Goal: Task Accomplishment & Management: Manage account settings

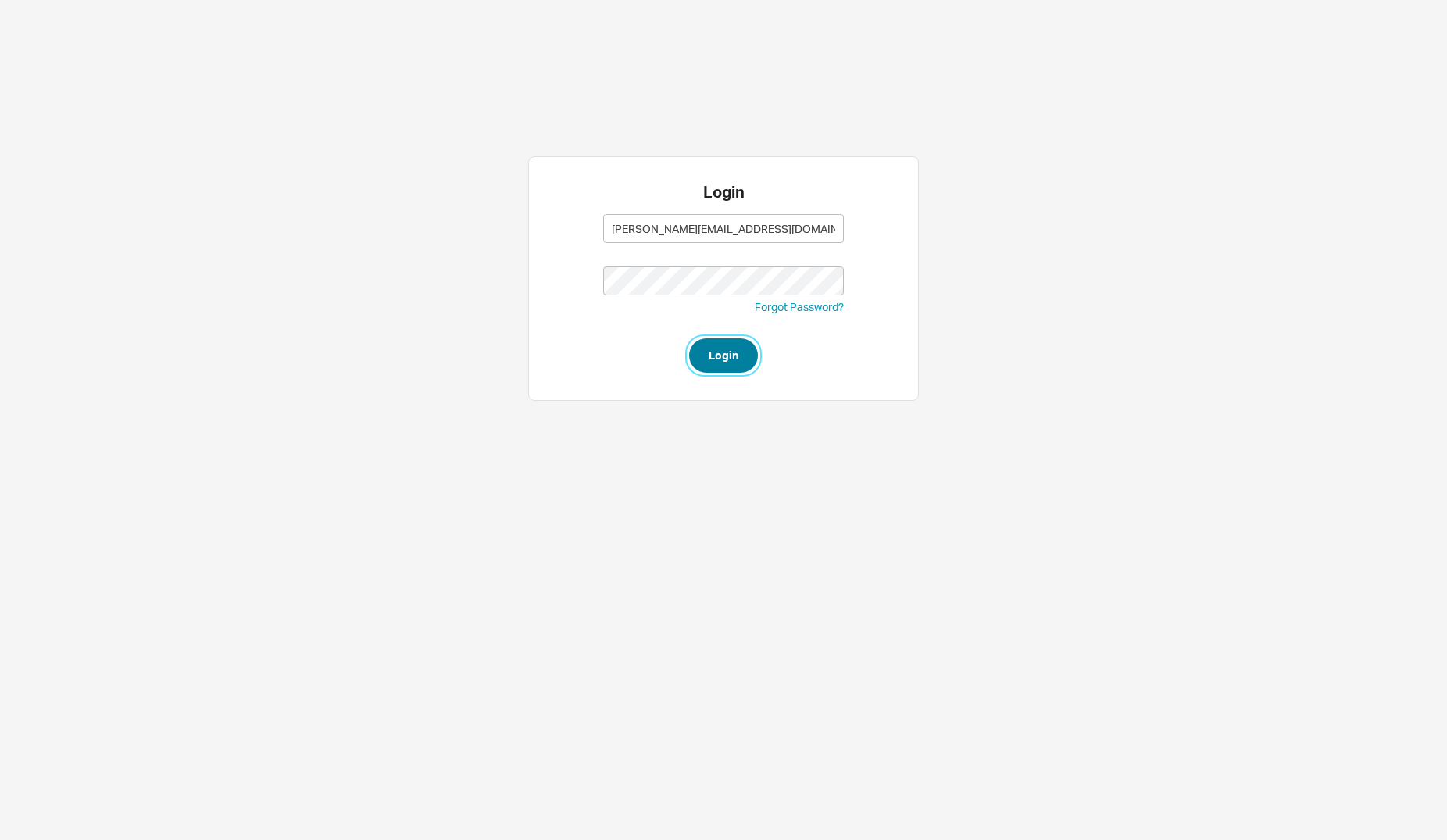
click at [722, 350] on button "Login" at bounding box center [724, 355] width 69 height 34
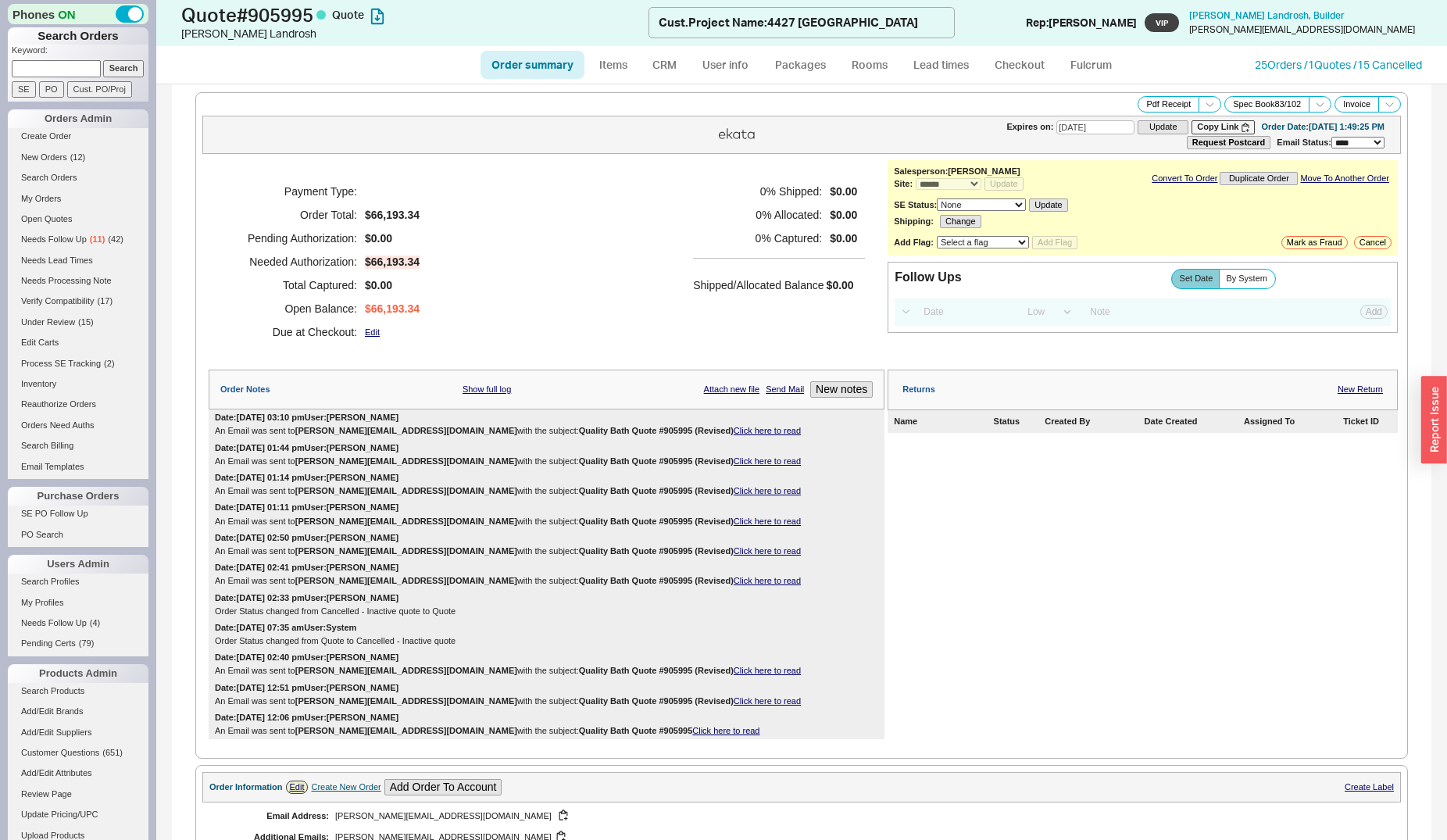
select select "*"
select select "LOW"
select select "3"
click at [535, 55] on link "Order summary" at bounding box center [532, 65] width 103 height 29
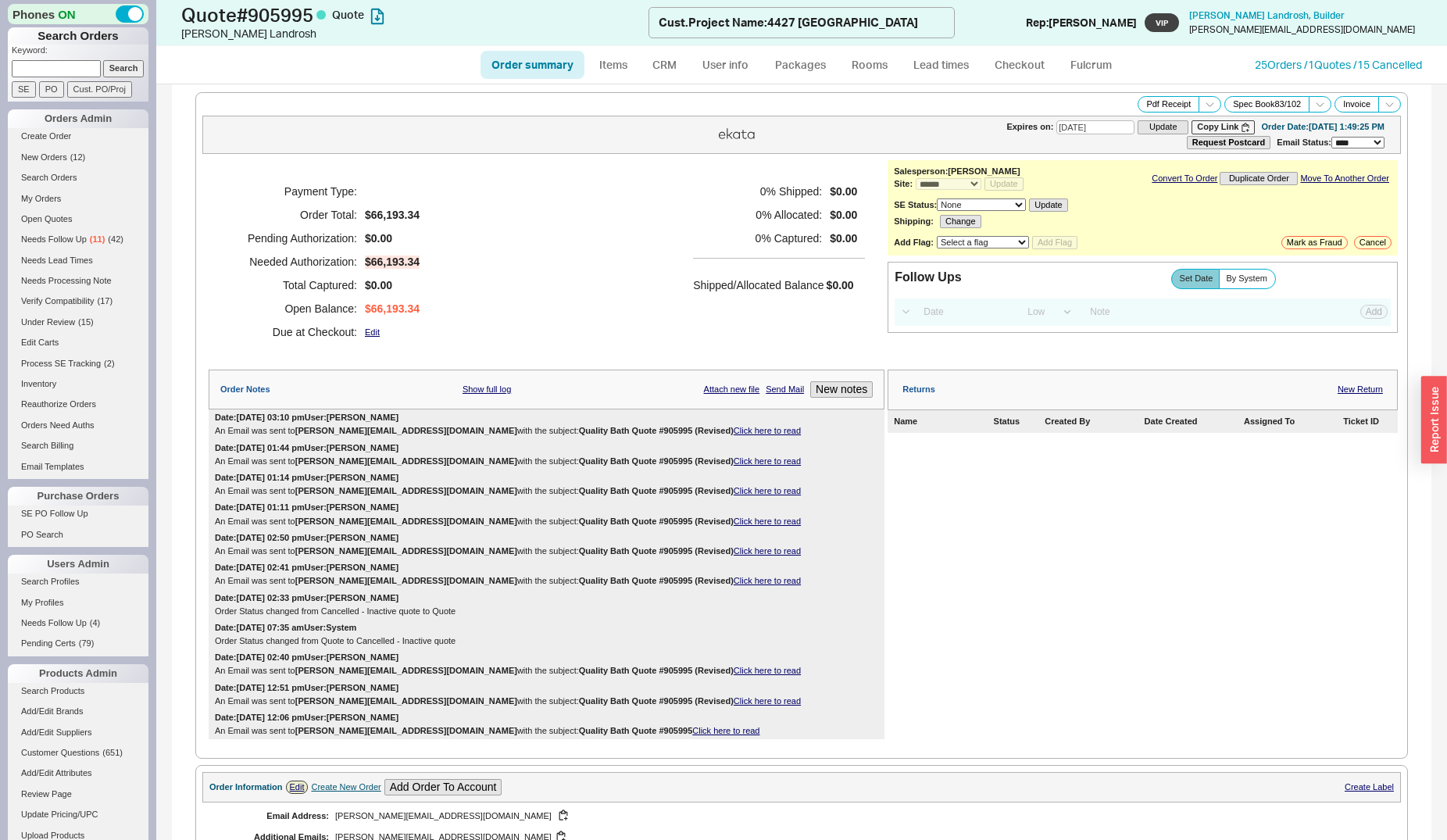
select select "*"
select select "LOW"
select select "3"
click at [734, 435] on link "Click here to read" at bounding box center [767, 430] width 67 height 10
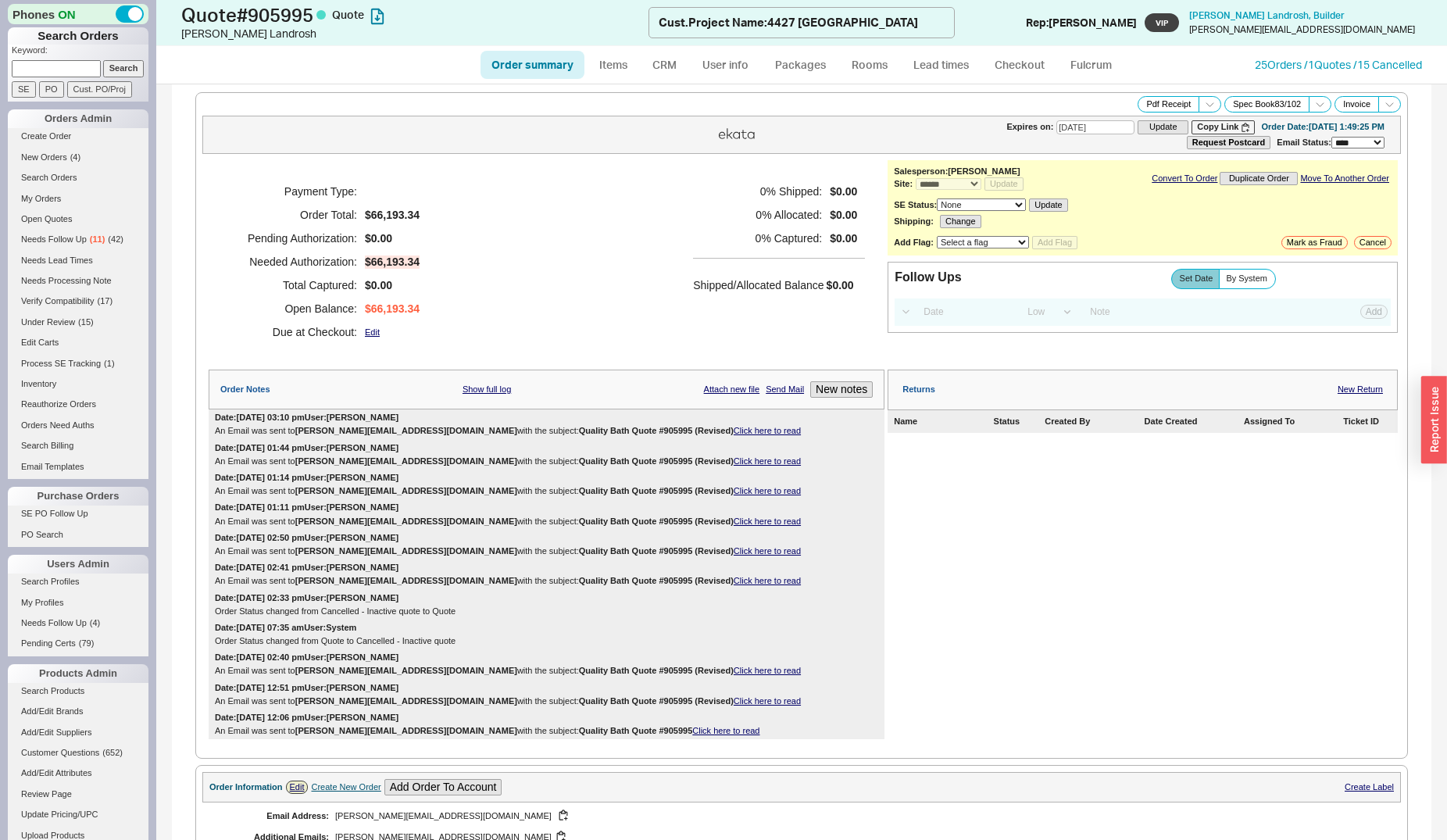
click at [50, 65] on input at bounding box center [56, 68] width 89 height 17
type input "landrosh"
click at [103, 60] on input "Search" at bounding box center [124, 68] width 41 height 17
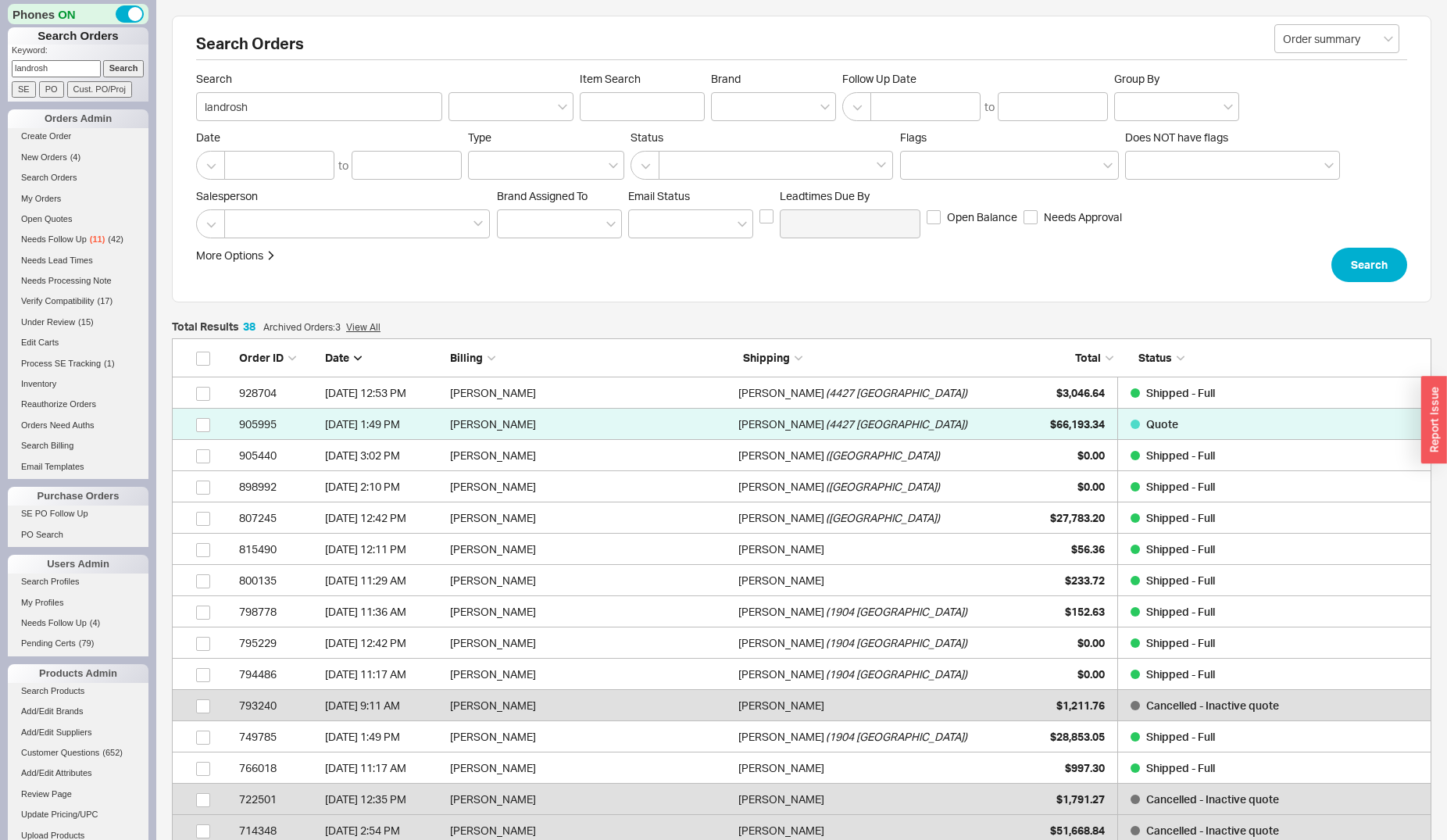
scroll to position [1213, 1246]
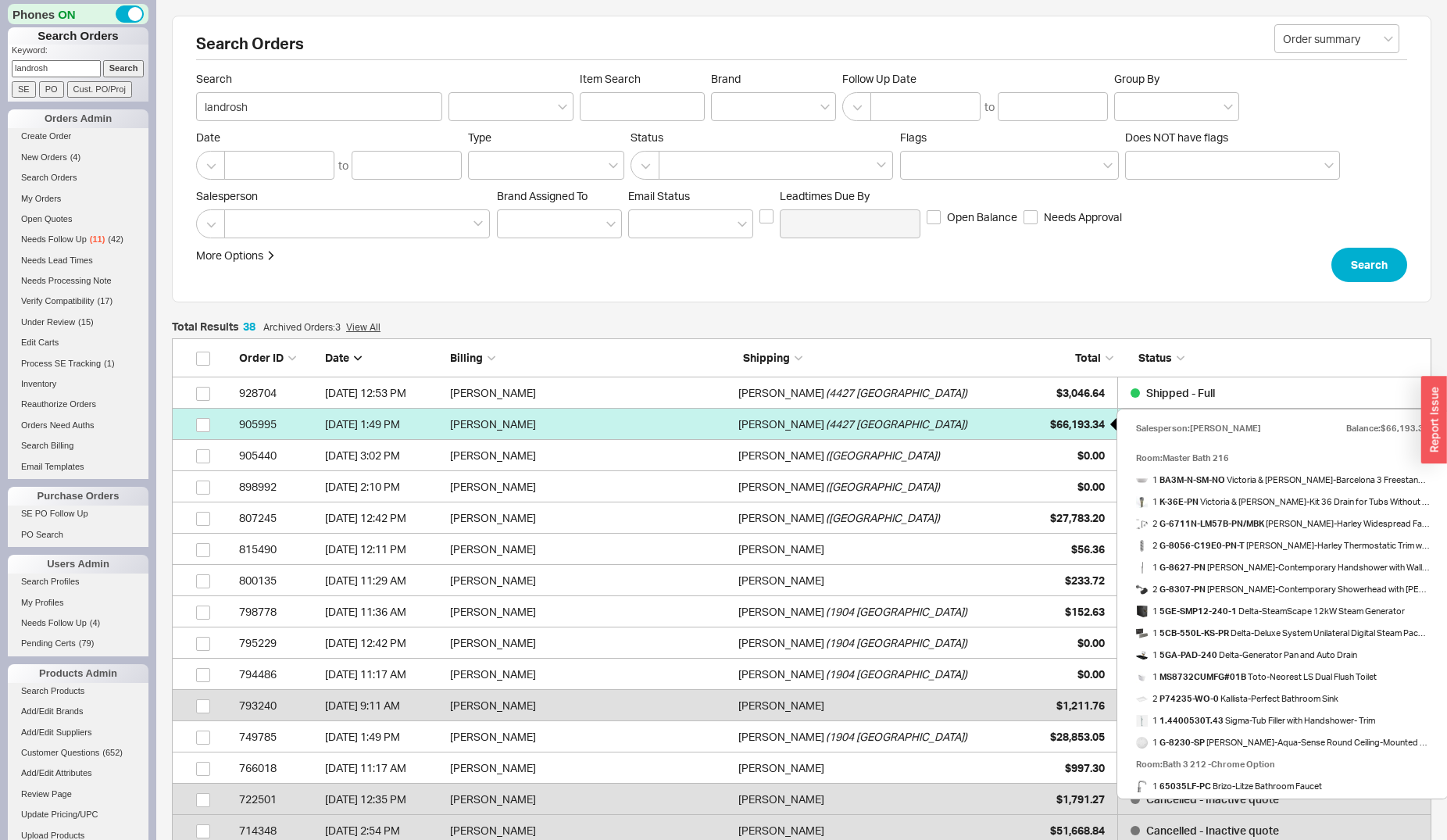
click at [1066, 425] on span "$66,193.34" at bounding box center [1078, 423] width 55 height 13
select select "*"
select select "LOW"
select select "3"
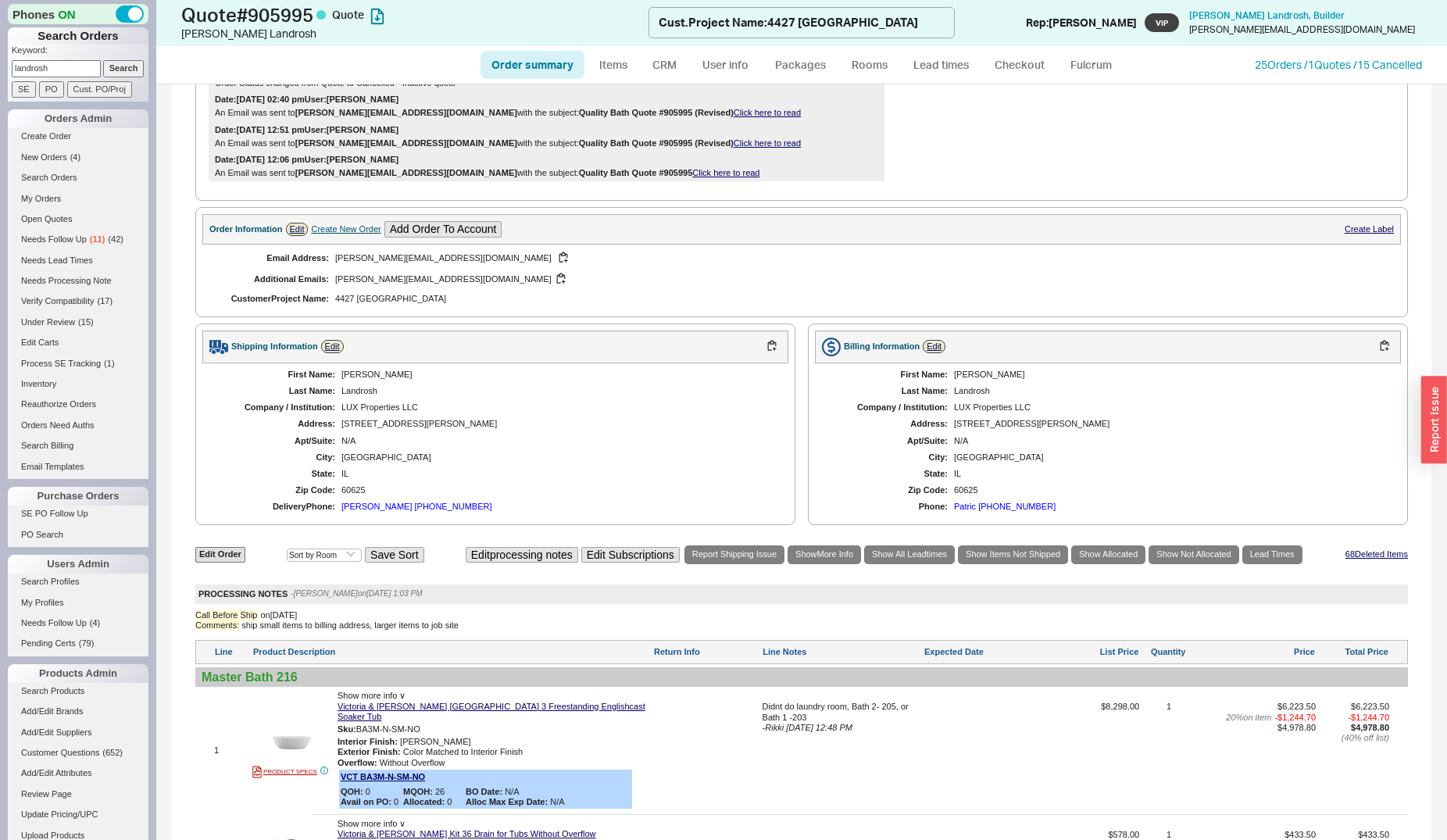
scroll to position [80, 0]
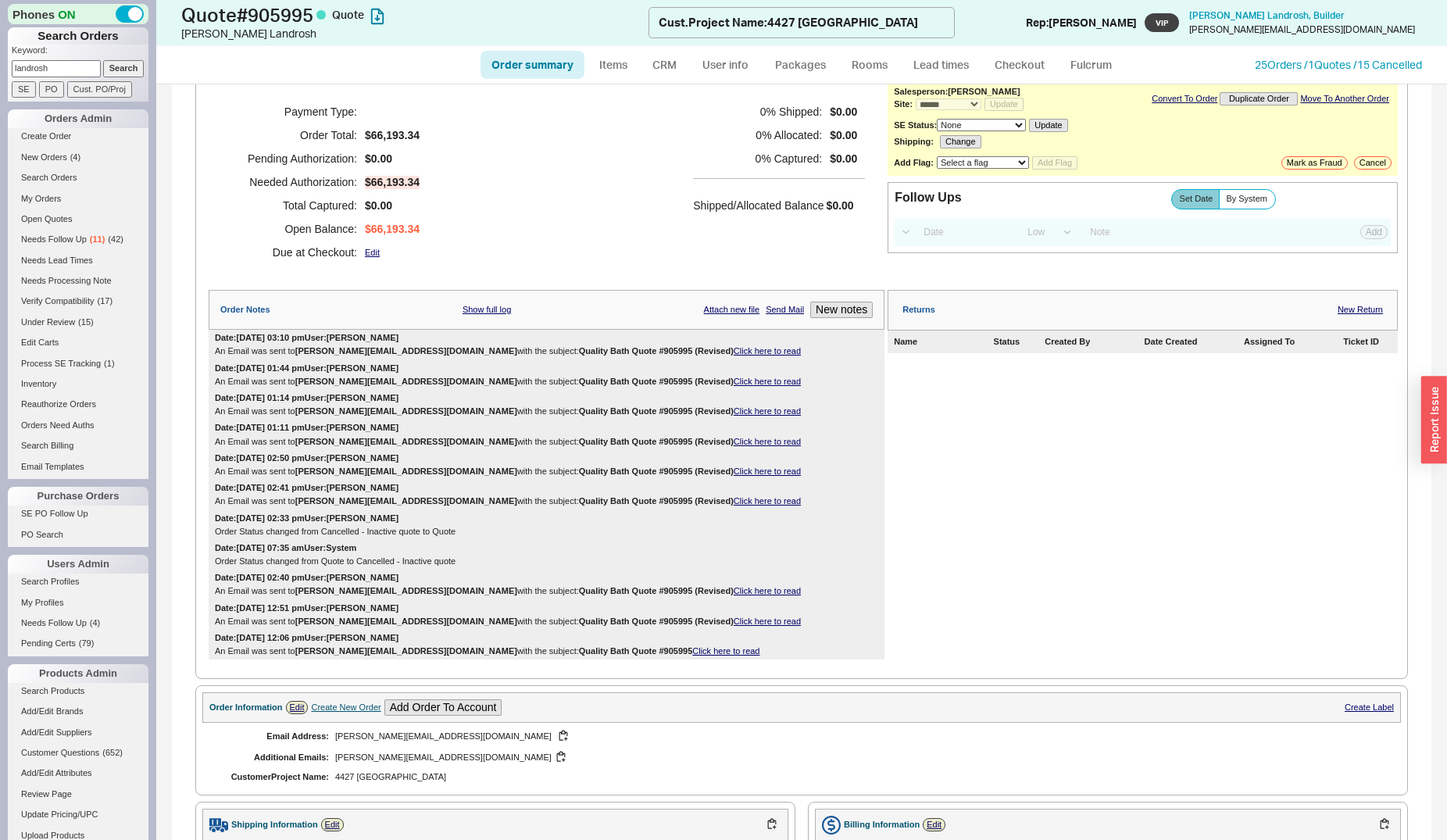
click at [734, 354] on link "Click here to read" at bounding box center [767, 351] width 67 height 10
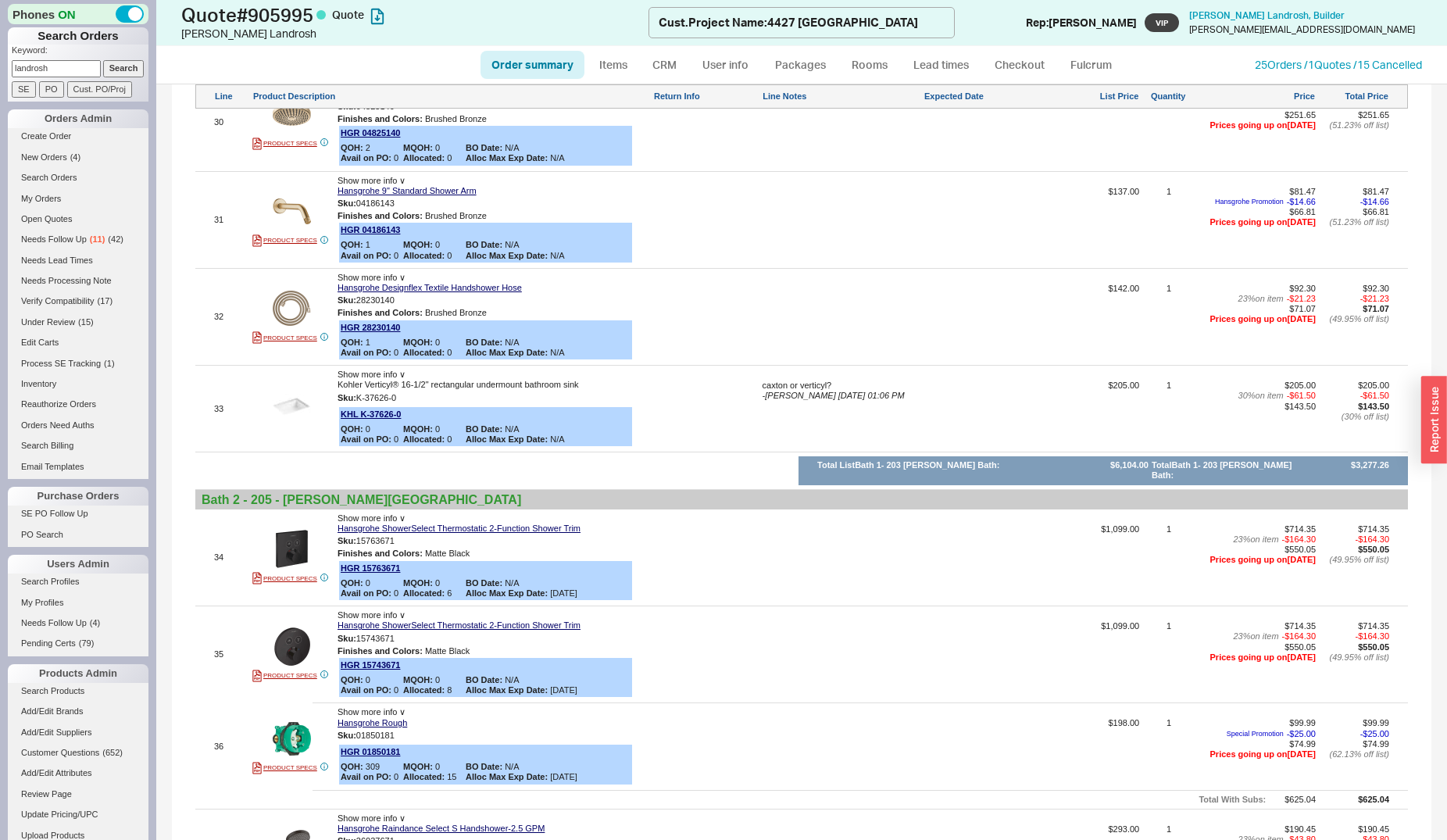
scroll to position [4620, 0]
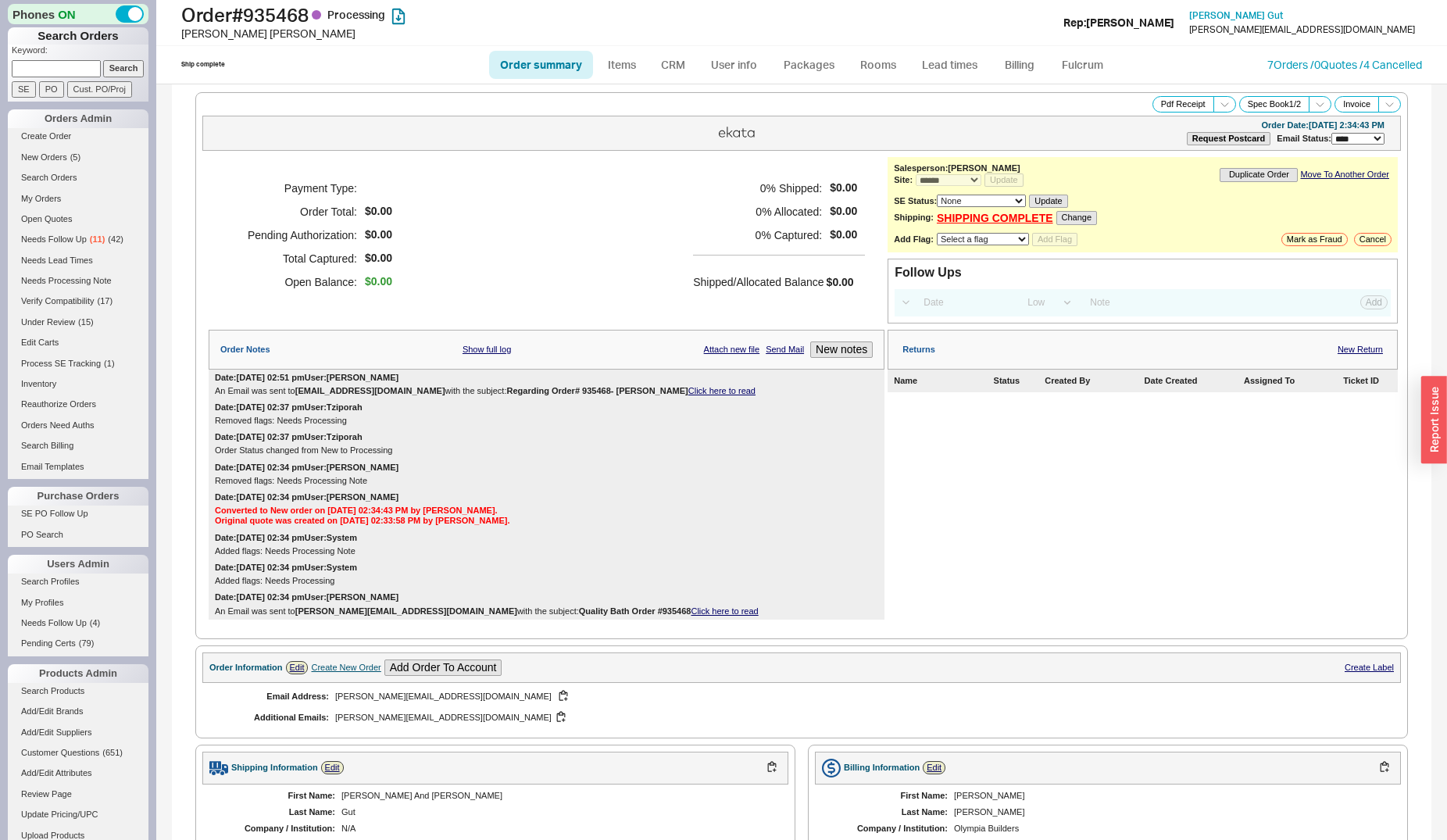
select select "*"
select select "LOW"
select select "3"
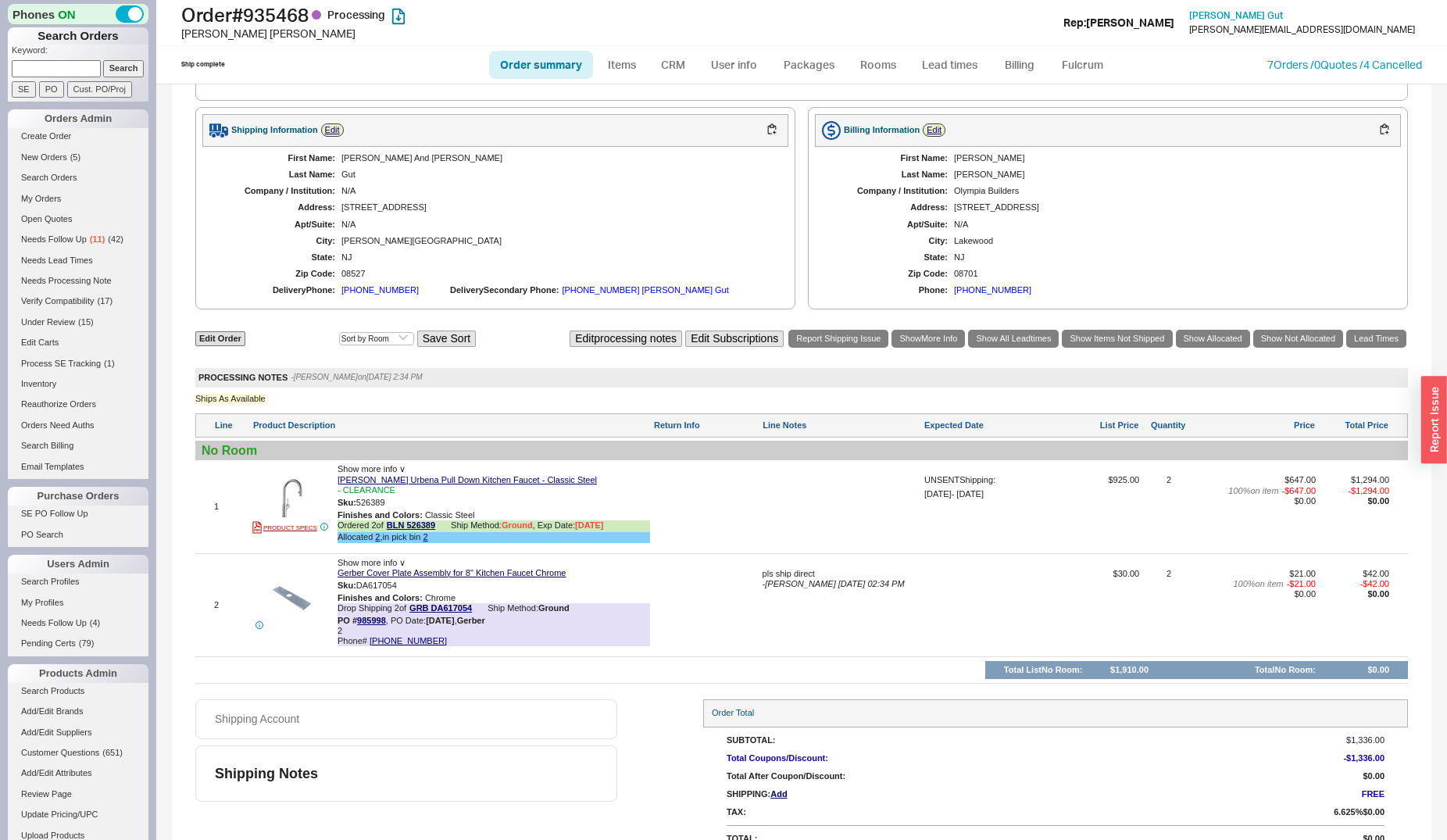
click at [545, 73] on link "Order summary" at bounding box center [541, 65] width 103 height 29
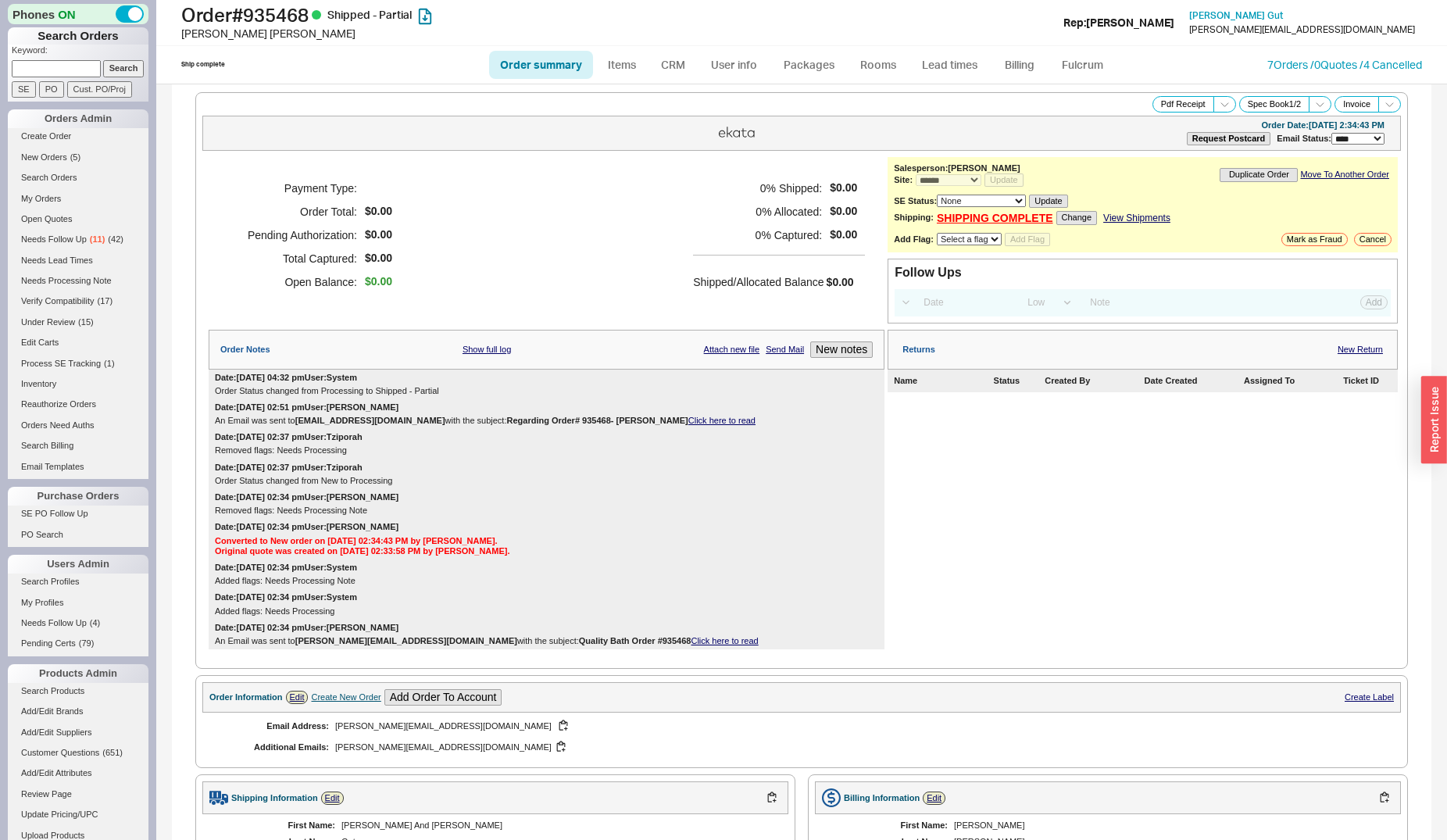
select select "*"
select select "LOW"
select select "3"
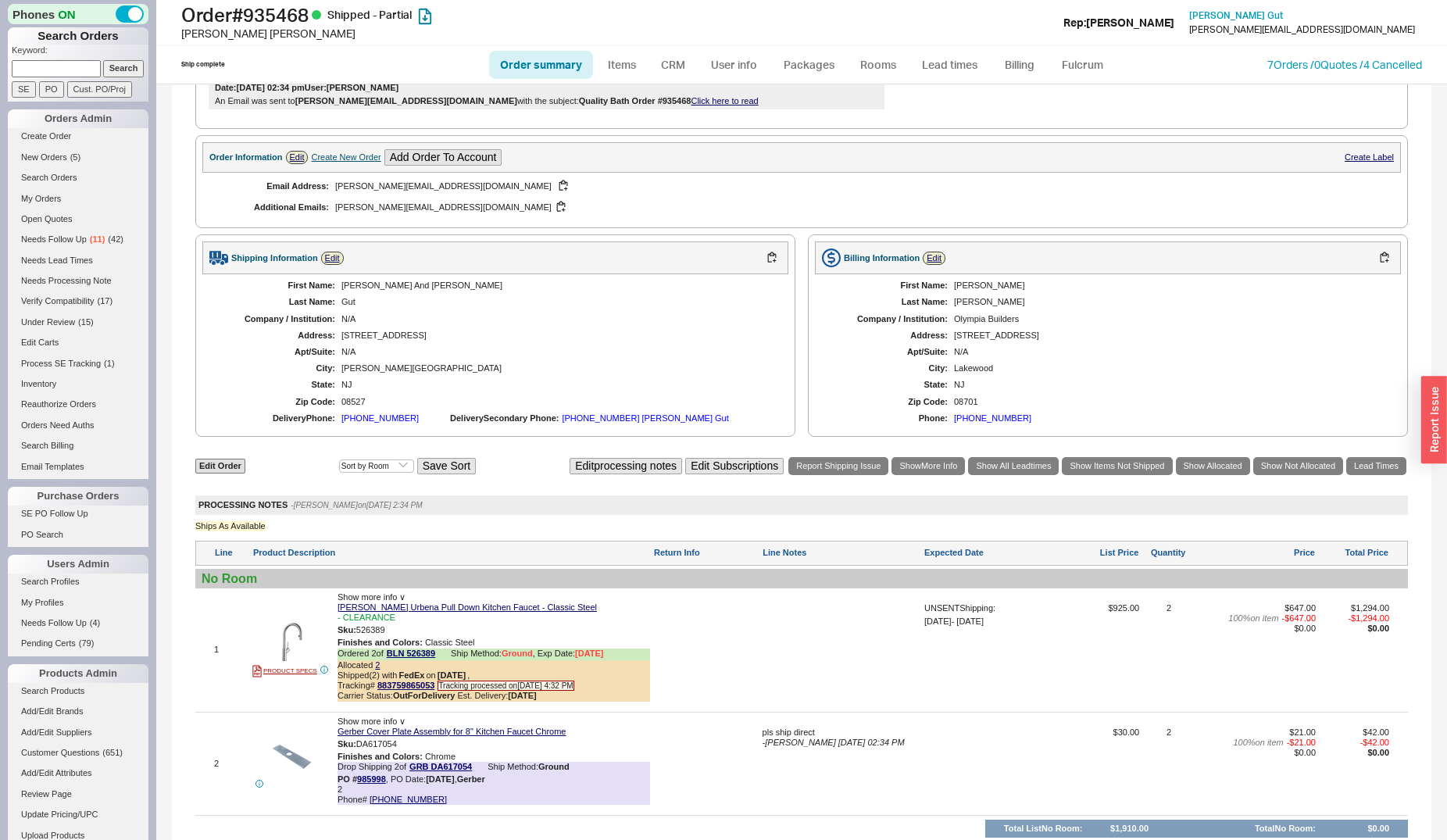
scroll to position [711, 0]
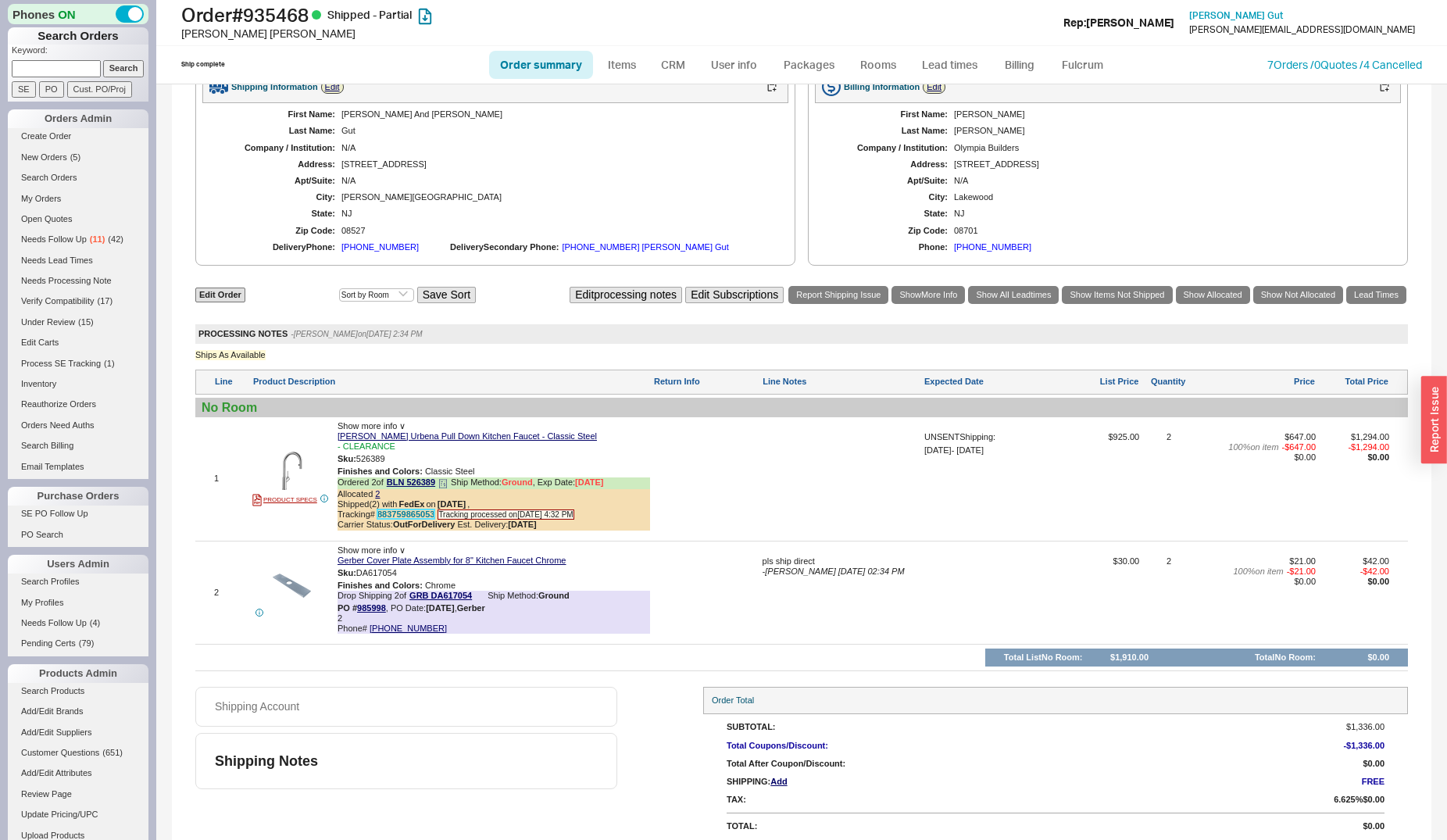
click at [401, 509] on link "883759865053" at bounding box center [406, 514] width 57 height 10
click at [542, 58] on link "Order summary" at bounding box center [541, 65] width 103 height 29
select select "*"
select select "LOW"
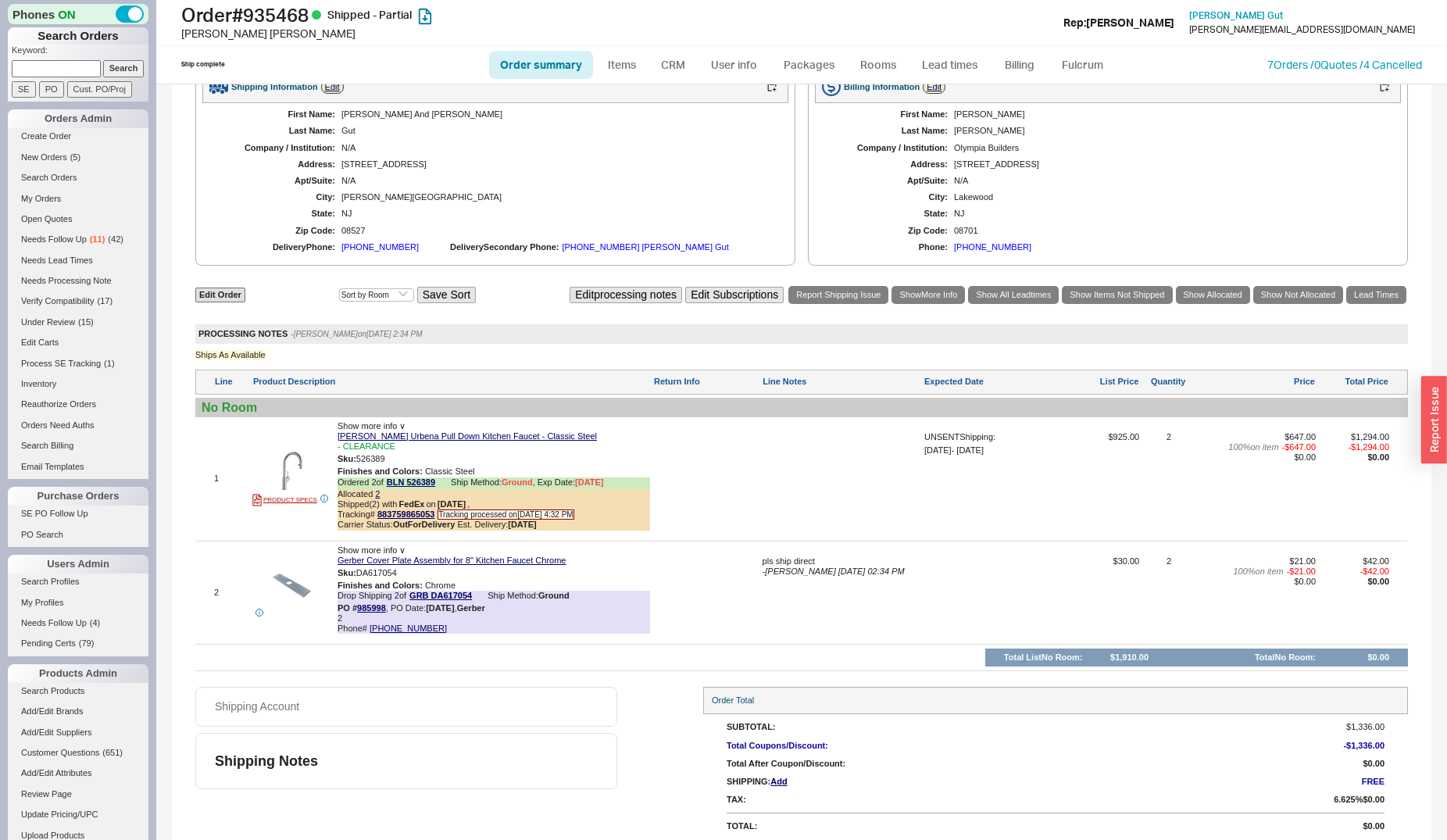
select select "3"
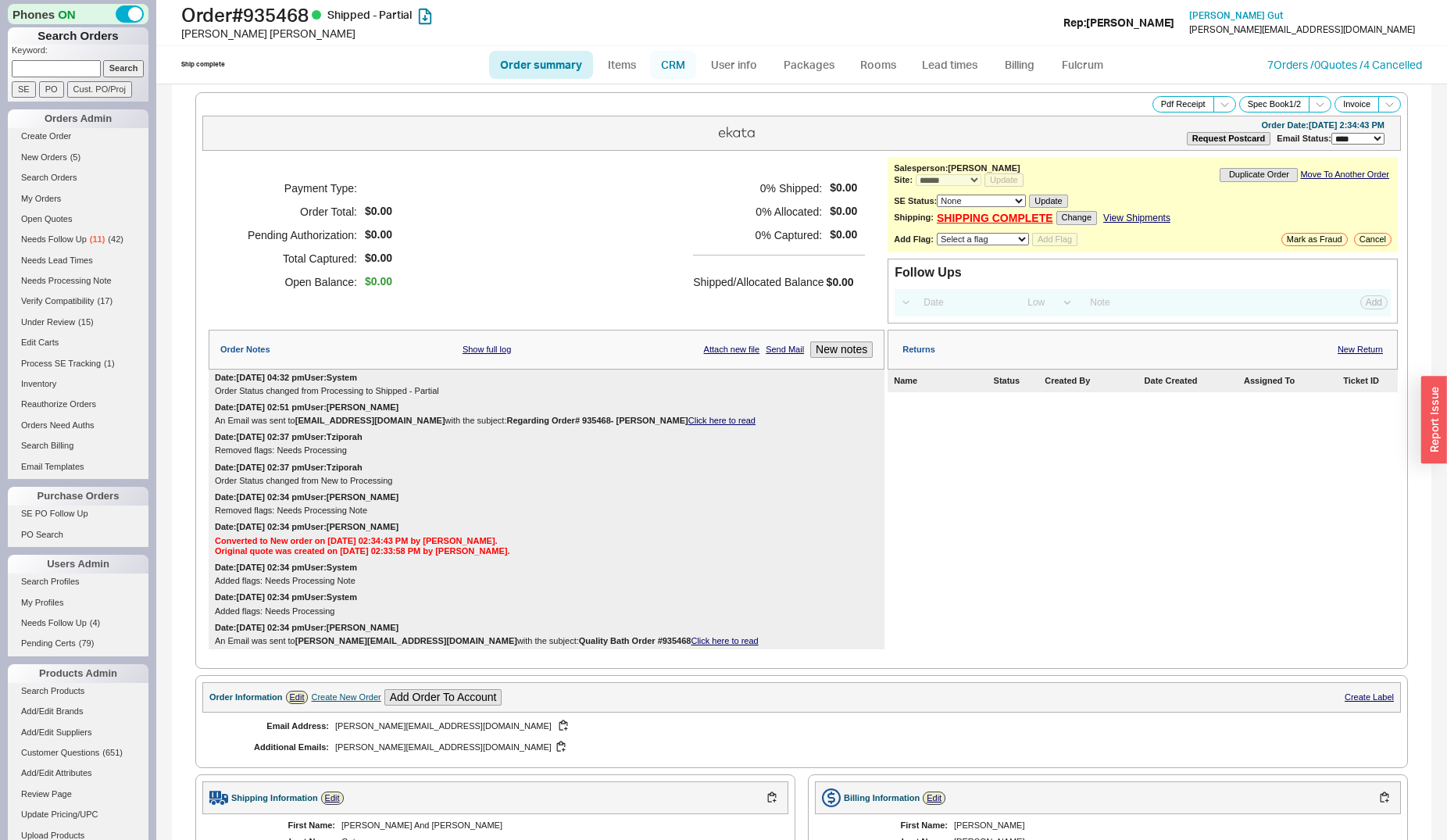
click at [671, 61] on link "CRM" at bounding box center [673, 65] width 46 height 29
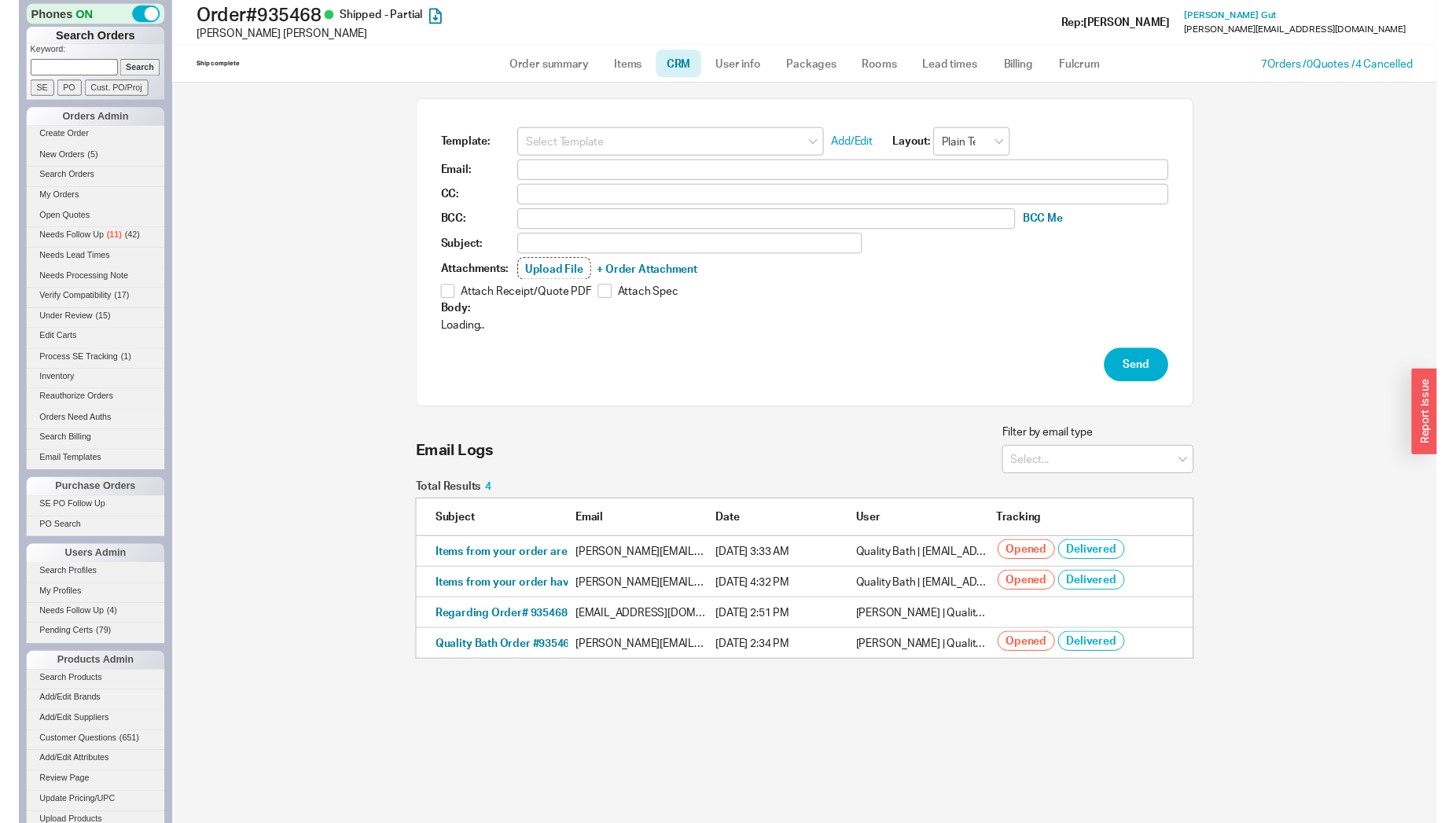
scroll to position [14, 14]
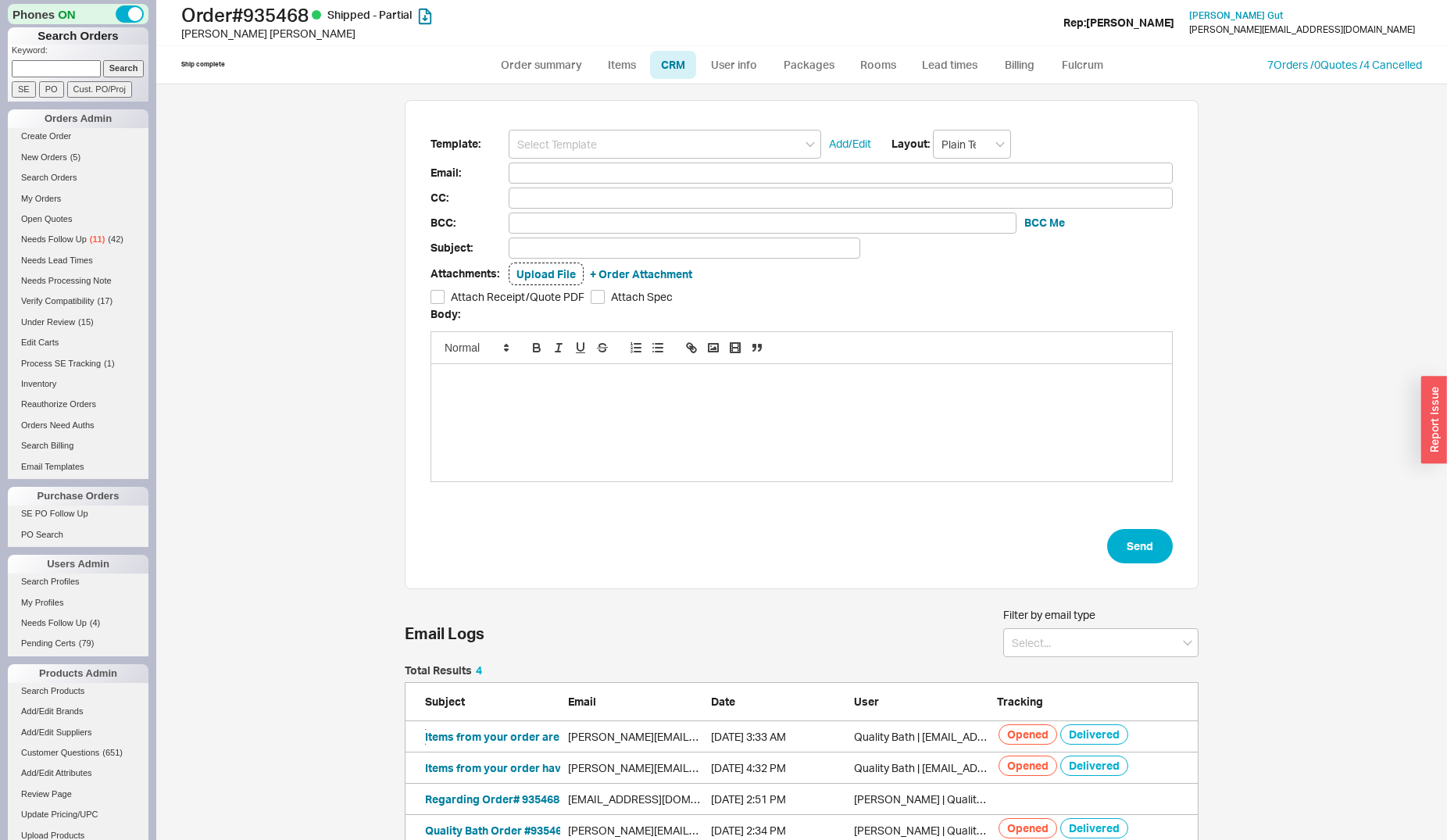
click at [484, 739] on button "Items from your order are coming today! | Order #935468" at bounding box center [575, 737] width 301 height 16
click at [451, 764] on button "Items from your order have shipped! | Order #935468" at bounding box center [562, 768] width 276 height 16
click at [534, 58] on link "Order summary" at bounding box center [541, 65] width 103 height 29
select select "*"
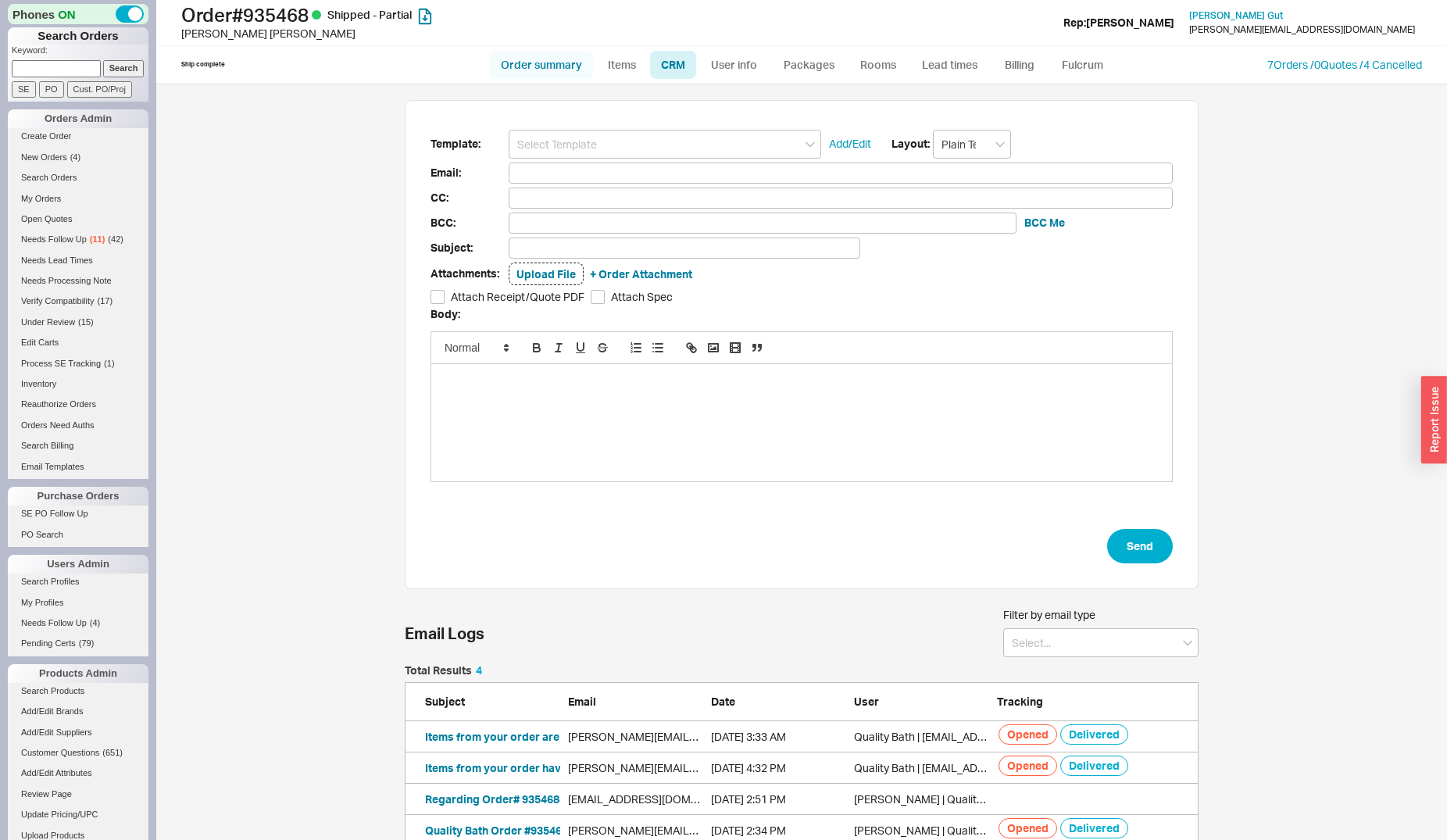
select select "*"
select select "LOW"
select select "3"
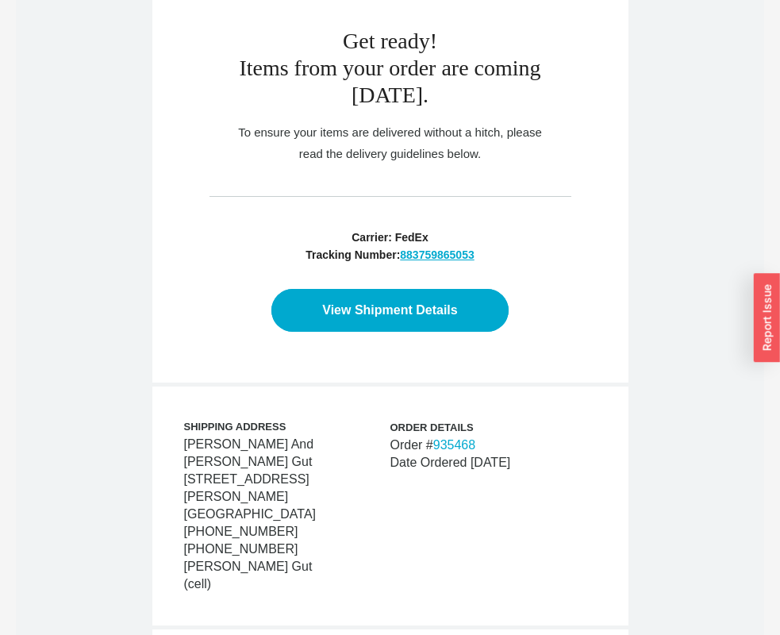
scroll to position [728, 0]
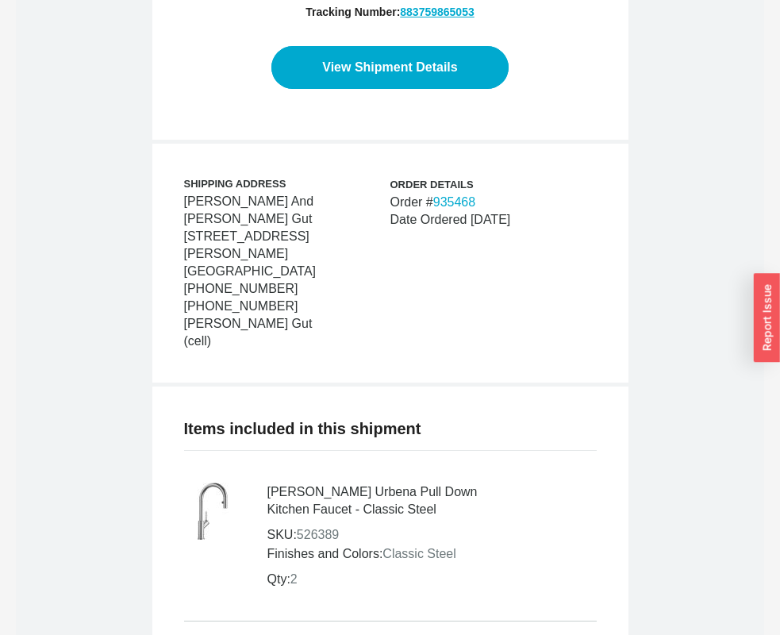
click at [338, 525] on td "SKU: 526389" at bounding box center [382, 534] width 232 height 19
copy td "526389"
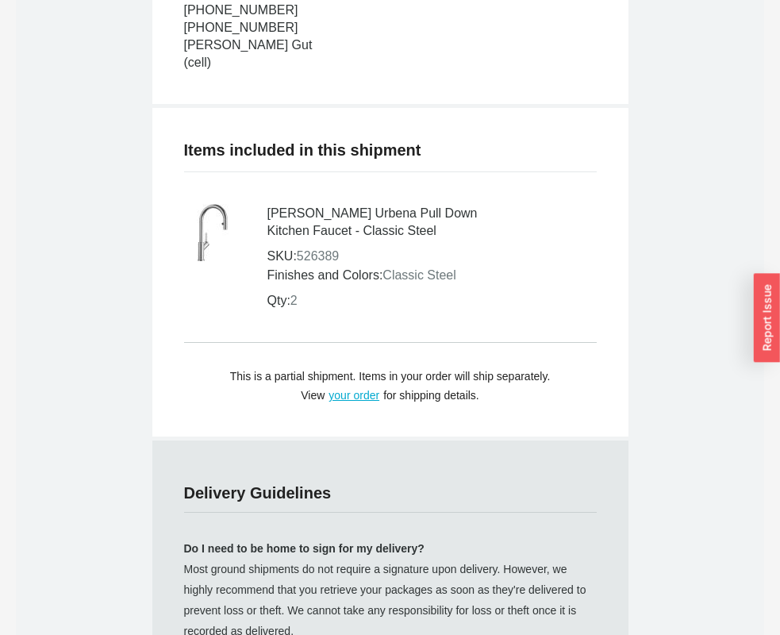
scroll to position [1052, 0]
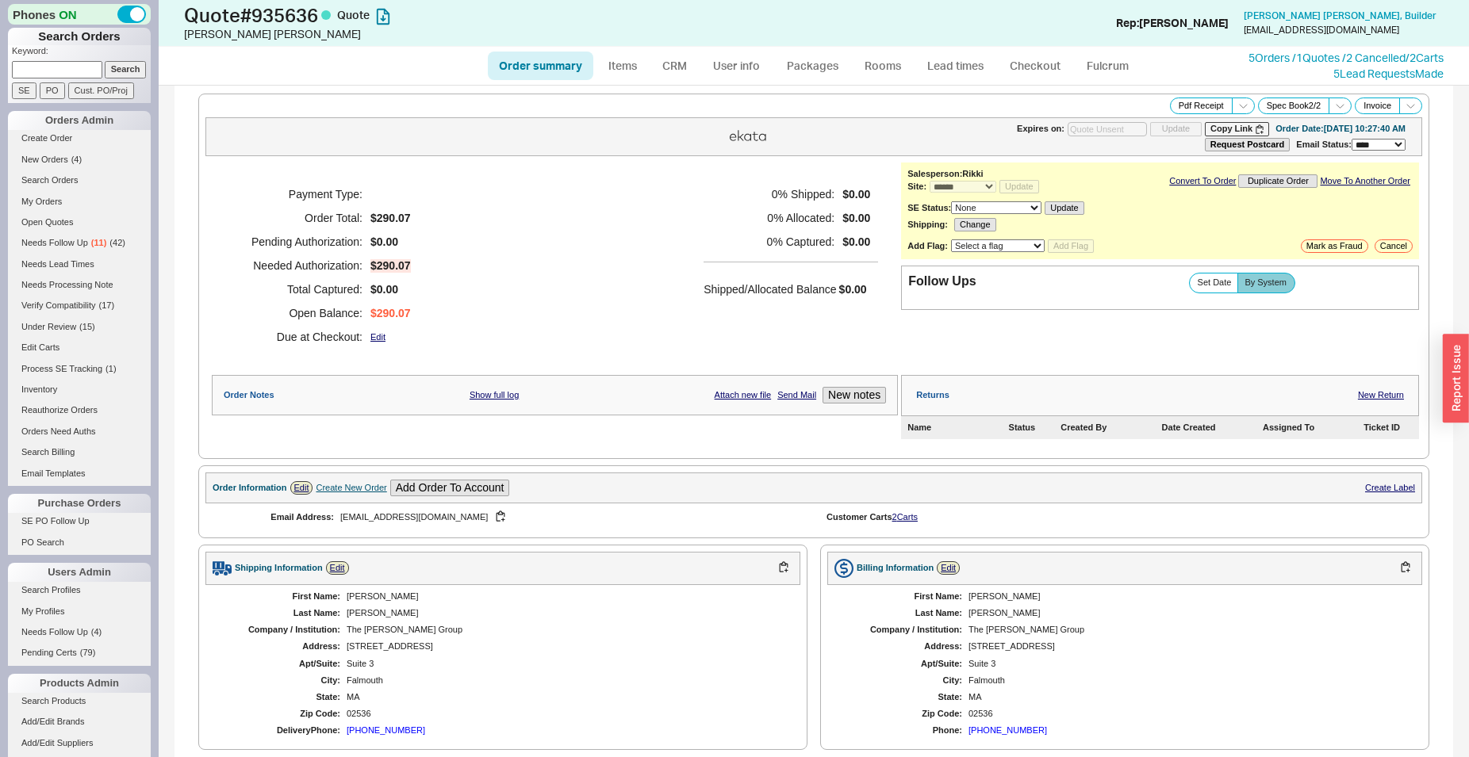
select select "*"
select select "3"
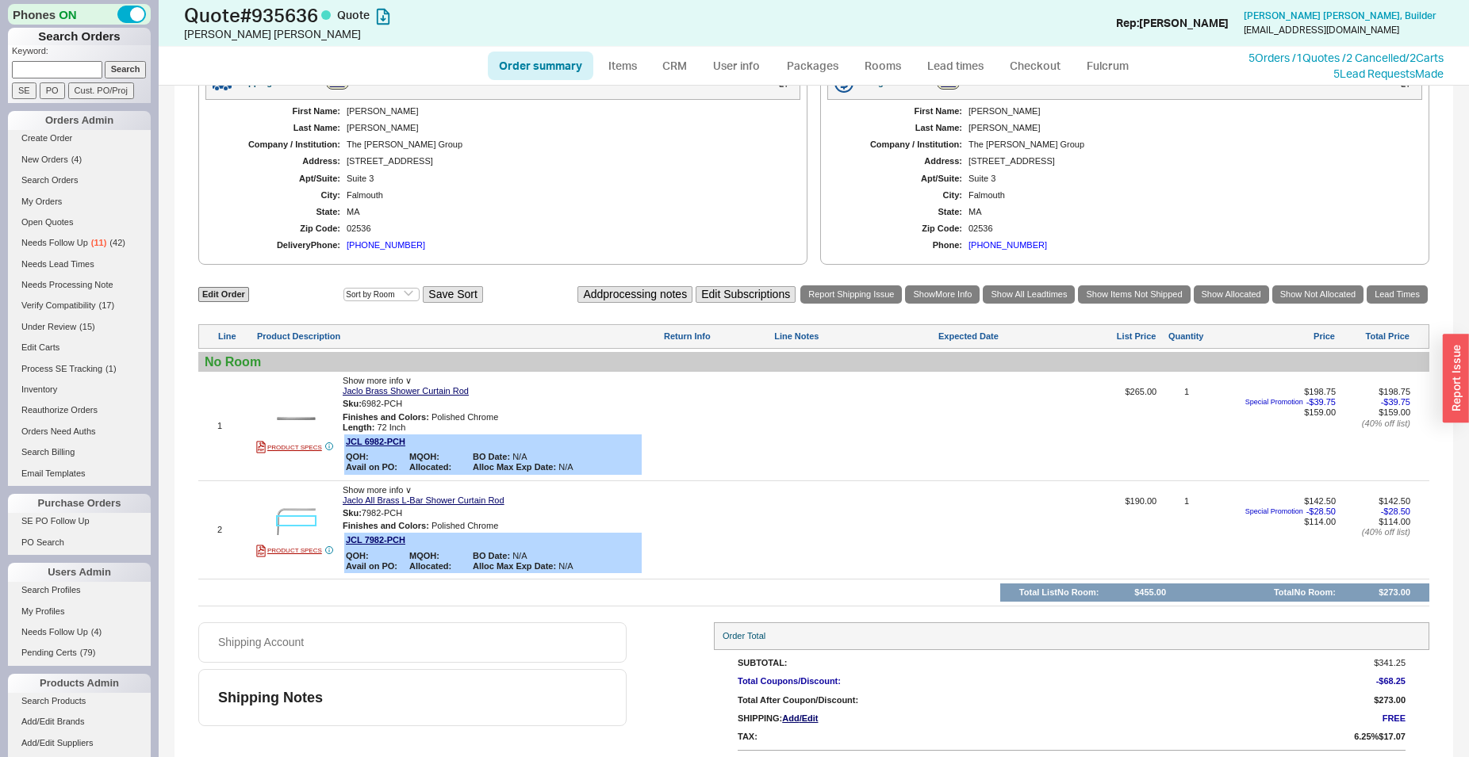
click at [293, 503] on img at bounding box center [296, 521] width 39 height 39
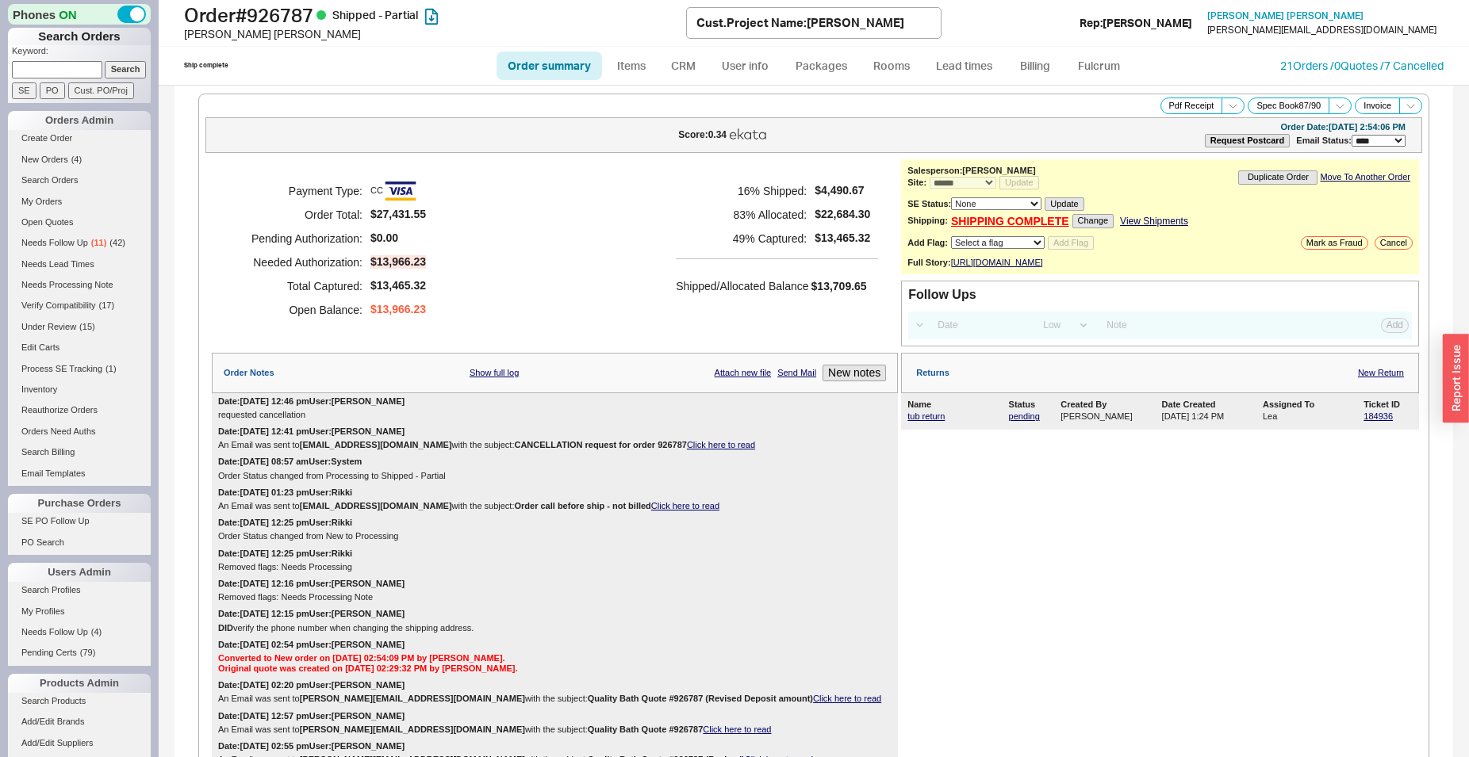
select select "*"
select select "LOW"
select select "3"
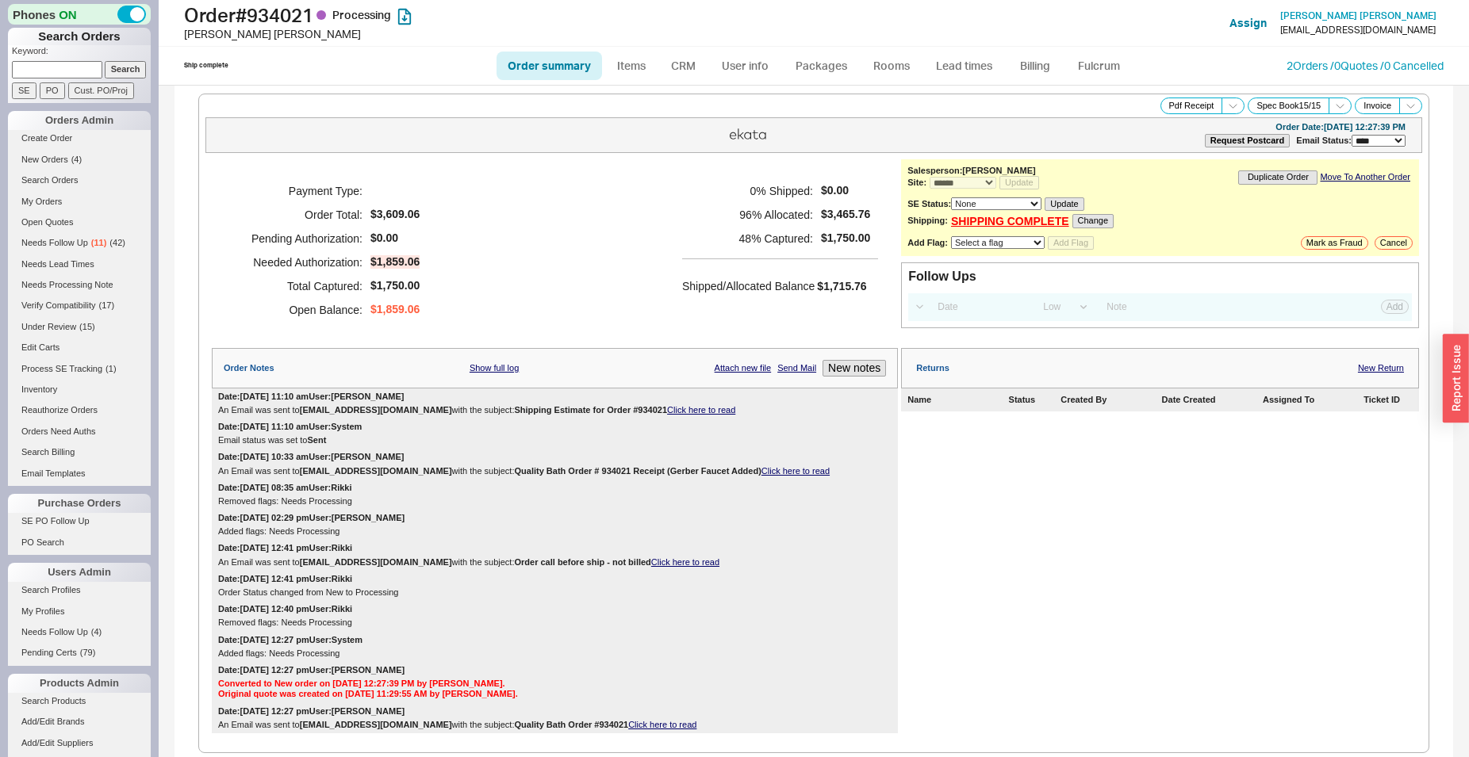
select select "*"
select select "LOW"
select select "3"
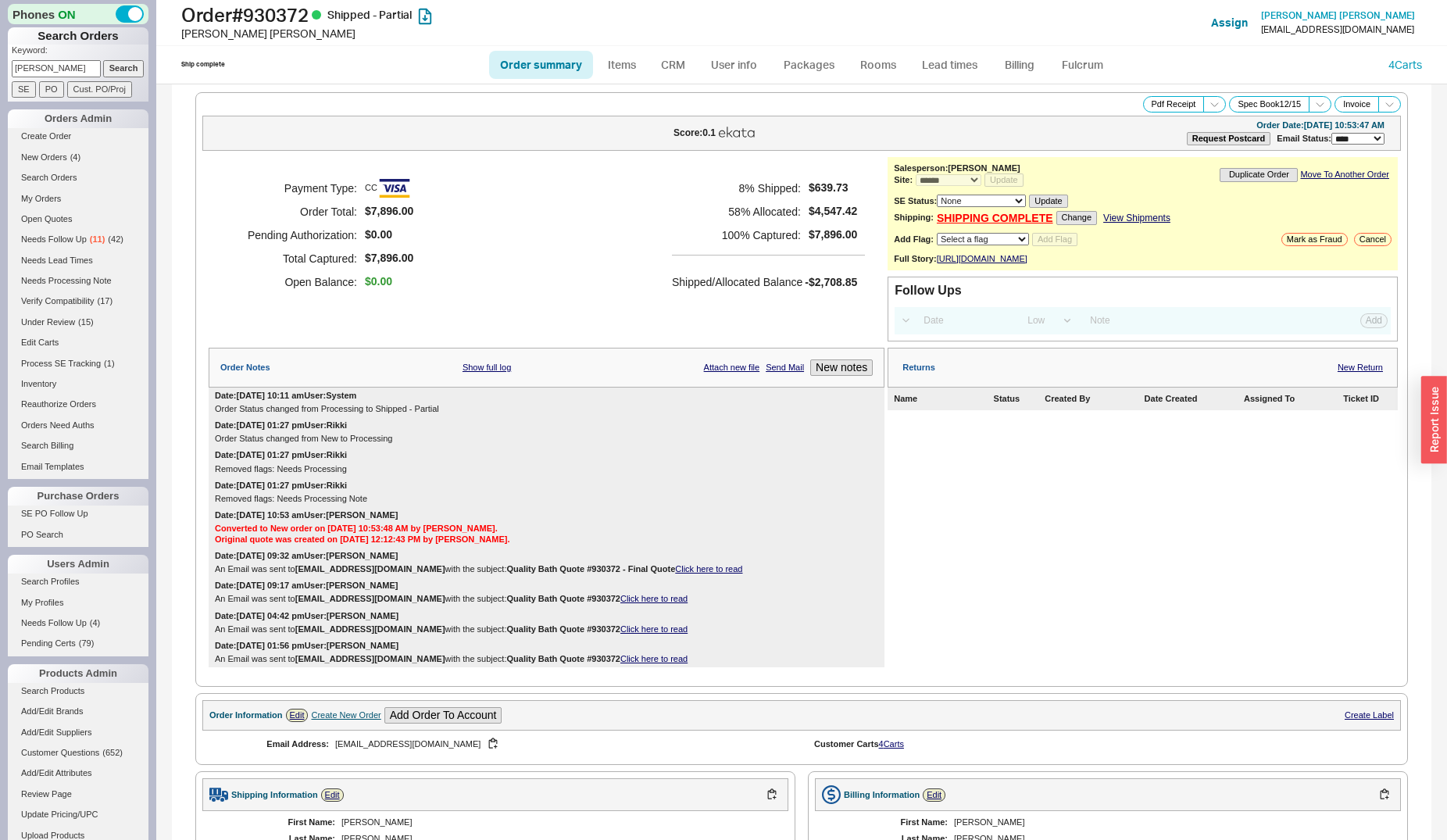
select select "*"
select select "LOW"
select select "3"
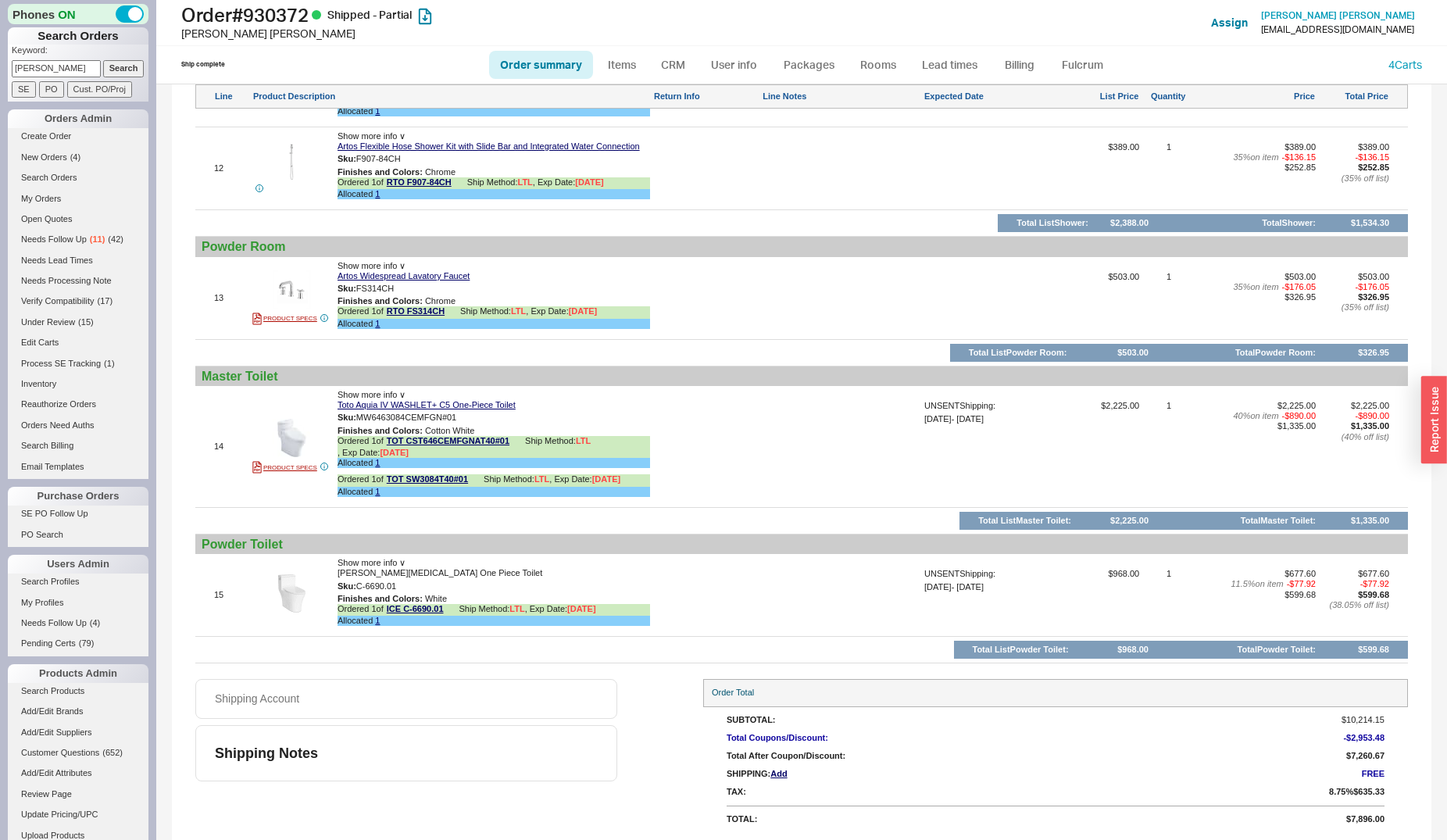
click at [67, 70] on input "[PERSON_NAME]" at bounding box center [56, 68] width 89 height 17
type input "930210"
click at [103, 60] on input "Search" at bounding box center [124, 68] width 41 height 17
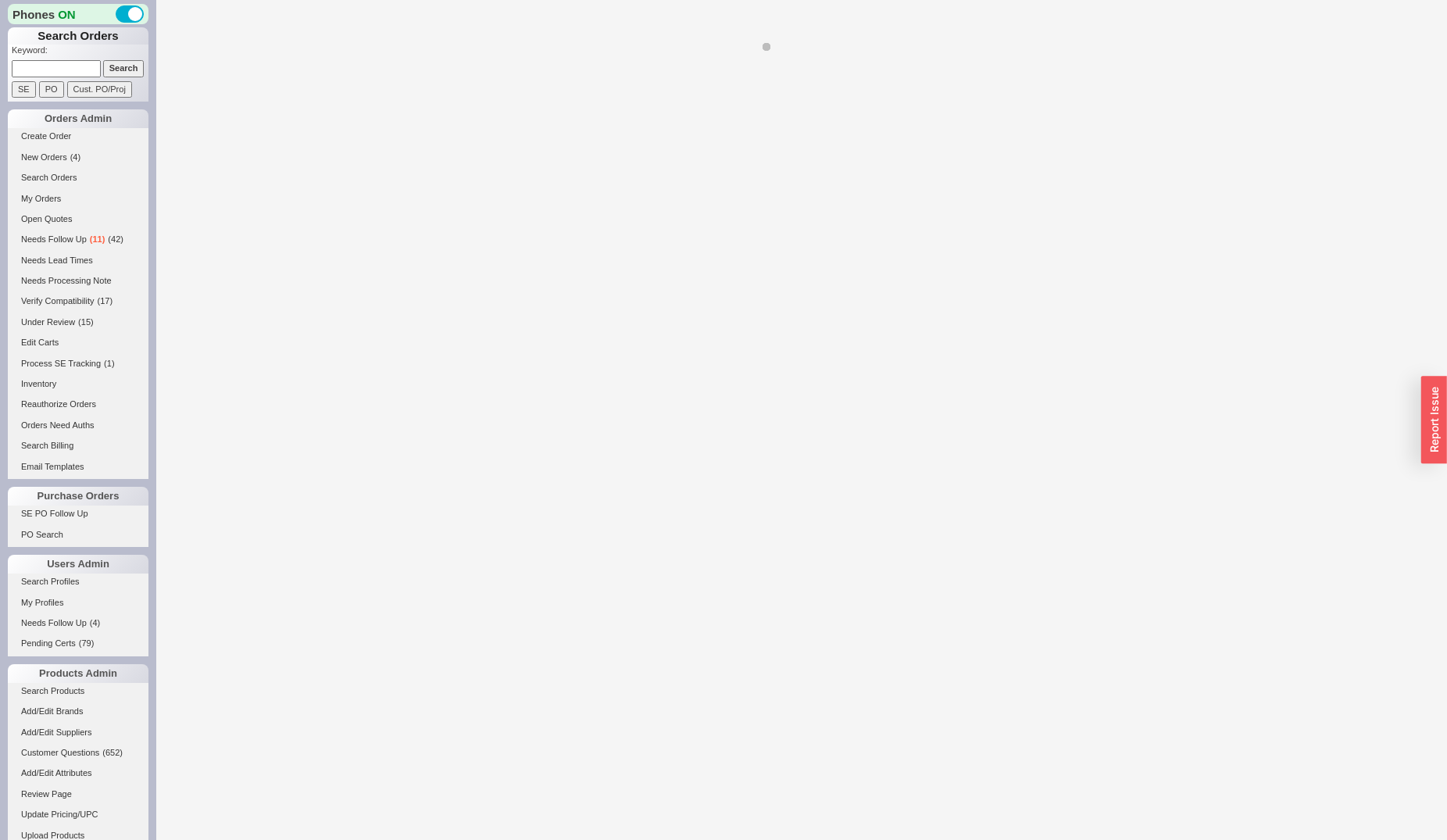
select select "*"
select select "LOW"
select select "3"
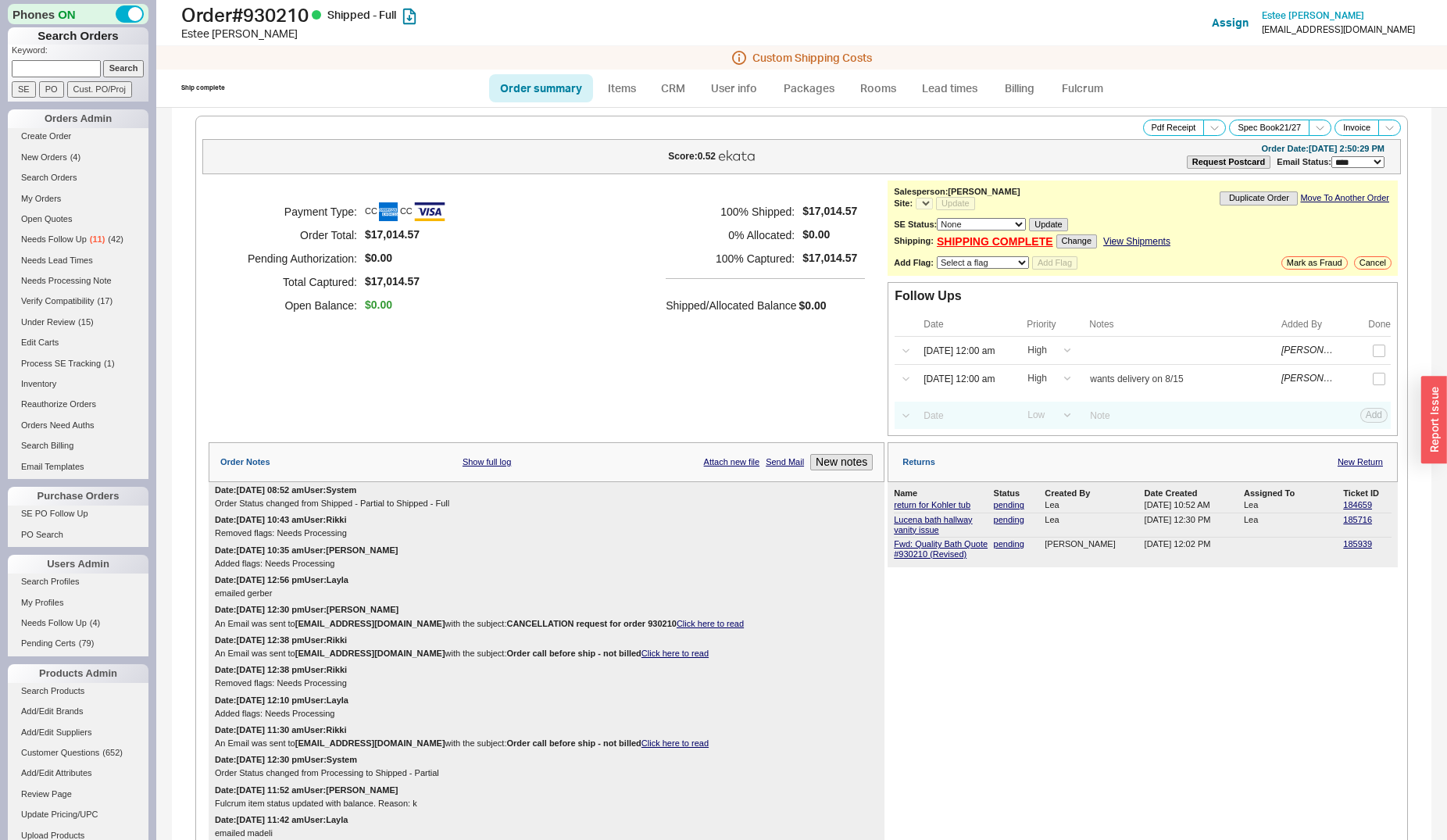
select select "*"
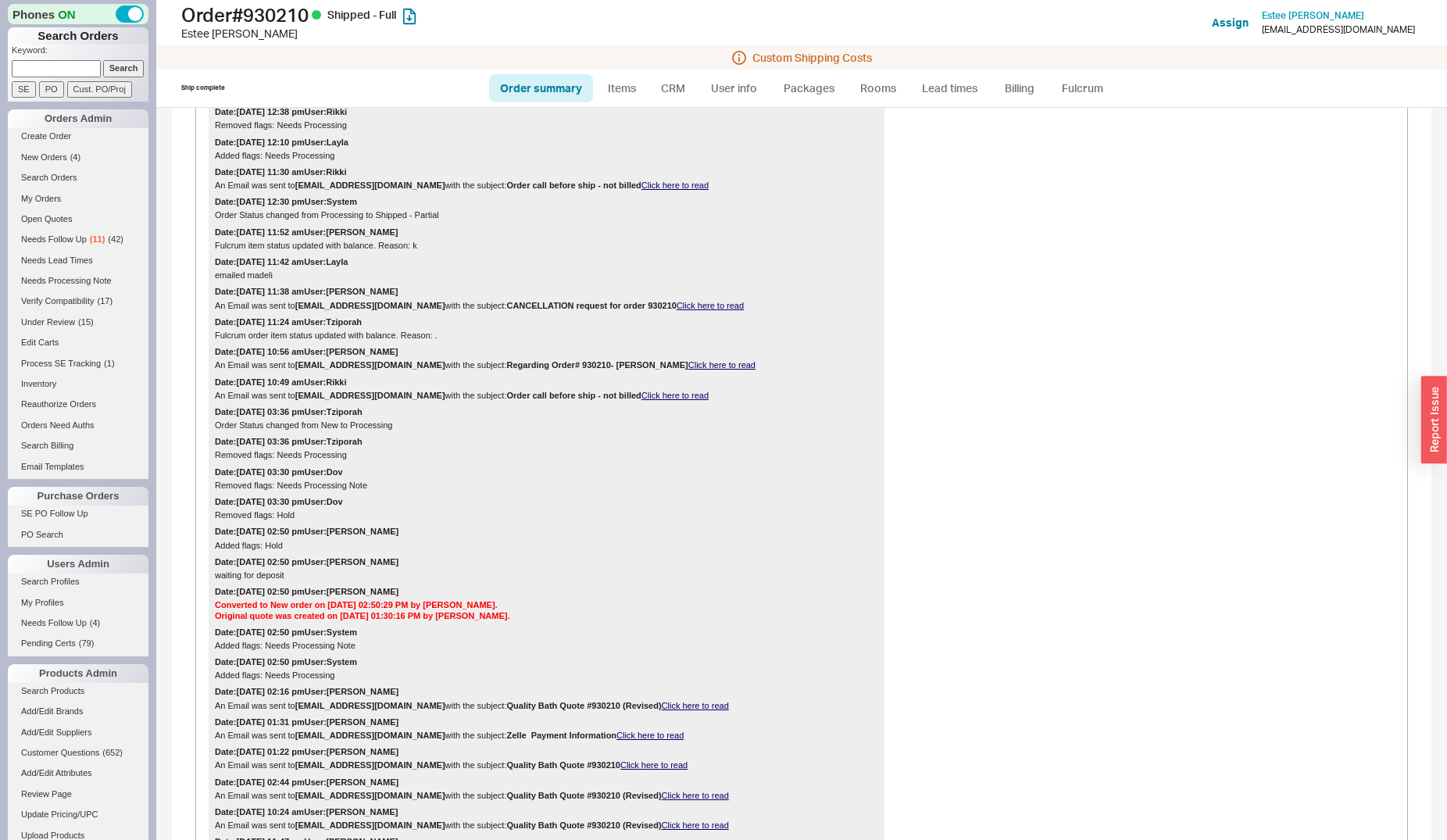
scroll to position [160, 0]
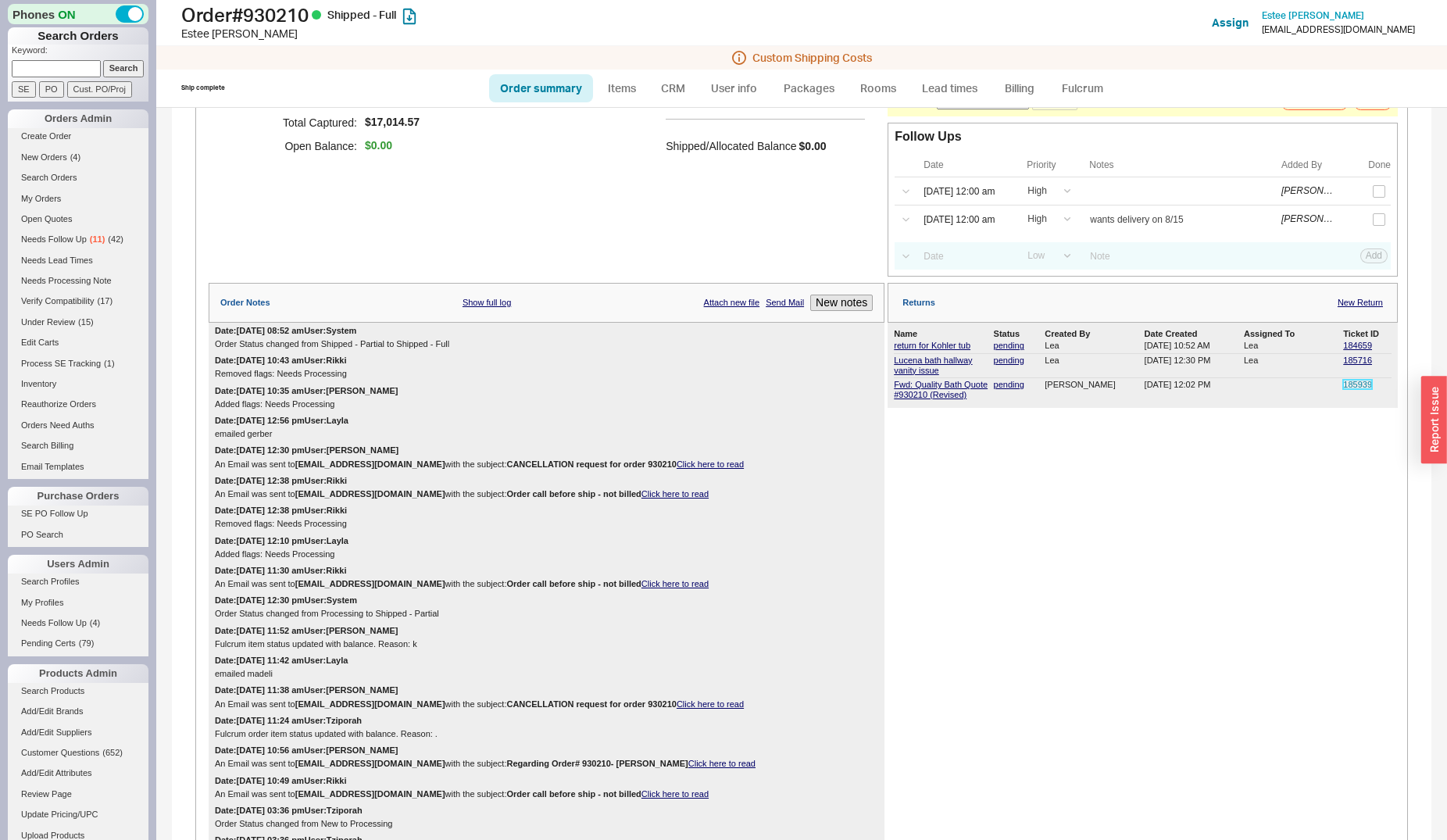
click at [1343, 387] on link "185939" at bounding box center [1356, 384] width 29 height 10
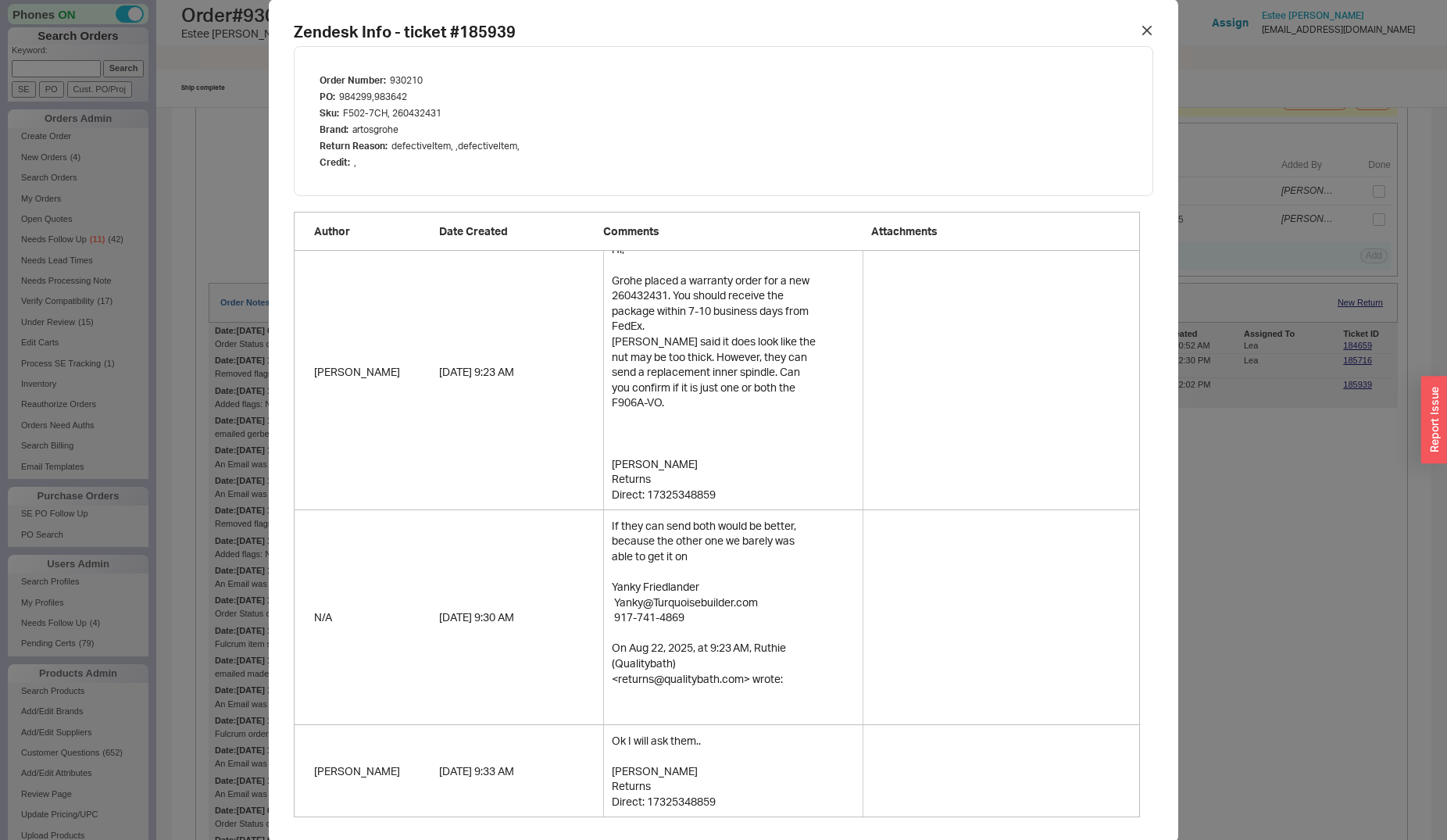
scroll to position [0, 0]
click at [1143, 32] on icon at bounding box center [1148, 32] width 10 height 10
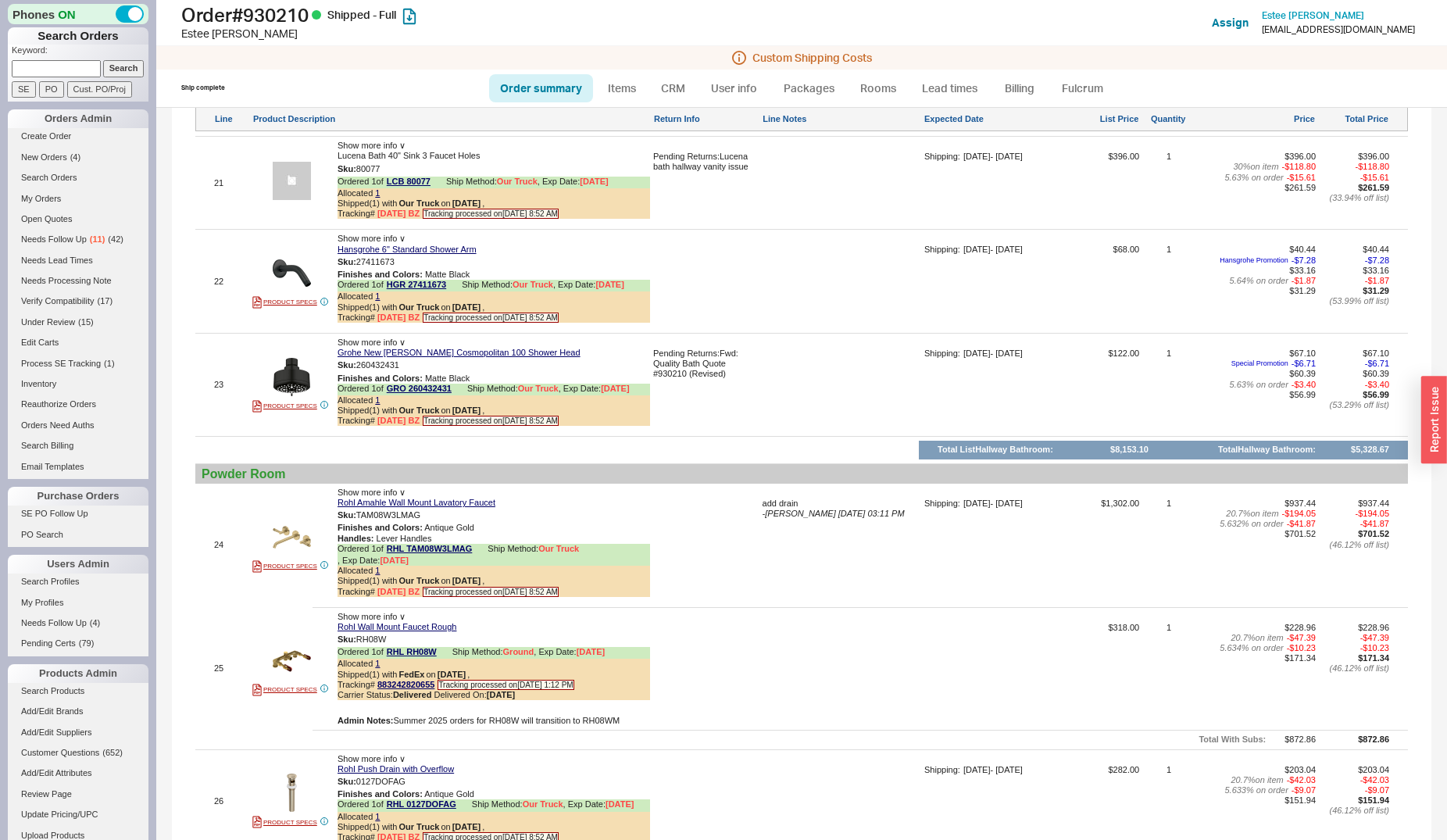
scroll to position [3983, 0]
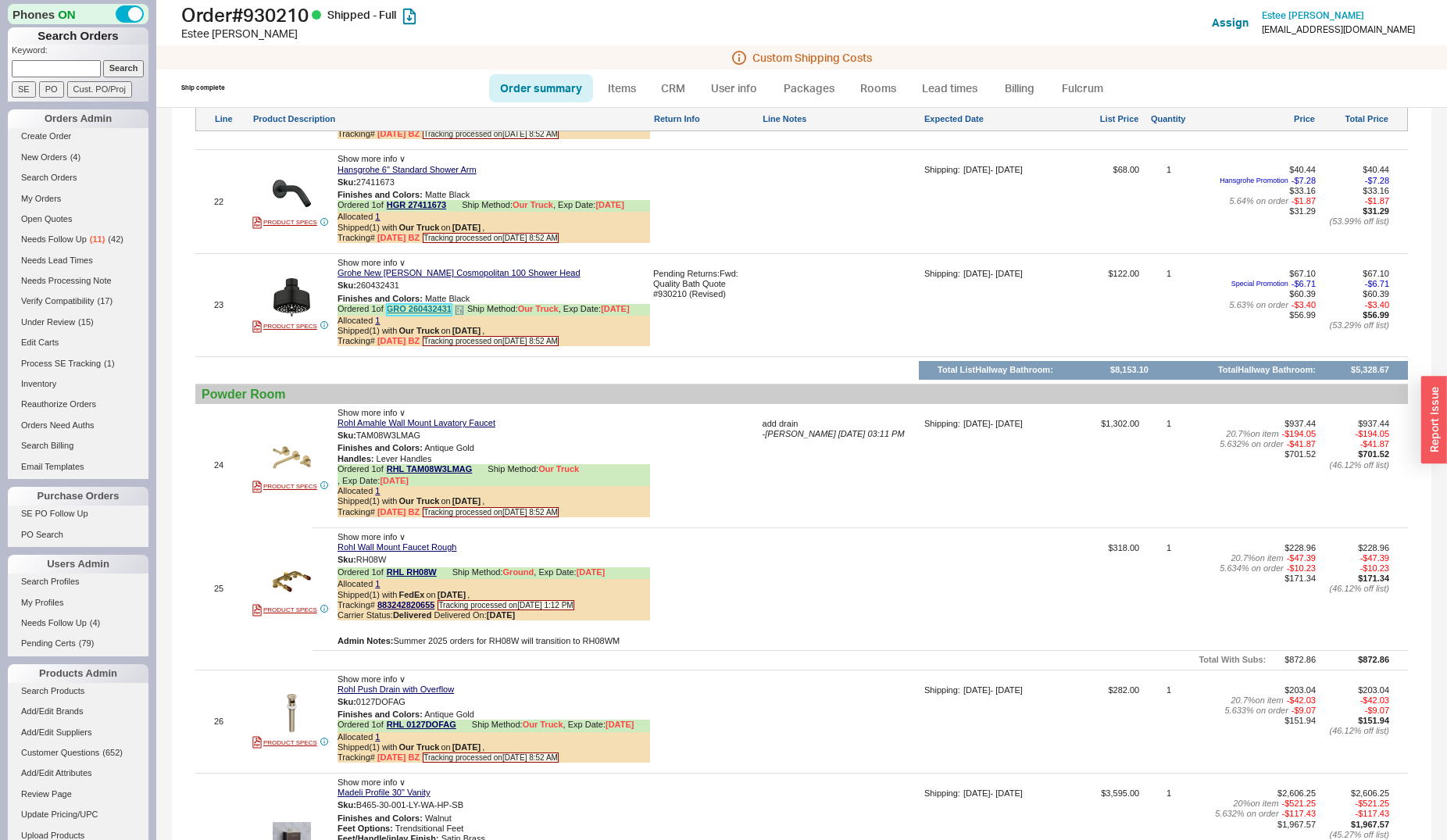
click at [406, 304] on link "GRO 260432431" at bounding box center [420, 310] width 65 height 12
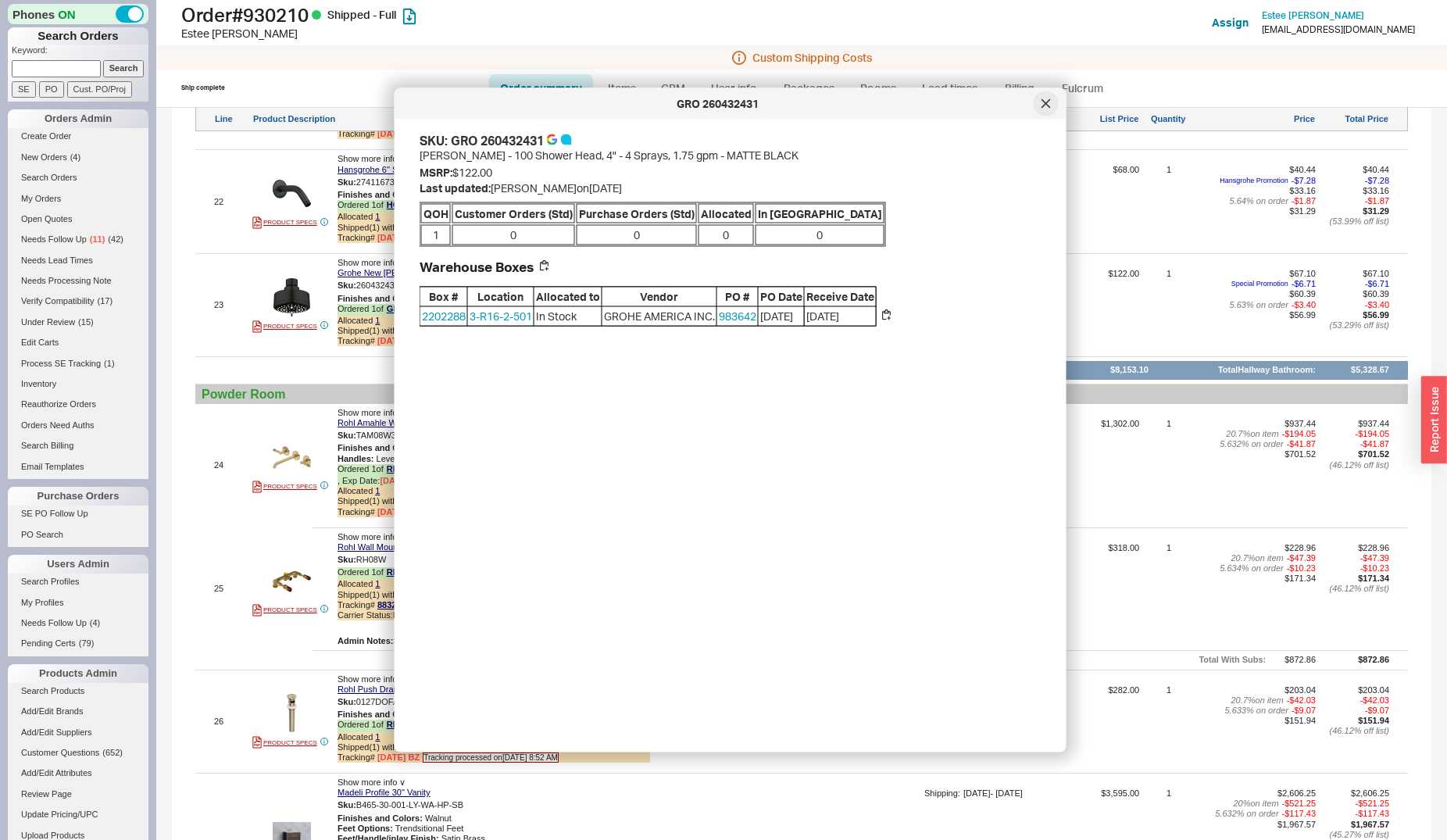
click at [1042, 101] on icon at bounding box center [1046, 104] width 10 height 10
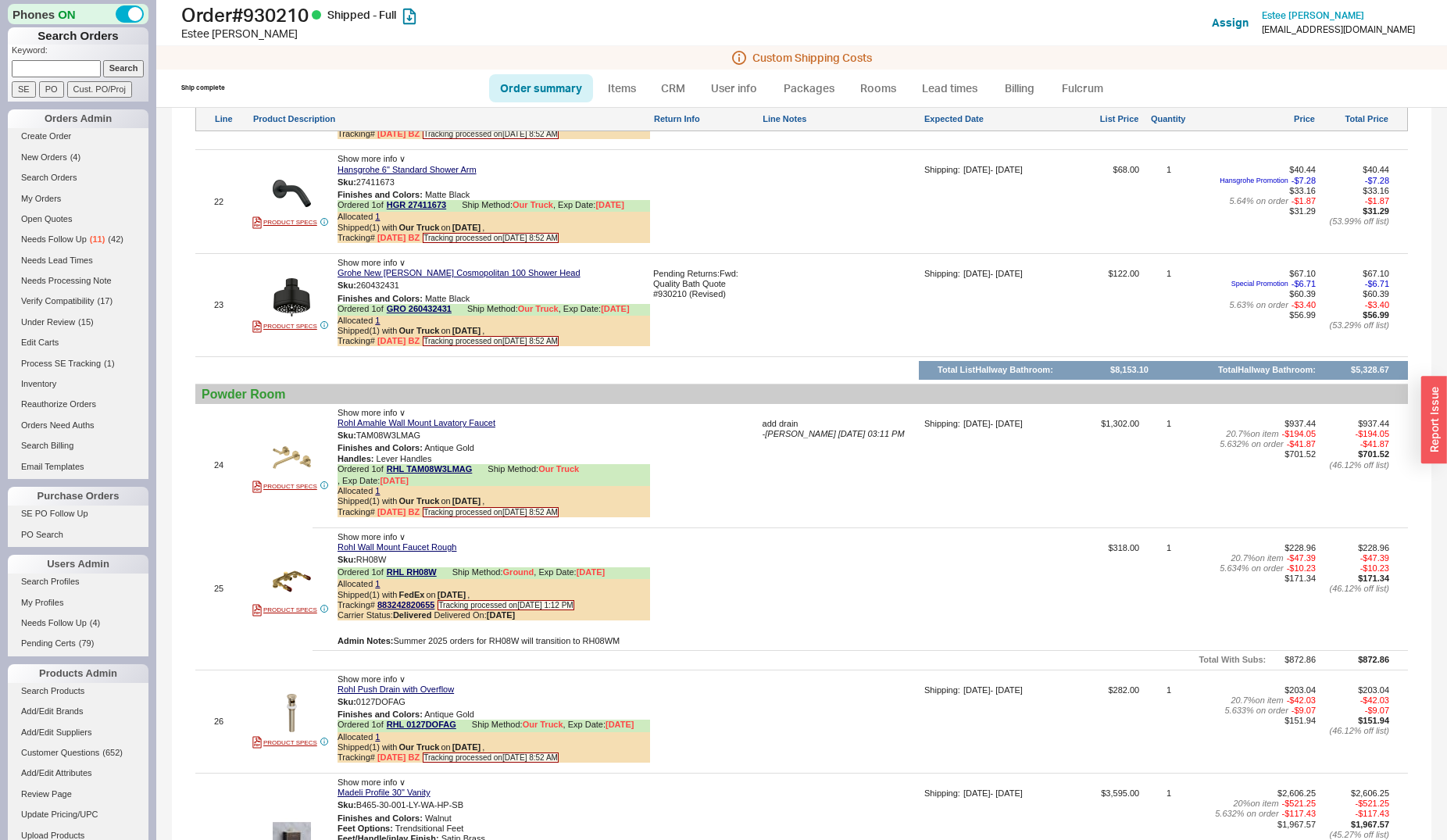
click at [896, 477] on div "add drain - Naomi 07/29/2025 03:11 PM" at bounding box center [841, 471] width 159 height 104
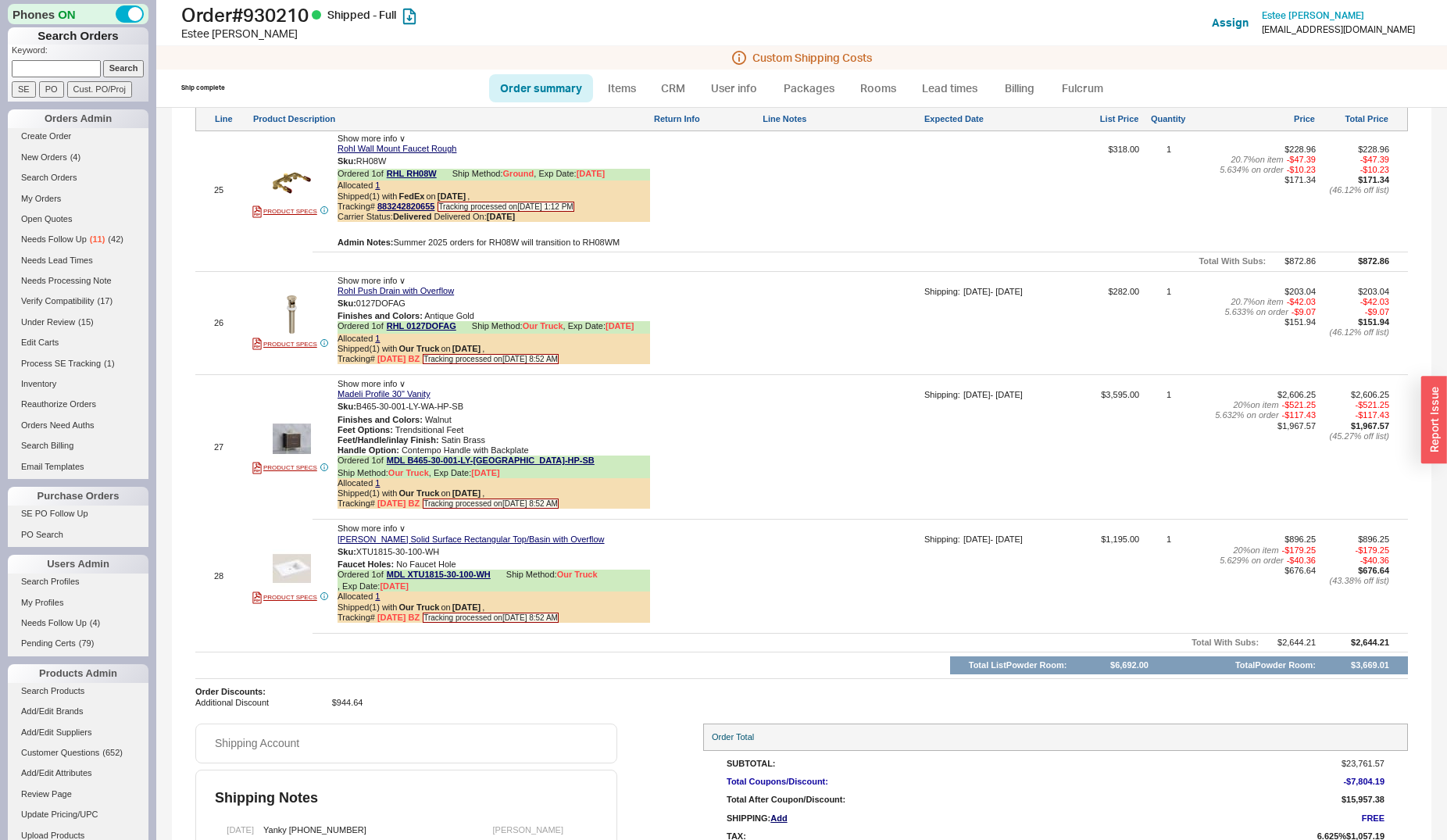
scroll to position [4408, 0]
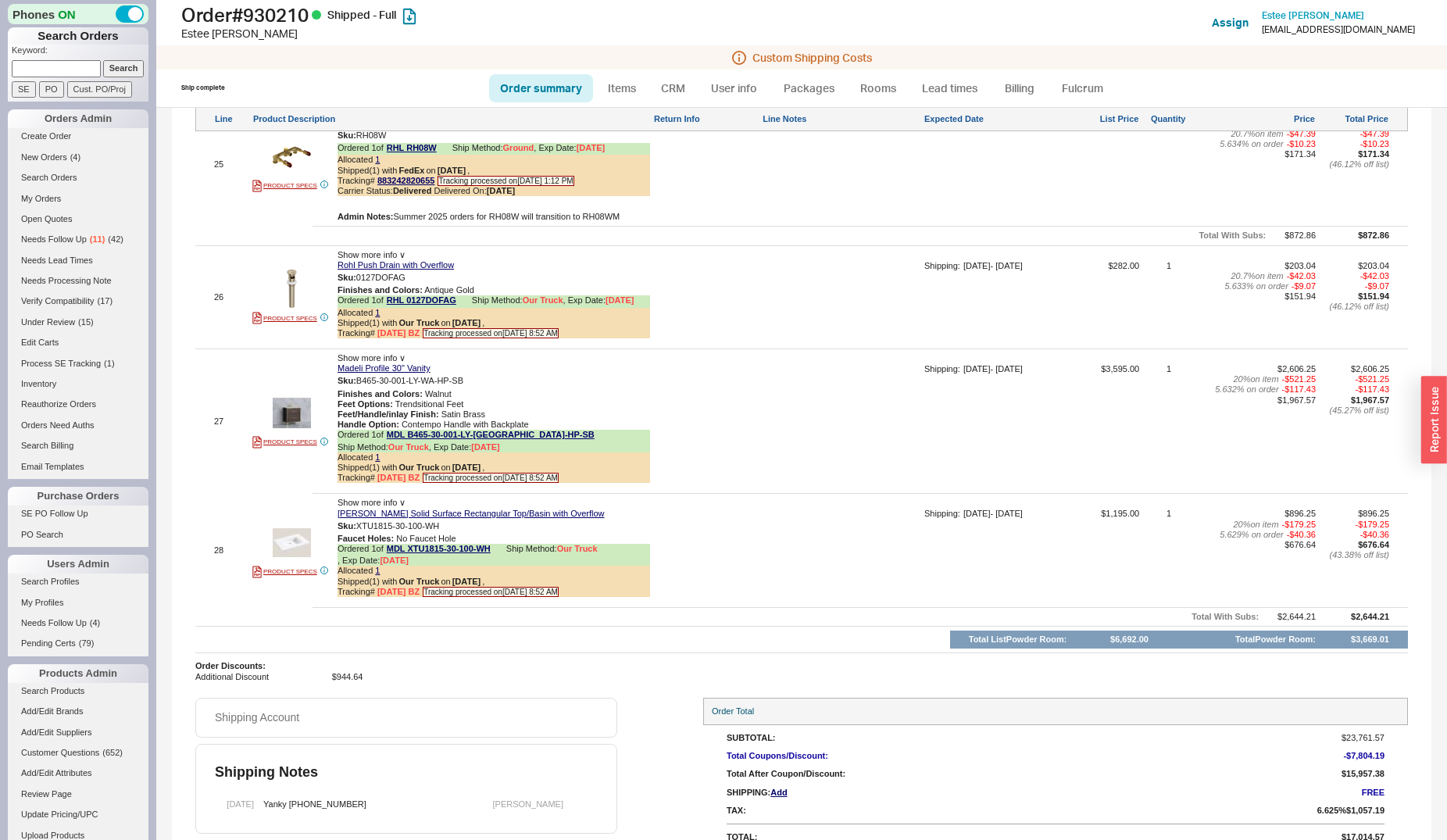
click at [48, 58] on p "Keyword:" at bounding box center [80, 52] width 137 height 16
click at [48, 66] on input at bounding box center [56, 68] width 89 height 17
type input "alex hage"
click at [103, 60] on input "Search" at bounding box center [124, 68] width 41 height 17
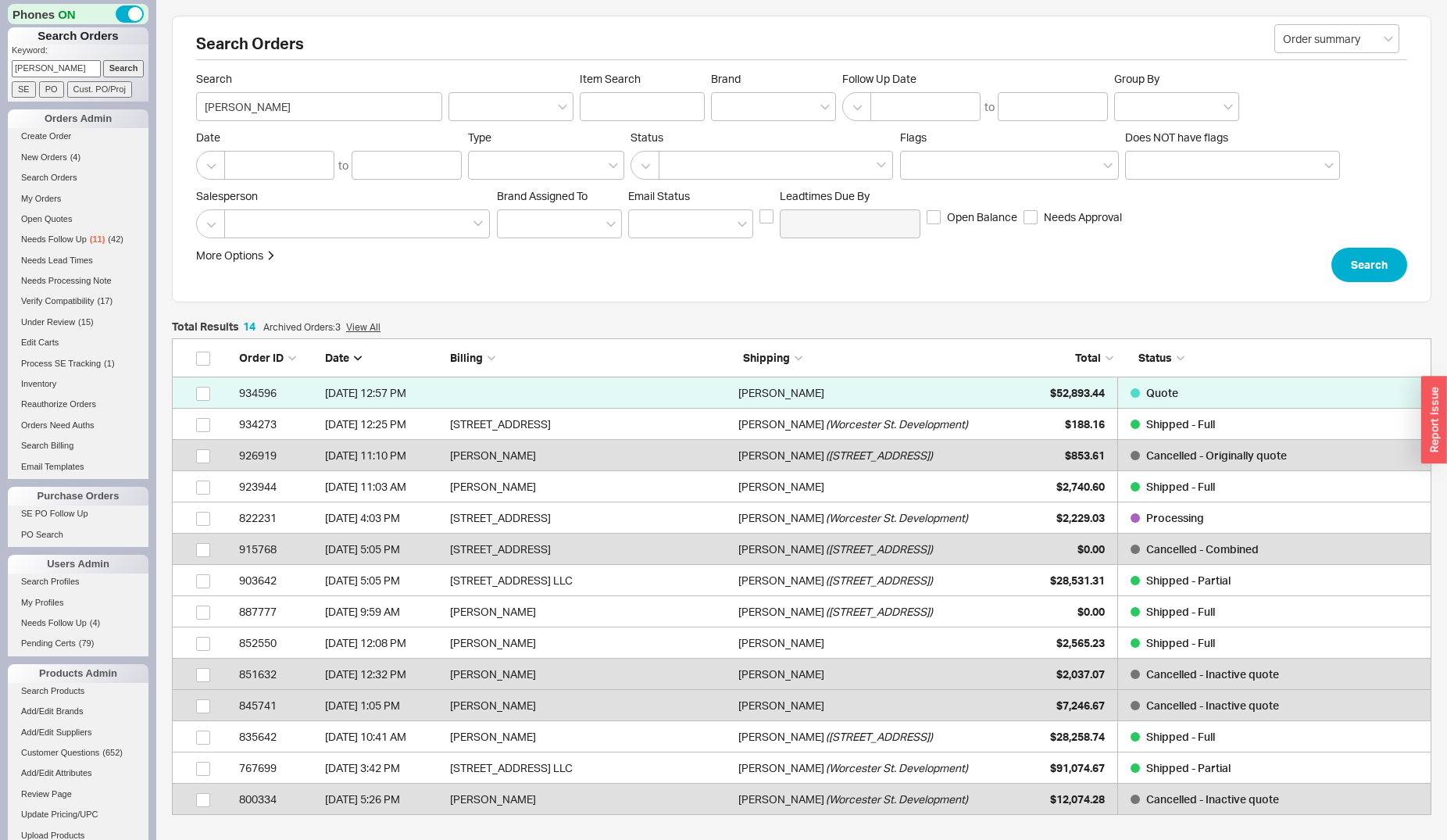
scroll to position [463, 1246]
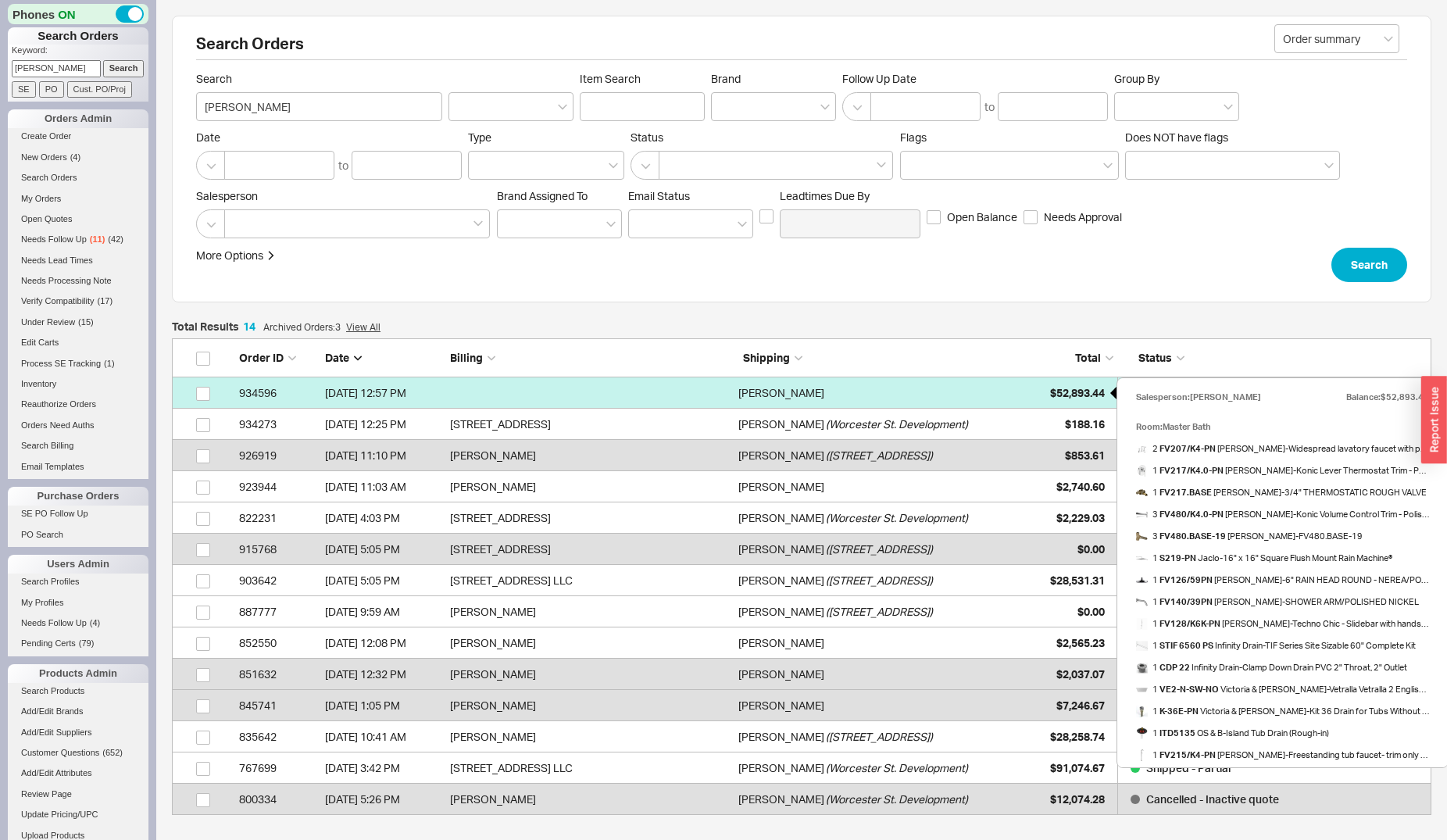
click at [1044, 385] on div "$52,893.44" at bounding box center [1065, 393] width 78 height 32
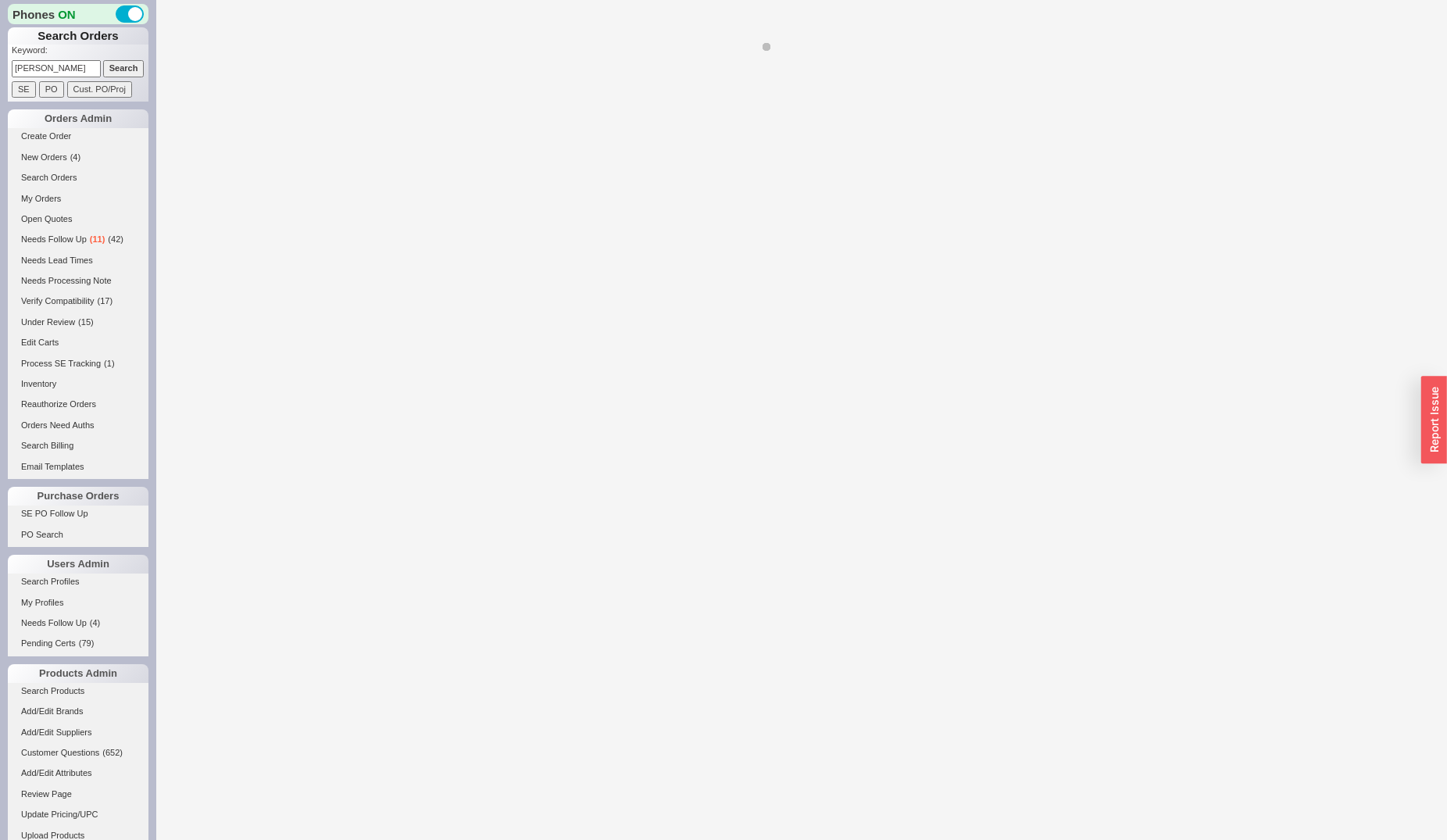
select select "*"
select select "LOW"
select select "3"
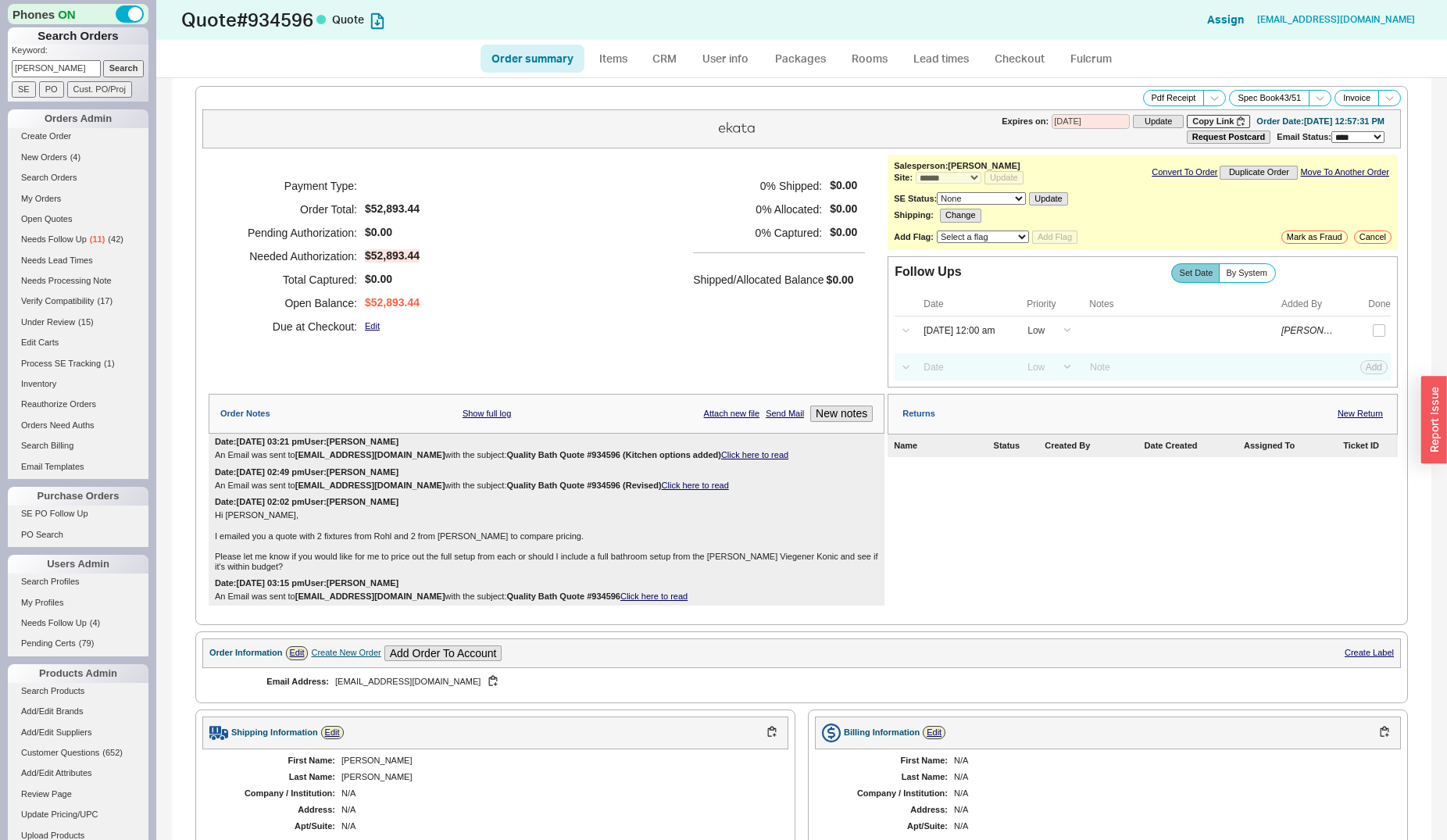
click at [730, 459] on link "Click here to read" at bounding box center [755, 455] width 67 height 10
click at [66, 75] on input "alex hage" at bounding box center [56, 68] width 89 height 17
click at [71, 69] on input "alex hage" at bounding box center [56, 68] width 89 height 17
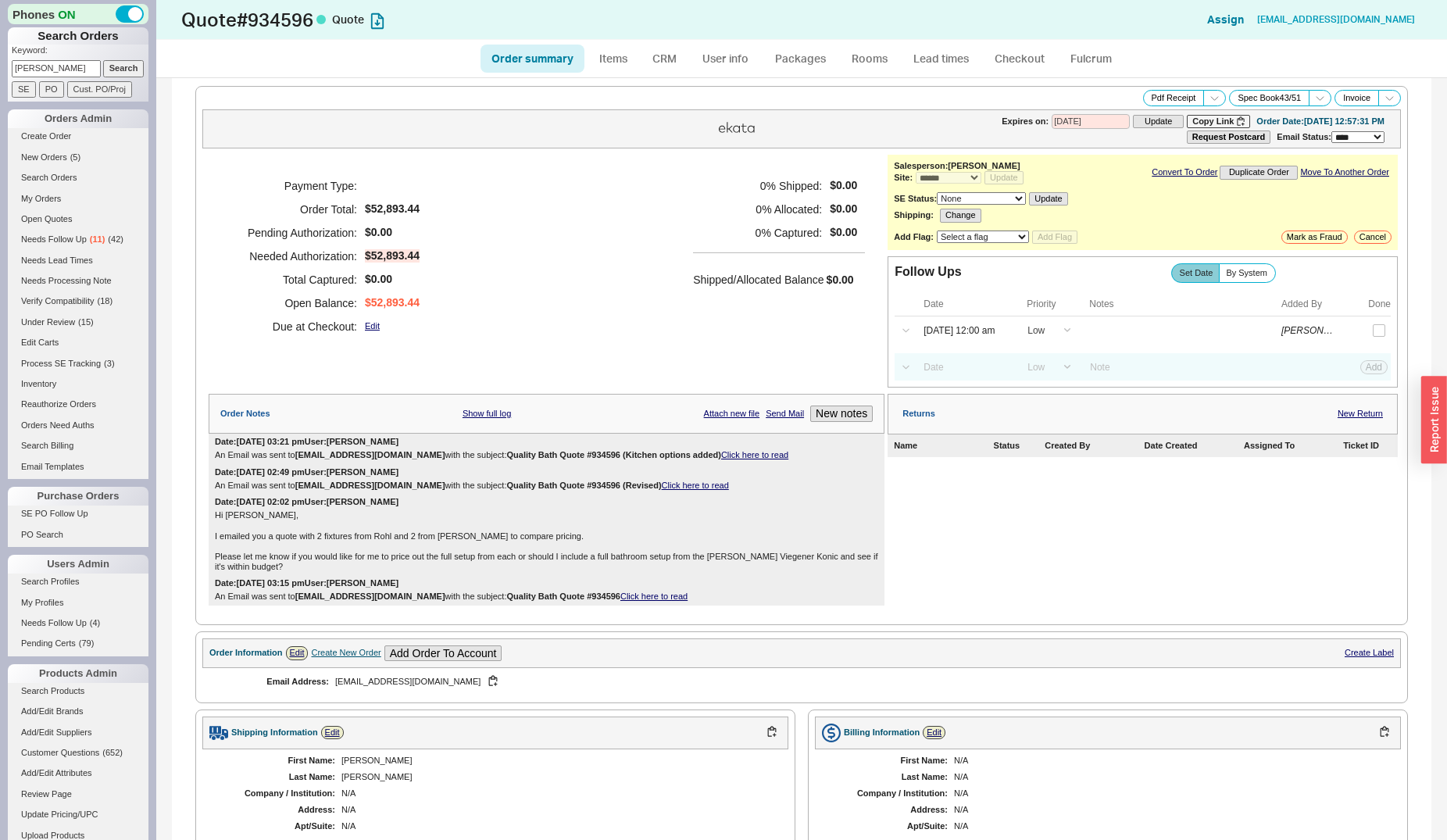
type input "blair lampert"
click at [103, 60] on input "Search" at bounding box center [124, 68] width 41 height 17
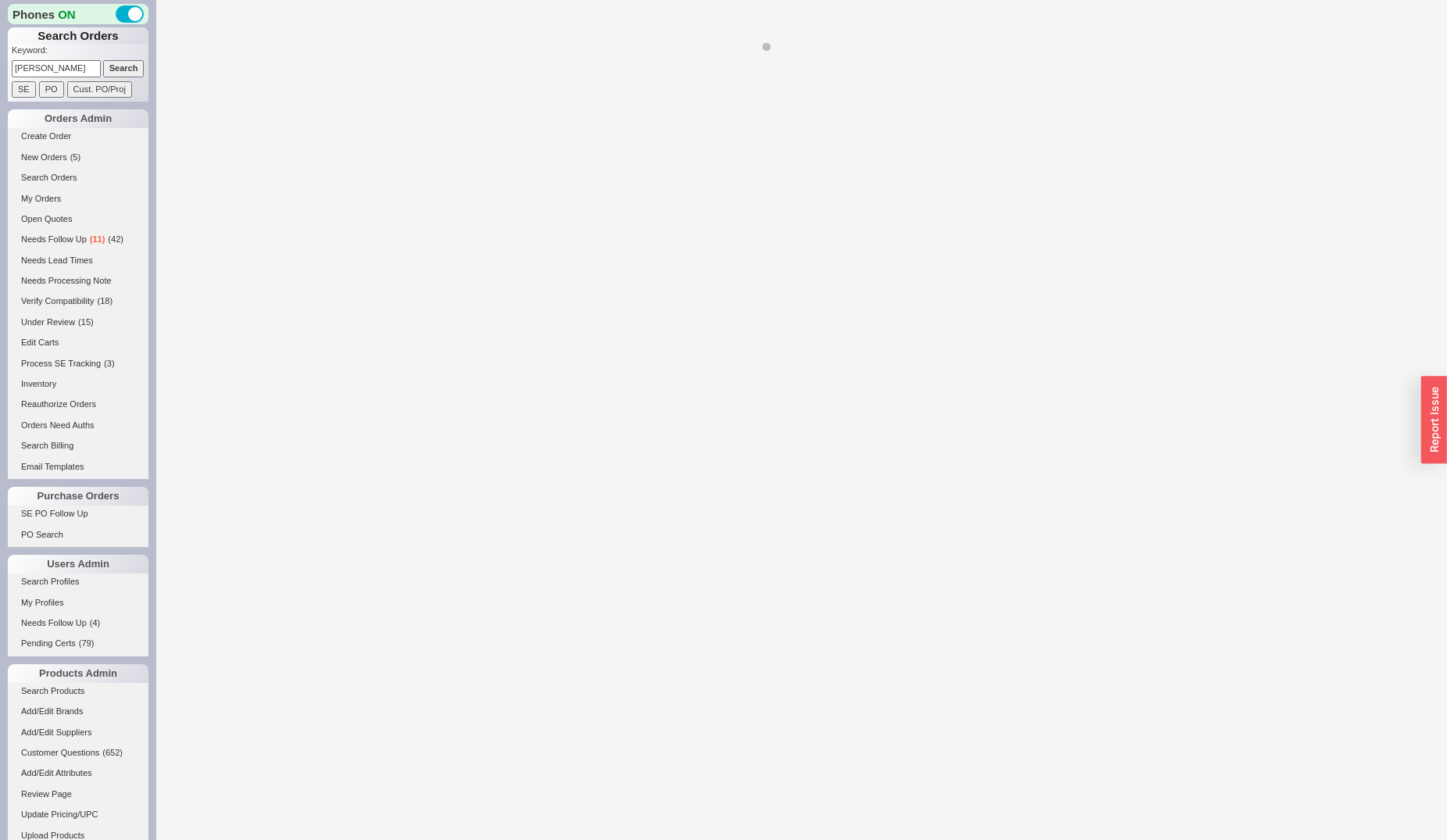
select select "*"
select select "LOW"
select select "3"
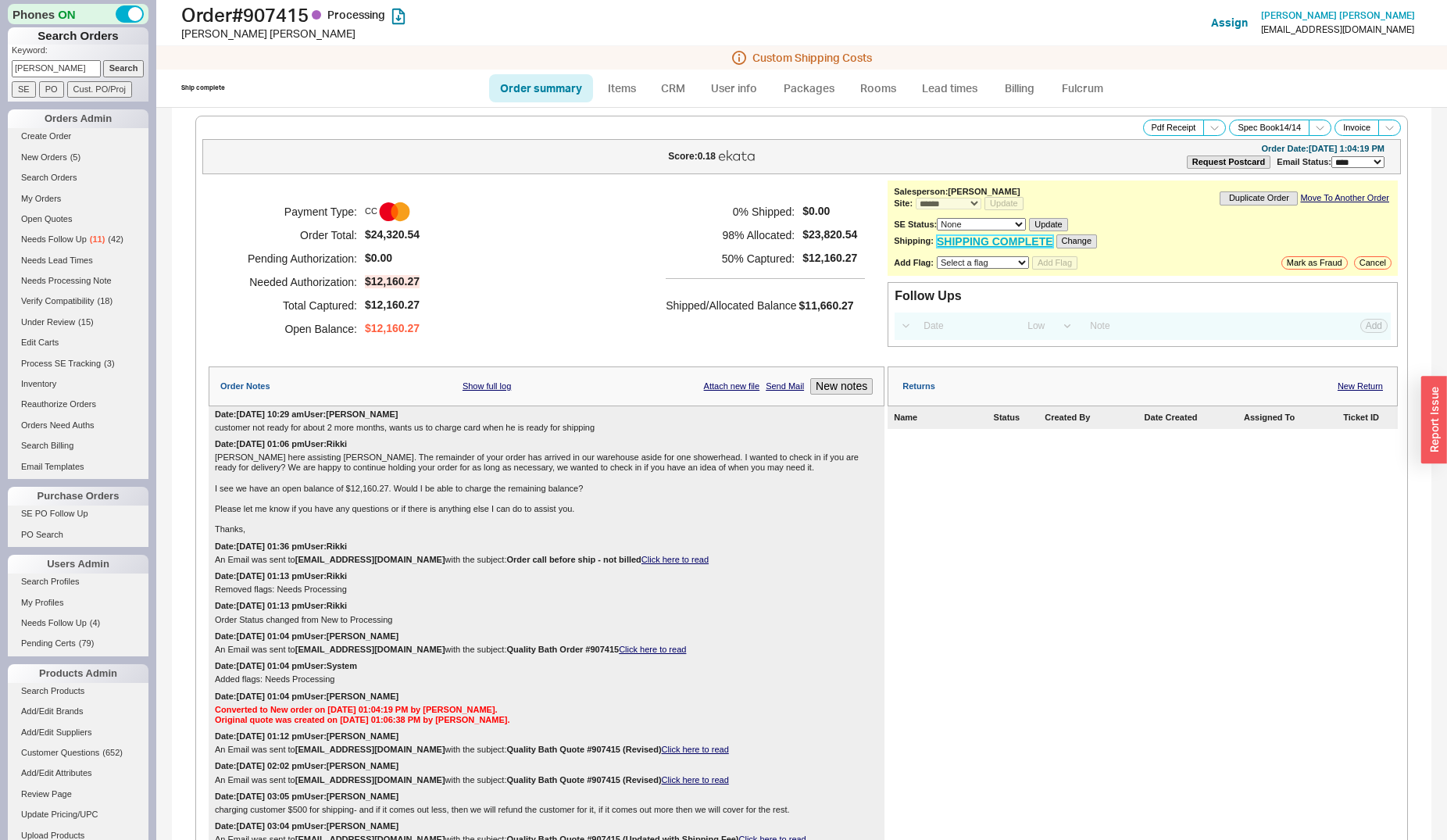
click at [966, 240] on link "SHIPPING COMPLETE" at bounding box center [995, 241] width 116 height 13
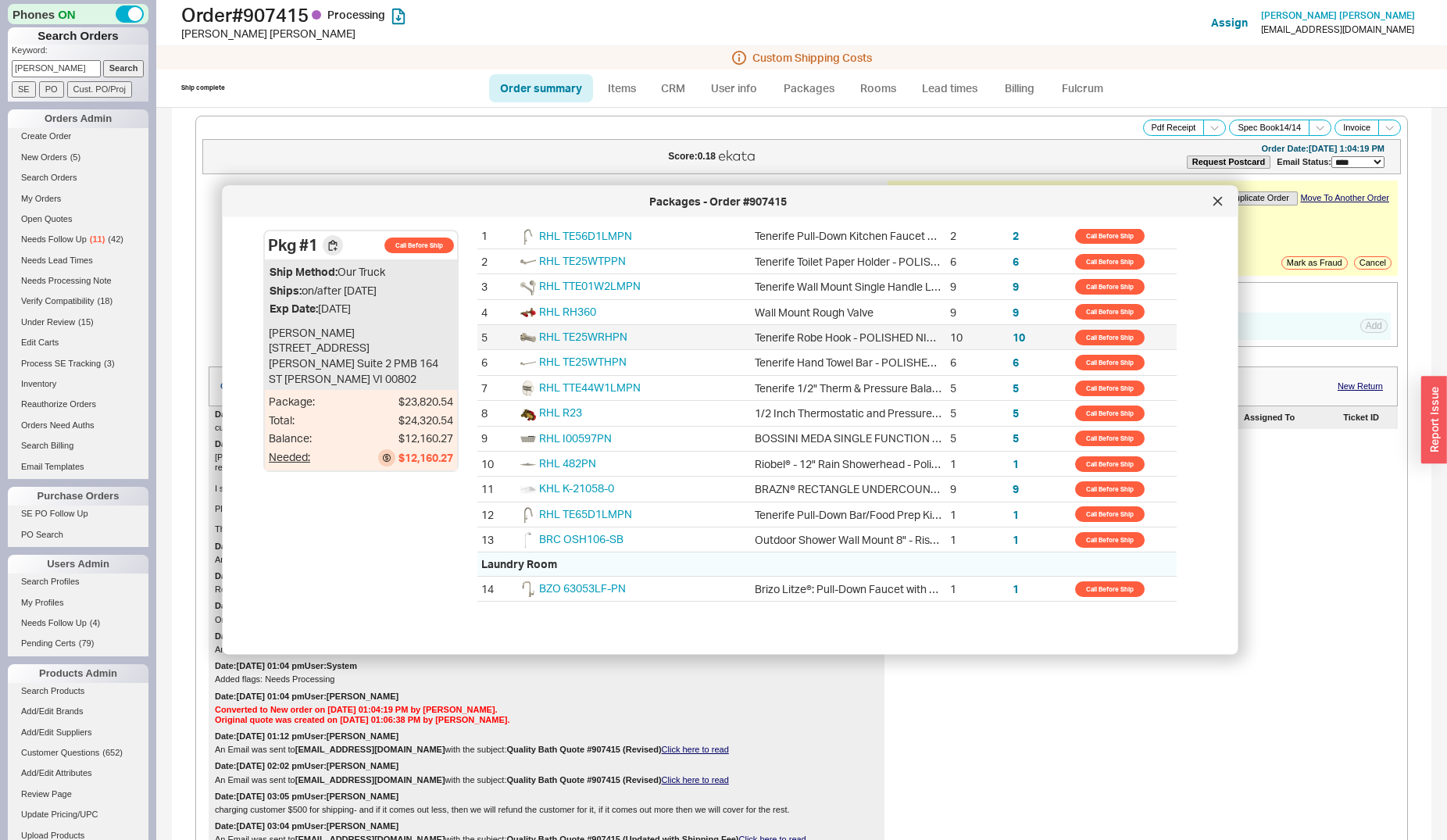
scroll to position [10, 0]
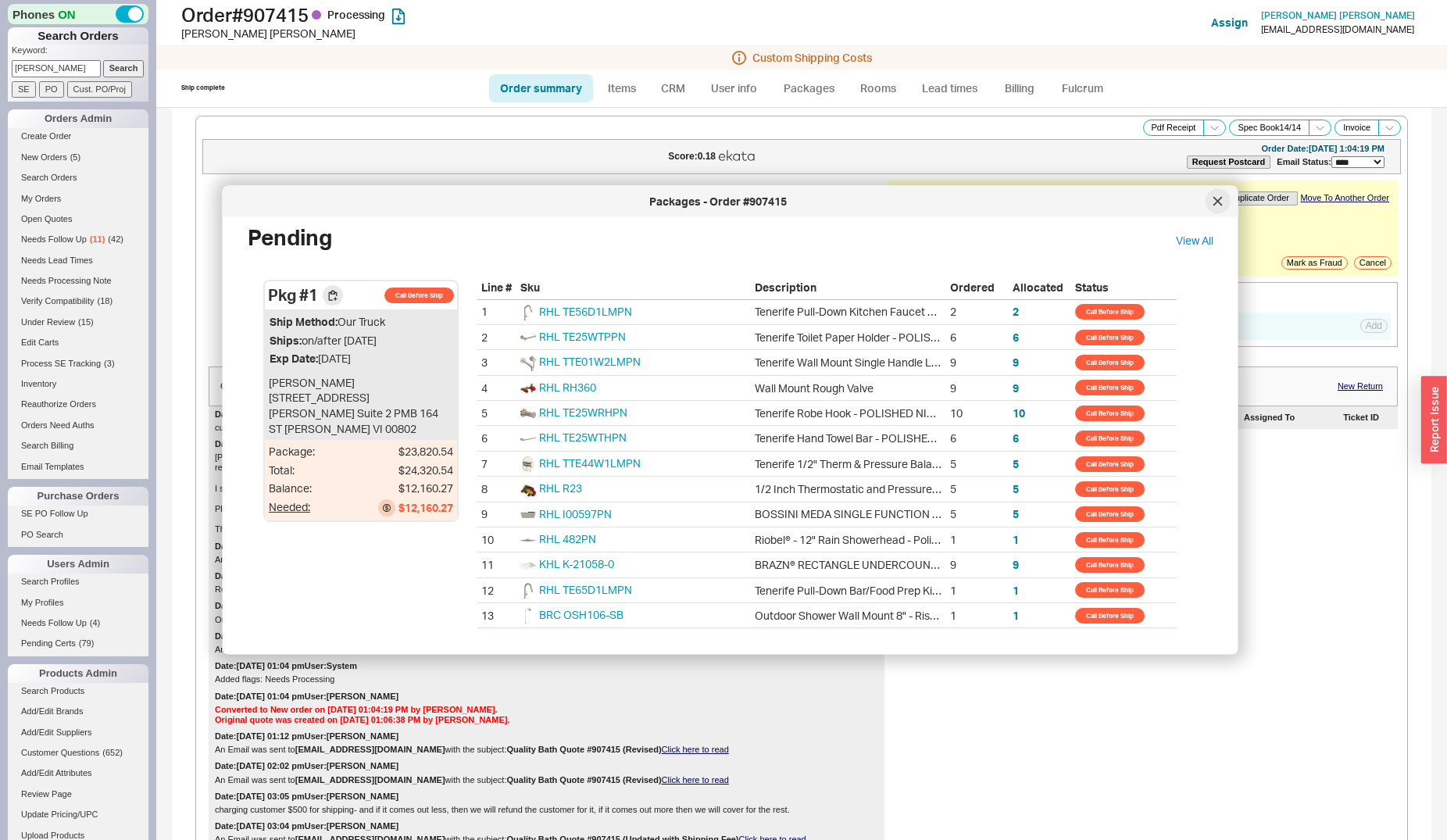
click at [1216, 192] on div at bounding box center [1217, 201] width 25 height 25
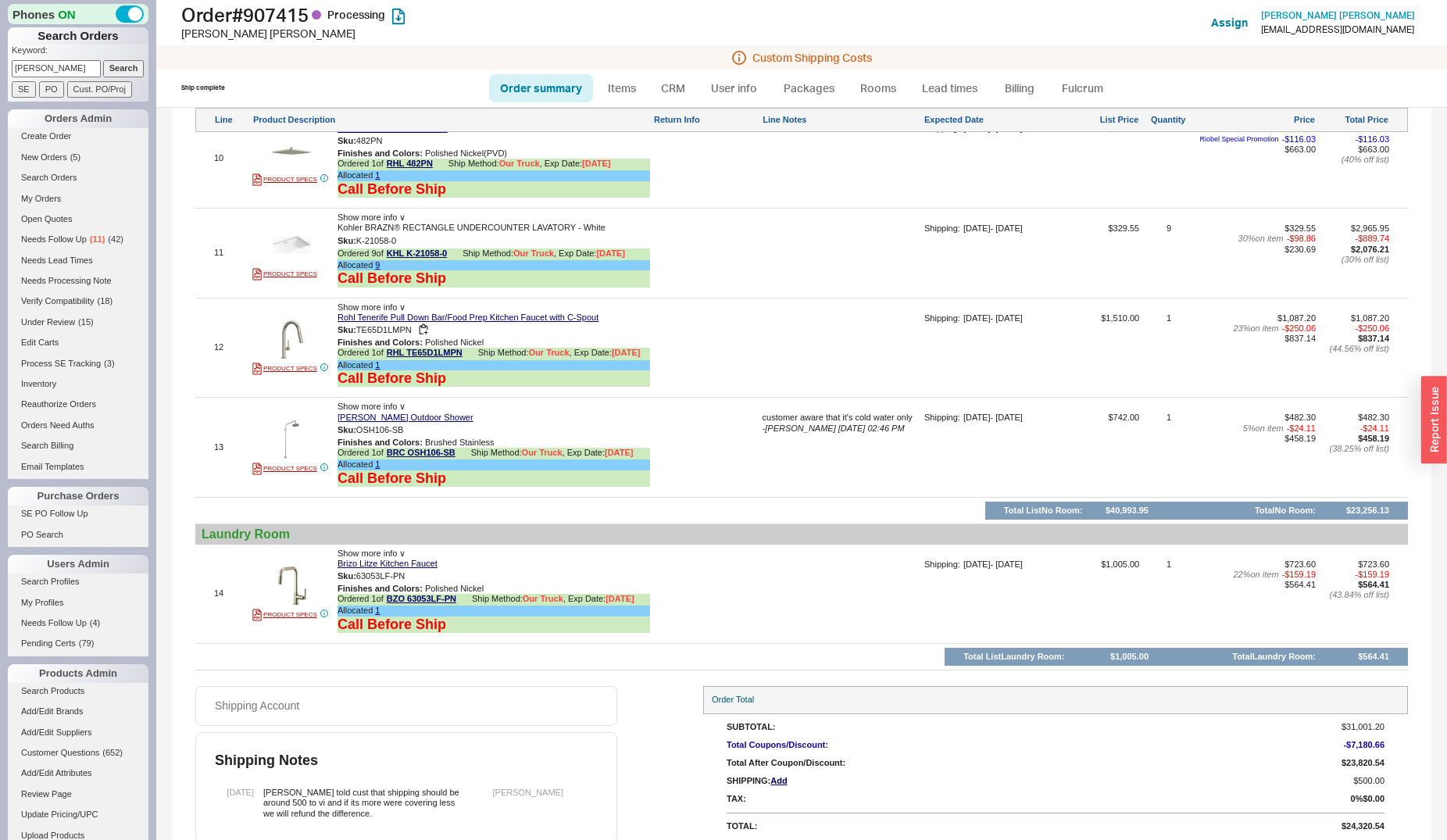
scroll to position [1943, 0]
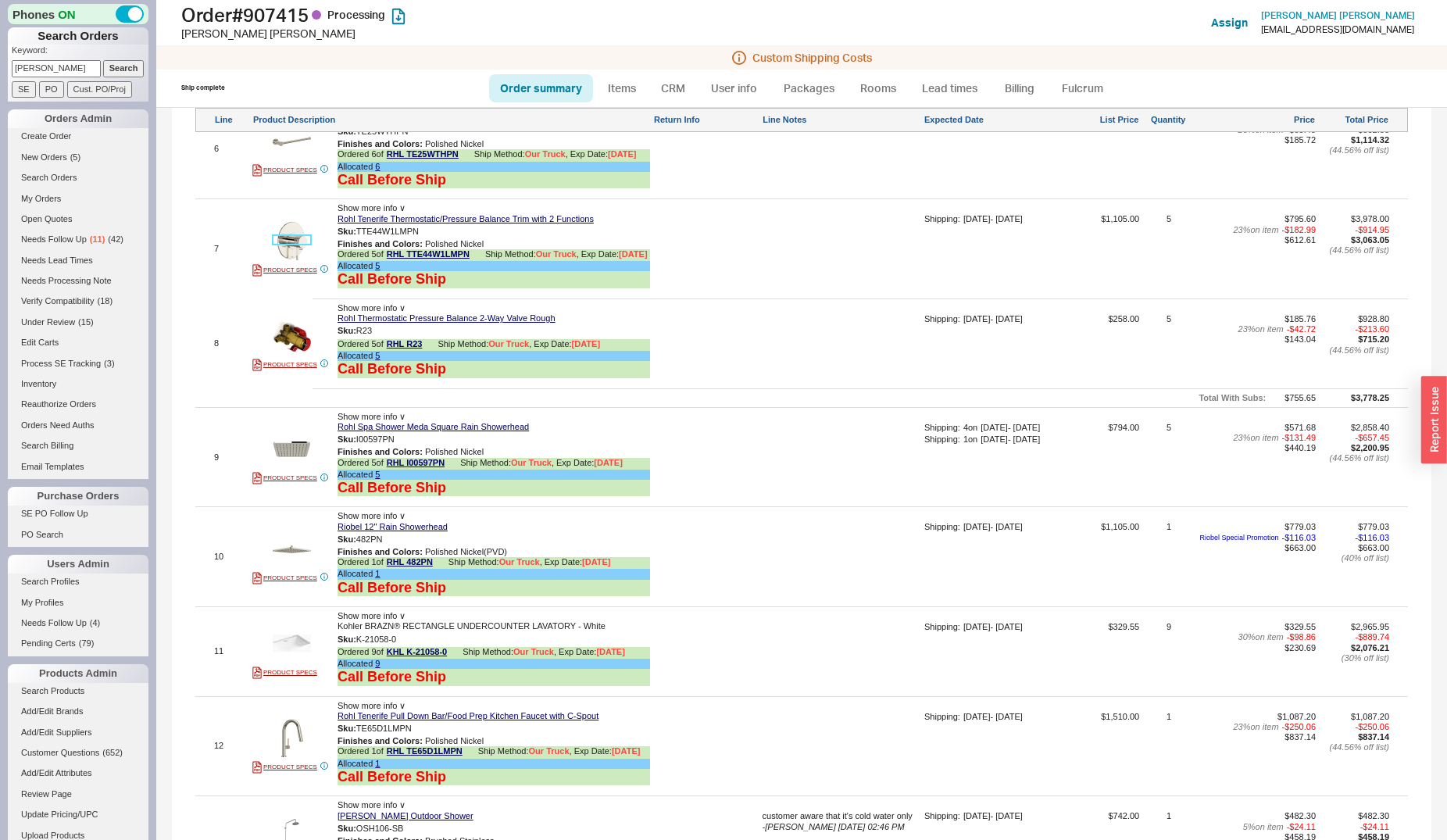
click at [293, 225] on img at bounding box center [292, 240] width 38 height 38
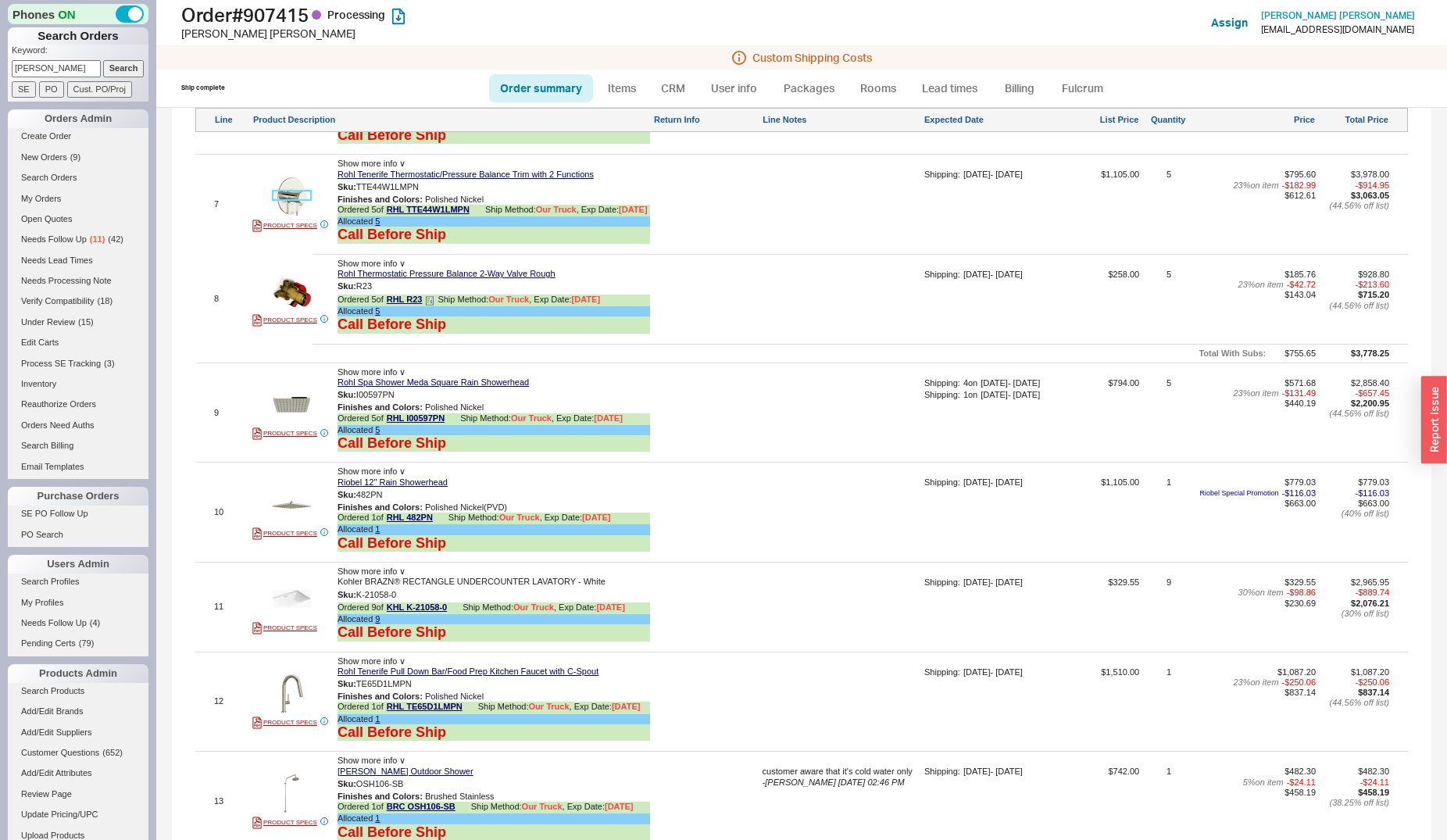
scroll to position [2023, 0]
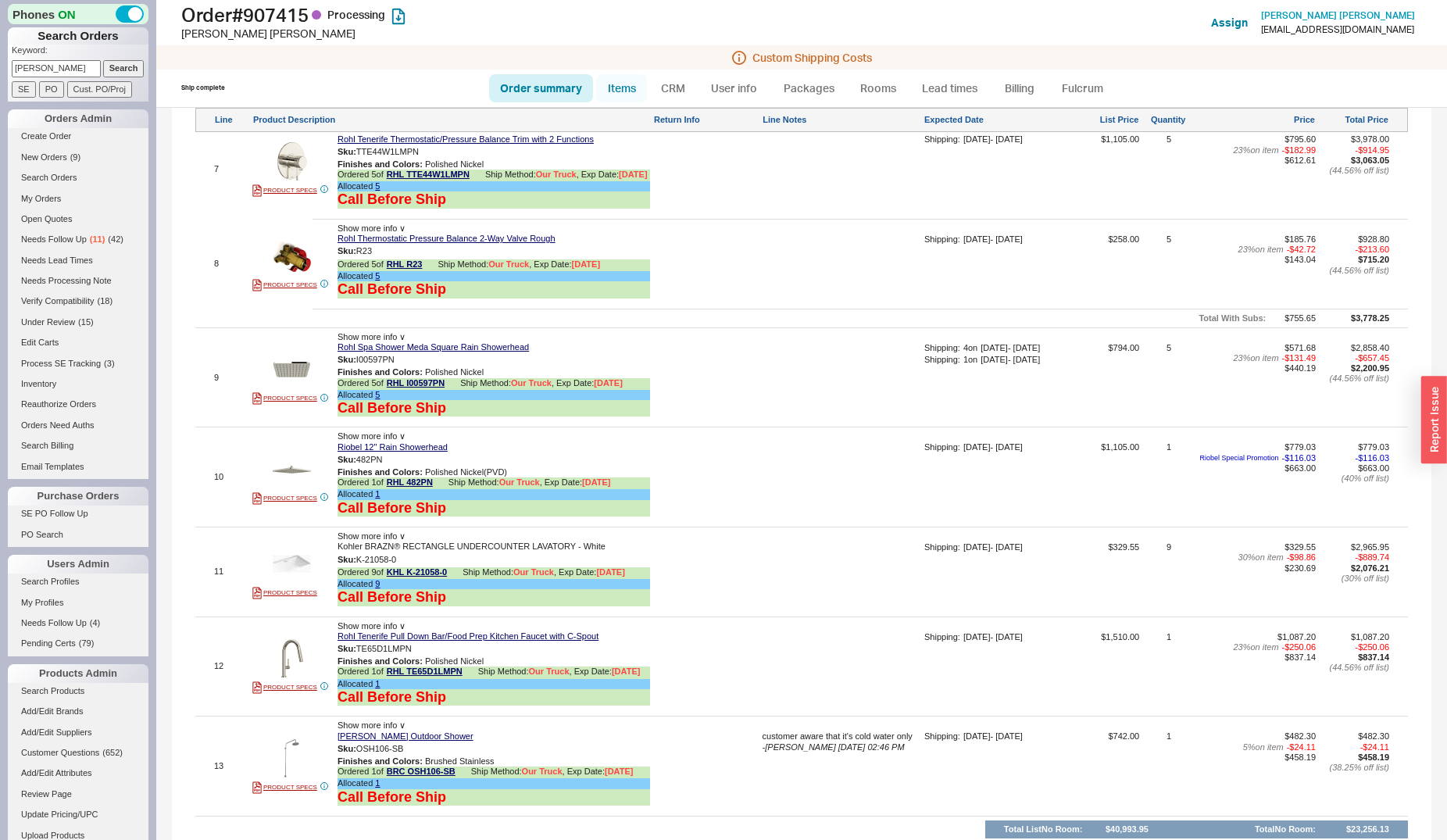
click at [634, 94] on link "Items" at bounding box center [622, 88] width 51 height 29
select select "3"
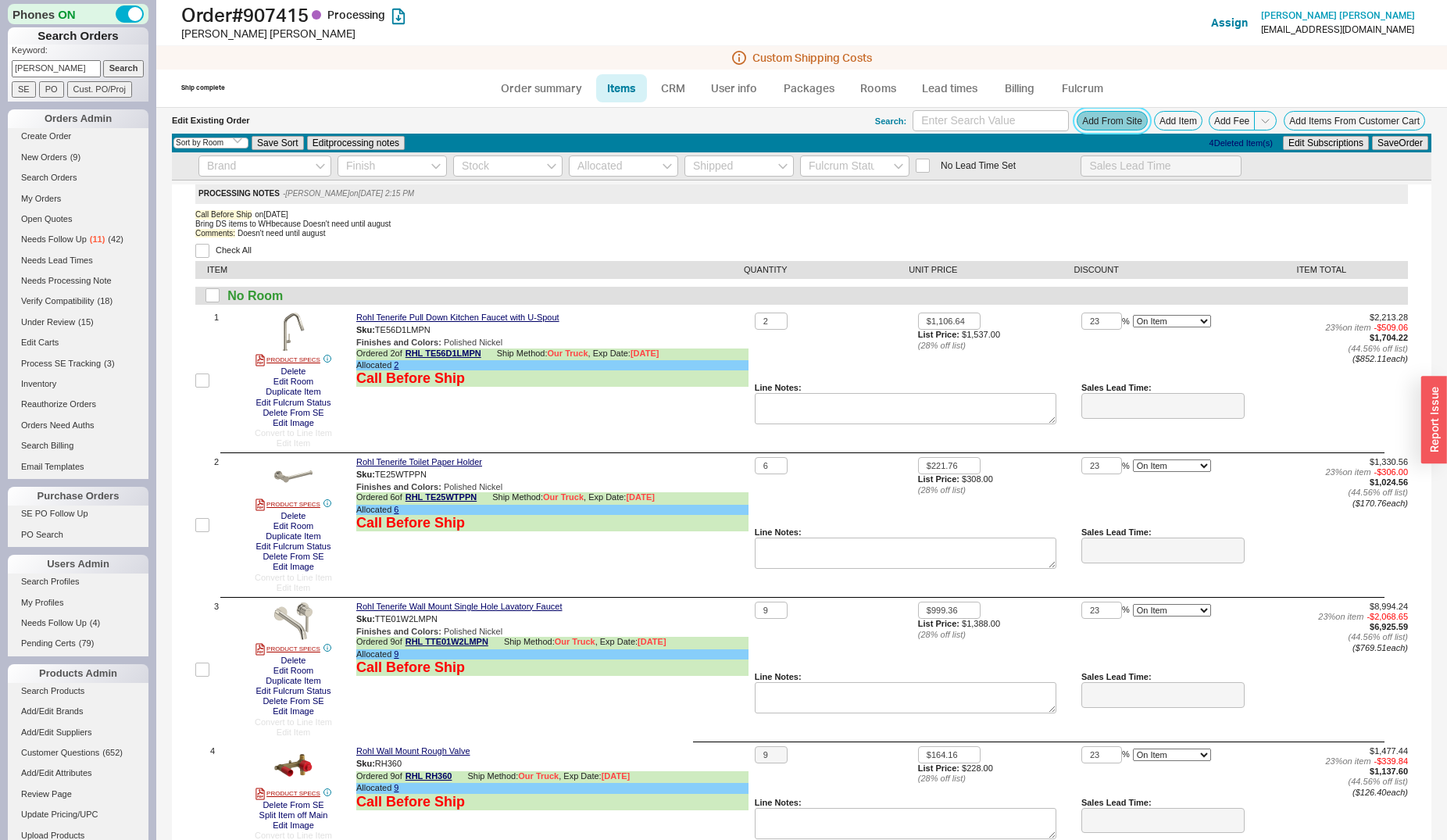
click at [1089, 130] on button "Add From Site" at bounding box center [1112, 121] width 71 height 20
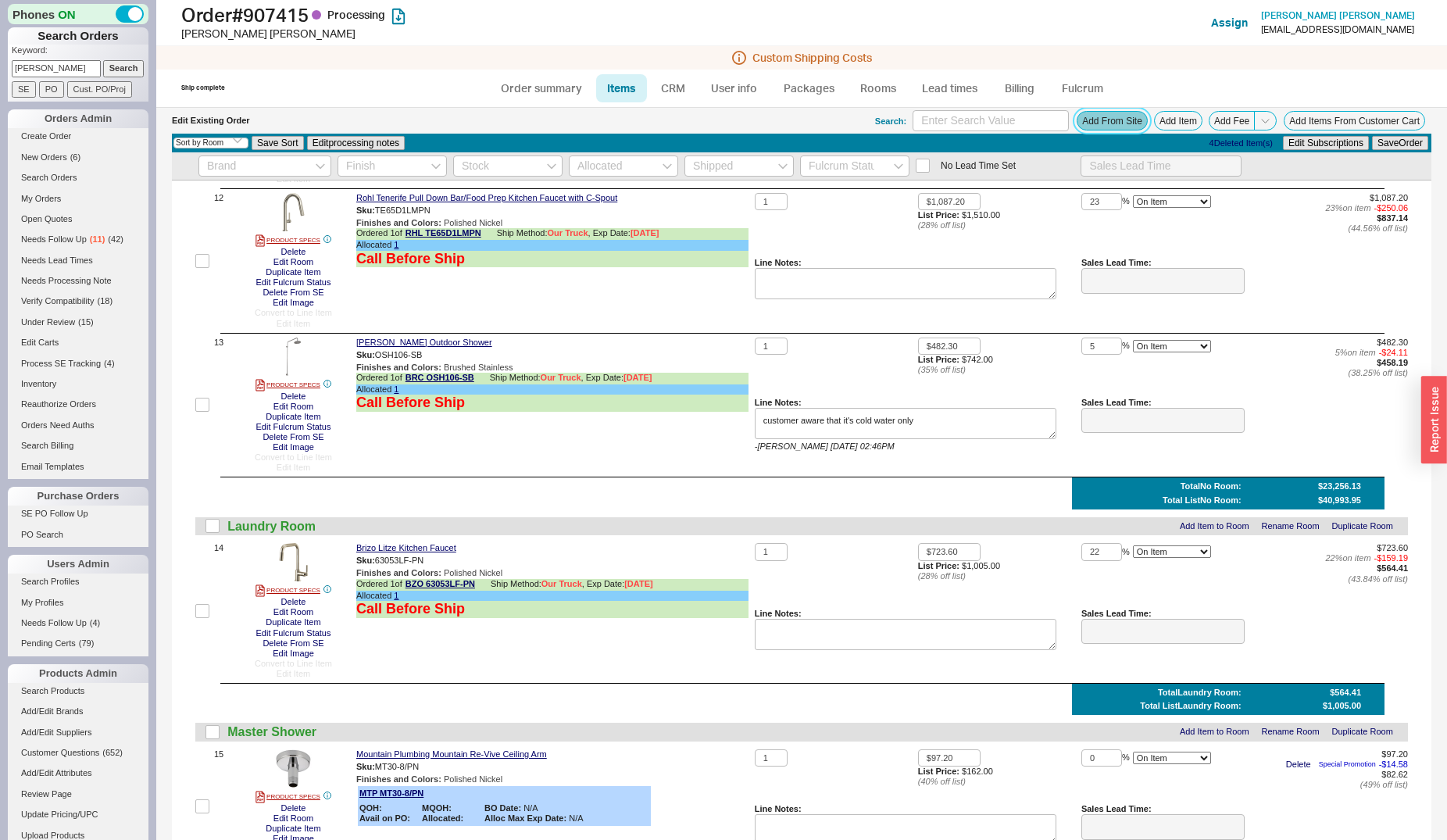
scroll to position [2101, 0]
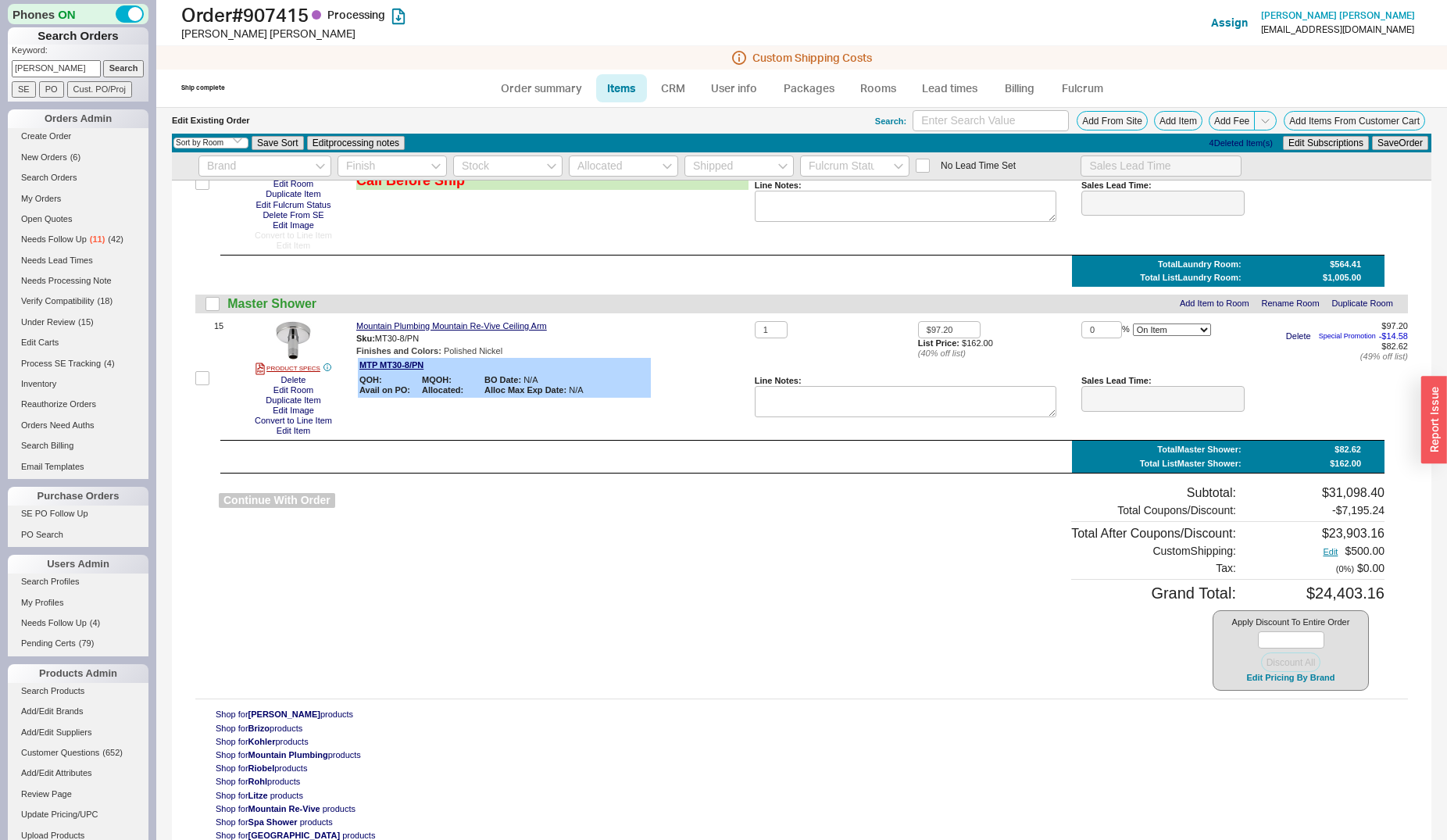
click at [303, 498] on button "Continue With Order" at bounding box center [277, 499] width 116 height 15
select select "*"
select select "LOW"
select select "3"
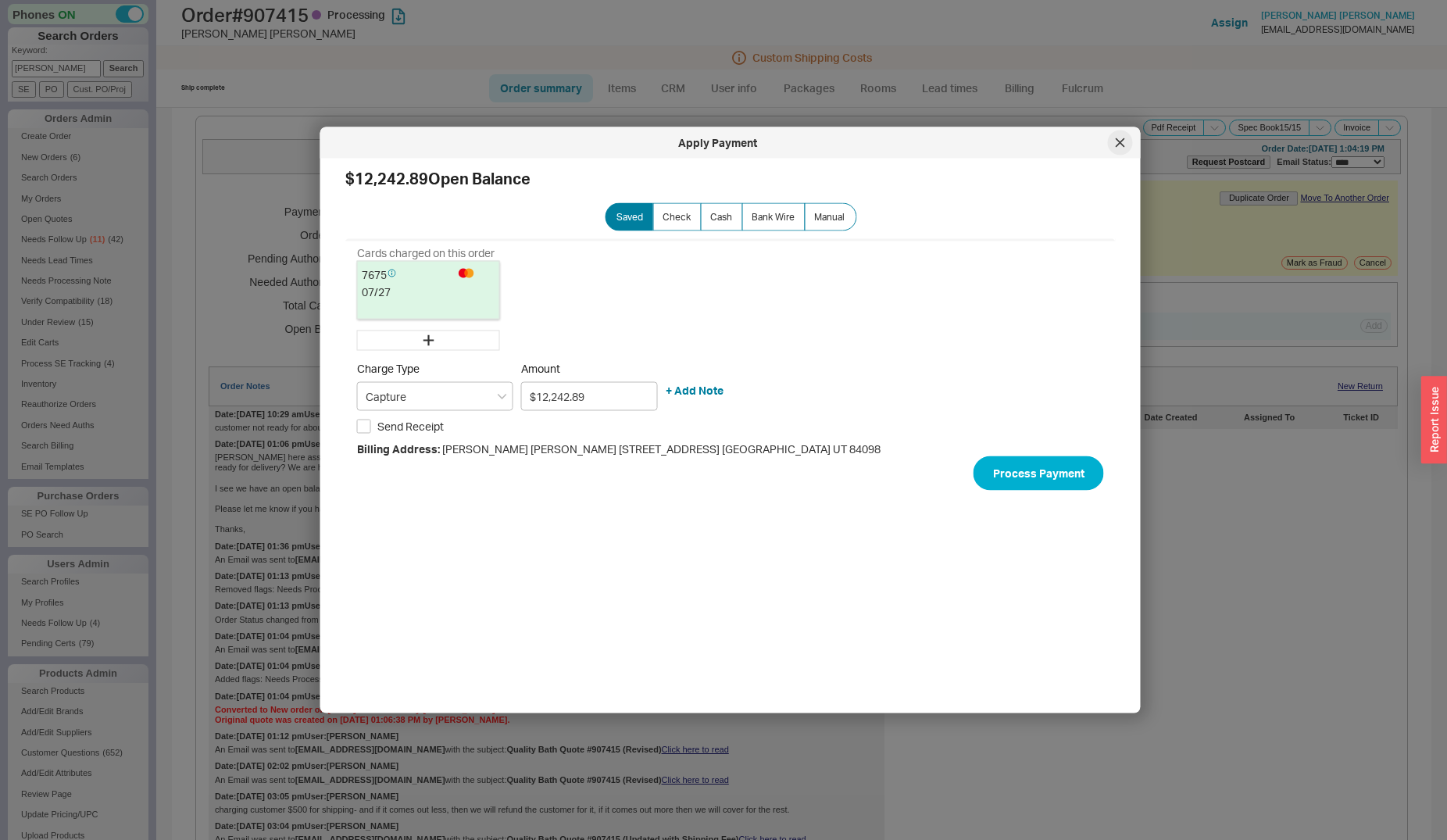
click at [1123, 145] on icon at bounding box center [1120, 142] width 8 height 8
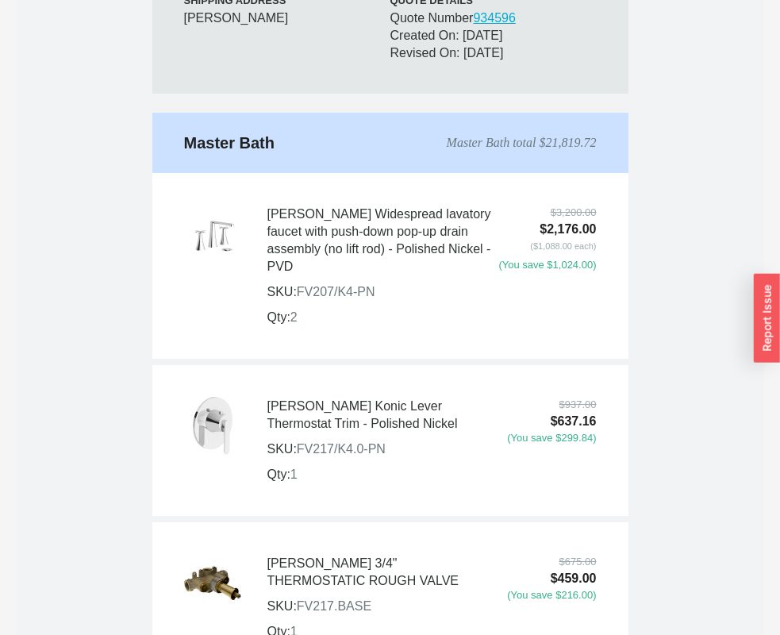
scroll to position [1052, 0]
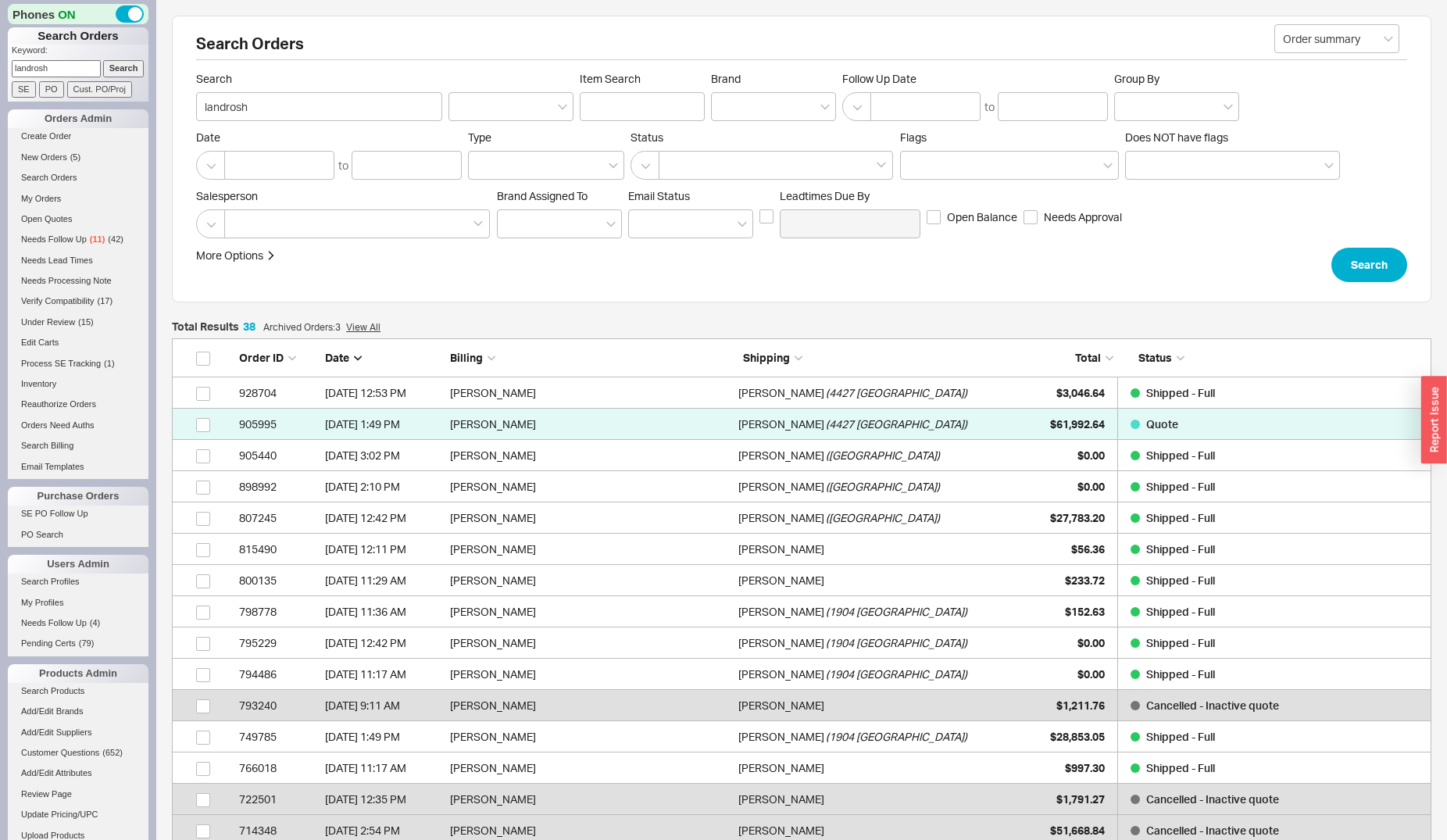
scroll to position [1213, 1246]
click at [67, 65] on input "landrosh" at bounding box center [56, 68] width 89 height 17
type input "yulia"
click at [103, 60] on input "Search" at bounding box center [124, 68] width 41 height 17
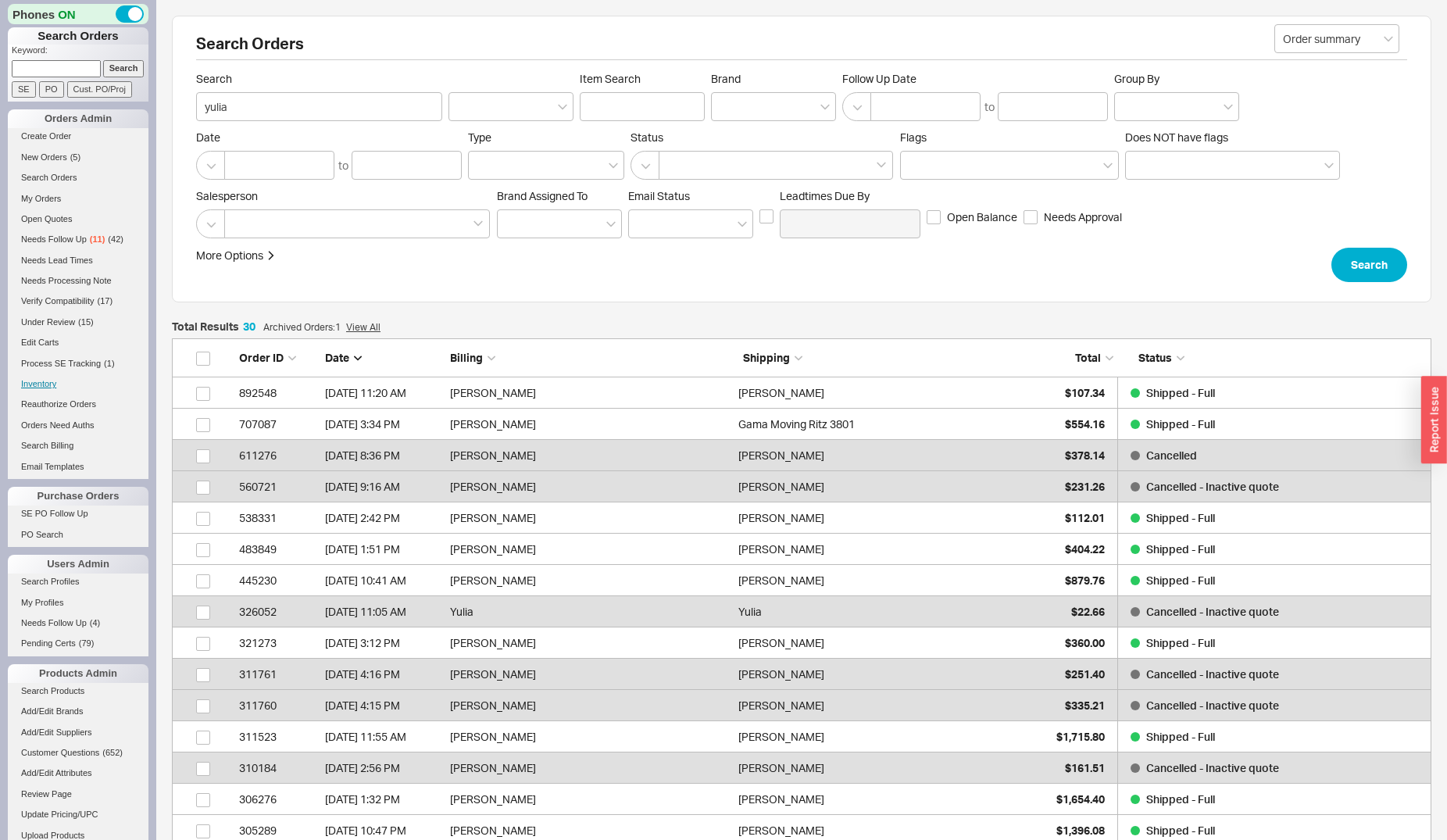
scroll to position [963, 1246]
click at [40, 66] on input at bounding box center [56, 68] width 89 height 17
type input "yuliia"
click at [103, 60] on input "Search" at bounding box center [124, 68] width 41 height 17
type input "yuliia"
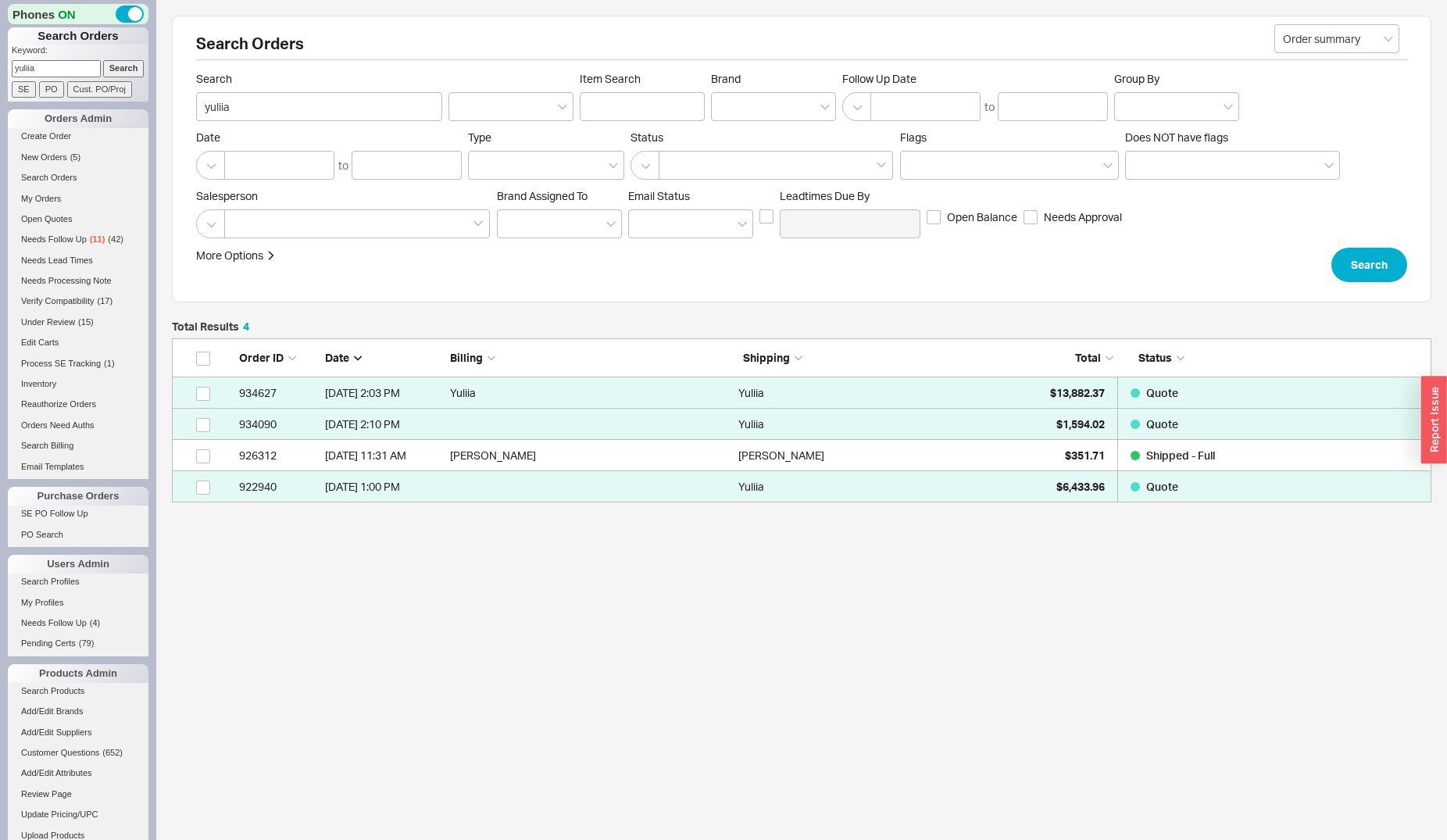
scroll to position [151, 1246]
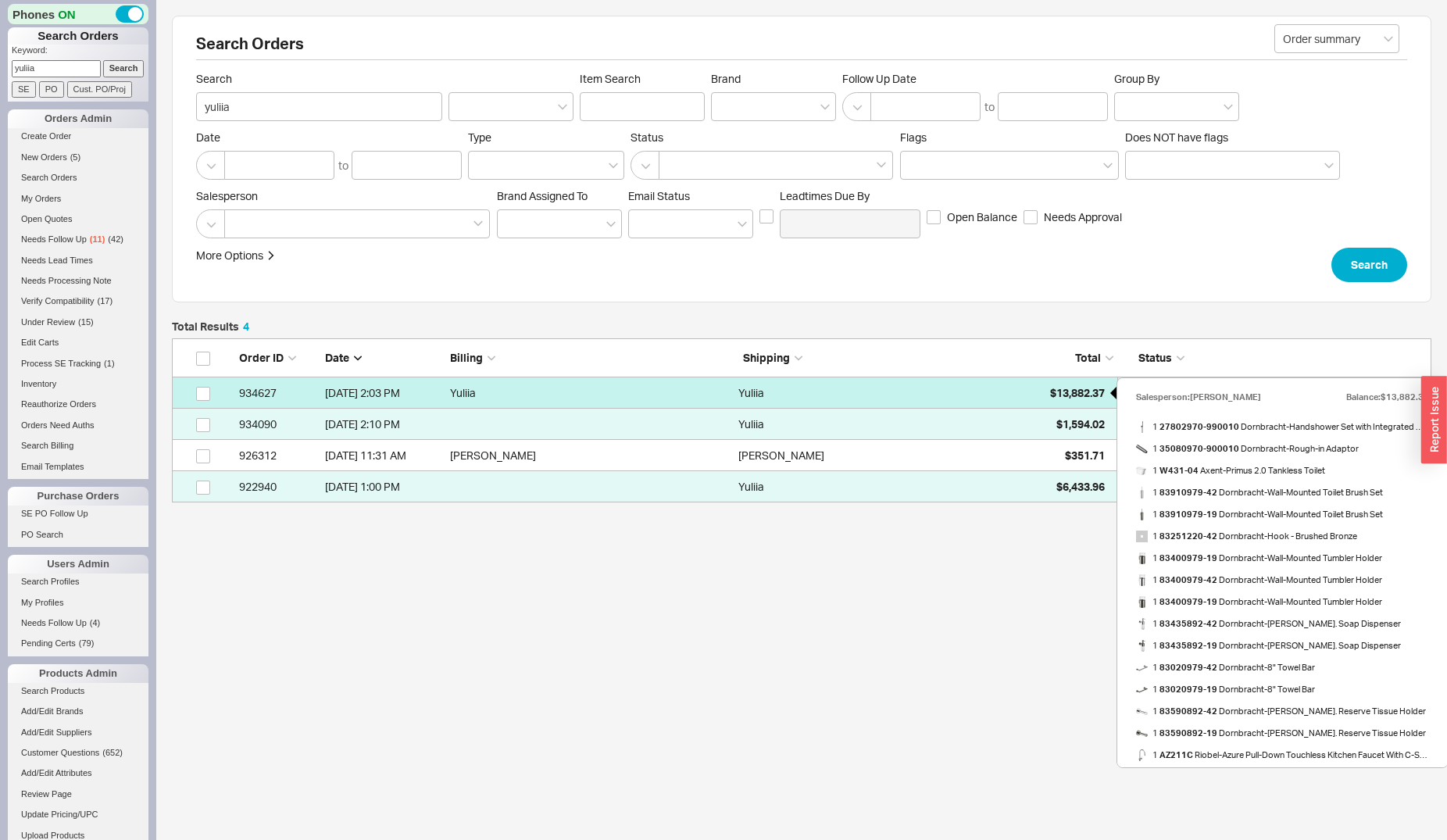
click at [1040, 391] on div "$13,882.37" at bounding box center [1065, 393] width 78 height 32
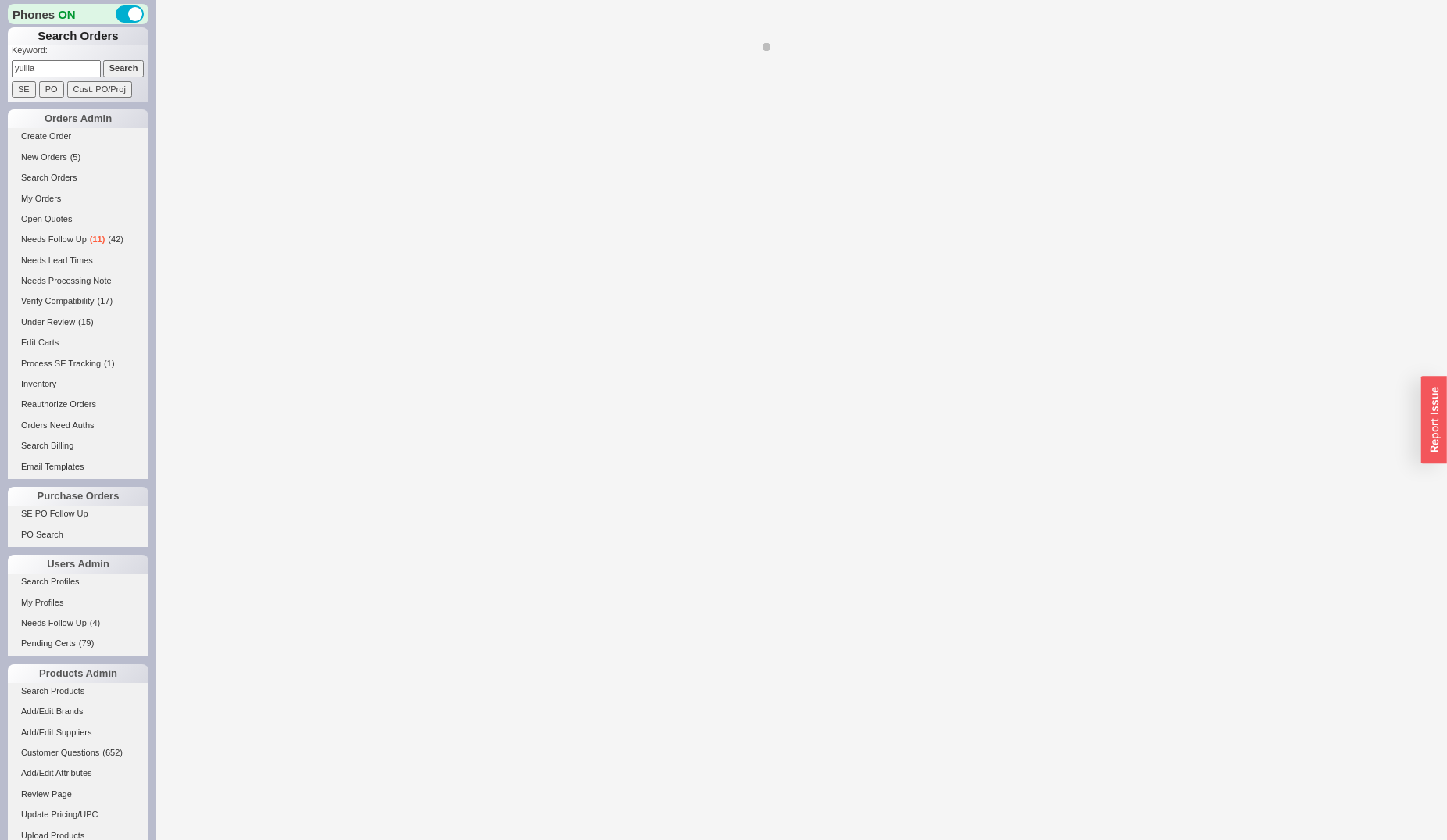
select select "*"
select select "LOW"
select select "3"
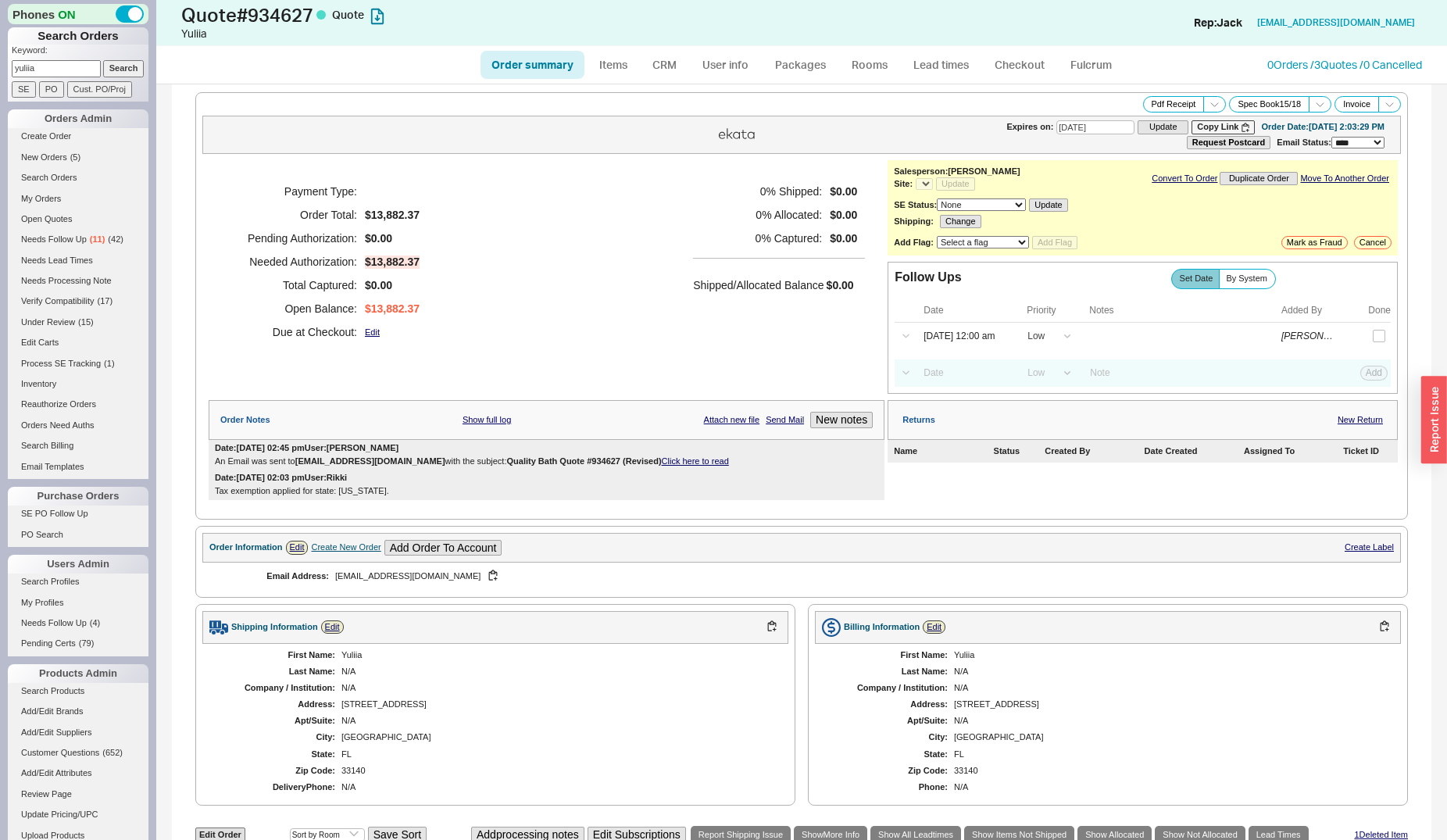
select select "*"
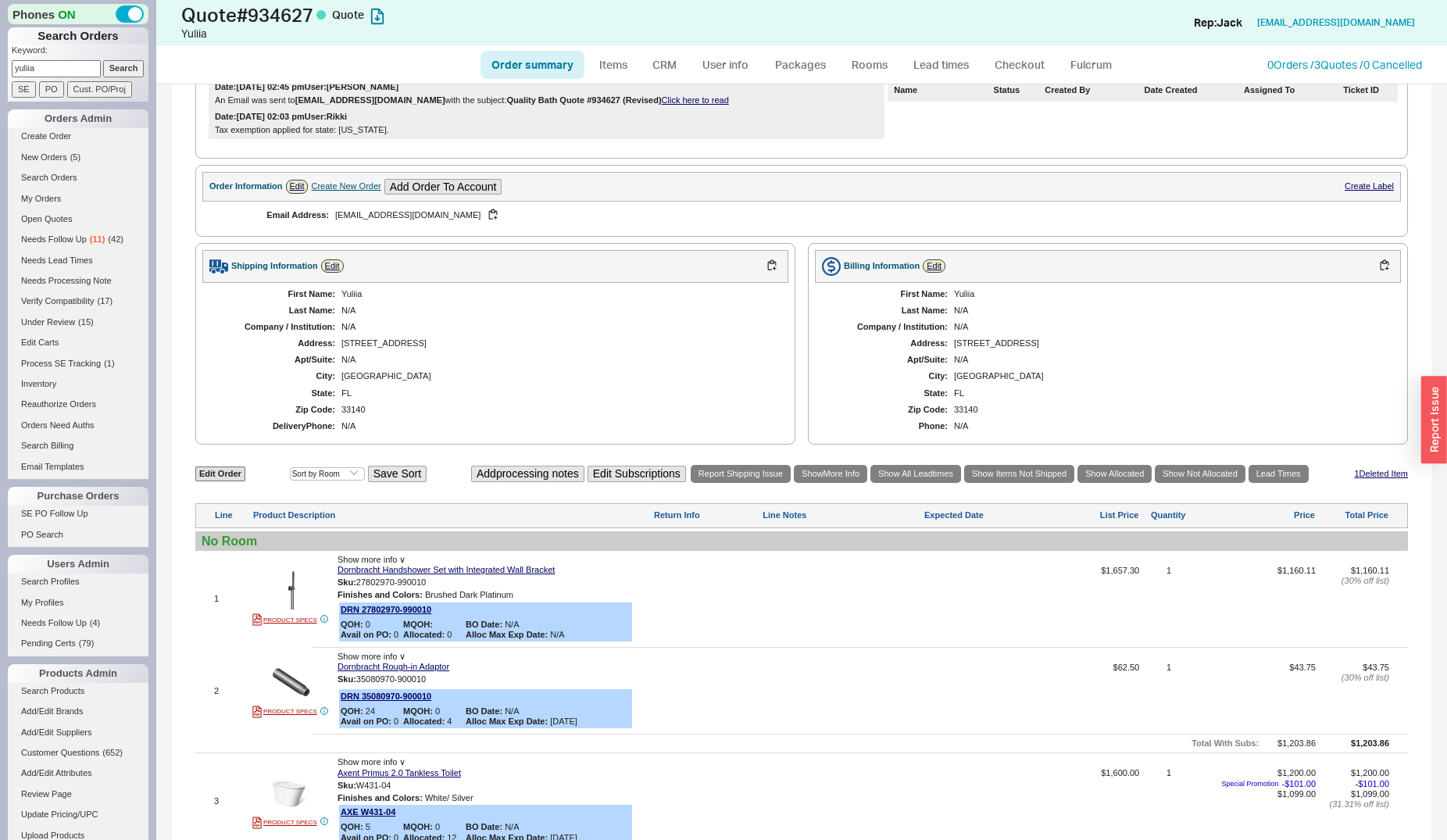
scroll to position [399, 0]
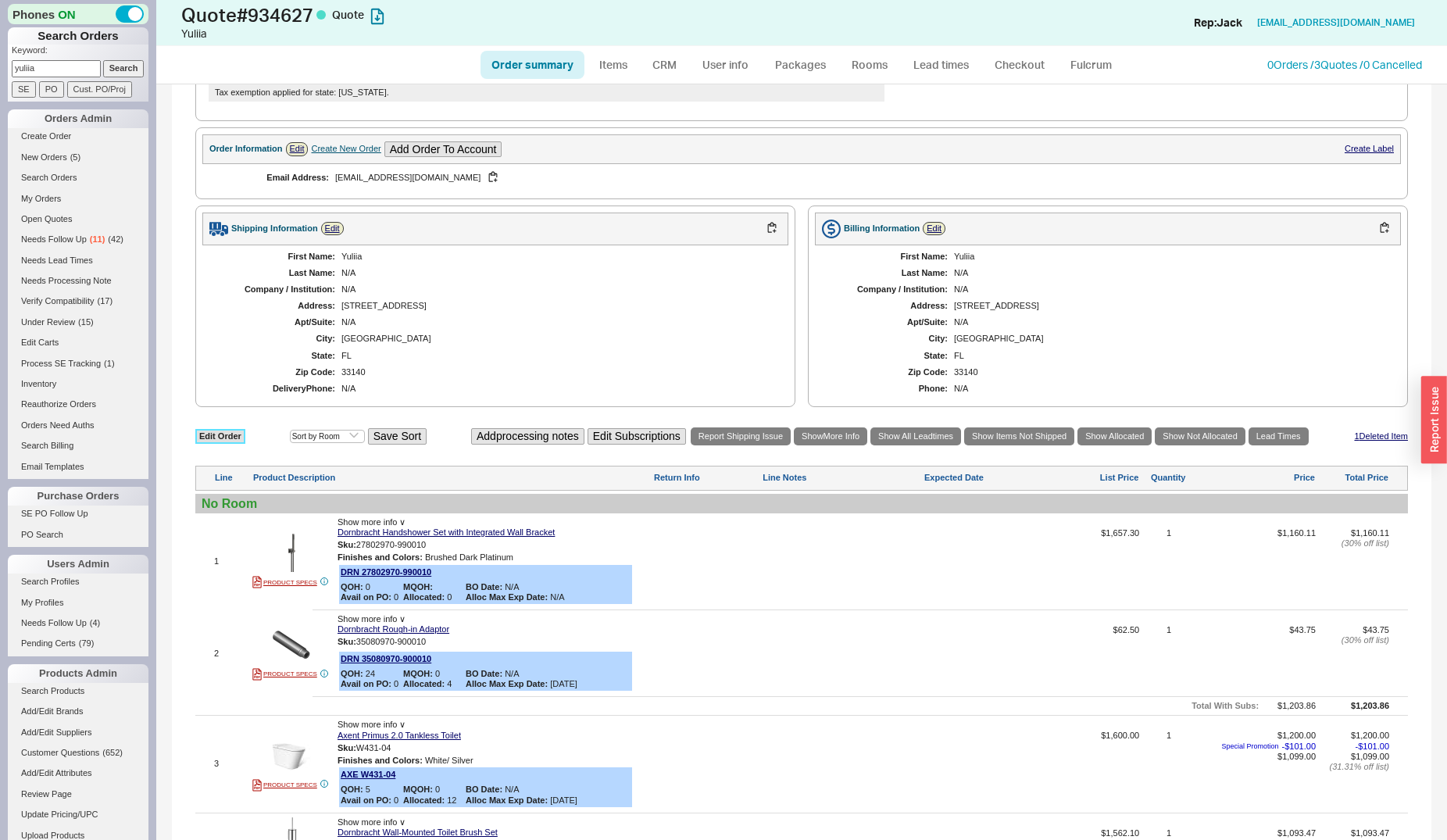
click at [208, 439] on link "Edit Order" at bounding box center [220, 435] width 50 height 15
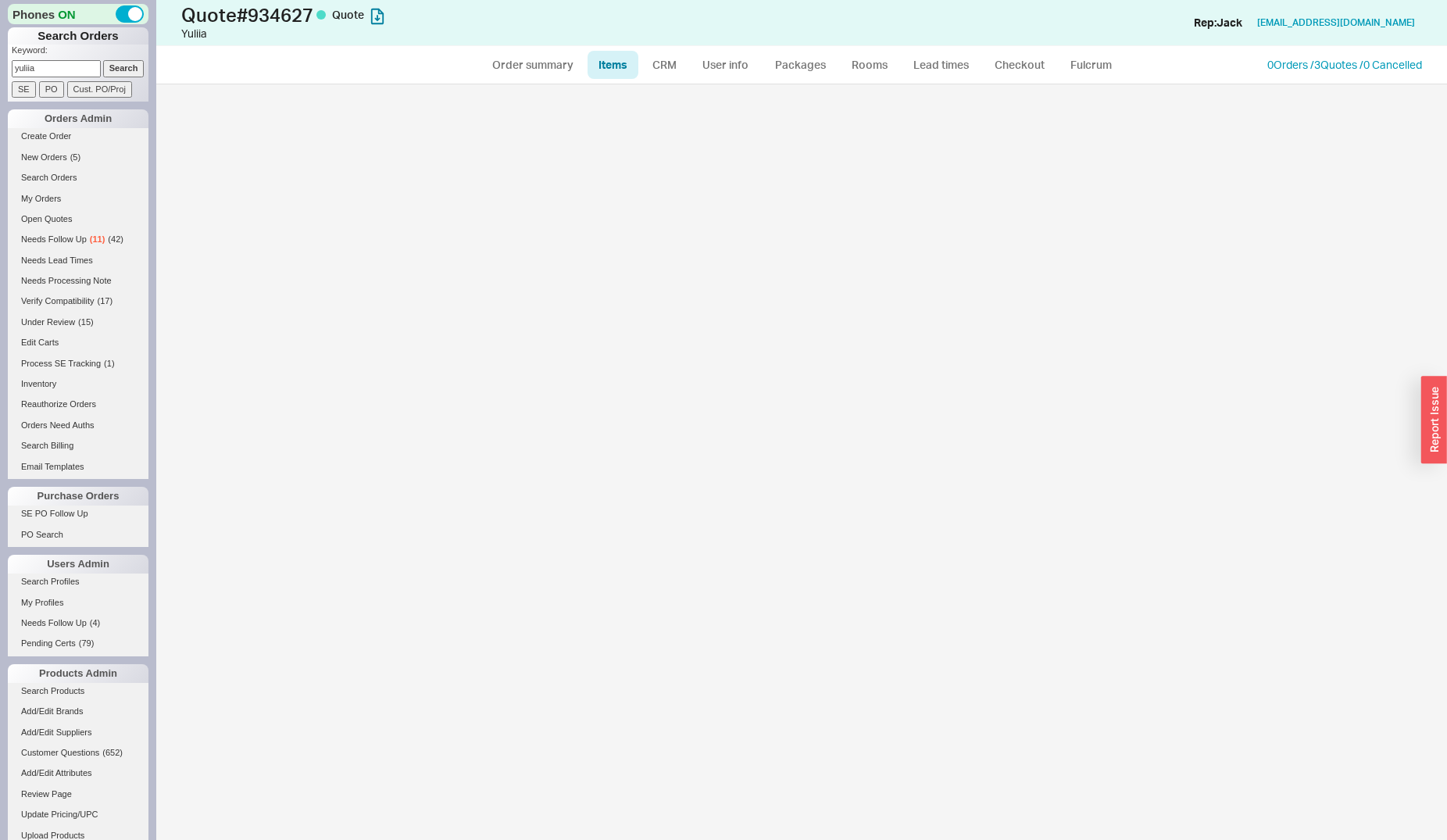
select select "3"
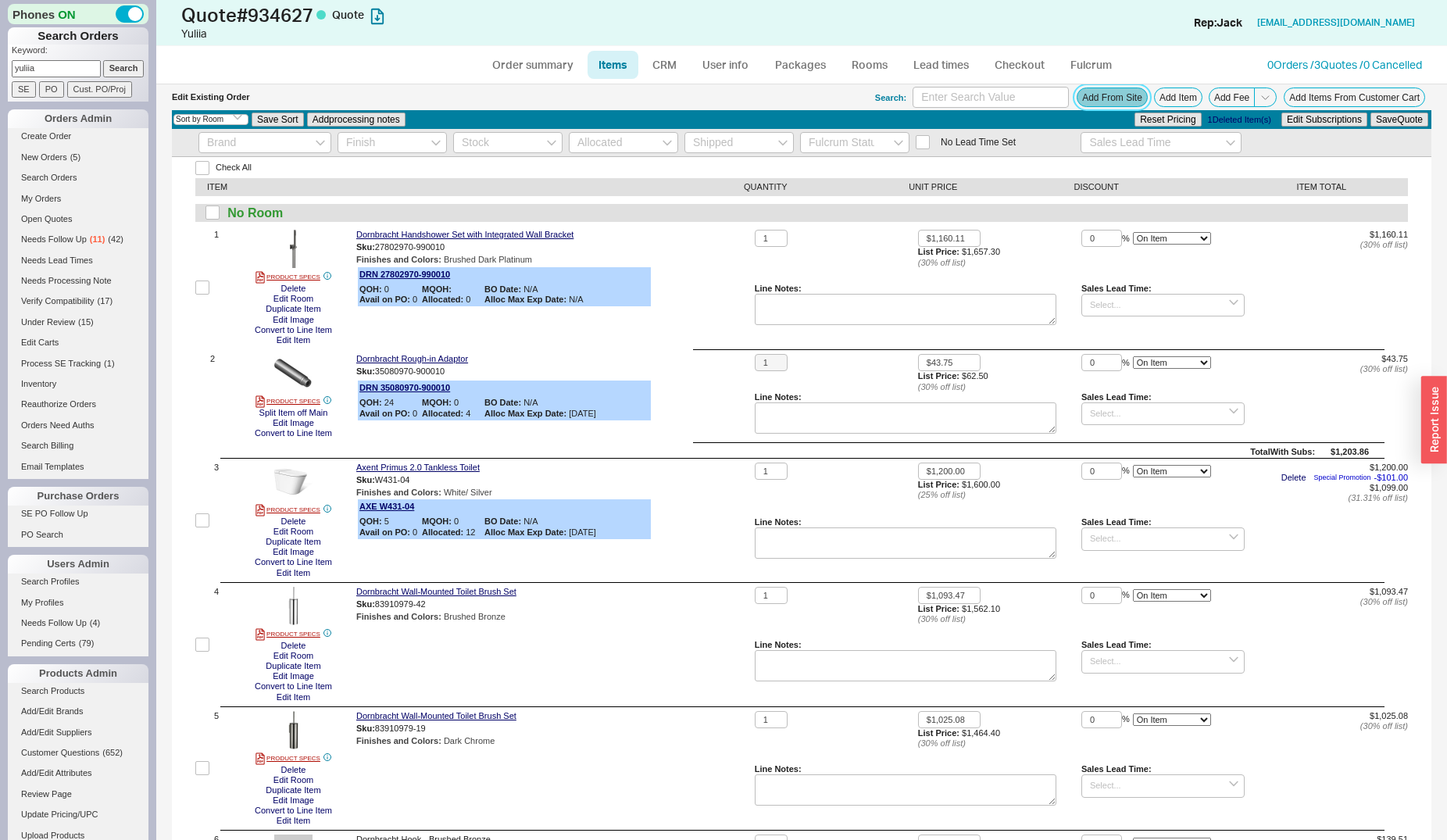
click at [1102, 97] on button "Add From Site" at bounding box center [1112, 97] width 71 height 20
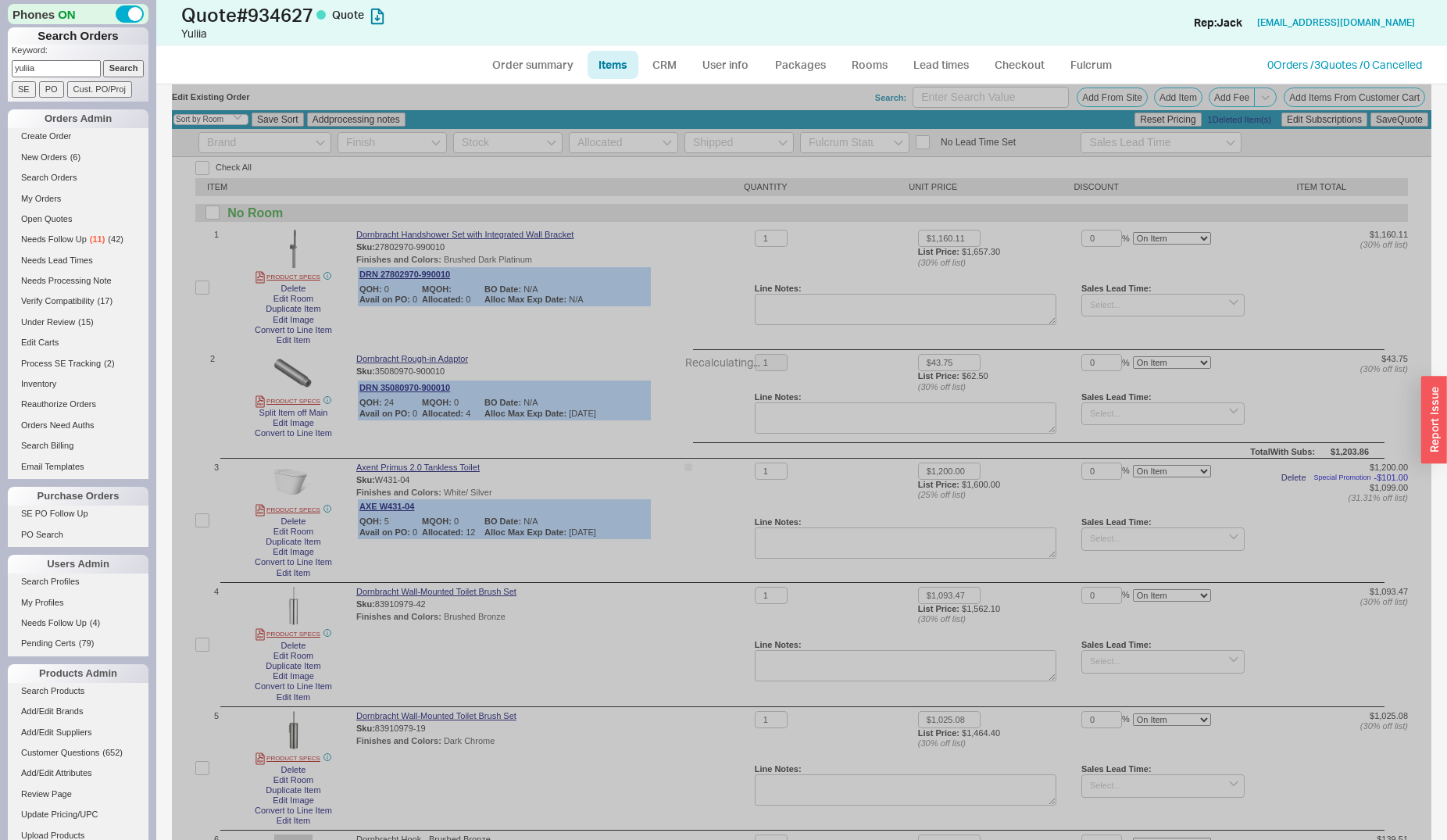
select select "ON_CHECKOUT_AGGREGATED"
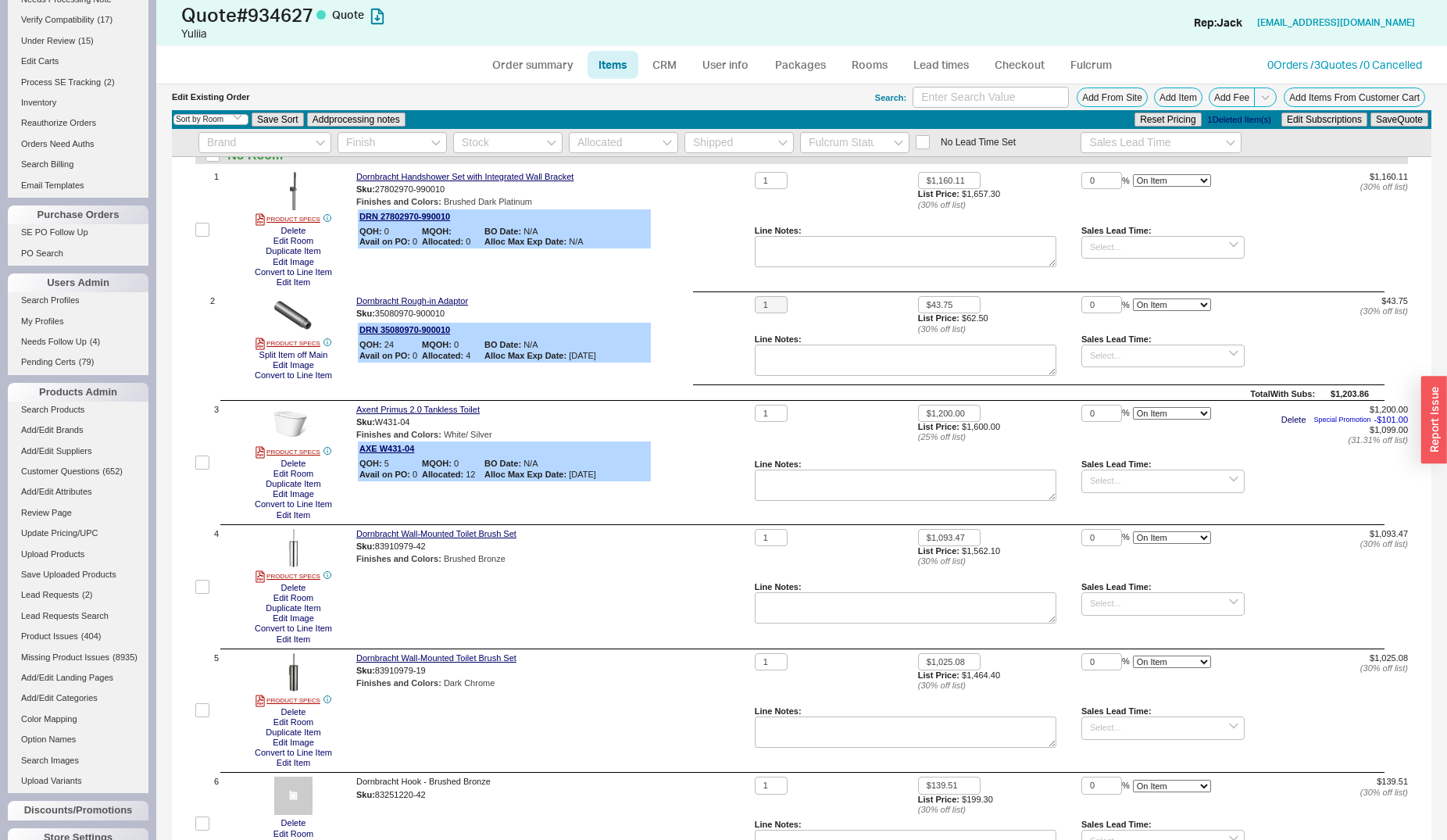
scroll to position [80, 0]
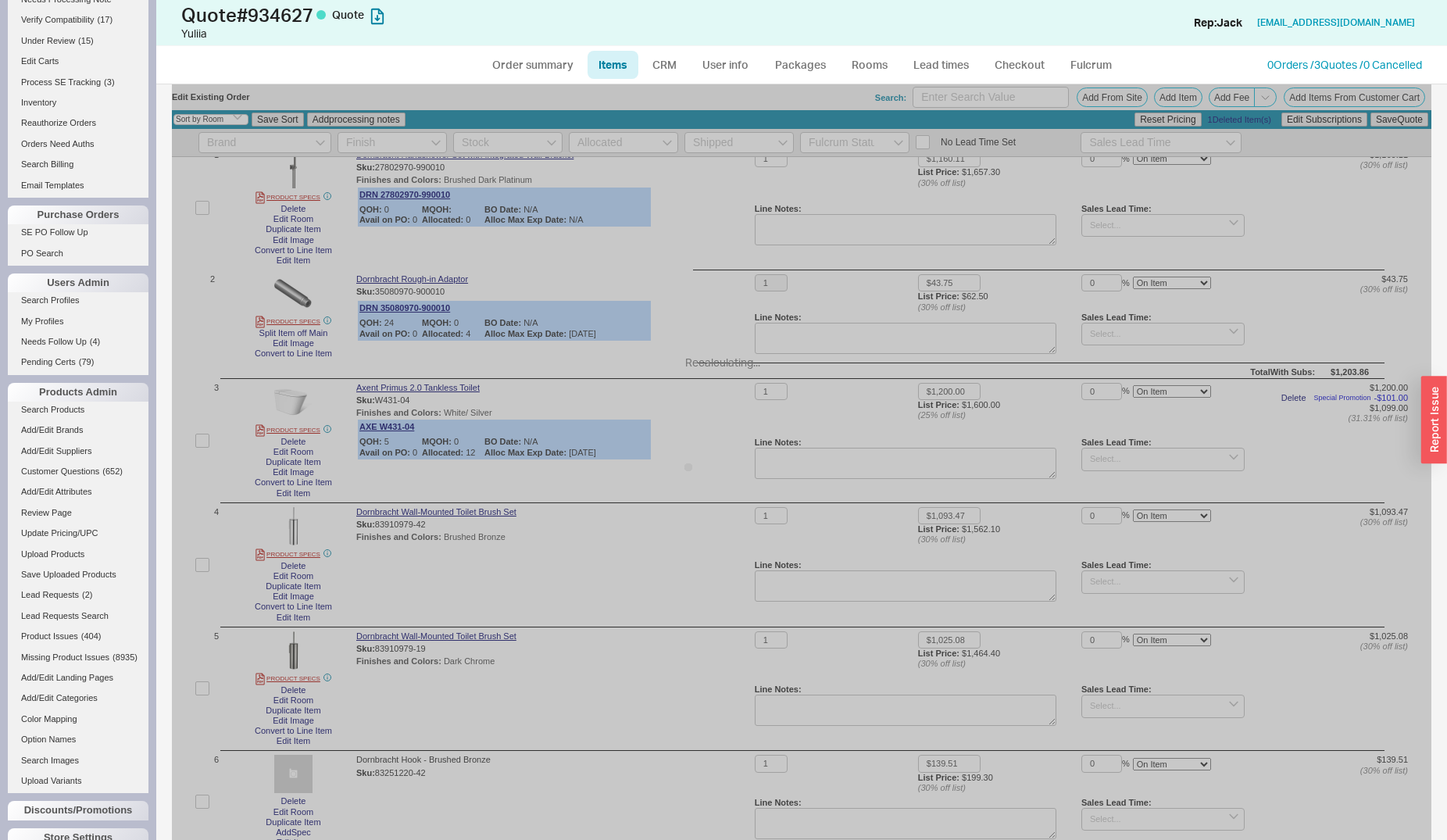
select select "ON_CHECKOUT_AGGREGATED"
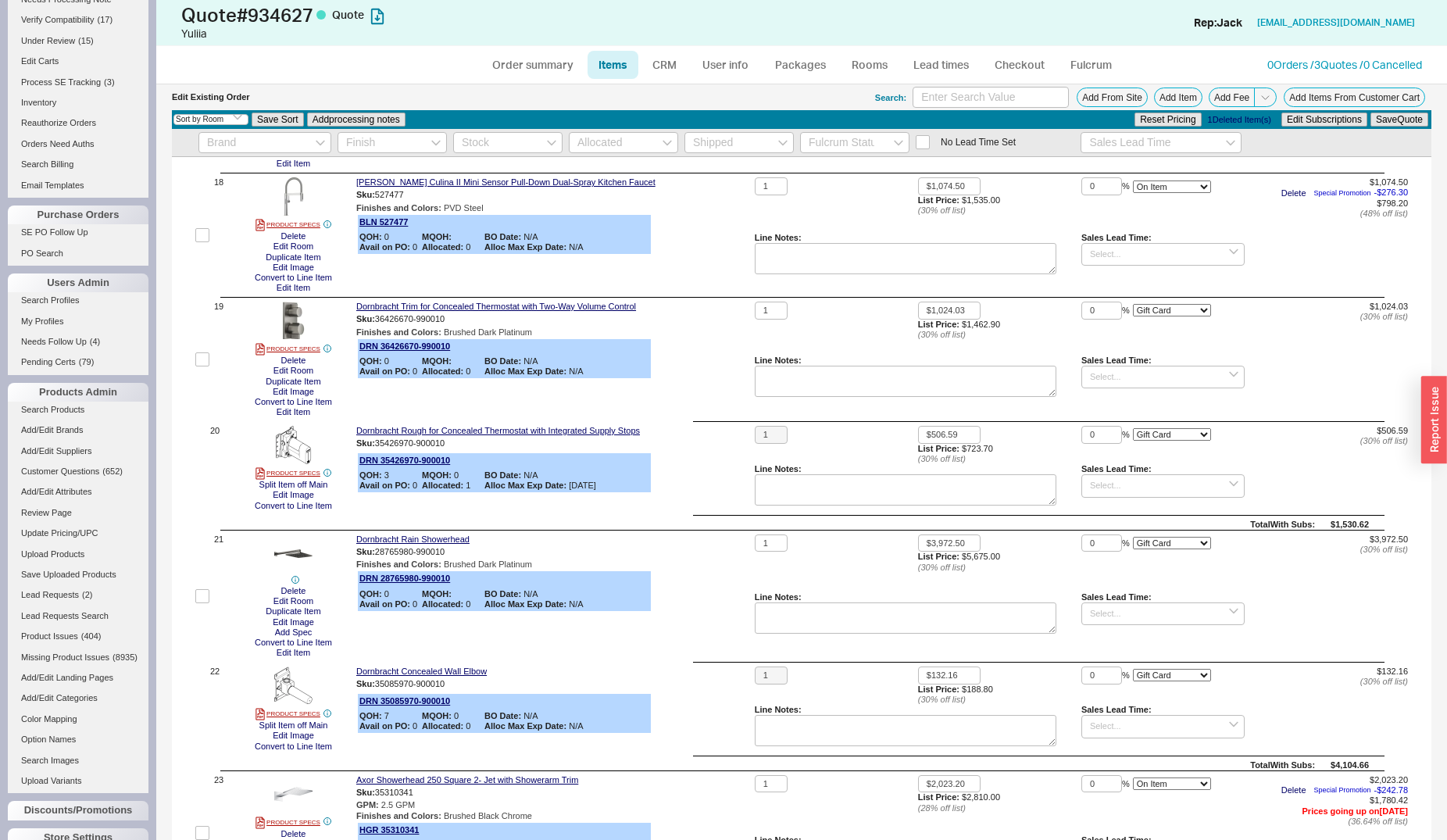
scroll to position [2230, 0]
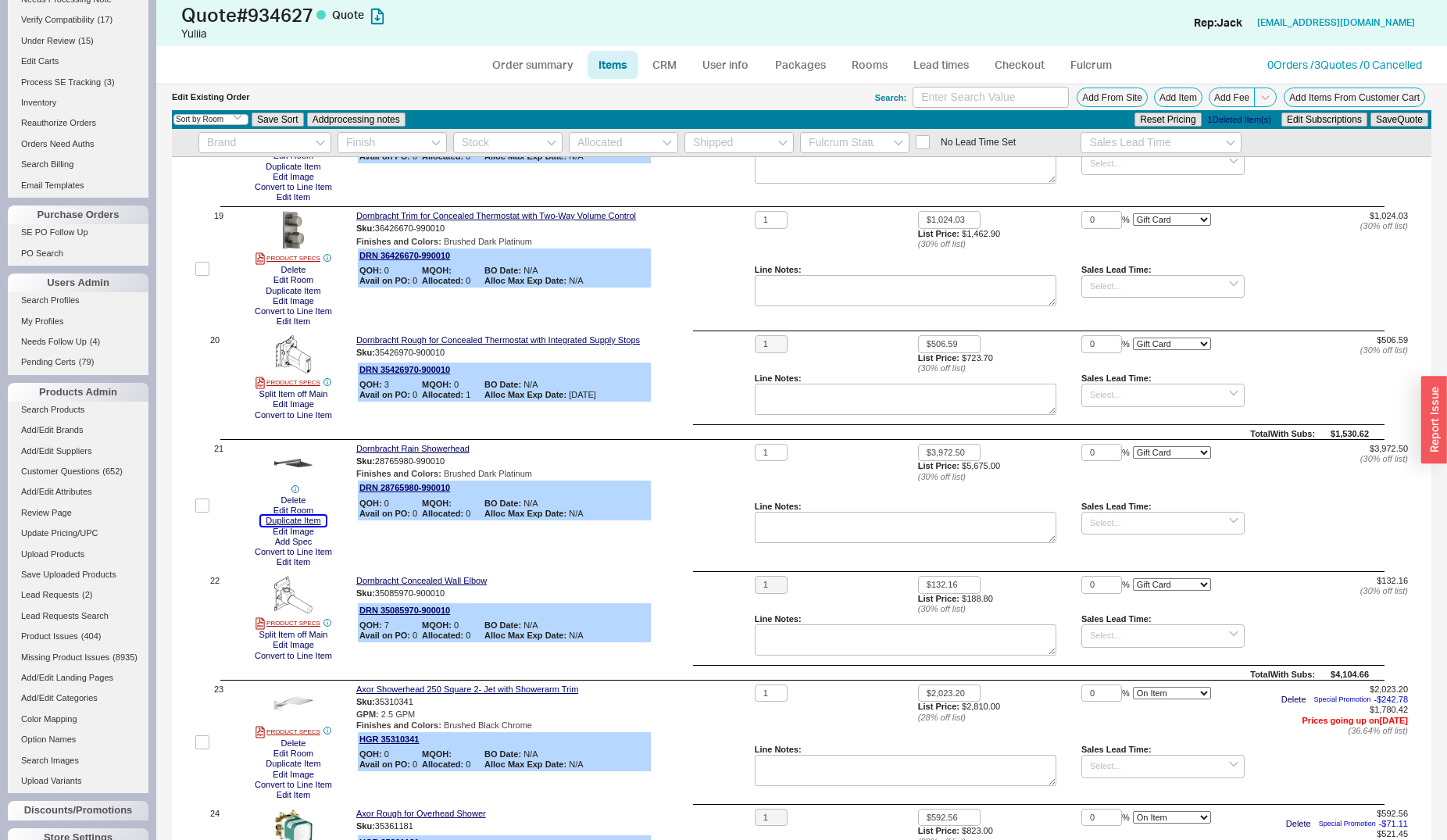
click at [312, 524] on button "Duplicate Item" at bounding box center [293, 520] width 64 height 10
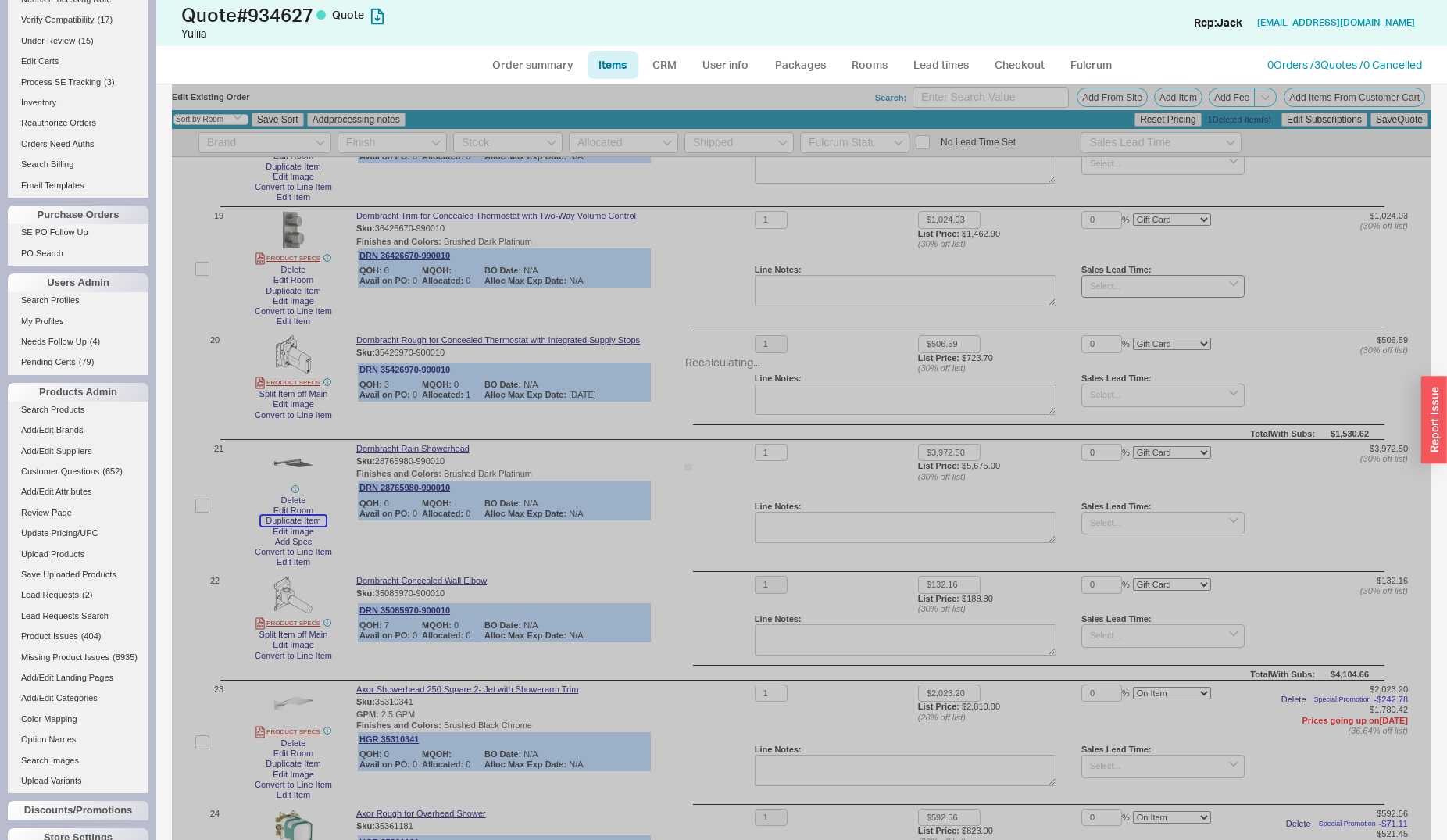
select select "ON_CHECKOUT_AGGREGATED"
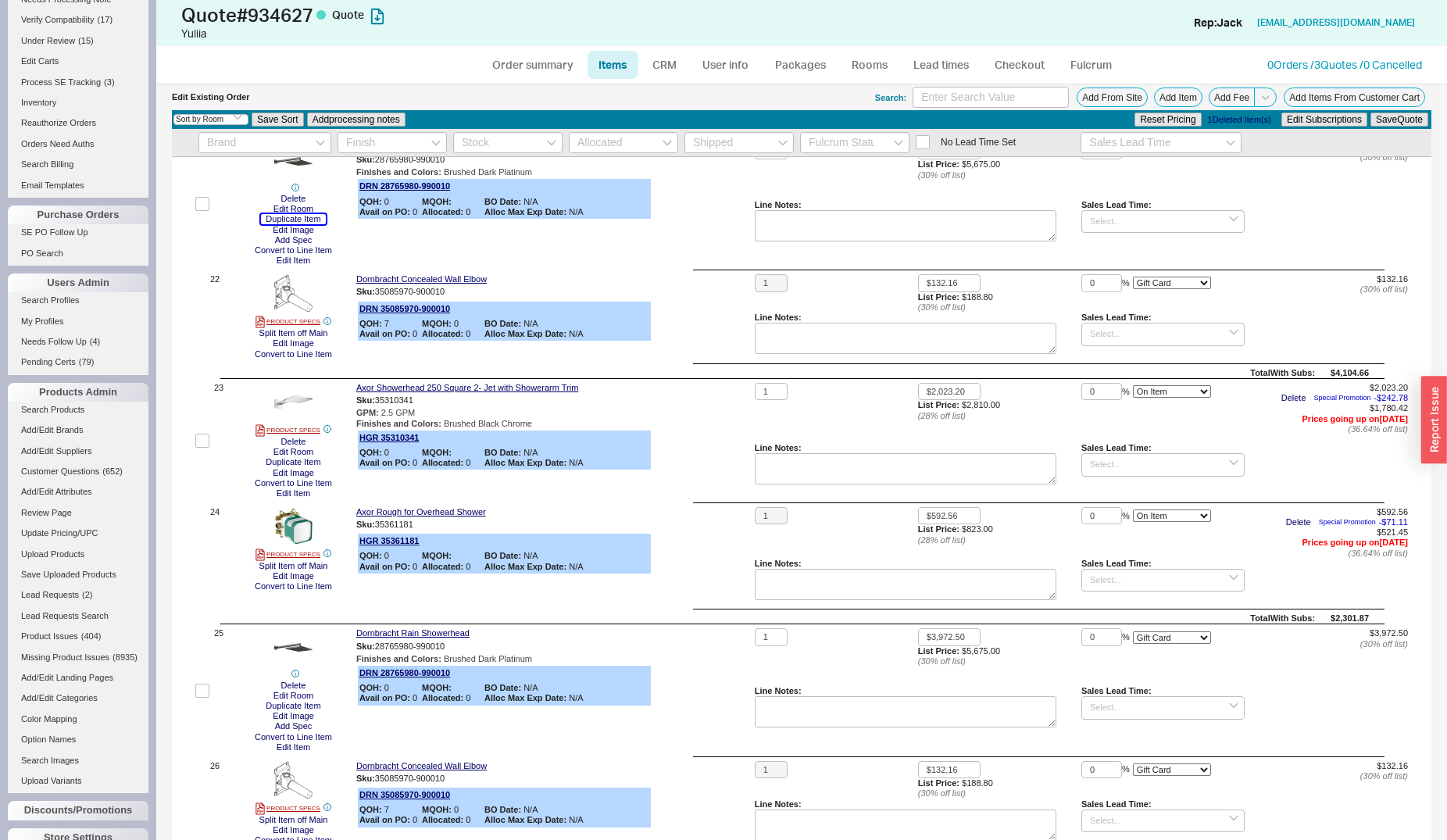
scroll to position [2470, 0]
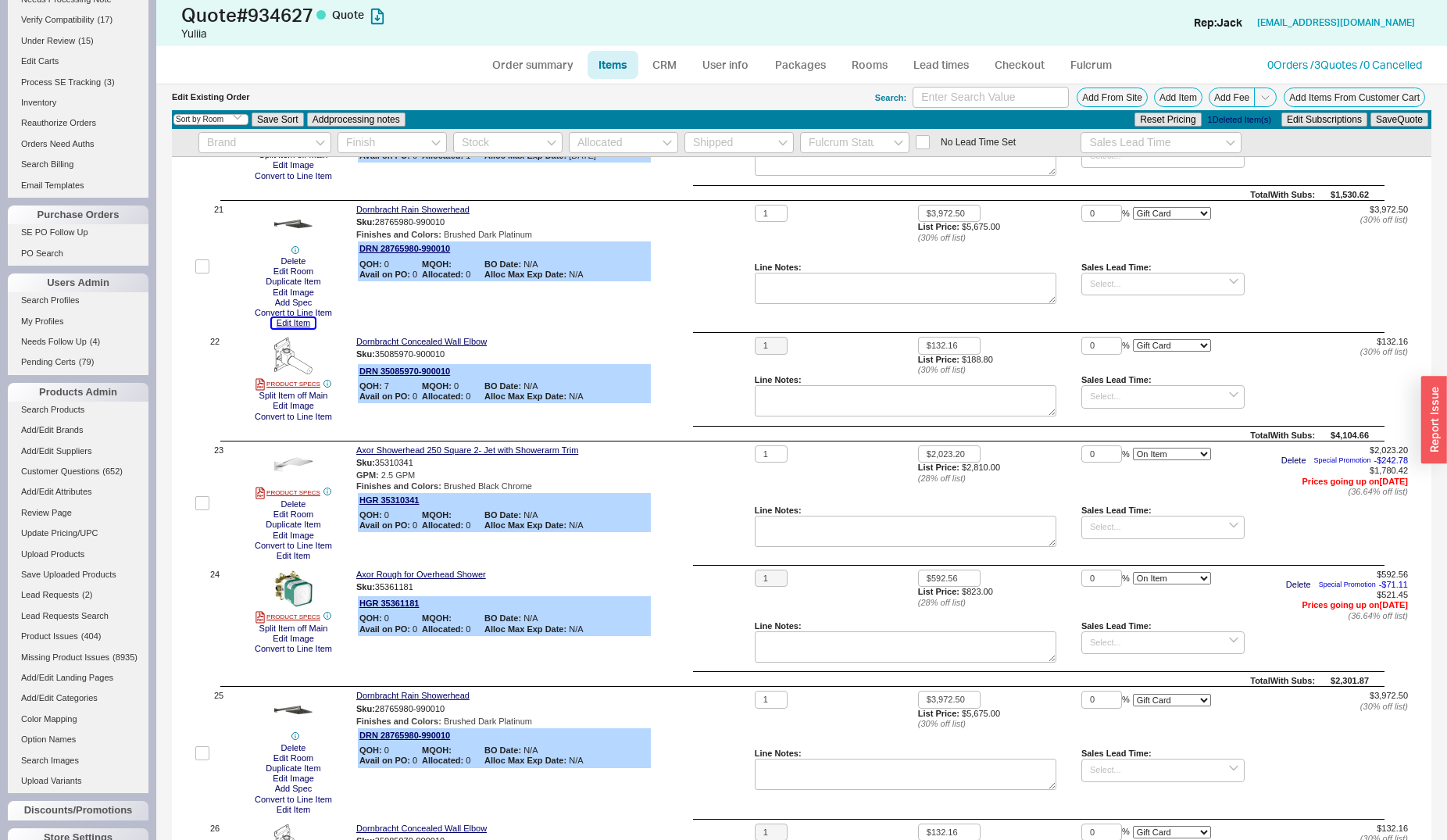
click at [297, 321] on button "Edit Item" at bounding box center [294, 323] width 43 height 10
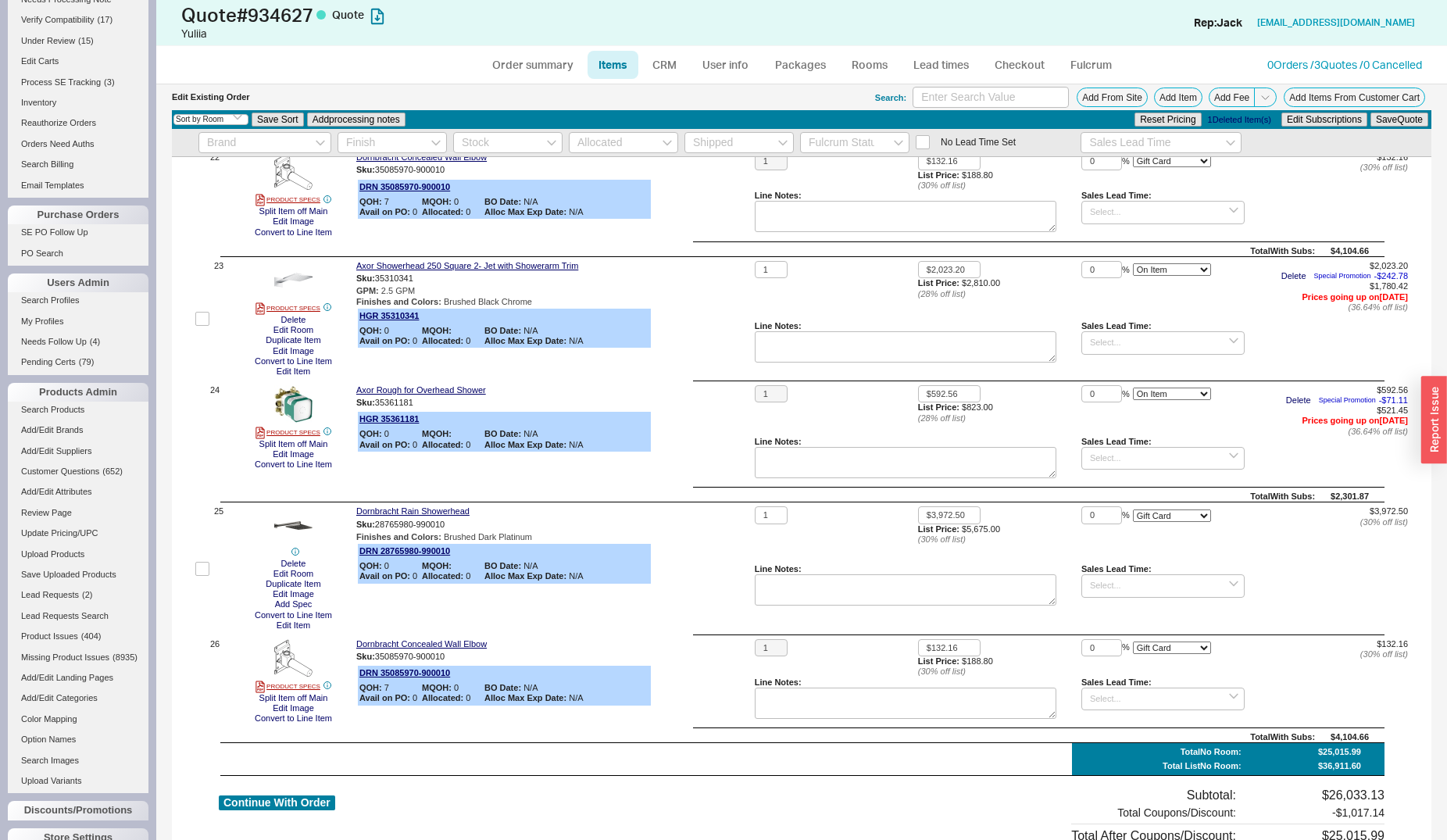
scroll to position [2789, 0]
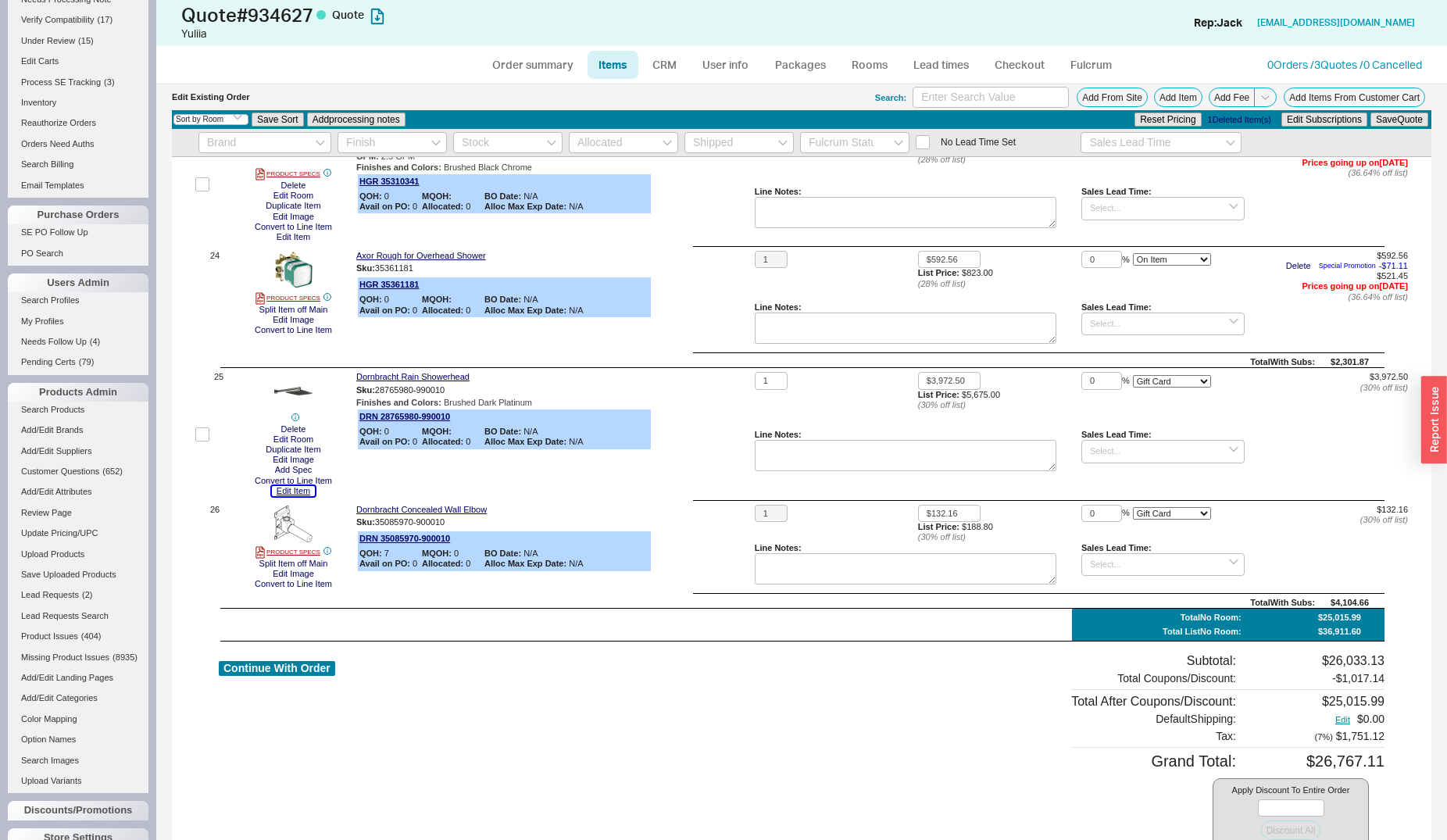
click at [294, 493] on button "Edit Item" at bounding box center [294, 490] width 43 height 10
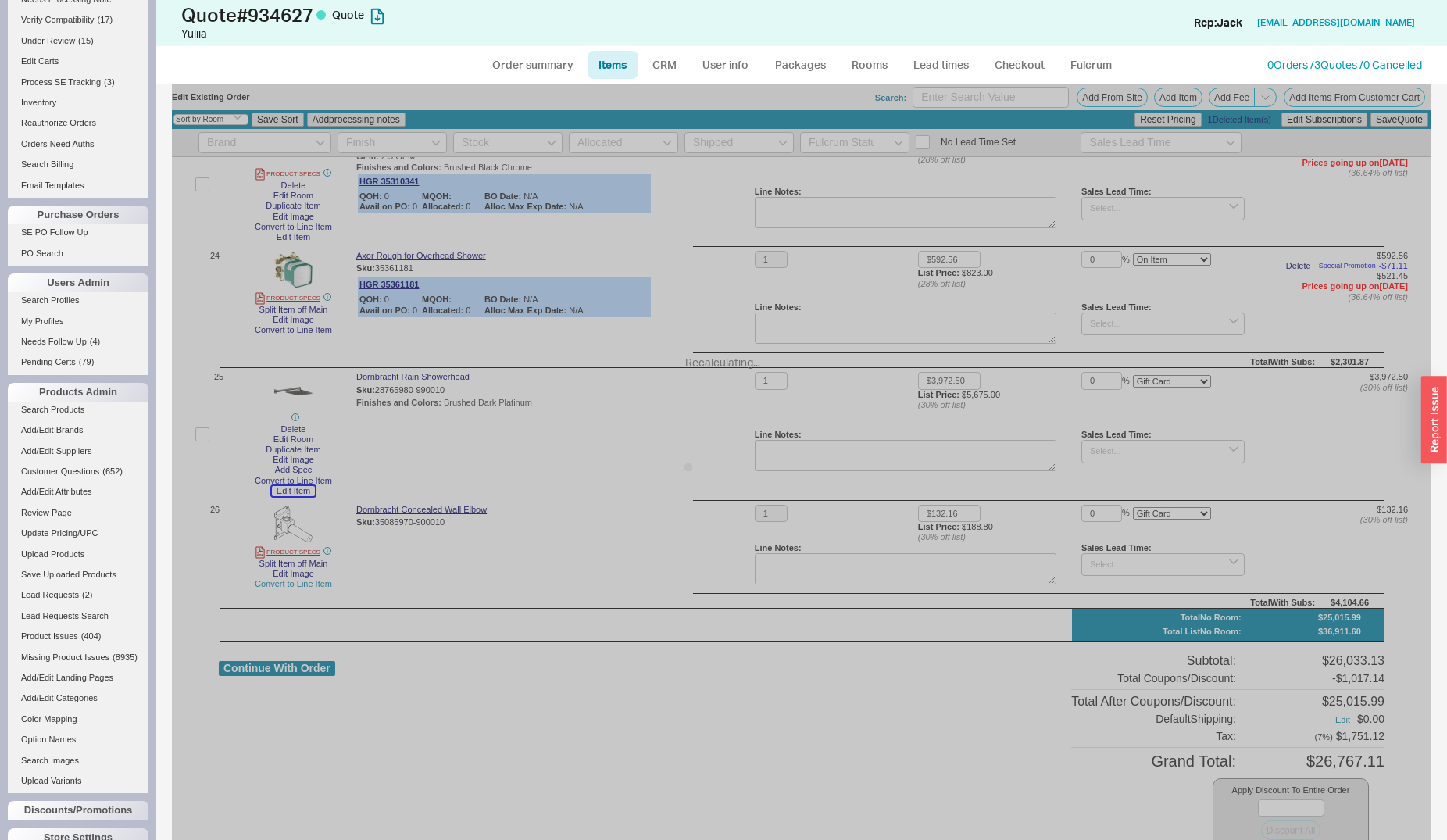
select select "ON_CHECKOUT_AGGREGATED"
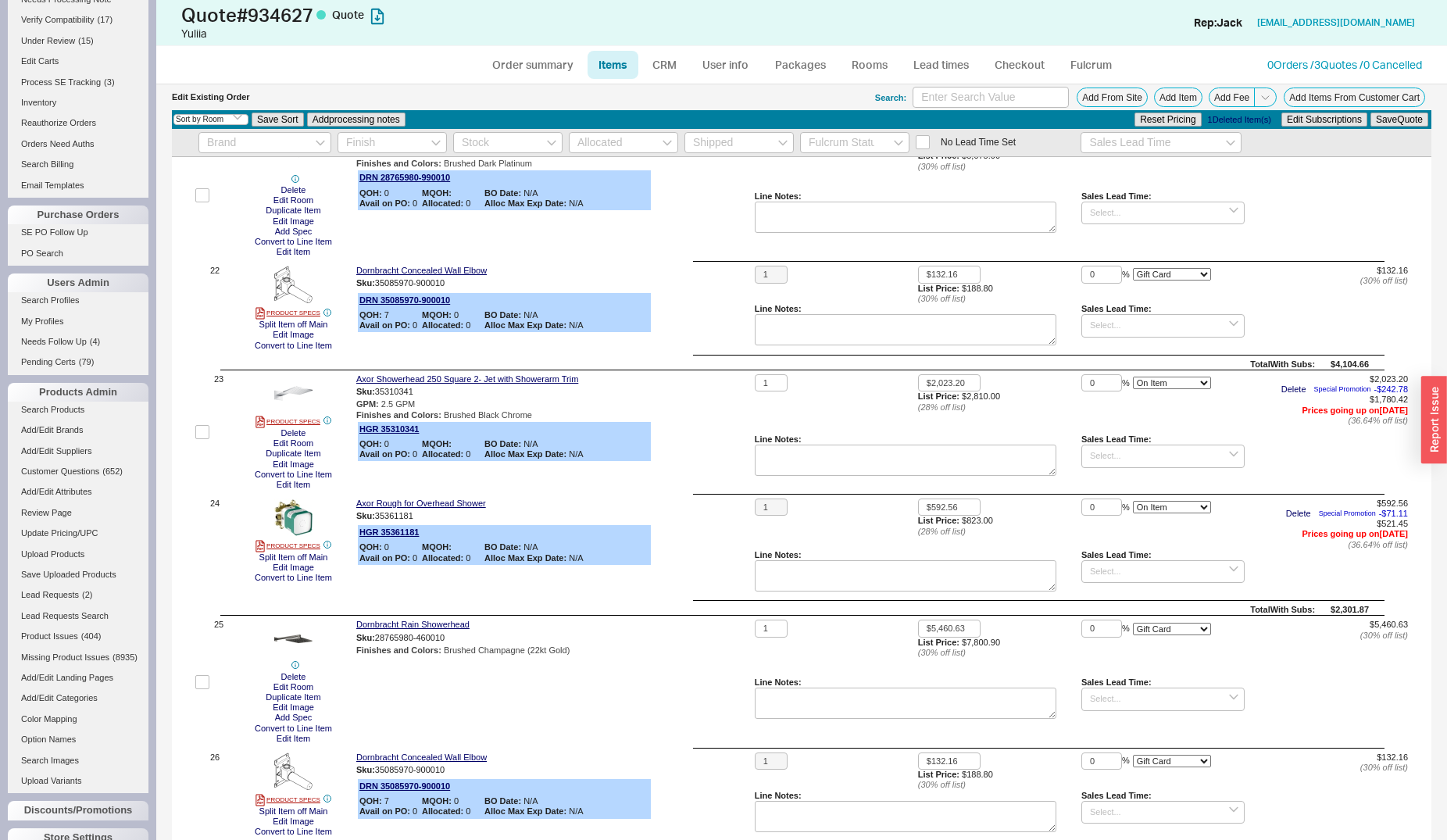
scroll to position [2470, 0]
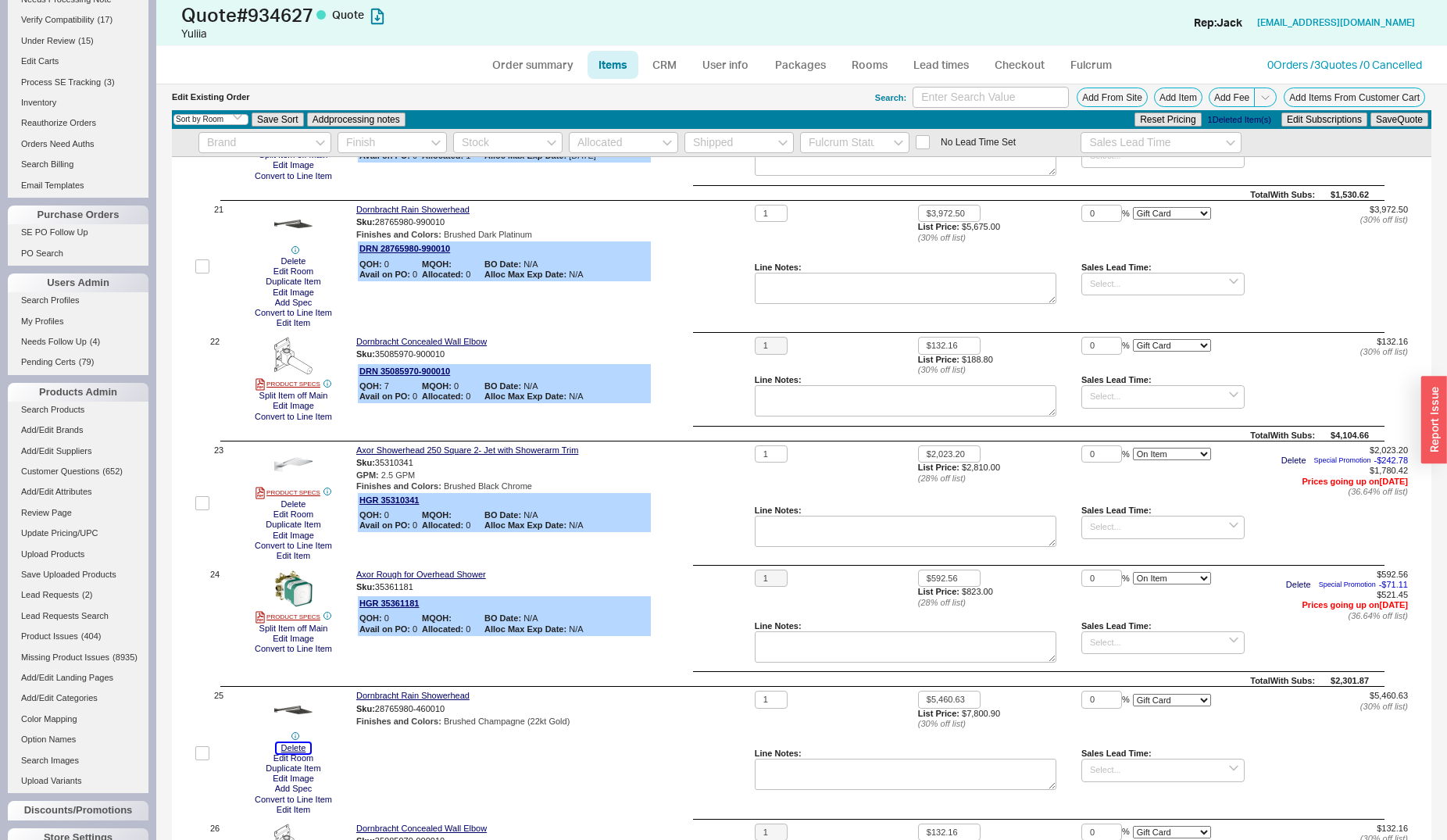
click at [296, 746] on button "Delete" at bounding box center [294, 747] width 34 height 10
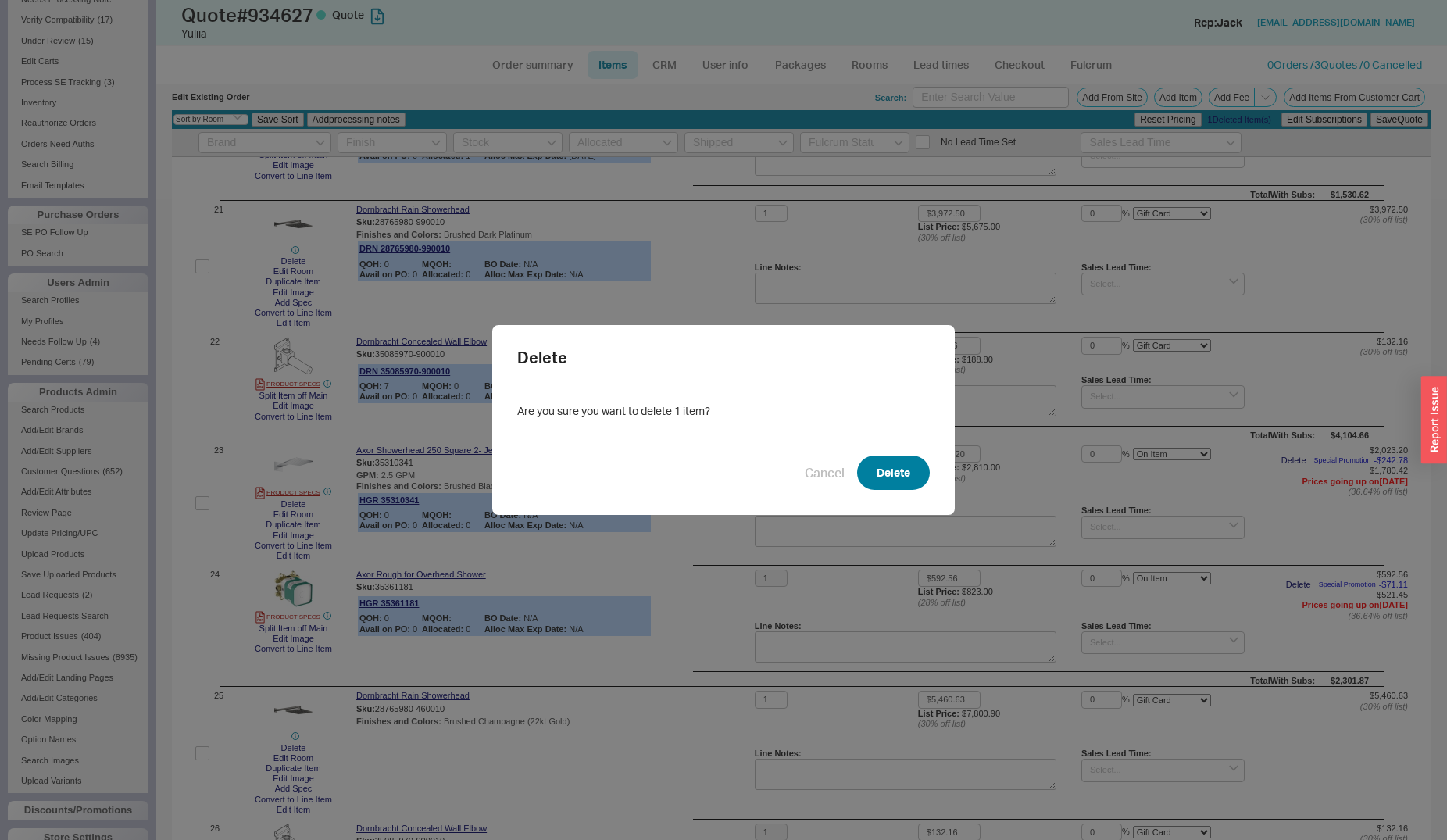
click at [882, 465] on button "Delete" at bounding box center [893, 472] width 73 height 34
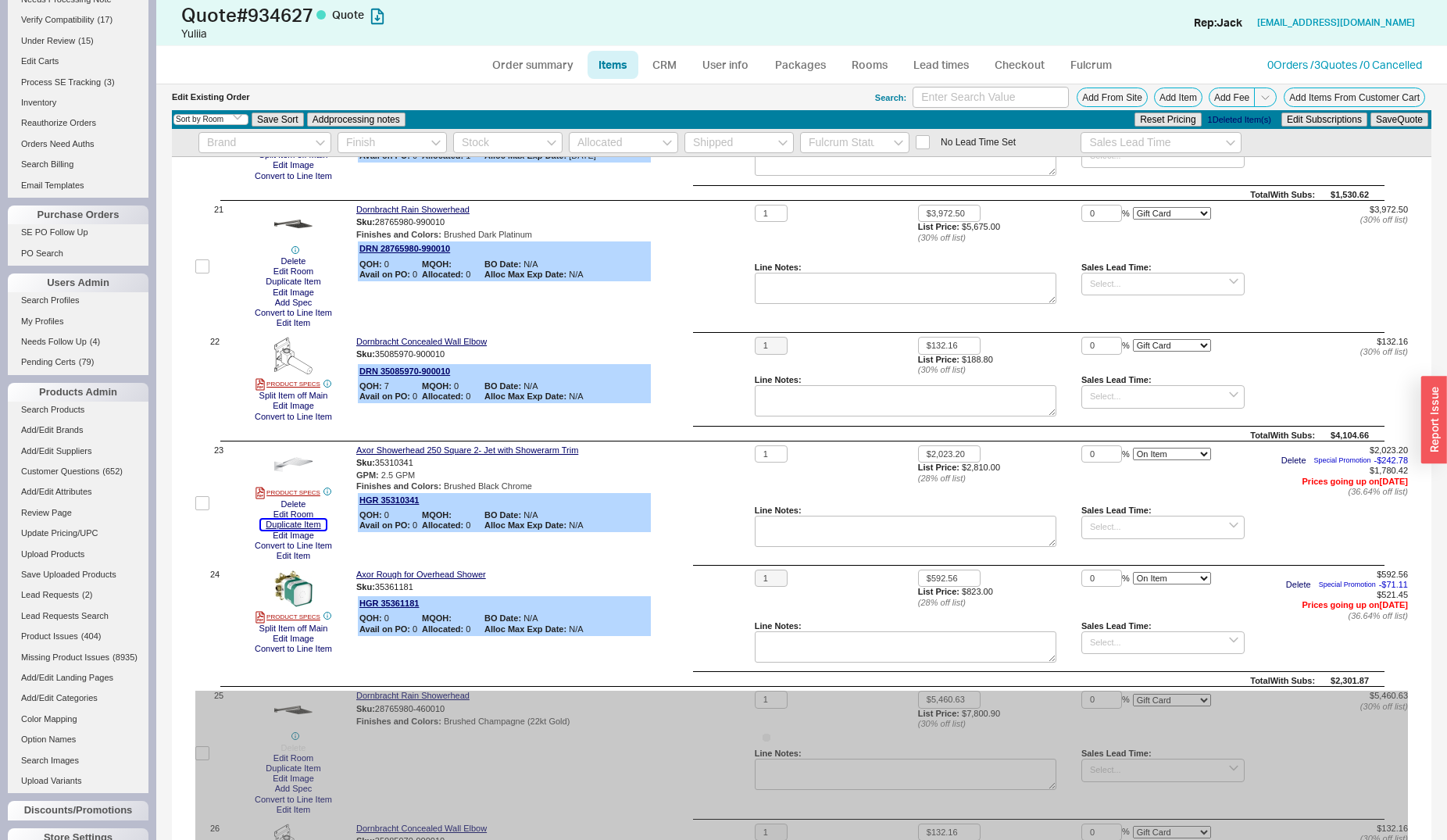
click at [296, 525] on button "Duplicate Item" at bounding box center [293, 524] width 64 height 10
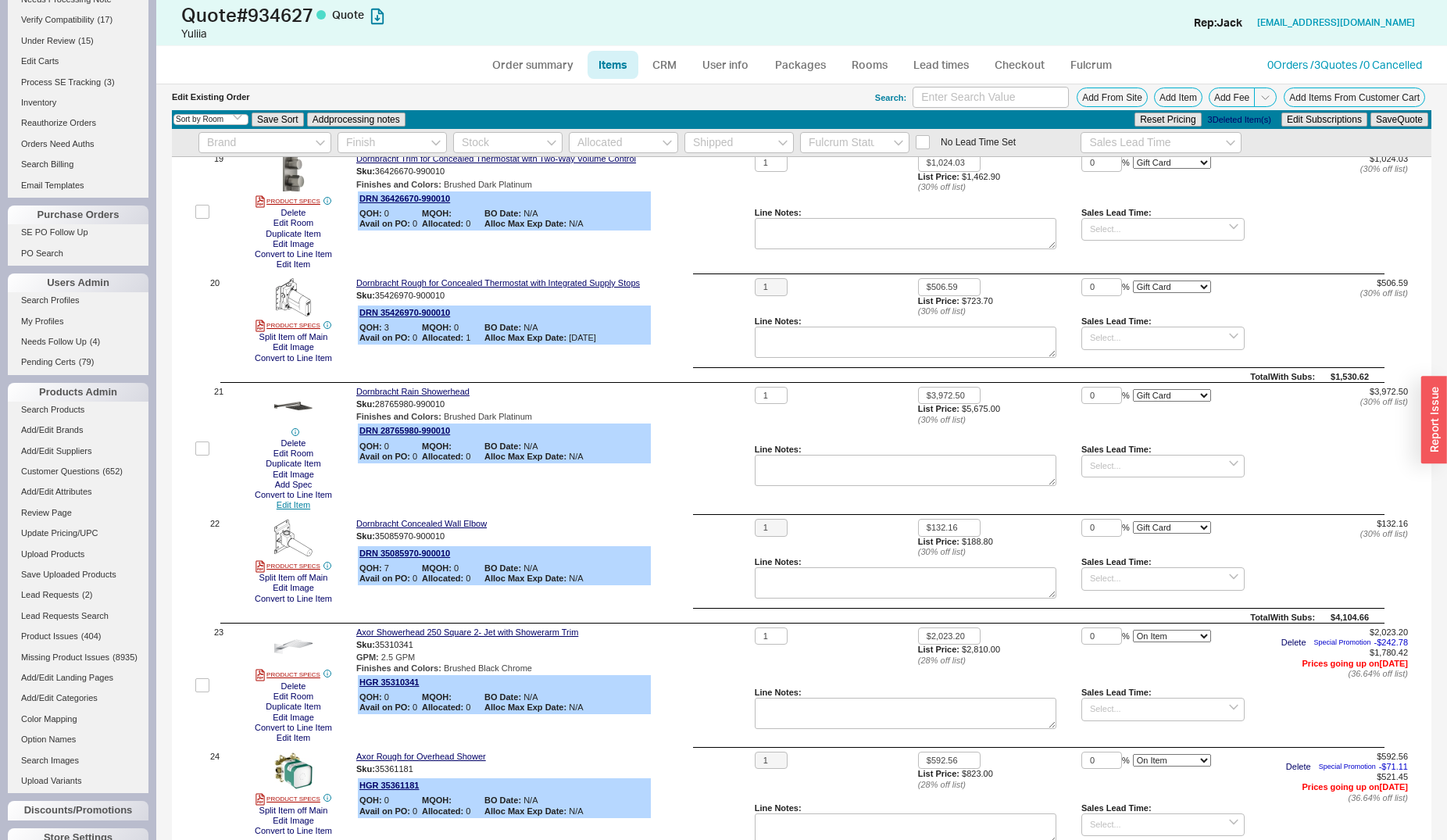
scroll to position [2310, 0]
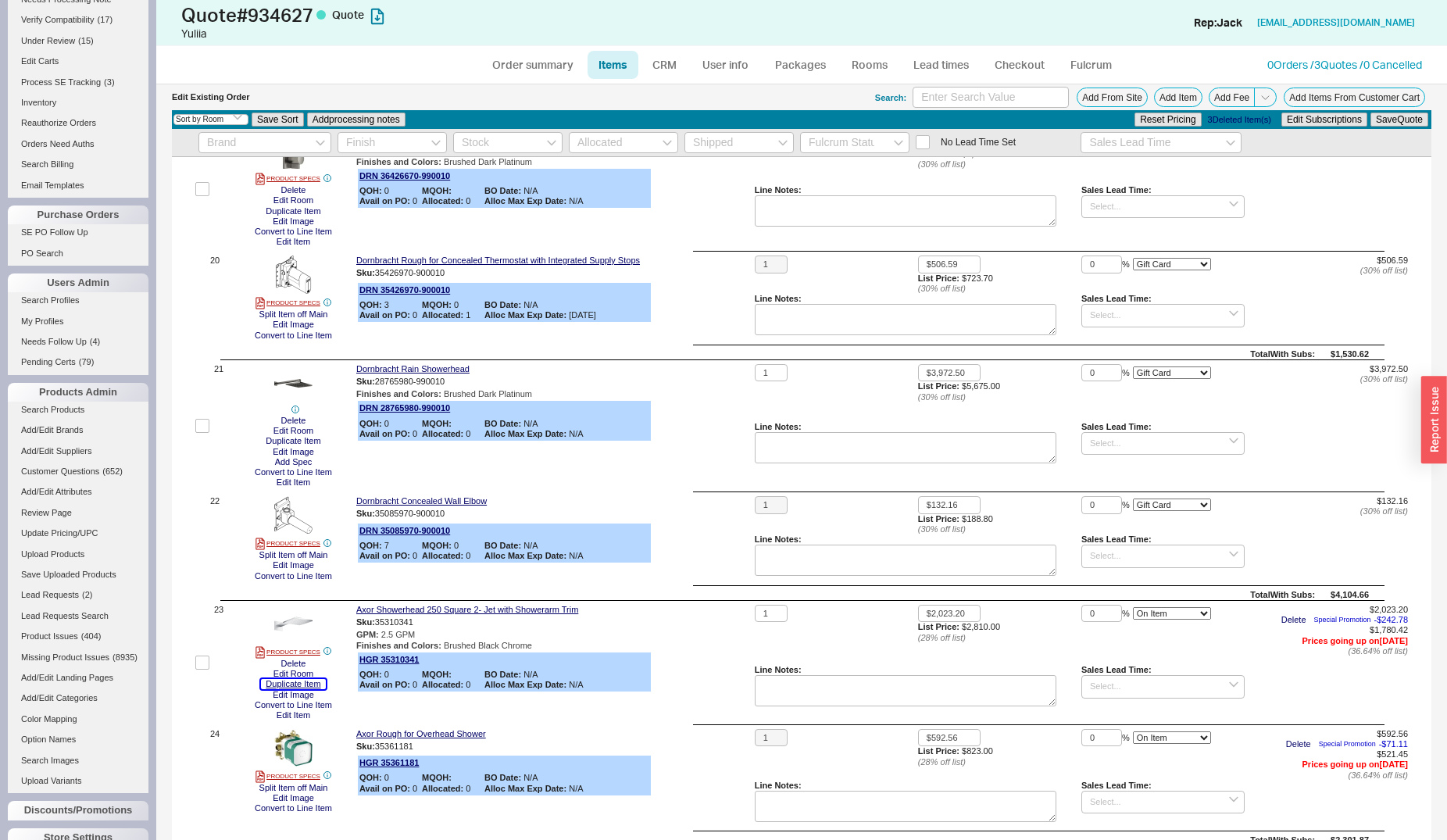
click at [297, 686] on button "Duplicate Item" at bounding box center [293, 683] width 64 height 10
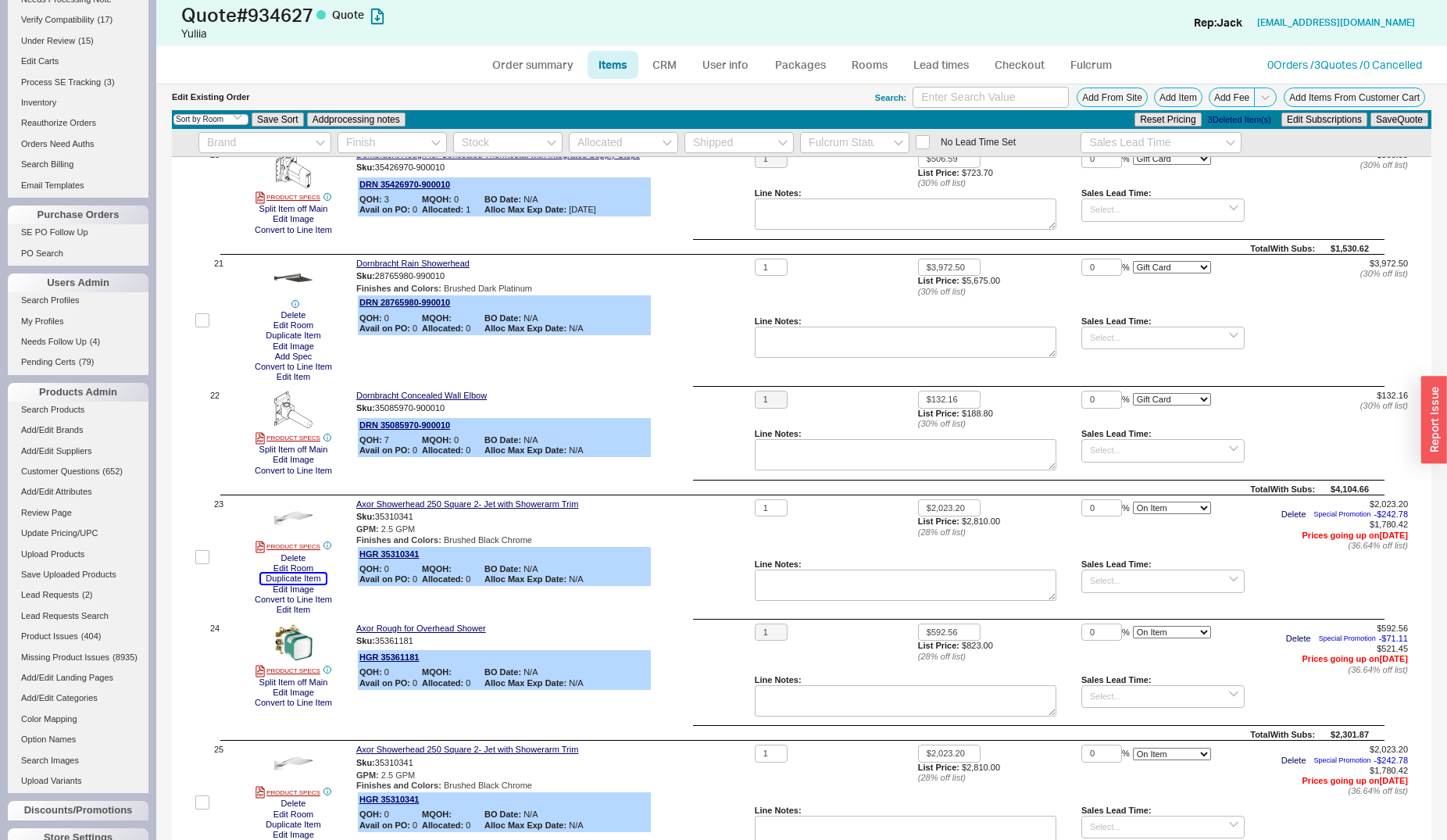
scroll to position [2789, 0]
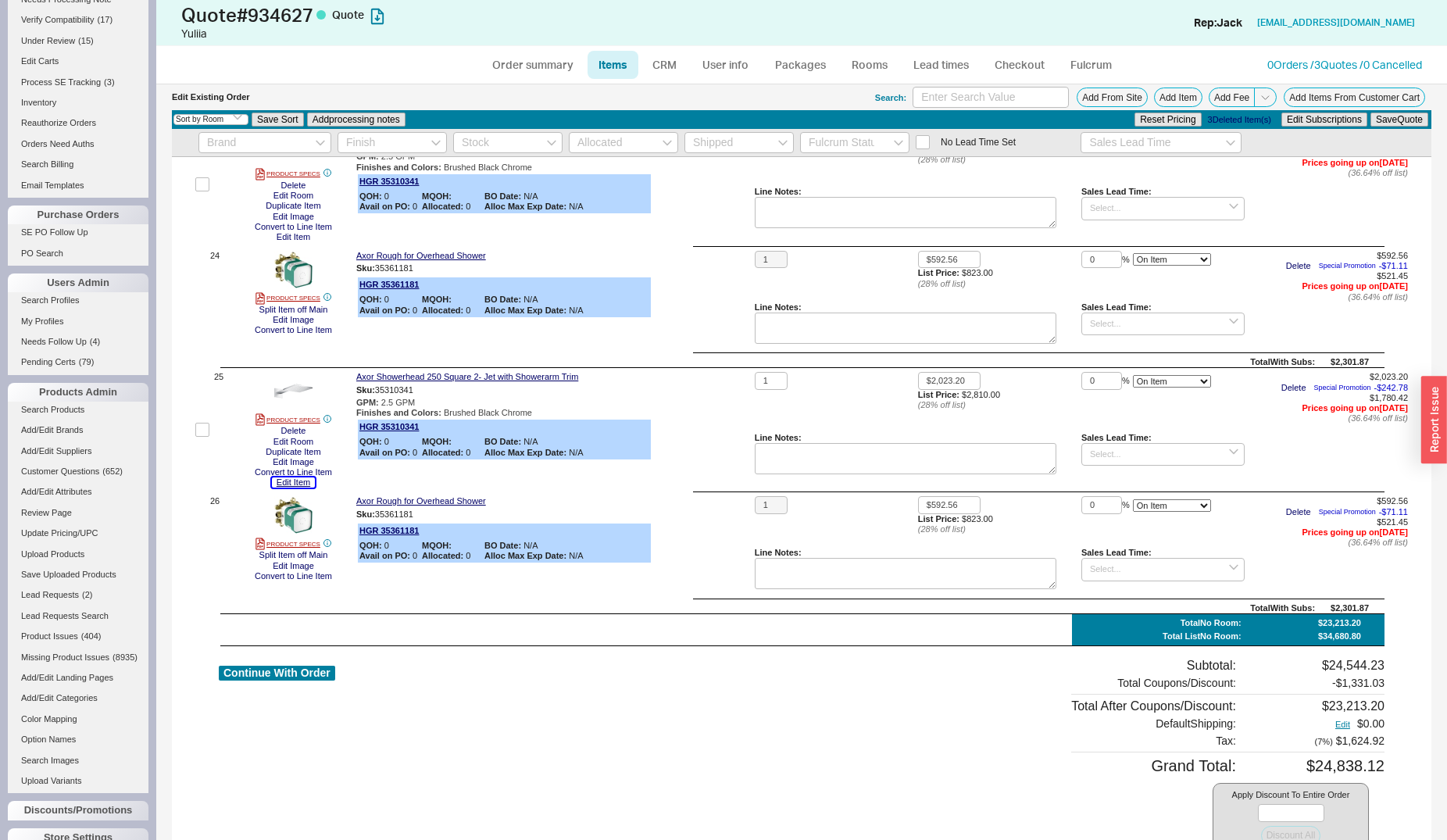
click at [293, 484] on button "Edit Item" at bounding box center [294, 483] width 43 height 10
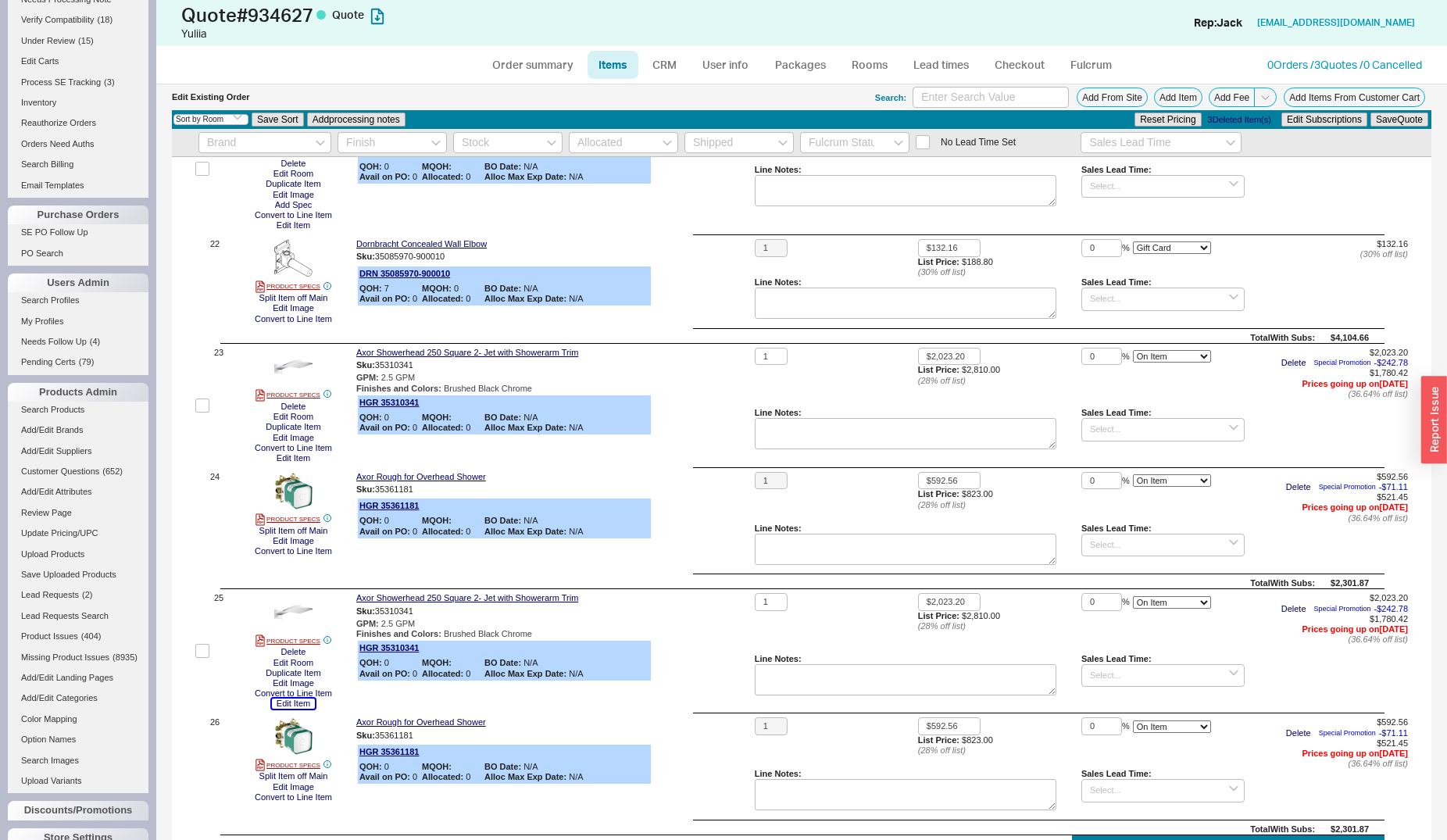
scroll to position [2550, 0]
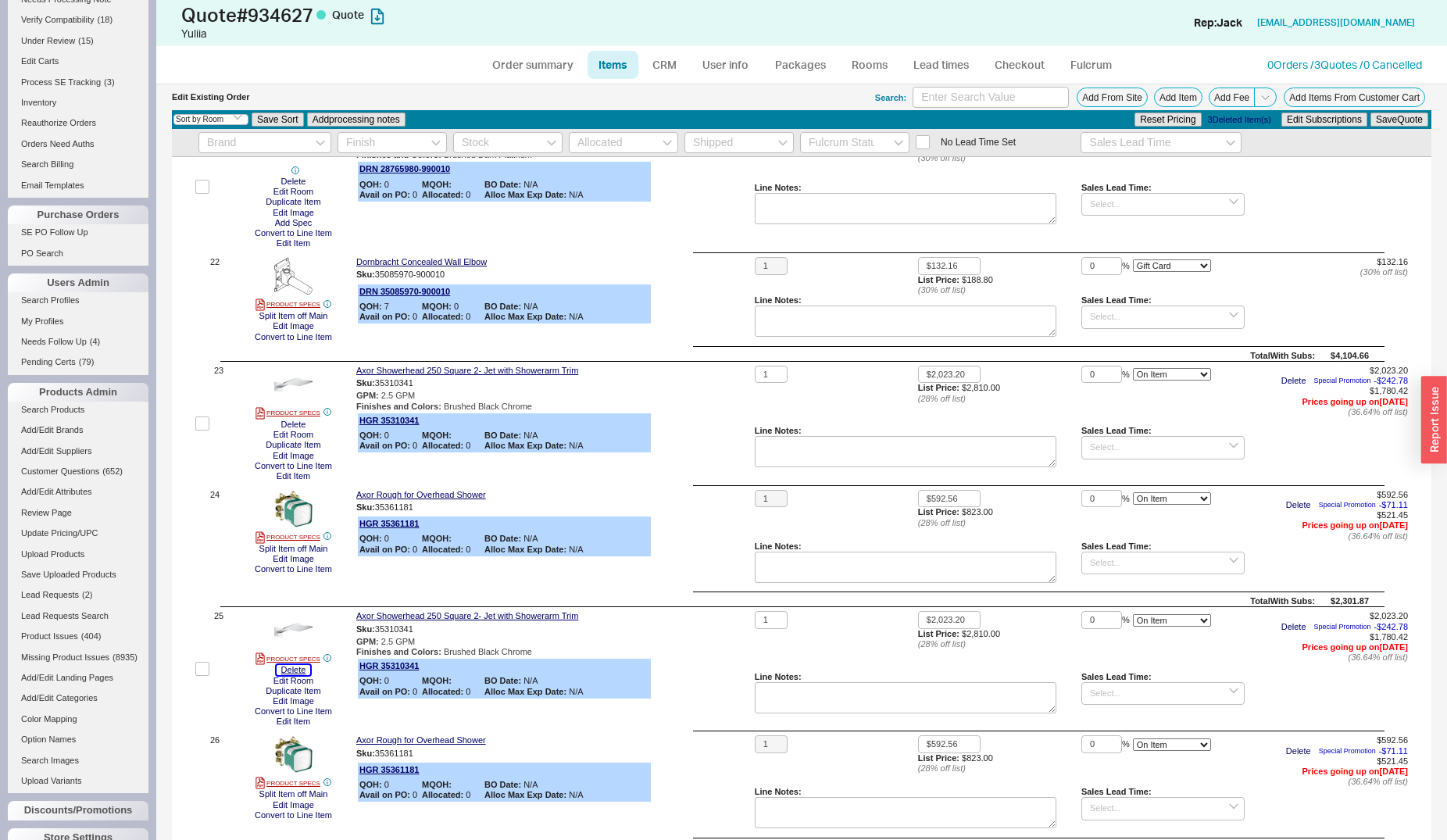
click at [296, 671] on button "Delete" at bounding box center [294, 670] width 34 height 10
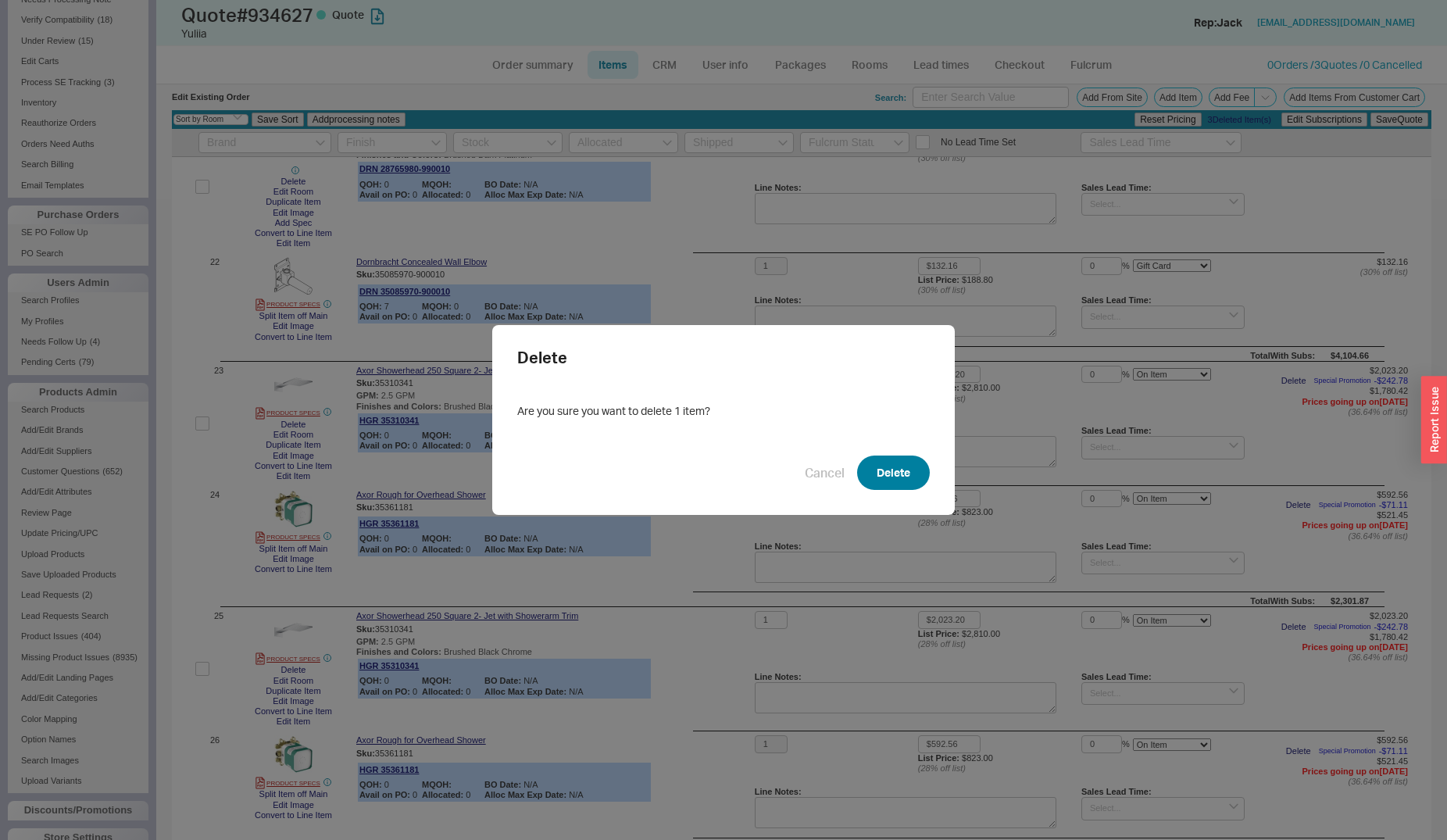
click at [882, 477] on button "Delete" at bounding box center [893, 472] width 73 height 34
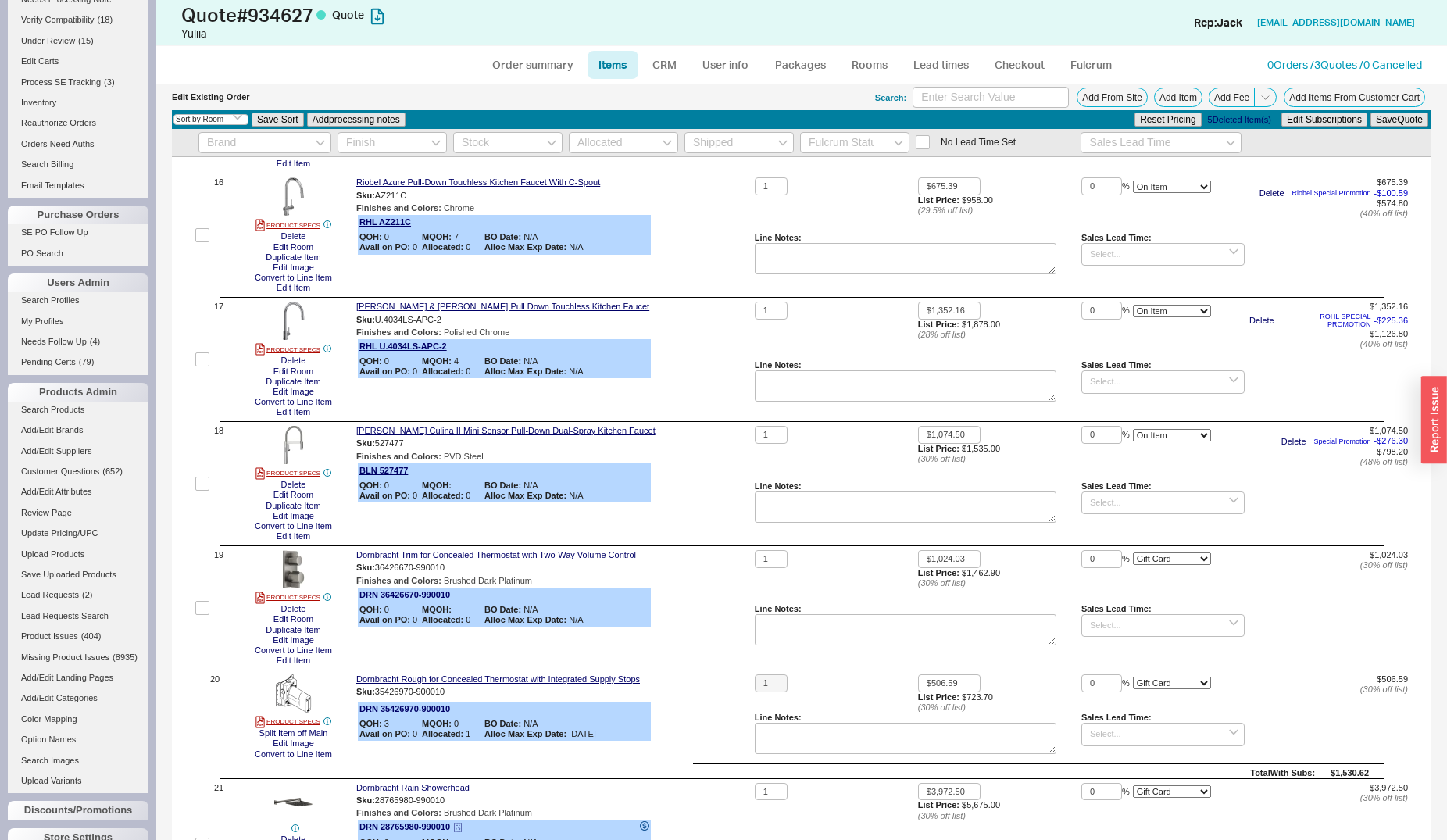
scroll to position [1833, 0]
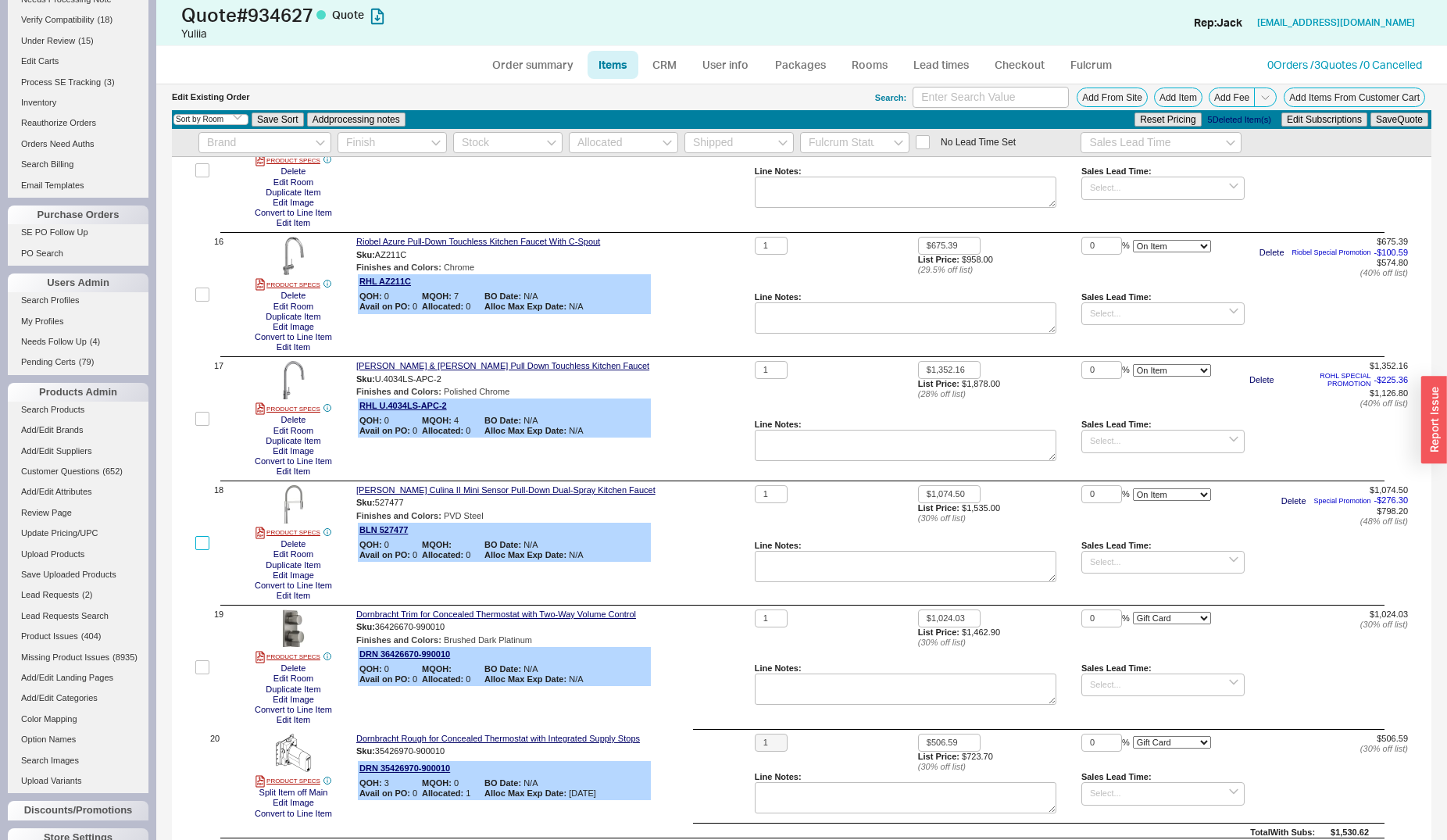
click at [199, 542] on input "checkbox" at bounding box center [202, 543] width 14 height 14
checkbox input "true"
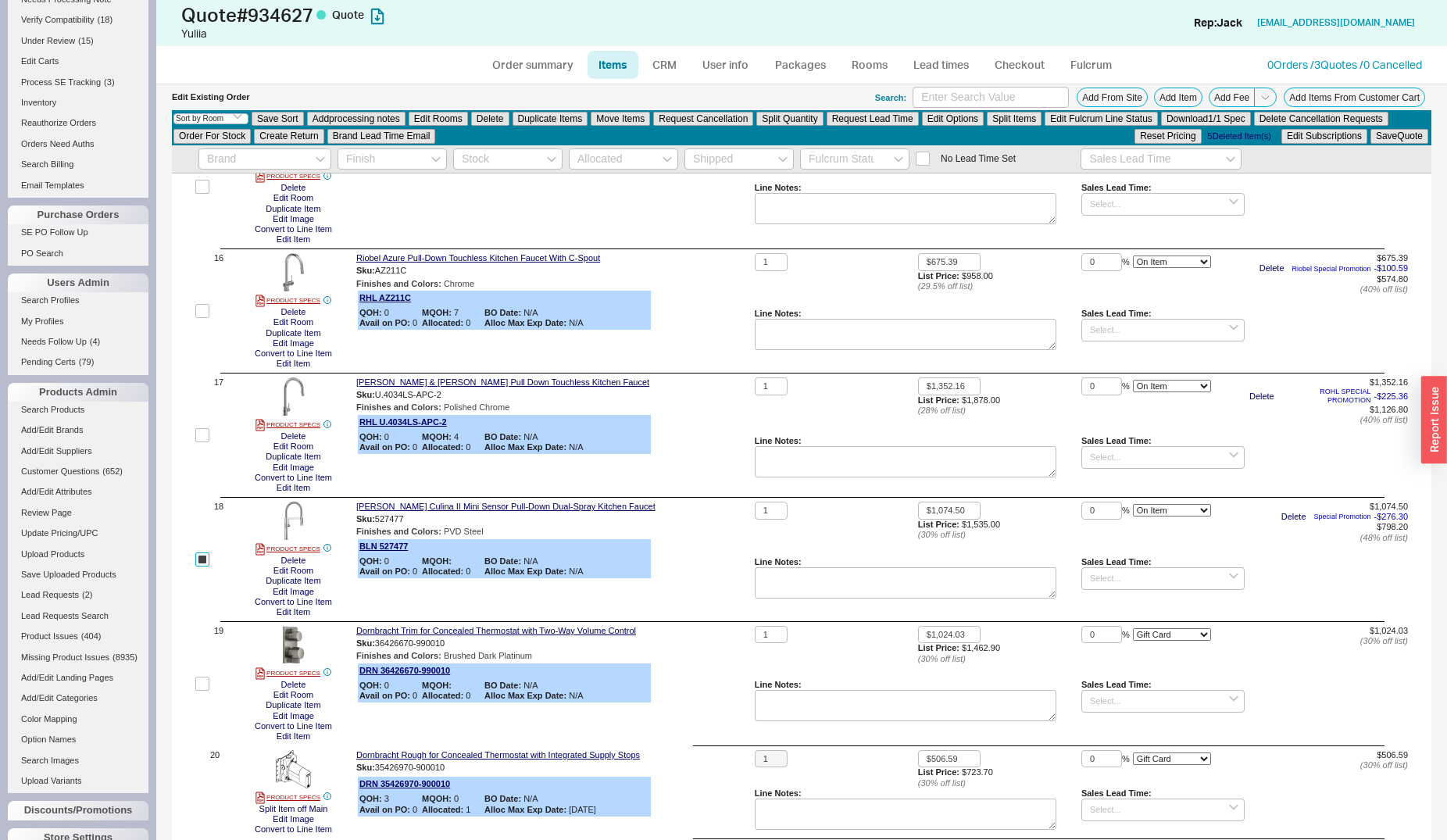
scroll to position [1848, 0]
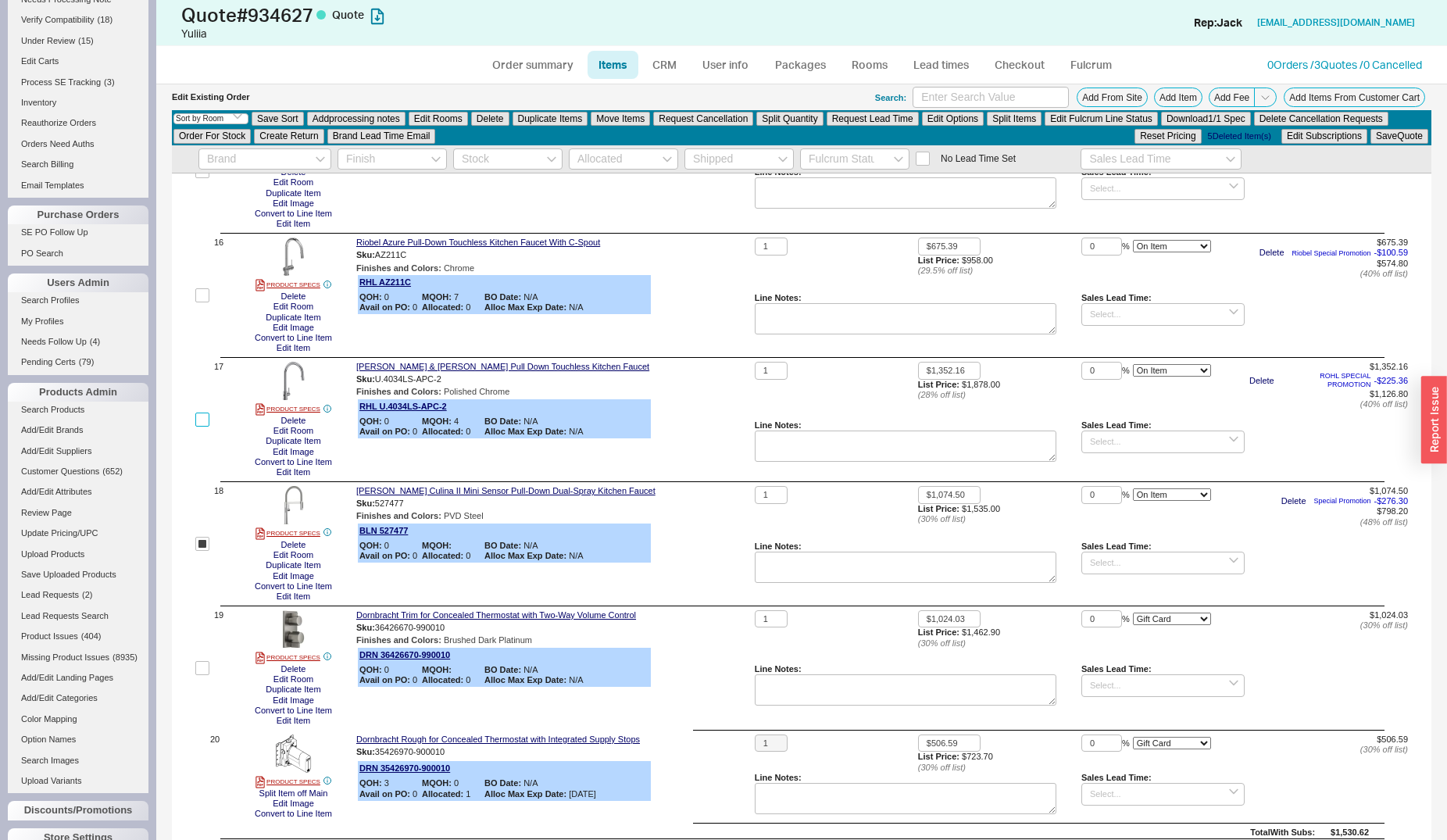
click at [197, 418] on input "checkbox" at bounding box center [202, 420] width 14 height 14
checkbox input "true"
click at [202, 299] on input "checkbox" at bounding box center [202, 295] width 14 height 14
checkbox input "true"
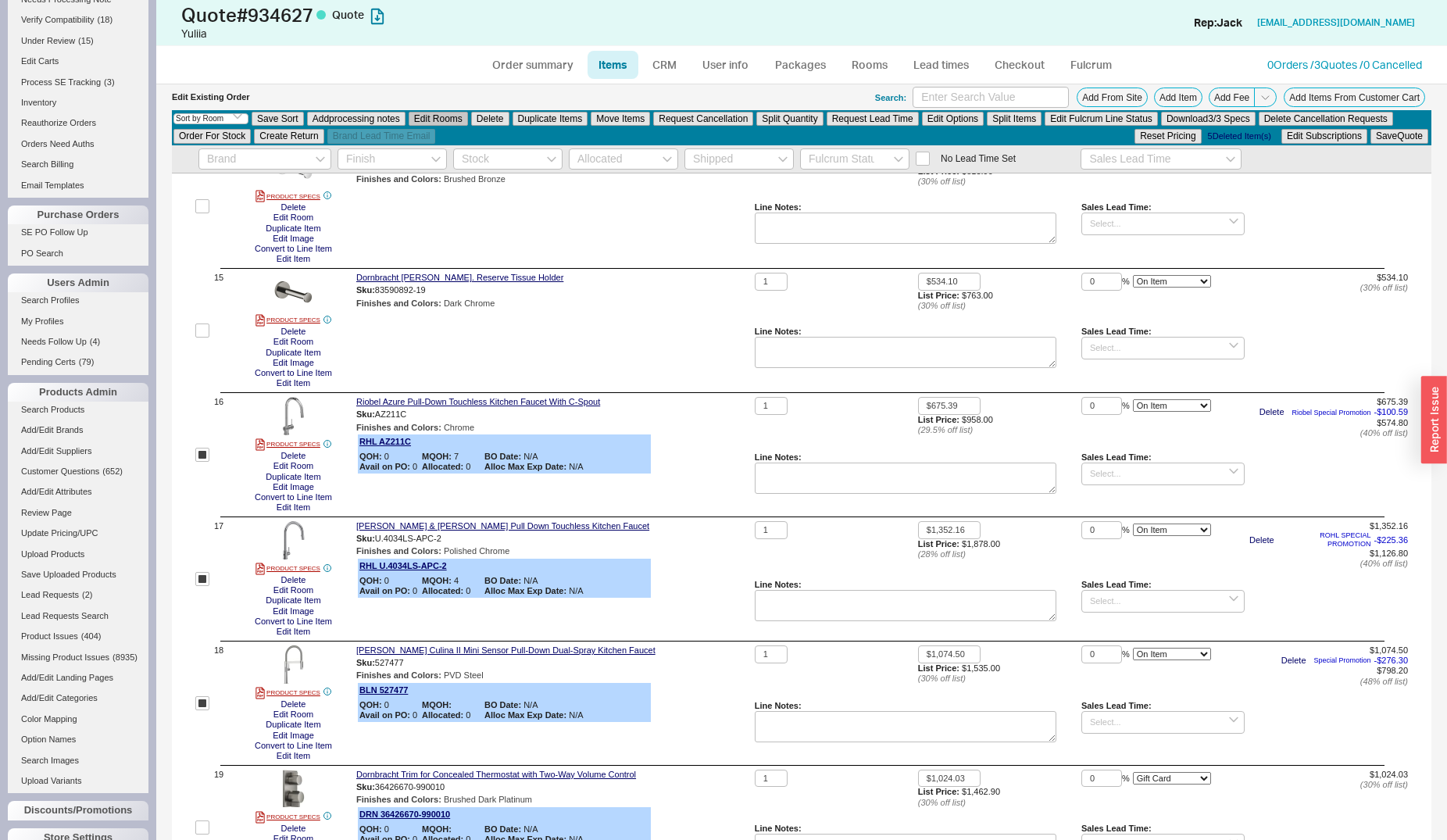
click at [459, 121] on button "Edit Rooms" at bounding box center [438, 118] width 59 height 14
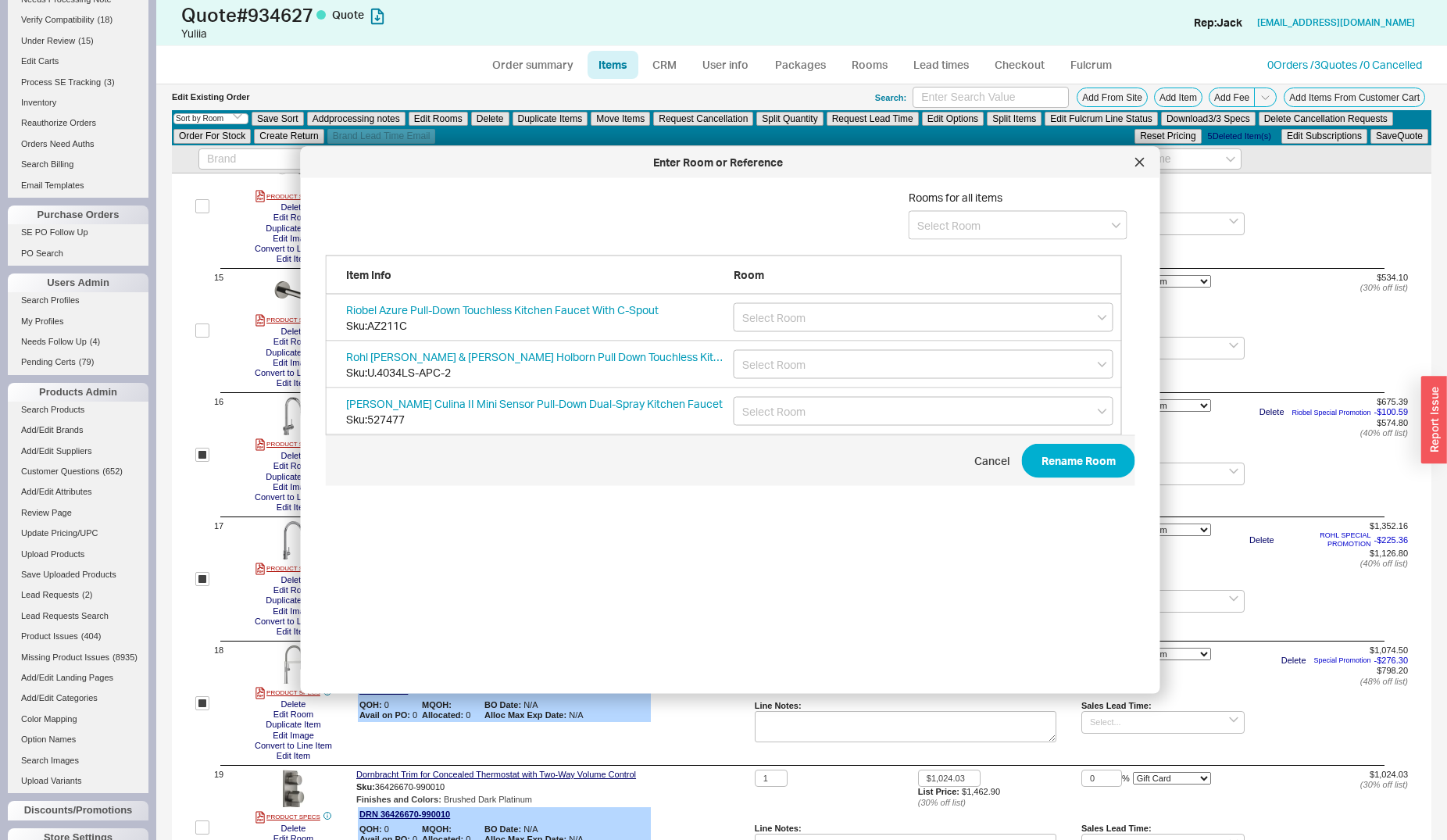
scroll to position [465, 808]
click at [915, 215] on input at bounding box center [1018, 225] width 219 height 29
type input "Kitchen Faucet Options"
click at [1080, 261] on icon "create option Kitchen Faucet Options" at bounding box center [1009, 257] width 183 height 13
type input "Kitchen Faucet Options"
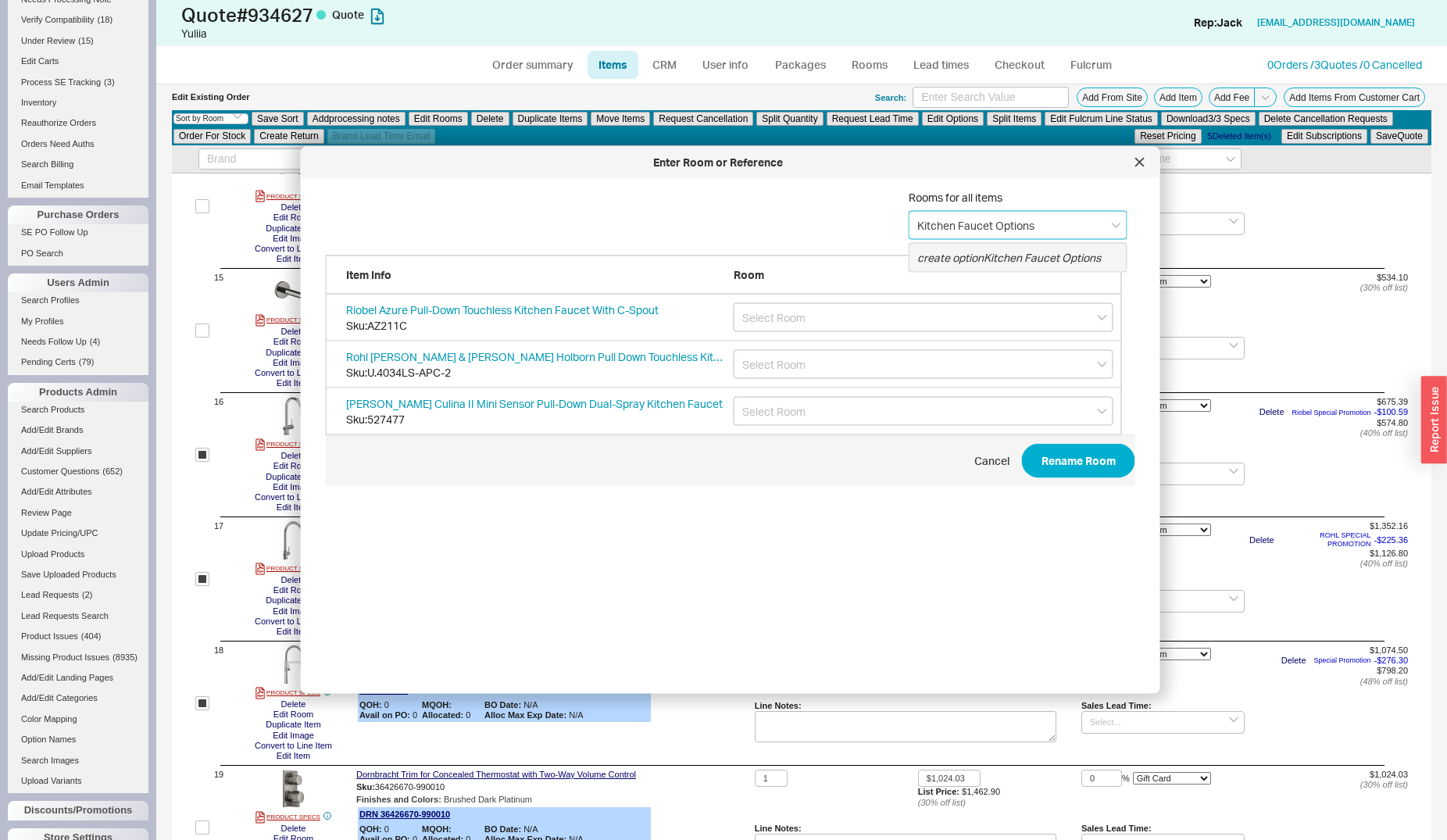
type input "Kitchen Faucet Options"
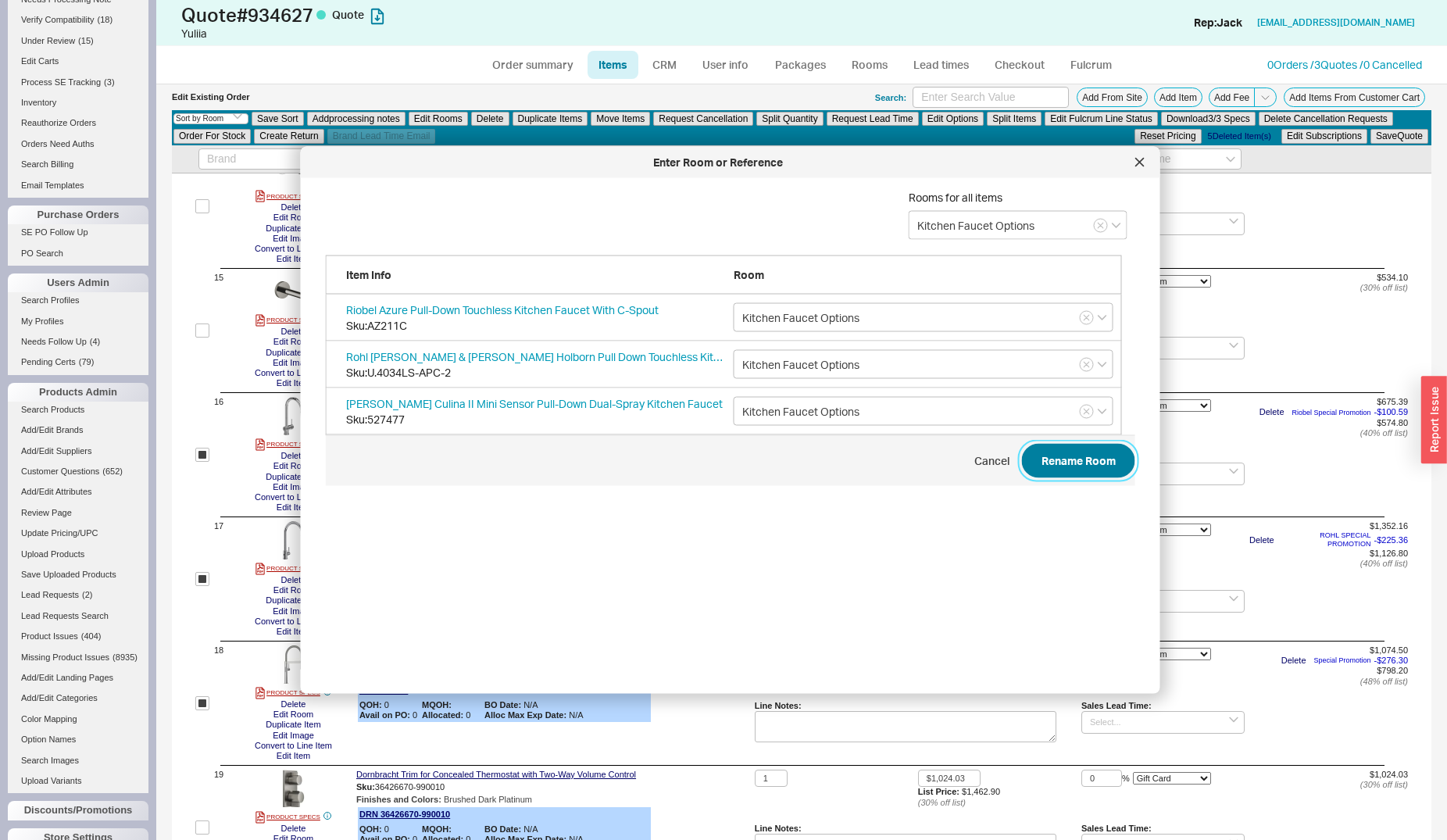
click at [1067, 465] on button "Rename Room" at bounding box center [1078, 461] width 113 height 34
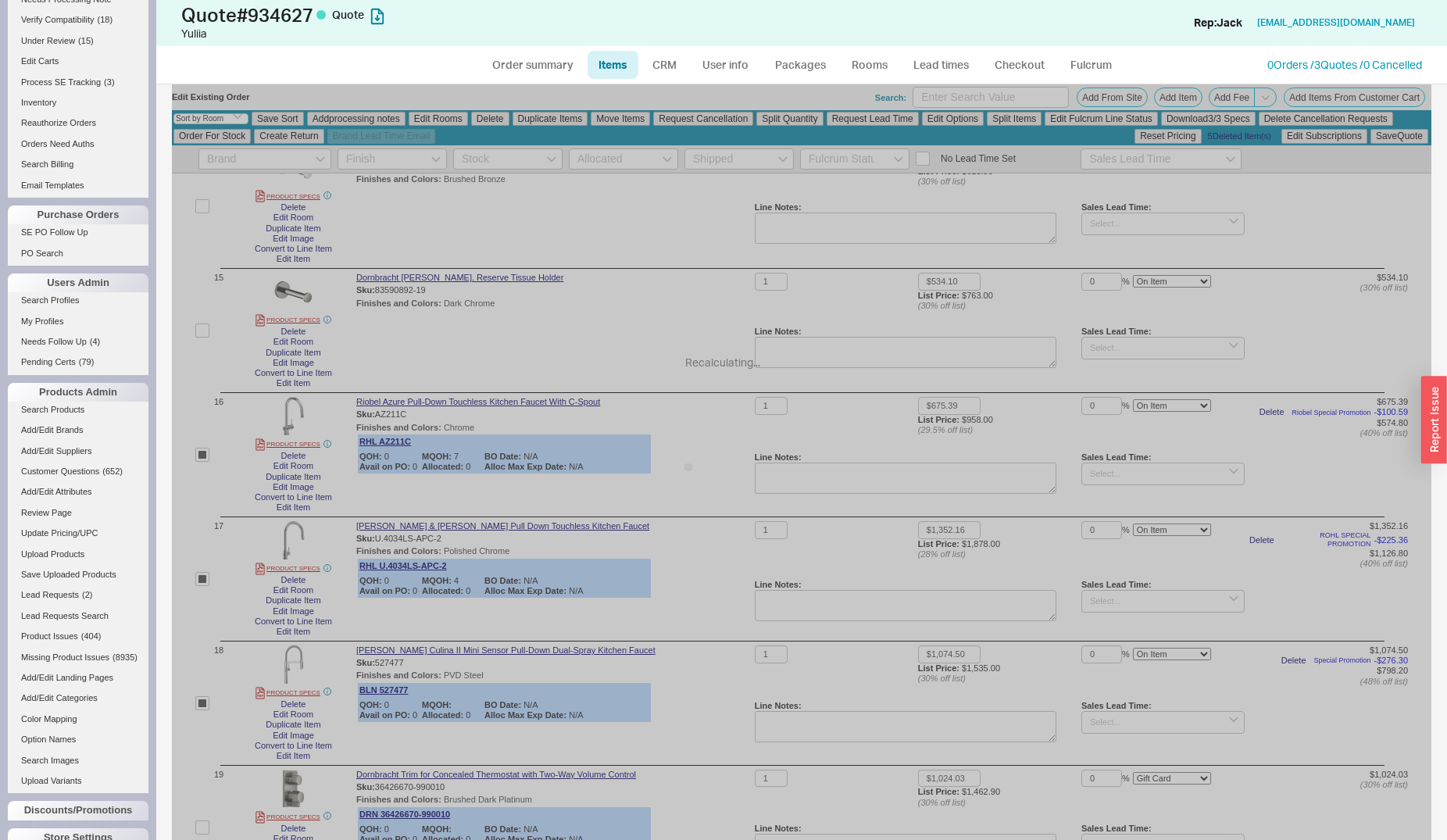
checkbox input "false"
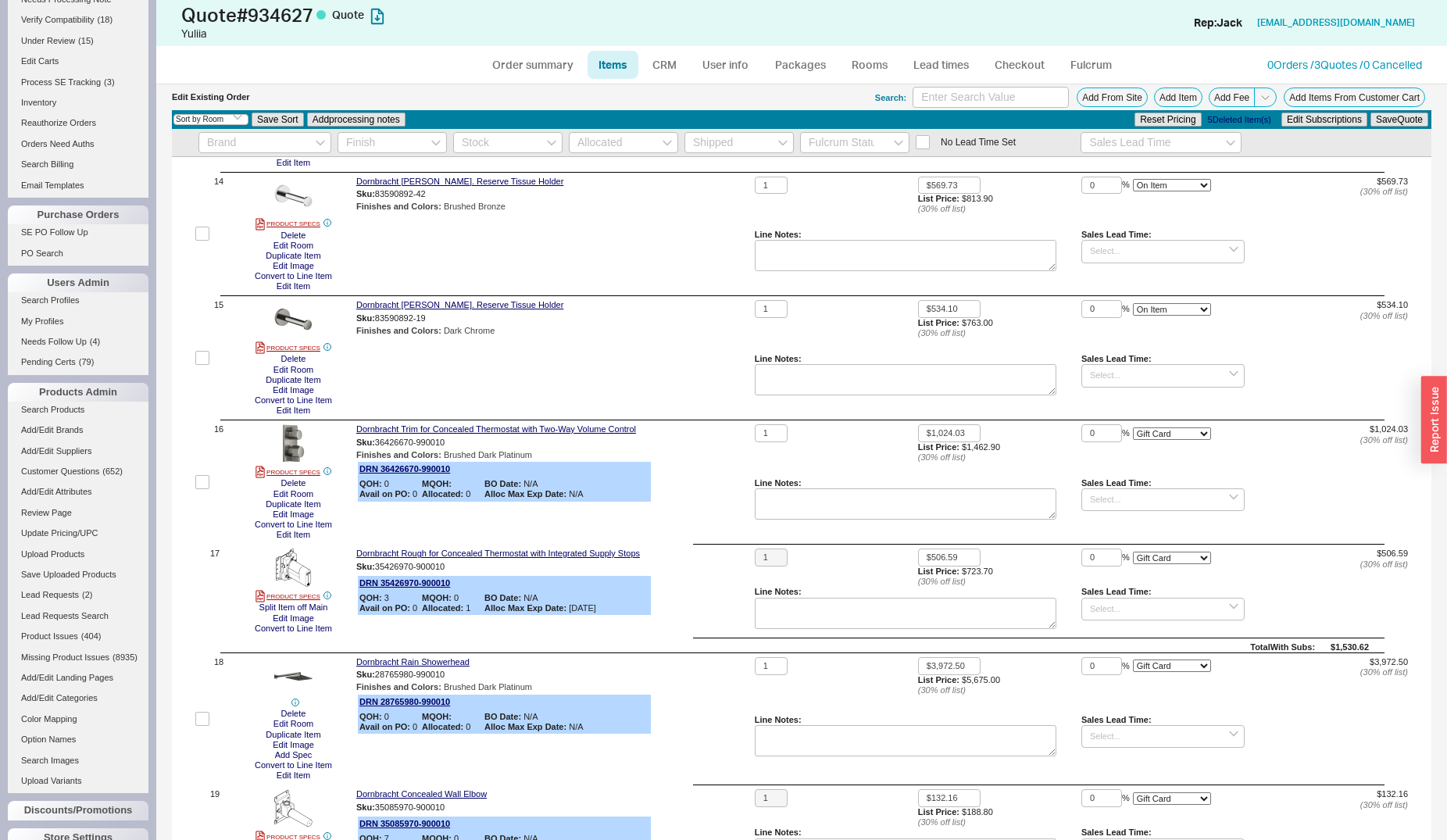
scroll to position [1593, 0]
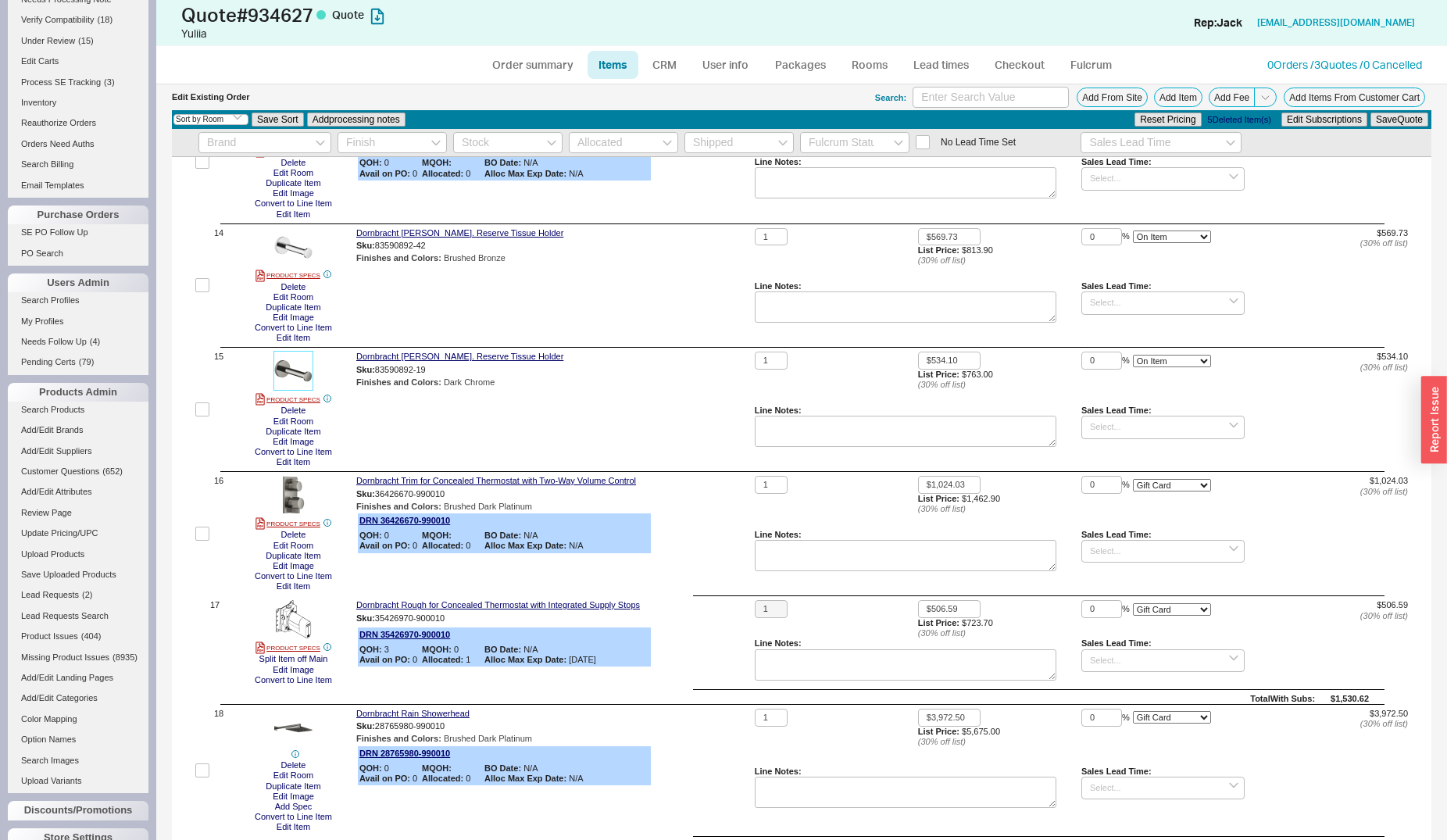
click at [310, 368] on img at bounding box center [293, 370] width 38 height 38
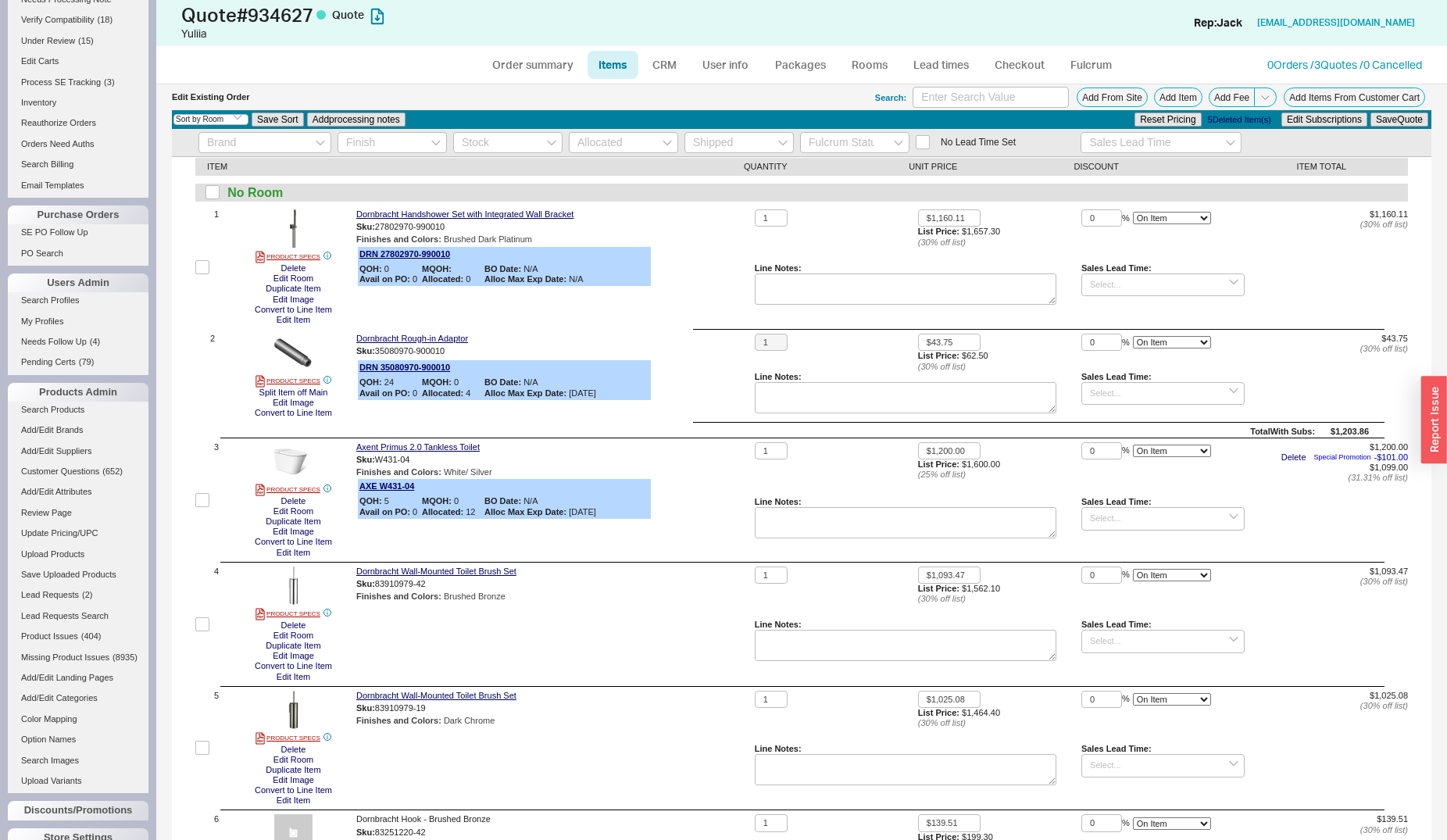
scroll to position [0, 0]
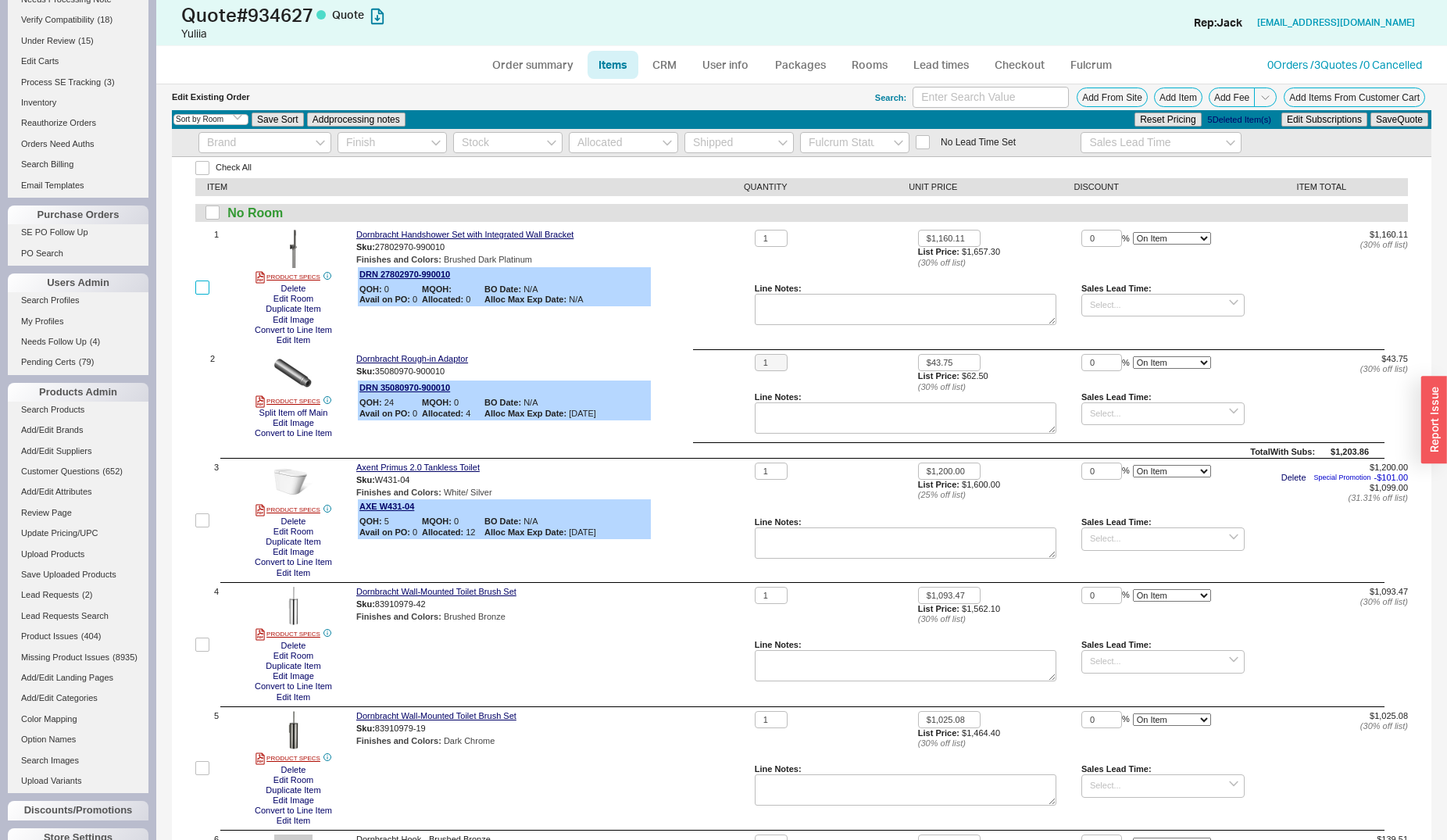
click at [201, 290] on input "checkbox" at bounding box center [202, 288] width 14 height 14
checkbox input "true"
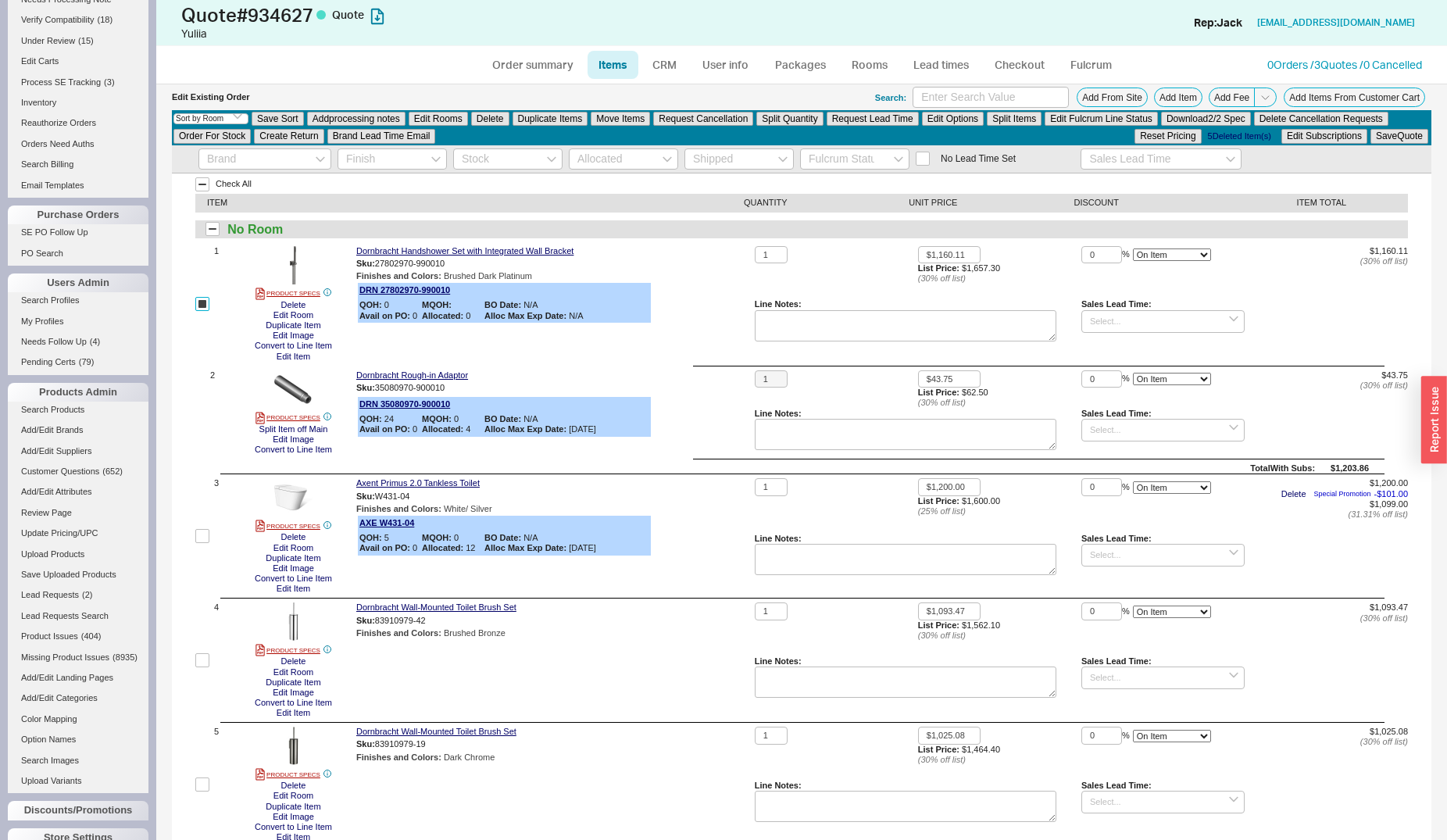
click at [206, 301] on input "checkbox" at bounding box center [202, 303] width 14 height 14
checkbox input "false"
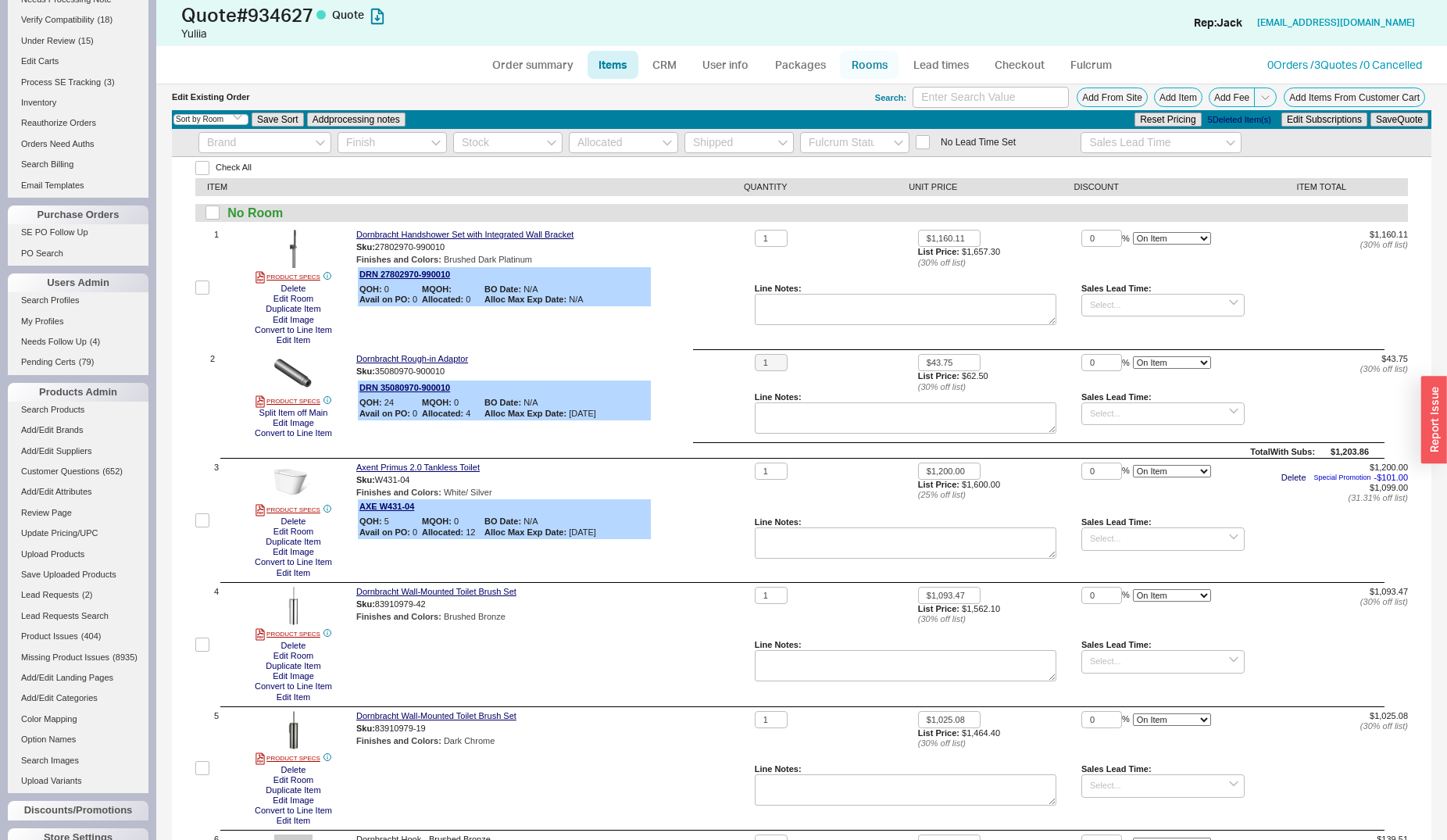
click at [847, 66] on link "Rooms" at bounding box center [869, 65] width 58 height 29
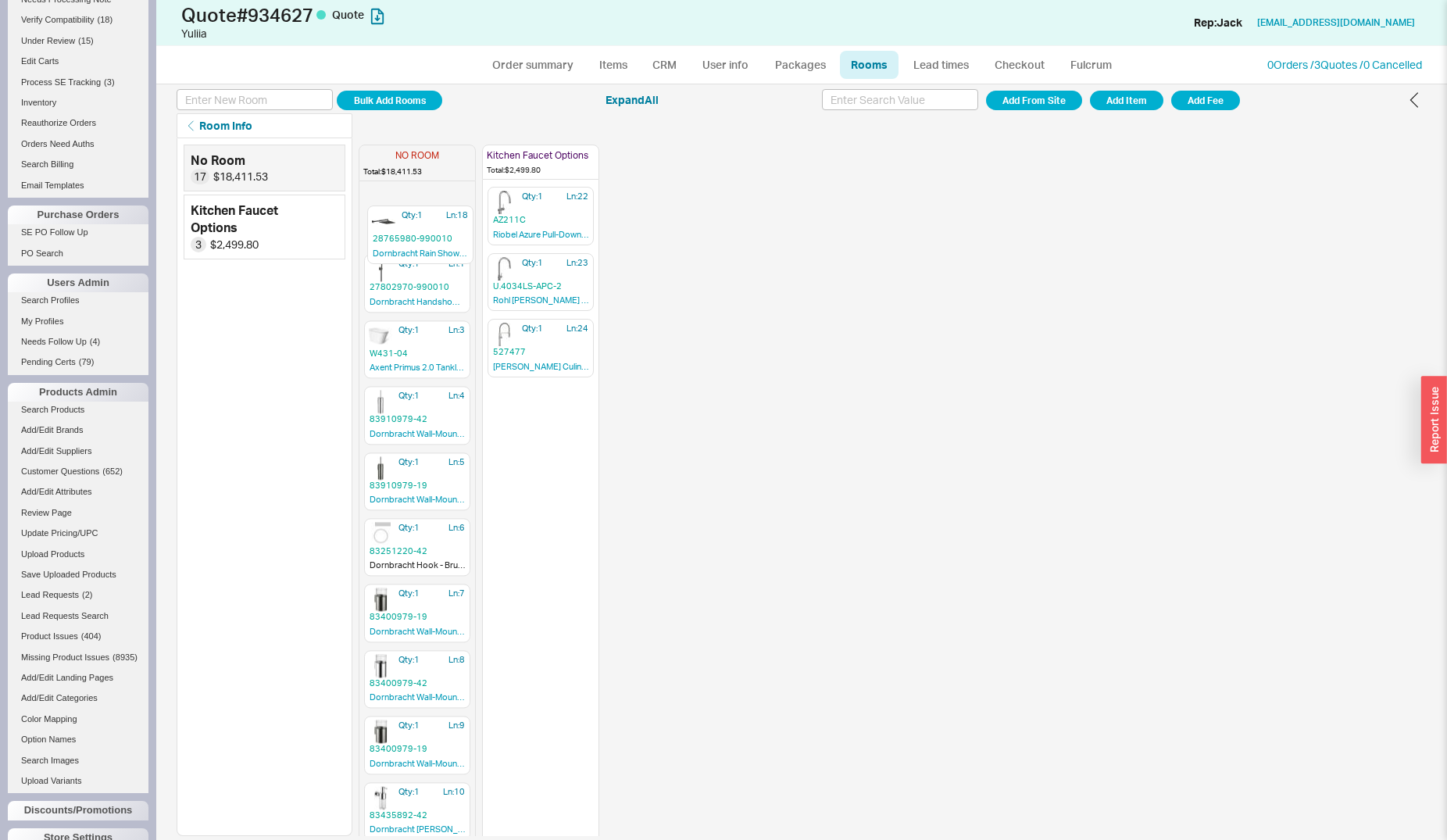
drag, startPoint x: 393, startPoint y: 729, endPoint x: 402, endPoint y: 226, distance: 503.1
click at [402, 226] on div "Qty: 1 Ln: 1 27802970-990010 Dornbracht Handshower Set with Integrated Wall Bra…" at bounding box center [417, 747] width 115 height 1121
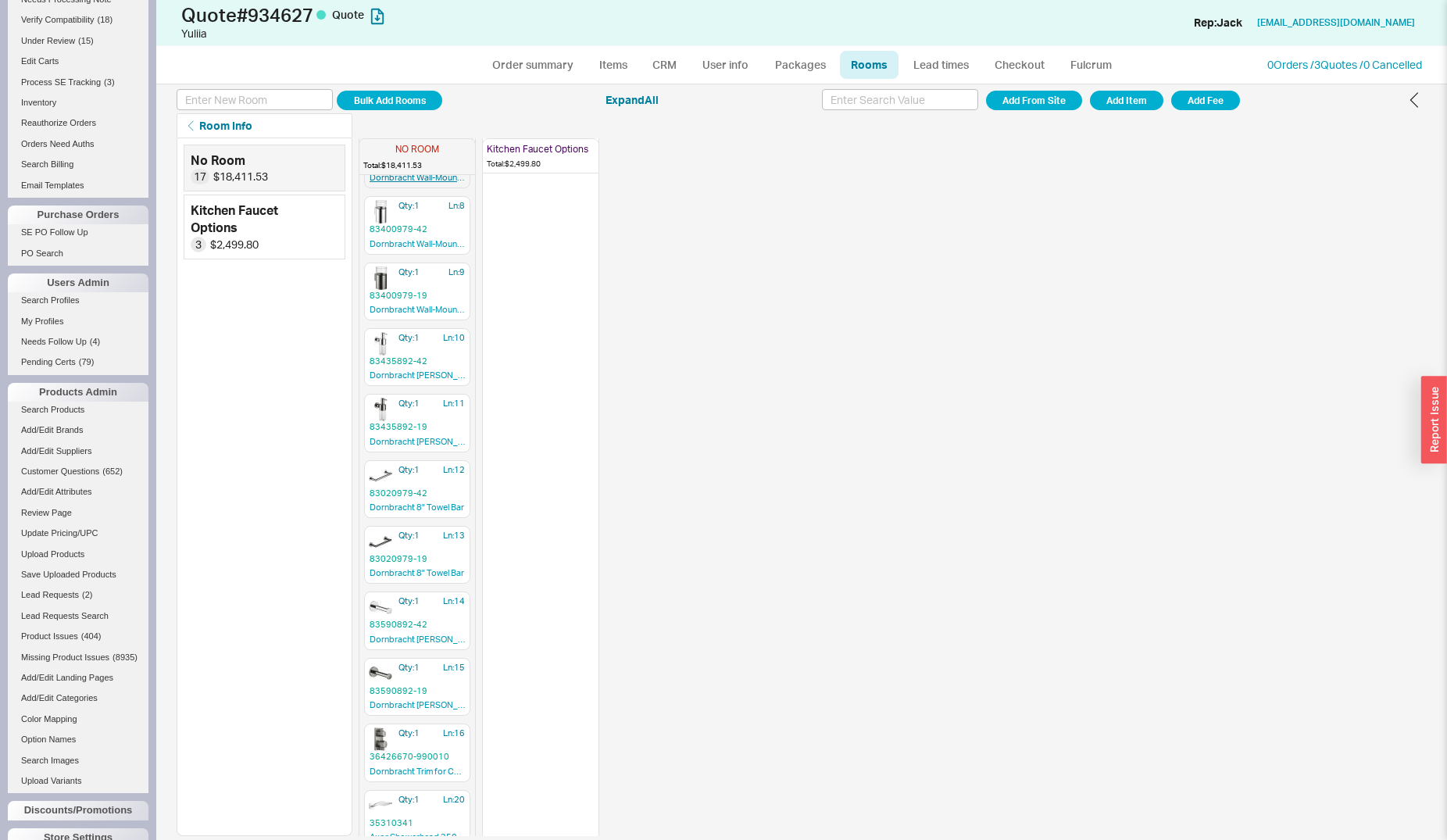
scroll to position [474, 0]
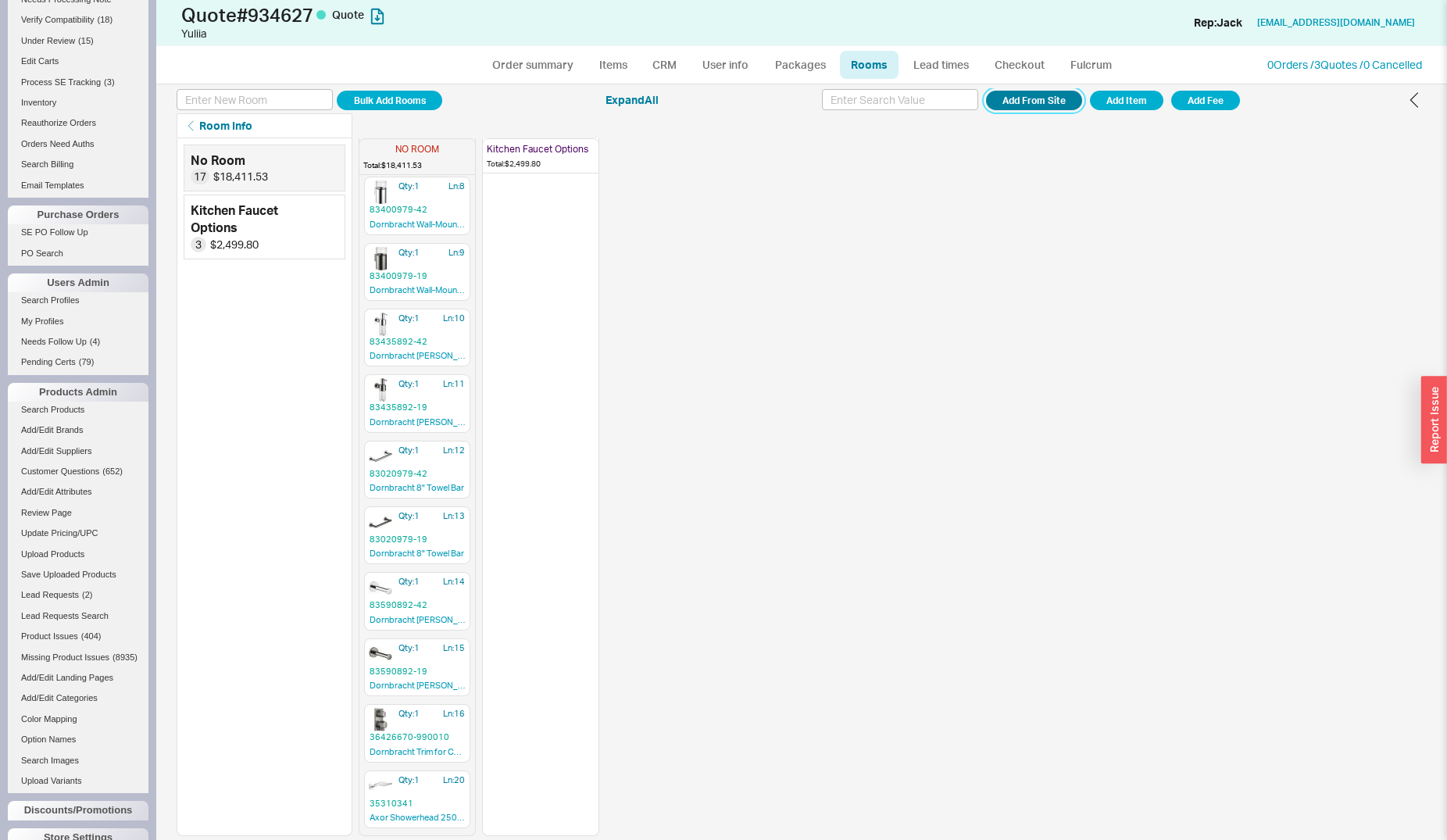
click at [1050, 107] on button "Add From Site" at bounding box center [1034, 100] width 97 height 20
click at [1105, 97] on button "Add Item" at bounding box center [1126, 100] width 74 height 20
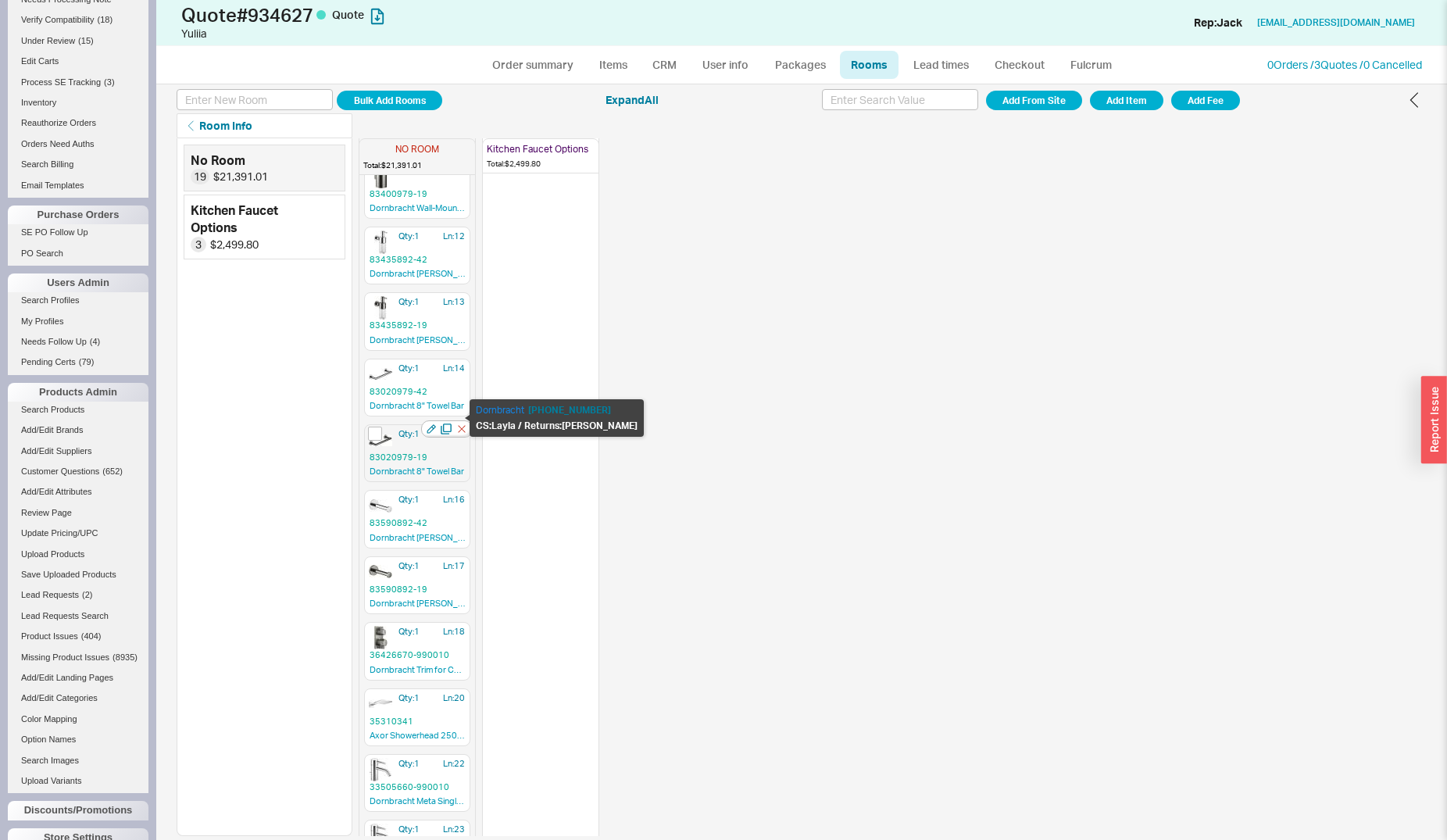
scroll to position [606, 0]
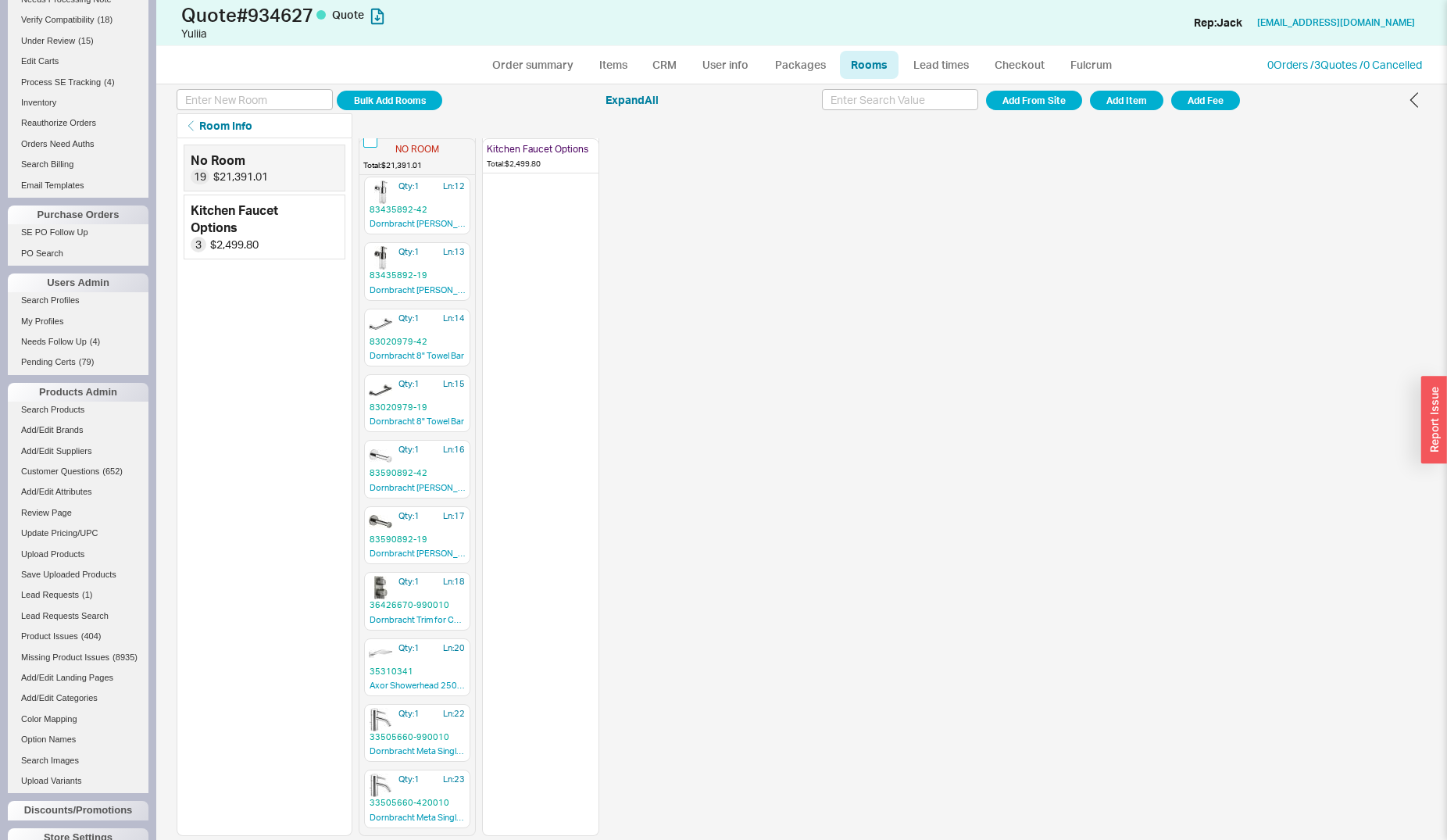
click at [372, 142] on input "checkbox" at bounding box center [370, 141] width 14 height 14
checkbox input "true"
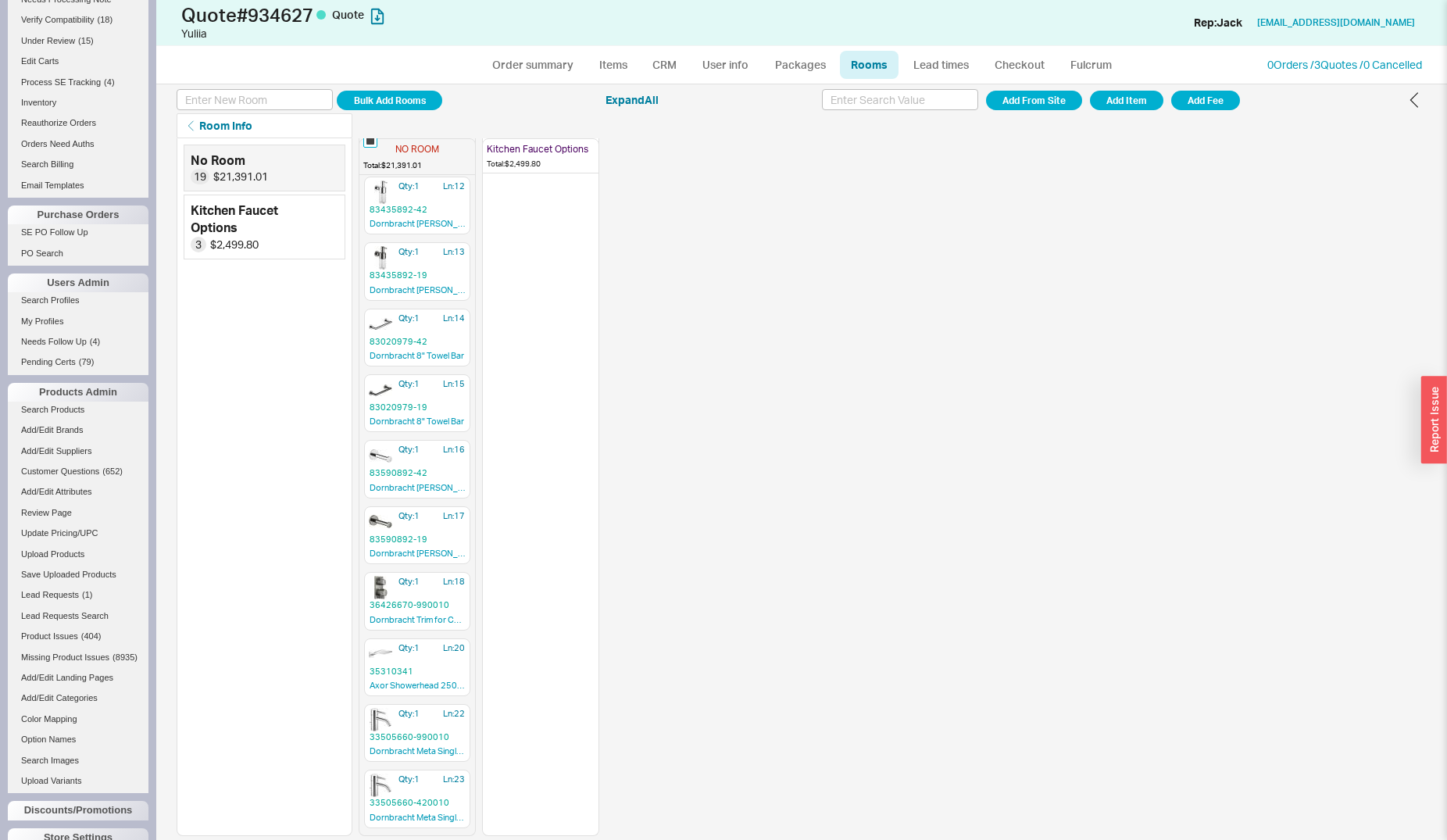
checkbox input "true"
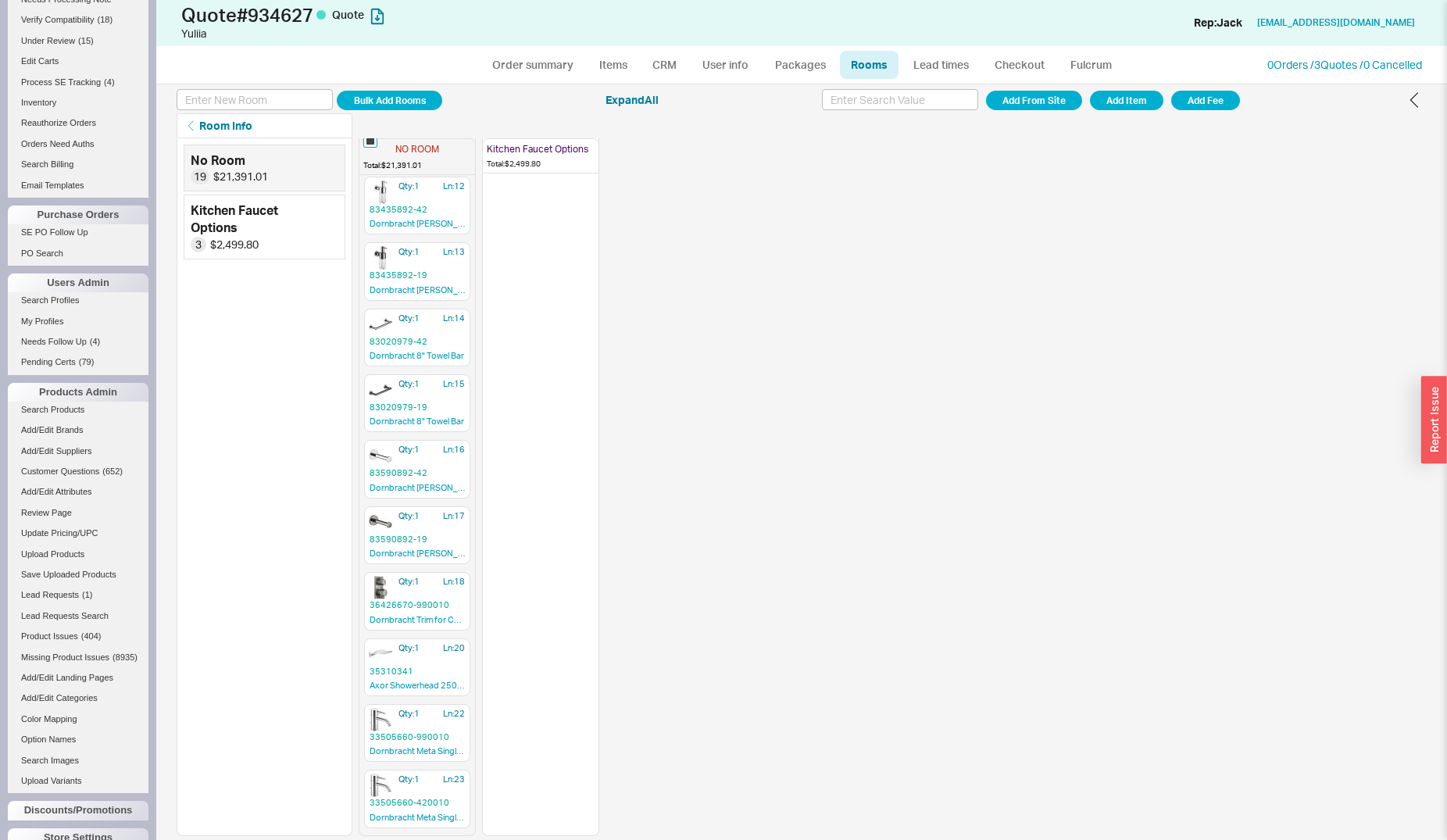
checkbox input "true"
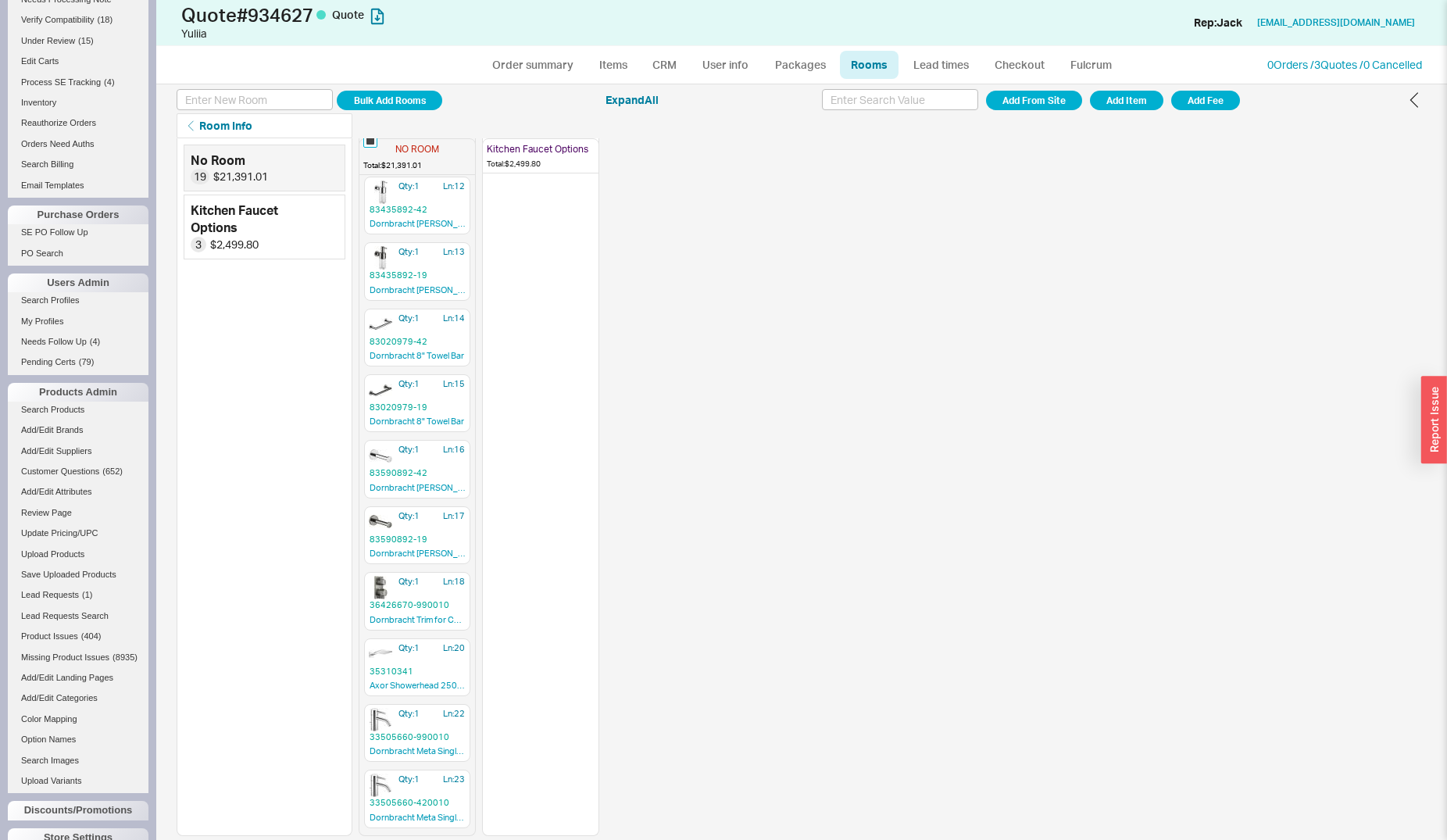
checkbox input "true"
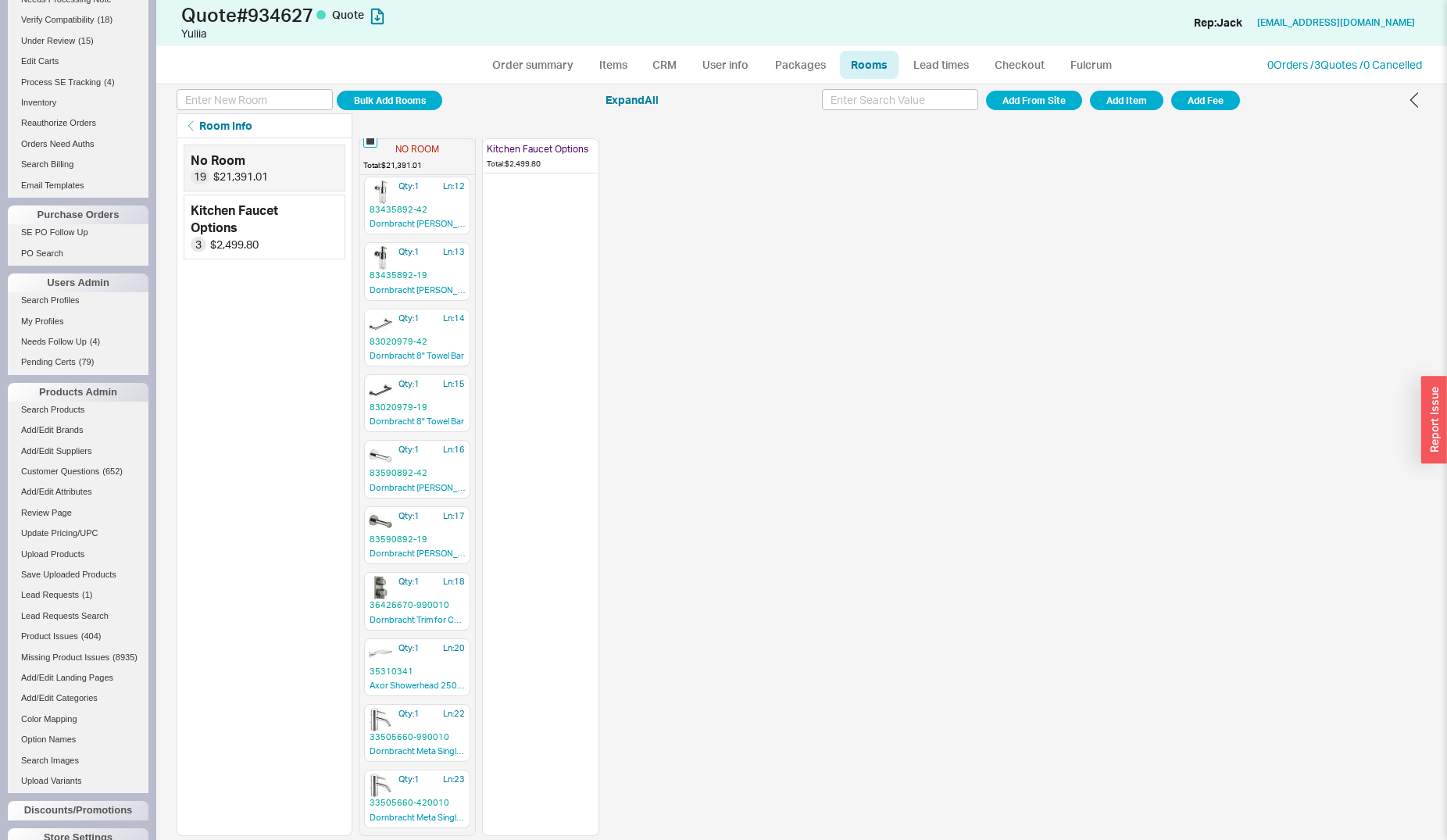
checkbox input "true"
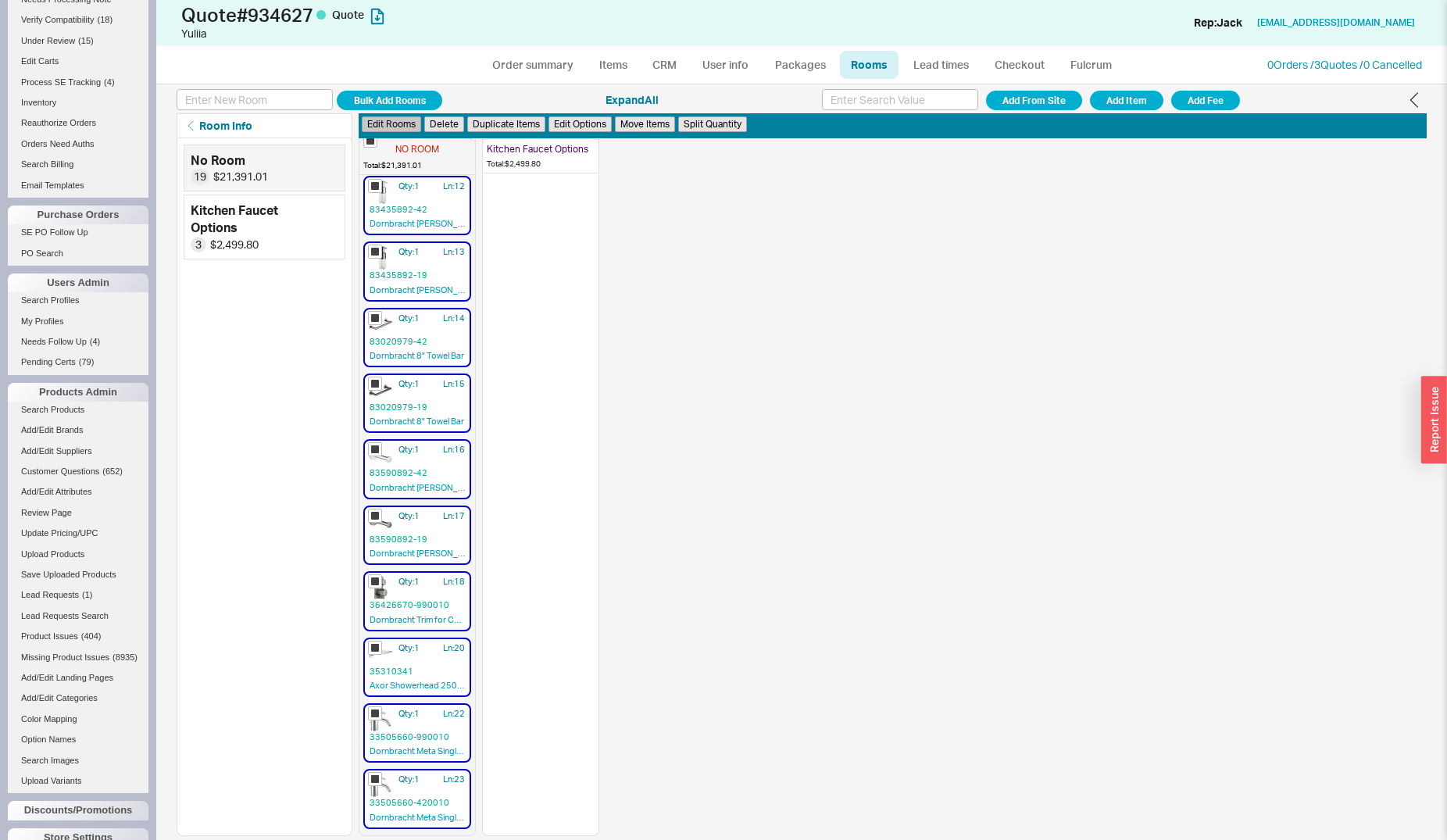
click at [405, 126] on button "Edit Rooms" at bounding box center [391, 124] width 59 height 17
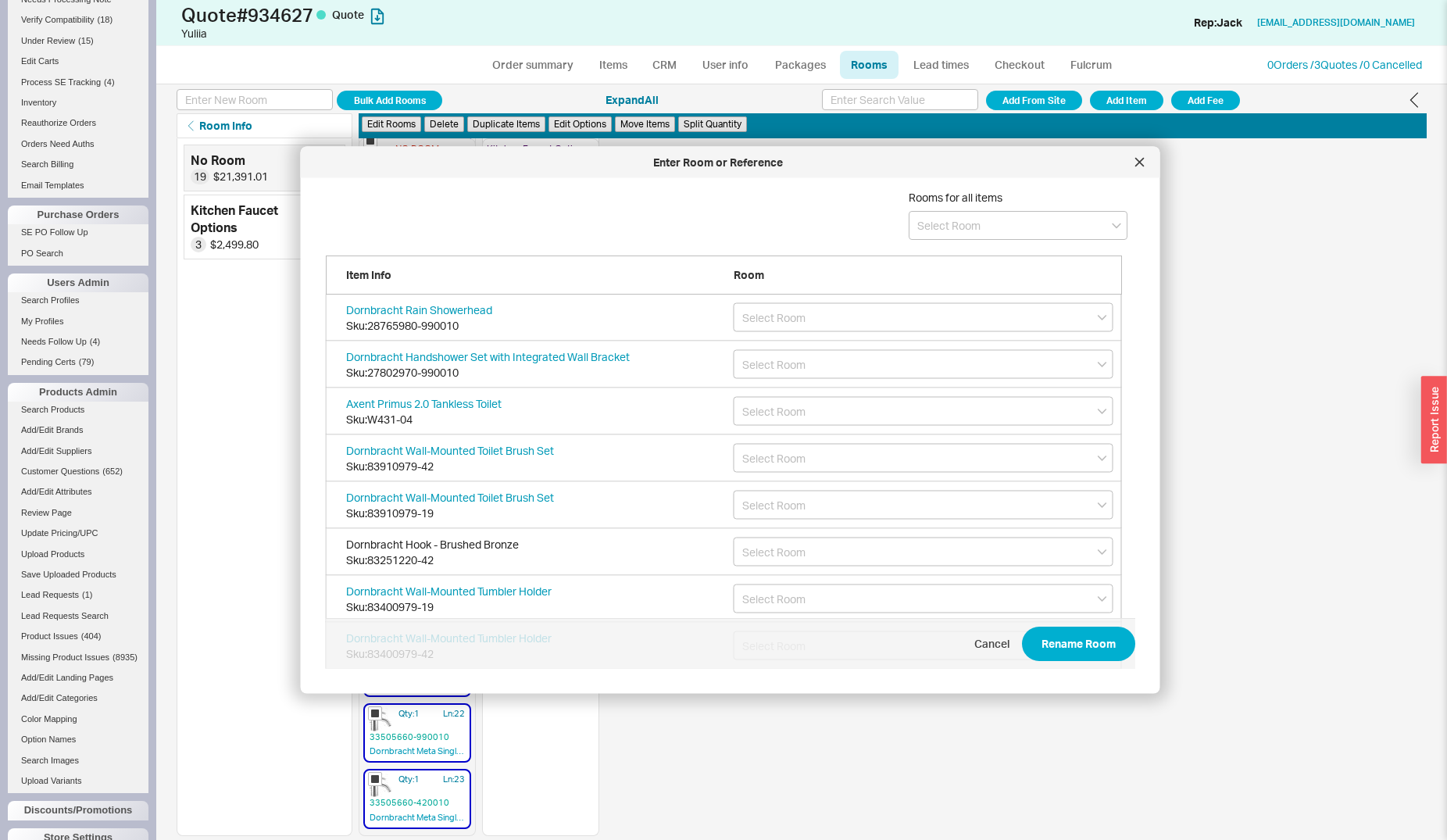
scroll to position [465, 808]
click at [932, 239] on input at bounding box center [1018, 225] width 219 height 29
type input "015 Bath (Gym)"
click at [961, 253] on icon "create option 015 Bath (Gym)" at bounding box center [988, 257] width 142 height 13
type input "015 Bath (Gym)"
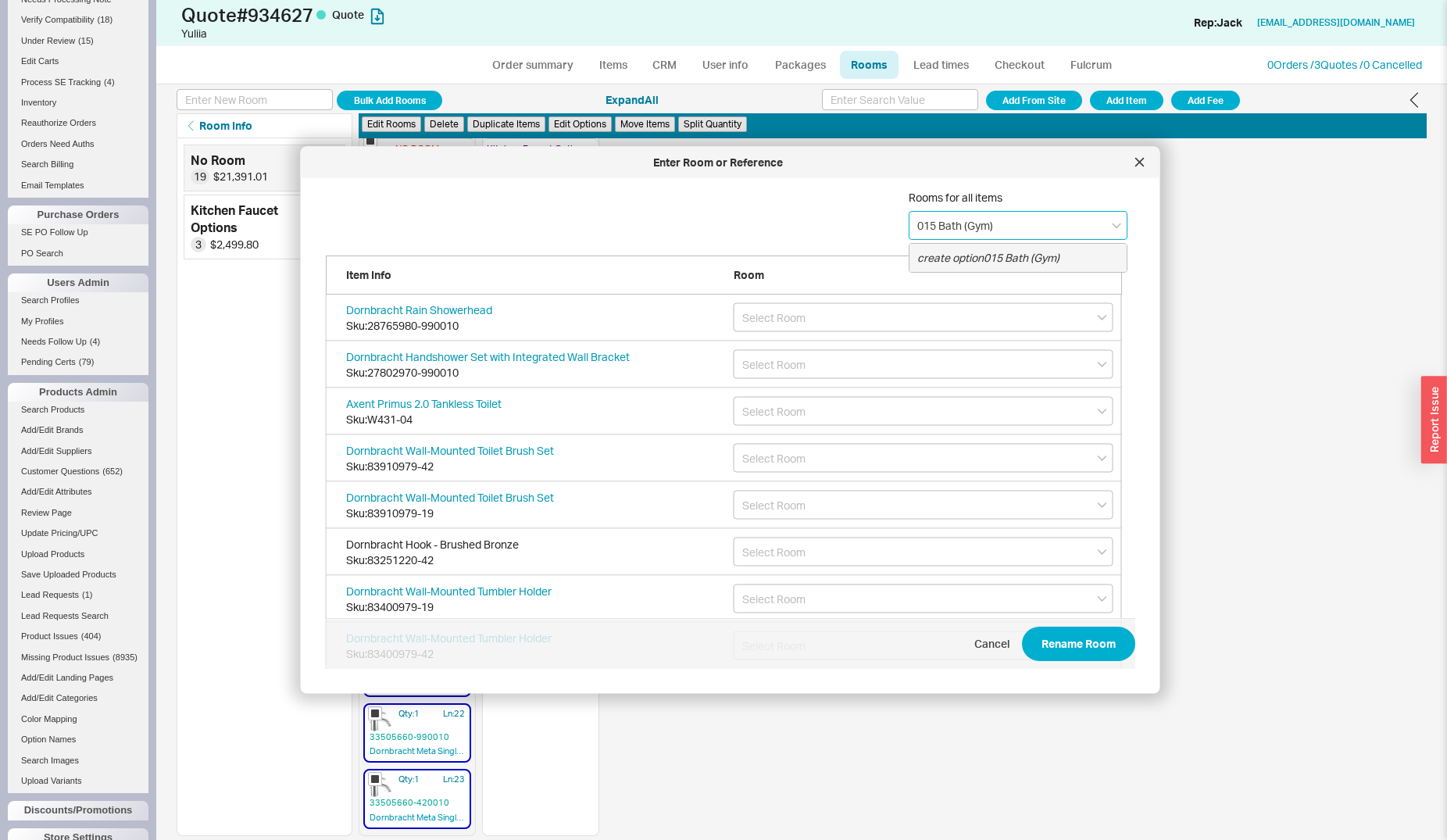
type input "015 Bath (Gym)"
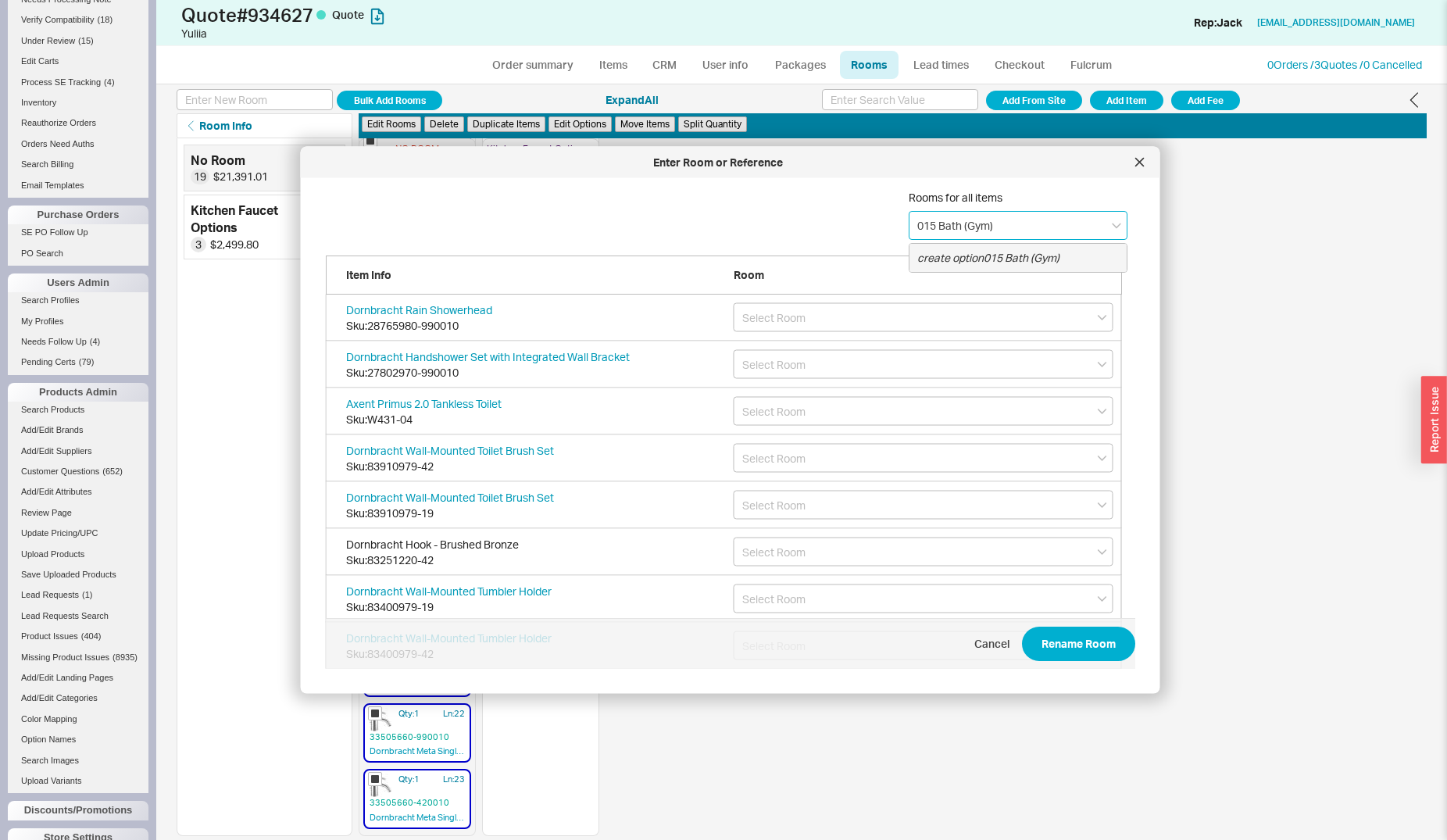
type input "015 Bath (Gym)"
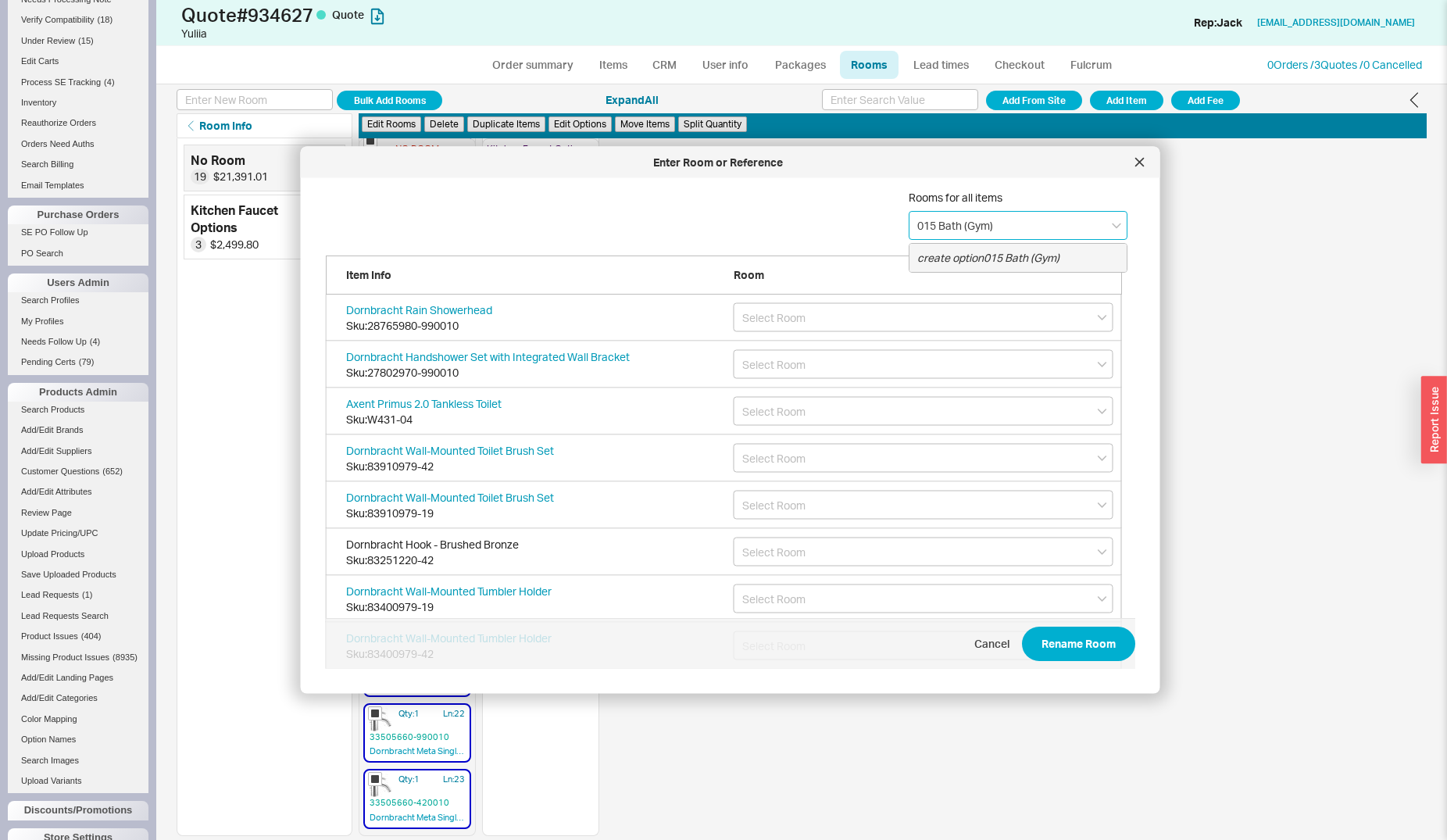
type input "015 Bath (Gym)"
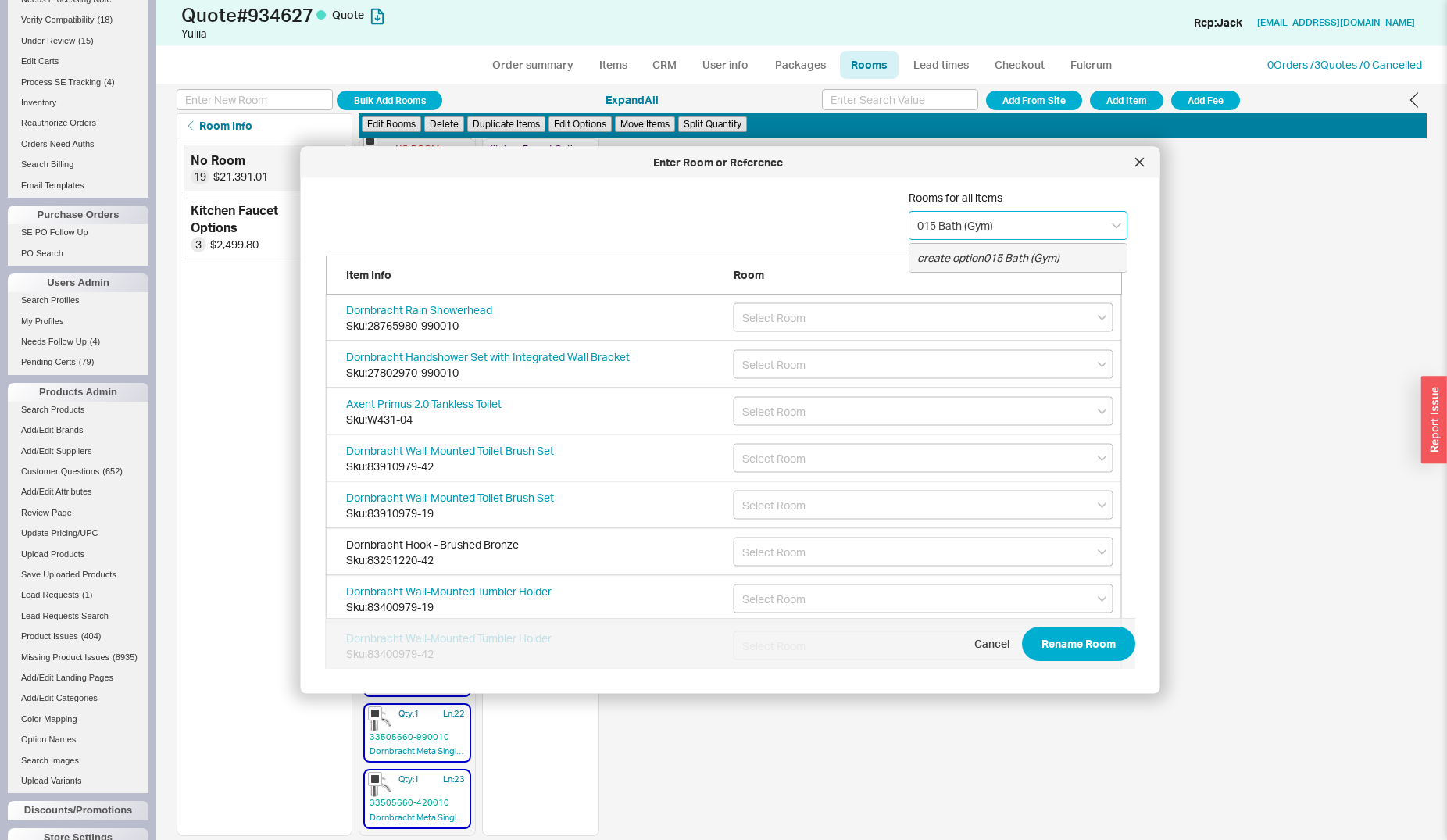
type input "015 Bath (Gym)"
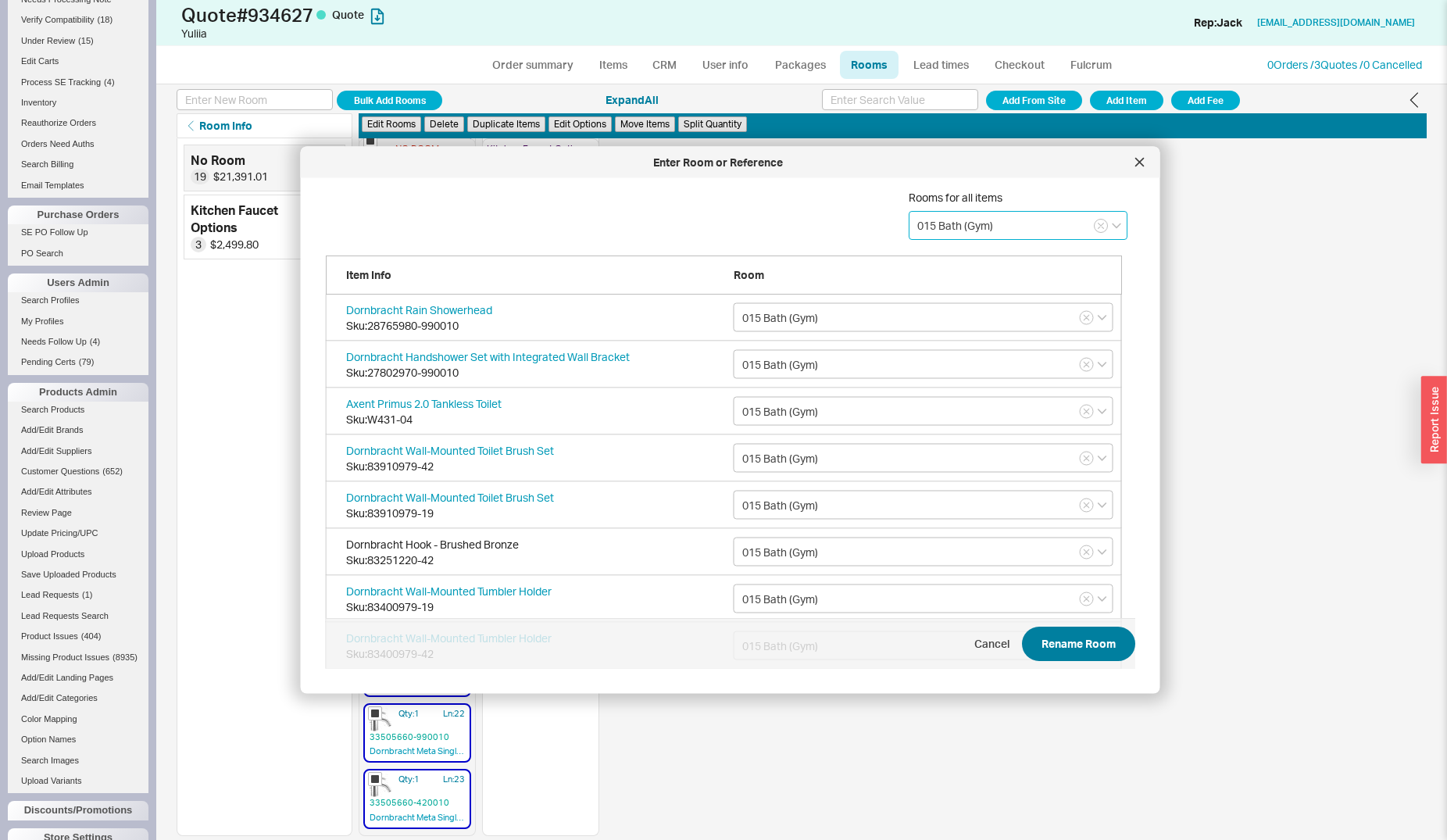
type input "015 Bath (Gym)"
click at [1041, 643] on button "Rename Room" at bounding box center [1078, 644] width 113 height 34
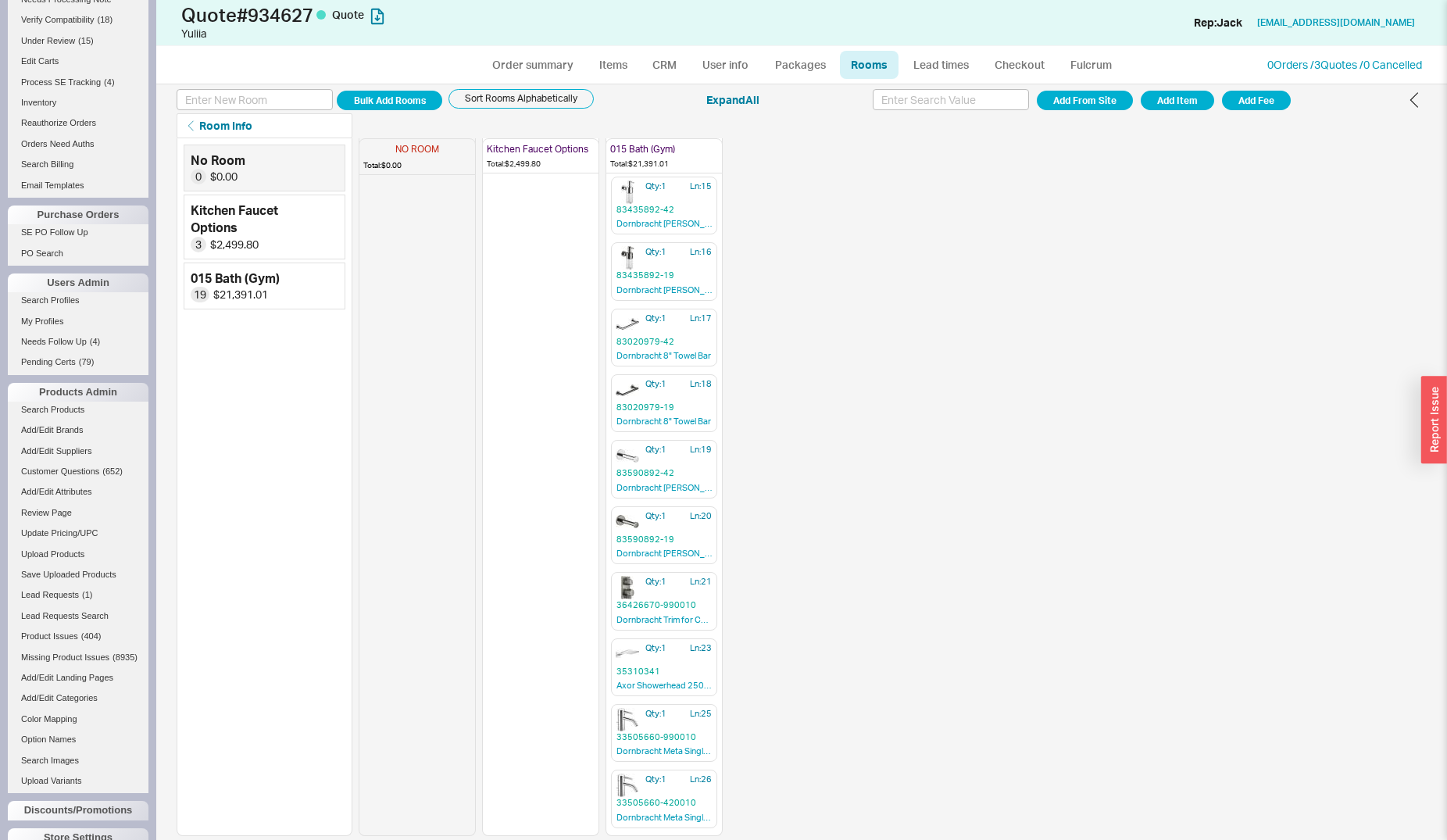
scroll to position [604, 0]
click at [549, 62] on link "Order summary" at bounding box center [532, 65] width 103 height 29
select select "*"
select select "LOW"
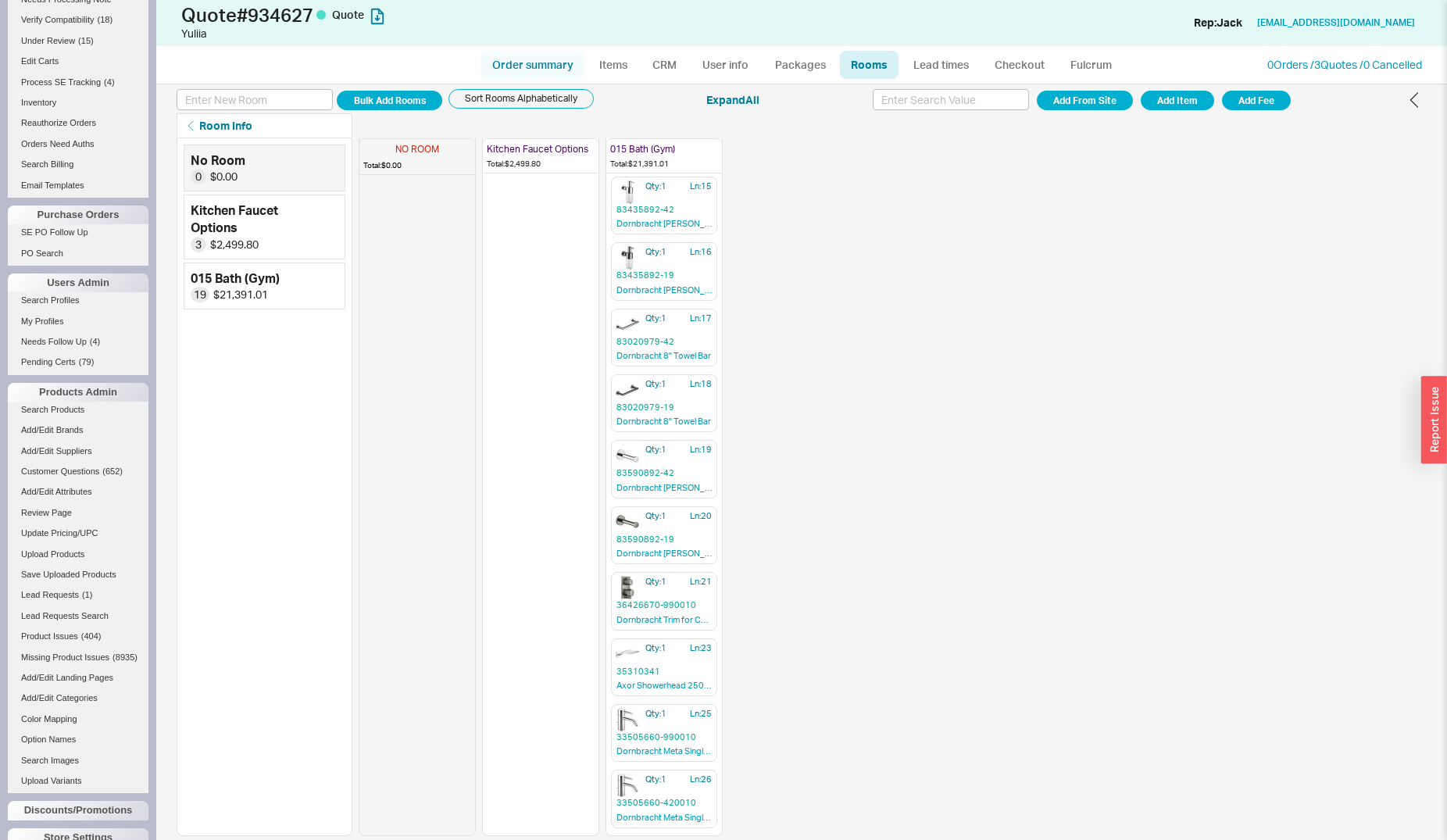
select select "LOW"
select select "3"
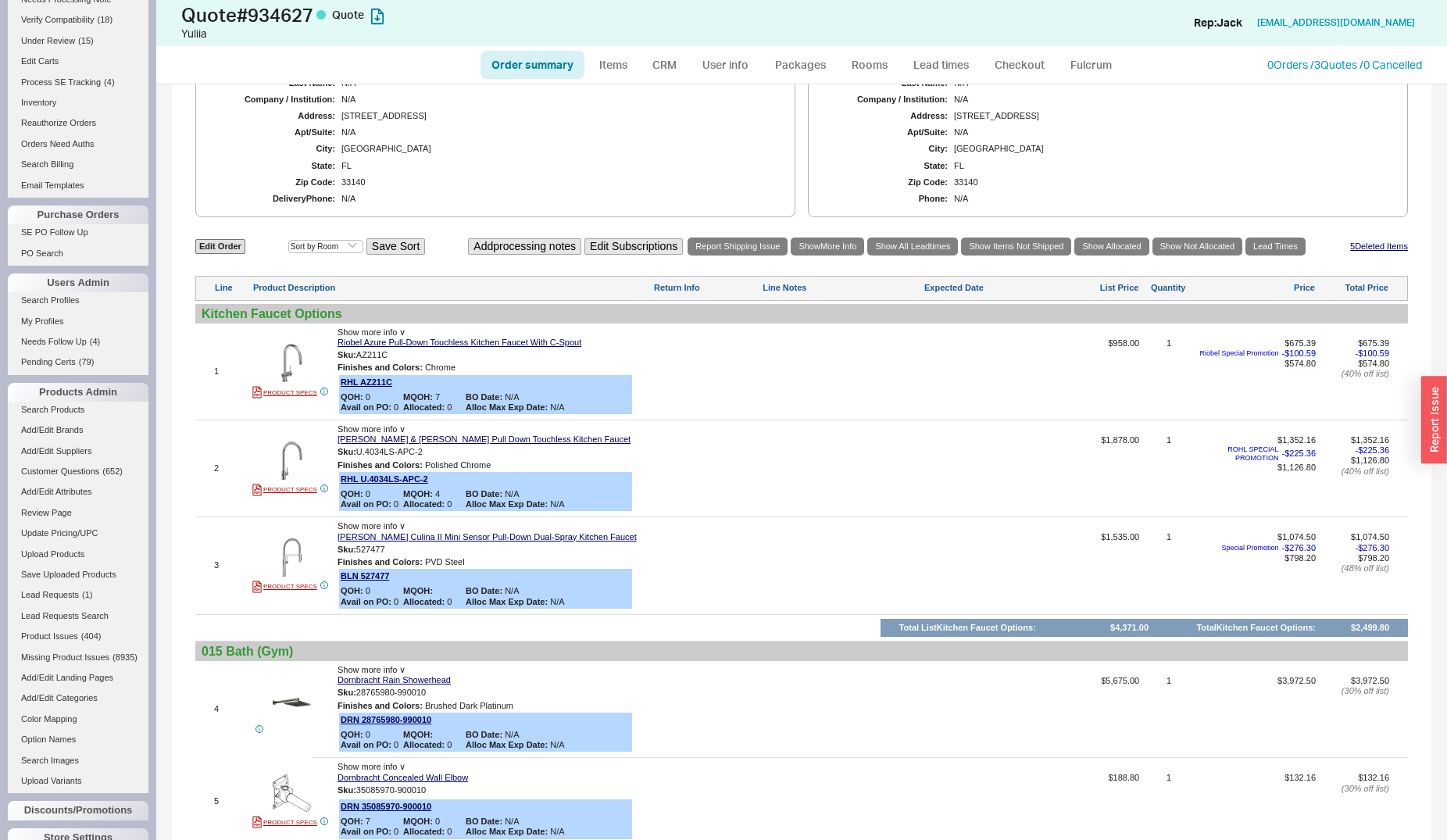
scroll to position [637, 0]
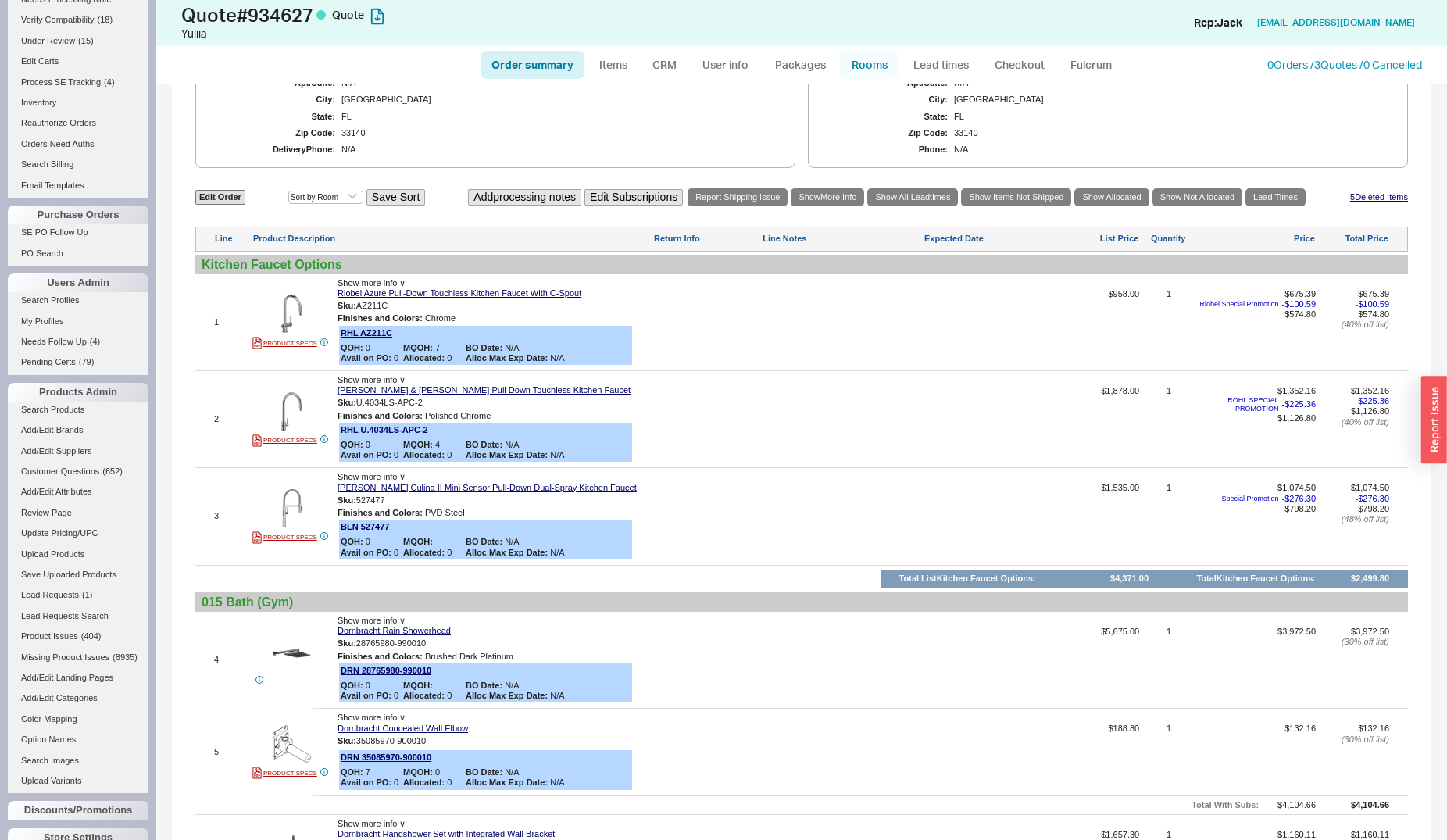
click at [856, 62] on link "Rooms" at bounding box center [869, 65] width 58 height 29
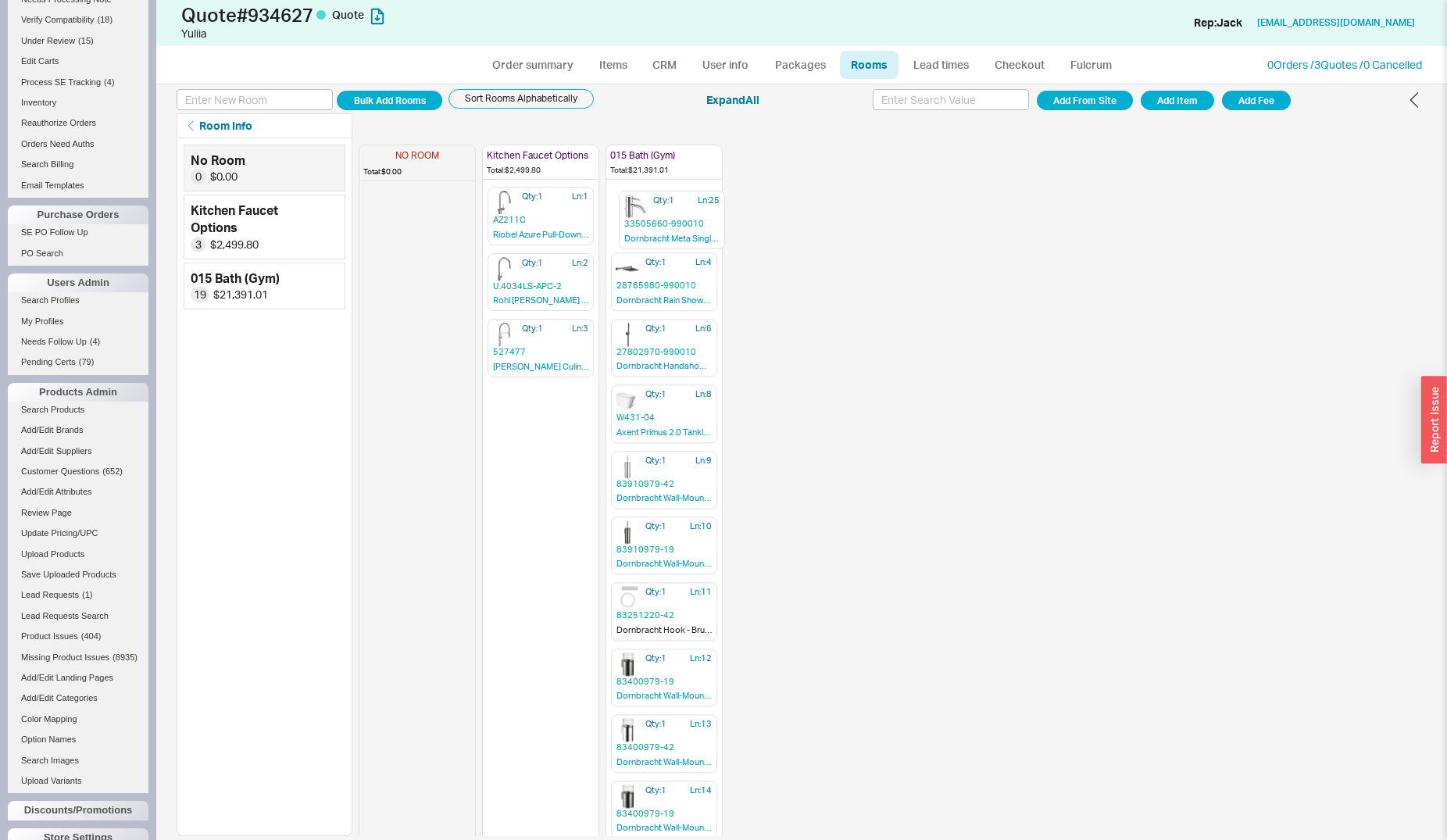
drag, startPoint x: 646, startPoint y: 734, endPoint x: 629, endPoint y: 218, distance: 516.3
click at [648, 214] on div "NO ROOM Total: $0.00 Kitchen Faucet Options Total: $2,499.80 Qty: 1 Ln: 1 AZ211…" at bounding box center [541, 486] width 364 height 697
drag, startPoint x: 639, startPoint y: 803, endPoint x: 646, endPoint y: 282, distance: 521.0
click at [646, 282] on div "NO ROOM Total: $0.00 Kitchen Faucet Options Total: $2,499.80 Qty: 1 Ln: 1 AZ211…" at bounding box center [541, 486] width 364 height 697
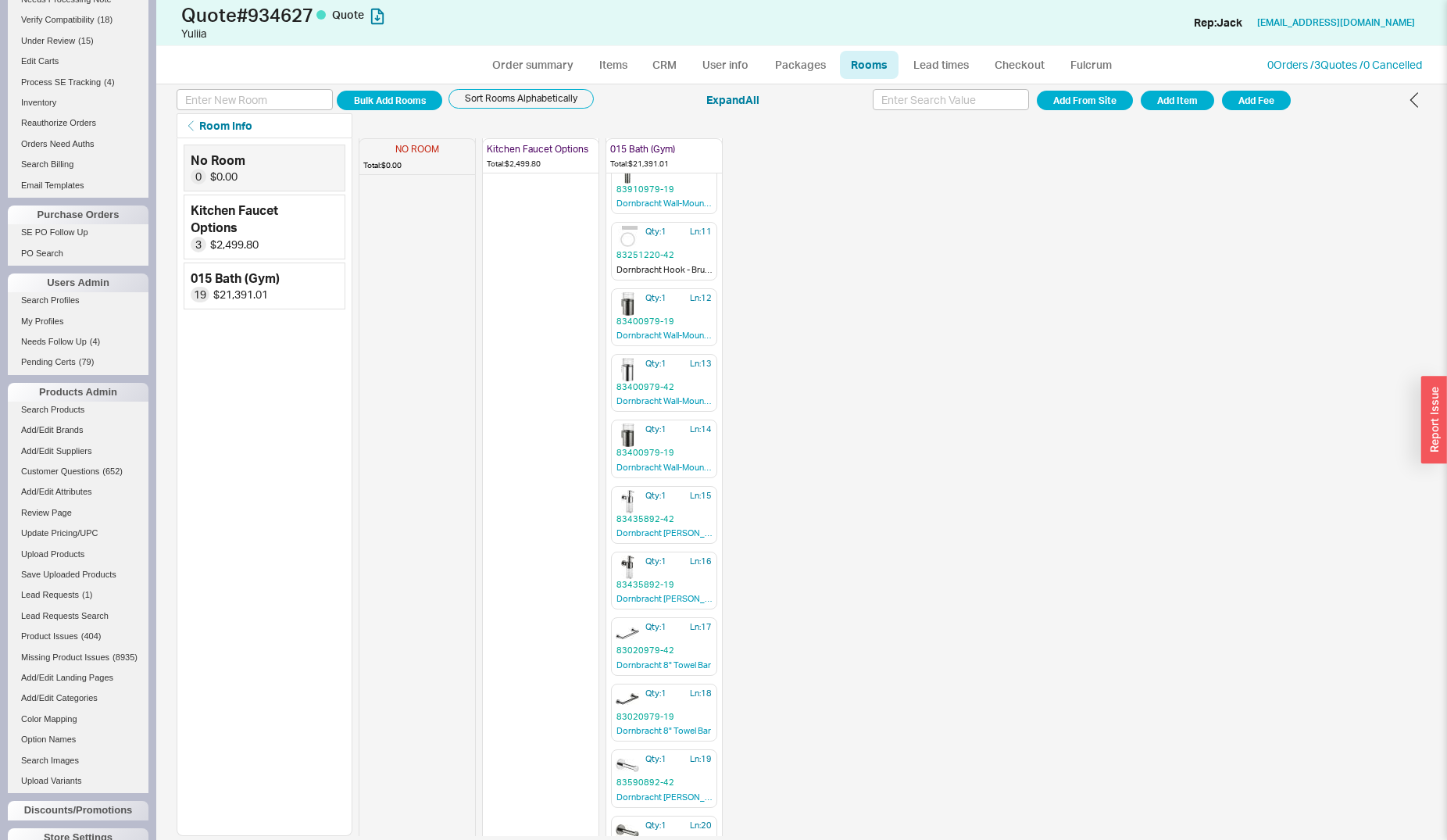
scroll to position [286, 0]
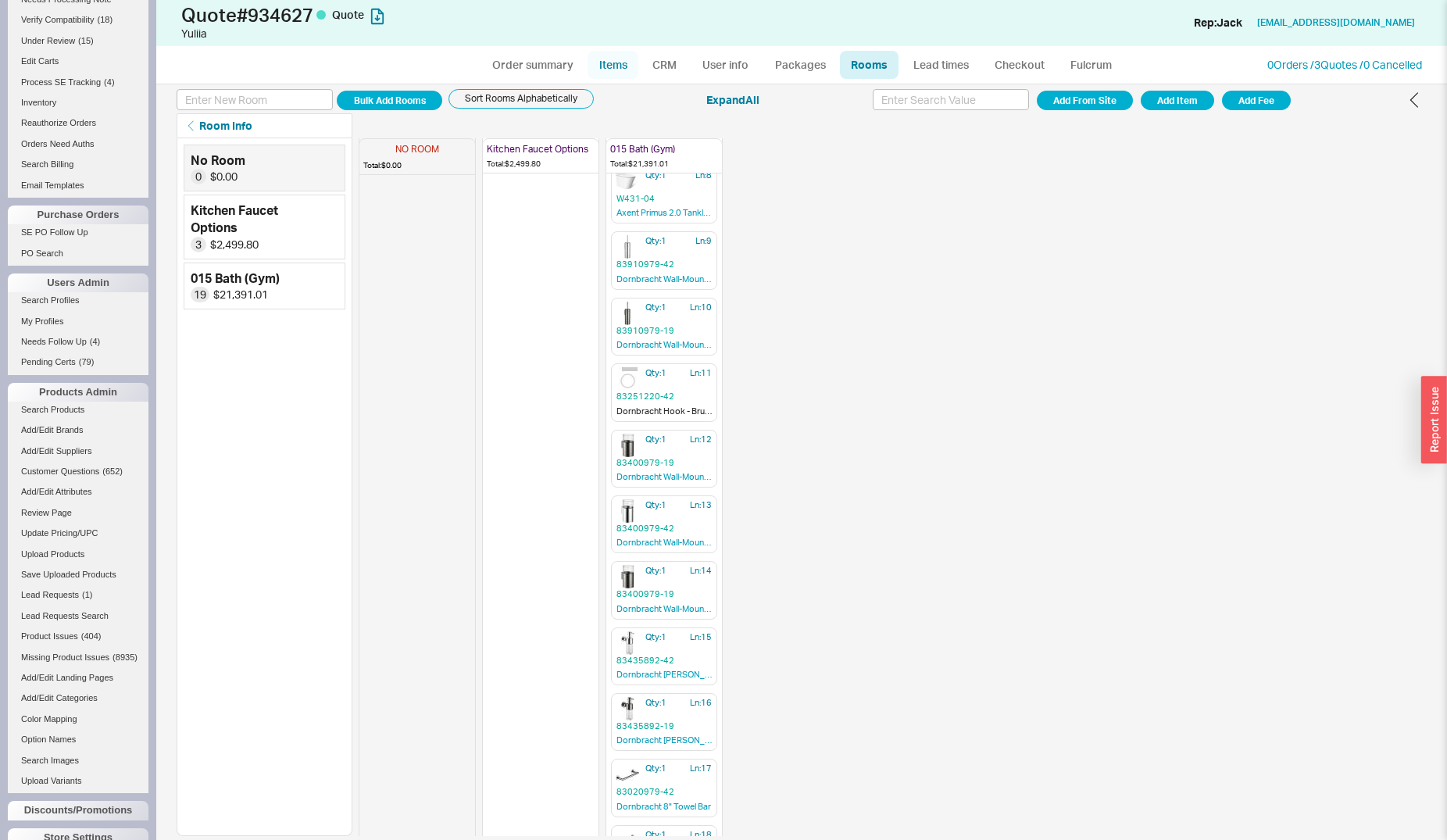
click at [614, 66] on link "Items" at bounding box center [613, 65] width 51 height 29
select select "3"
select select "ON_CHECKOUT_AGGREGATED"
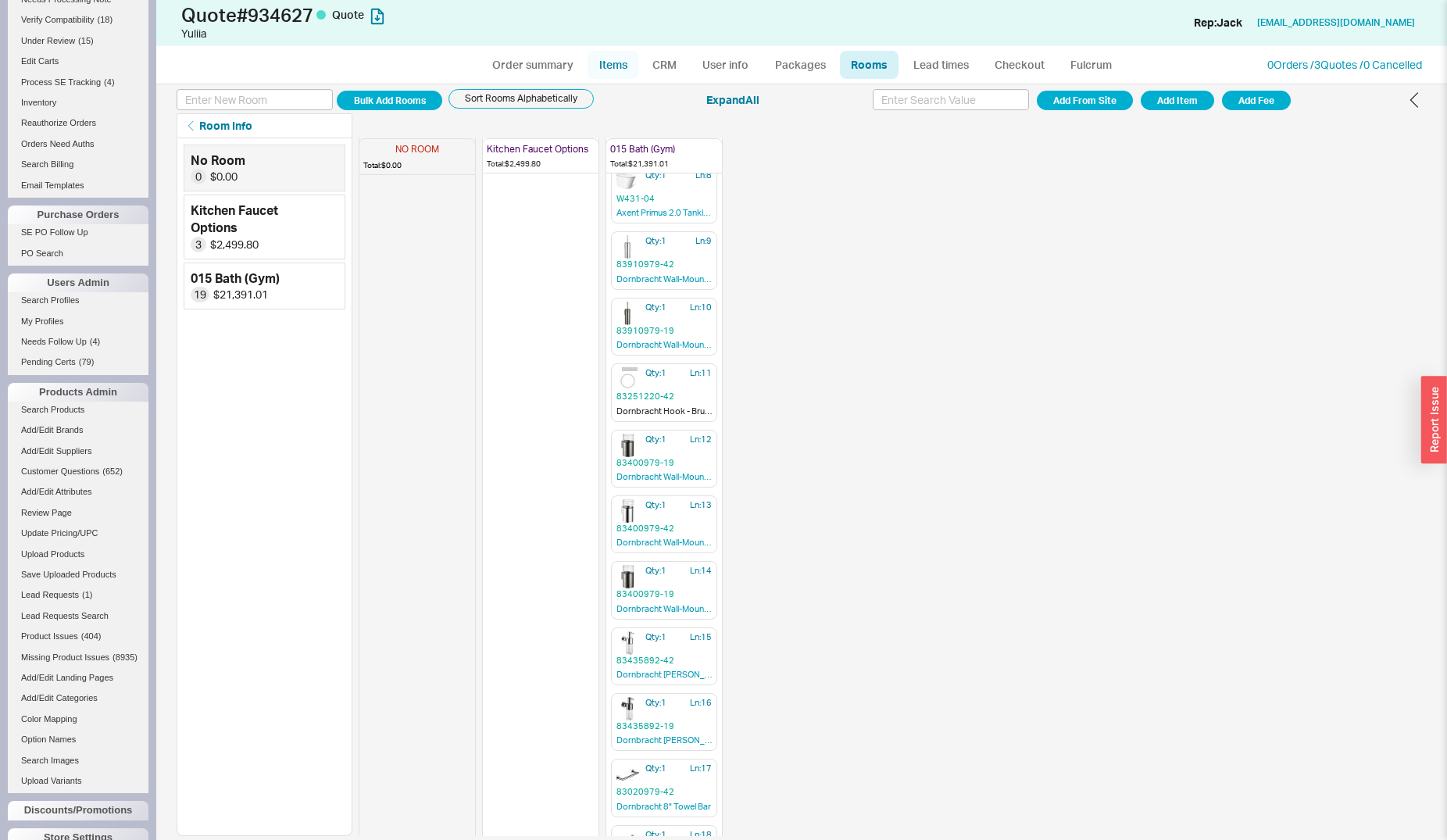
select select "ON_CHECKOUT_AGGREGATED"
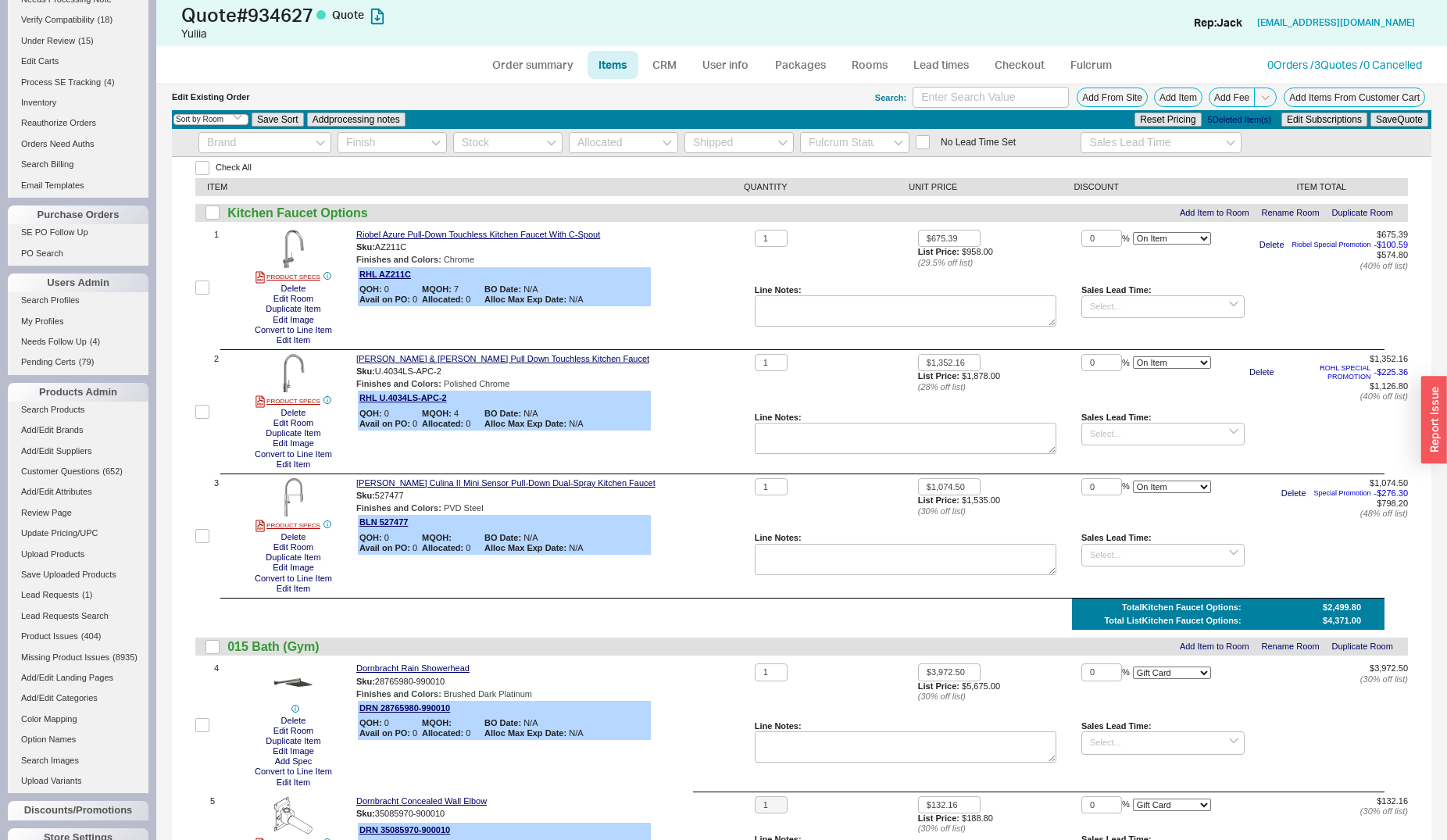
select select "ON_CHECKOUT_AGGREGATED"
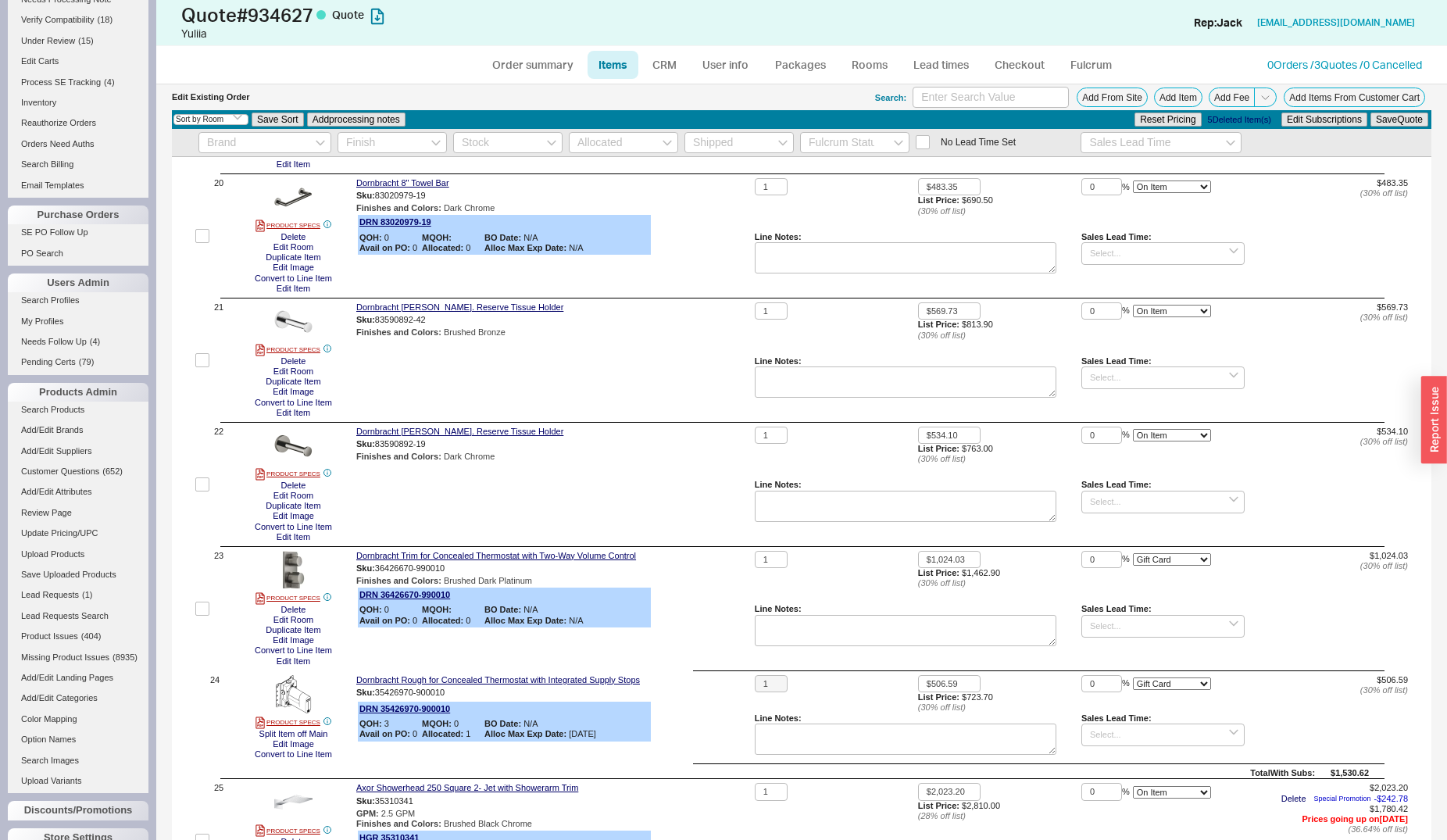
scroll to position [2470, 0]
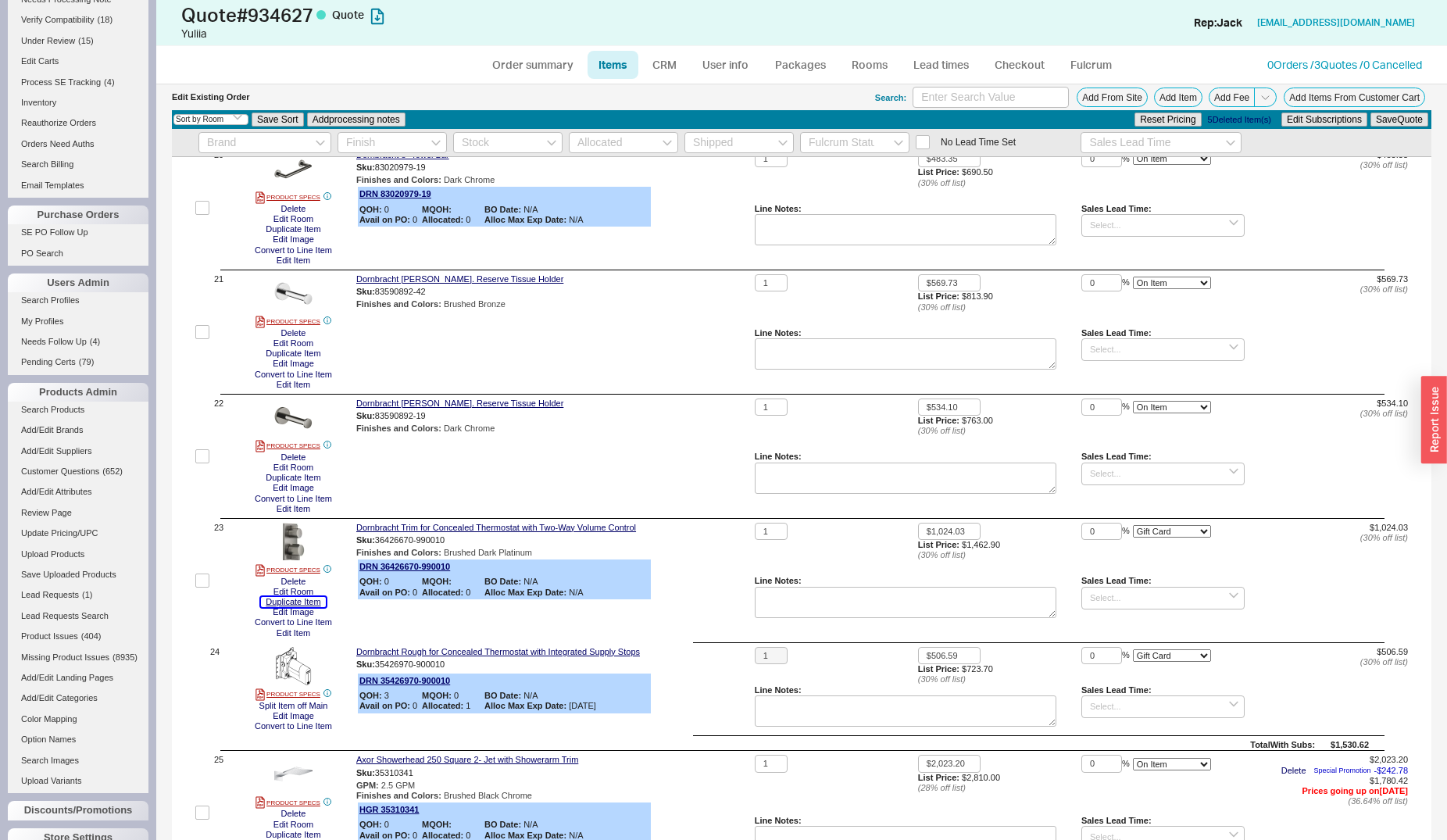
click at [301, 604] on button "Duplicate Item" at bounding box center [293, 602] width 64 height 10
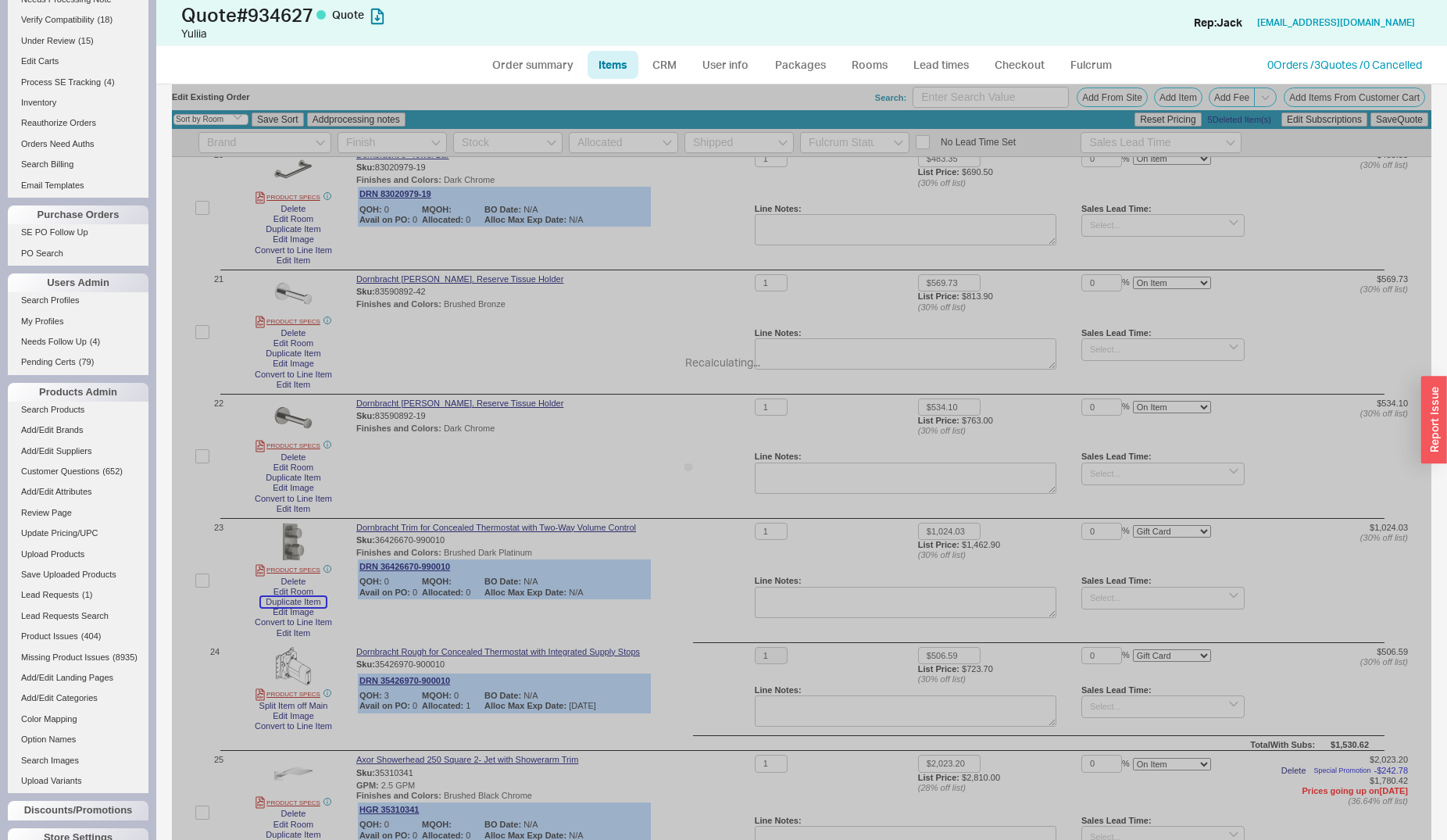
select select "ON_CHECKOUT_AGGREGATED"
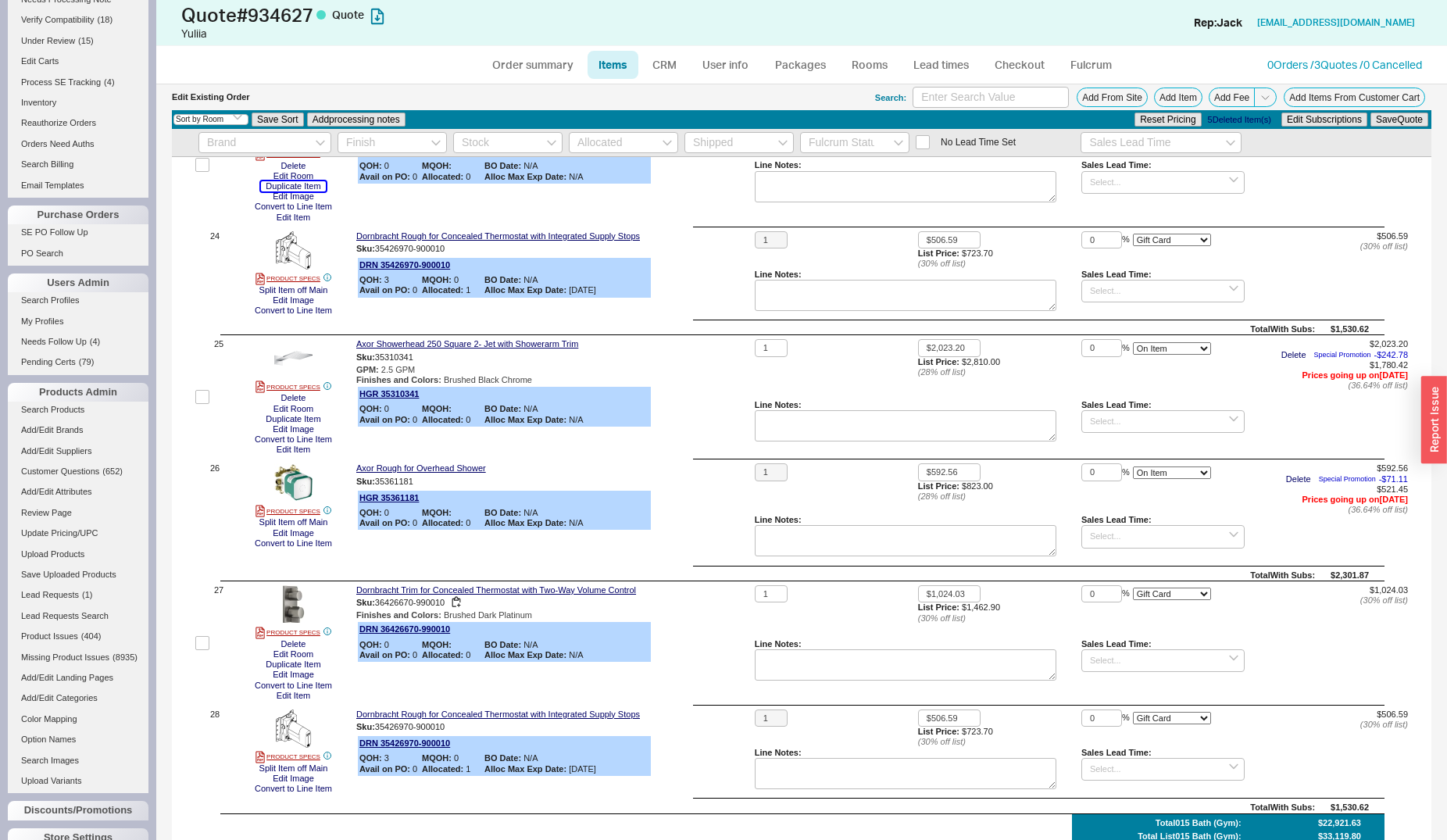
scroll to position [2947, 0]
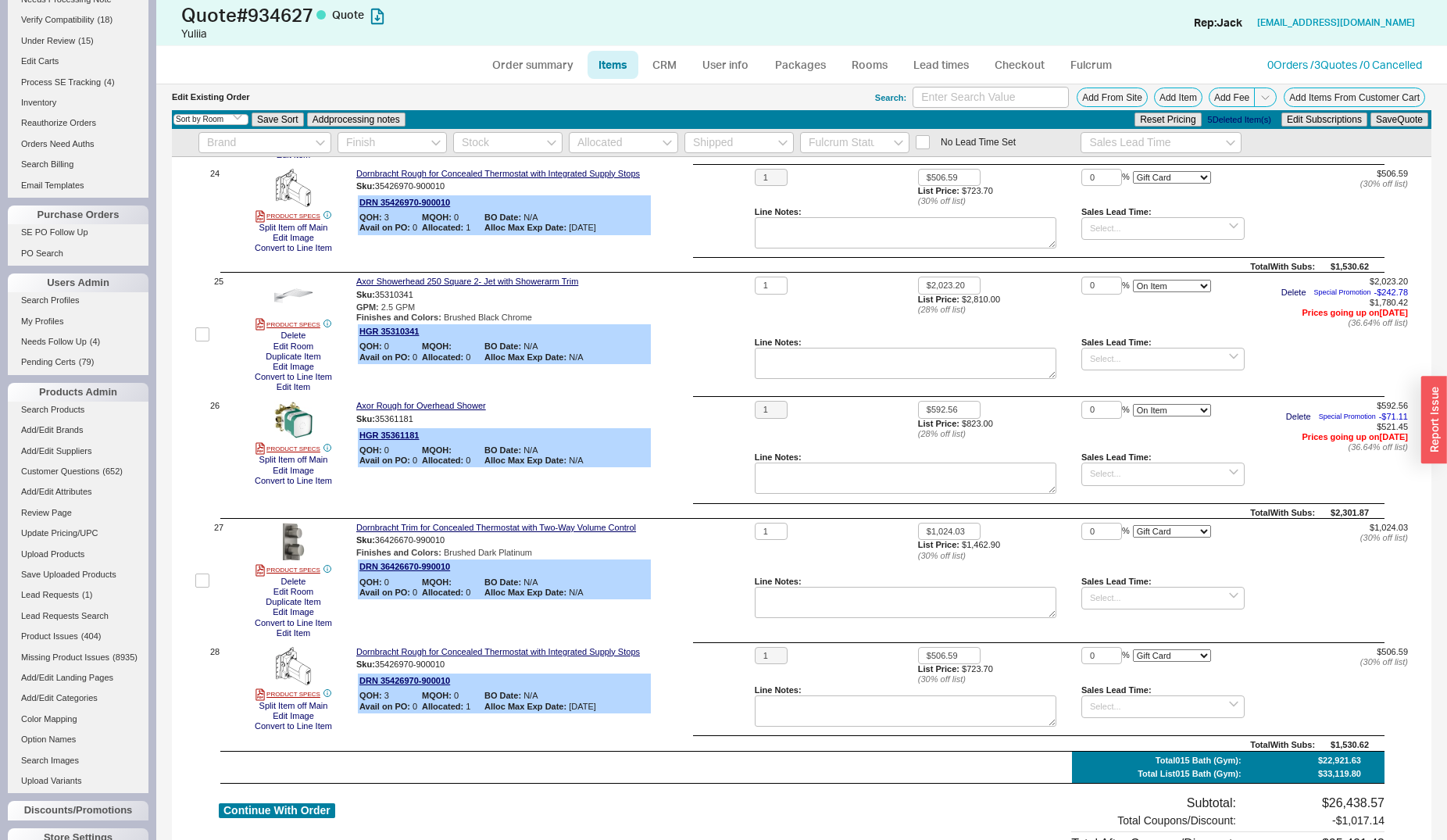
click at [304, 639] on div "27 PRODUCT SPECS Delete Edit Room Duplicate Item Edit Image Convert to Line Ite…" at bounding box center [801, 627] width 1213 height 210
click at [303, 637] on button "Edit Item" at bounding box center [294, 633] width 43 height 10
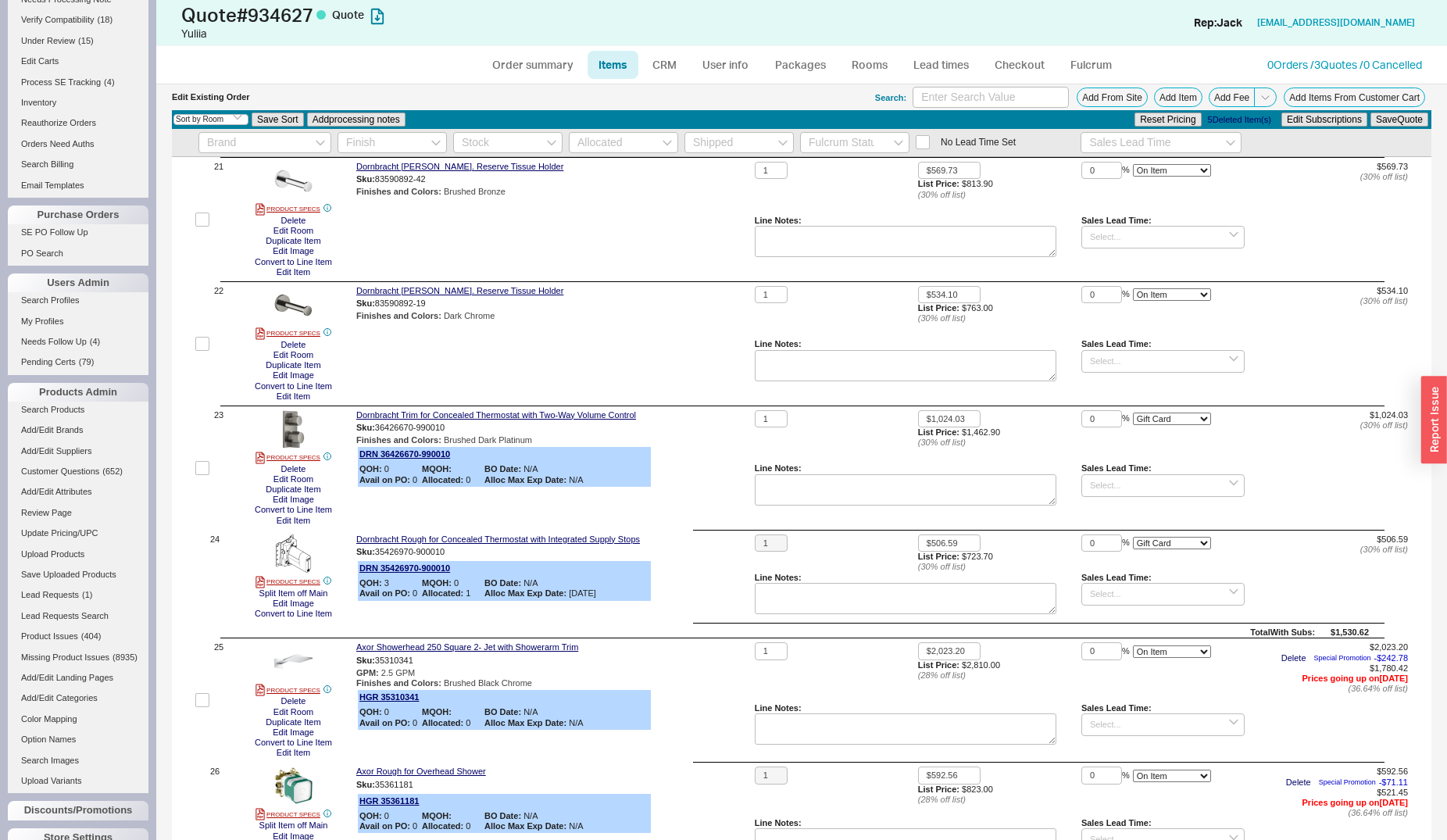
scroll to position [2550, 0]
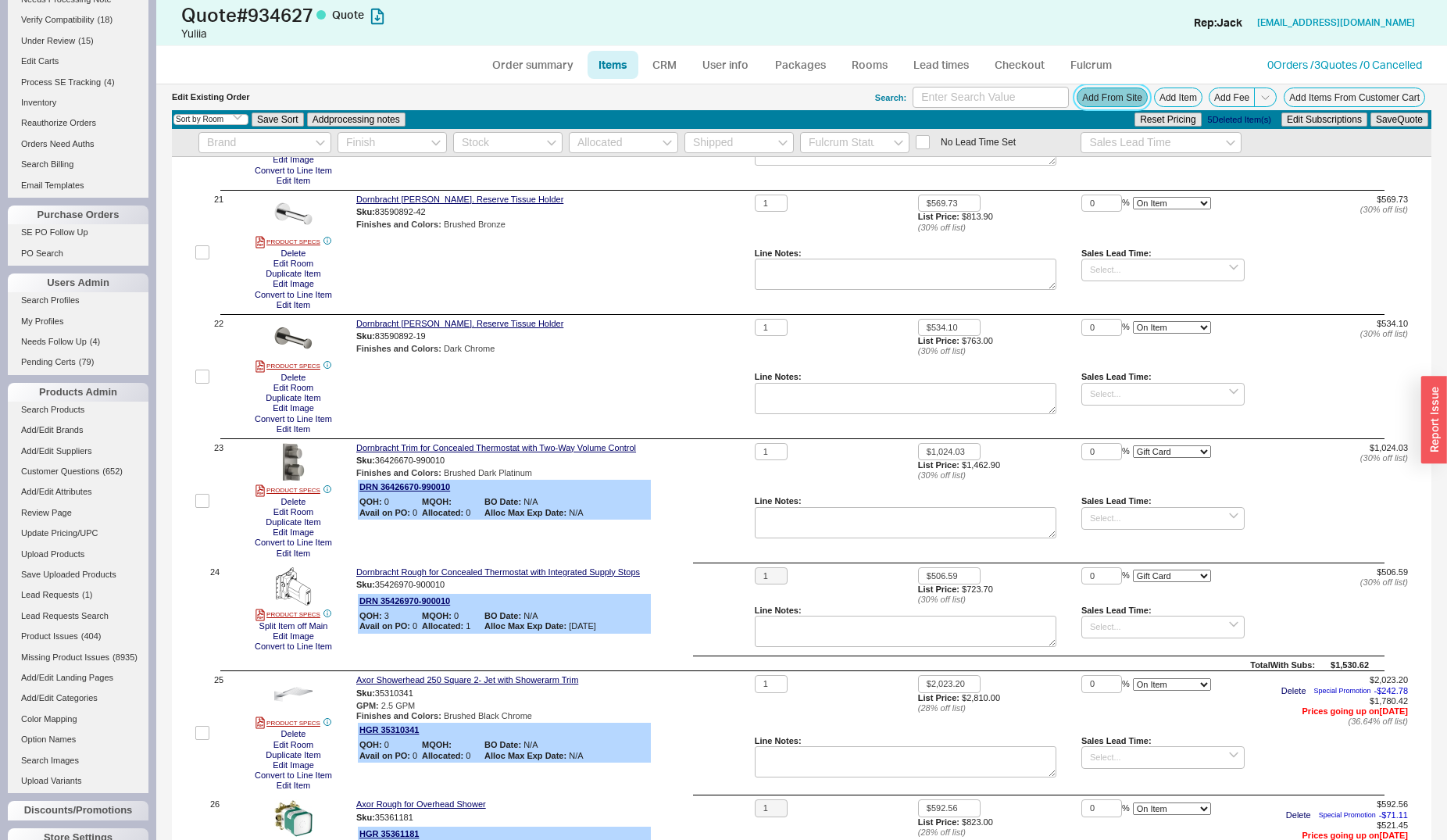
click at [1091, 100] on button "Add From Site" at bounding box center [1112, 97] width 71 height 20
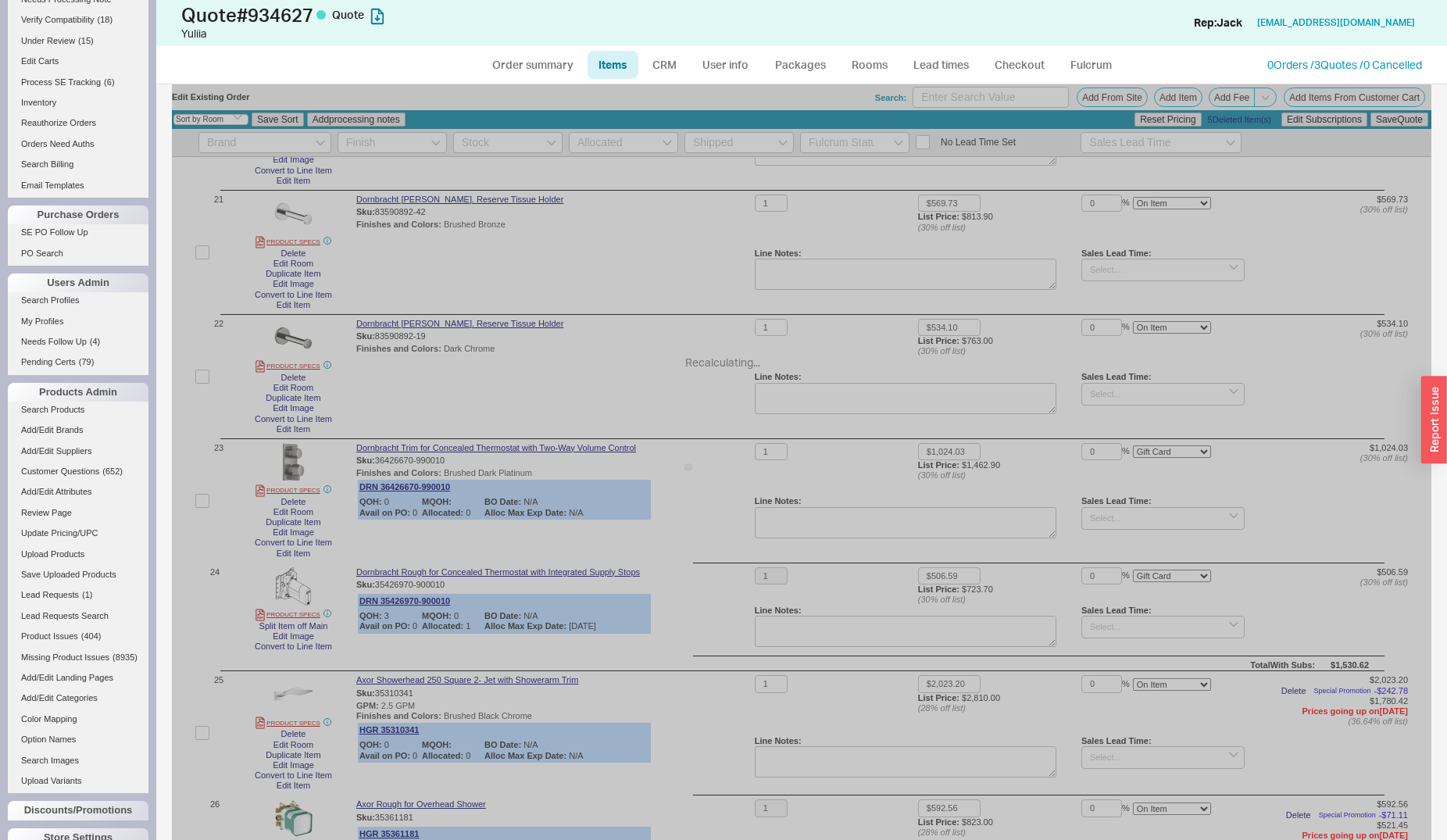
select select "ON_CHECKOUT_AGGREGATED"
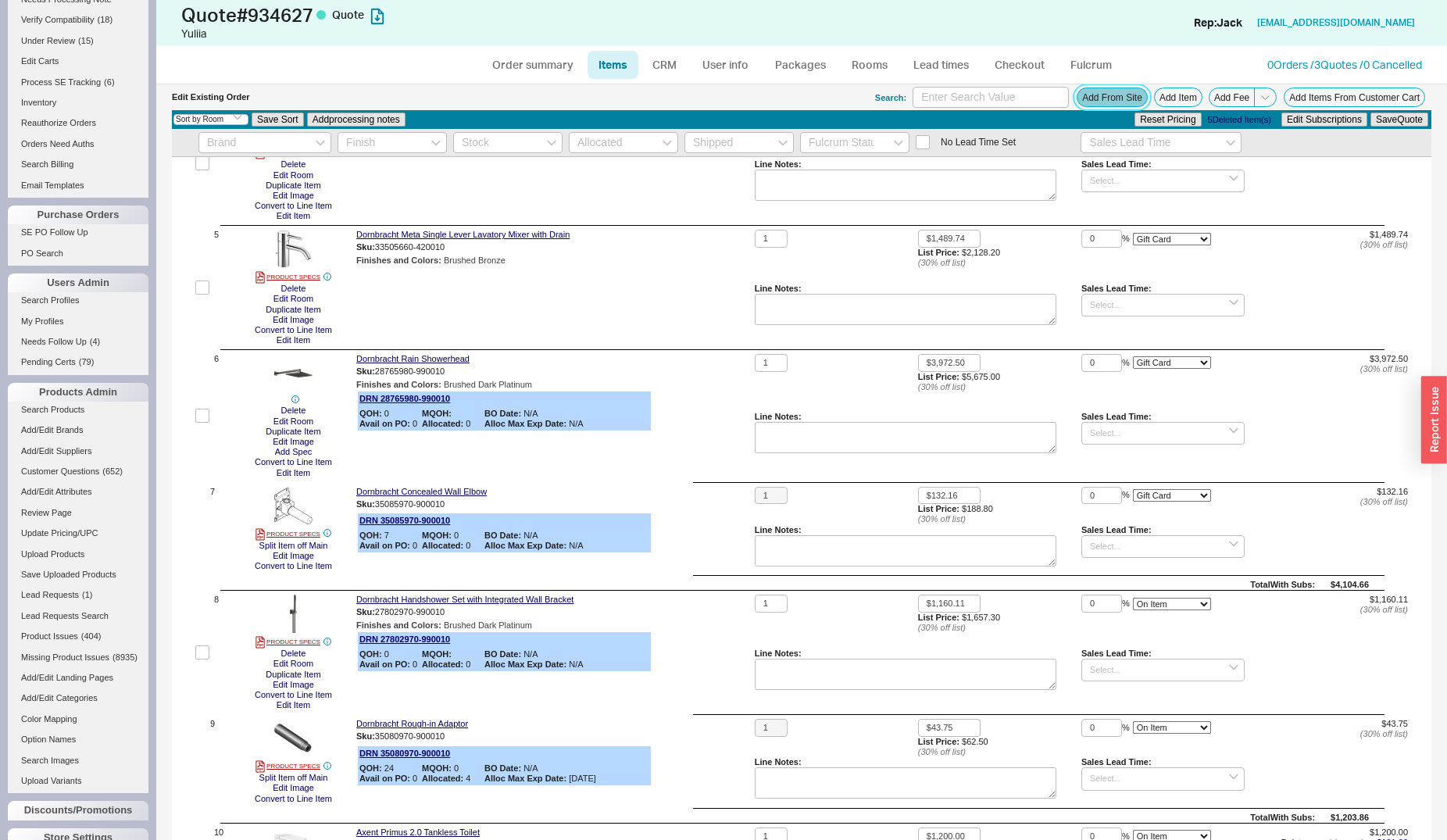
scroll to position [319, 0]
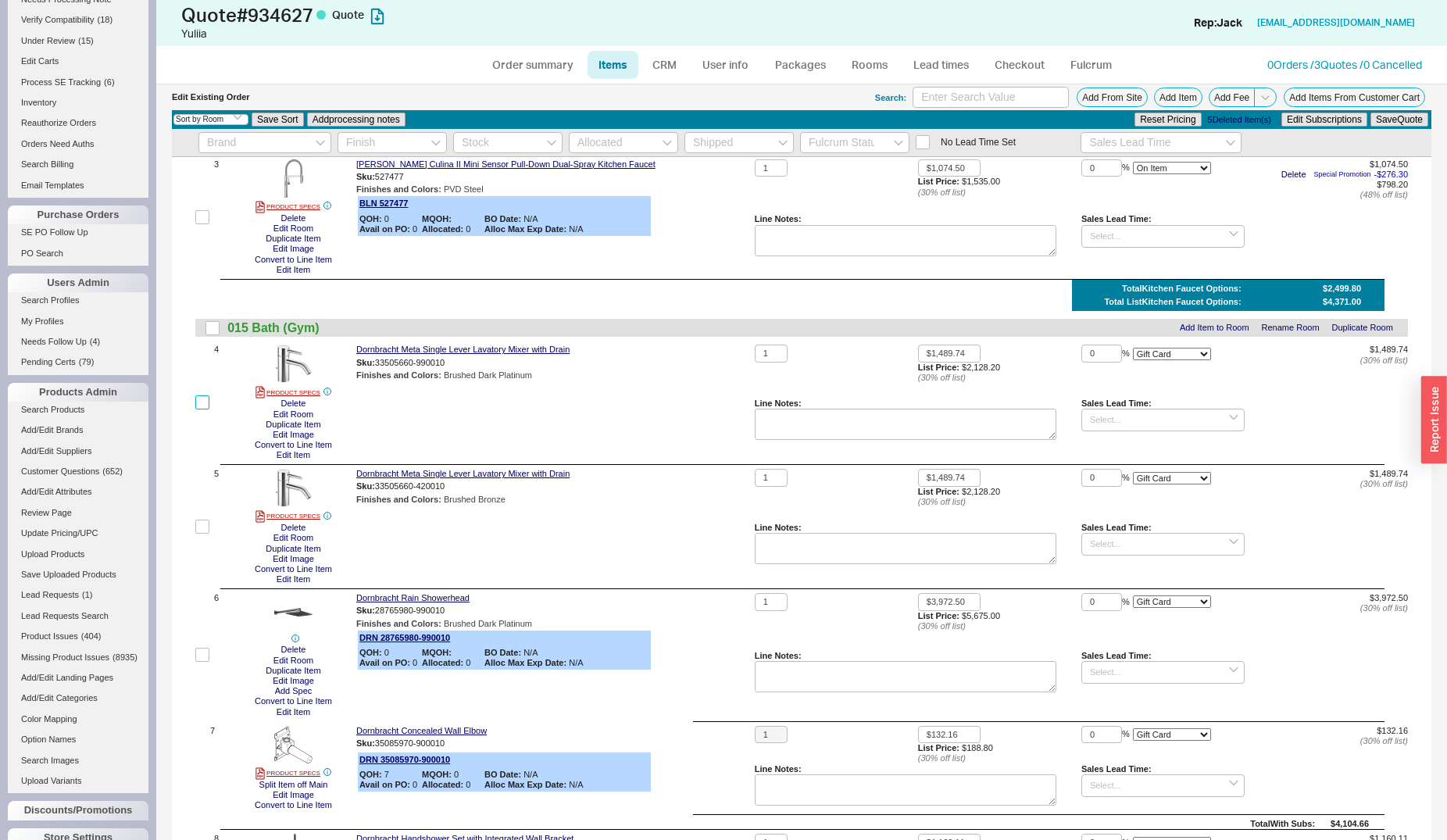
click at [205, 407] on input "checkbox" at bounding box center [202, 402] width 14 height 14
checkbox input "true"
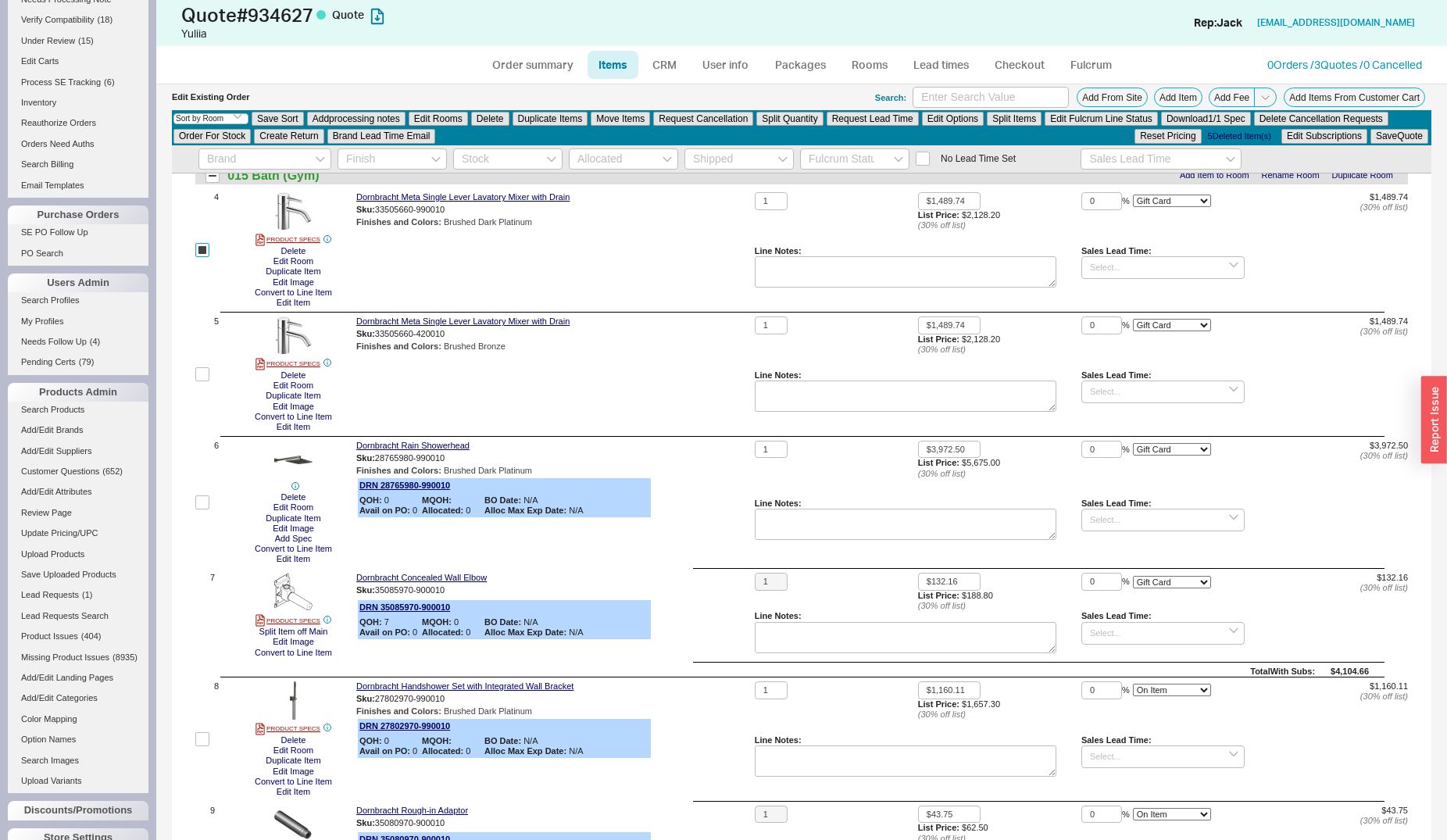
scroll to position [573, 0]
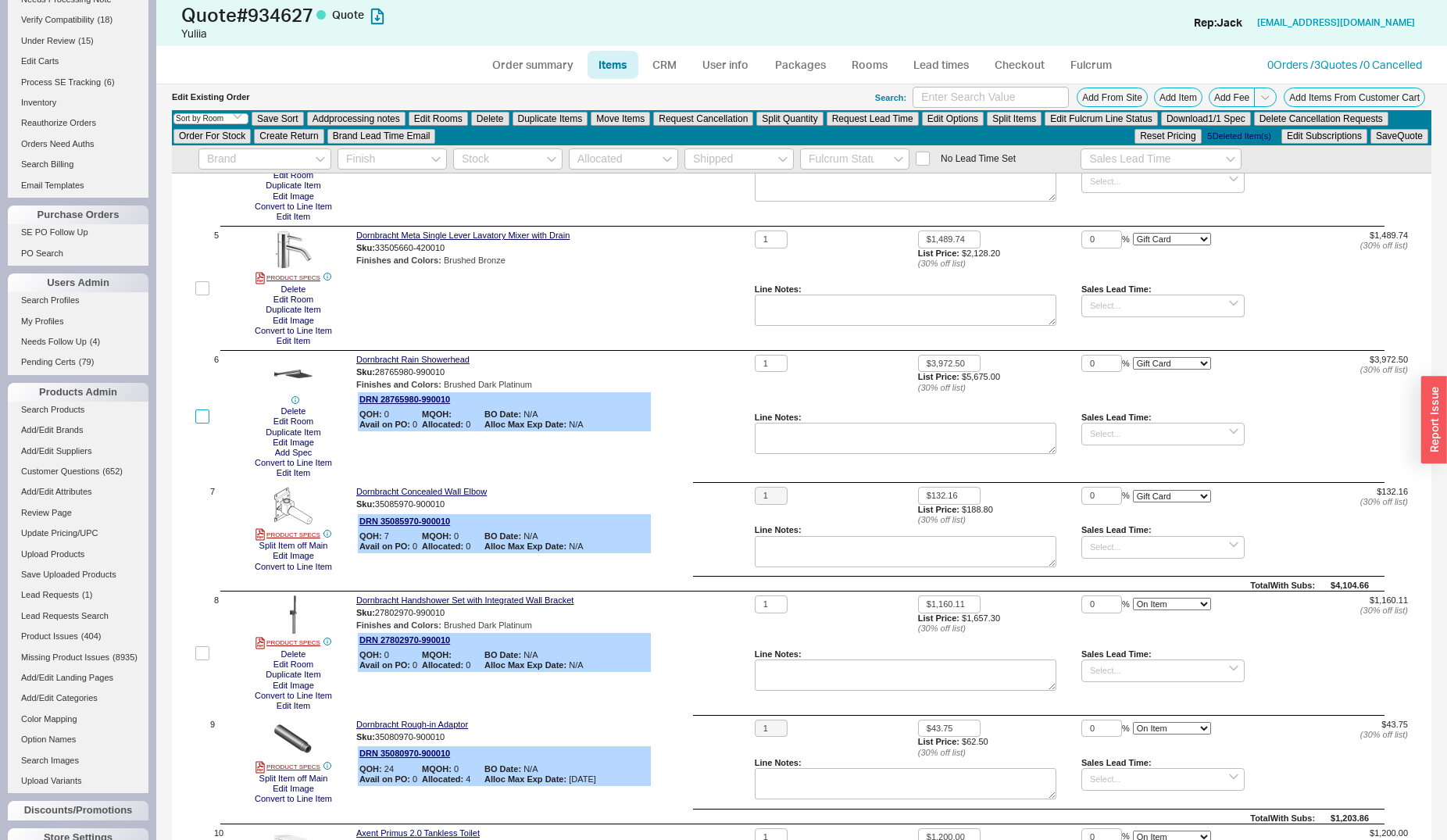
click at [203, 421] on input "checkbox" at bounding box center [202, 417] width 14 height 14
checkbox input "true"
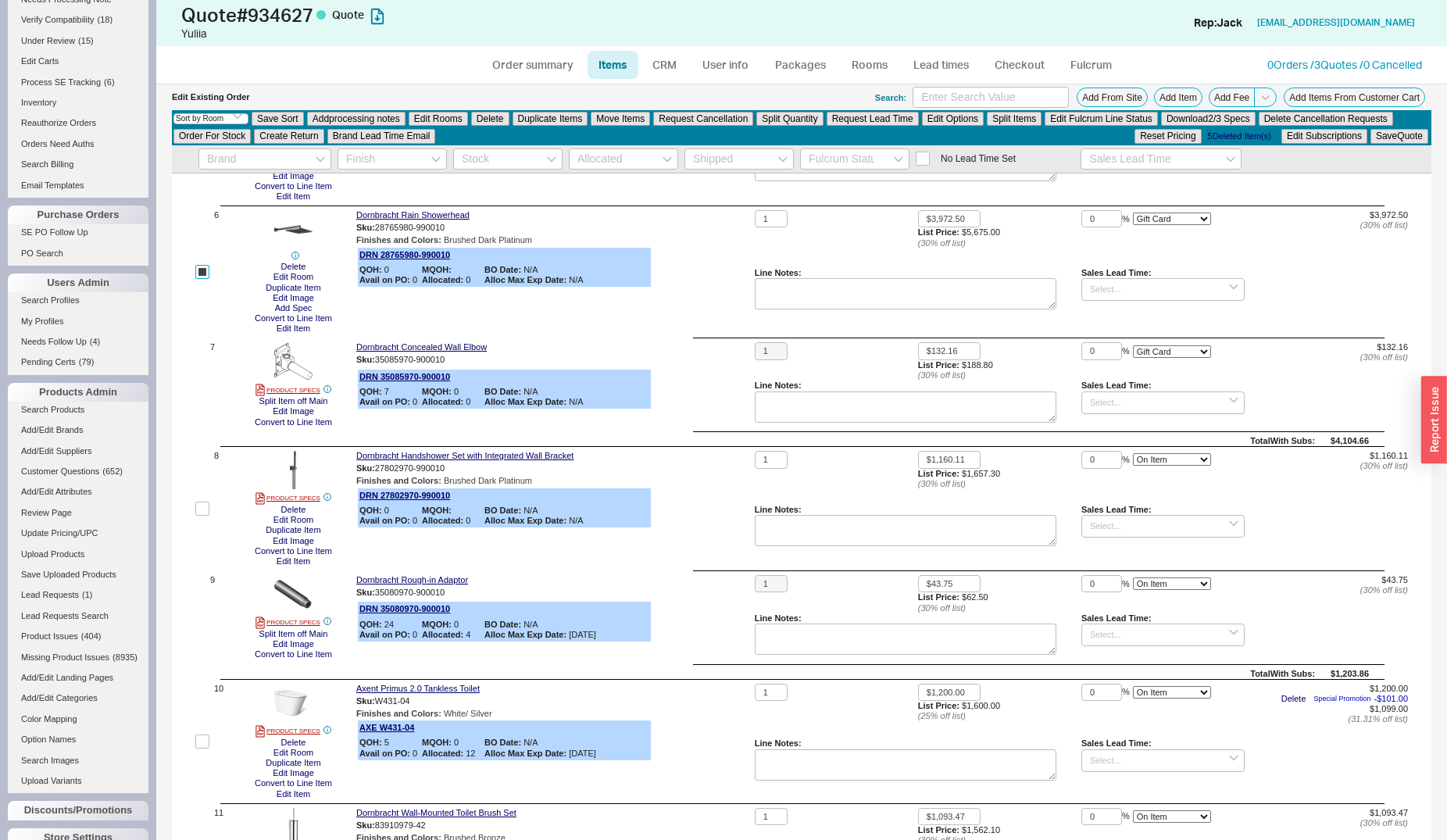
scroll to position [733, 0]
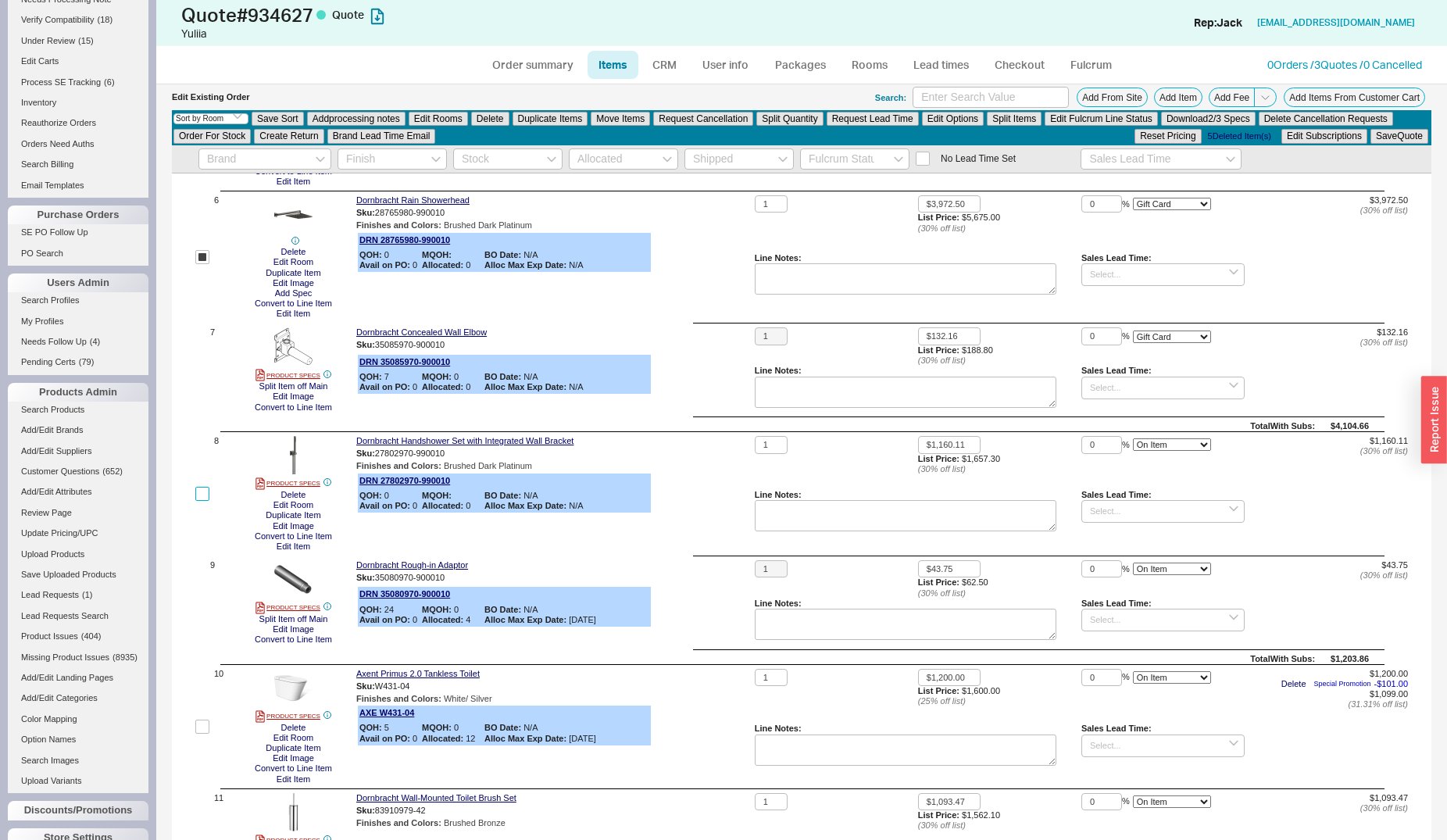
click at [207, 496] on input "checkbox" at bounding box center [202, 493] width 14 height 14
checkbox input "true"
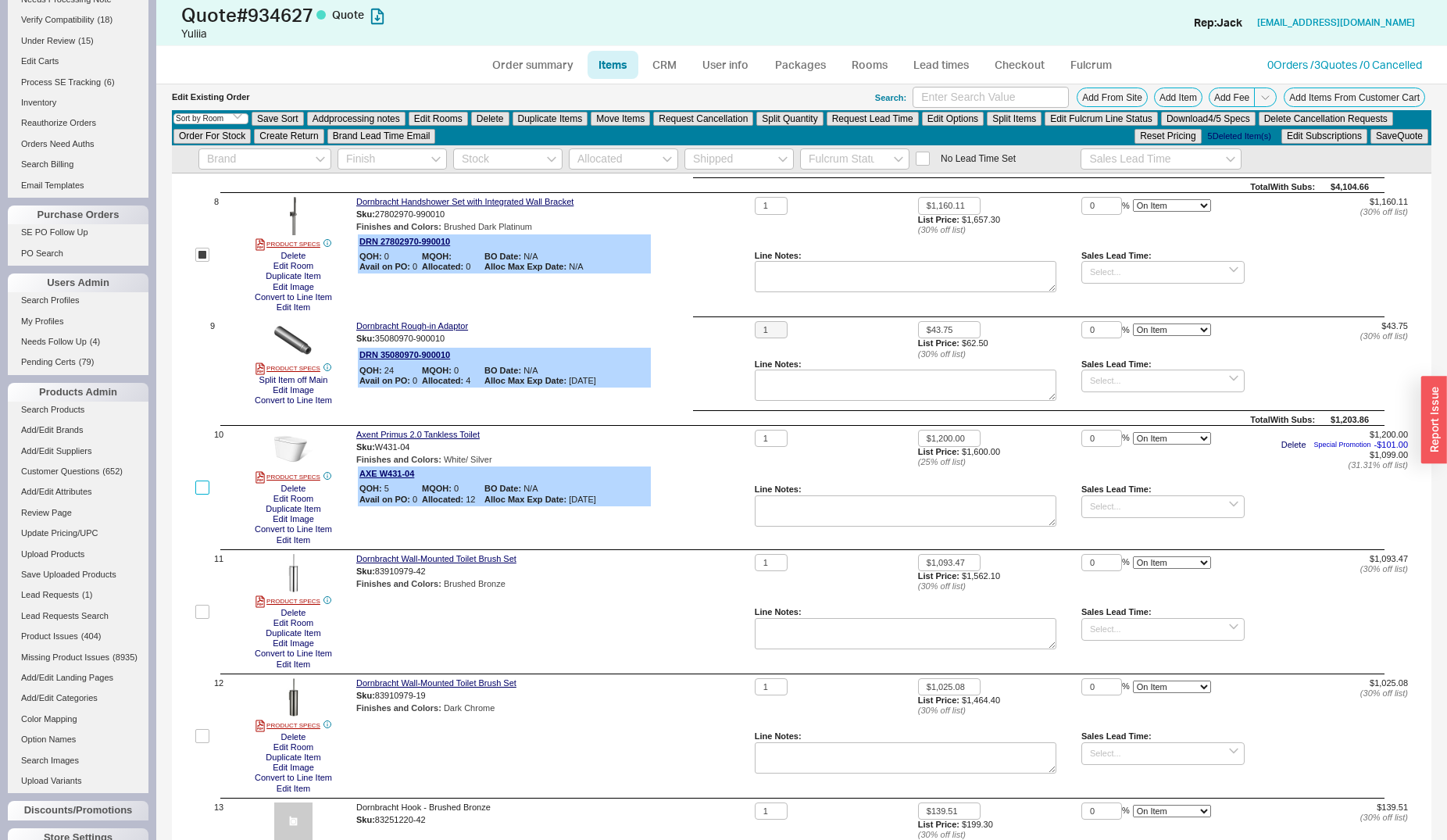
click at [207, 485] on input "checkbox" at bounding box center [202, 487] width 14 height 14
checkbox input "true"
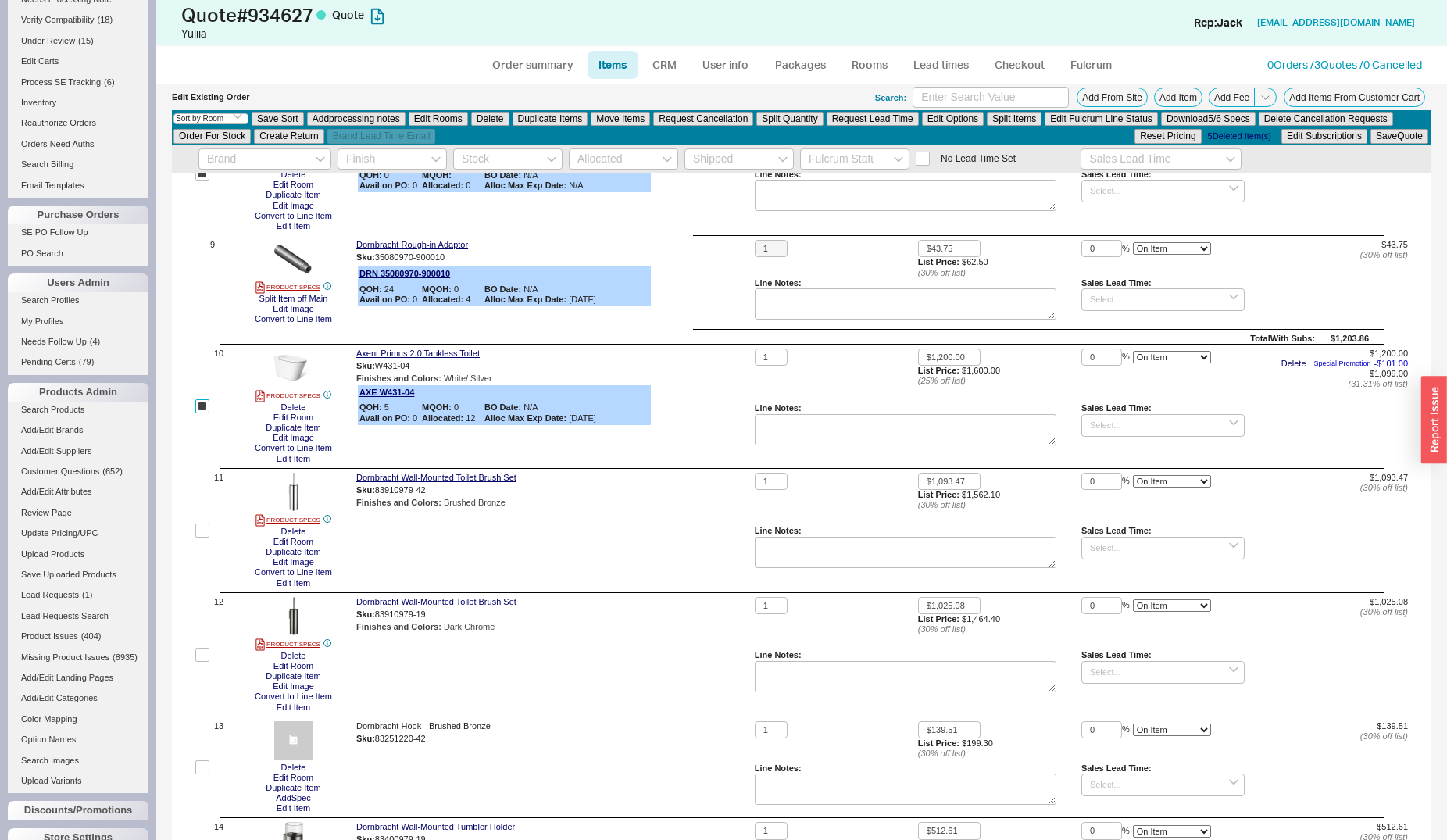
scroll to position [1052, 0]
click at [451, 114] on button "Edit Rooms" at bounding box center [438, 118] width 59 height 14
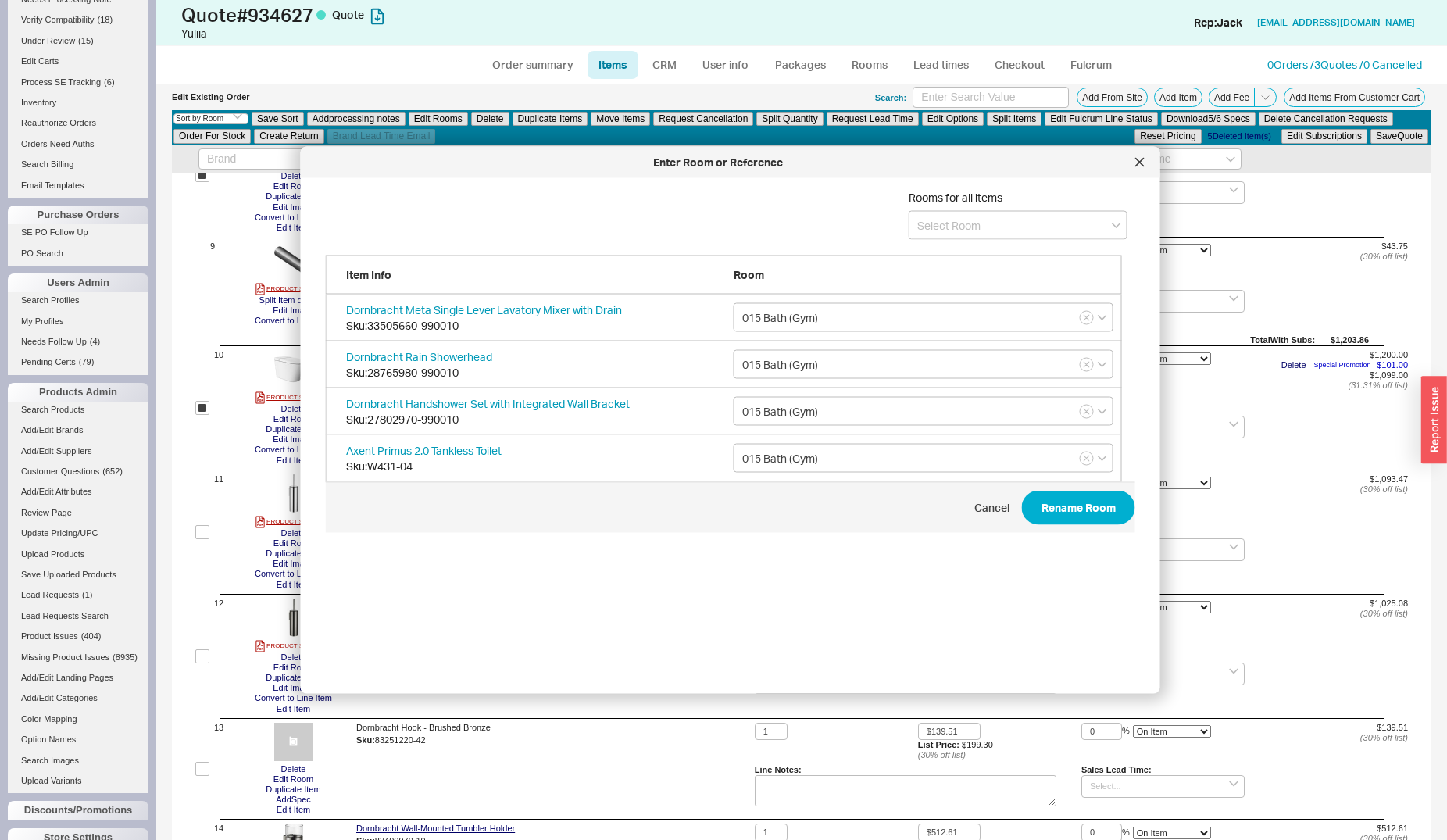
scroll to position [465, 808]
click at [938, 222] on input at bounding box center [1018, 225] width 219 height 29
click at [943, 289] on div "015 Bath (Gym)" at bounding box center [1018, 285] width 217 height 29
type input "015 Bath (Gym) Brushed Dark Platinum"
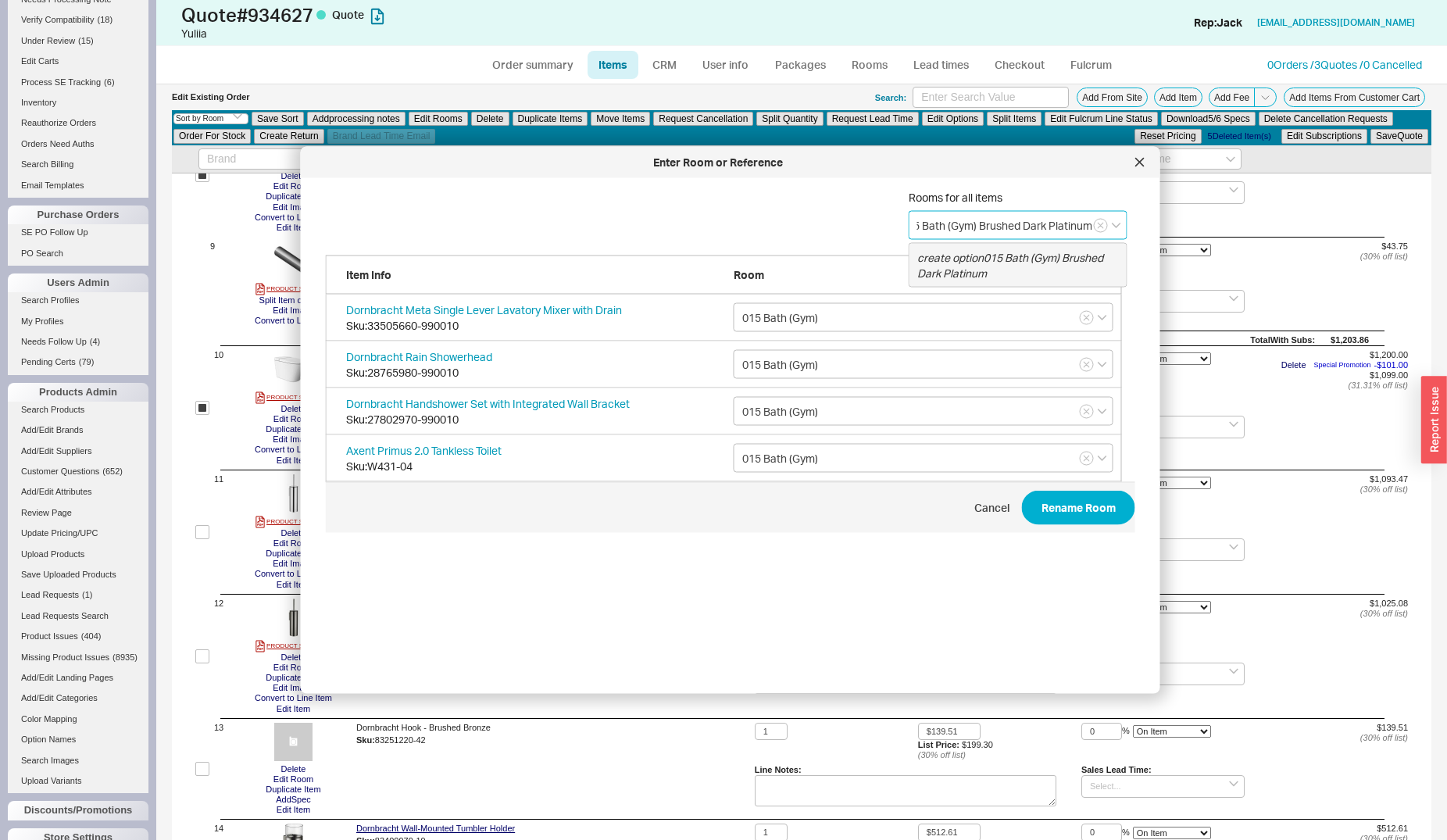
click at [998, 266] on div "create option 015 Bath (Gym) Brushed Dark Platinum" at bounding box center [1018, 265] width 217 height 43
type input "015 Bath (Gym) Brushed Dark Platinum"
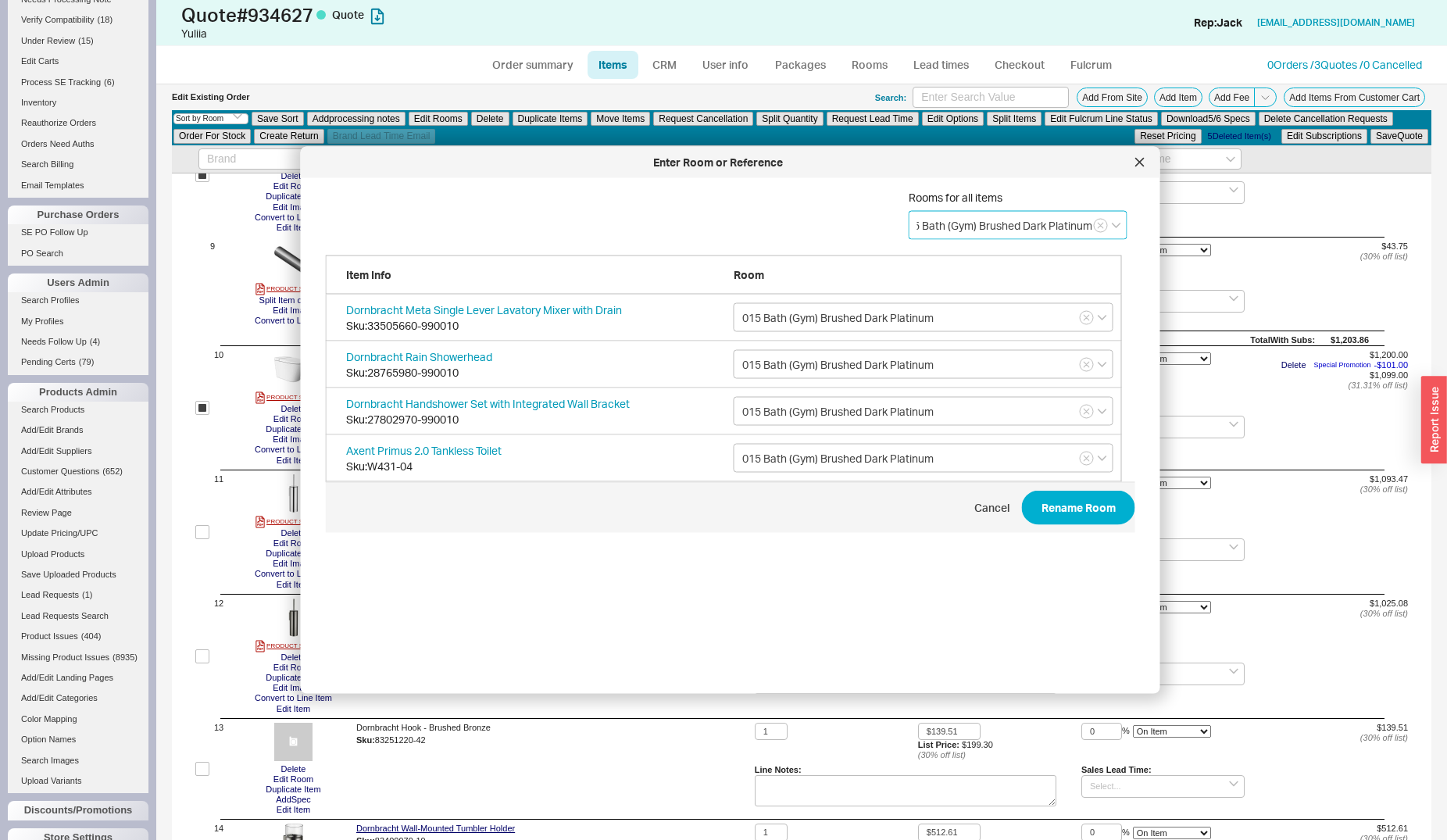
type input "015 Bath (Gym) Brushed Dark Platinum"
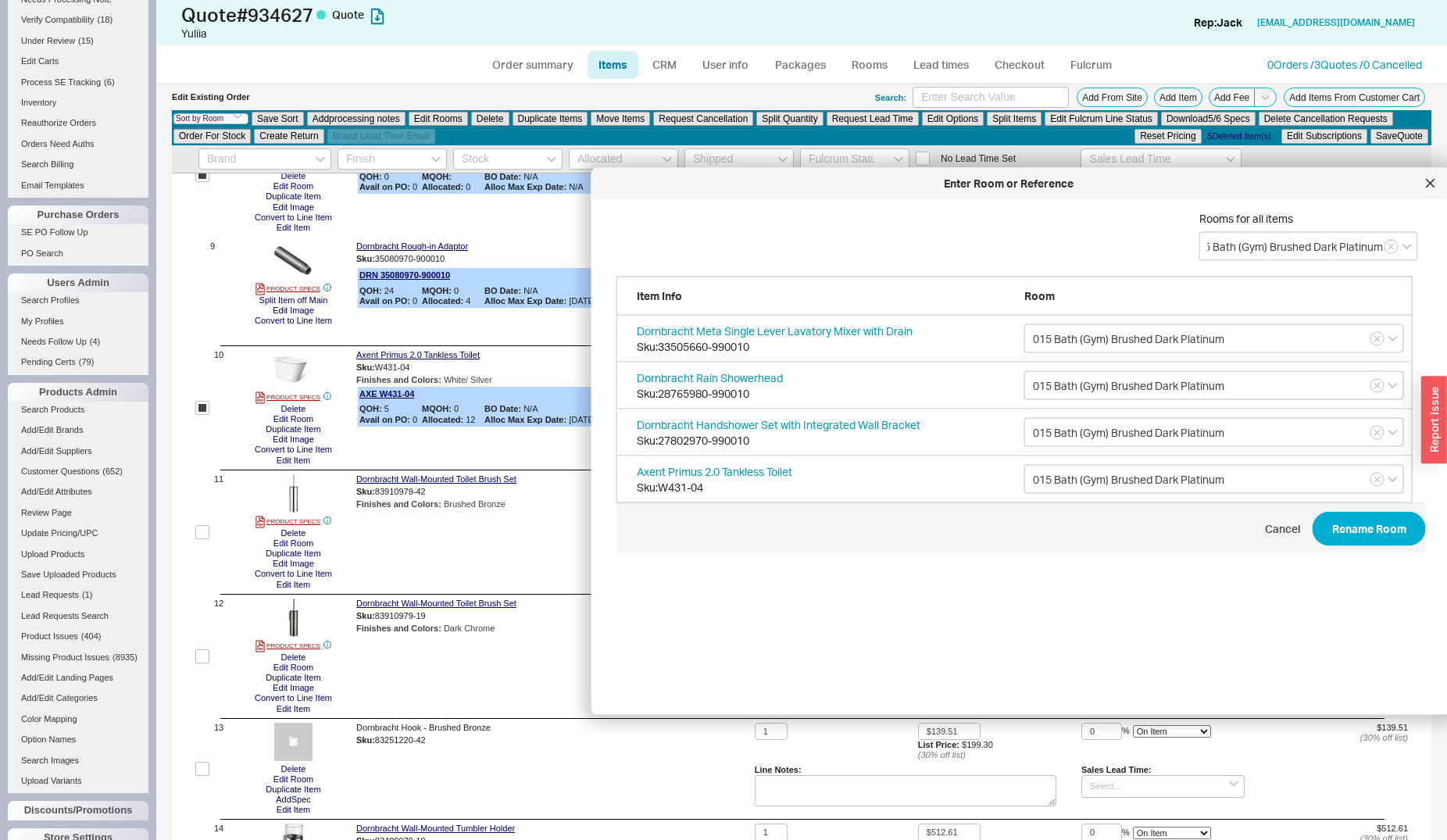
drag, startPoint x: 913, startPoint y: 157, endPoint x: 1204, endPoint y: 178, distance: 291.8
click at [1204, 178] on div "Enter Room or Reference" at bounding box center [1008, 183] width 819 height 16
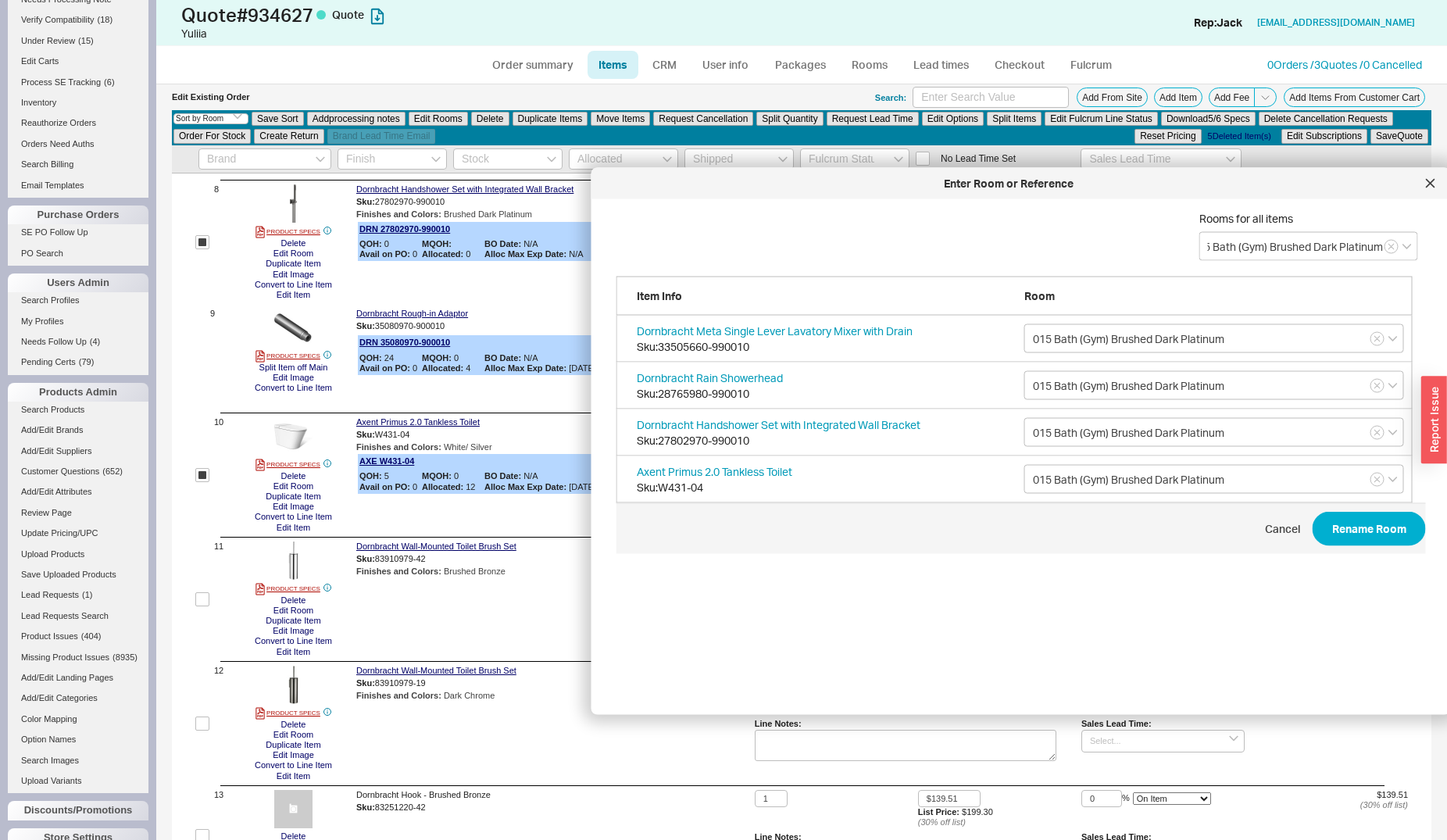
scroll to position [892, 0]
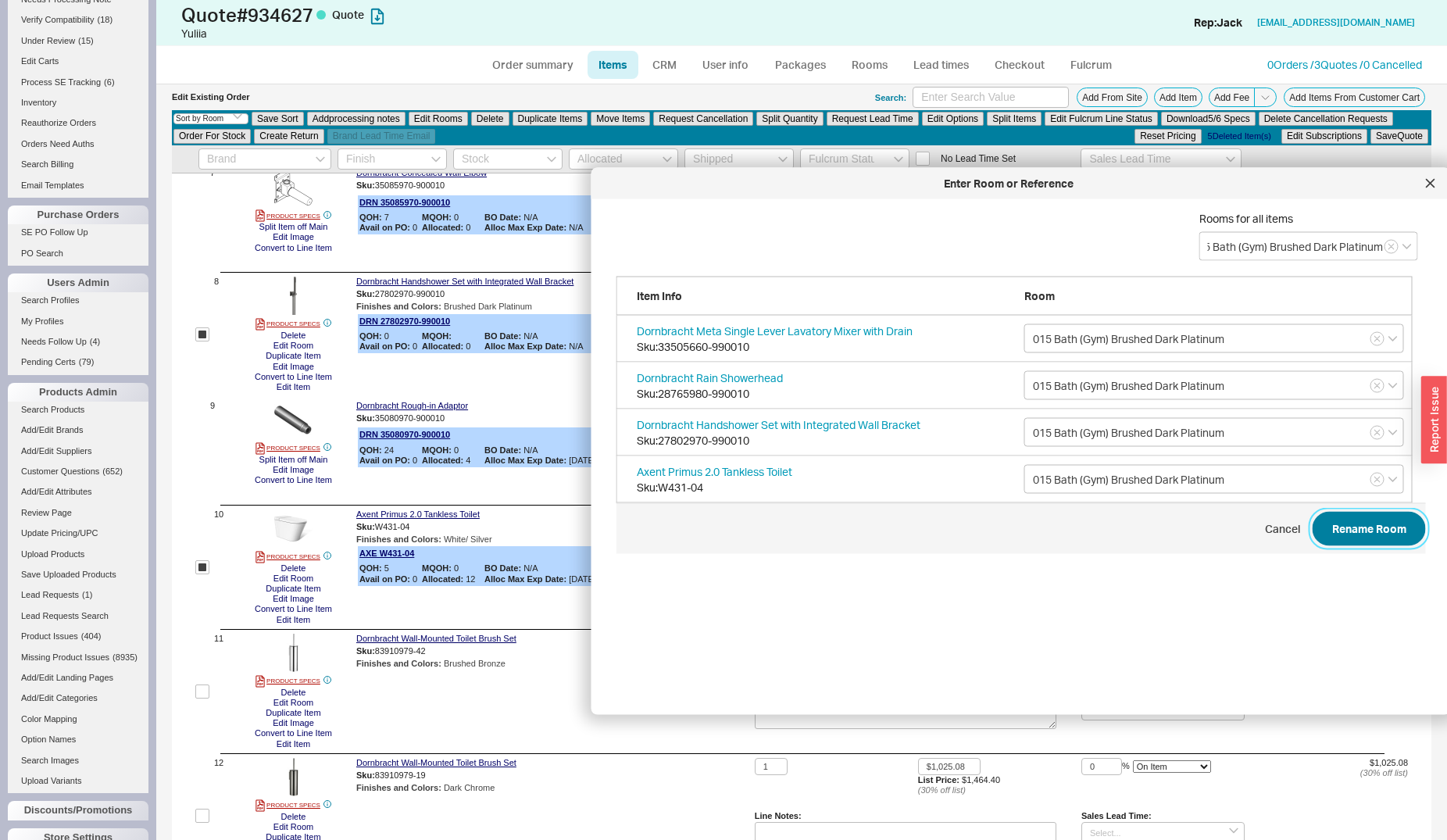
click at [1350, 528] on button "Rename Room" at bounding box center [1368, 529] width 113 height 34
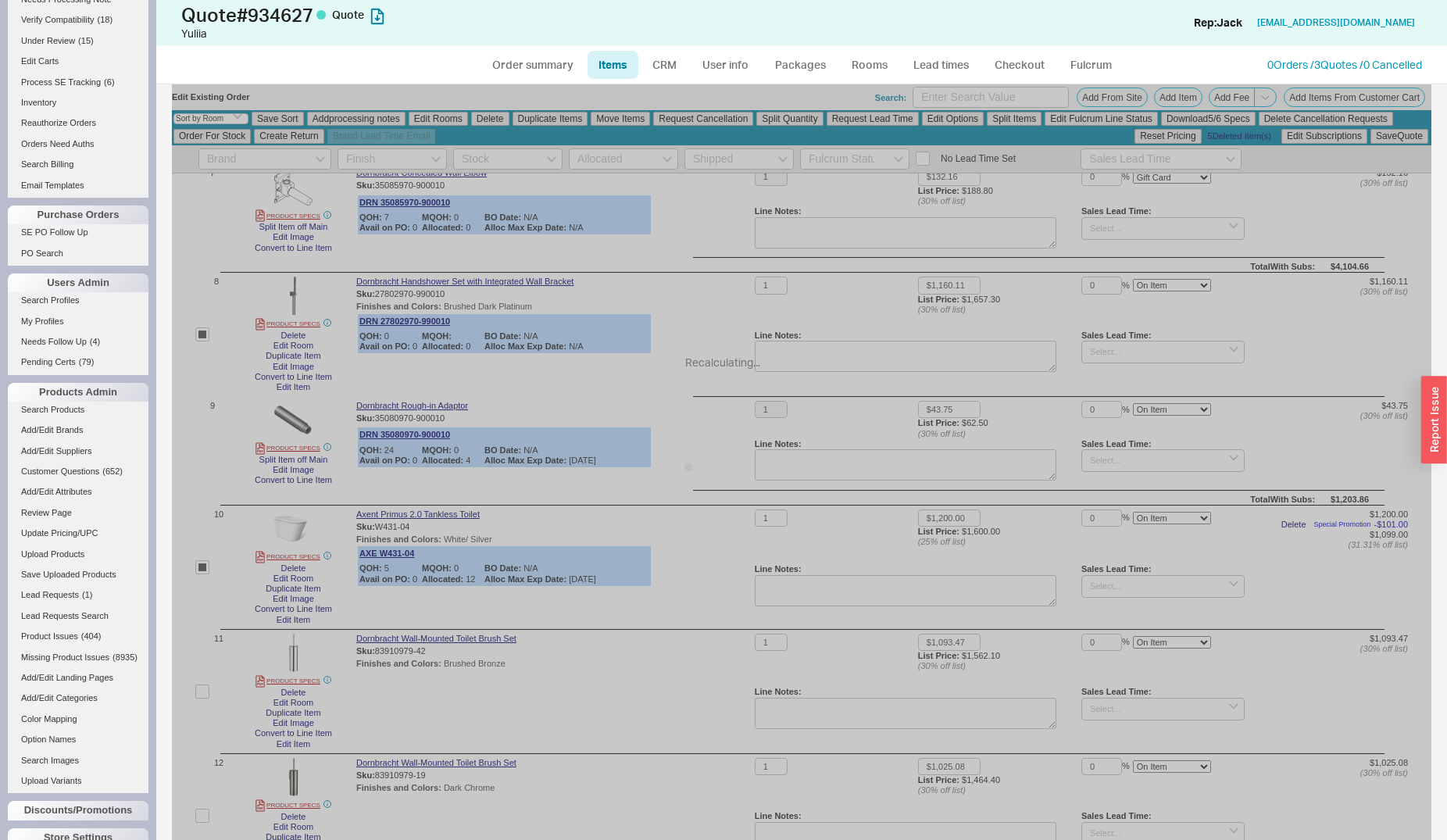
select select "ON_CHECKOUT_AGGREGATED"
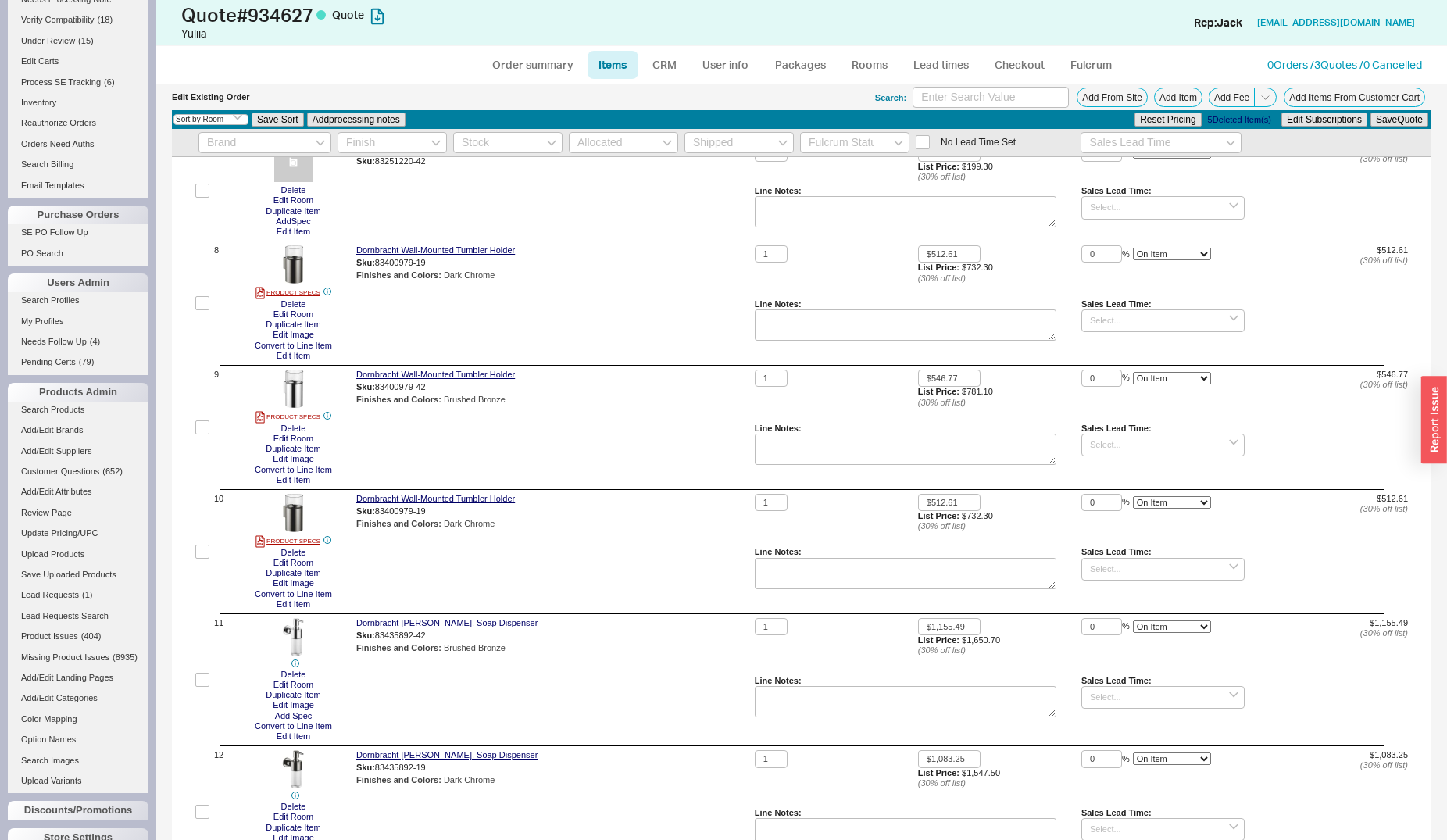
checkbox input "false"
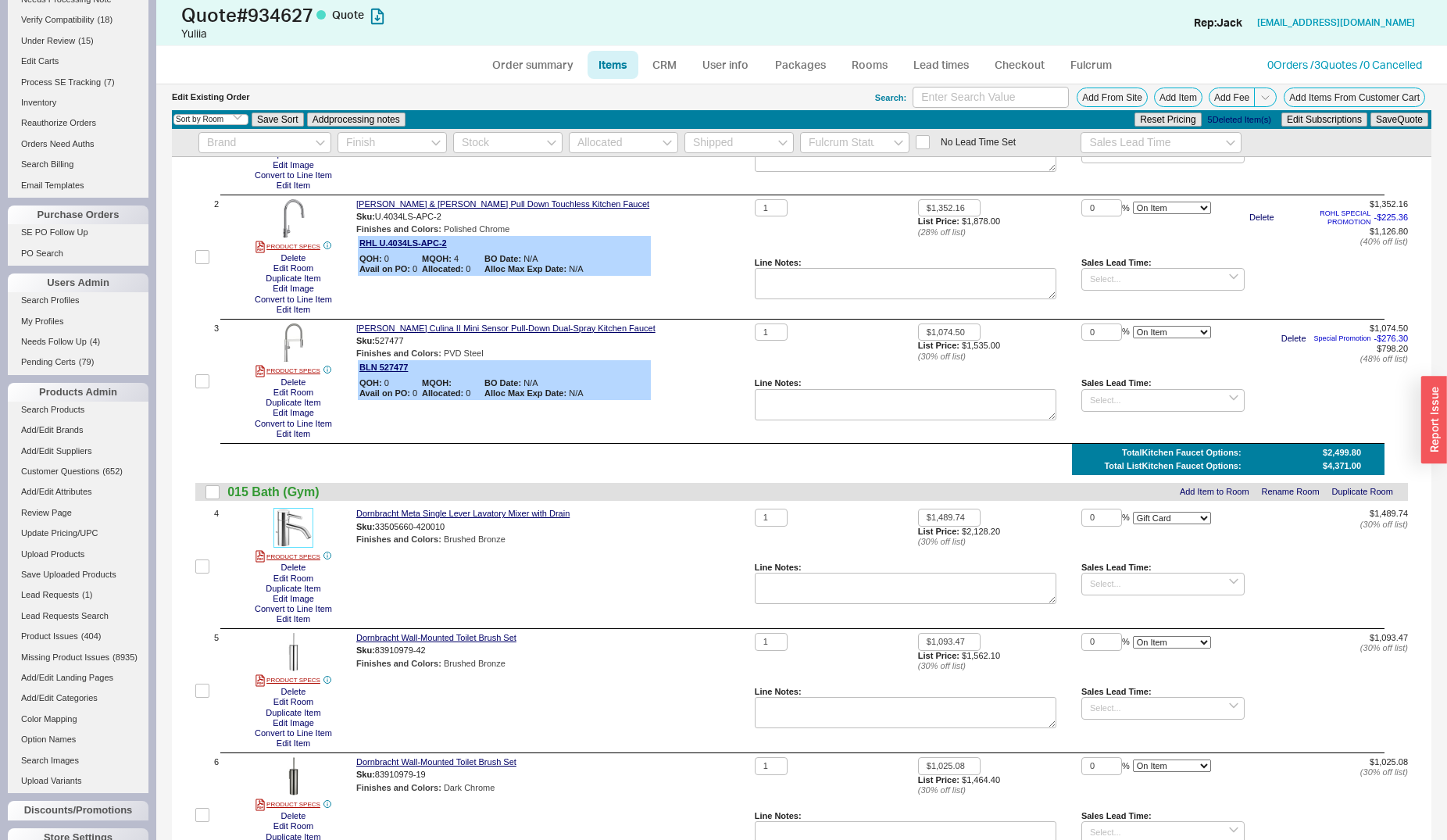
click at [288, 524] on img at bounding box center [293, 527] width 38 height 38
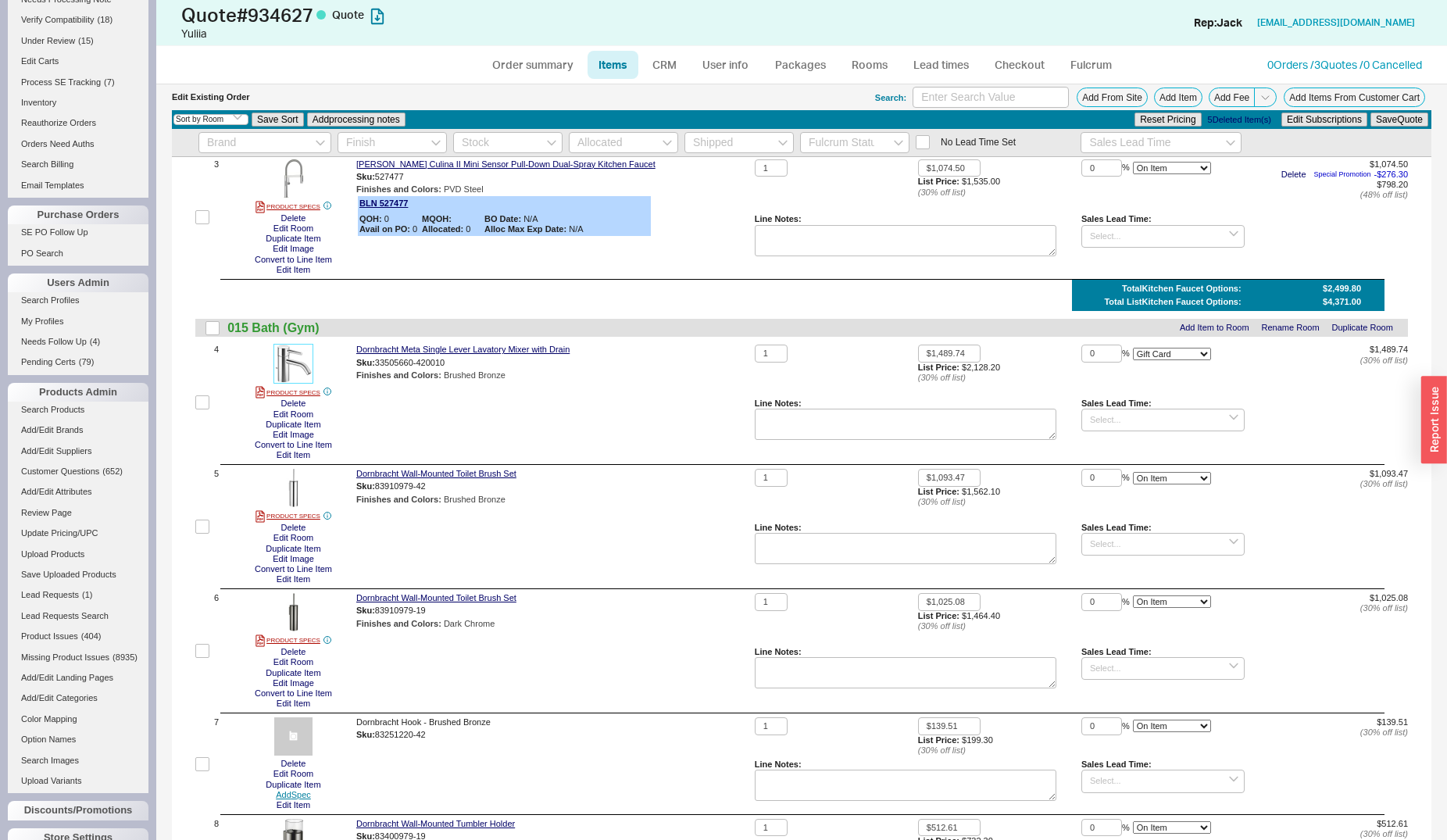
scroll to position [637, 0]
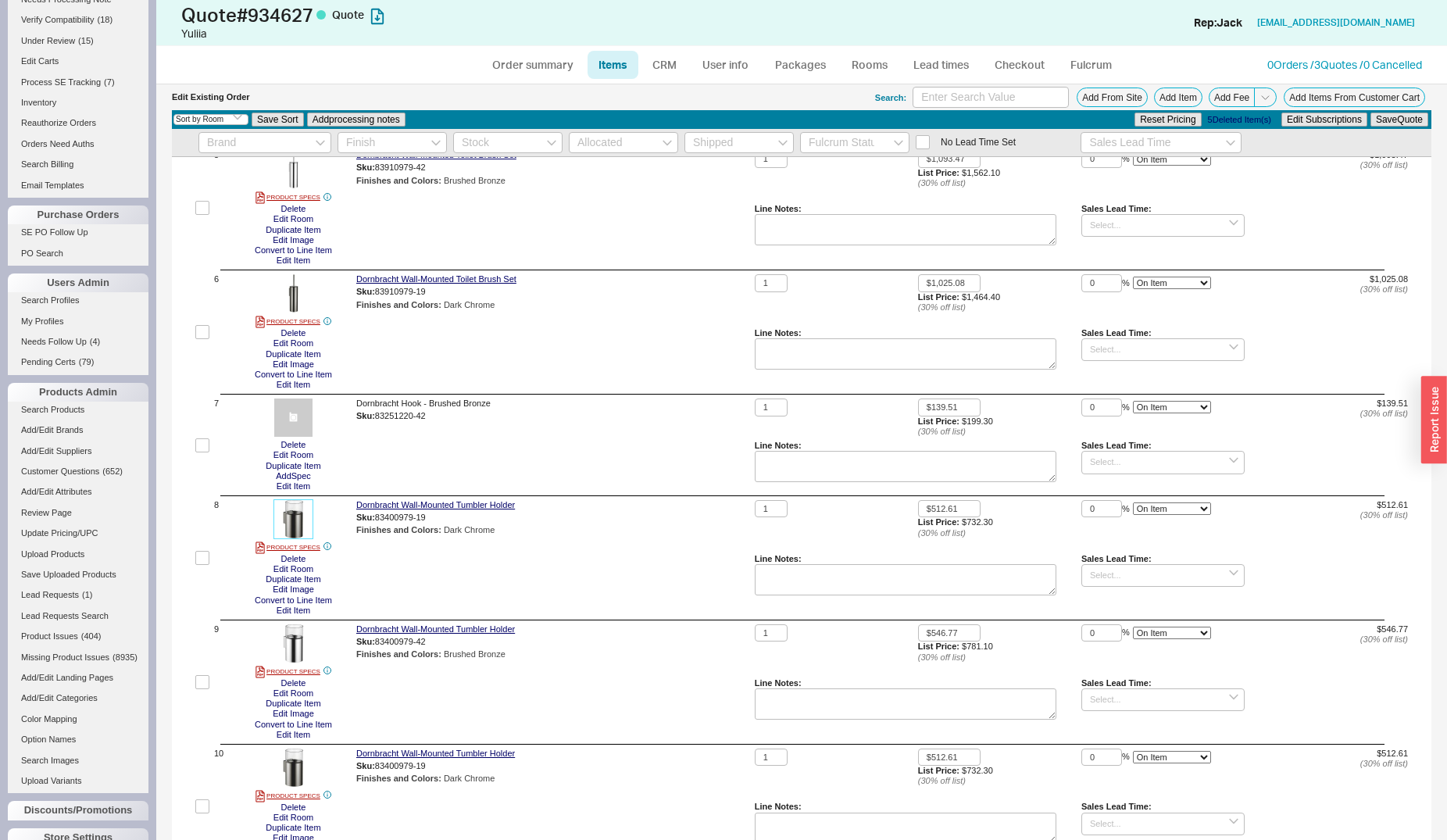
click at [304, 520] on img at bounding box center [293, 519] width 38 height 38
click at [205, 555] on input "checkbox" at bounding box center [202, 557] width 14 height 14
checkbox input "true"
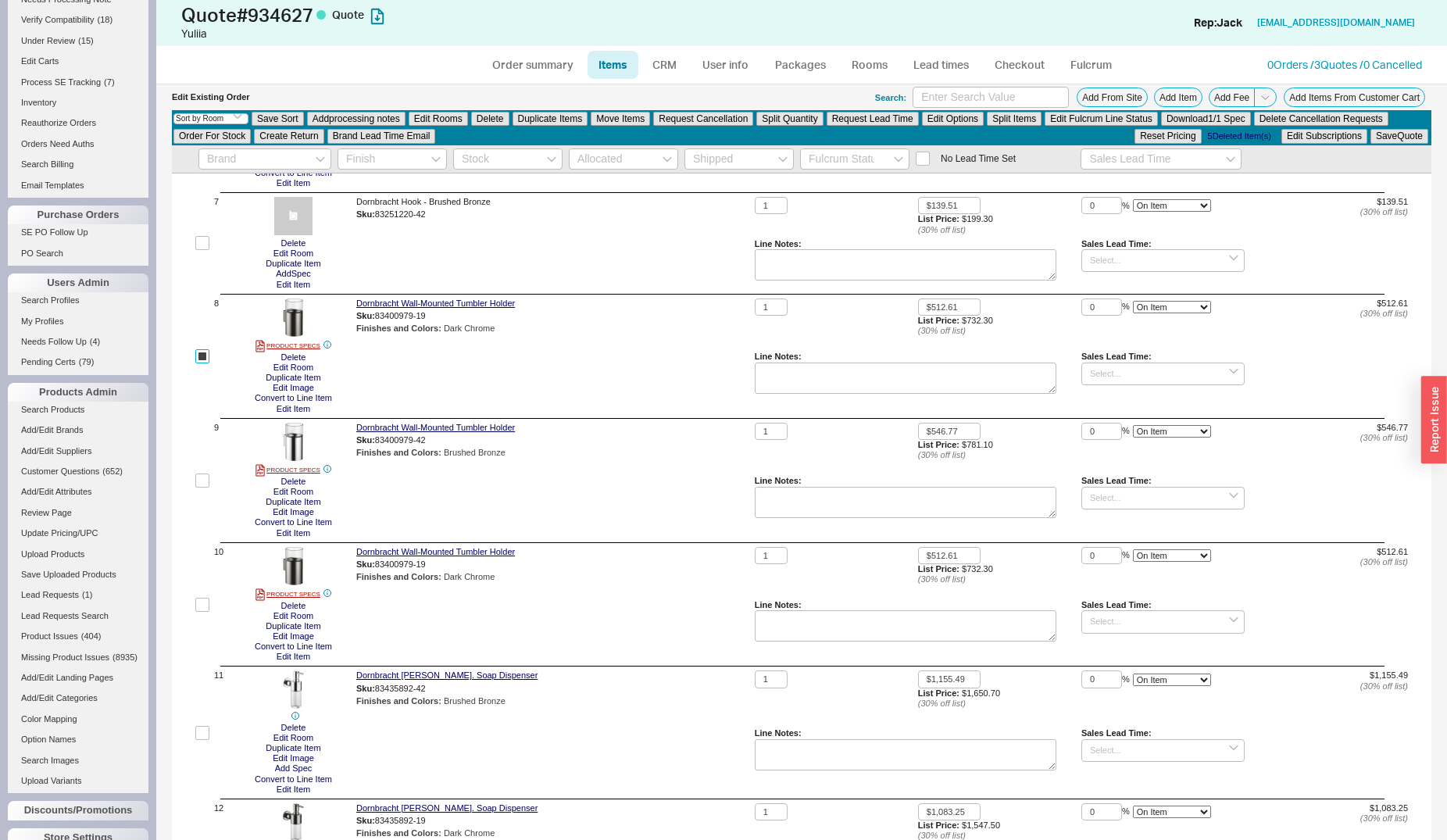
scroll to position [972, 0]
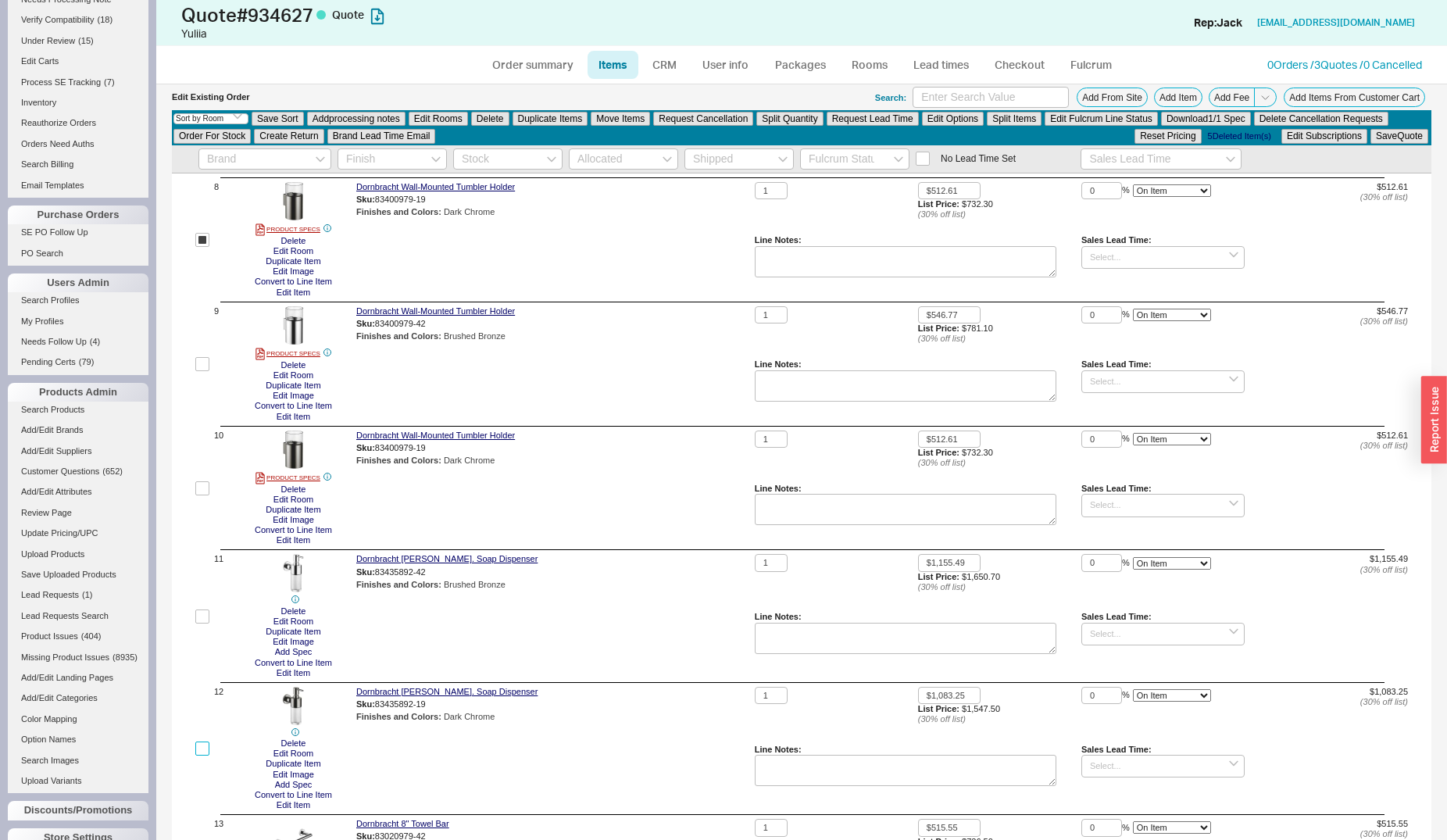
click at [203, 742] on input "checkbox" at bounding box center [202, 748] width 14 height 14
checkbox input "true"
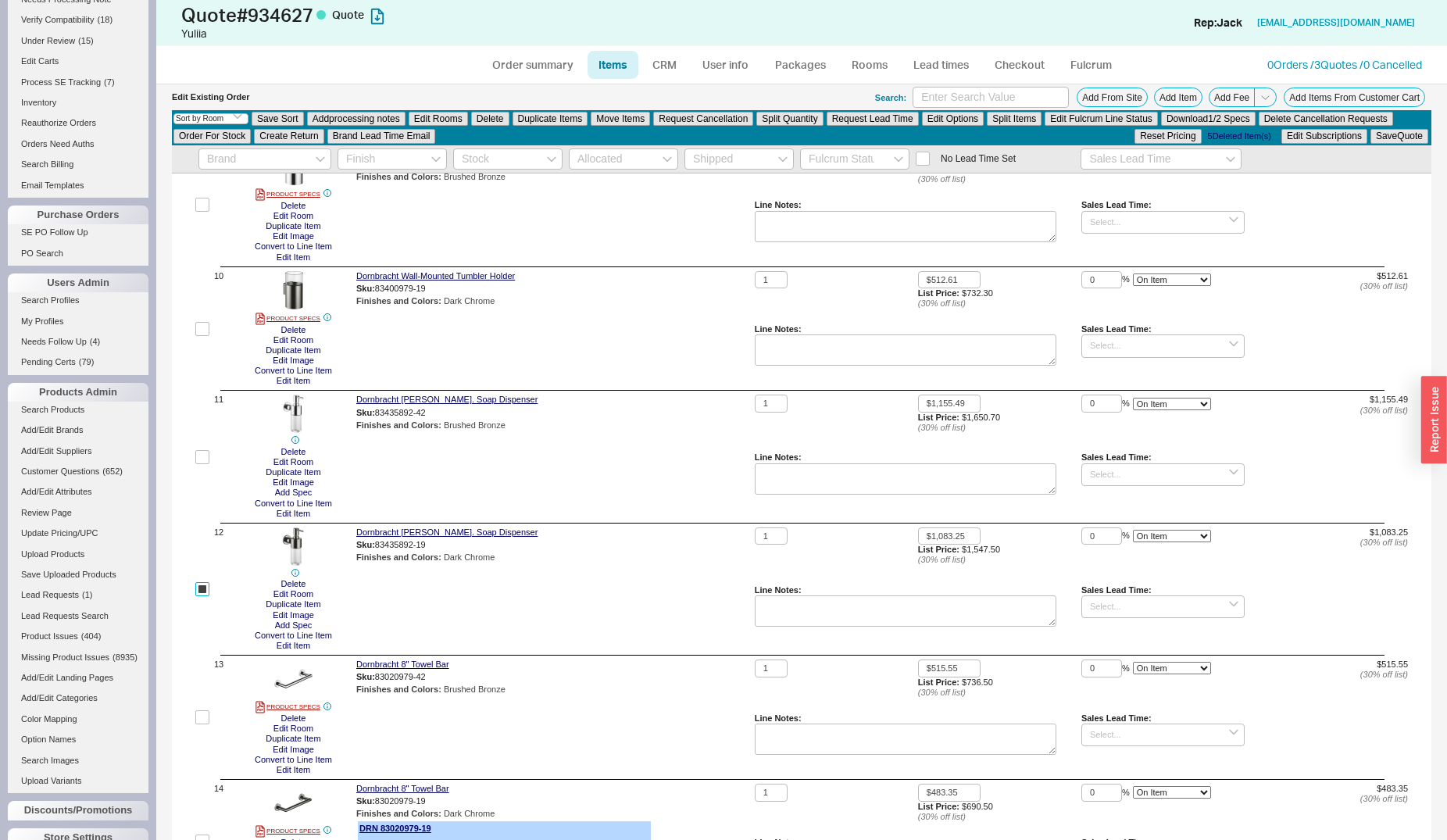
scroll to position [1210, 0]
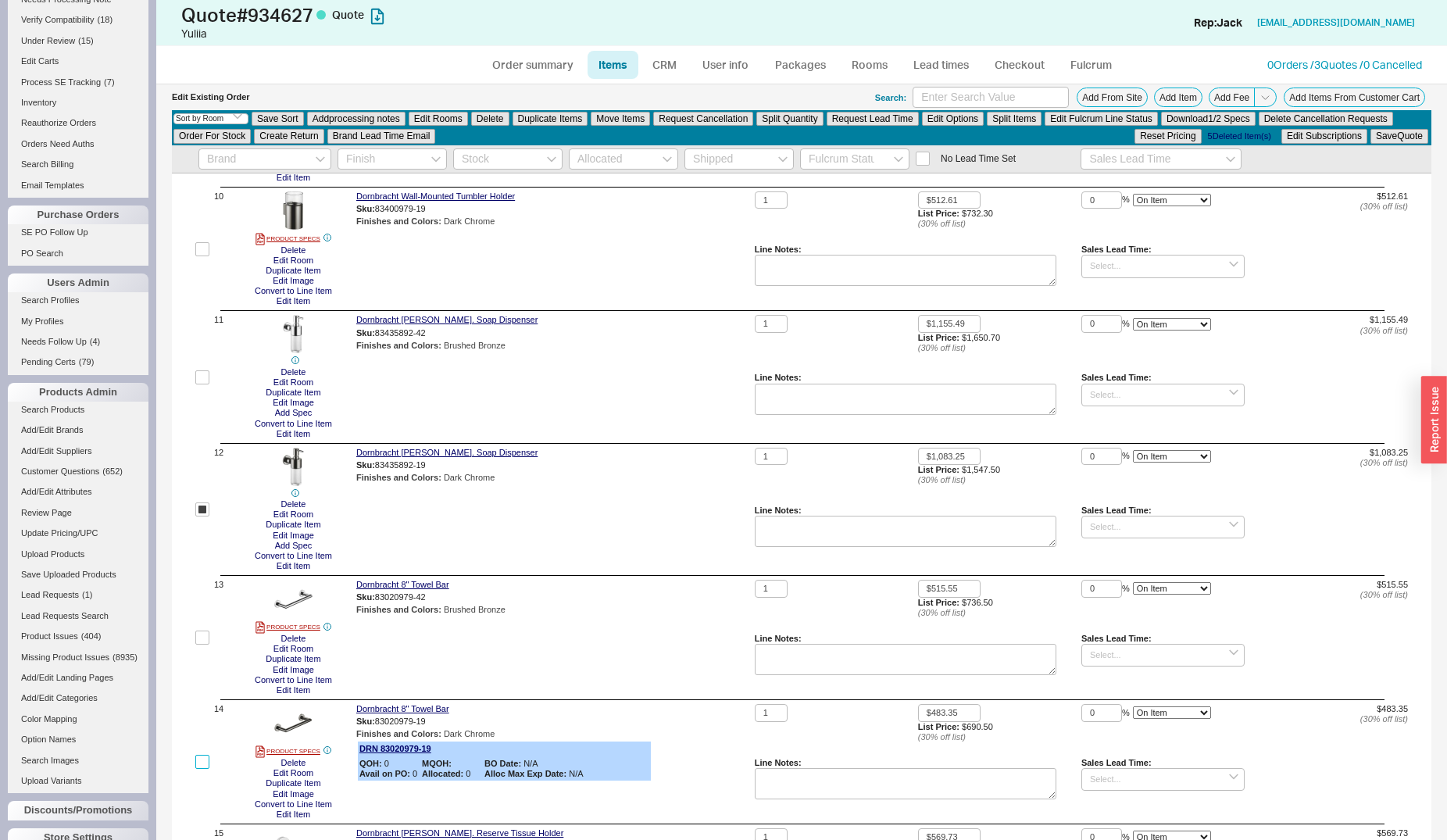
click at [202, 759] on input "checkbox" at bounding box center [202, 761] width 14 height 14
checkbox input "true"
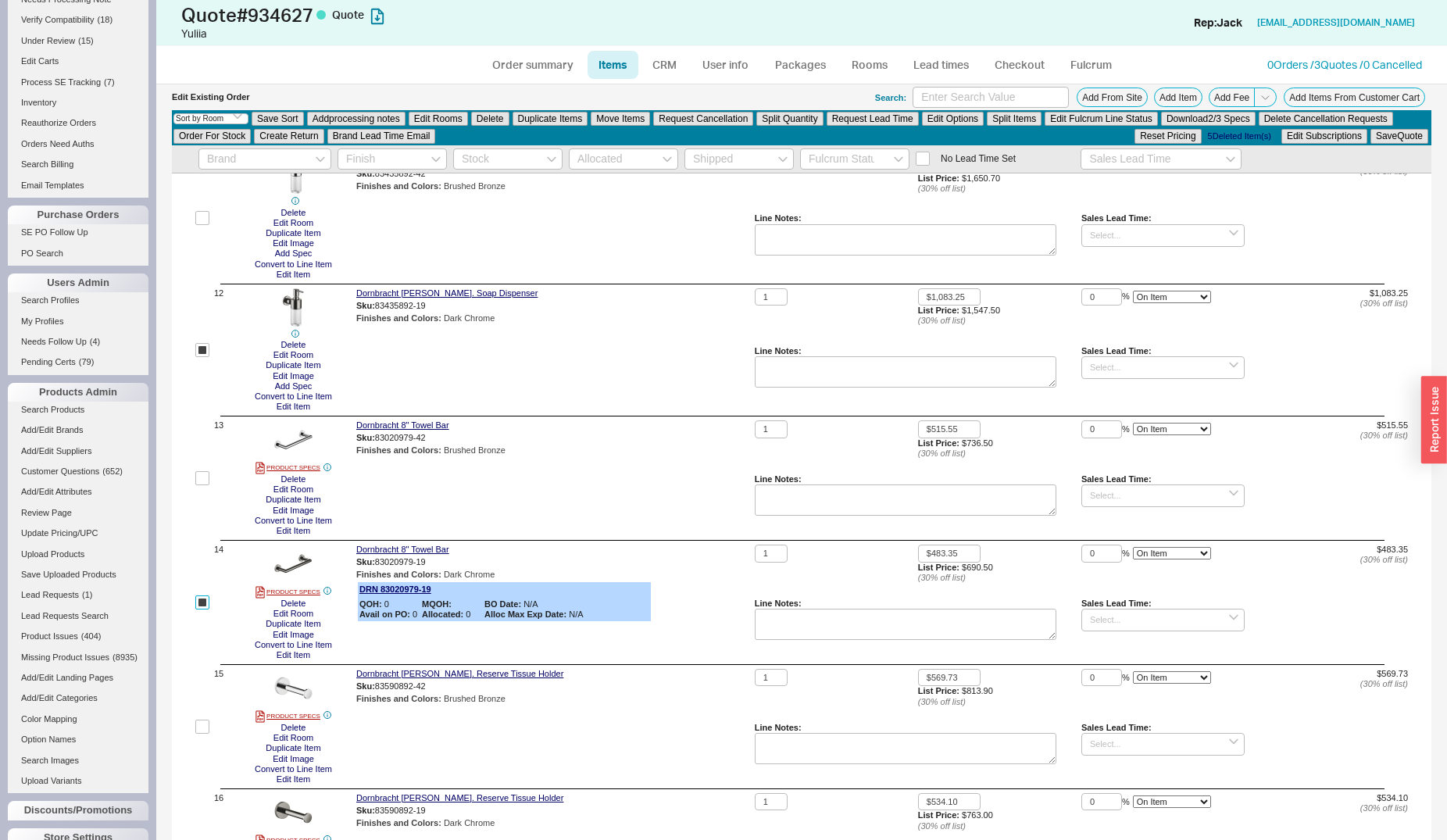
scroll to position [1450, 0]
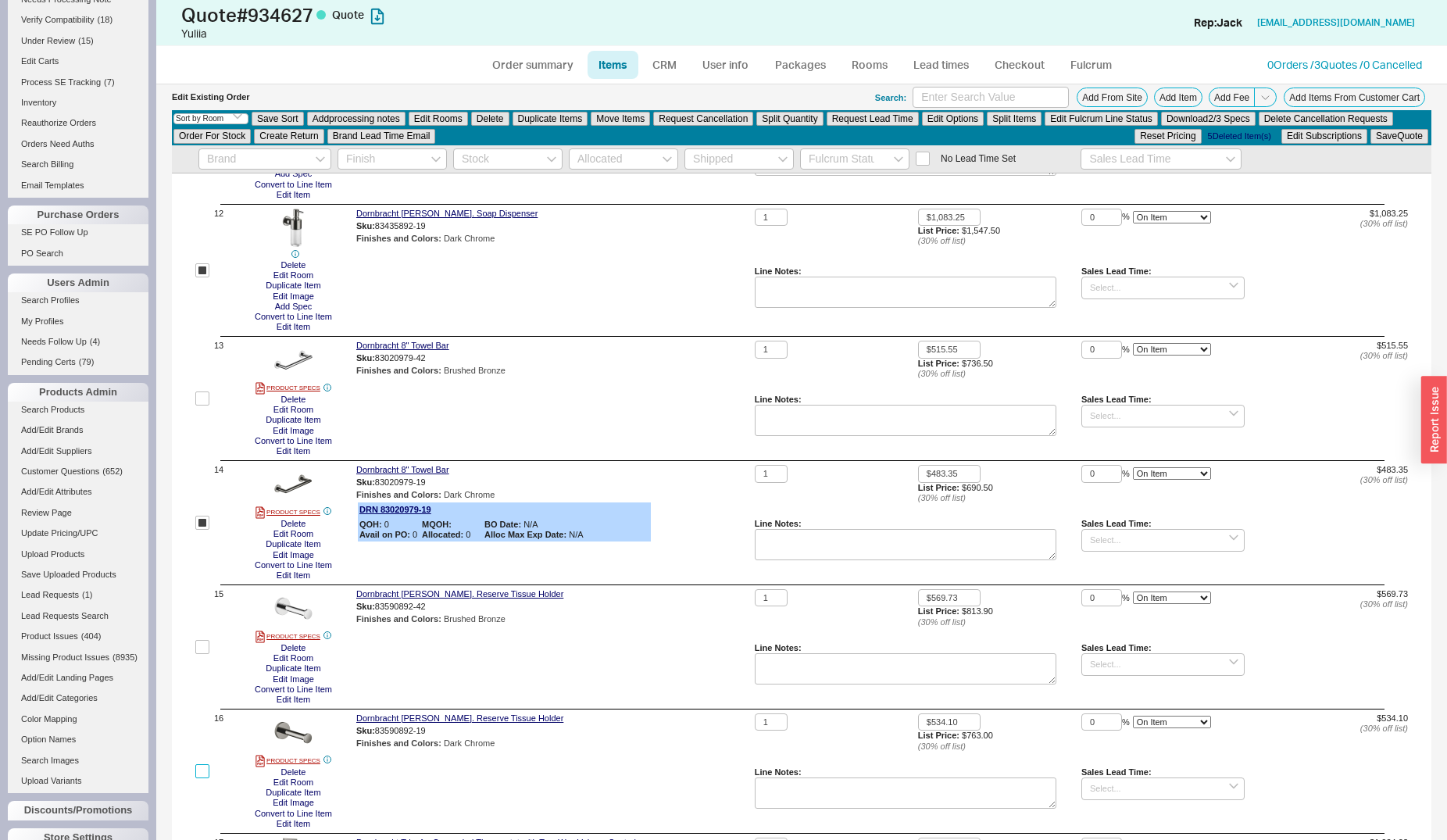
click at [208, 772] on input "checkbox" at bounding box center [202, 771] width 14 height 14
checkbox input "true"
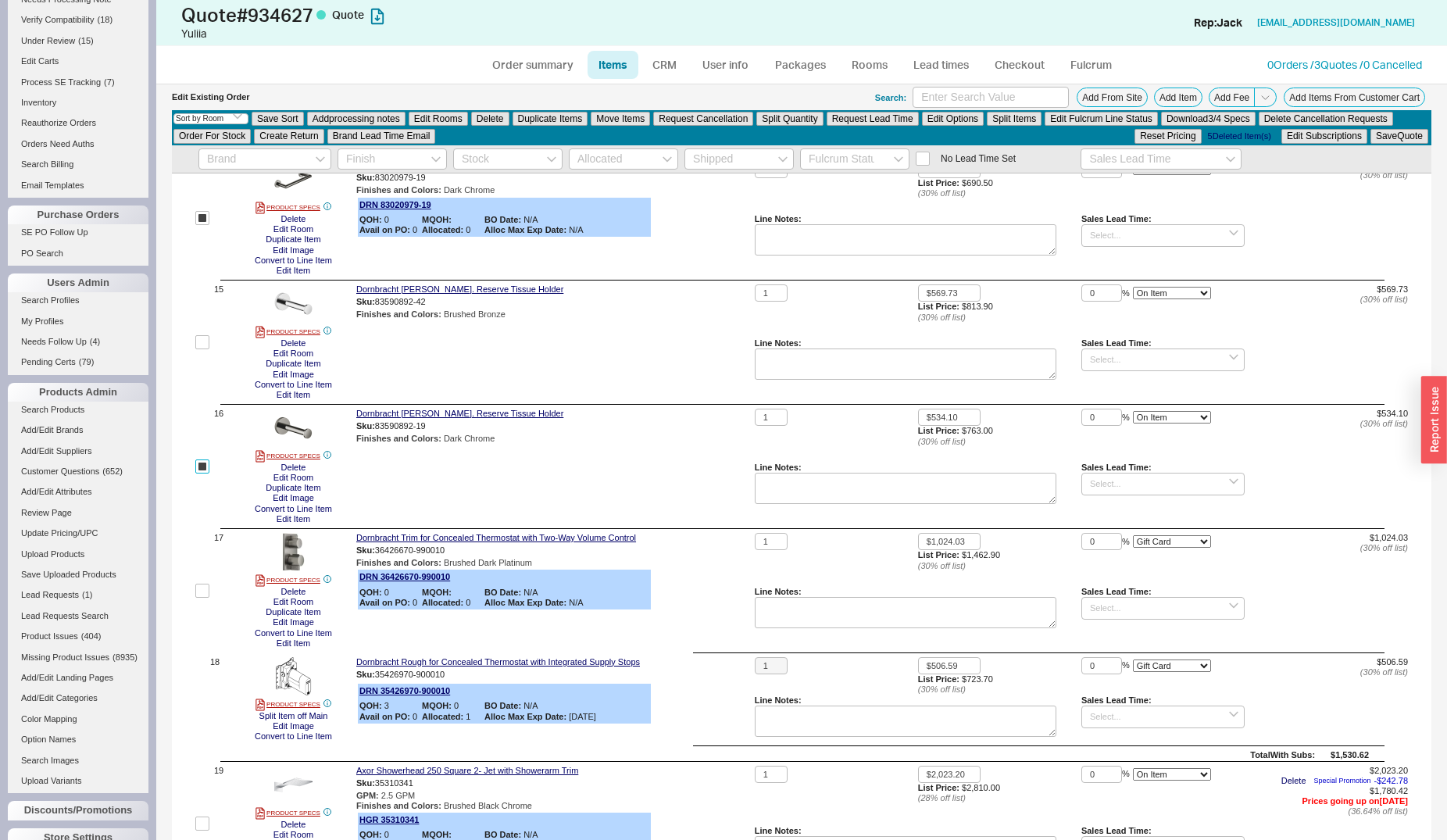
scroll to position [1848, 0]
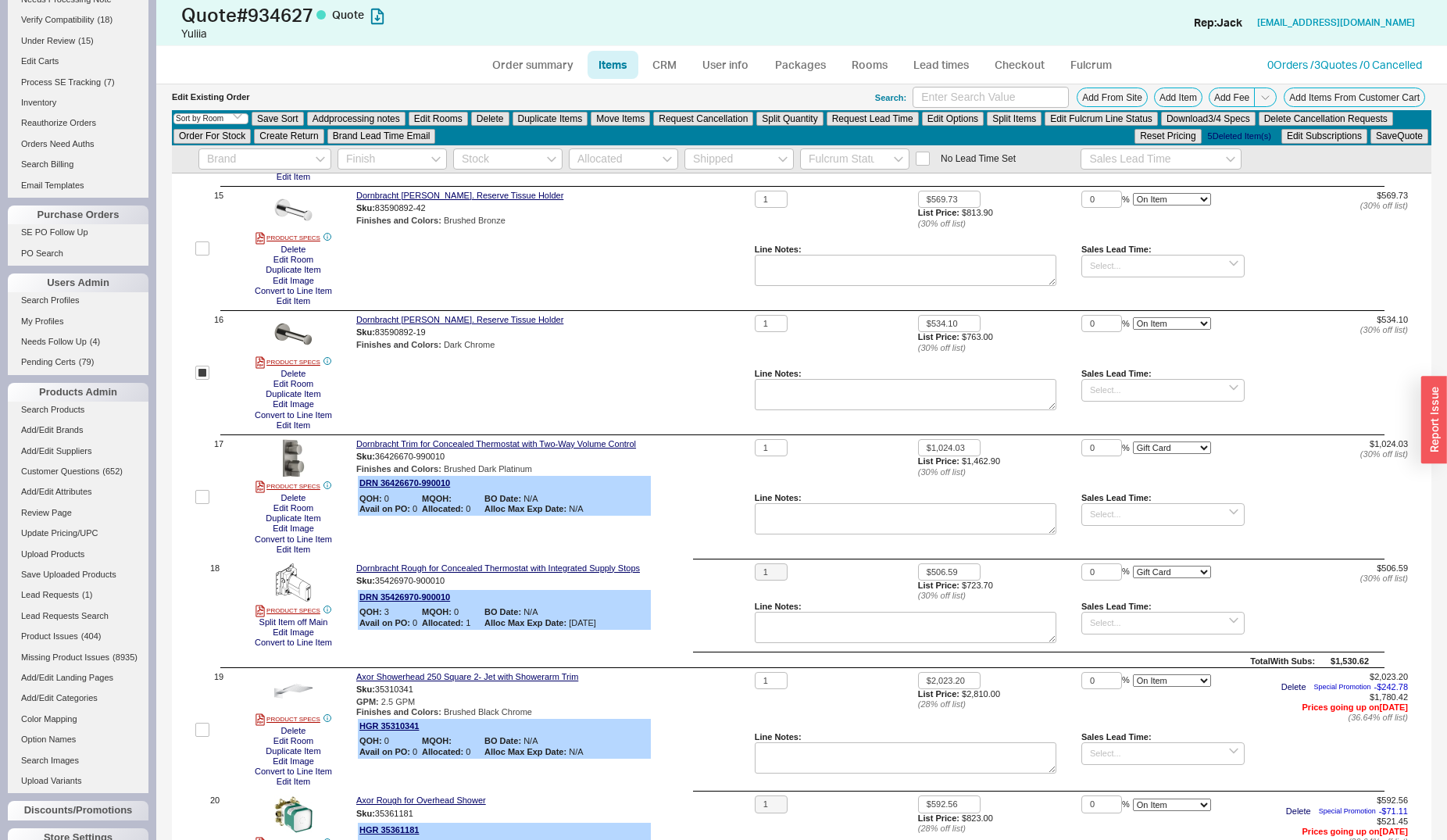
click at [199, 504] on label at bounding box center [202, 496] width 14 height 115
click at [199, 504] on input "checkbox" at bounding box center [202, 496] width 14 height 14
checkbox input "true"
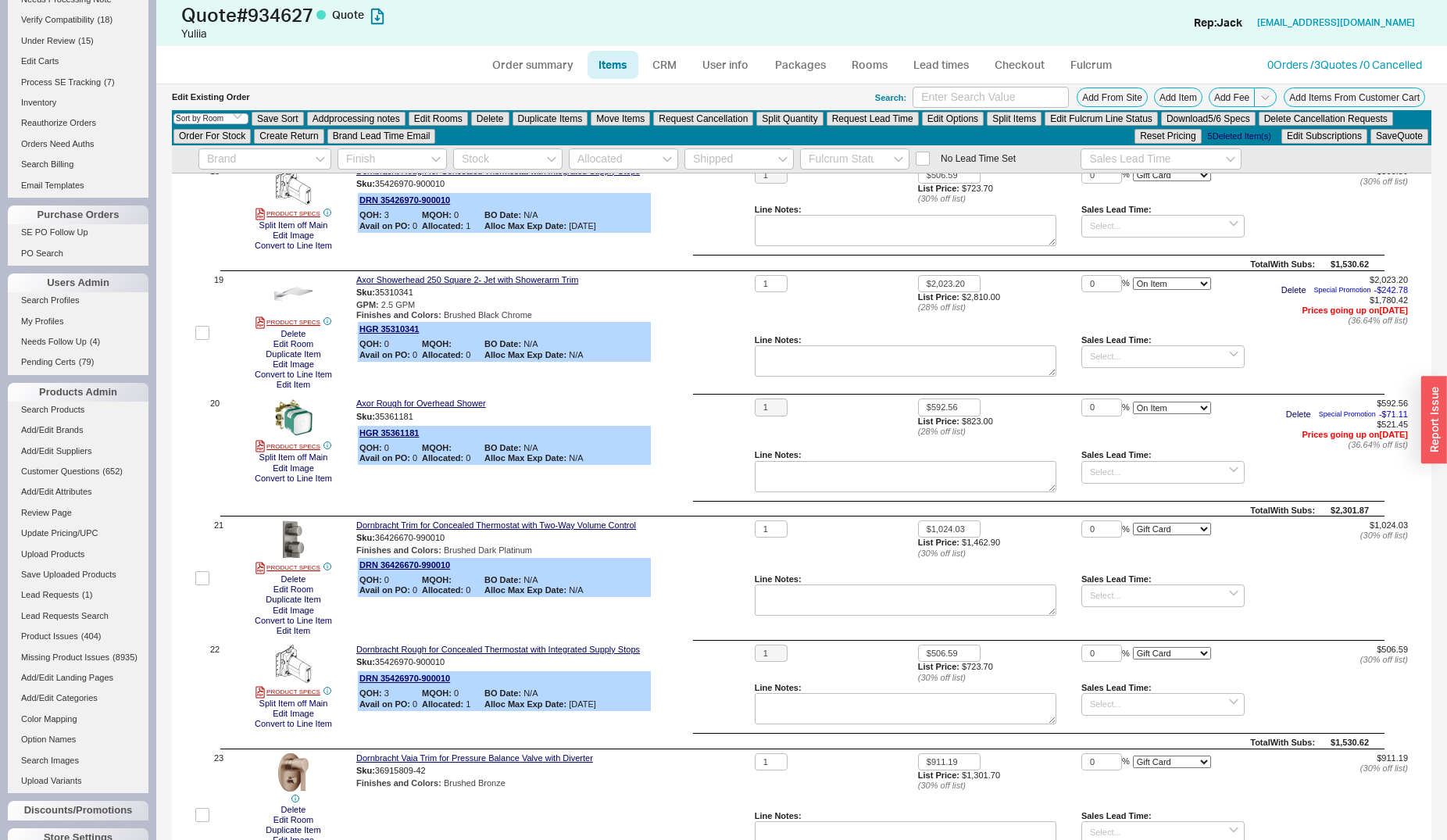
scroll to position [2246, 0]
click at [205, 322] on label at bounding box center [202, 331] width 14 height 115
click at [205, 324] on input "checkbox" at bounding box center [202, 331] width 14 height 14
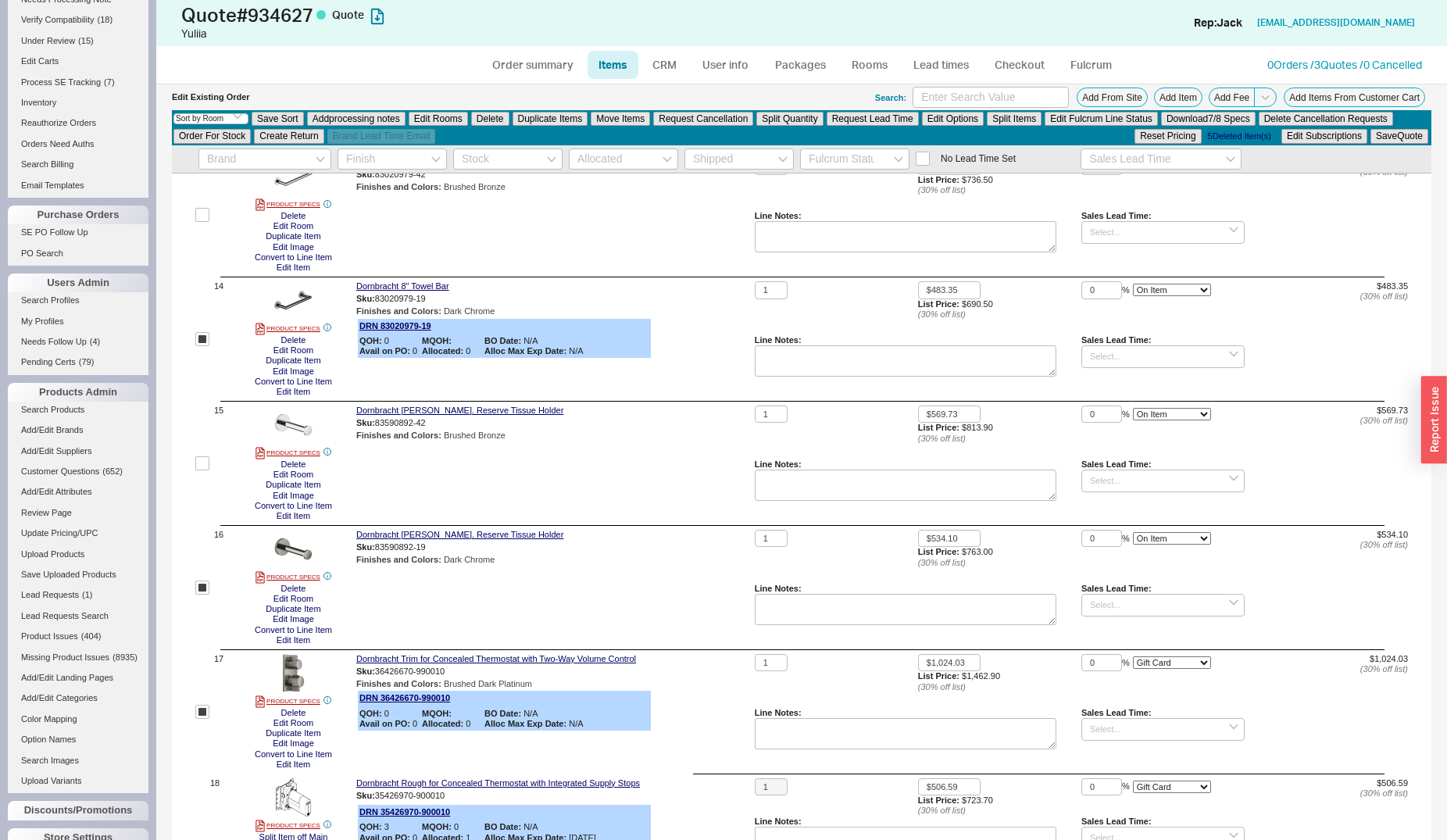
scroll to position [1848, 0]
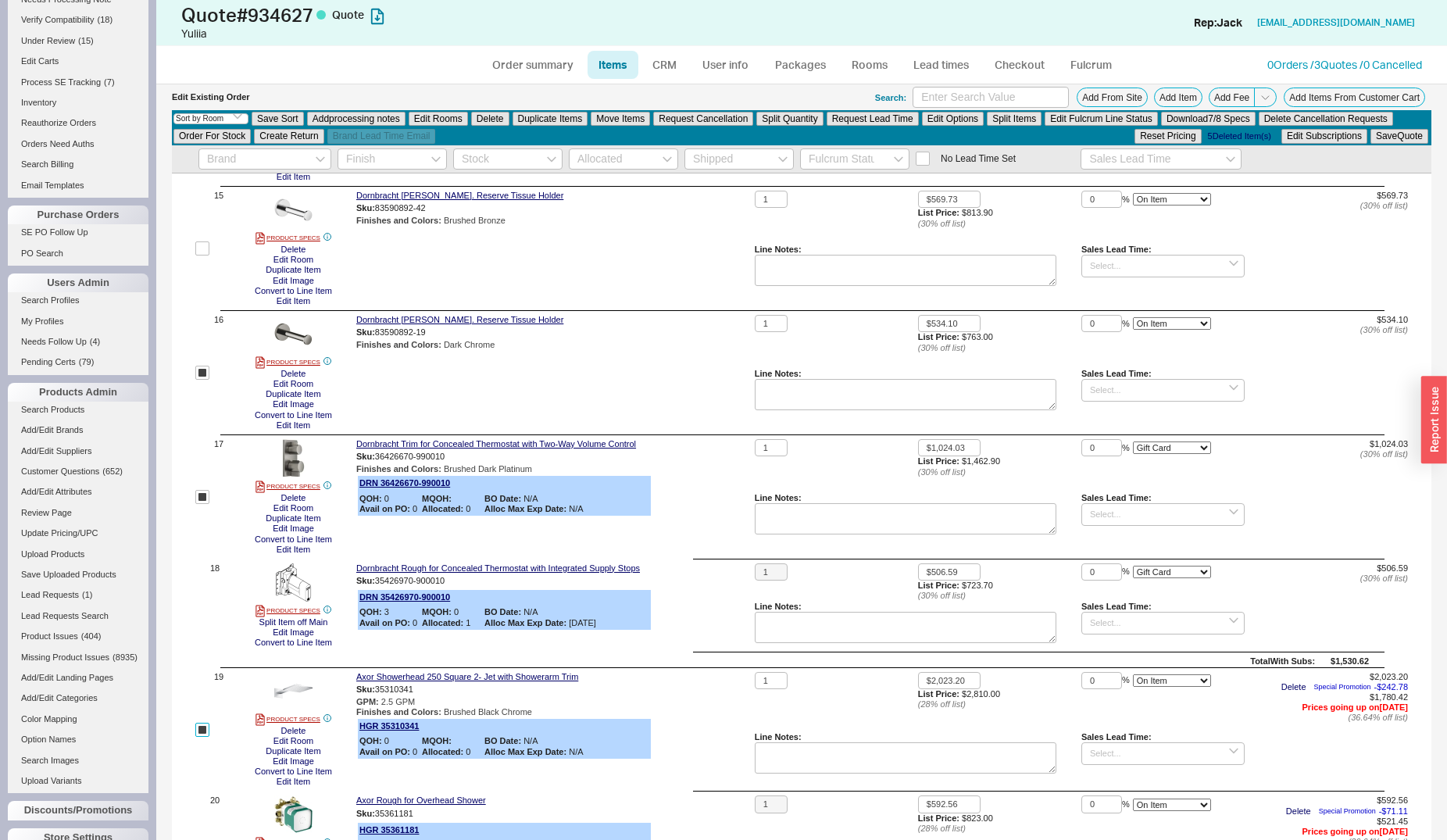
click at [200, 723] on input "checkbox" at bounding box center [202, 730] width 14 height 14
checkbox input "false"
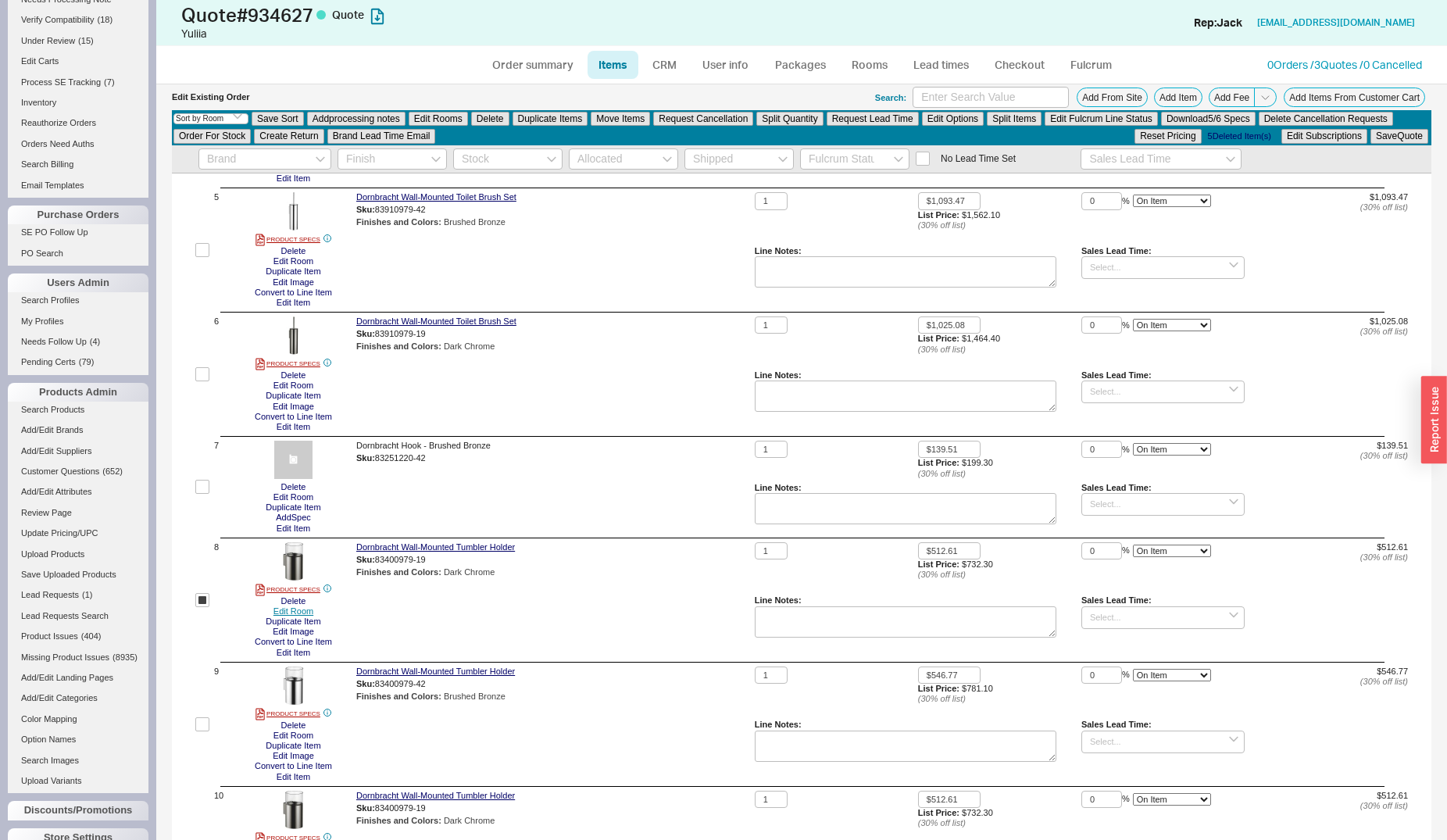
scroll to position [573, 0]
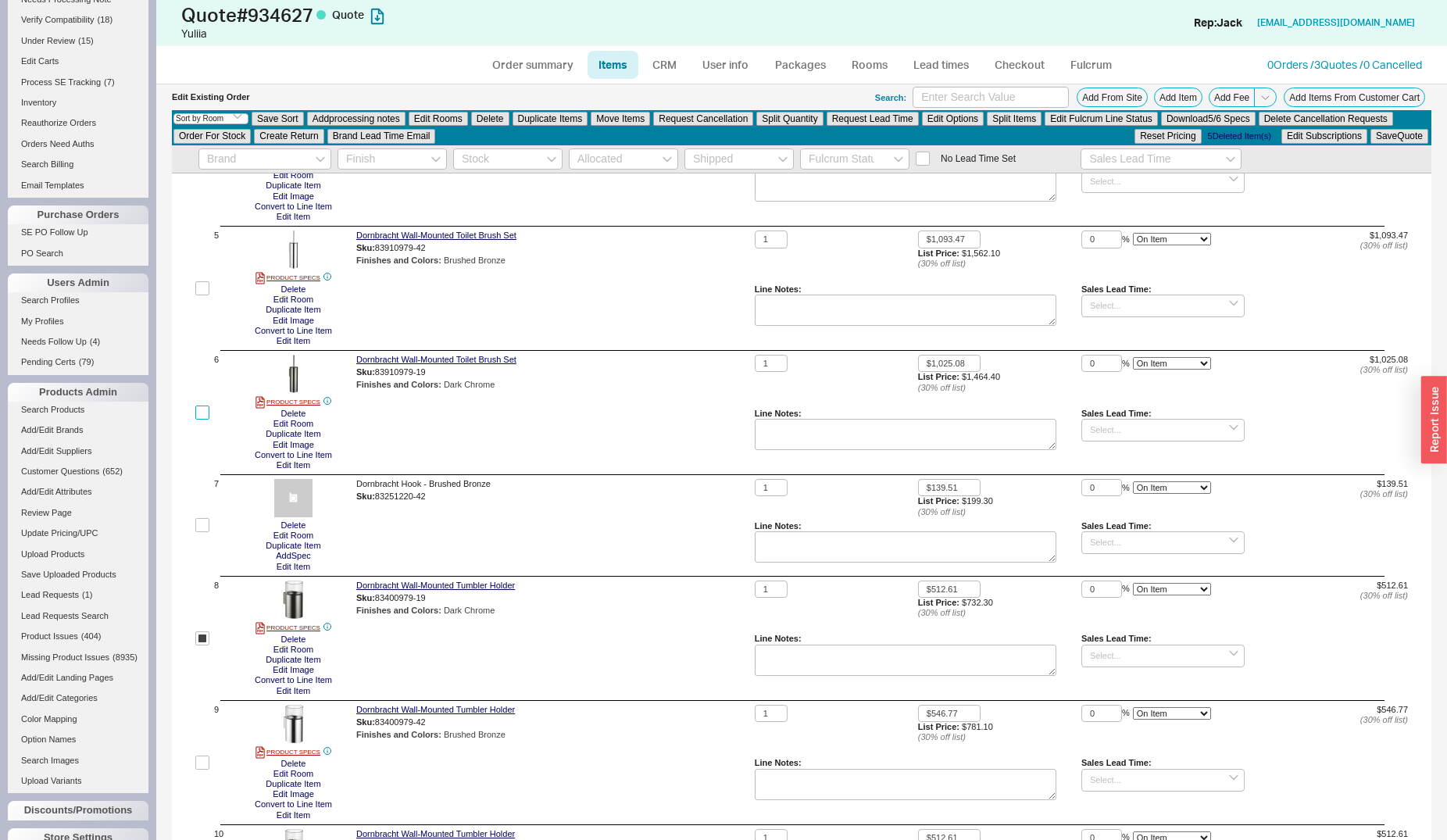
click at [203, 410] on input "checkbox" at bounding box center [202, 413] width 14 height 14
checkbox input "true"
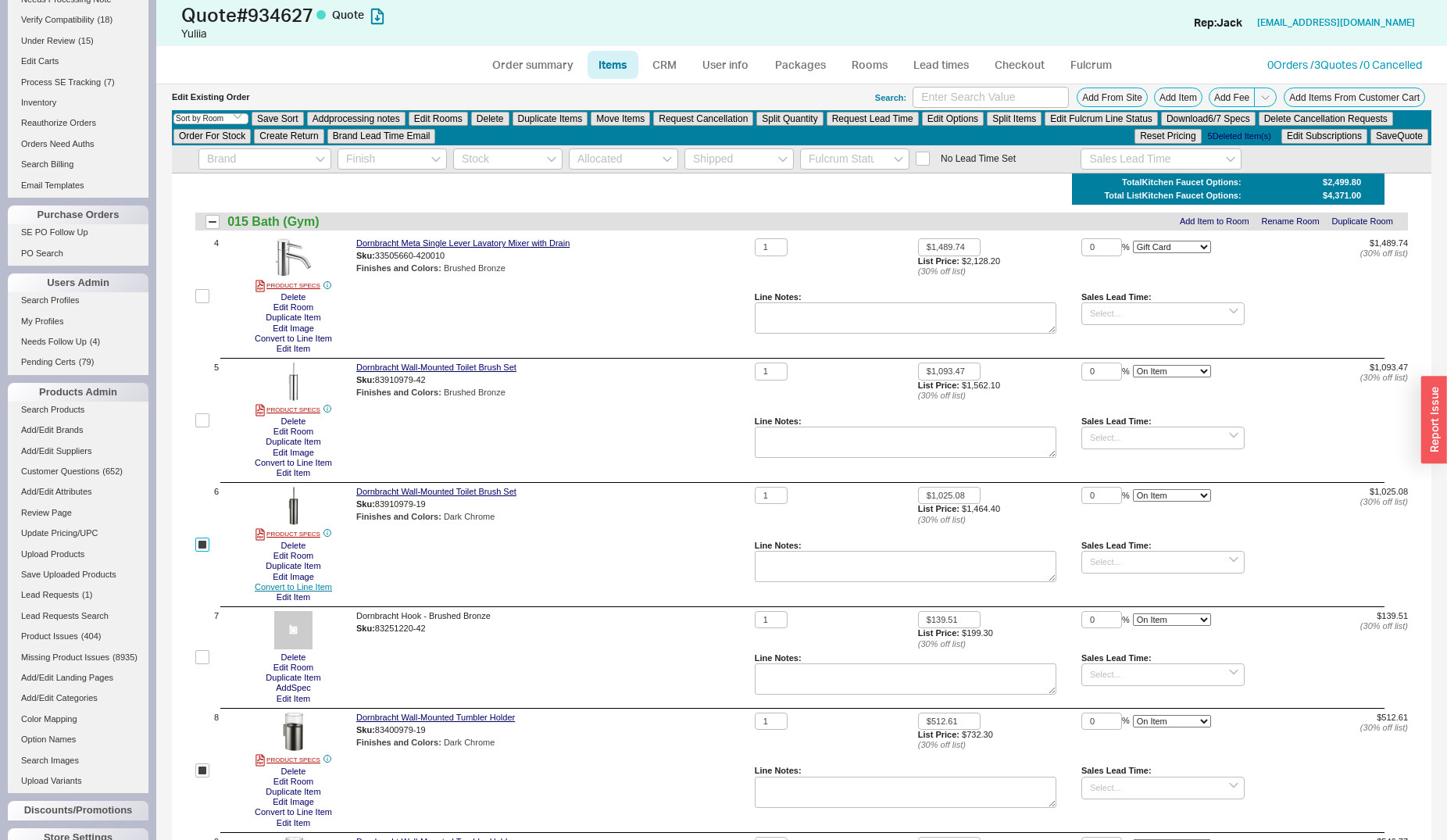
scroll to position [334, 0]
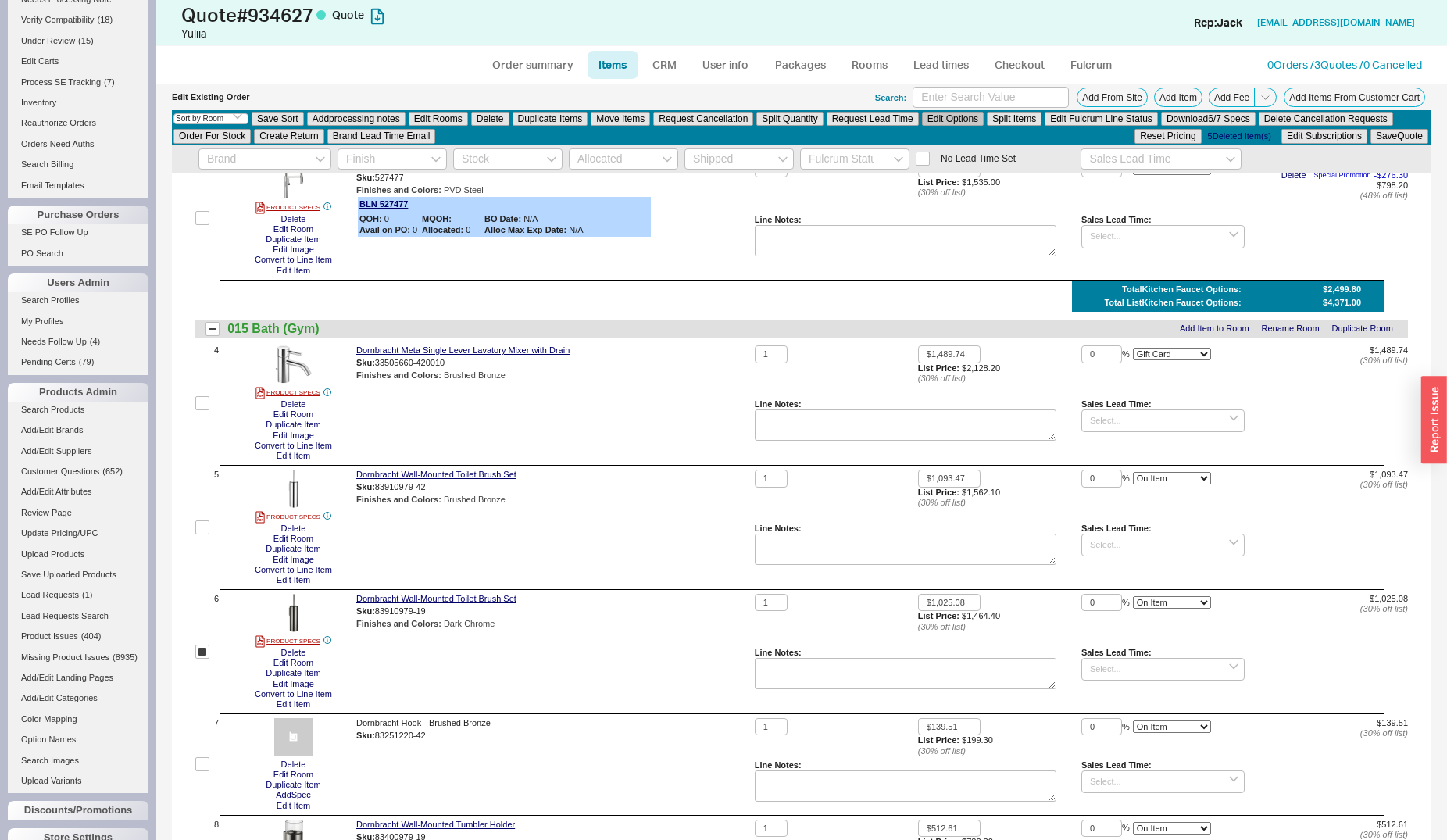
click at [932, 118] on button "Edit Options" at bounding box center [953, 118] width 62 height 14
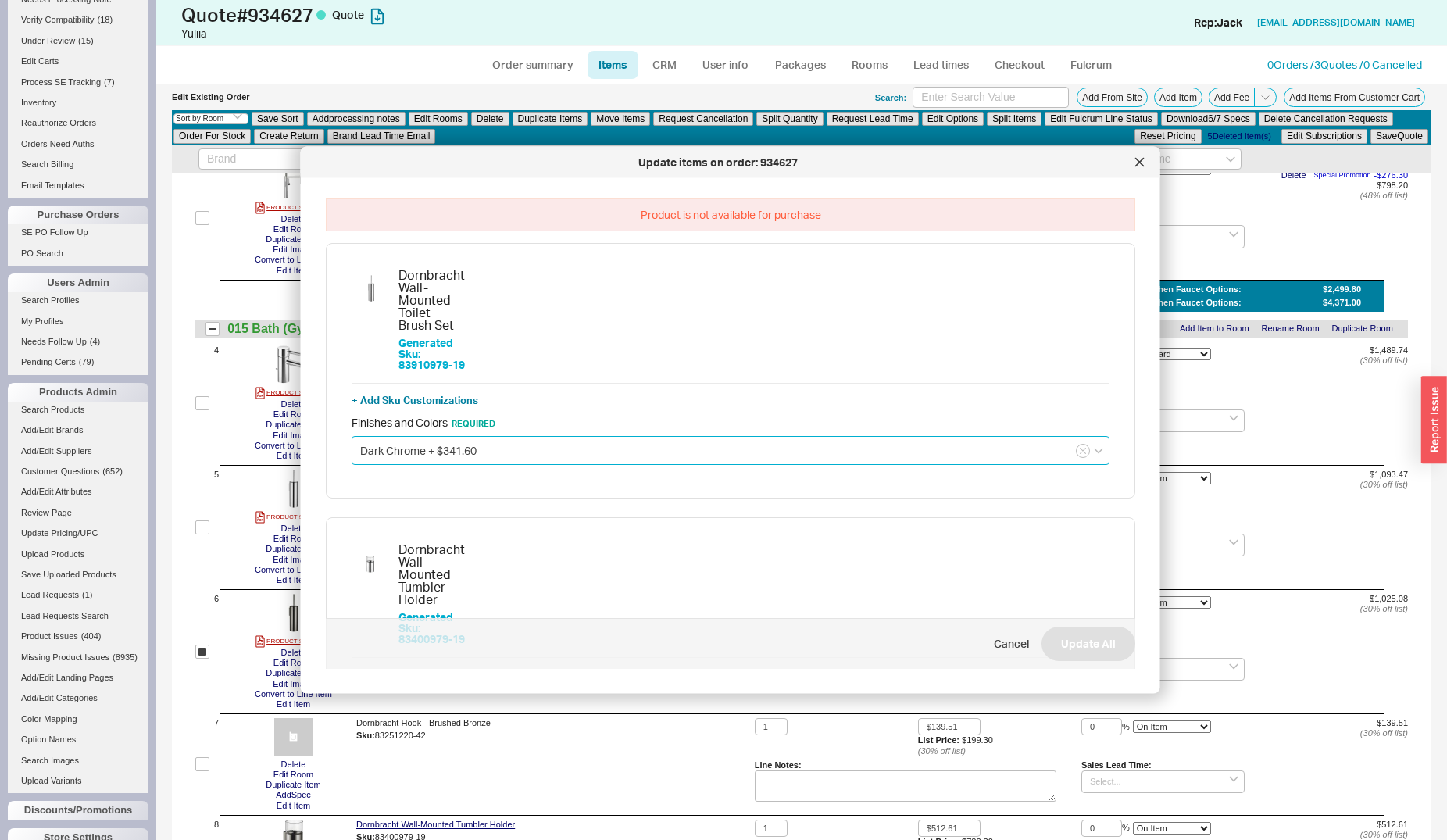
click at [448, 442] on input "Dark Chrome + $341.60" at bounding box center [730, 449] width 757 height 29
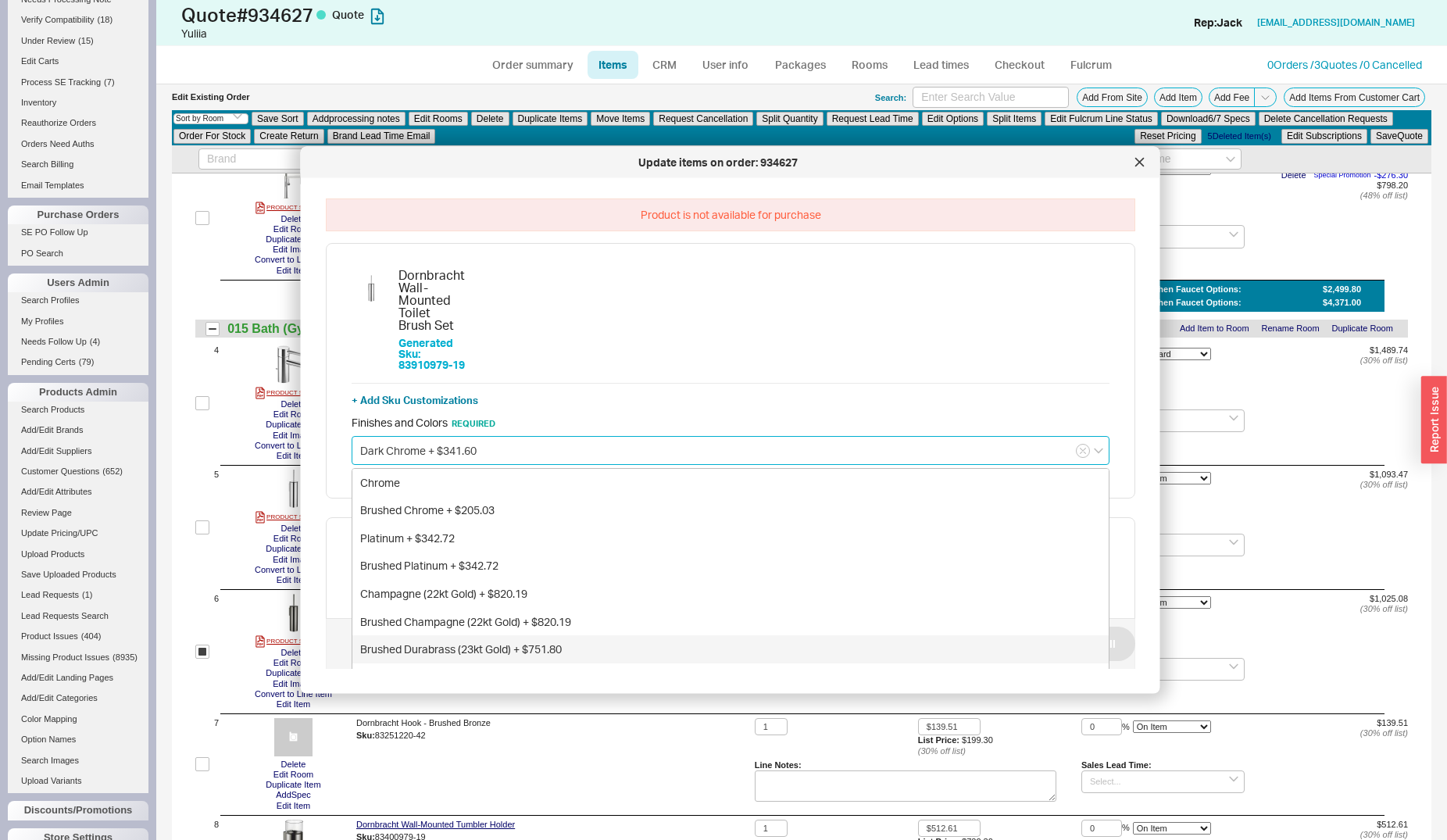
scroll to position [11, 0]
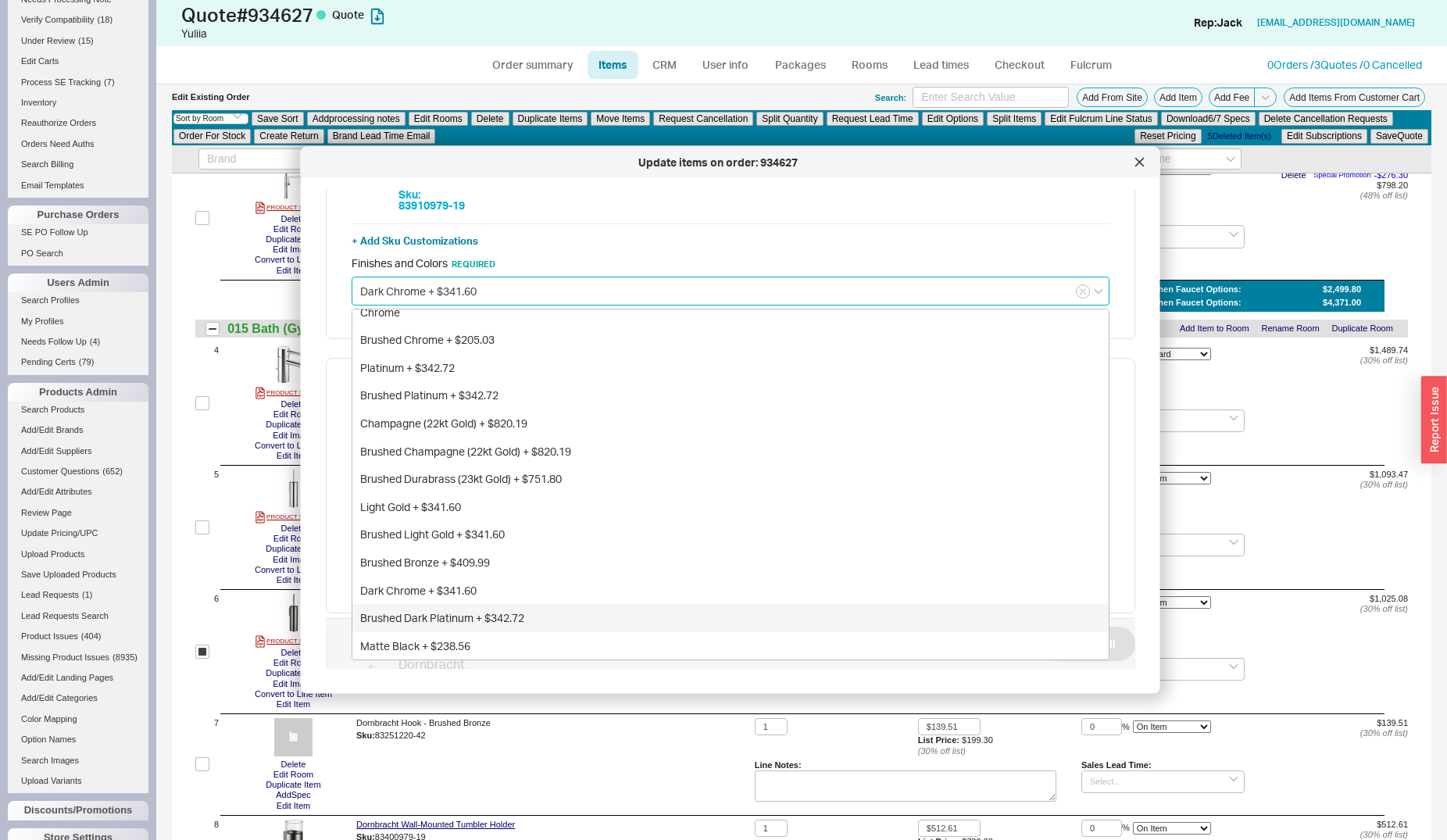
click at [457, 616] on div "Brushed Dark Platinum + $342.72" at bounding box center [731, 617] width 756 height 29
type input "Brushed Dark Platinum + $342.72"
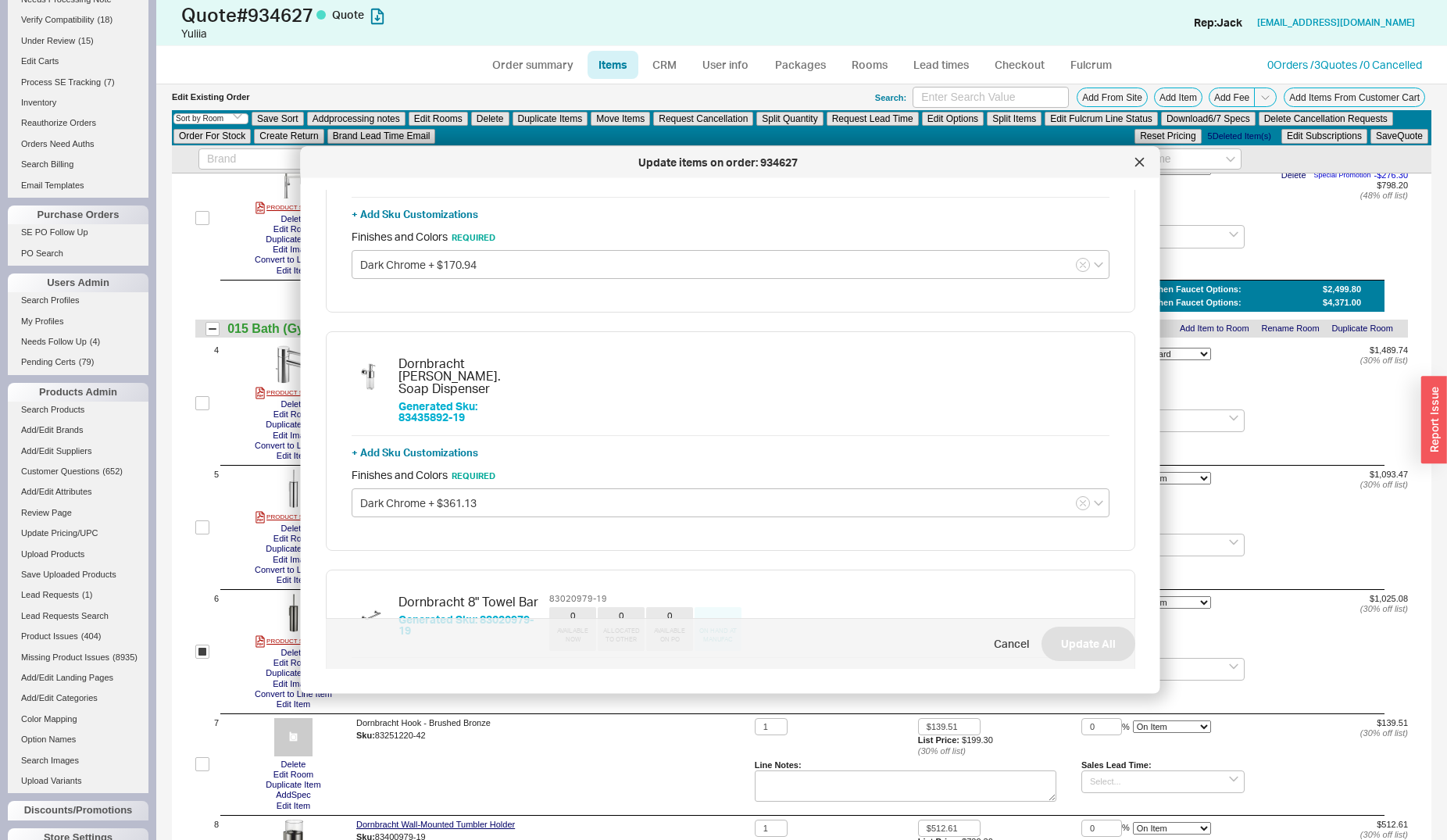
scroll to position [440, 0]
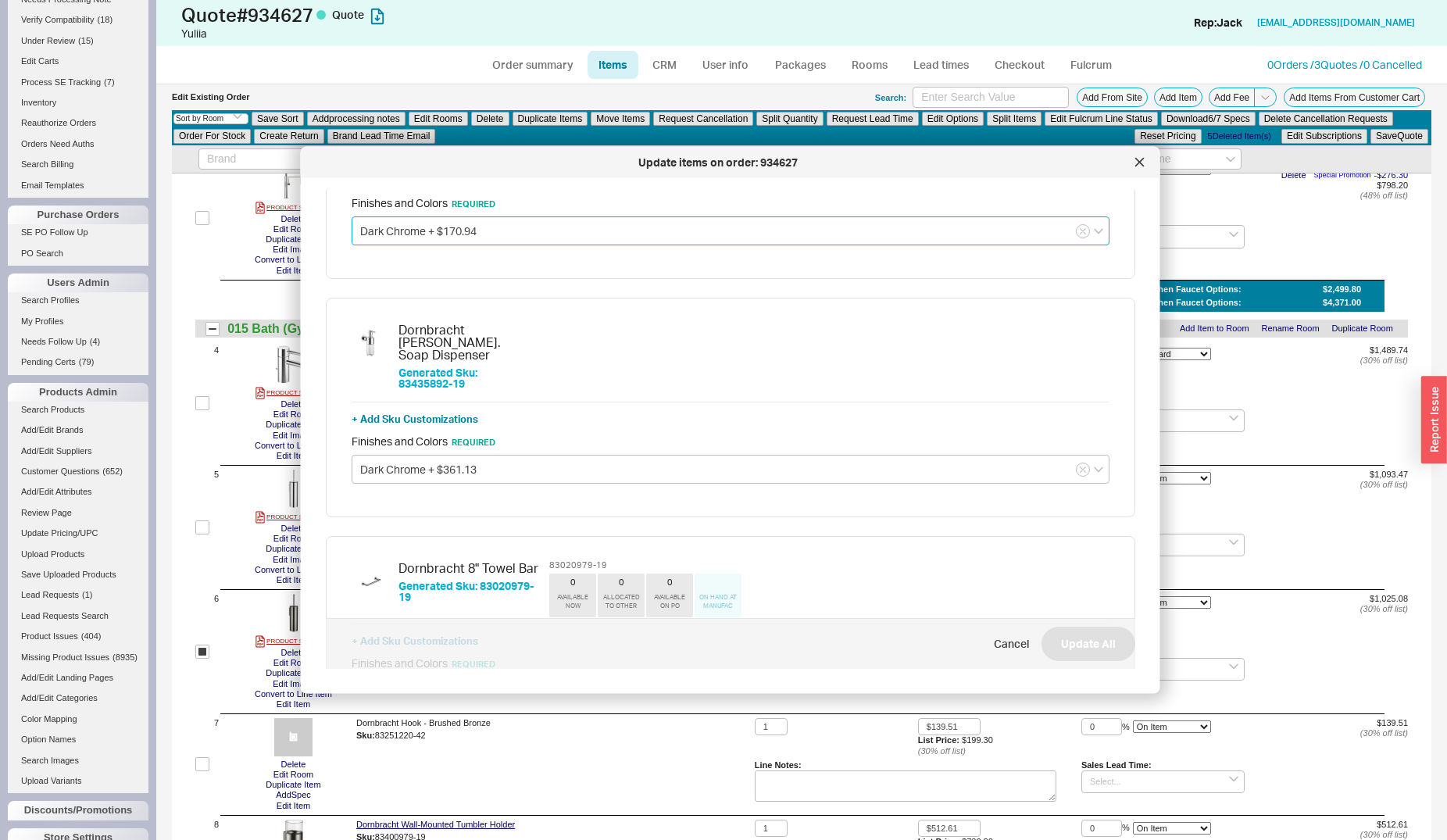
click at [434, 235] on input "Dark Chrome + $170.94" at bounding box center [730, 230] width 757 height 29
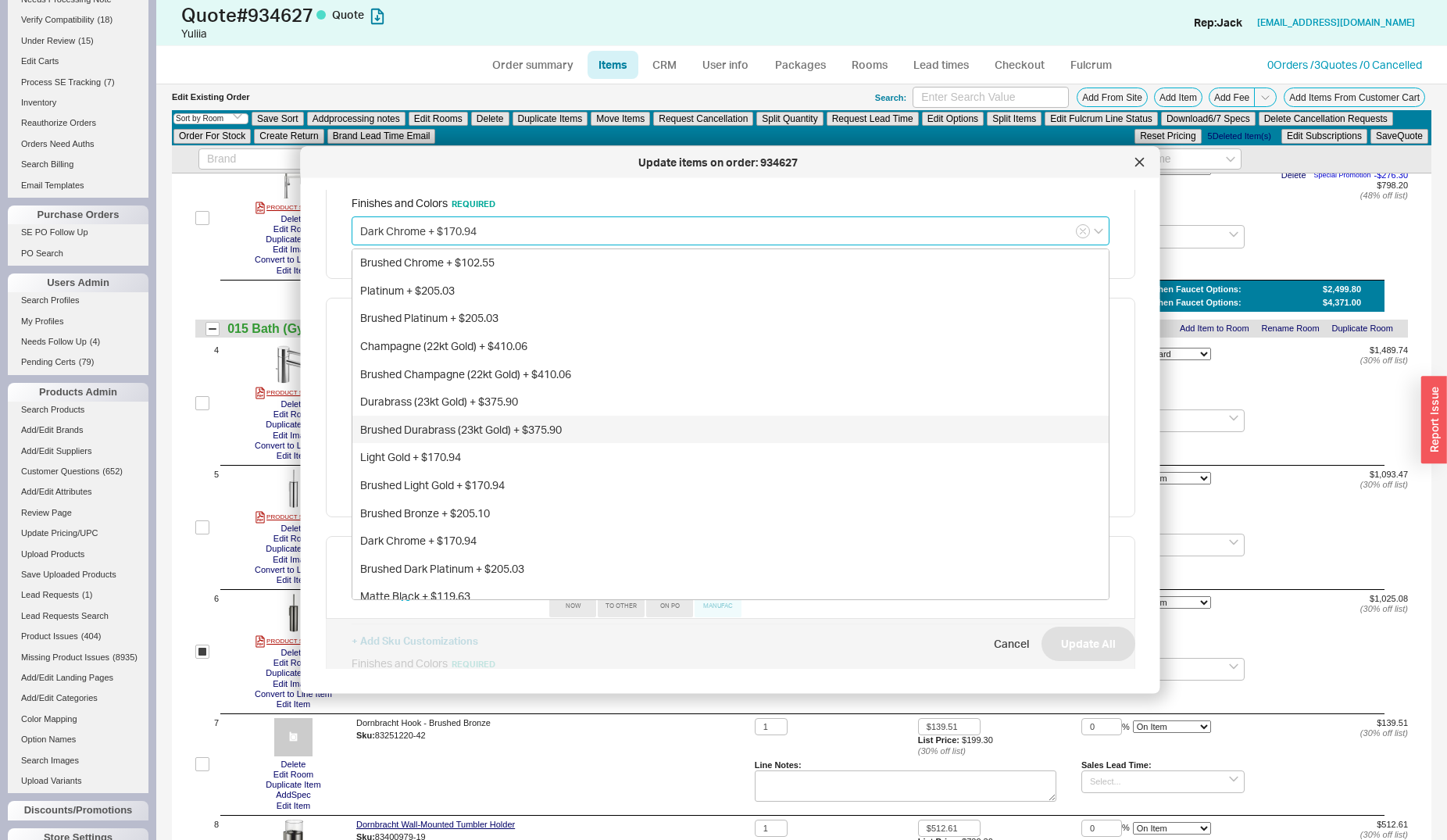
scroll to position [39, 0]
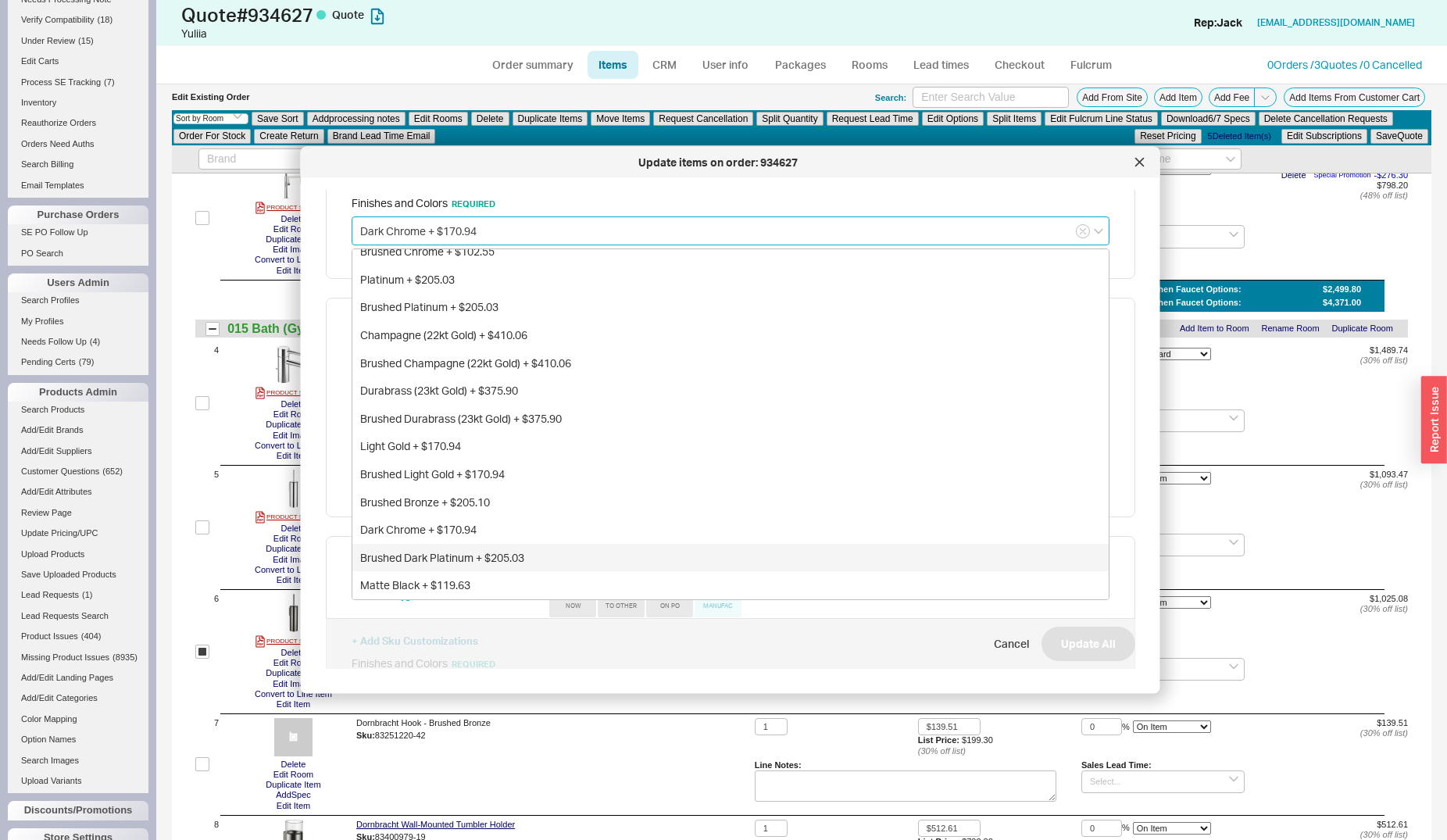
click at [425, 554] on div "Brushed Dark Platinum + $205.03" at bounding box center [731, 557] width 756 height 29
type input "Brushed Dark Platinum + $205.03"
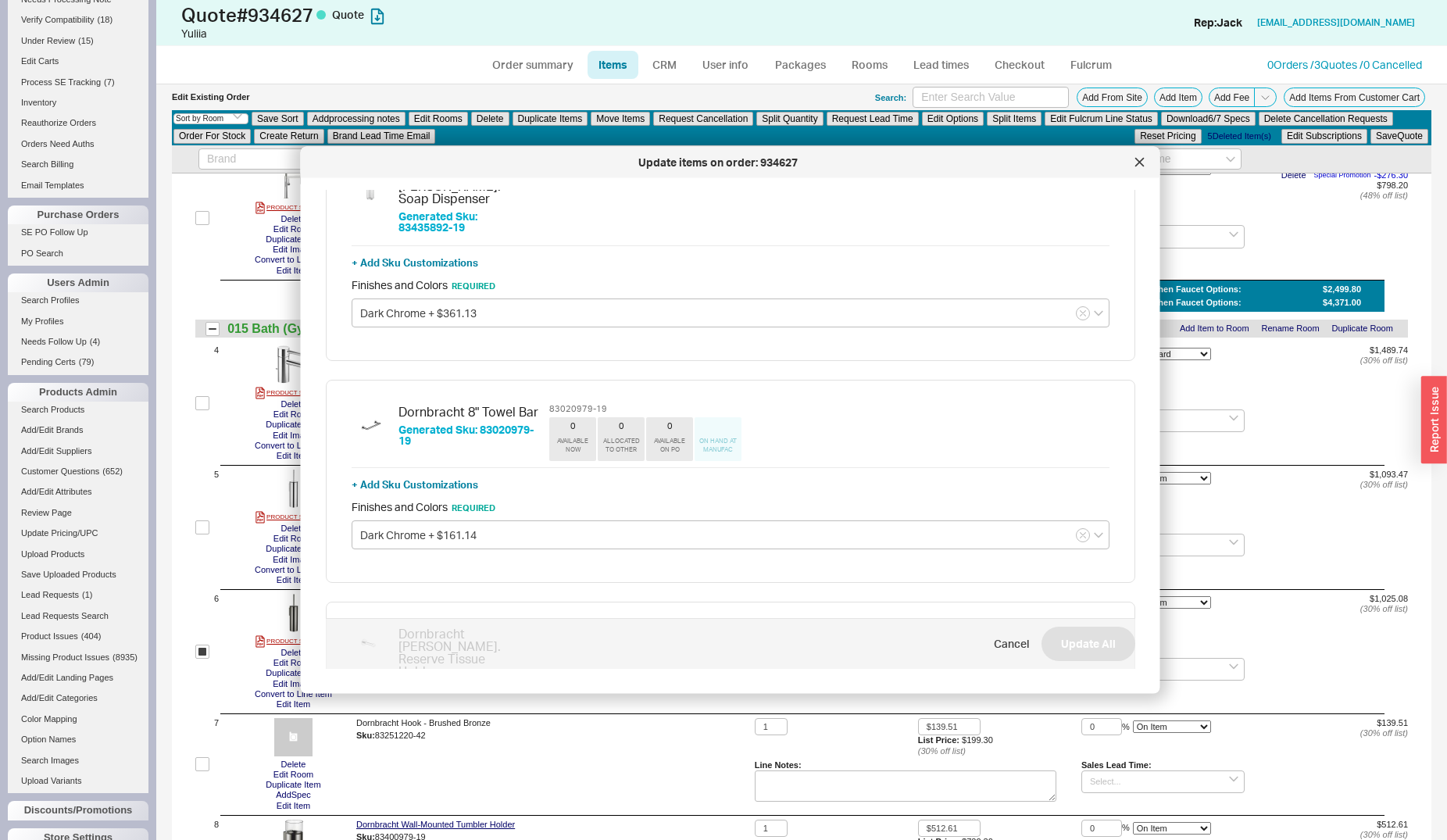
scroll to position [600, 0]
click at [418, 324] on input "Dark Chrome + $361.13" at bounding box center [730, 309] width 757 height 29
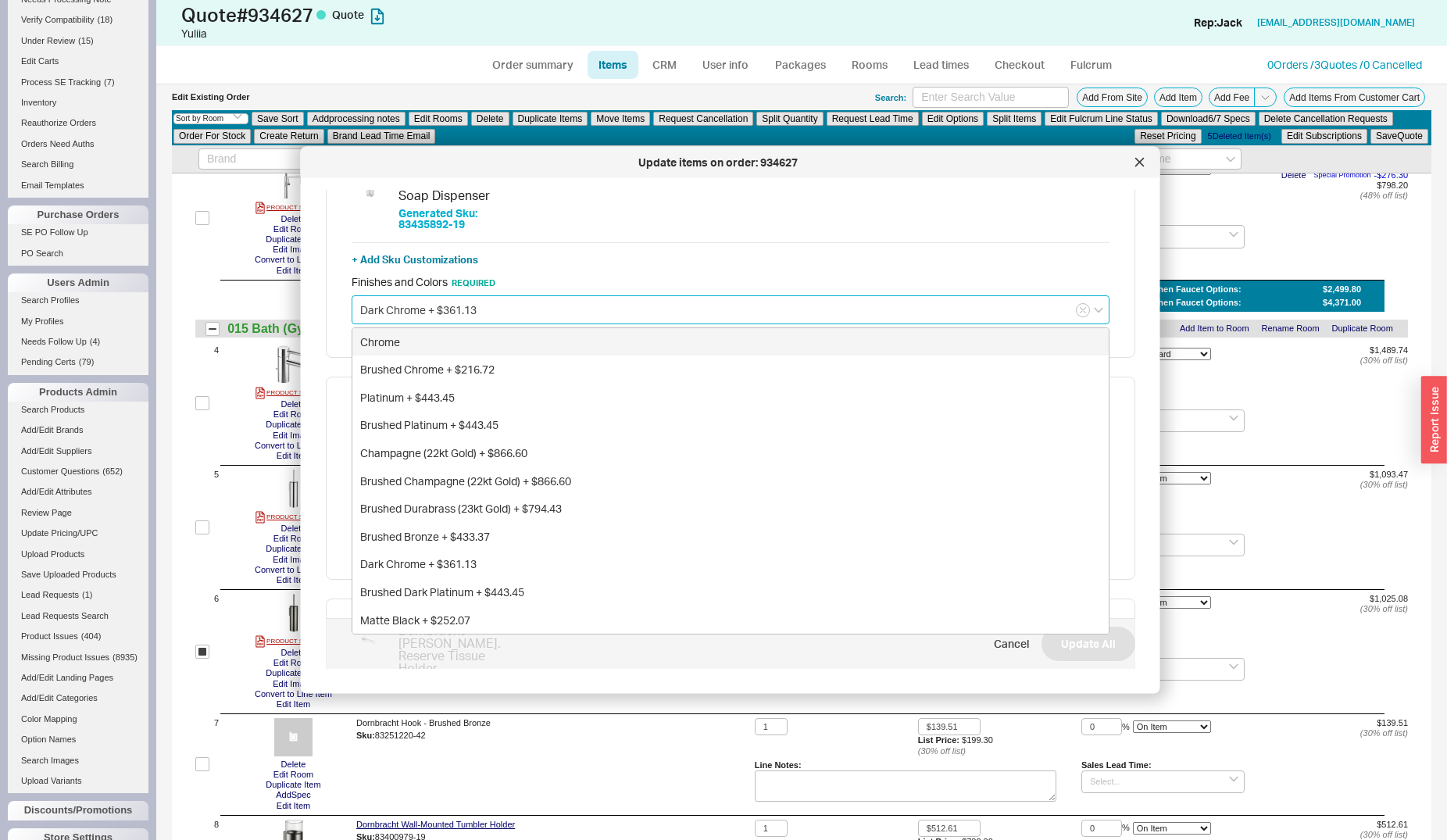
scroll to position [839, 0]
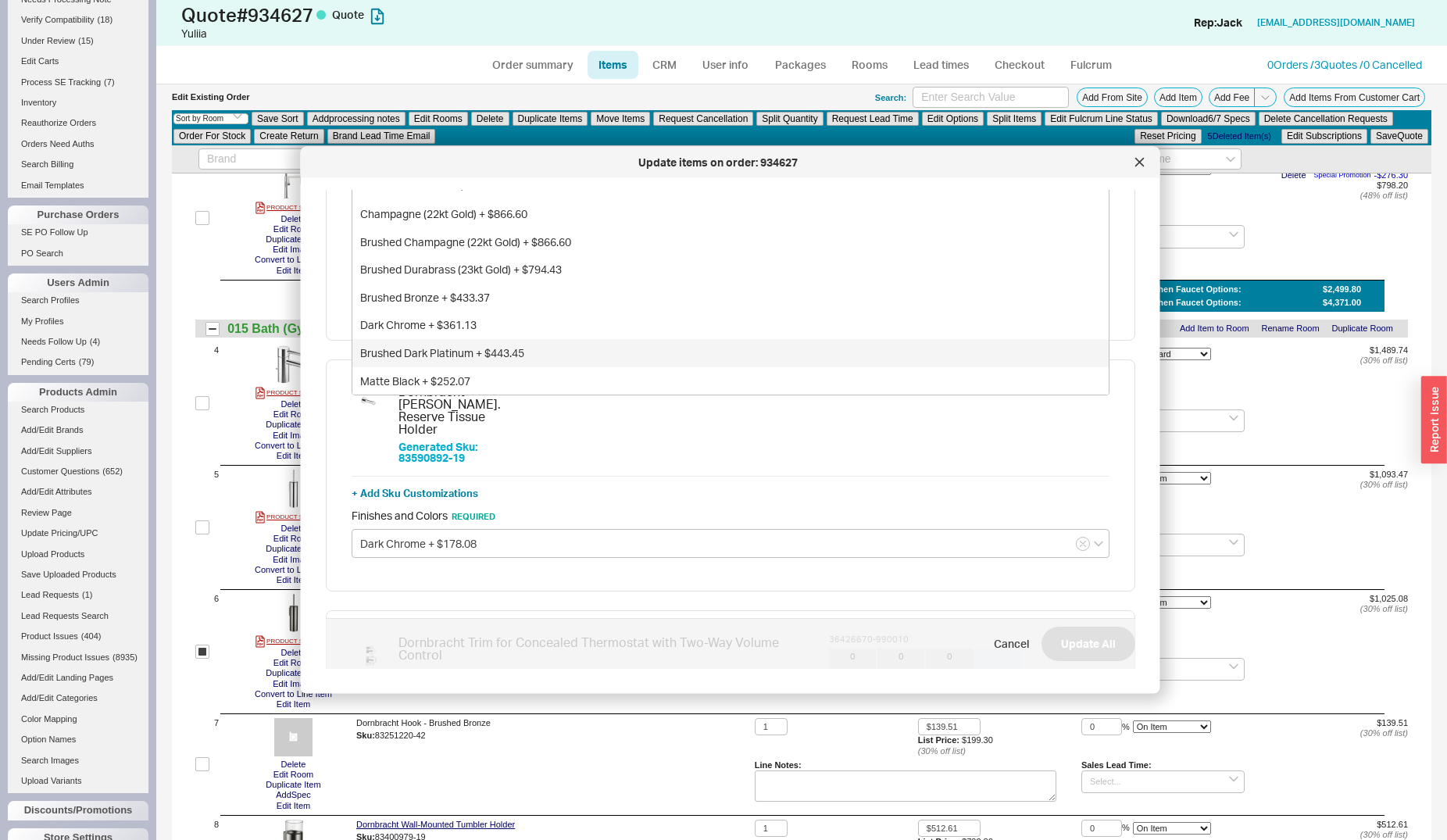
click at [441, 363] on div "Brushed Dark Platinum + $443.45" at bounding box center [731, 353] width 756 height 29
type input "Brushed Dark Platinum + $443.45"
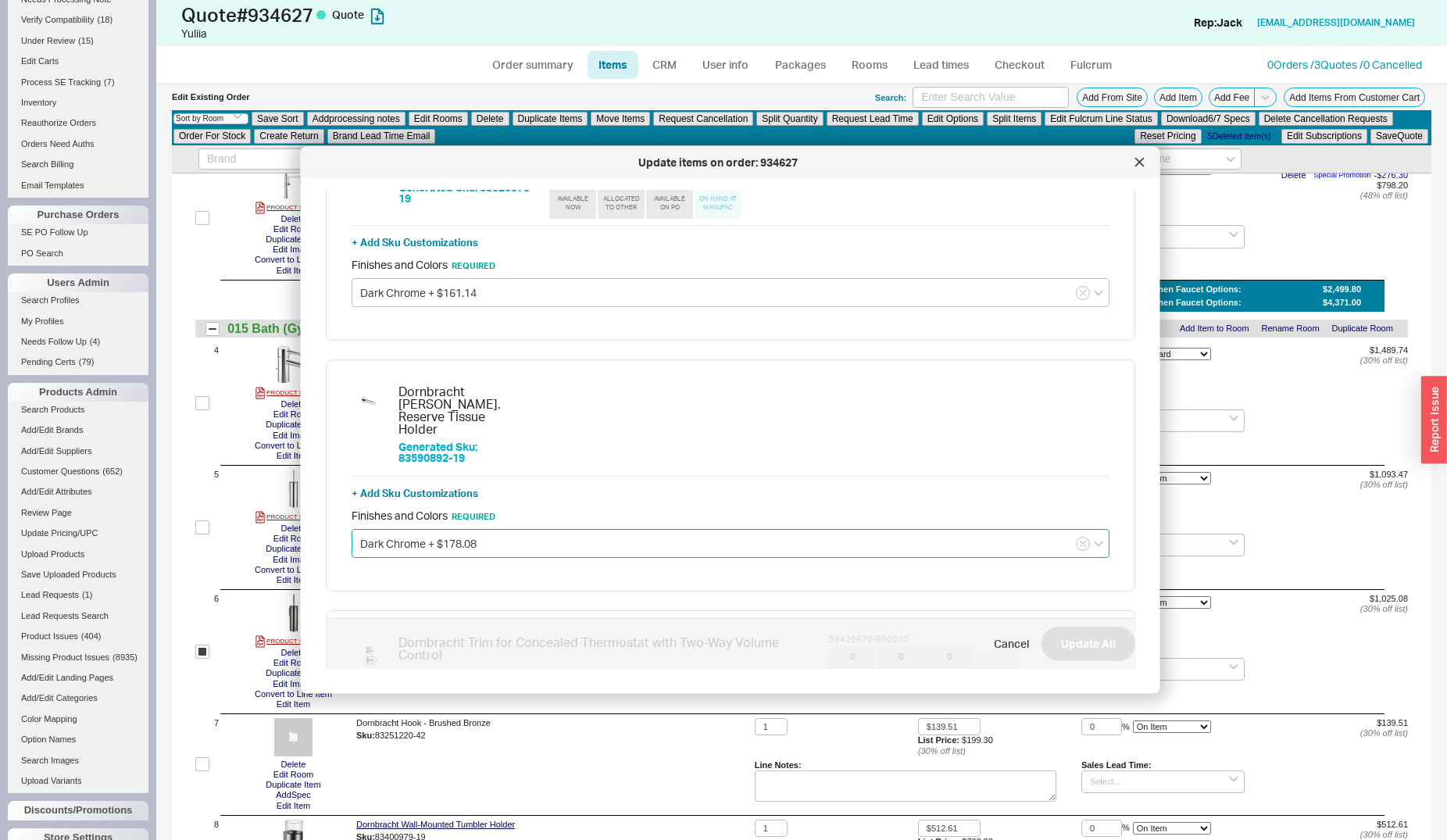
click at [408, 557] on input "Dark Chrome + $178.08" at bounding box center [730, 543] width 757 height 29
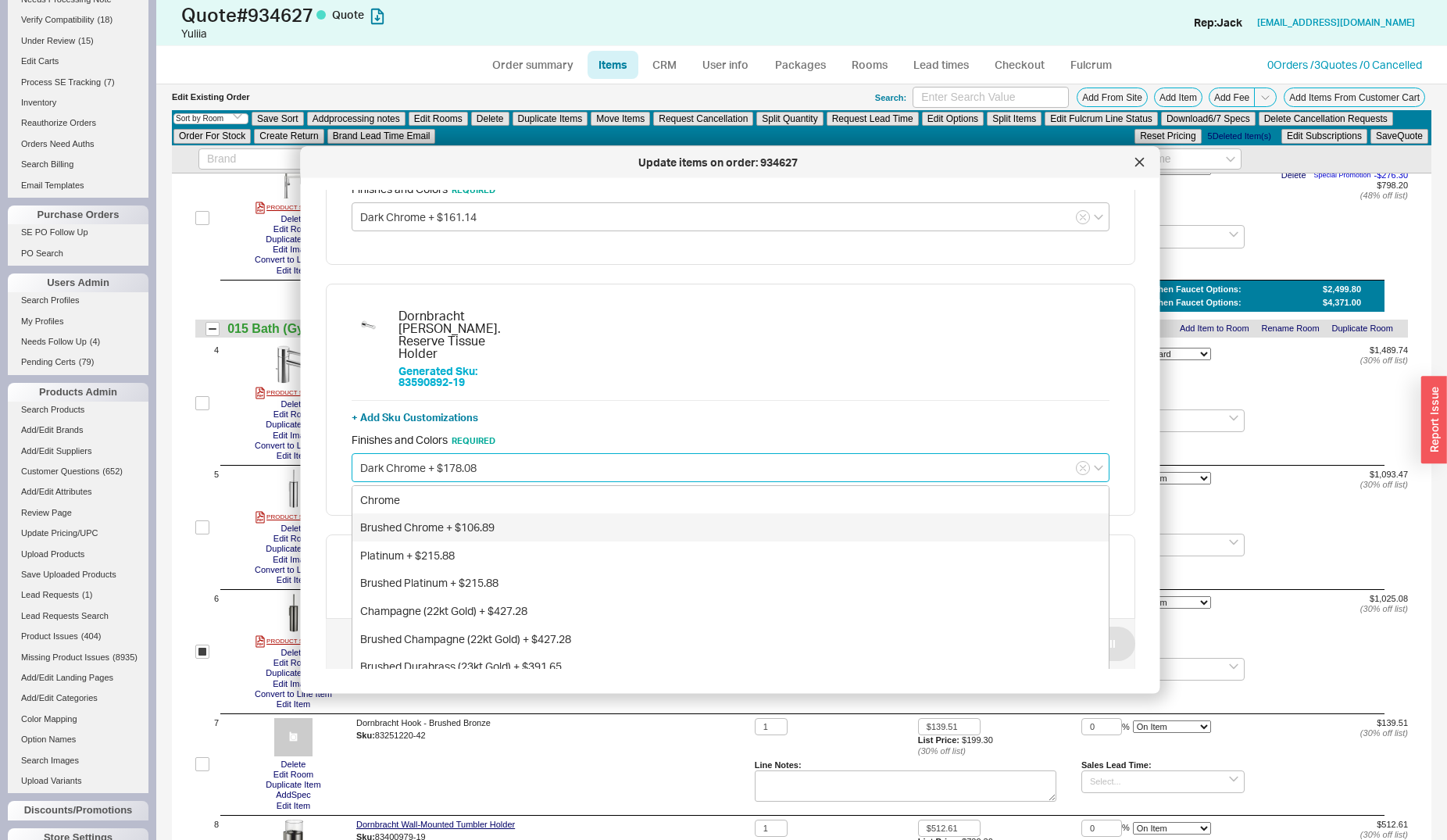
scroll to position [1078, 0]
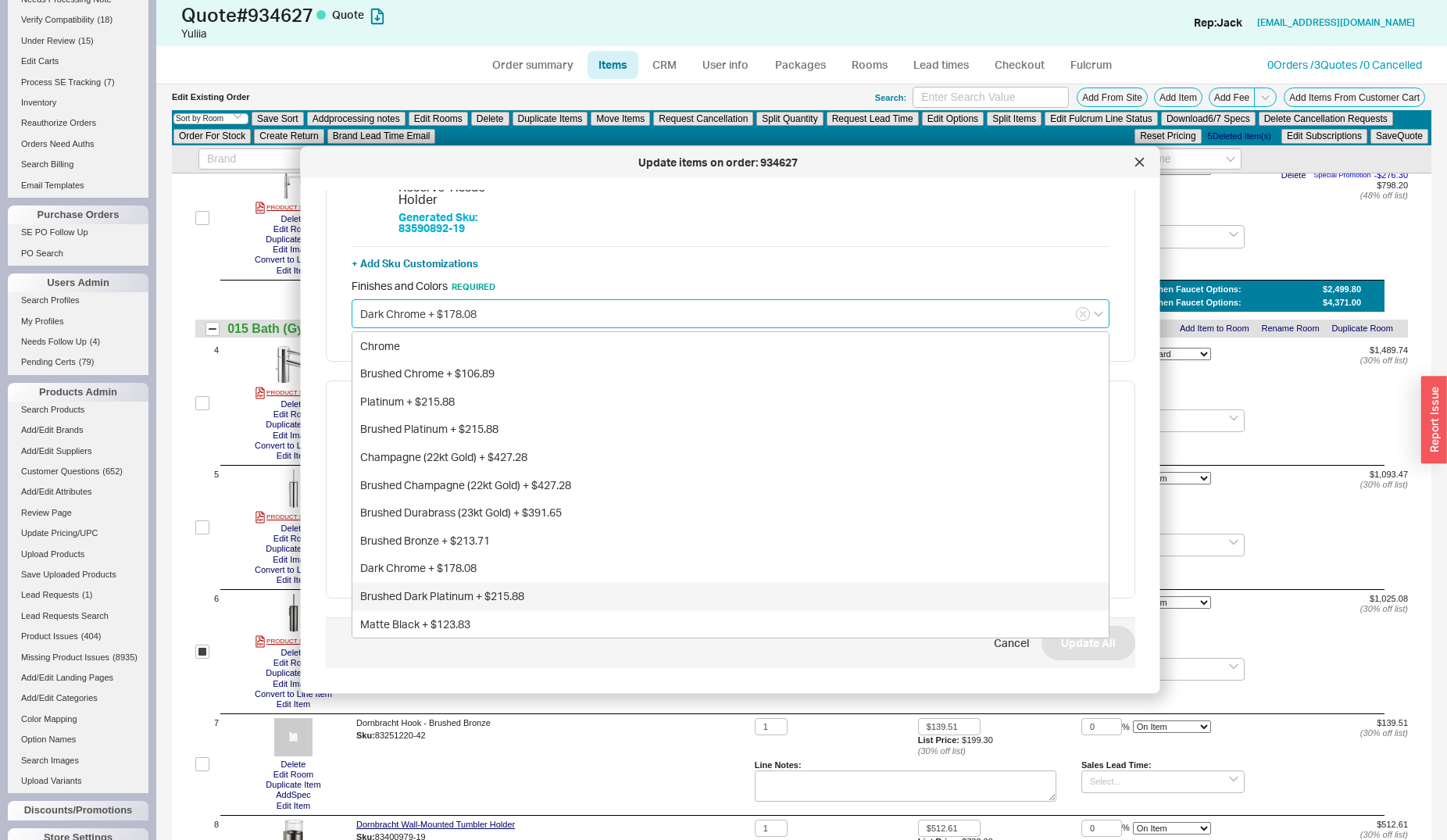
click at [440, 610] on div "Brushed Dark Platinum + $215.88" at bounding box center [731, 596] width 756 height 29
type input "Brushed Dark Platinum + $215.88"
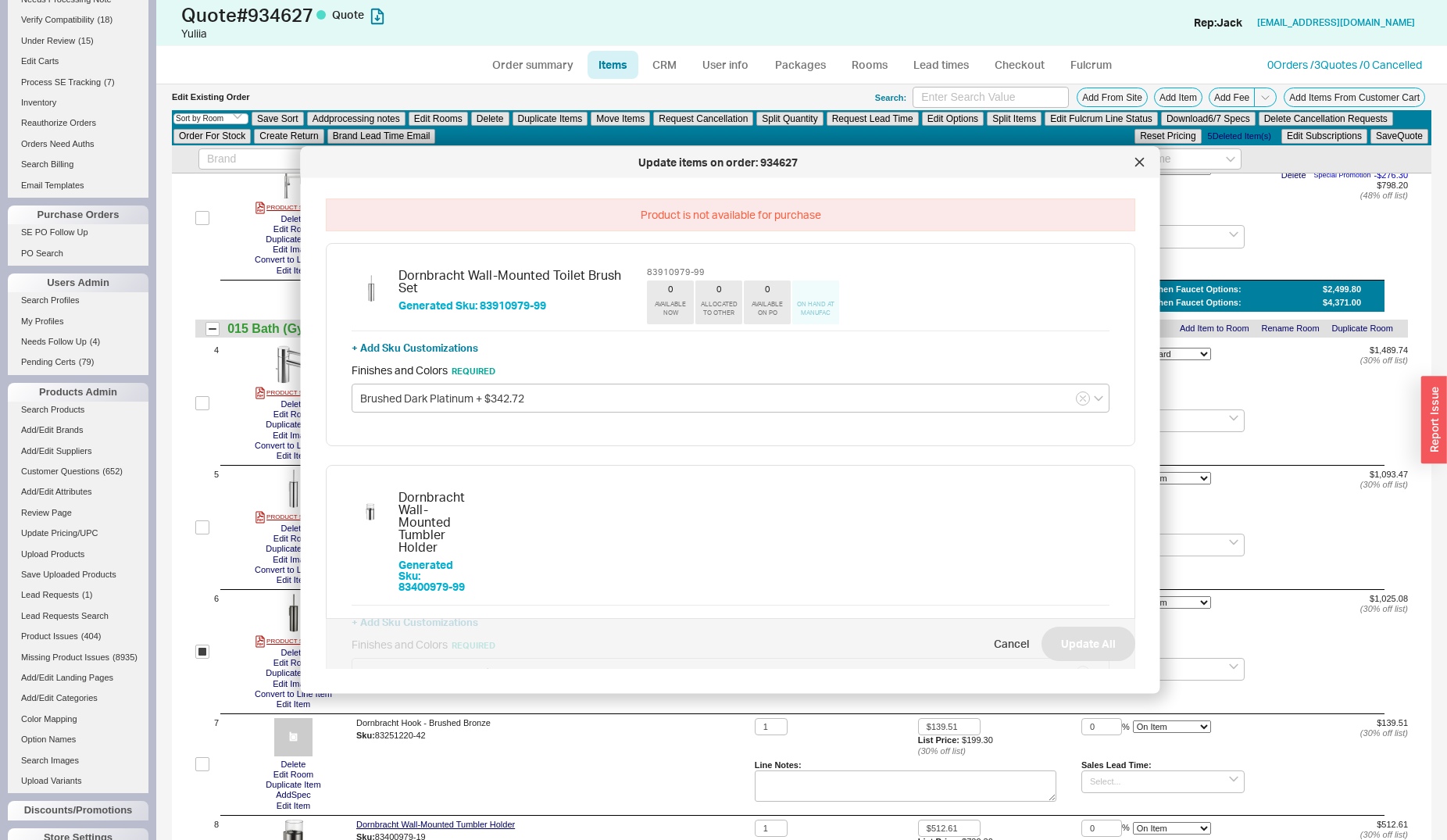
scroll to position [80, 0]
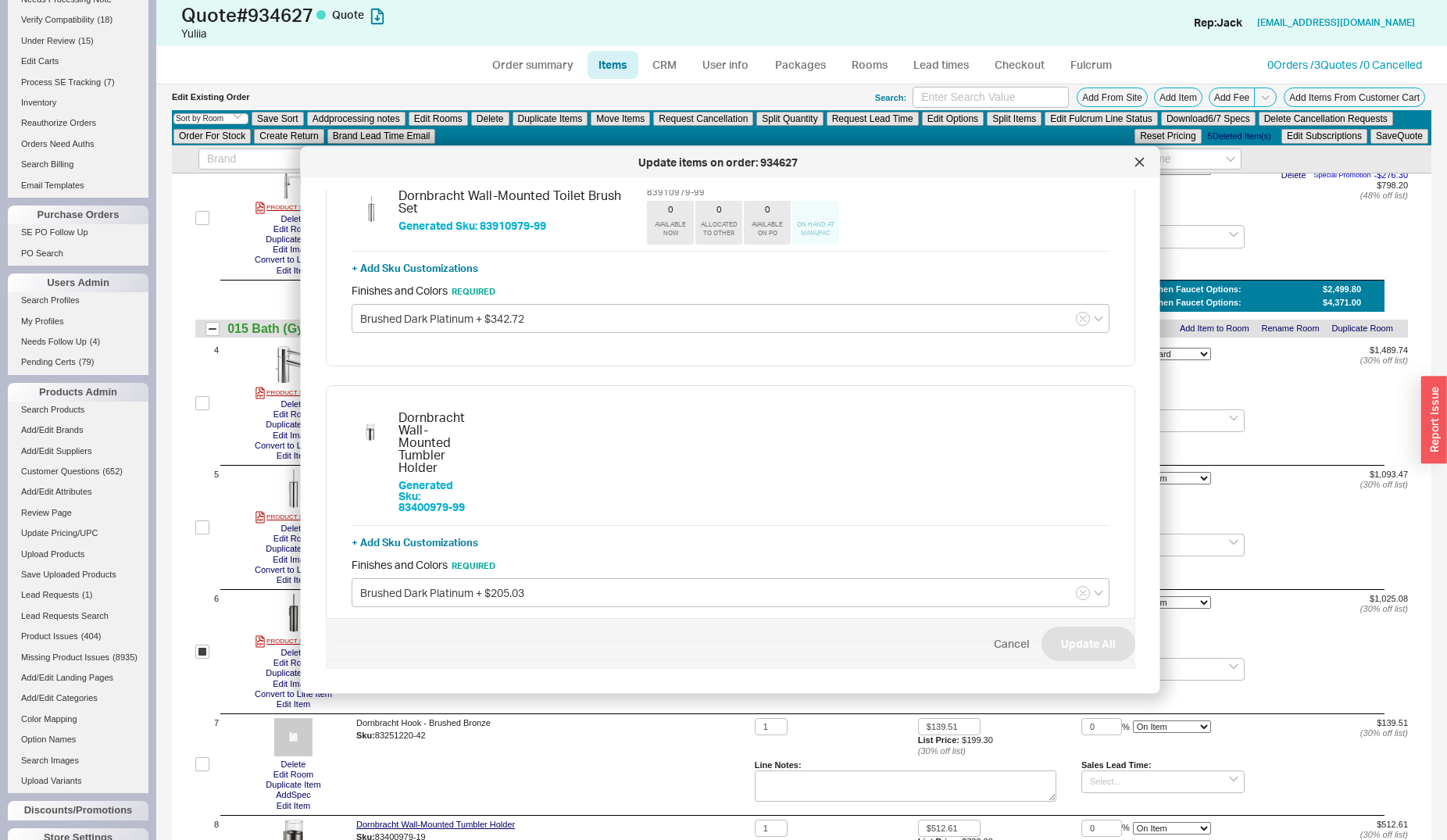
click at [994, 651] on span "Cancel" at bounding box center [1012, 644] width 35 height 16
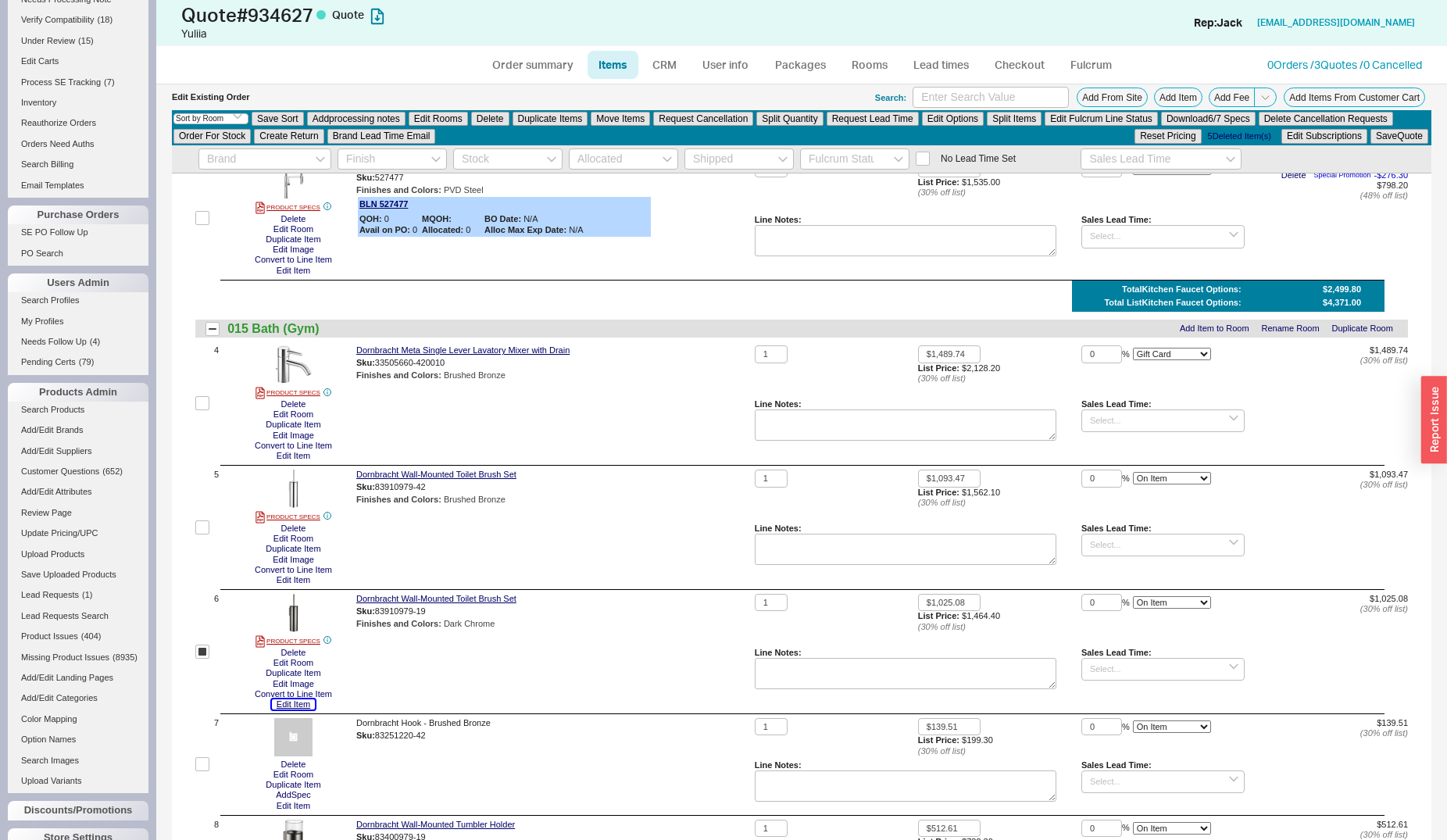
click at [293, 705] on button "Edit Item" at bounding box center [294, 704] width 43 height 10
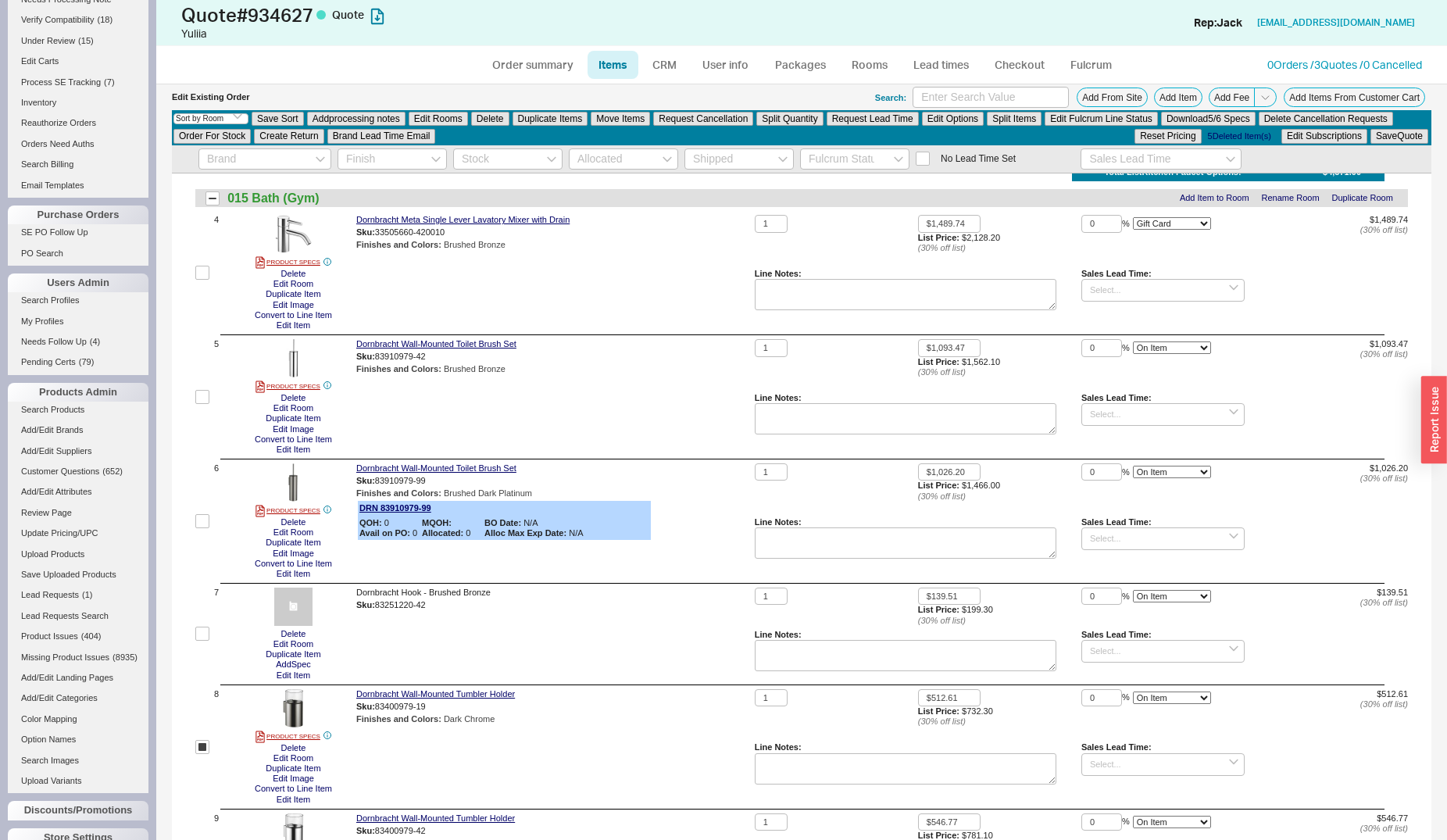
scroll to position [493, 0]
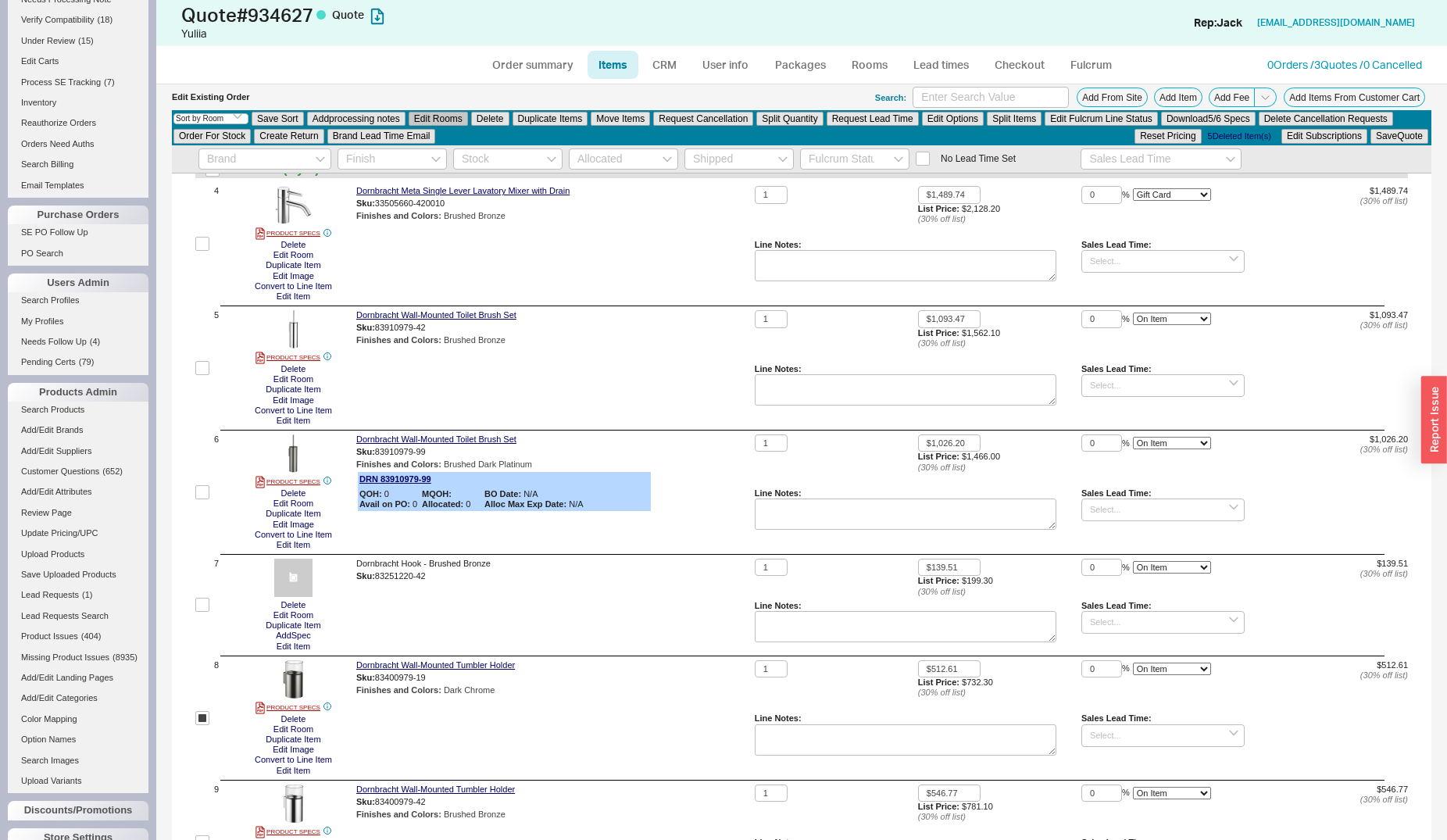
click at [437, 113] on button "Edit Rooms" at bounding box center [438, 118] width 59 height 14
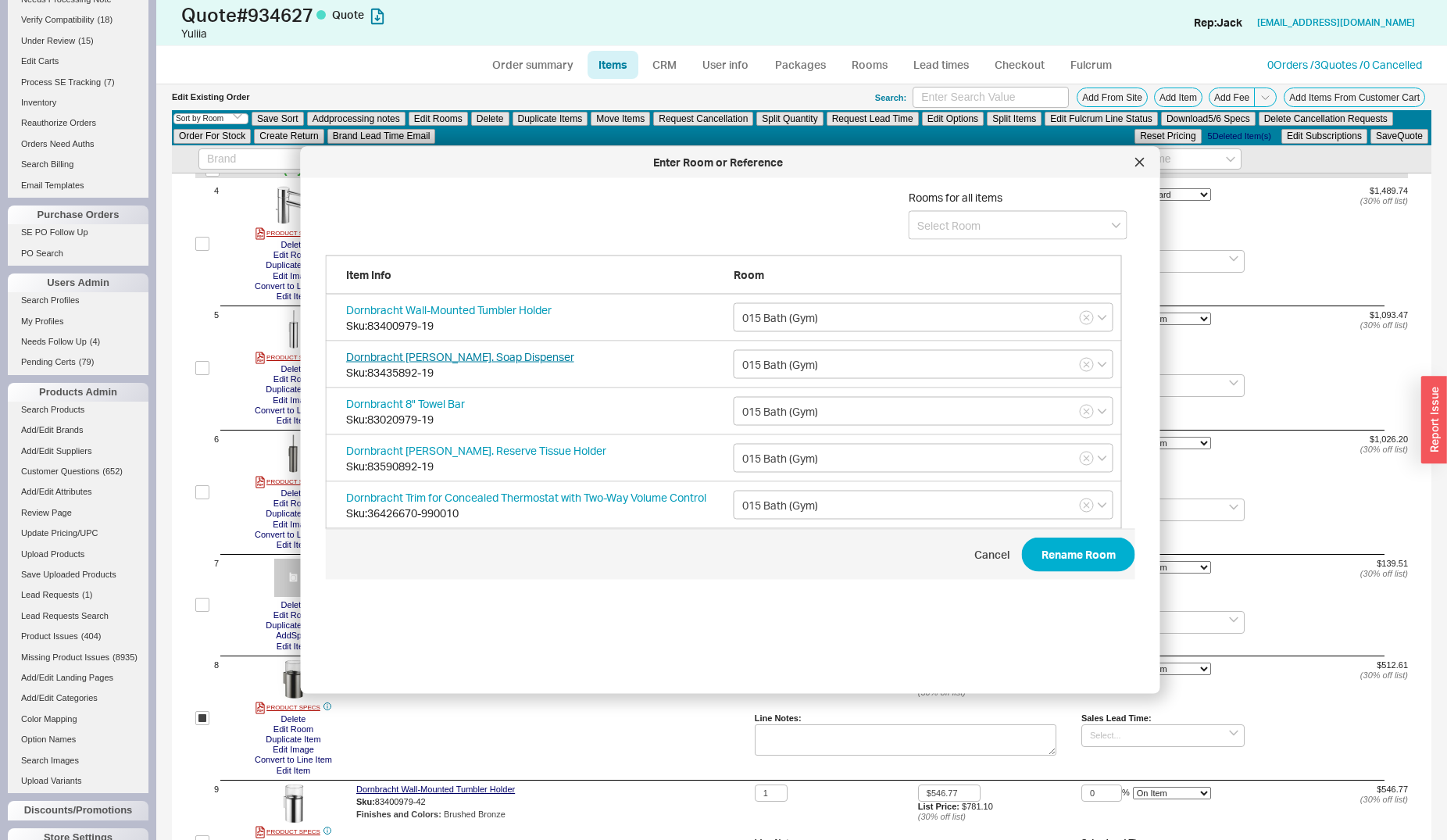
scroll to position [465, 808]
click at [1135, 160] on icon at bounding box center [1140, 162] width 10 height 10
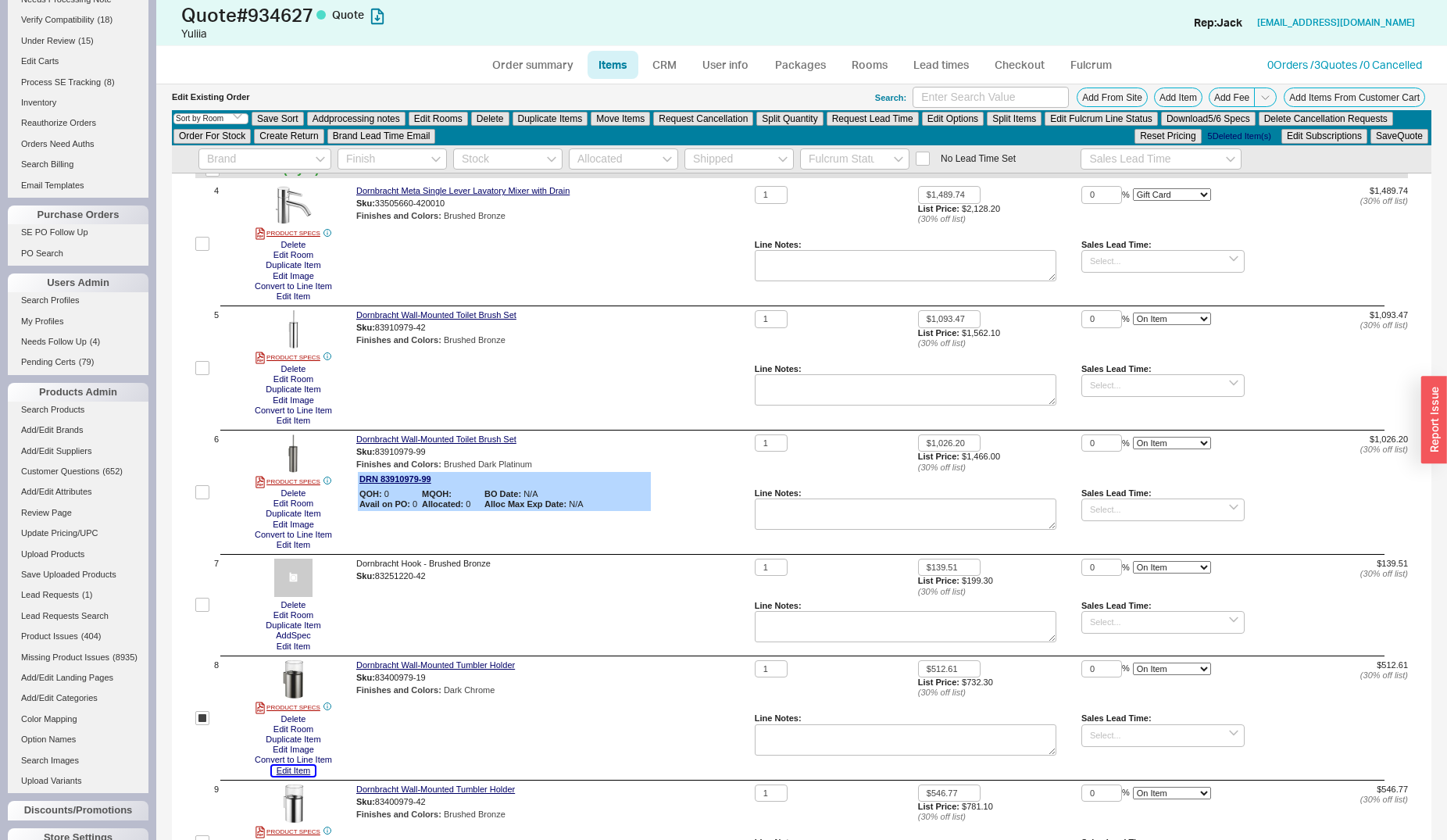
click at [287, 771] on button "Edit Item" at bounding box center [294, 770] width 43 height 10
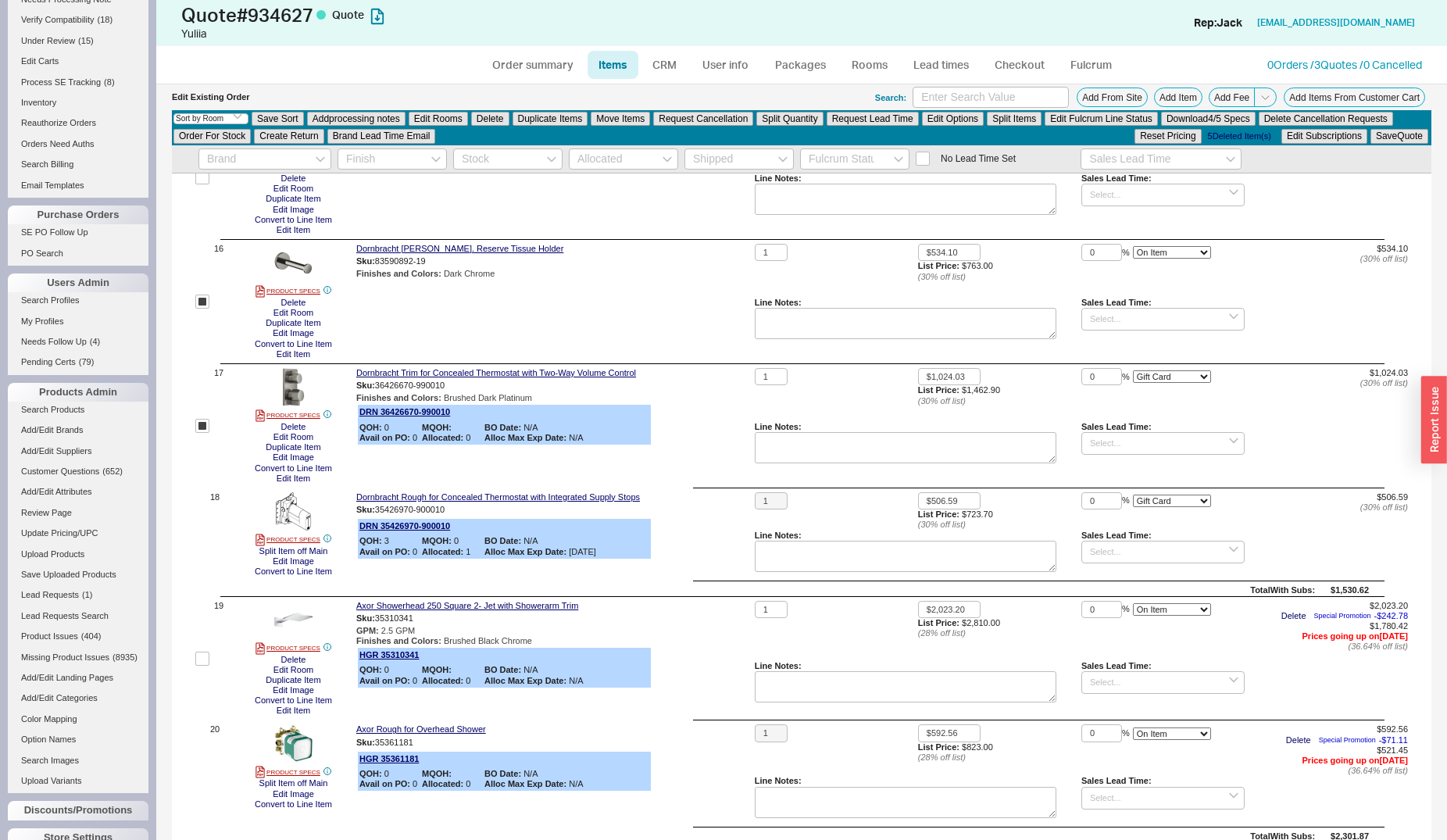
scroll to position [1833, 0]
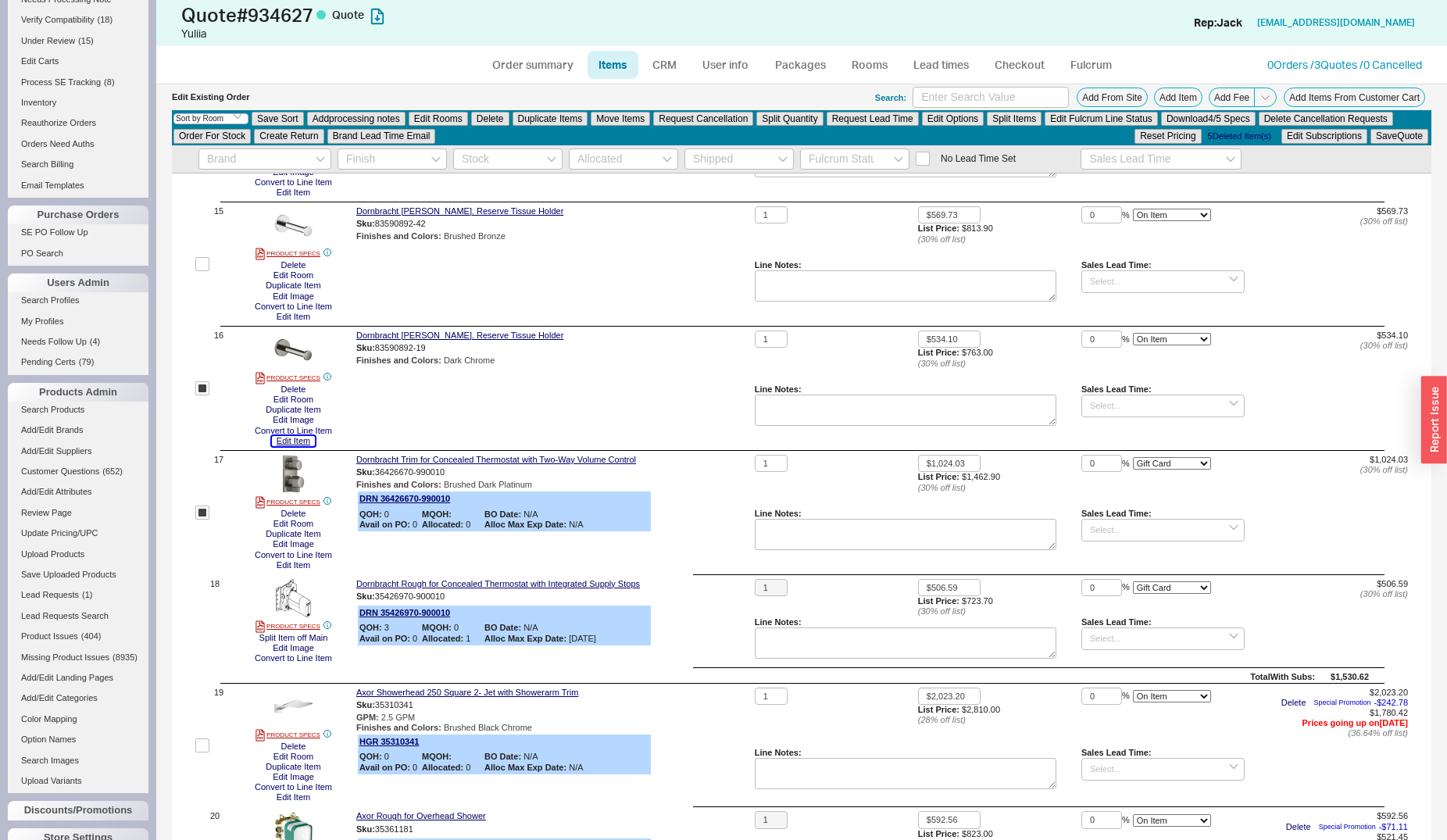
click at [293, 445] on button "Edit Item" at bounding box center [294, 441] width 43 height 10
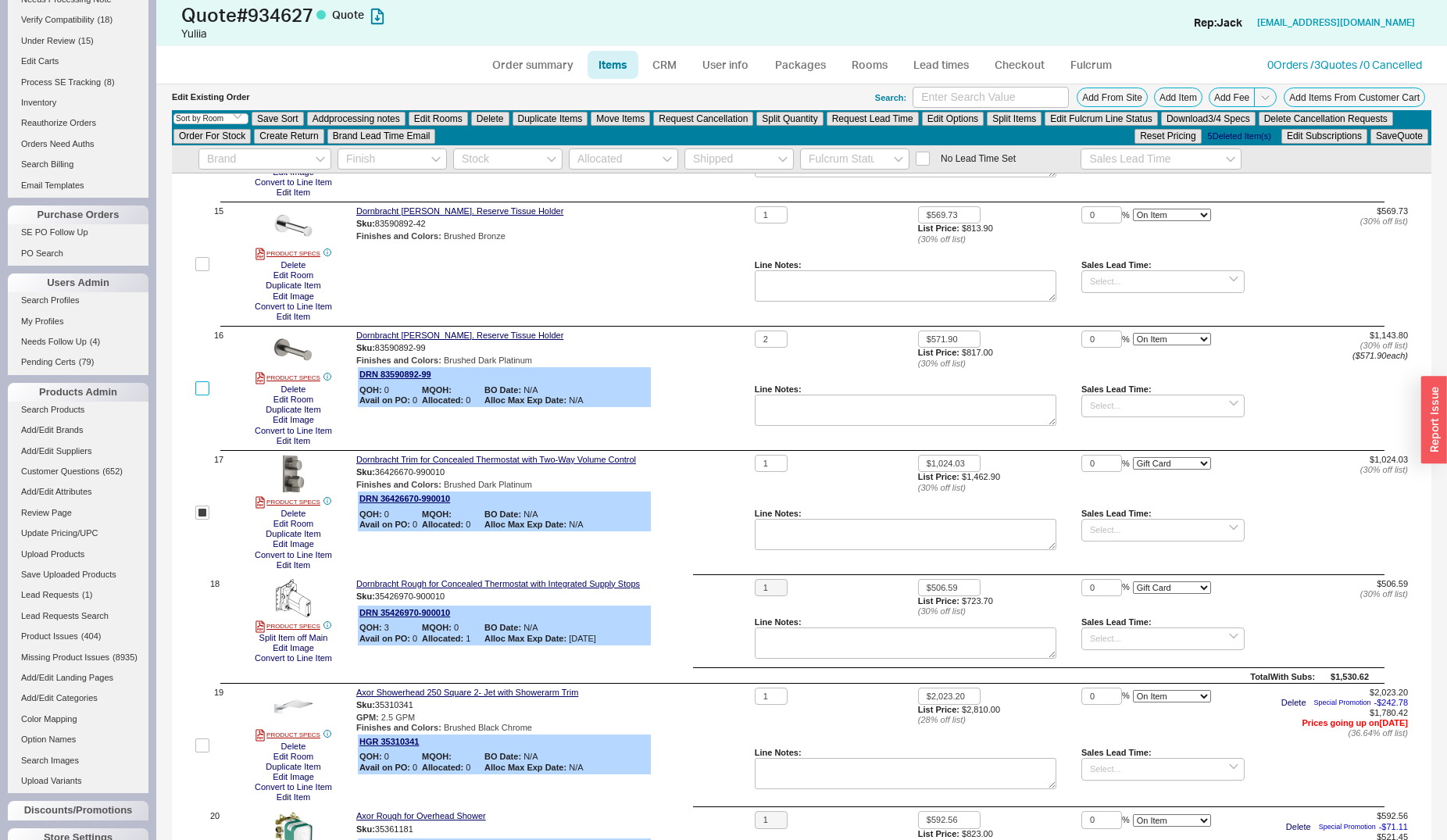
click at [203, 388] on input "checkbox" at bounding box center [202, 388] width 14 height 14
checkbox input "true"
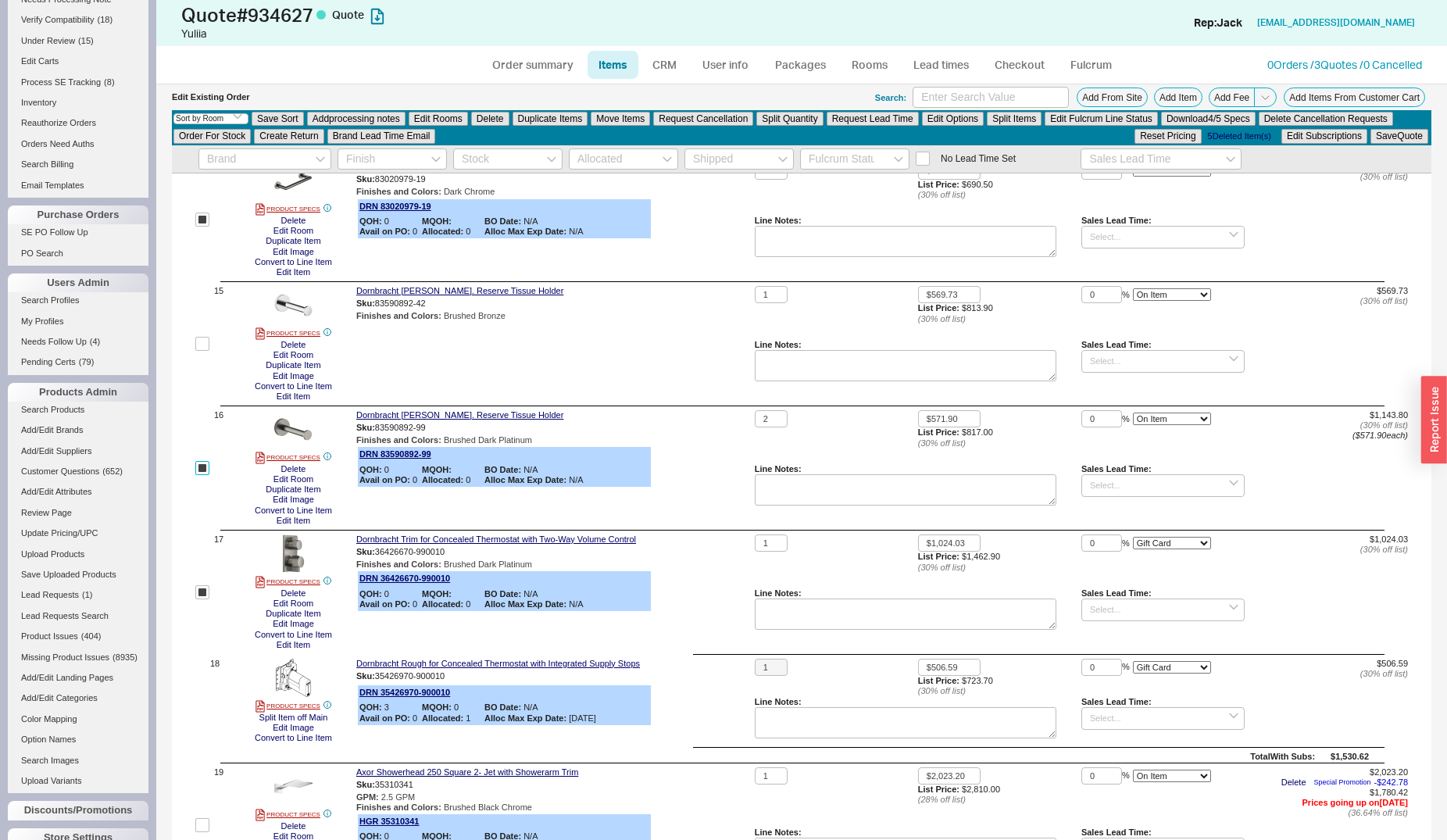
scroll to position [1593, 0]
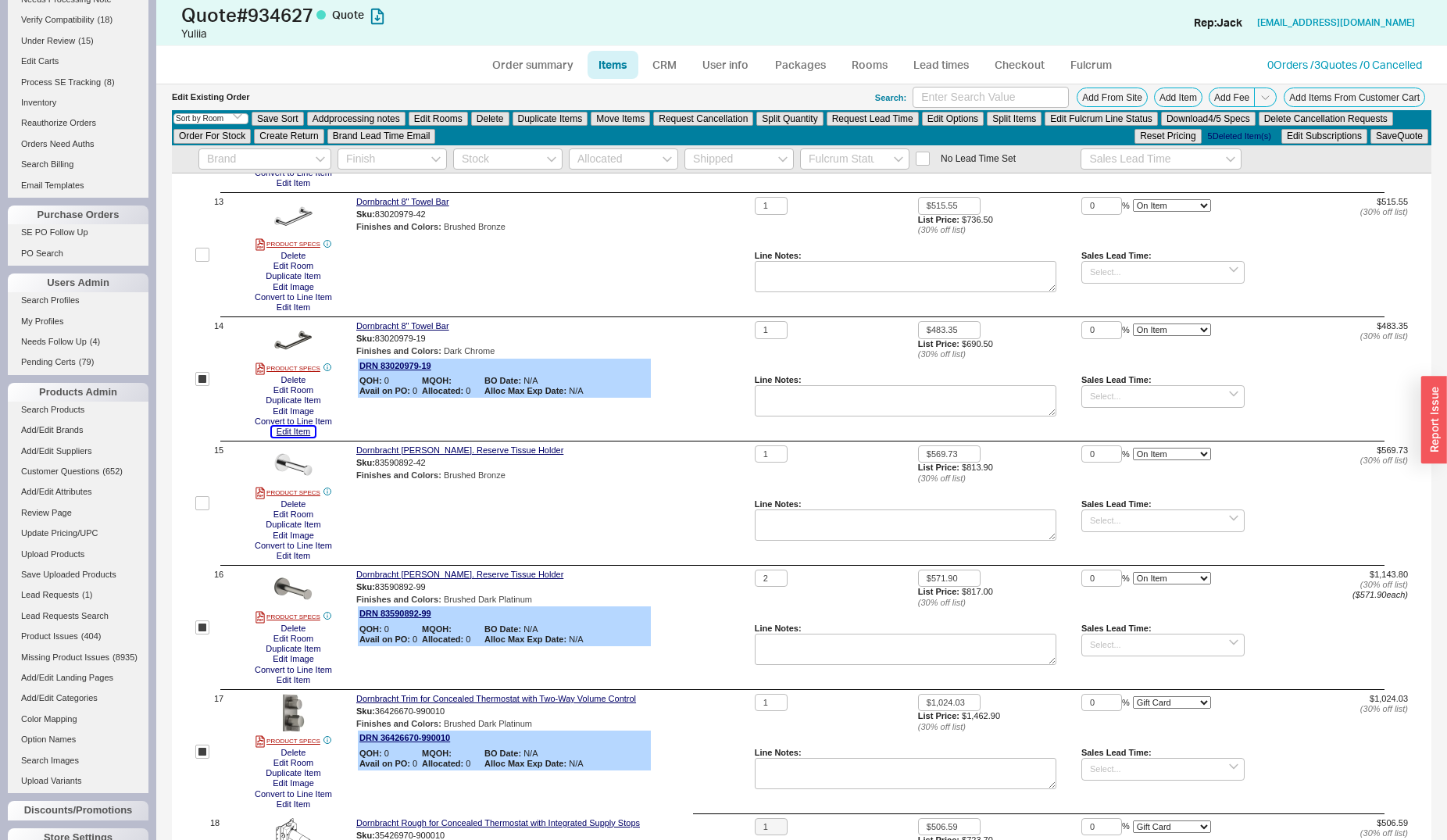
click at [284, 434] on button "Edit Item" at bounding box center [294, 431] width 43 height 10
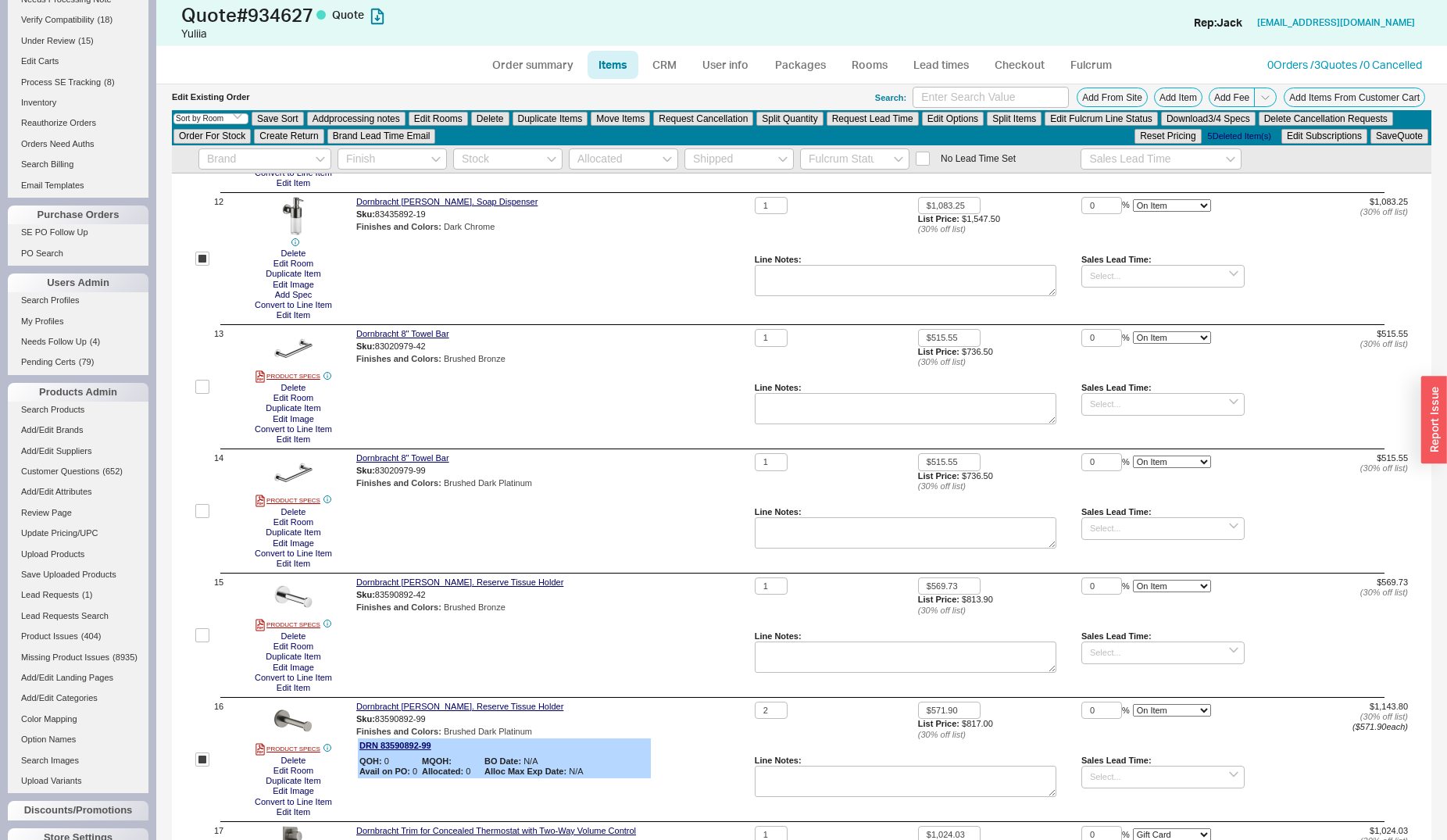
scroll to position [1434, 0]
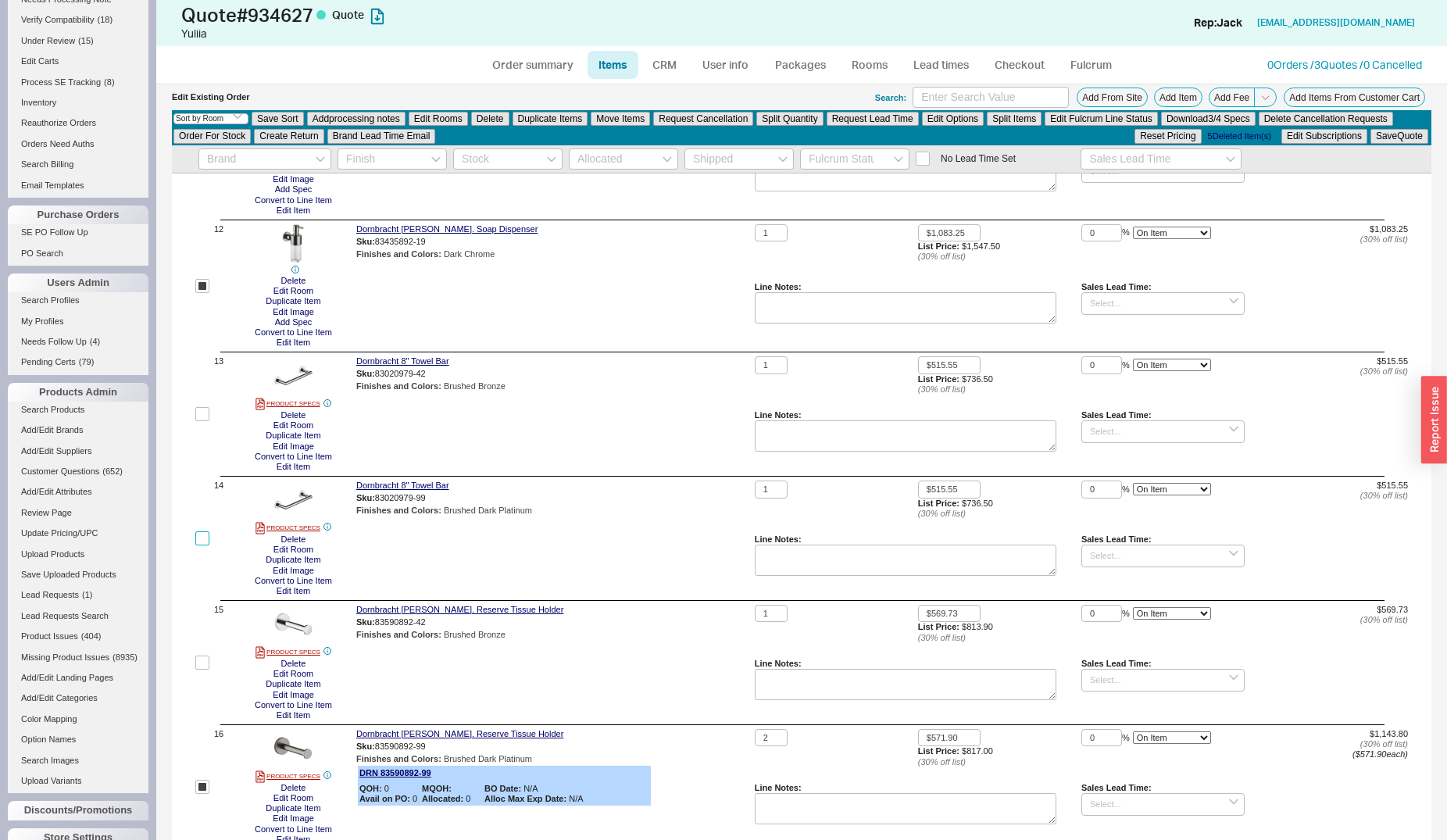
click at [201, 536] on input "checkbox" at bounding box center [202, 538] width 14 height 14
checkbox input "true"
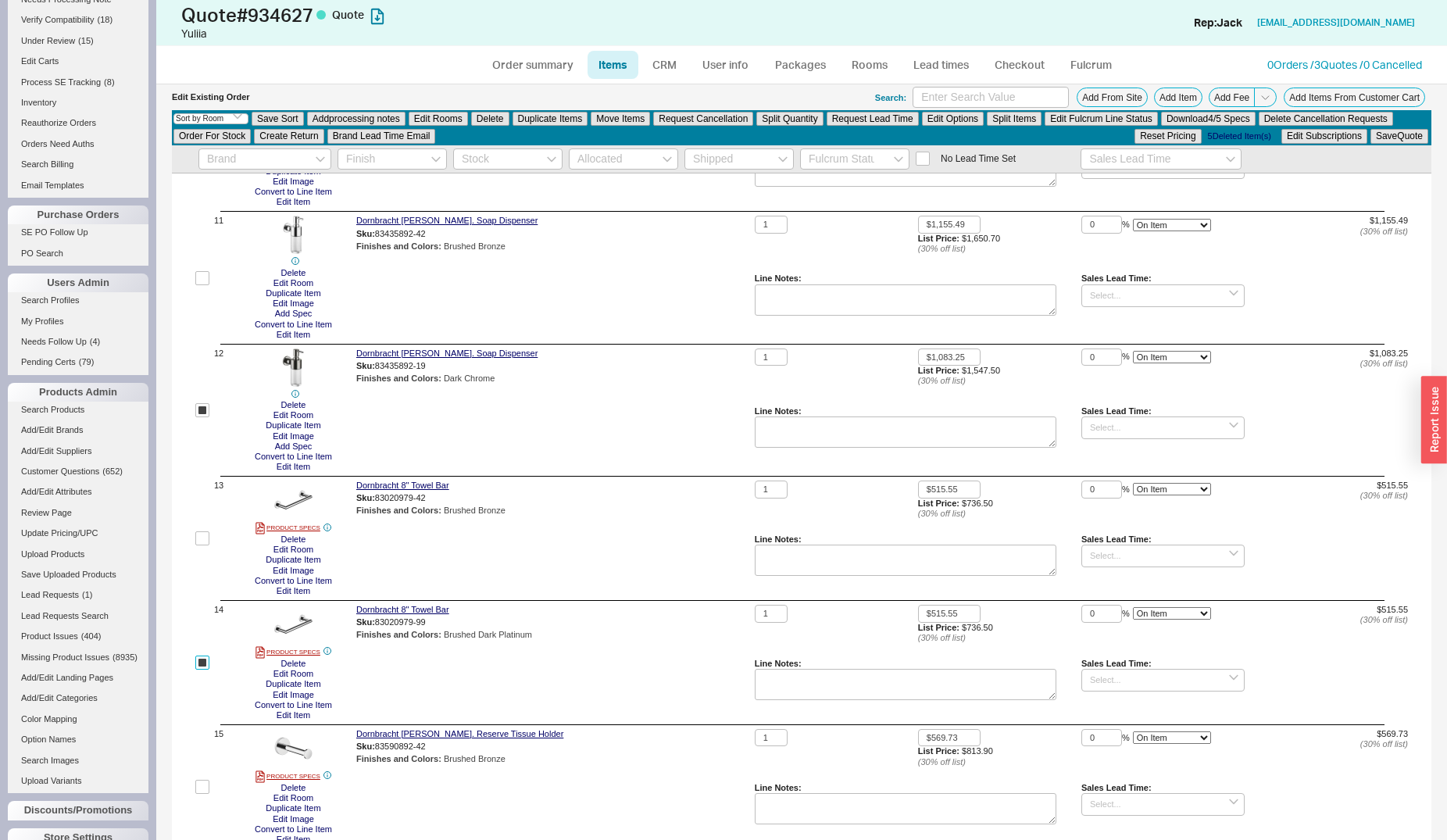
scroll to position [1274, 0]
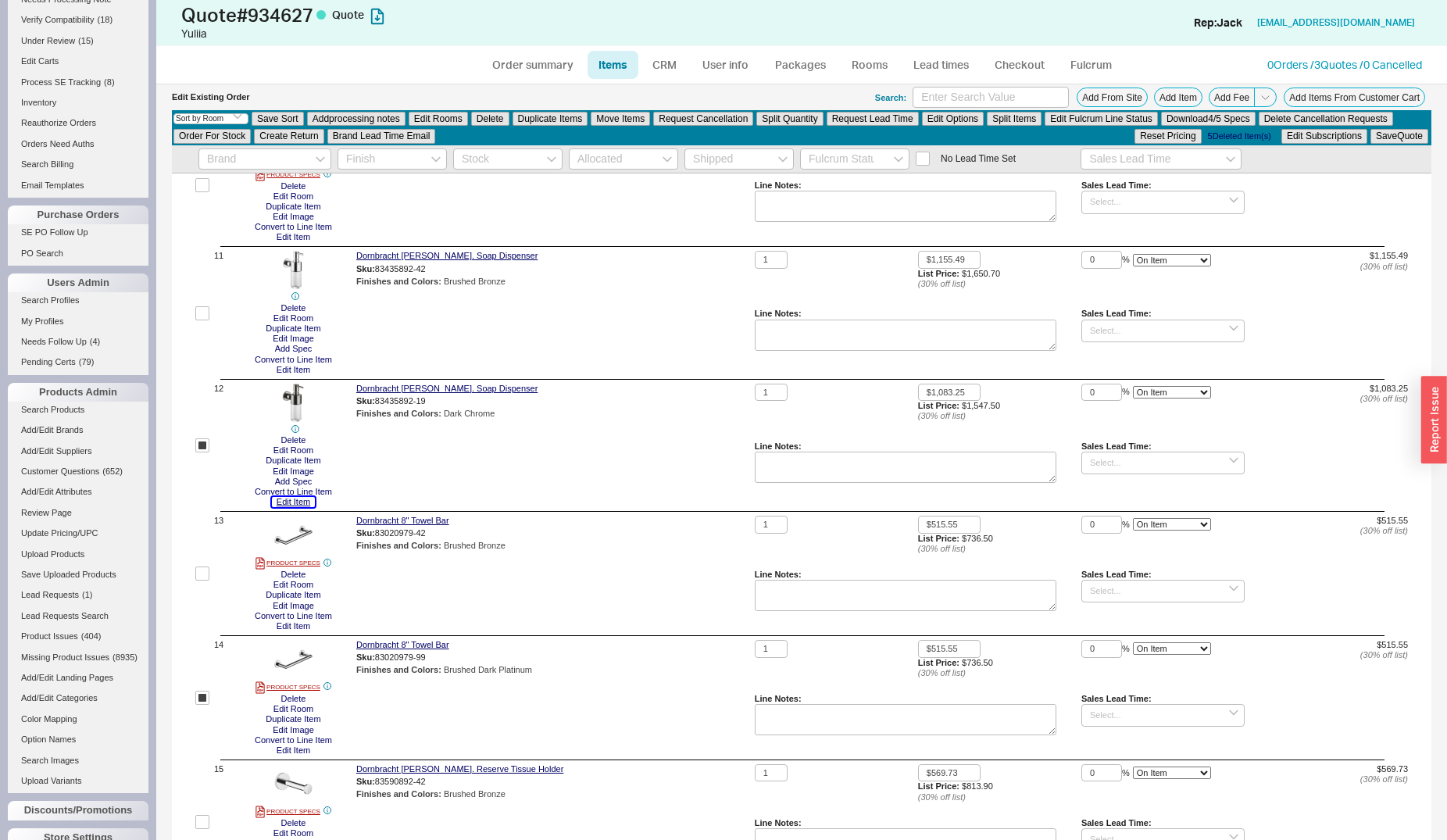
click at [282, 504] on button "Edit Item" at bounding box center [294, 501] width 43 height 10
click at [199, 445] on input "checkbox" at bounding box center [202, 445] width 14 height 14
checkbox input "true"
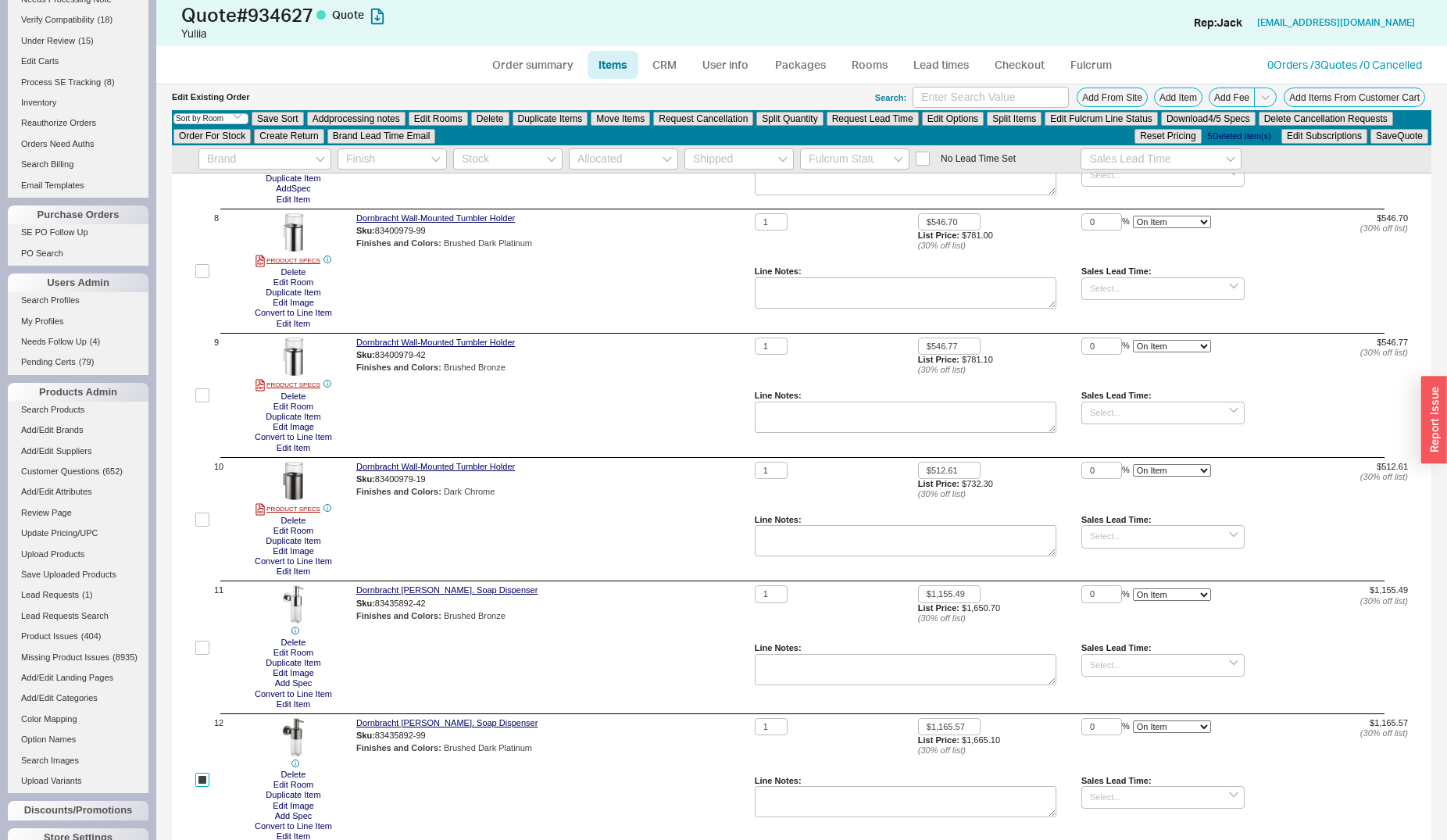
scroll to position [876, 0]
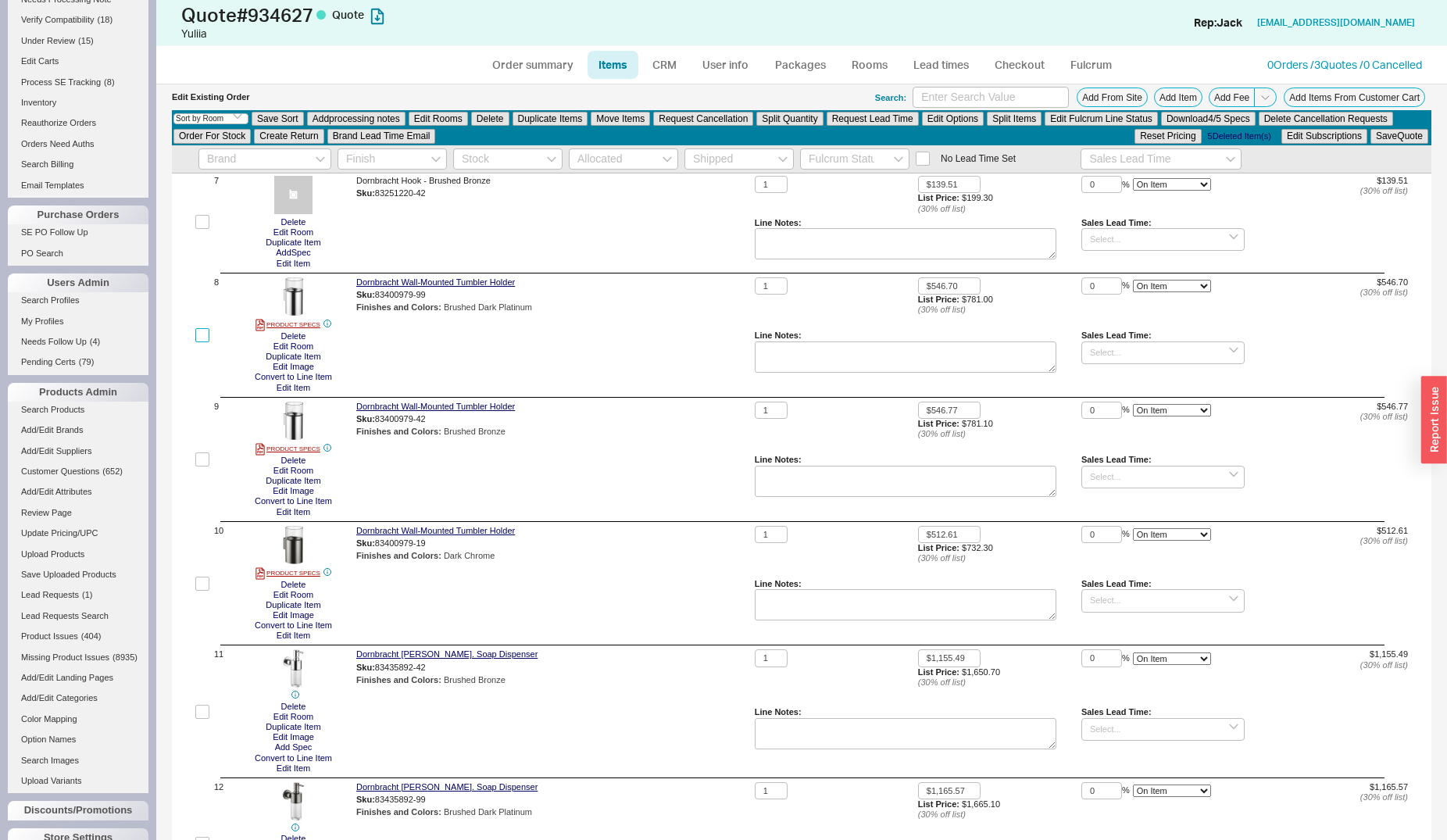
click at [206, 337] on input "checkbox" at bounding box center [202, 335] width 14 height 14
checkbox input "true"
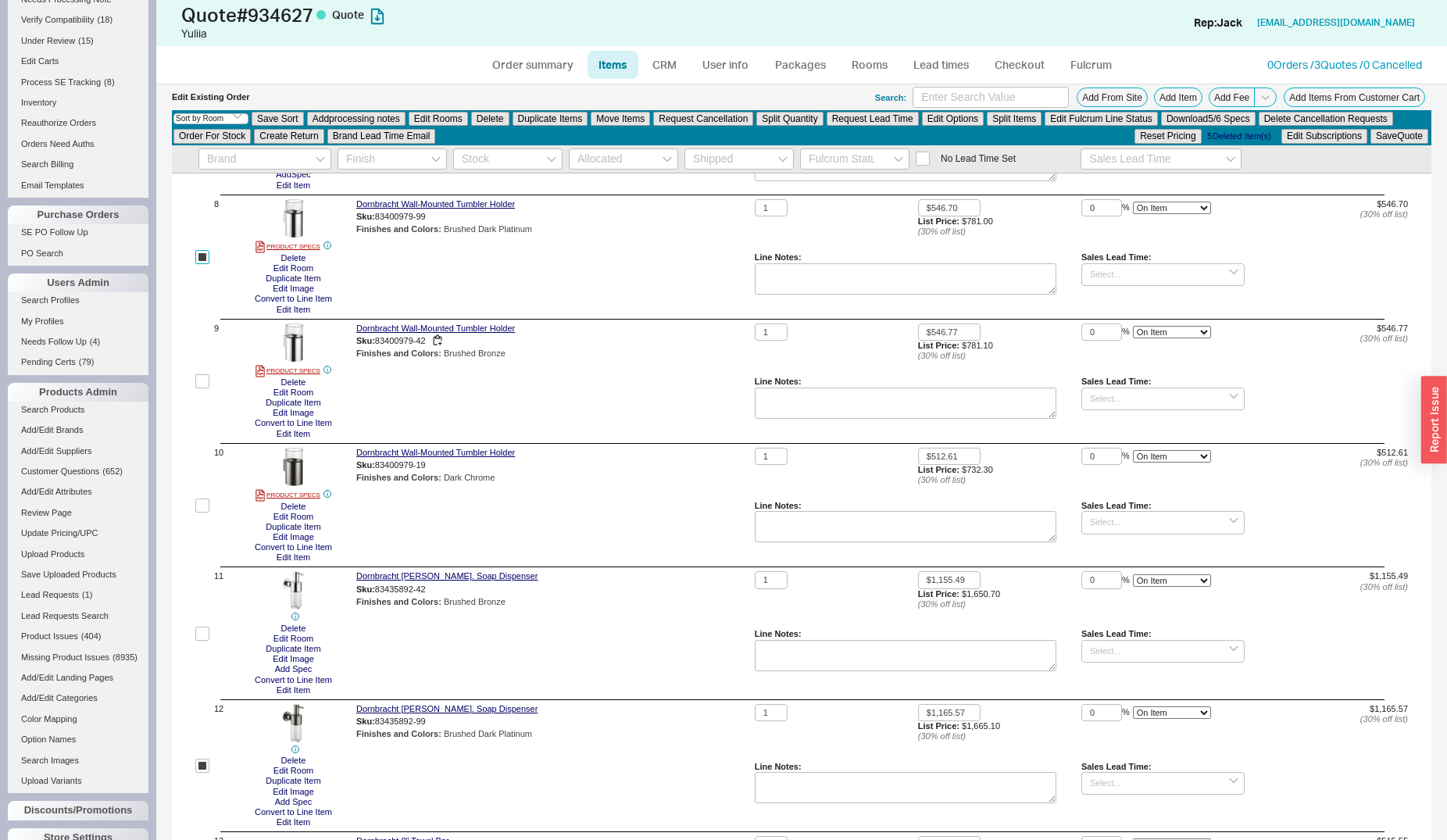
scroll to position [956, 0]
click at [287, 291] on button "Edit Image" at bounding box center [294, 287] width 51 height 10
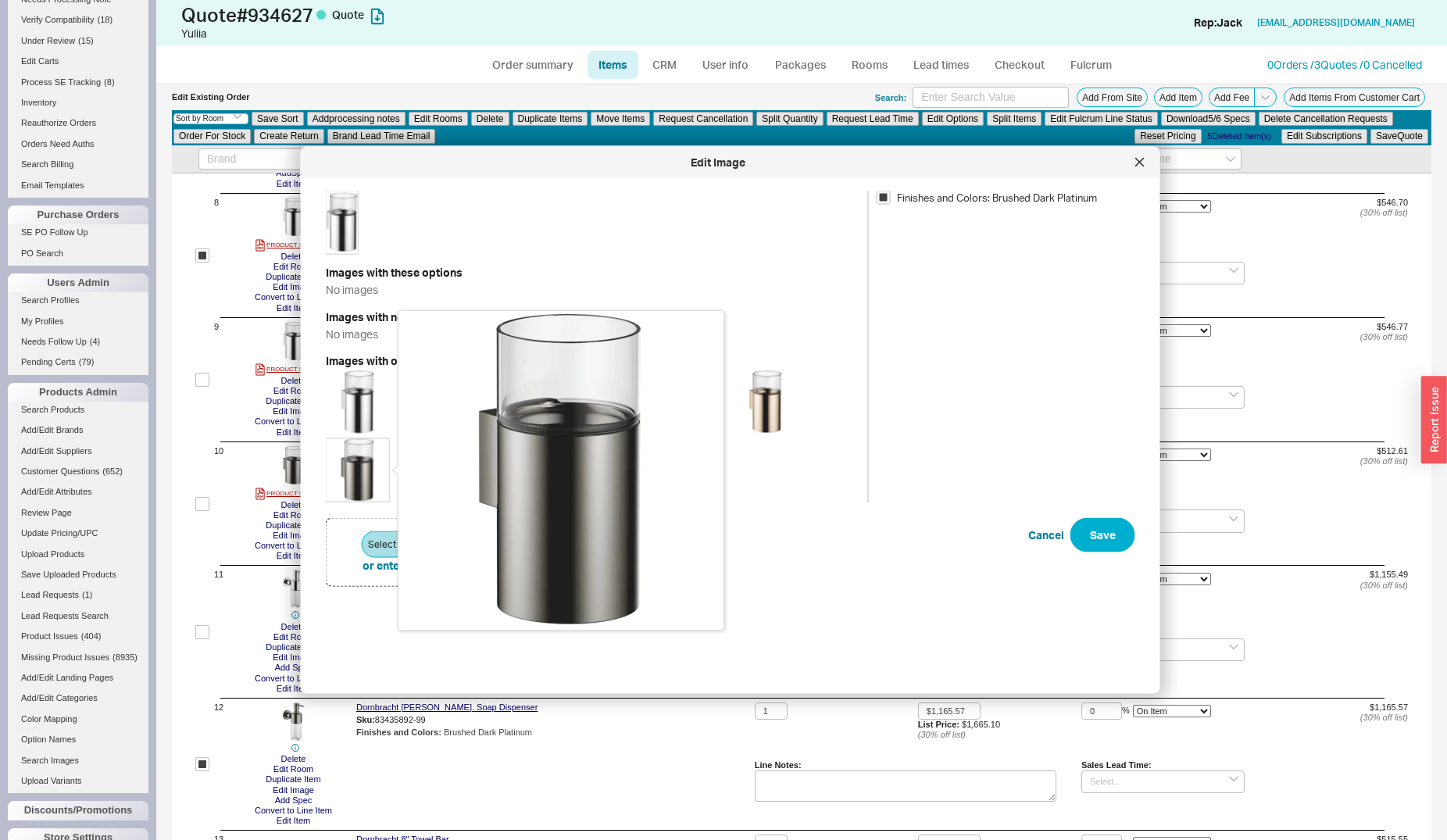
click at [365, 462] on img at bounding box center [358, 470] width 62 height 62
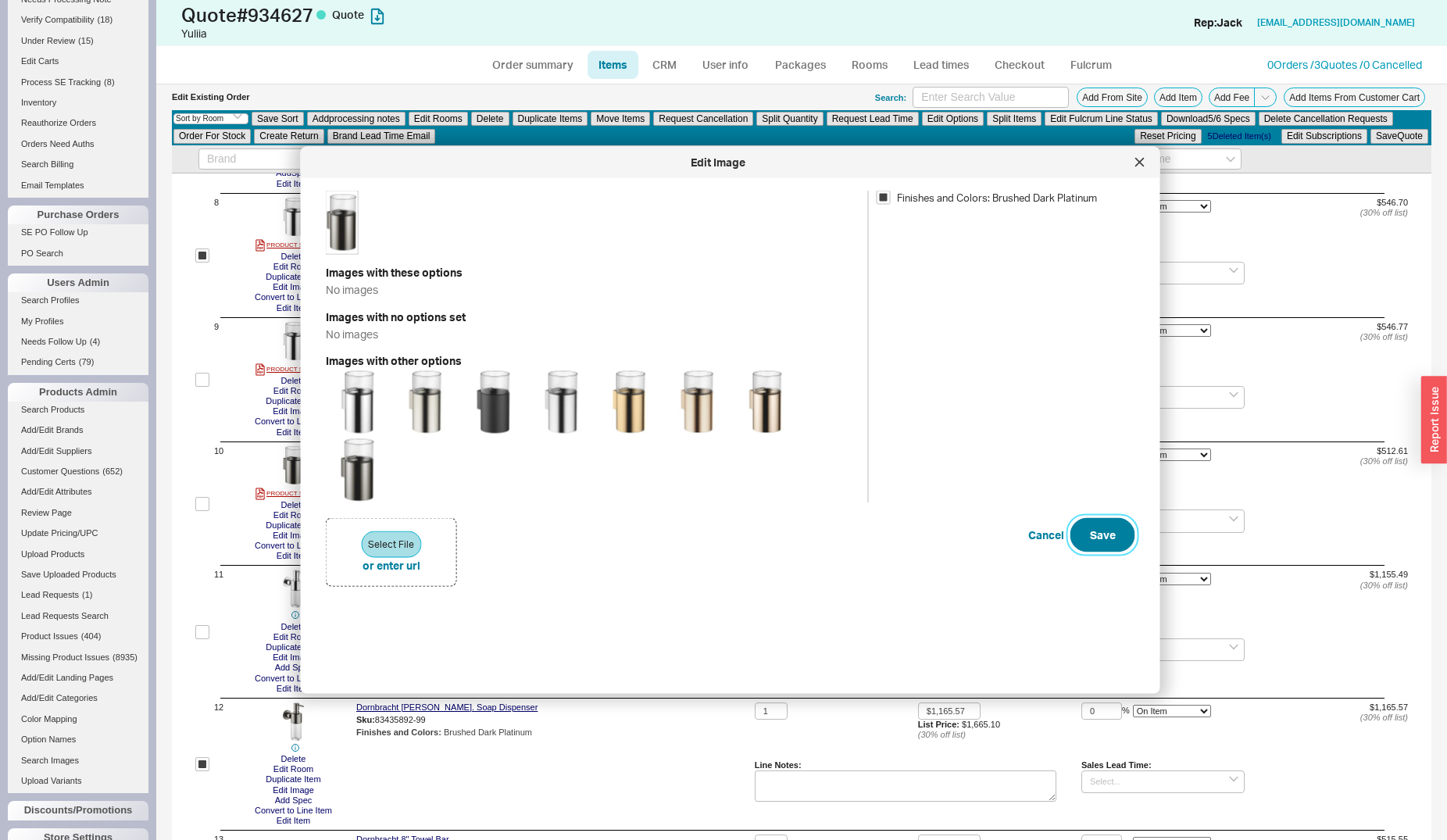
click at [1085, 538] on button "Save" at bounding box center [1103, 535] width 65 height 34
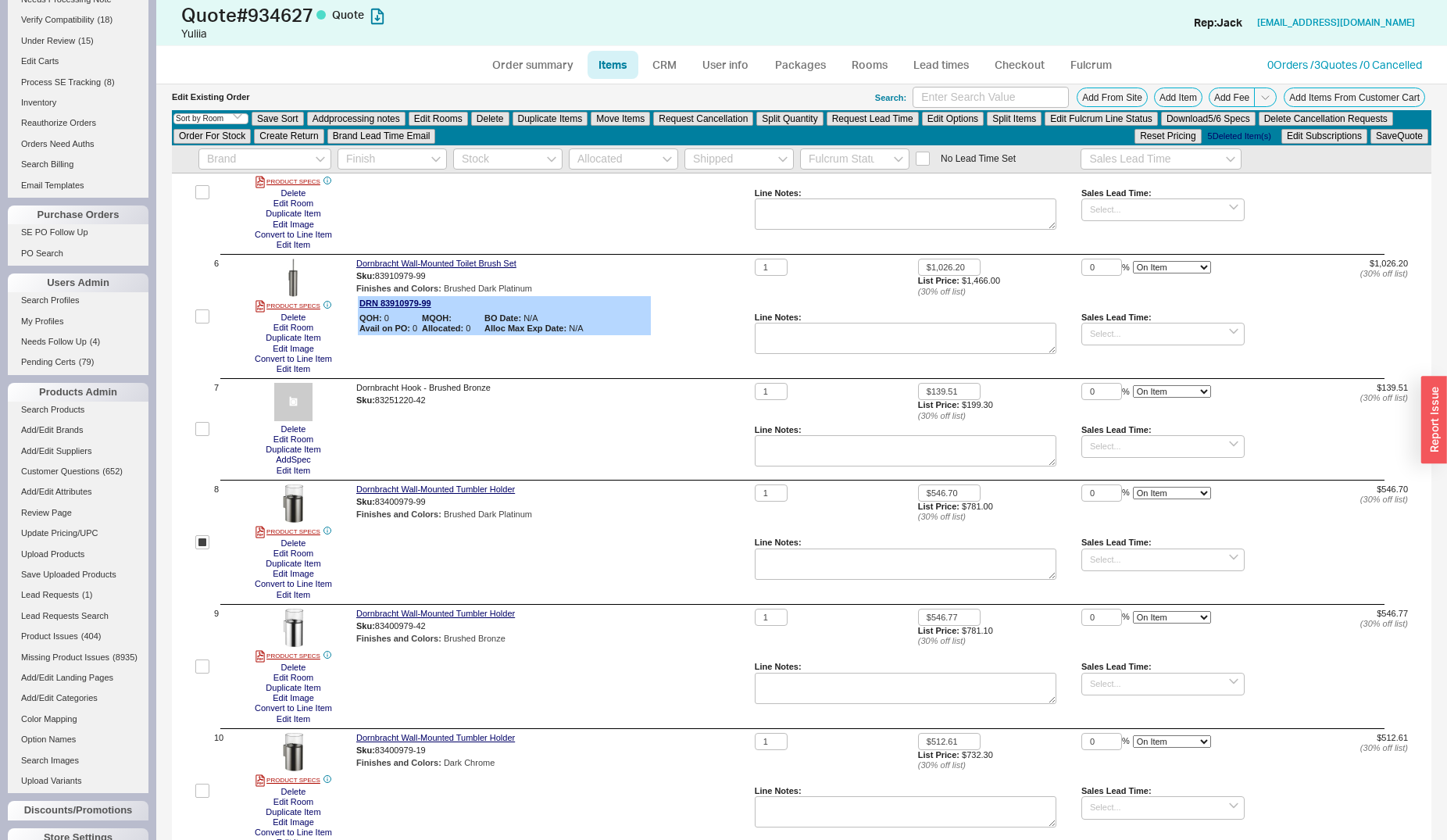
scroll to position [637, 0]
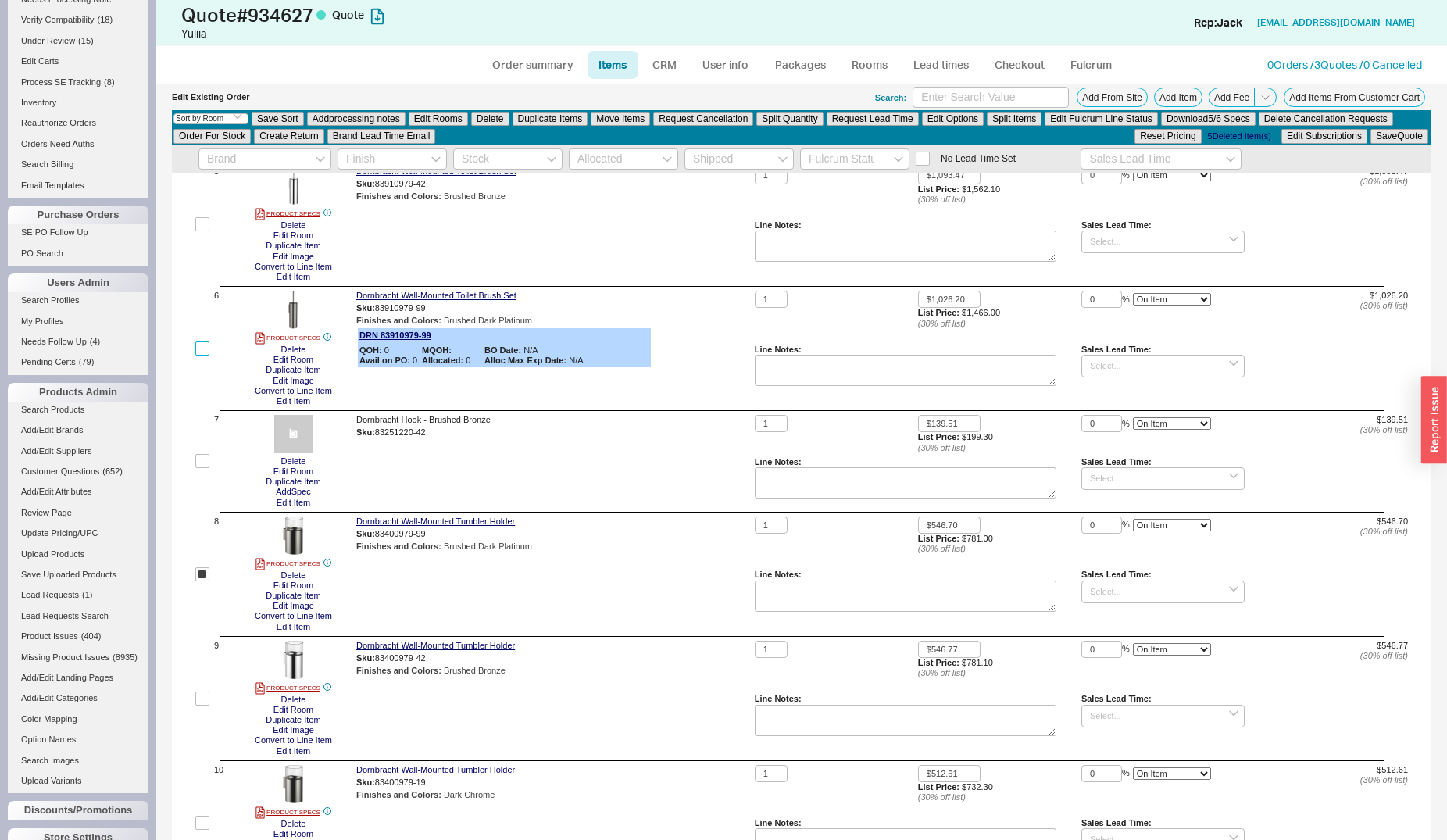
click at [204, 349] on input "checkbox" at bounding box center [202, 349] width 14 height 14
checkbox input "true"
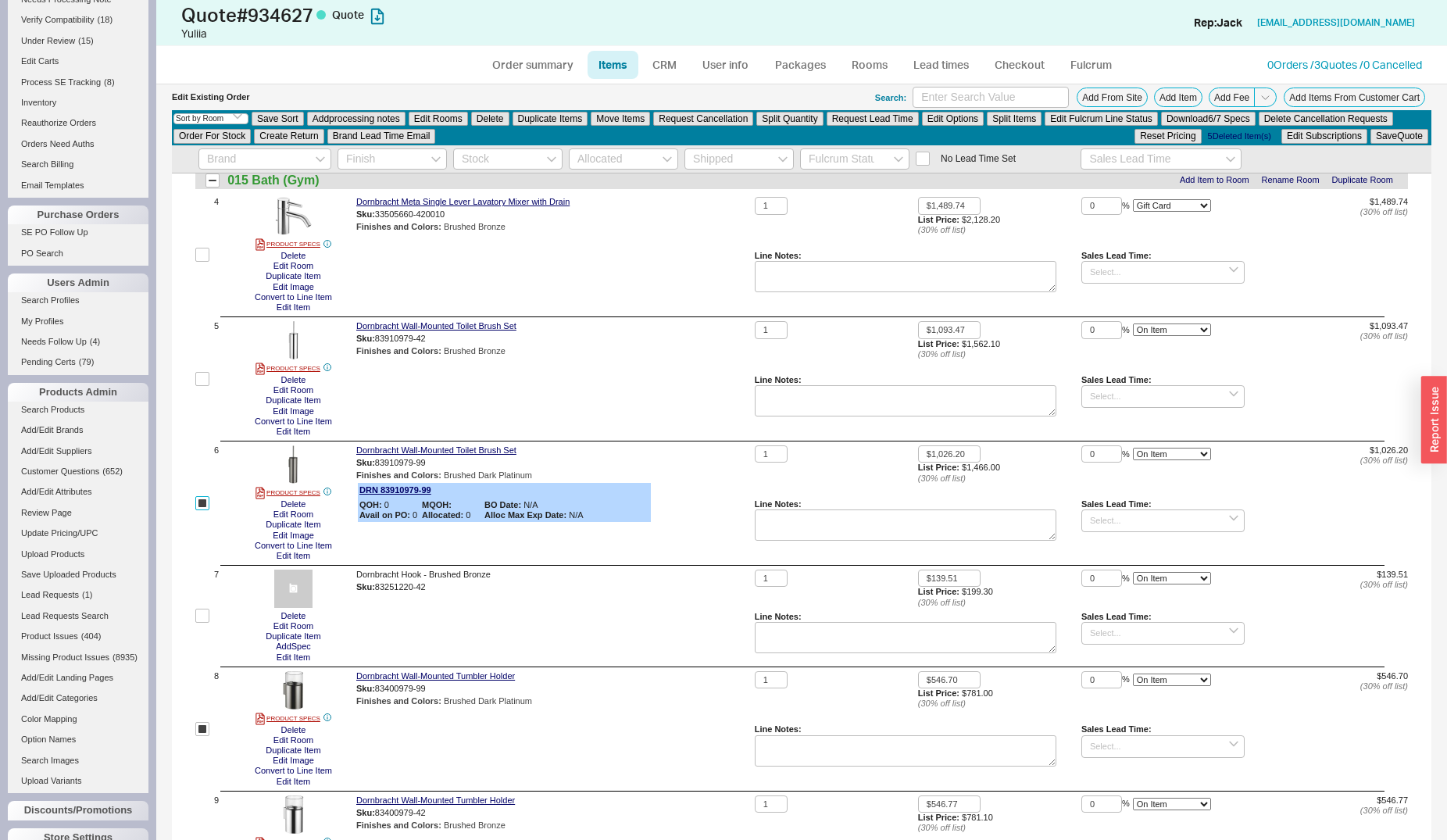
scroll to position [478, 0]
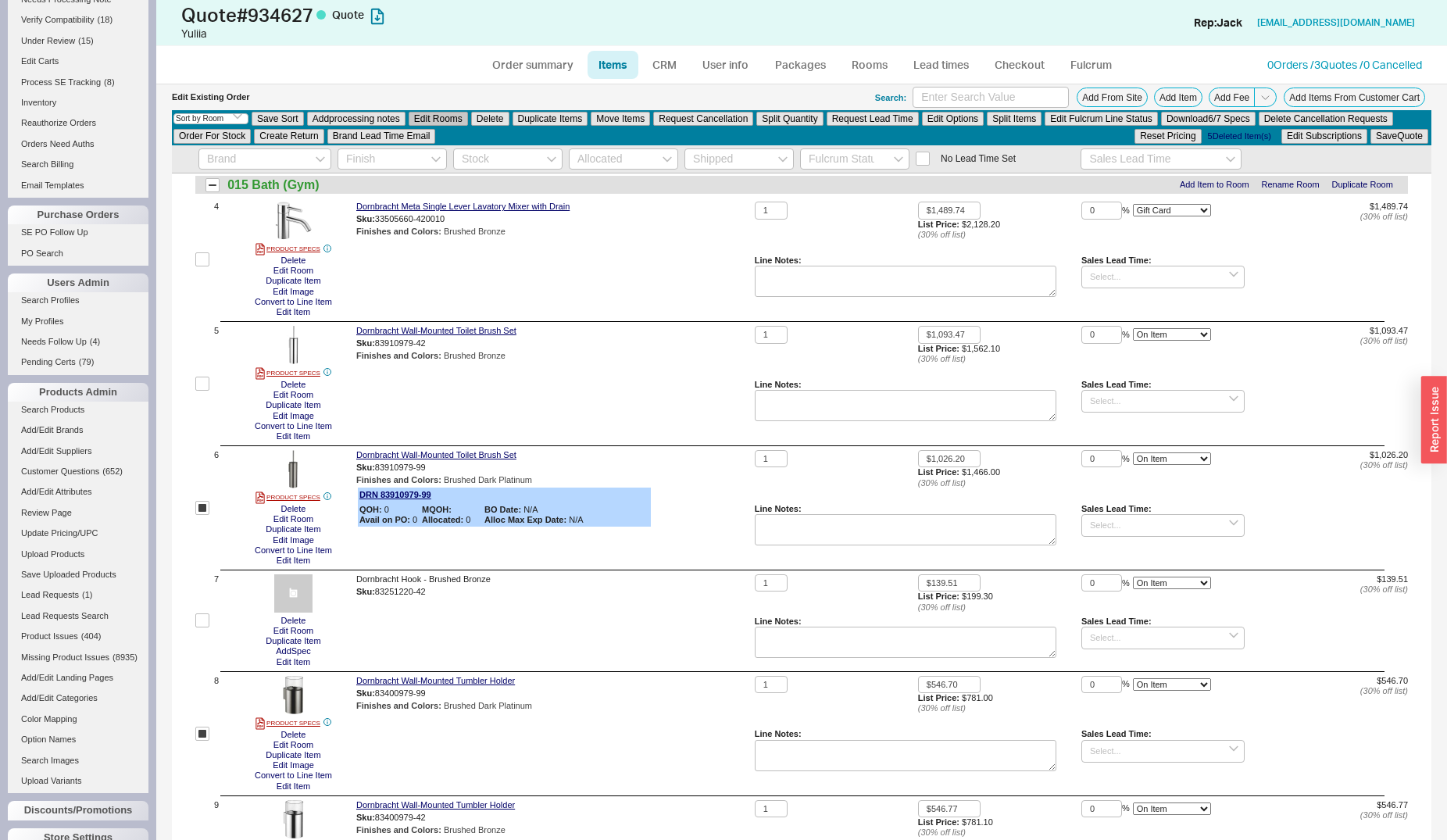
click at [451, 119] on button "Edit Rooms" at bounding box center [438, 118] width 59 height 14
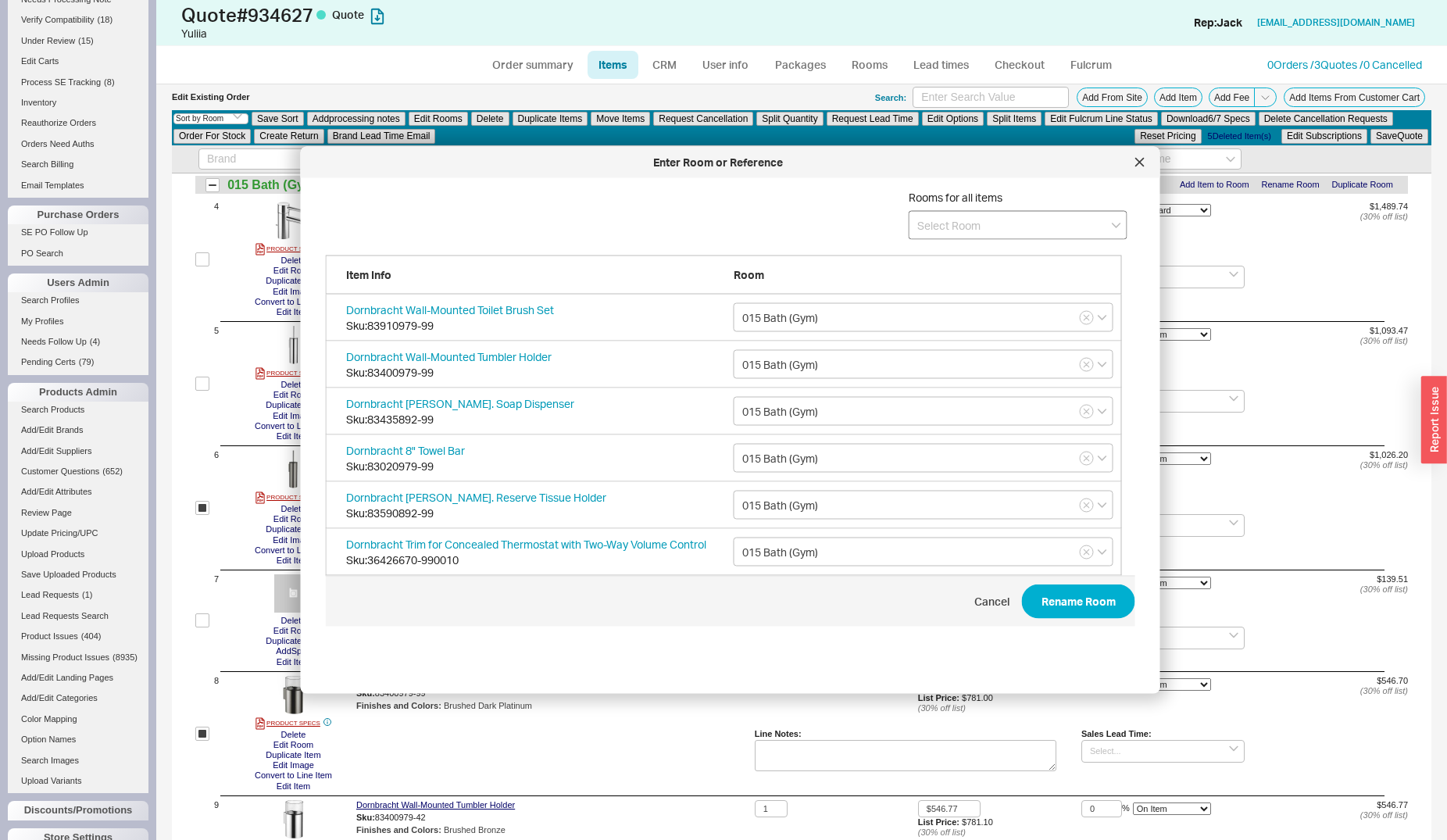
scroll to position [465, 808]
click at [939, 233] on input at bounding box center [1018, 225] width 219 height 29
click at [946, 304] on div "015 Bath (Gym) Brushed Dark Platinum" at bounding box center [1018, 313] width 217 height 29
type input "015 Bath (Gym) Brushed Dark Platinum"
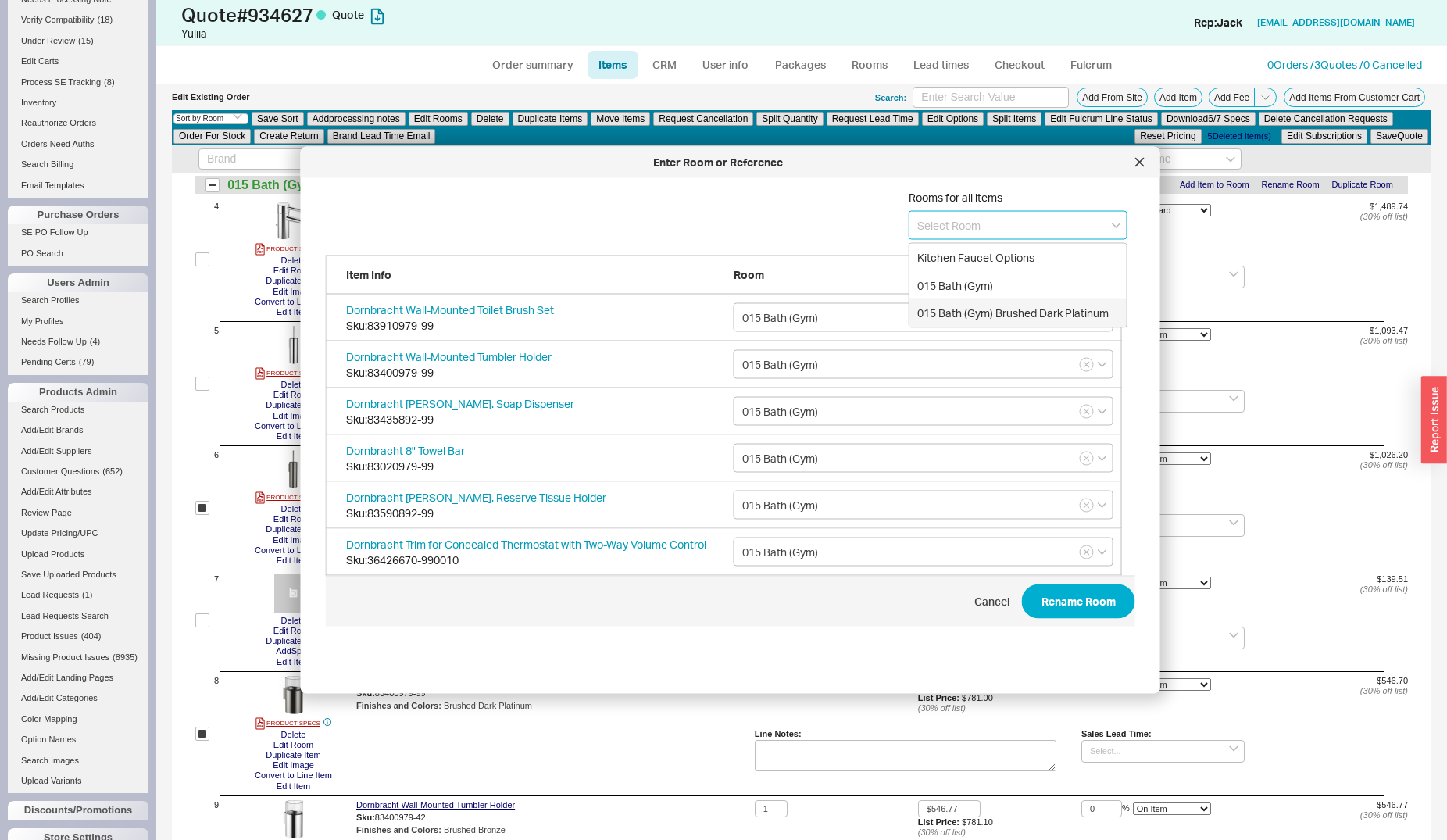
type input "015 Bath (Gym) Brushed Dark Platinum"
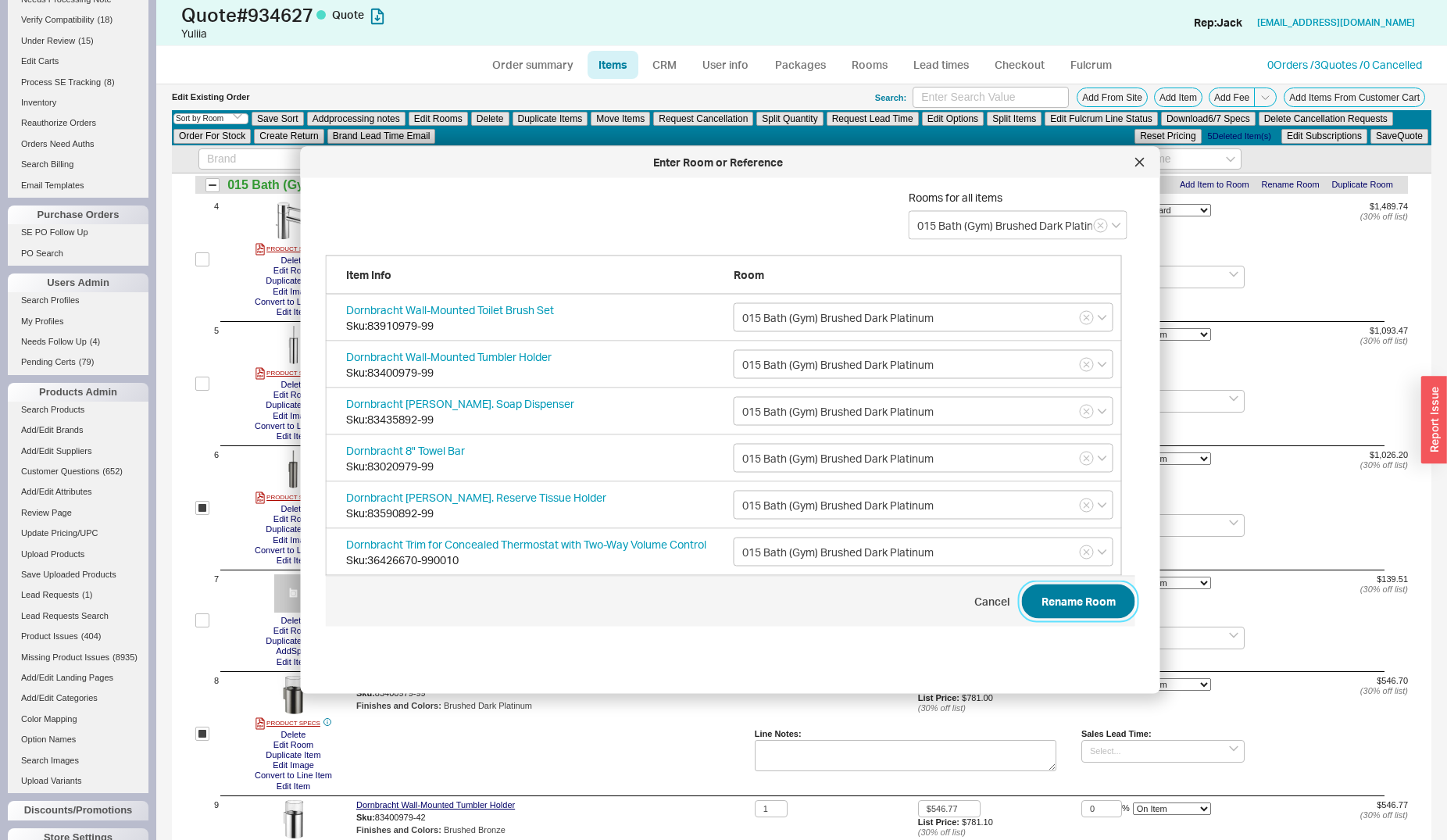
click at [1054, 595] on button "Rename Room" at bounding box center [1078, 601] width 113 height 34
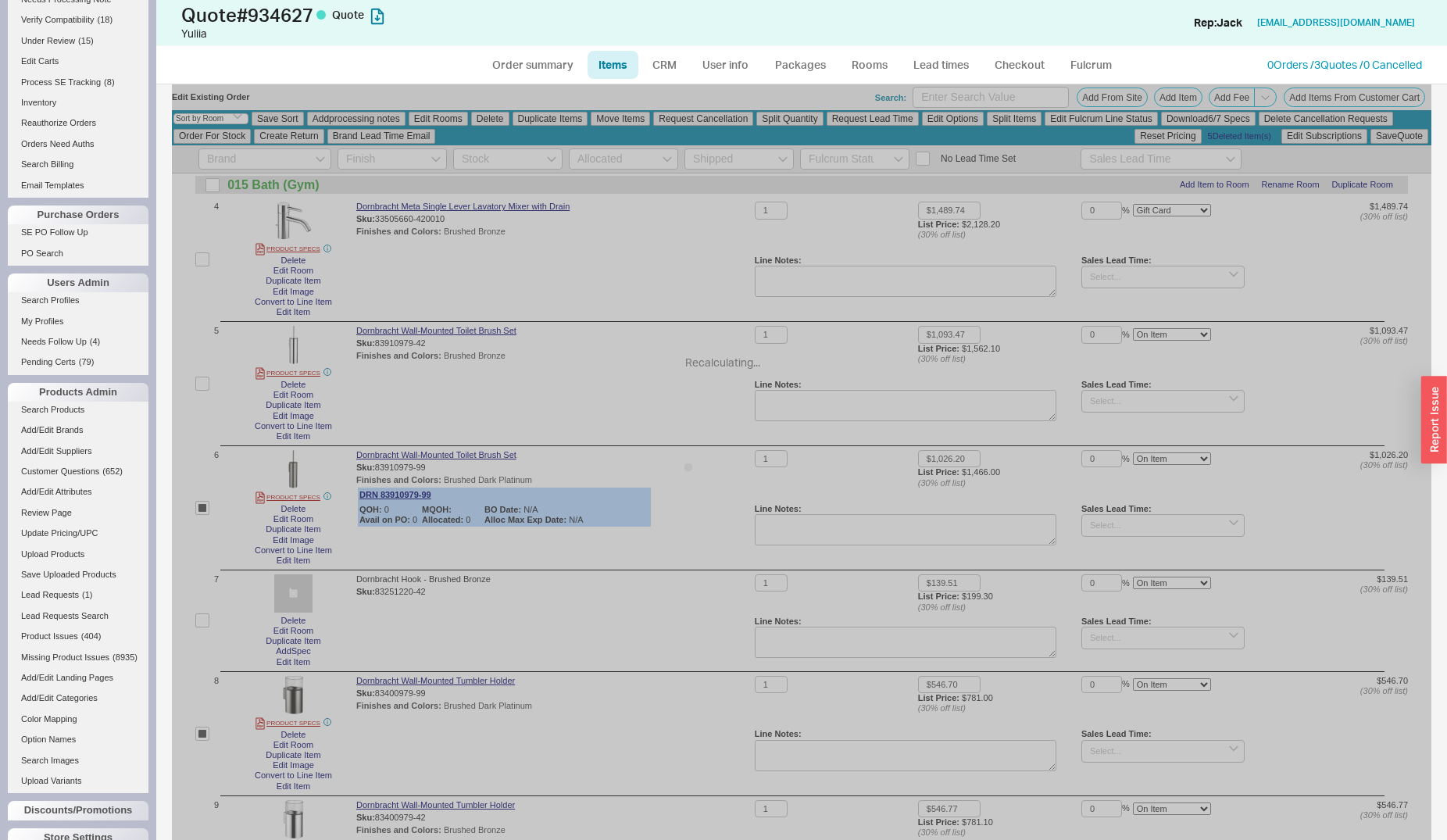
checkbox input "false"
select select "ON_CHECKOUT_AGGREGATED"
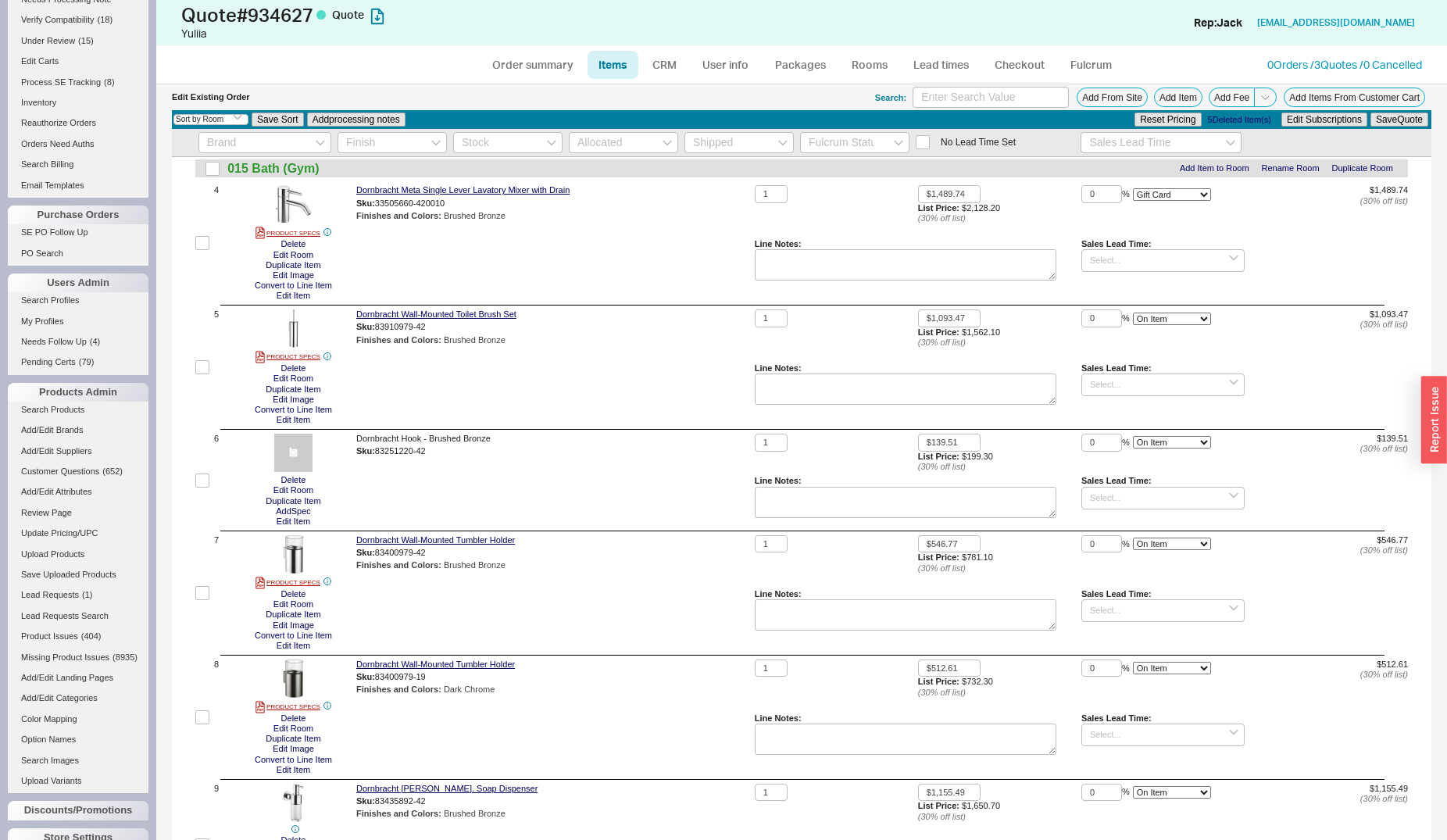
scroll to position [462, 0]
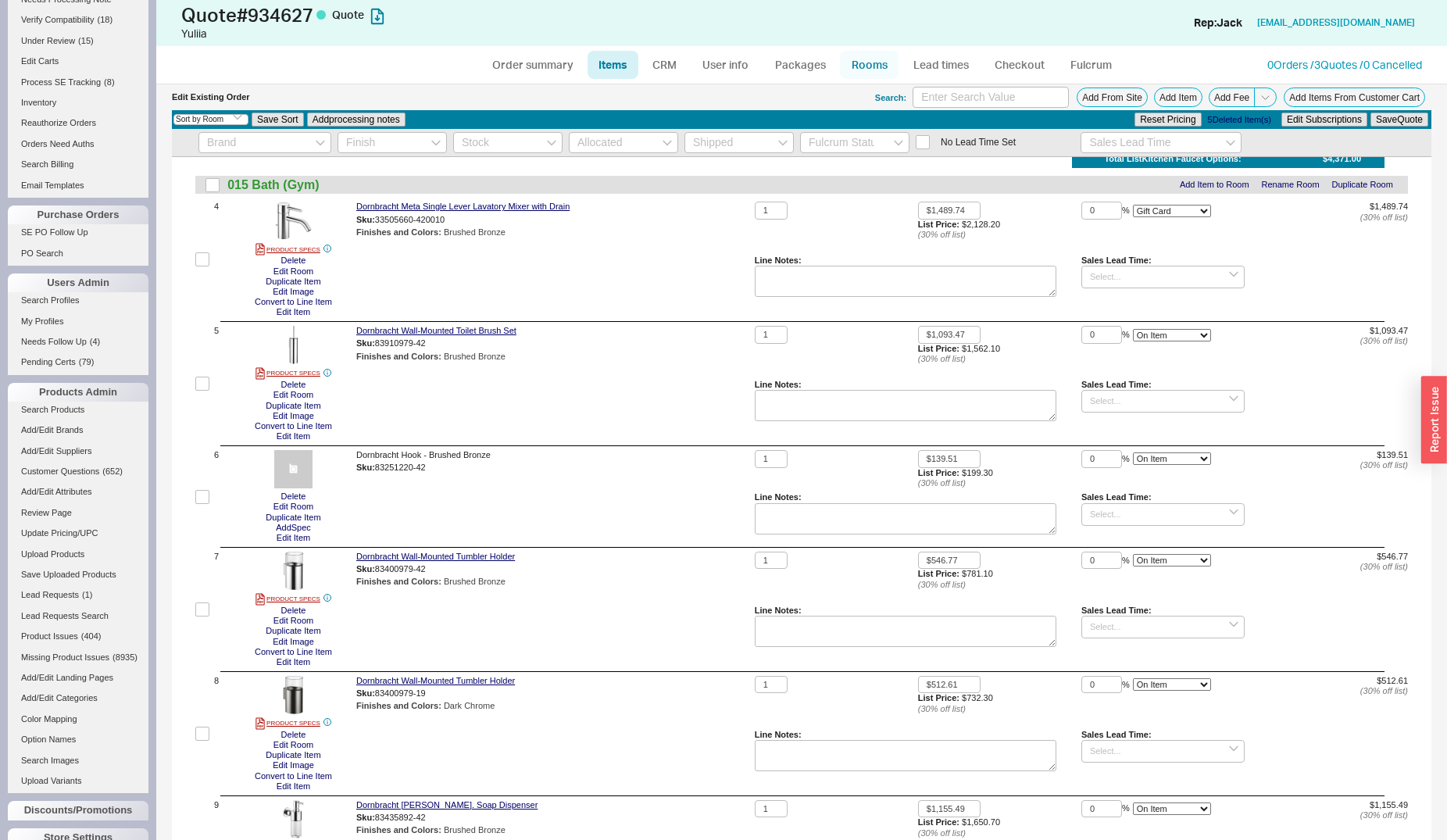
click at [871, 64] on link "Rooms" at bounding box center [869, 65] width 58 height 29
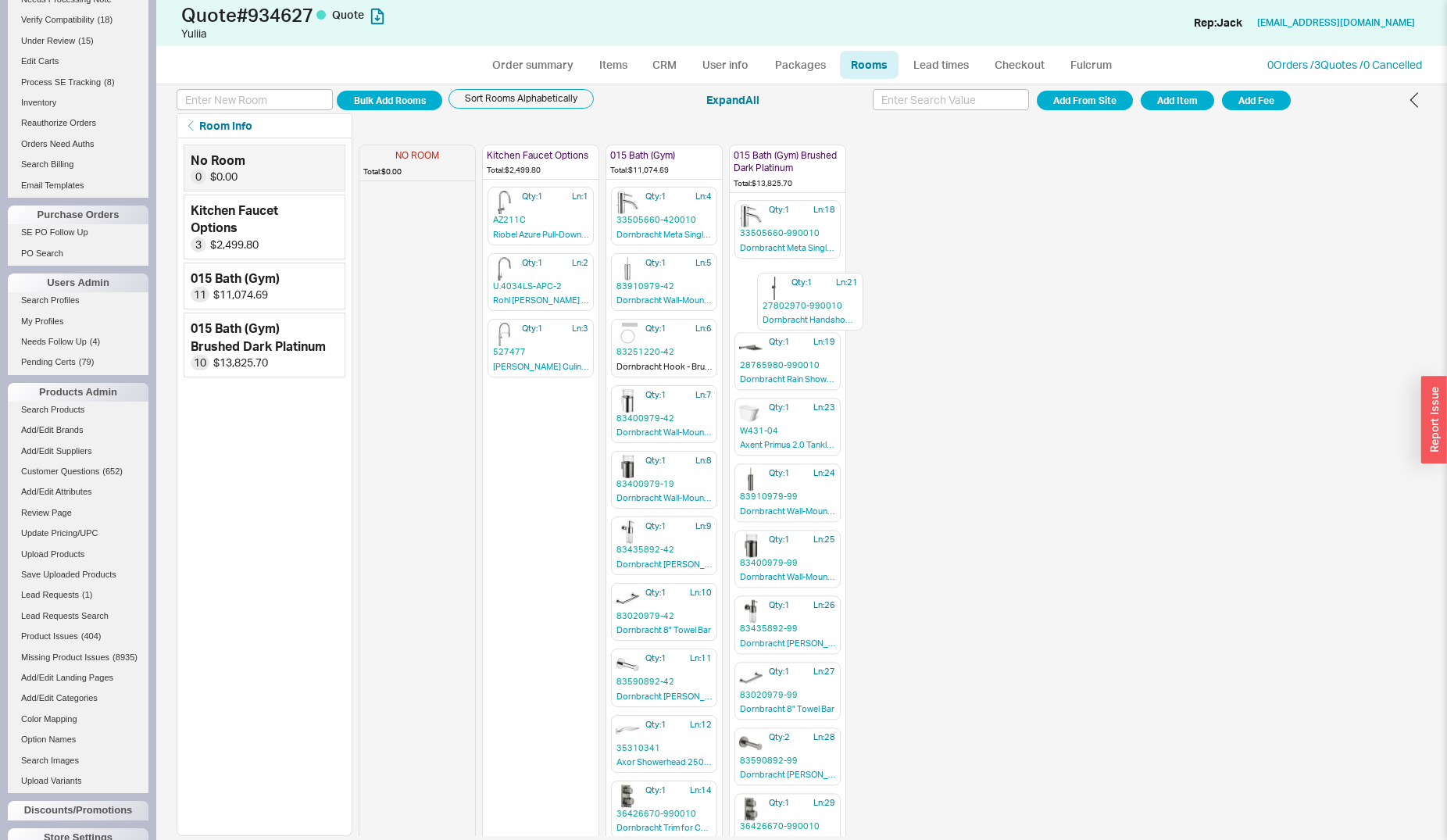
drag, startPoint x: 770, startPoint y: 360, endPoint x: 793, endPoint y: 292, distance: 71.8
click at [793, 292] on div "NO ROOM Total: $0.00 Kitchen Faucet Options Total: $2,499.80 Qty: 1 Ln: 1 AZ211…" at bounding box center [602, 486] width 488 height 697
drag, startPoint x: 772, startPoint y: 815, endPoint x: 774, endPoint y: 282, distance: 533.0
click at [779, 282] on div "NO ROOM Total: $0.00 Kitchen Faucet Options Total: $2,499.80 Qty: 1 Ln: 1 AZ211…" at bounding box center [602, 486] width 488 height 697
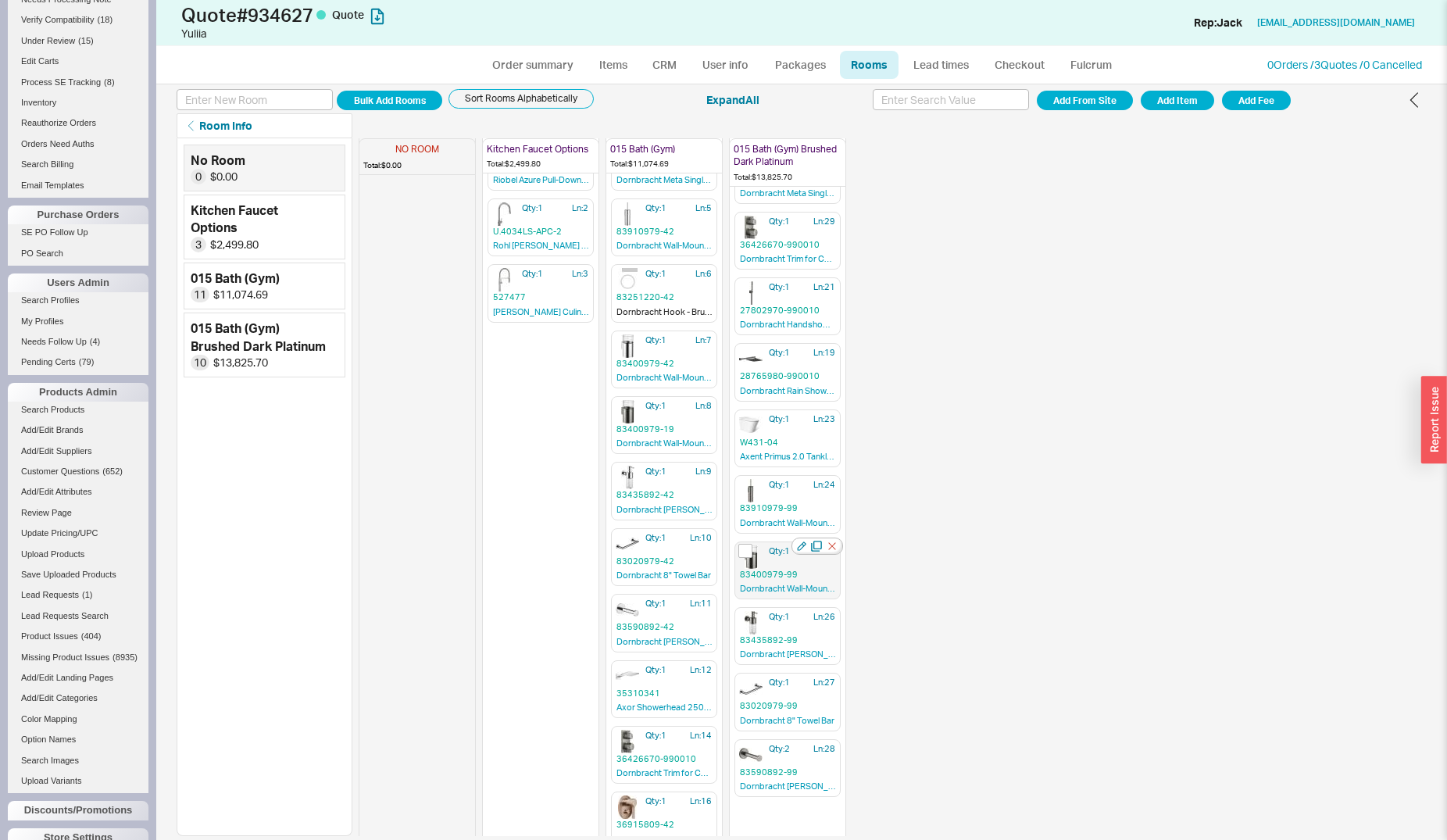
scroll to position [77, 0]
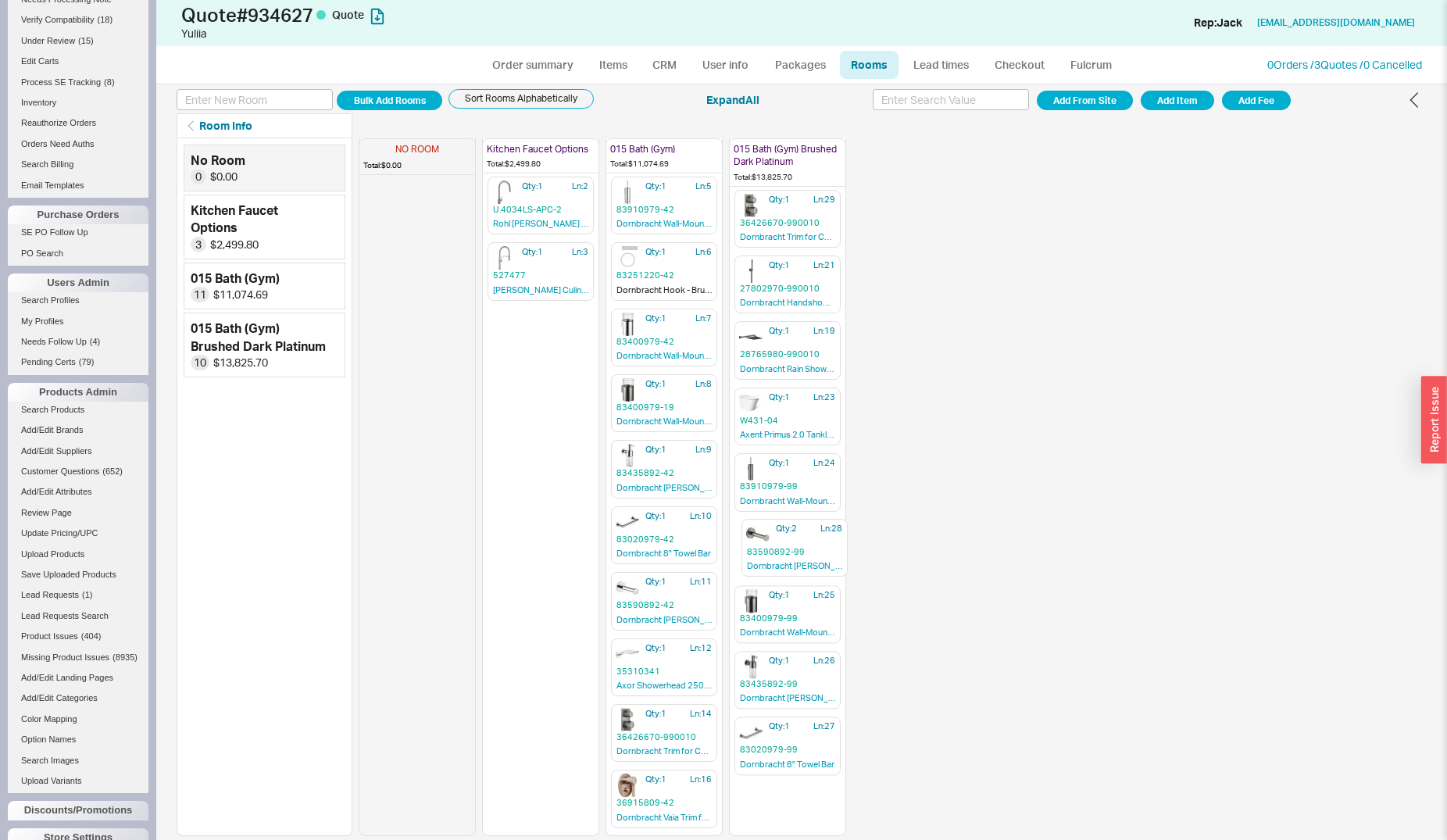
drag, startPoint x: 767, startPoint y: 739, endPoint x: 787, endPoint y: 556, distance: 184.1
click at [780, 541] on div "NO ROOM Total: $0.00 Kitchen Faucet Options Total: $2,499.80 Qty: 1 Ln: 1 AZ211…" at bounding box center [602, 411] width 488 height 697
click at [1058, 102] on button "Add From Site" at bounding box center [1085, 100] width 97 height 20
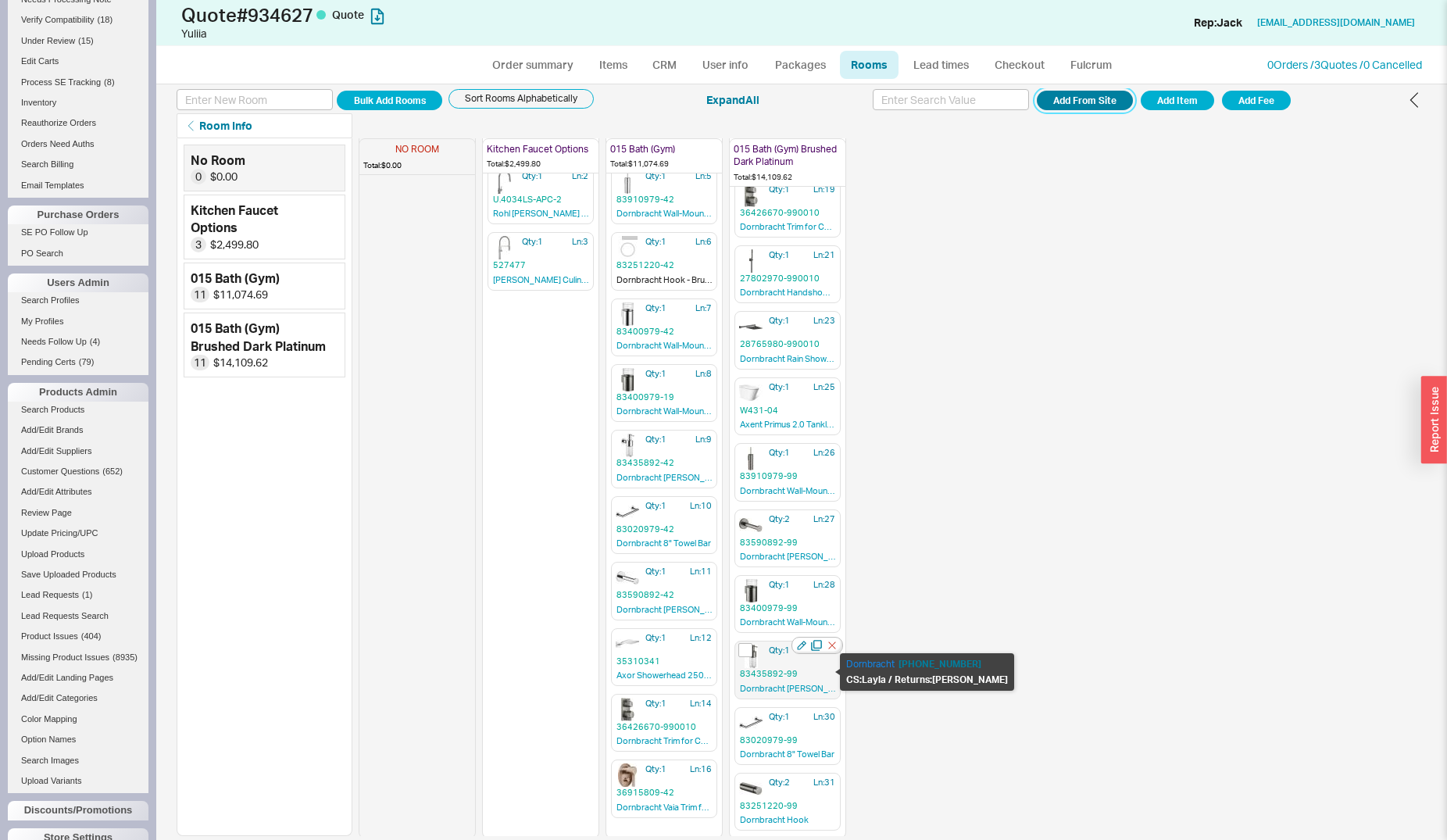
scroll to position [90, 0]
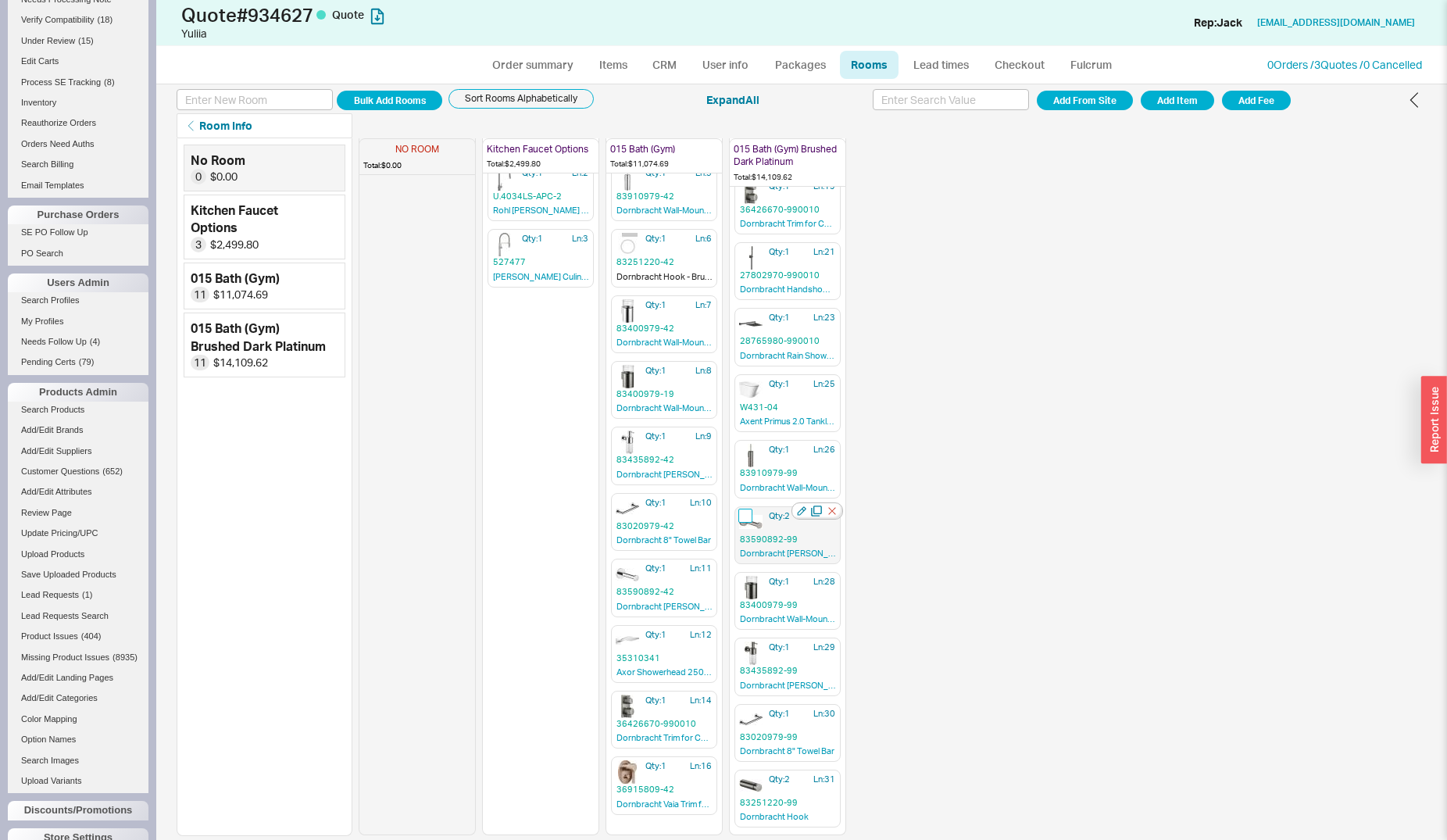
click at [746, 519] on input "checkbox" at bounding box center [746, 515] width 14 height 14
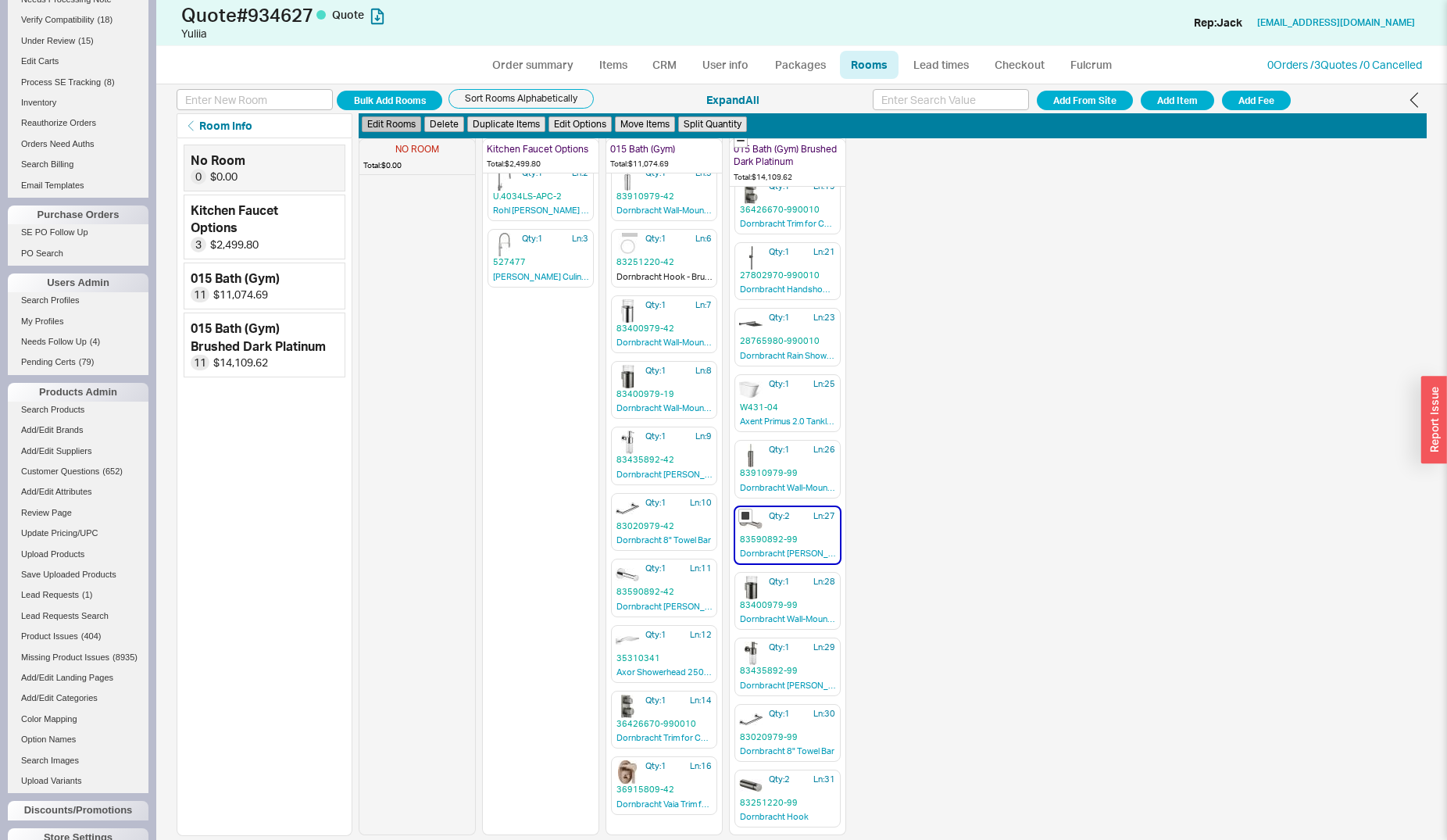
click at [394, 128] on button "Edit Rooms" at bounding box center [391, 124] width 59 height 17
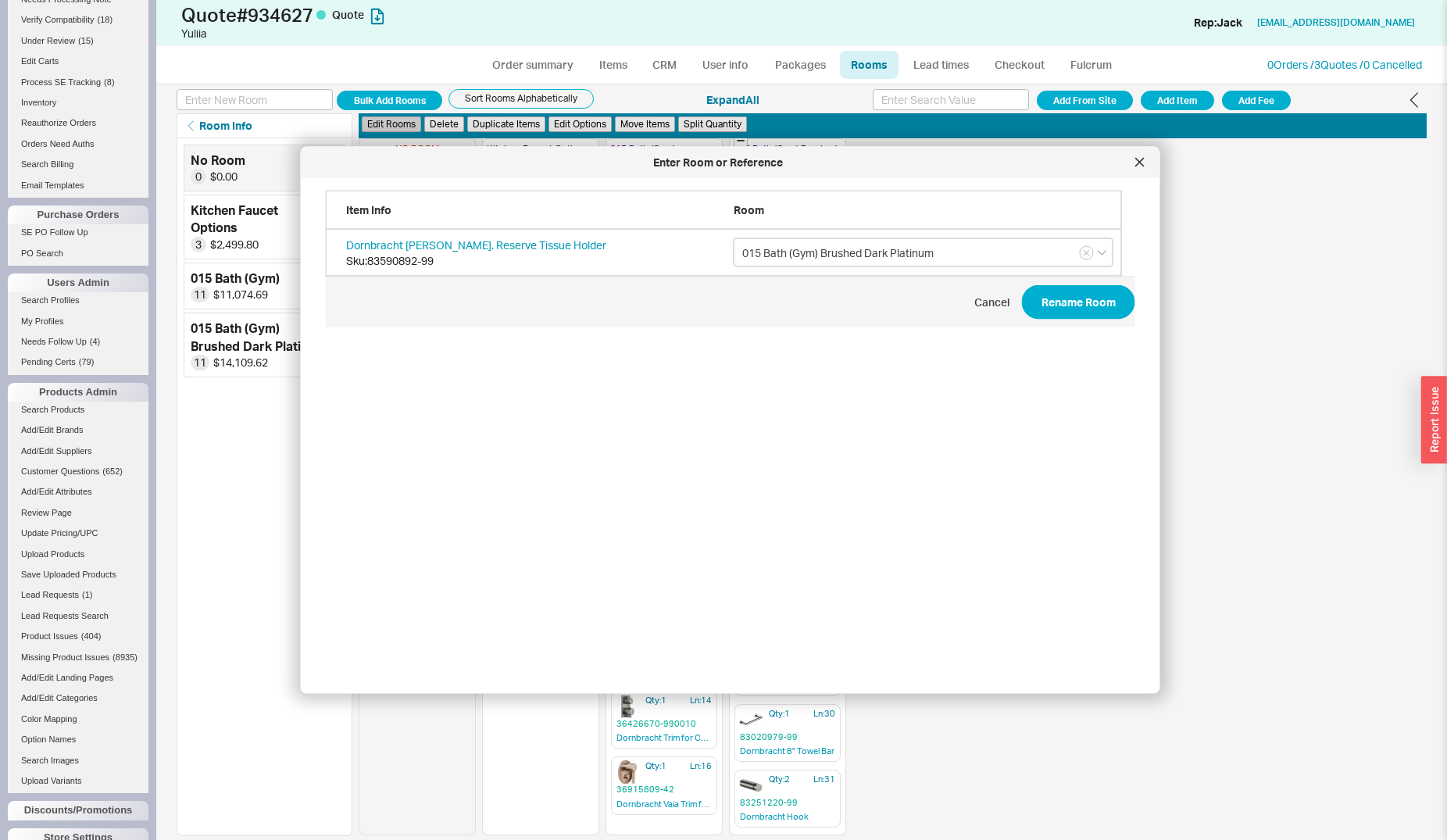
scroll to position [465, 808]
click at [1147, 164] on div at bounding box center [1140, 162] width 25 height 25
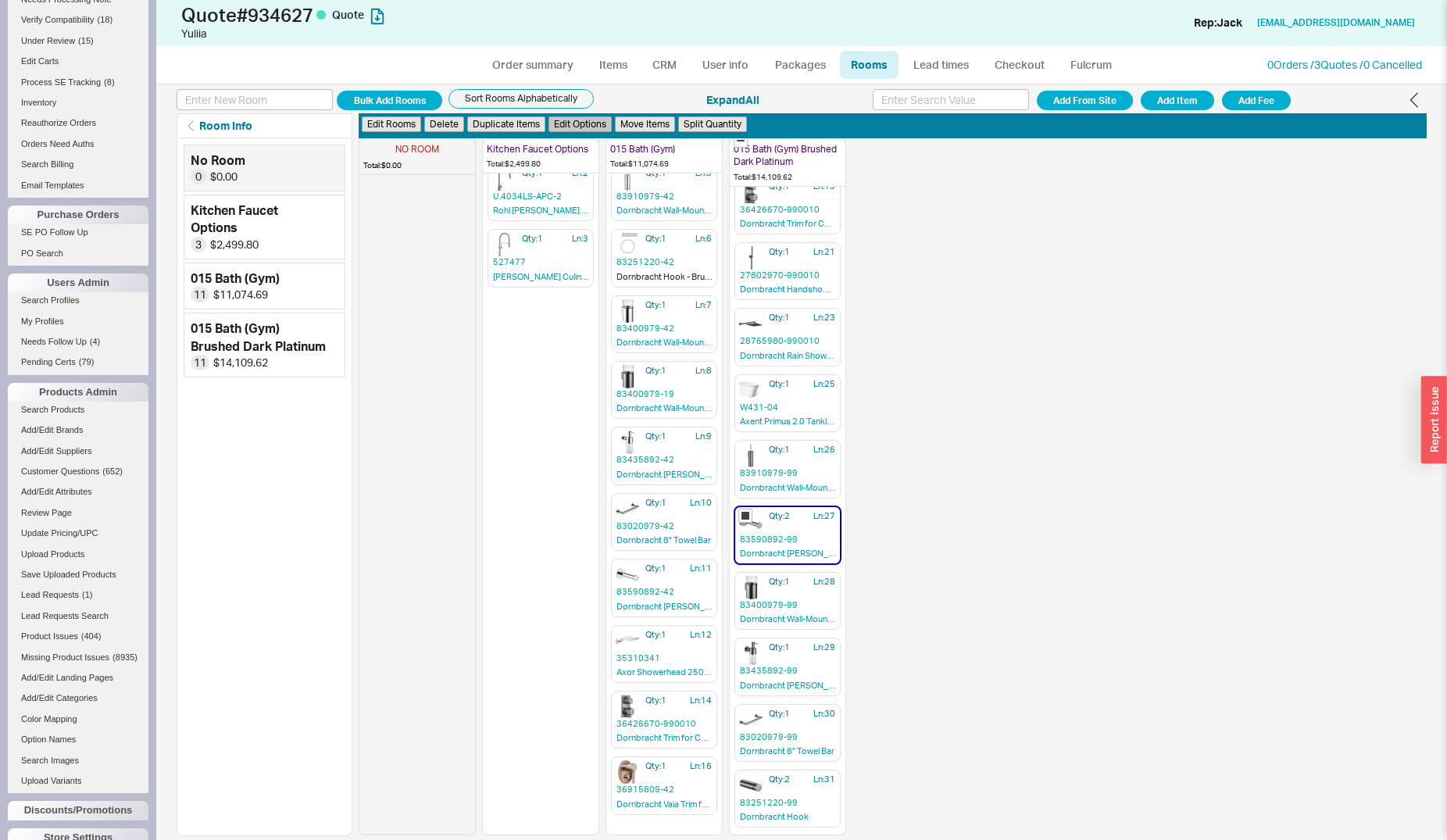
click at [590, 130] on button "Edit Options" at bounding box center [580, 124] width 63 height 17
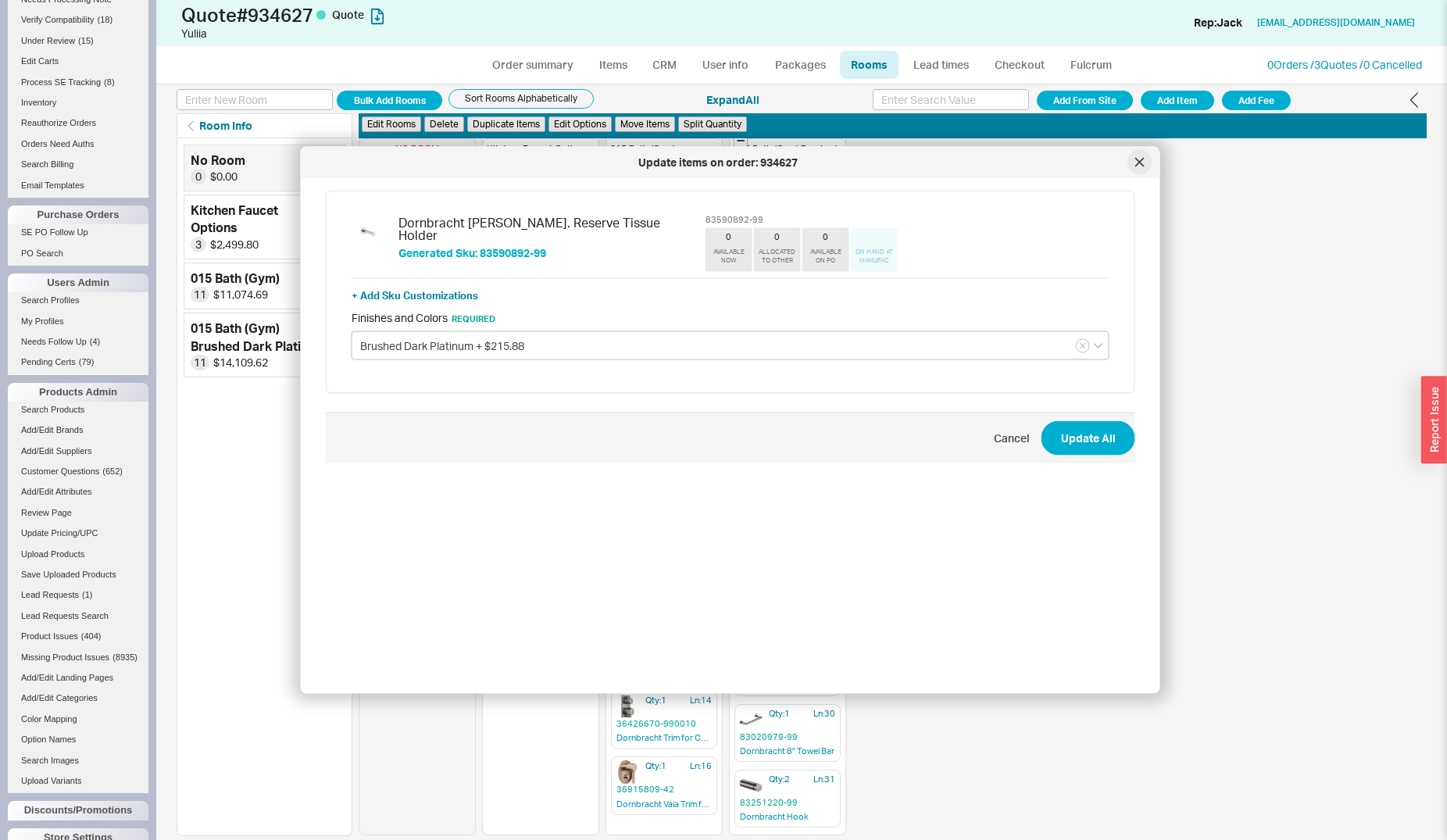
click at [1150, 164] on div at bounding box center [1140, 162] width 25 height 25
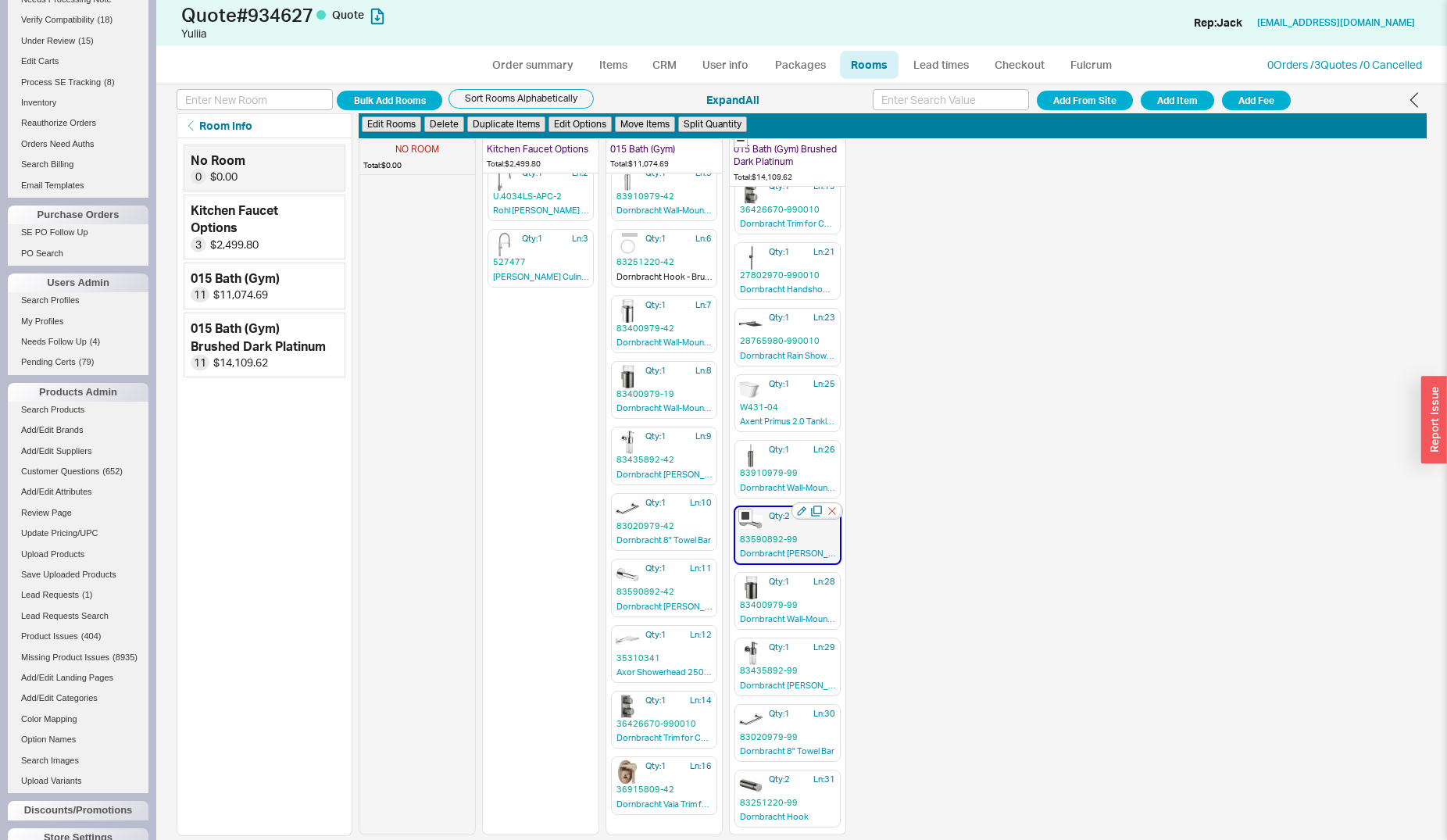
click at [805, 518] on div at bounding box center [817, 510] width 51 height 17
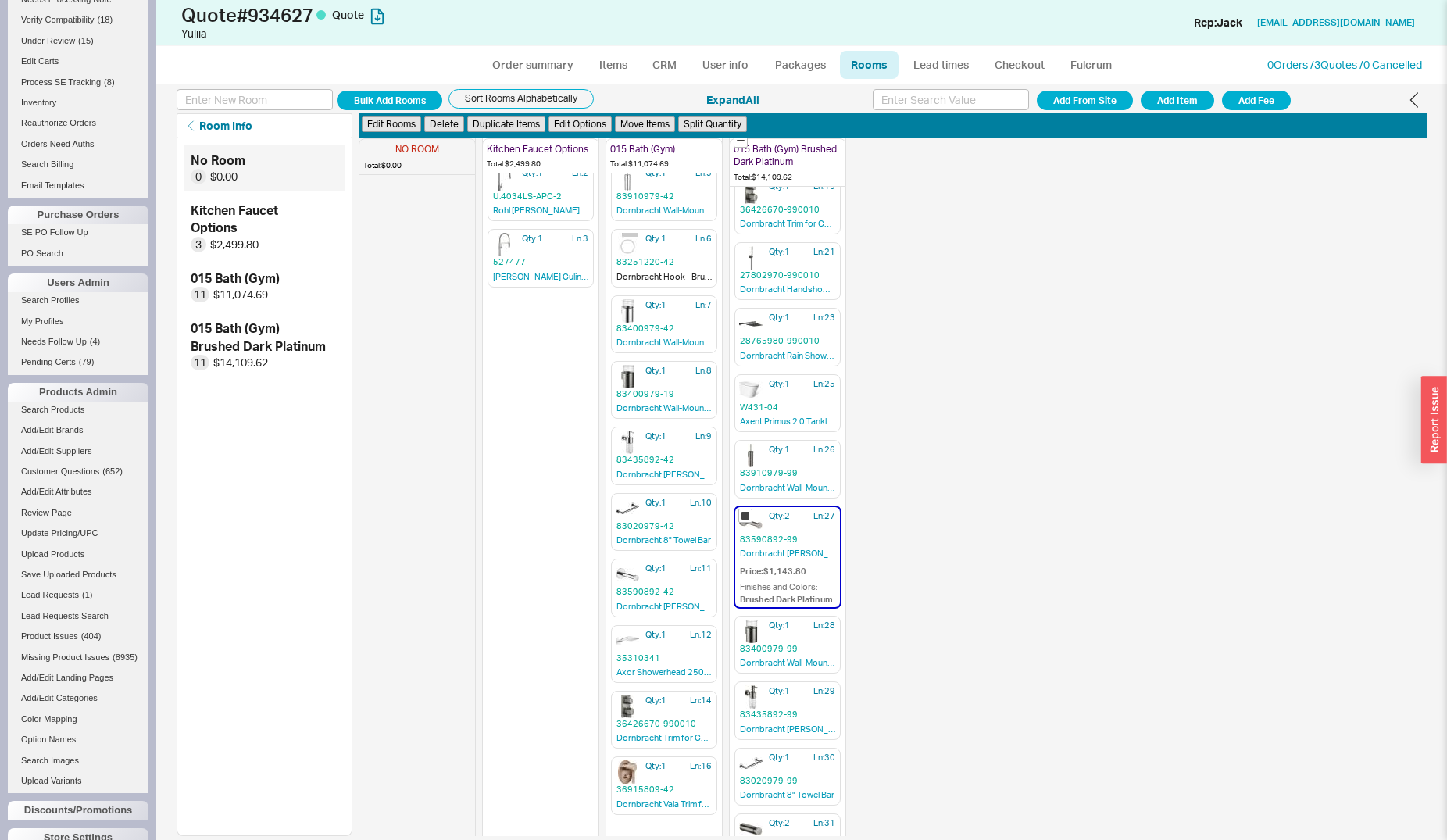
click at [946, 556] on div "NO ROOM Total: $0.00 Kitchen Faucet Options Total: $2,499.80 Qty: 1 Ln: 1 AZ211…" at bounding box center [892, 486] width 1068 height 697
click at [749, 517] on input "checkbox" at bounding box center [746, 515] width 14 height 14
checkbox input "false"
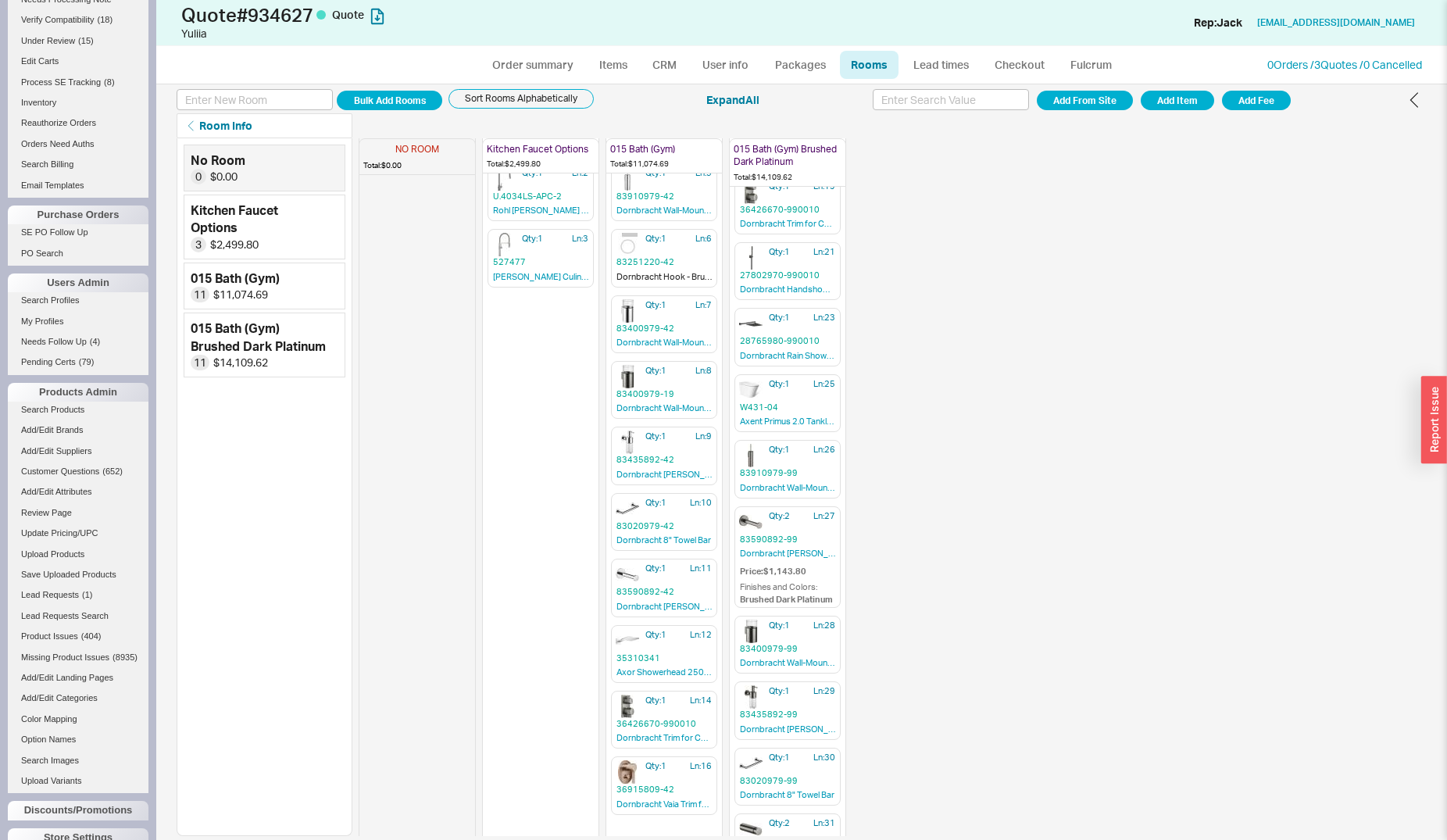
scroll to position [134, 0]
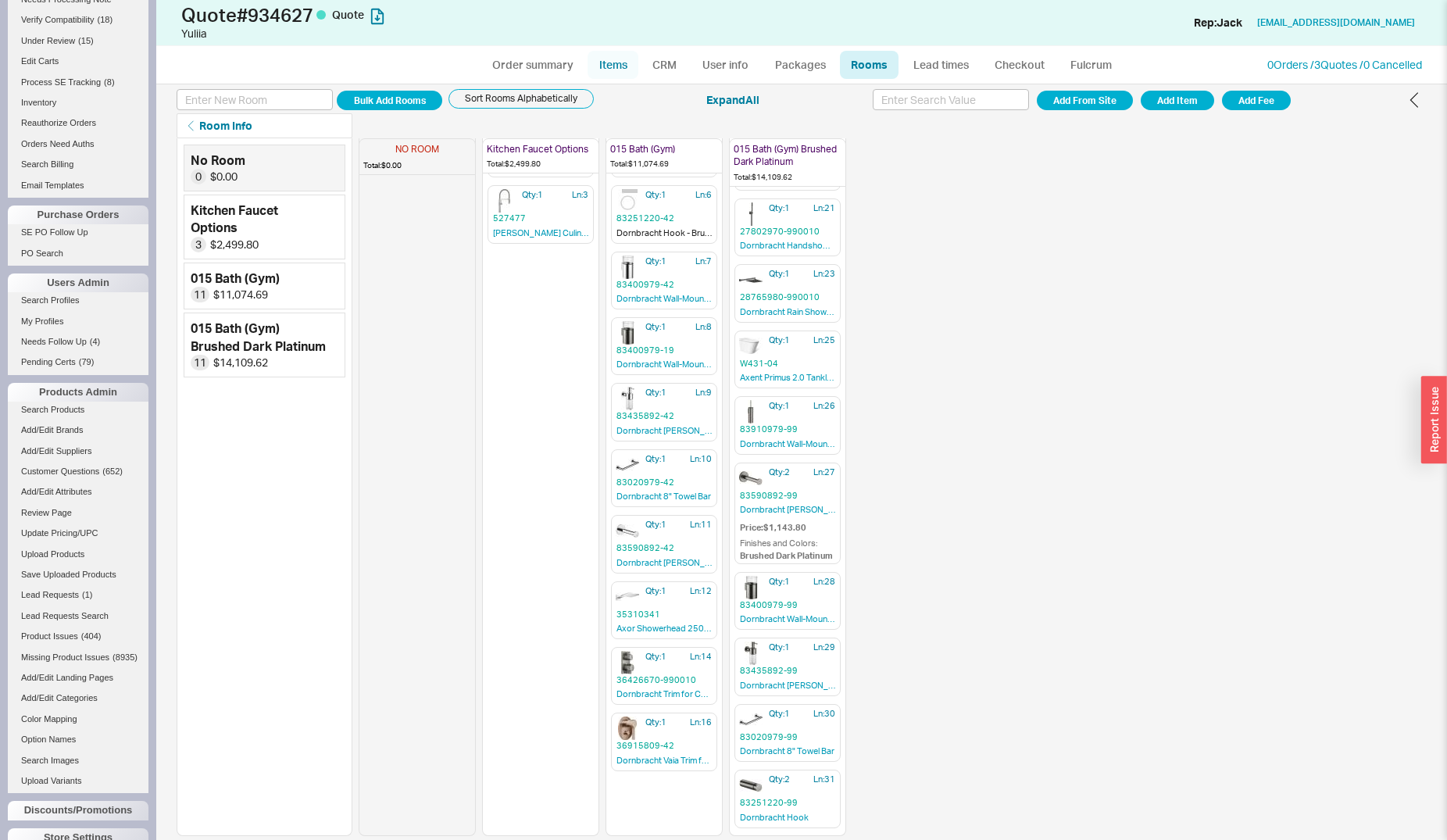
click at [621, 64] on link "Items" at bounding box center [613, 65] width 51 height 29
select select "3"
select select "ON_CHECKOUT_AGGREGATED"
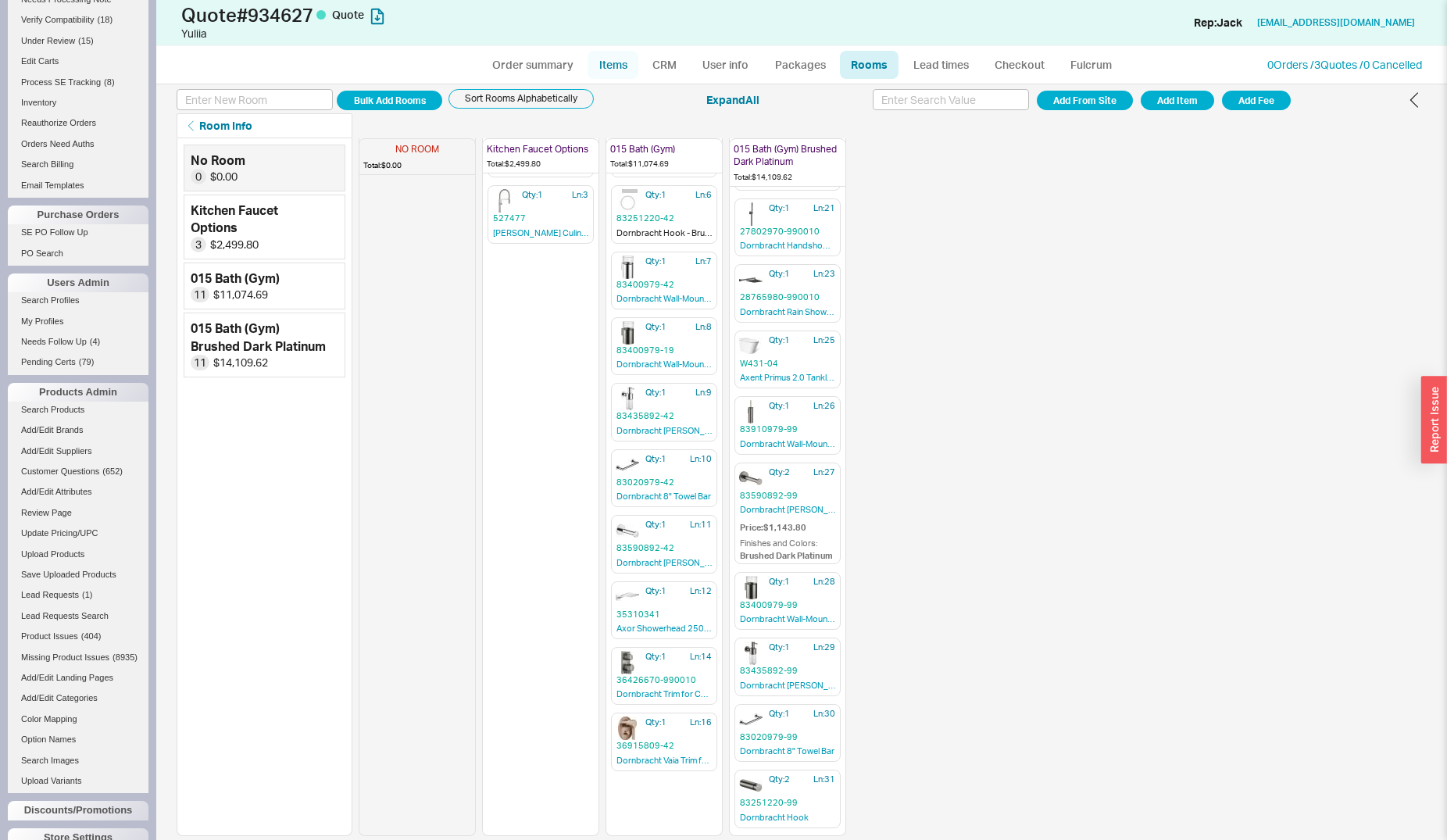
select select "ON_CHECKOUT_AGGREGATED"
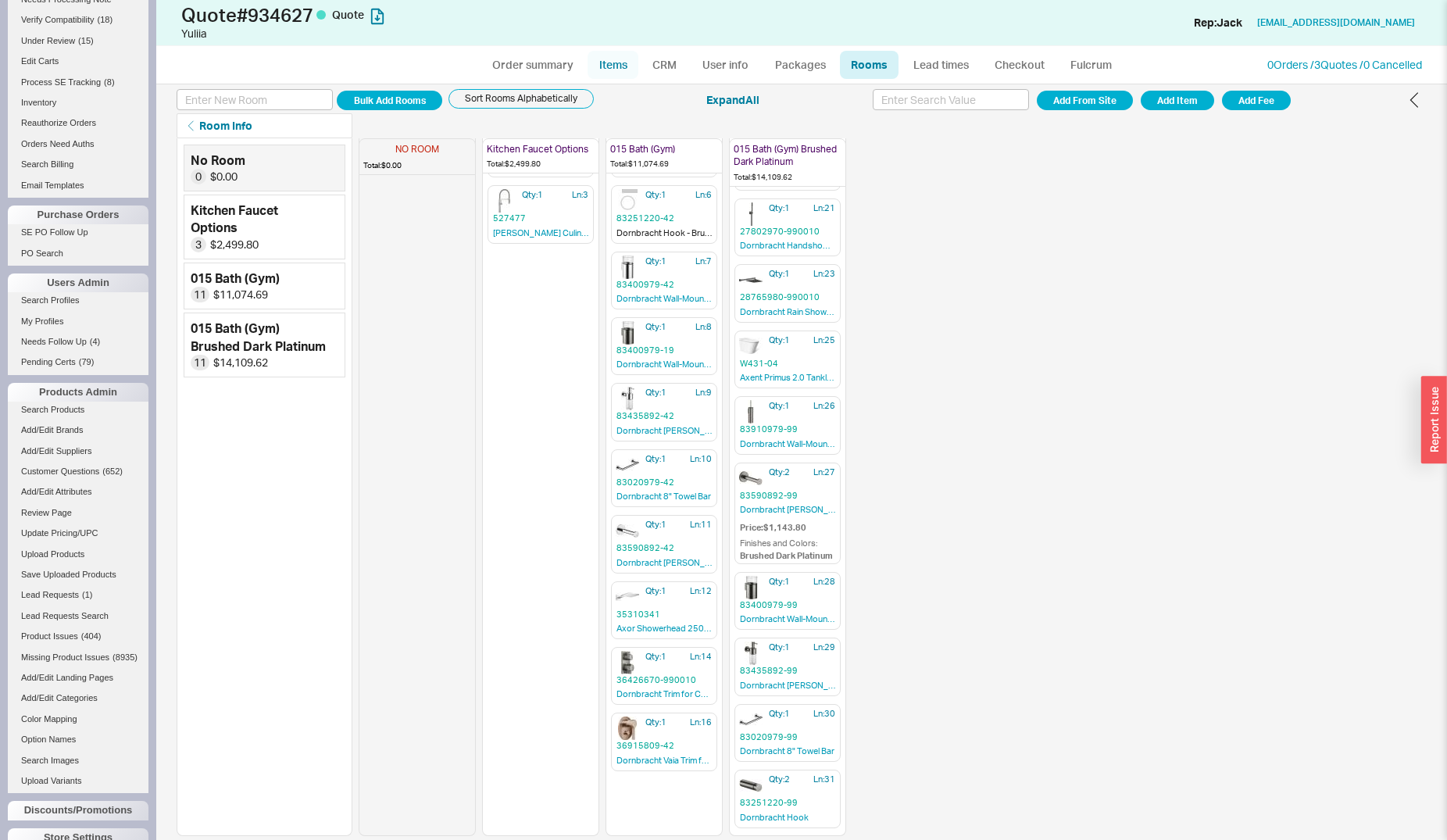
select select "ON_CHECKOUT_AGGREGATED"
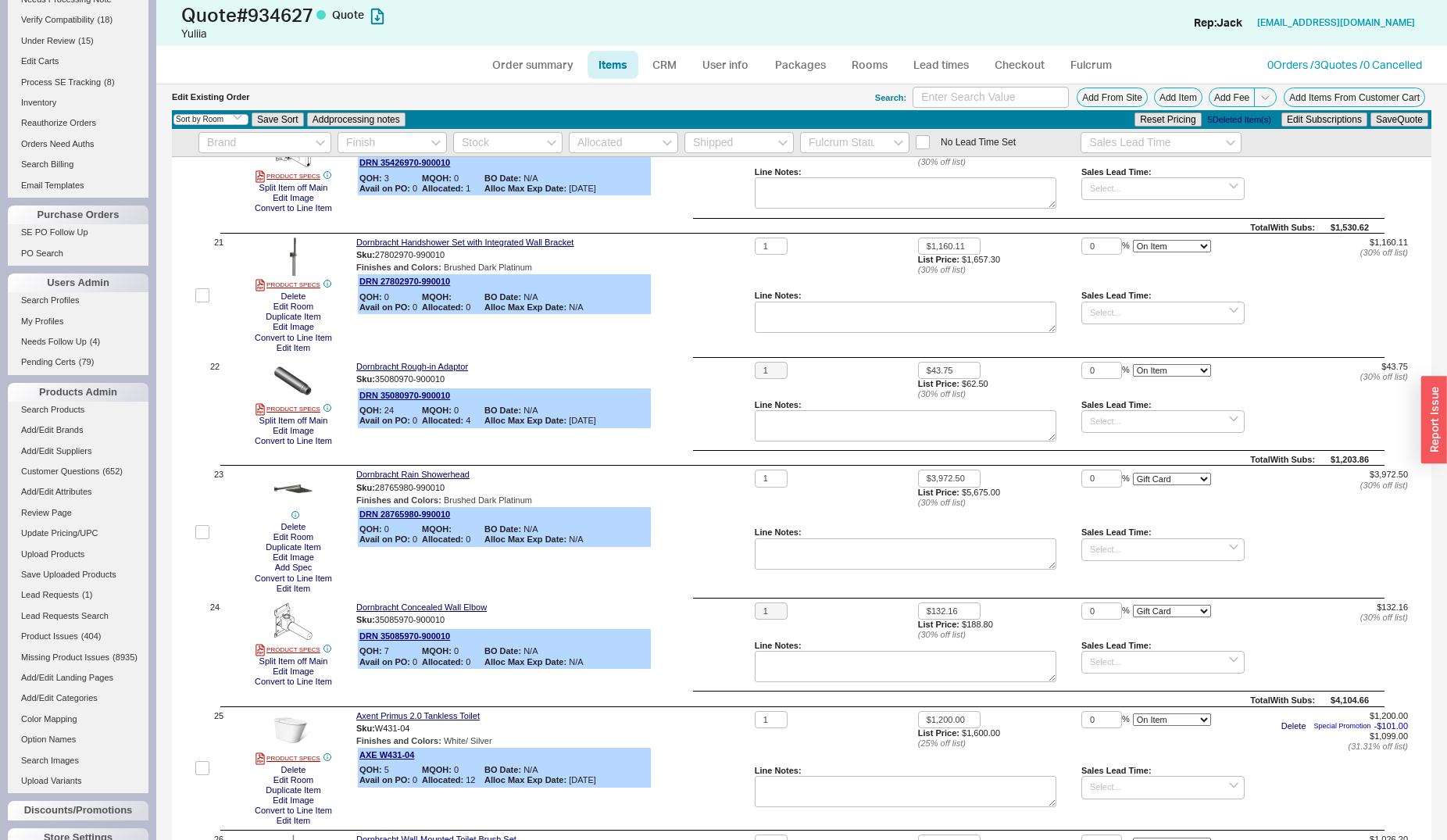
scroll to position [2947, 0]
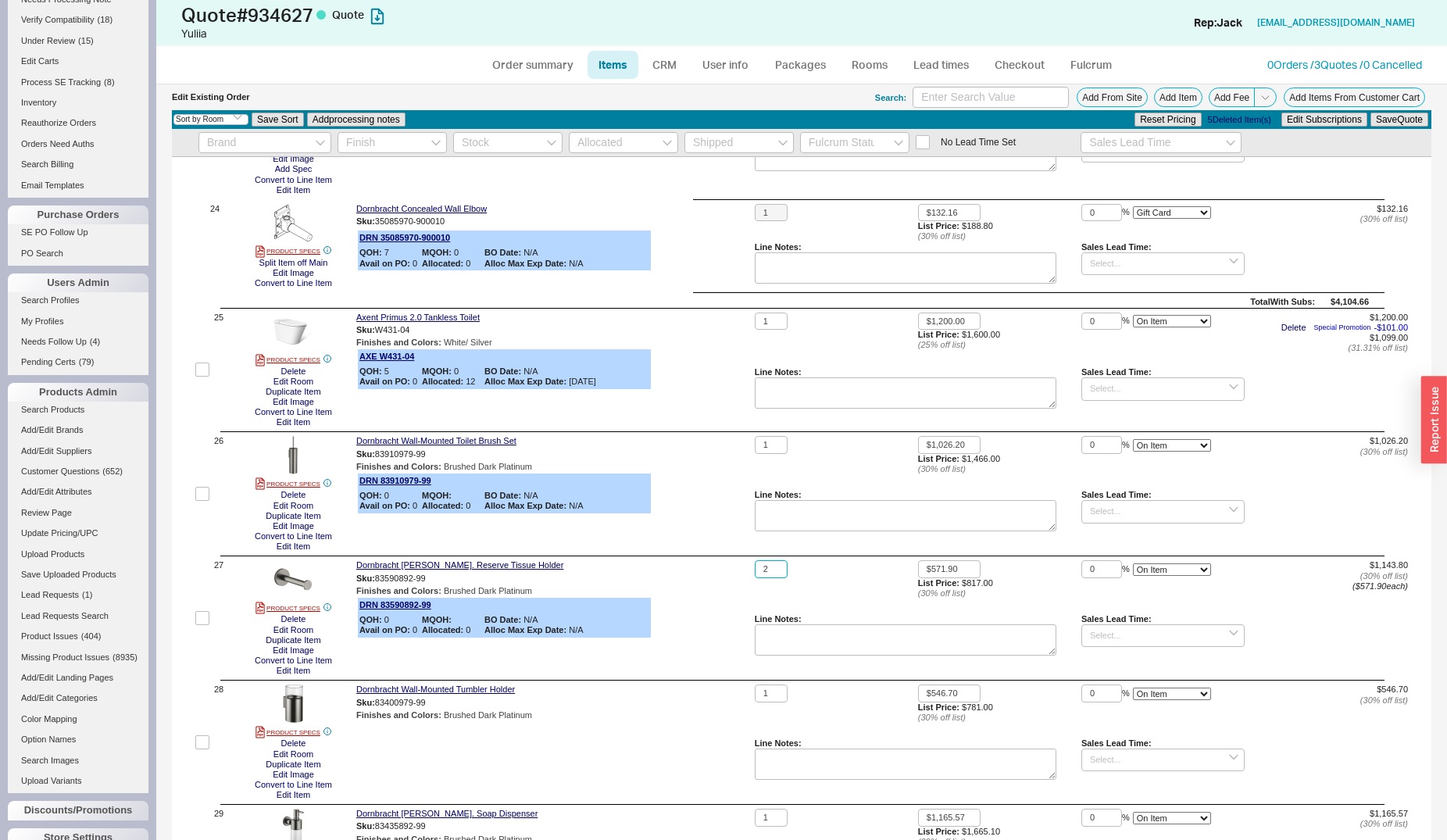
click at [755, 562] on input "2" at bounding box center [770, 569] width 33 height 18
type input "1"
click at [1370, 112] on button "Save Quote" at bounding box center [1399, 119] width 58 height 14
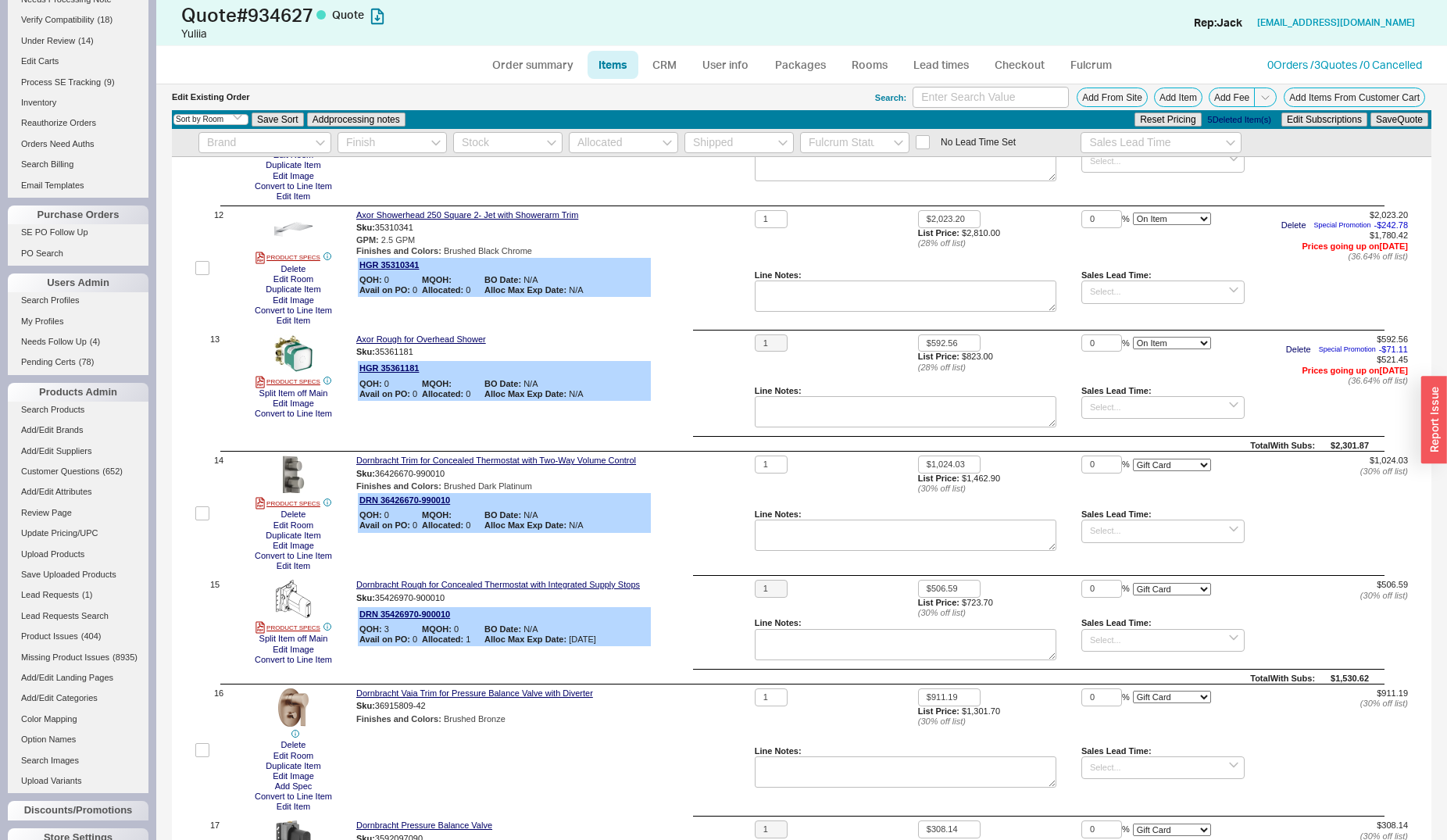
scroll to position [1434, 0]
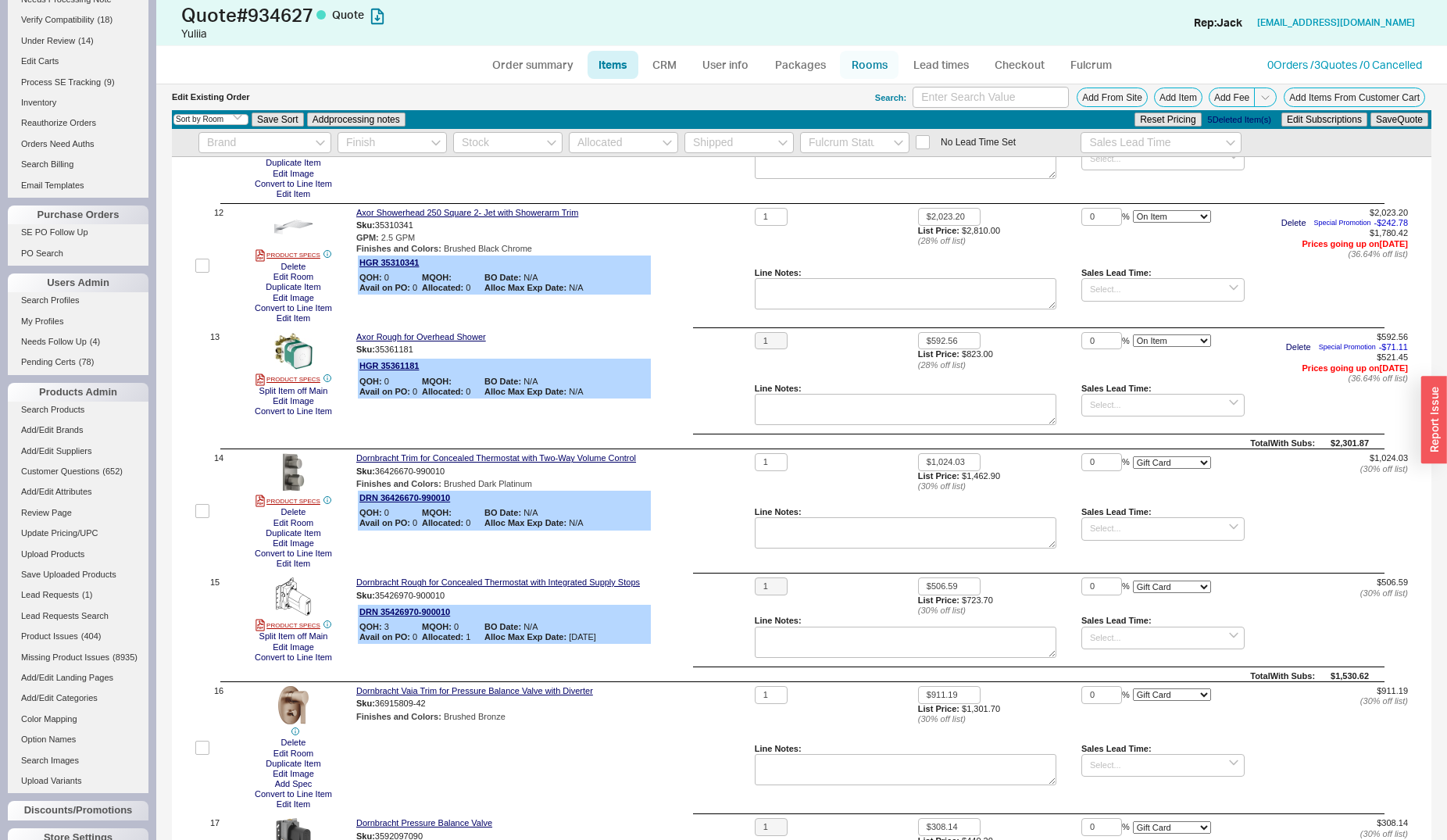
click at [866, 66] on link "Rooms" at bounding box center [869, 65] width 58 height 29
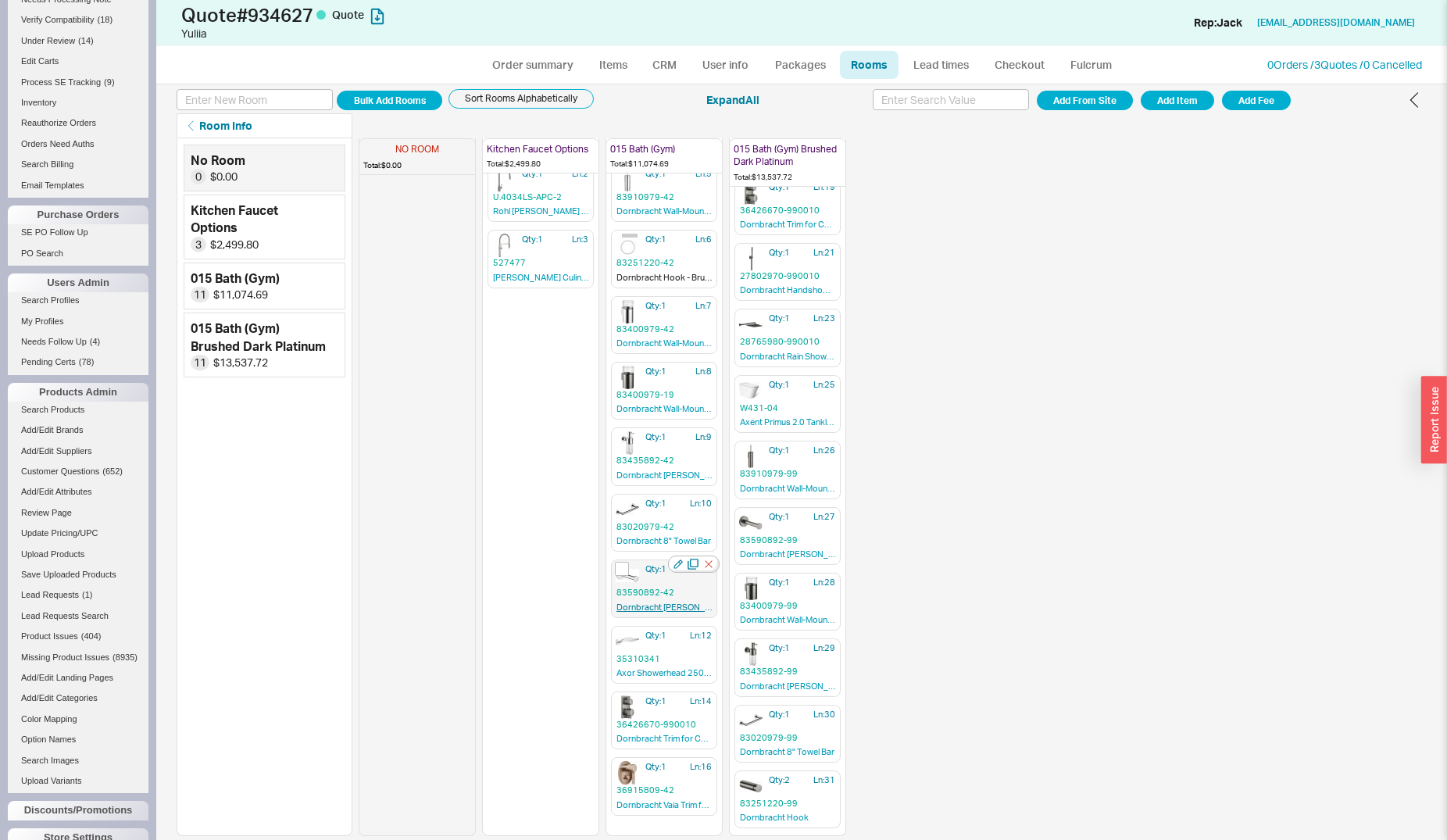
scroll to position [90, 0]
drag, startPoint x: 821, startPoint y: 340, endPoint x: 753, endPoint y: 339, distance: 68.0
click at [753, 339] on div "NO ROOM Total: $0.00 Kitchen Faucet Options Total: $2,499.80 Qty: 1 Ln: 1 AZ211…" at bounding box center [602, 397] width 488 height 697
click at [599, 64] on link "Items" at bounding box center [613, 65] width 51 height 29
select select "3"
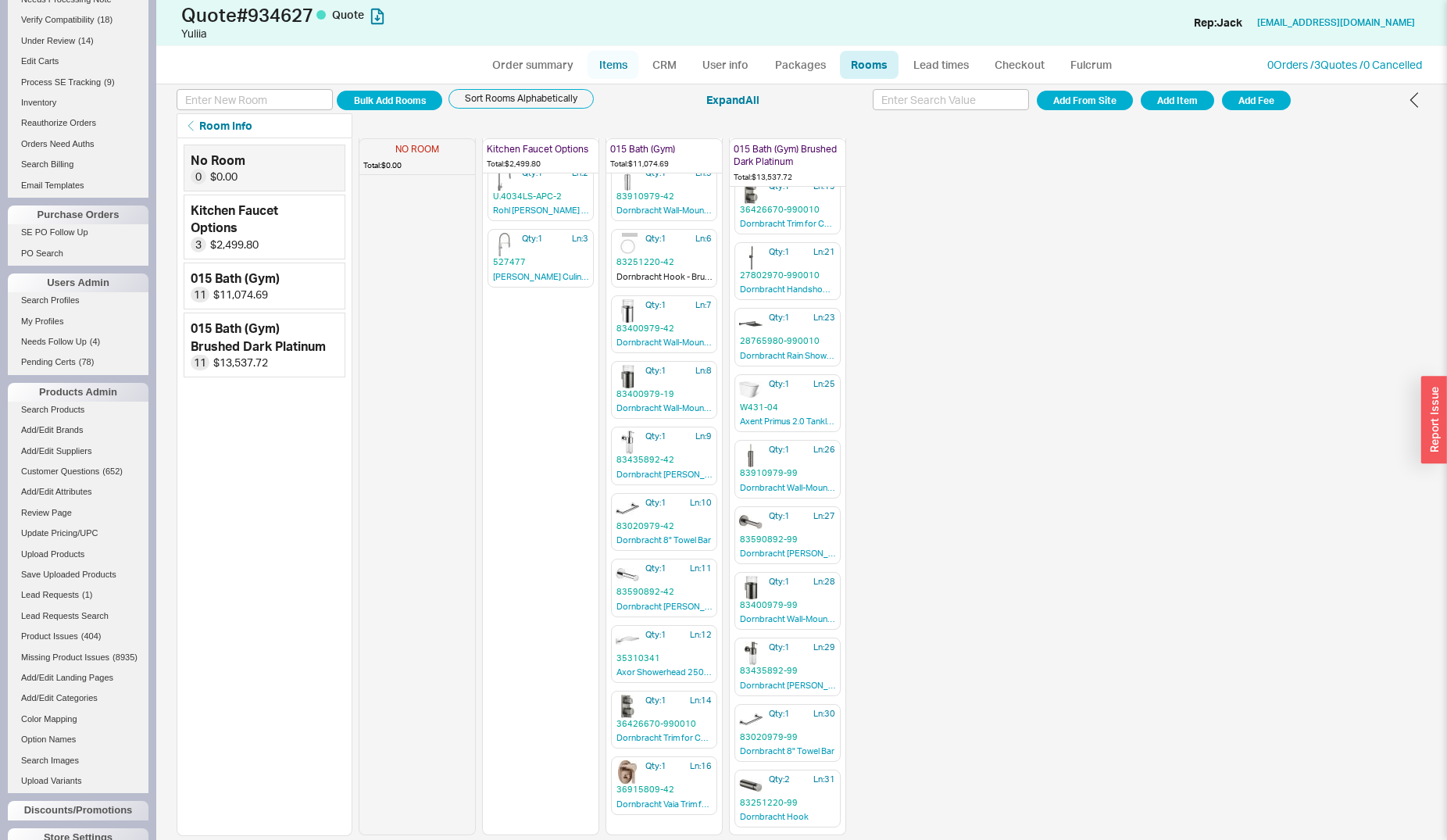
select select "ON_CHECKOUT_AGGREGATED"
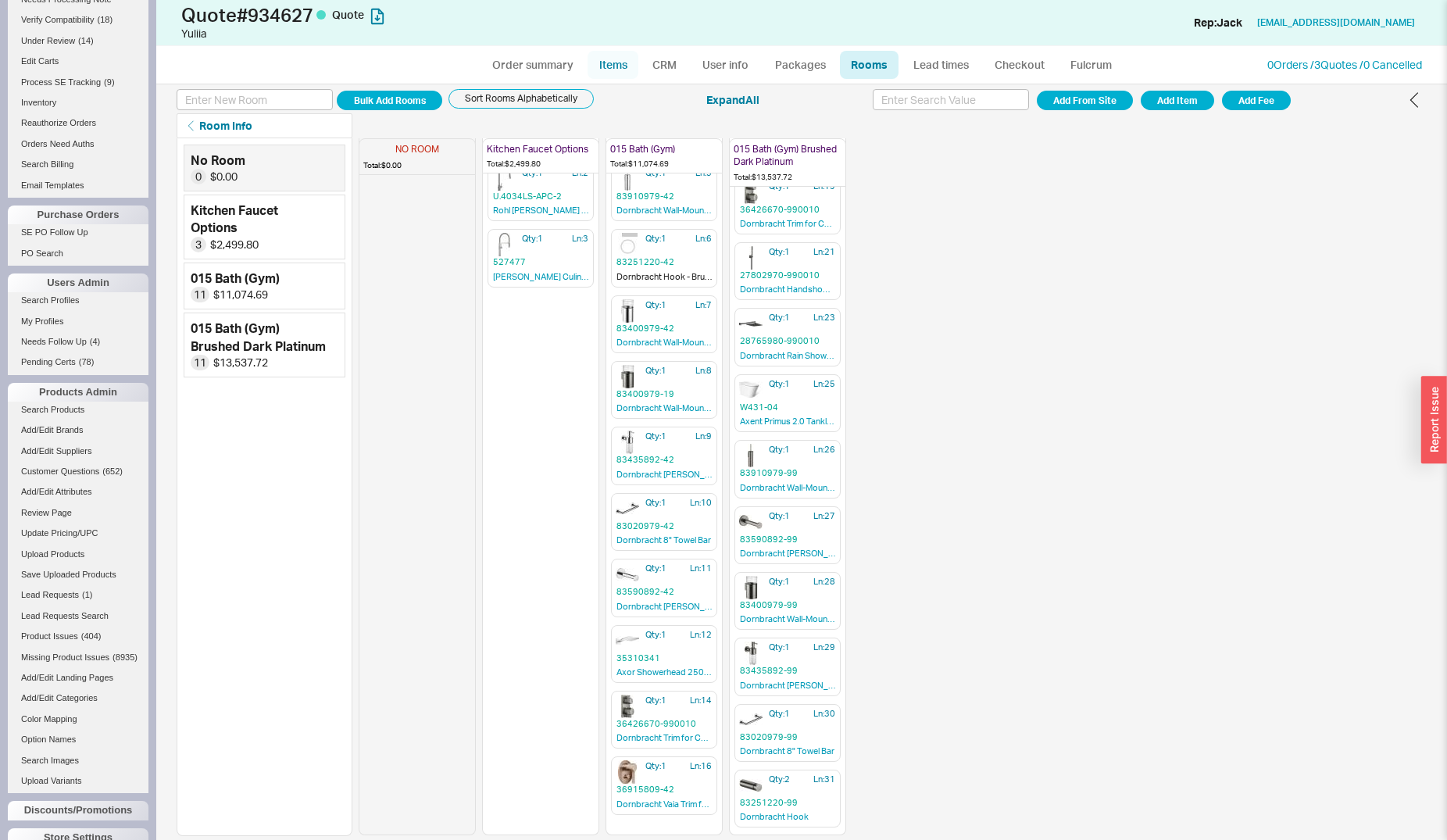
select select "ON_CHECKOUT_AGGREGATED"
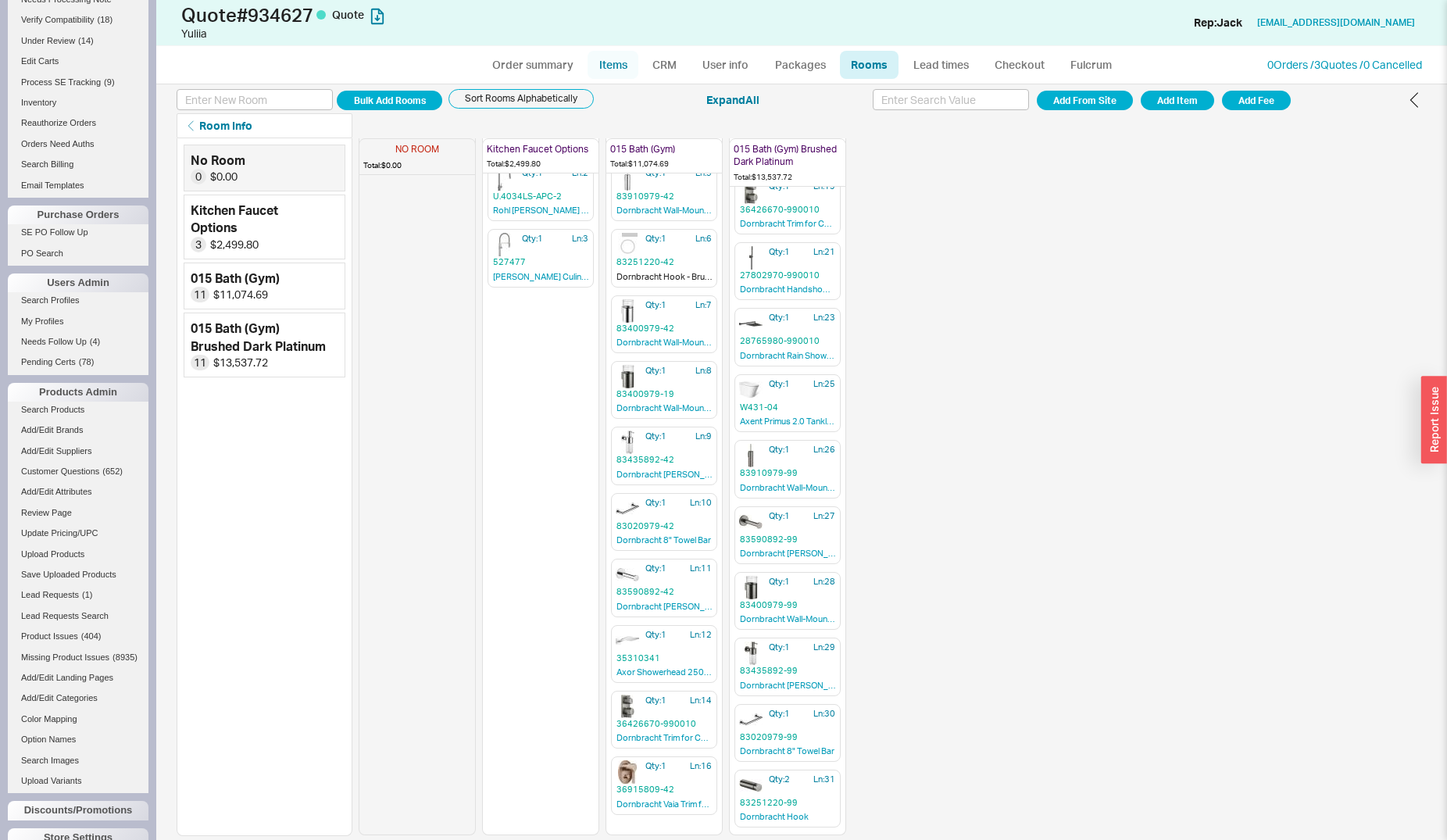
select select "ON_CHECKOUT_AGGREGATED"
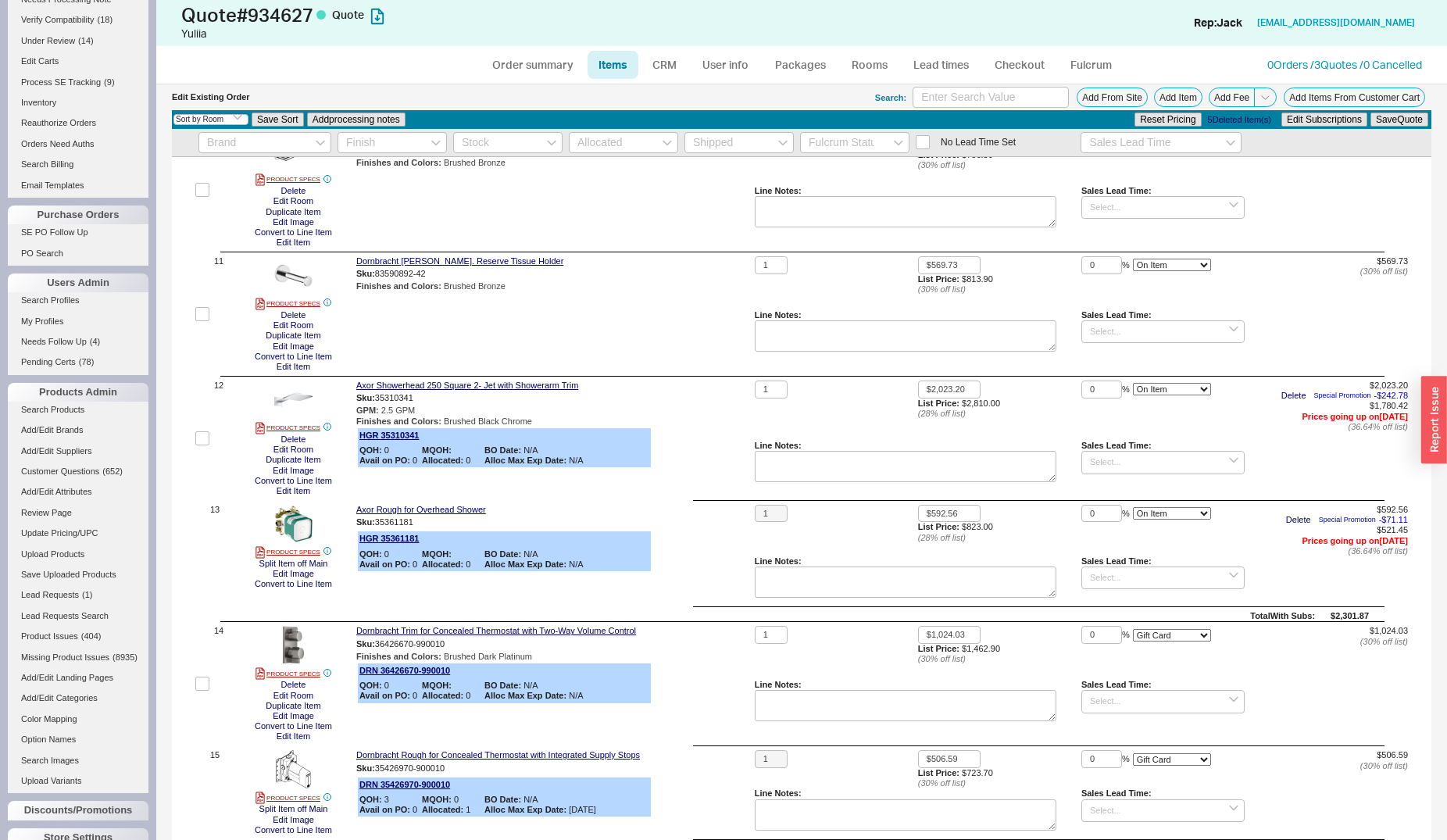
scroll to position [1354, 0]
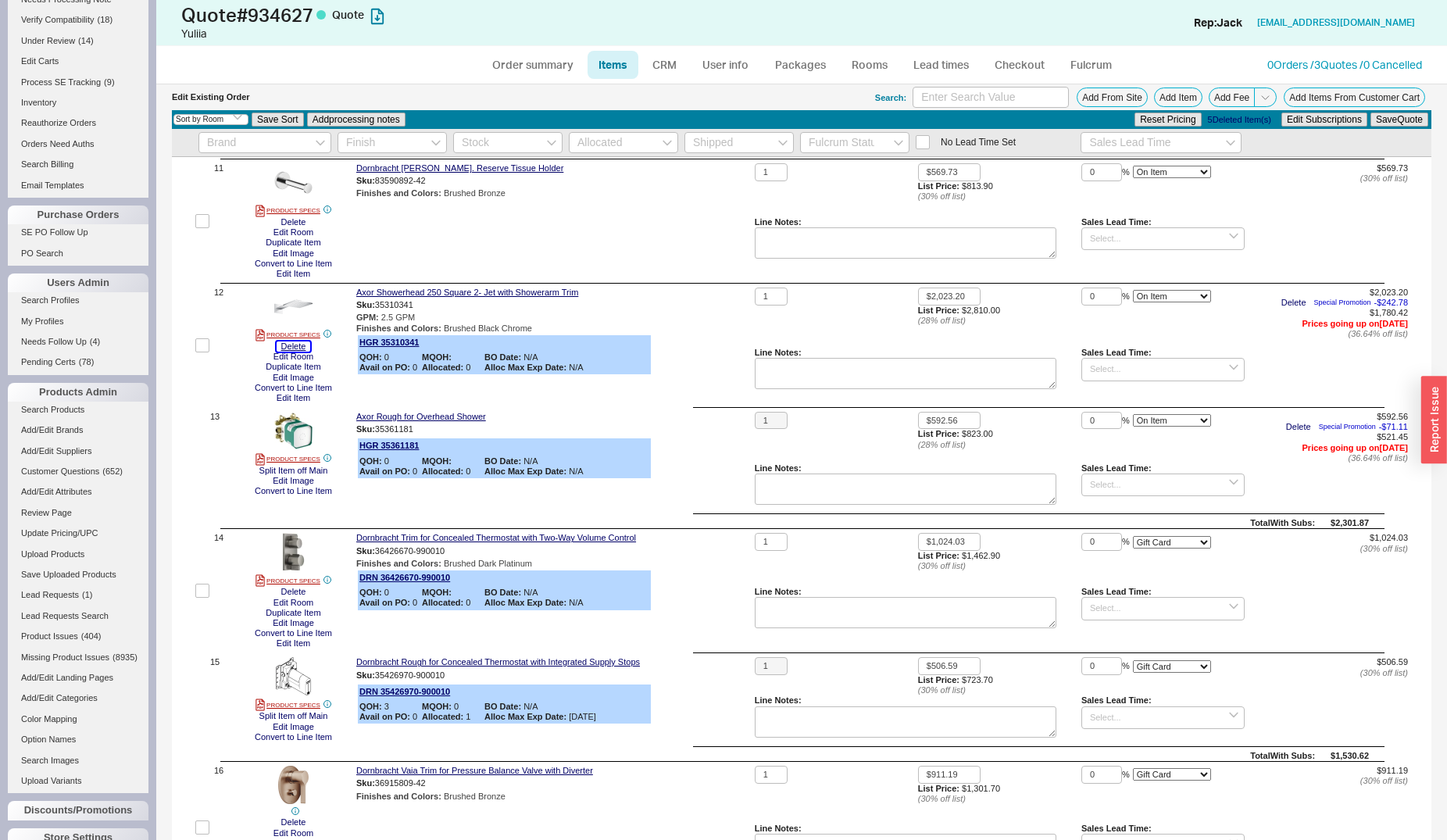
click at [296, 349] on button "Delete" at bounding box center [294, 347] width 34 height 10
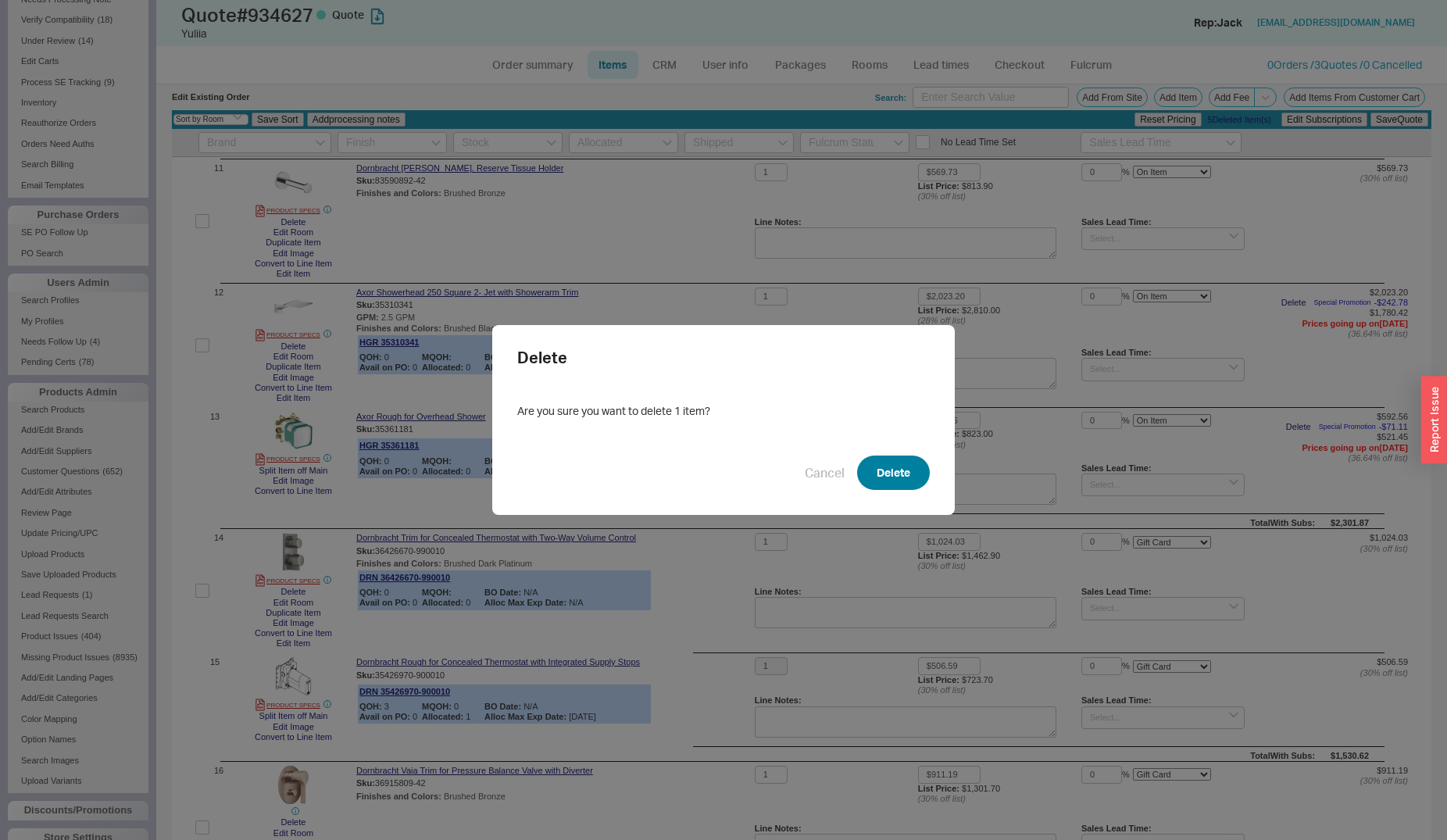
click at [893, 484] on button "Delete" at bounding box center [893, 472] width 73 height 34
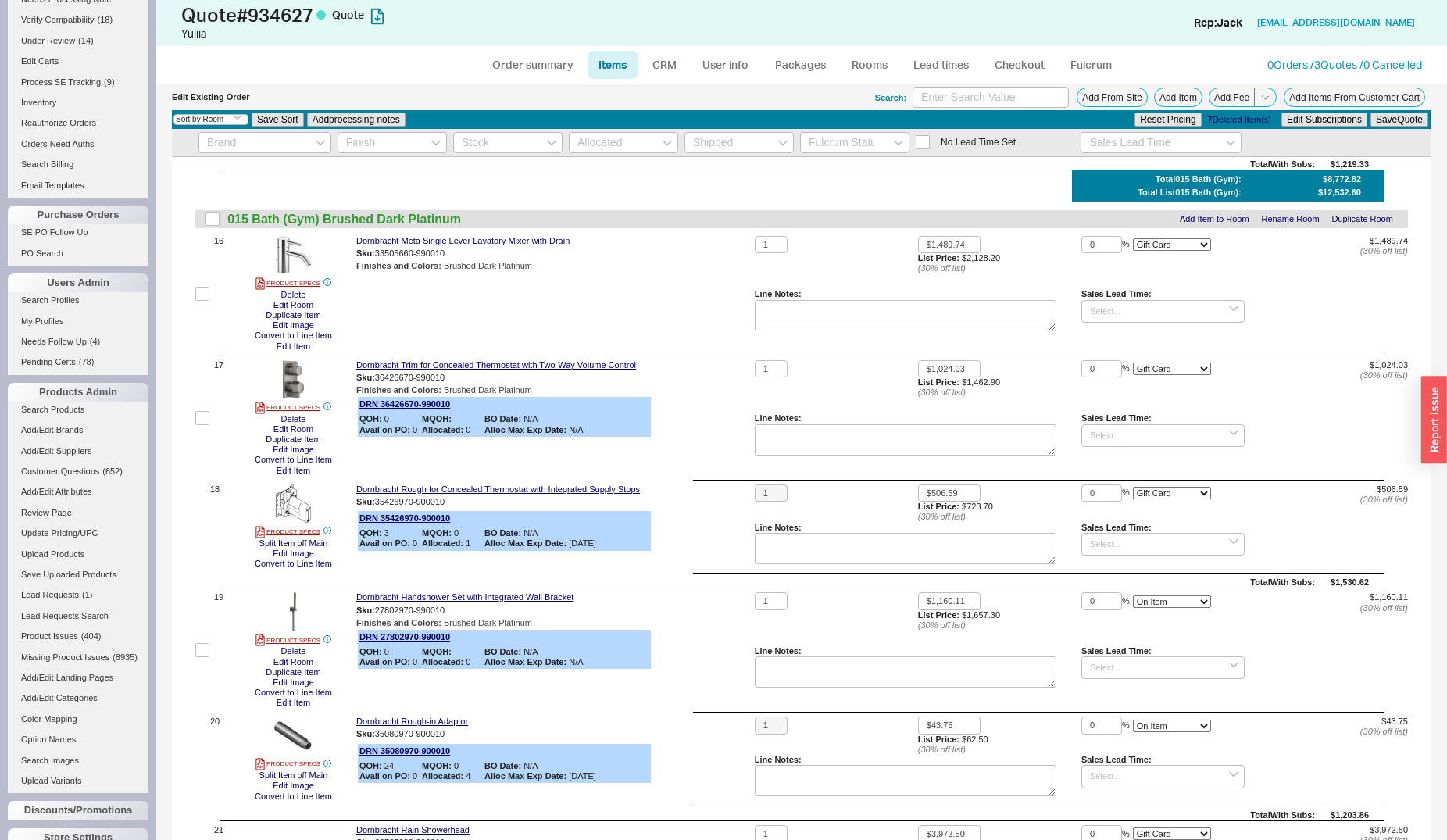
scroll to position [1992, 0]
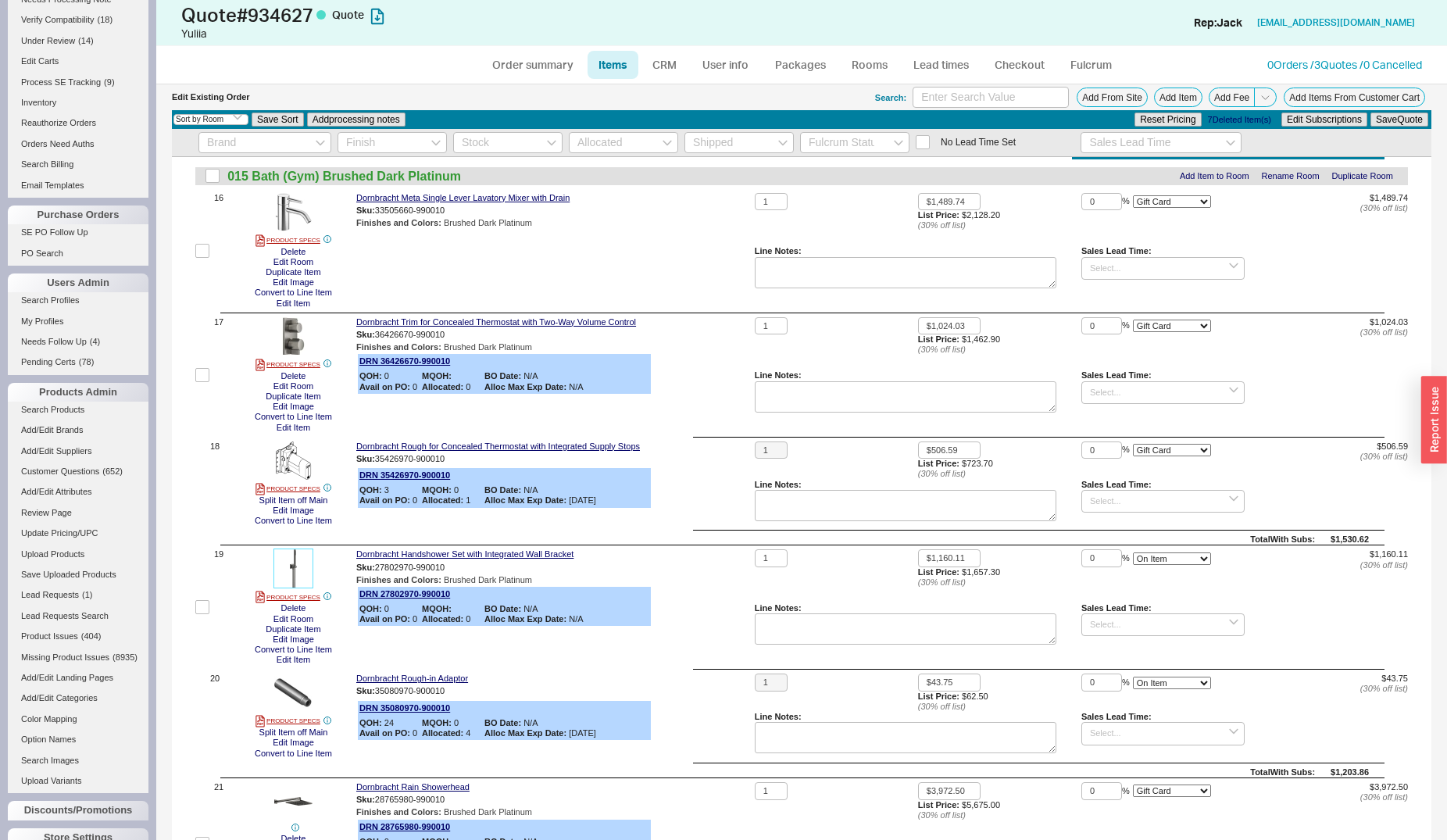
click at [290, 570] on img at bounding box center [293, 568] width 38 height 38
click at [1089, 93] on button "Add From Site" at bounding box center [1112, 97] width 71 height 20
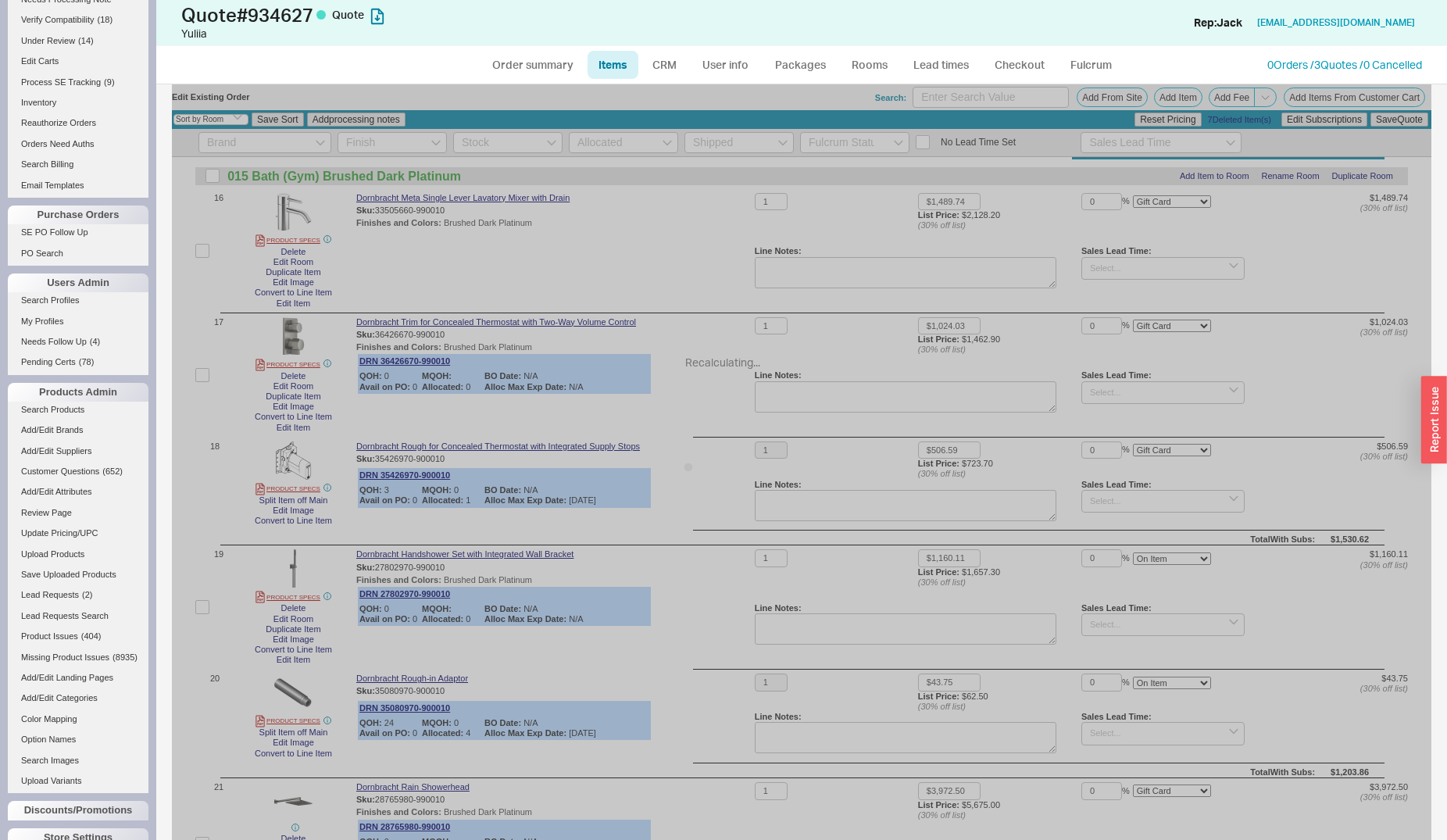
select select "ON_CHECKOUT_AGGREGATED"
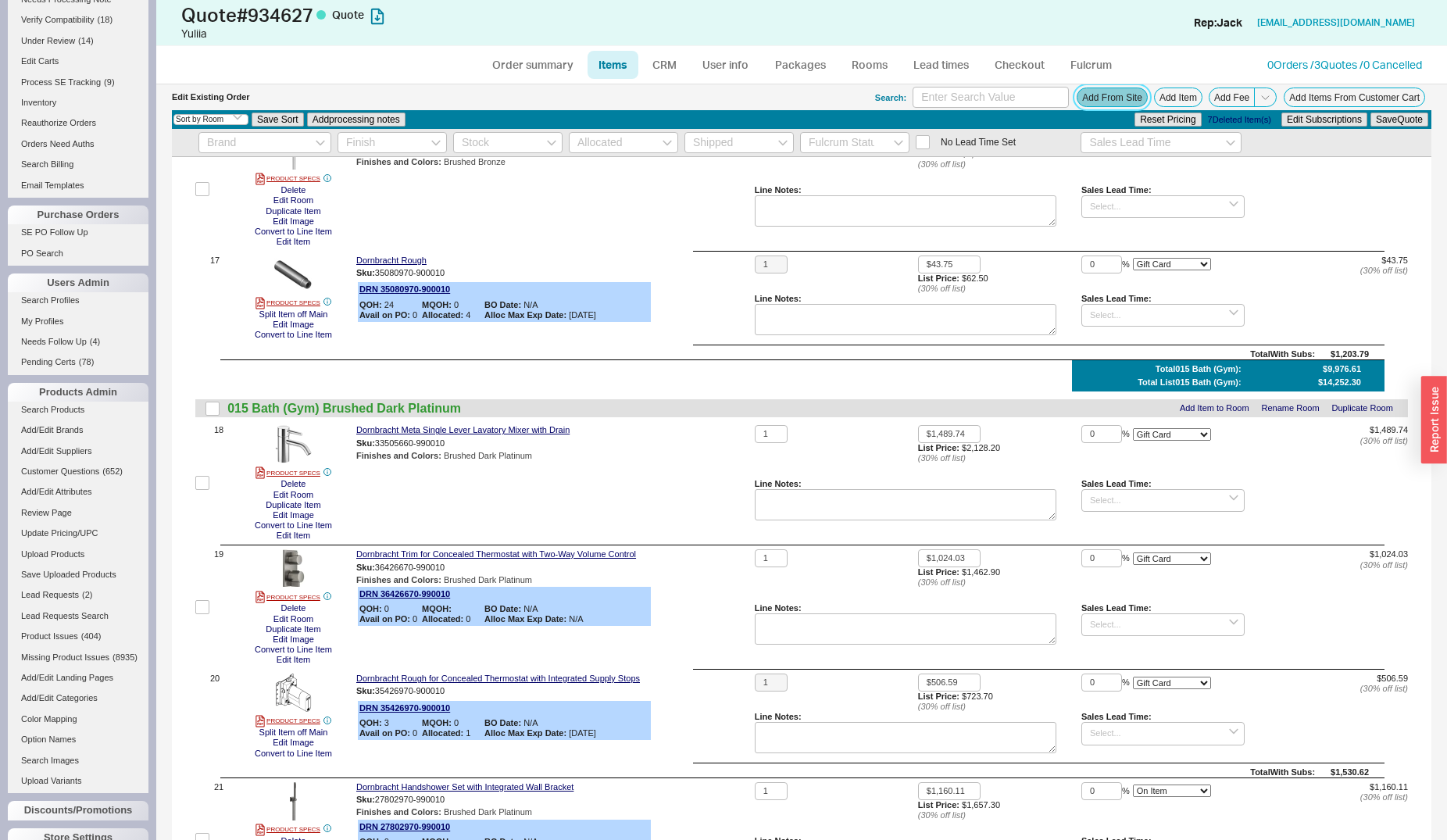
scroll to position [1593, 0]
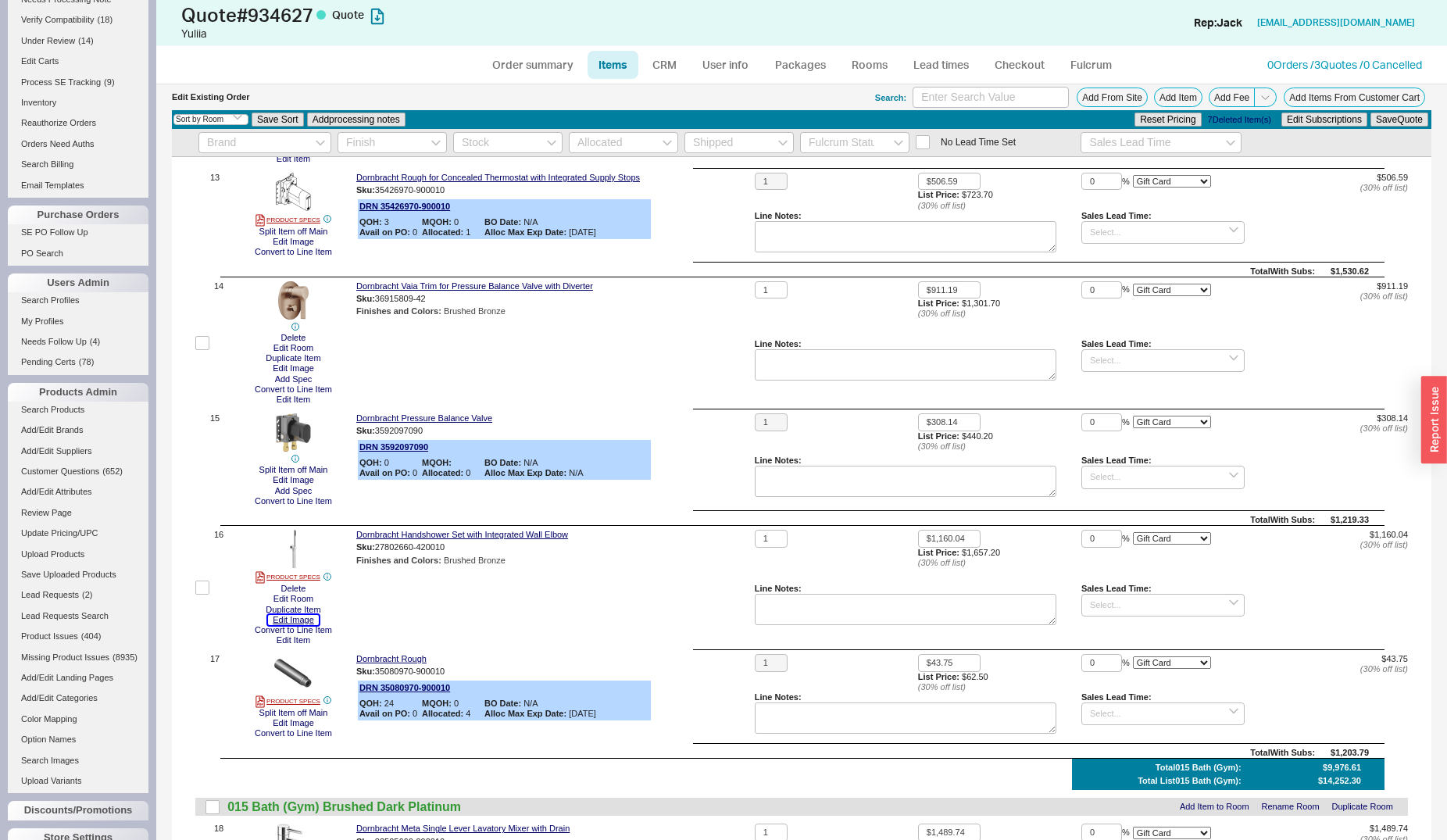
click at [298, 623] on button "Edit Image" at bounding box center [294, 619] width 51 height 10
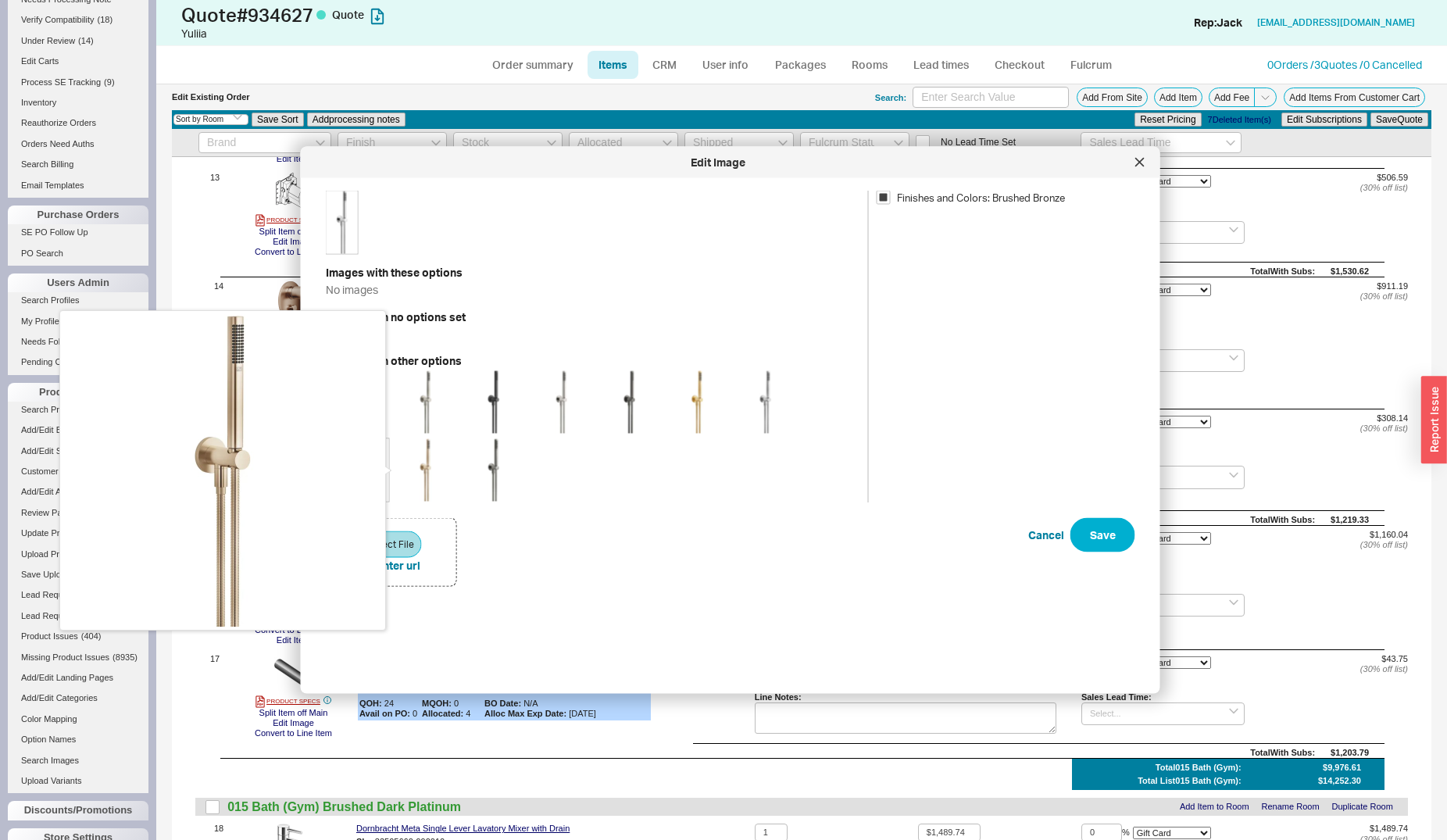
click at [370, 474] on img at bounding box center [222, 470] width 312 height 312
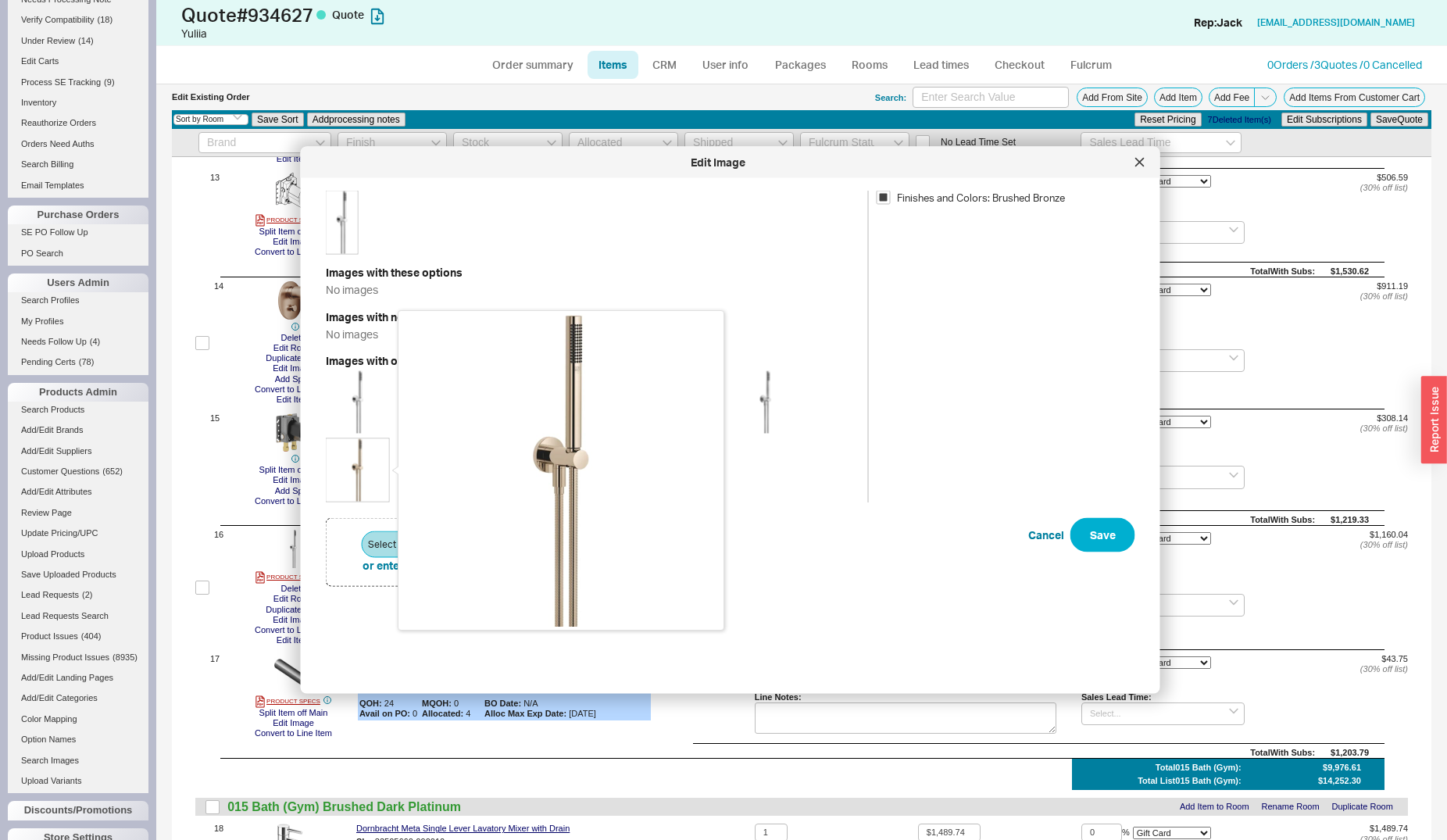
click at [350, 471] on img at bounding box center [358, 470] width 62 height 62
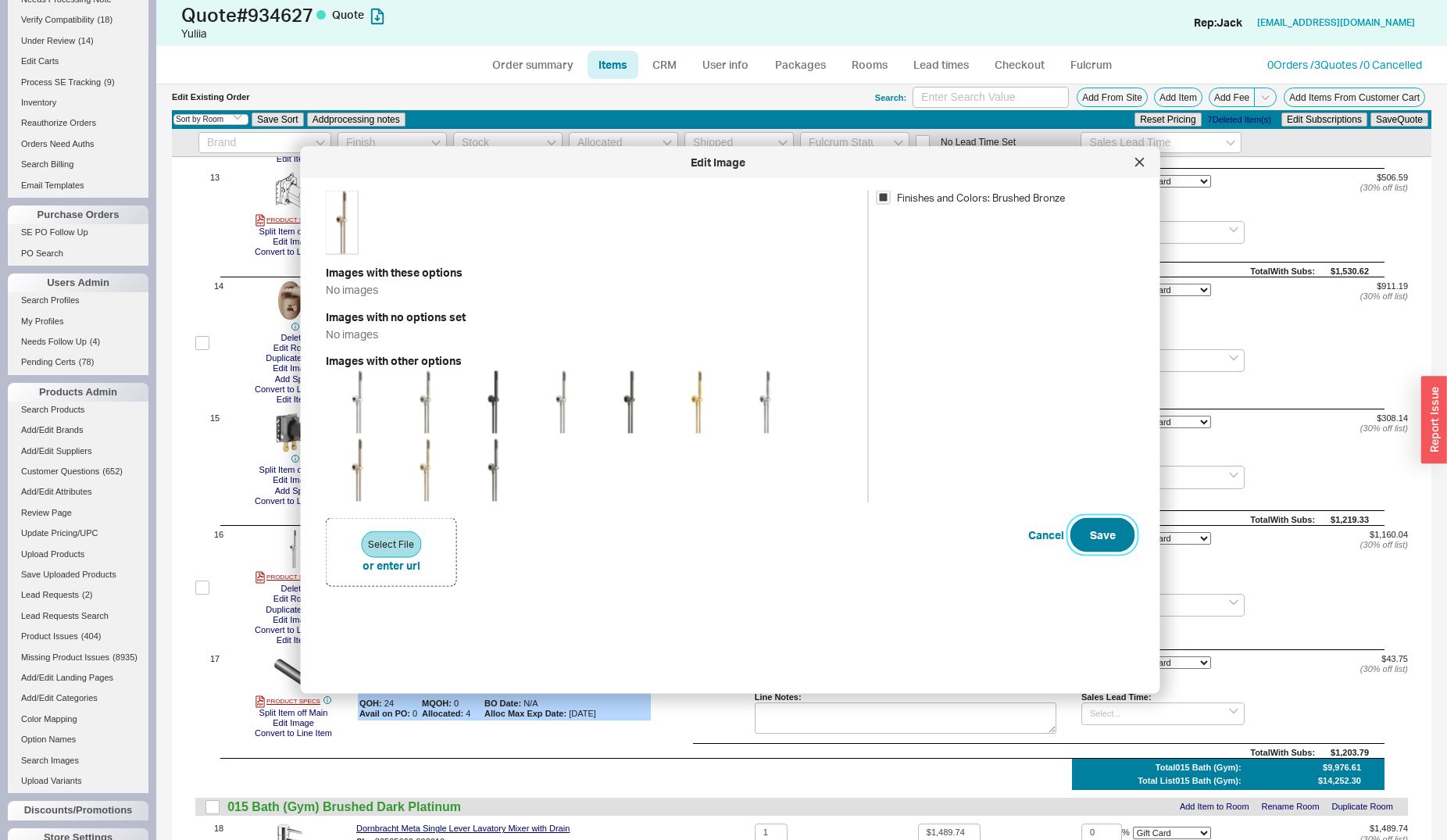
click at [1120, 535] on button "Save" at bounding box center [1103, 535] width 65 height 34
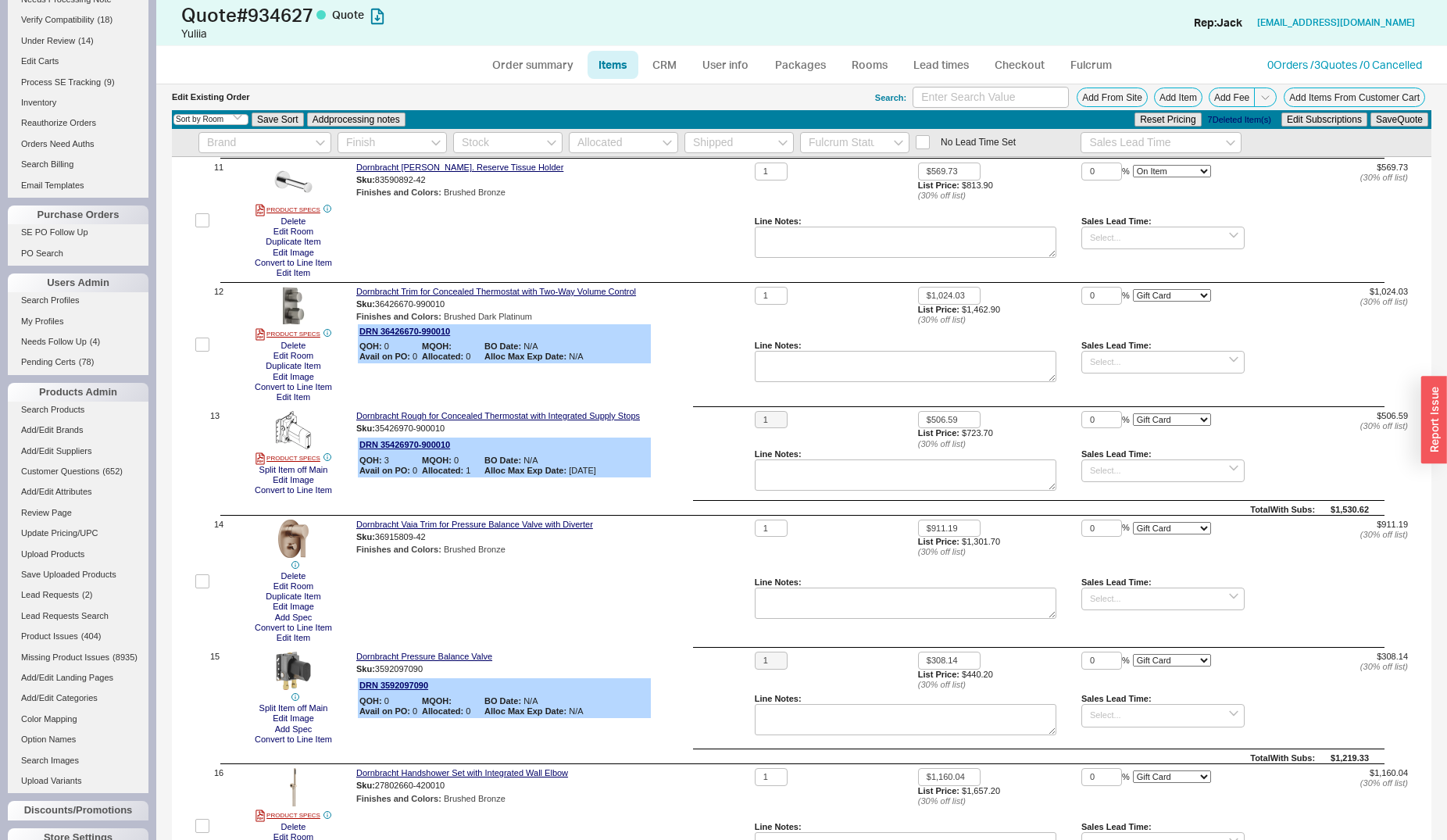
scroll to position [1354, 0]
click at [293, 347] on button "Delete" at bounding box center [294, 347] width 34 height 10
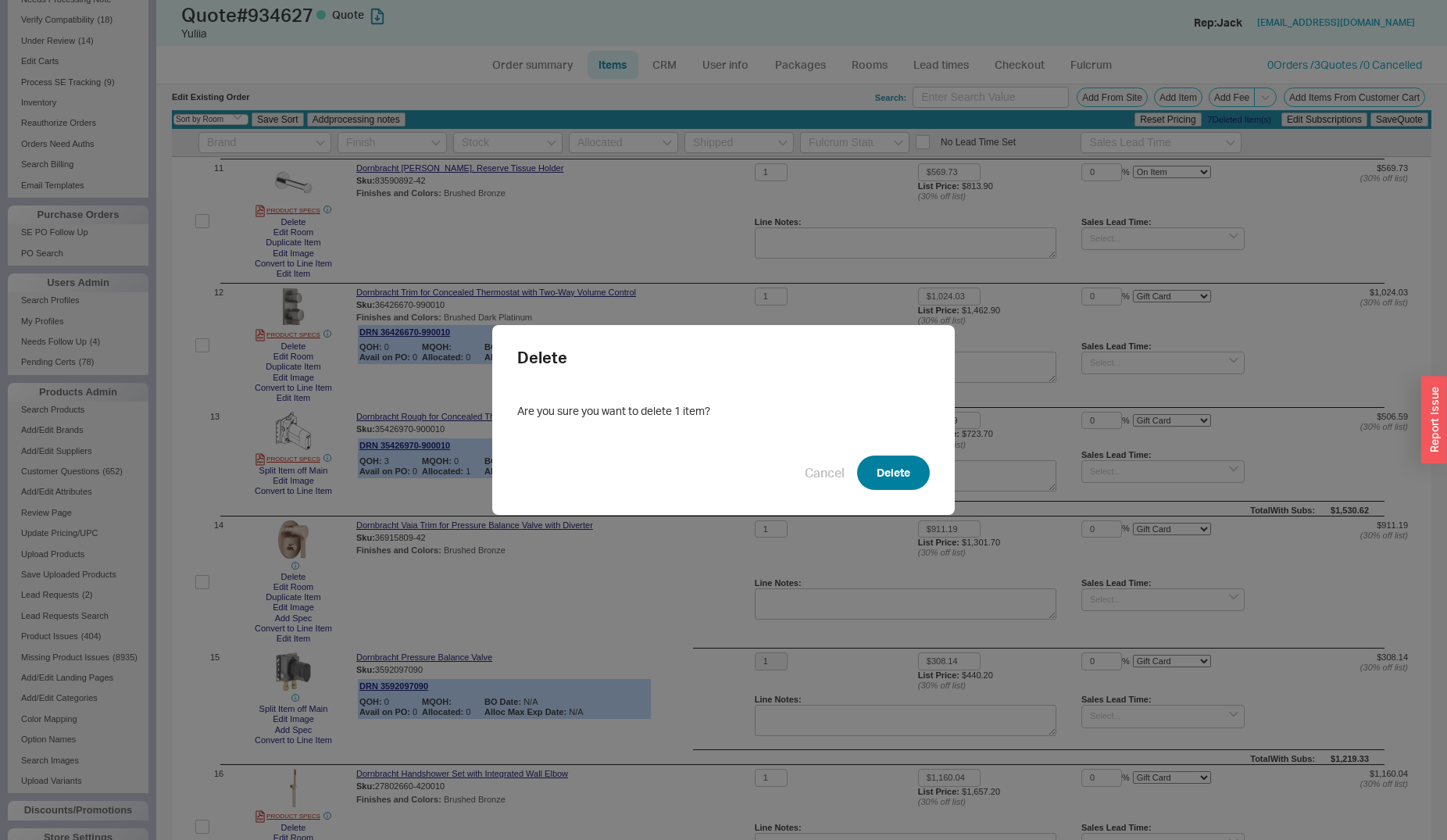
click at [862, 463] on button "Delete" at bounding box center [893, 472] width 73 height 34
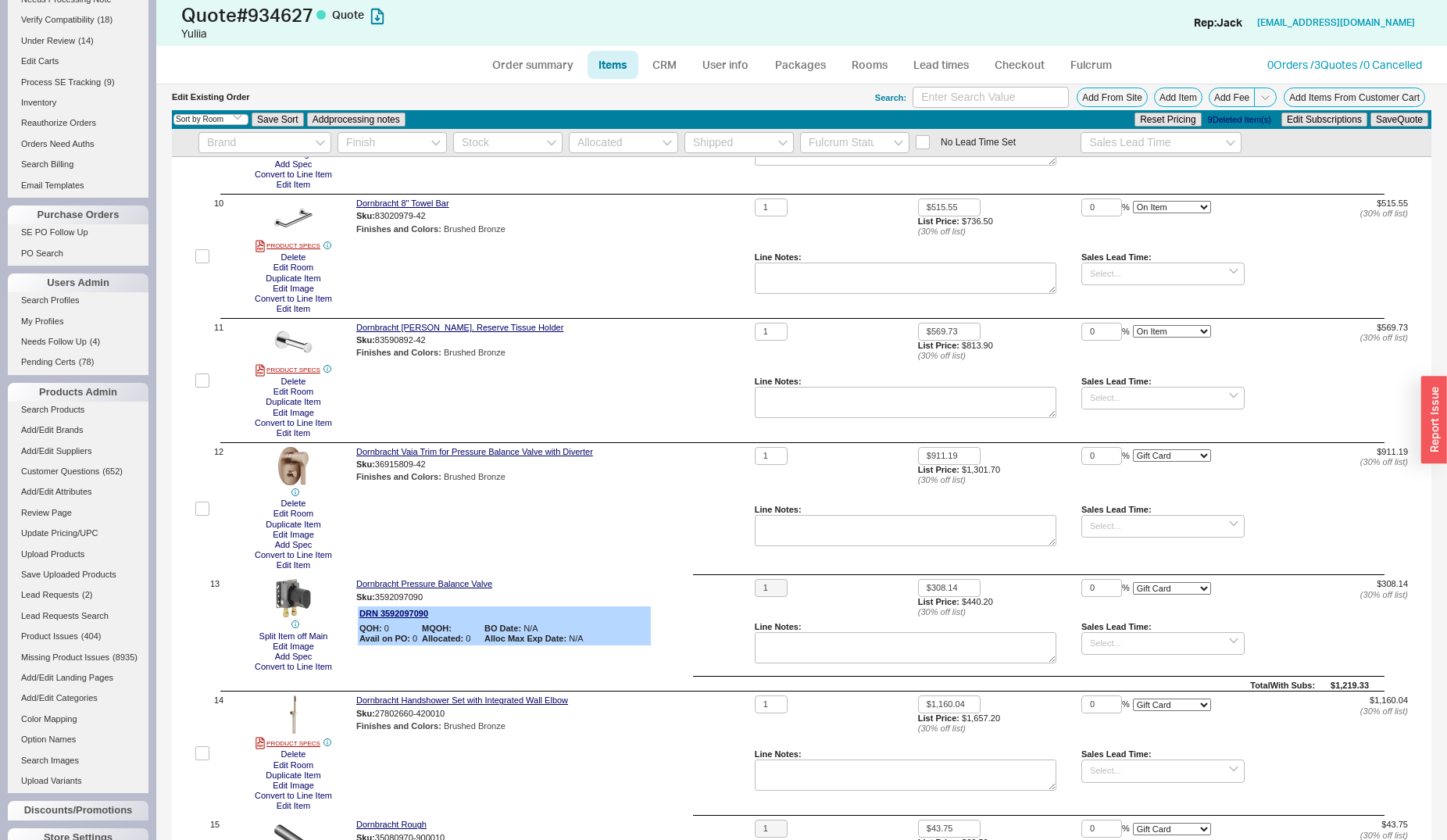
scroll to position [1116, 0]
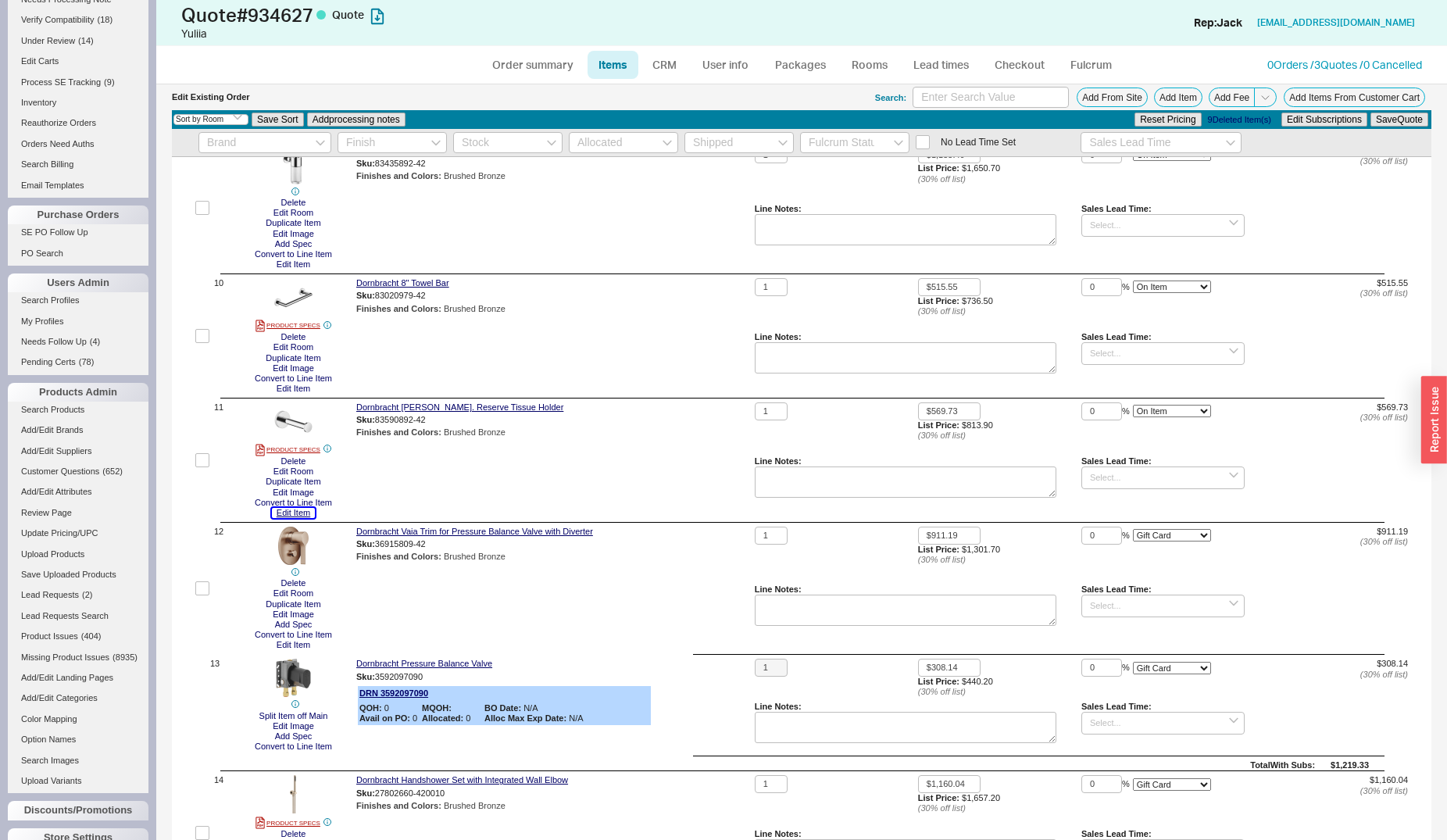
click at [292, 512] on button "Edit Item" at bounding box center [294, 513] width 43 height 10
click at [291, 492] on button "Edit Image" at bounding box center [294, 492] width 51 height 10
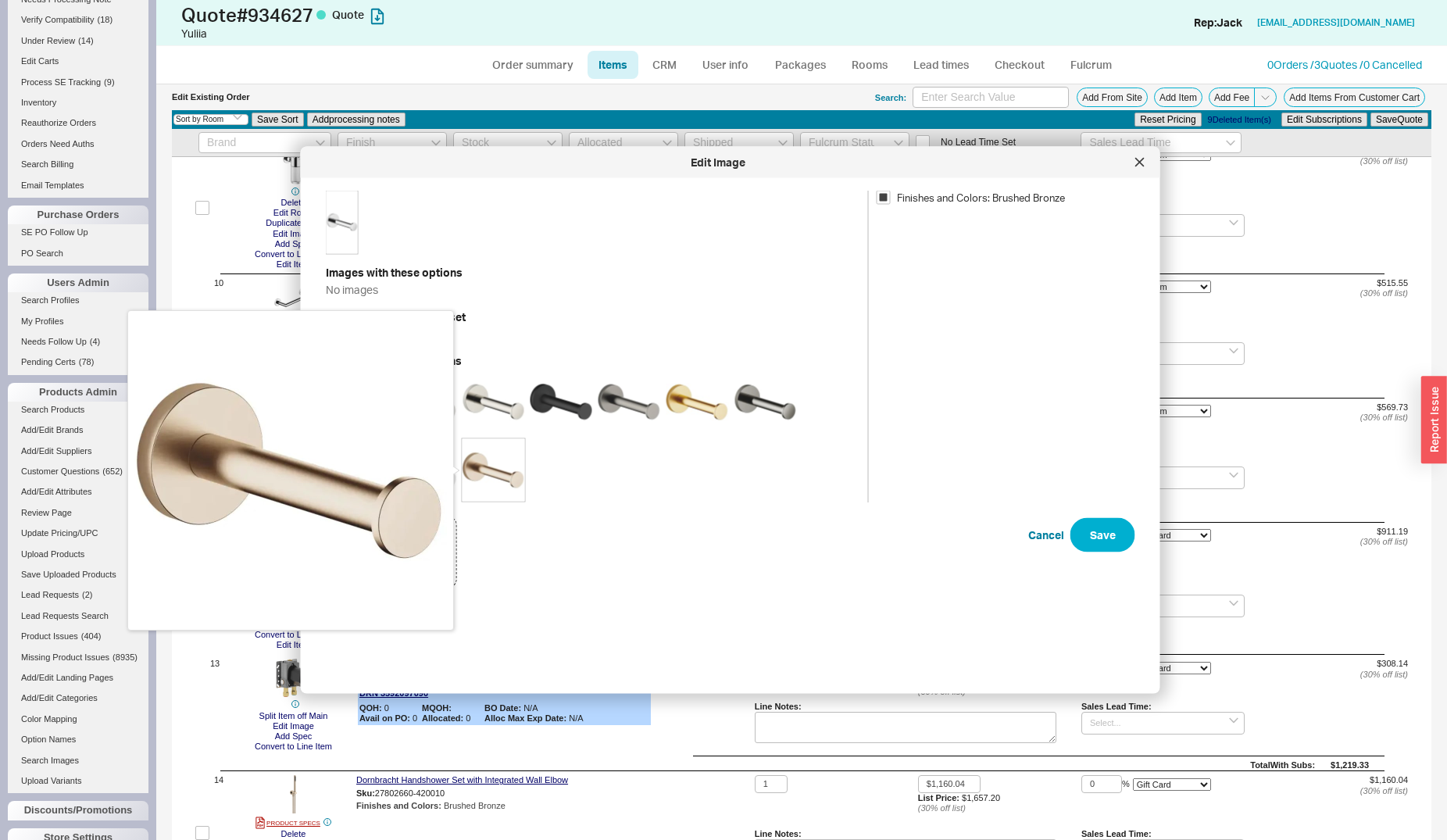
click at [513, 477] on img at bounding box center [493, 470] width 62 height 62
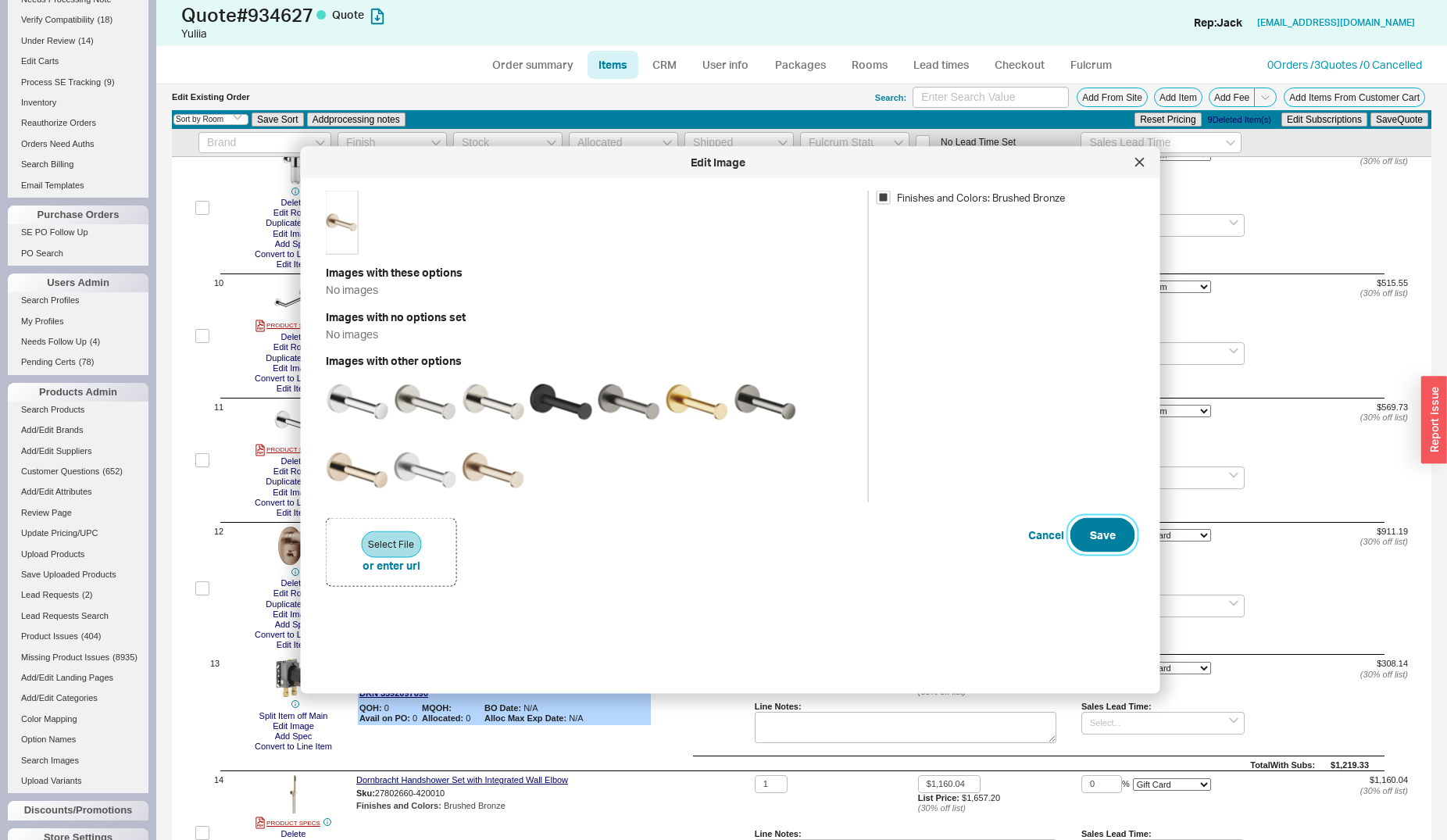
click at [1084, 531] on button "Save" at bounding box center [1103, 535] width 65 height 34
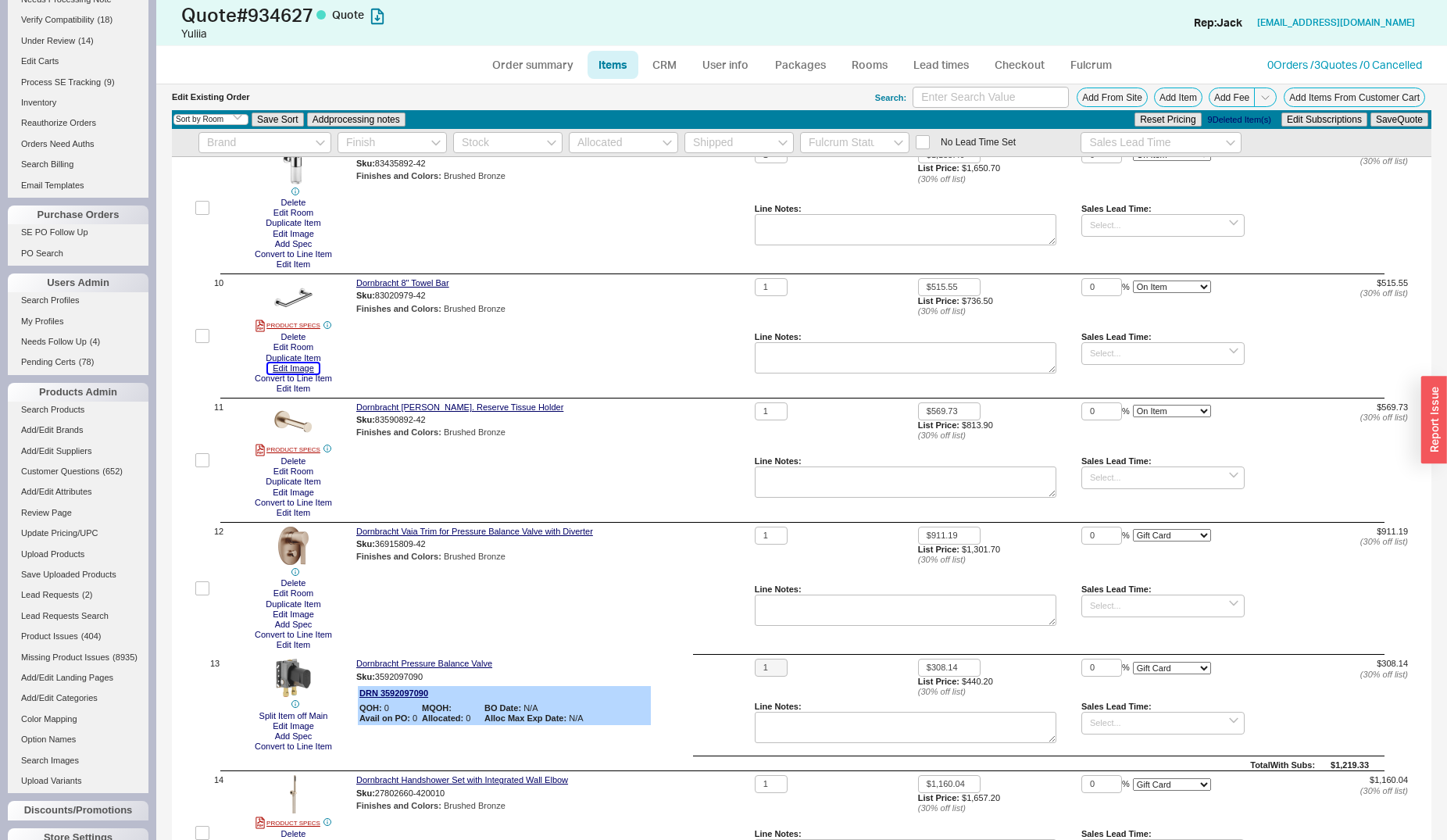
click at [301, 372] on button "Edit Image" at bounding box center [294, 368] width 51 height 10
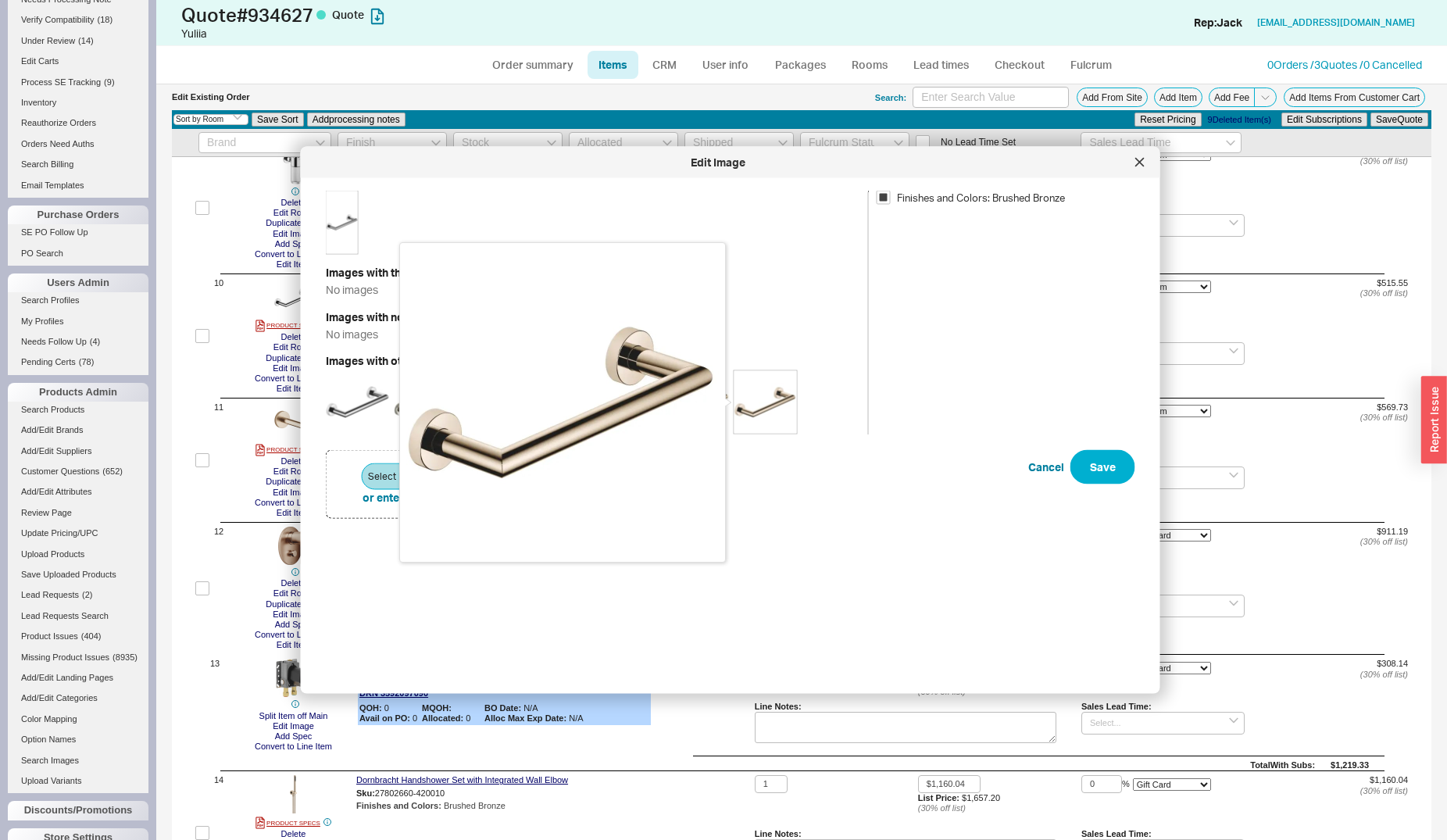
click at [759, 411] on img at bounding box center [765, 402] width 62 height 62
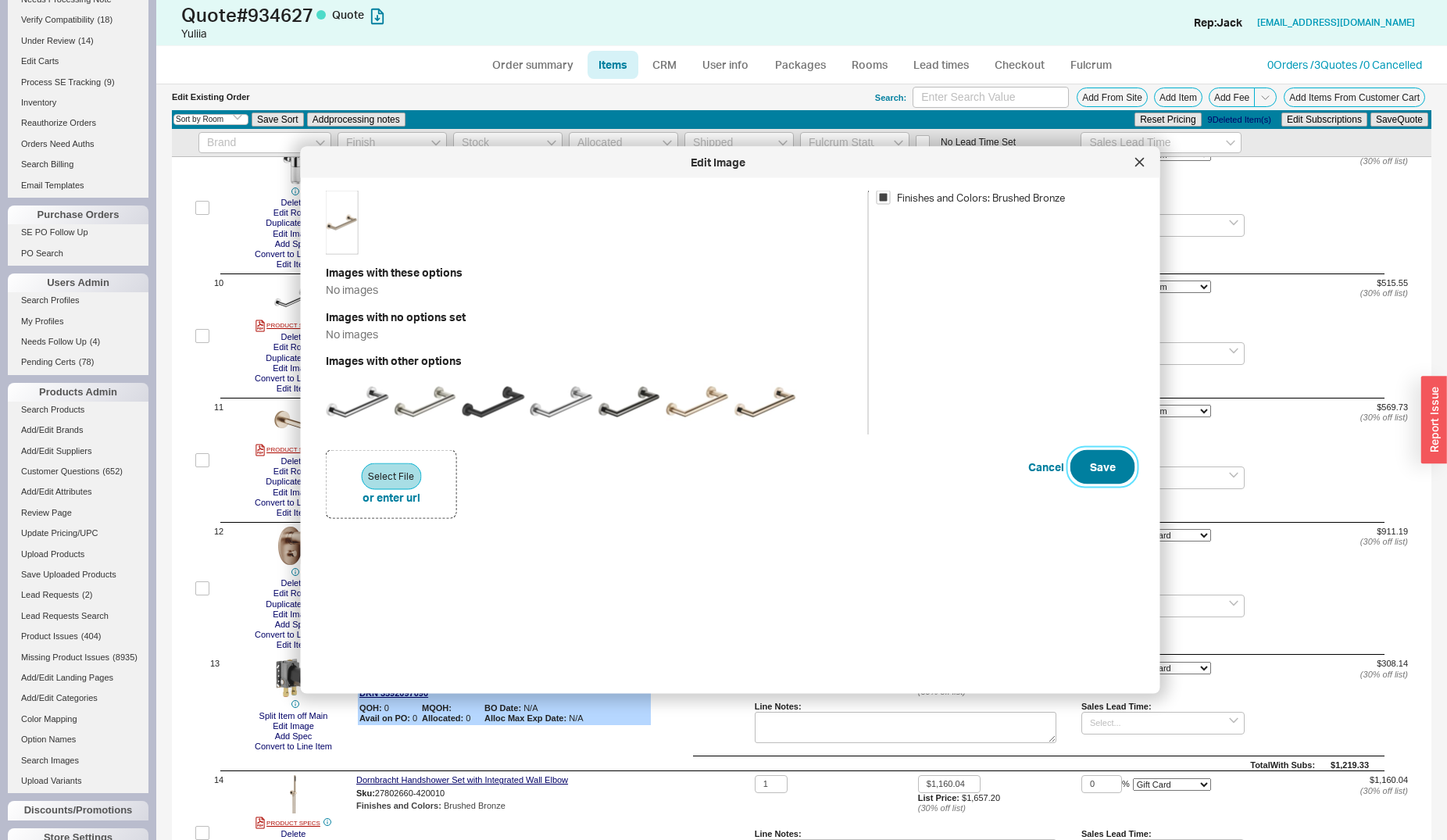
click at [1089, 467] on button "Save" at bounding box center [1103, 467] width 65 height 34
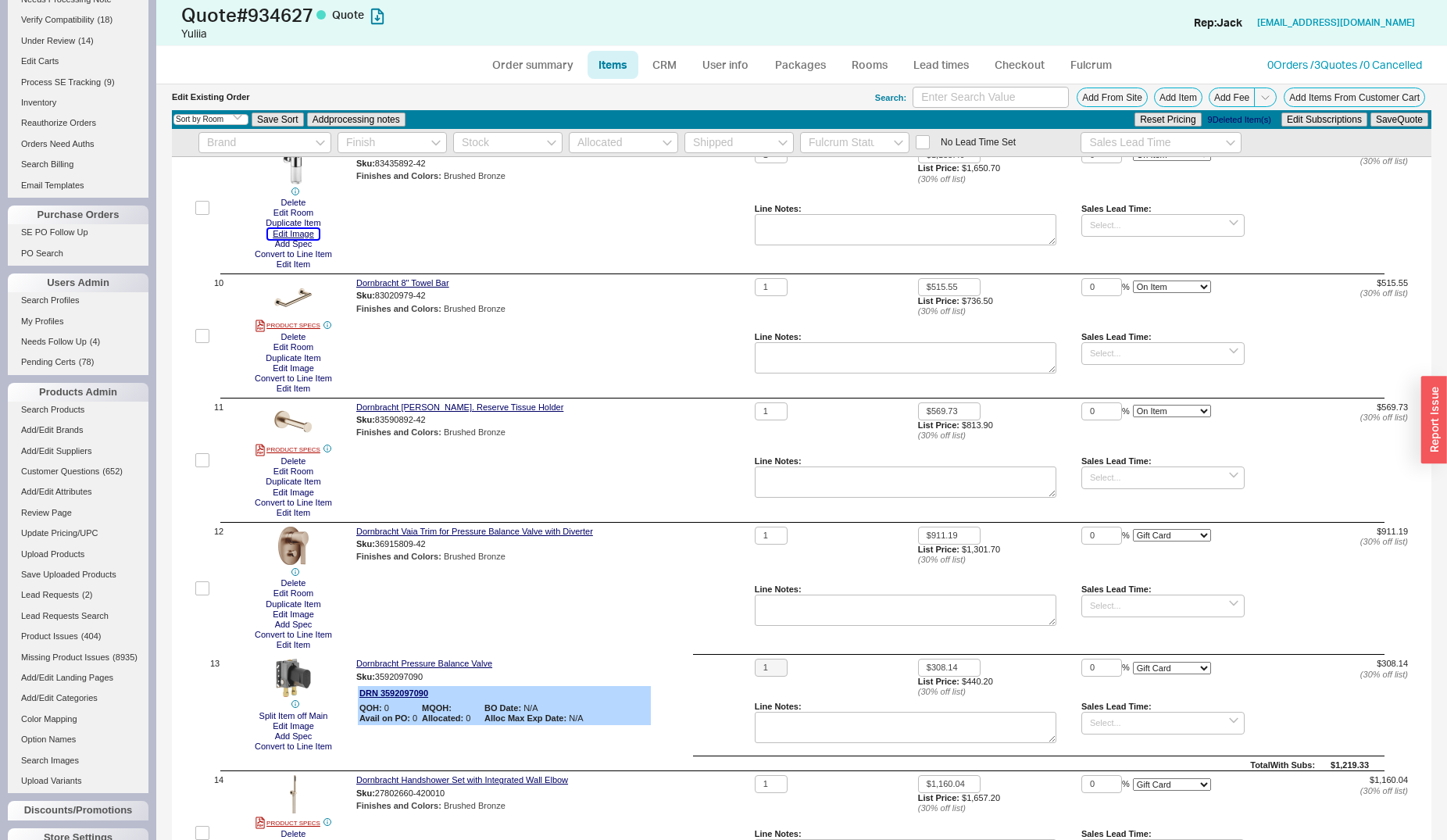
click at [286, 234] on button "Edit Image" at bounding box center [294, 233] width 51 height 10
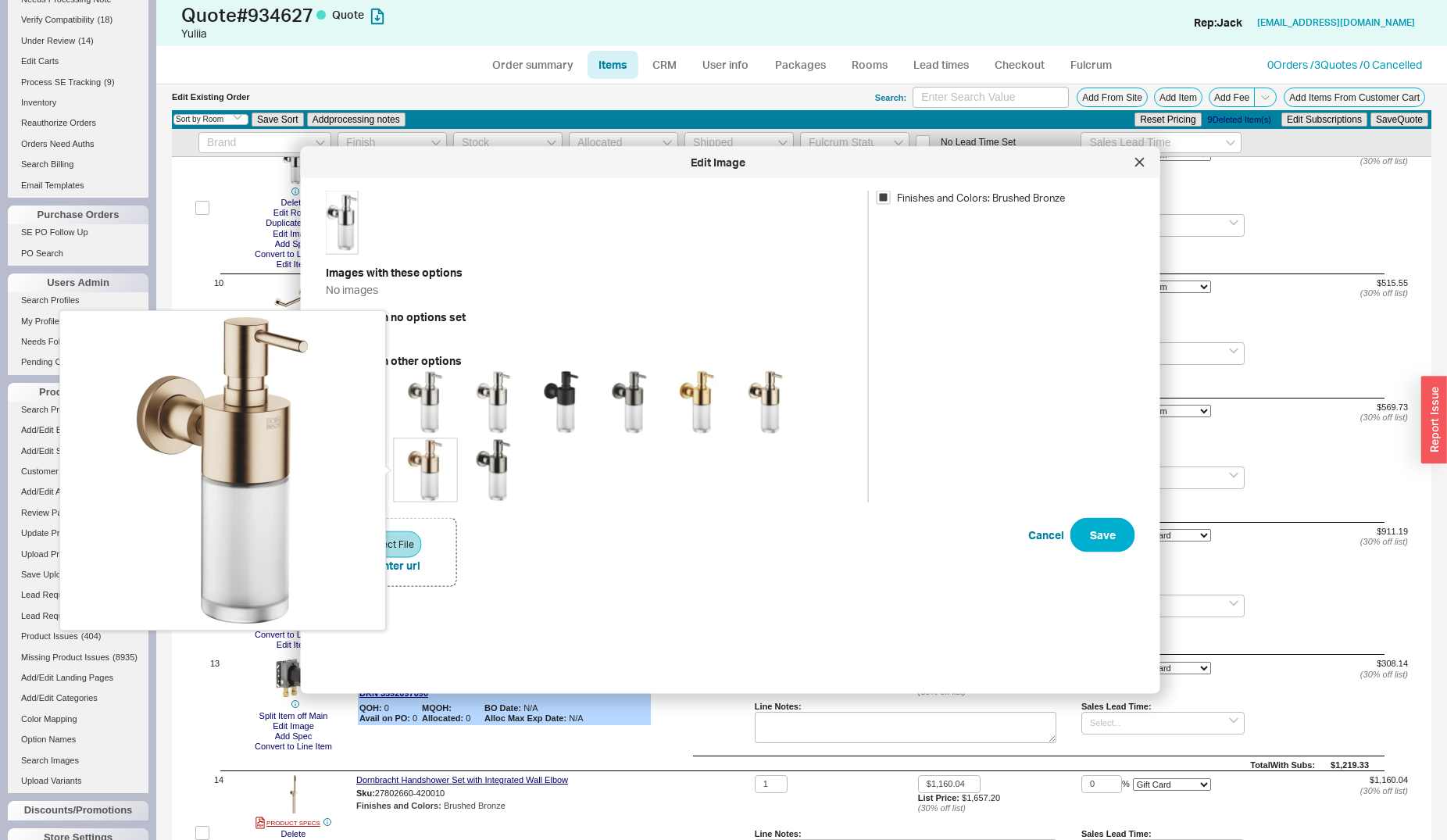
click at [425, 459] on img at bounding box center [426, 470] width 62 height 62
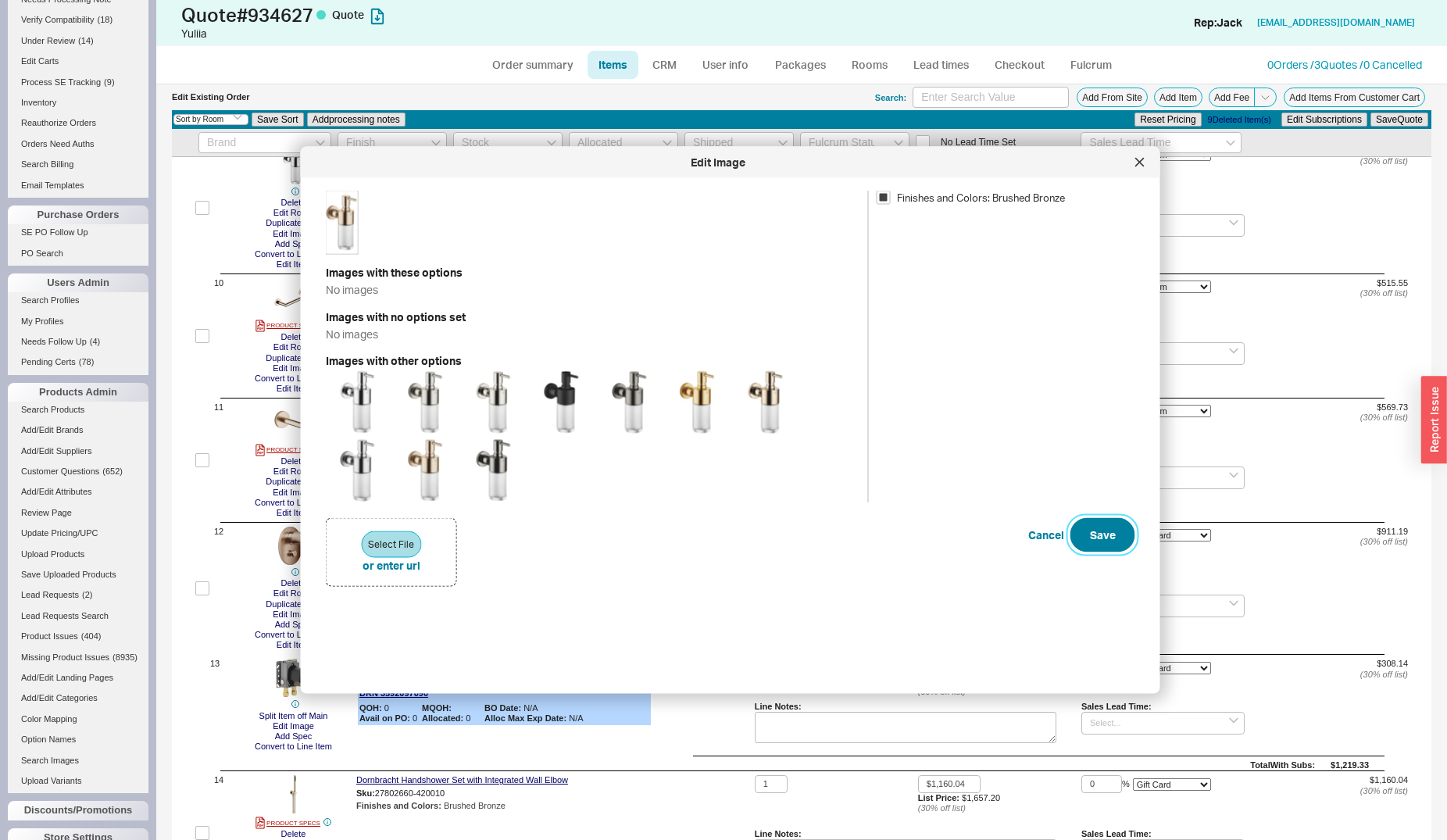
click at [1085, 529] on button "Save" at bounding box center [1103, 535] width 65 height 34
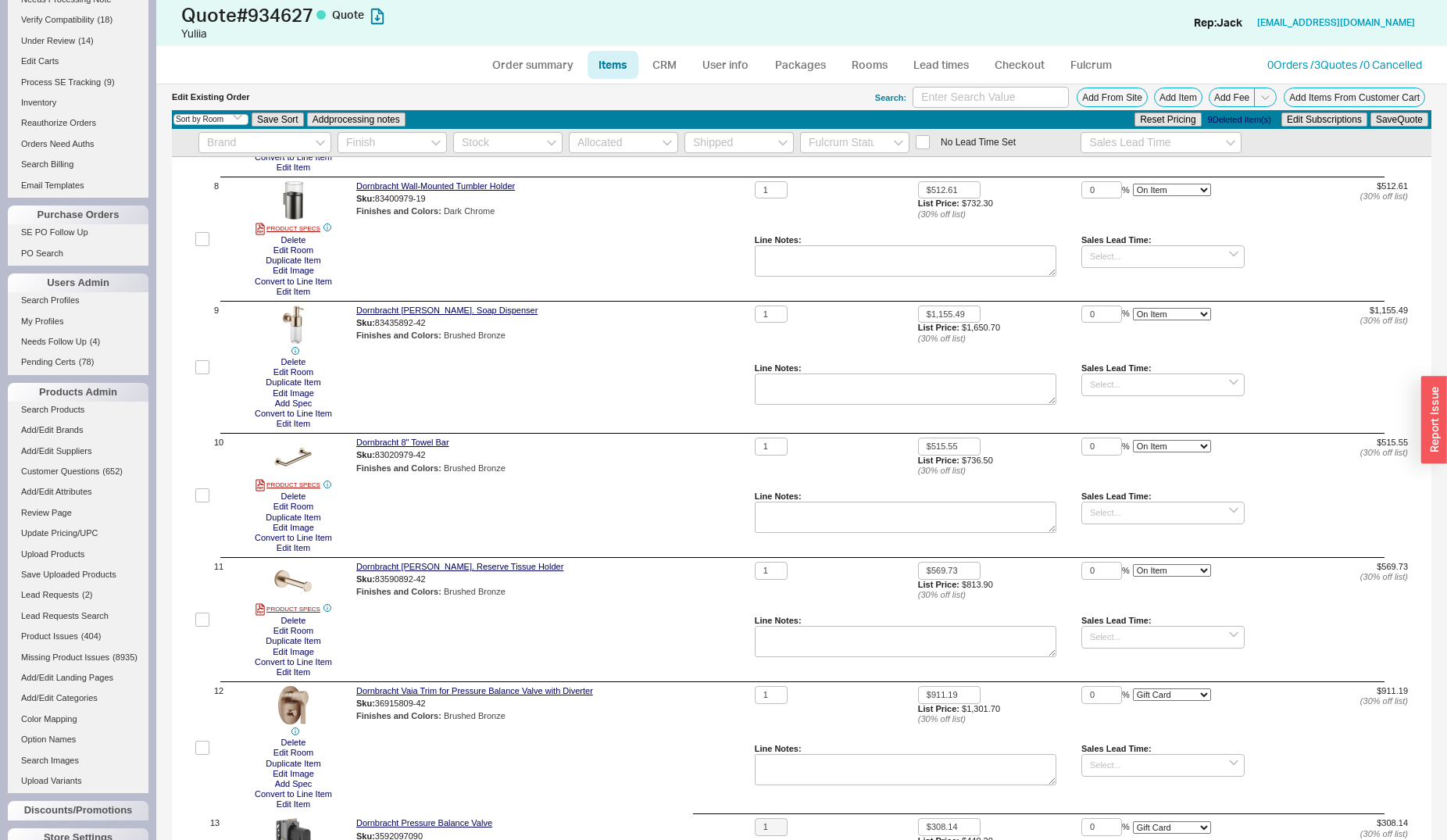
scroll to position [876, 0]
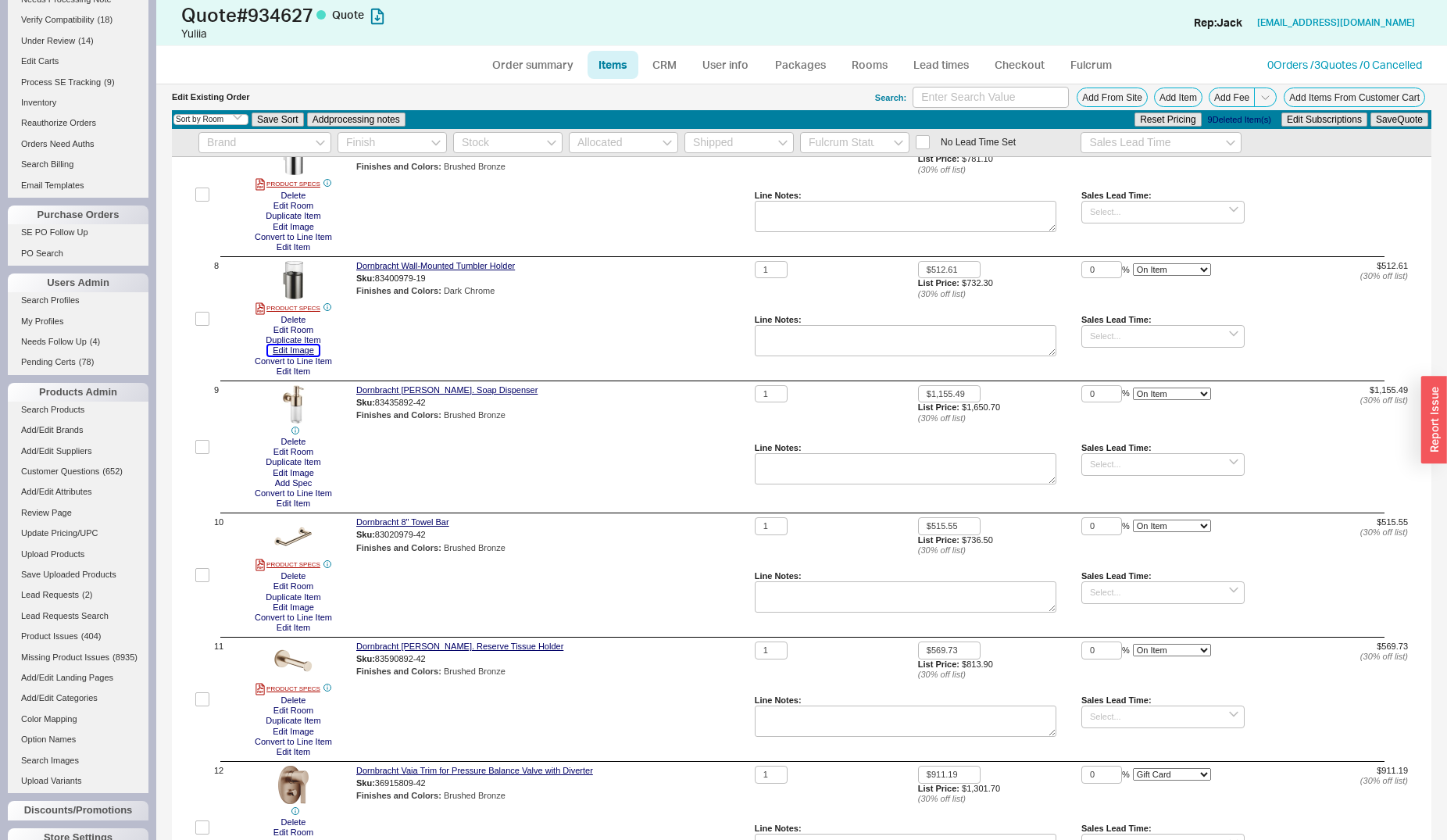
click at [295, 352] on button "Edit Image" at bounding box center [294, 351] width 51 height 10
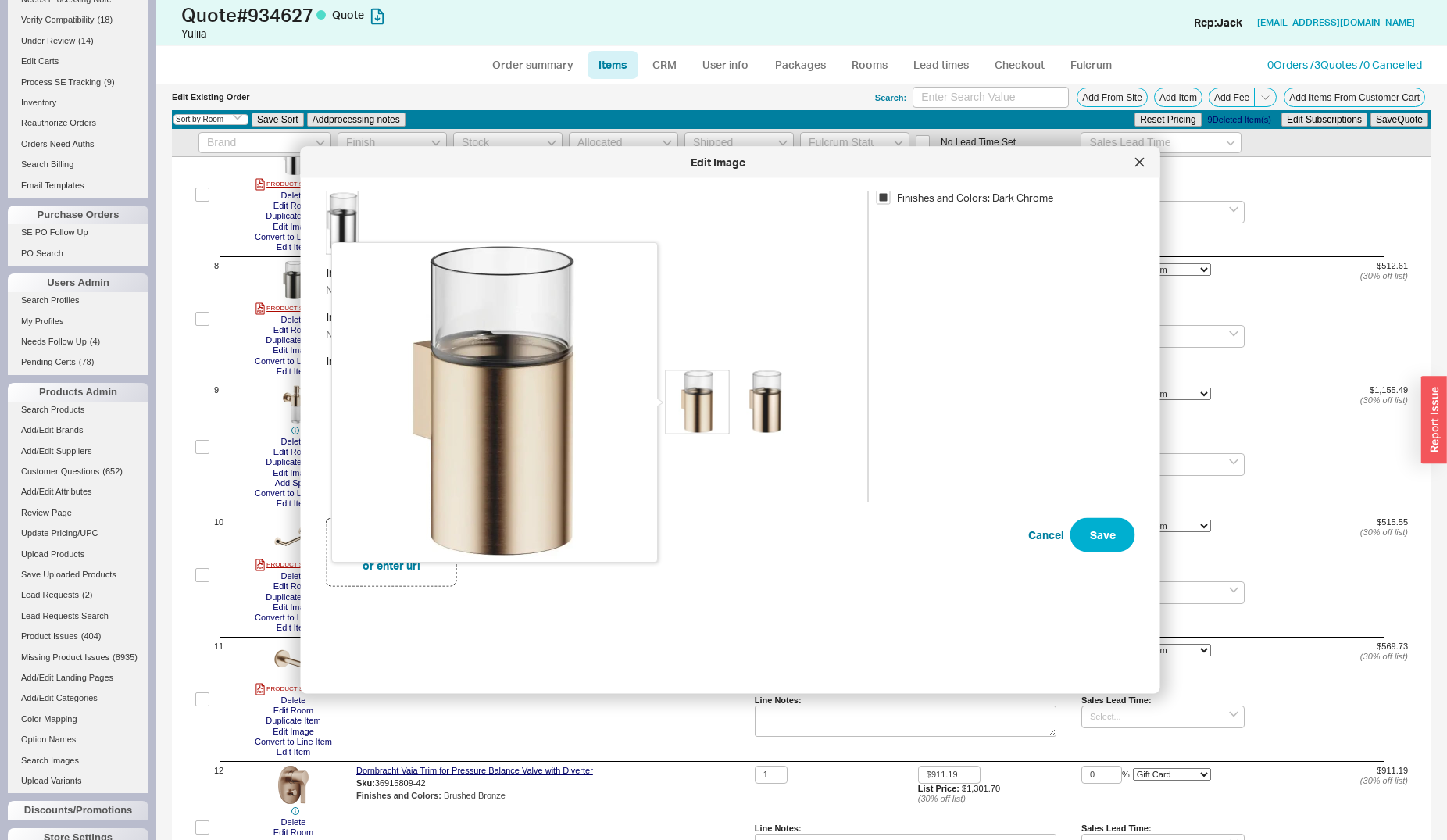
click at [695, 406] on img at bounding box center [697, 402] width 62 height 62
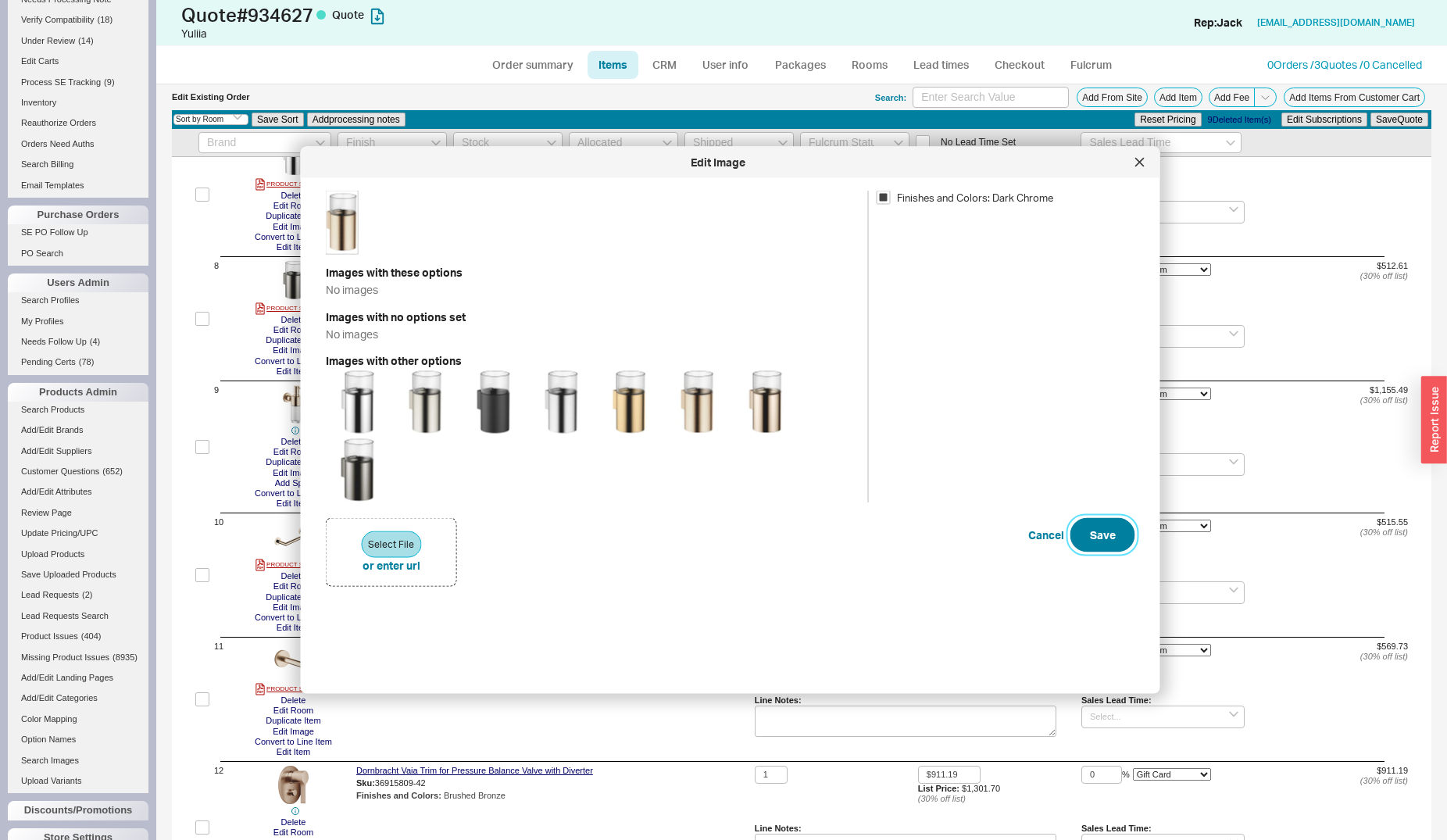
click at [1120, 533] on button "Save" at bounding box center [1103, 535] width 65 height 34
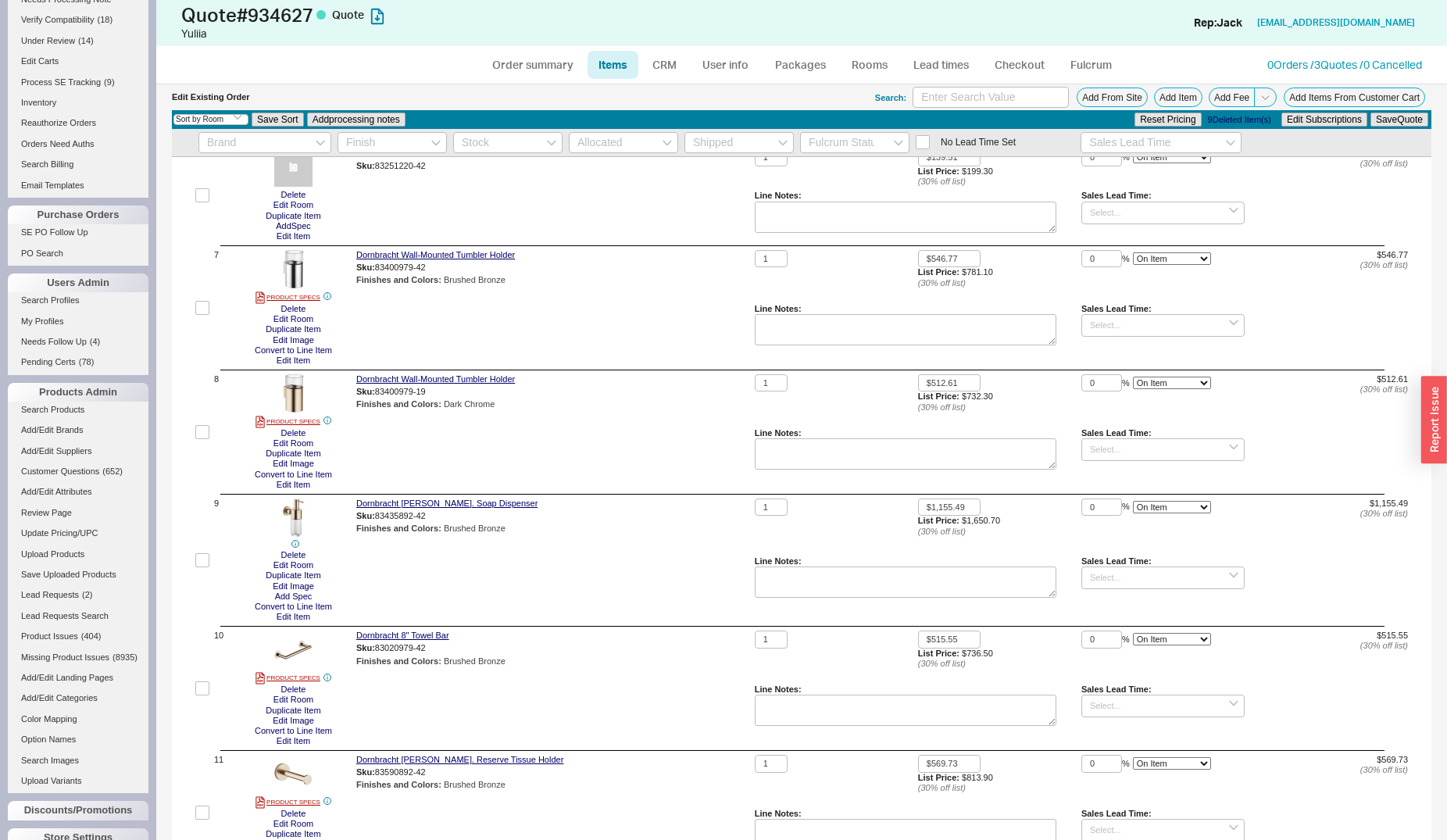
scroll to position [637, 0]
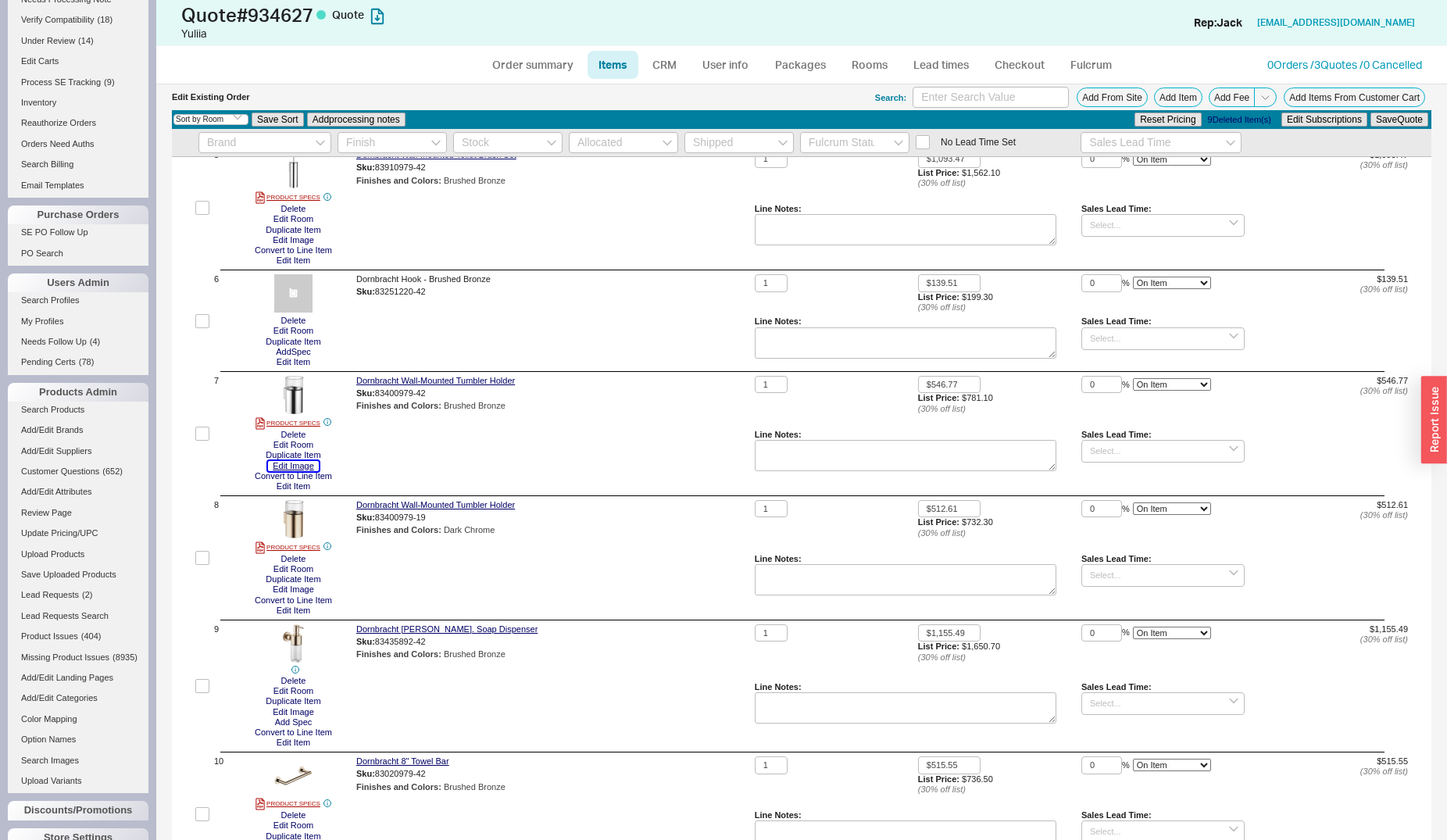
click at [307, 466] on button "Edit Image" at bounding box center [294, 466] width 51 height 10
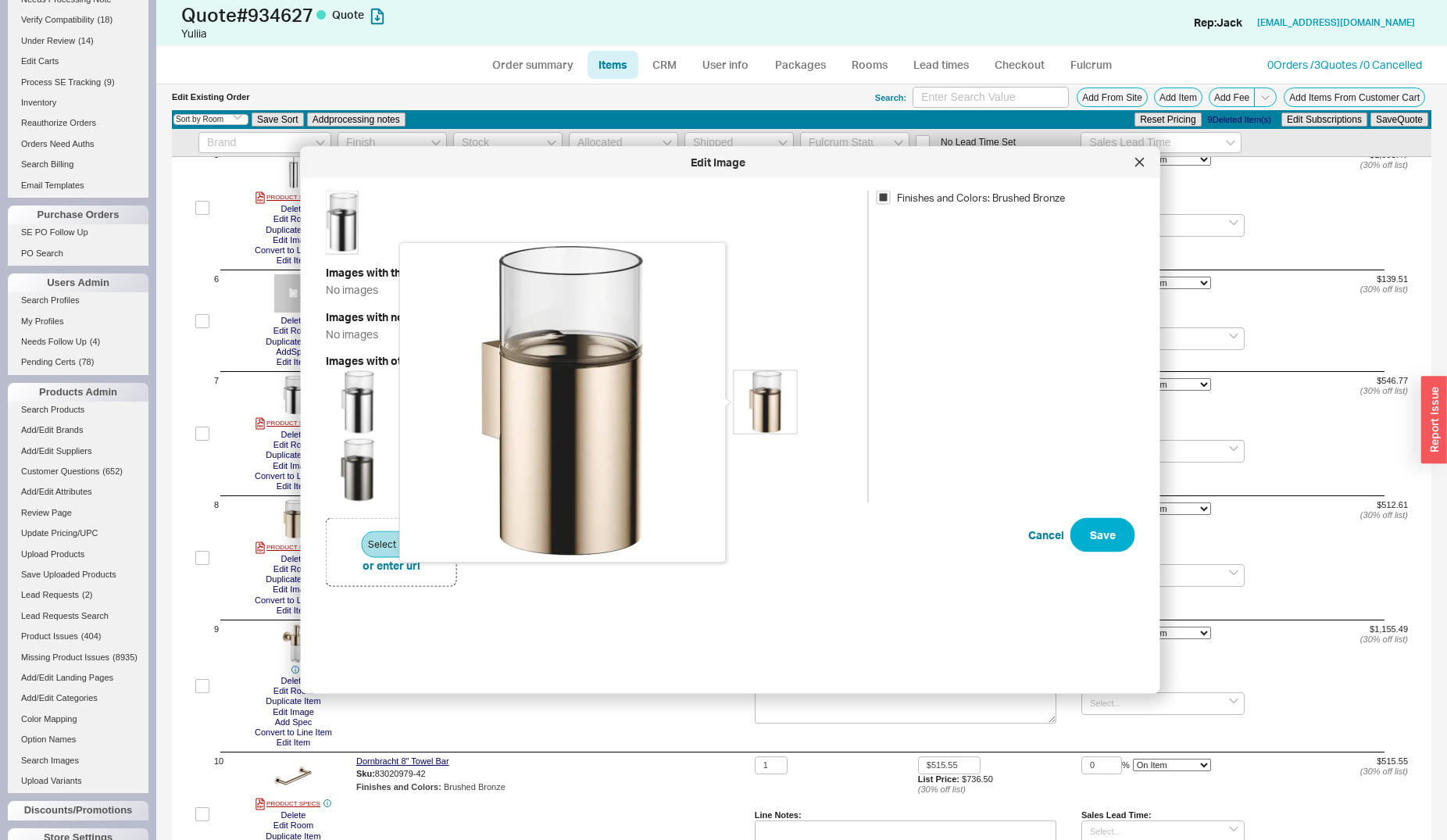
click at [757, 414] on img at bounding box center [765, 402] width 62 height 62
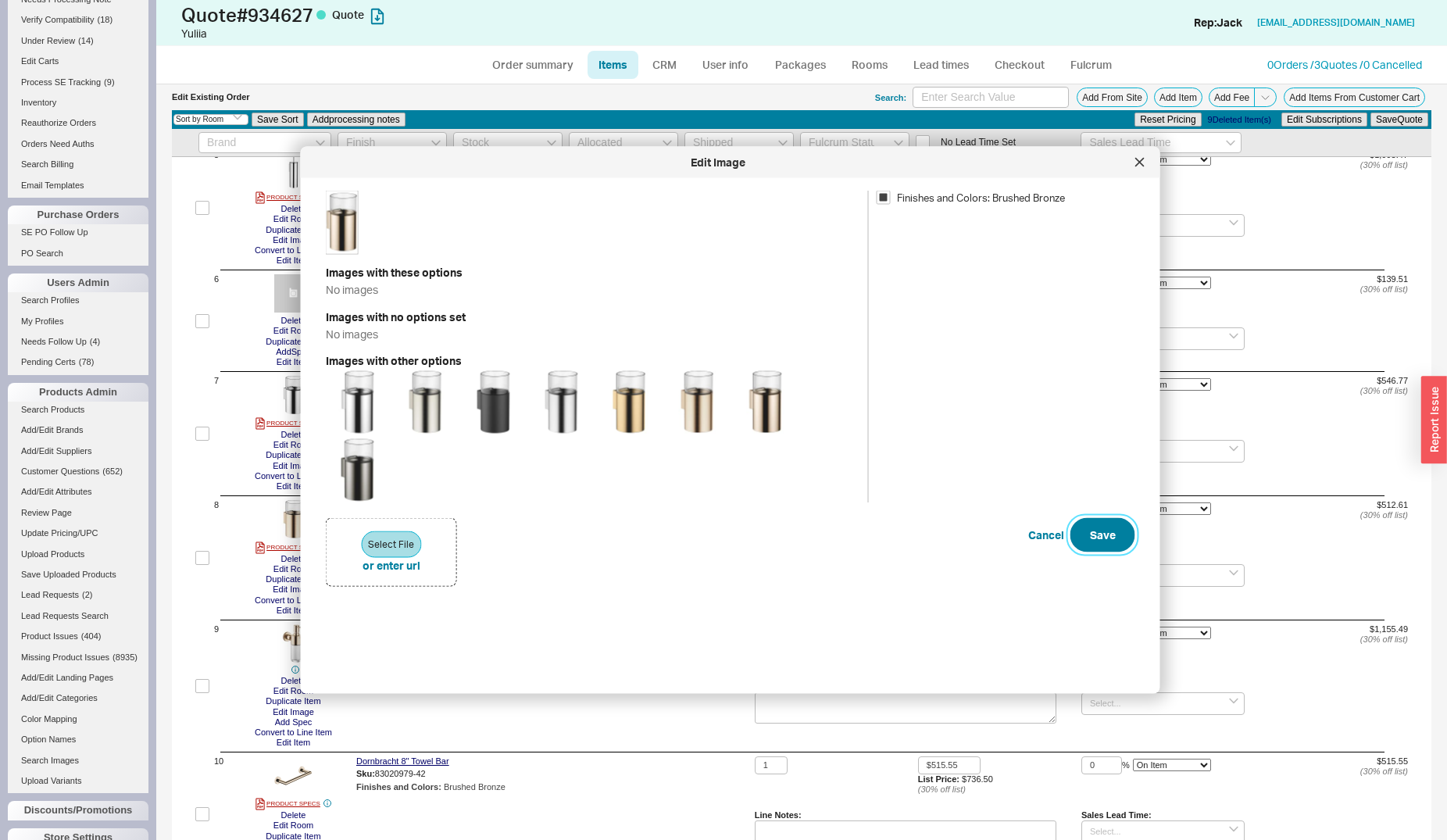
click at [1100, 542] on button "Save" at bounding box center [1103, 535] width 65 height 34
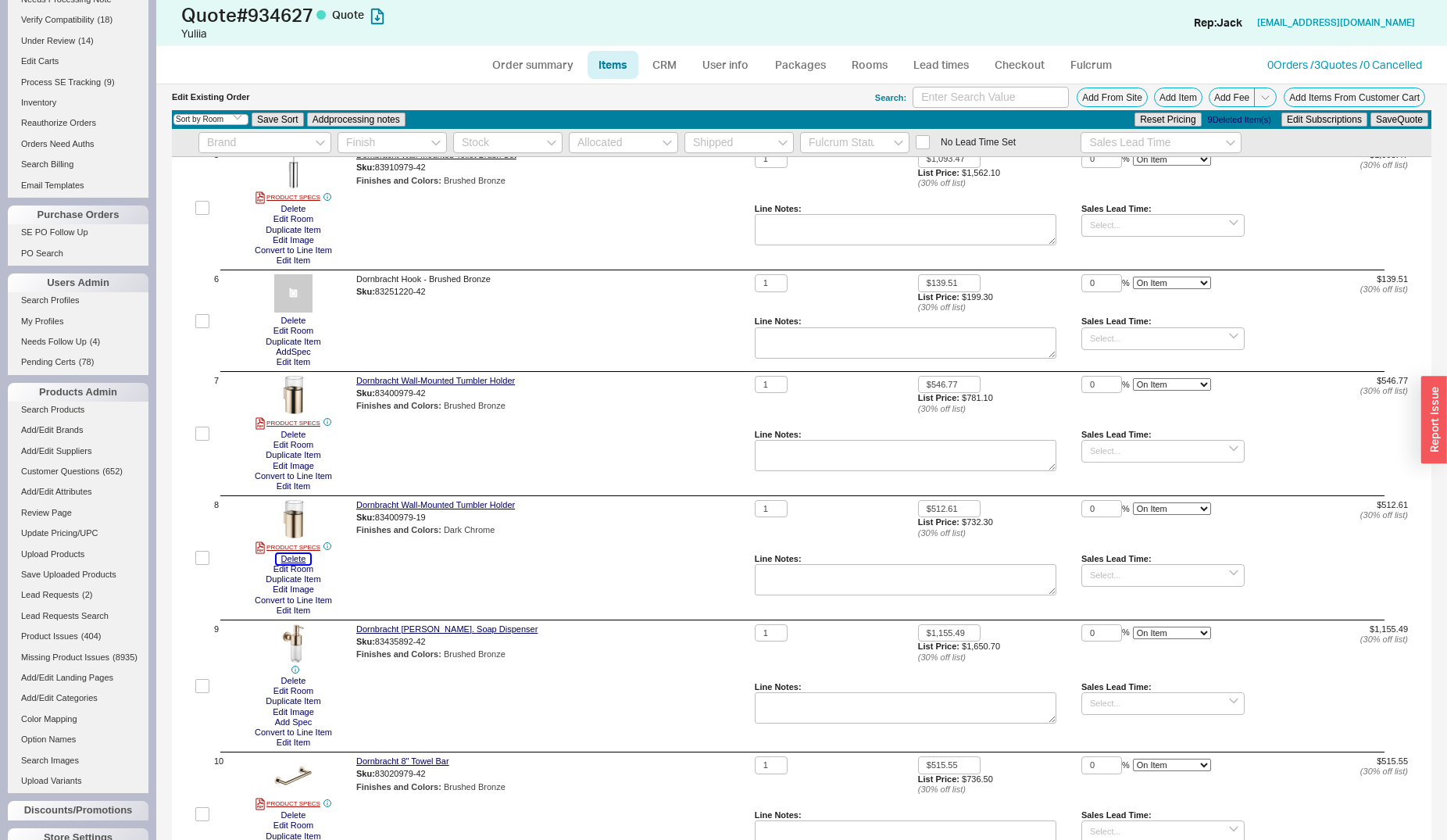
click at [293, 560] on button "Delete" at bounding box center [294, 558] width 34 height 10
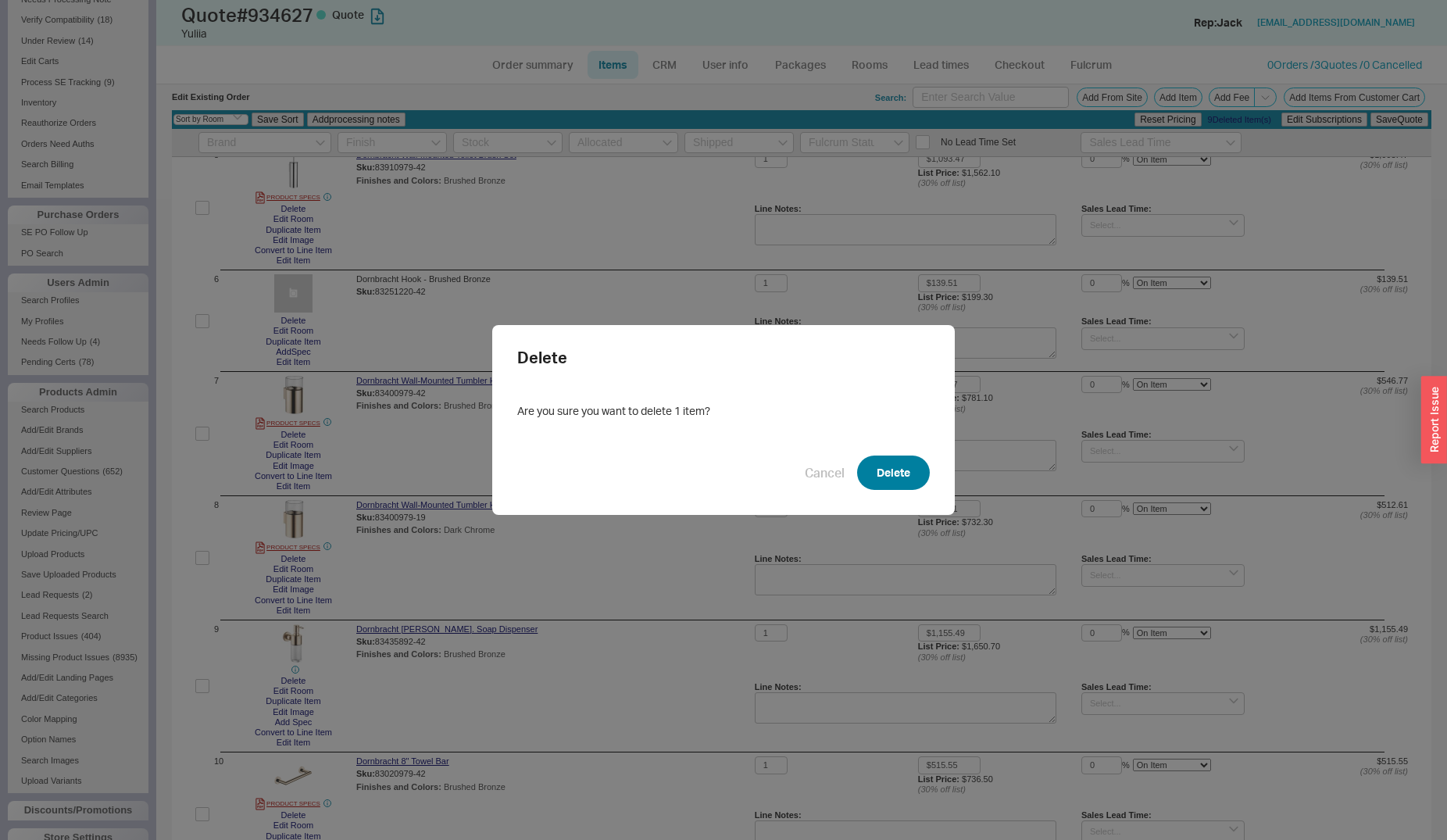
click at [893, 470] on button "Delete" at bounding box center [893, 472] width 73 height 34
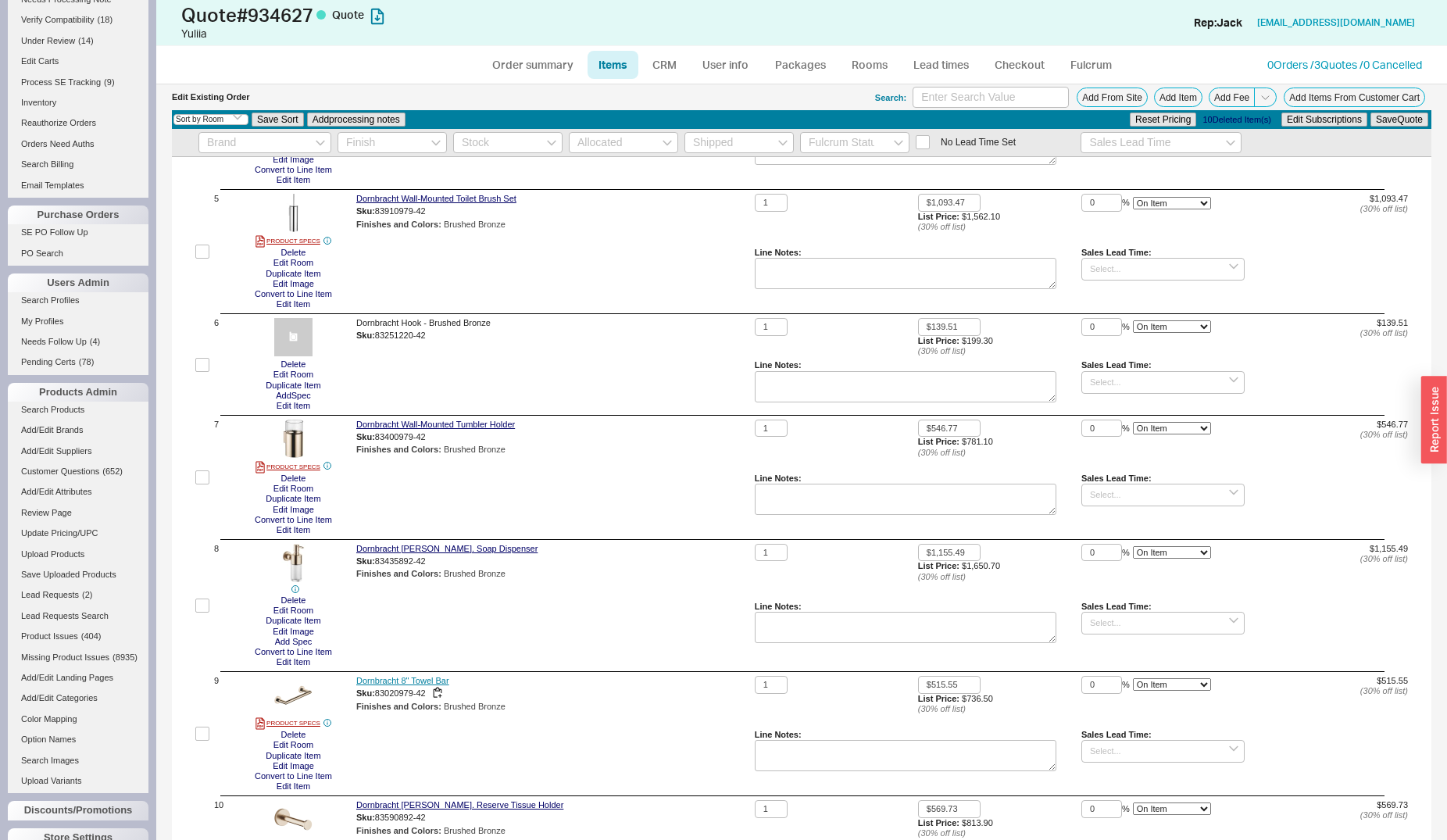
scroll to position [557, 0]
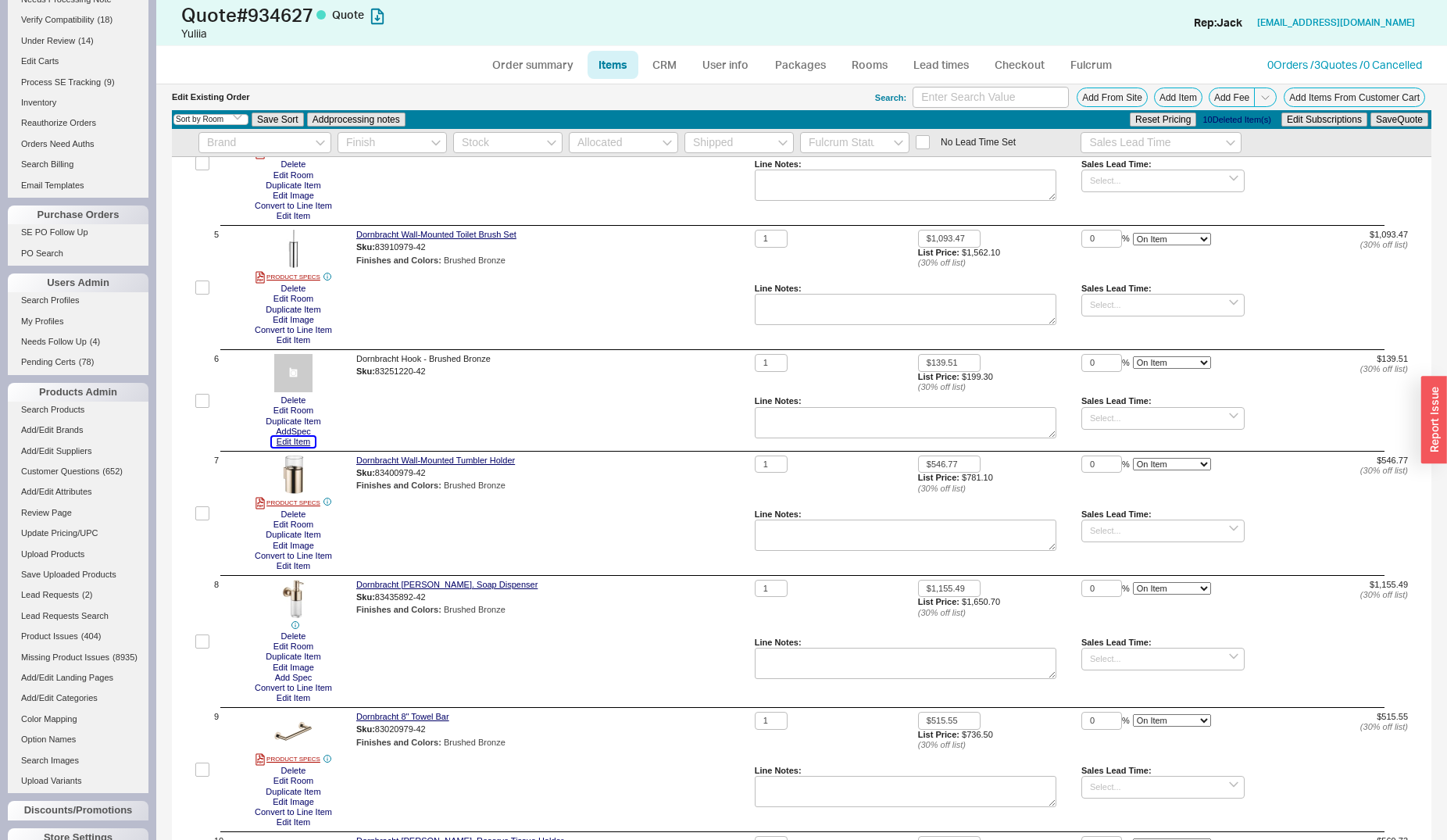
click at [286, 440] on button "Edit Item" at bounding box center [294, 441] width 43 height 10
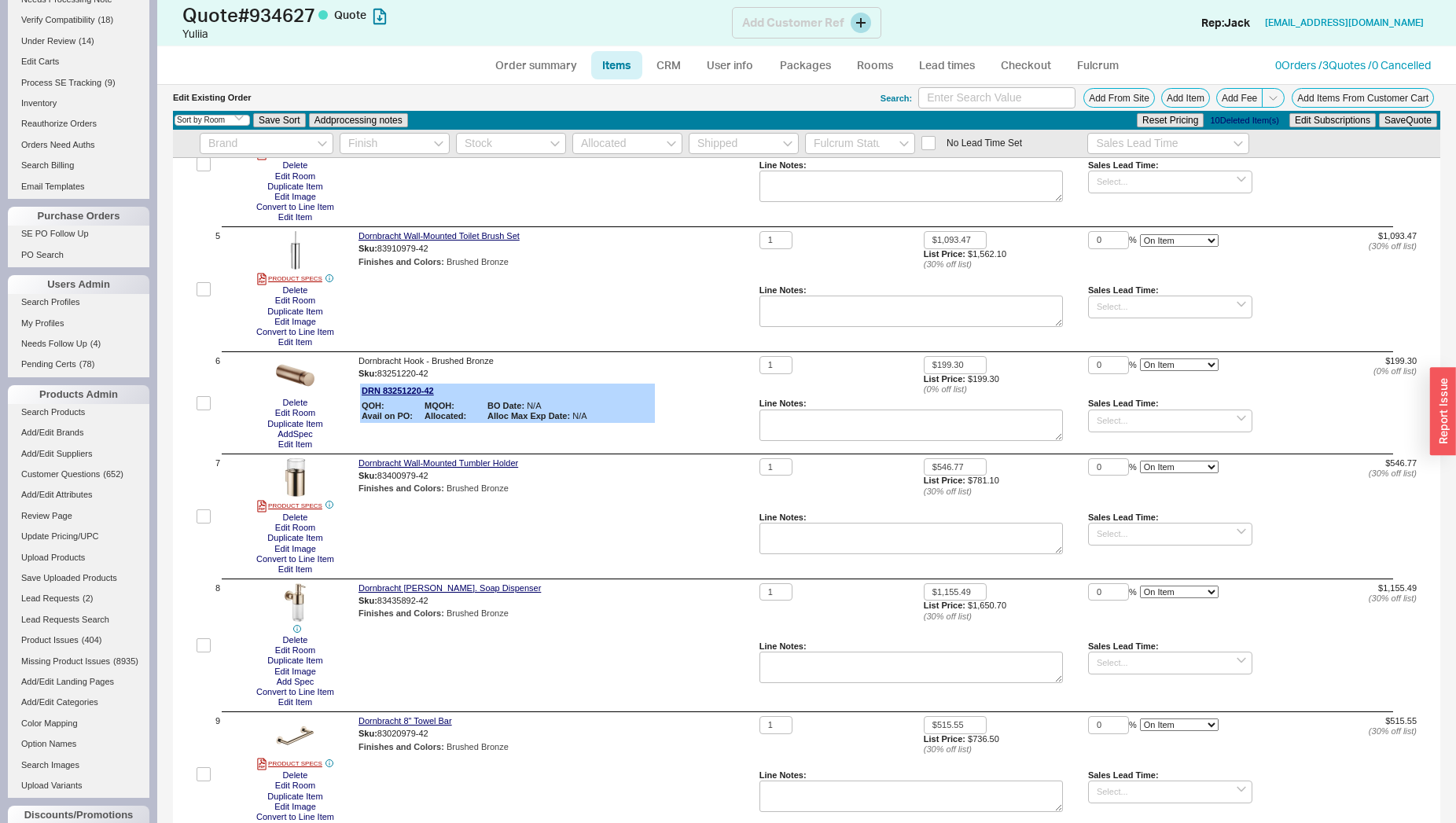
type input "$199.30"
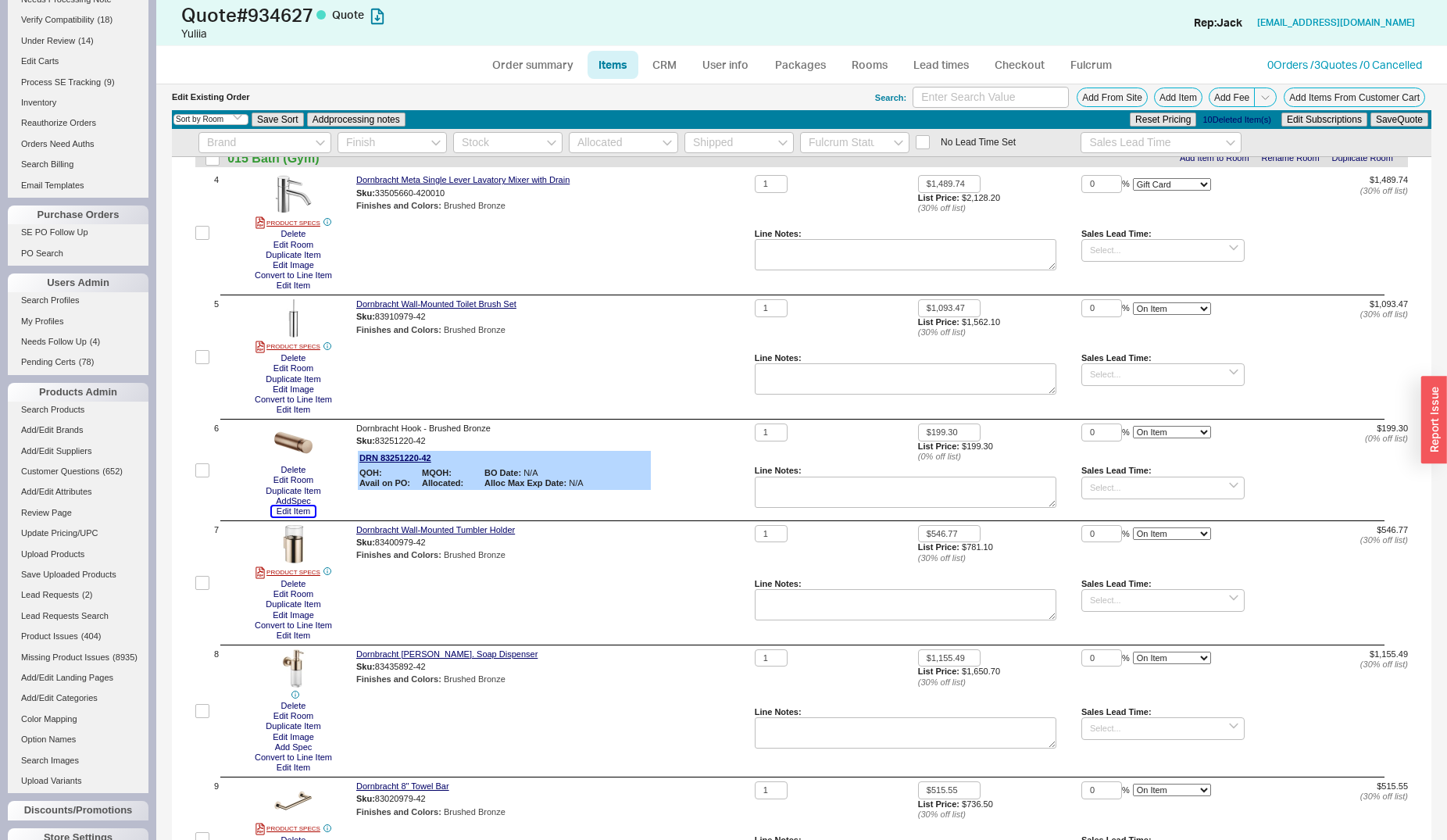
scroll to position [478, 0]
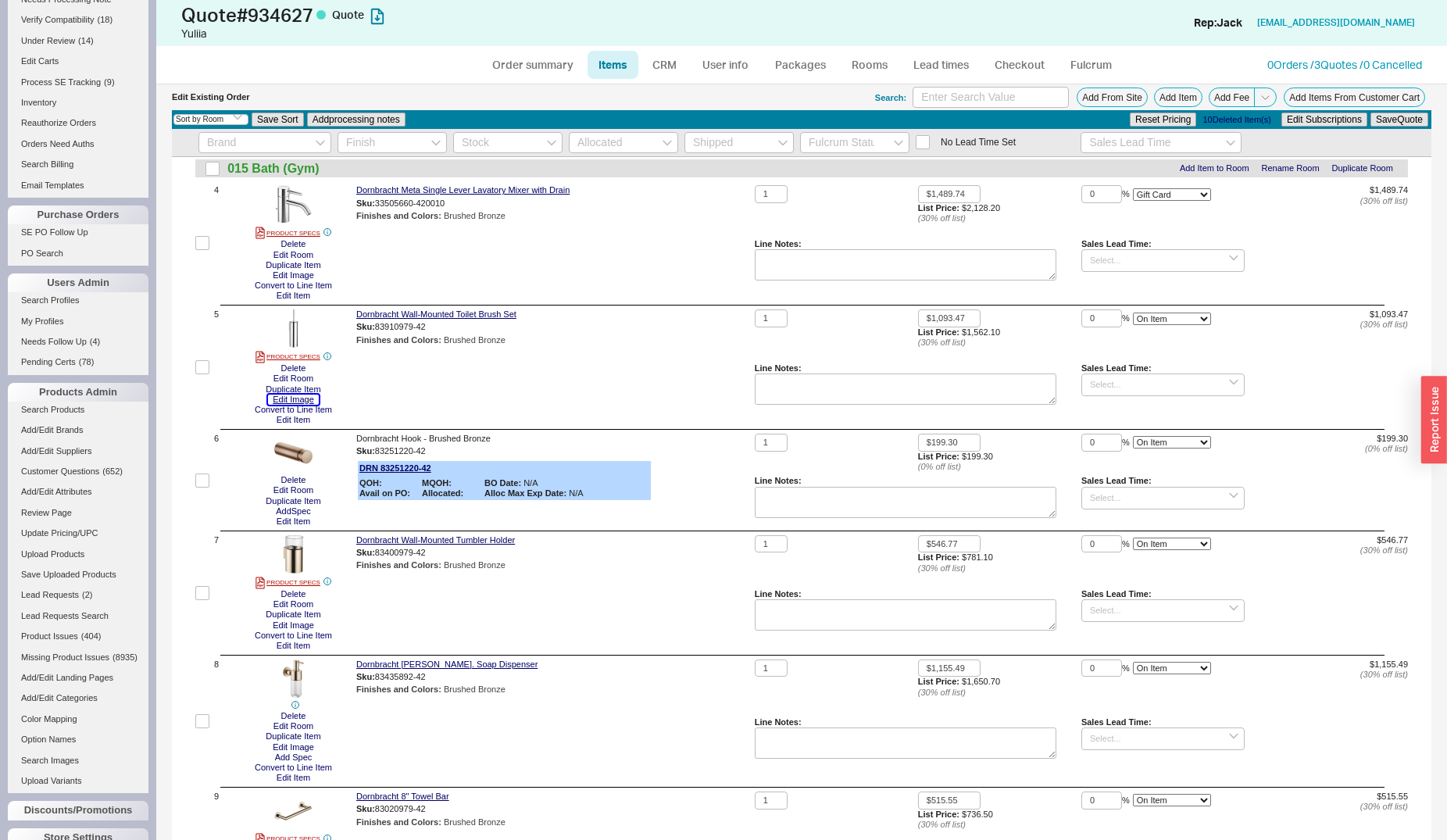
click at [300, 400] on button "Edit Image" at bounding box center [294, 400] width 51 height 10
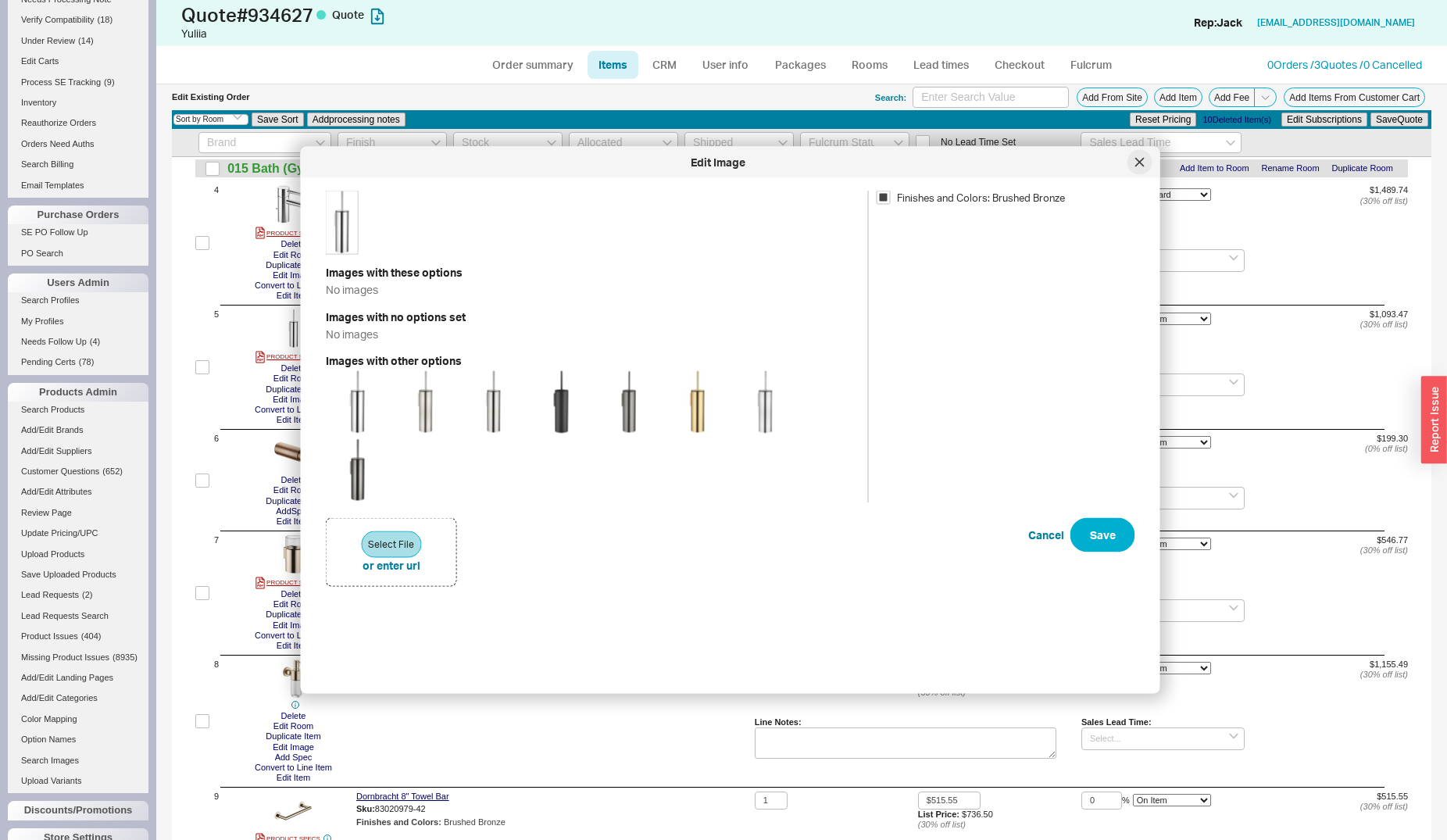
click at [1150, 159] on div at bounding box center [1140, 162] width 25 height 25
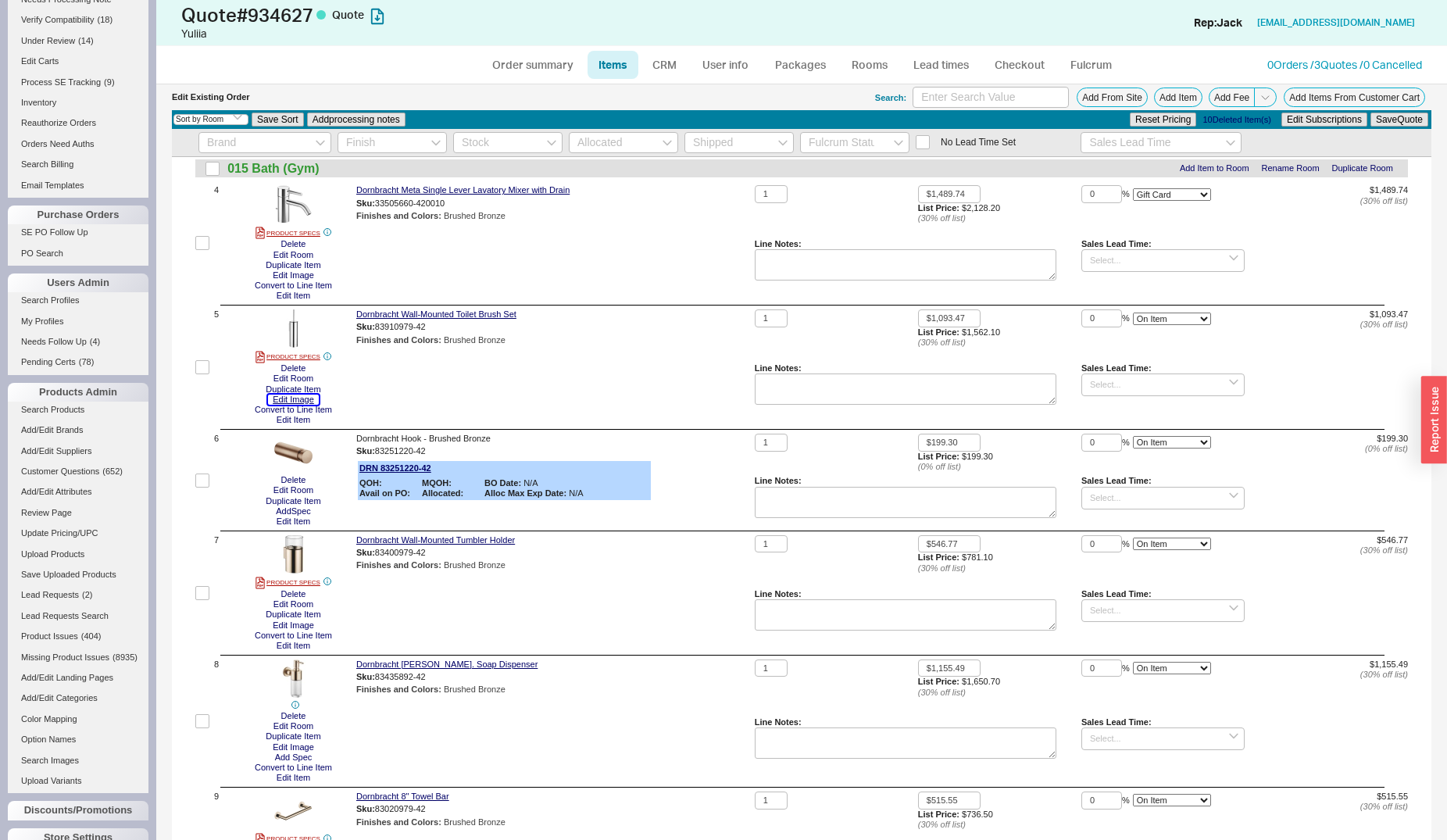
click at [293, 399] on button "Edit Image" at bounding box center [294, 400] width 51 height 10
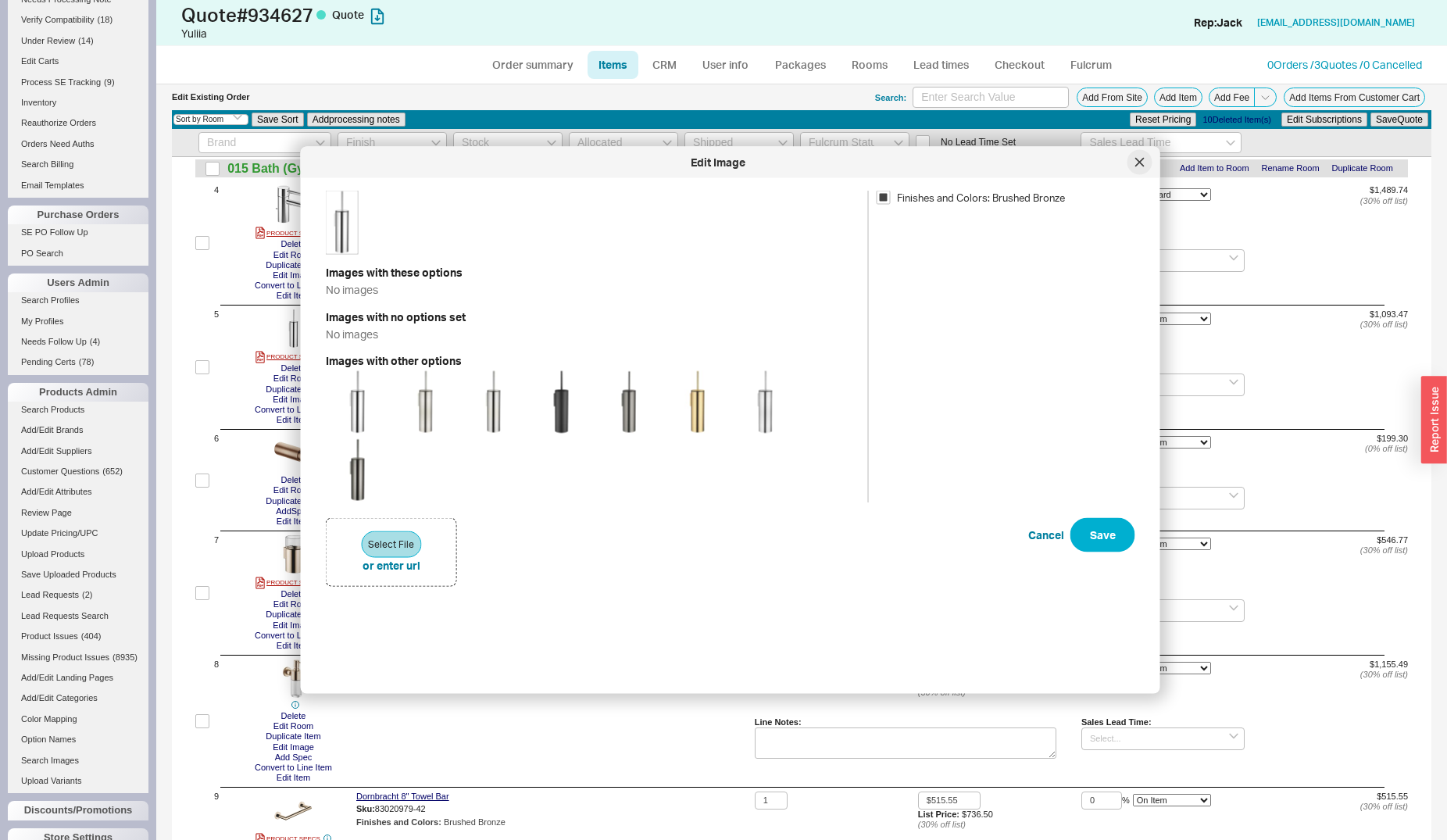
click at [1142, 162] on icon at bounding box center [1140, 162] width 10 height 10
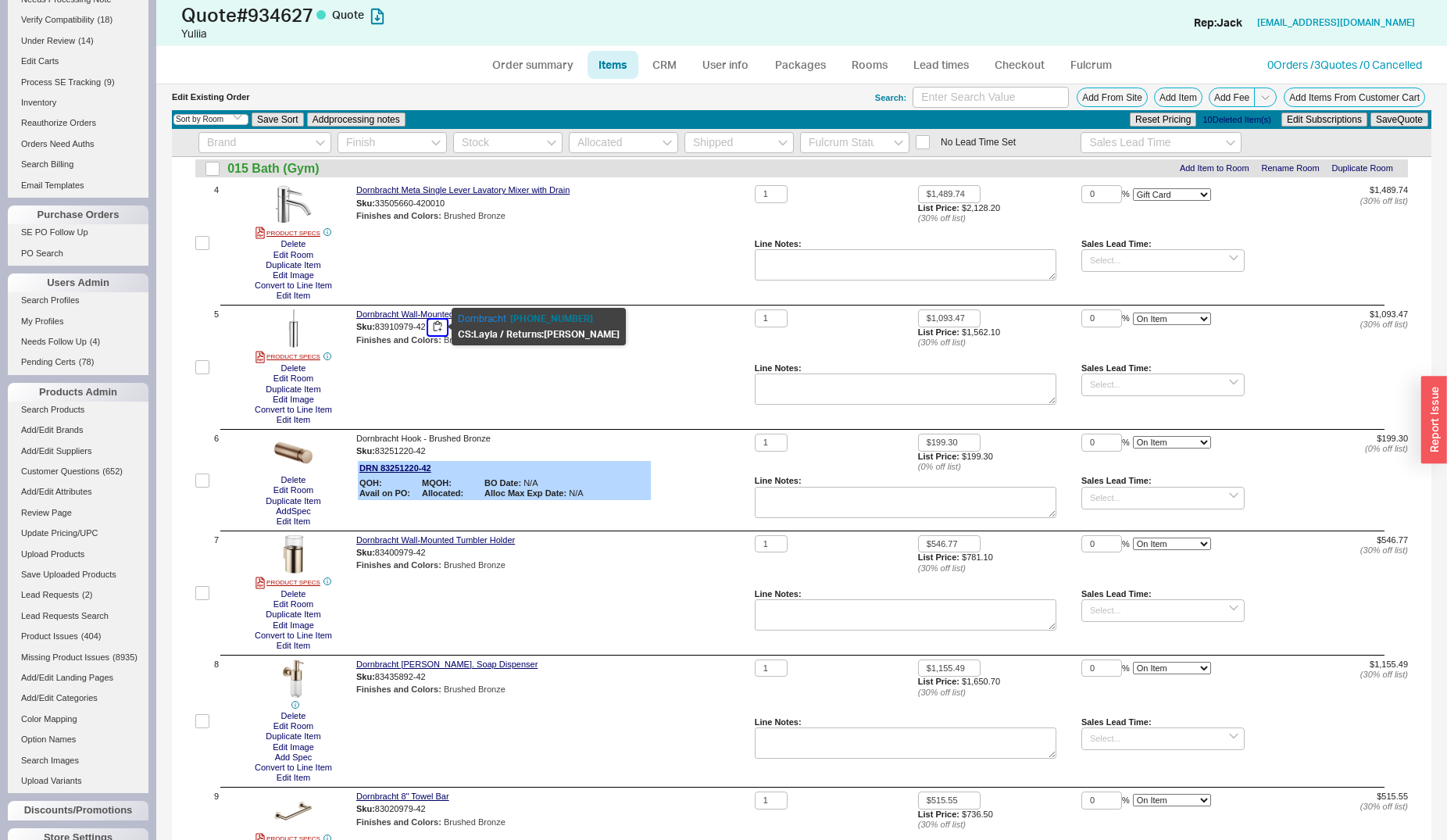
click at [440, 324] on button "button" at bounding box center [437, 326] width 19 height 15
click at [296, 394] on button "Duplicate Item" at bounding box center [293, 389] width 64 height 10
click at [295, 401] on button "Edit Image" at bounding box center [294, 400] width 51 height 10
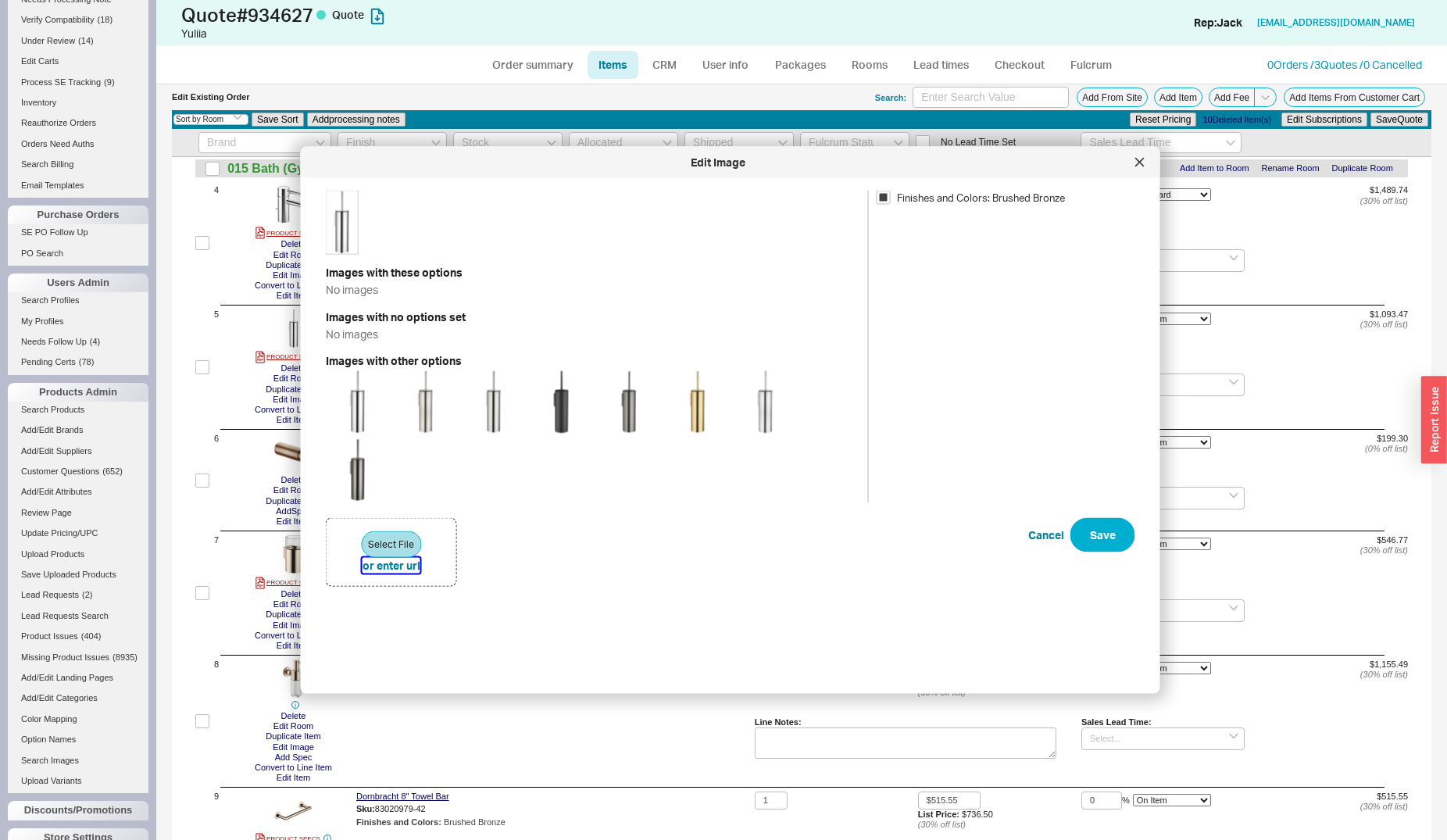
click at [368, 566] on button "or enter url" at bounding box center [391, 565] width 58 height 16
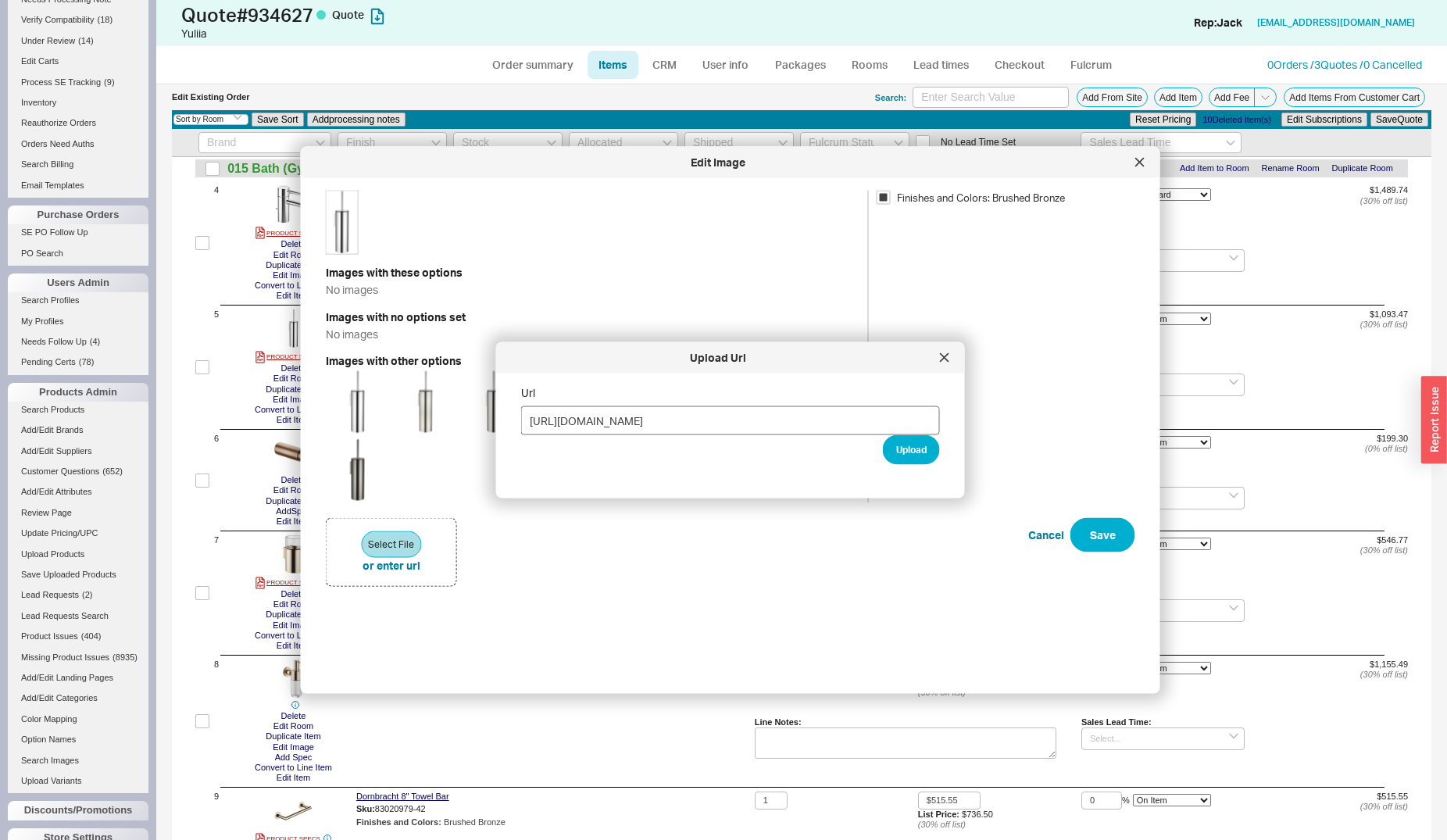
type input "https://media.cdn.dornbracht.com/v/iI6YbyaY///fit-in:510x10000/quality:80/image…"
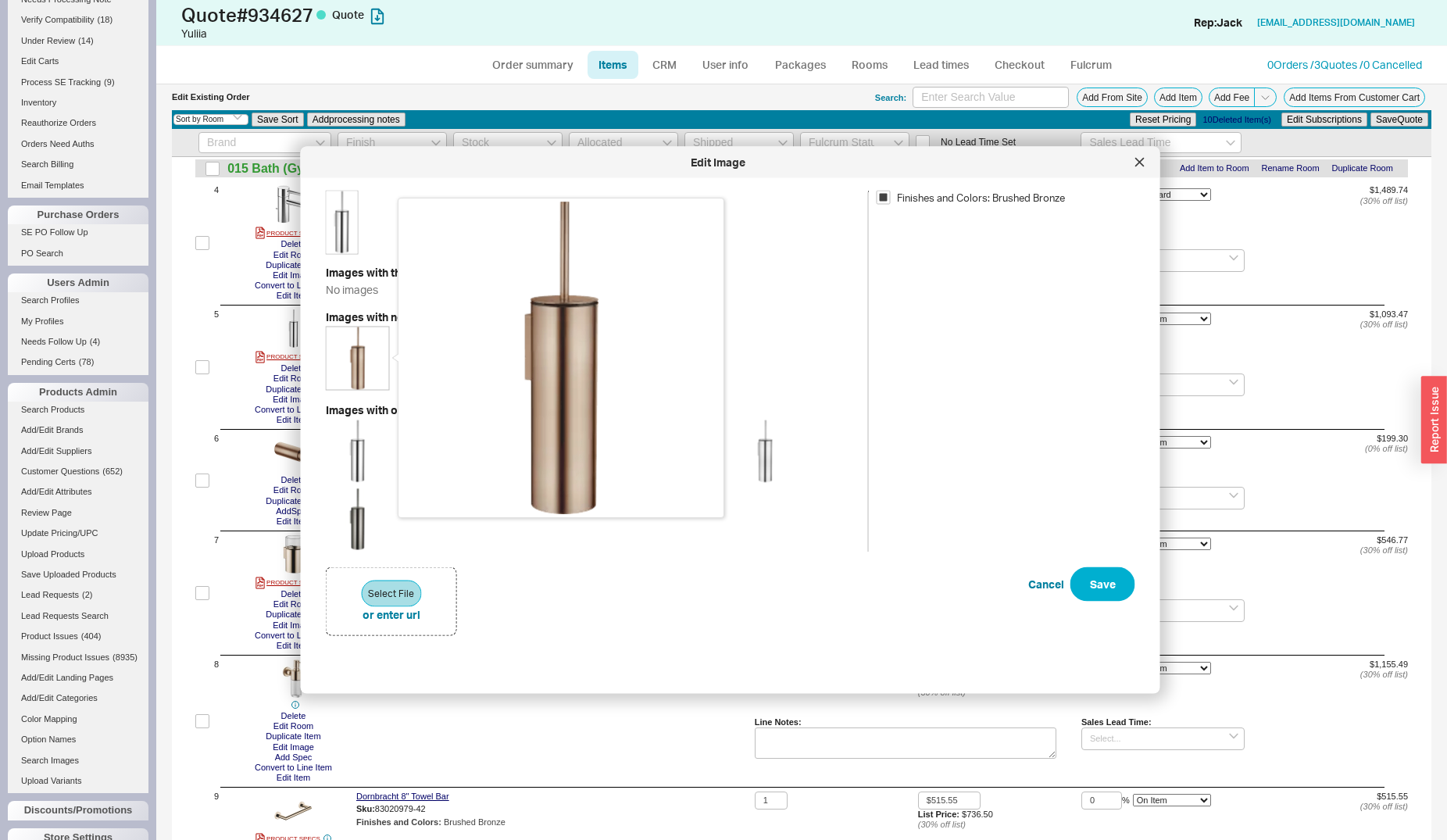
click at [376, 349] on img at bounding box center [358, 357] width 62 height 62
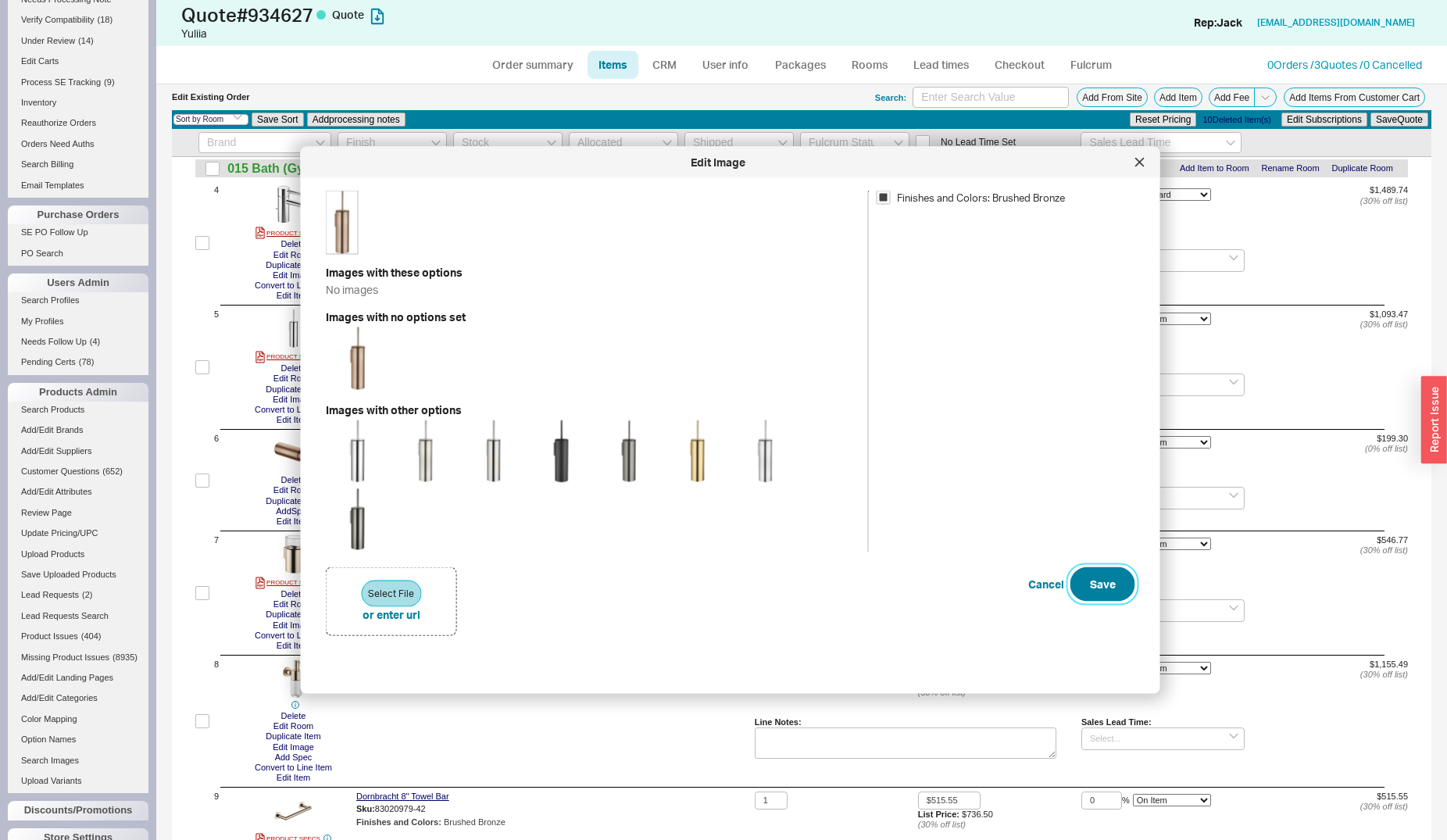
click at [1079, 576] on button "Save" at bounding box center [1103, 583] width 65 height 34
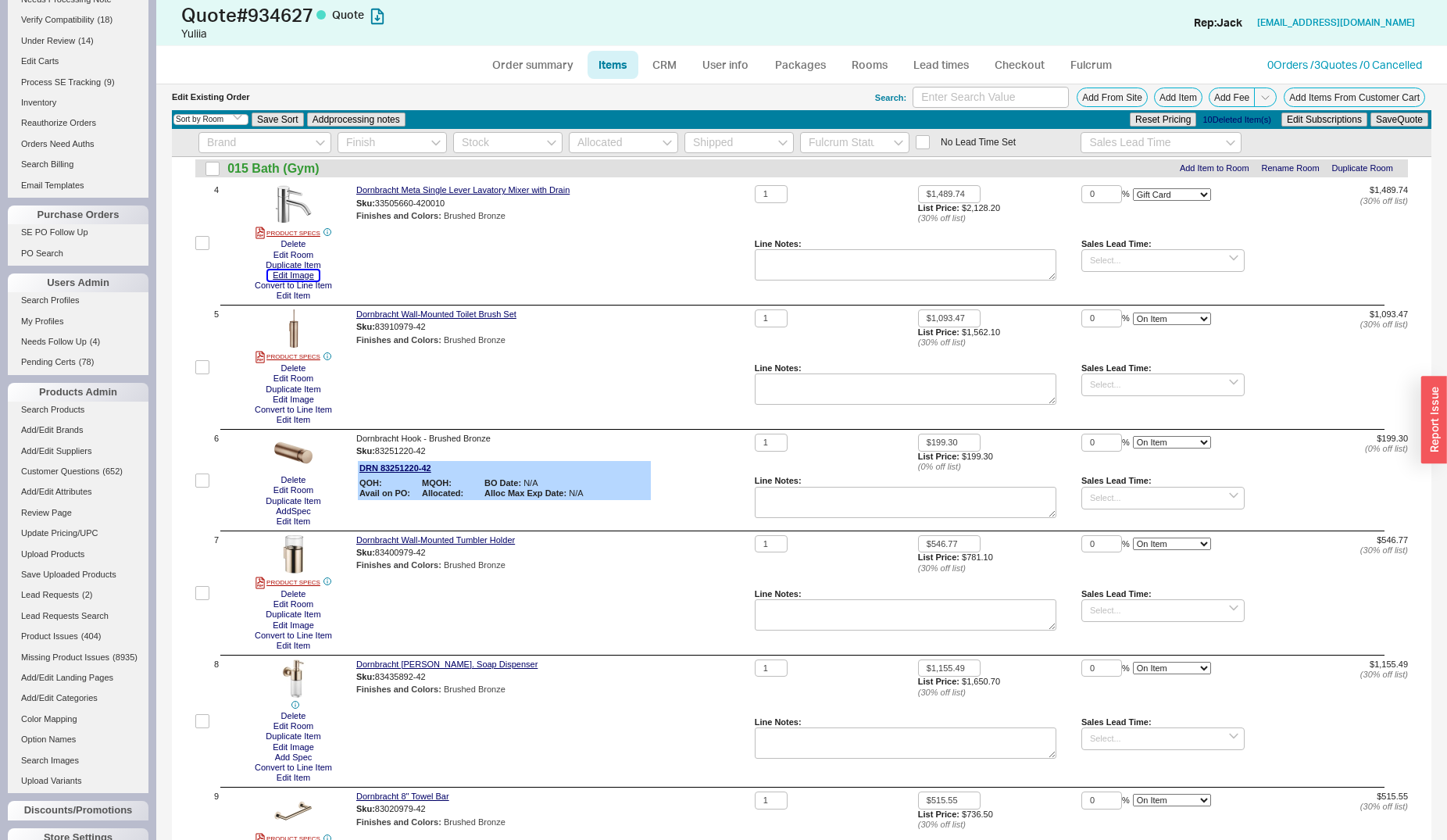
click at [296, 279] on button "Edit Image" at bounding box center [294, 275] width 51 height 10
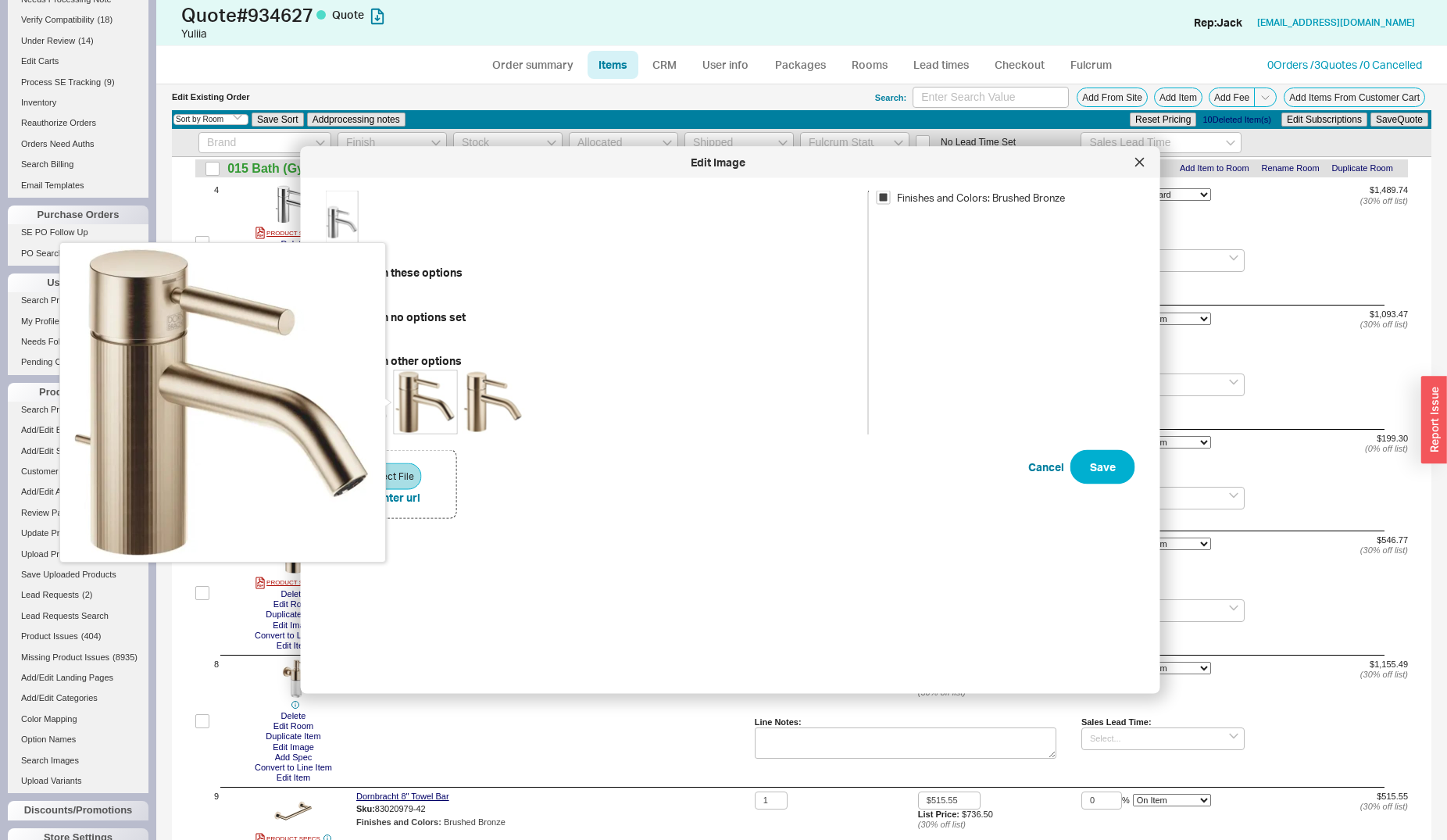
click at [422, 399] on img at bounding box center [426, 402] width 62 height 62
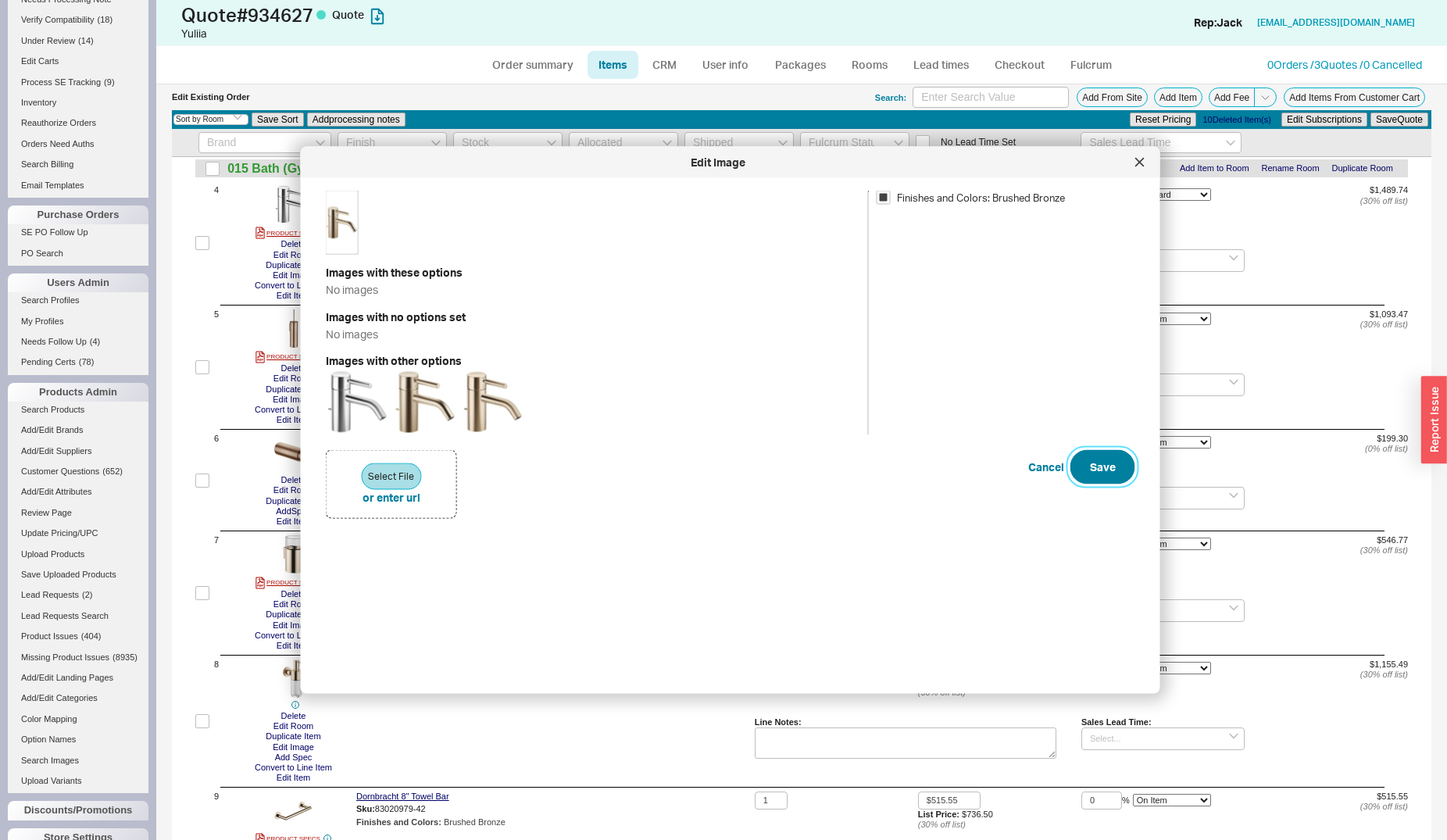
click at [1077, 455] on button "Save" at bounding box center [1103, 467] width 65 height 34
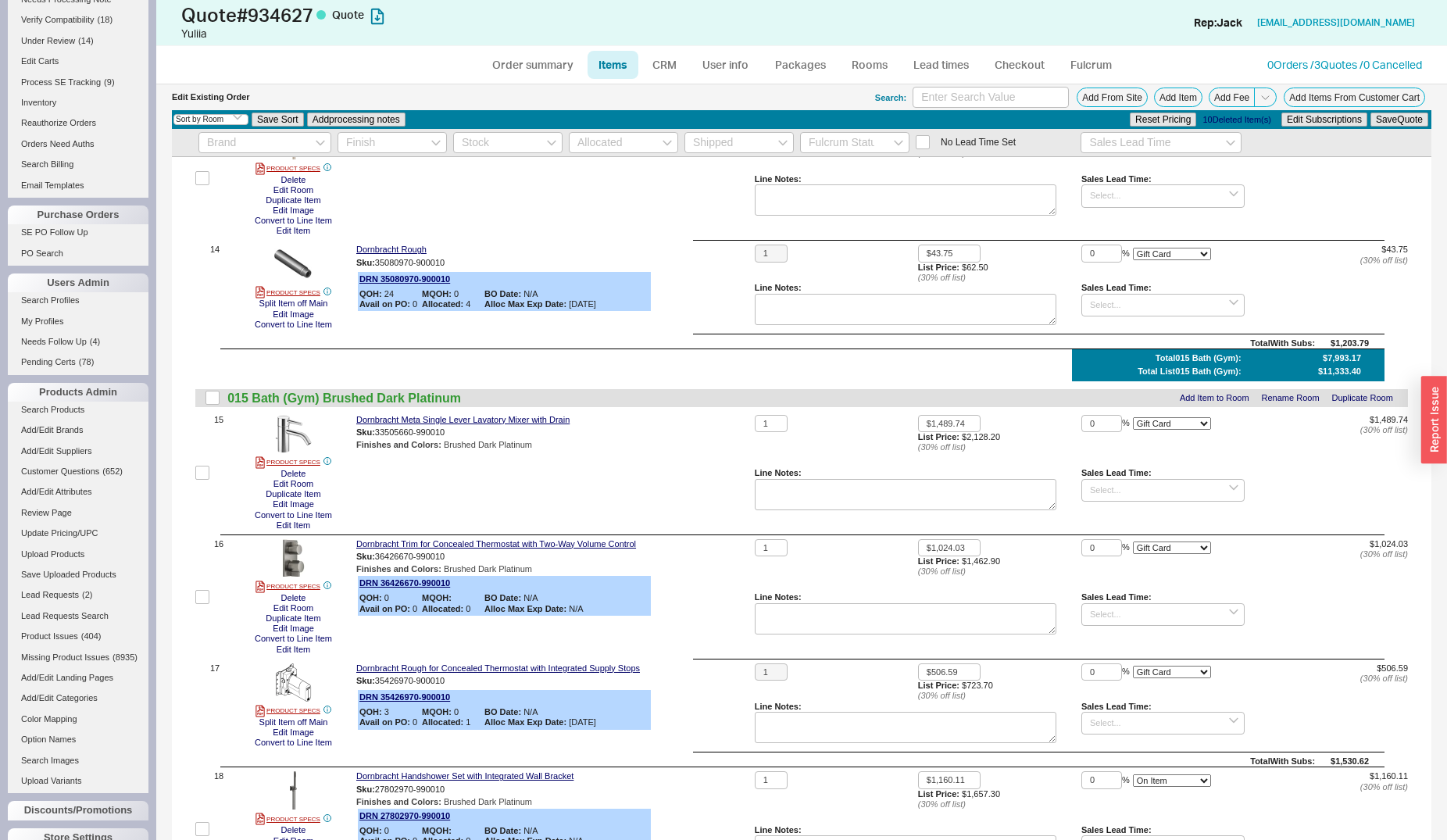
scroll to position [1673, 0]
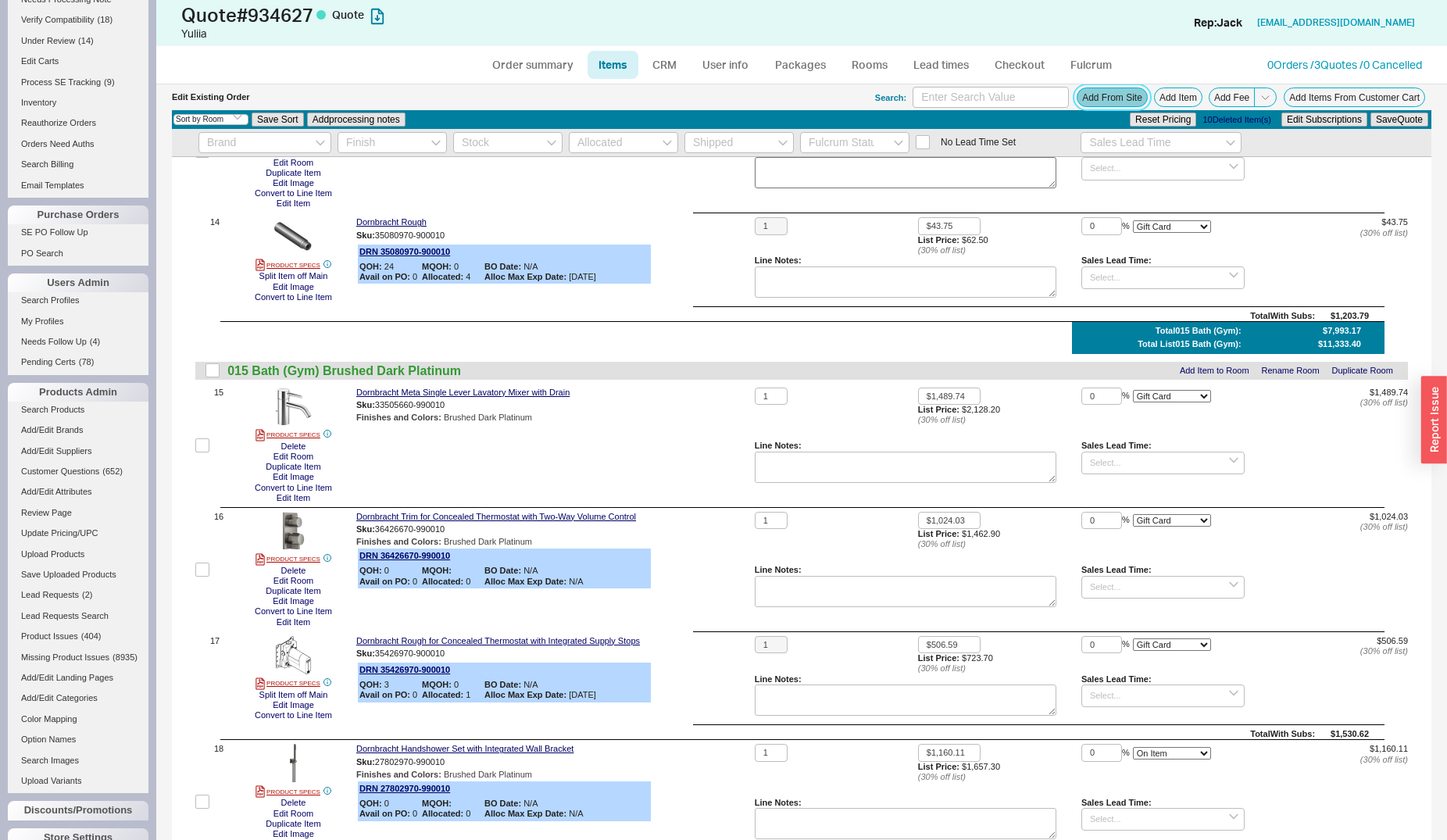
click at [1105, 97] on button "Add From Site" at bounding box center [1112, 97] width 71 height 20
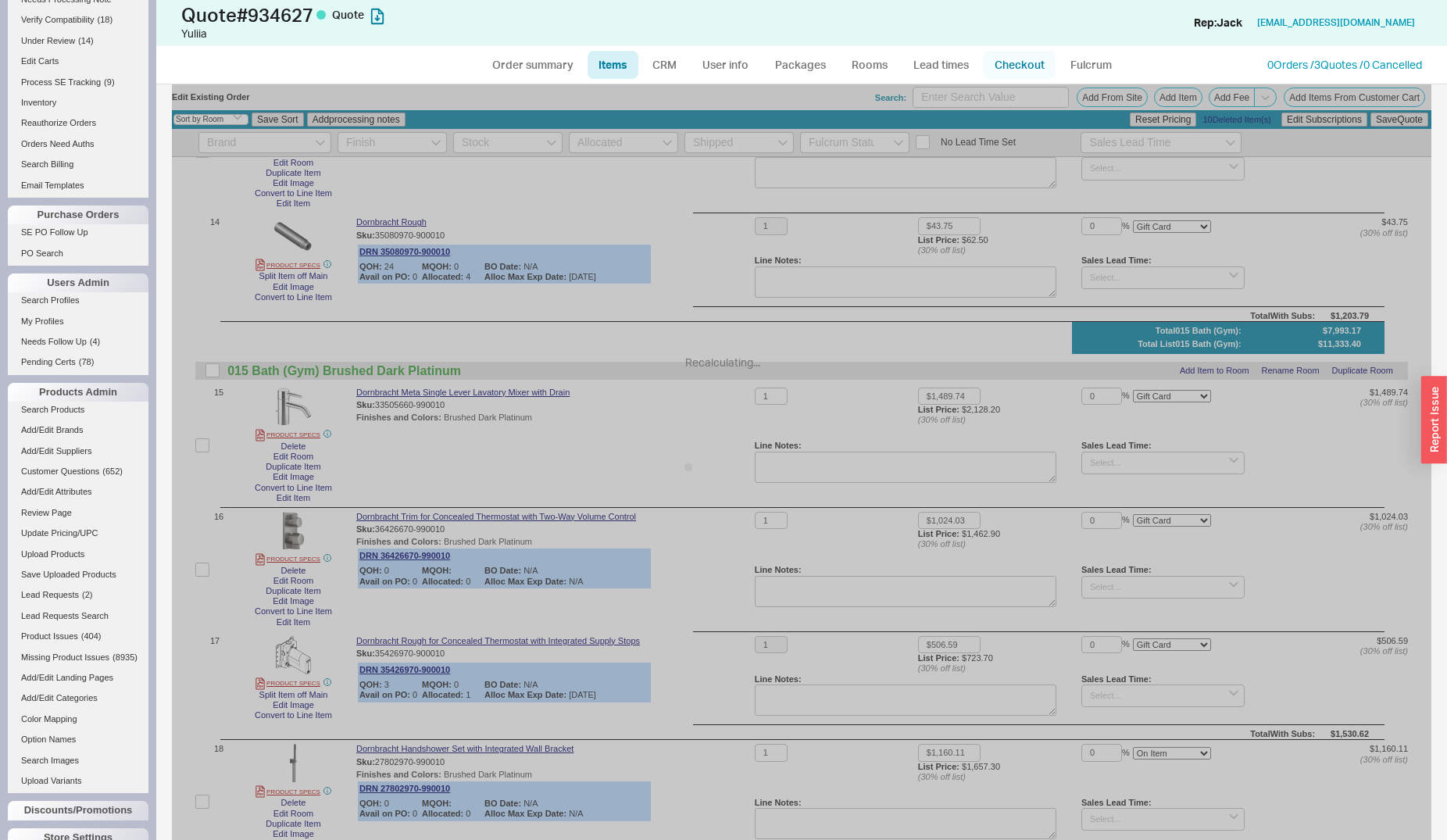
select select "ON_CHECKOUT_AGGREGATED"
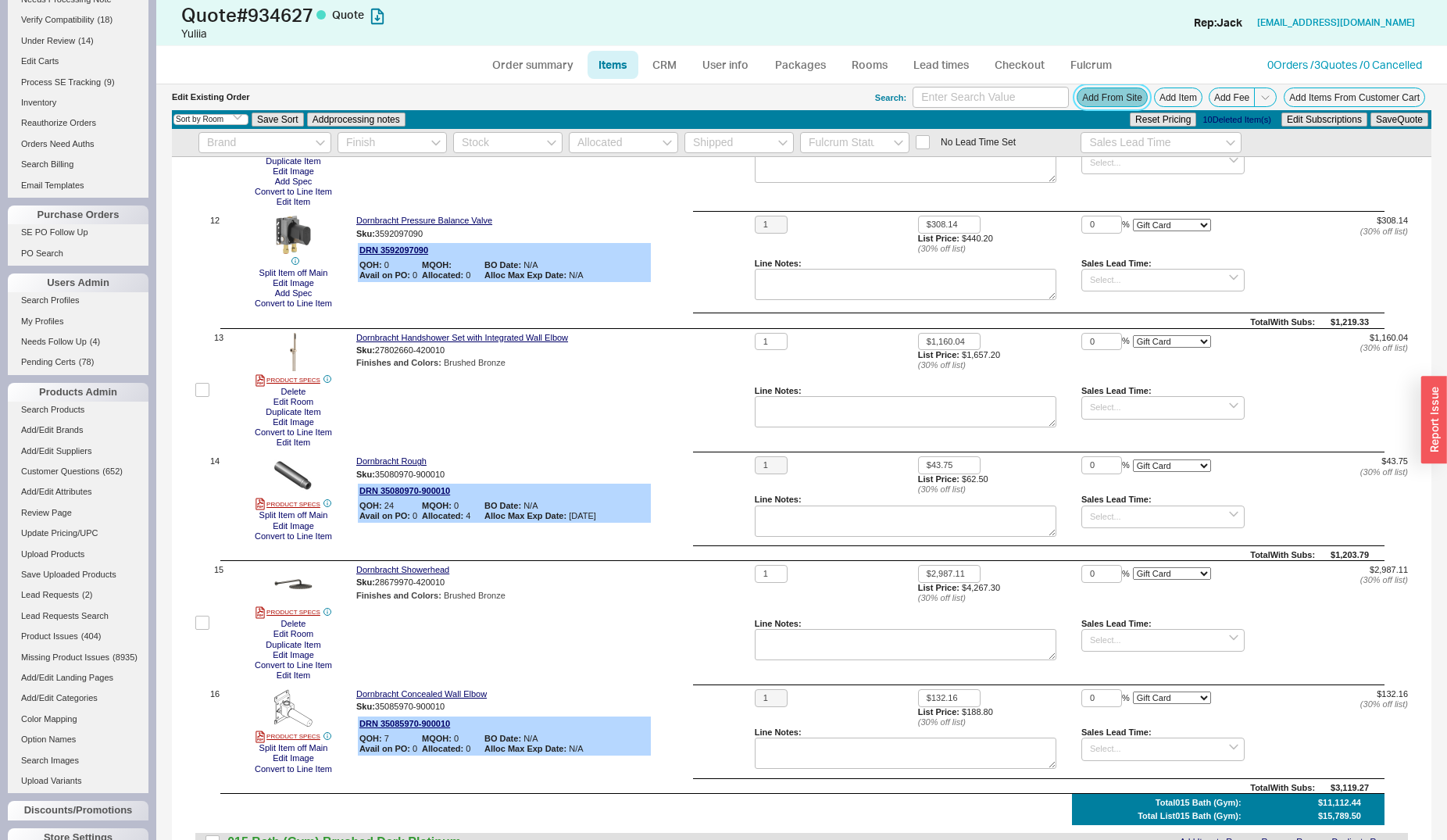
scroll to position [1116, 0]
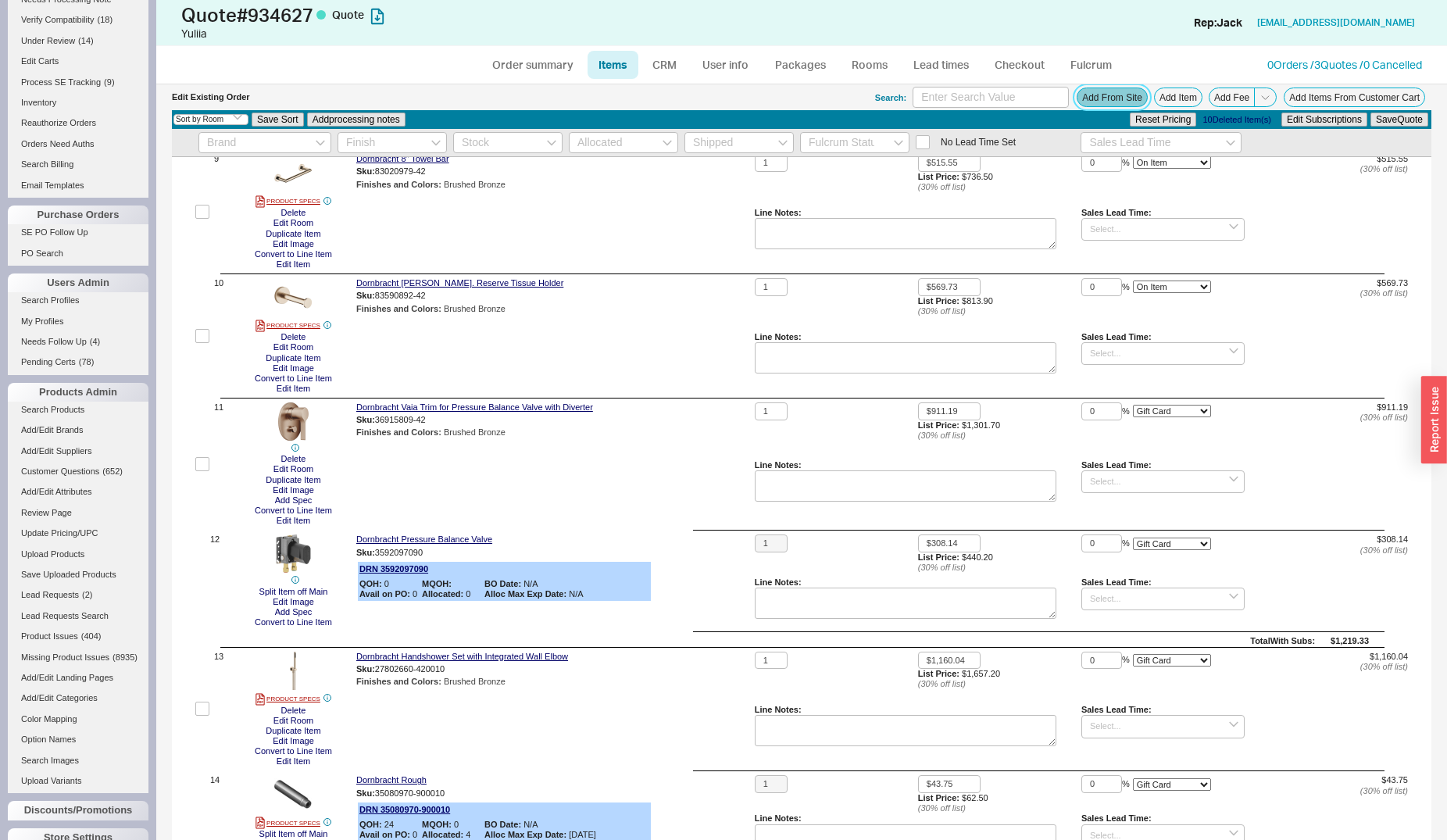
click at [1117, 98] on button "Add From Site" at bounding box center [1112, 97] width 71 height 20
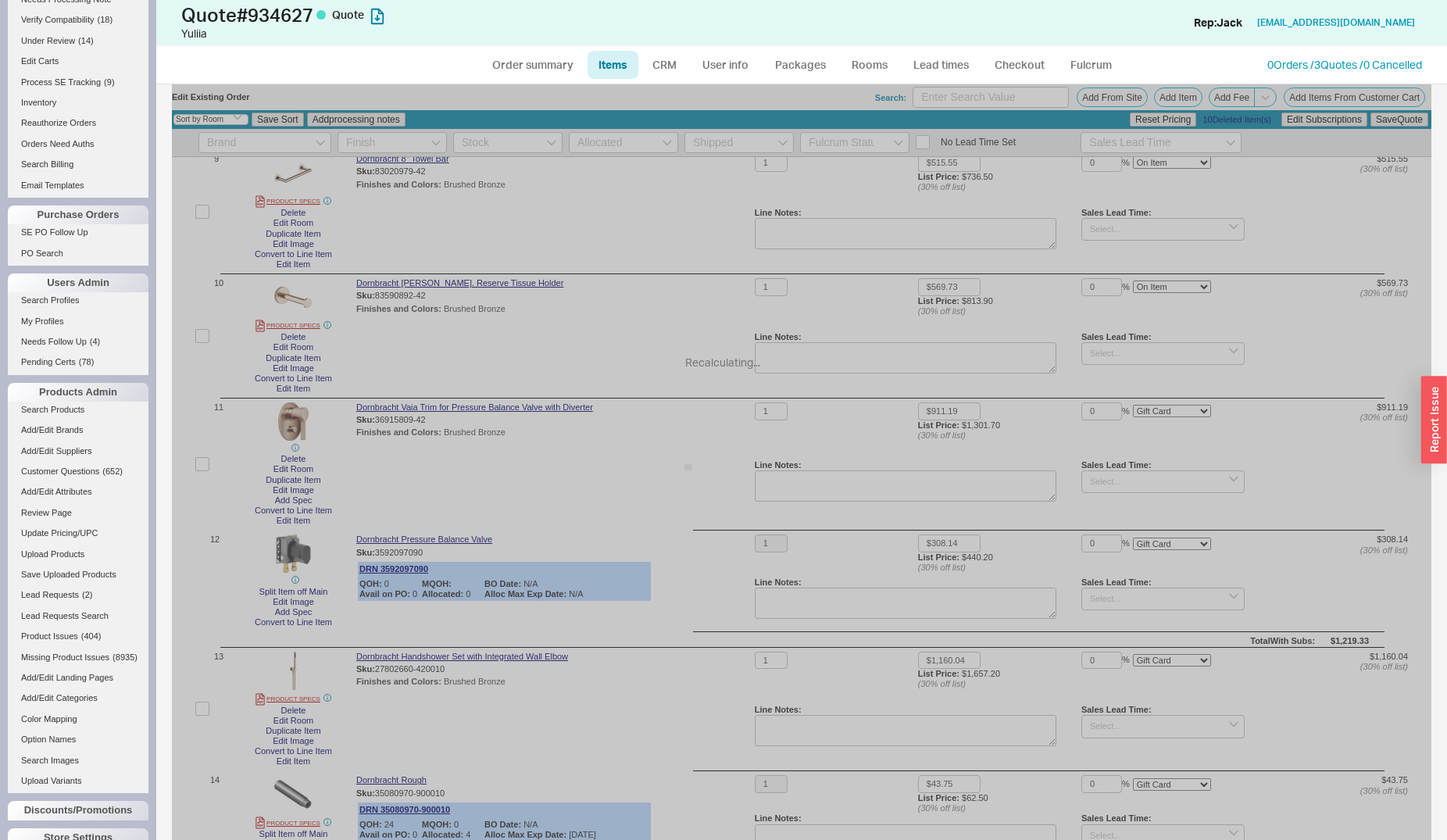
select select "ON_CHECKOUT_AGGREGATED"
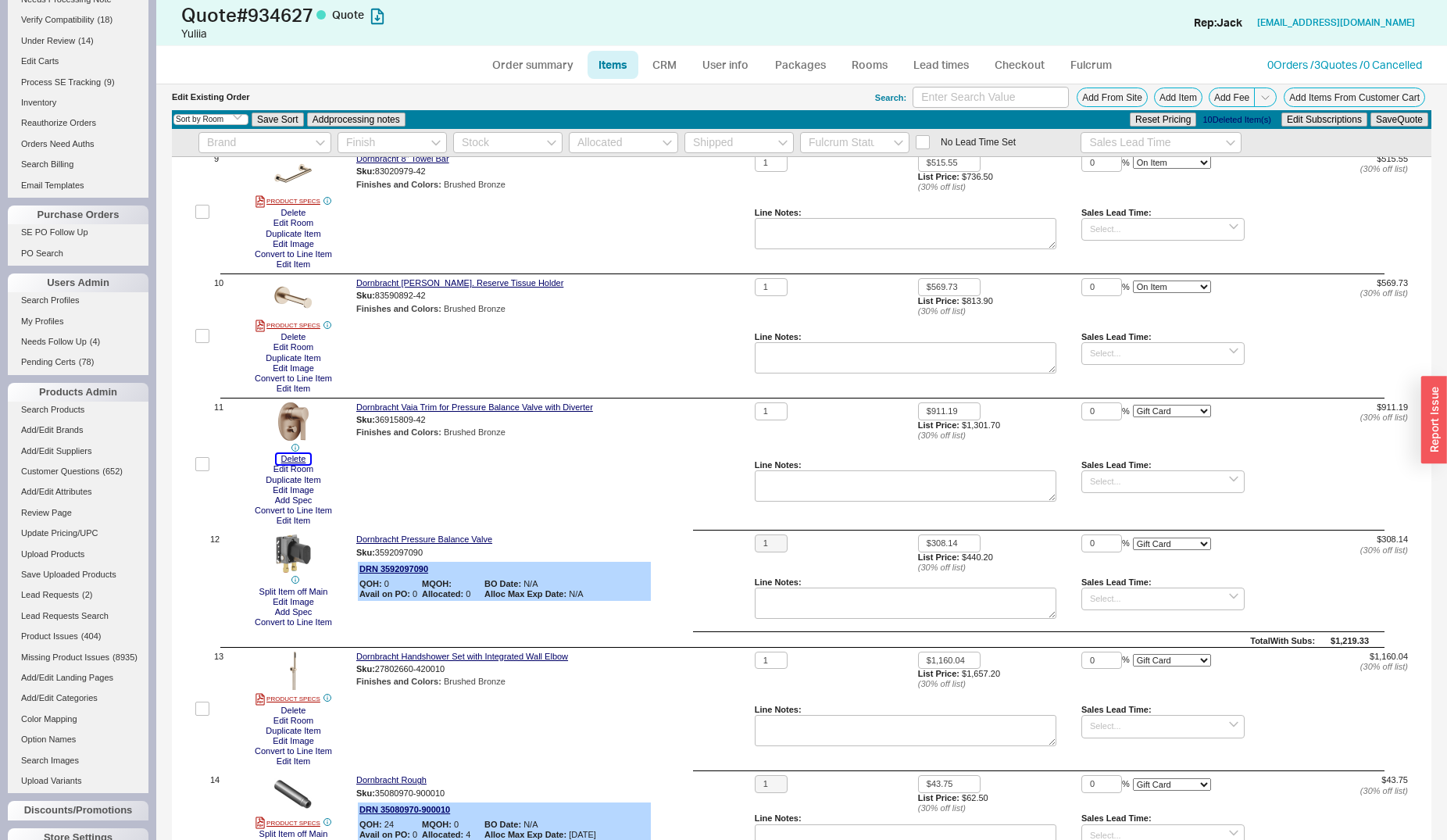
click at [291, 459] on button "Delete" at bounding box center [294, 459] width 34 height 10
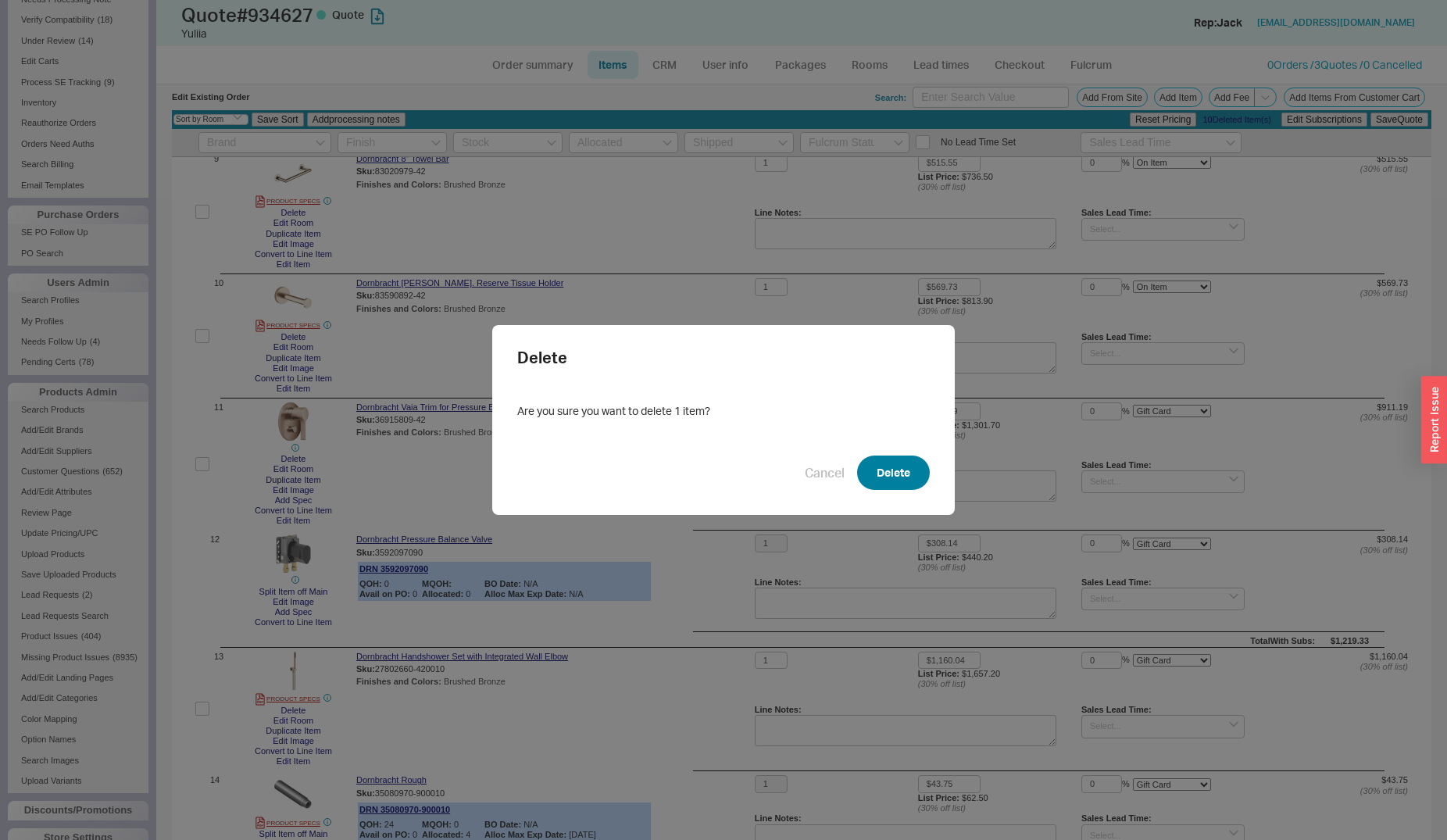
click at [915, 455] on button "Delete" at bounding box center [893, 472] width 73 height 34
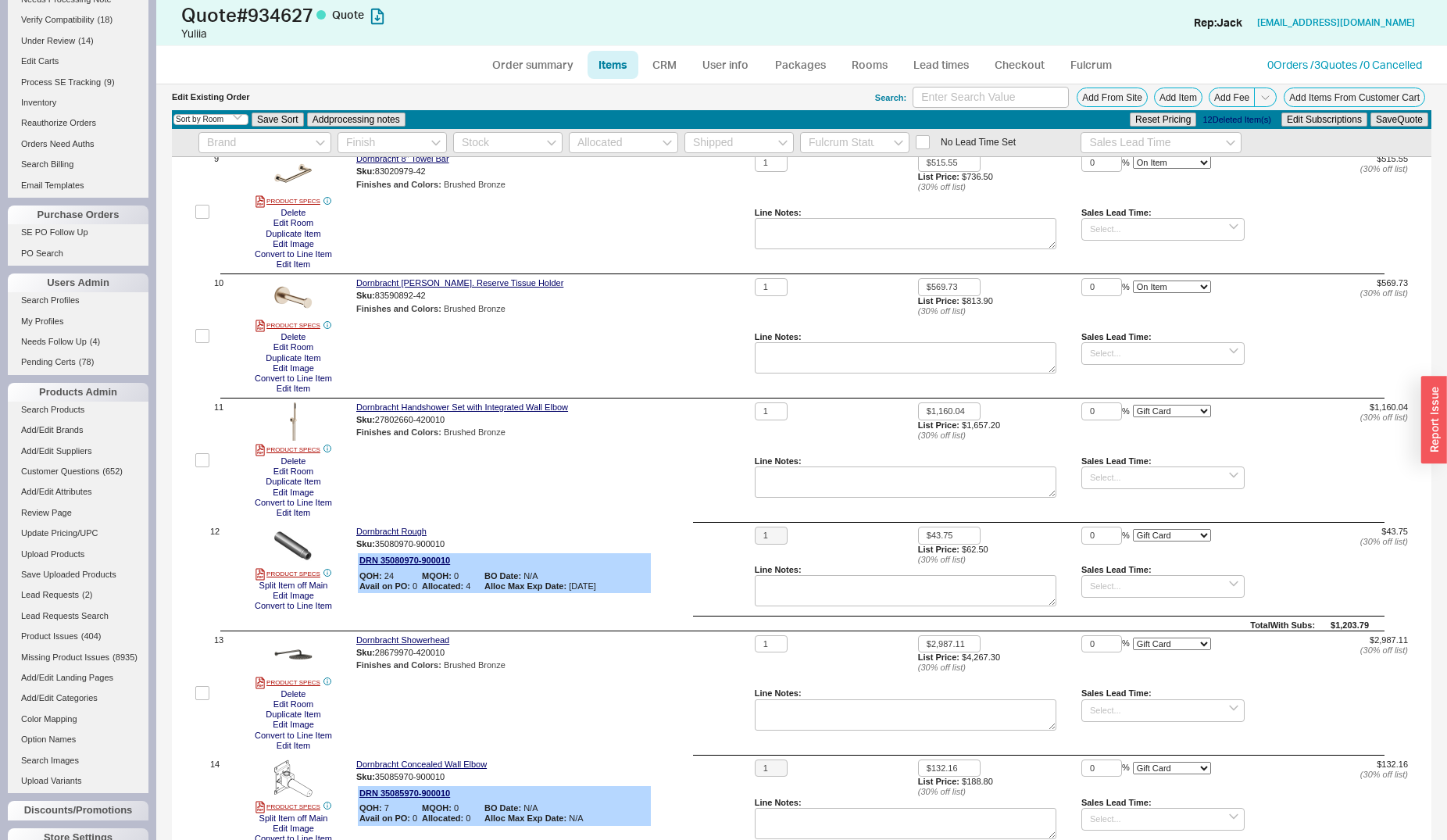
scroll to position [1274, 0]
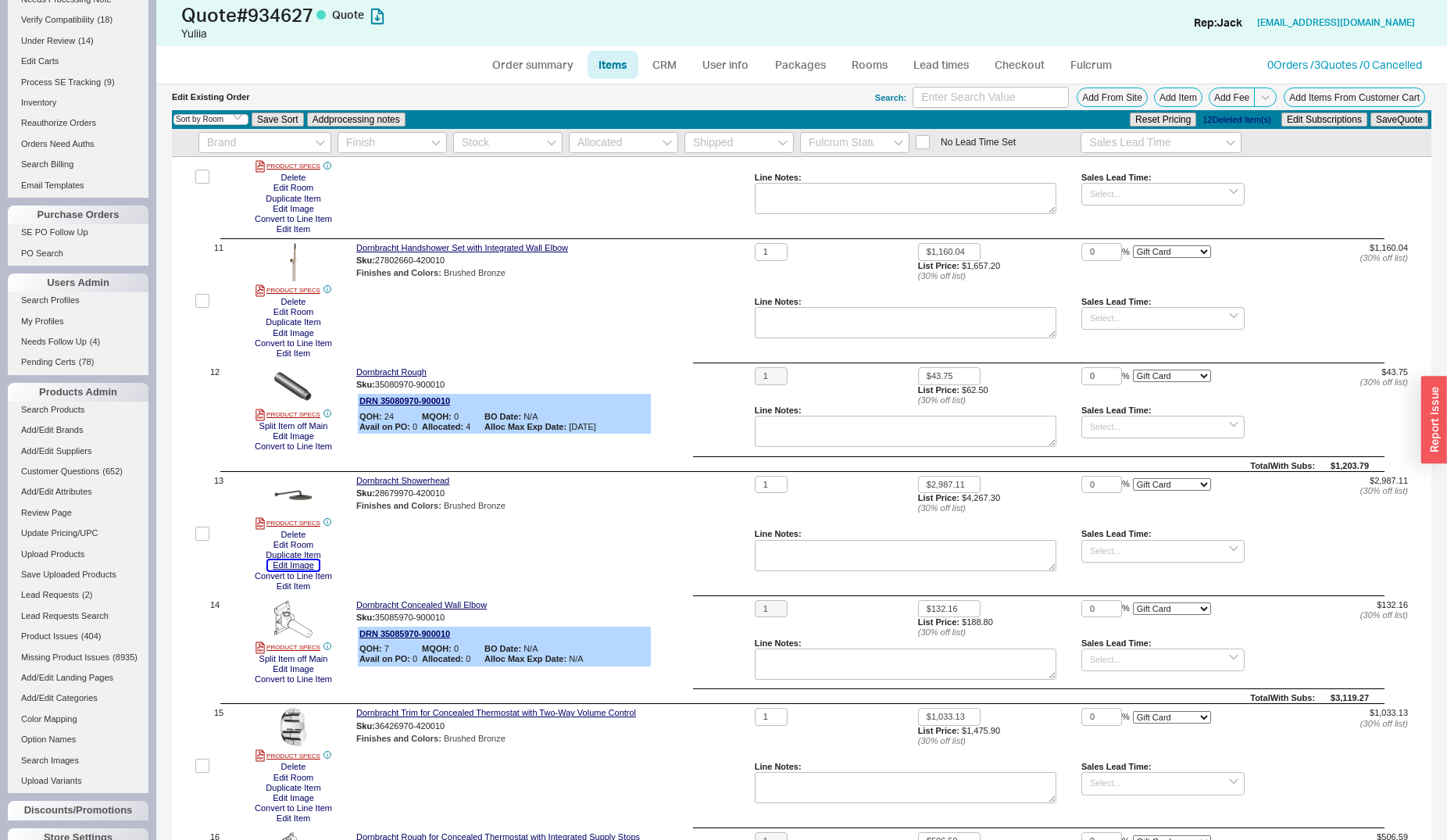
click at [295, 565] on button "Edit Image" at bounding box center [294, 565] width 51 height 10
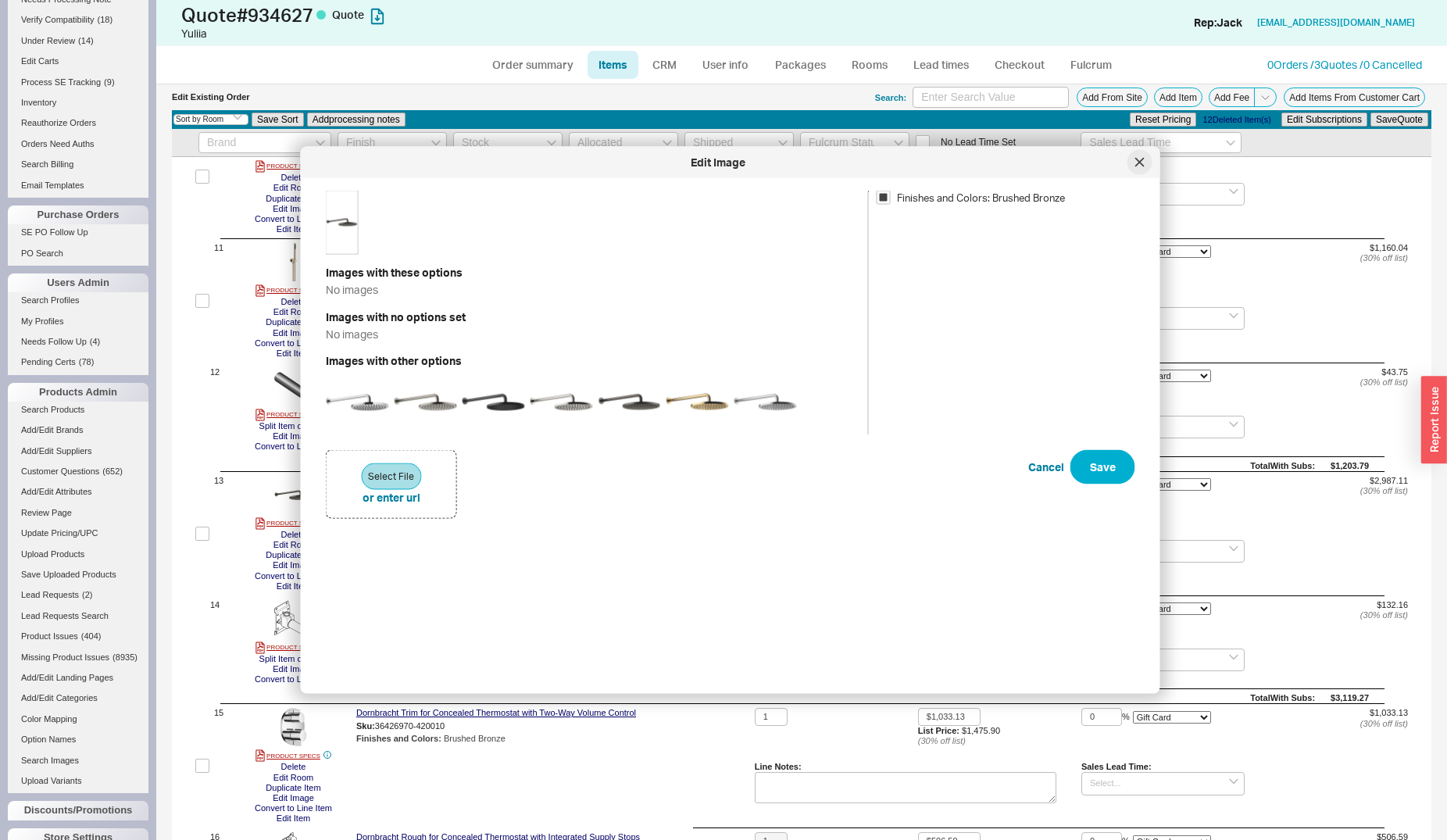
click at [1141, 160] on icon at bounding box center [1140, 162] width 10 height 10
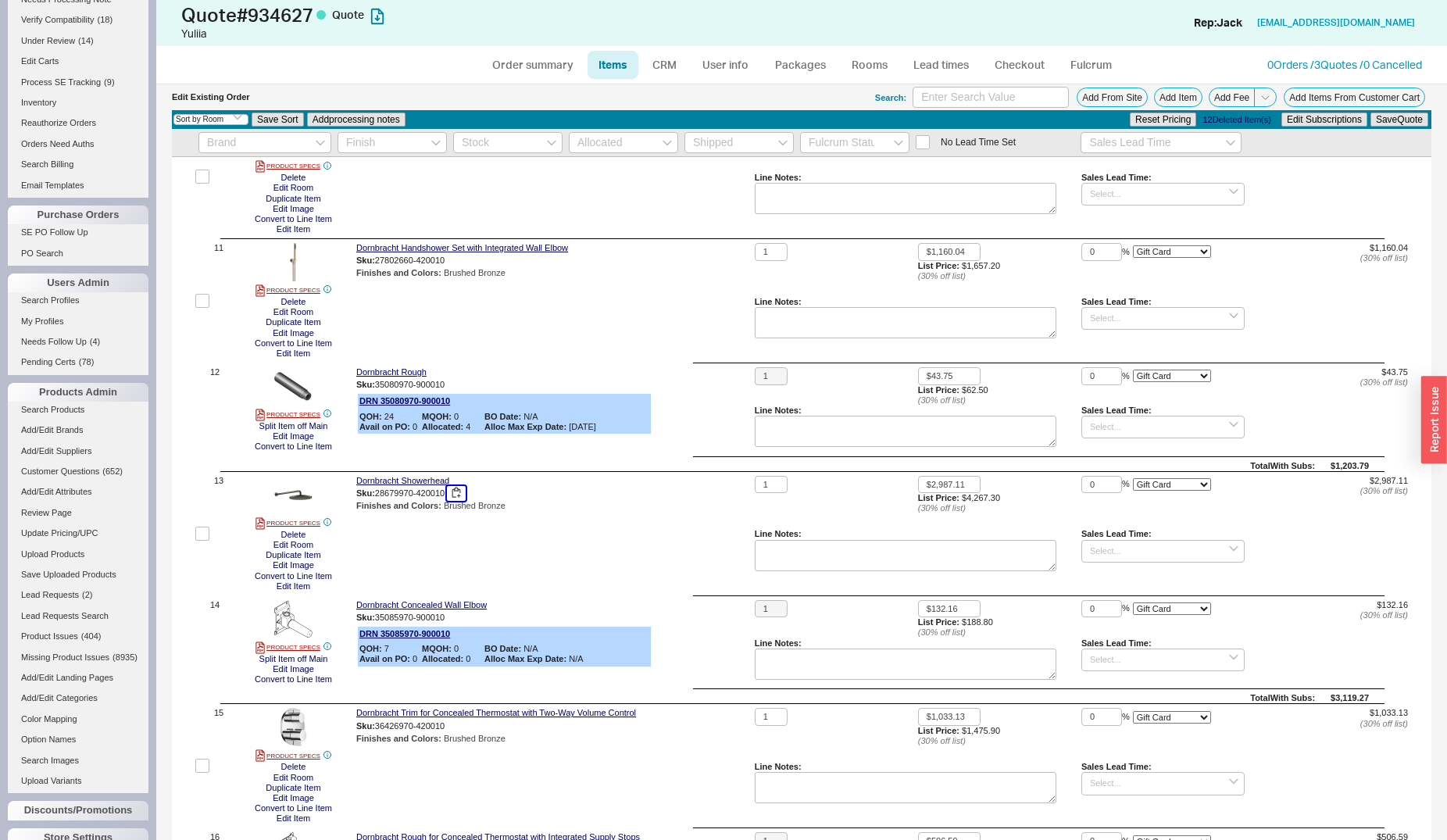
click at [458, 492] on button "button" at bounding box center [456, 492] width 19 height 15
click at [292, 588] on button "Edit Item" at bounding box center [294, 586] width 43 height 10
click at [287, 565] on button "Edit Image" at bounding box center [294, 565] width 51 height 10
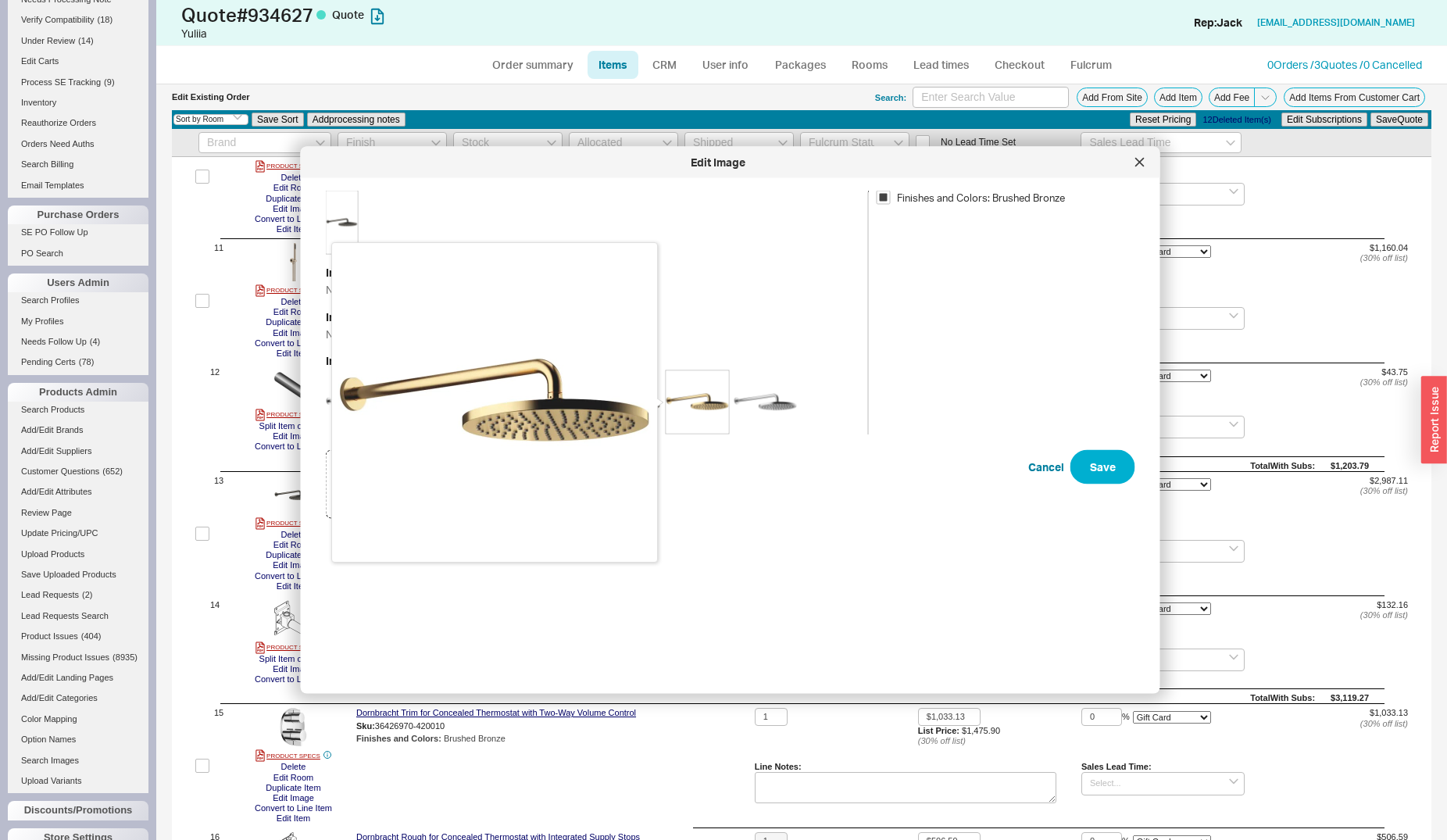
click at [719, 404] on img at bounding box center [697, 402] width 62 height 62
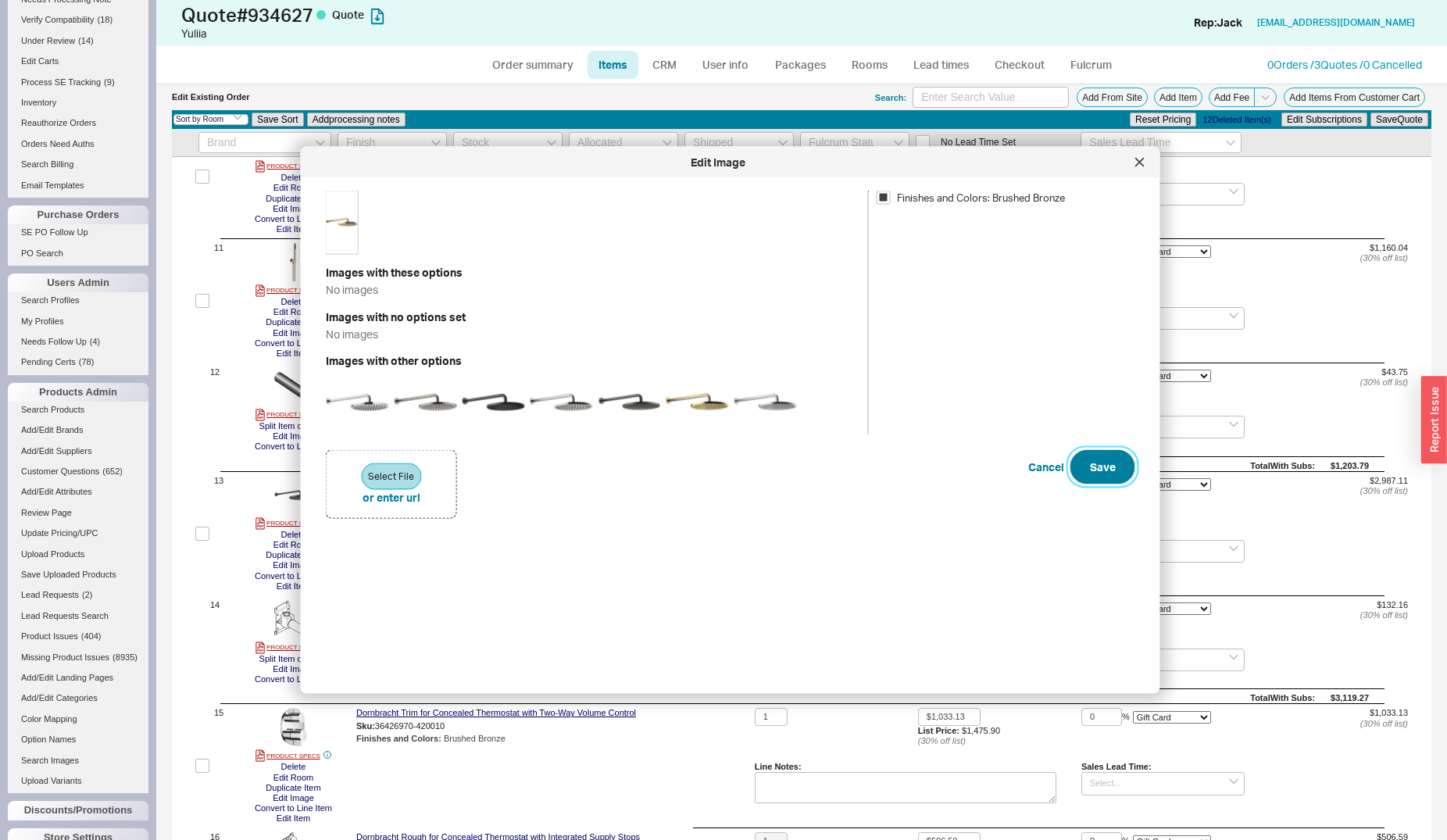
click at [1087, 459] on button "Save" at bounding box center [1103, 467] width 65 height 34
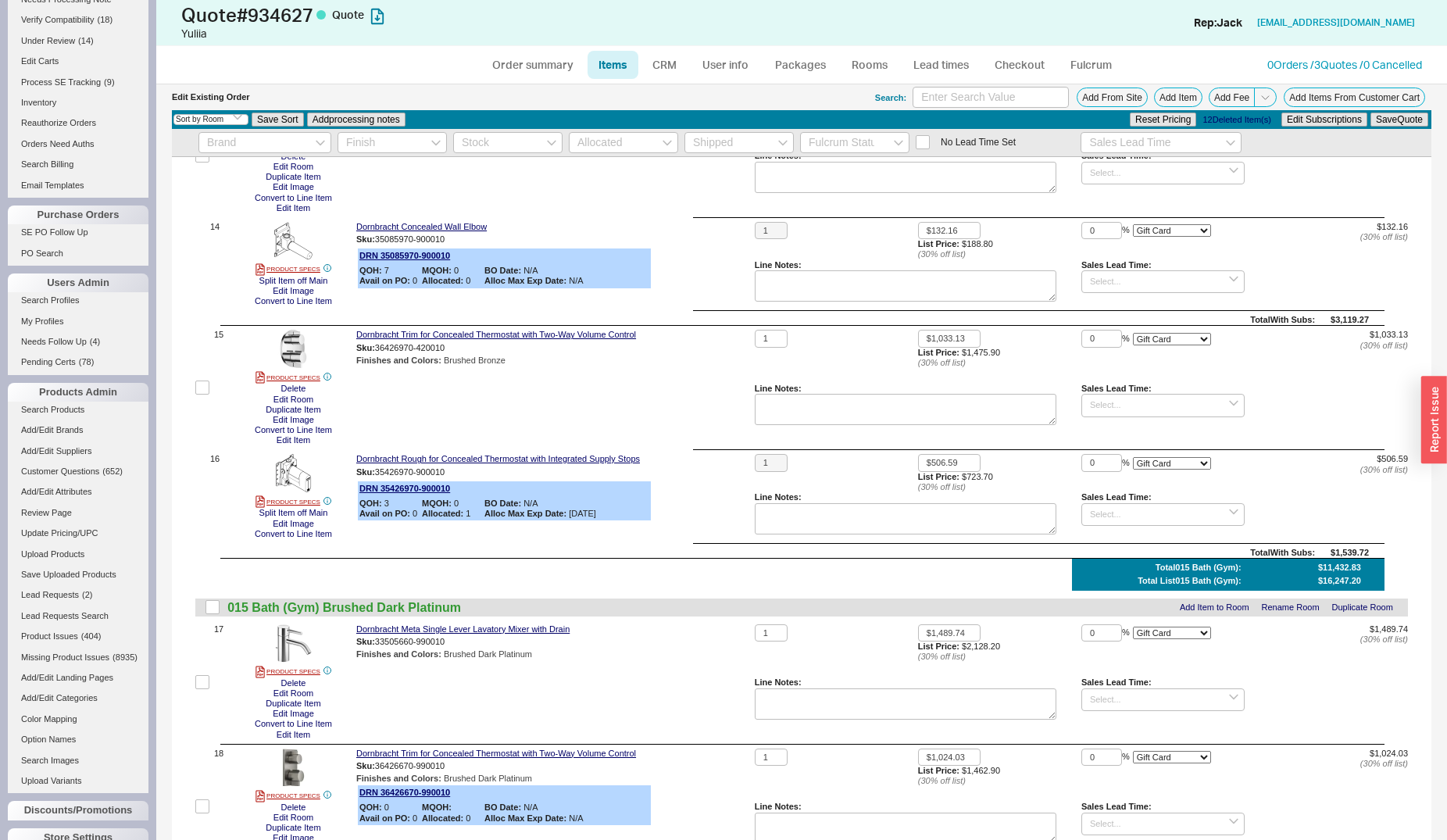
scroll to position [1673, 0]
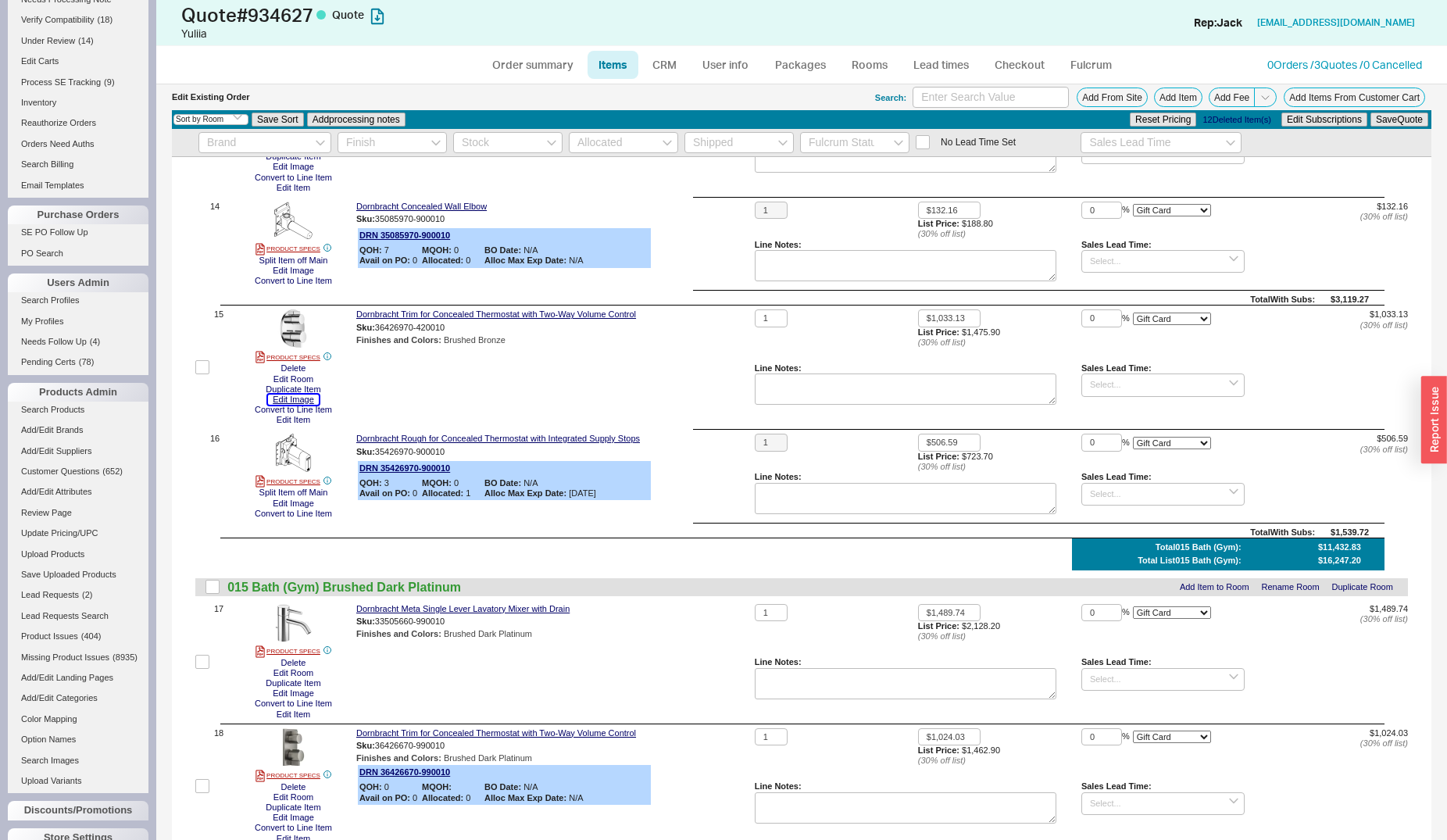
click at [296, 401] on button "Edit Image" at bounding box center [294, 400] width 51 height 10
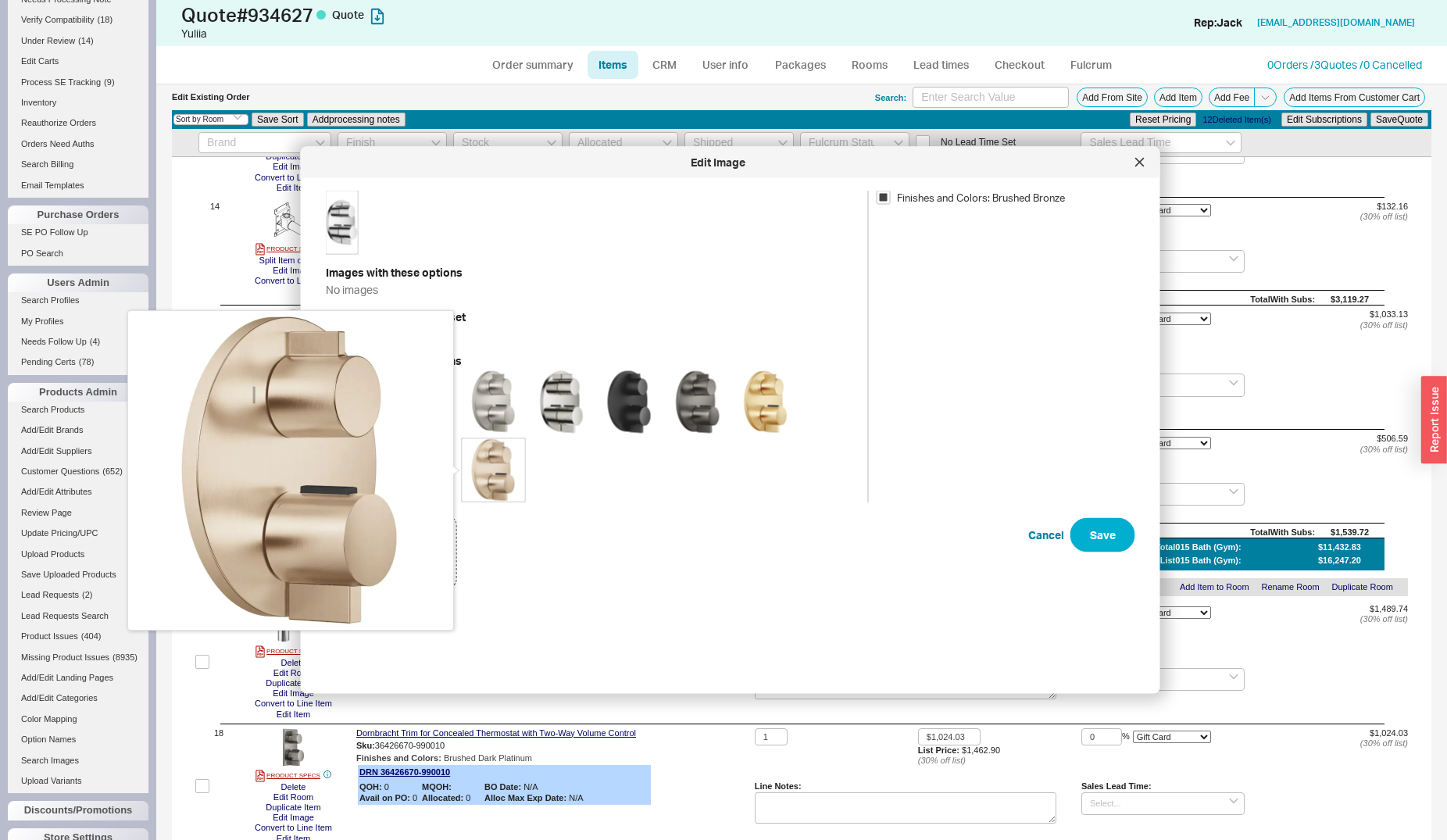
click at [469, 478] on img at bounding box center [493, 470] width 62 height 62
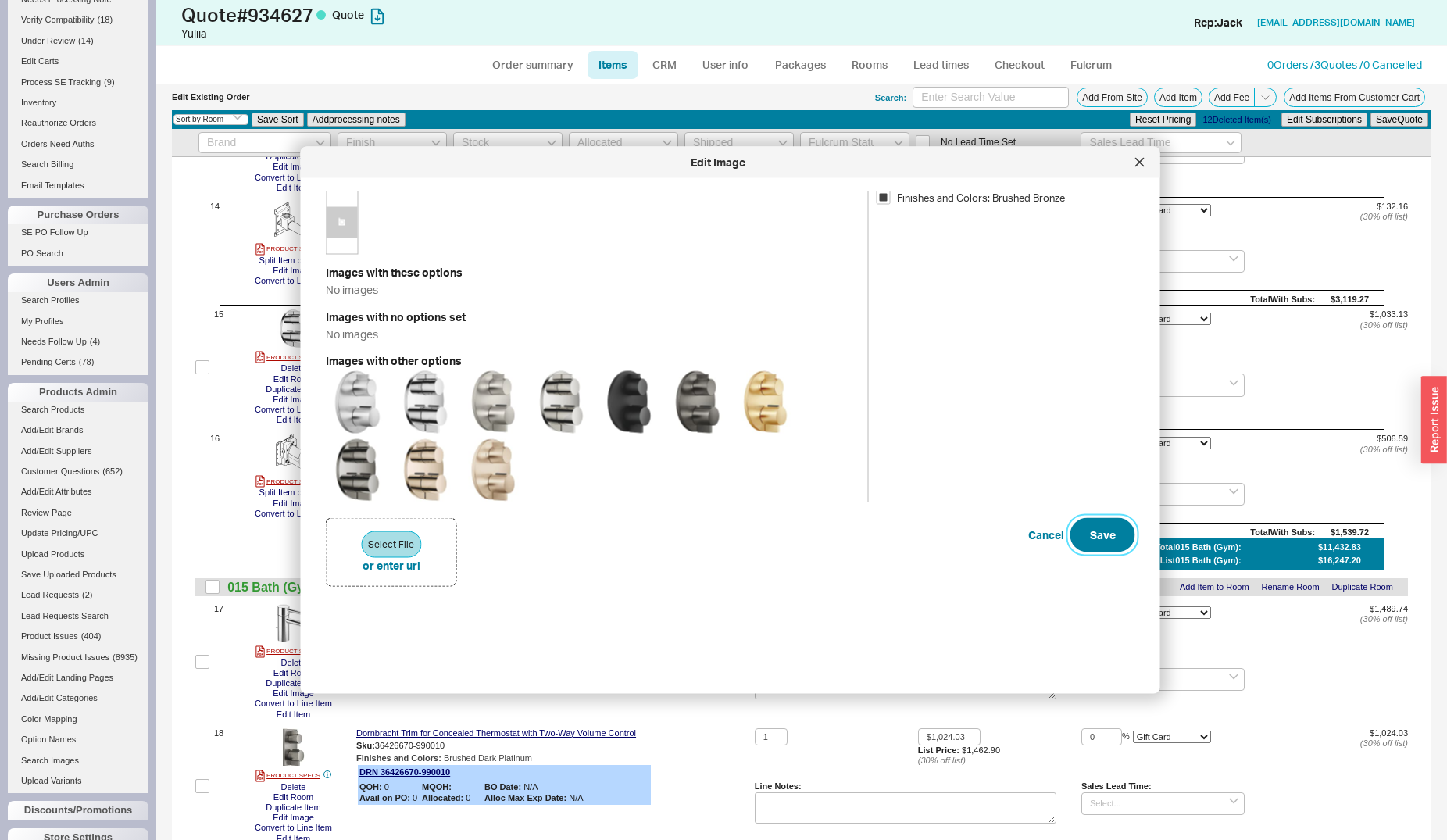
click at [1080, 529] on button "Save" at bounding box center [1103, 535] width 65 height 34
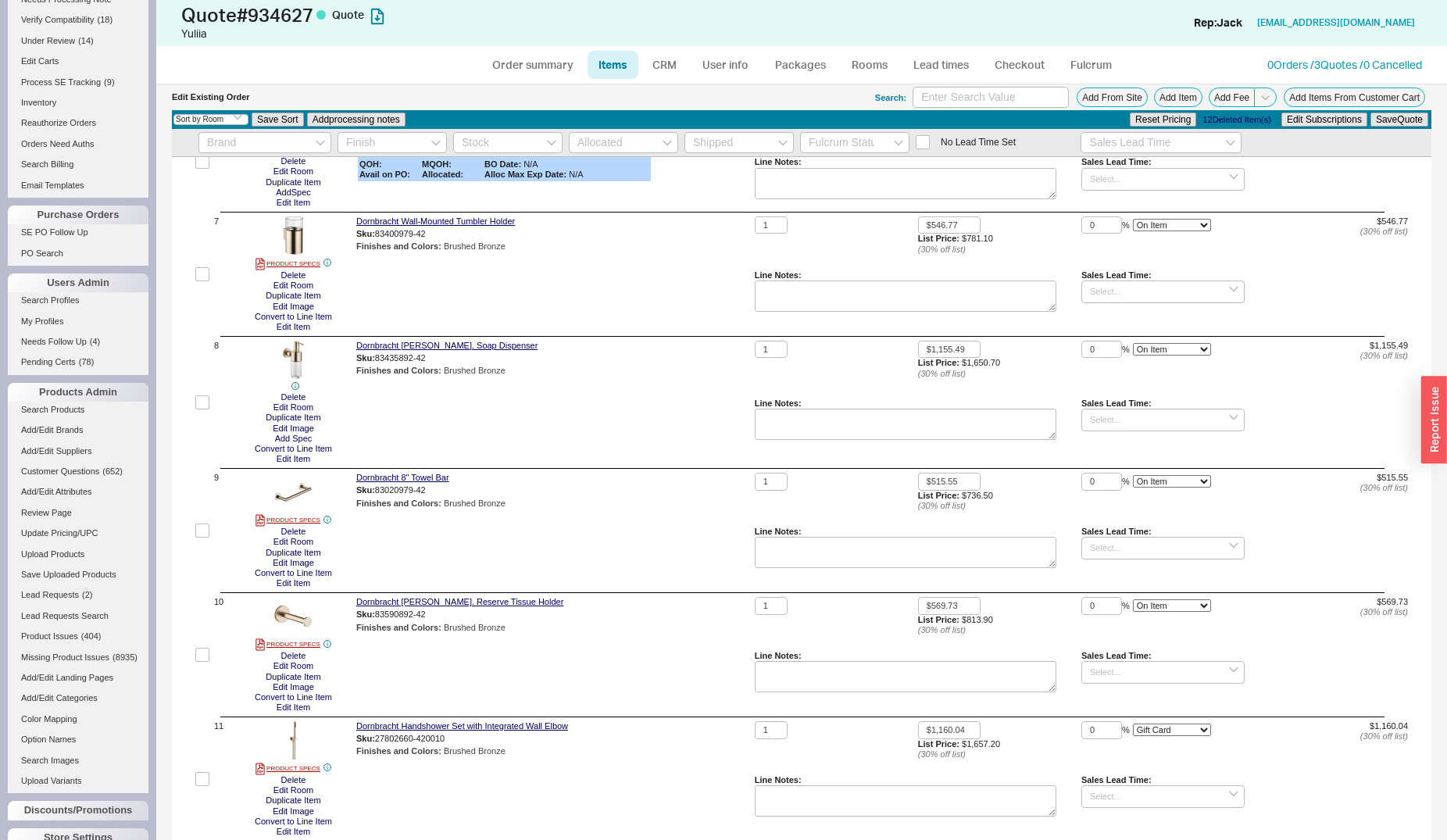
scroll to position [1036, 0]
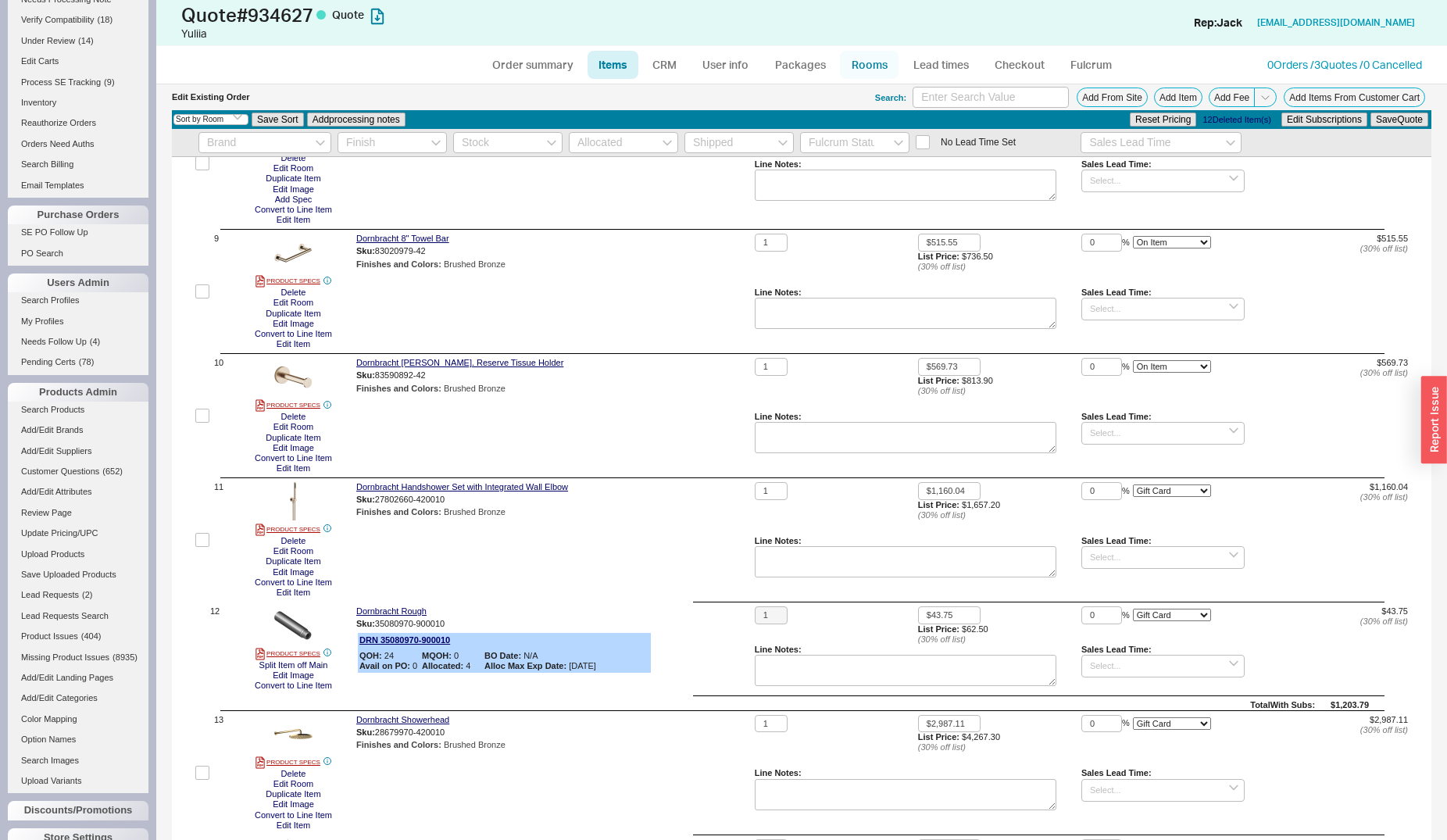
click at [866, 65] on link "Rooms" at bounding box center [869, 65] width 58 height 29
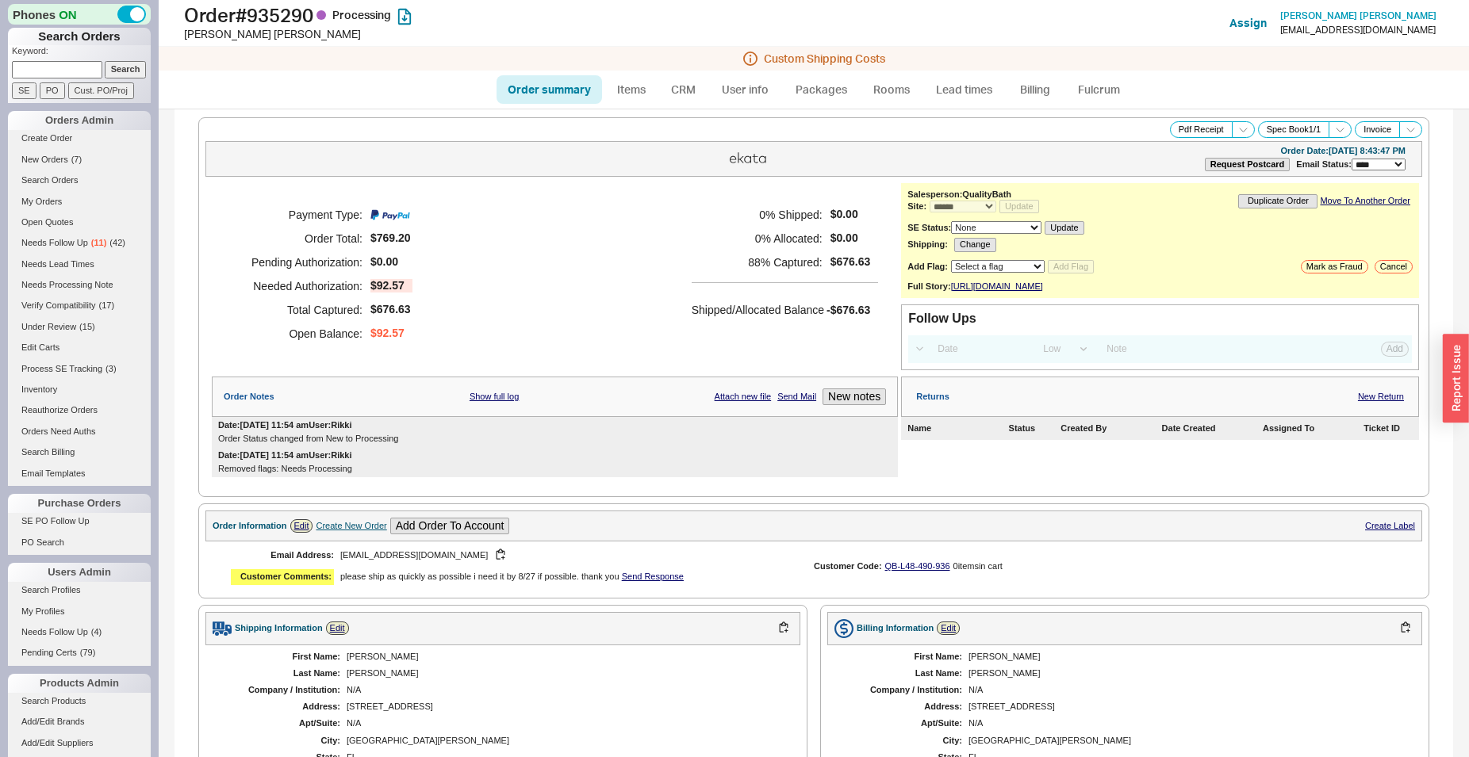
select select "*"
select select "LOW"
select select "3"
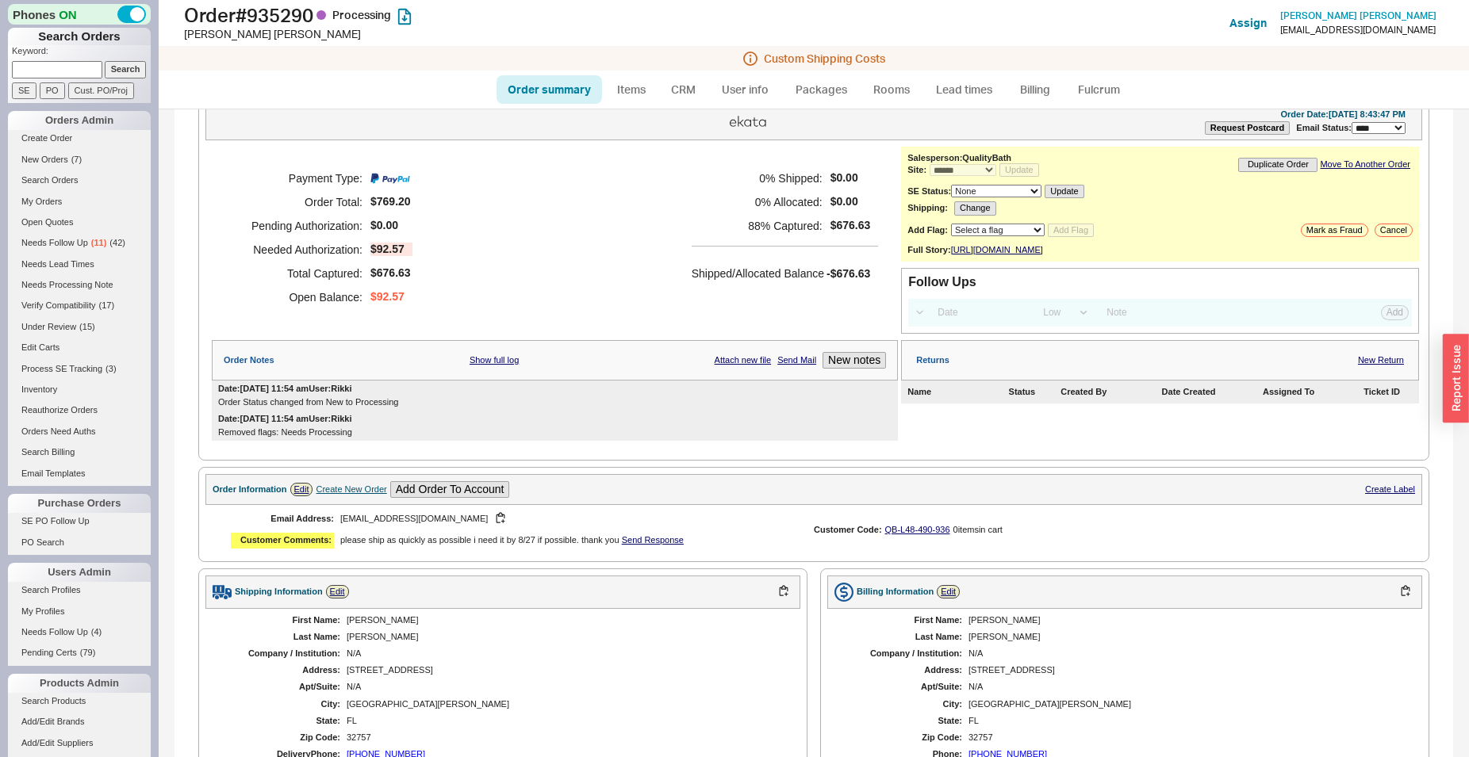
scroll to position [441, 0]
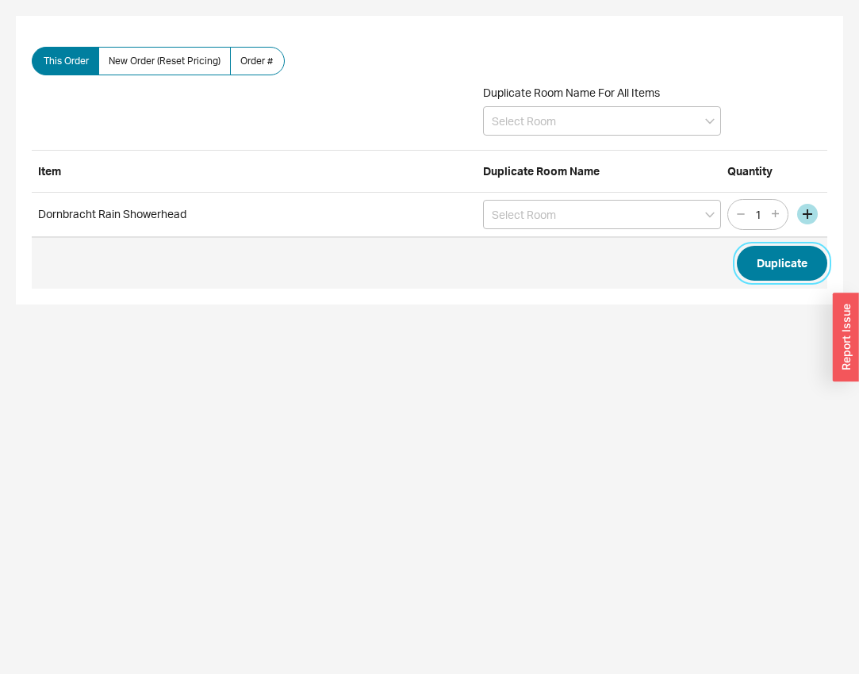
click at [759, 262] on button "Duplicate" at bounding box center [782, 263] width 90 height 35
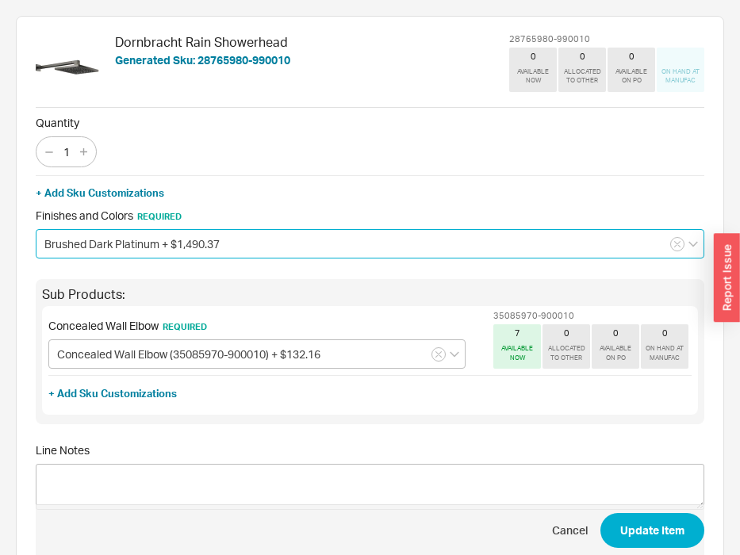
click at [257, 243] on input "Brushed Dark Platinum + $1,490.37" at bounding box center [370, 243] width 669 height 29
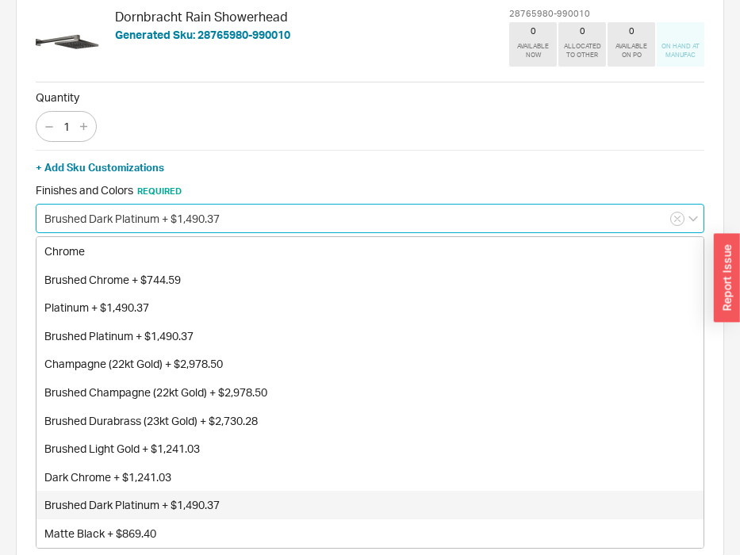
scroll to position [49, 0]
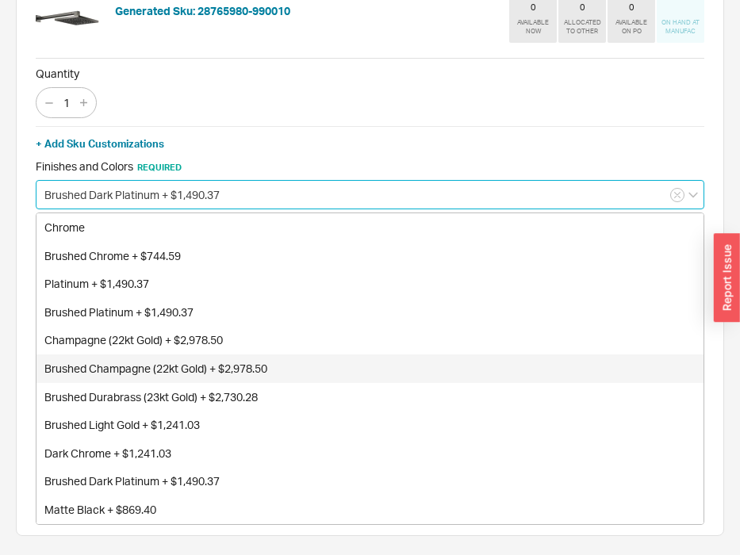
click at [186, 372] on div "Brushed Champagne (22kt Gold) + $2,978.50" at bounding box center [369, 369] width 667 height 29
type input "Brushed Champagne (22kt Gold) + $2,978.50"
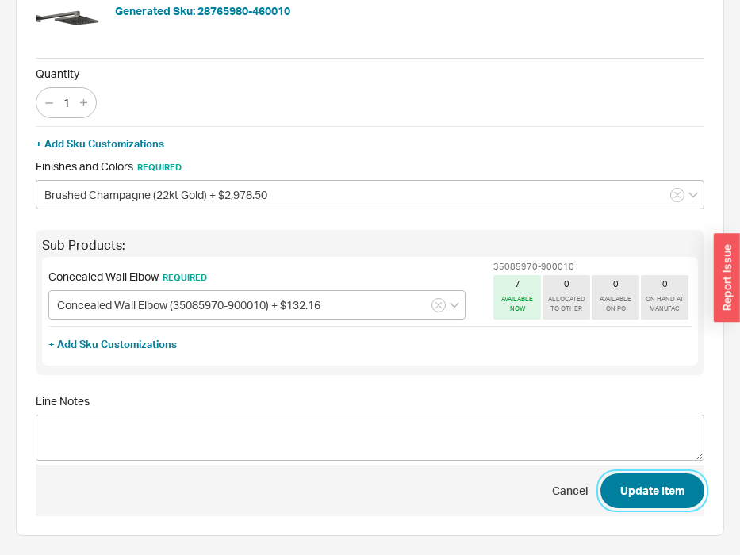
click at [689, 490] on button "Update Item" at bounding box center [652, 491] width 104 height 35
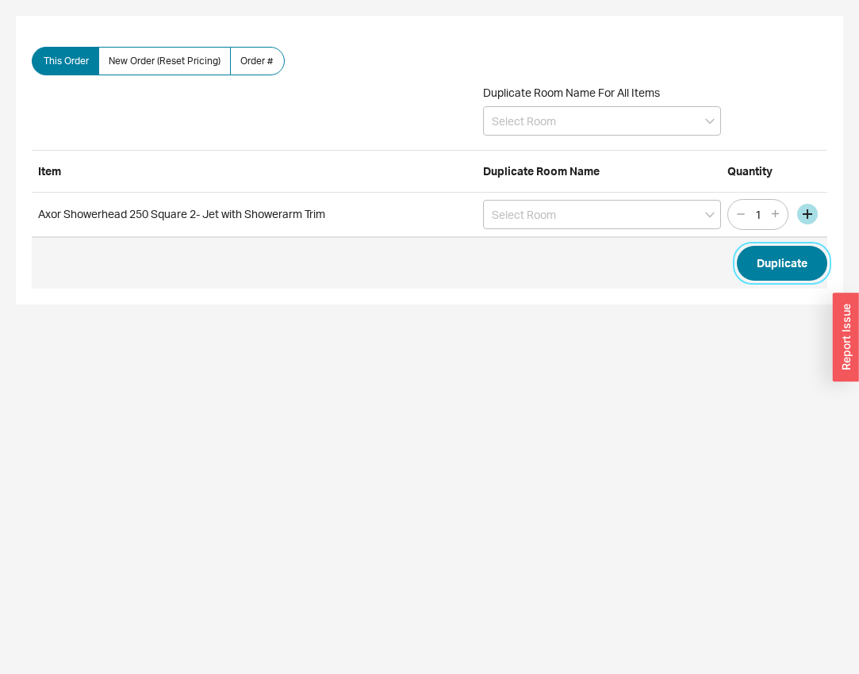
click at [767, 256] on button "Duplicate" at bounding box center [782, 263] width 90 height 35
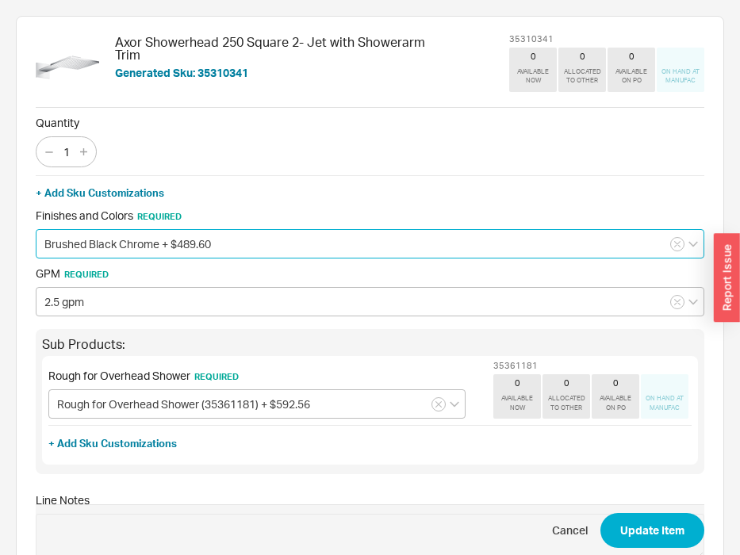
click at [140, 247] on input "Brushed Black Chrome + $489.60" at bounding box center [370, 243] width 669 height 29
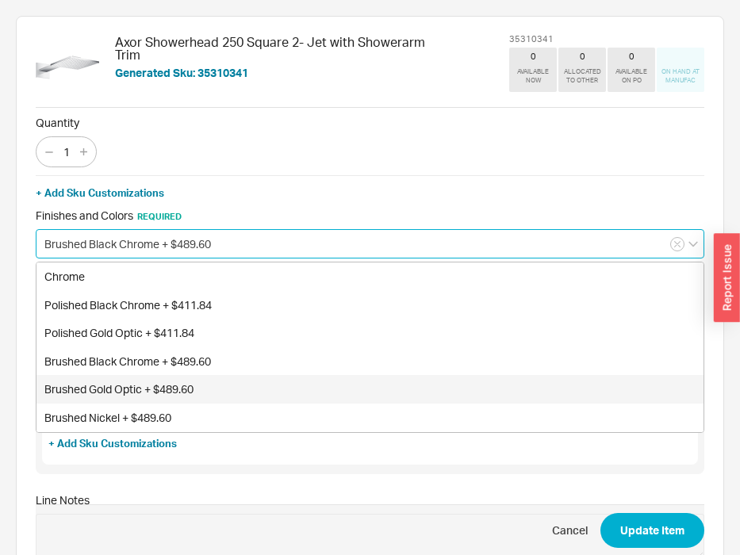
click at [113, 381] on div "Brushed Gold Optic + $489.60" at bounding box center [369, 389] width 667 height 29
type input "Brushed Gold Optic + $489.60"
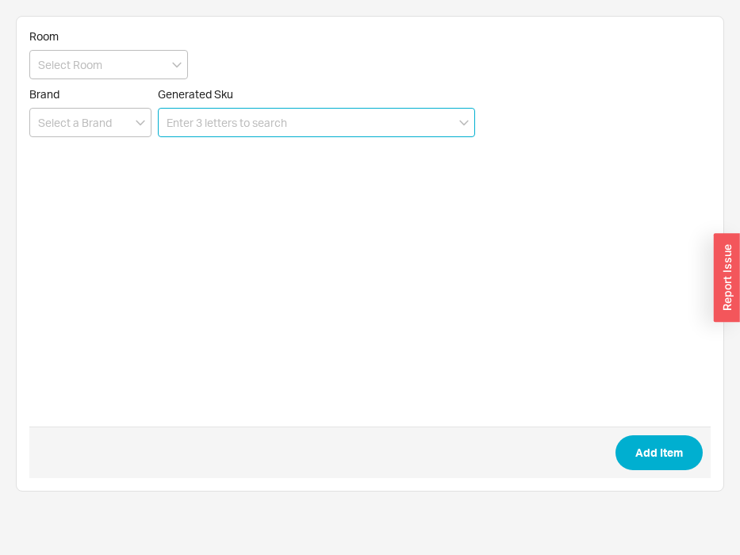
paste input "33 505 660-99 0010"
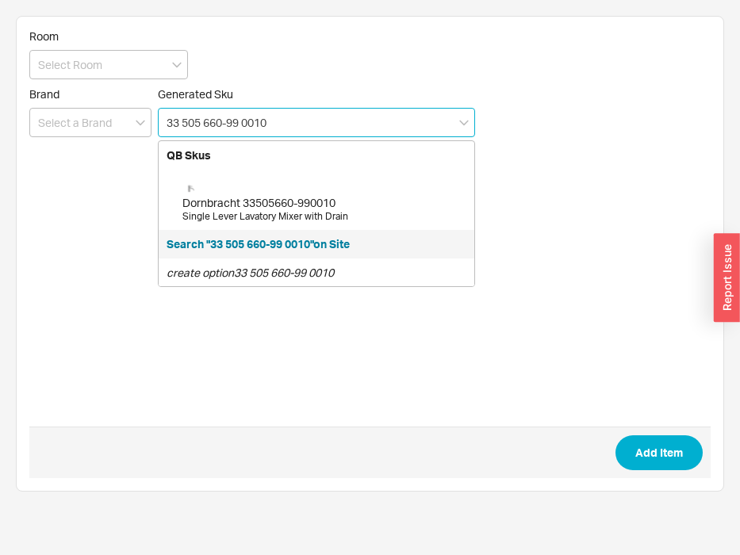
click at [250, 193] on div "Dornbracht 33505660-990010 Single Lever Lavatory Mixer with Drain" at bounding box center [324, 200] width 284 height 48
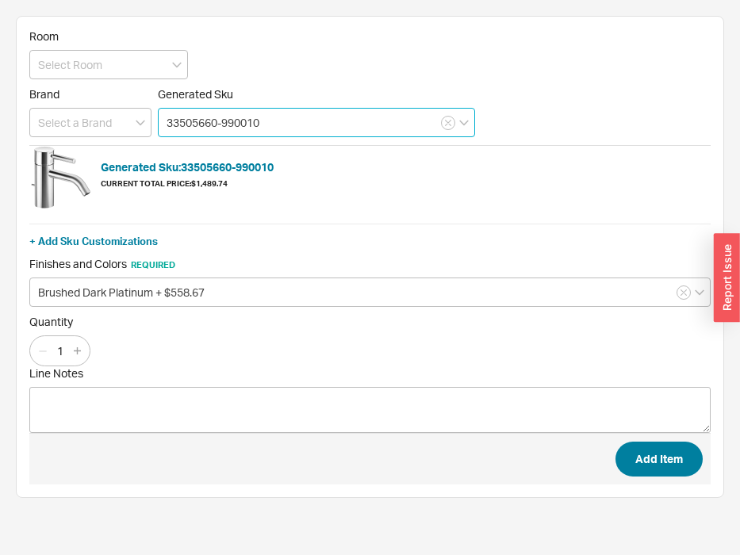
type input "33505660-990010"
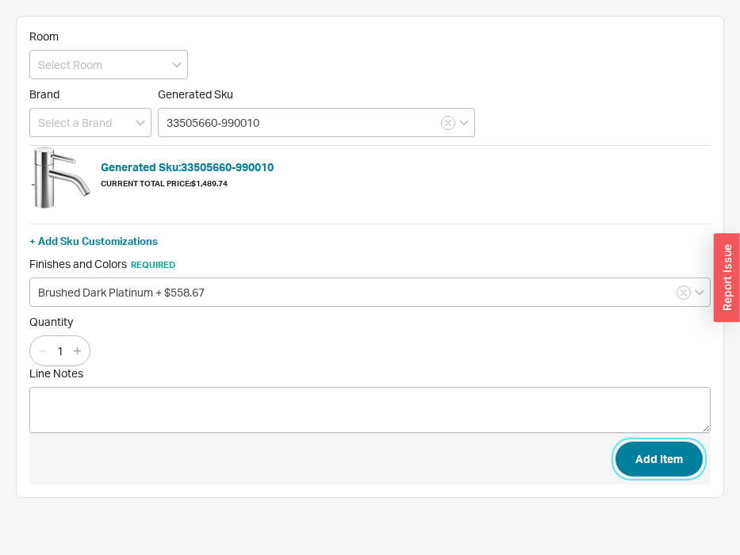
click at [643, 460] on button "Add Item" at bounding box center [658, 459] width 87 height 35
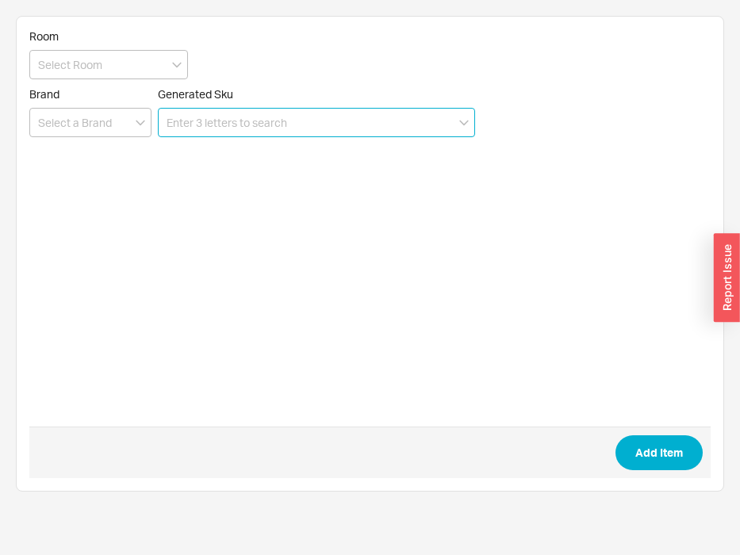
paste input "33 505 660-99 0010"
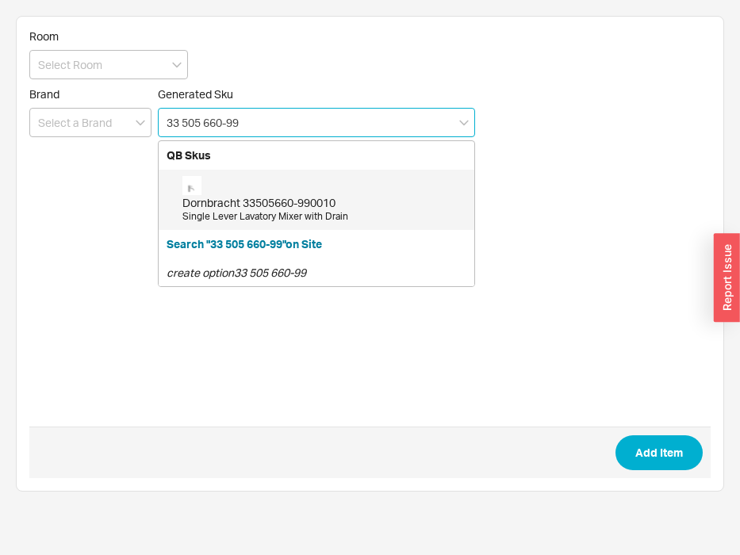
click at [280, 209] on div "Dornbracht 33505660-990010" at bounding box center [324, 203] width 284 height 16
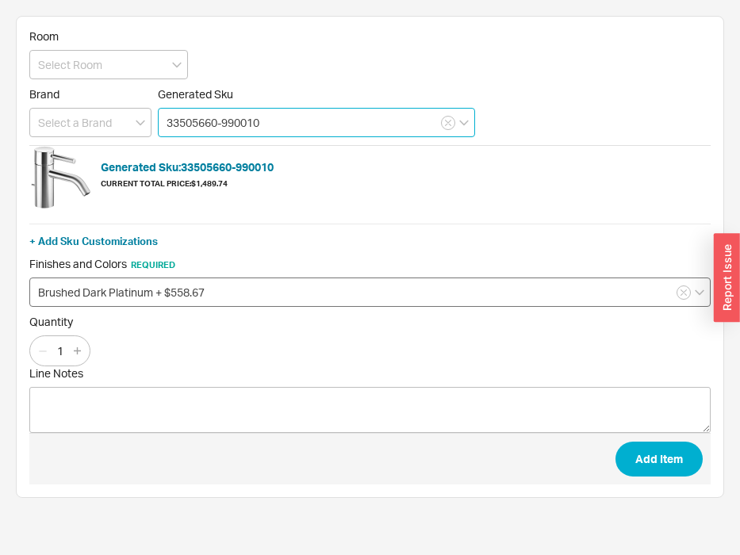
type input "33505660-990010"
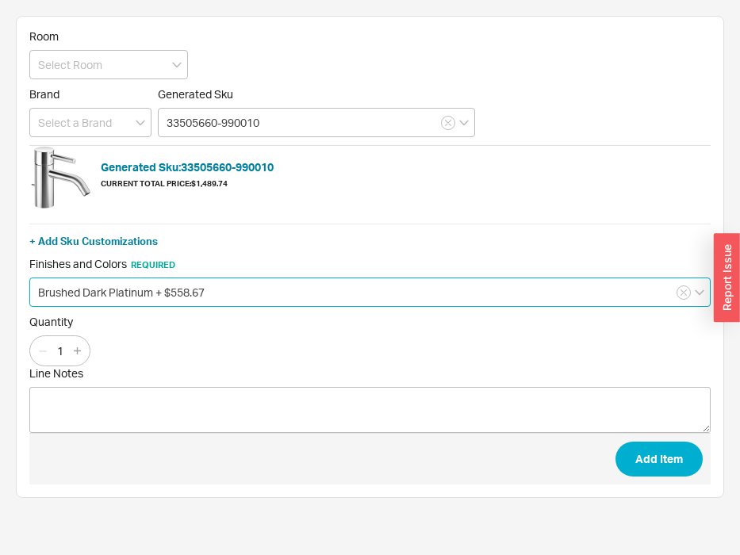
click at [166, 304] on input "Brushed Dark Platinum + $558.67" at bounding box center [369, 292] width 681 height 29
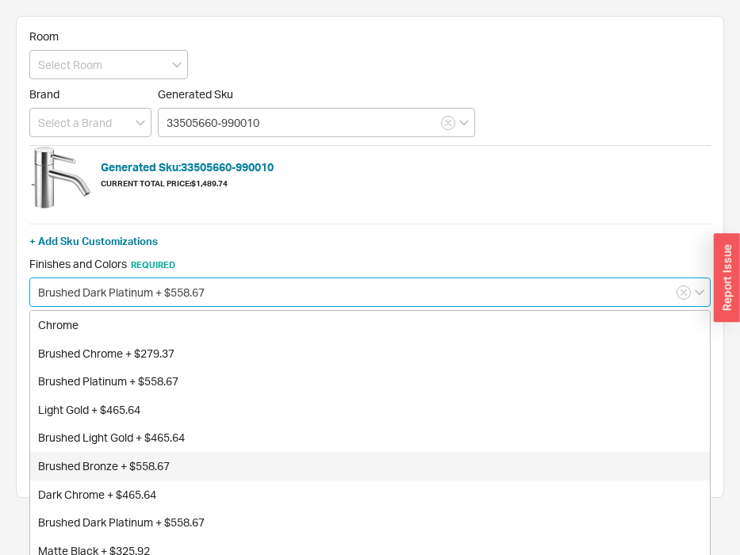
click at [148, 462] on div "Brushed Bronze + $558.67" at bounding box center [370, 466] width 680 height 29
type input "Brushed Bronze + $558.67"
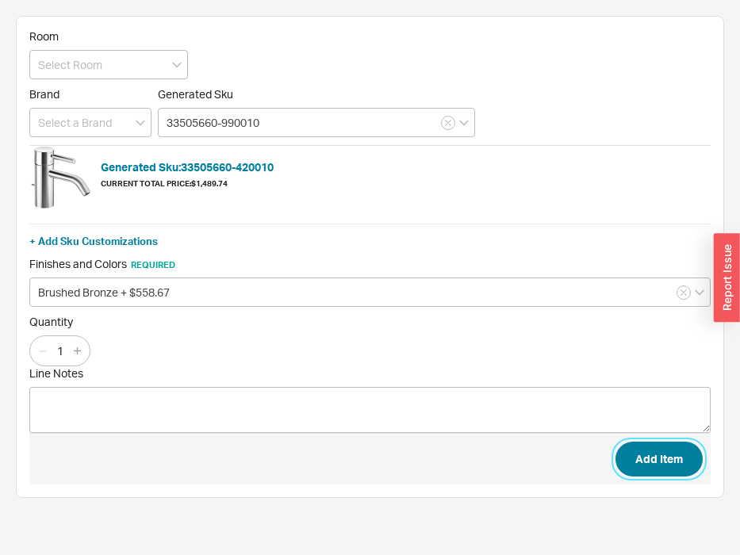
click at [671, 456] on button "Add Item" at bounding box center [658, 459] width 87 height 35
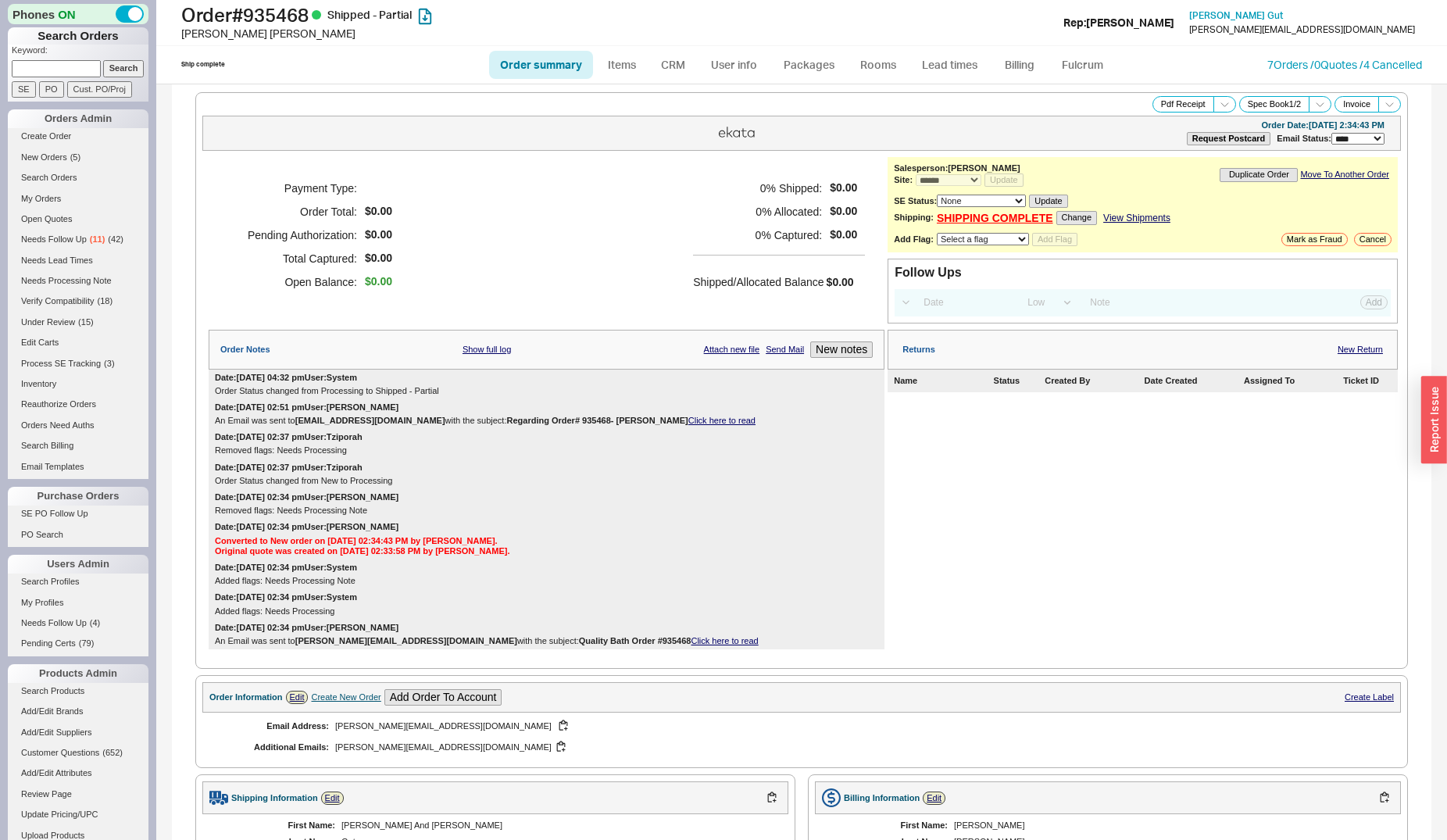
select select "*"
select select "LOW"
select select "3"
click at [50, 70] on input at bounding box center [56, 68] width 89 height 17
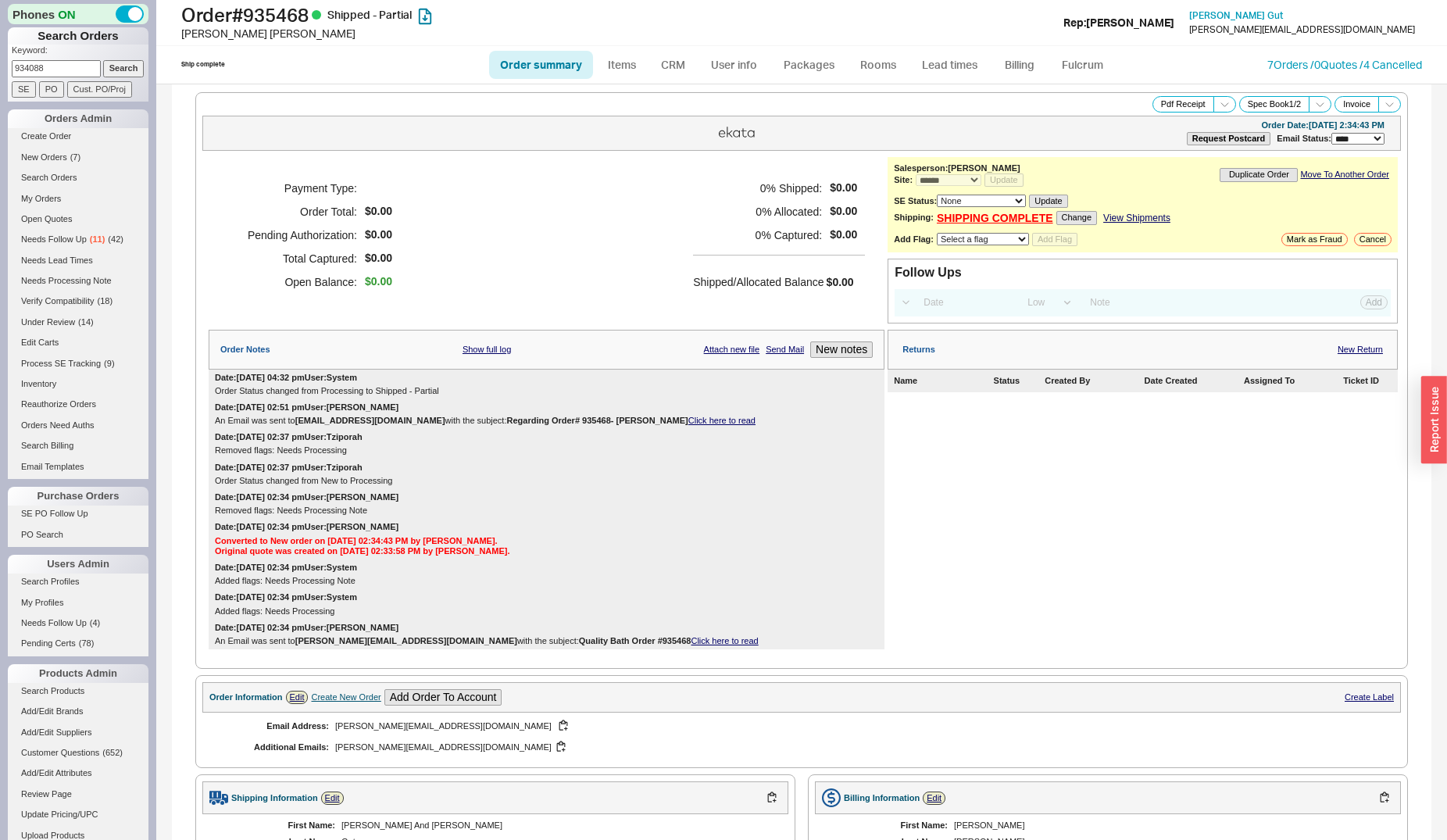
type input "934088"
click at [103, 60] on input "Search" at bounding box center [124, 68] width 41 height 17
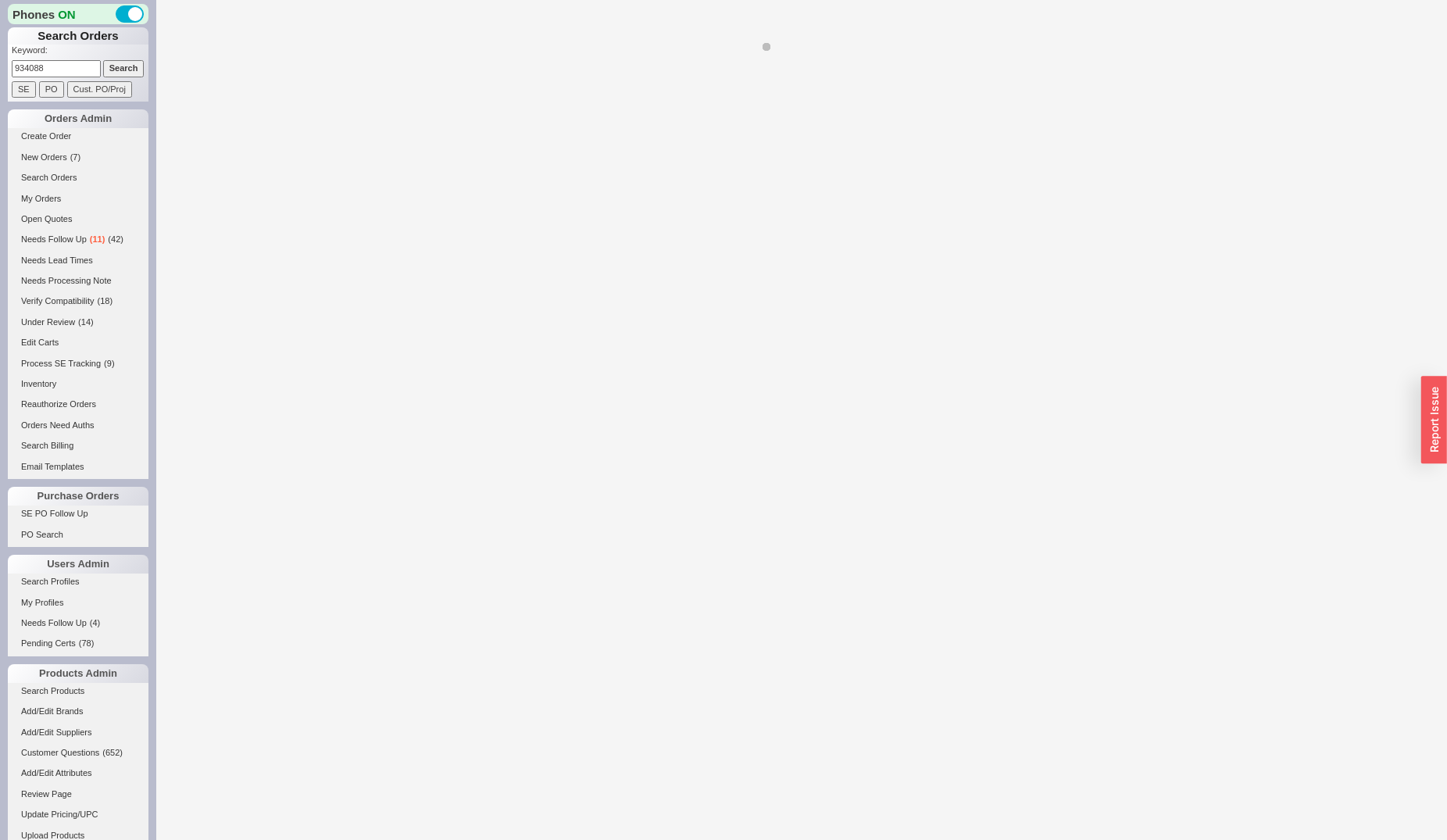
select select "*"
select select "**"
select select "LOW"
select select "3"
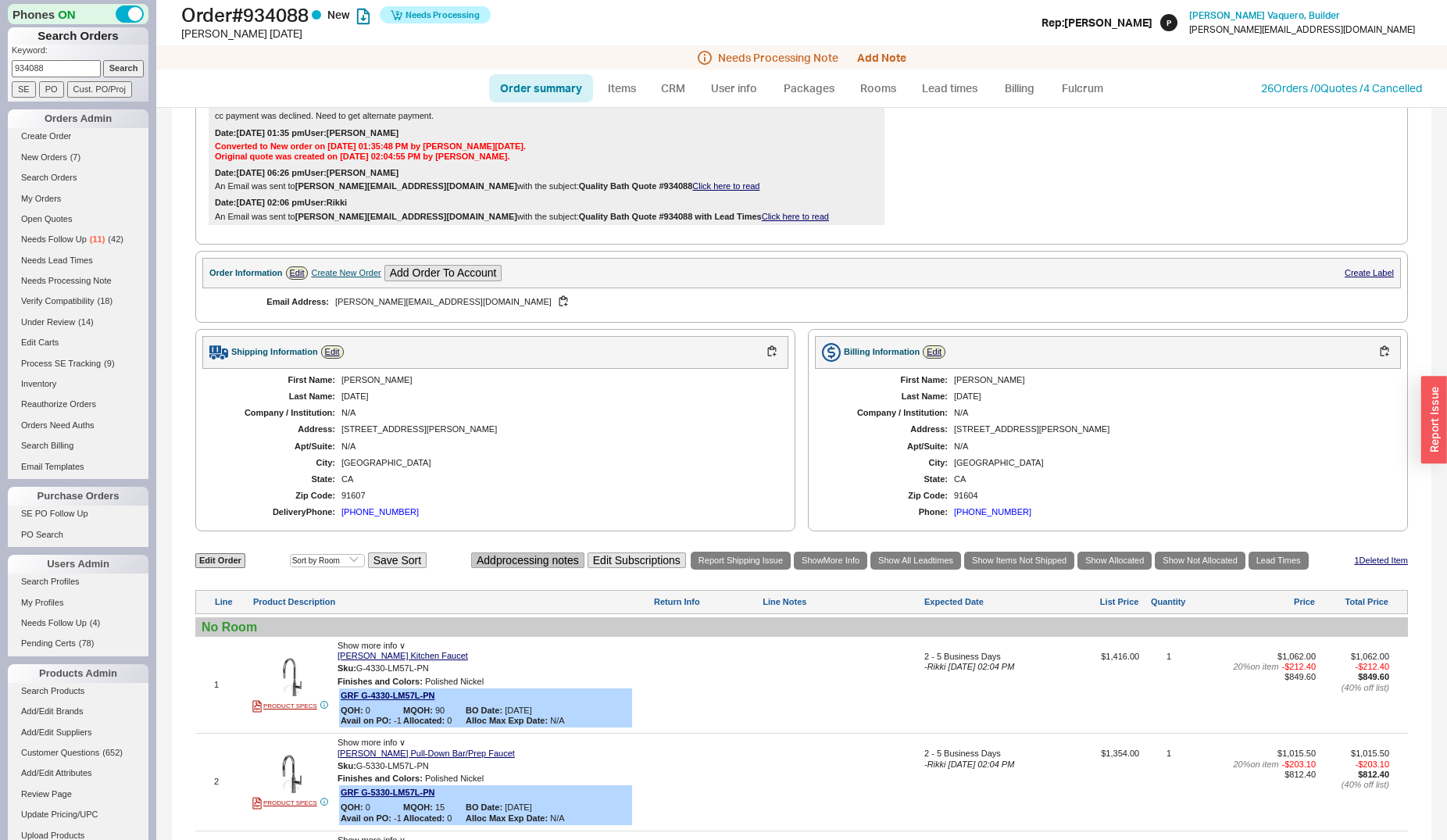
scroll to position [876, 0]
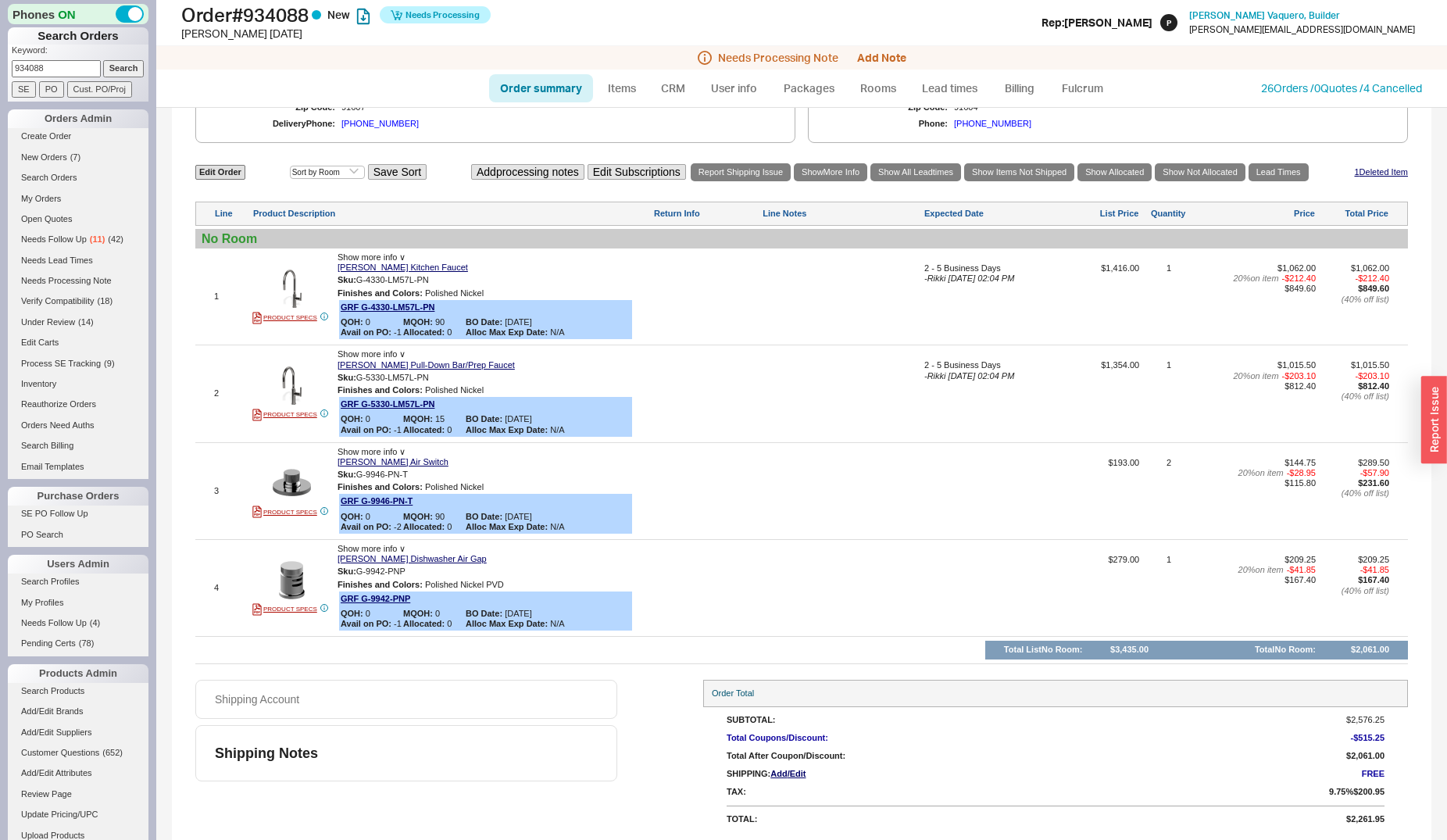
click at [373, 548] on span "Show more info ∨" at bounding box center [371, 549] width 68 height 10
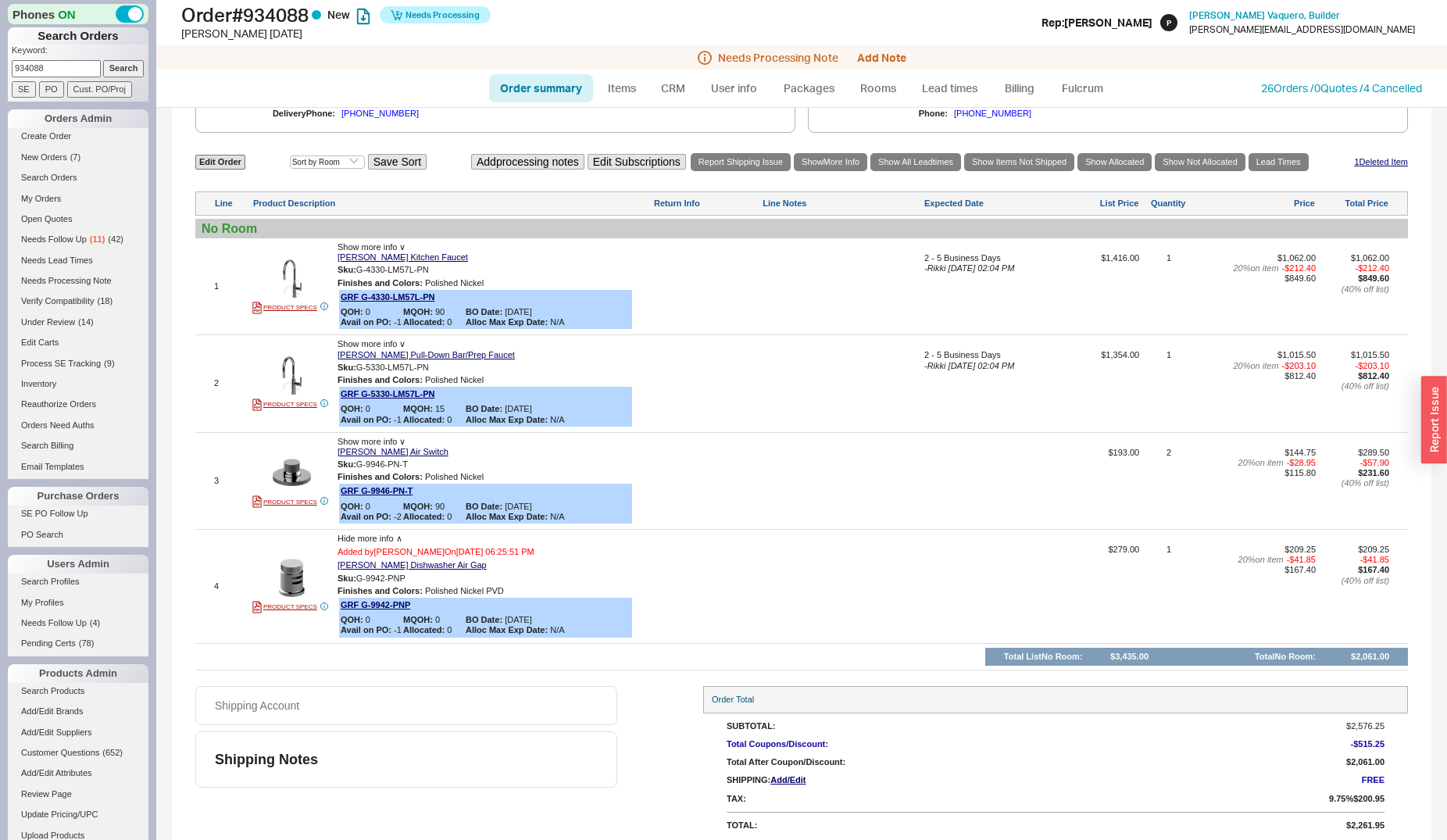
click at [376, 543] on span "Hide more info ∧" at bounding box center [370, 539] width 65 height 10
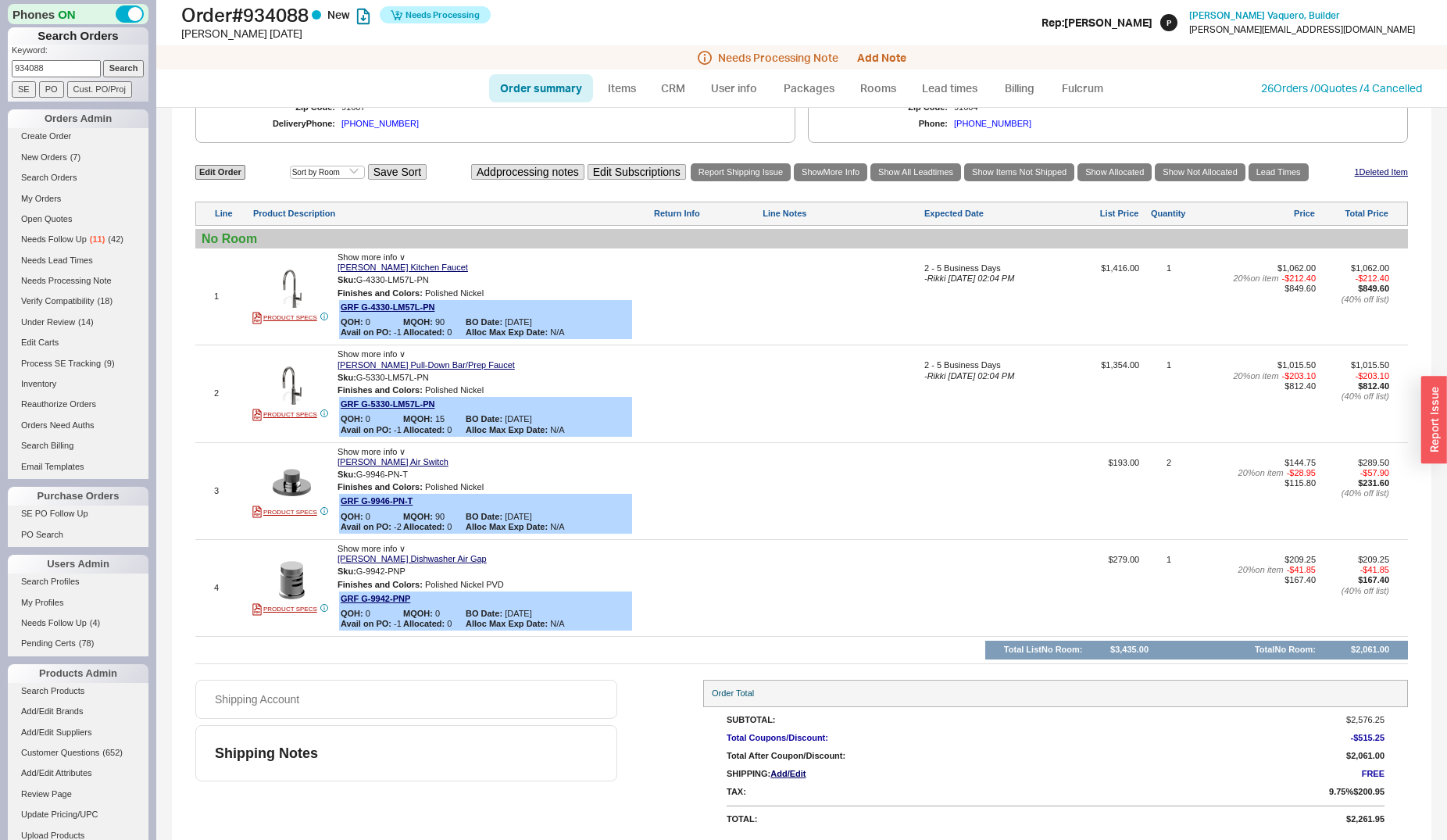
click at [359, 451] on span "Show more info ∨" at bounding box center [371, 452] width 68 height 10
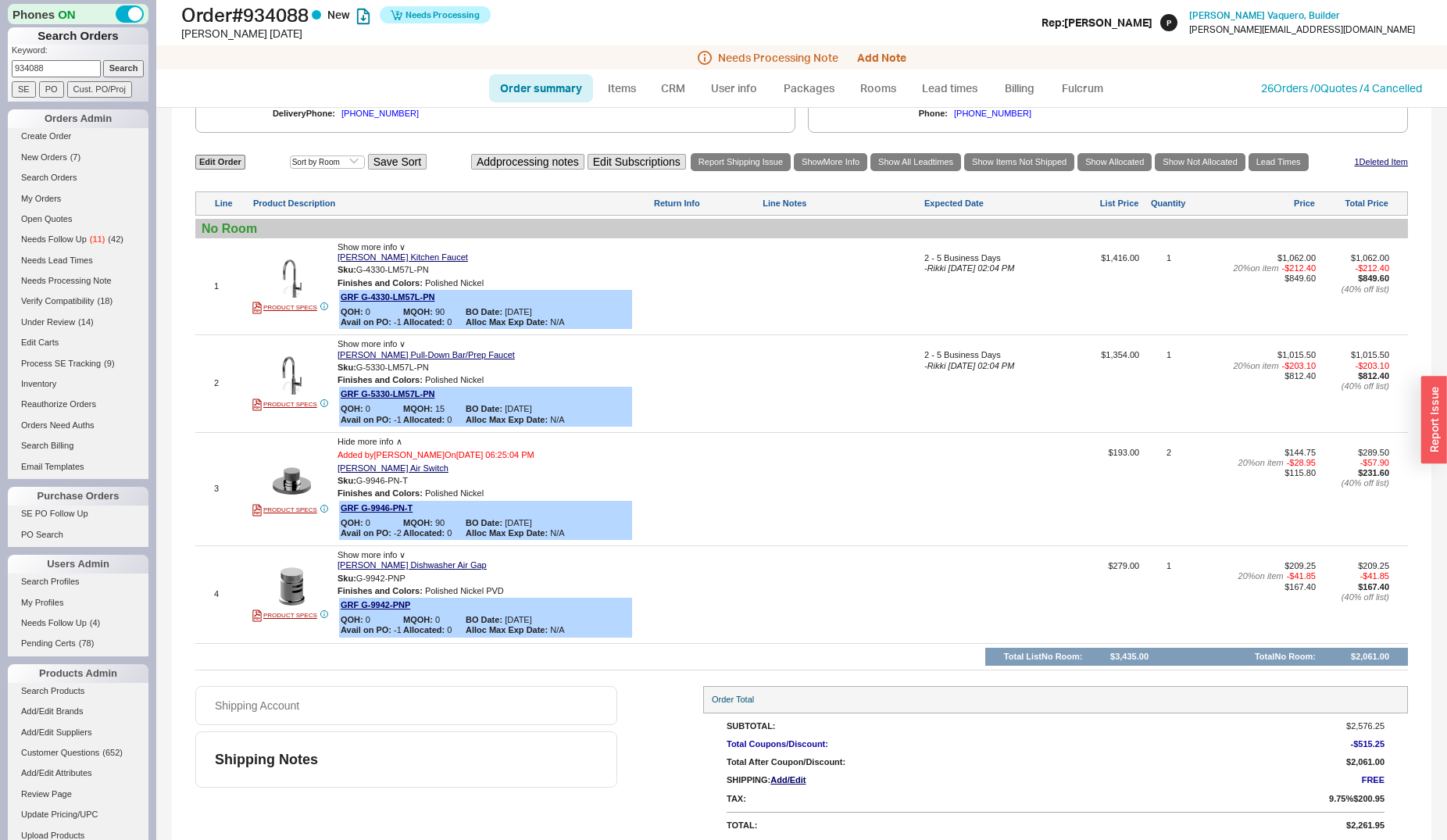
click at [359, 446] on span "Hide more info ∧" at bounding box center [370, 441] width 65 height 10
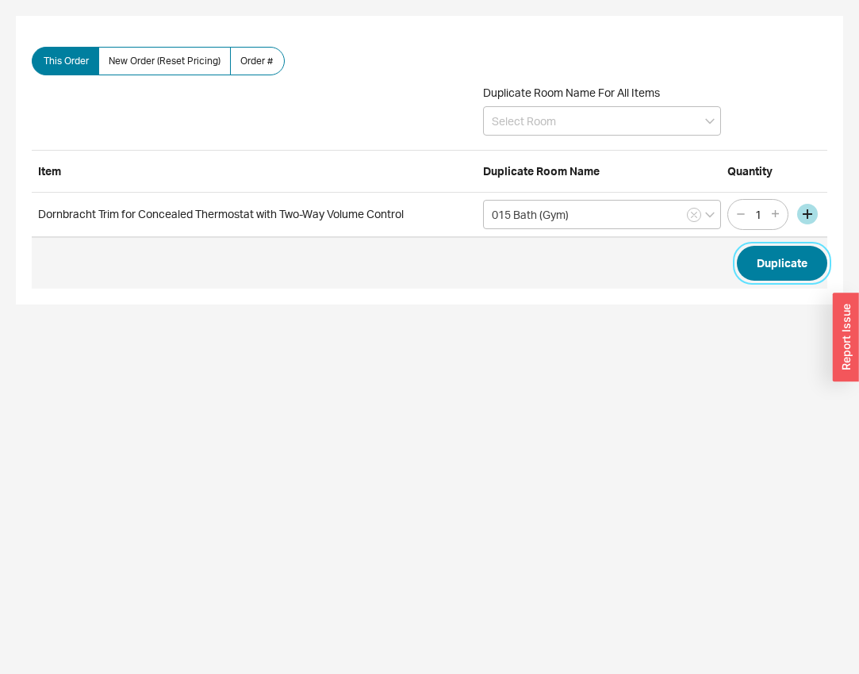
click at [759, 261] on button "Duplicate" at bounding box center [782, 263] width 90 height 35
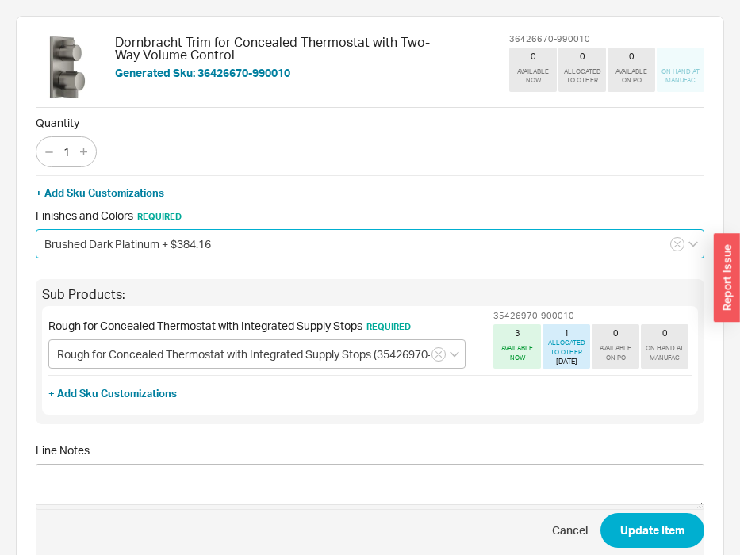
click at [158, 247] on input "Brushed Dark Platinum + $384.16" at bounding box center [370, 243] width 669 height 29
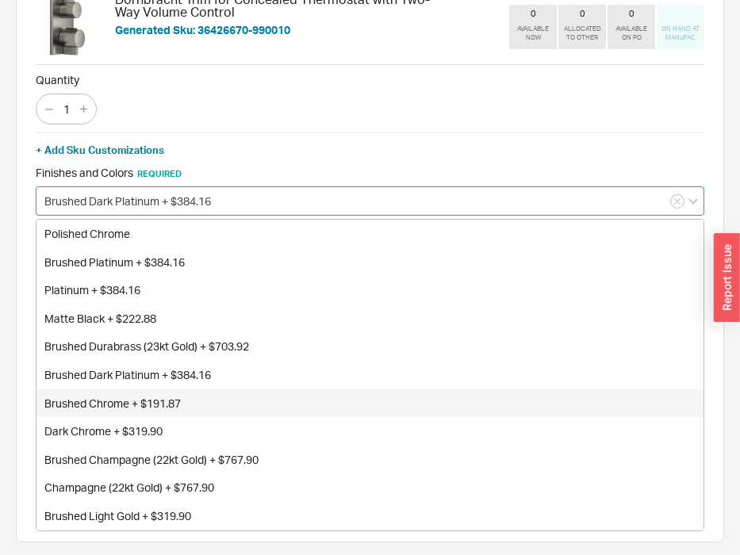
scroll to position [49, 0]
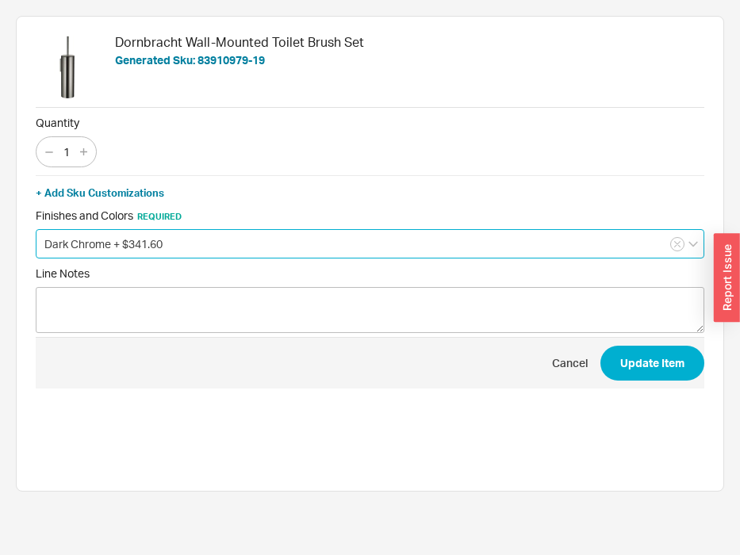
click at [159, 249] on input "Dark Chrome + $341.60" at bounding box center [370, 243] width 669 height 29
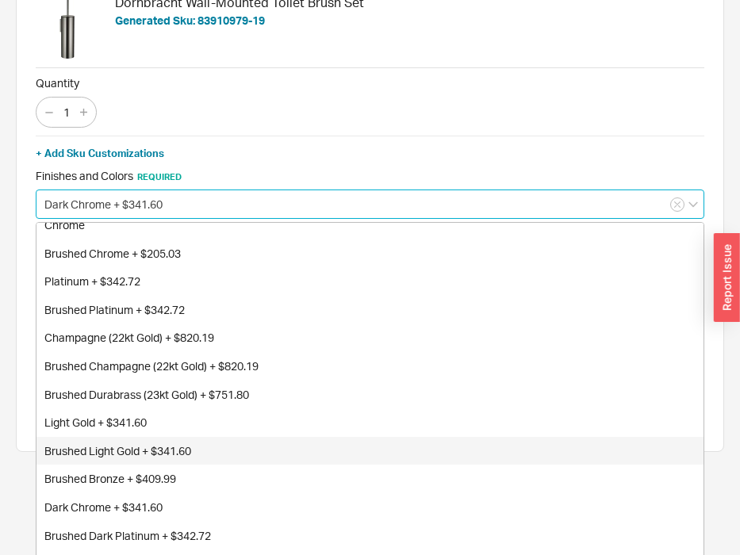
scroll to position [63, 0]
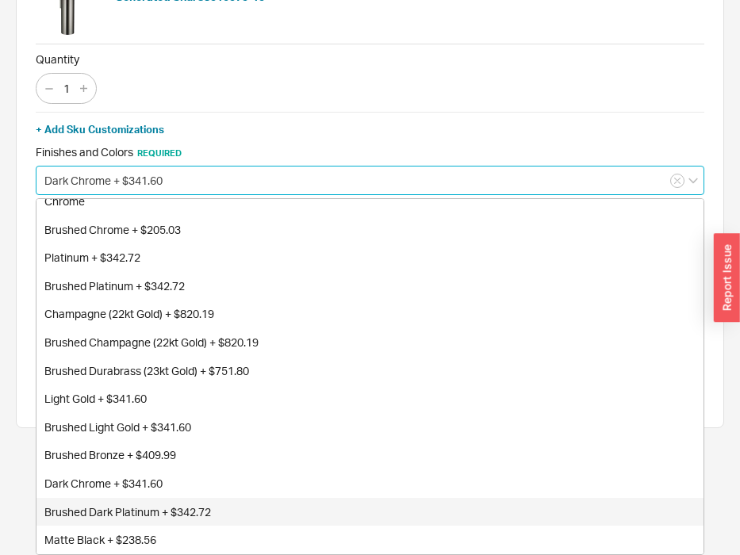
drag, startPoint x: 163, startPoint y: 512, endPoint x: 243, endPoint y: 504, distance: 80.6
click at [163, 513] on div "Brushed Dark Platinum + $342.72" at bounding box center [369, 512] width 667 height 29
type input "Brushed Dark Platinum + $342.72"
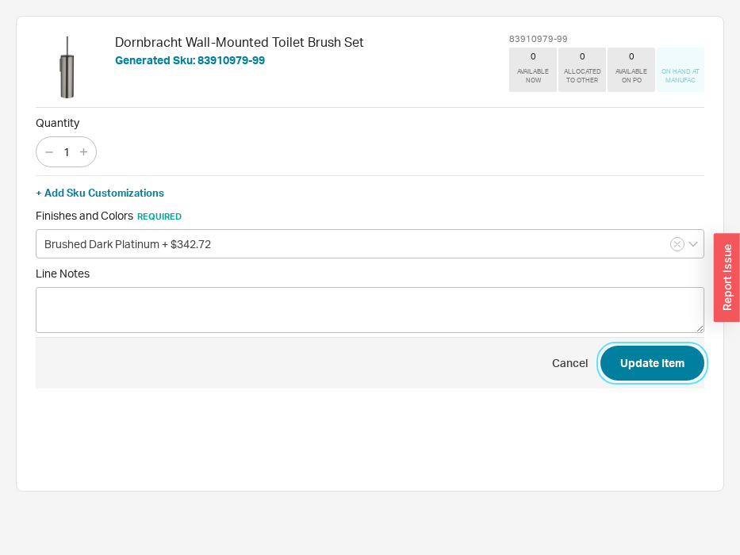
click at [630, 372] on button "Update Item" at bounding box center [652, 363] width 104 height 35
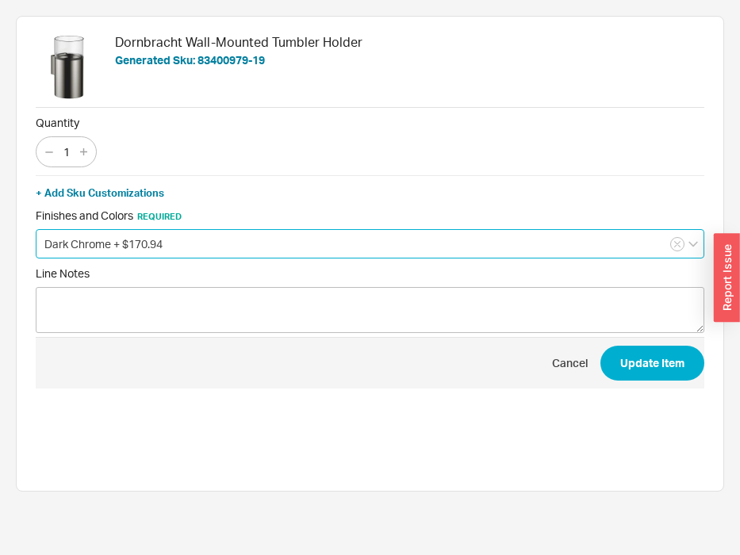
click at [182, 236] on input "Dark Chrome + $170.94" at bounding box center [370, 243] width 669 height 29
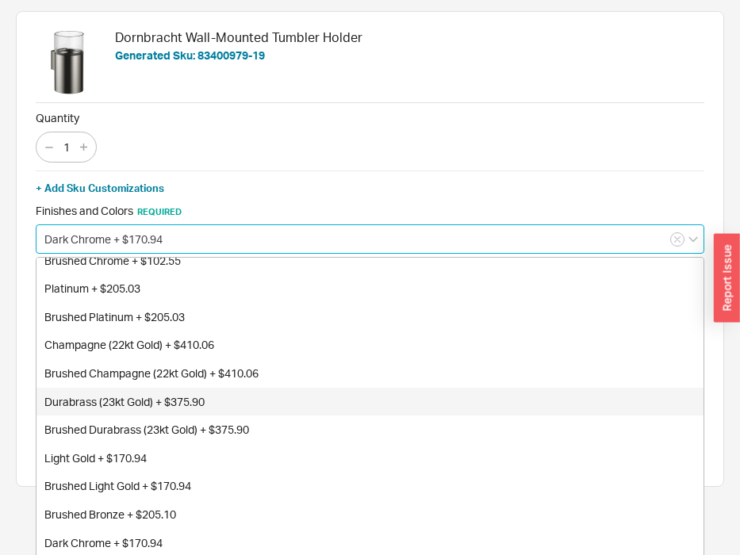
scroll to position [63, 0]
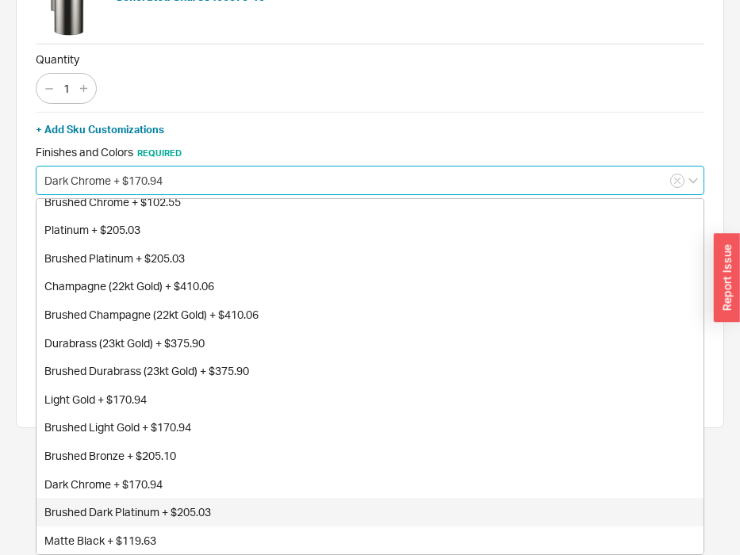
click at [163, 512] on div "Brushed Dark Platinum + $205.03" at bounding box center [369, 512] width 667 height 29
type input "Brushed Dark Platinum + $205.03"
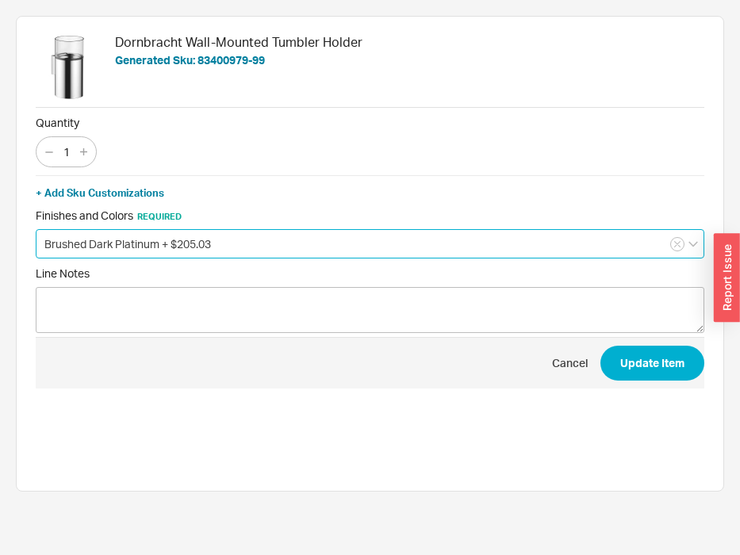
scroll to position [0, 0]
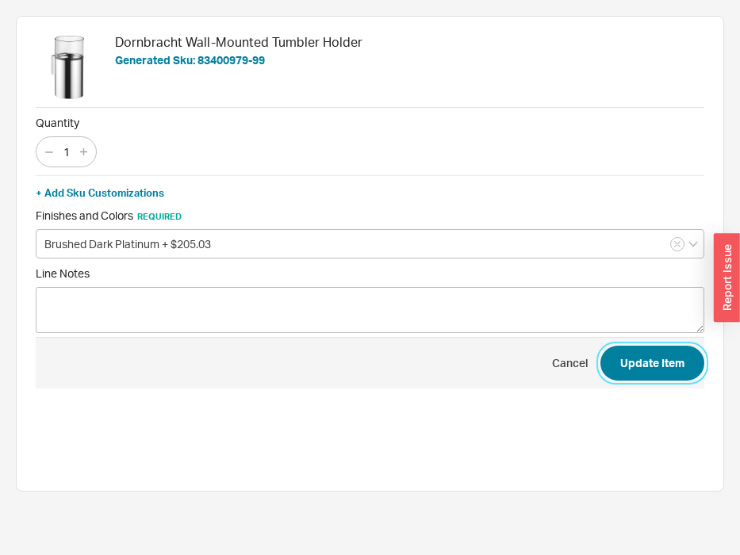
click at [643, 366] on button "Update Item" at bounding box center [652, 363] width 104 height 35
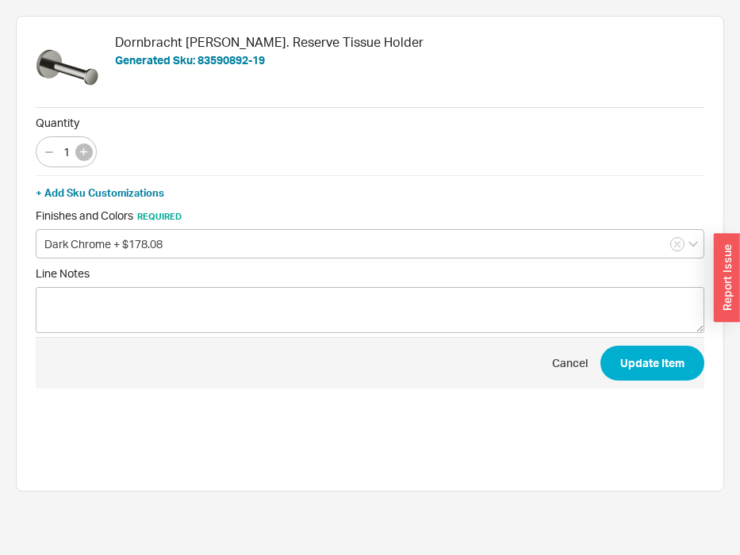
click at [87, 159] on button "button" at bounding box center [83, 152] width 17 height 17
type input "2"
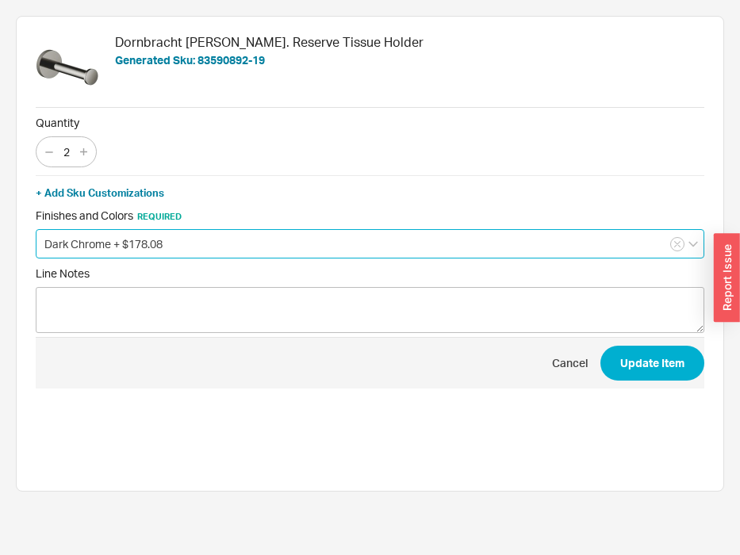
drag, startPoint x: 167, startPoint y: 239, endPoint x: 166, endPoint y: 255, distance: 16.7
click at [167, 240] on input "Dark Chrome + $178.08" at bounding box center [370, 243] width 669 height 29
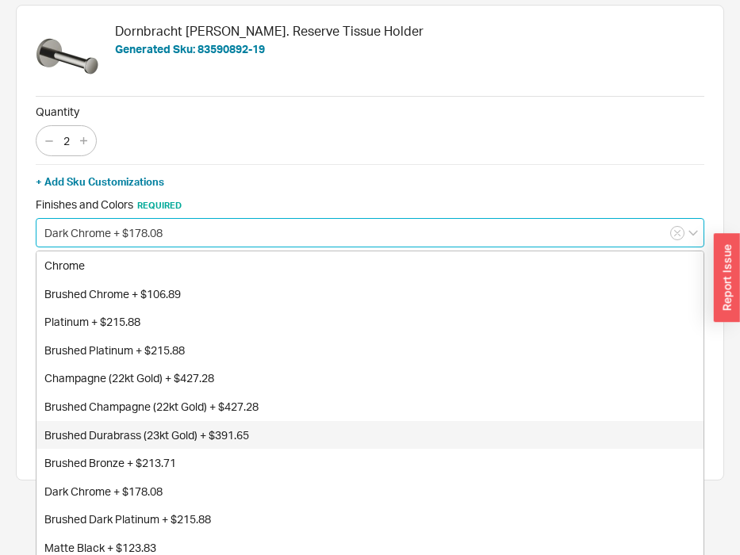
scroll to position [19, 0]
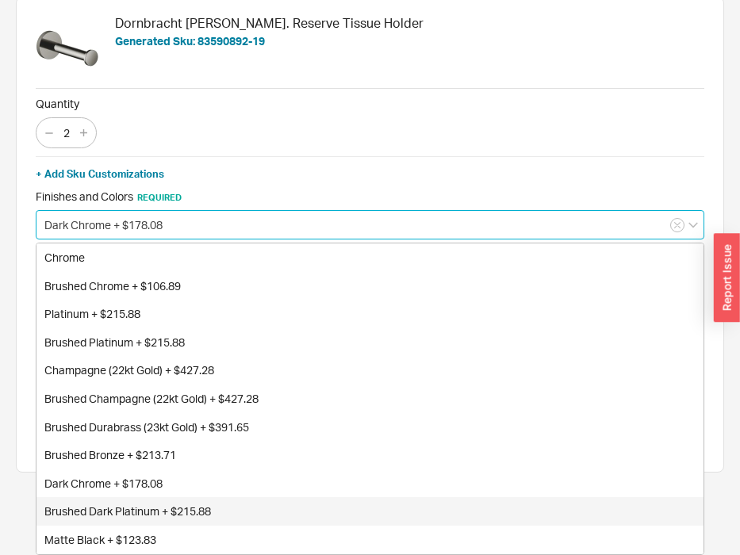
click at [159, 511] on div "Brushed Dark Platinum + $215.88" at bounding box center [369, 511] width 667 height 29
type input "Brushed Dark Platinum + $215.88"
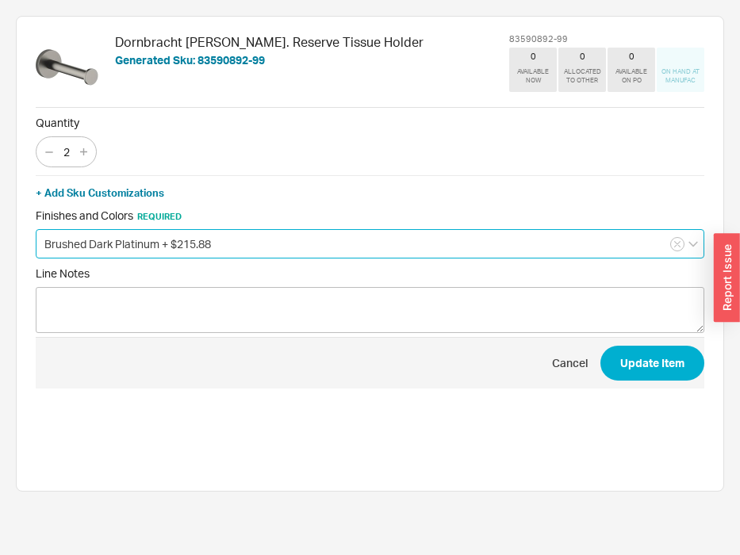
scroll to position [0, 0]
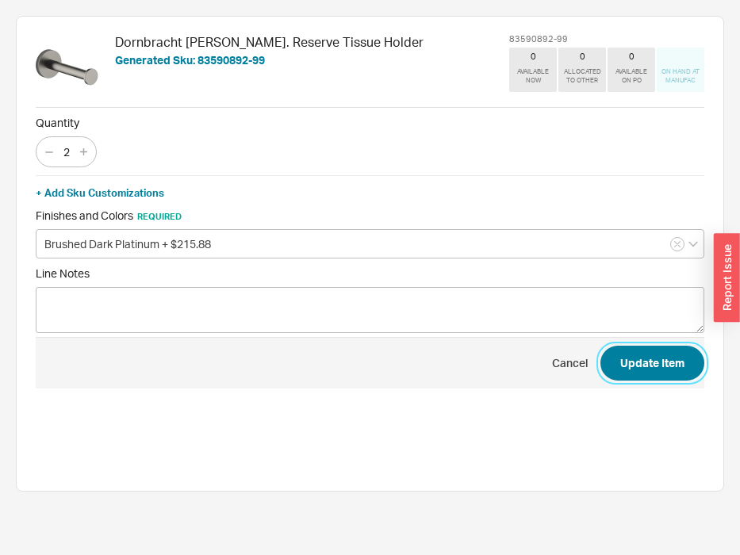
click at [641, 358] on button "Update Item" at bounding box center [652, 363] width 104 height 35
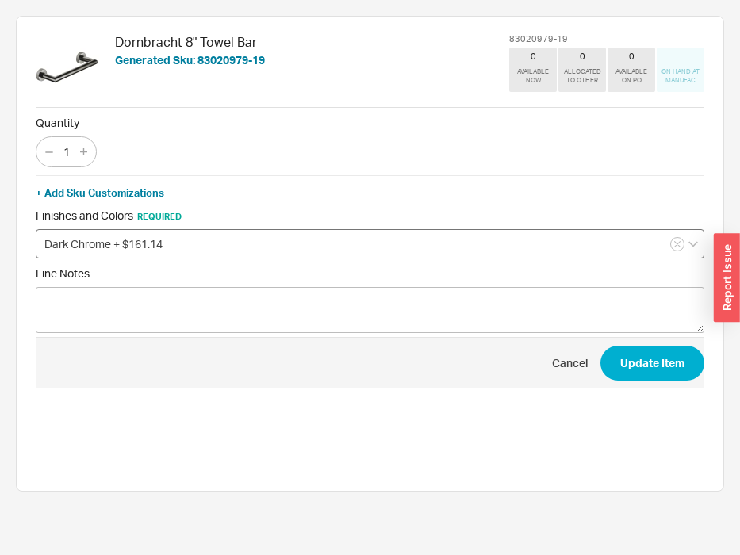
drag, startPoint x: 259, startPoint y: 259, endPoint x: 164, endPoint y: 251, distance: 94.7
click at [259, 258] on div "+ Add Sku Customizations Finishes and Colors Required Dark Chrome + $161.14" at bounding box center [370, 220] width 669 height 91
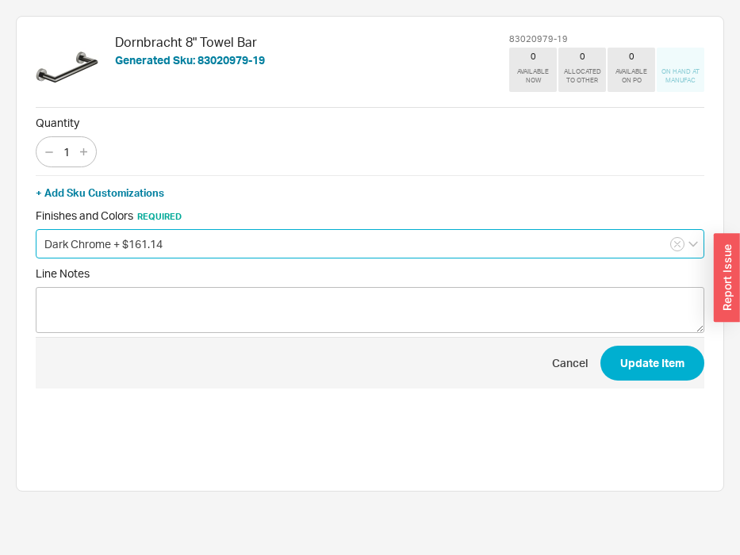
click at [146, 250] on input "Dark Chrome + $161.14" at bounding box center [370, 243] width 669 height 29
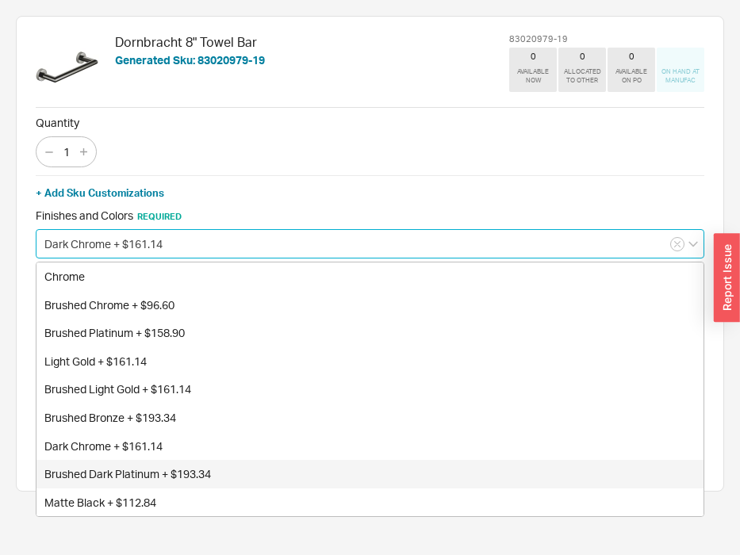
click at [161, 477] on div "Brushed Dark Platinum + $193.34" at bounding box center [369, 474] width 667 height 29
type input "Brushed Dark Platinum + $193.34"
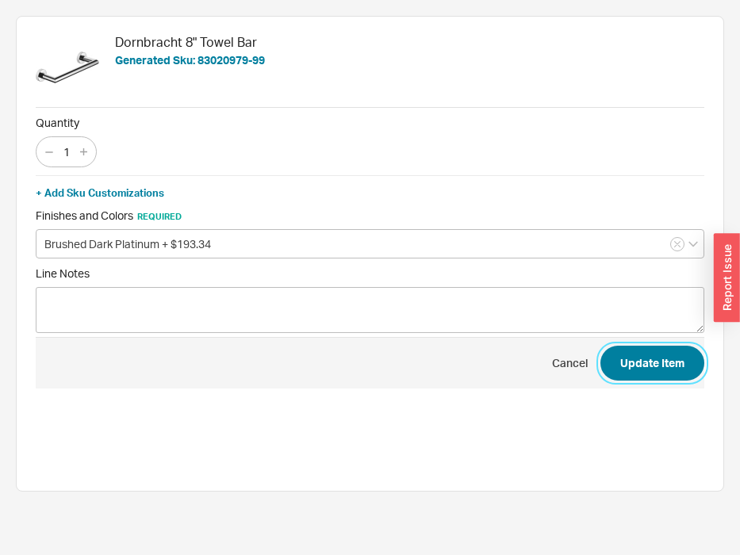
click at [659, 366] on button "Update Item" at bounding box center [652, 363] width 104 height 35
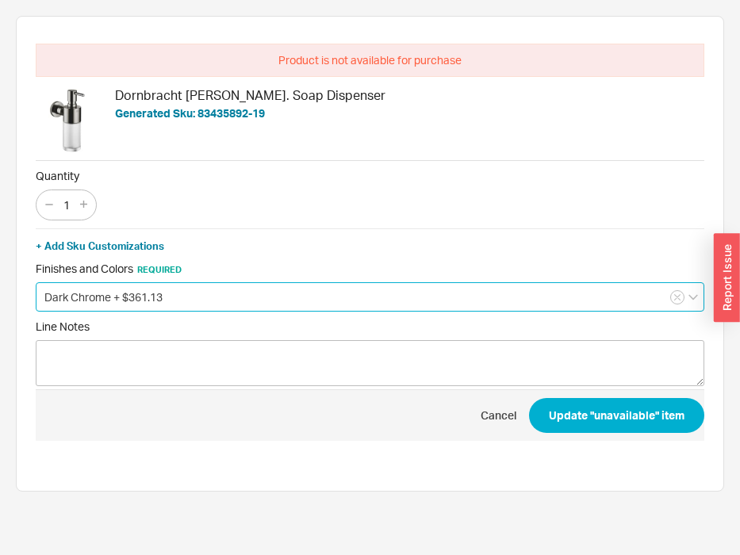
click at [176, 309] on input "Dark Chrome + $361.13" at bounding box center [370, 296] width 669 height 29
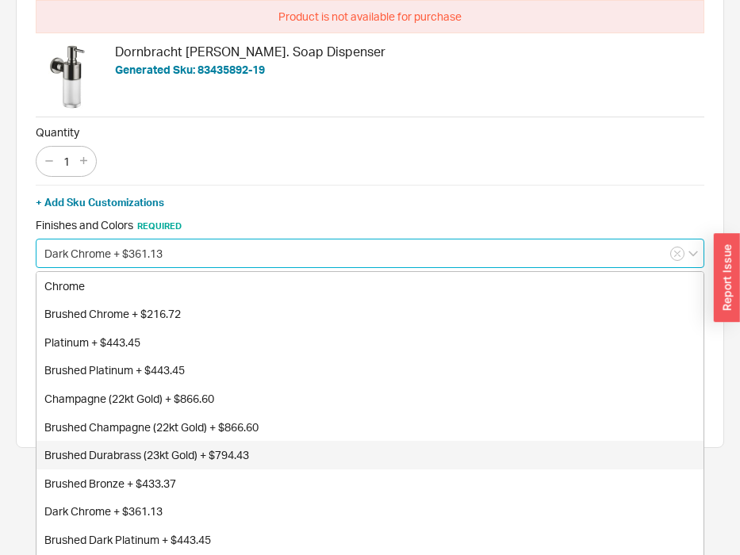
scroll to position [71, 0]
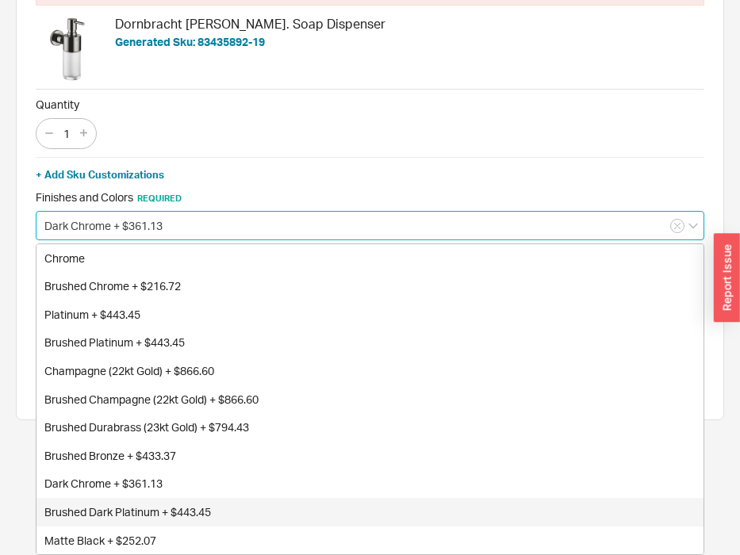
click at [184, 506] on div "Brushed Dark Platinum + $443.45" at bounding box center [369, 512] width 667 height 29
type input "Brushed Dark Platinum + $443.45"
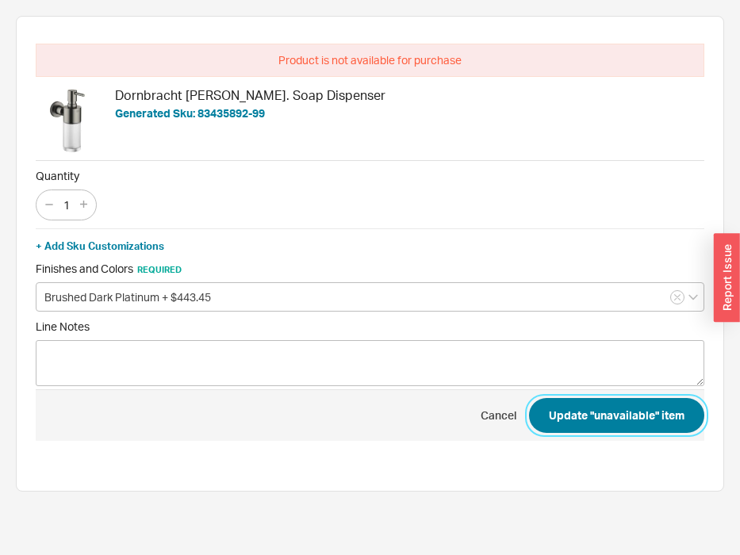
click at [598, 418] on button "Update "unavailable" item" at bounding box center [616, 415] width 175 height 35
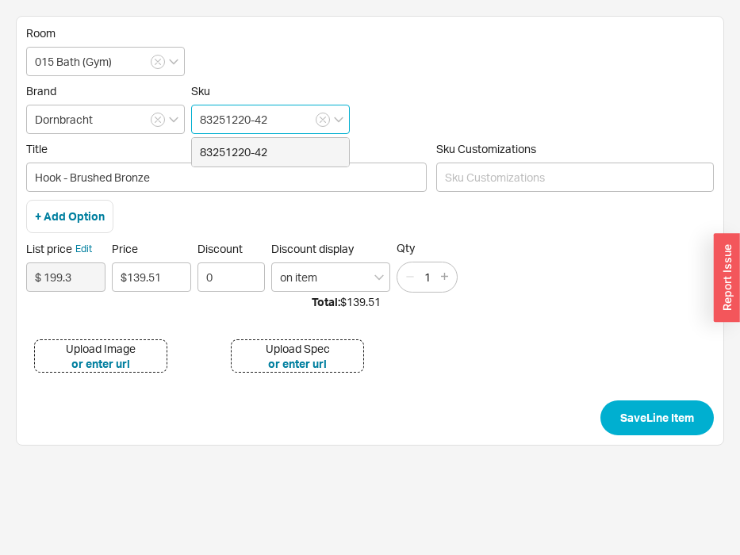
click at [284, 116] on input "83251220-42" at bounding box center [270, 119] width 159 height 29
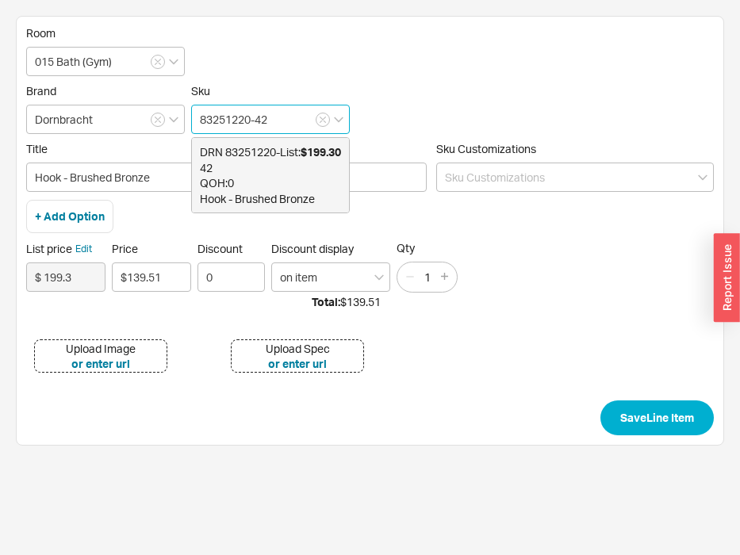
click at [270, 163] on span "DRN 83251220-42" at bounding box center [240, 159] width 80 height 31
type input "$199.30"
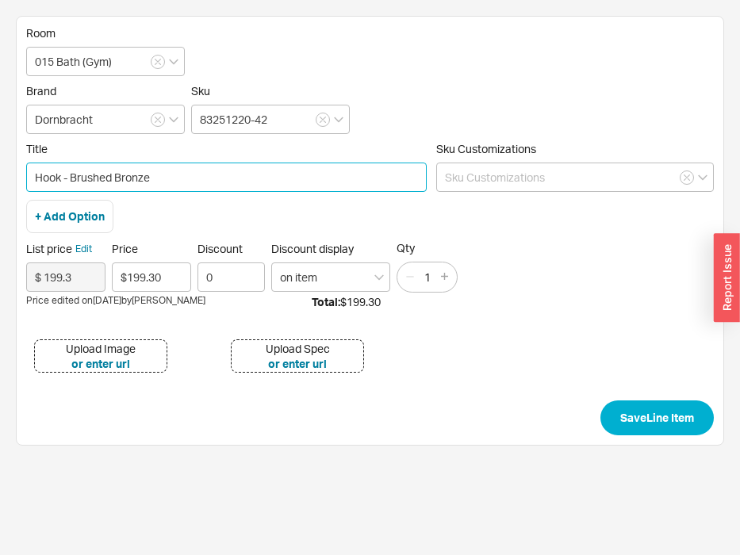
click at [255, 176] on input "Hook - Brushed Bronze" at bounding box center [226, 177] width 401 height 29
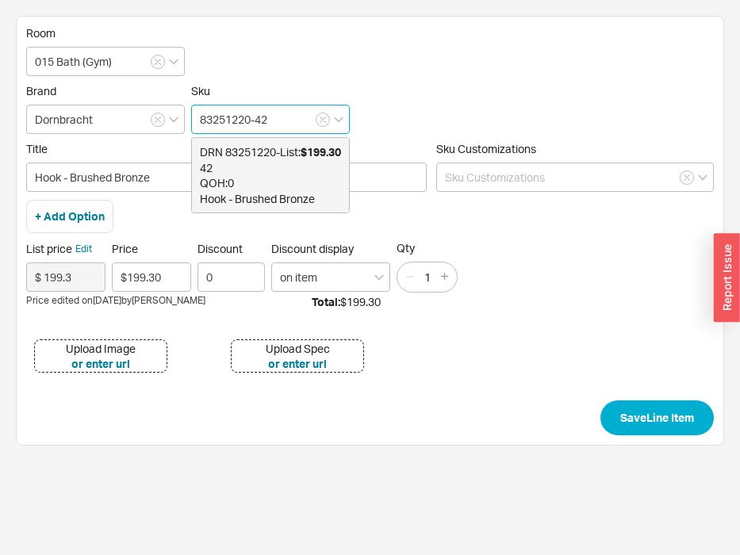
drag, startPoint x: 290, startPoint y: 127, endPoint x: 172, endPoint y: 124, distance: 118.2
click at [191, 124] on input "83251220-42" at bounding box center [270, 119] width 159 height 29
click at [231, 193] on div "Hook - Brushed Bronze" at bounding box center [270, 199] width 141 height 16
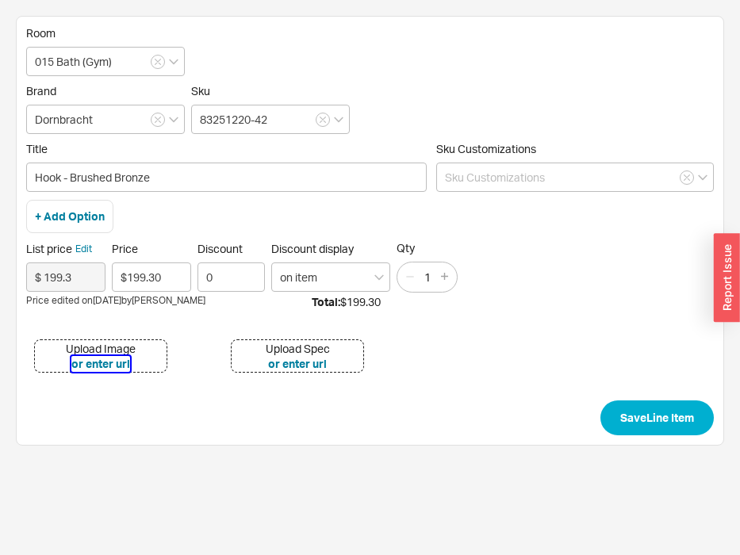
click at [111, 368] on button "or enter url" at bounding box center [100, 364] width 59 height 16
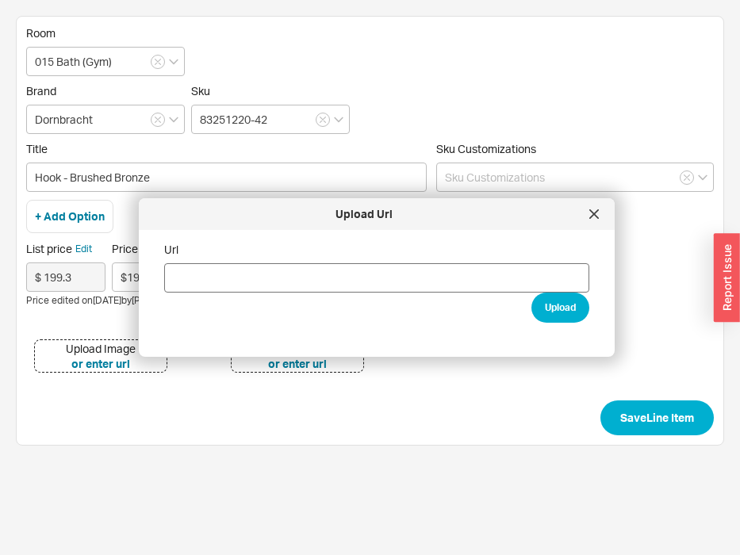
type input "https://media.cdn.dornbracht.com/v/sVstpojO///fit-in:858x10000/quality:80/image…"
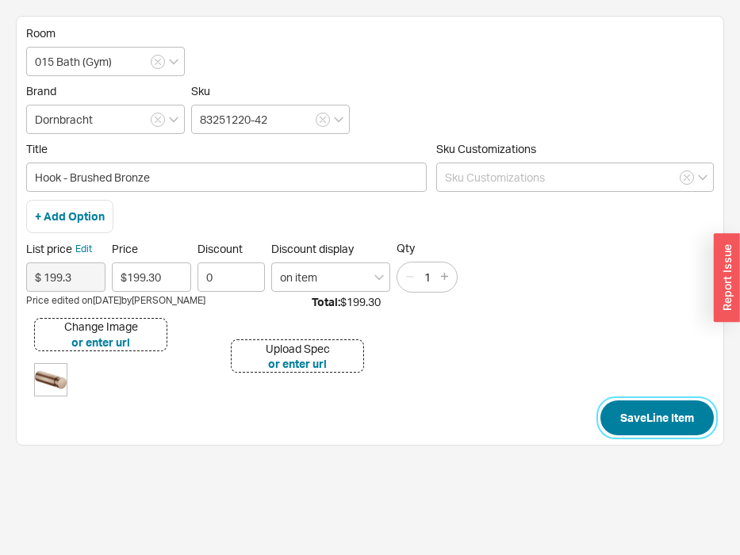
click at [680, 410] on button "Save Line Item" at bounding box center [656, 418] width 113 height 35
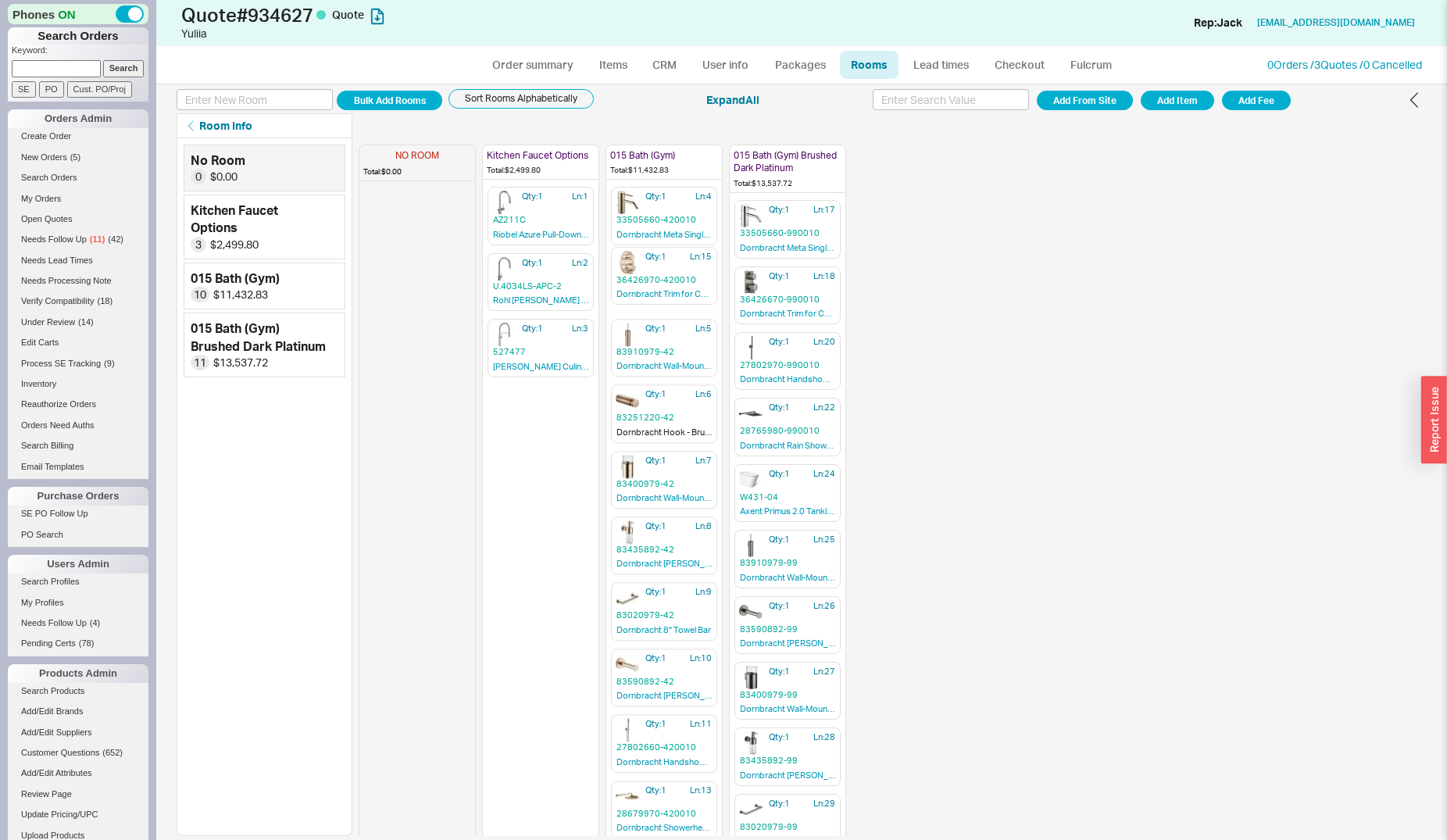
drag, startPoint x: 642, startPoint y: 791, endPoint x: 651, endPoint y: 263, distance: 528.1
click at [651, 263] on div "NO ROOM Total: $0.00 Kitchen Faucet Options Total: $2,499.80 Qty: 1 Ln: 1 AZ211…" at bounding box center [602, 486] width 488 height 697
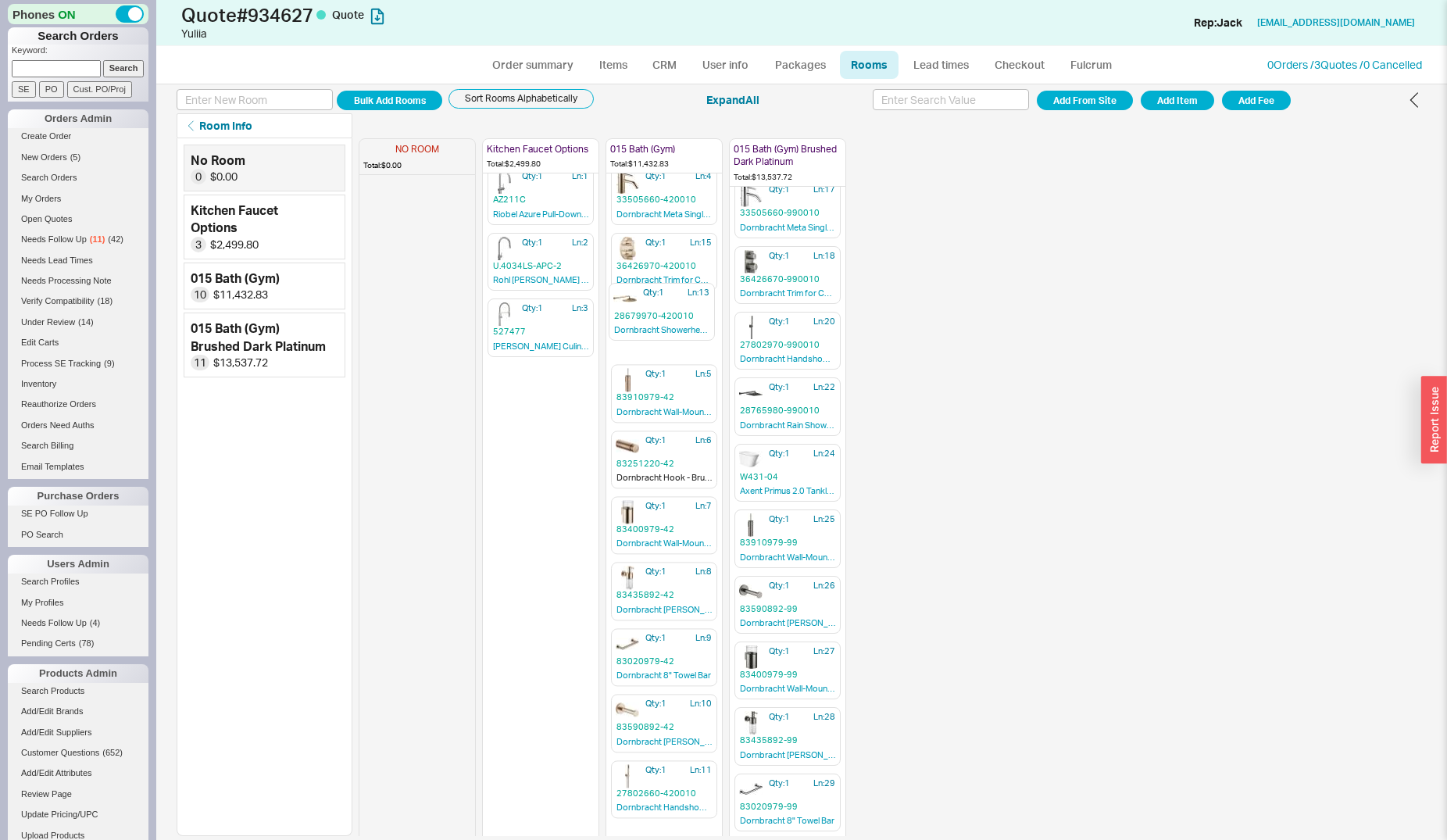
scroll to position [17, 0]
drag, startPoint x: 632, startPoint y: 718, endPoint x: 630, endPoint y: 335, distance: 383.0
click at [630, 335] on div "NO ROOM Total: $0.00 Kitchen Faucet Options Total: $2,499.80 Qty: 1 Ln: 1 AZ211…" at bounding box center [602, 471] width 488 height 697
drag, startPoint x: 640, startPoint y: 801, endPoint x: 658, endPoint y: 323, distance: 478.3
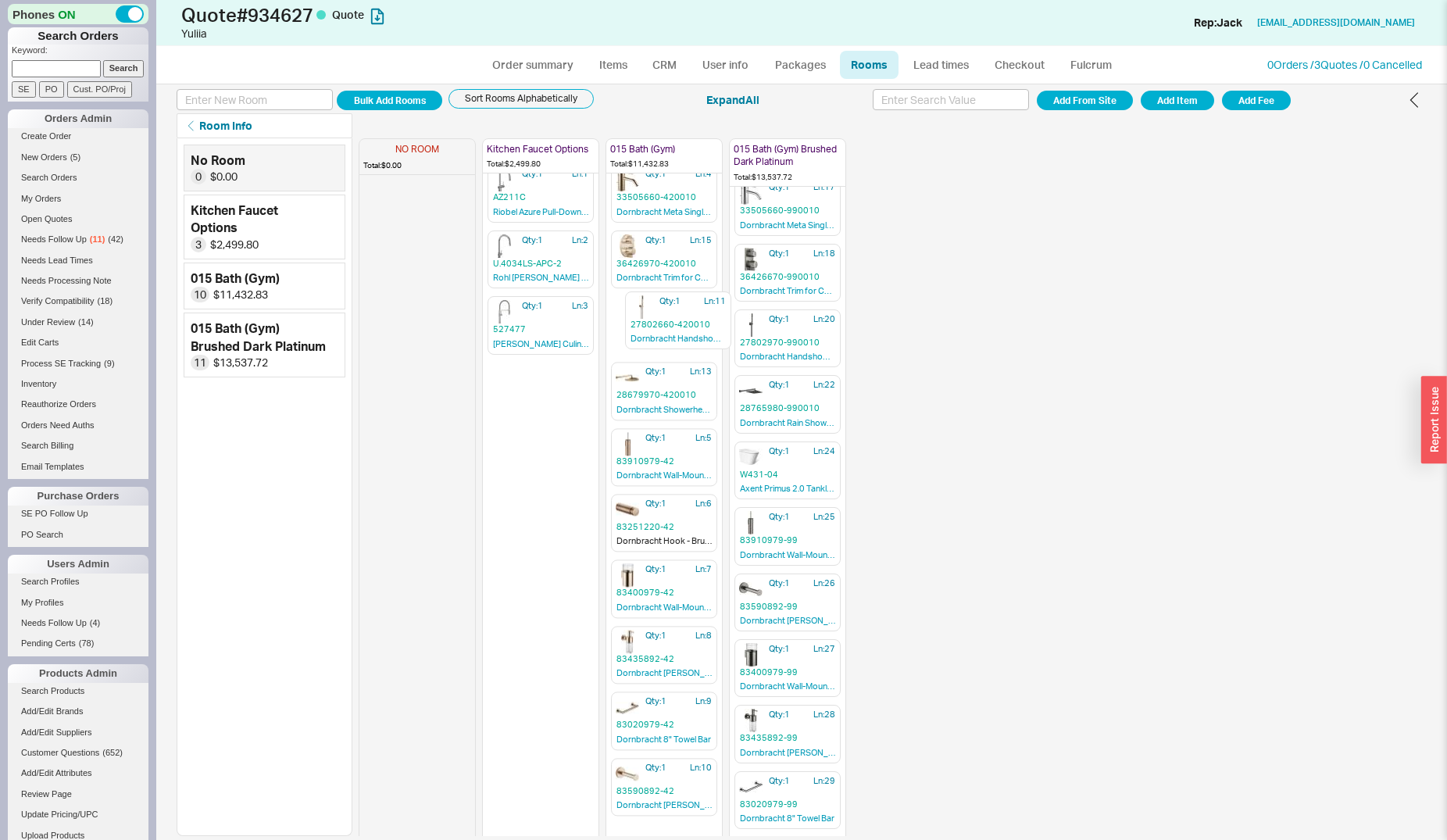
click at [658, 323] on div "NO ROOM Total: $0.00 Kitchen Faucet Options Total: $2,499.80 Qty: 1 Ln: 1 AZ211…" at bounding box center [602, 464] width 488 height 697
click at [746, 450] on input "checkbox" at bounding box center [746, 451] width 14 height 14
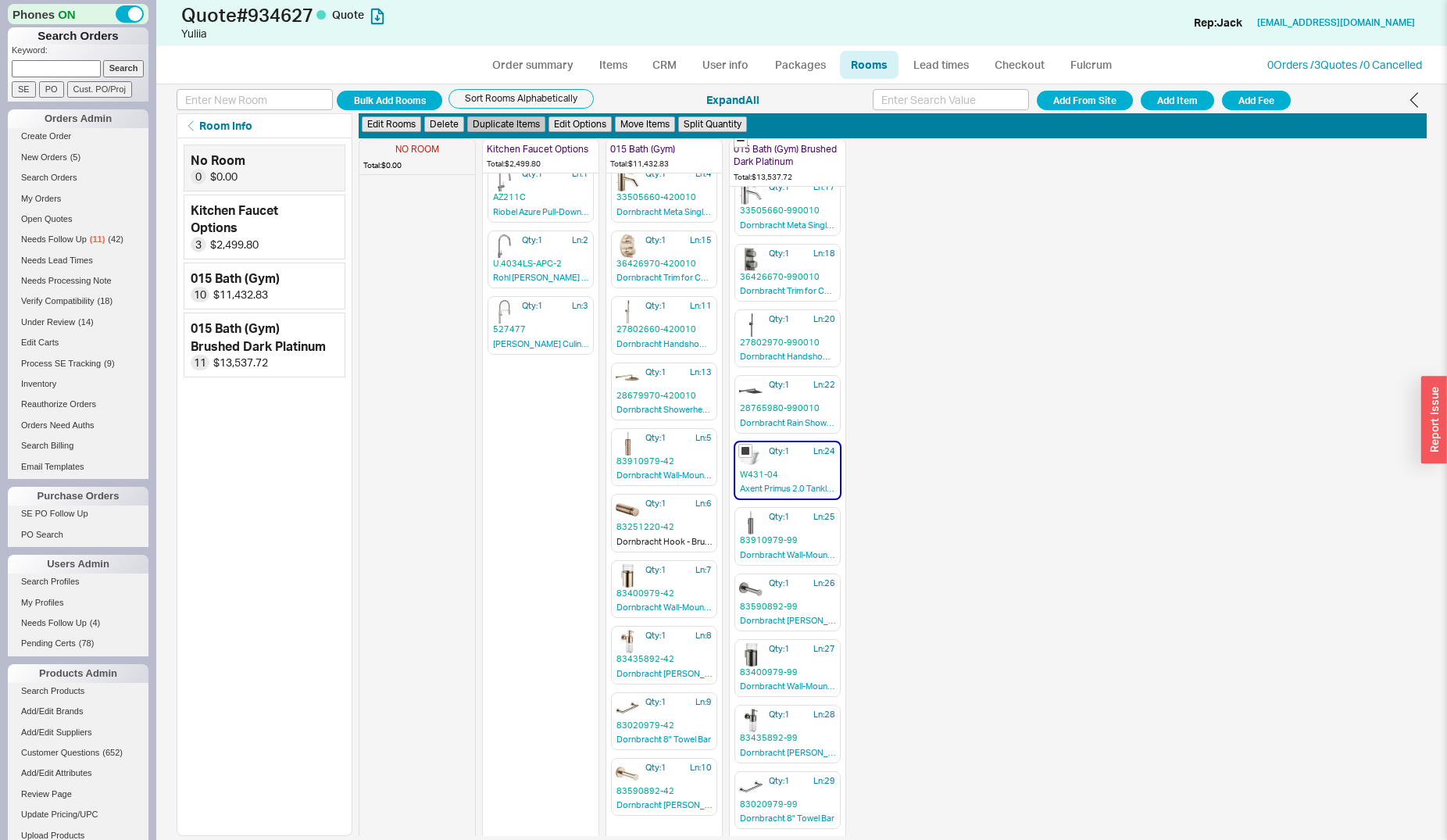
click at [523, 127] on button "Duplicate Items" at bounding box center [505, 124] width 78 height 17
checkbox input "false"
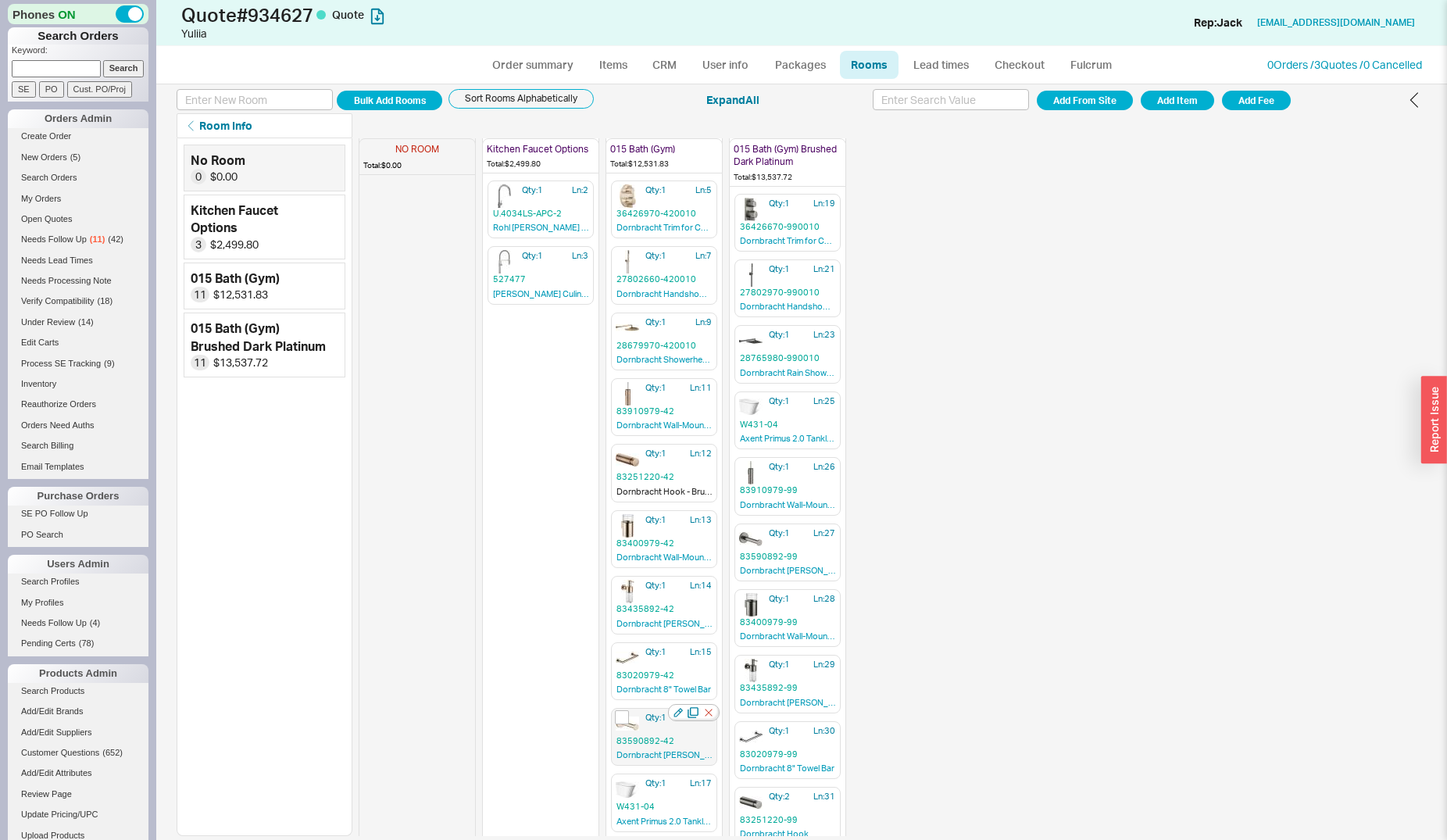
scroll to position [90, 0]
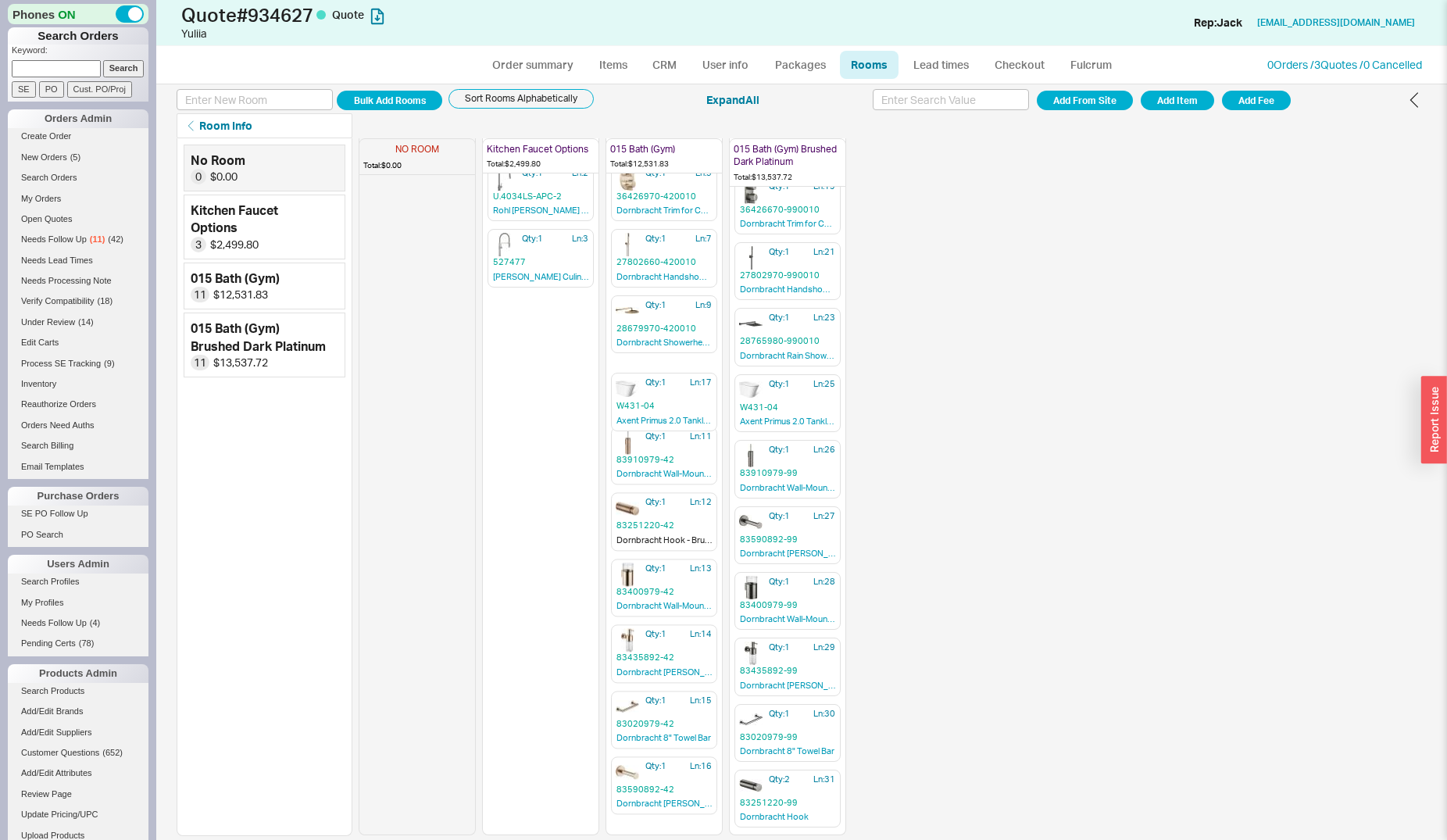
drag, startPoint x: 641, startPoint y: 768, endPoint x: 654, endPoint y: 354, distance: 414.2
click at [654, 354] on div "NO ROOM Total: $0.00 Kitchen Faucet Options Total: $2,499.80 Qty: 1 Ln: 1 AZ211…" at bounding box center [602, 397] width 488 height 697
drag, startPoint x: 776, startPoint y: 797, endPoint x: 785, endPoint y: 794, distance: 9.5
click at [785, 794] on div "NO ROOM Total: $0.00 Kitchen Faucet Options Total: $2,499.80 Qty: 1 Ln: 1 AZ211…" at bounding box center [892, 486] width 1068 height 697
drag, startPoint x: 642, startPoint y: 524, endPoint x: 669, endPoint y: 768, distance: 245.5
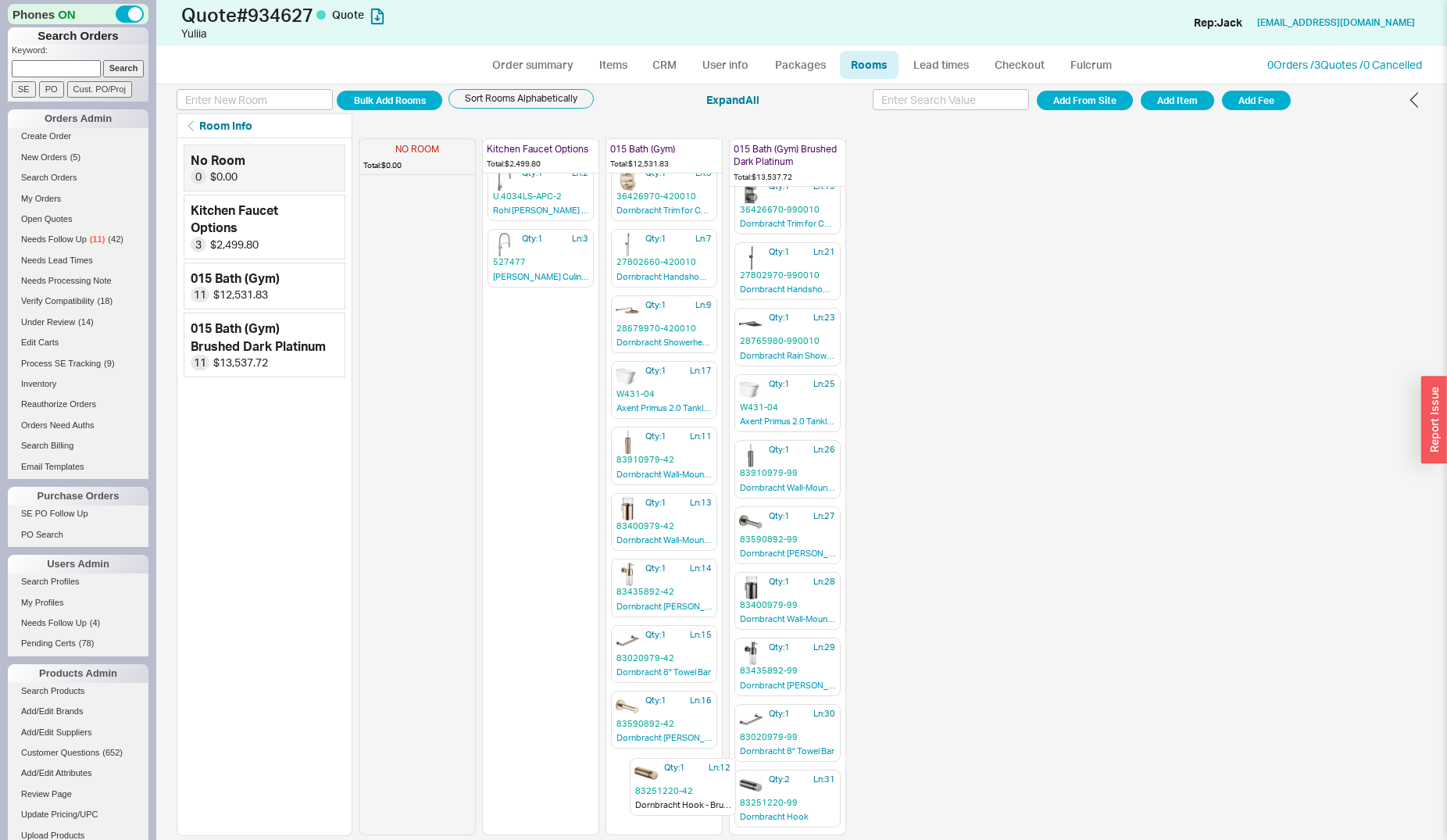
click at [663, 795] on div "NO ROOM Total: $0.00 Kitchen Faucet Options Total: $2,499.80 Qty: 1 Ln: 1 AZ211…" at bounding box center [892, 486] width 1068 height 697
drag, startPoint x: 648, startPoint y: 716, endPoint x: 696, endPoint y: 413, distance: 306.8
click at [696, 413] on div "NO ROOM Total: $0.00 Kitchen Faucet Options Total: $2,499.80 Qty: 1 Ln: 1 AZ211…" at bounding box center [602, 397] width 488 height 697
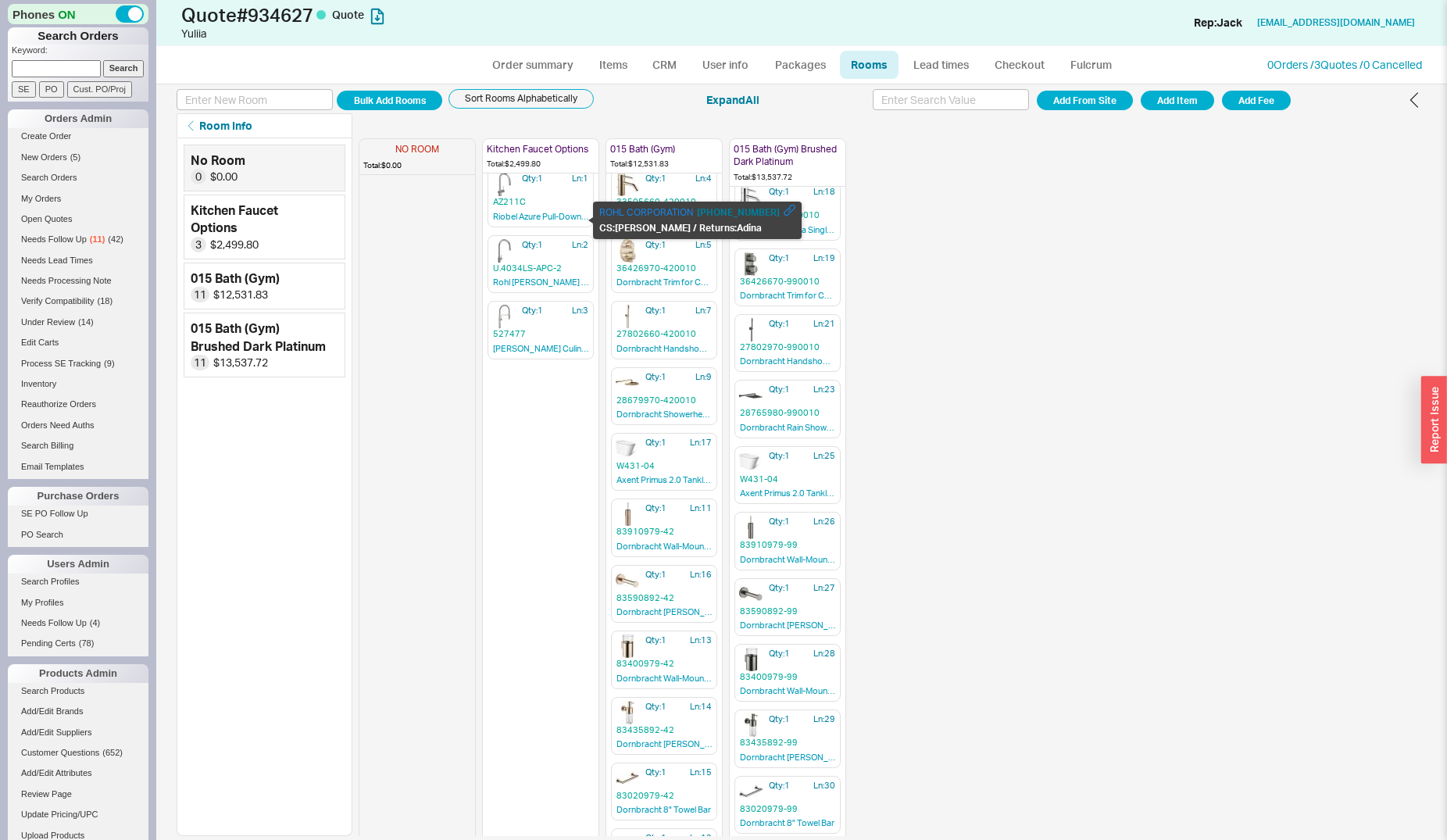
scroll to position [0, 0]
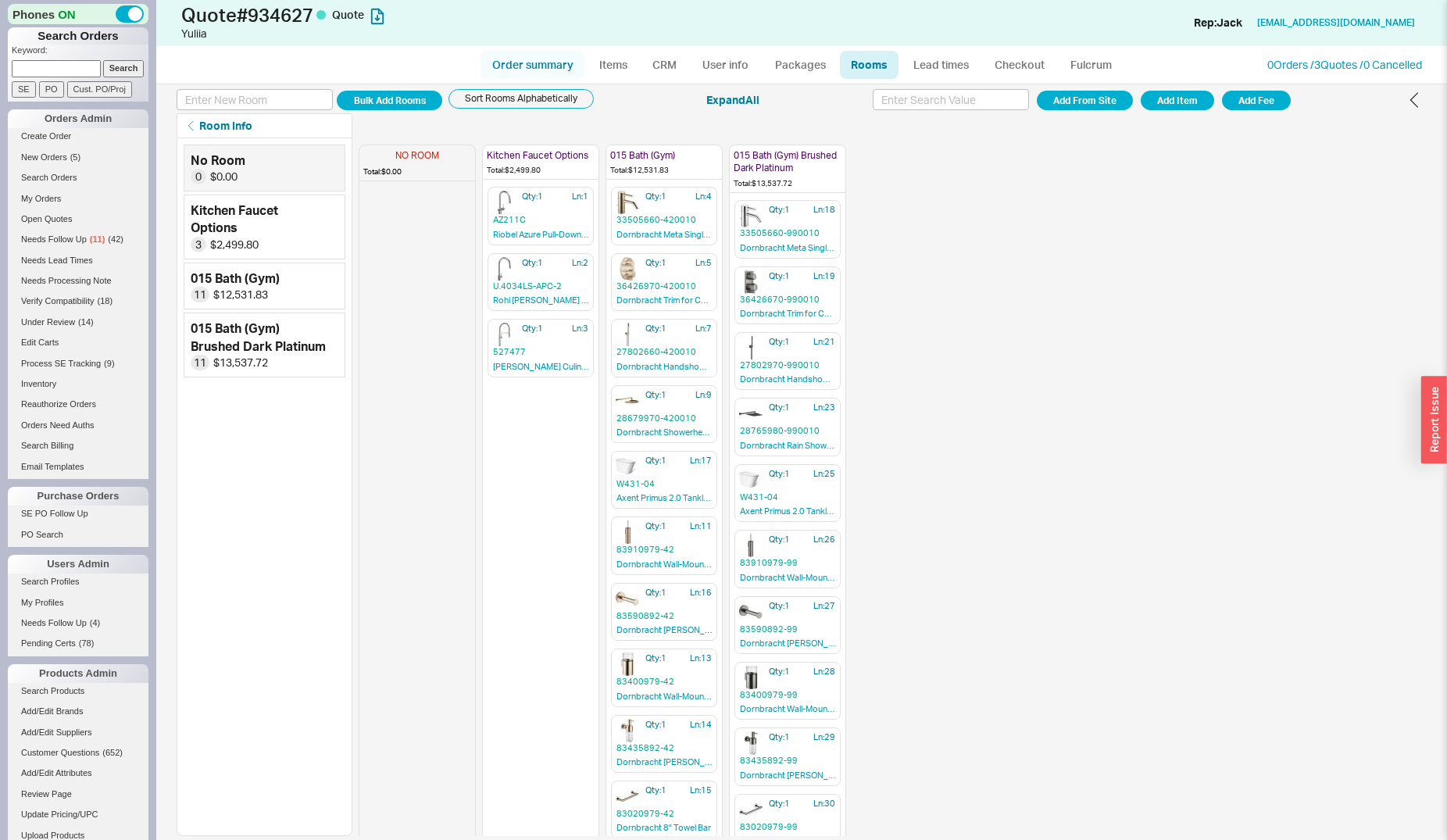
click at [521, 69] on link "Order summary" at bounding box center [532, 65] width 103 height 29
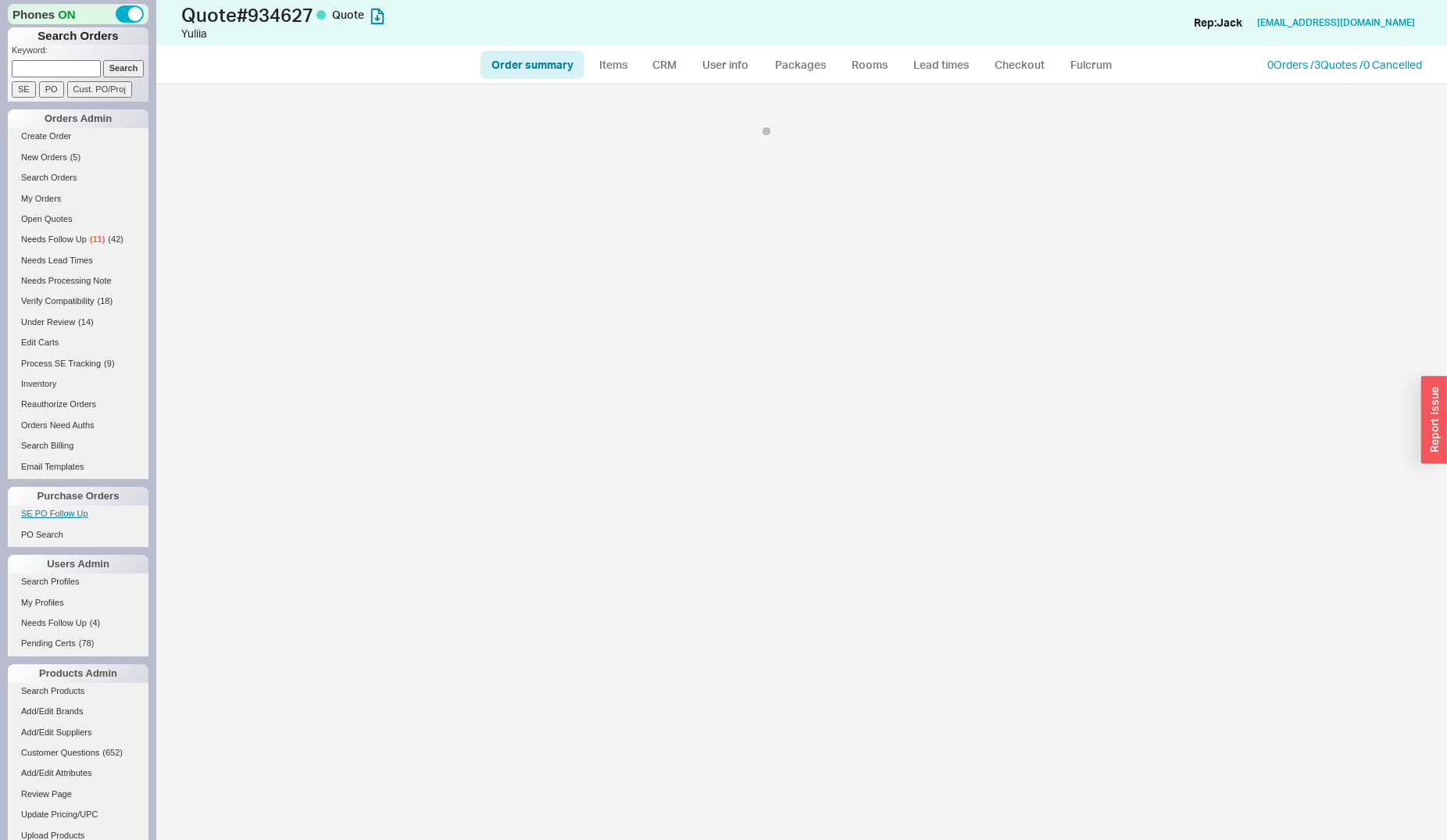
select select "*"
select select "LOW"
select select "3"
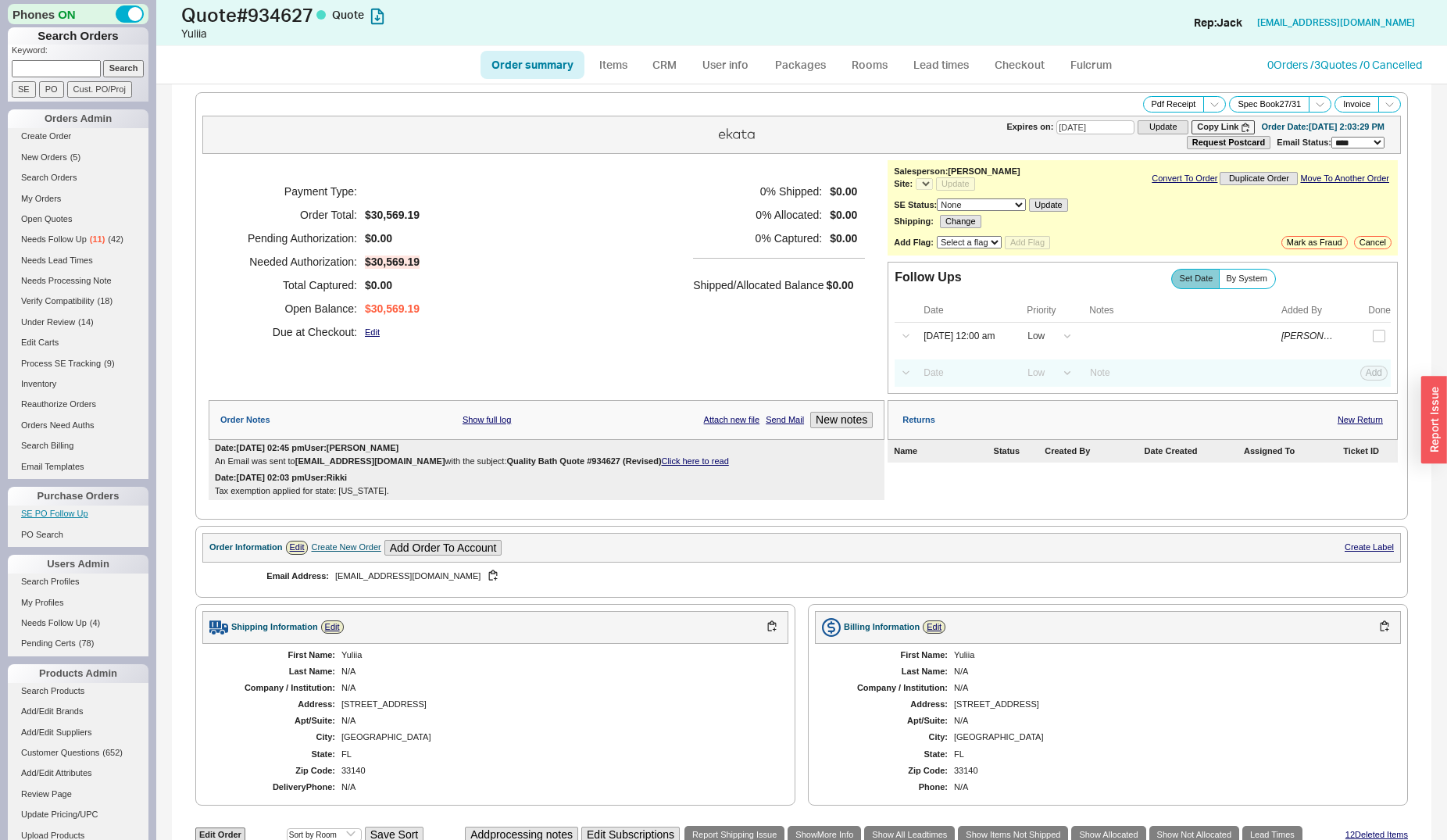
select select "*"
click at [618, 65] on link "Items" at bounding box center [613, 65] width 51 height 29
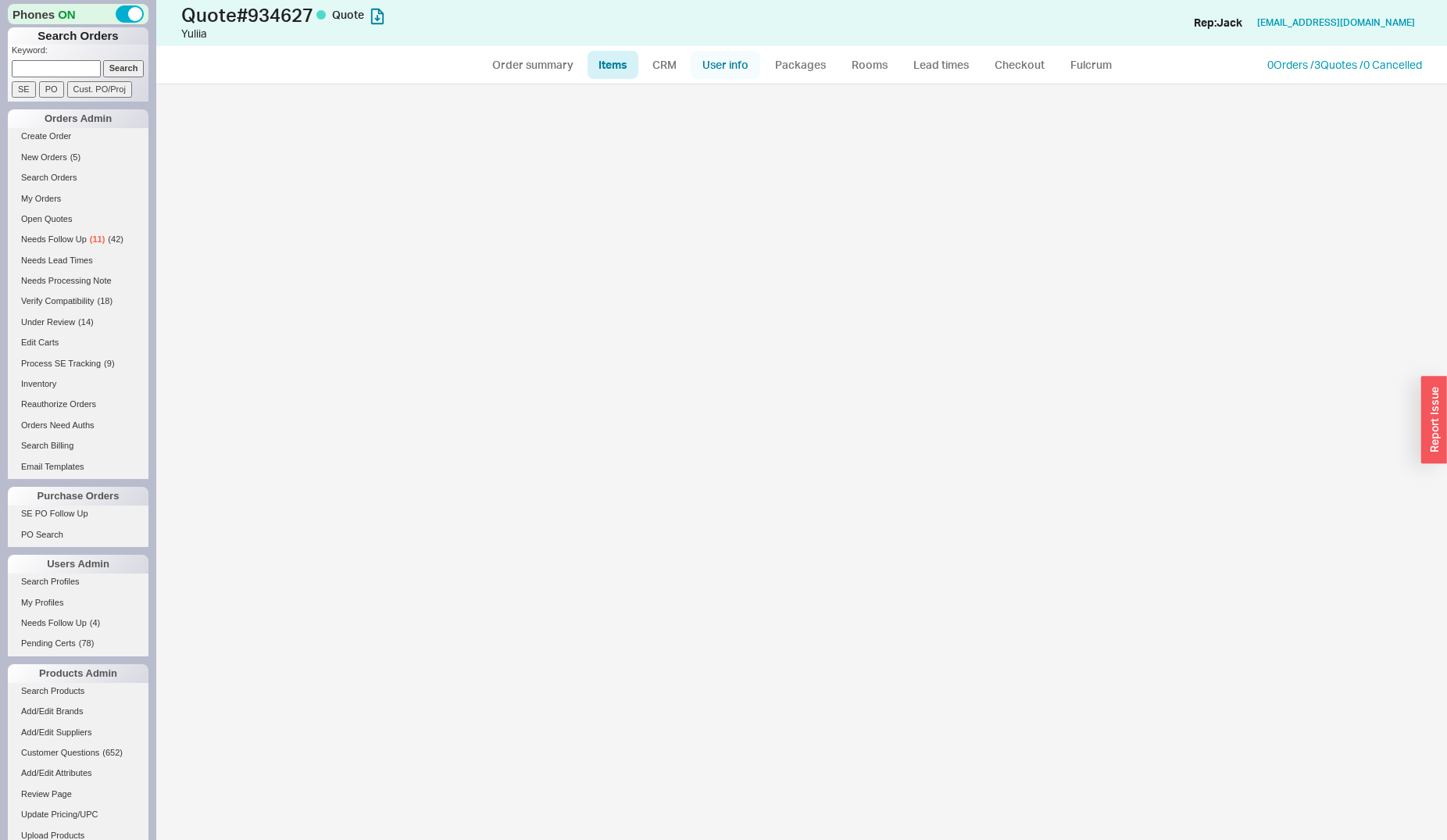
select select "3"
select select "ON_CHECKOUT_AGGREGATED"
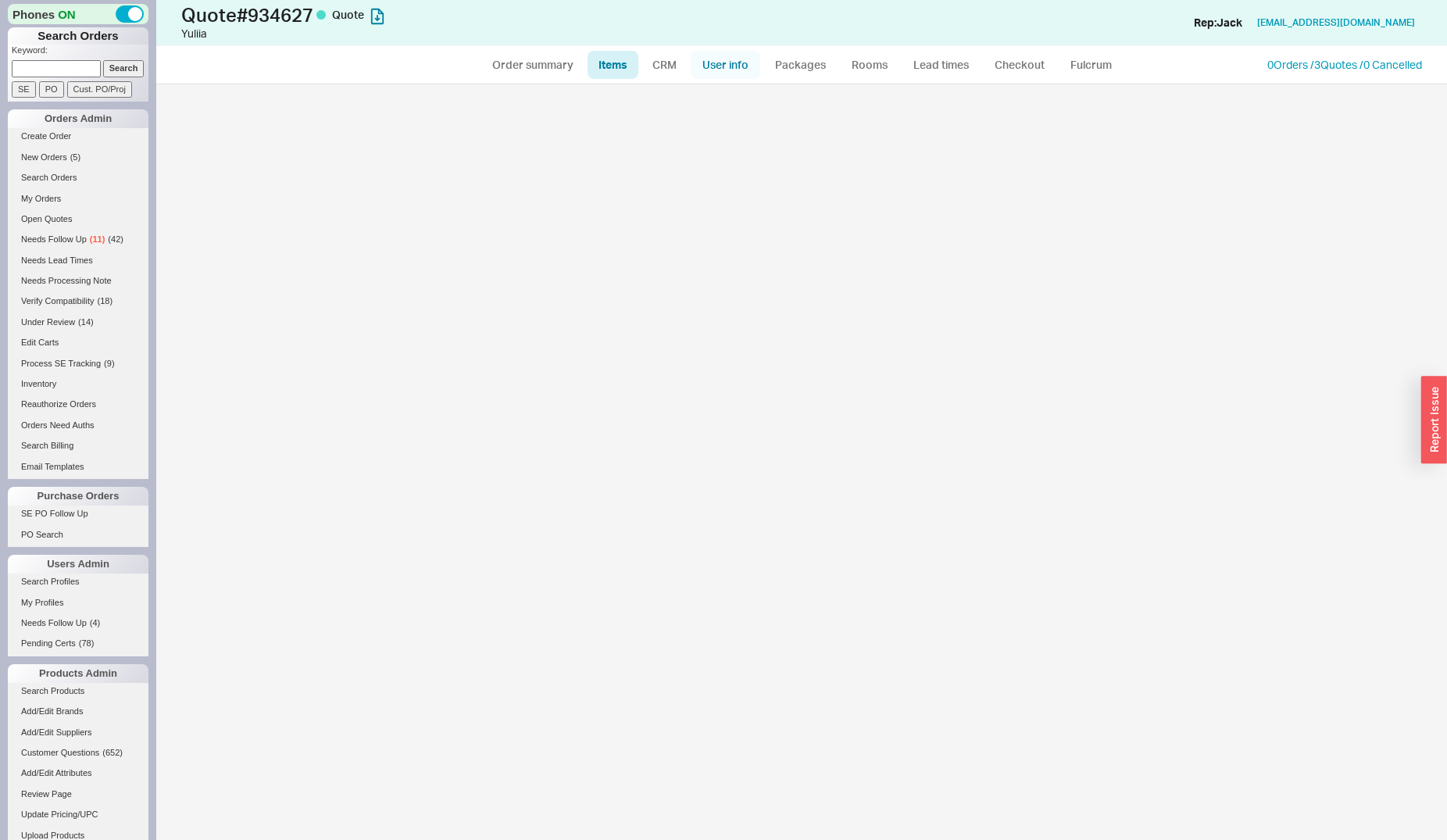
select select "ON_CHECKOUT_AGGREGATED"
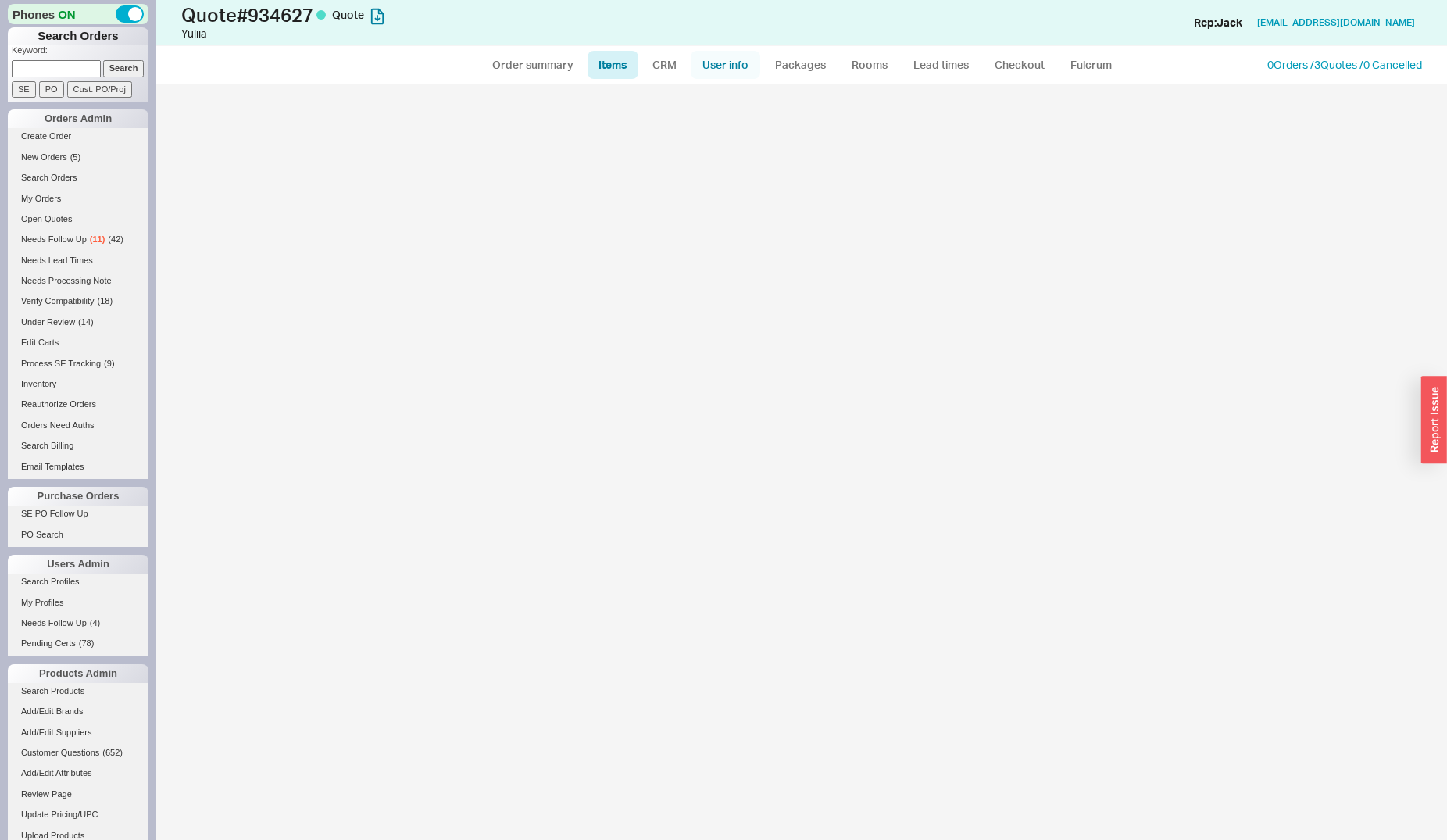
select select "ON_CHECKOUT_AGGREGATED"
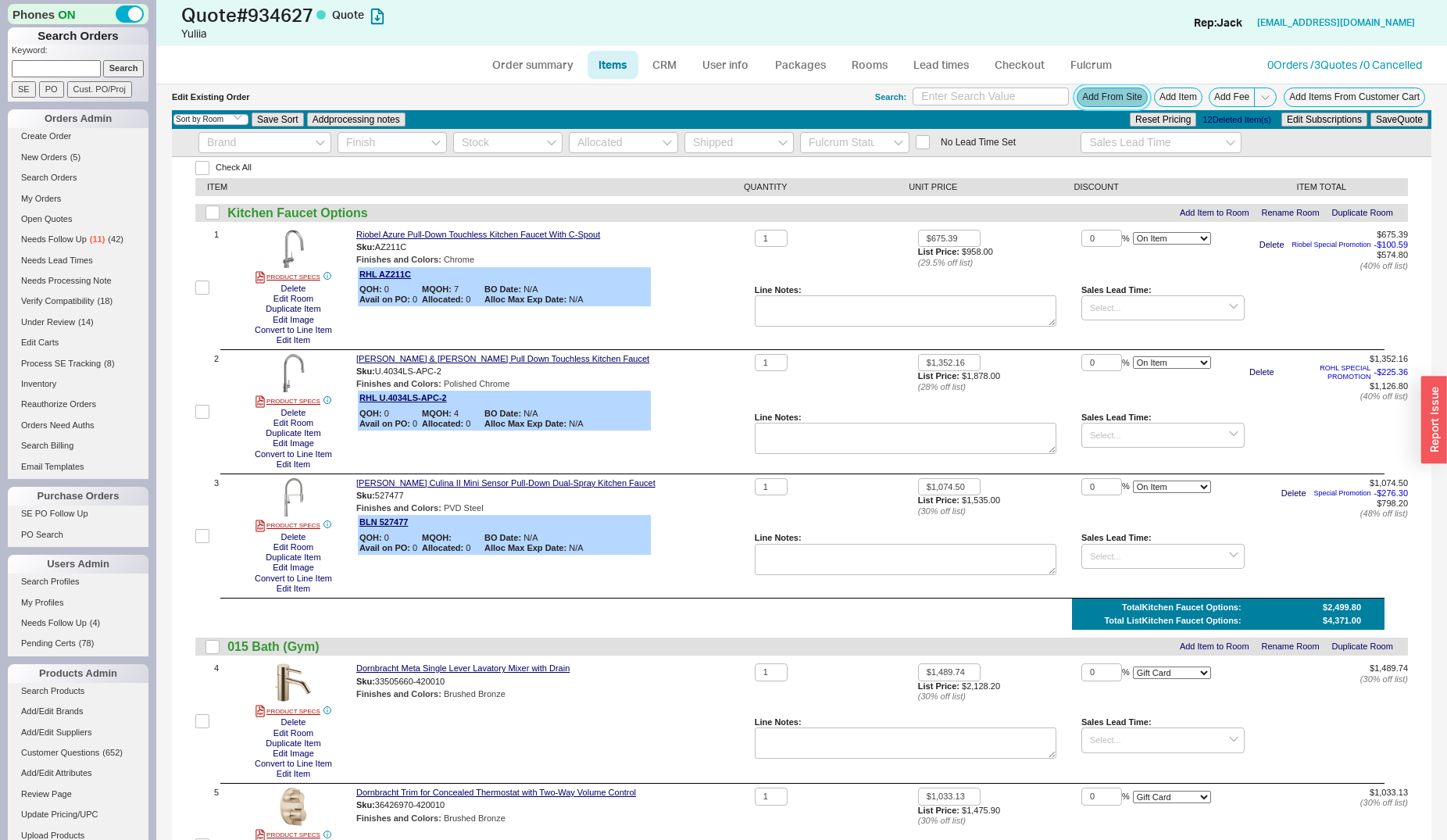
click at [1082, 103] on button "Add From Site" at bounding box center [1112, 97] width 71 height 20
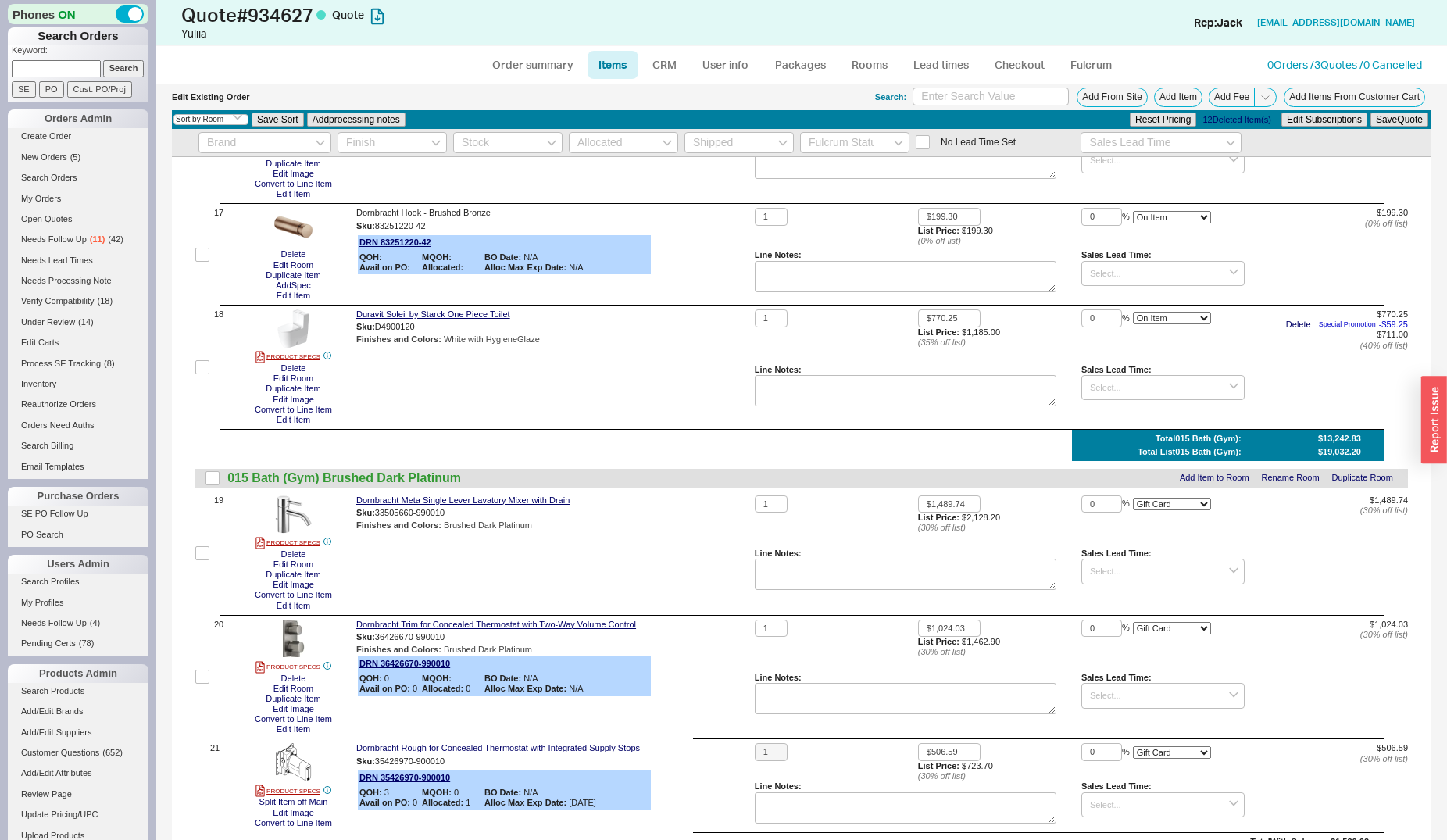
scroll to position [1992, 0]
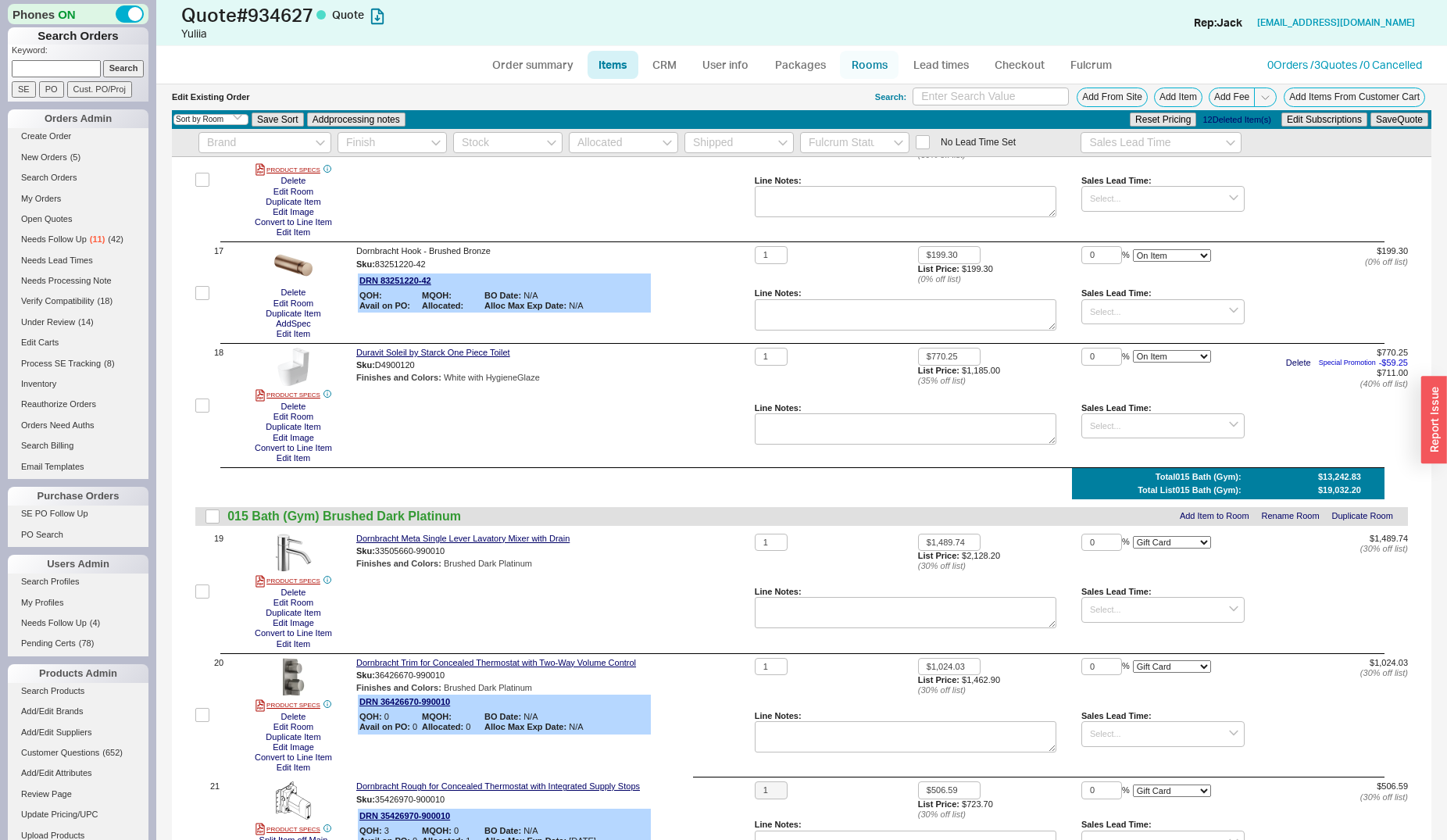
click at [856, 61] on link "Rooms" at bounding box center [869, 65] width 58 height 29
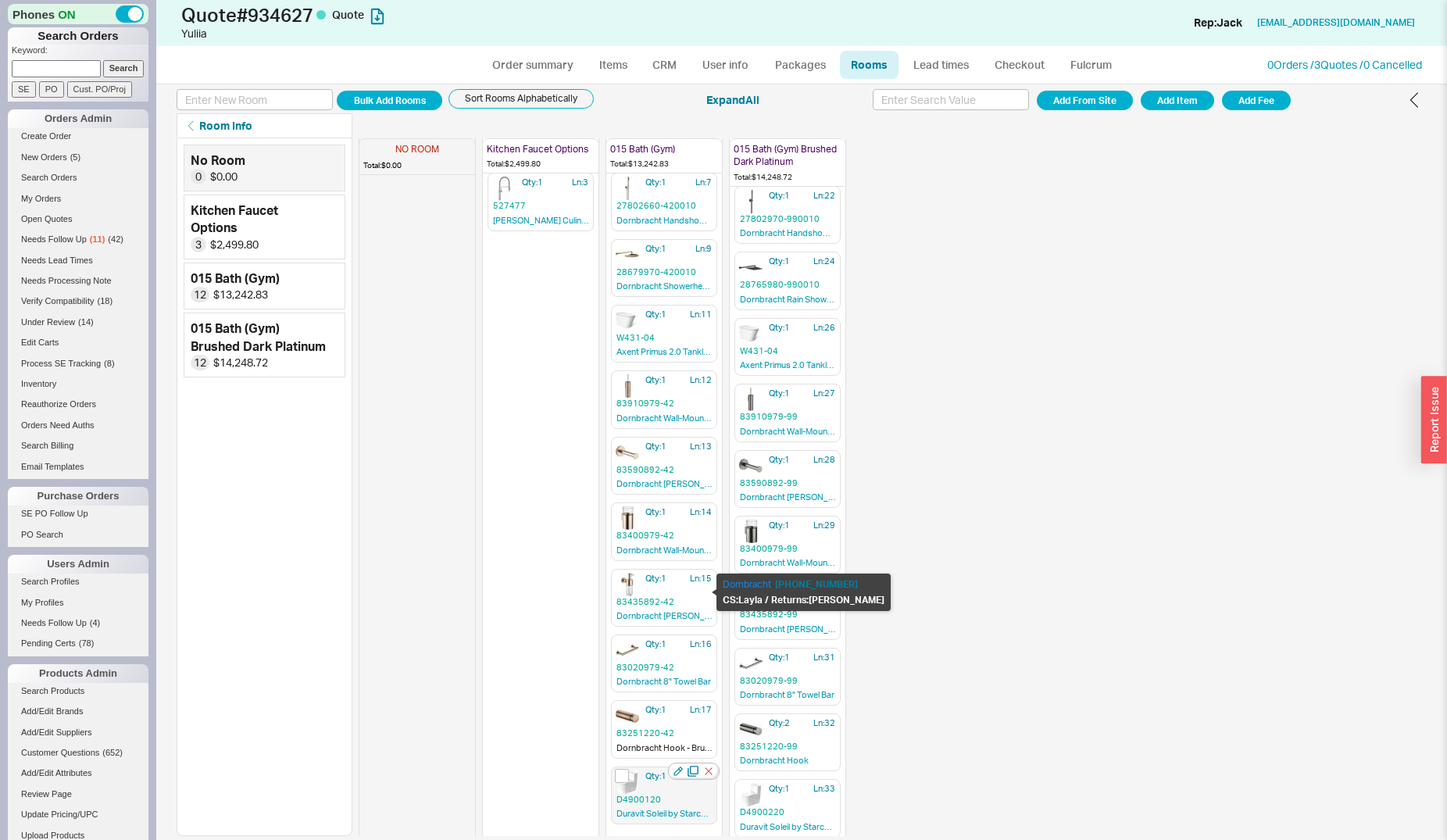
scroll to position [156, 0]
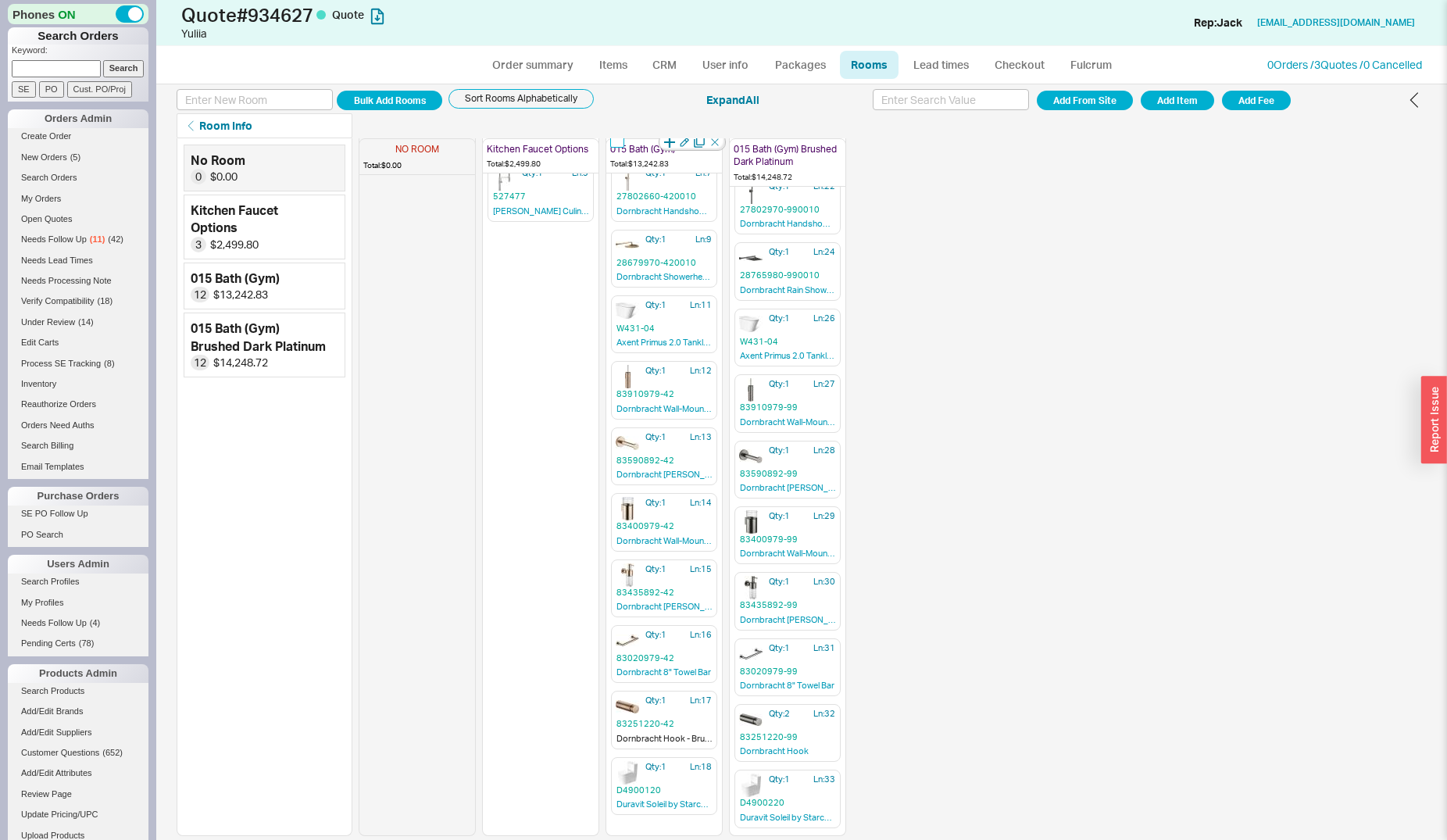
click at [620, 145] on input "checkbox" at bounding box center [617, 141] width 14 height 14
checkbox input "true"
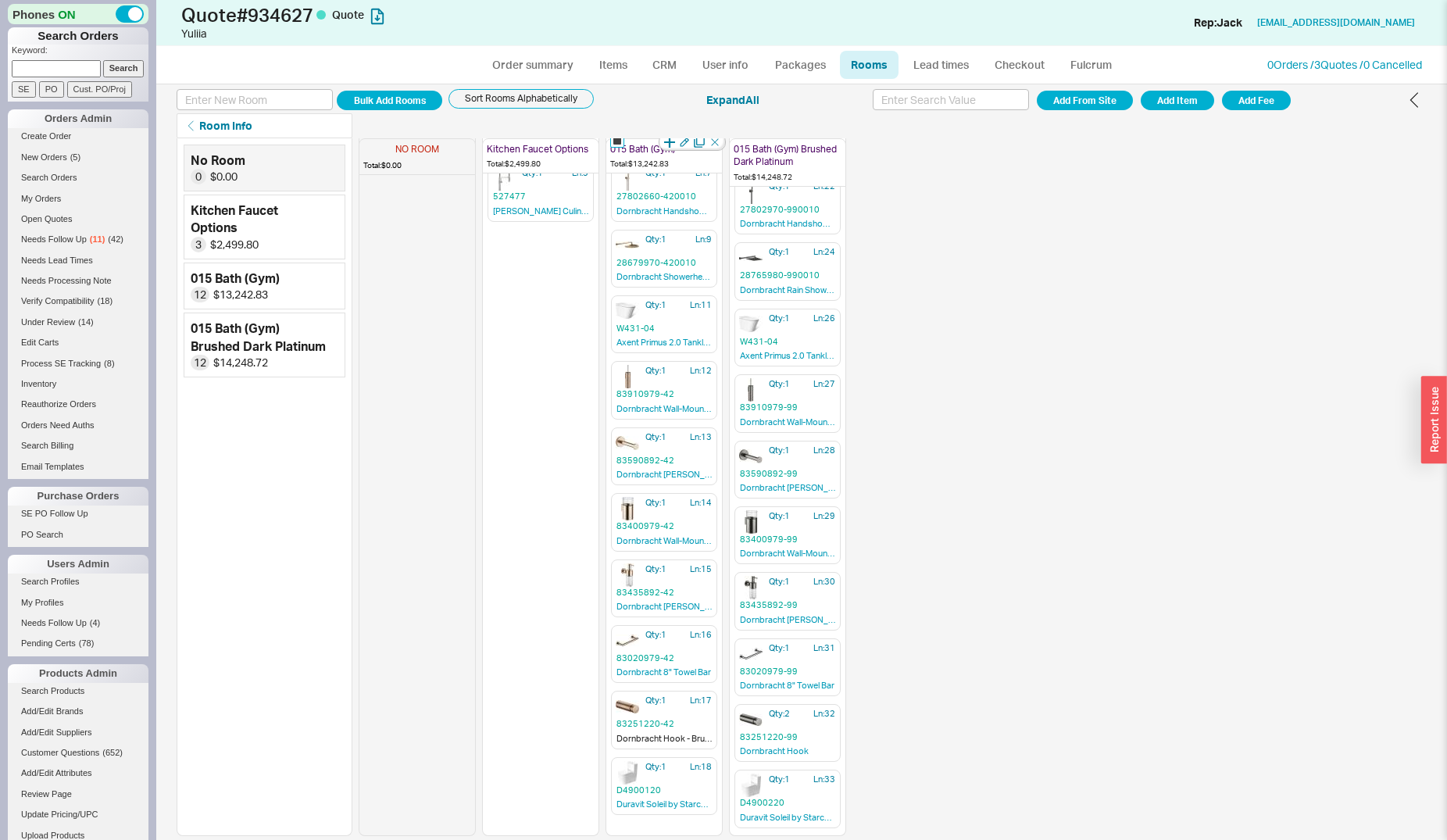
checkbox input "true"
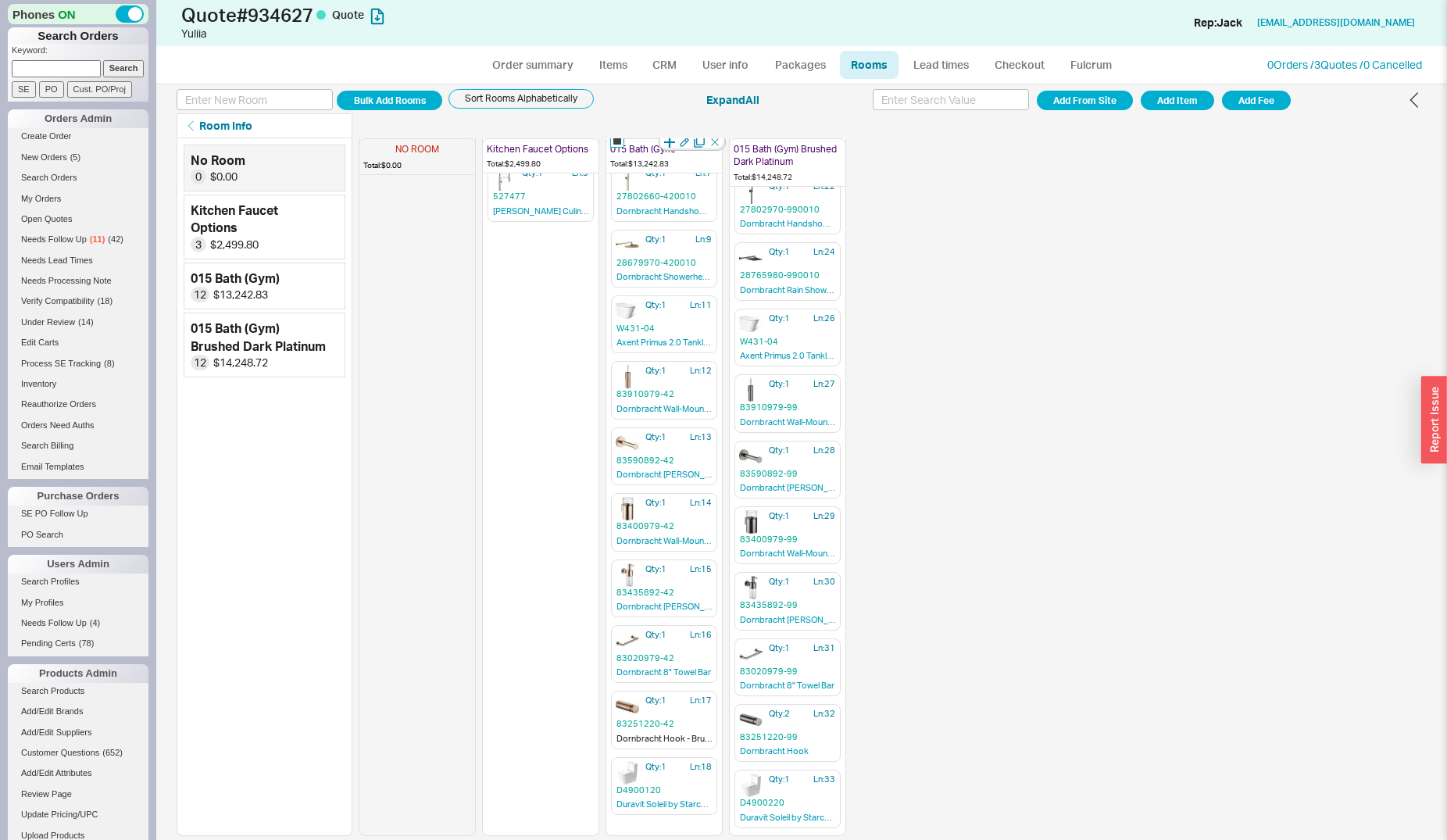
checkbox input "true"
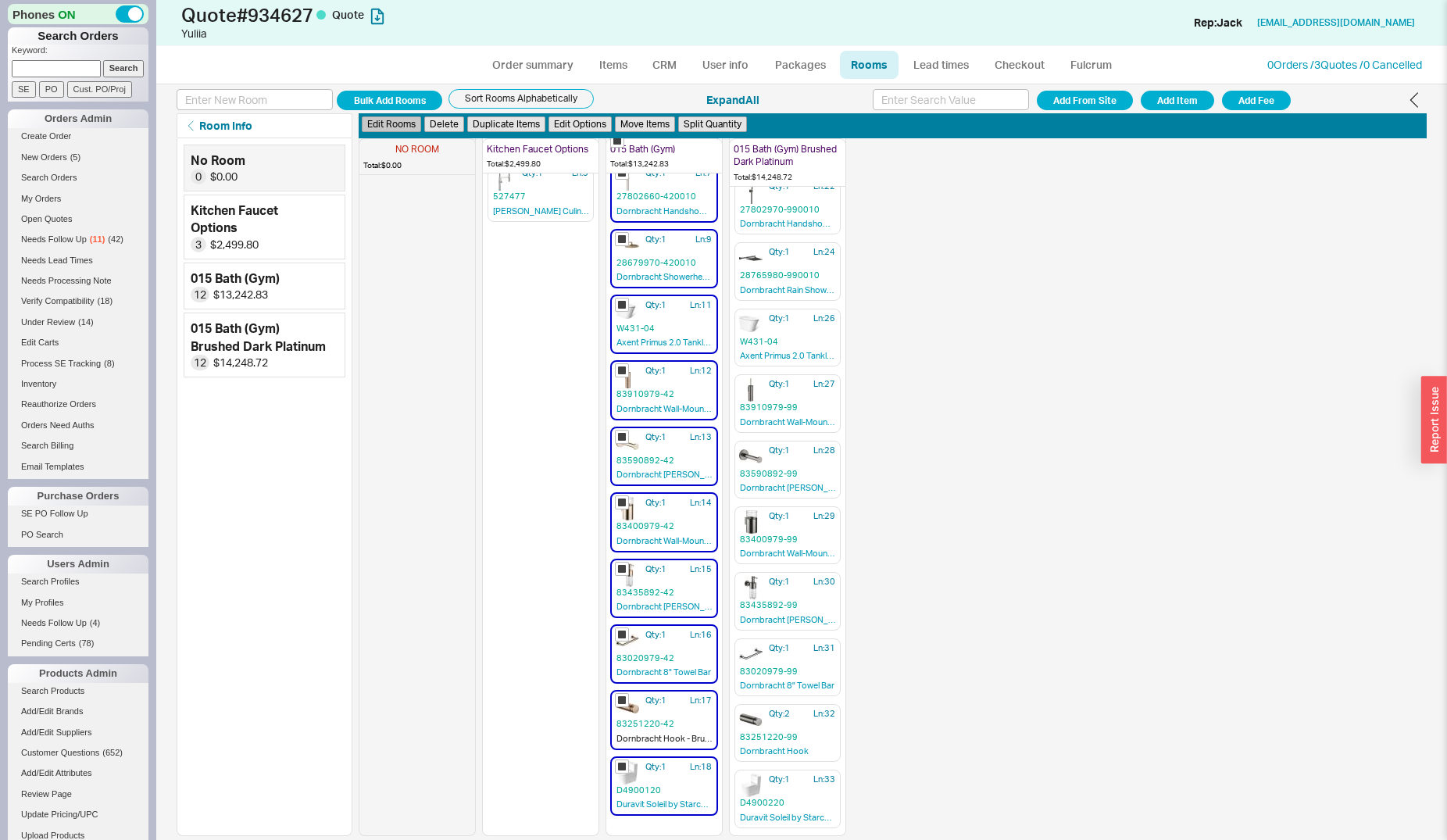
click at [399, 126] on button "Edit Rooms" at bounding box center [391, 124] width 59 height 17
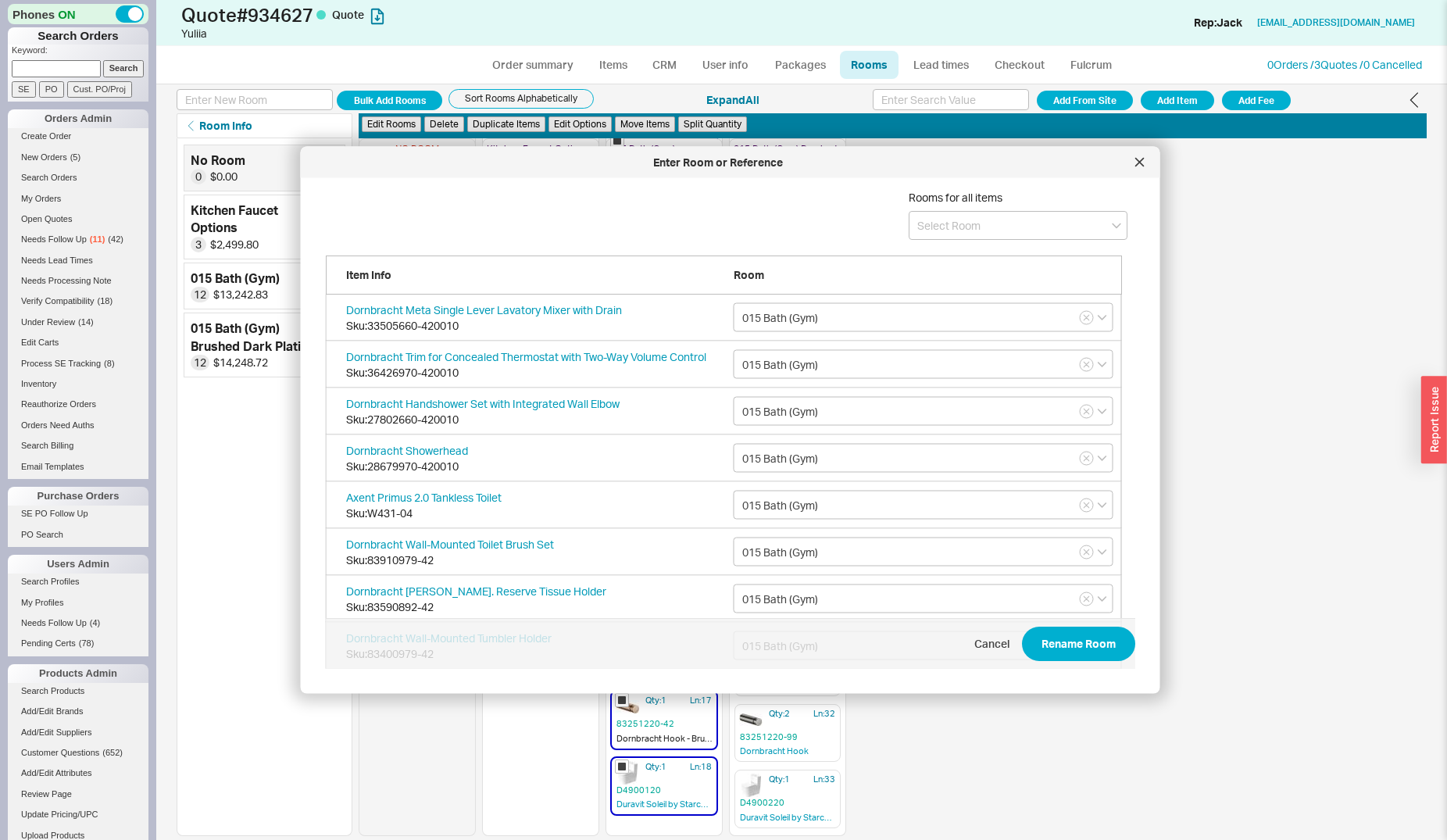
scroll to position [465, 808]
click at [911, 216] on input at bounding box center [1018, 225] width 219 height 29
click at [929, 289] on div "015 Bath (Gym)" at bounding box center [1018, 285] width 217 height 29
type input "015 Bath (Gym) Brushed Bronze"
click at [1012, 274] on div "create option 015 Bath (Gym) Brushed Bronze" at bounding box center [1018, 265] width 217 height 43
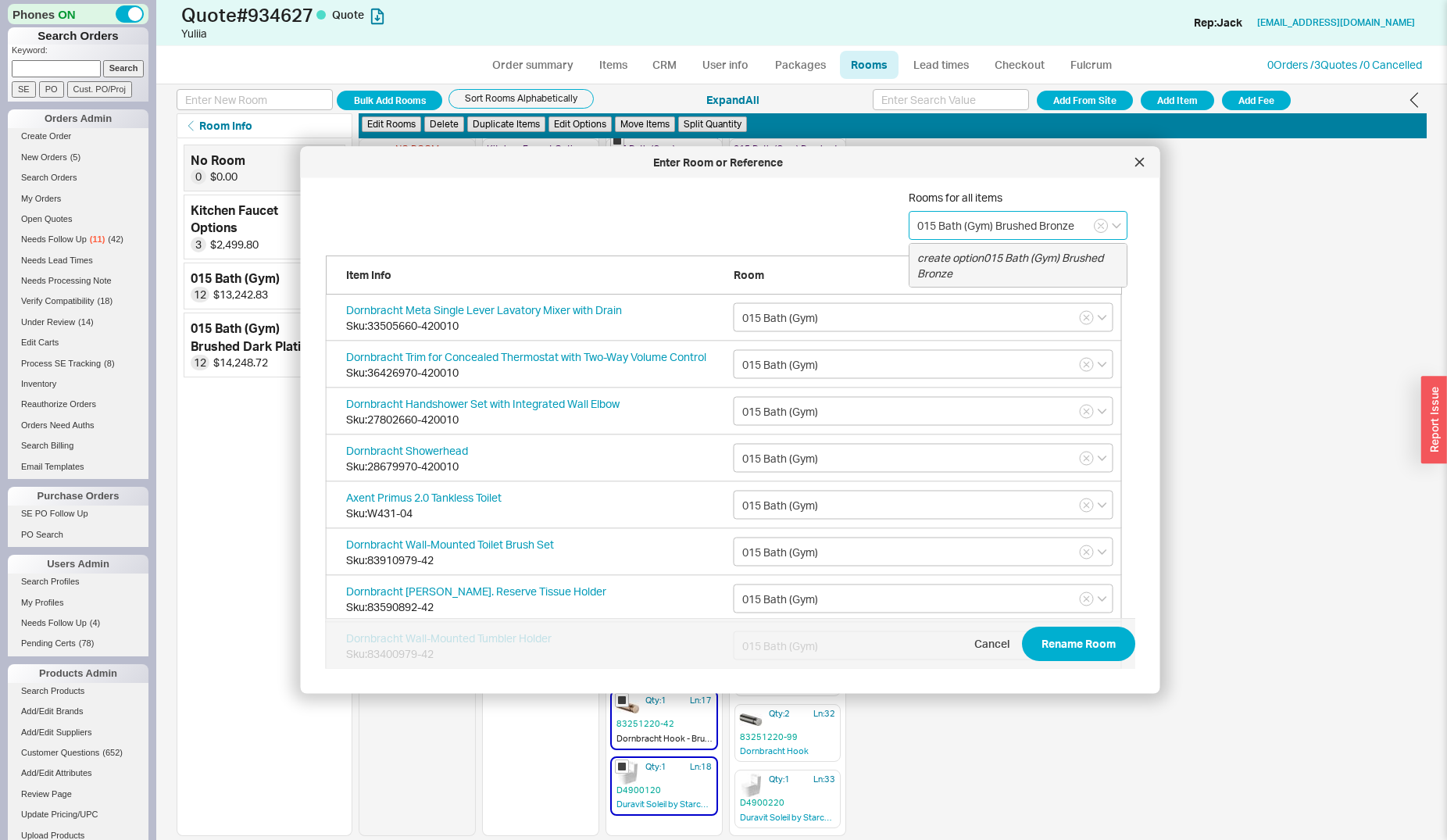
type input "015 Bath (Gym) Brushed Bronze"
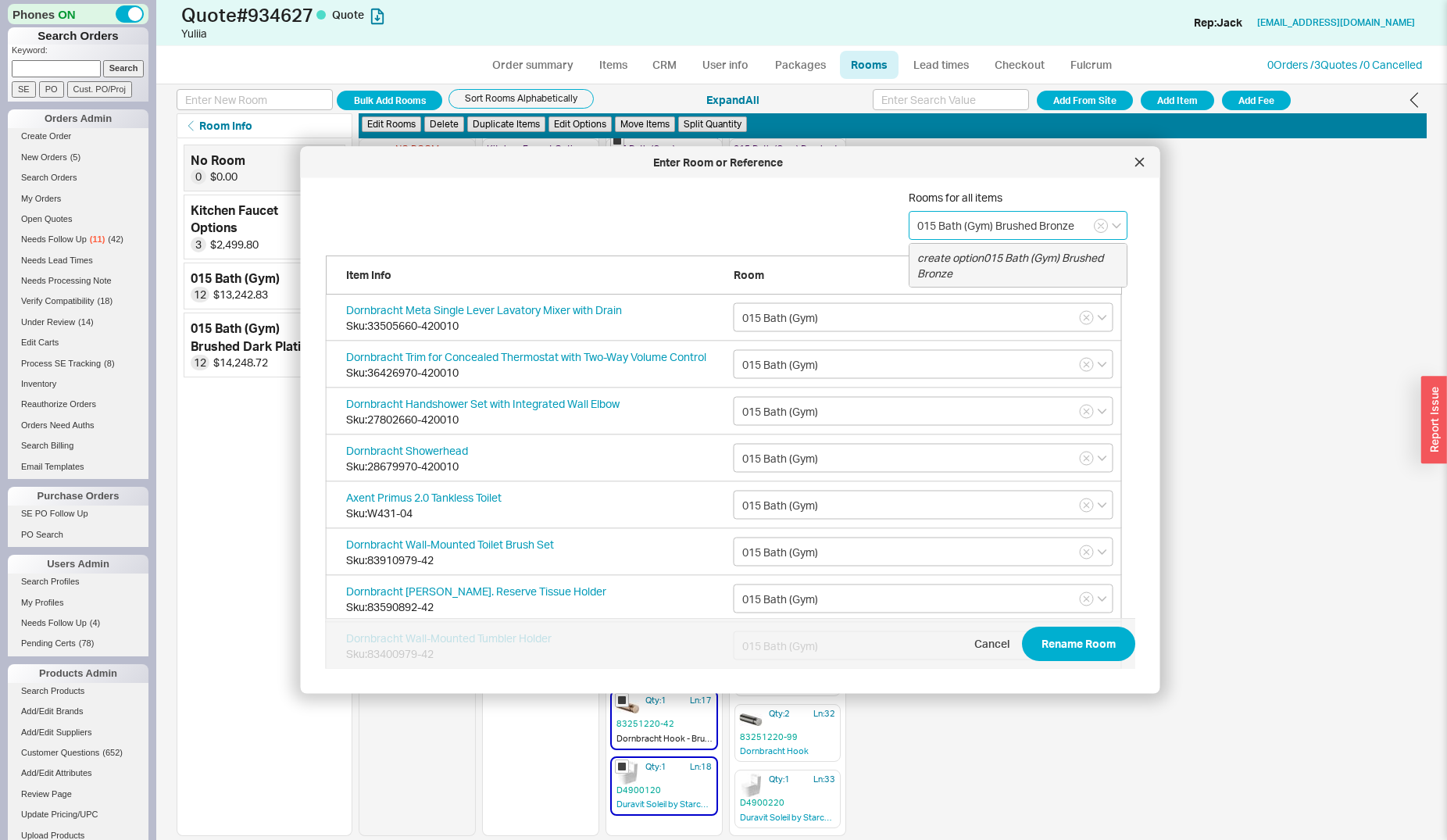
type input "015 Bath (Gym) Brushed Bronze"
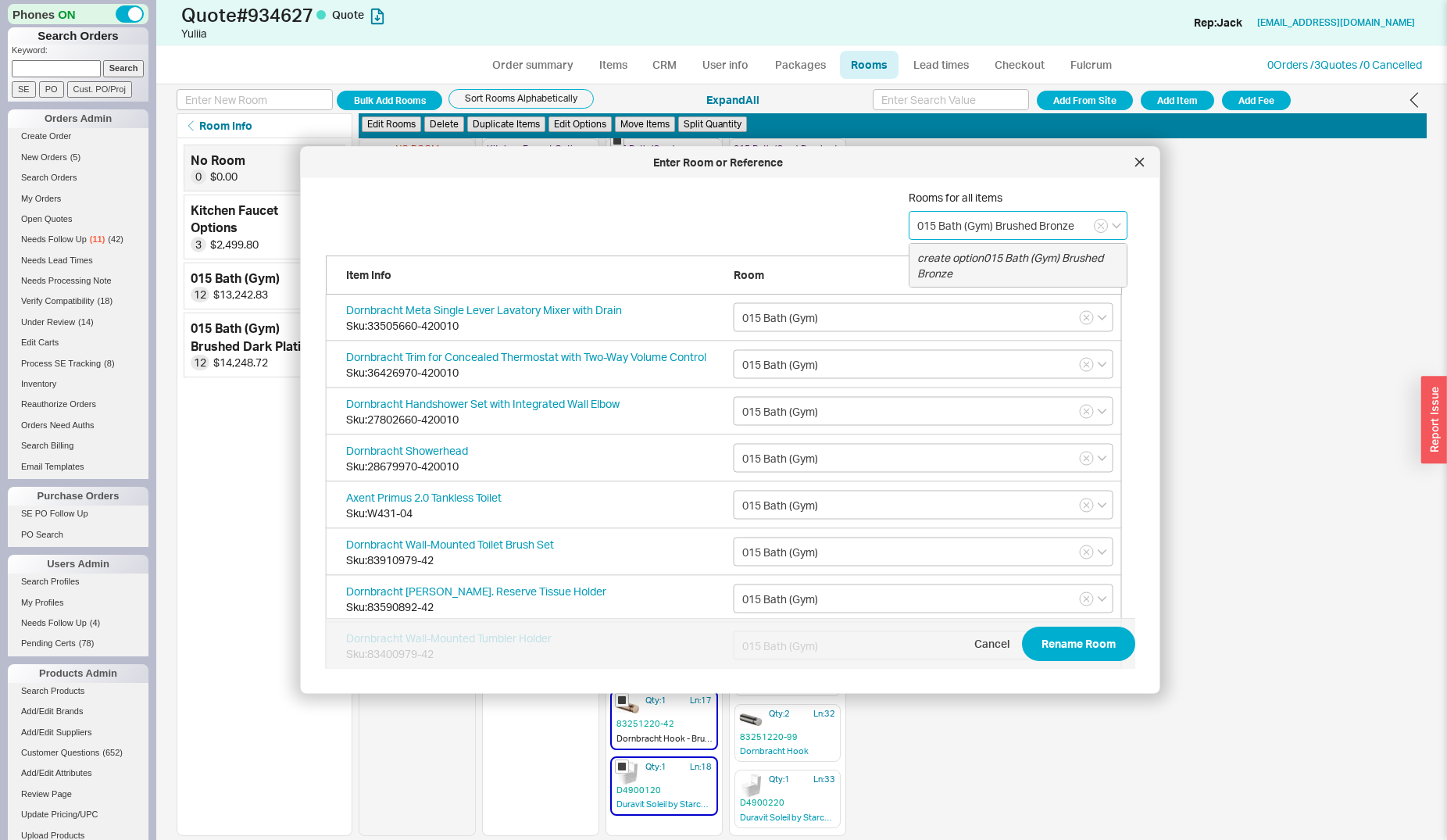
type input "015 Bath (Gym) Brushed Bronze"
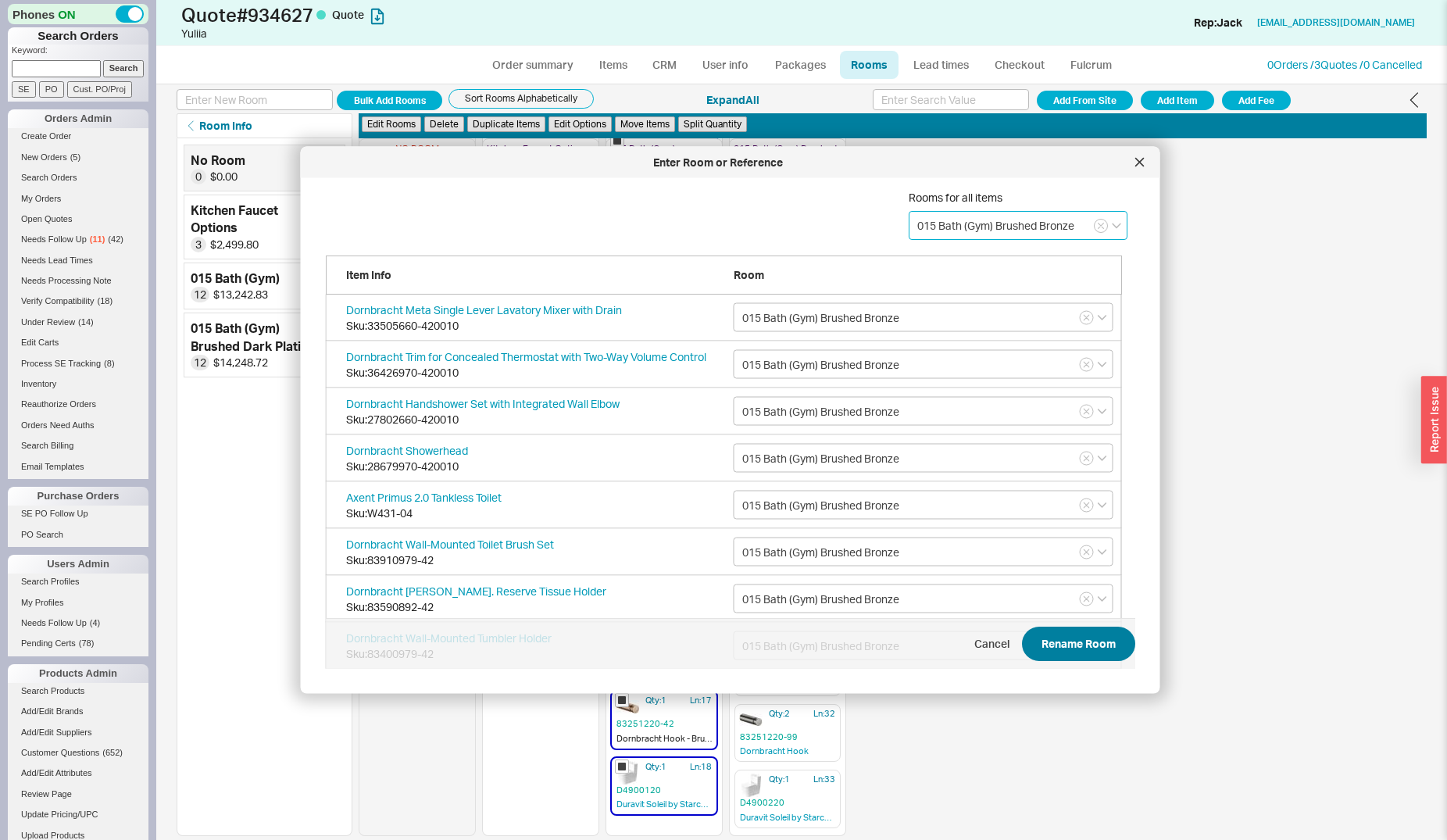
type input "015 Bath (Gym) Brushed Bronze"
click at [1048, 634] on button "Rename Room" at bounding box center [1078, 644] width 113 height 34
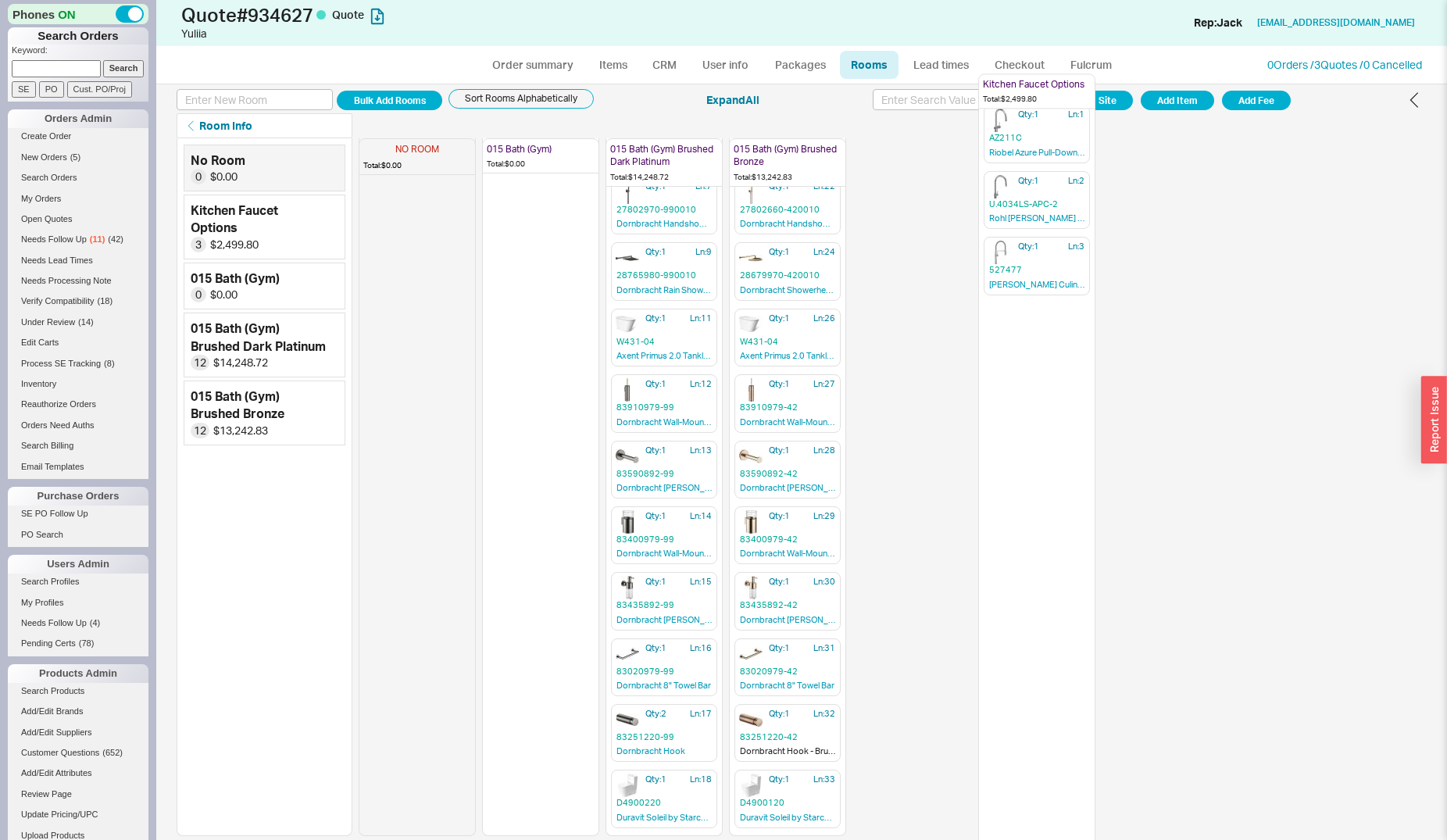
drag, startPoint x: 513, startPoint y: 157, endPoint x: 994, endPoint y: 302, distance: 502.4
click at [997, 297] on div "NO ROOM Total: $0.00 Kitchen Faucet Options Total: $2,499.80 Qty: 1 Ln: 1 AZ211…" at bounding box center [892, 486] width 1068 height 697
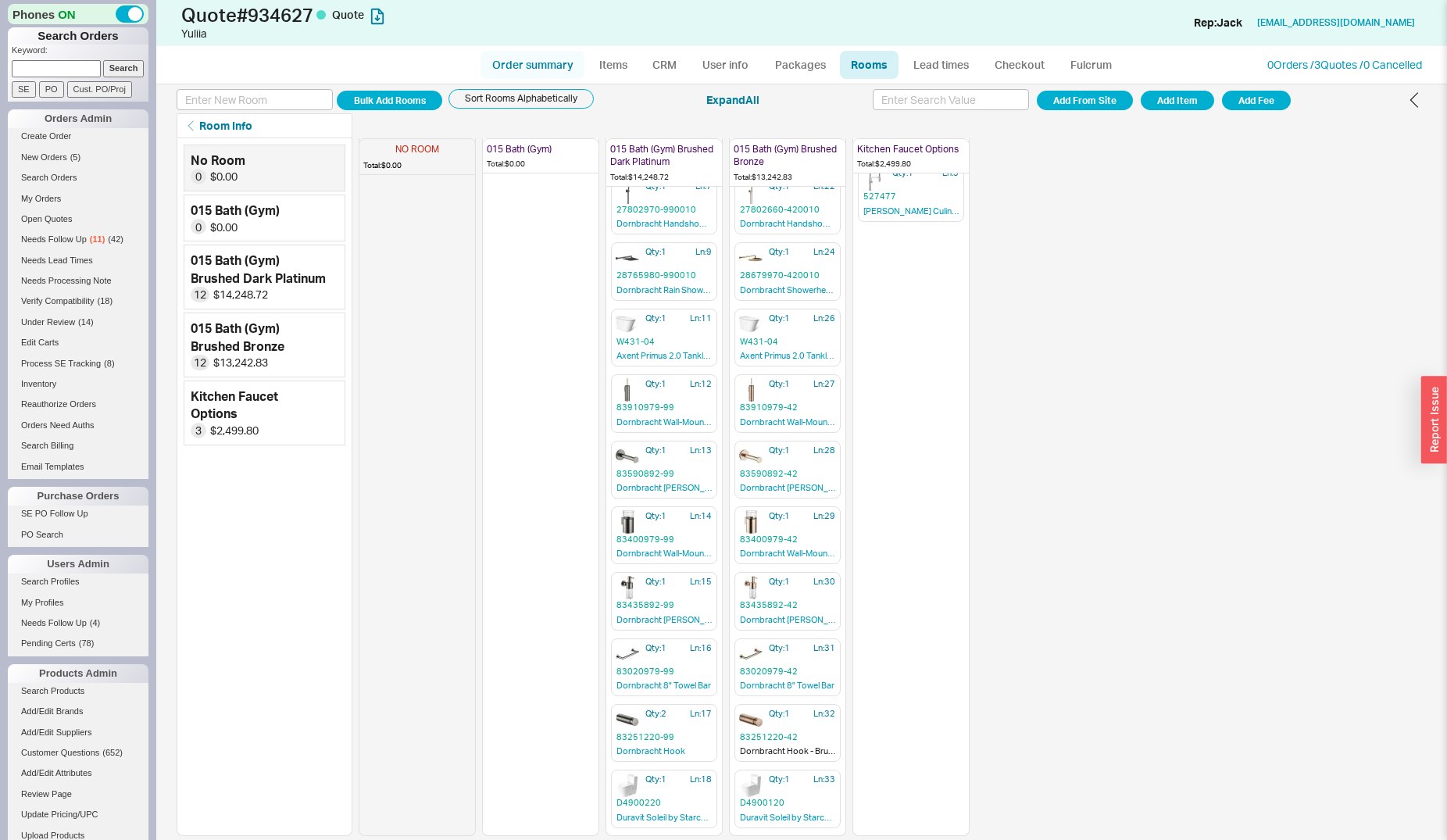
click at [543, 65] on link "Order summary" at bounding box center [532, 65] width 103 height 29
select select "*"
select select "LOW"
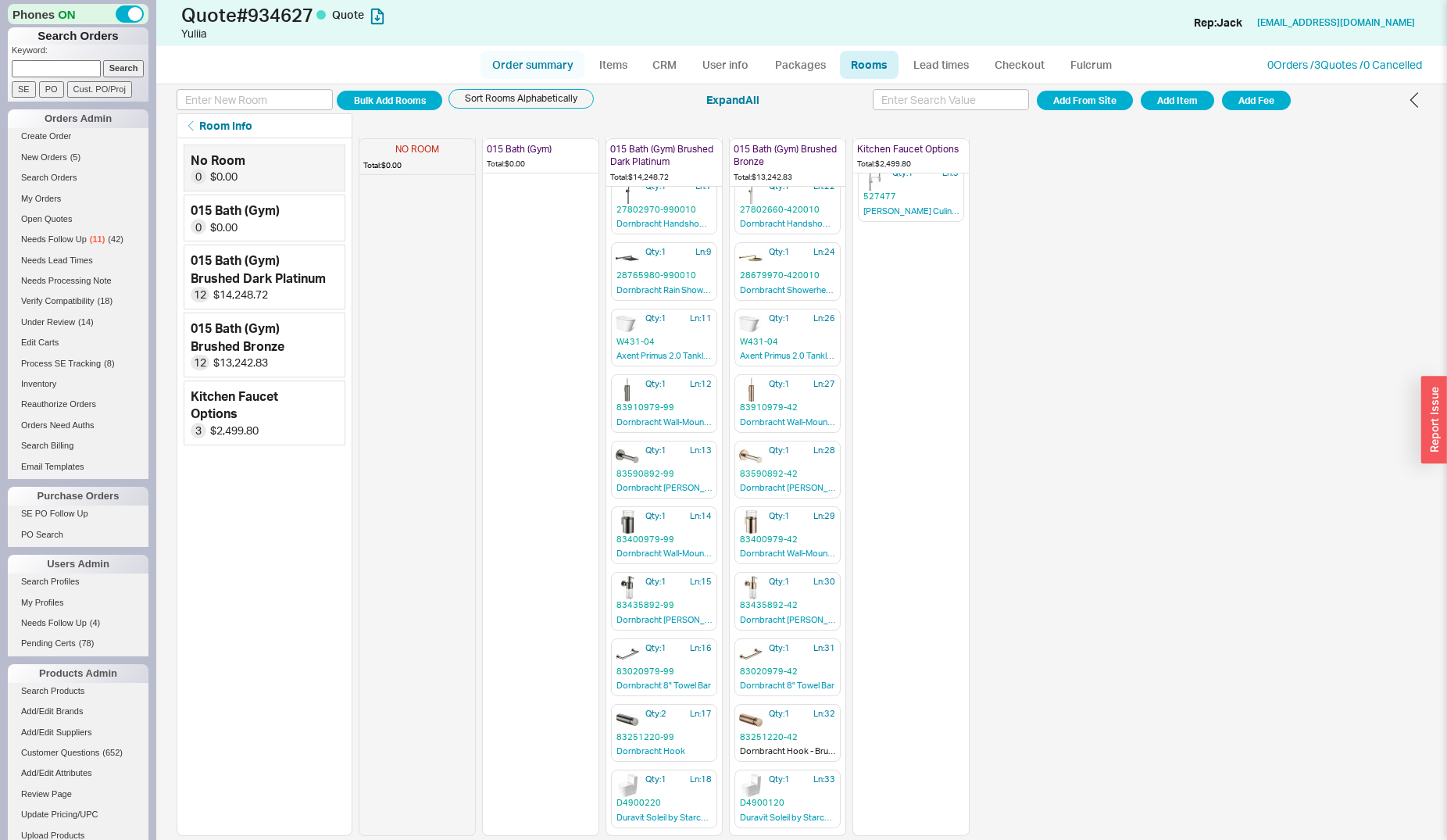
select select "3"
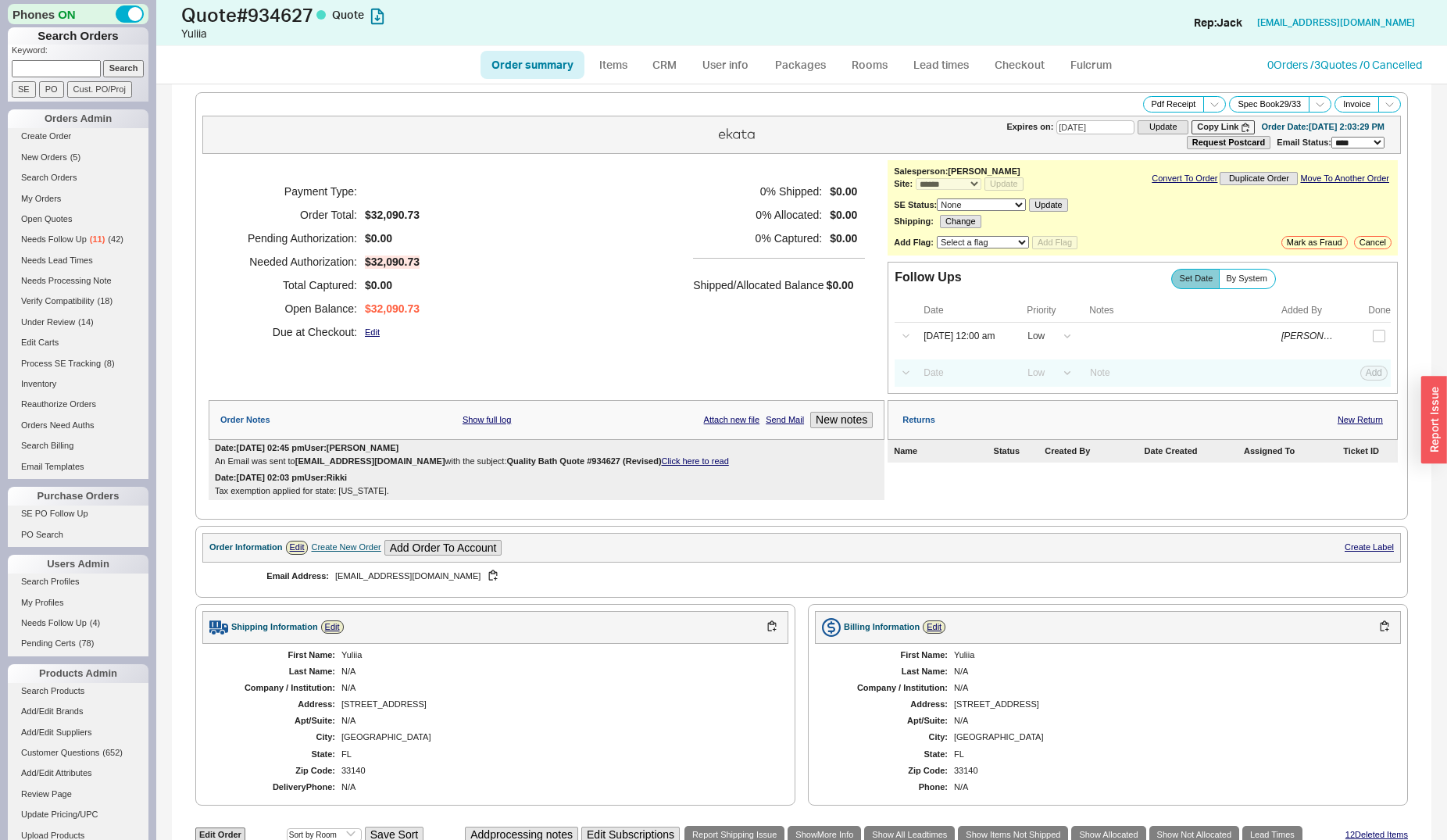
scroll to position [780, 0]
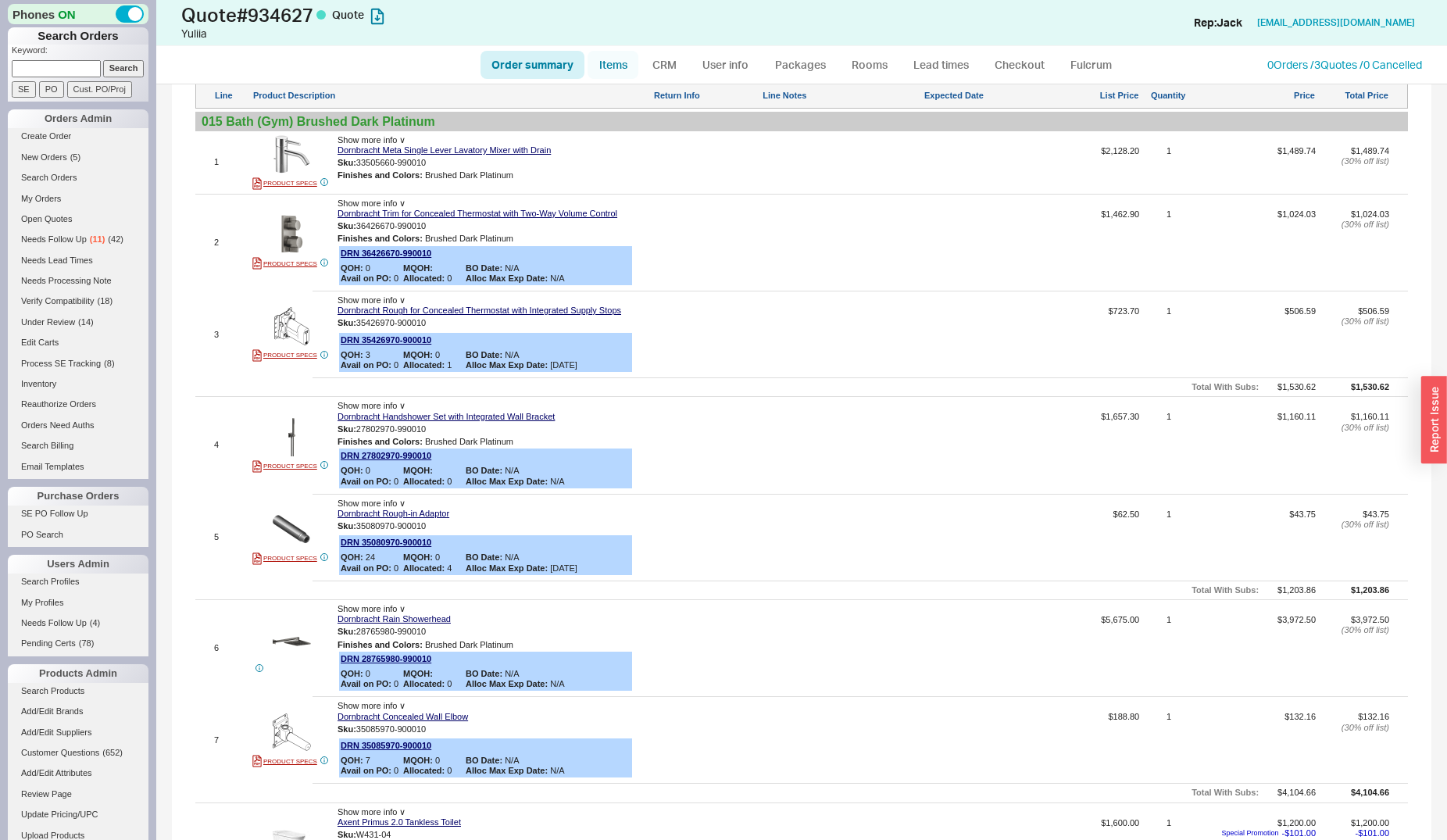
click at [611, 70] on link "Items" at bounding box center [613, 65] width 51 height 29
select select "3"
select select "ON_CHECKOUT_AGGREGATED"
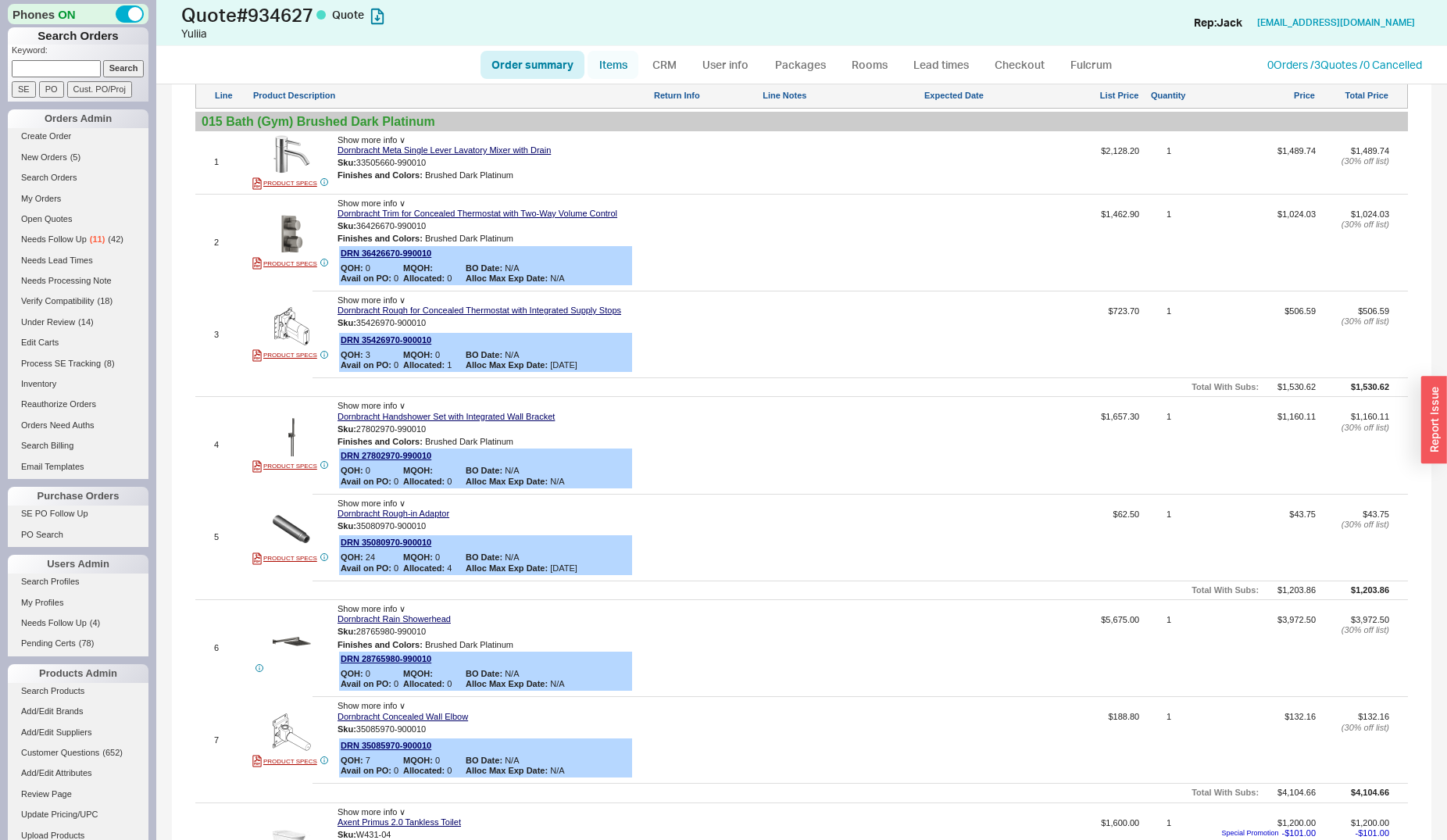
select select "ON_CHECKOUT_AGGREGATED"
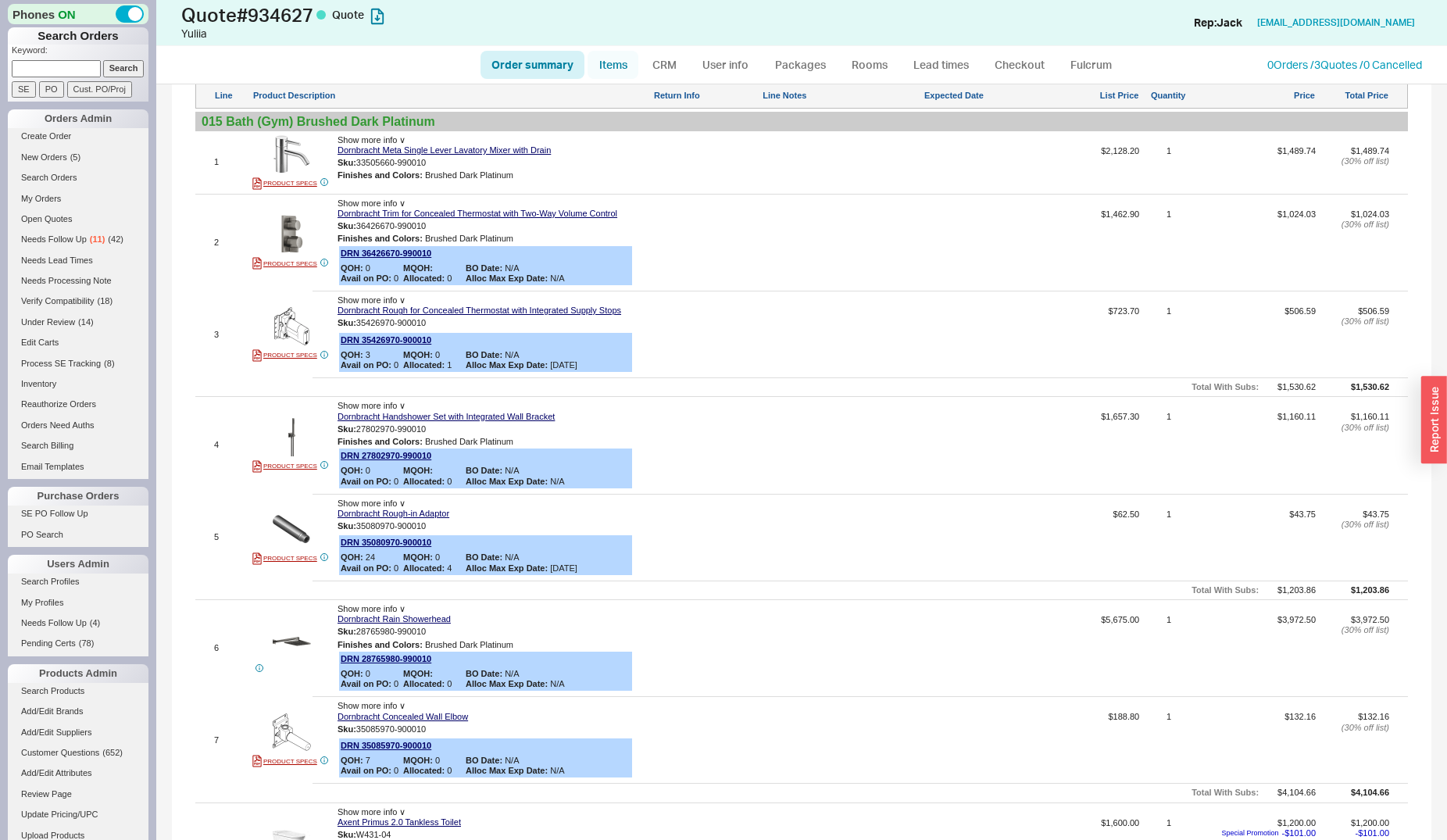
select select "ON_CHECKOUT_AGGREGATED"
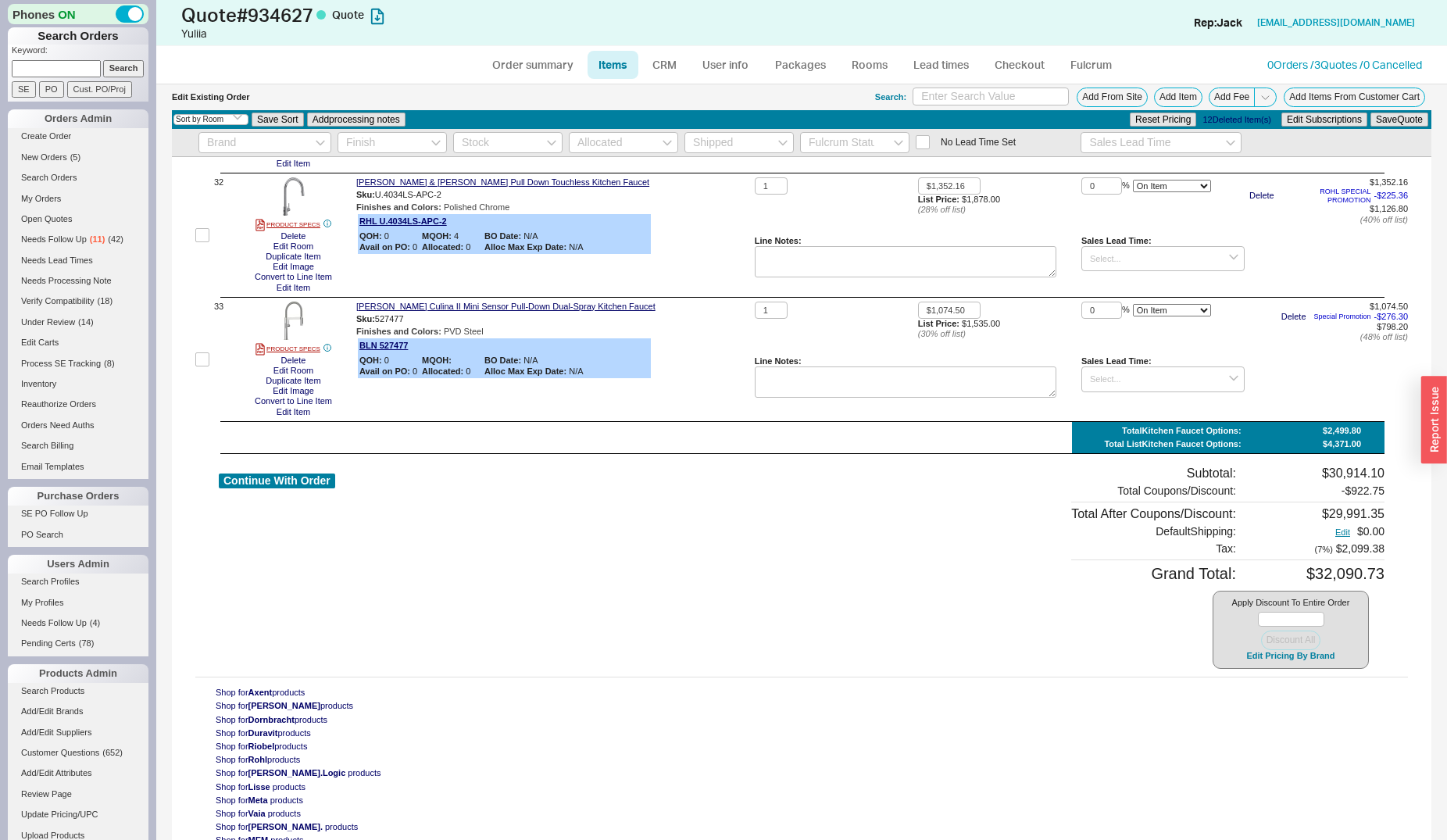
scroll to position [3997, 0]
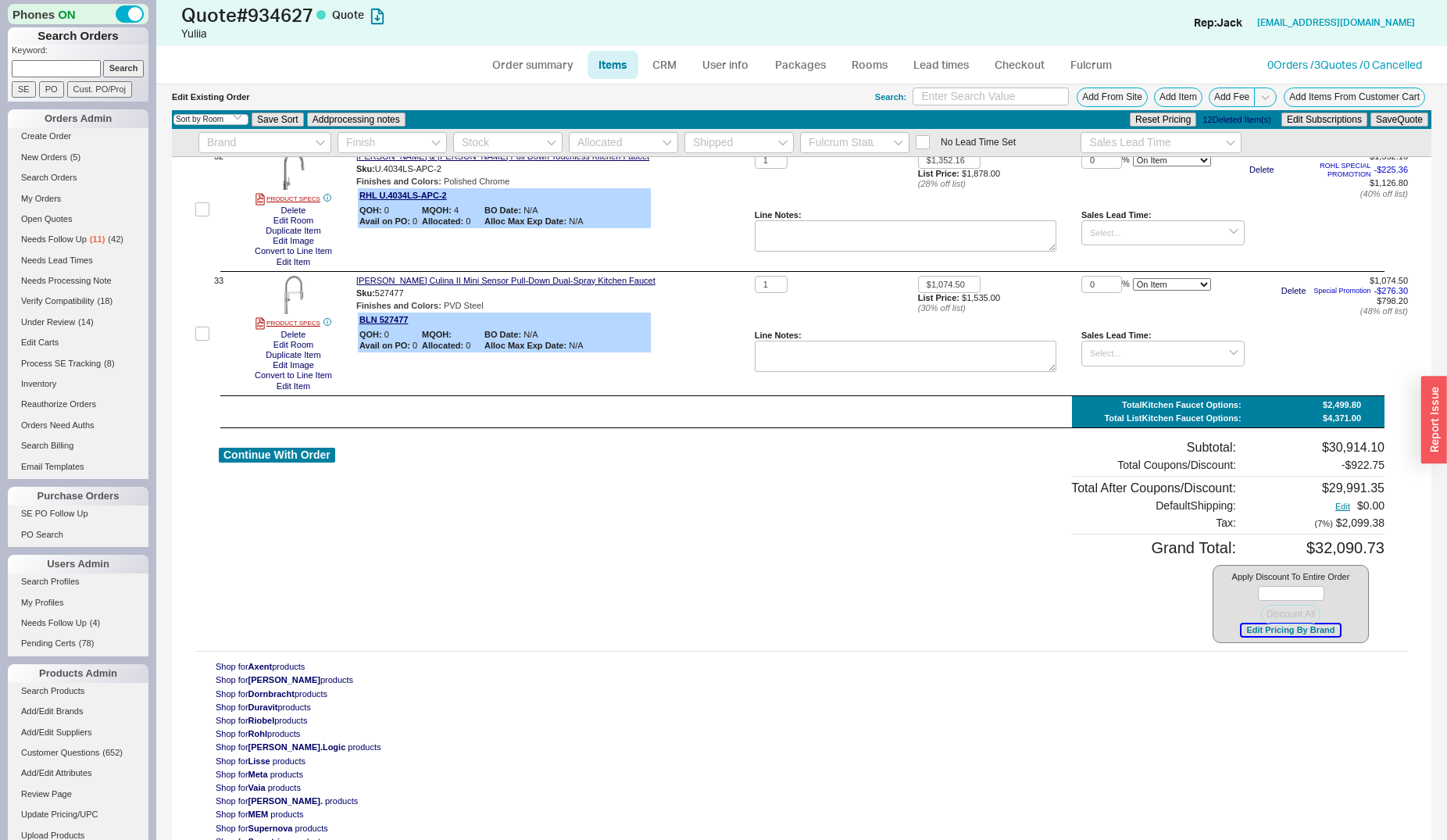
click at [1311, 630] on button "Edit Pricing By Brand" at bounding box center [1289, 630] width 98 height 12
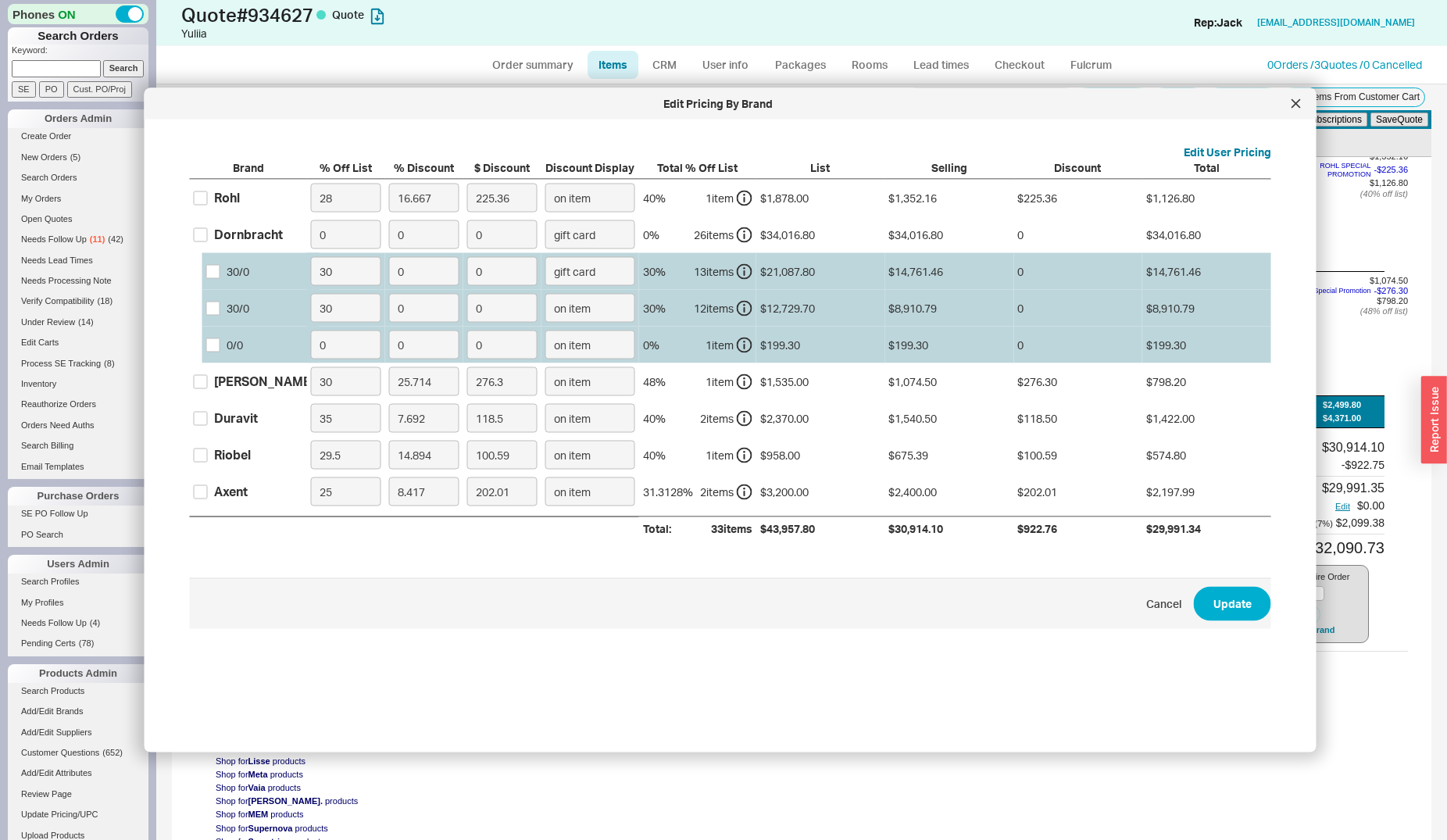
click at [210, 423] on label "Duravit" at bounding box center [226, 418] width 64 height 17
click at [208, 423] on input "Duravit" at bounding box center [201, 418] width 14 height 14
checkbox input "true"
drag, startPoint x: 437, startPoint y: 420, endPoint x: 393, endPoint y: 416, distance: 44.2
click at [393, 416] on input "7.692" at bounding box center [424, 418] width 70 height 29
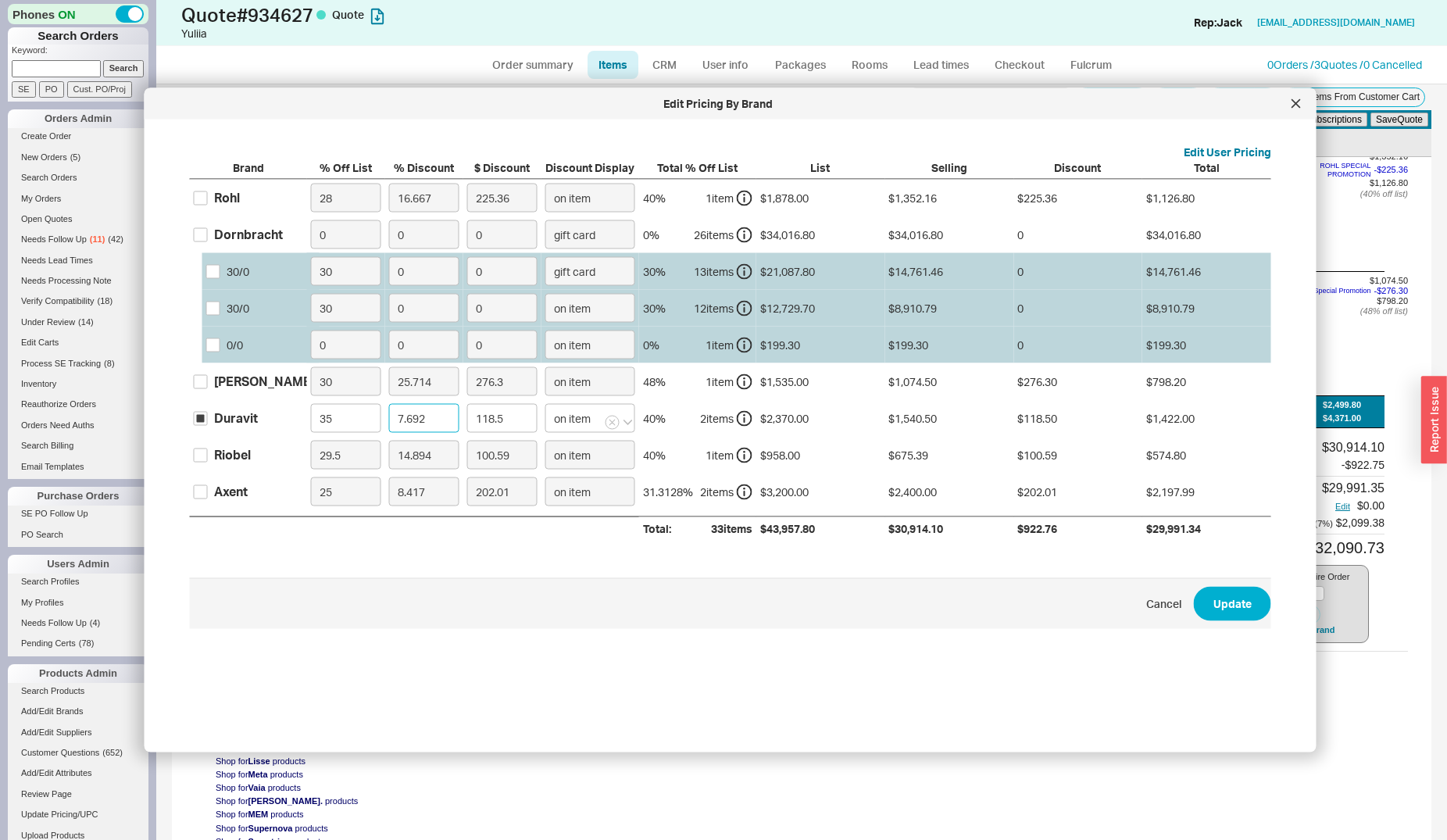
type input "1"
type input "15.4"
type input "10"
type input "154.05"
type input "10"
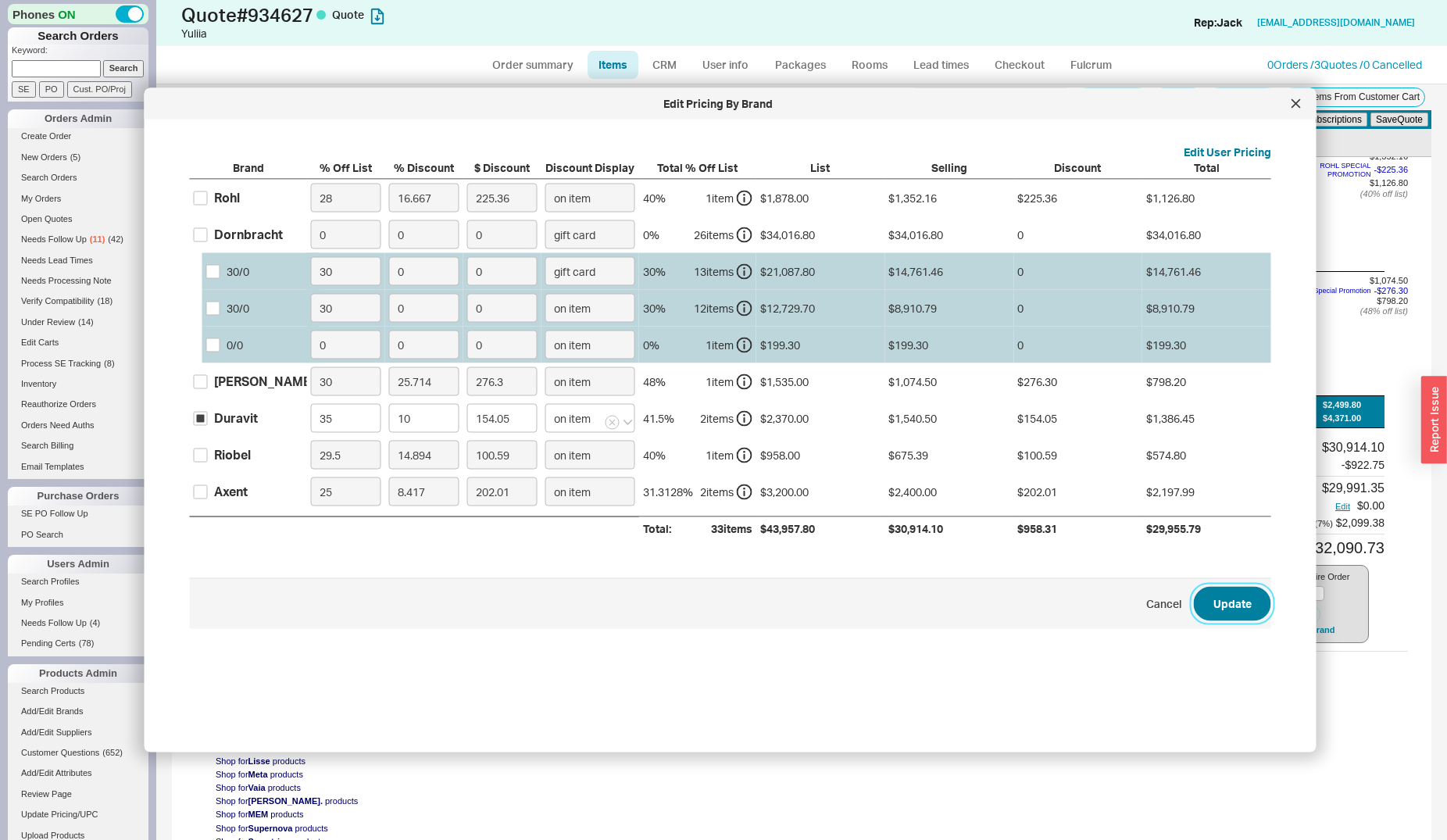
click at [1235, 599] on button "Update" at bounding box center [1232, 603] width 78 height 34
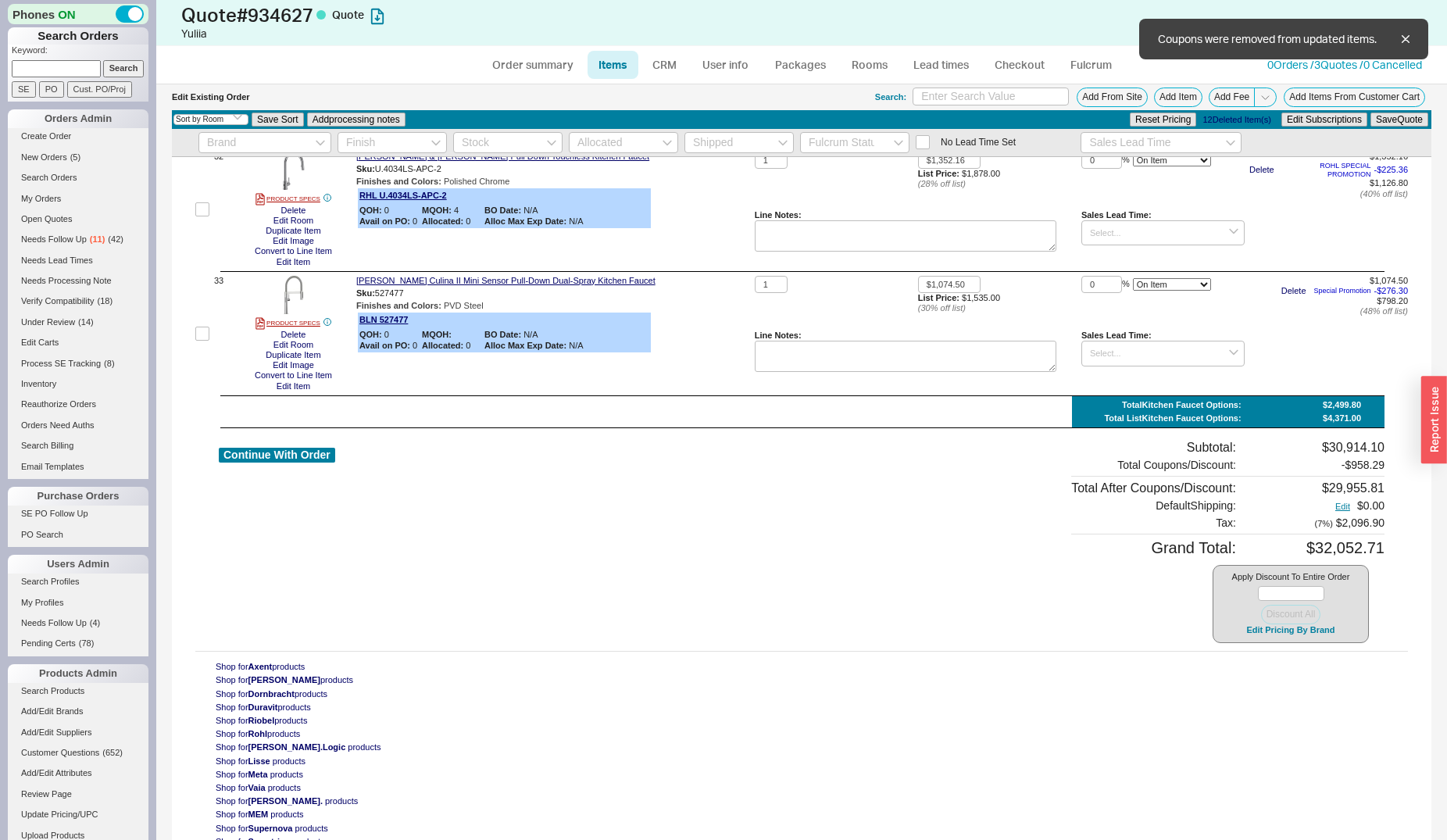
type input "10"
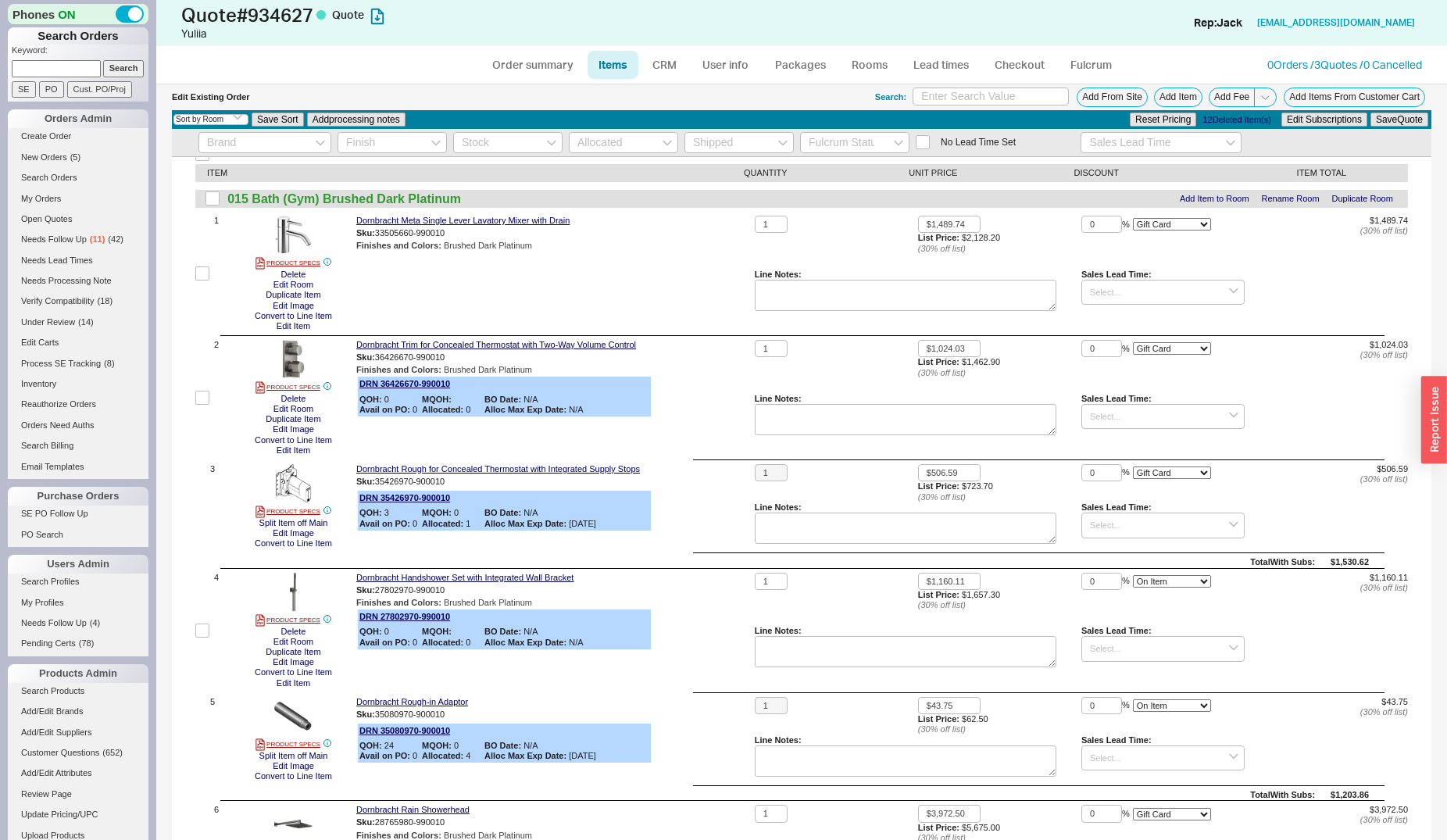
scroll to position [0, 0]
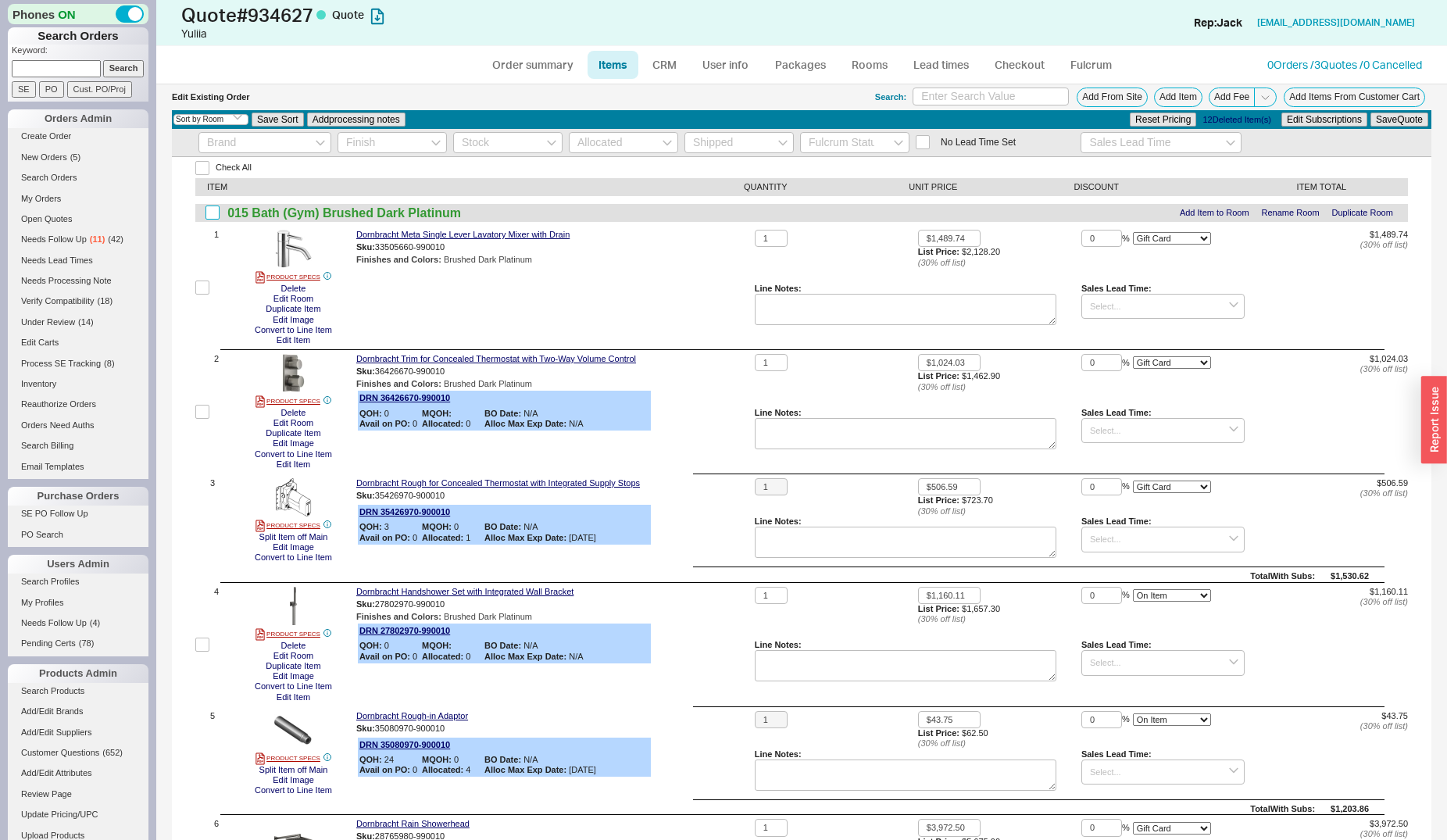
click at [214, 214] on input "checkbox" at bounding box center [213, 213] width 14 height 14
checkbox input "true"
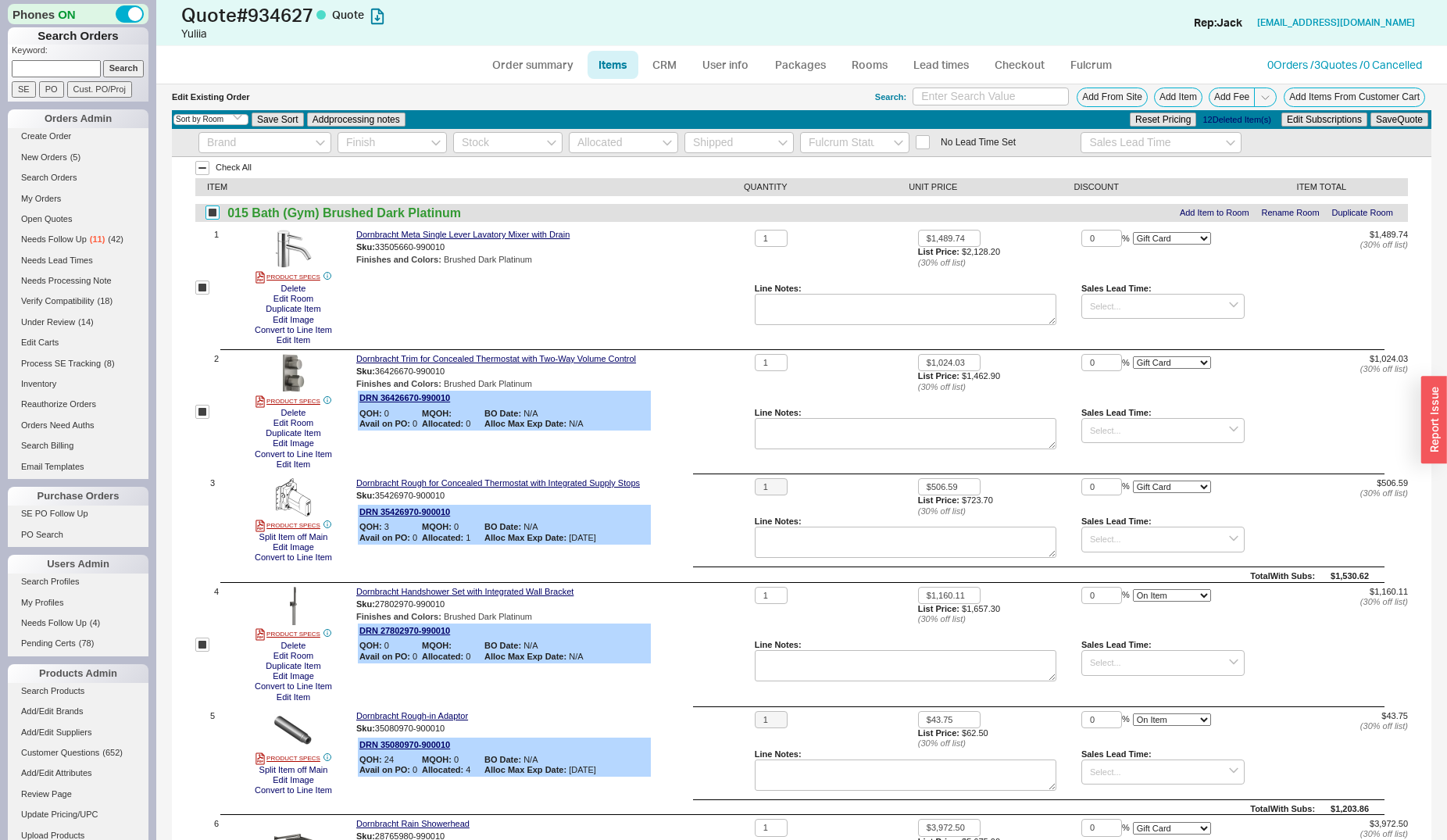
checkbox input "true"
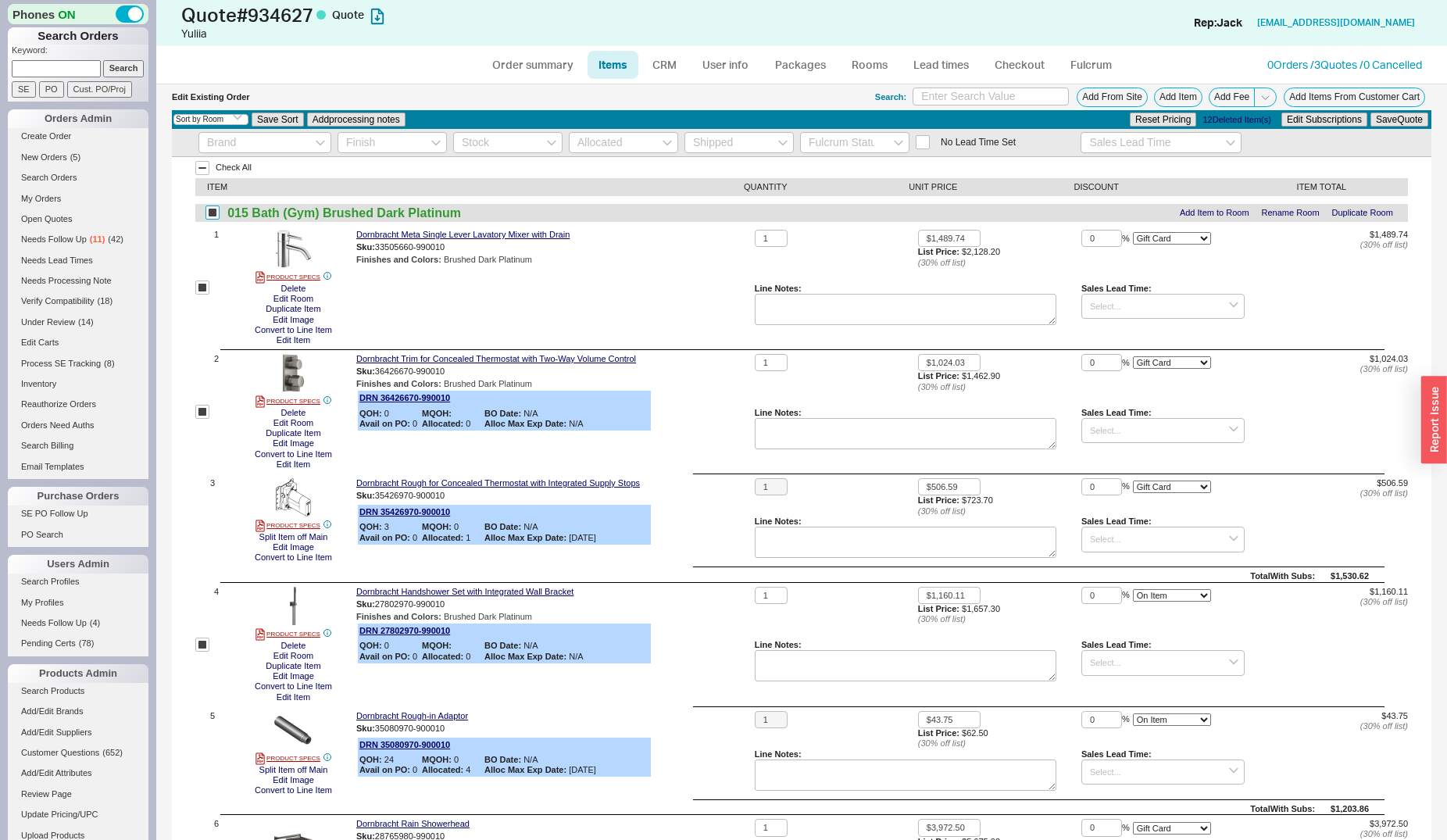
checkbox input "true"
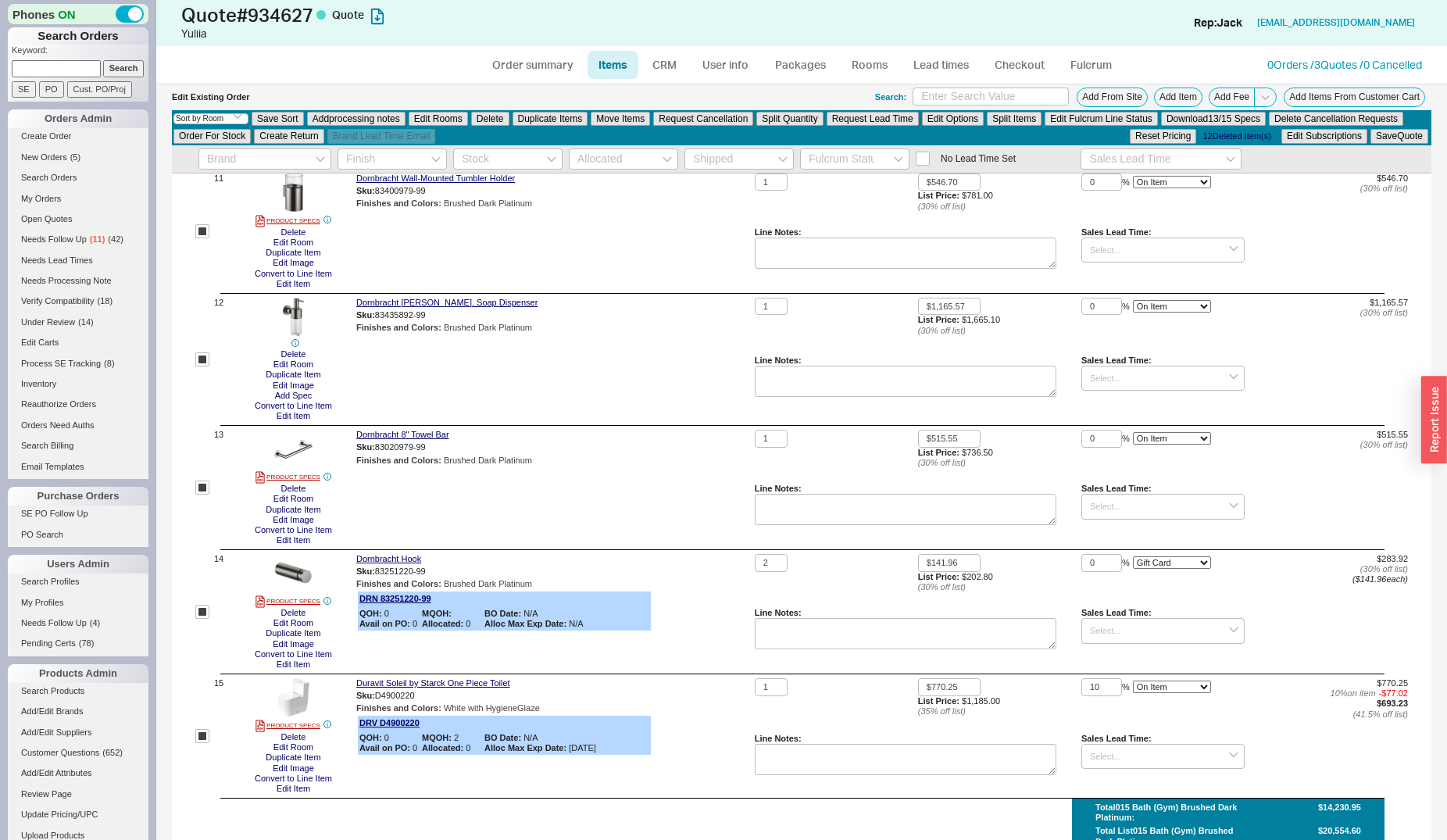
scroll to position [1673, 0]
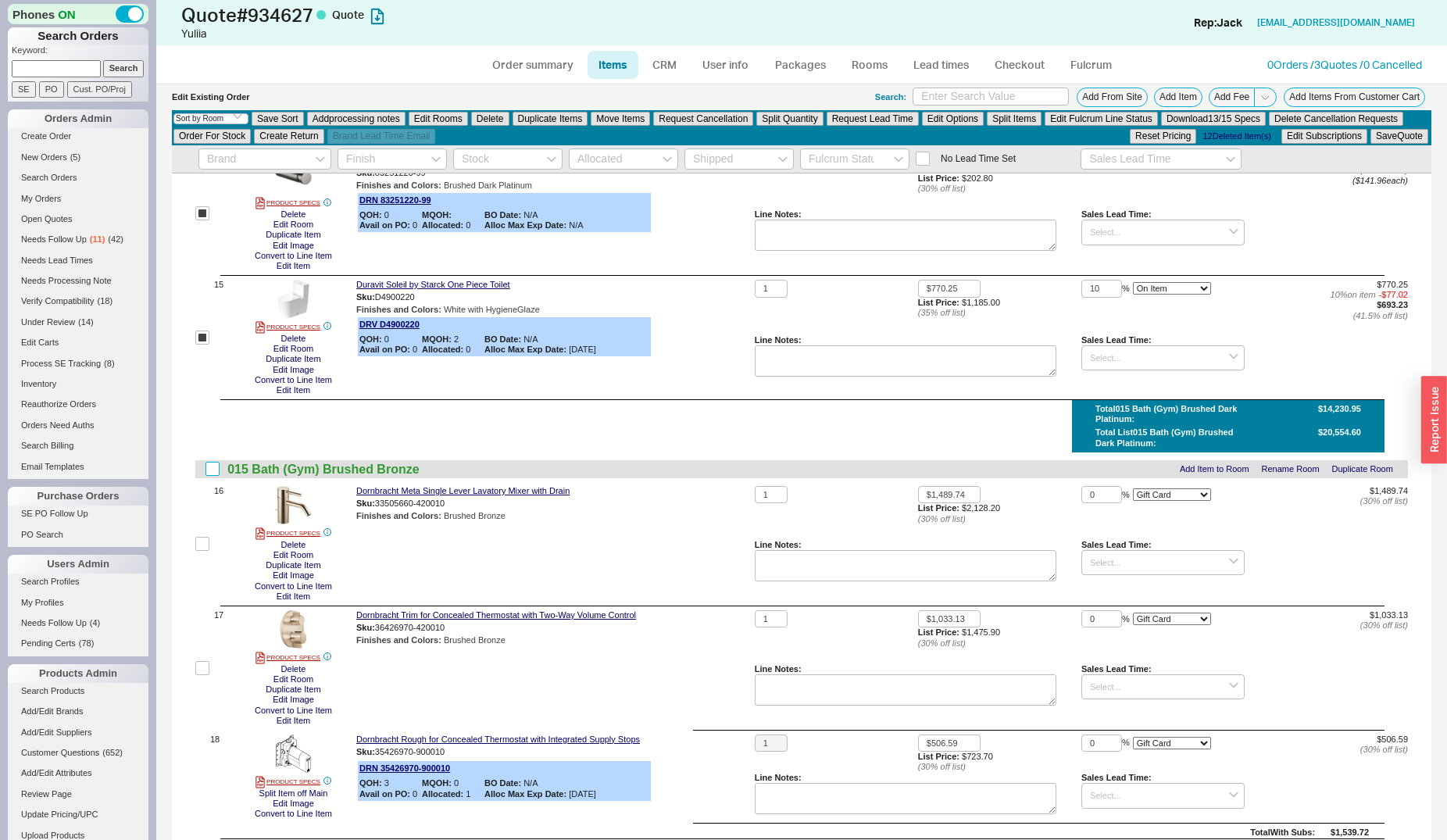
click at [216, 470] on input "checkbox" at bounding box center [213, 469] width 14 height 14
checkbox input "true"
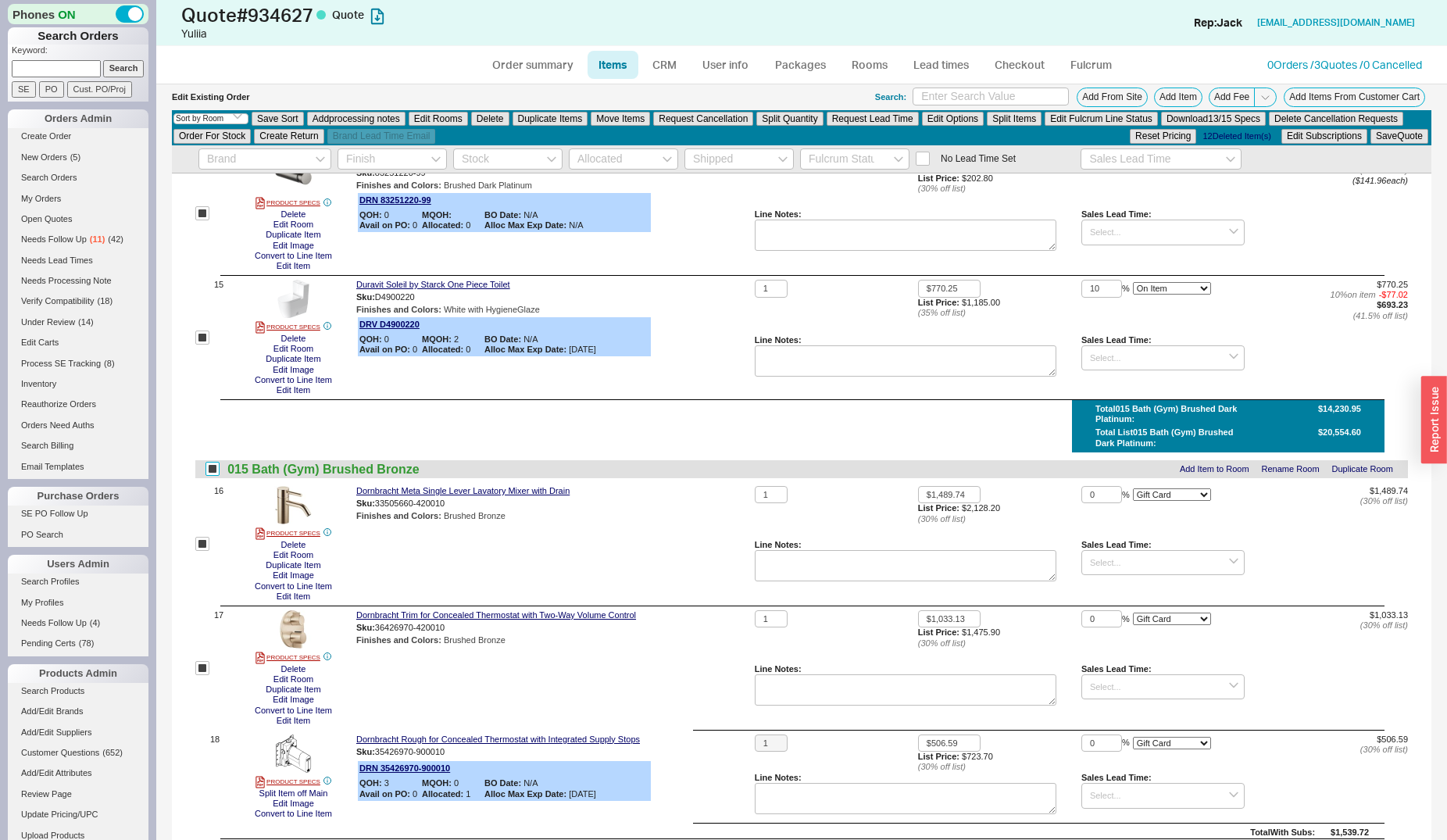
checkbox input "true"
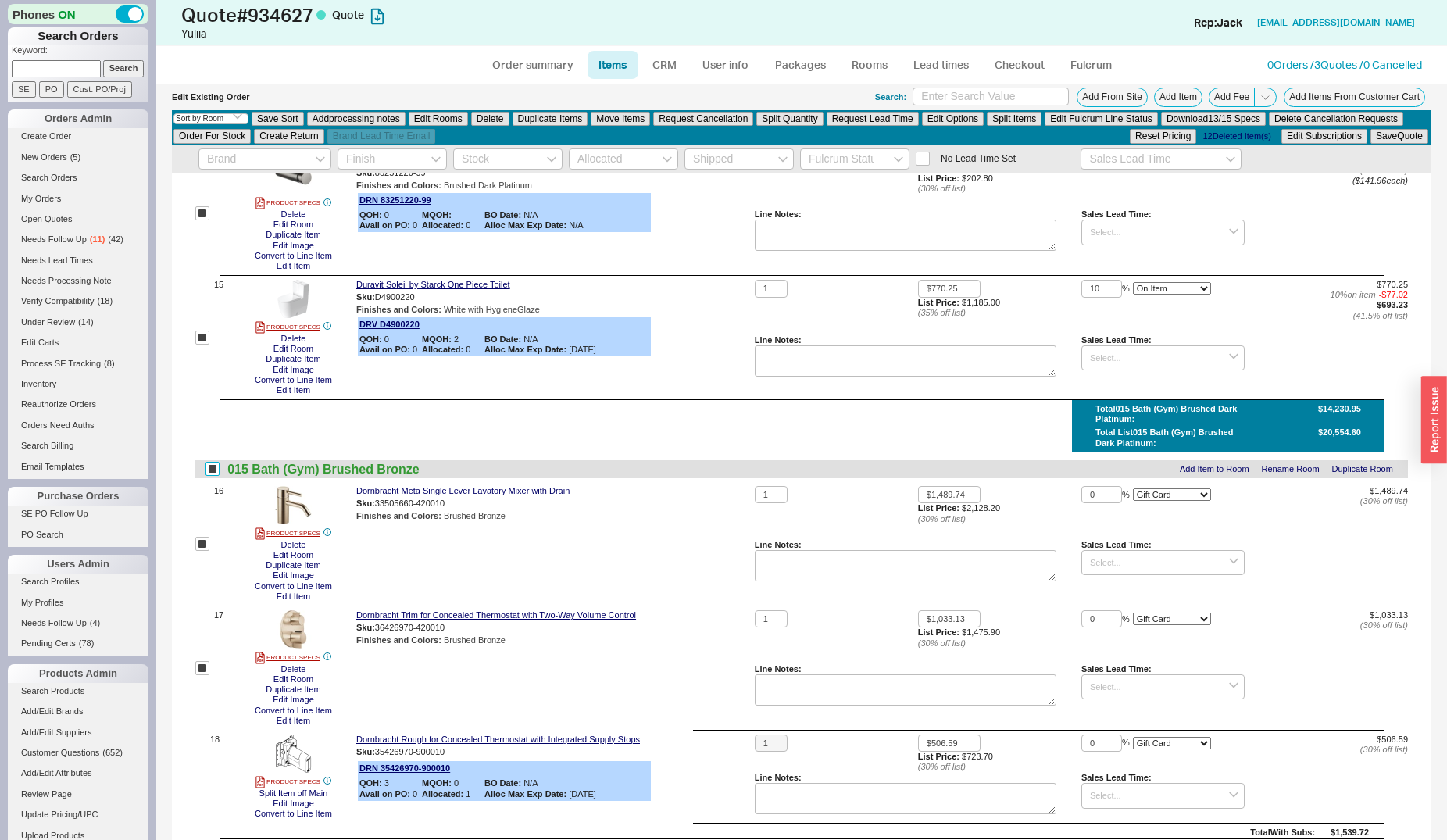
checkbox input "true"
click at [433, 114] on button "Edit Rooms" at bounding box center [438, 118] width 59 height 14
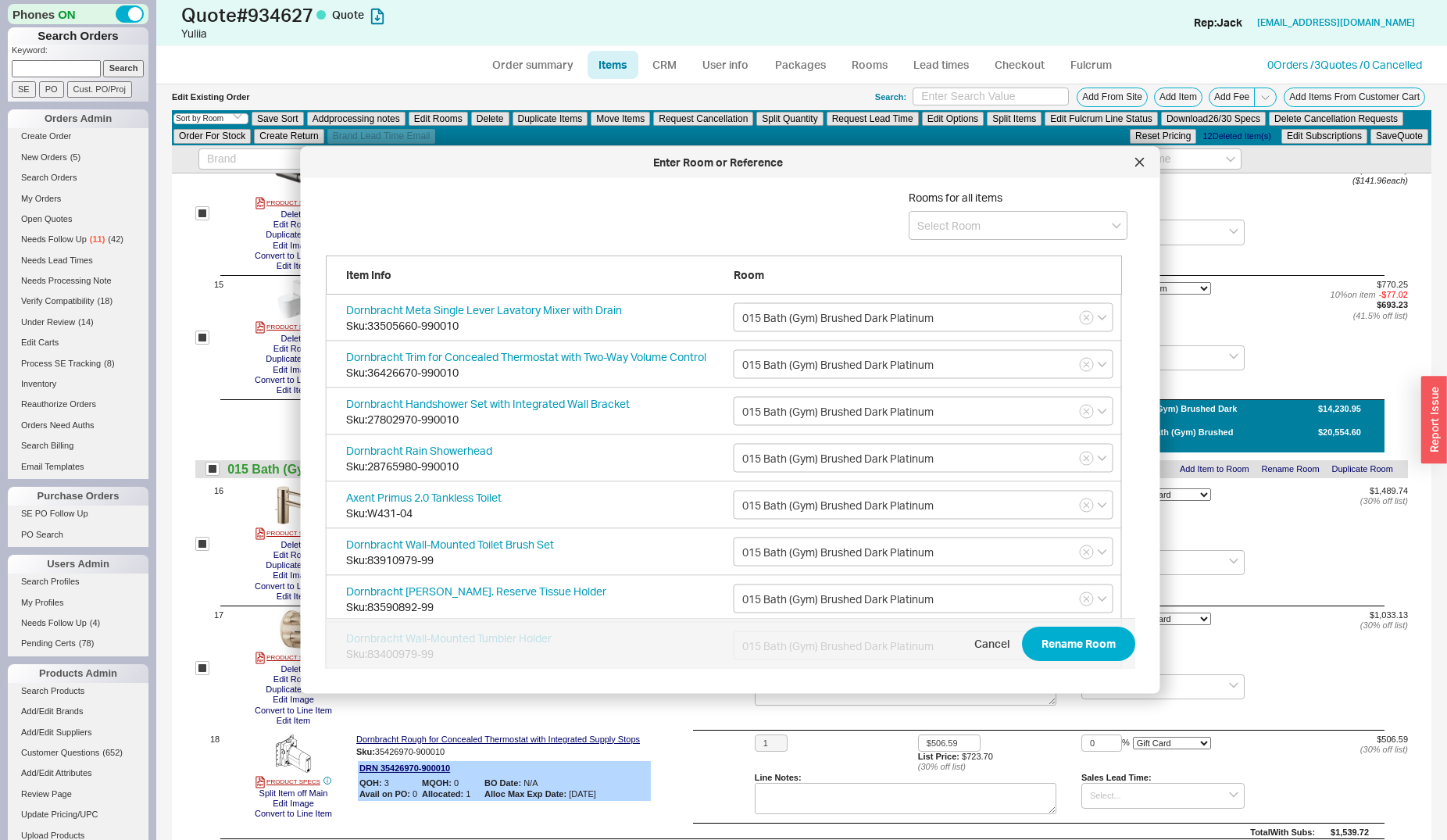
scroll to position [465, 808]
click at [1136, 162] on icon at bounding box center [1140, 162] width 10 height 10
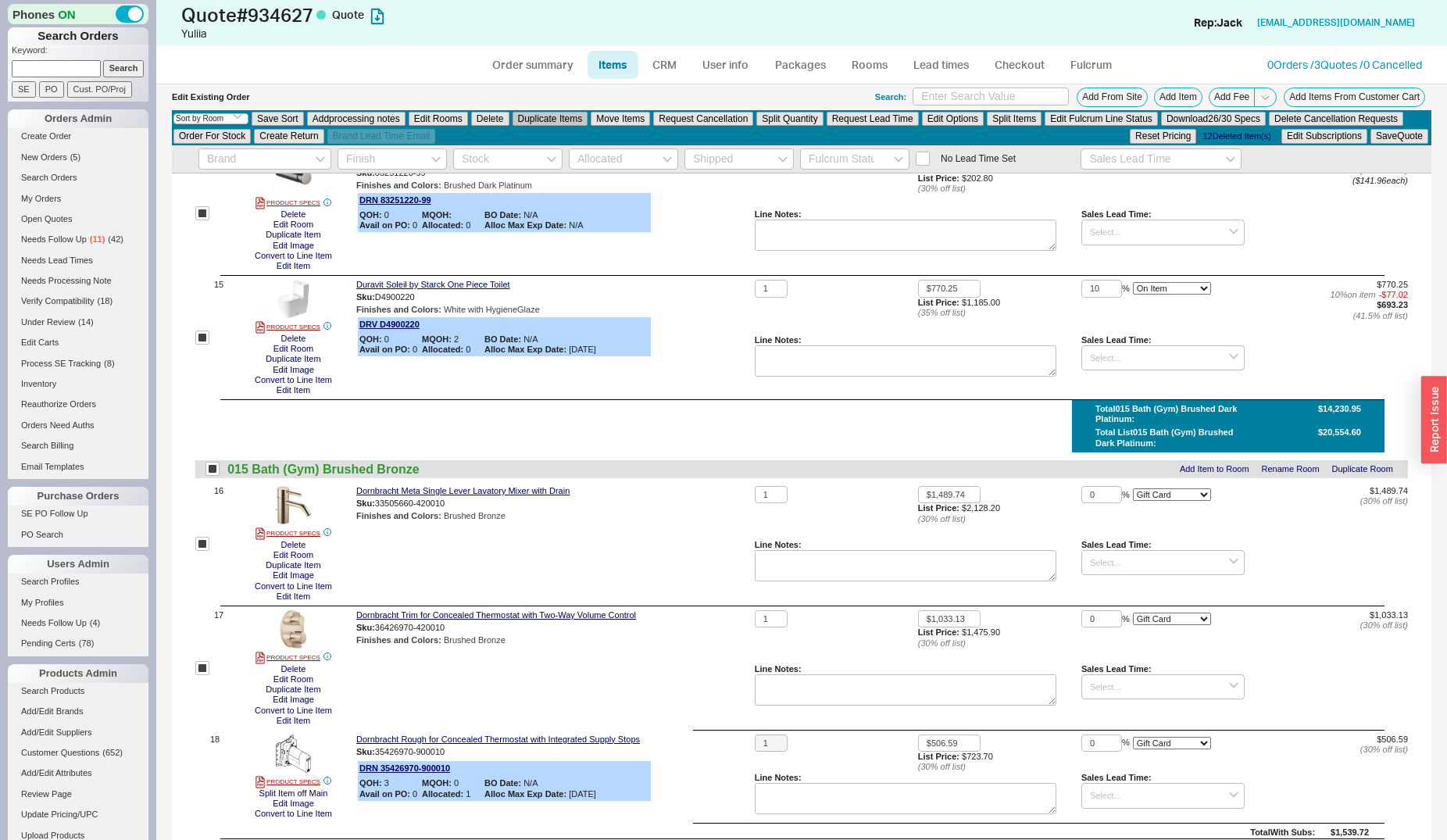
click at [574, 118] on button "Duplicate Items" at bounding box center [550, 118] width 76 height 14
click at [209, 472] on input "checkbox" at bounding box center [213, 469] width 14 height 14
checkbox input "false"
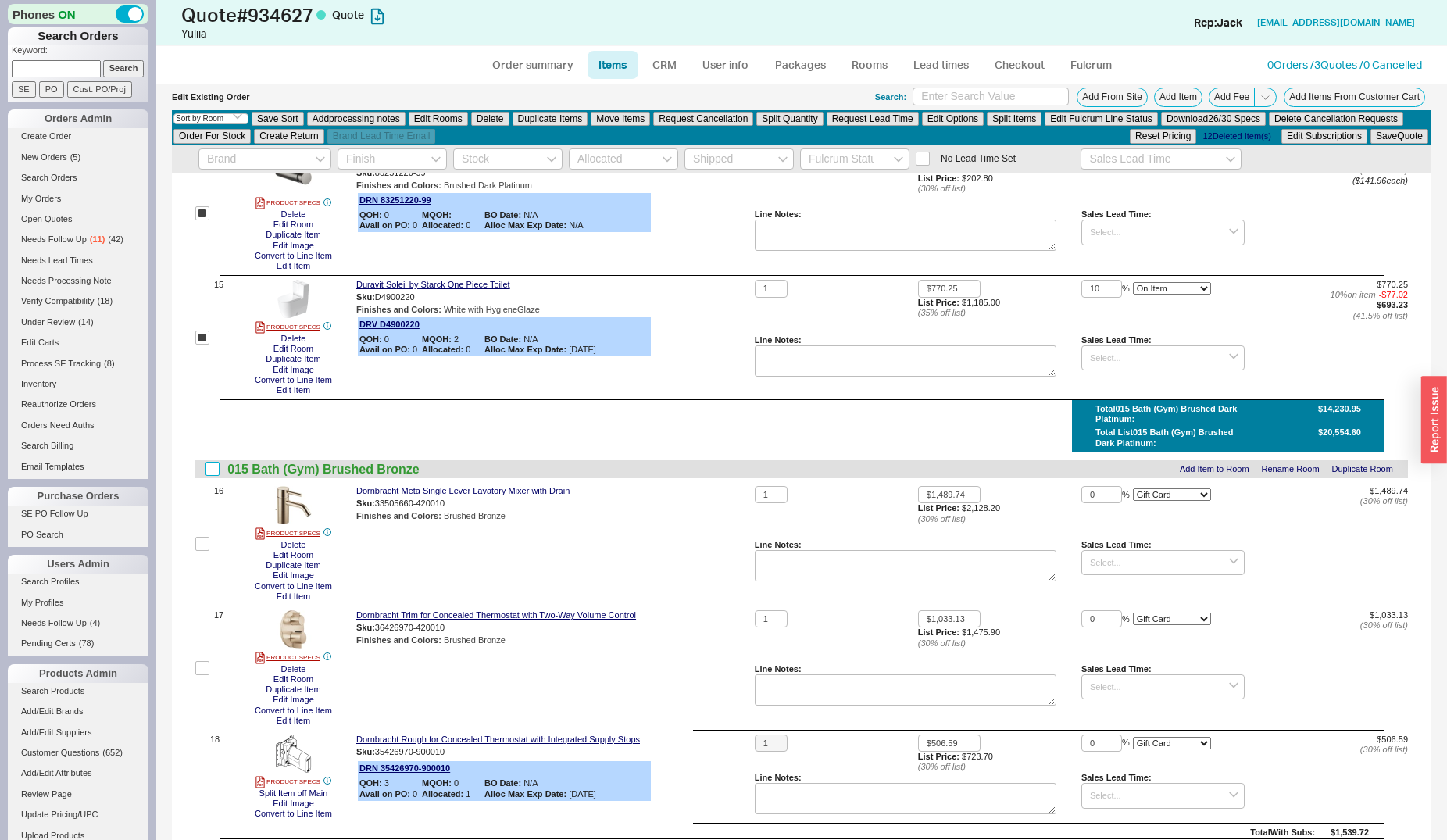
checkbox input "false"
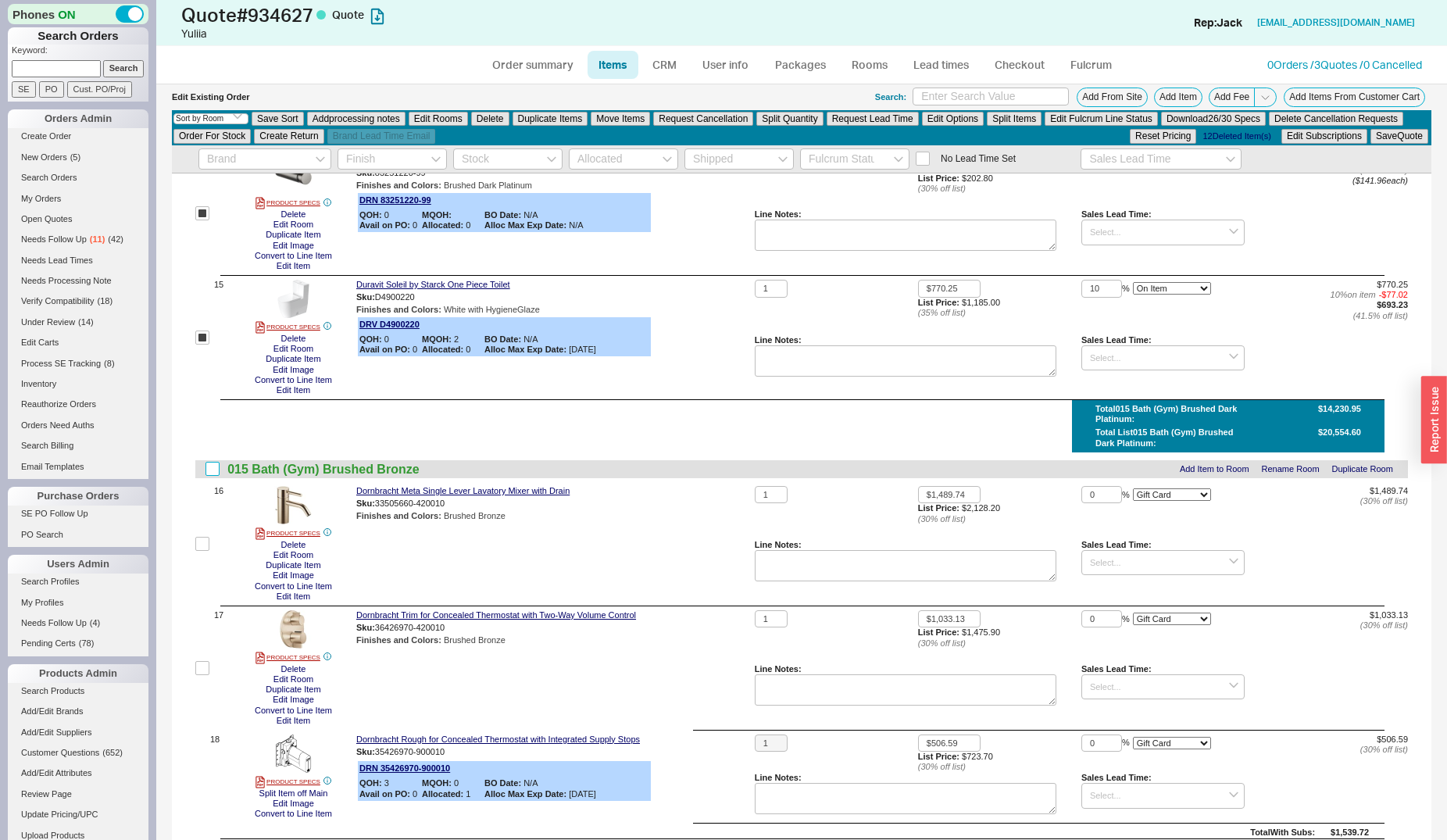
checkbox input "false"
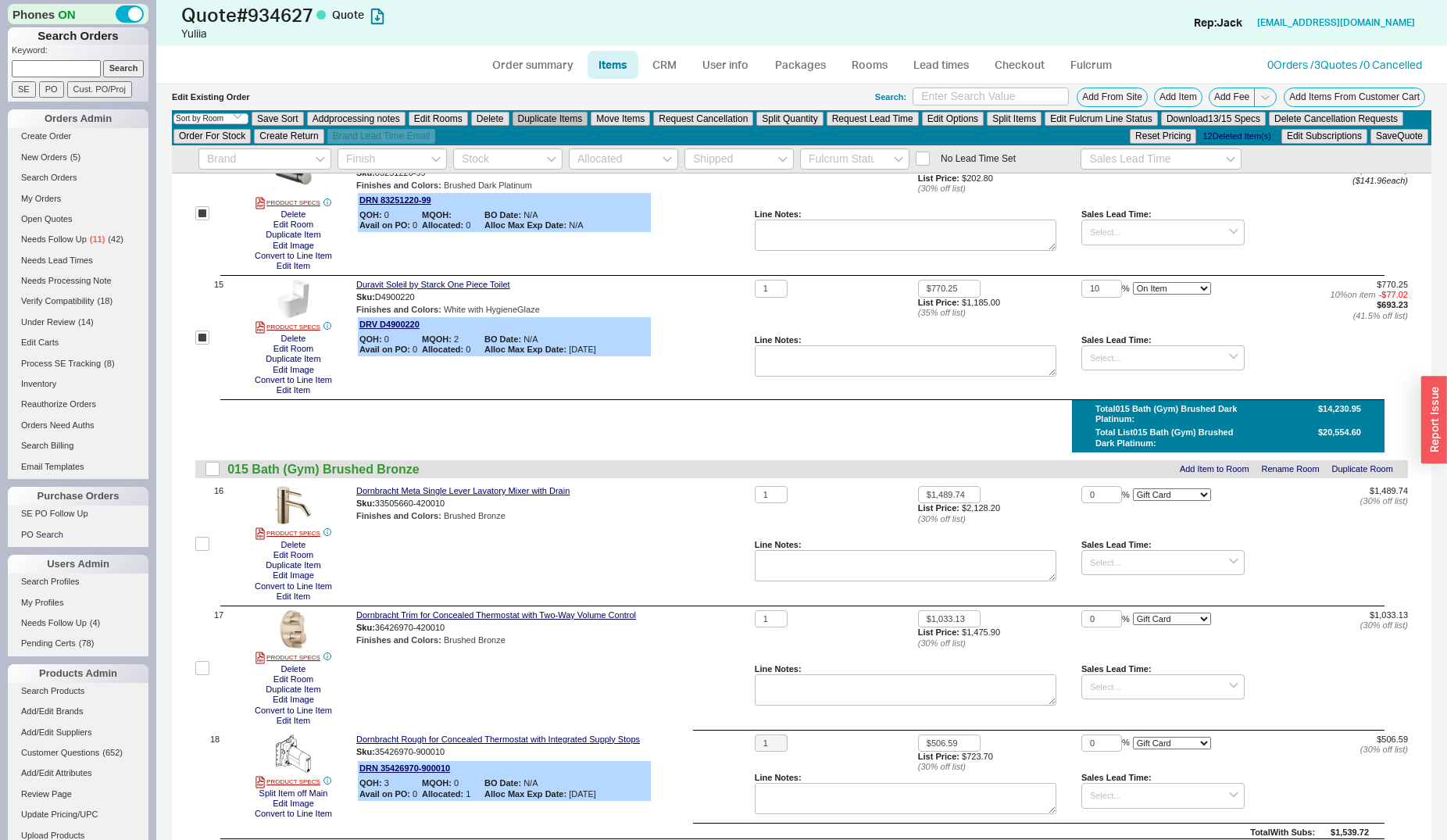
click at [560, 116] on button "Duplicate Items" at bounding box center [550, 118] width 76 height 14
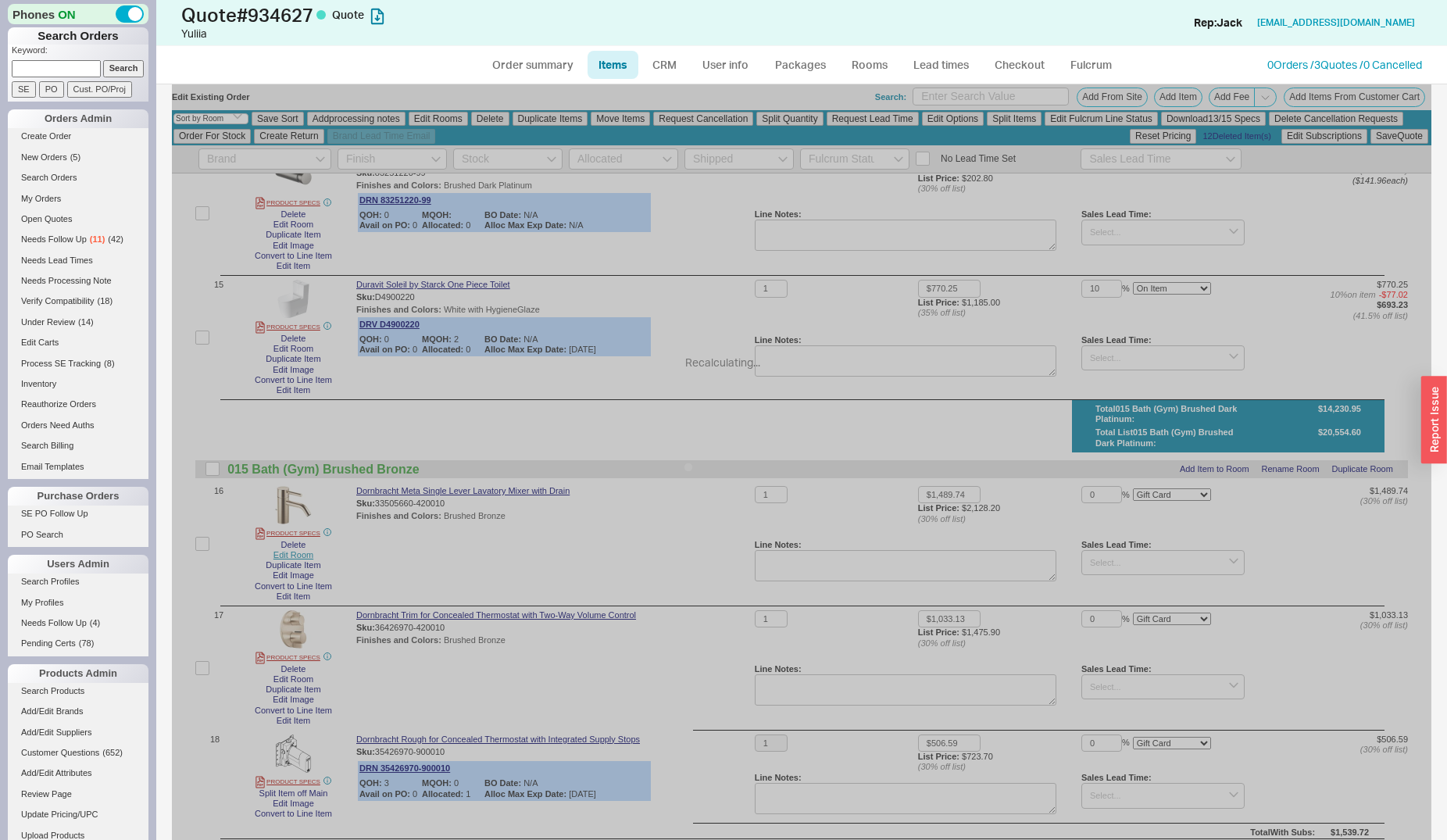
select select "ON_CHECKOUT_AGGREGATED"
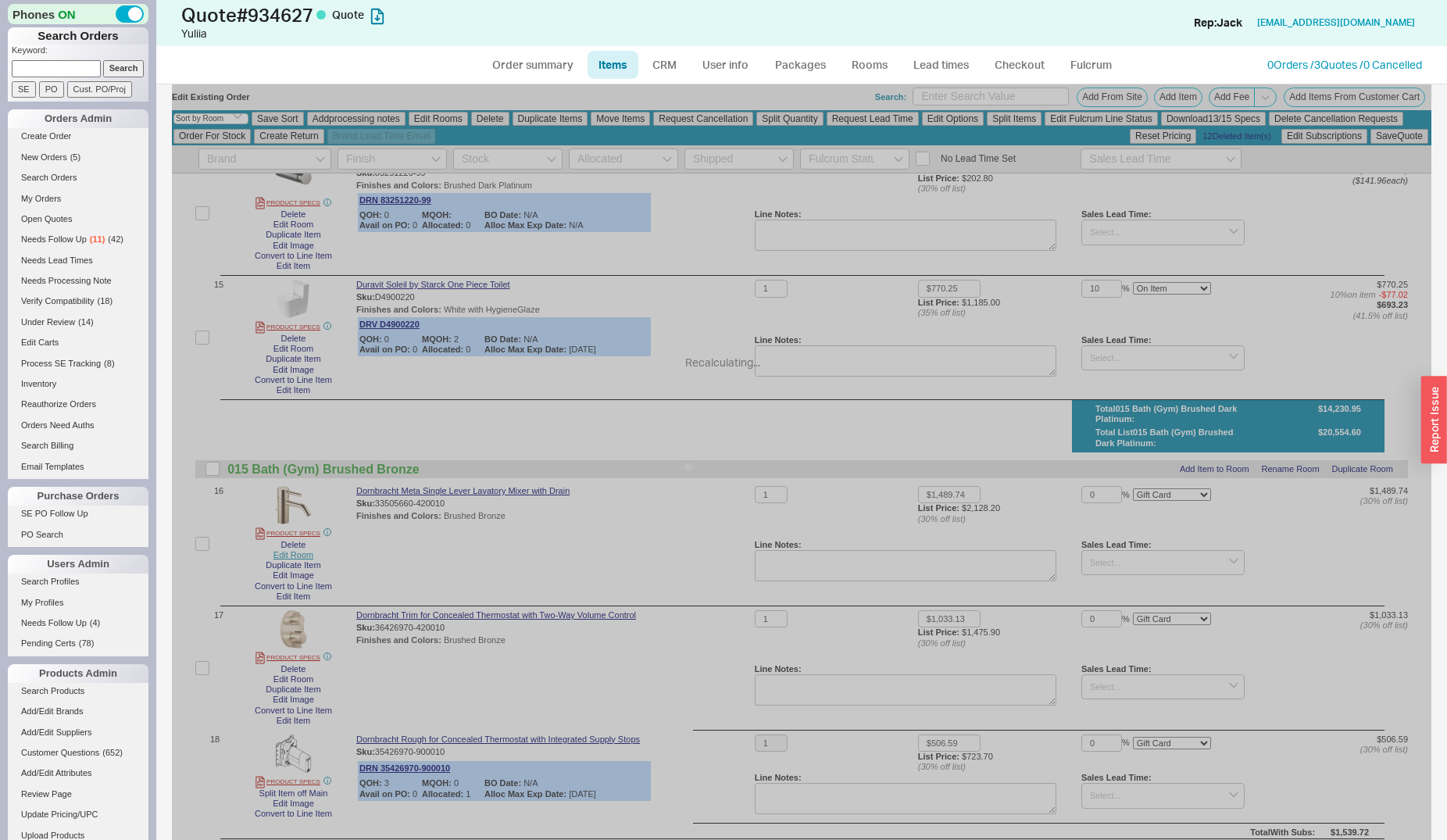
select select "ON_CHECKOUT_AGGREGATED"
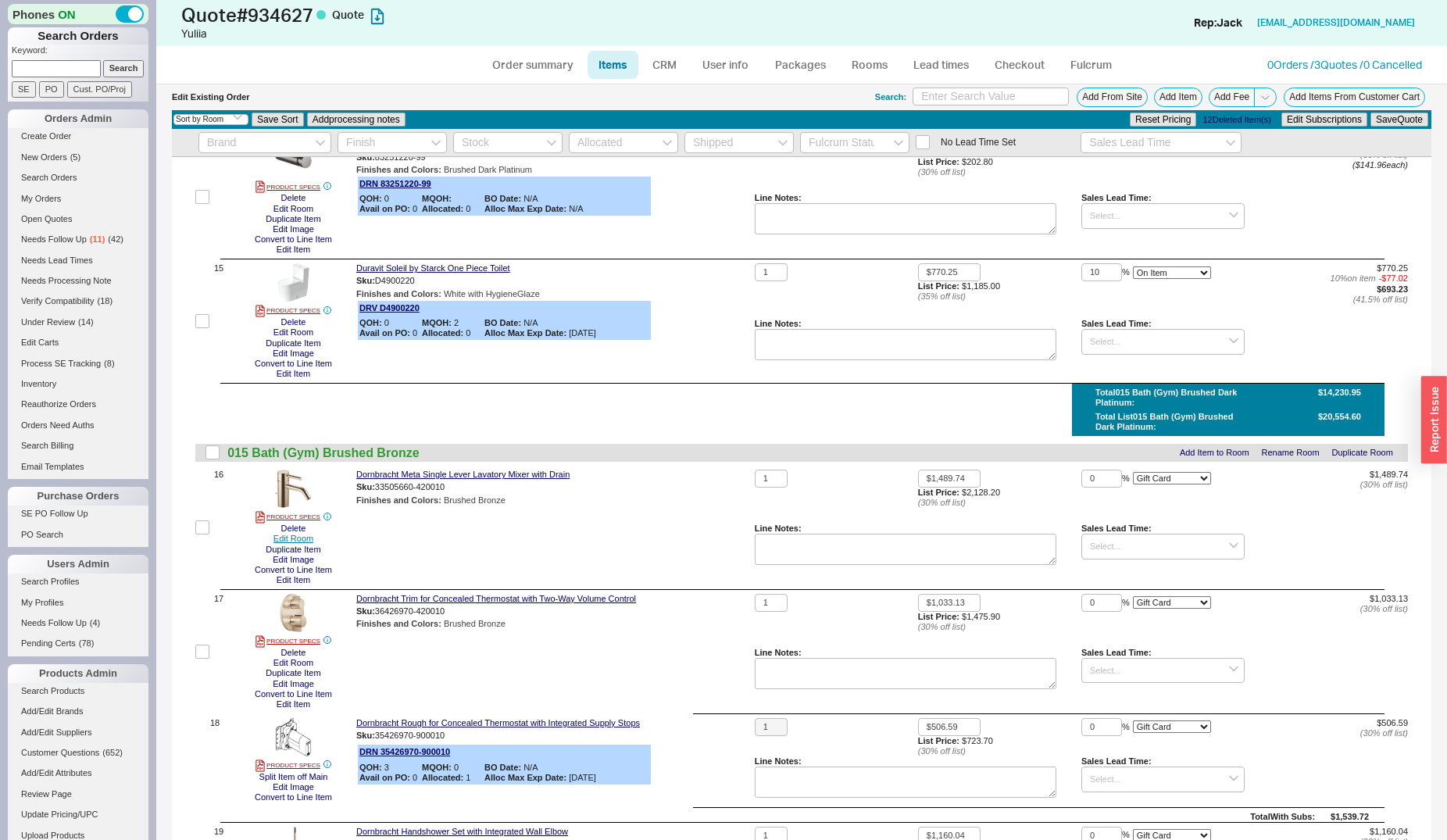
checkbox input "false"
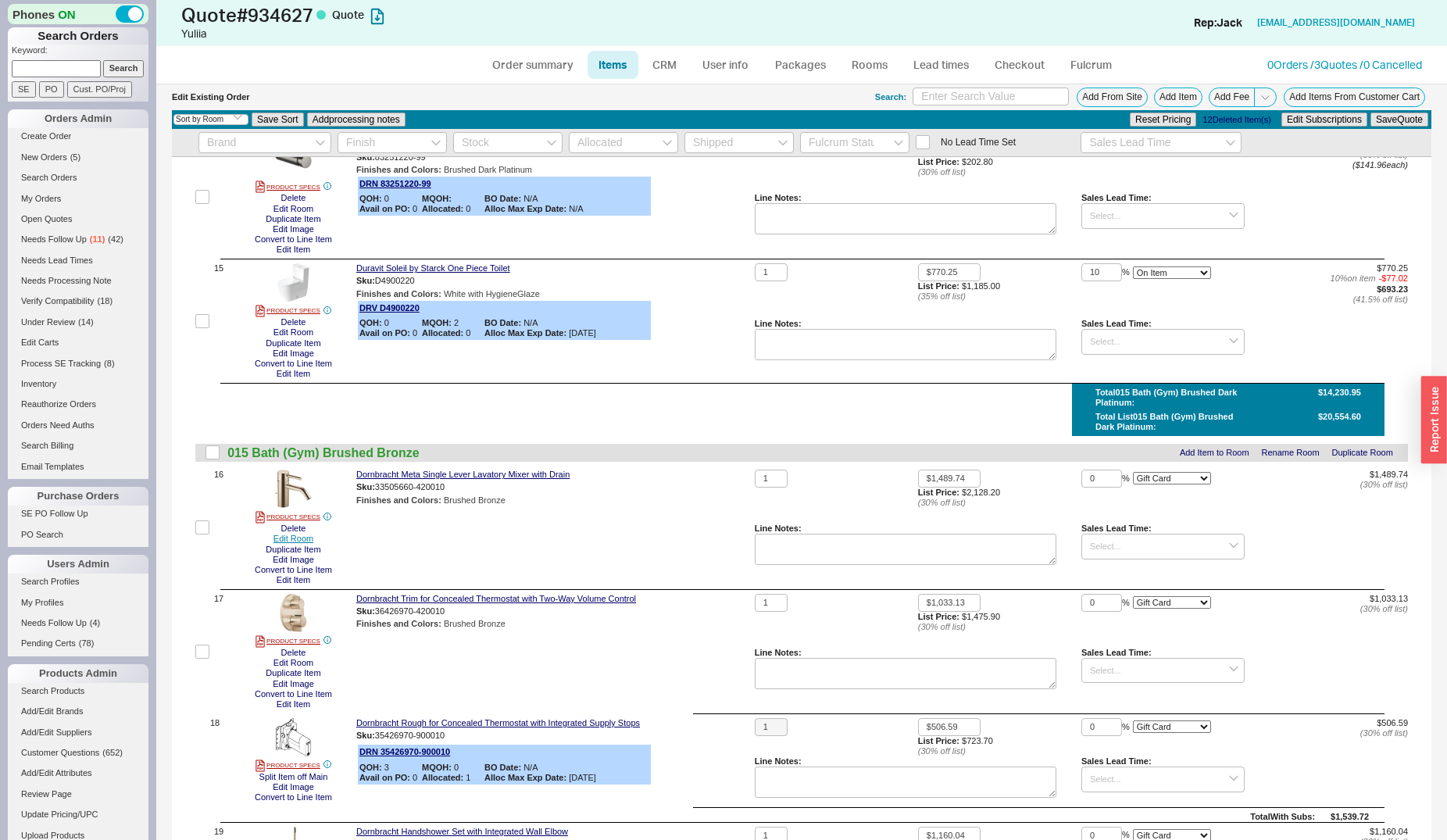
checkbox input "false"
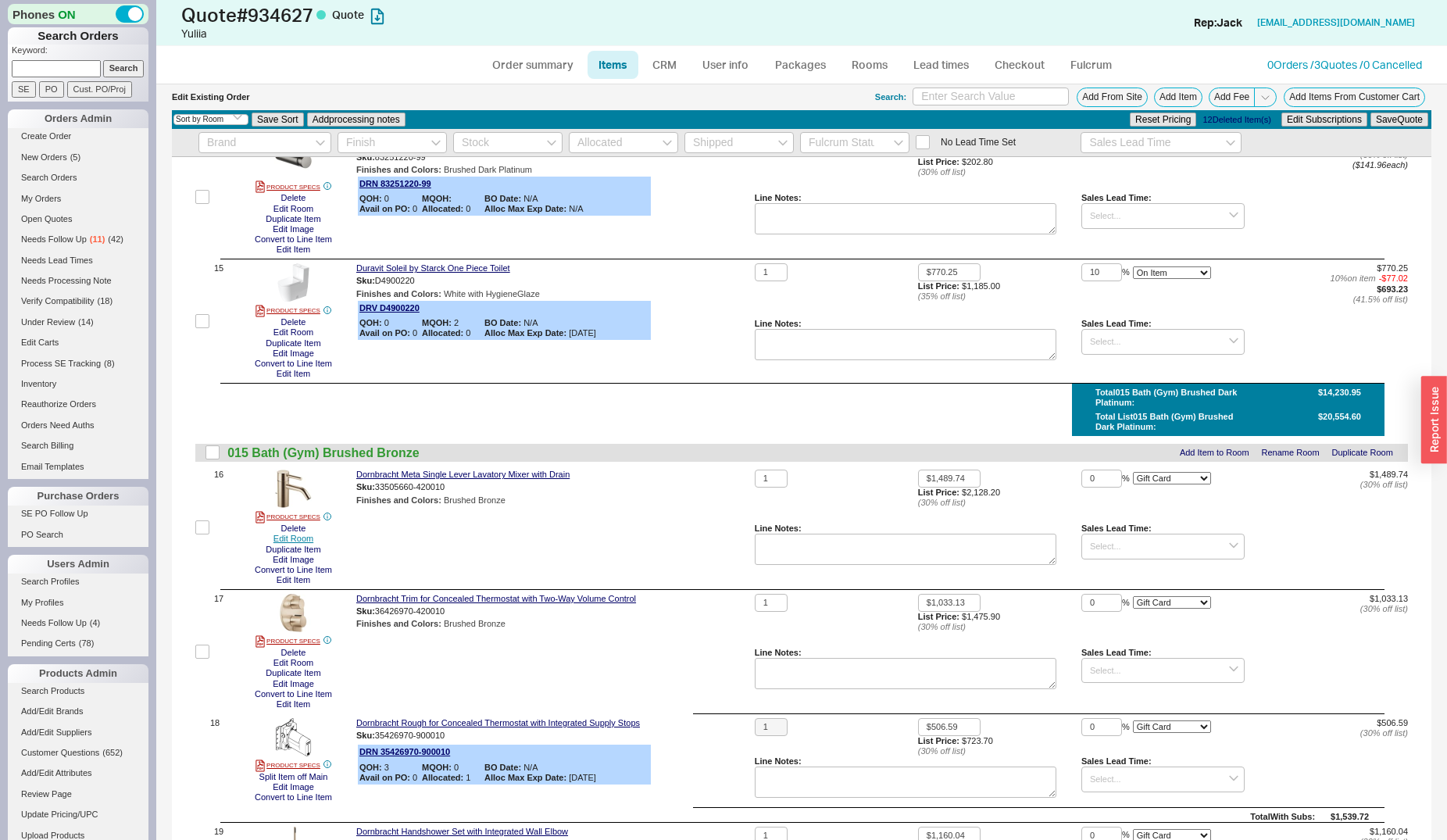
checkbox input "false"
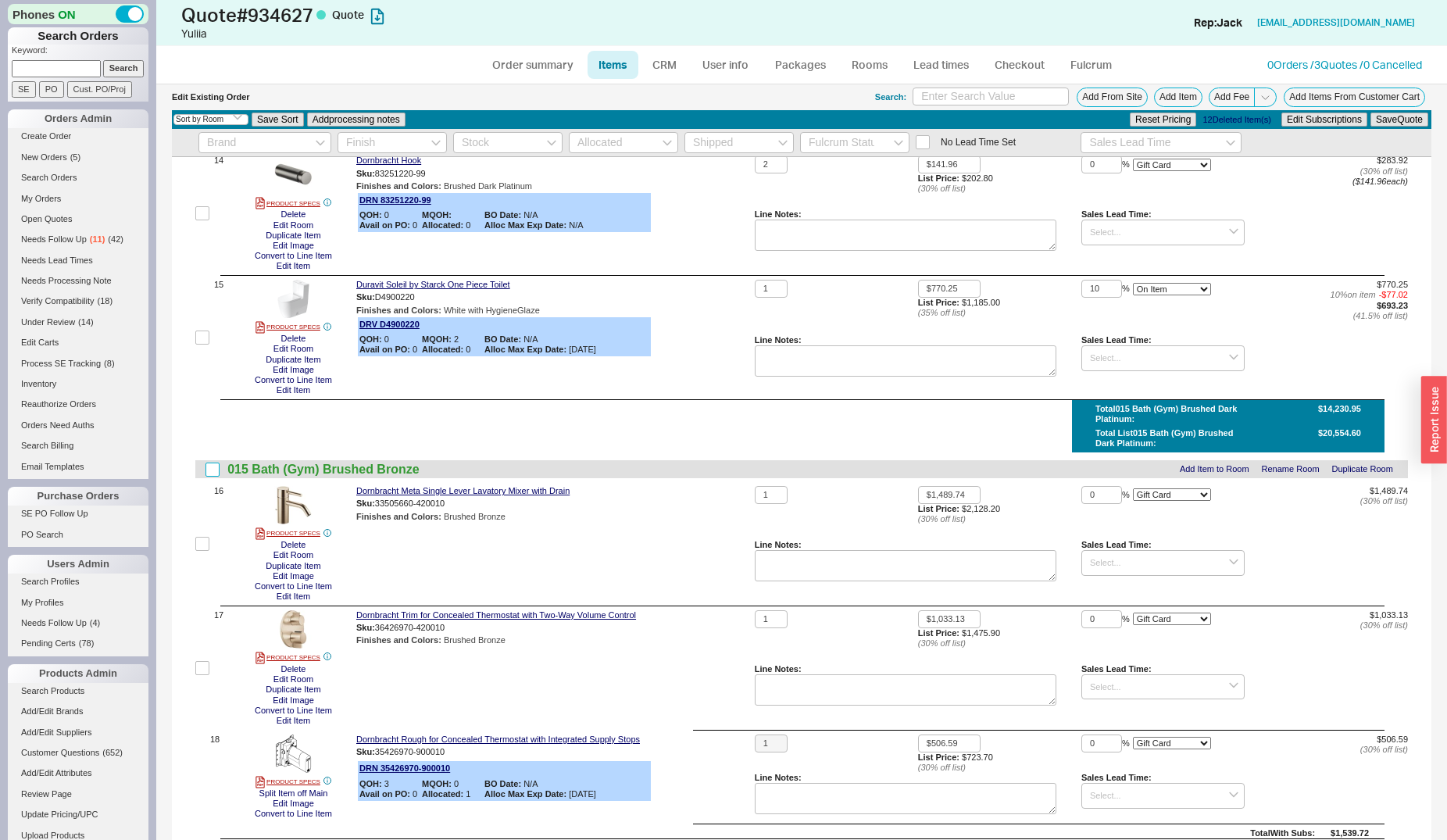
click at [208, 472] on input "checkbox" at bounding box center [213, 470] width 14 height 14
checkbox input "true"
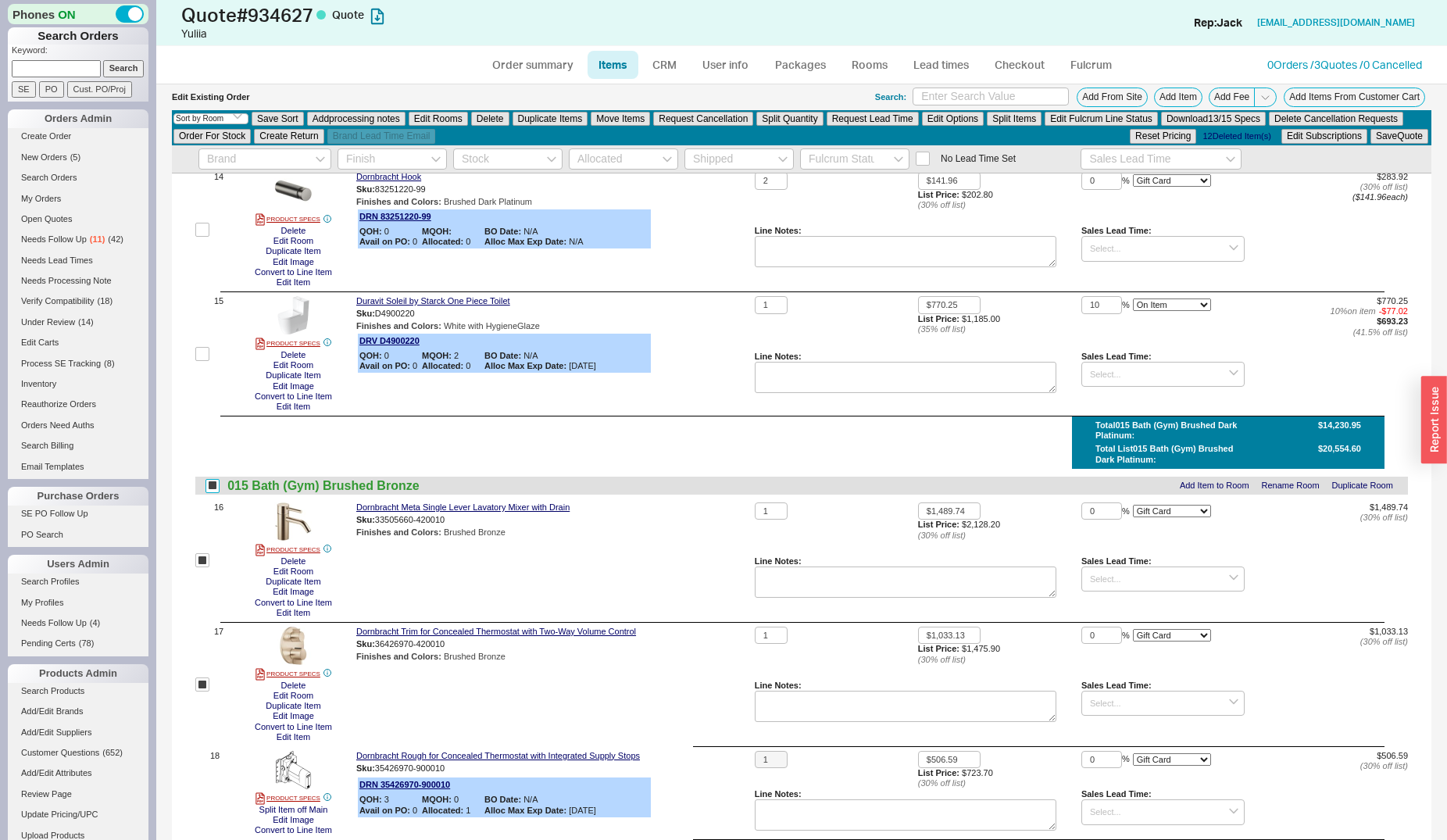
checkbox input "true"
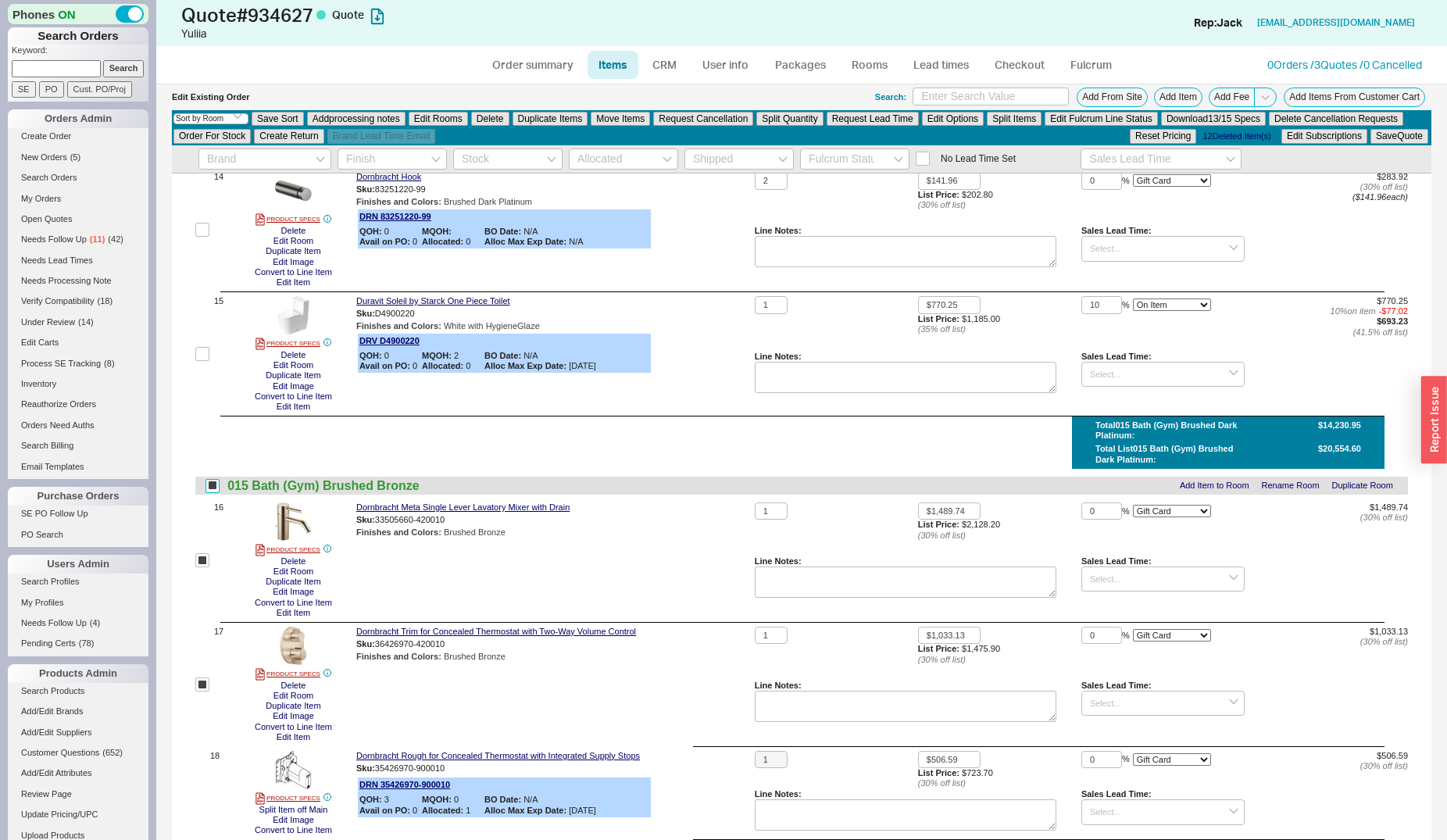
checkbox input "true"
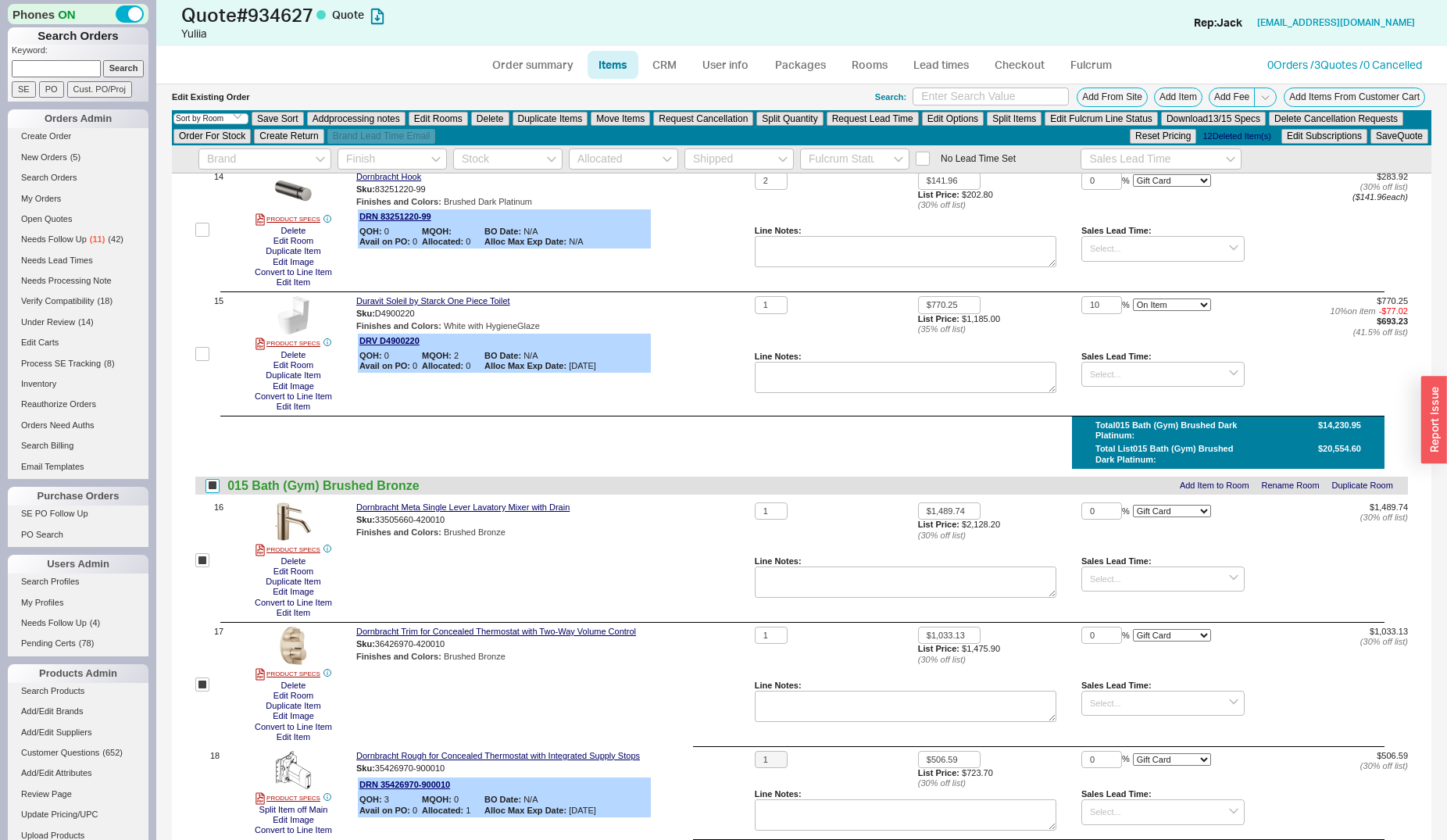
checkbox input "true"
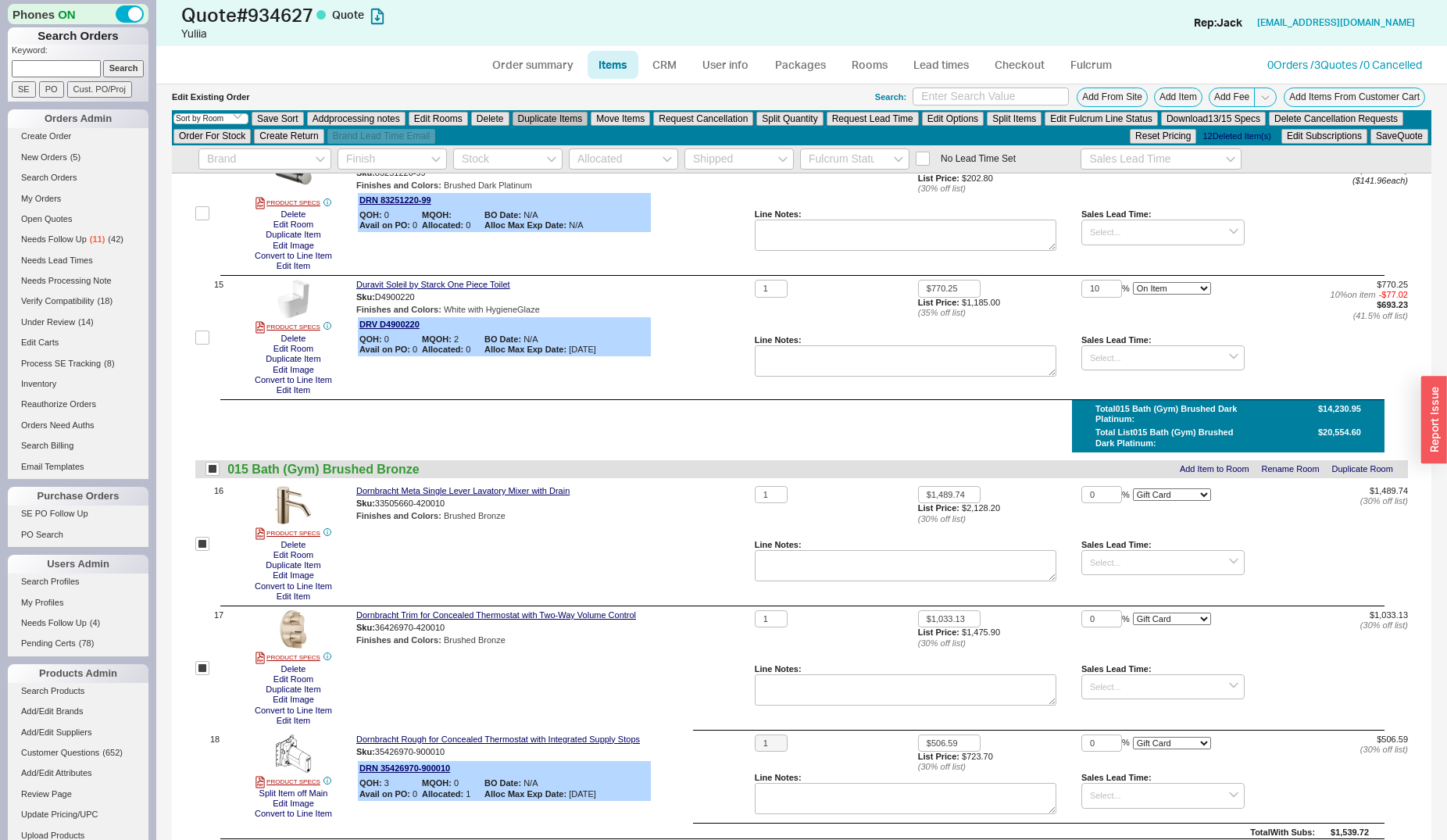
click at [535, 115] on button "Duplicate Items" at bounding box center [550, 118] width 76 height 14
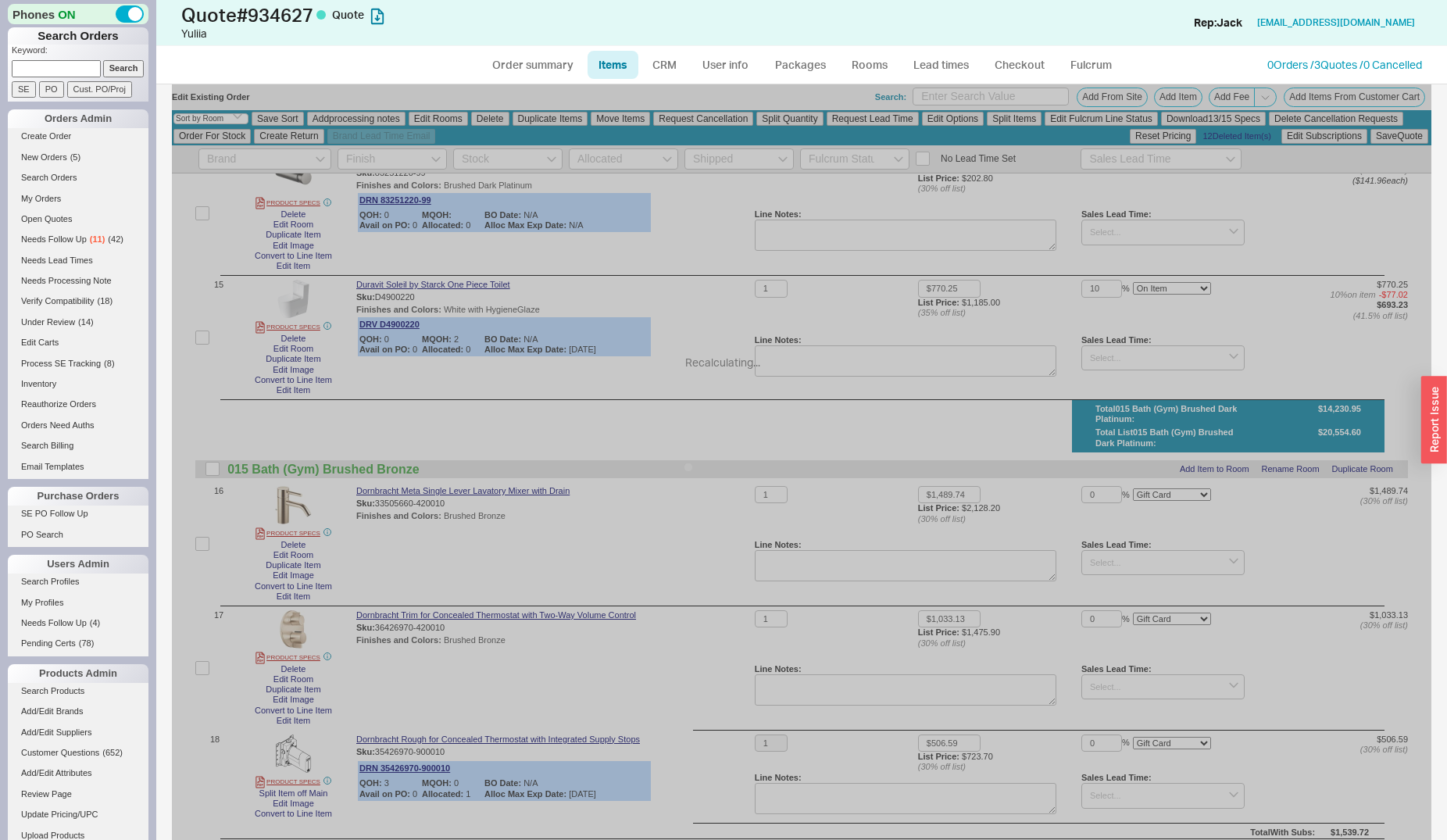
select select "ON_CHECKOUT_AGGREGATED"
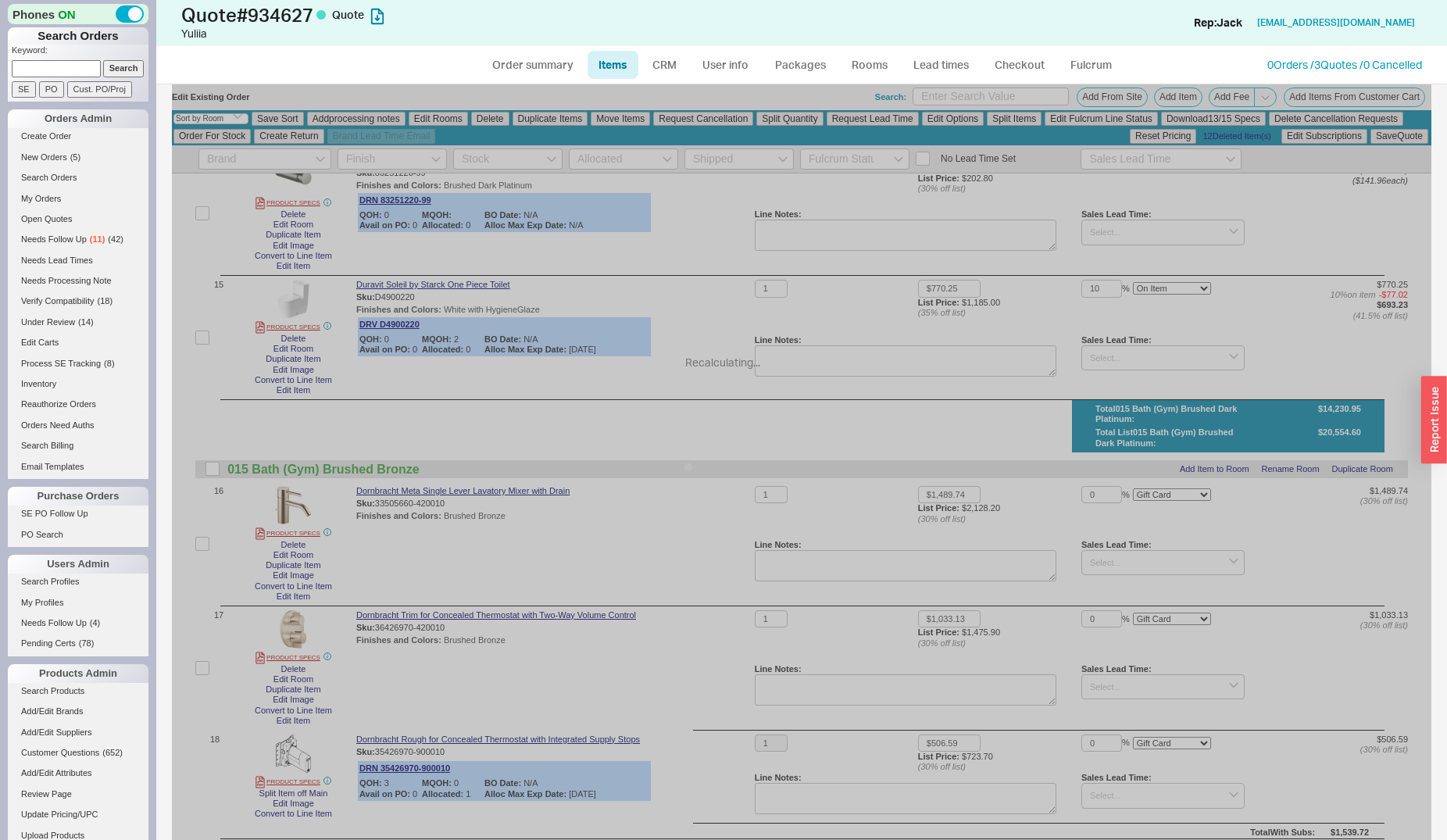
select select "ON_CHECKOUT_AGGREGATED"
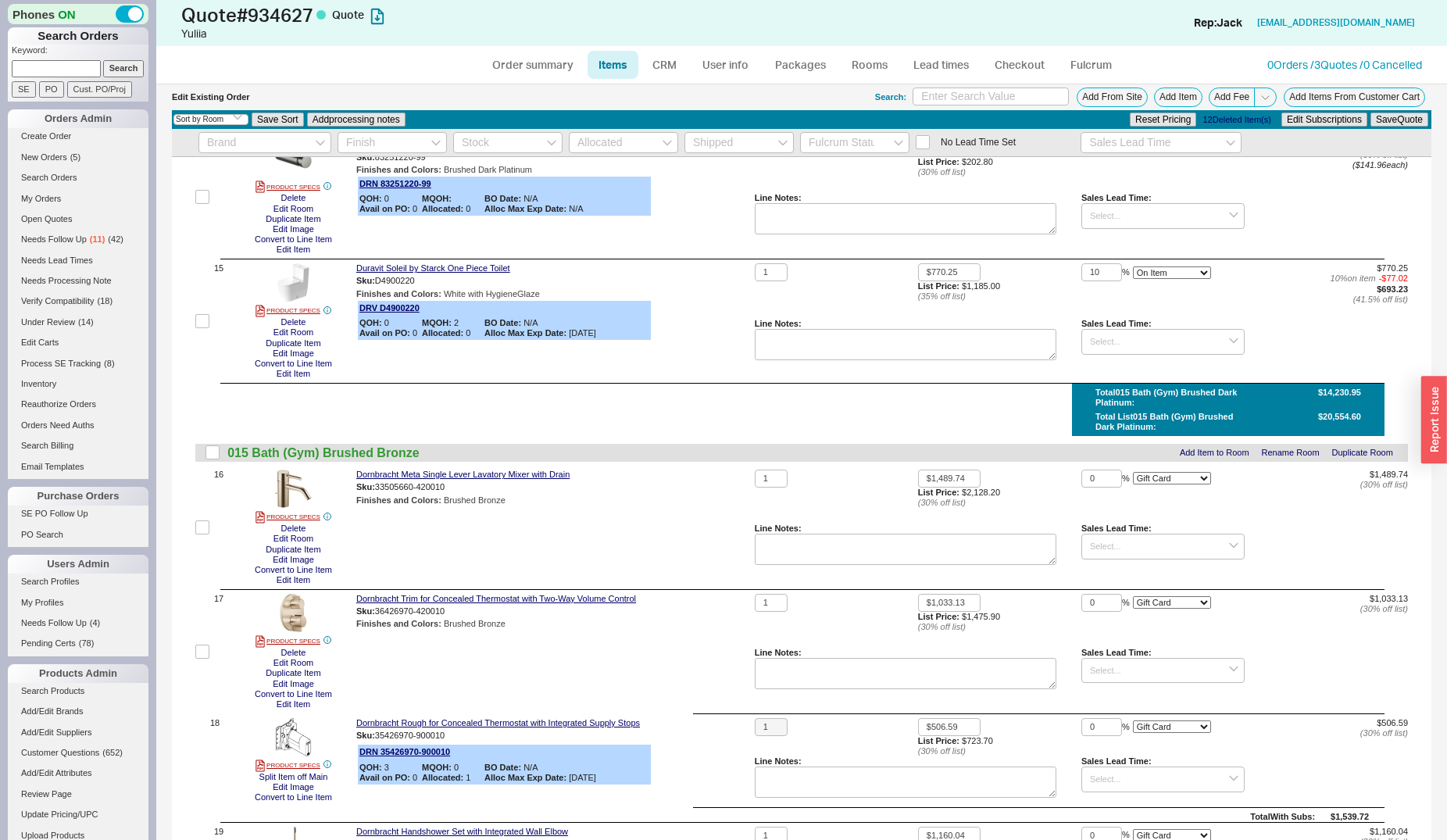
checkbox input "false"
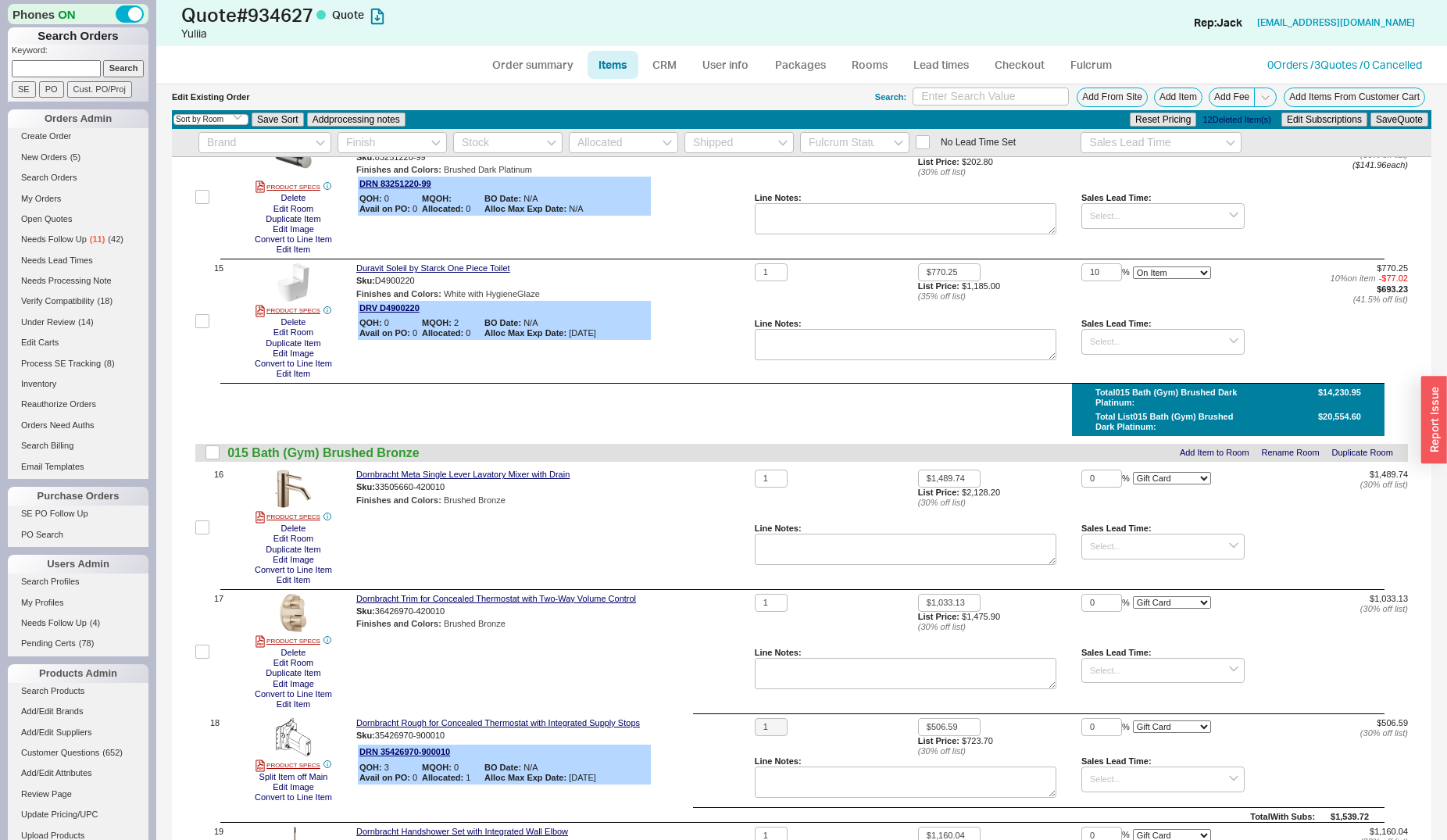
checkbox input "false"
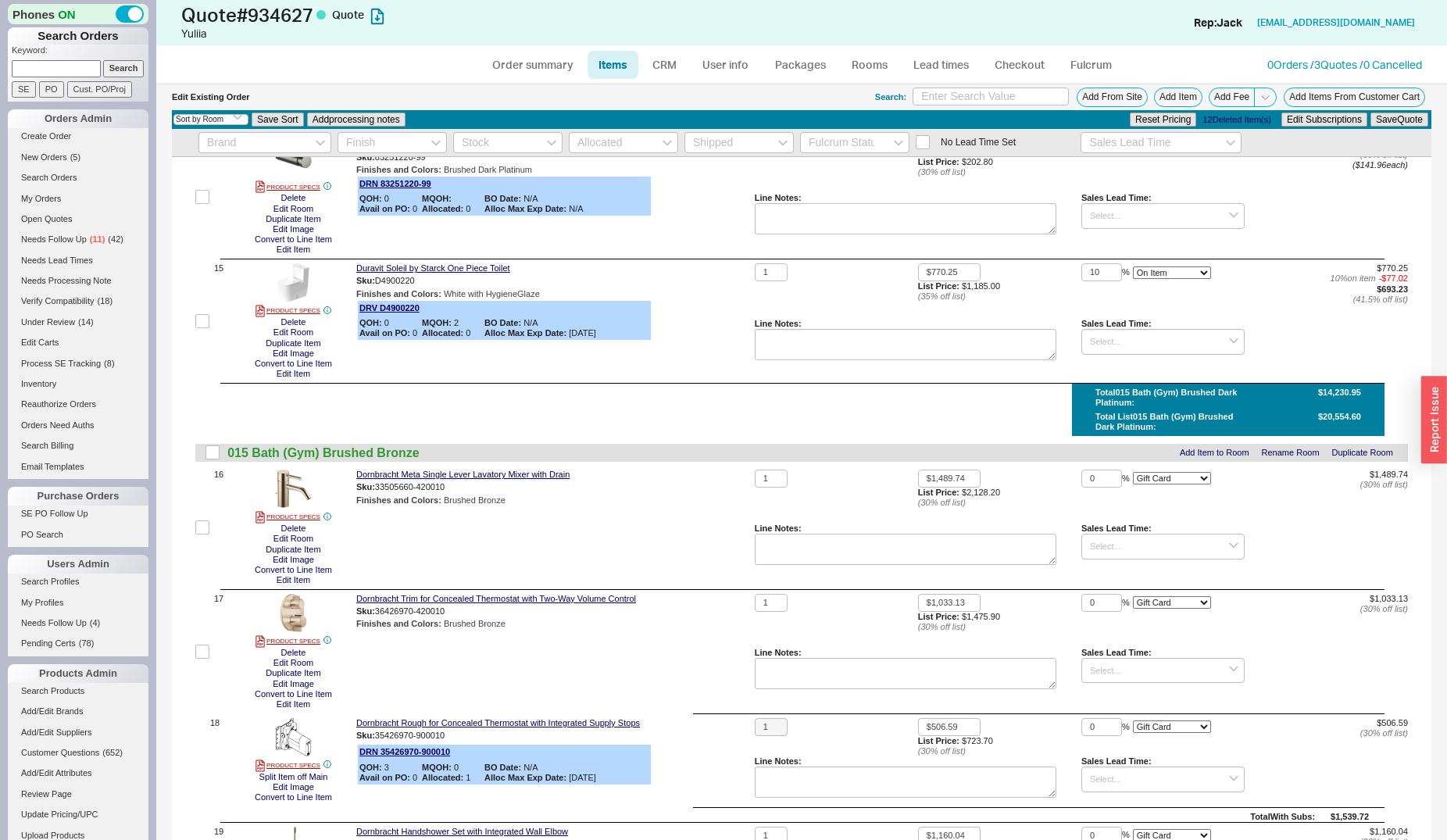
checkbox input "false"
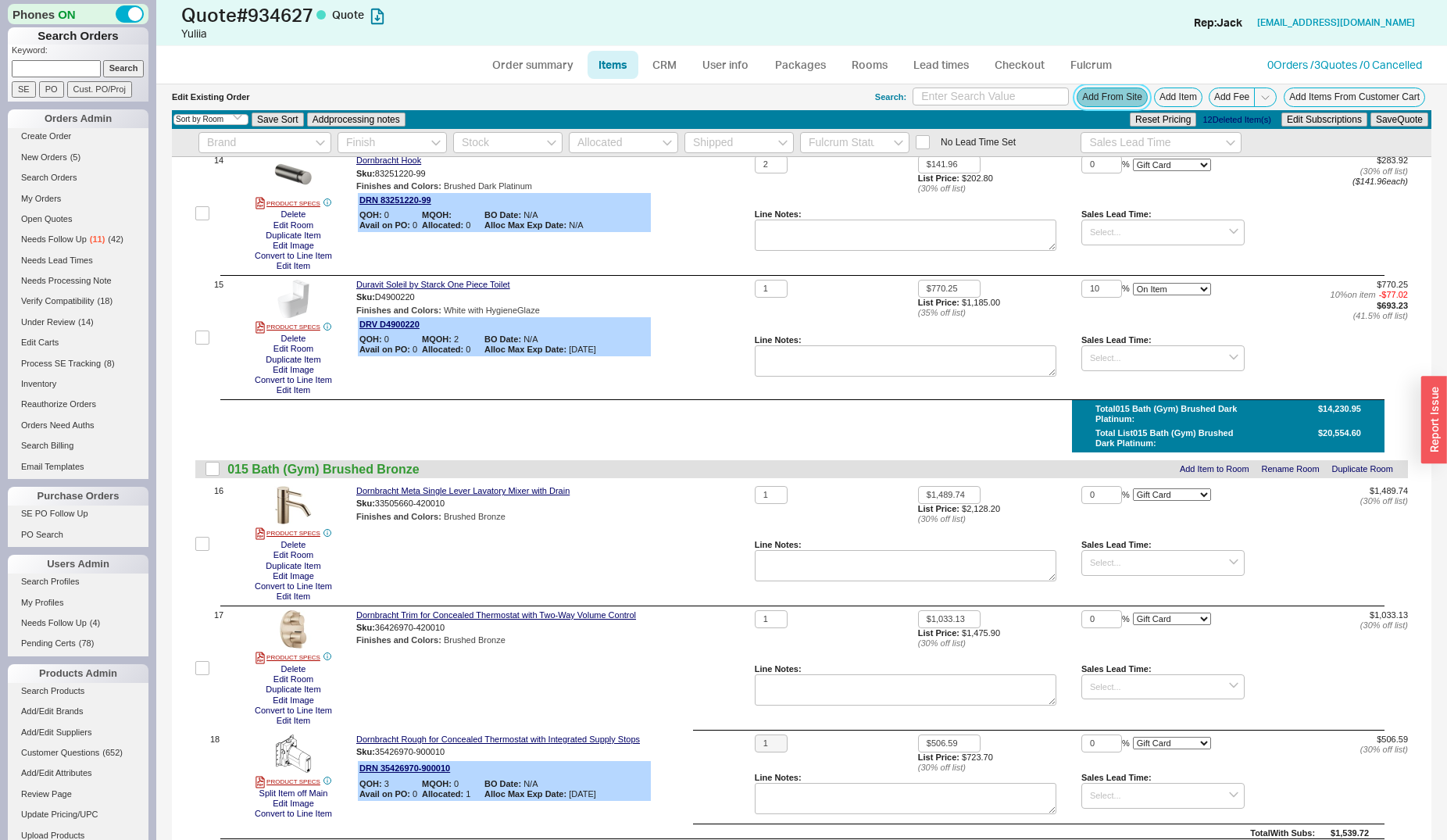
click at [1124, 103] on button "Add From Site" at bounding box center [1112, 97] width 71 height 20
click at [1153, 93] on button "Add Item" at bounding box center [1177, 97] width 48 height 20
click at [1096, 100] on button "Add From Site" at bounding box center [1112, 97] width 71 height 20
click at [1090, 104] on button "Add From Site" at bounding box center [1112, 97] width 71 height 20
click at [1081, 98] on button "Add From Site" at bounding box center [1112, 97] width 71 height 20
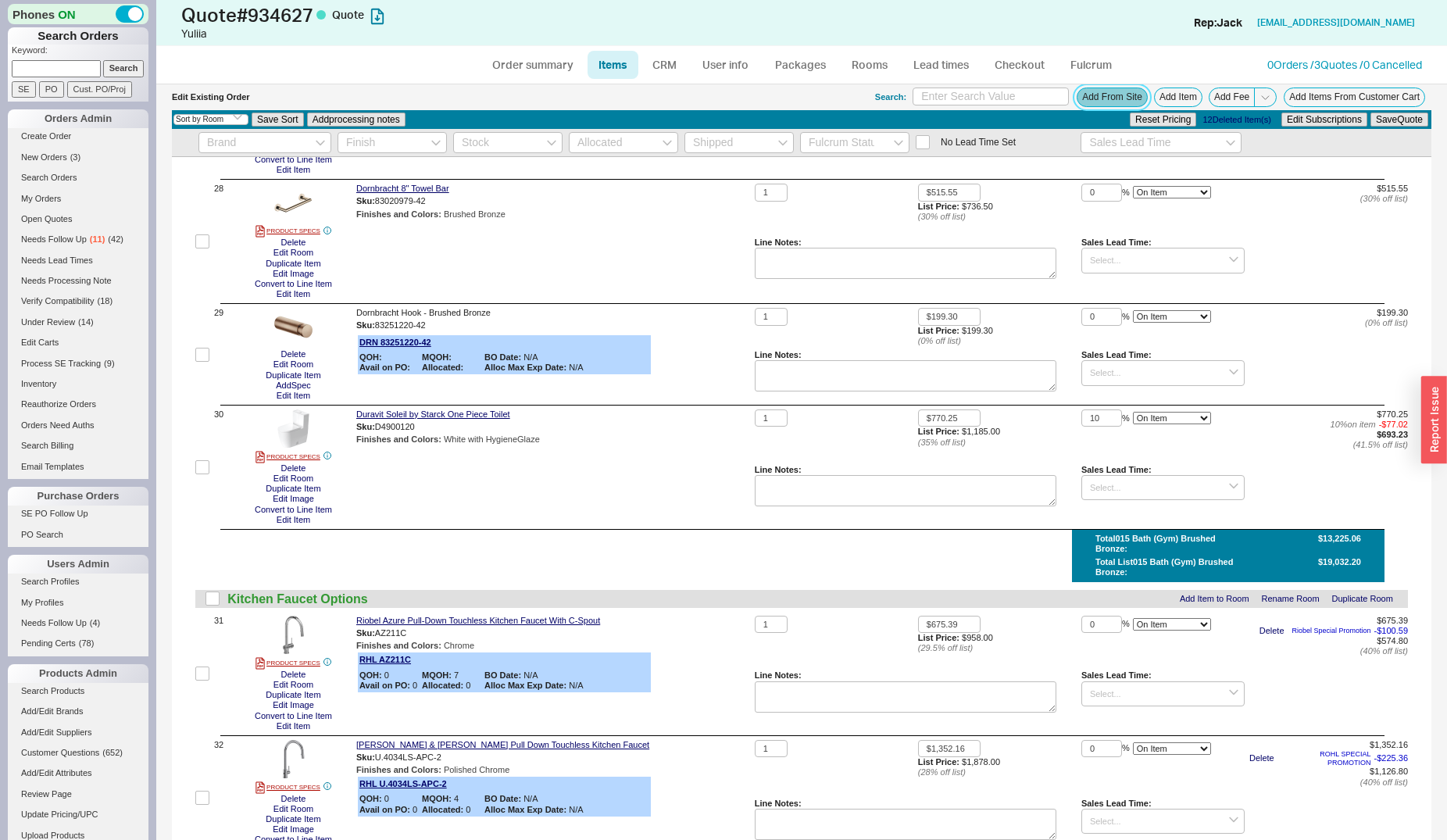
scroll to position [3967, 0]
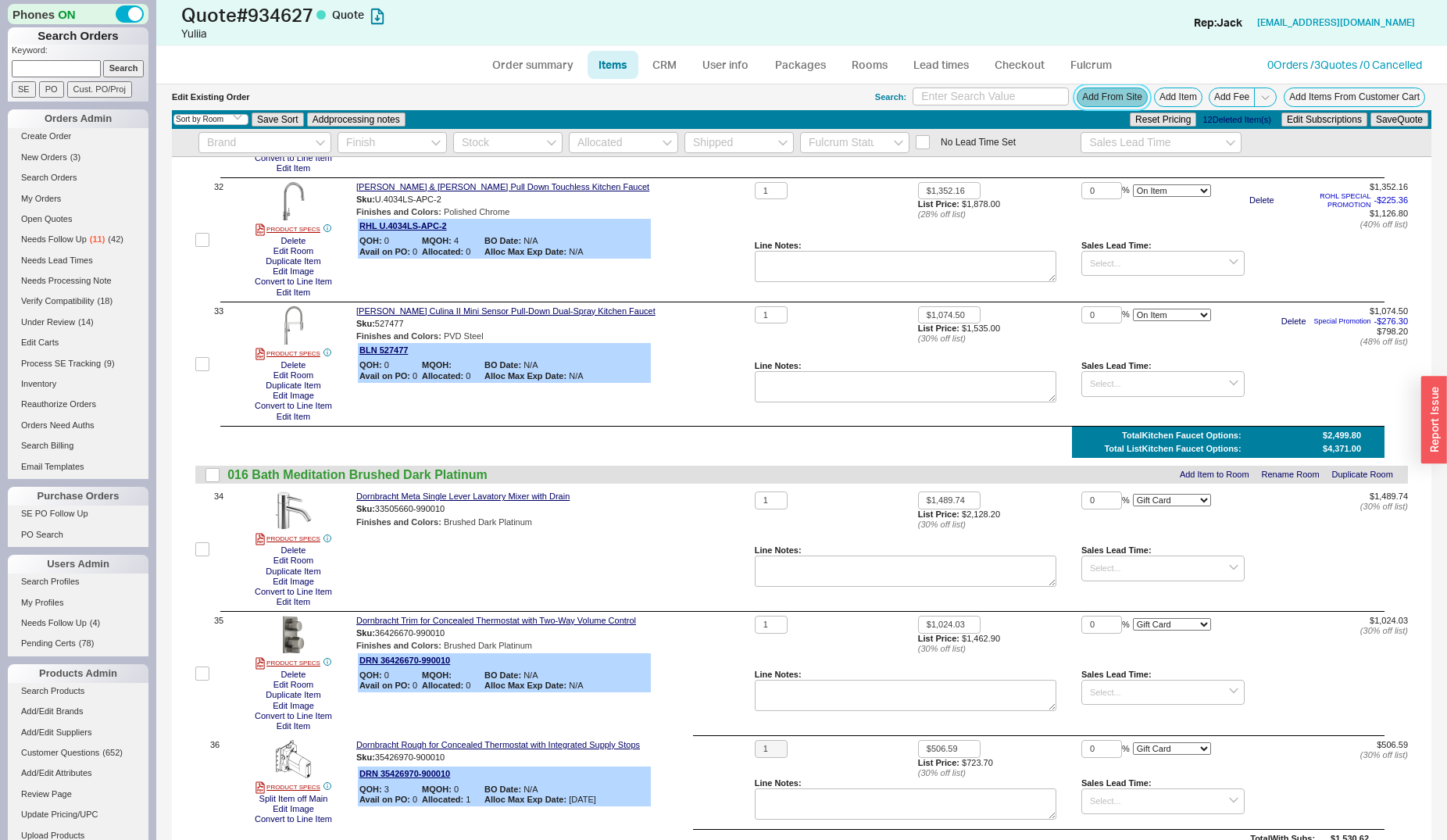
click at [1089, 97] on button "Add From Site" at bounding box center [1112, 97] width 71 height 20
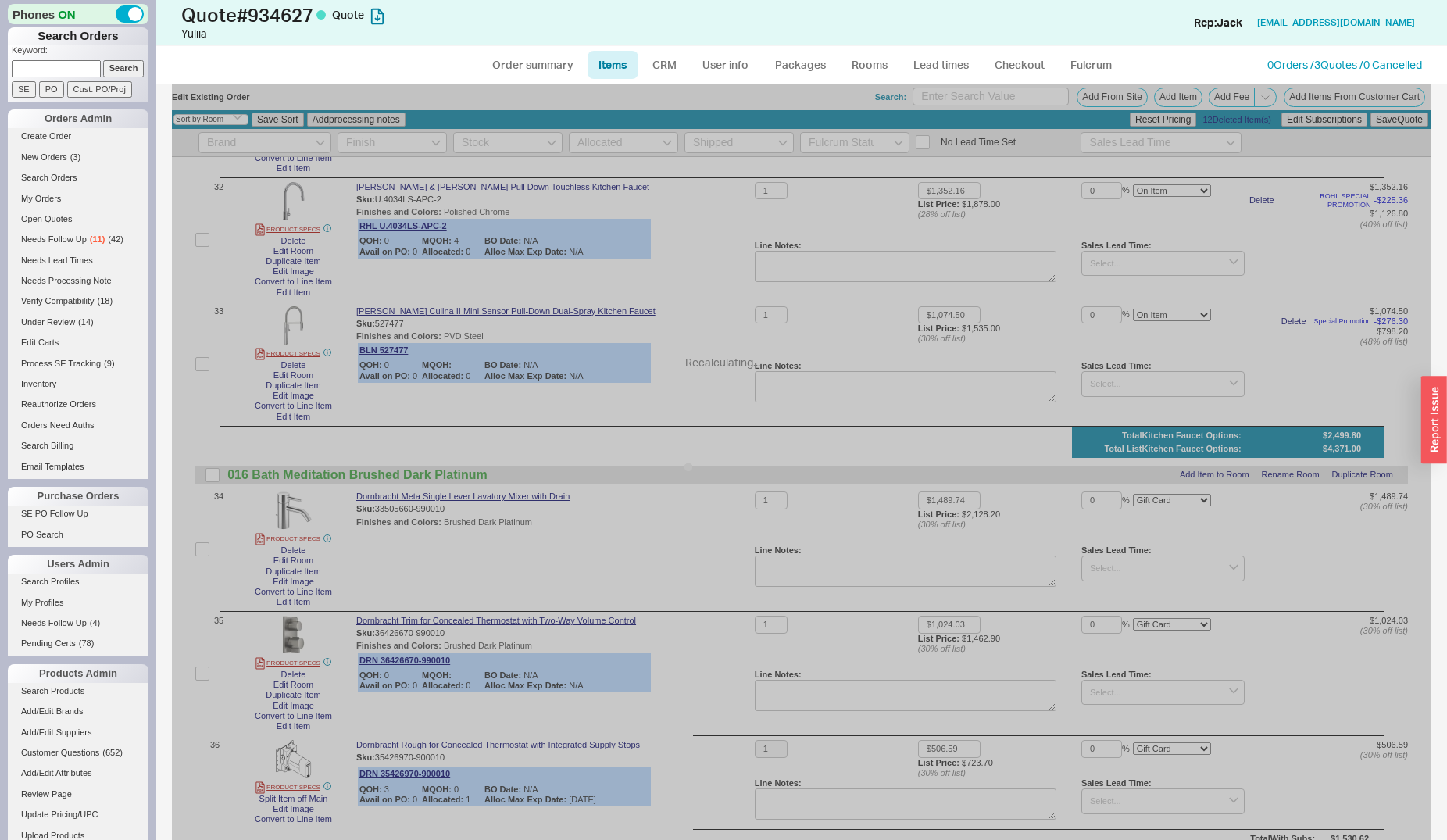
select select "ON_CHECKOUT_AGGREGATED"
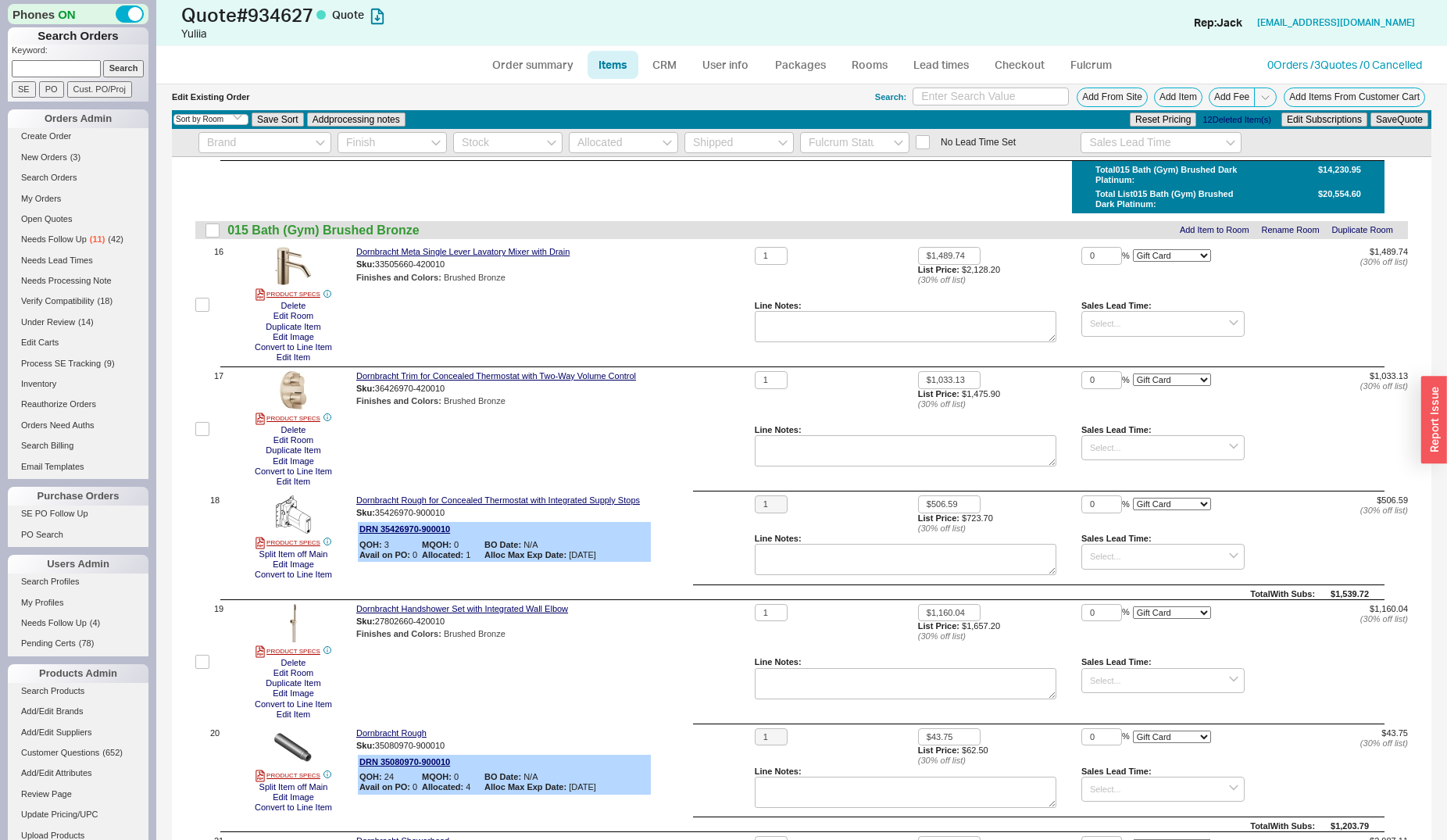
click at [199, 419] on label at bounding box center [202, 428] width 14 height 115
click at [199, 421] on input "checkbox" at bounding box center [202, 428] width 14 height 14
checkbox input "true"
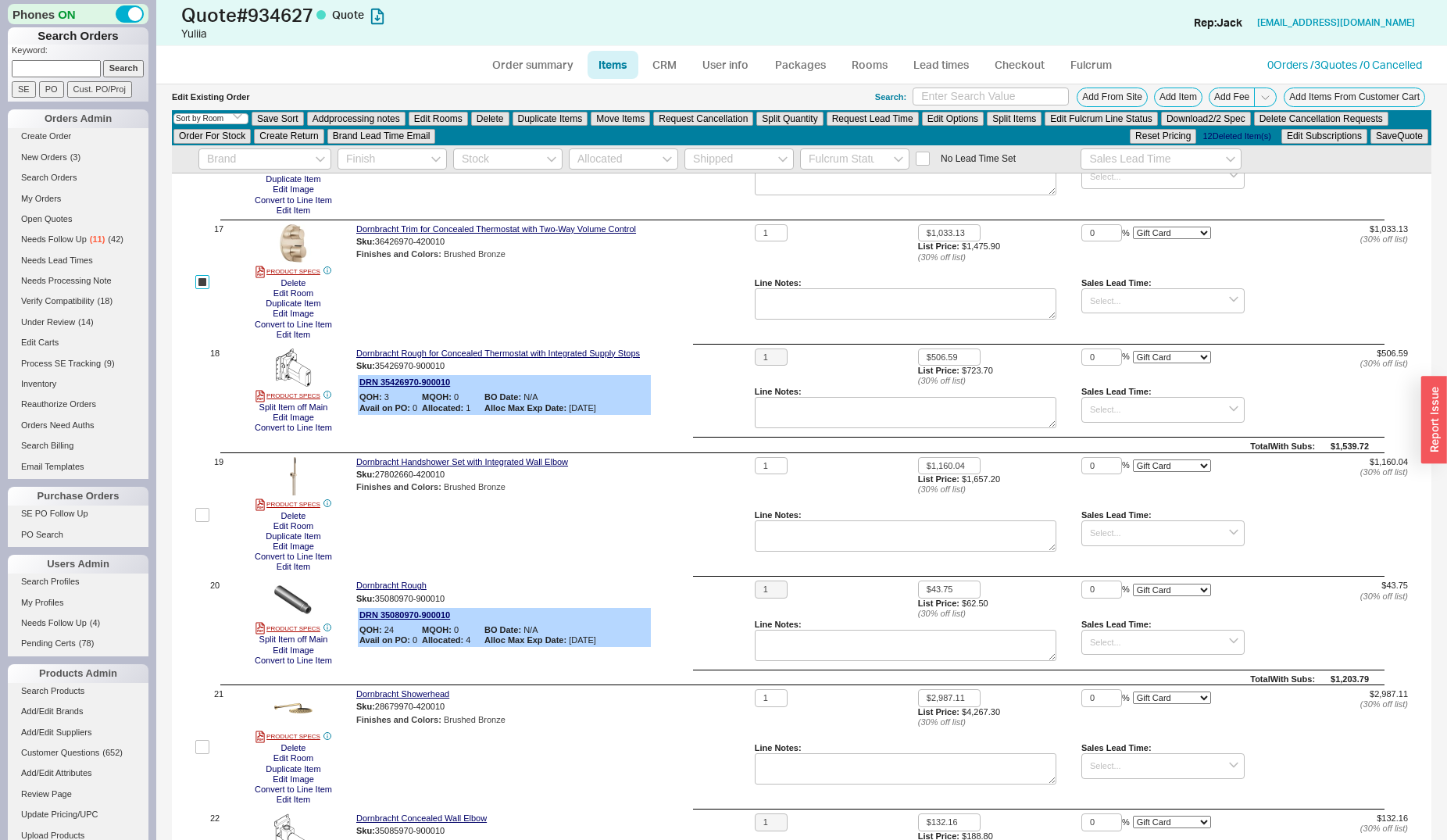
scroll to position [2071, 0]
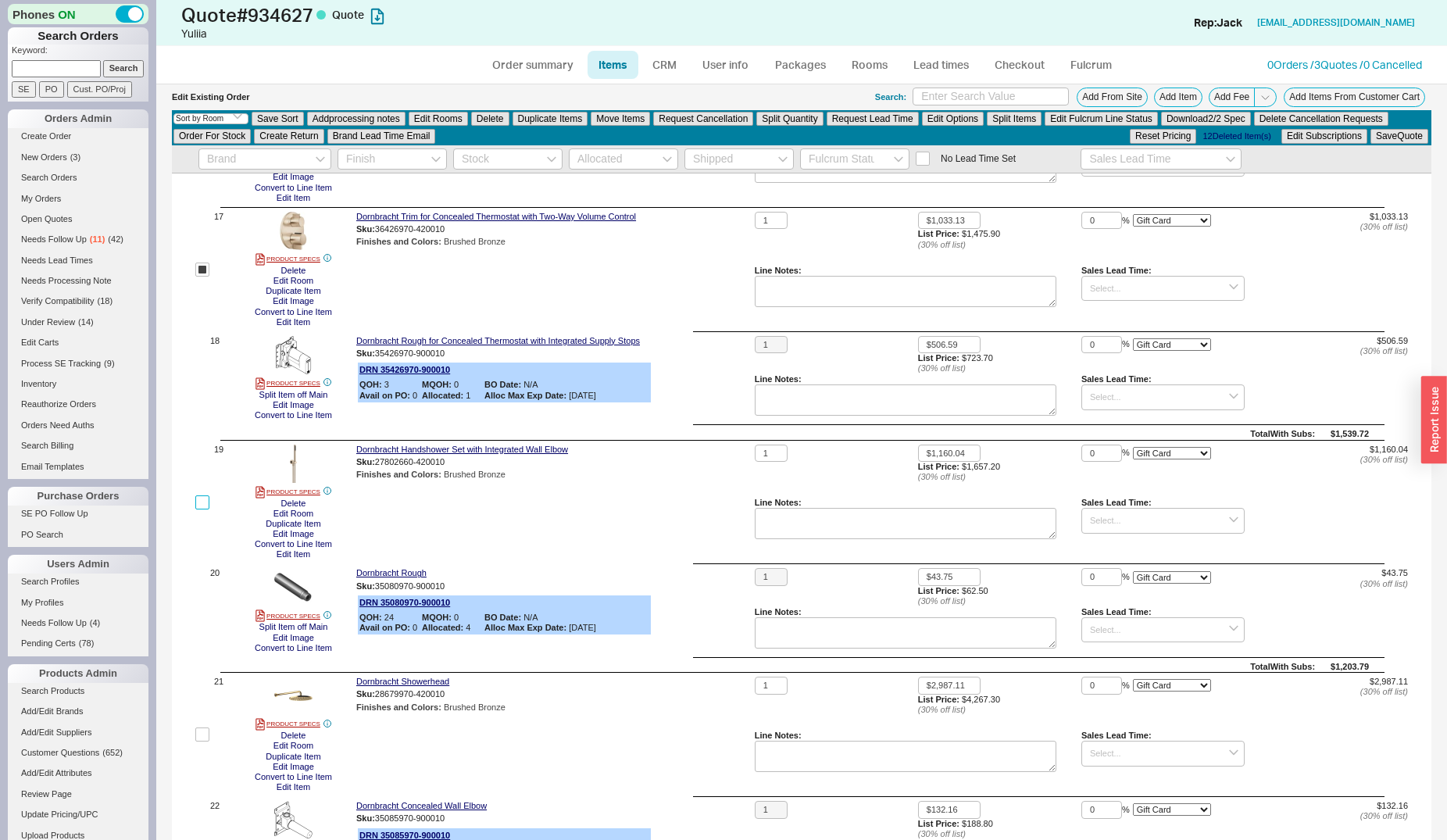
click at [202, 507] on input "checkbox" at bounding box center [202, 502] width 14 height 14
checkbox input "true"
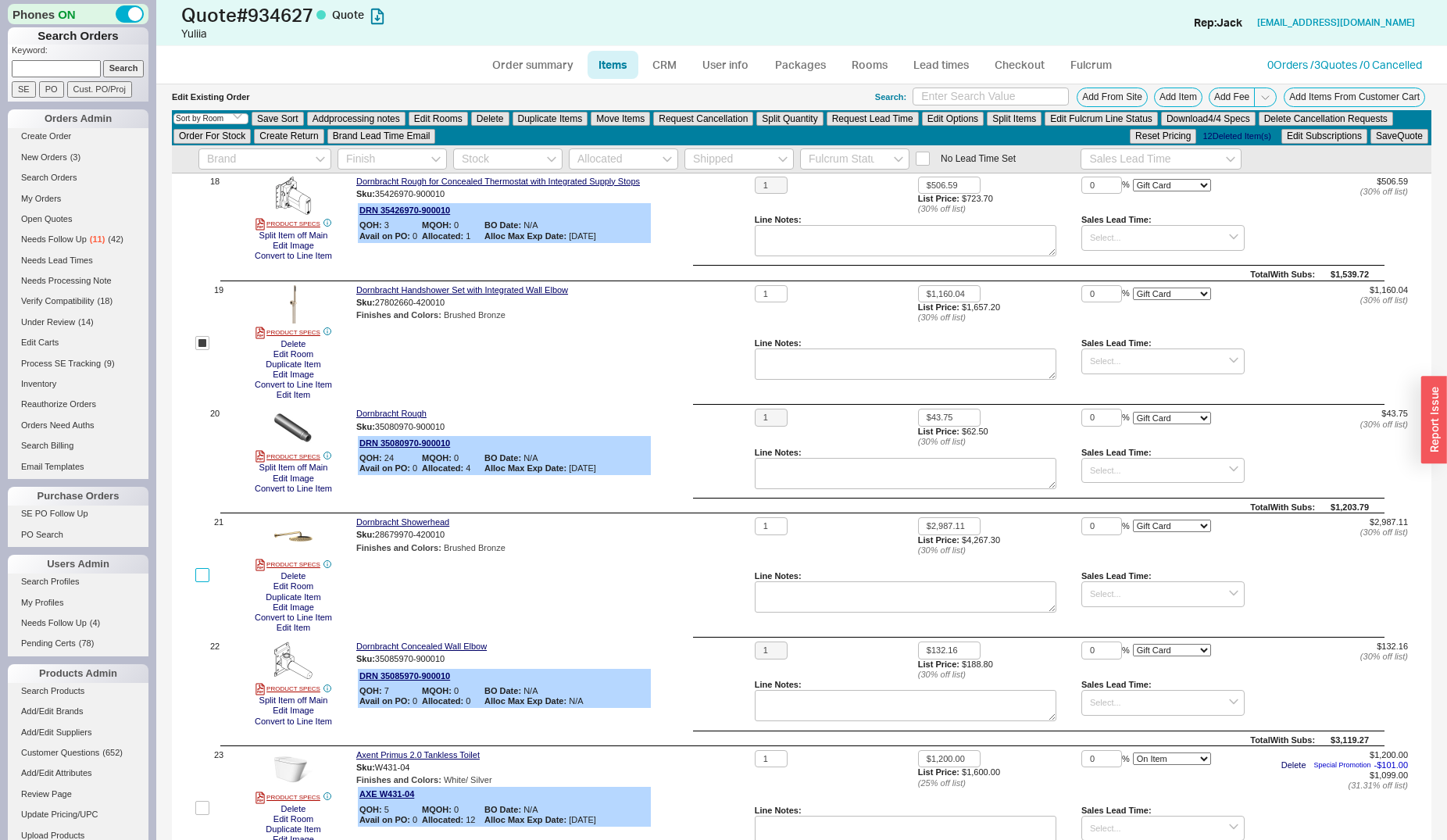
click at [202, 577] on input "checkbox" at bounding box center [202, 575] width 14 height 14
checkbox input "true"
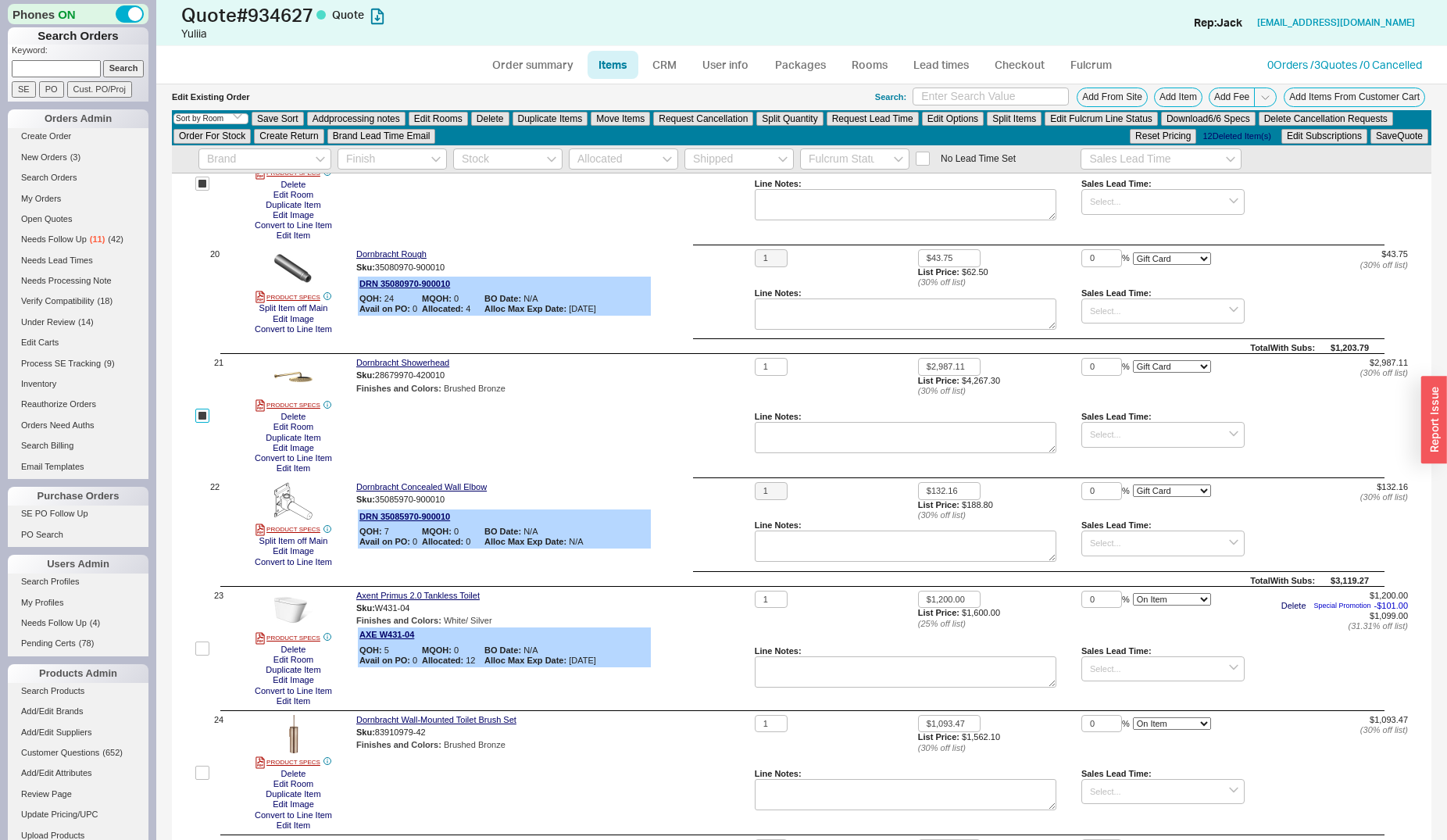
scroll to position [2550, 0]
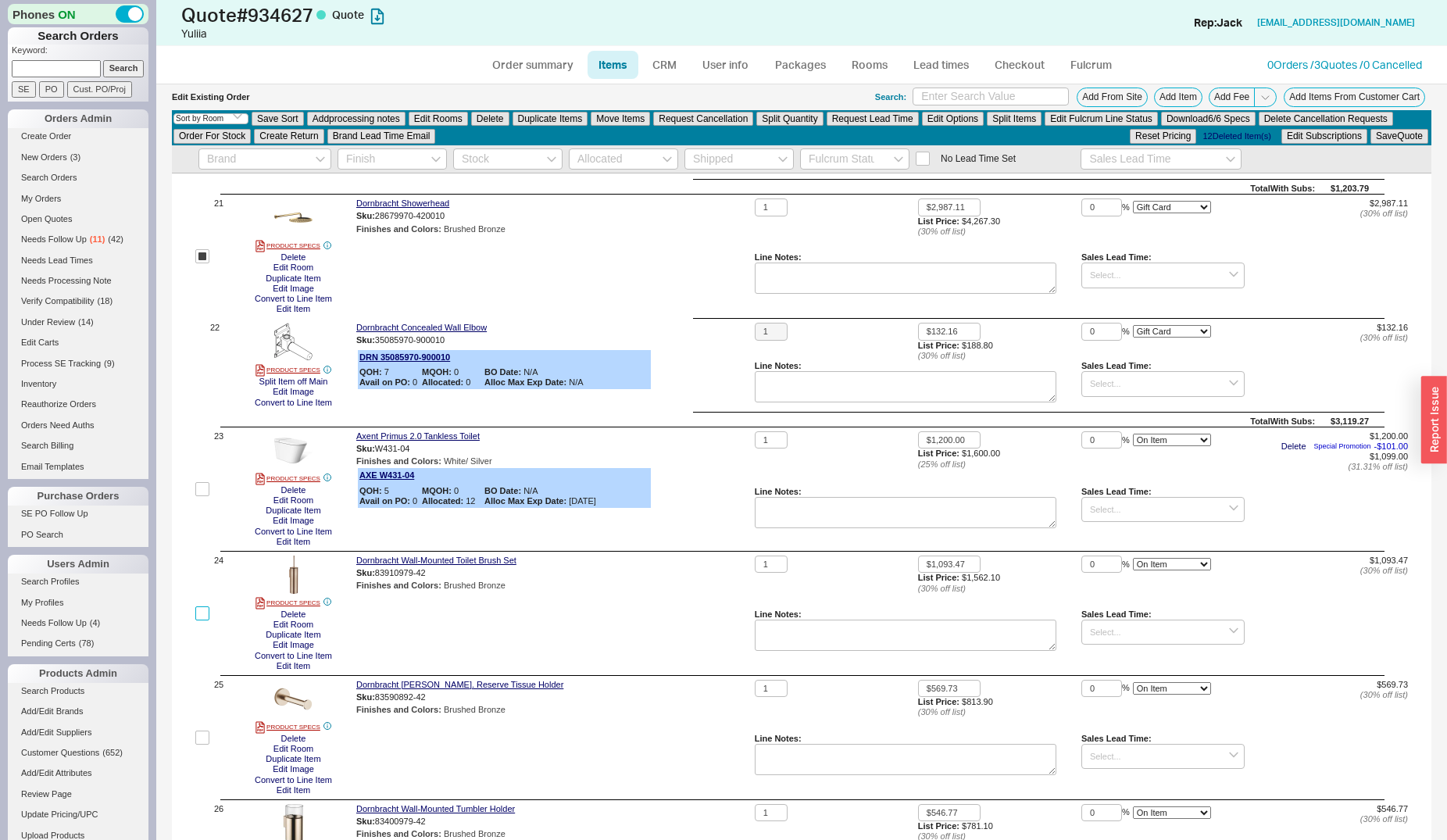
click at [205, 619] on input "checkbox" at bounding box center [202, 613] width 14 height 14
checkbox input "true"
click at [198, 739] on input "checkbox" at bounding box center [202, 738] width 14 height 14
checkbox input "true"
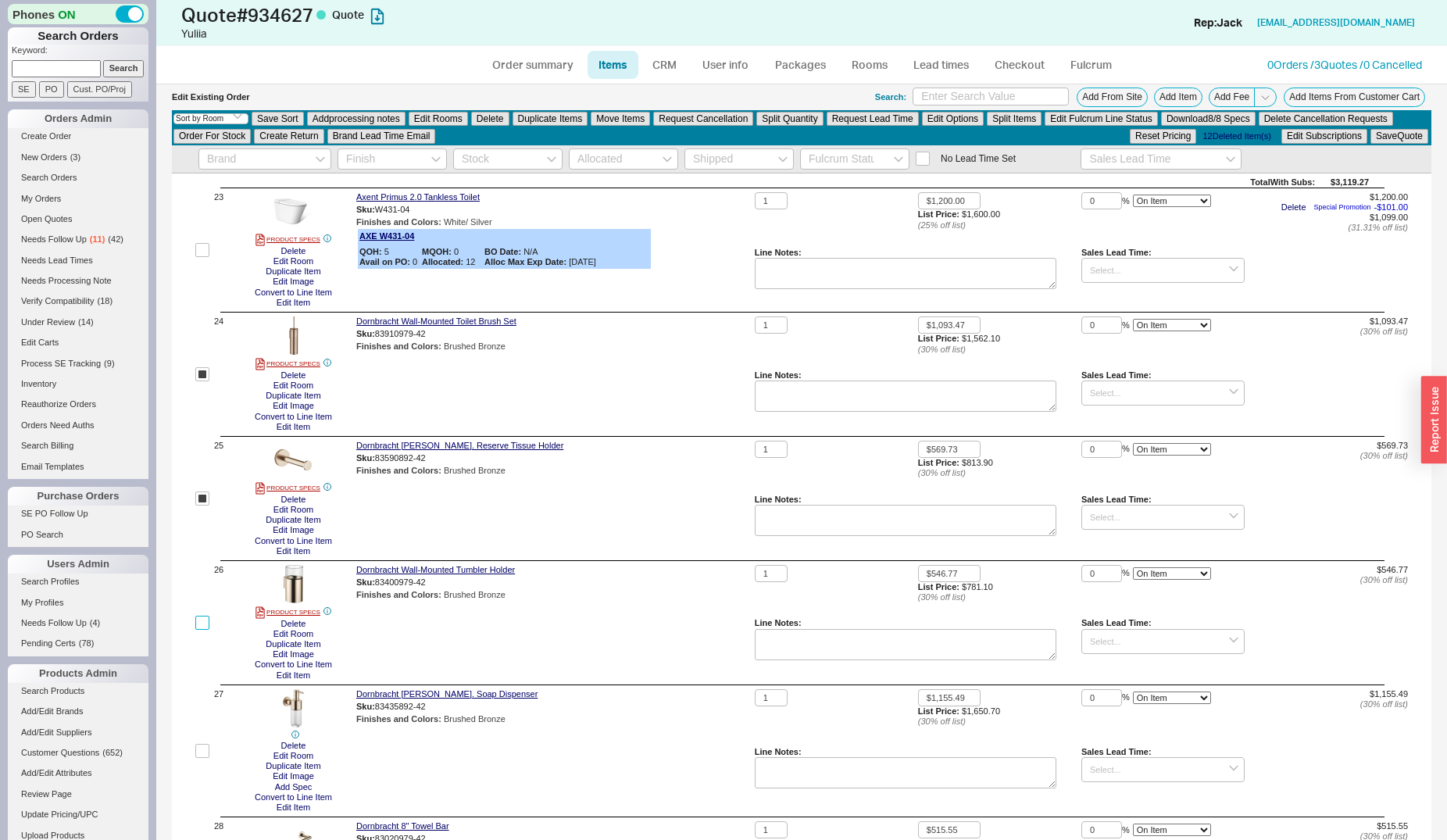
drag, startPoint x: 198, startPoint y: 623, endPoint x: 236, endPoint y: 740, distance: 123.0
click at [198, 624] on input "checkbox" at bounding box center [202, 622] width 14 height 14
checkbox input "true"
click at [200, 757] on input "checkbox" at bounding box center [202, 750] width 14 height 14
checkbox input "true"
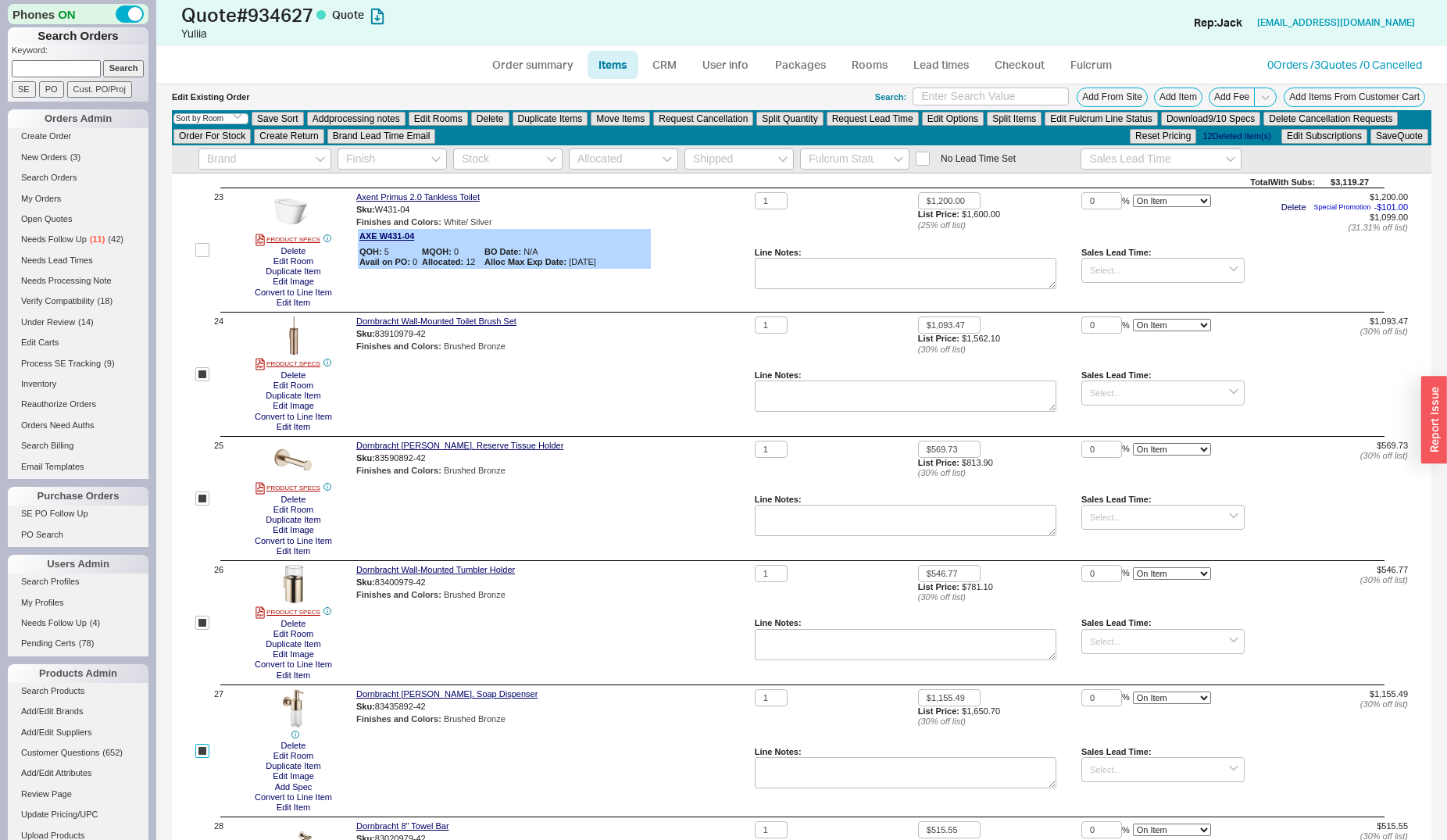
scroll to position [3107, 0]
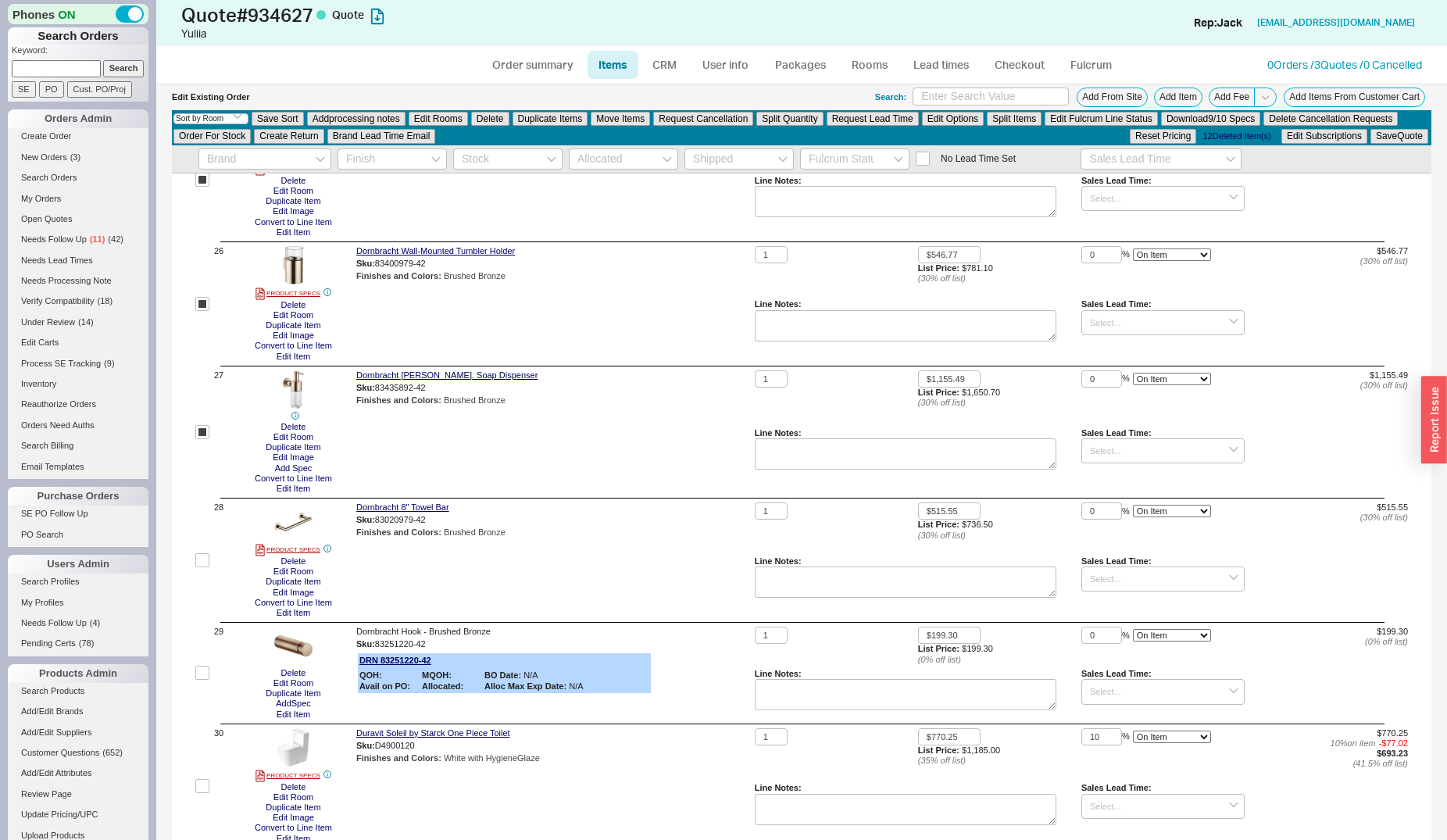
click at [206, 553] on label at bounding box center [202, 559] width 14 height 115
click at [206, 553] on input "checkbox" at bounding box center [202, 560] width 14 height 14
checkbox input "true"
click at [197, 683] on label at bounding box center [202, 673] width 14 height 93
click at [197, 679] on input "checkbox" at bounding box center [202, 673] width 14 height 14
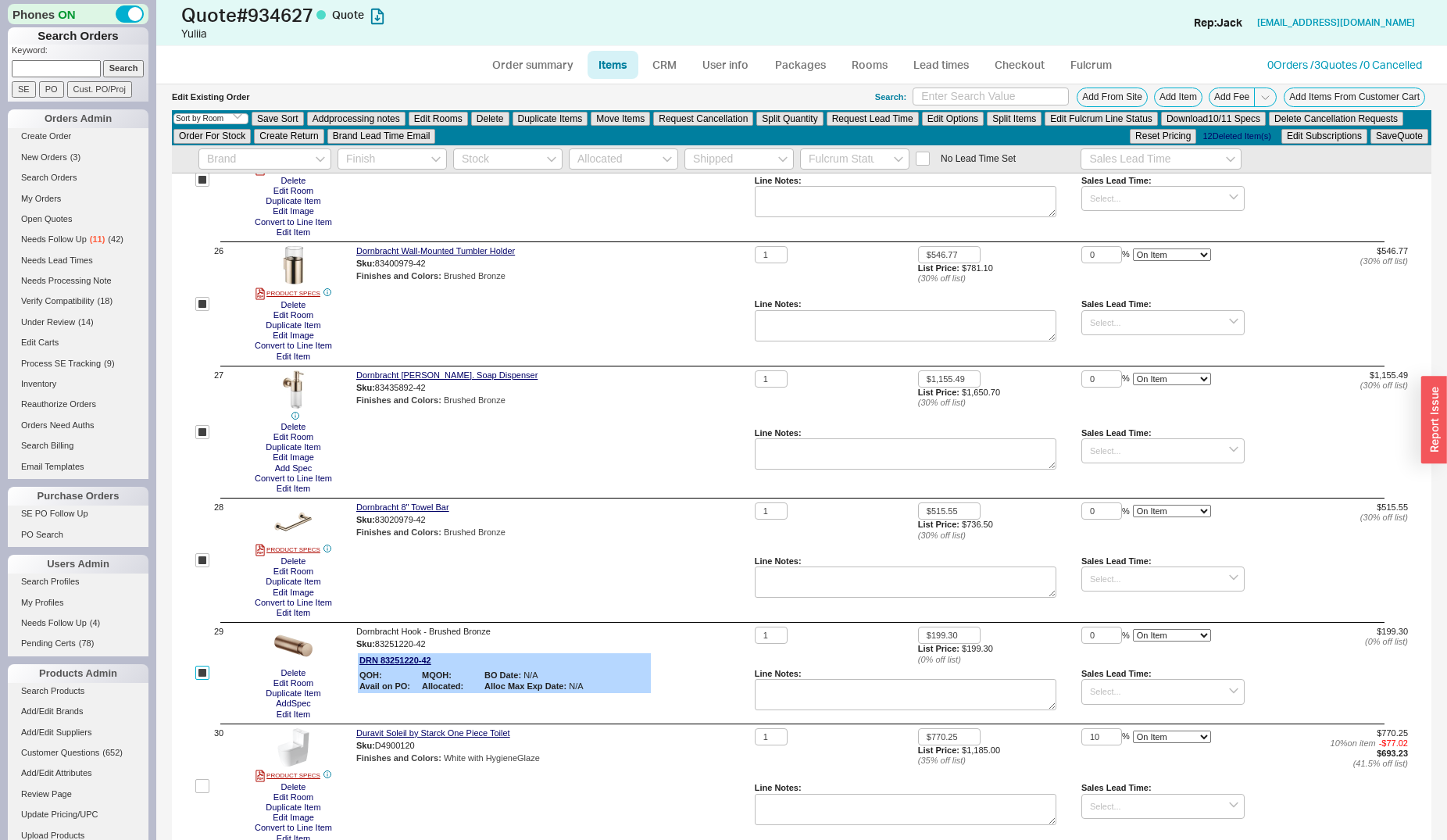
checkbox input "true"
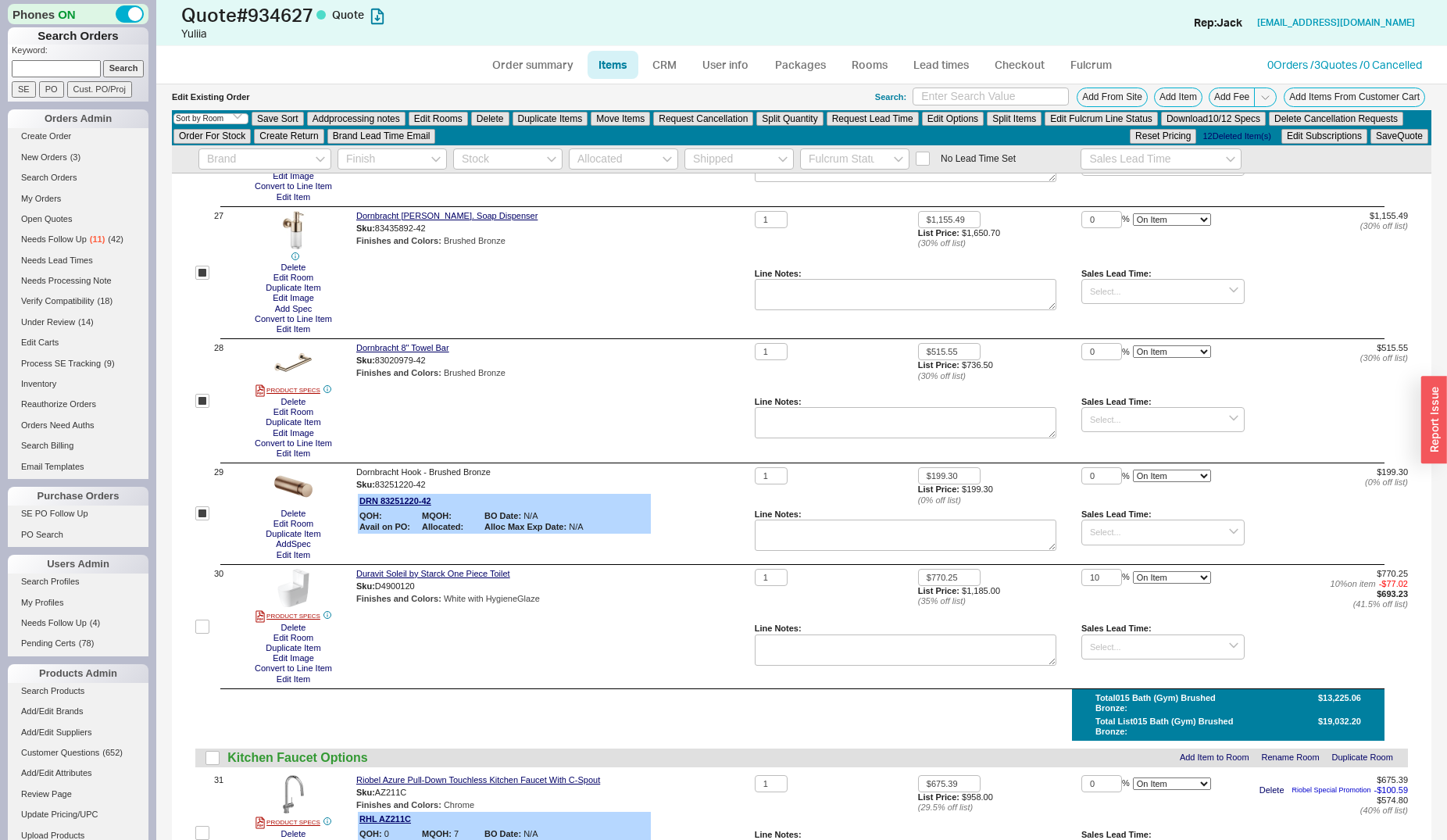
click at [197, 628] on input "checkbox" at bounding box center [202, 626] width 14 height 14
checkbox input "true"
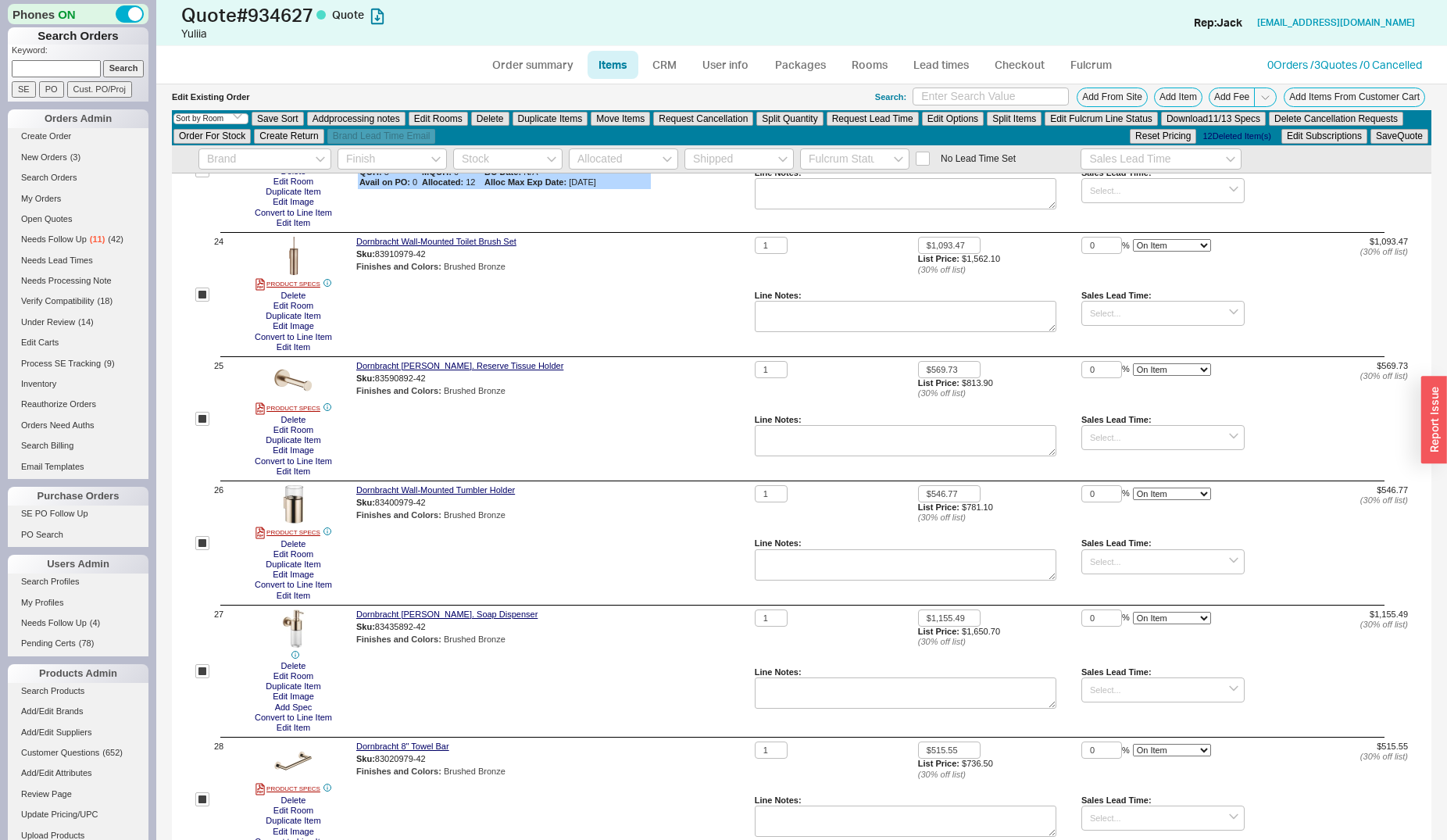
scroll to position [2709, 0]
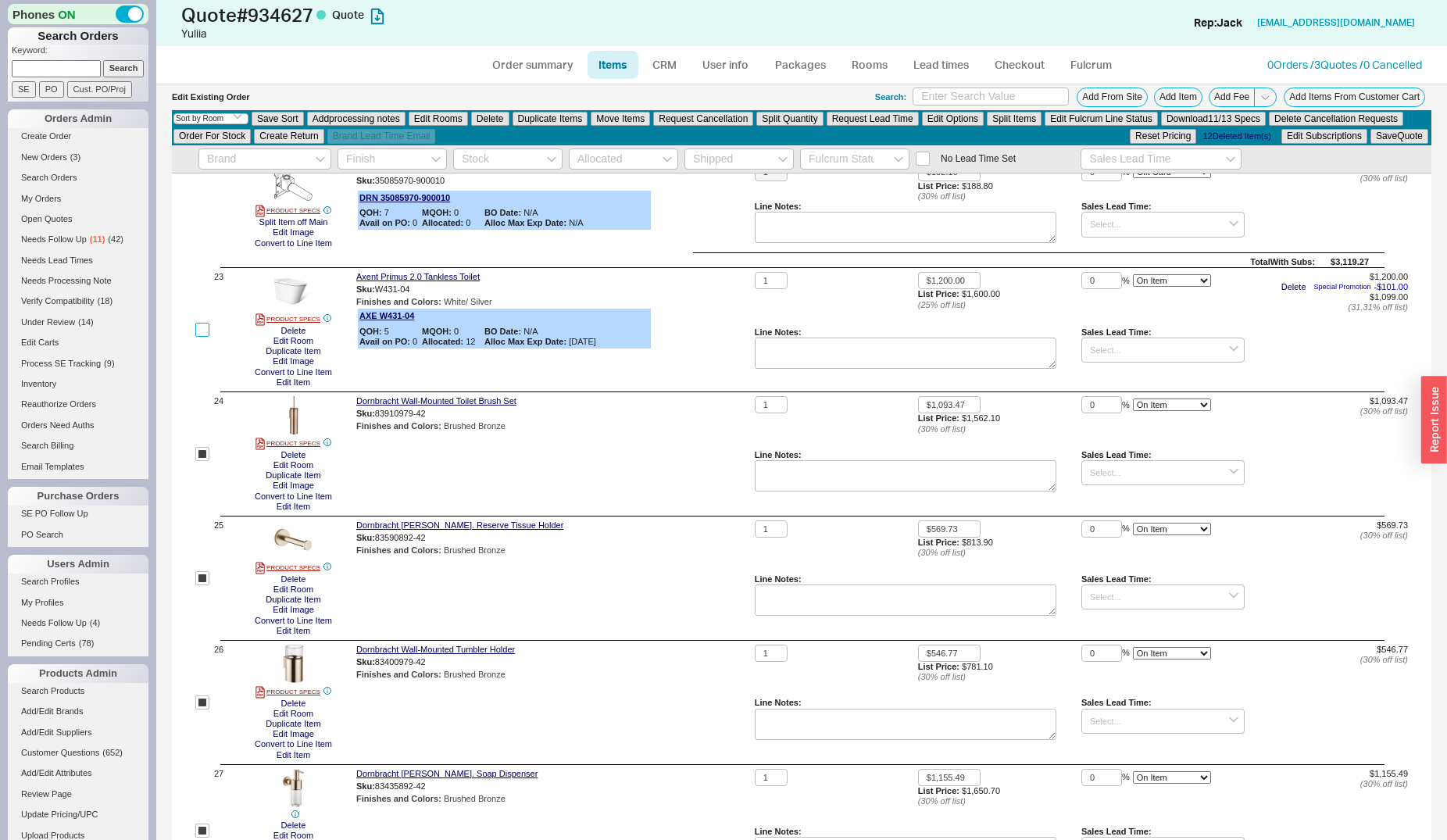
click at [209, 329] on input "checkbox" at bounding box center [202, 330] width 14 height 14
checkbox input "true"
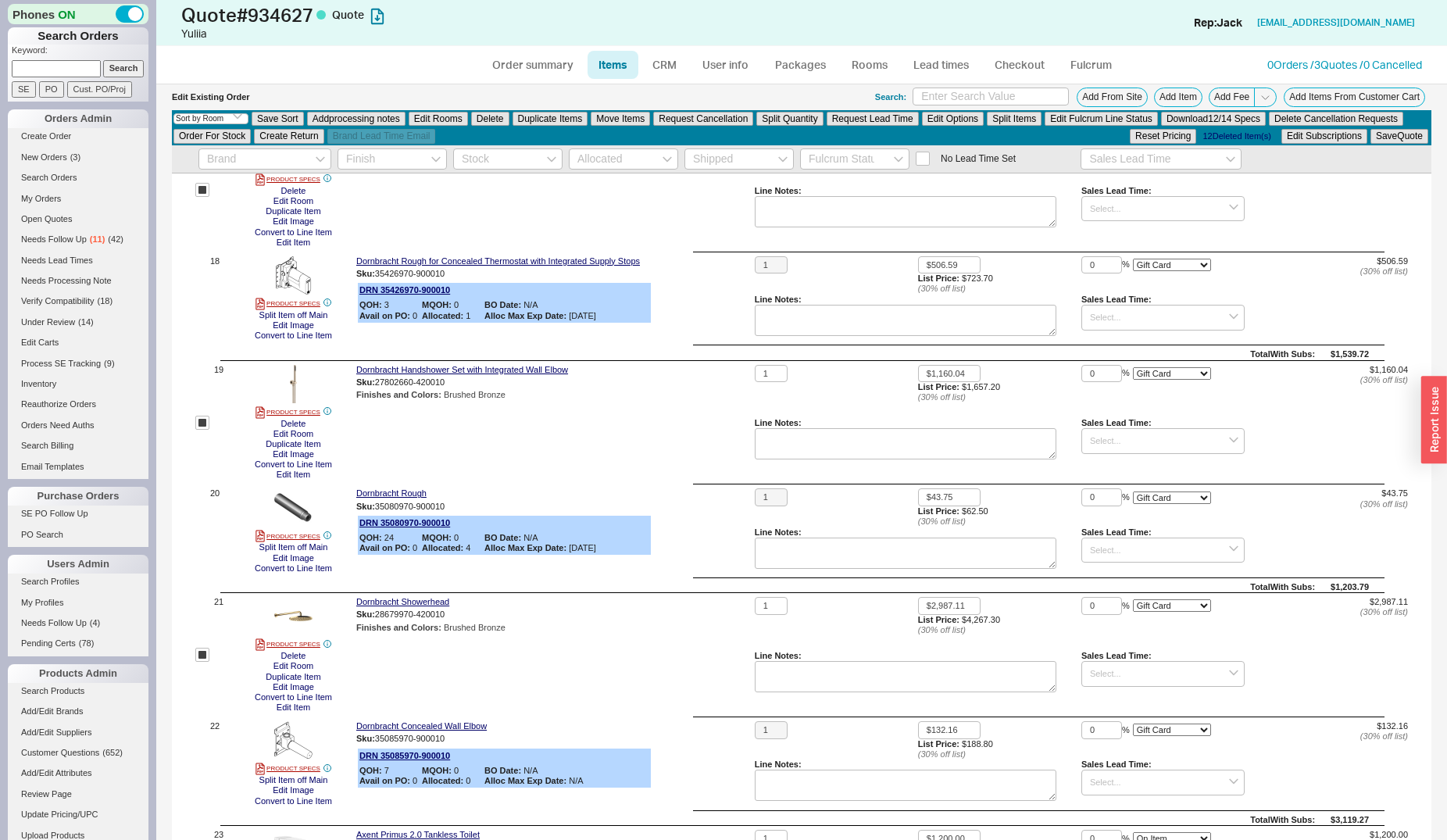
scroll to position [1912, 0]
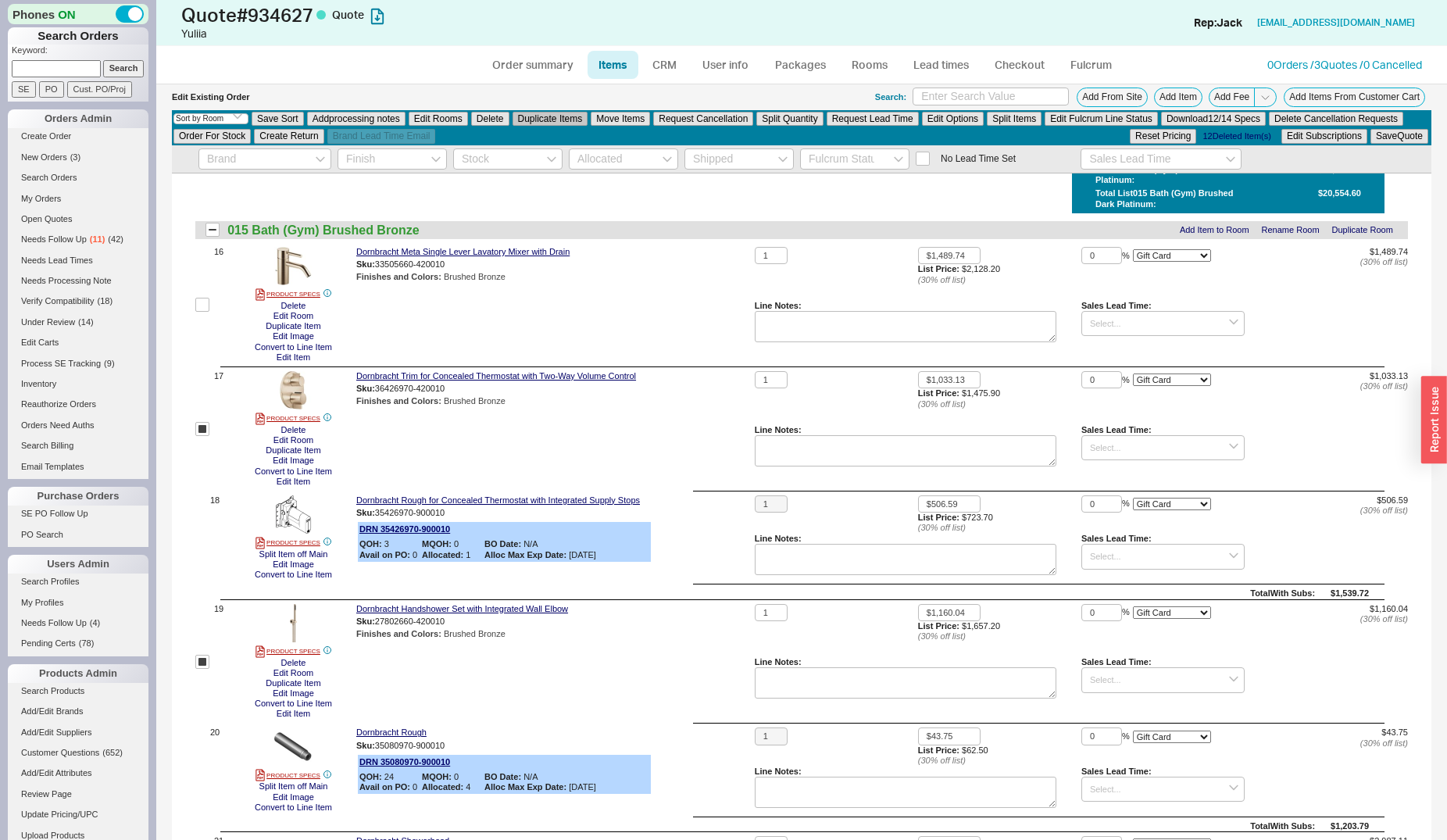
click at [564, 115] on button "Duplicate Items" at bounding box center [550, 118] width 76 height 14
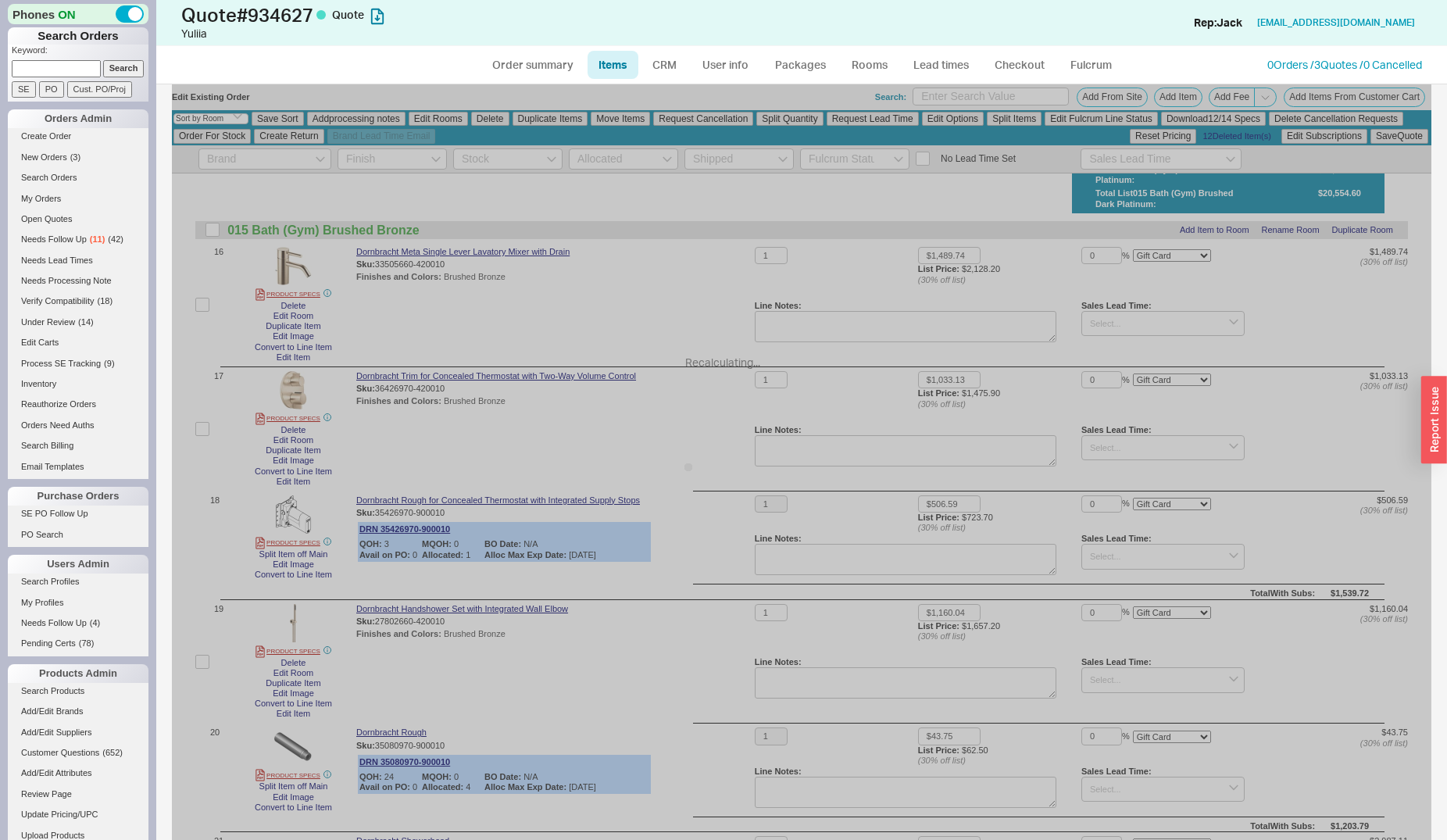
select select "ON_CHECKOUT_AGGREGATED"
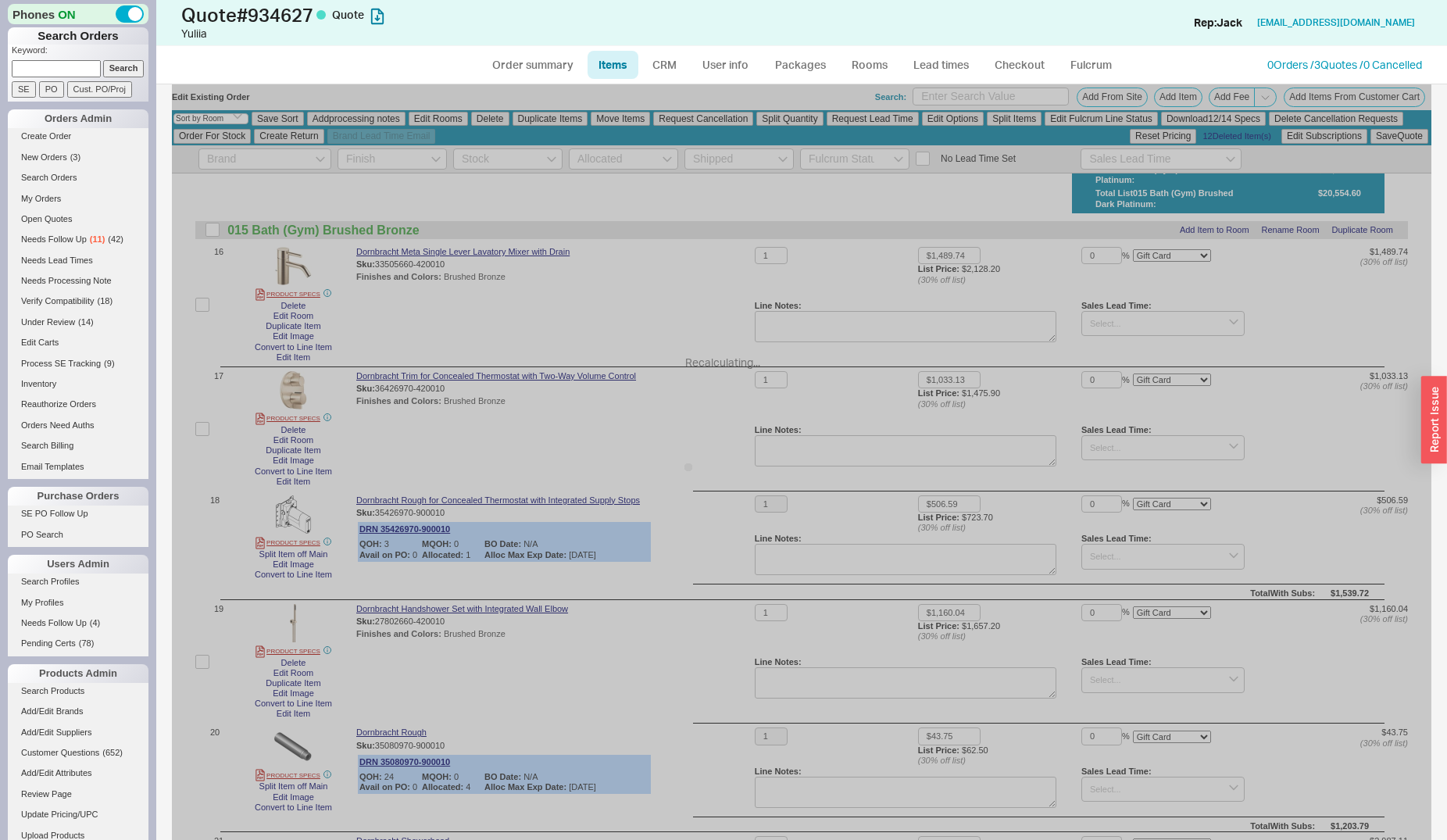
select select "ON_CHECKOUT_AGGREGATED"
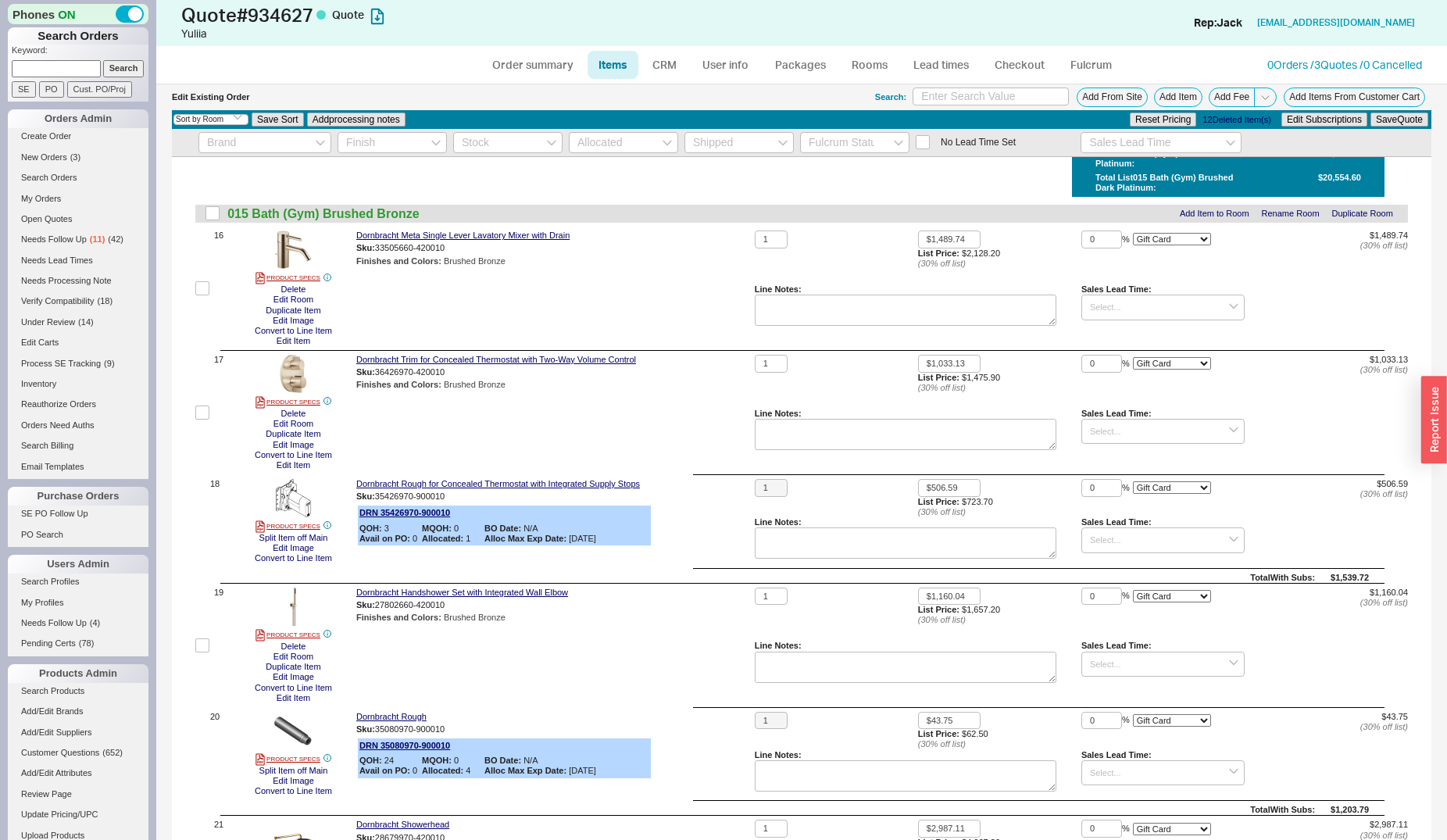
checkbox input "false"
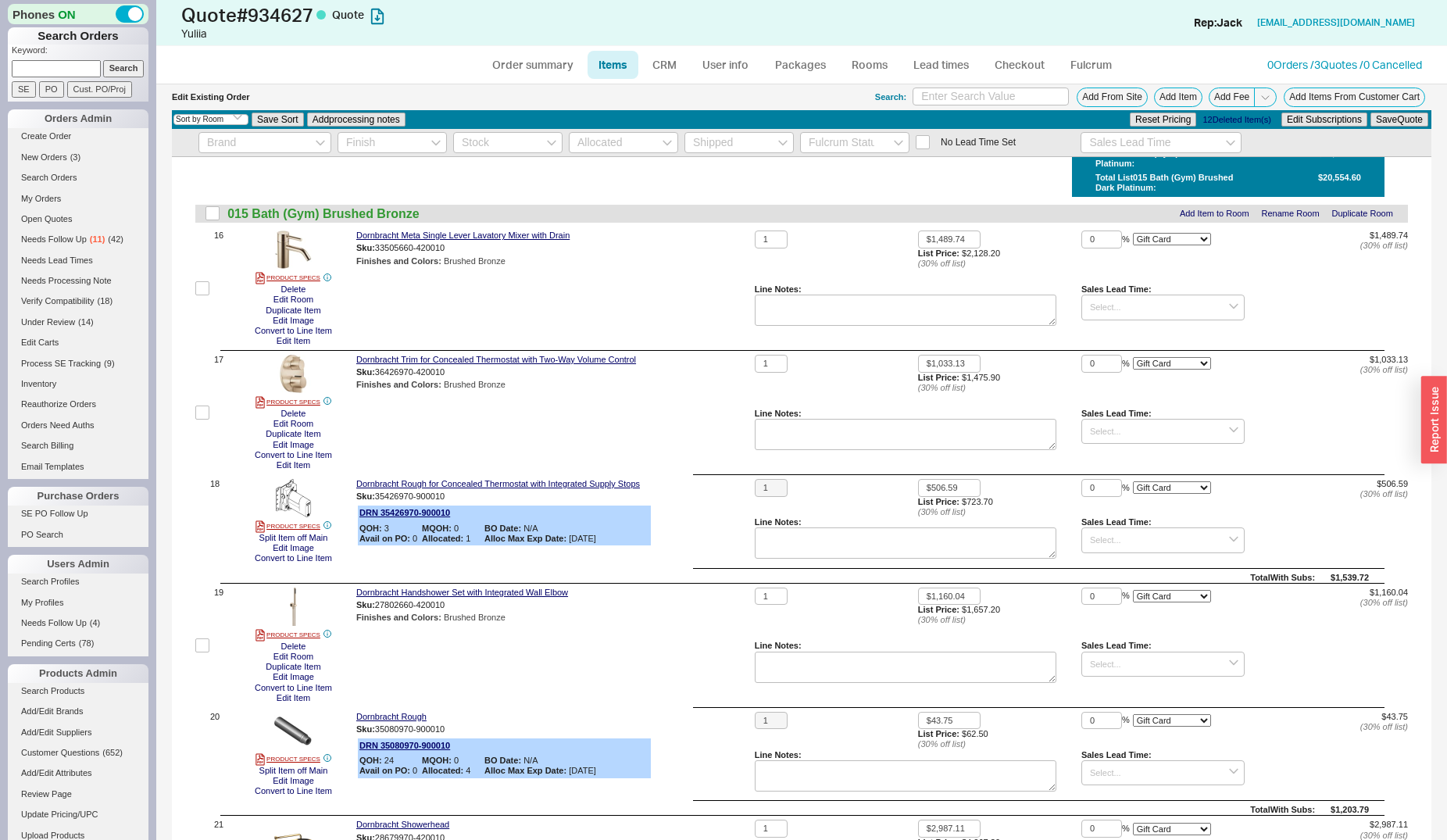
checkbox input "false"
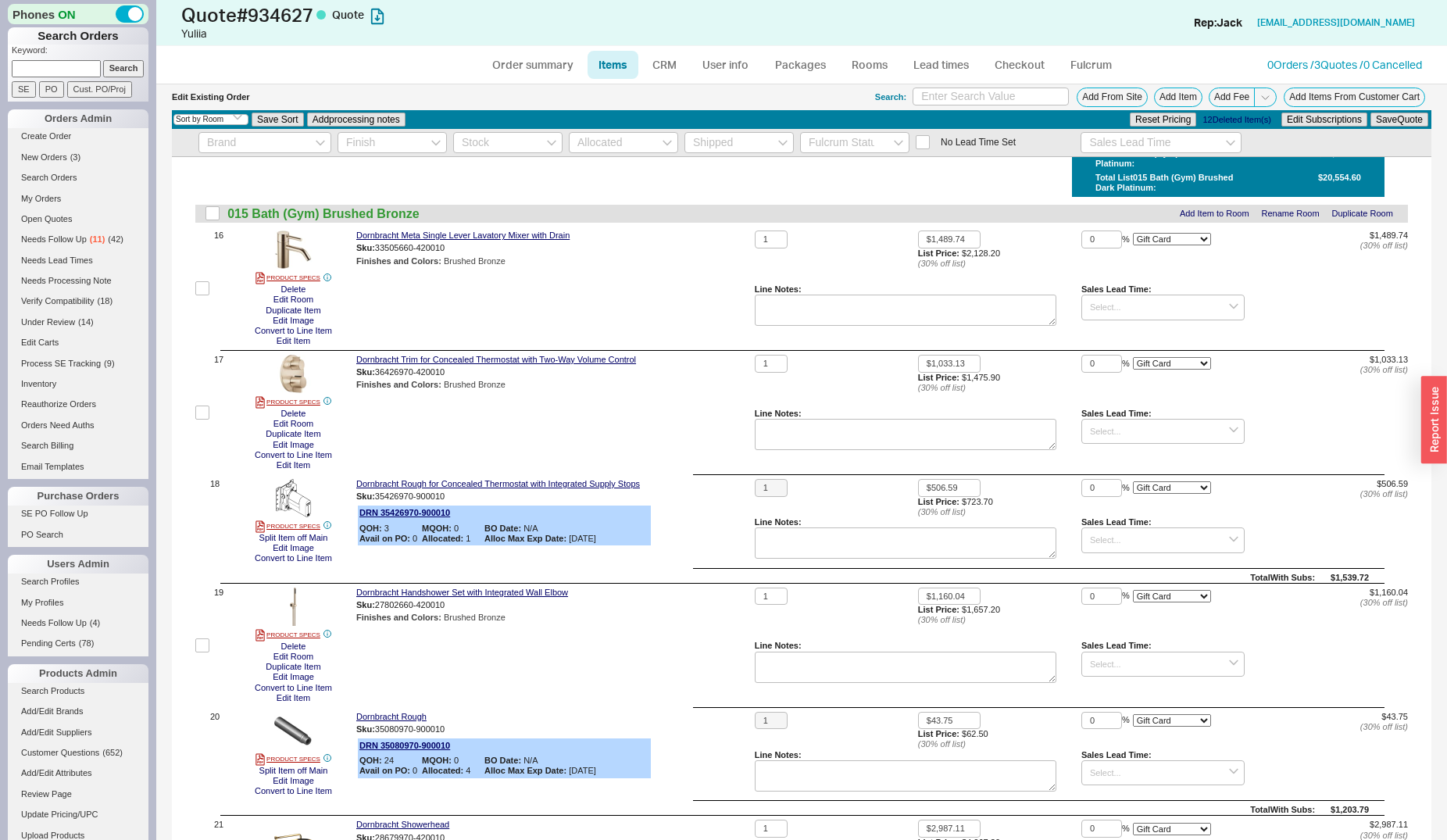
checkbox input "false"
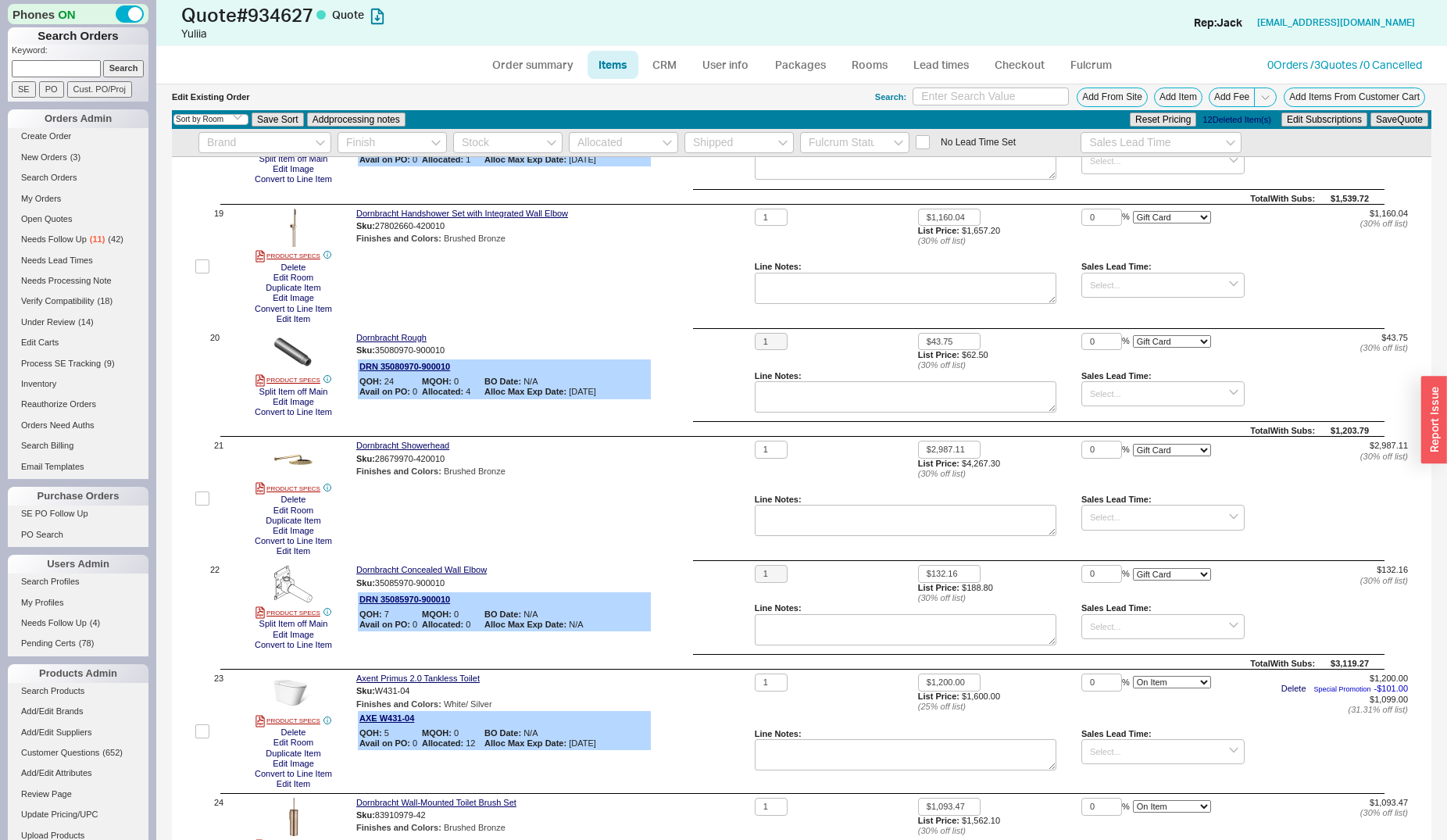
scroll to position [2533, 0]
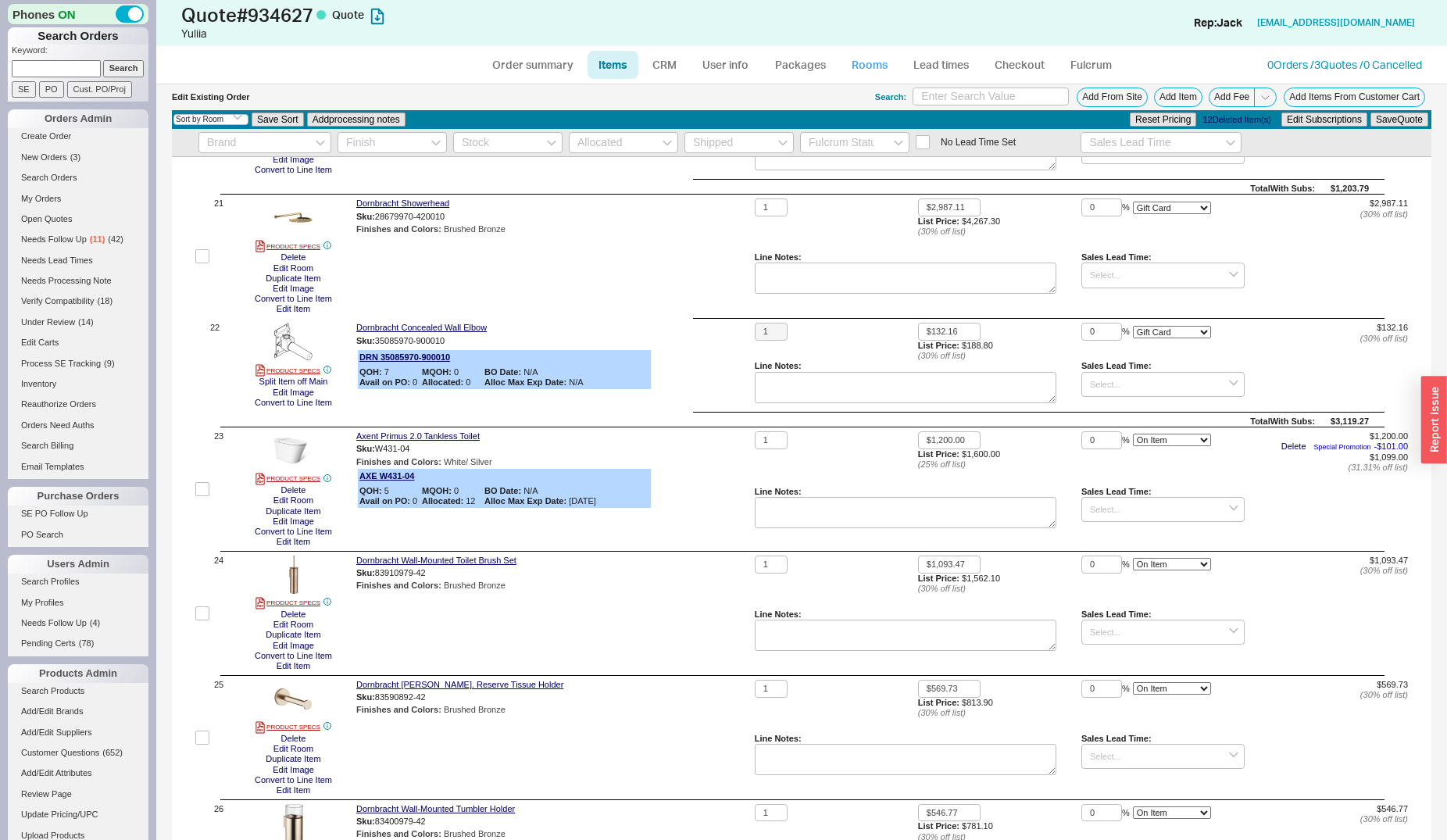
click at [875, 70] on link "Rooms" at bounding box center [869, 65] width 58 height 29
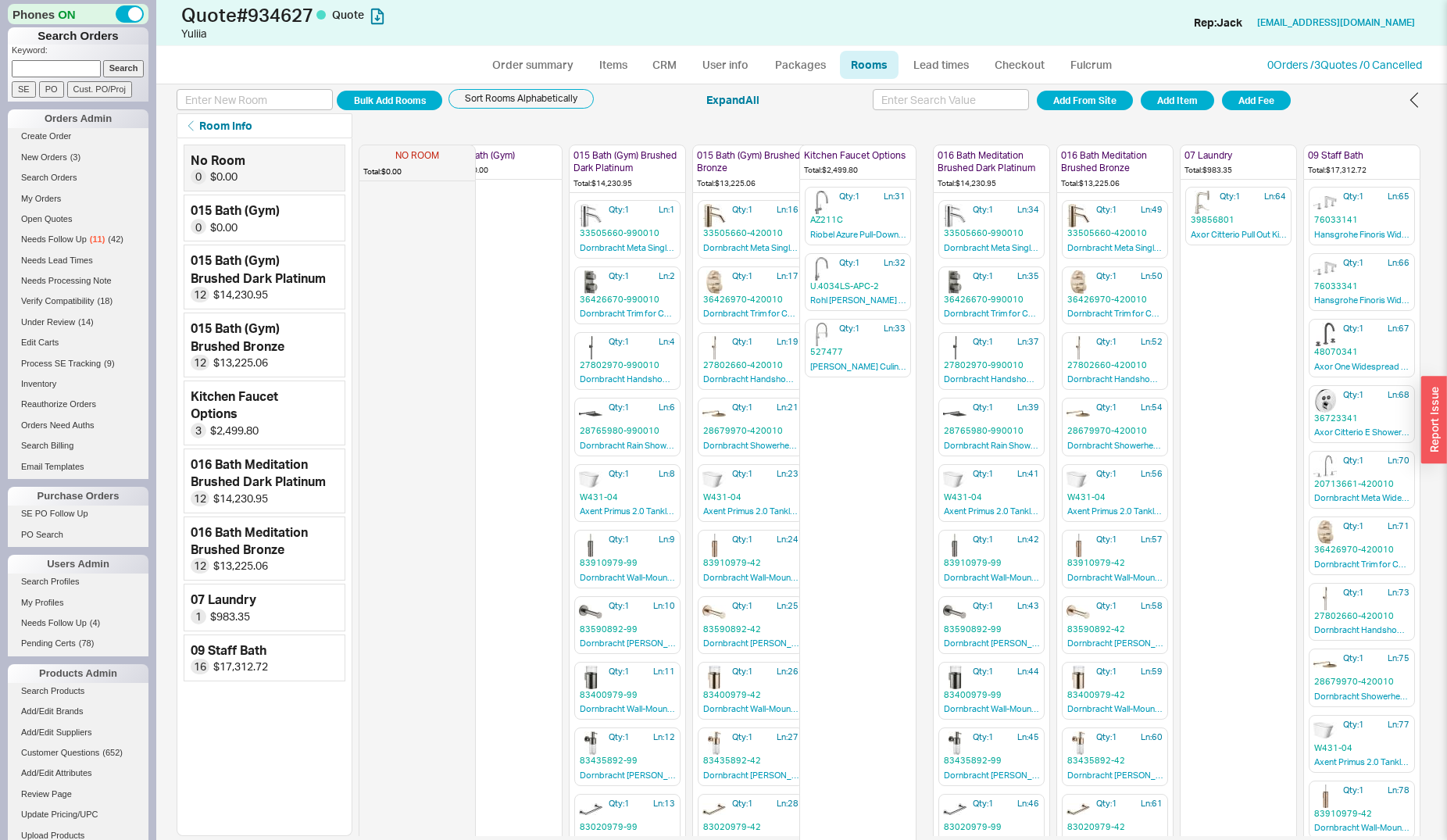
scroll to position [0, 50]
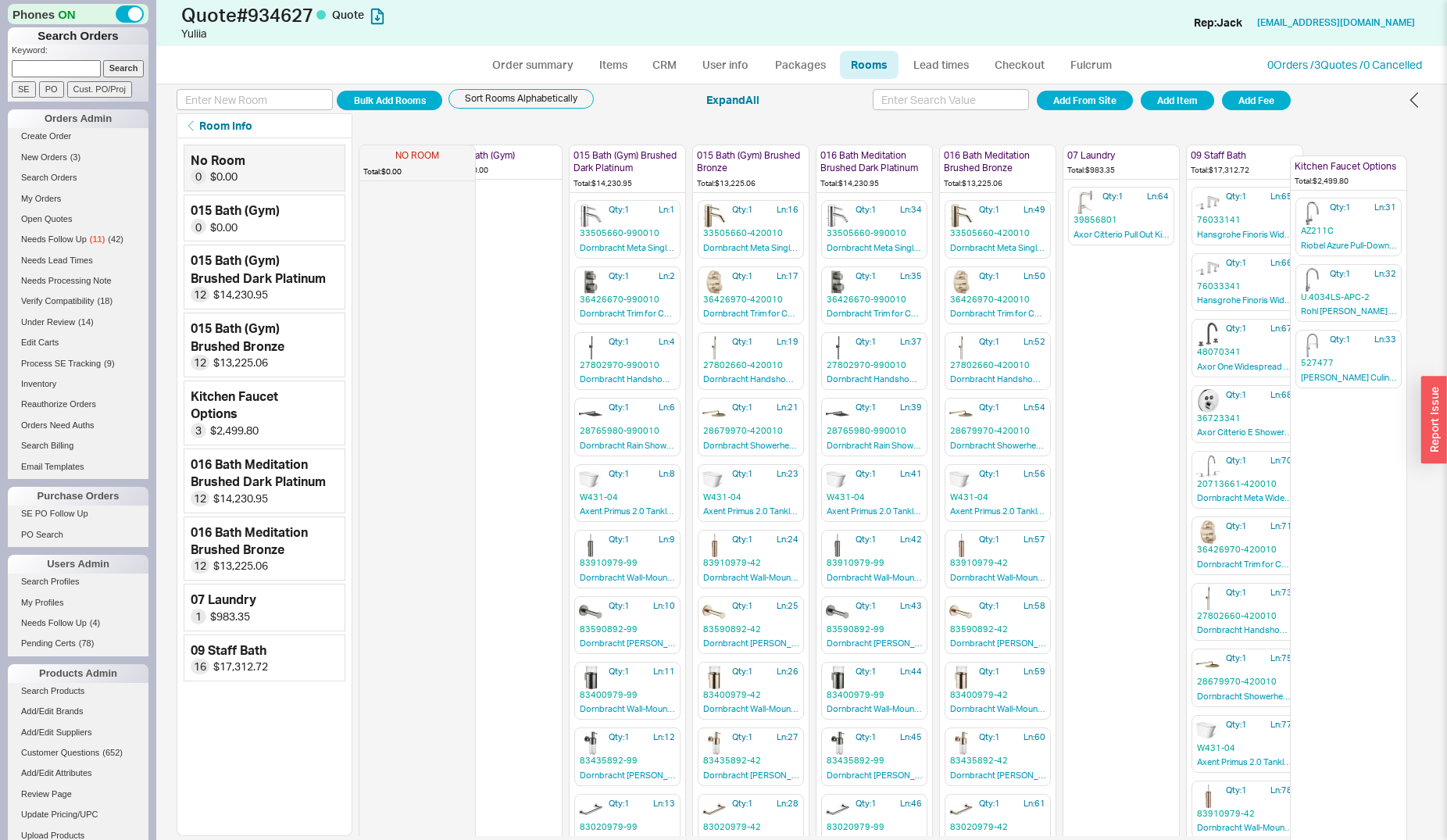
drag, startPoint x: 1267, startPoint y: 228, endPoint x: 1762, endPoint y: 237, distance: 495.1
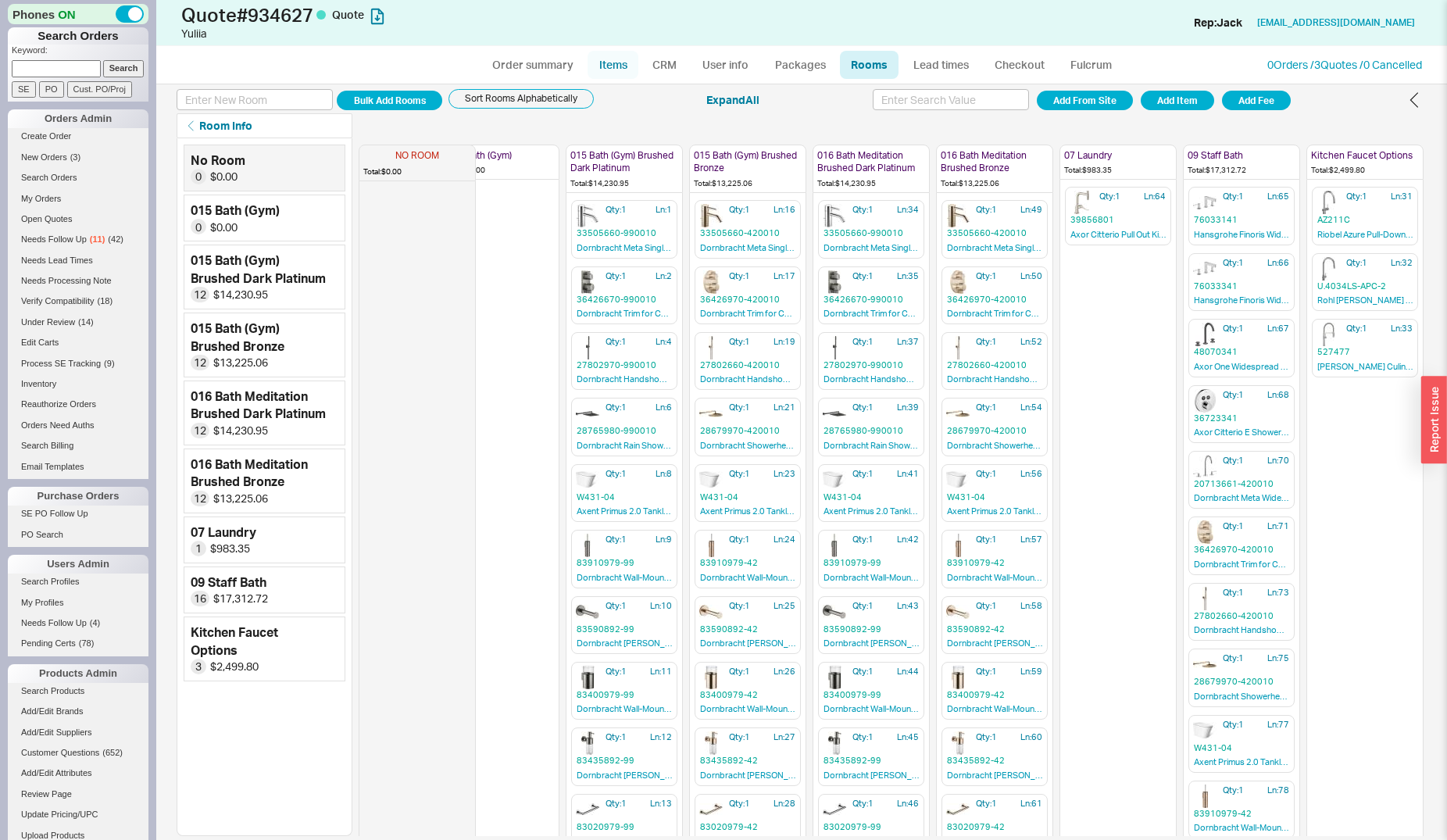
click at [606, 66] on link "Items" at bounding box center [613, 65] width 51 height 29
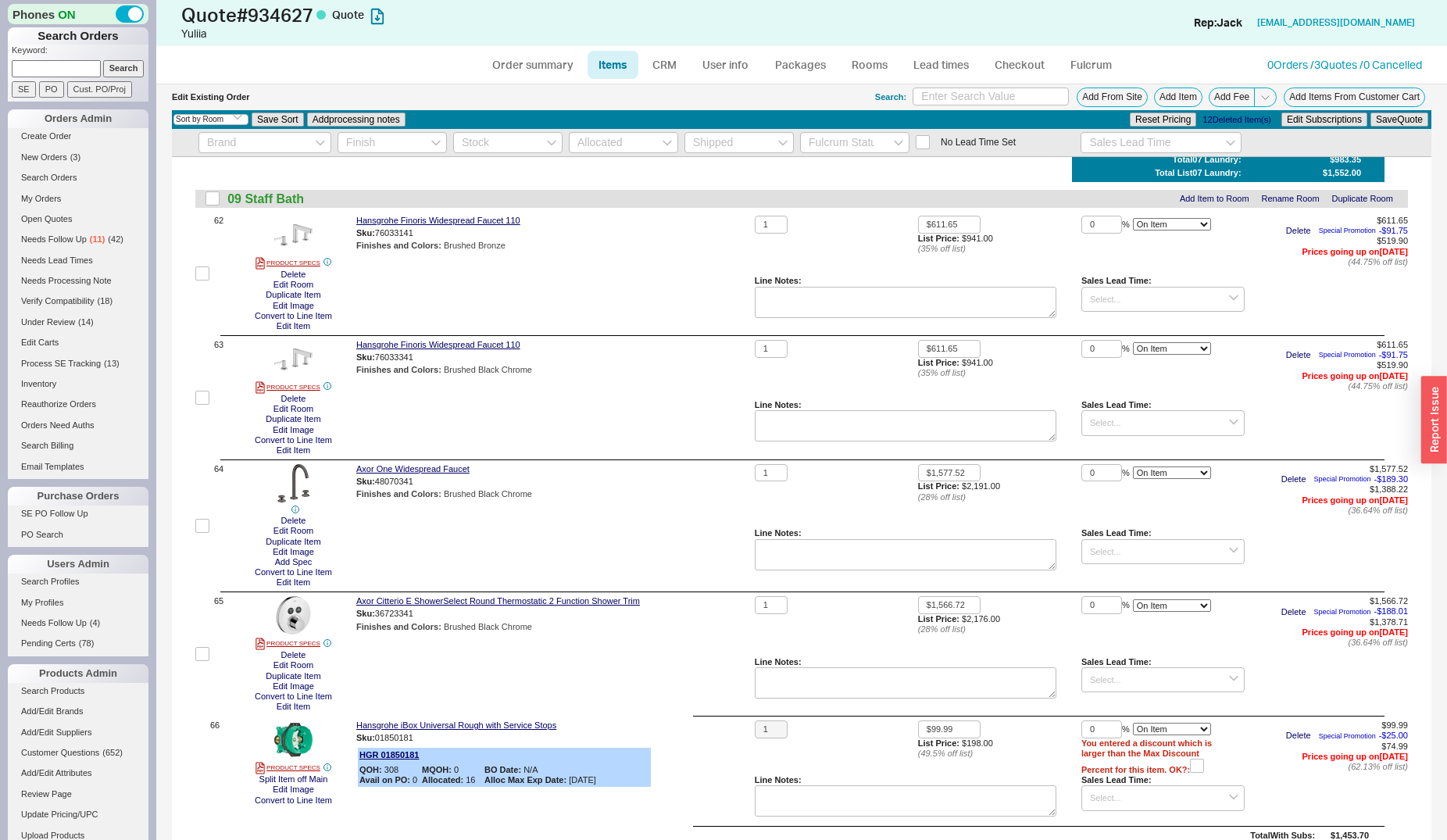
scroll to position [7807, 0]
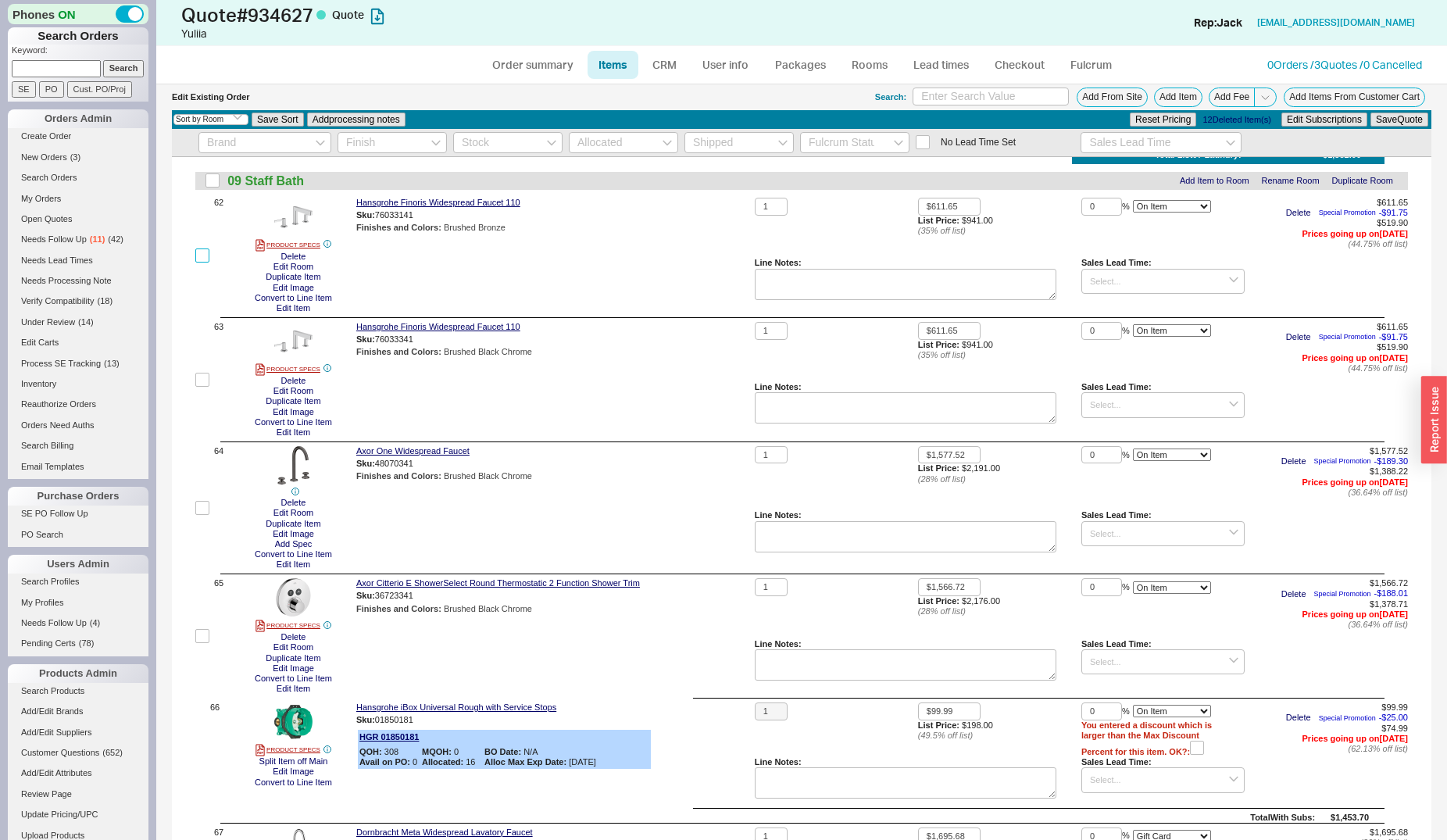
click at [201, 262] on input "checkbox" at bounding box center [202, 255] width 14 height 14
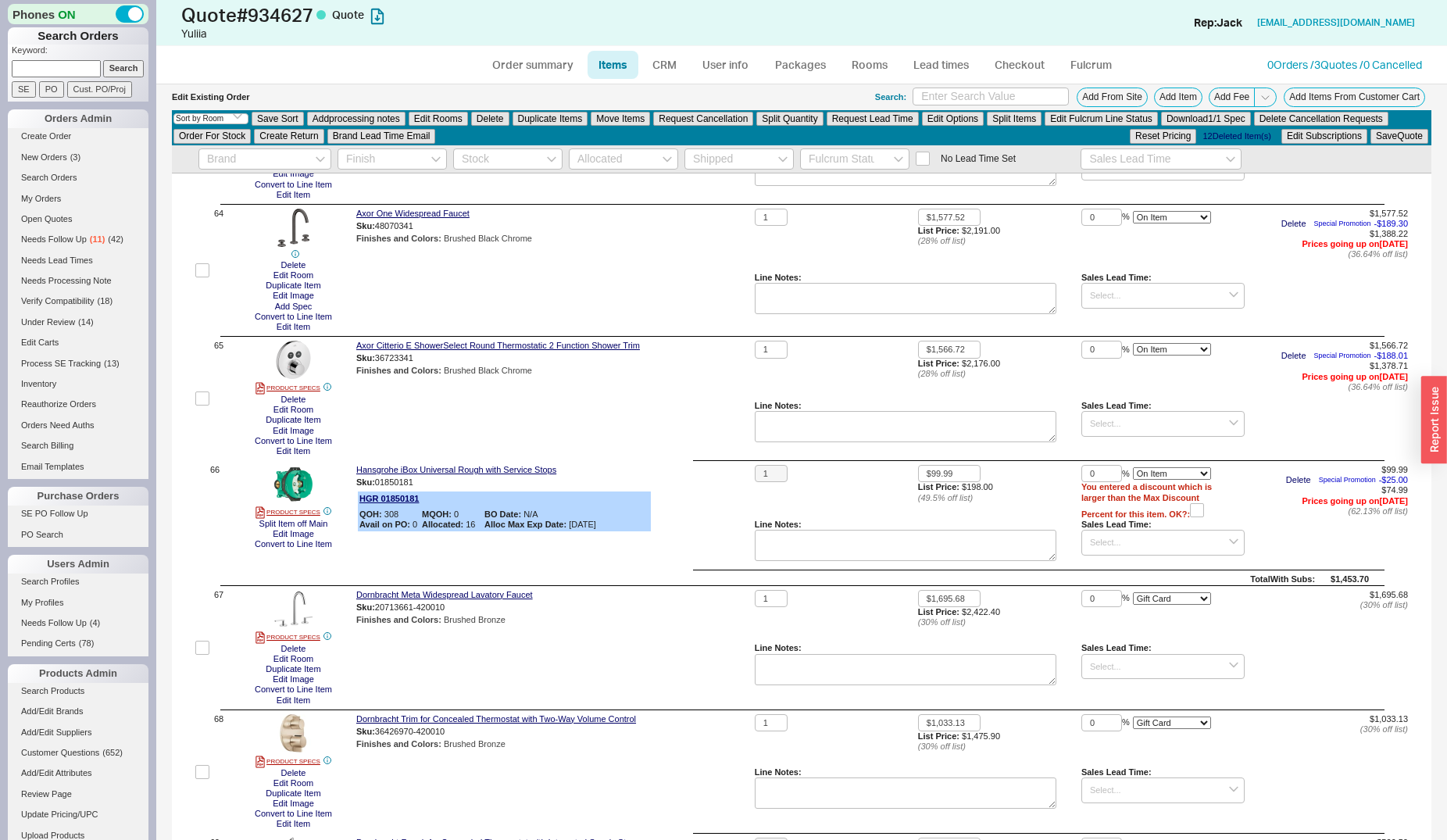
scroll to position [8062, 0]
click at [298, 681] on button "Edit Image" at bounding box center [294, 678] width 51 height 10
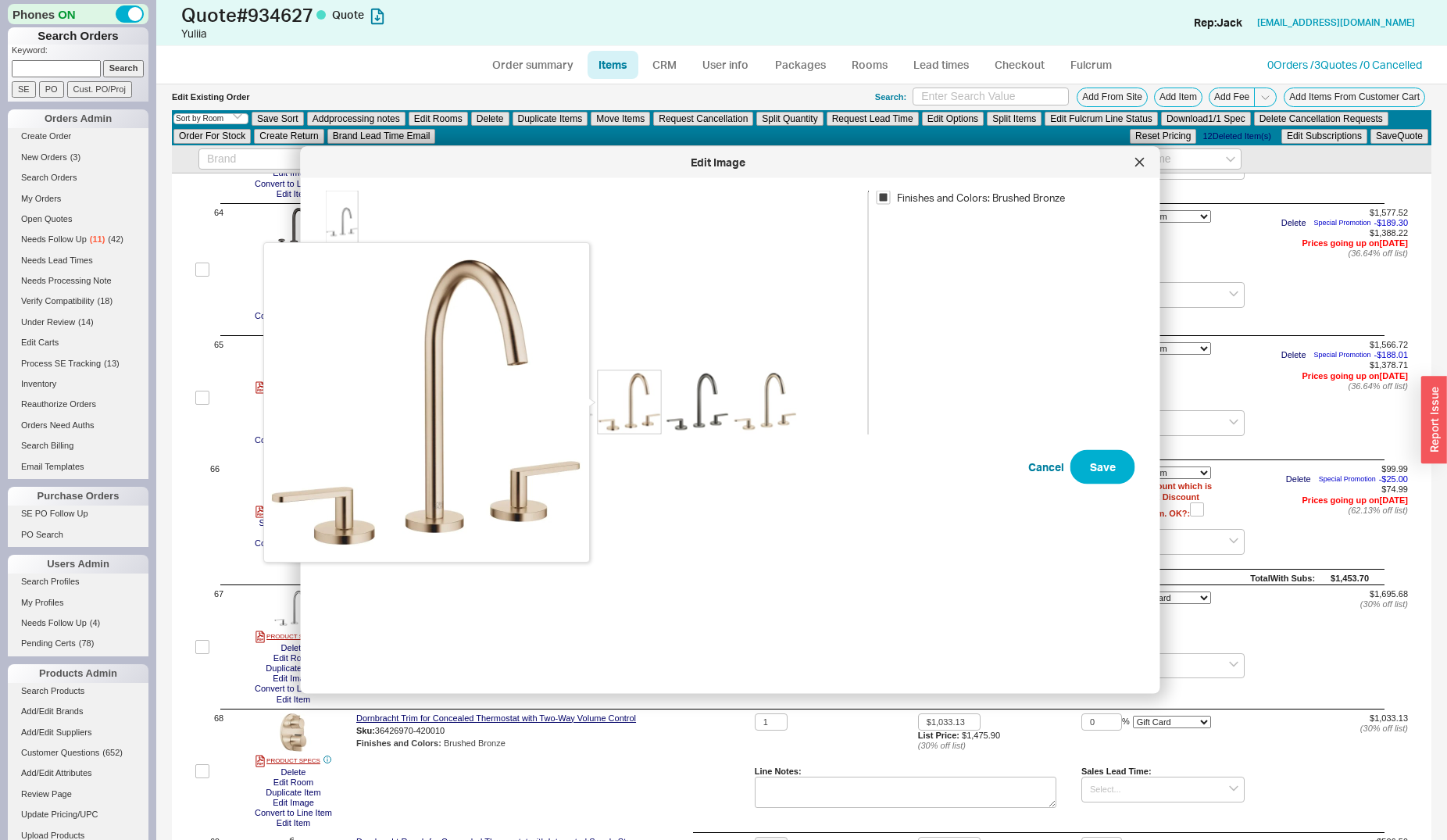
click at [645, 421] on img at bounding box center [629, 402] width 62 height 62
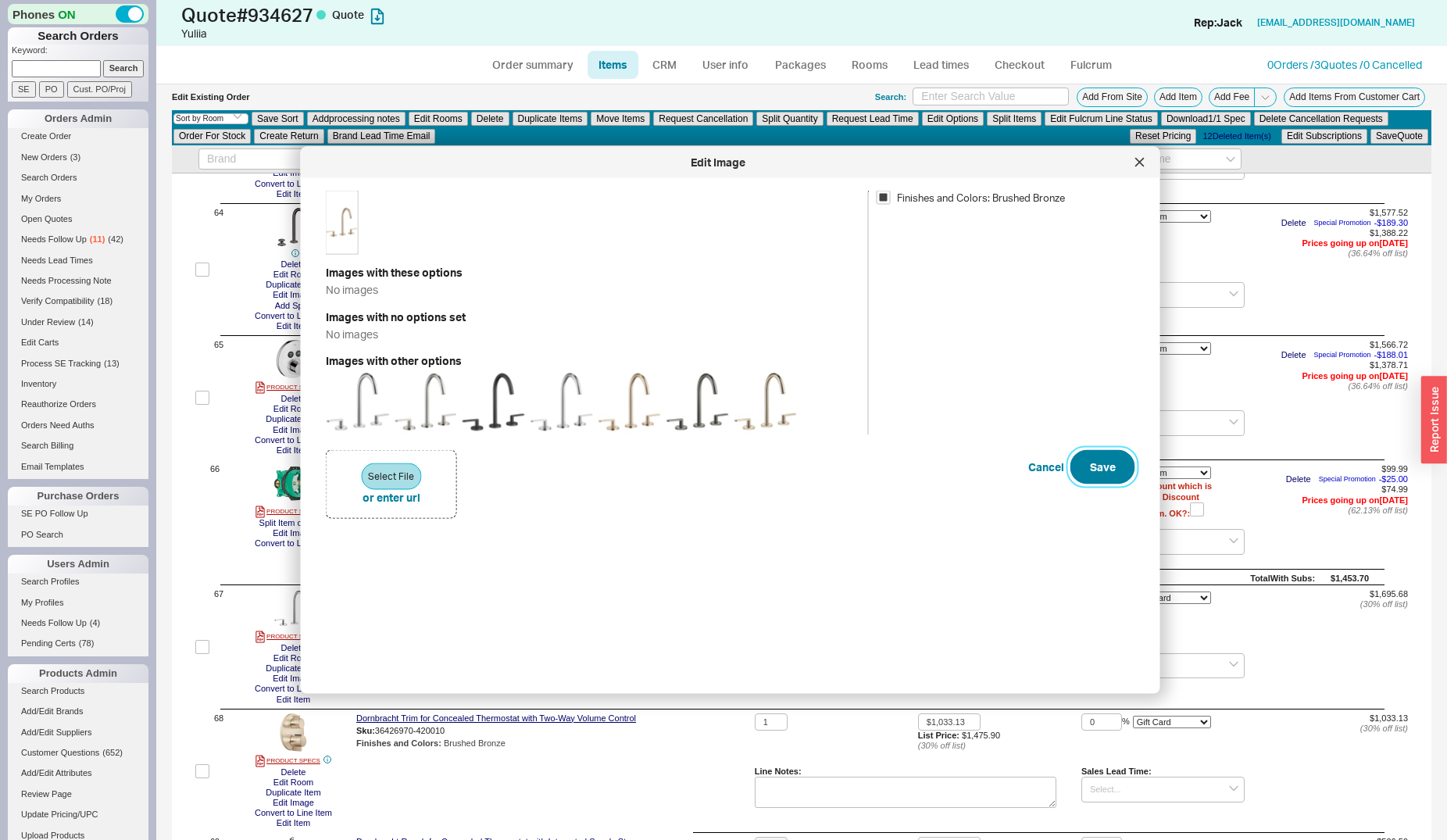
click at [1089, 476] on button "Save" at bounding box center [1103, 467] width 65 height 34
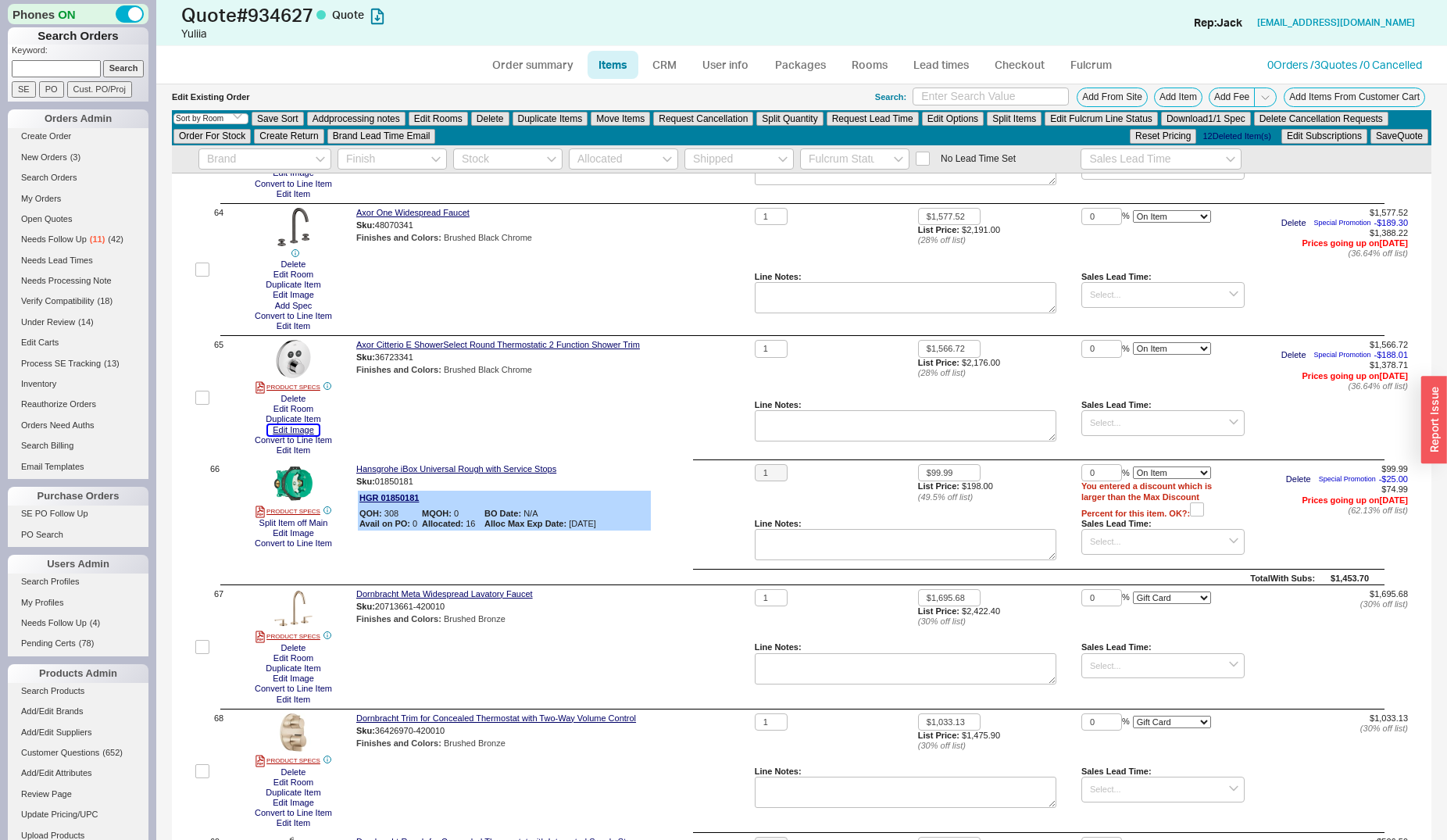
click at [293, 432] on button "Edit Image" at bounding box center [294, 429] width 51 height 10
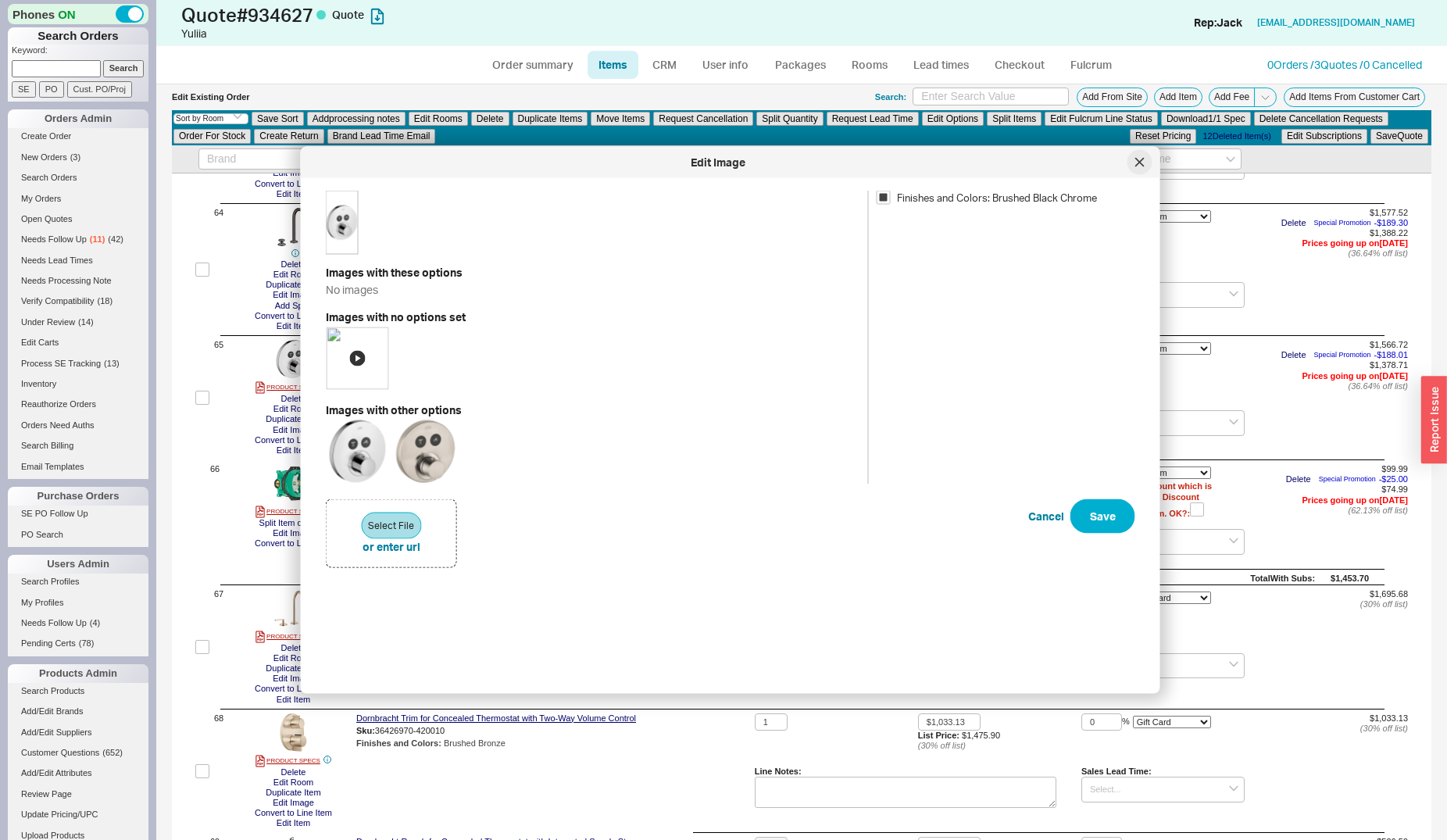
click at [1139, 161] on icon at bounding box center [1140, 162] width 10 height 10
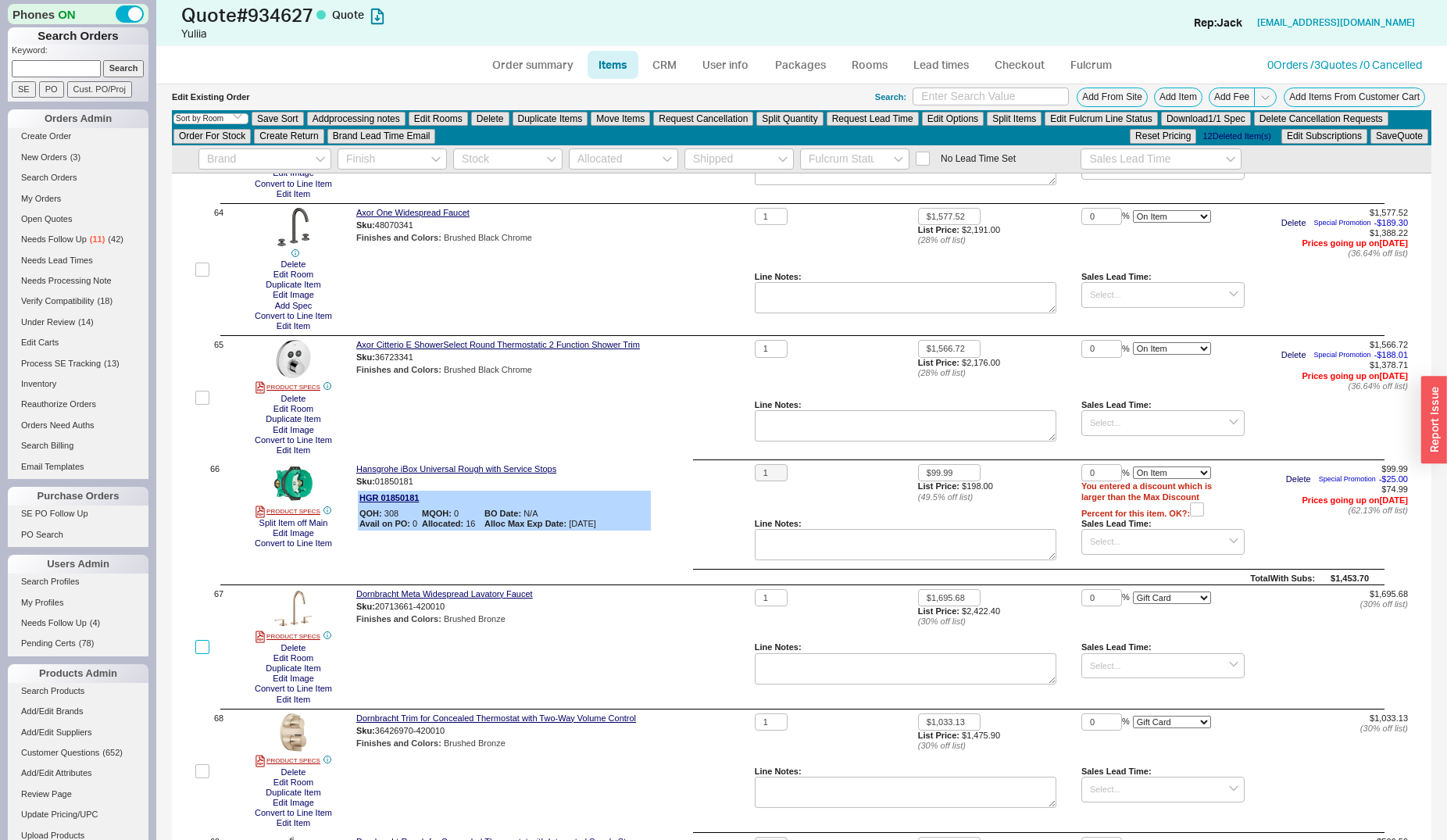
click at [201, 641] on input "checkbox" at bounding box center [202, 647] width 14 height 14
click at [200, 776] on input "checkbox" at bounding box center [202, 771] width 14 height 14
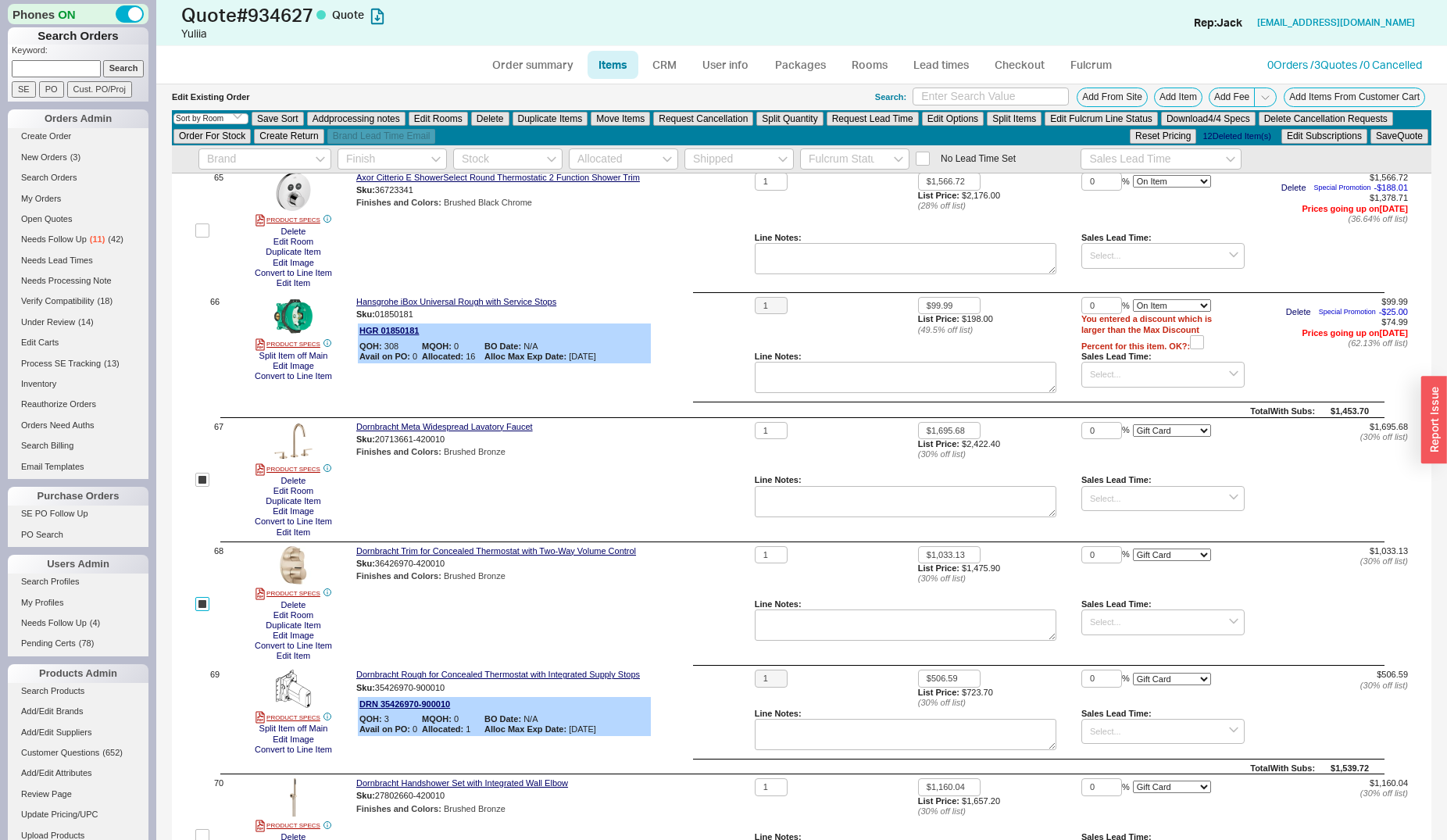
scroll to position [8302, 0]
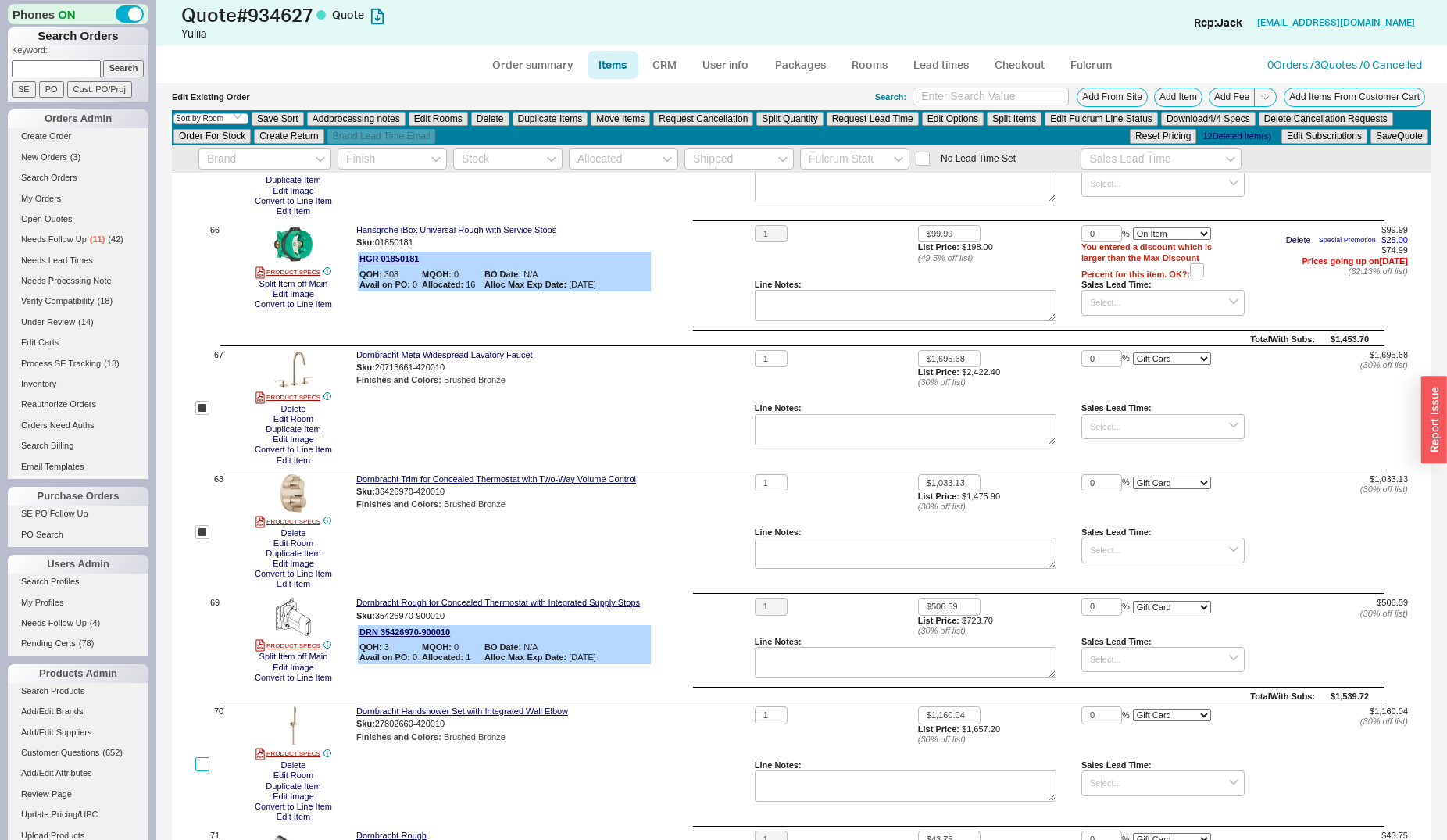
click at [204, 761] on input "checkbox" at bounding box center [202, 764] width 14 height 14
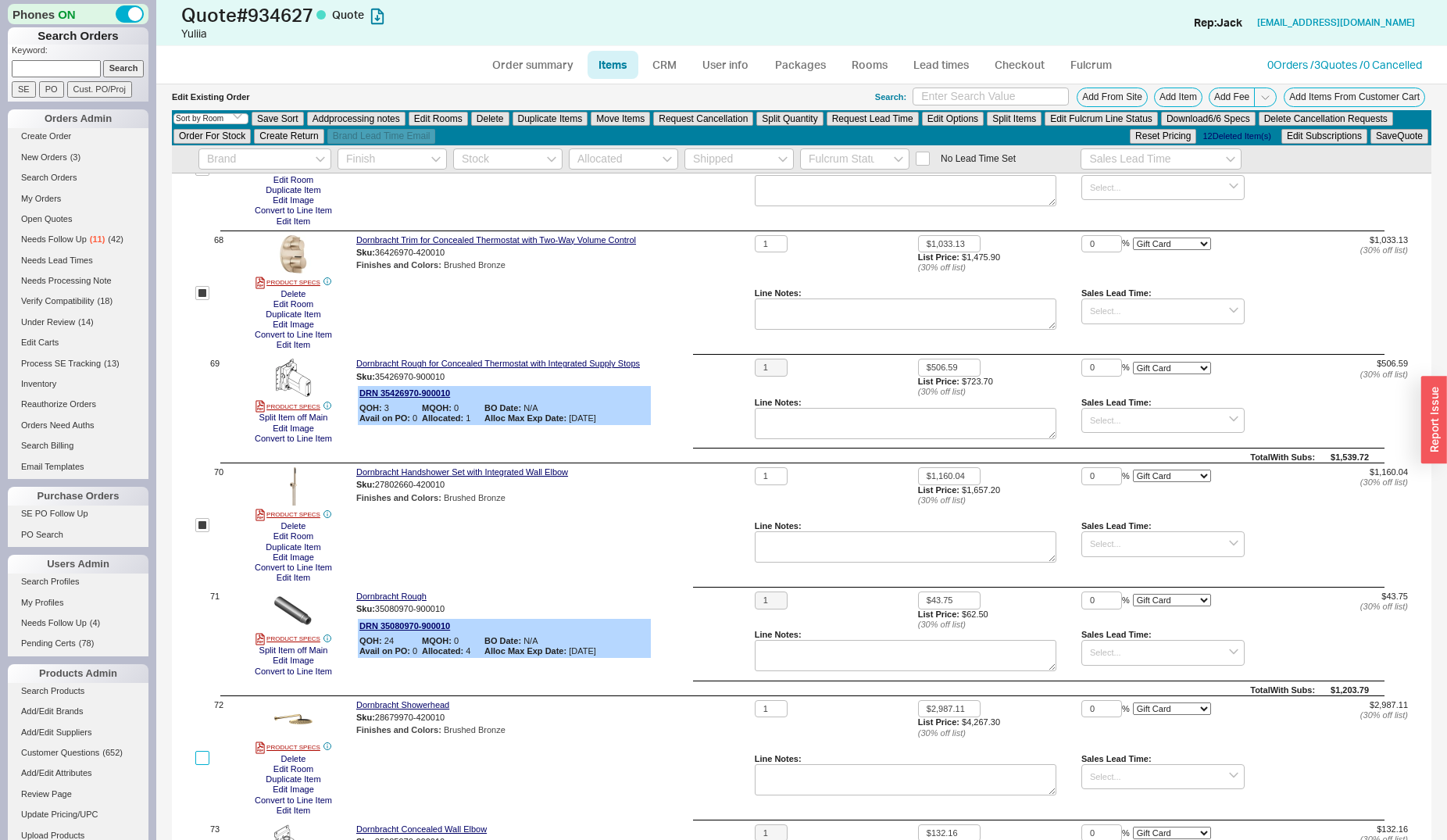
click at [195, 757] on input "checkbox" at bounding box center [202, 757] width 14 height 14
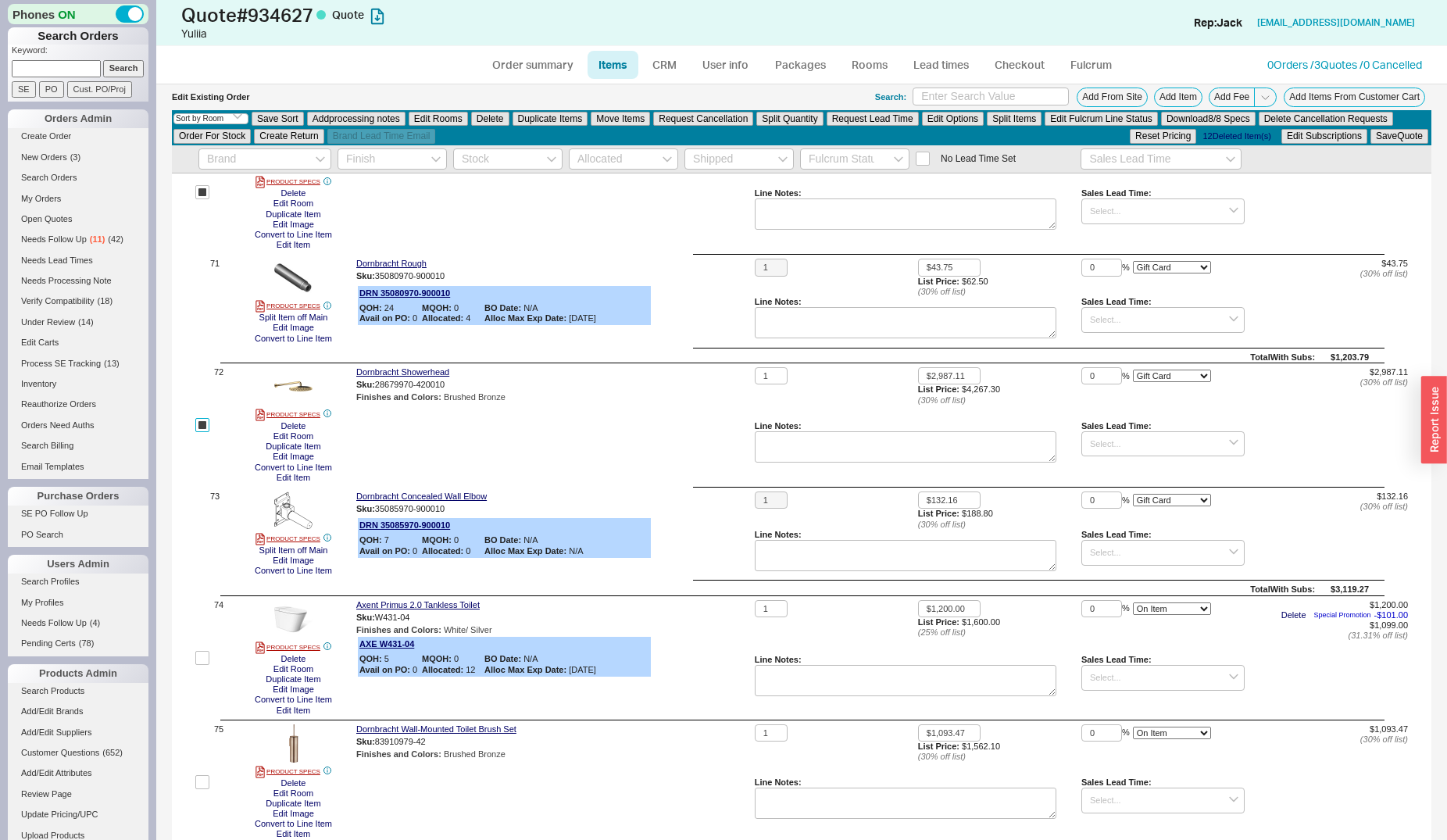
scroll to position [8939, 0]
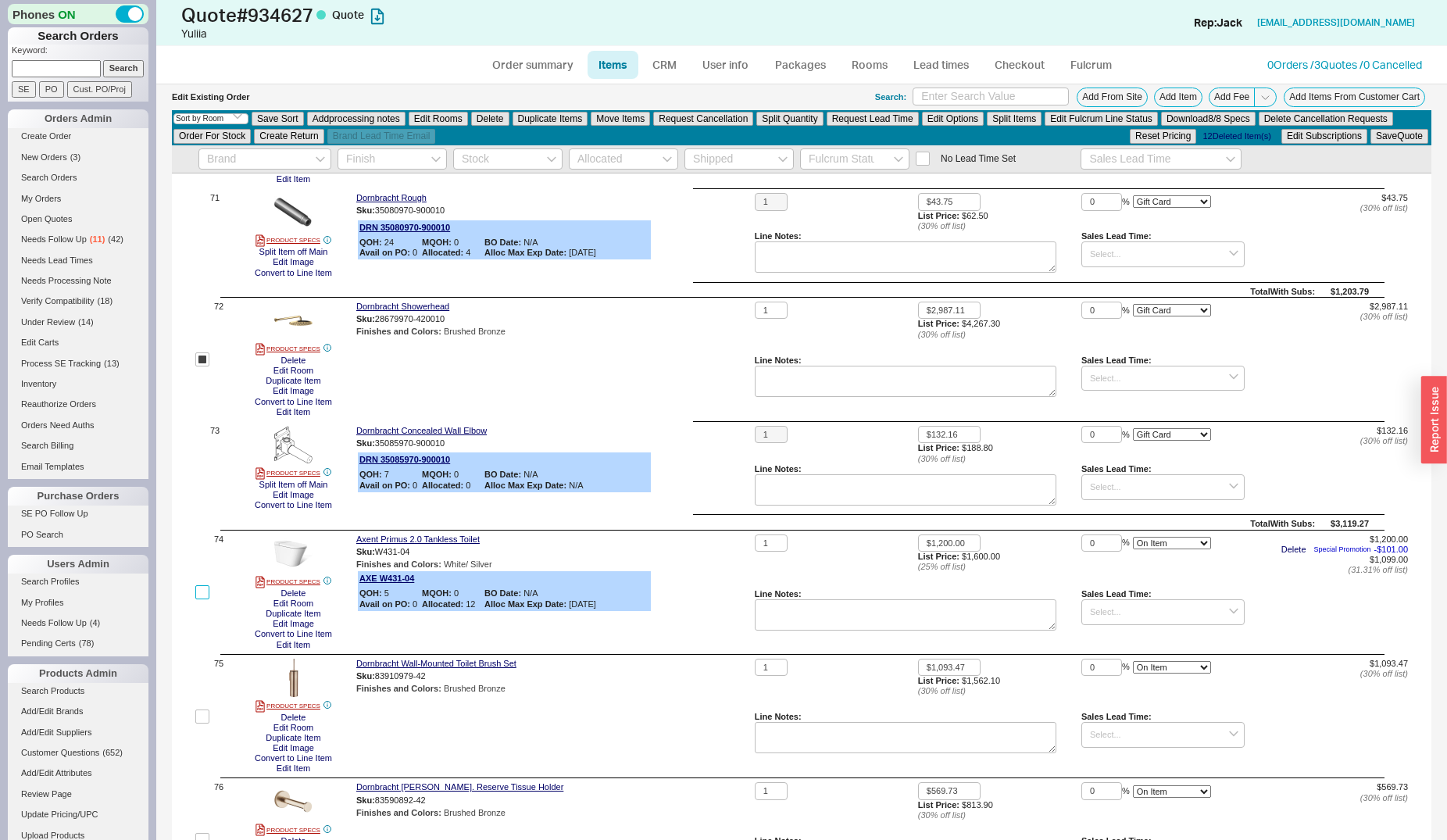
click at [206, 588] on input "checkbox" at bounding box center [202, 592] width 14 height 14
click at [203, 727] on label at bounding box center [202, 716] width 14 height 115
click at [203, 723] on input "checkbox" at bounding box center [202, 716] width 14 height 14
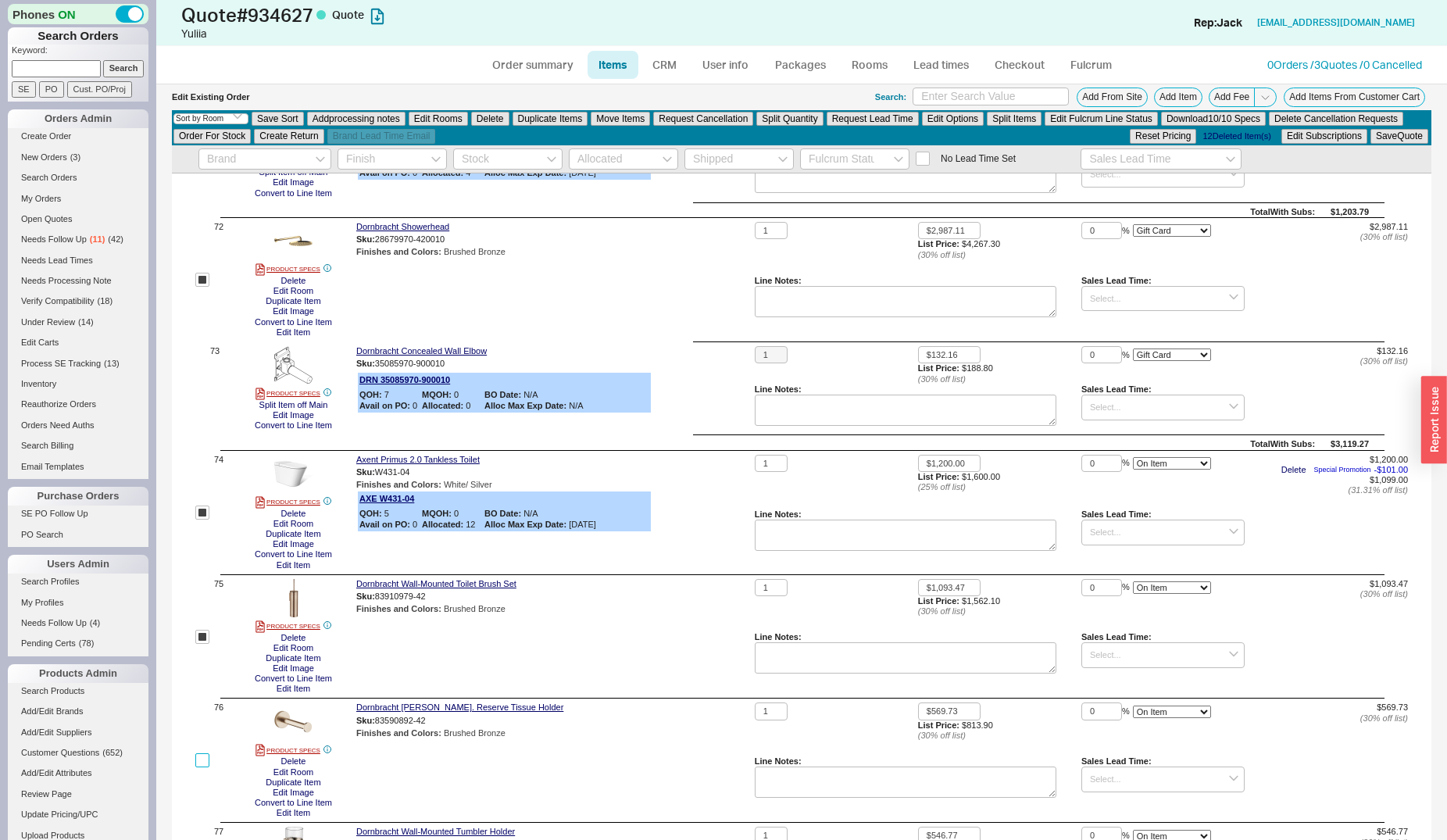
click at [197, 757] on input "checkbox" at bounding box center [202, 760] width 14 height 14
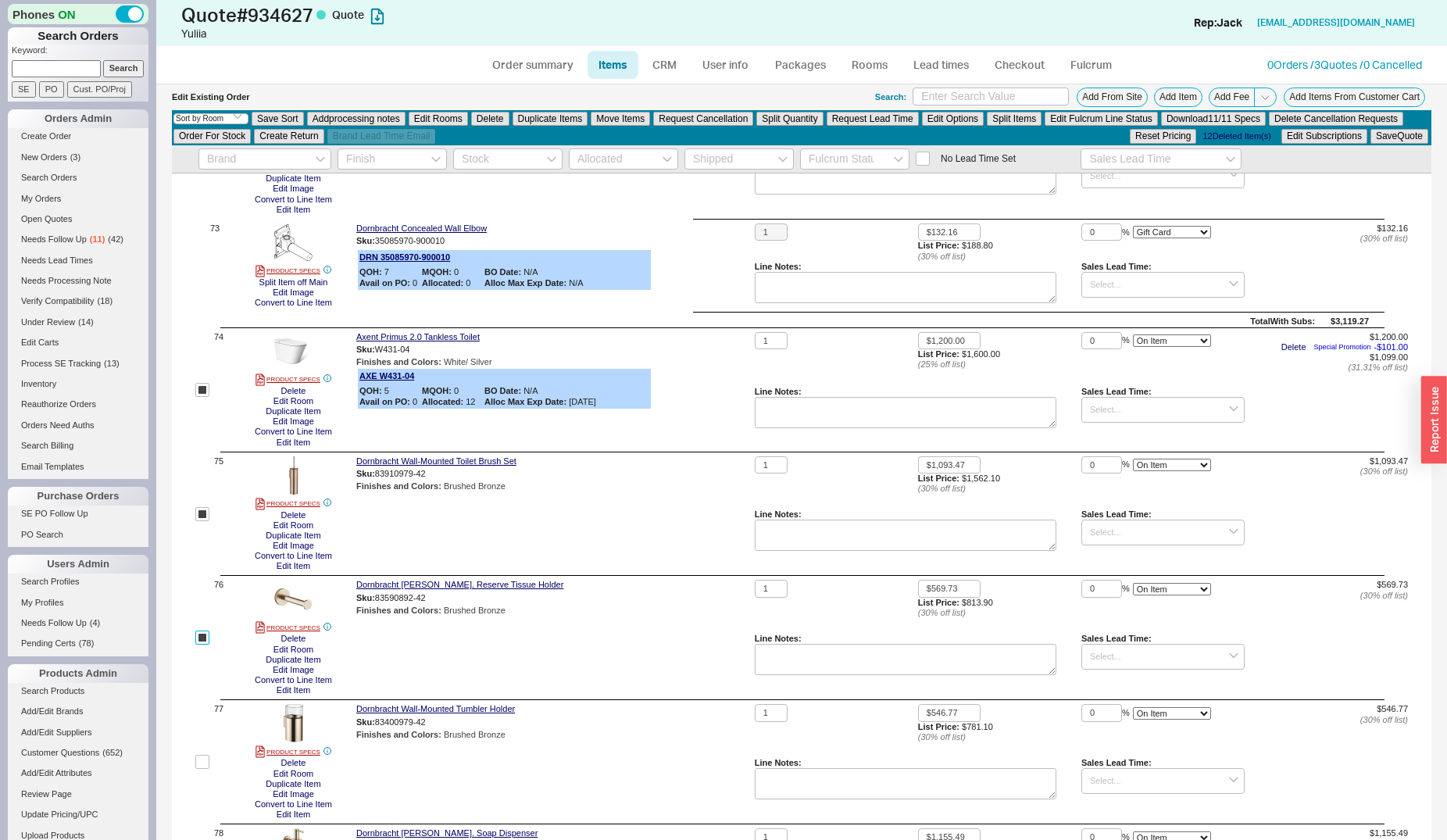
scroll to position [9257, 0]
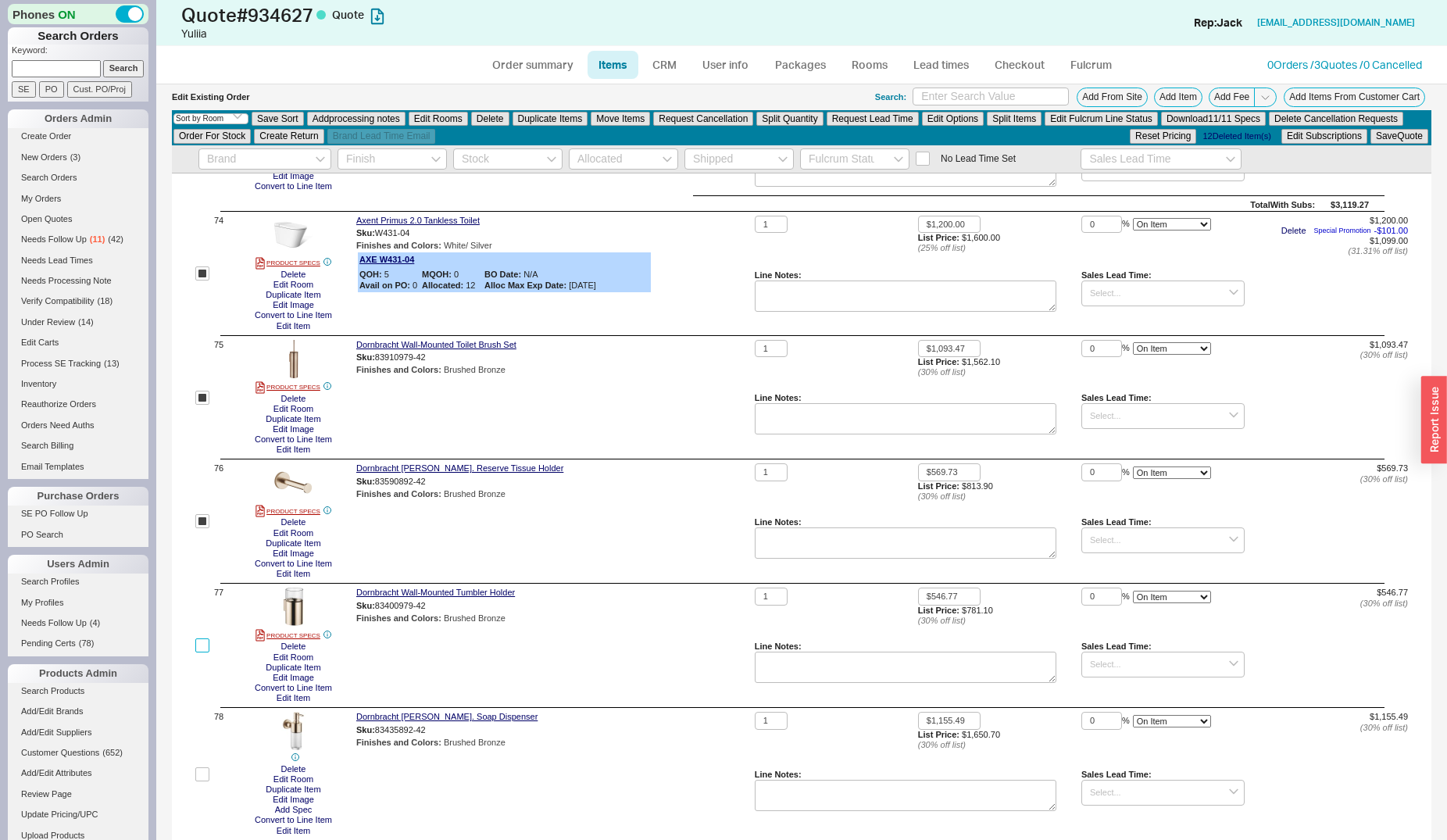
click at [209, 641] on input "checkbox" at bounding box center [202, 645] width 14 height 14
click at [203, 776] on input "checkbox" at bounding box center [202, 774] width 14 height 14
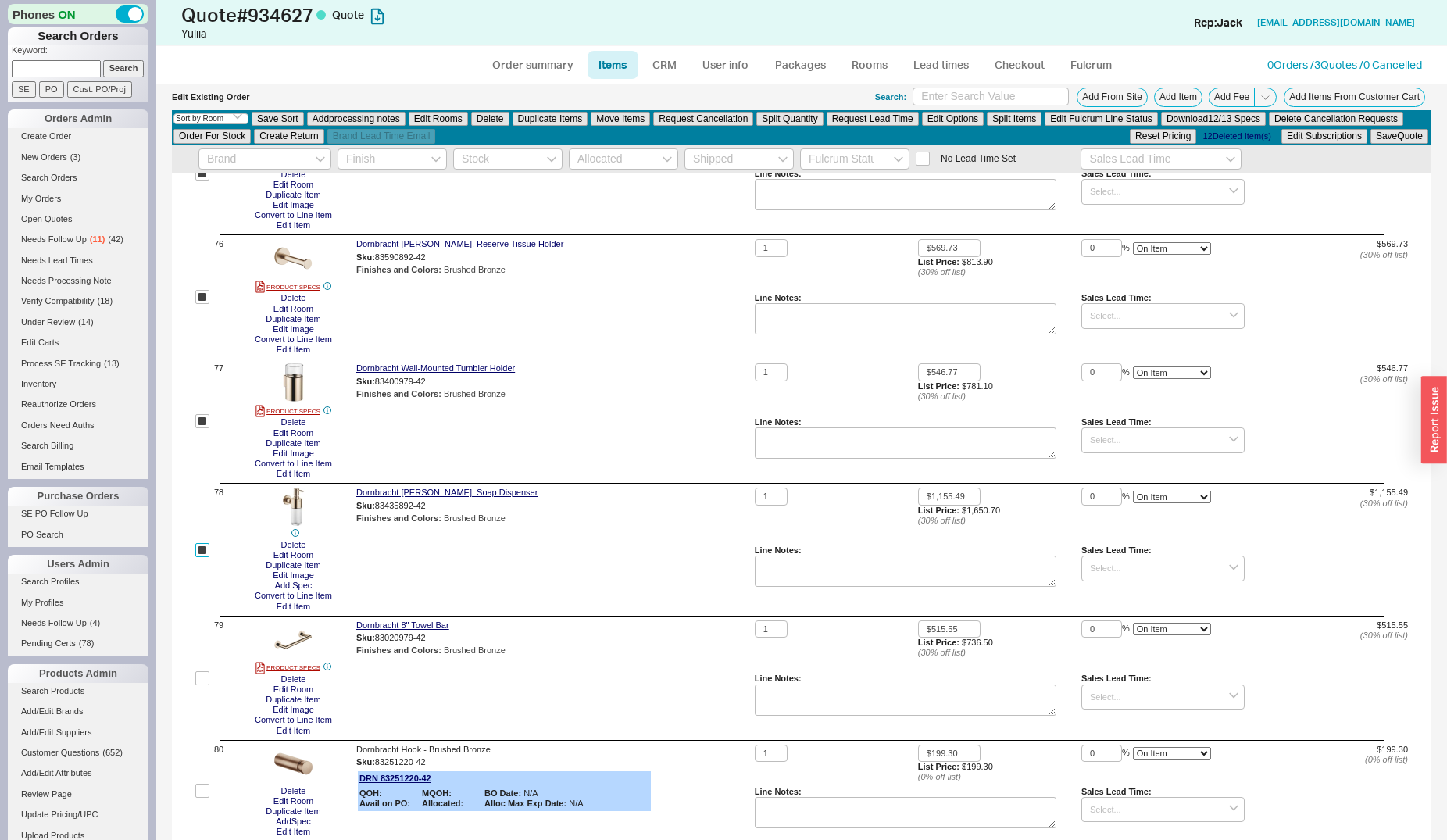
scroll to position [9496, 0]
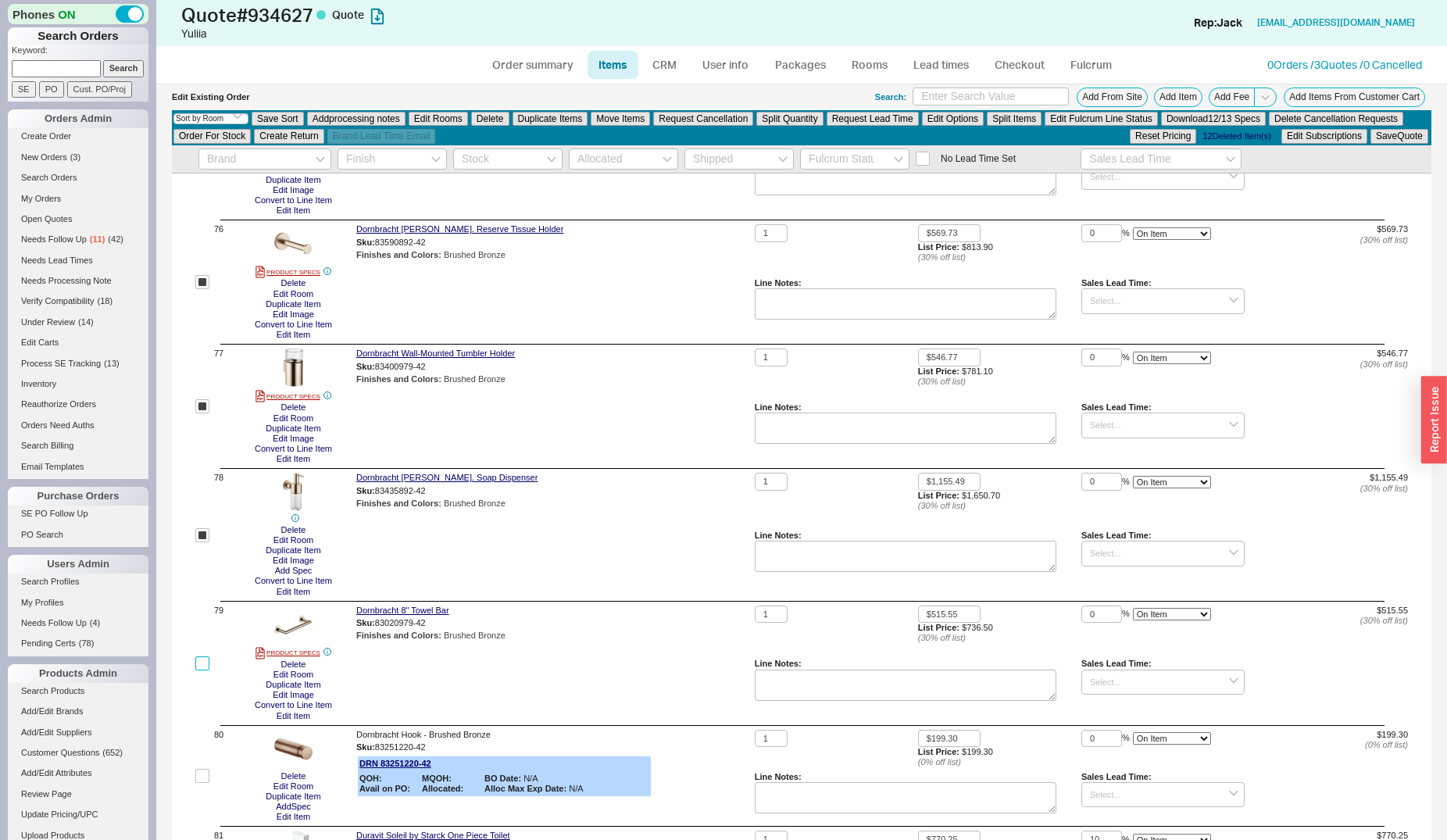
click at [208, 667] on input "checkbox" at bounding box center [202, 663] width 14 height 14
click at [210, 790] on div "80" at bounding box center [209, 776] width 29 height 93
click at [206, 782] on input "checkbox" at bounding box center [202, 775] width 14 height 14
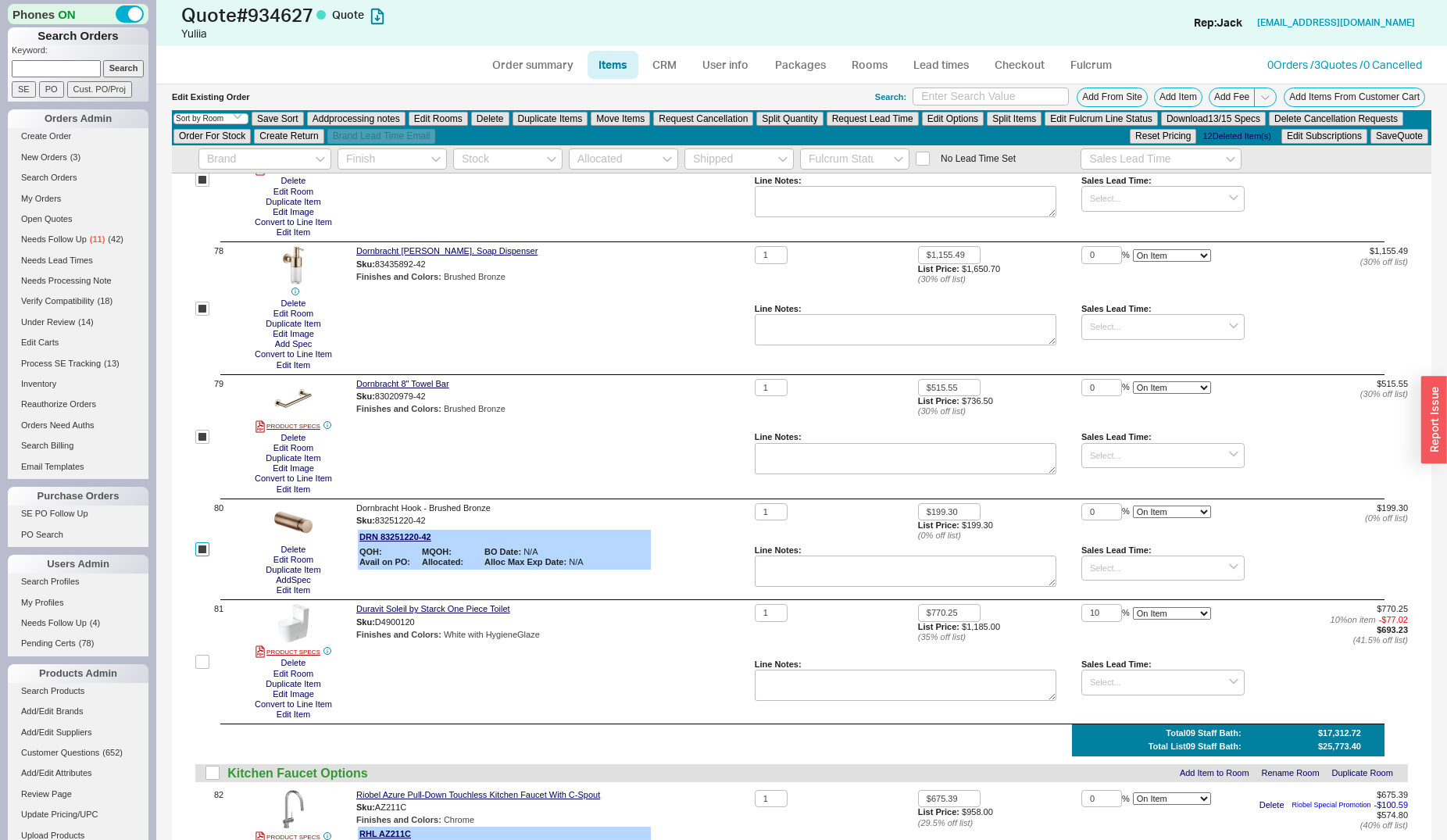
scroll to position [9735, 0]
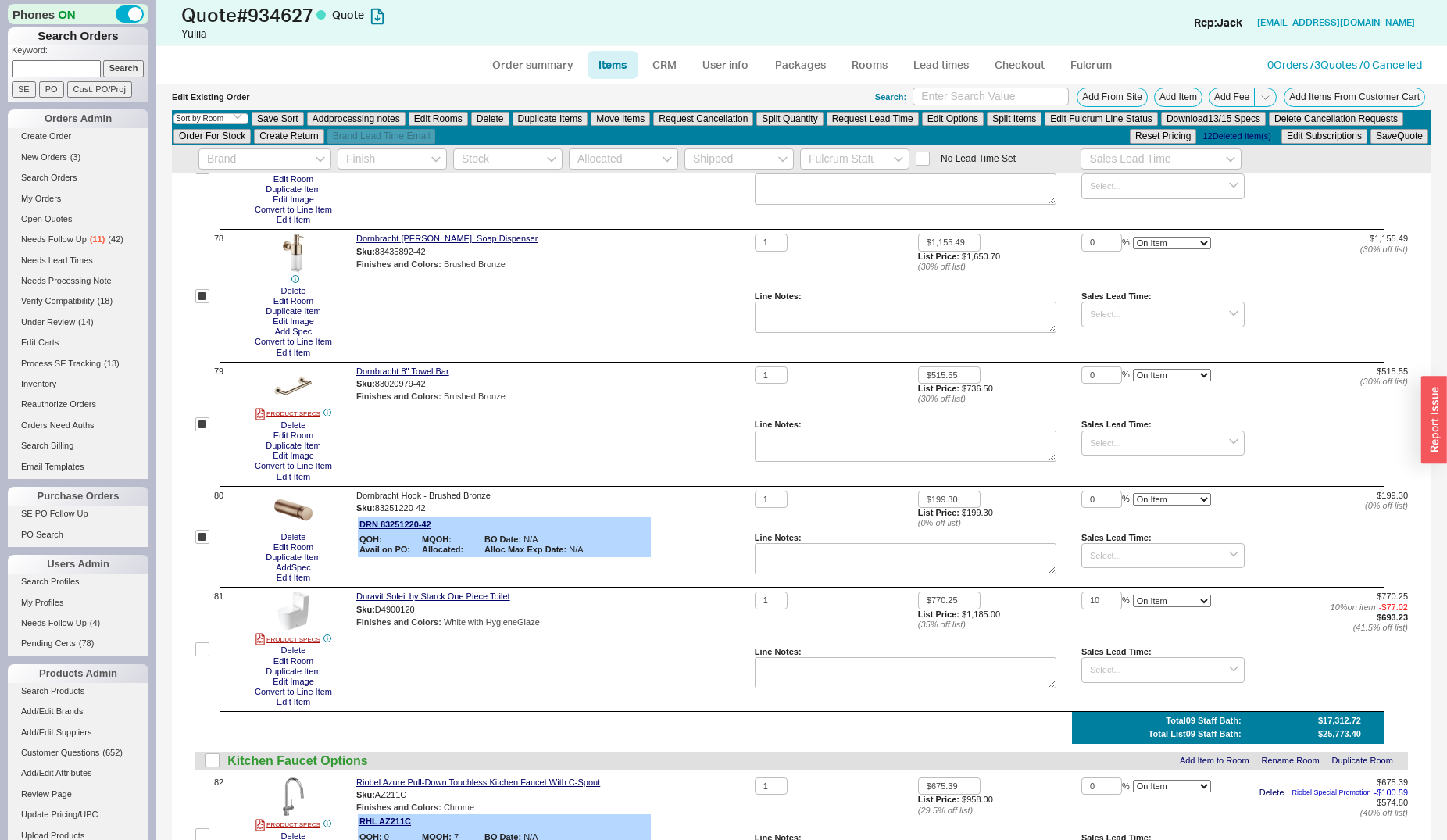
click at [206, 659] on label at bounding box center [202, 648] width 14 height 115
click at [206, 656] on input "checkbox" at bounding box center [202, 649] width 14 height 14
click at [451, 123] on button "Edit Rooms" at bounding box center [438, 118] width 59 height 14
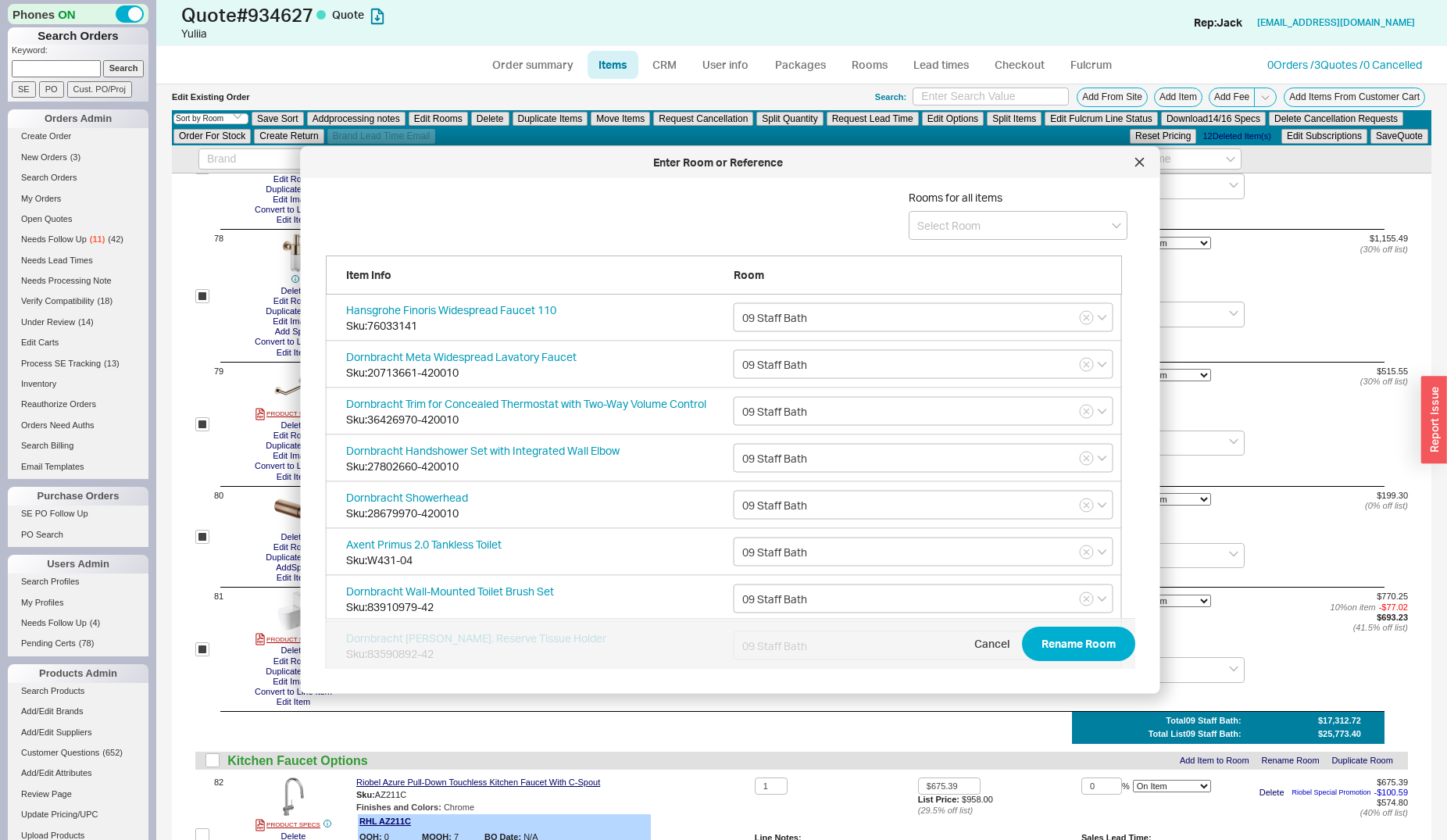
scroll to position [465, 808]
click at [930, 214] on input at bounding box center [1018, 225] width 219 height 29
click at [974, 228] on input "09 Staff Bath (Brushed Bronze" at bounding box center [1018, 225] width 219 height 29
click at [982, 251] on icon "create option 09 Staff Bath Brushed Bronze" at bounding box center [1005, 265] width 175 height 29
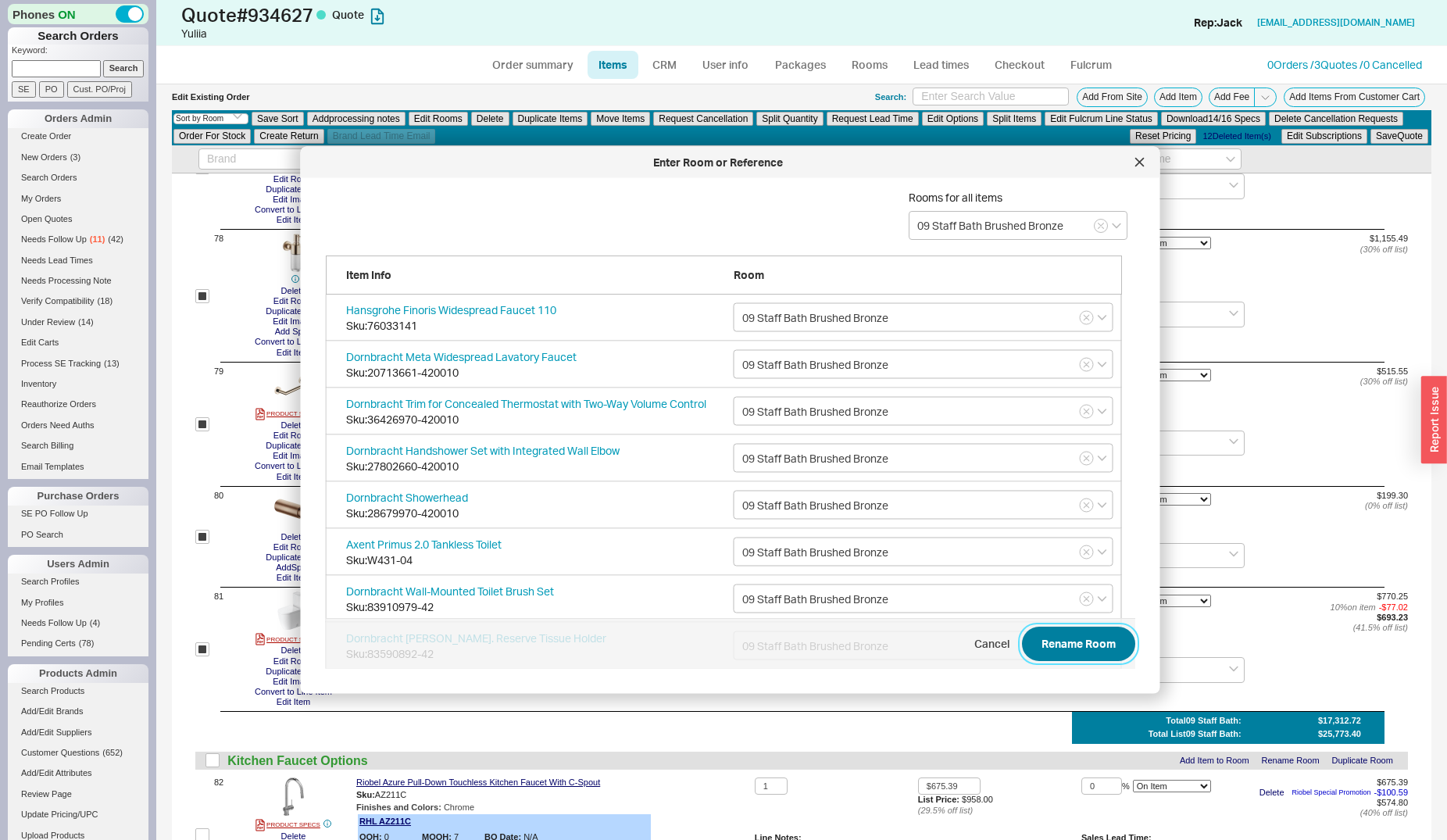
click at [1035, 633] on button "Rename Room" at bounding box center [1078, 644] width 113 height 34
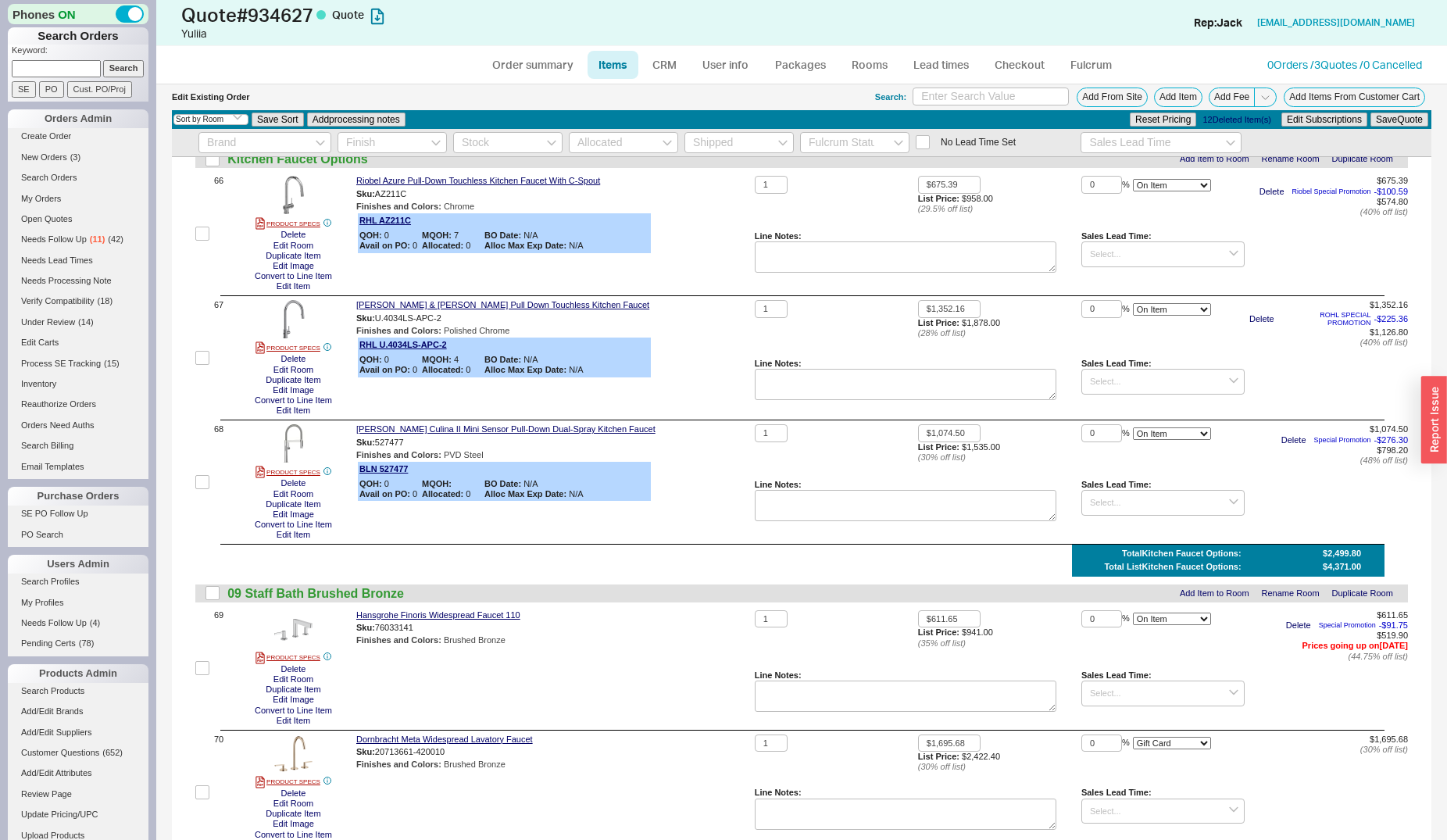
scroll to position [8432, 0]
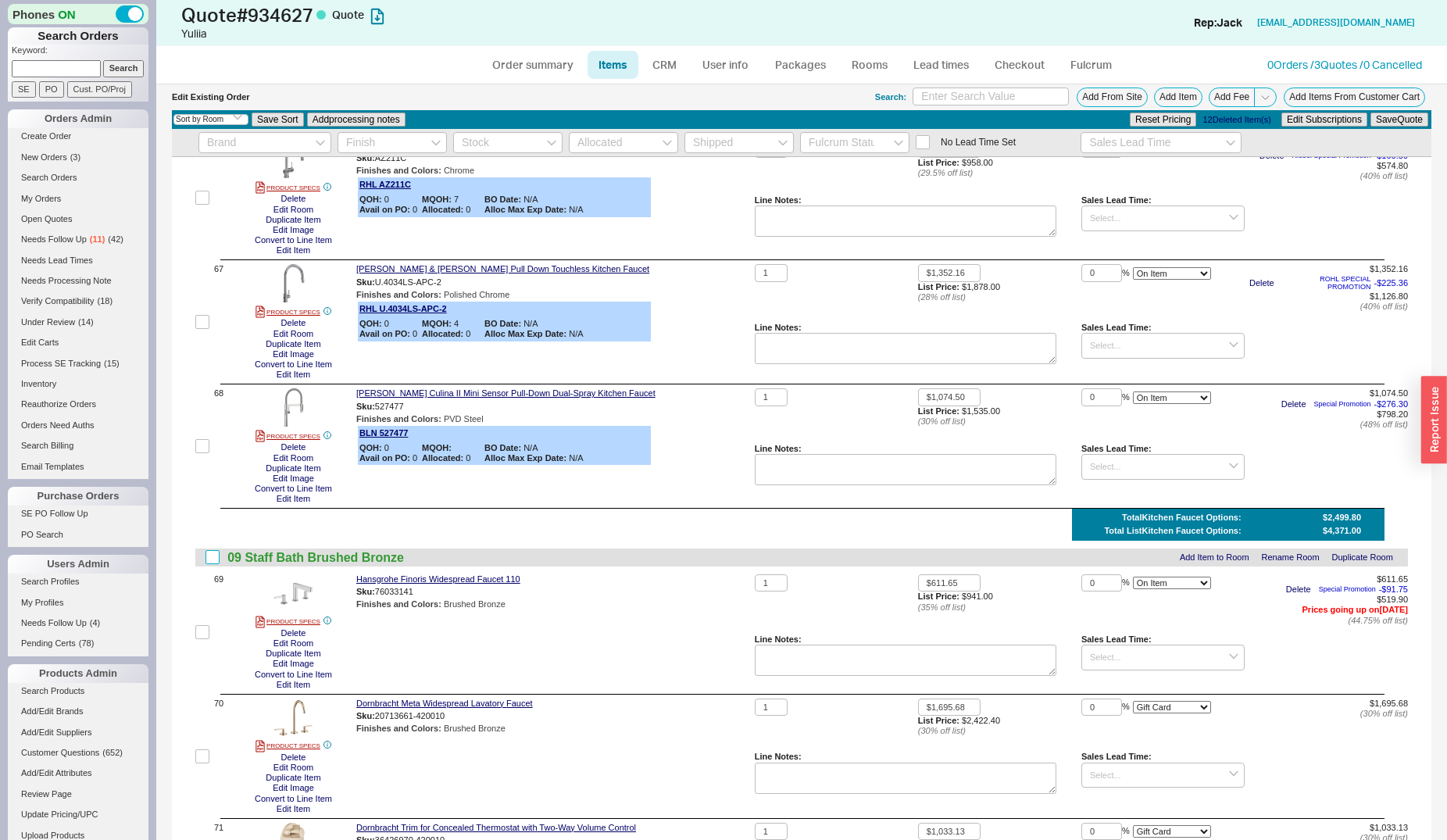
click at [214, 559] on input "checkbox" at bounding box center [213, 556] width 14 height 14
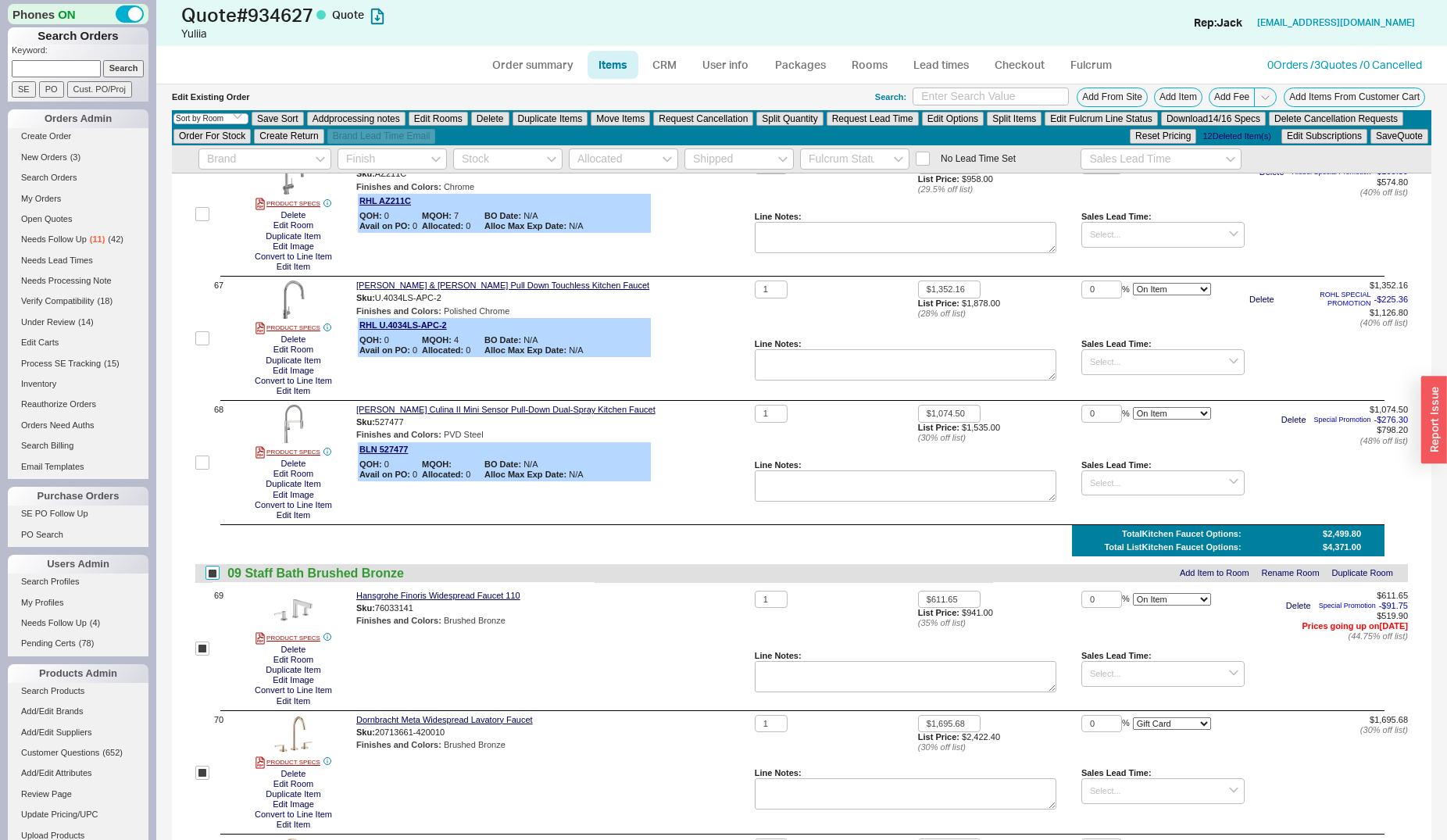
scroll to position [8448, 0]
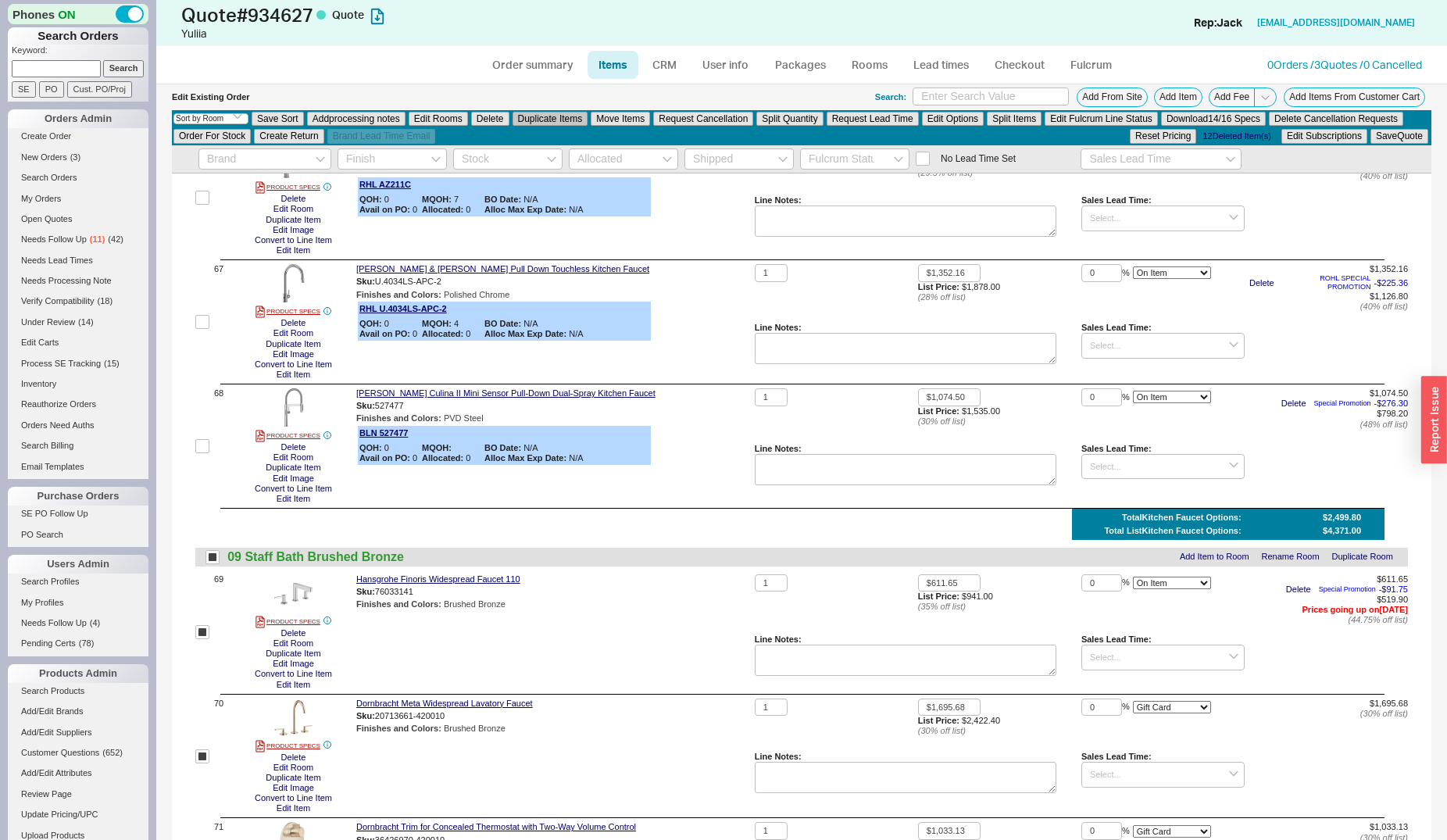
click at [539, 119] on button "Duplicate Items" at bounding box center [550, 118] width 76 height 14
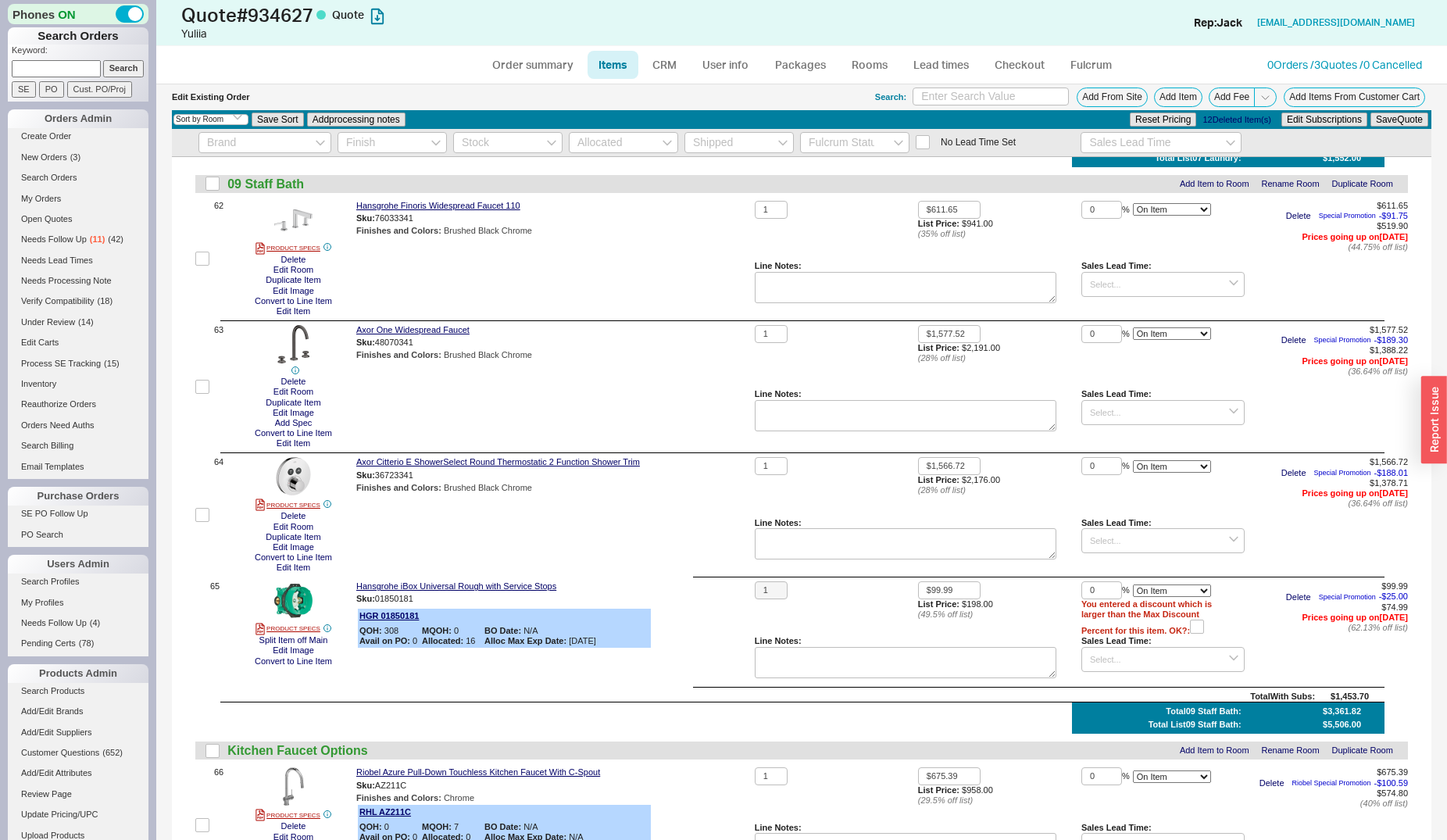
scroll to position [7794, 0]
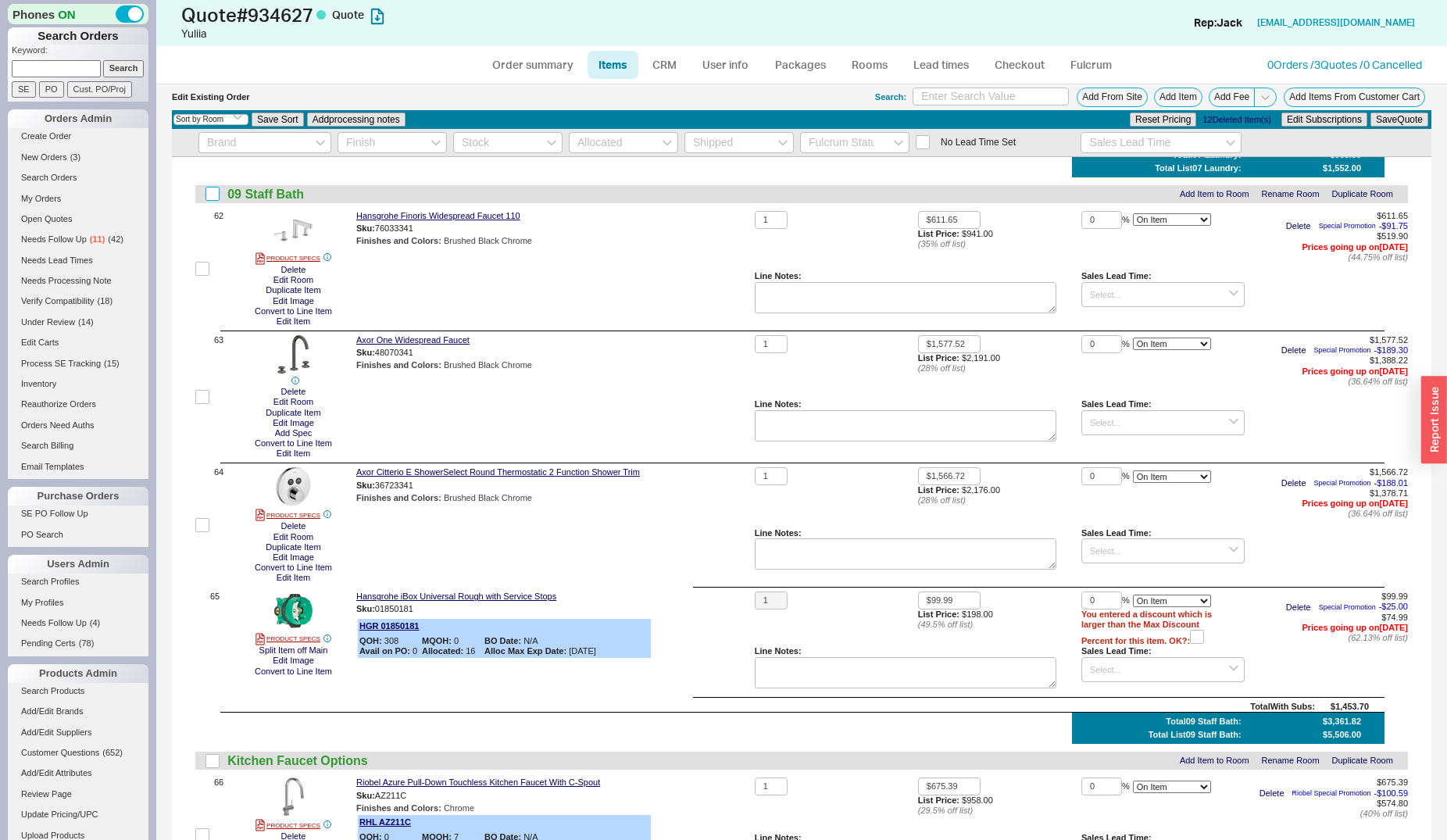
click at [217, 199] on input "checkbox" at bounding box center [213, 194] width 14 height 14
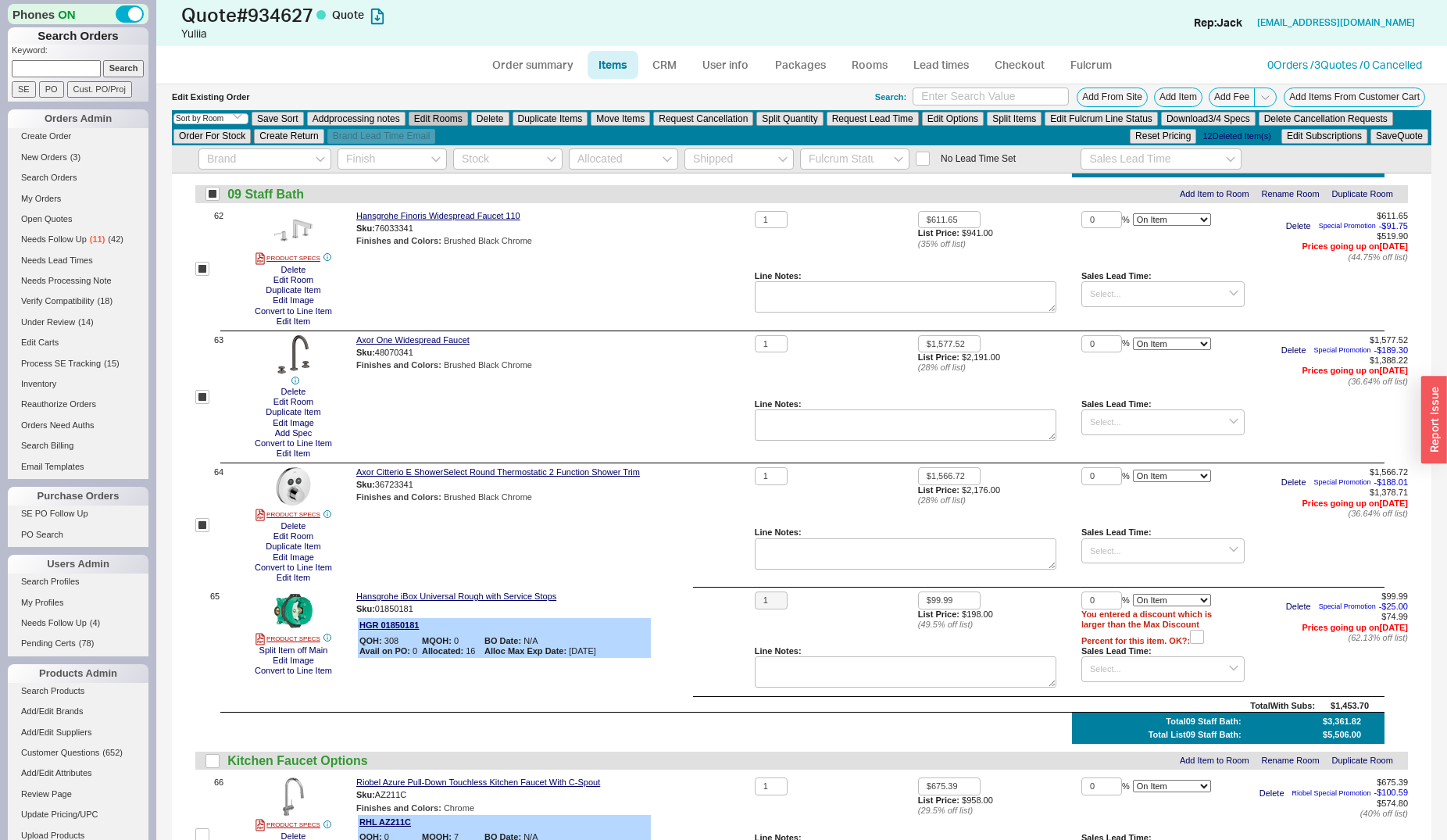
click at [432, 120] on button "Edit Rooms" at bounding box center [438, 118] width 59 height 14
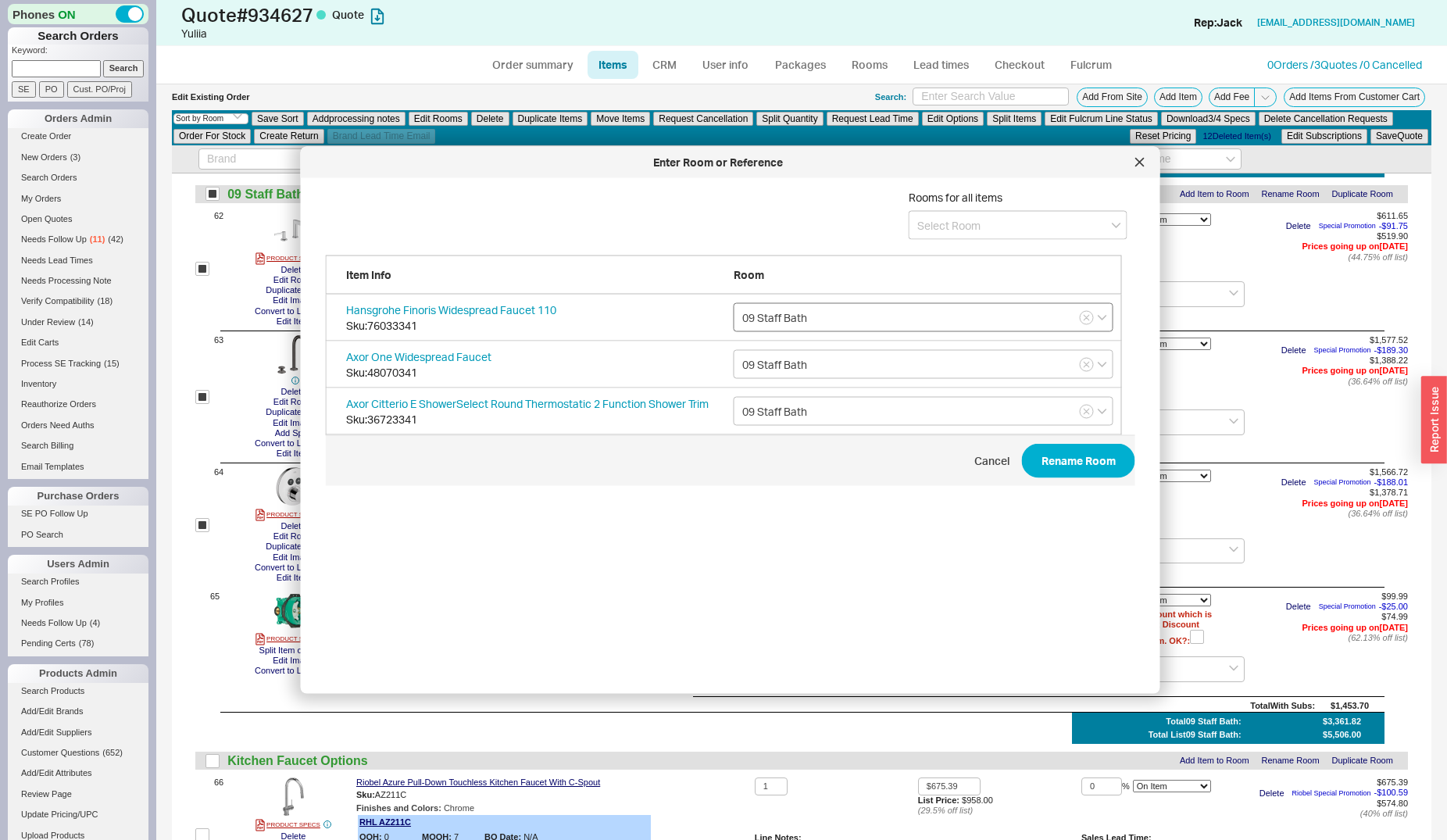
scroll to position [465, 808]
click at [971, 231] on input at bounding box center [1018, 225] width 219 height 29
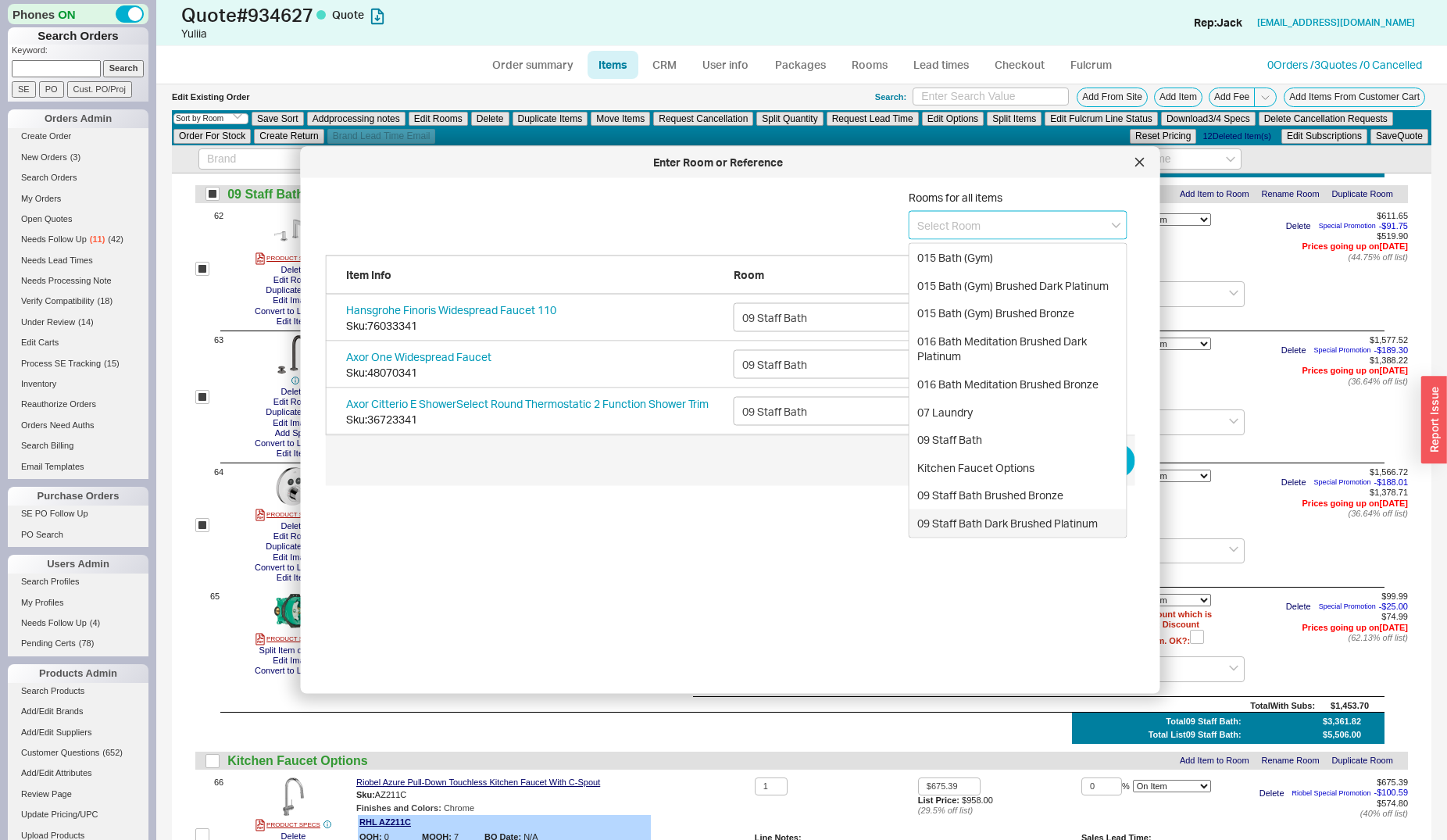
click at [991, 519] on div "09 Staff Bath Dark Brushed Platinum" at bounding box center [1018, 522] width 217 height 29
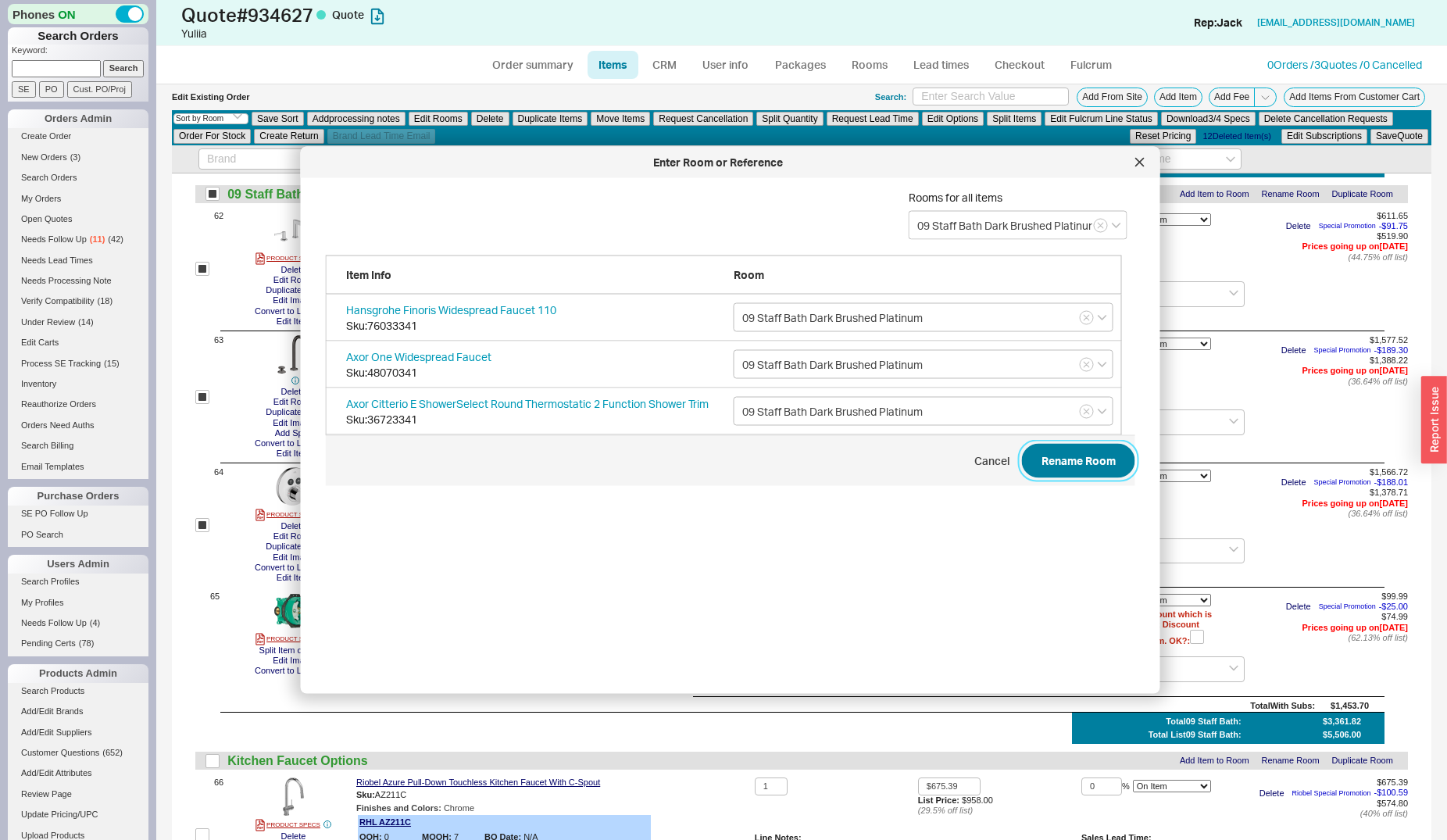
click at [1043, 468] on button "Rename Room" at bounding box center [1078, 461] width 113 height 34
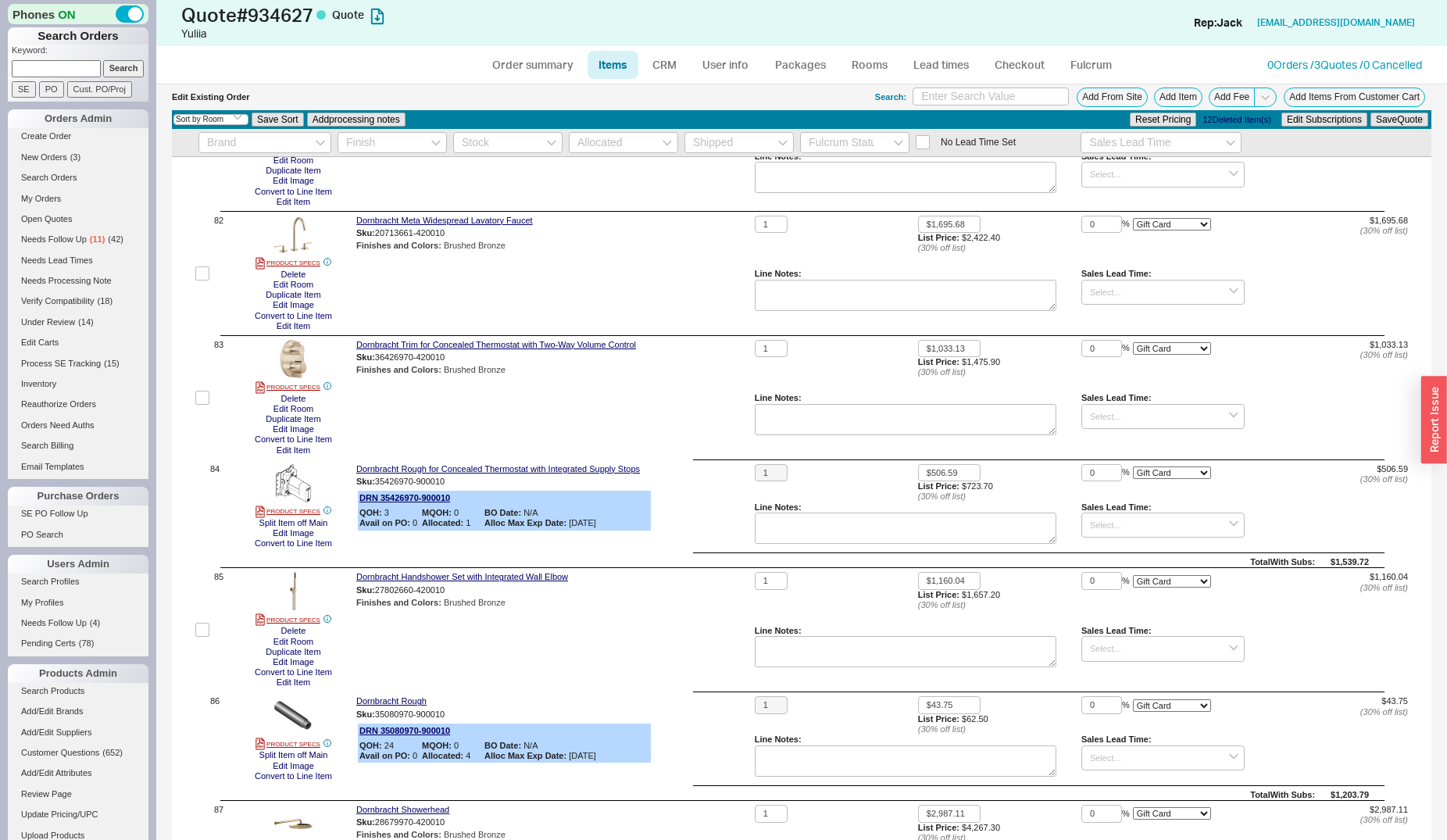
scroll to position [10184, 0]
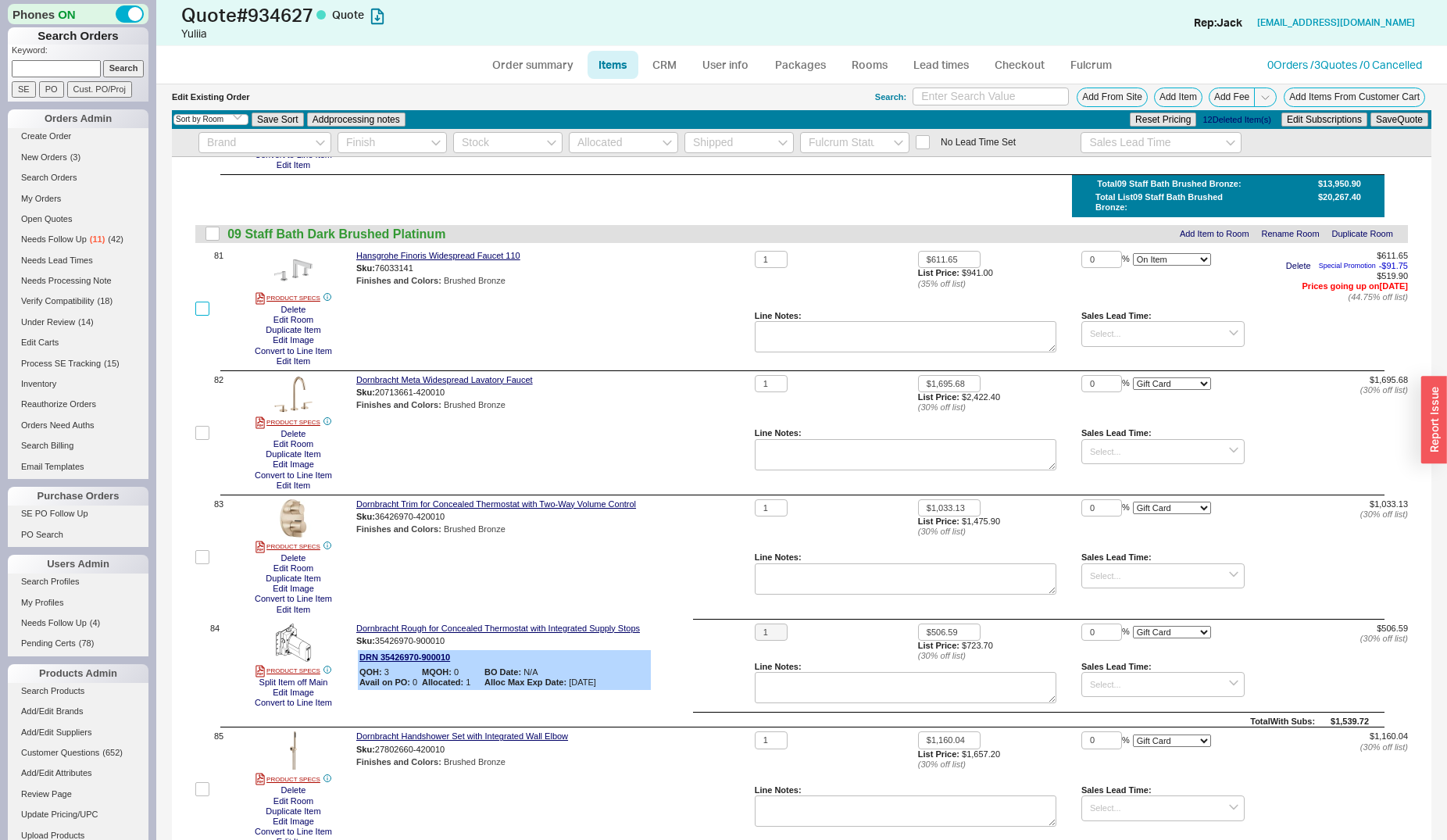
click at [202, 315] on input "checkbox" at bounding box center [202, 308] width 14 height 14
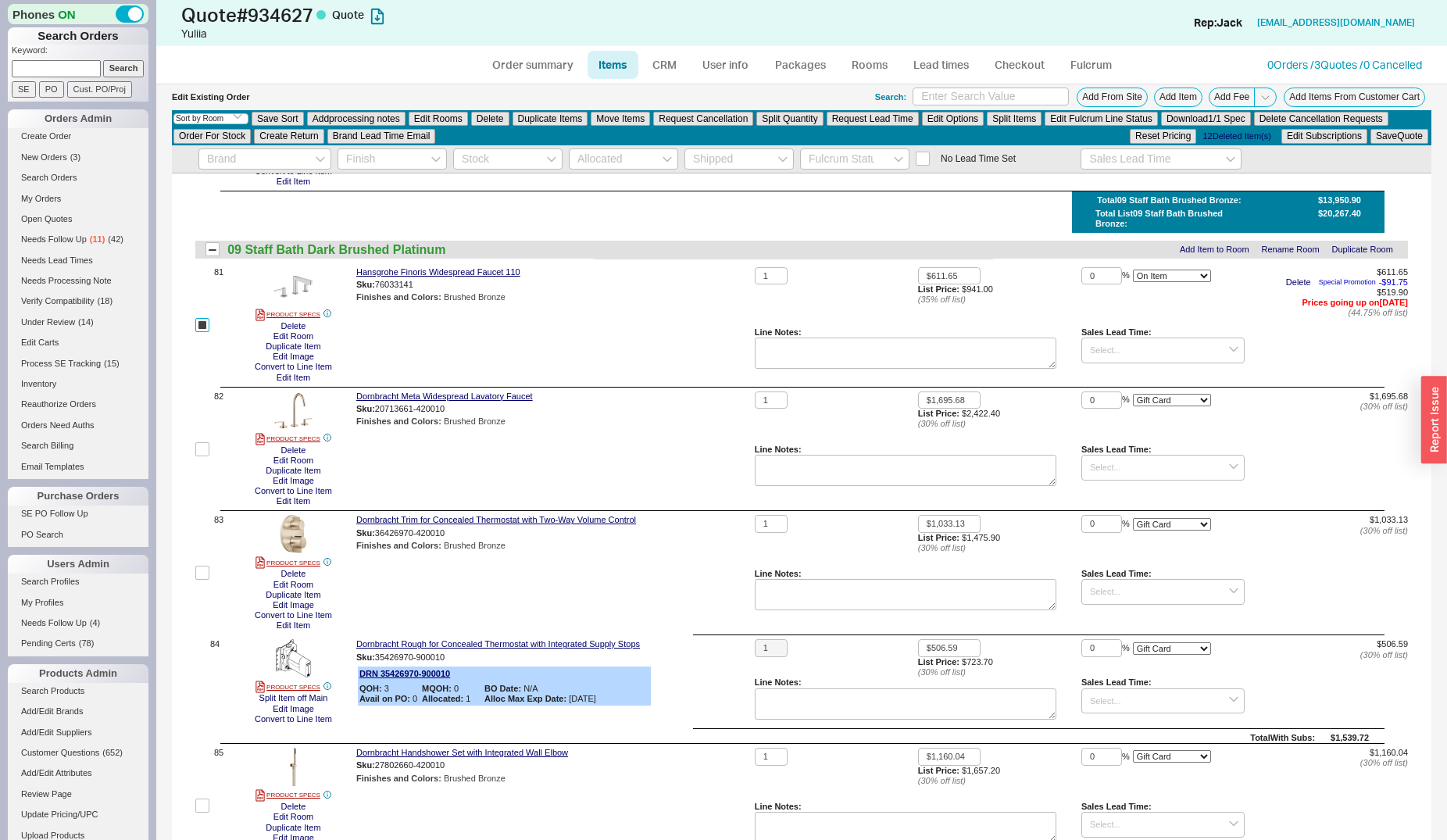
scroll to position [10201, 0]
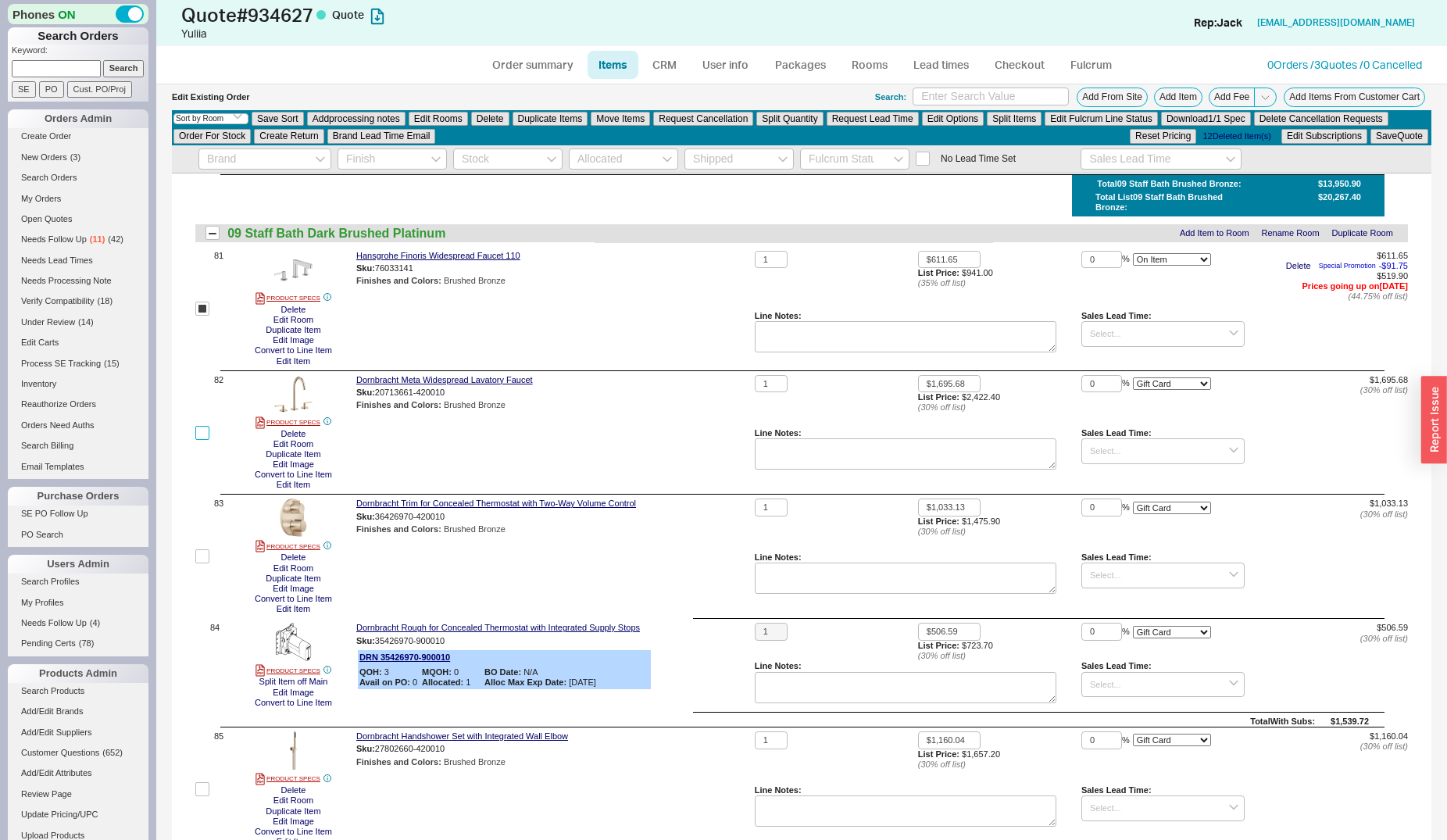
click at [205, 440] on input "checkbox" at bounding box center [202, 432] width 14 height 14
click at [202, 563] on input "checkbox" at bounding box center [202, 556] width 14 height 14
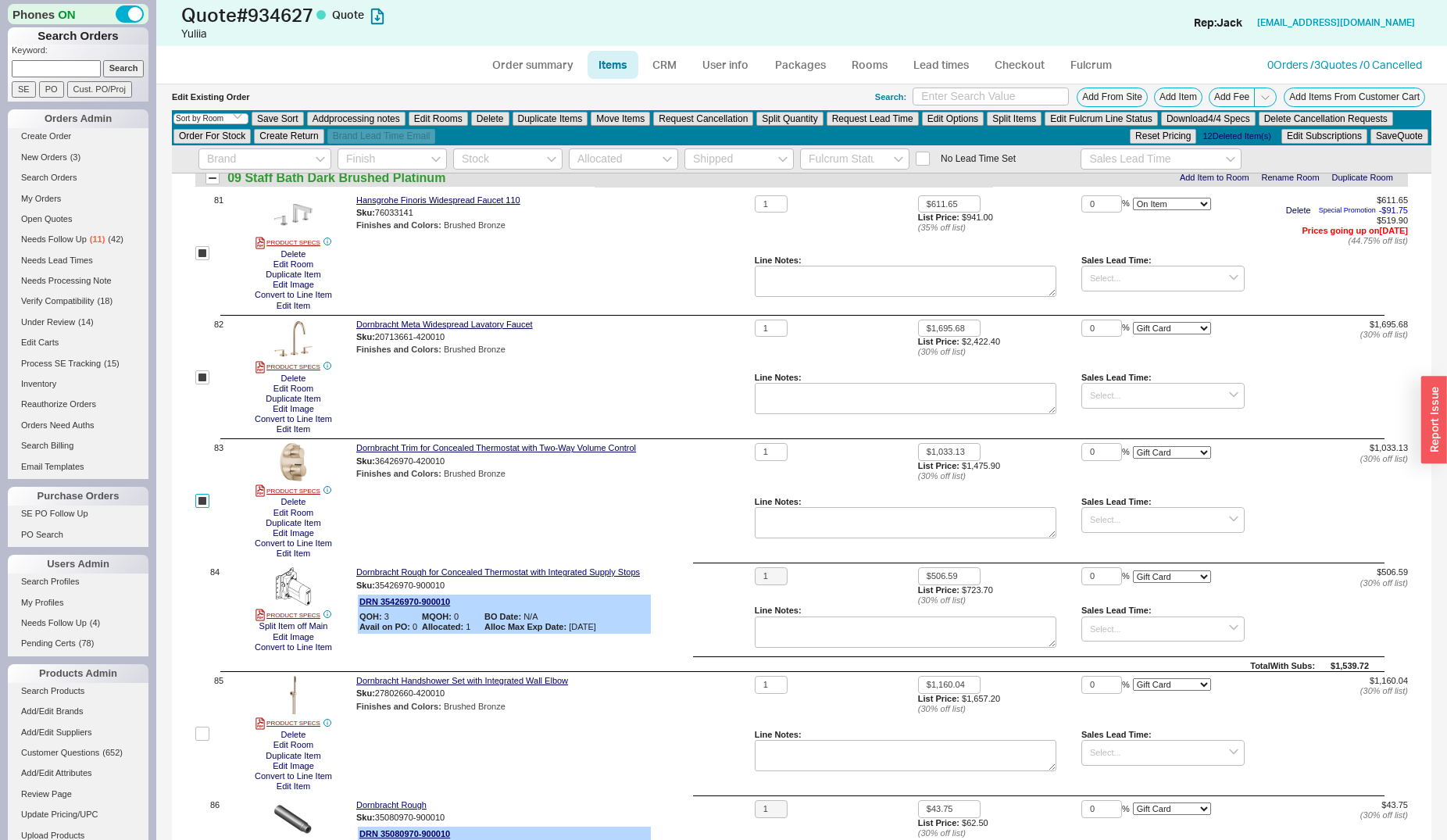
scroll to position [10280, 0]
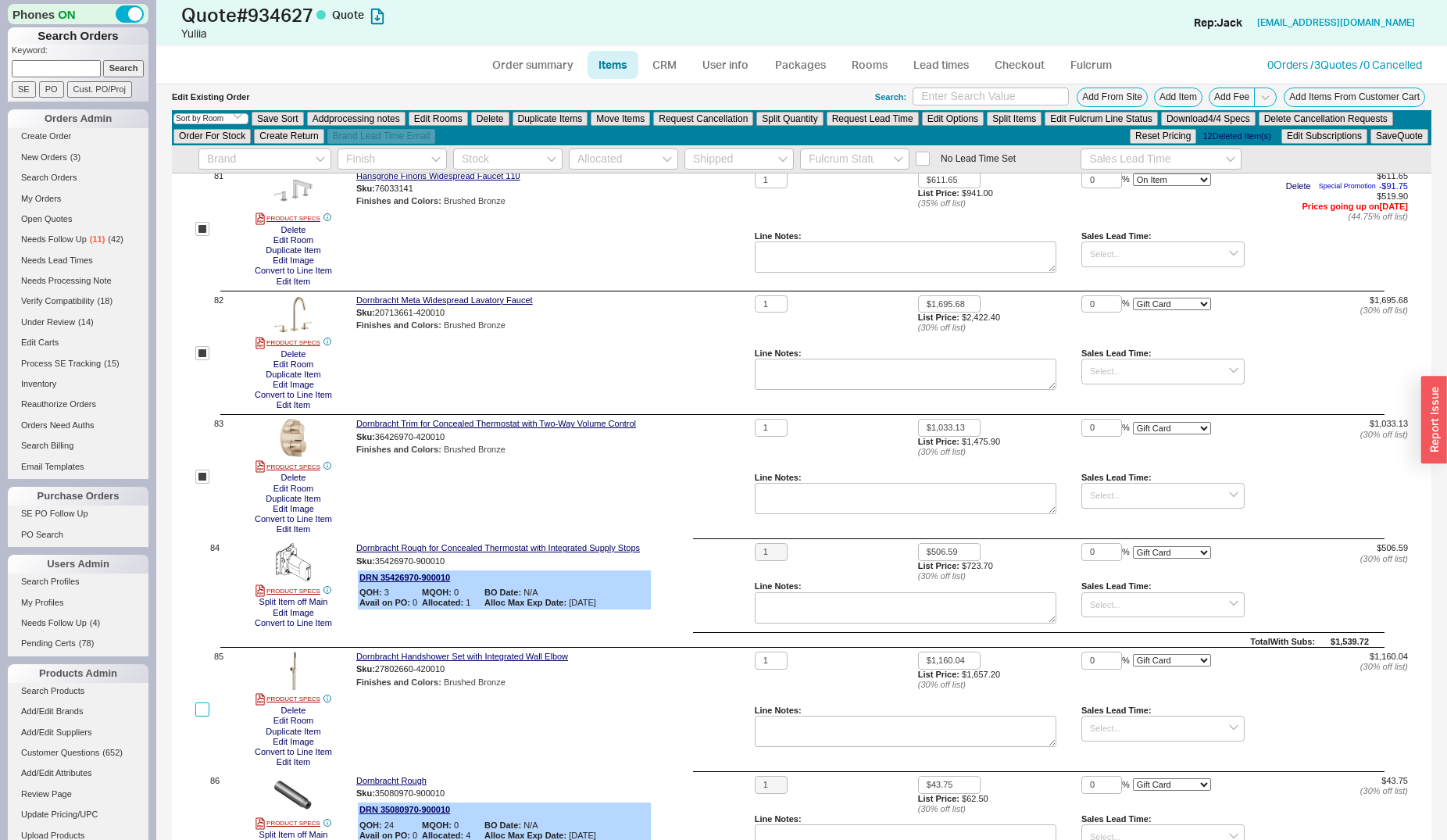
click at [198, 716] on input "checkbox" at bounding box center [202, 709] width 14 height 14
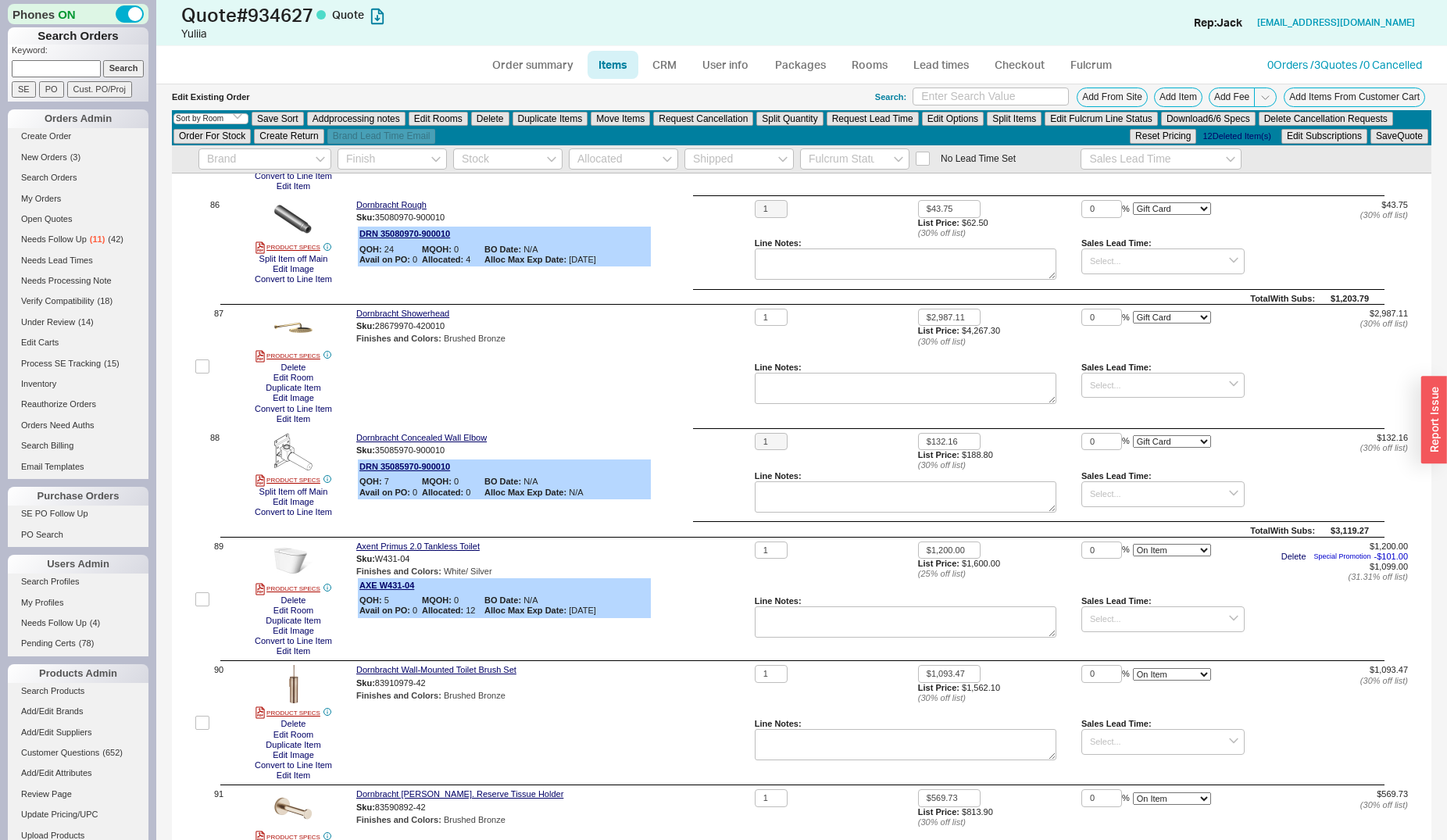
scroll to position [10918, 0]
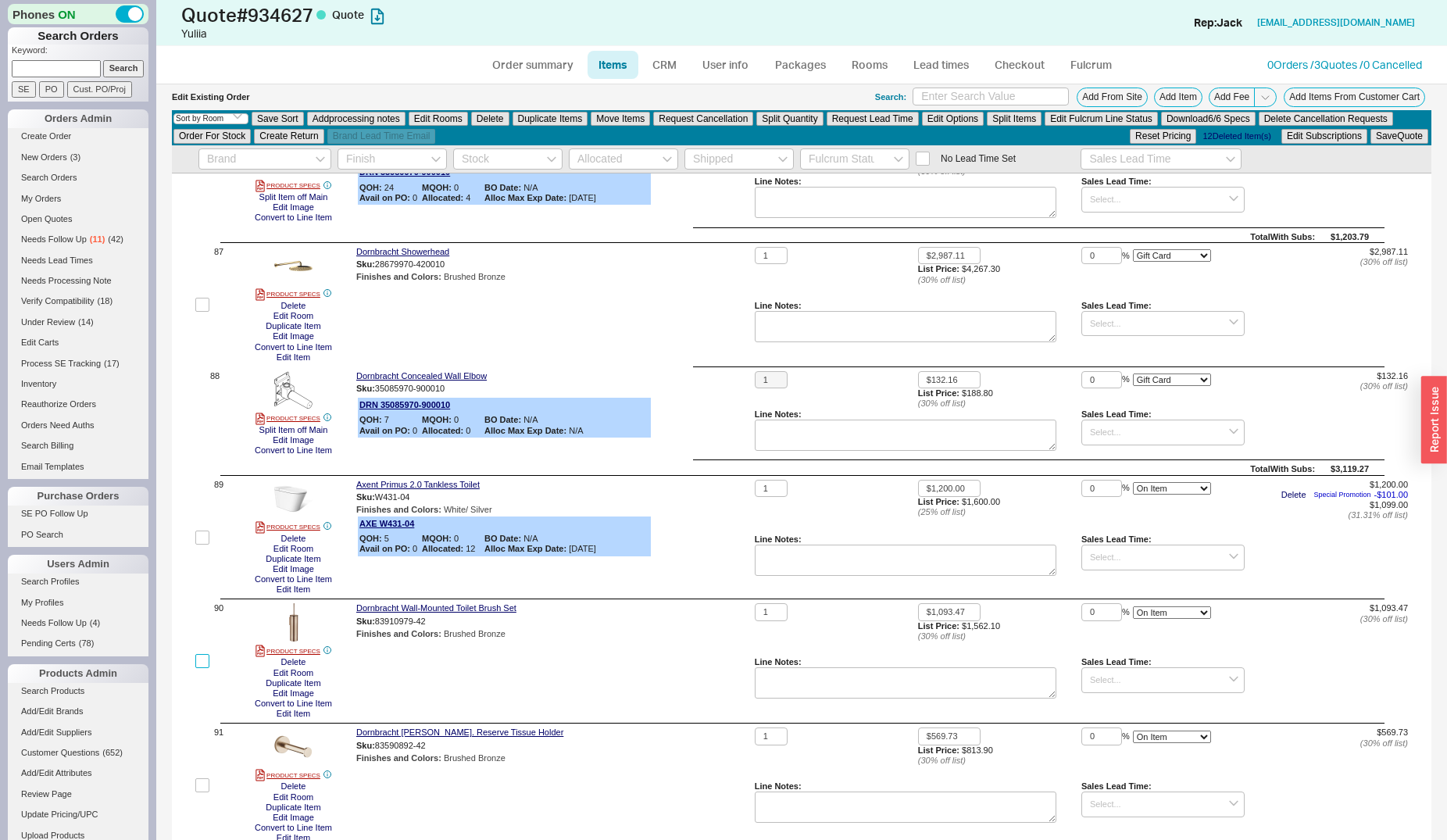
click at [207, 668] on input "checkbox" at bounding box center [202, 661] width 14 height 14
click at [201, 792] on input "checkbox" at bounding box center [202, 785] width 14 height 14
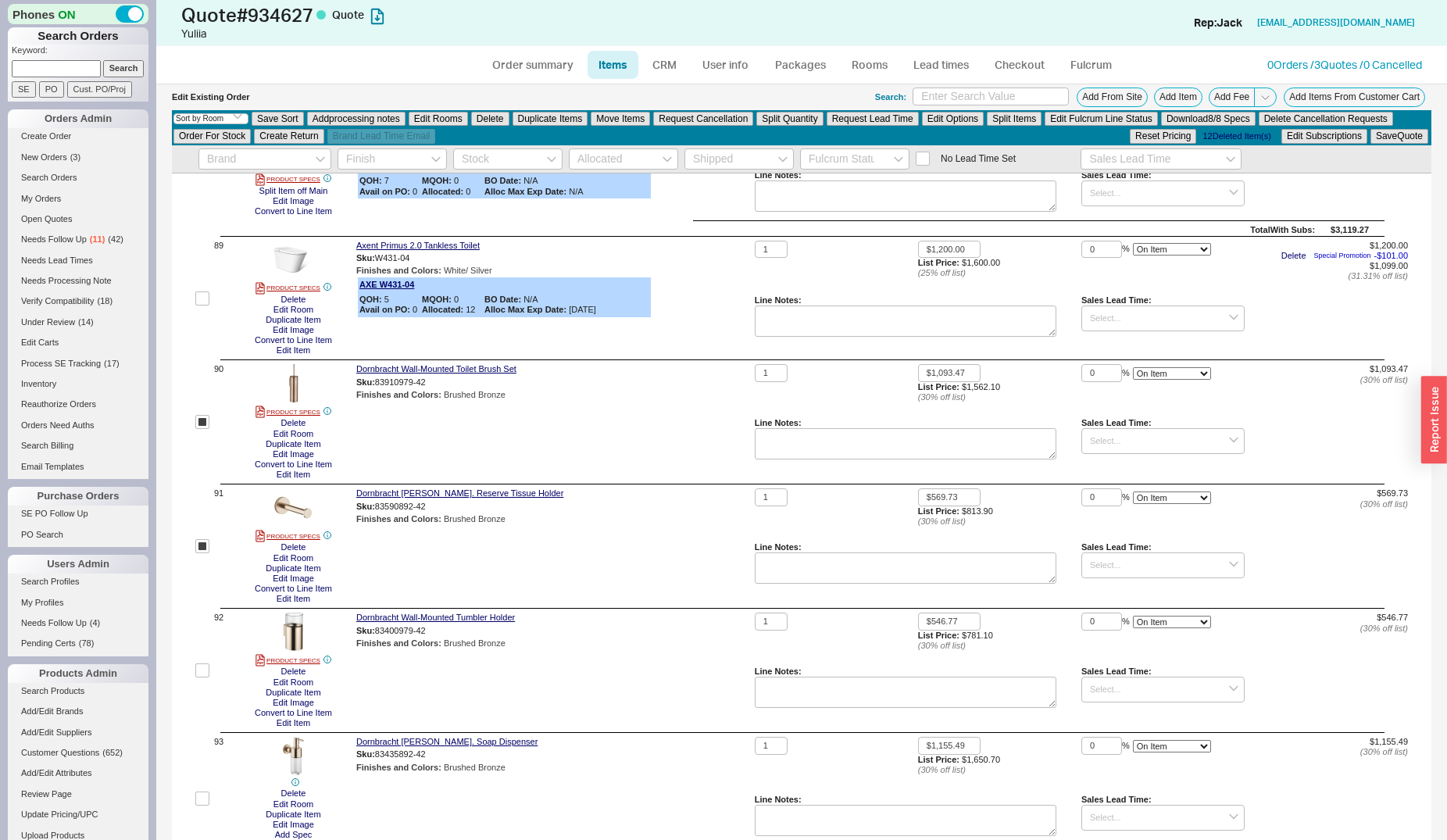
click at [206, 676] on label at bounding box center [202, 670] width 14 height 115
click at [206, 676] on input "checkbox" at bounding box center [202, 670] width 14 height 14
click at [198, 806] on input "checkbox" at bounding box center [202, 798] width 14 height 14
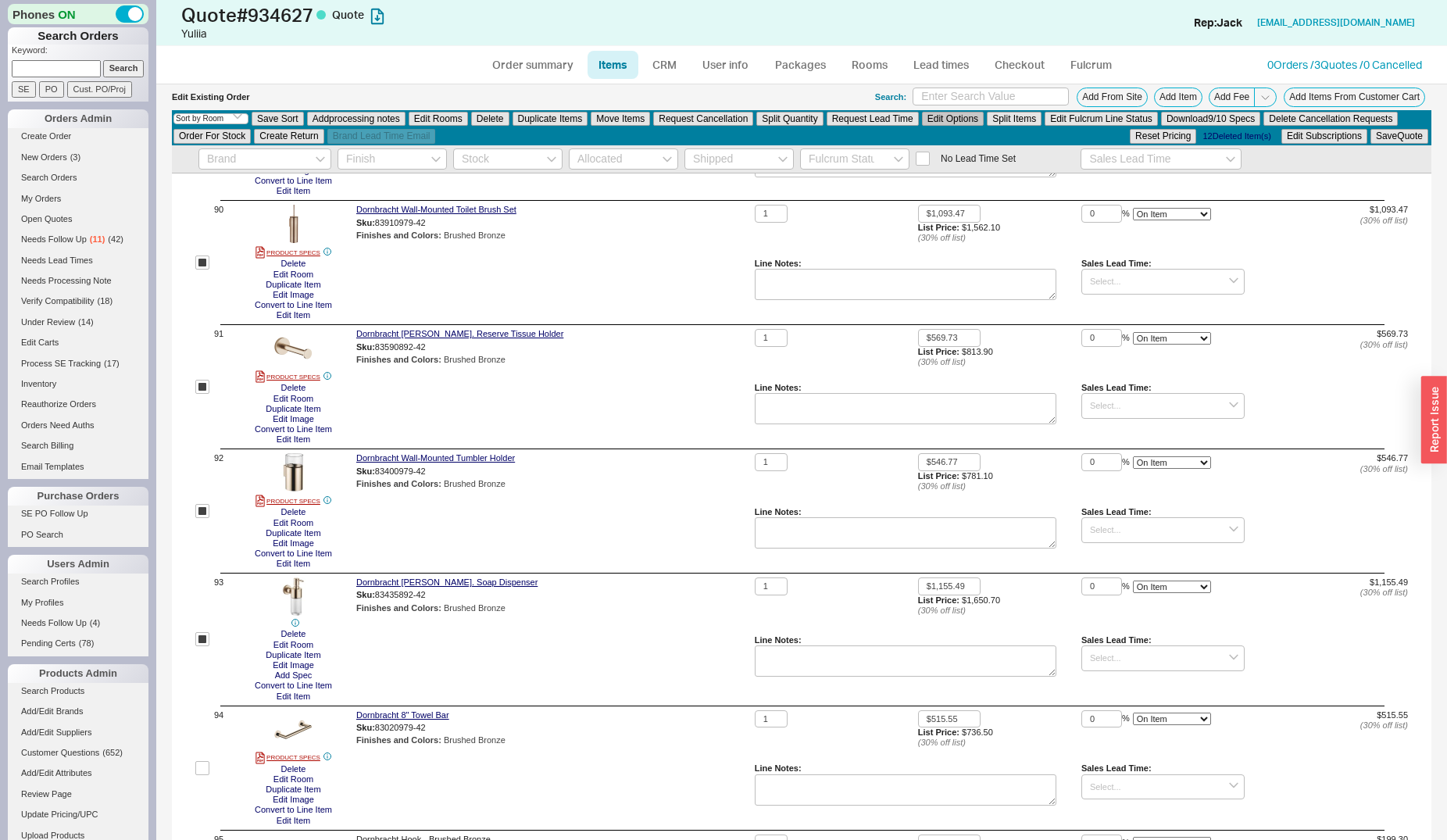
click at [943, 120] on button "Edit Options" at bounding box center [953, 118] width 62 height 14
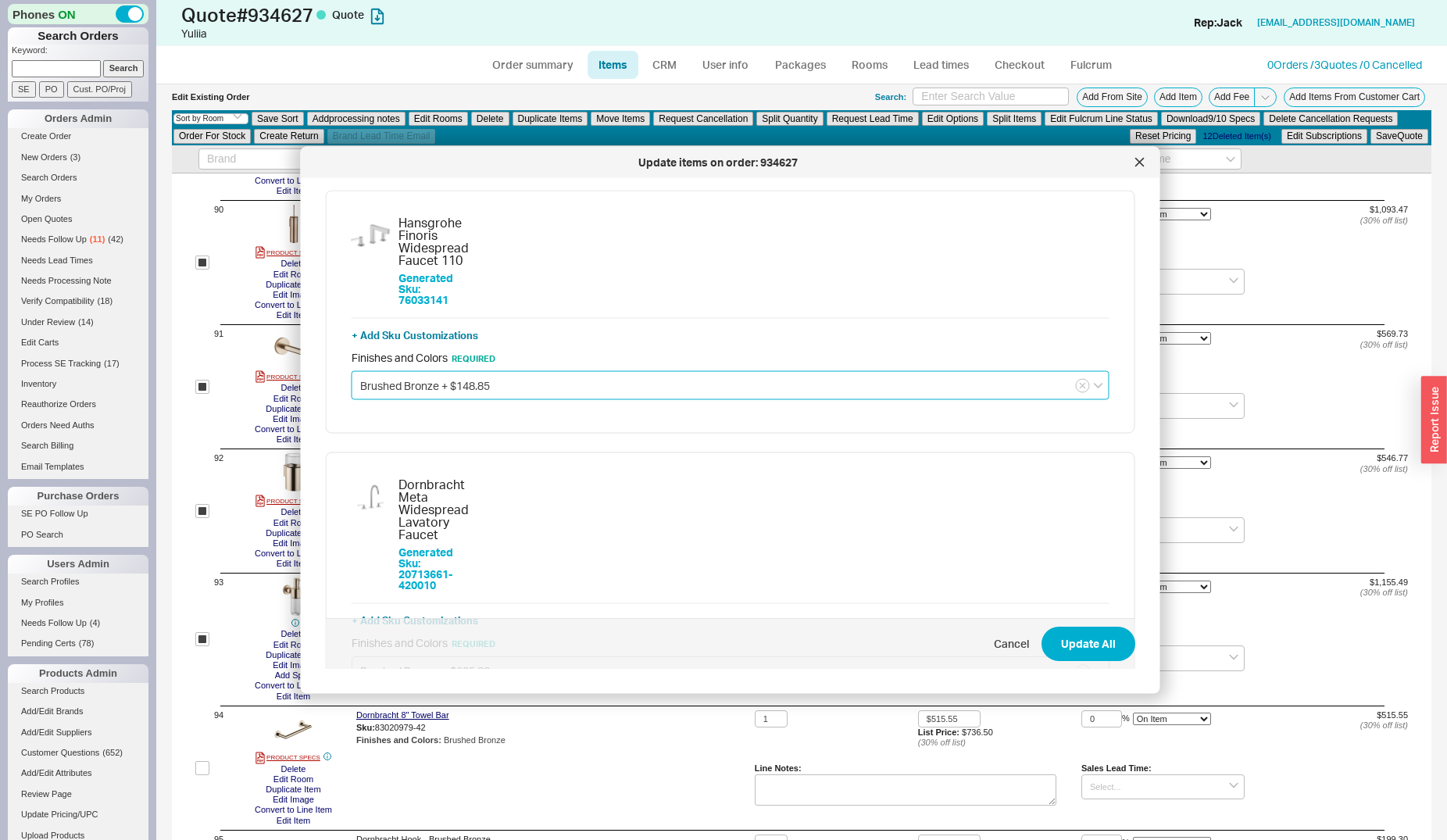
click at [465, 384] on input "Brushed Bronze + $148.85" at bounding box center [730, 385] width 757 height 29
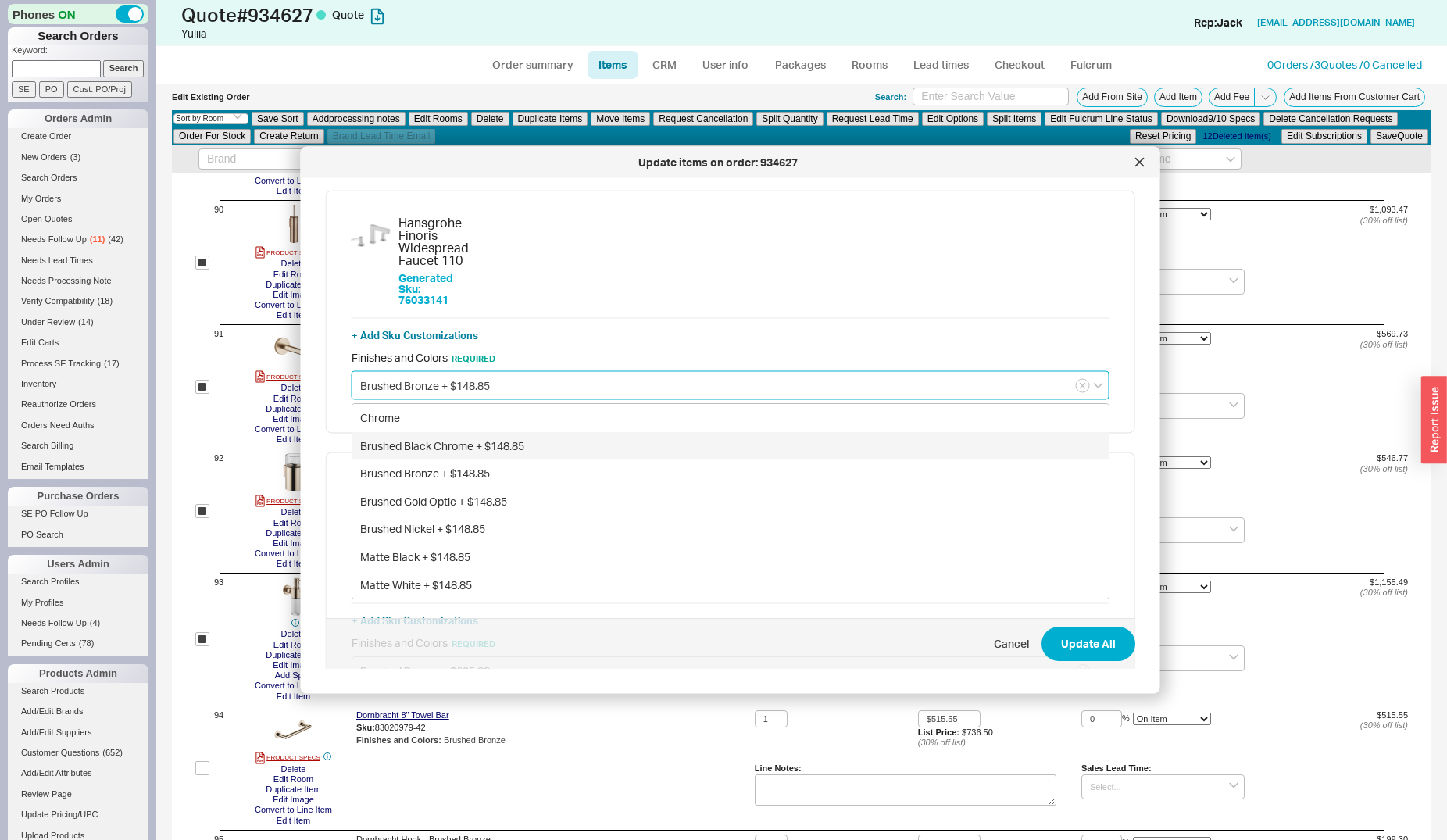
click at [445, 444] on div "Brushed Black Chrome + $148.85" at bounding box center [731, 445] width 756 height 29
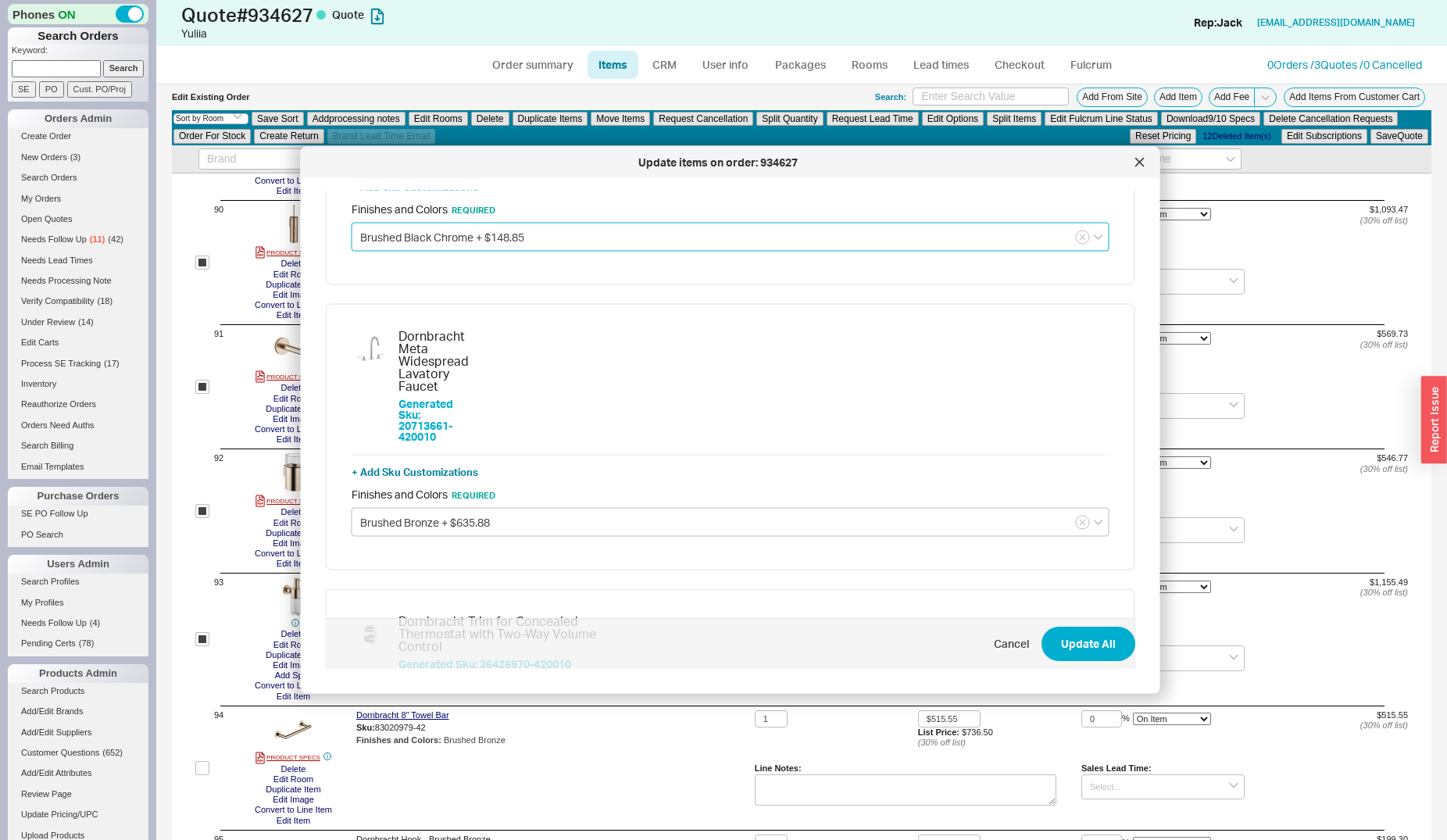
scroll to position [160, 0]
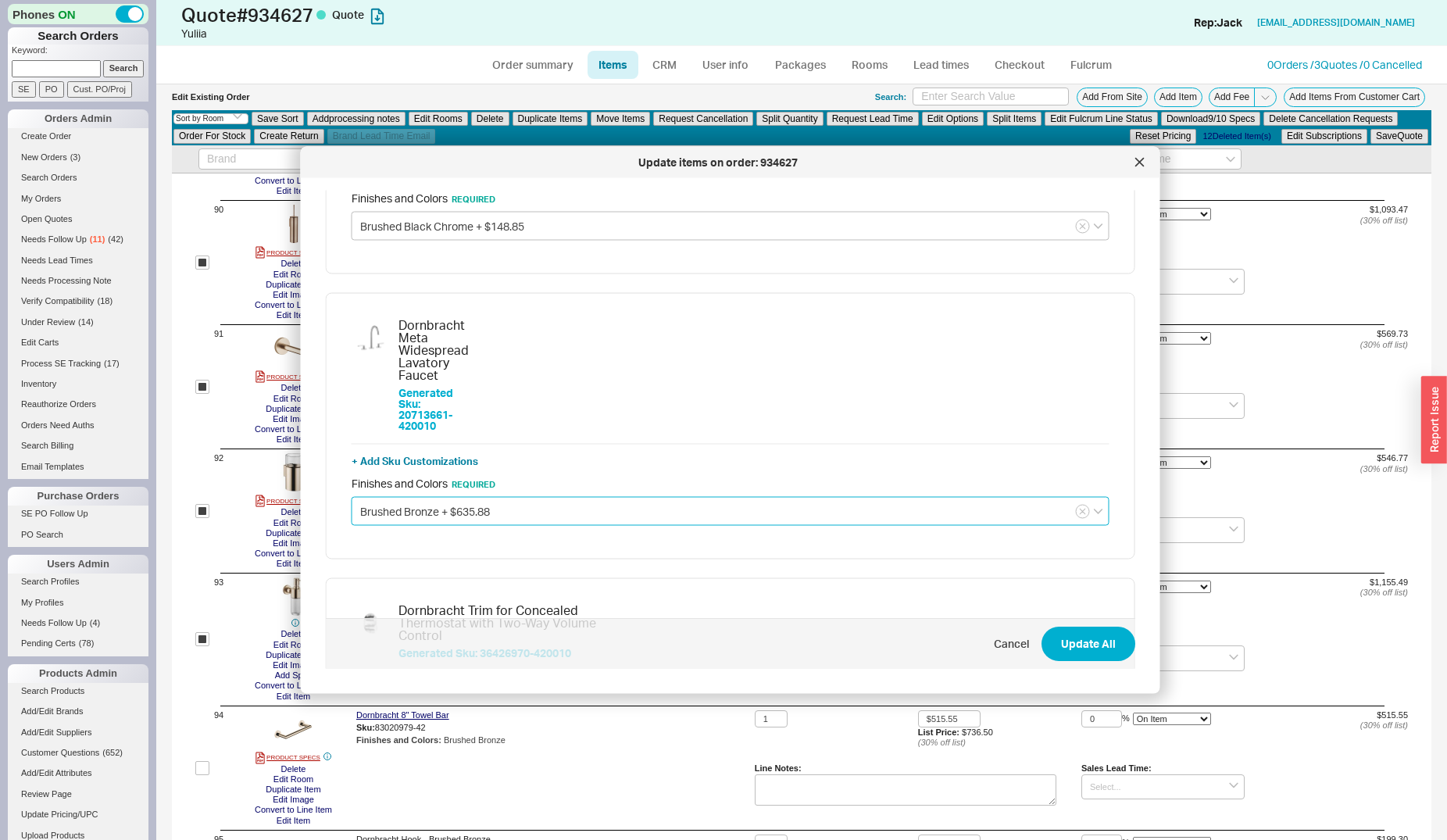
click at [417, 496] on input "Brushed Bronze + $635.88" at bounding box center [730, 510] width 757 height 29
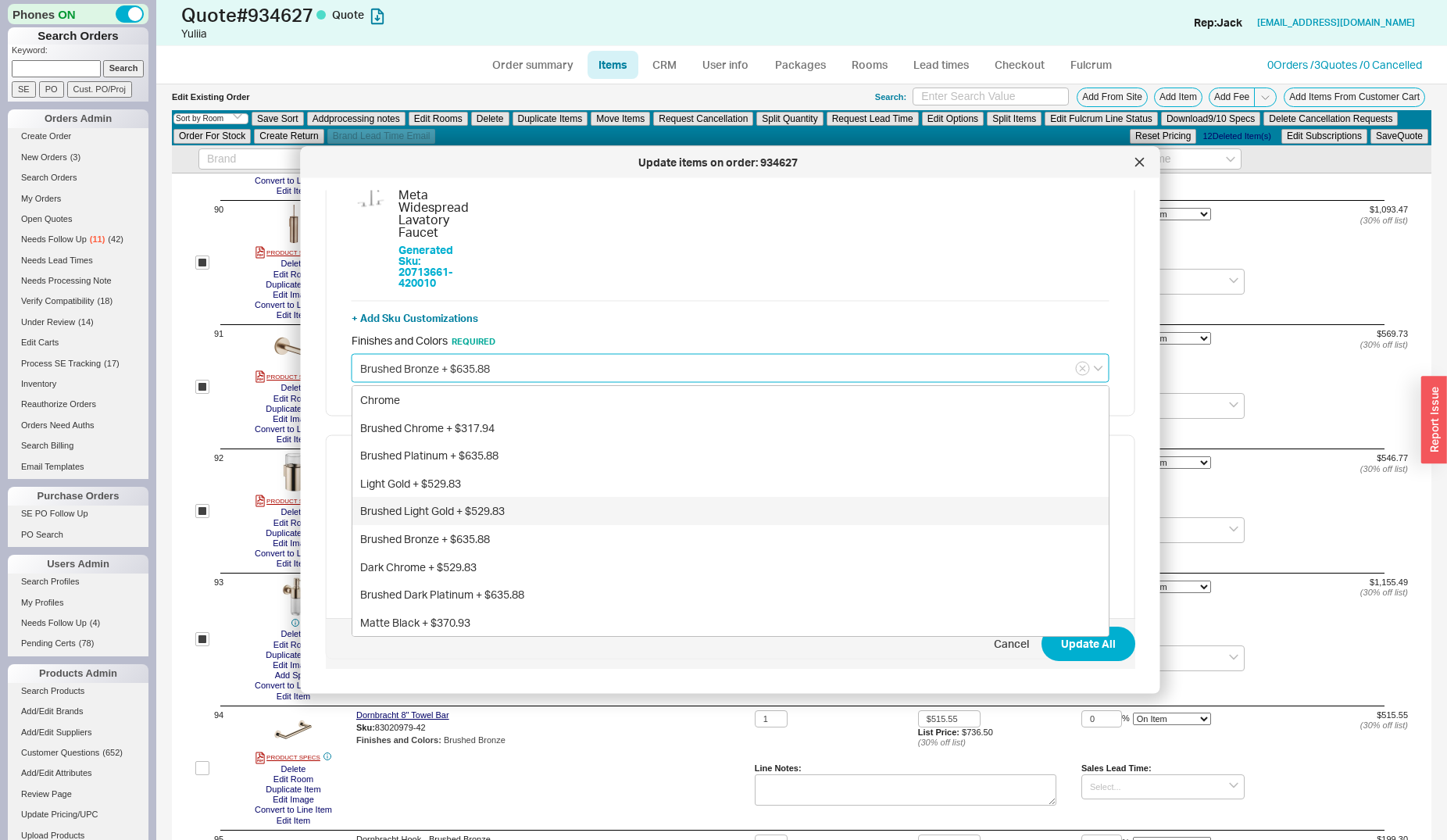
scroll to position [319, 0]
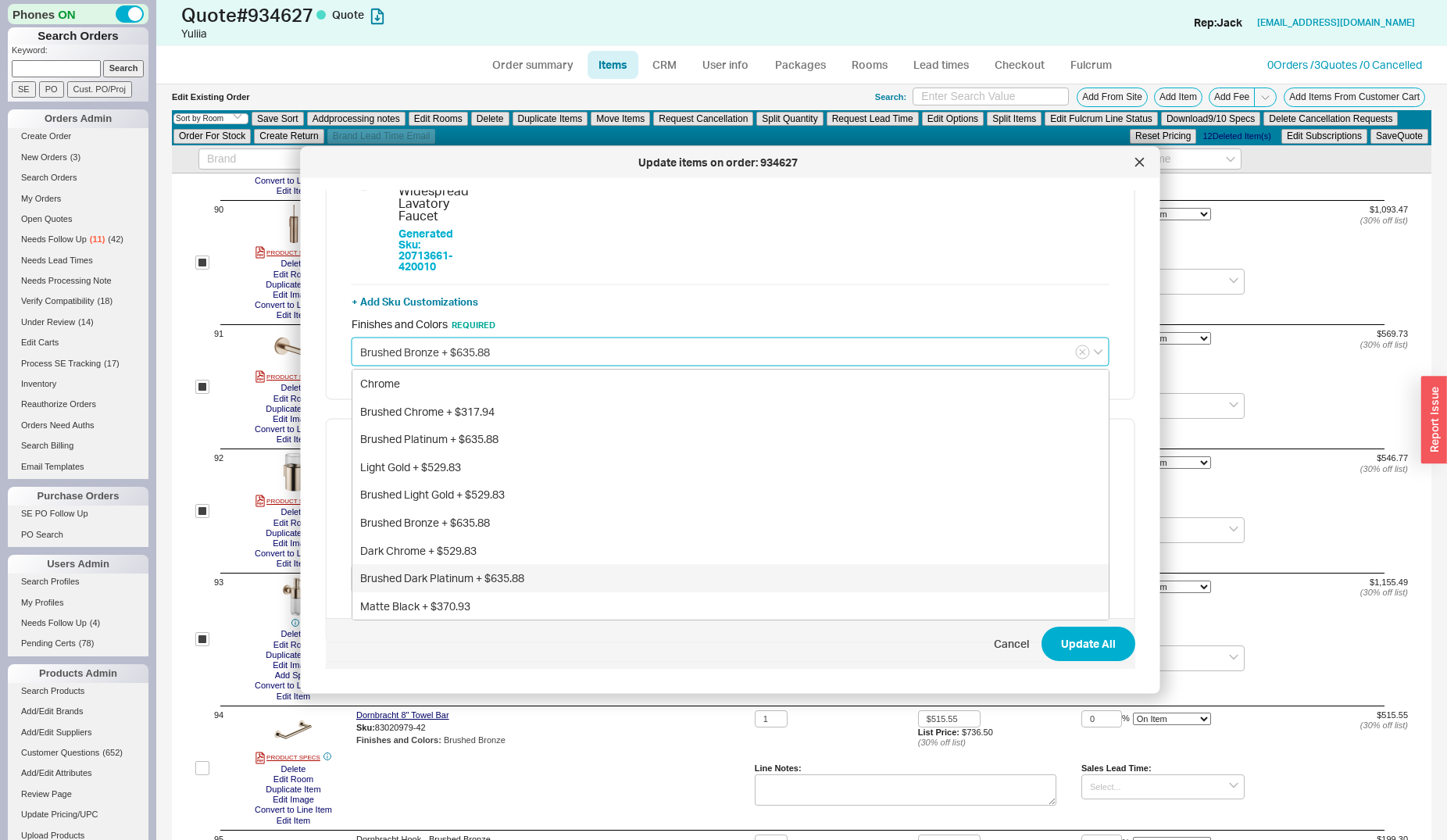
click at [441, 564] on div "Brushed Dark Platinum + $635.88" at bounding box center [731, 578] width 756 height 29
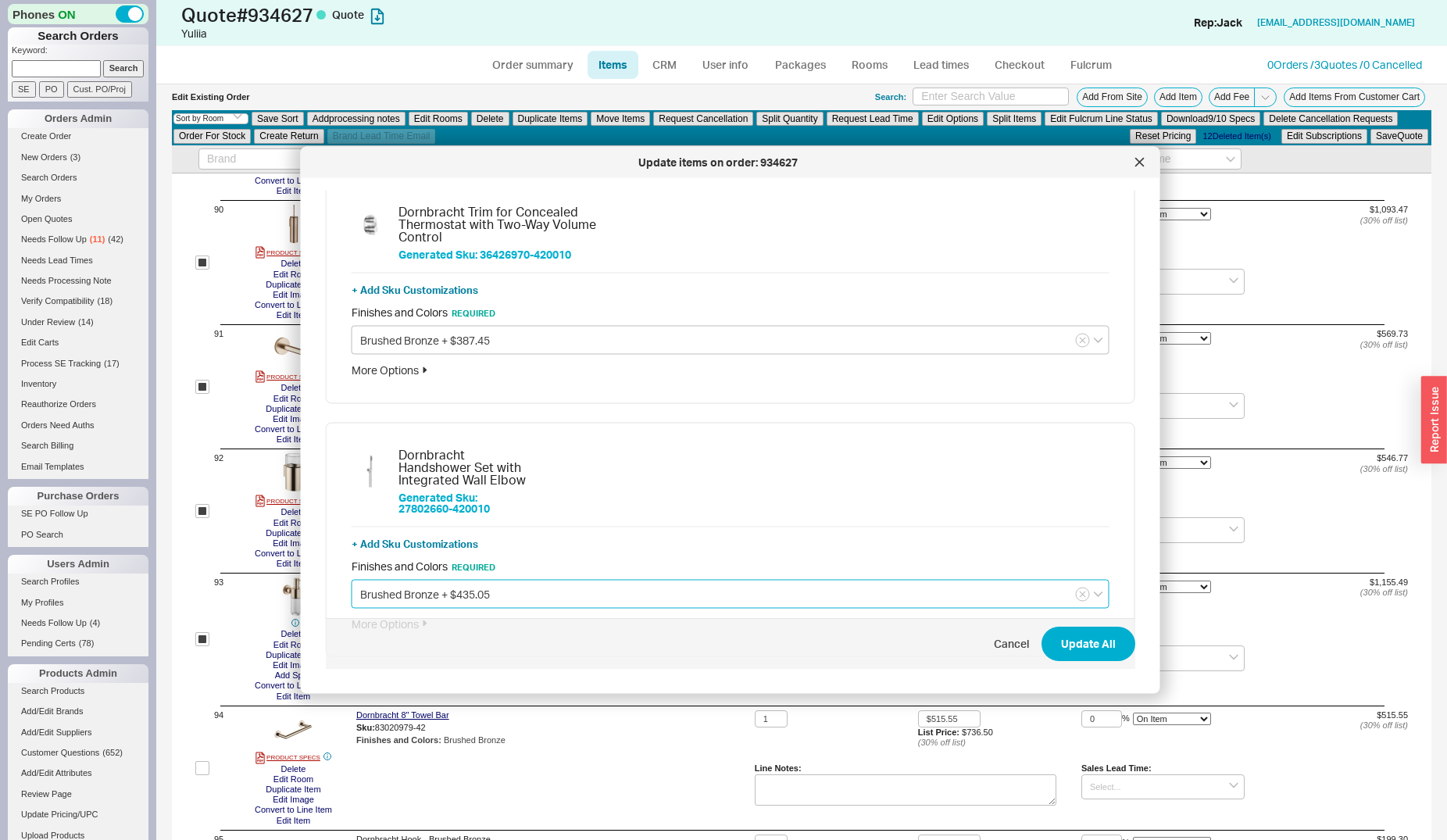
click at [410, 579] on input "Brushed Bronze + $435.05" at bounding box center [730, 593] width 757 height 29
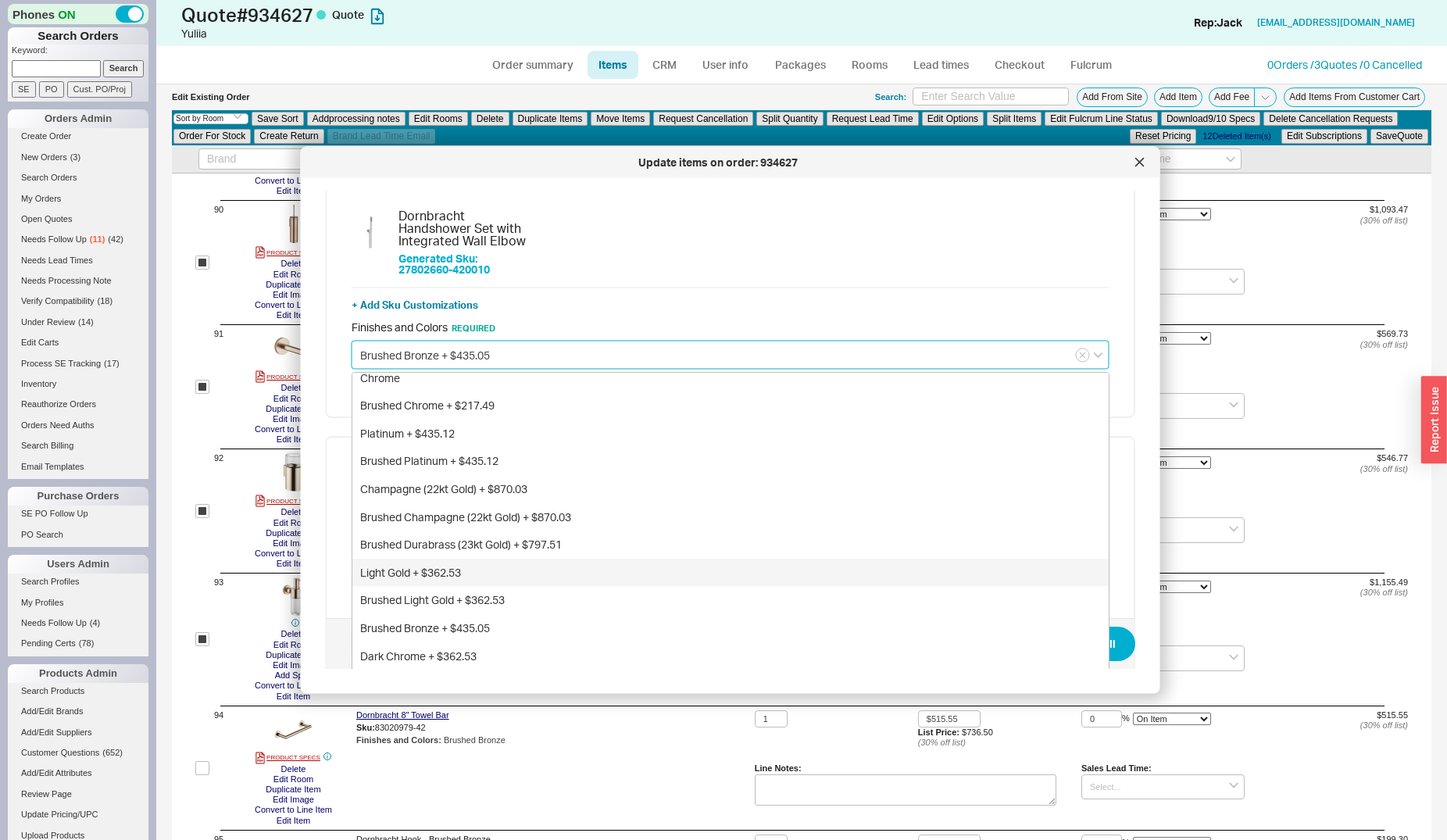
scroll to position [11, 0]
click at [446, 668] on div "Brushed Dark Platinum + $435.12" at bounding box center [731, 681] width 756 height 29
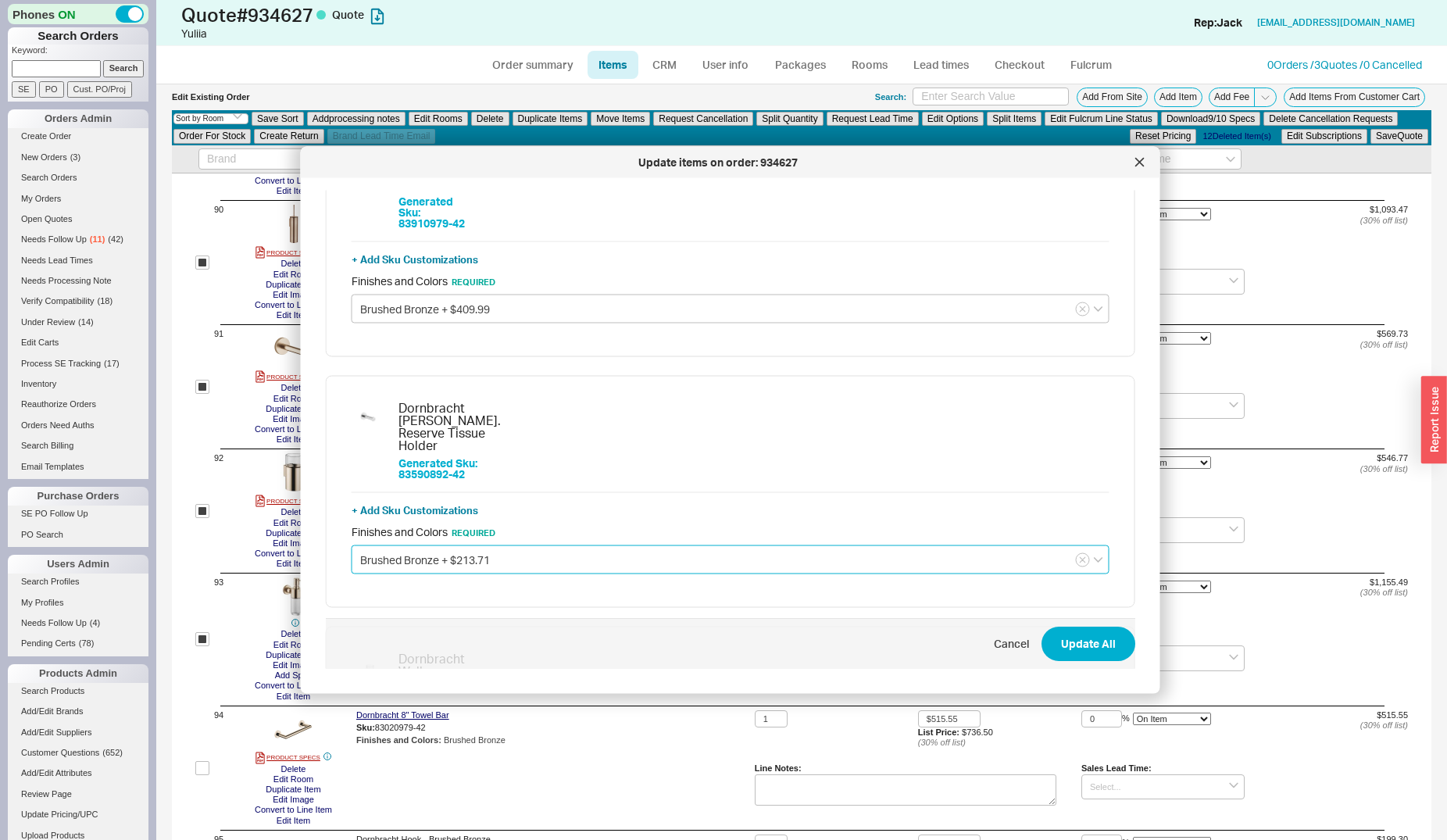
click at [432, 552] on input "Brushed Bronze + $213.71" at bounding box center [730, 559] width 757 height 29
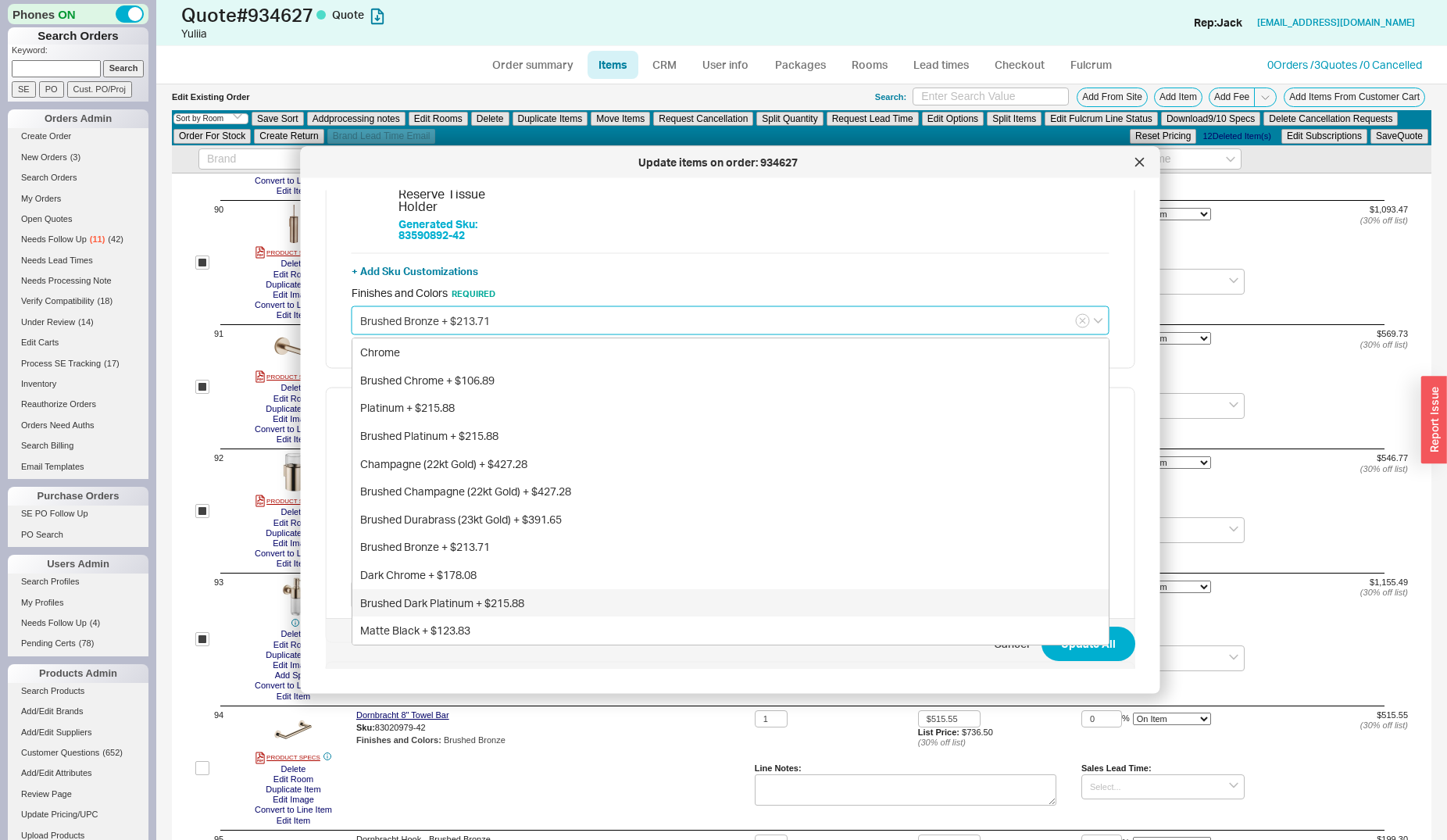
click at [428, 594] on div "Brushed Dark Platinum + $215.88" at bounding box center [731, 603] width 756 height 29
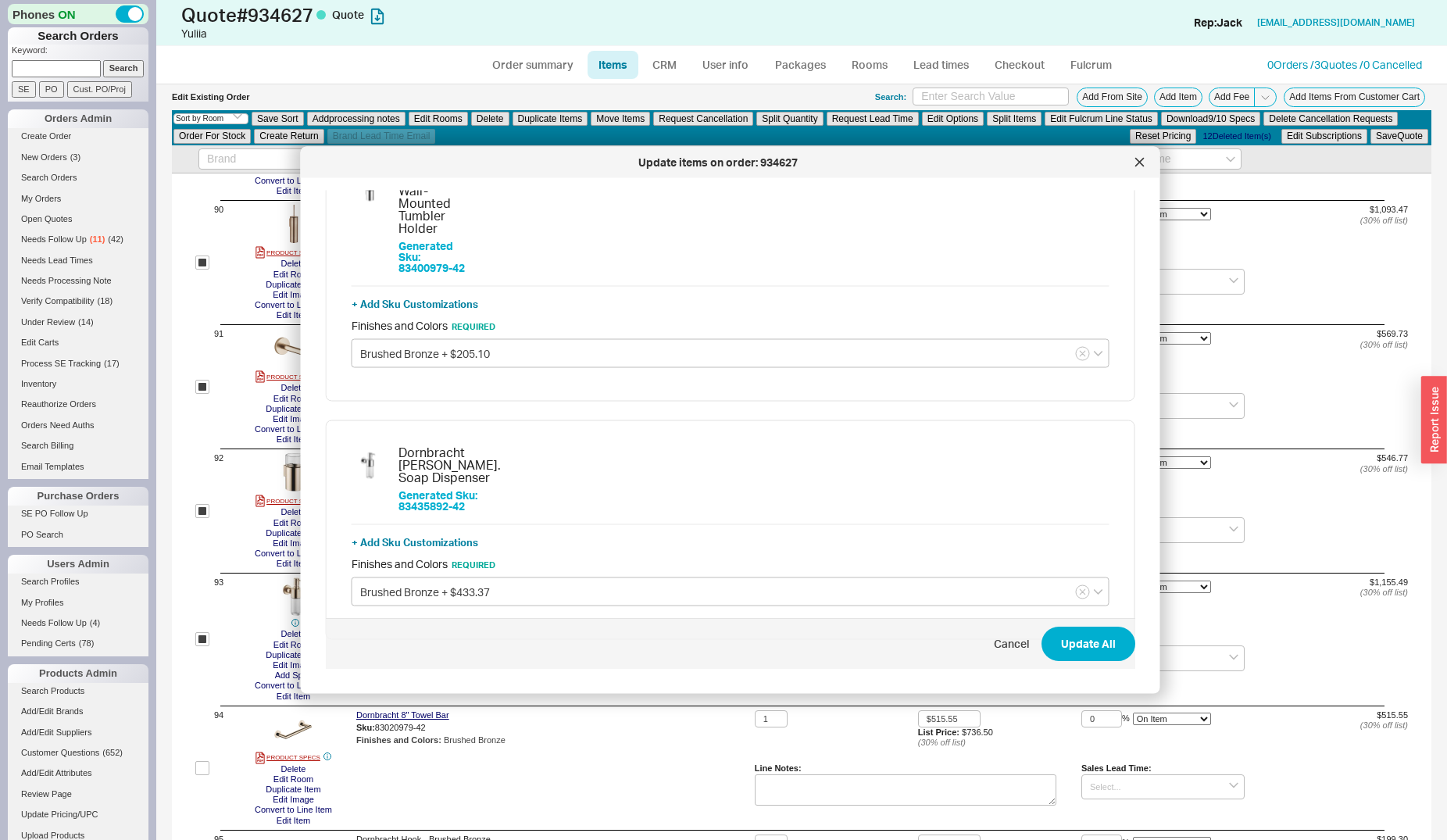
scroll to position [1584, 0]
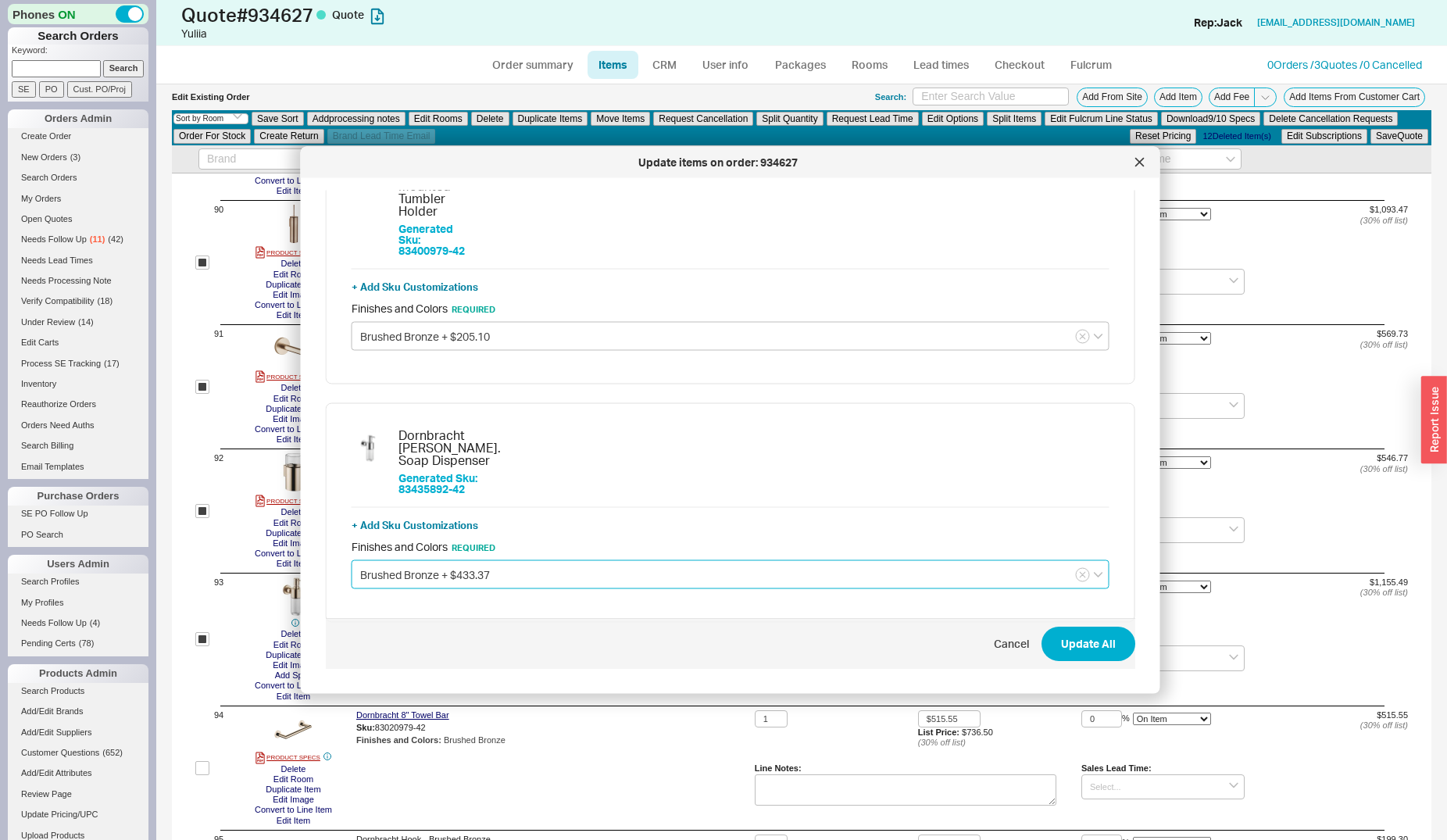
click at [425, 560] on input "Brushed Bronze + $433.37" at bounding box center [730, 574] width 757 height 29
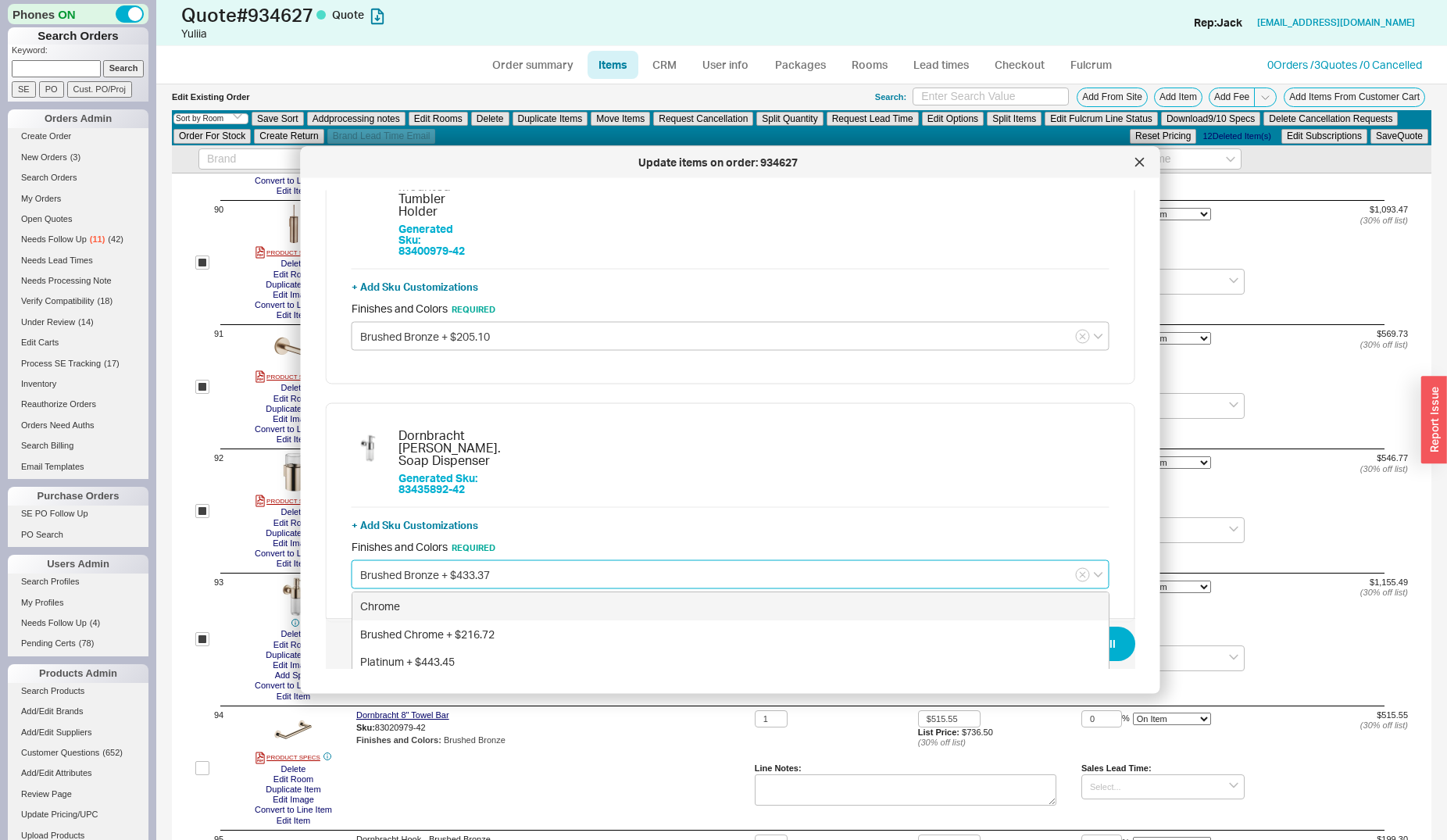
scroll to position [1791, 0]
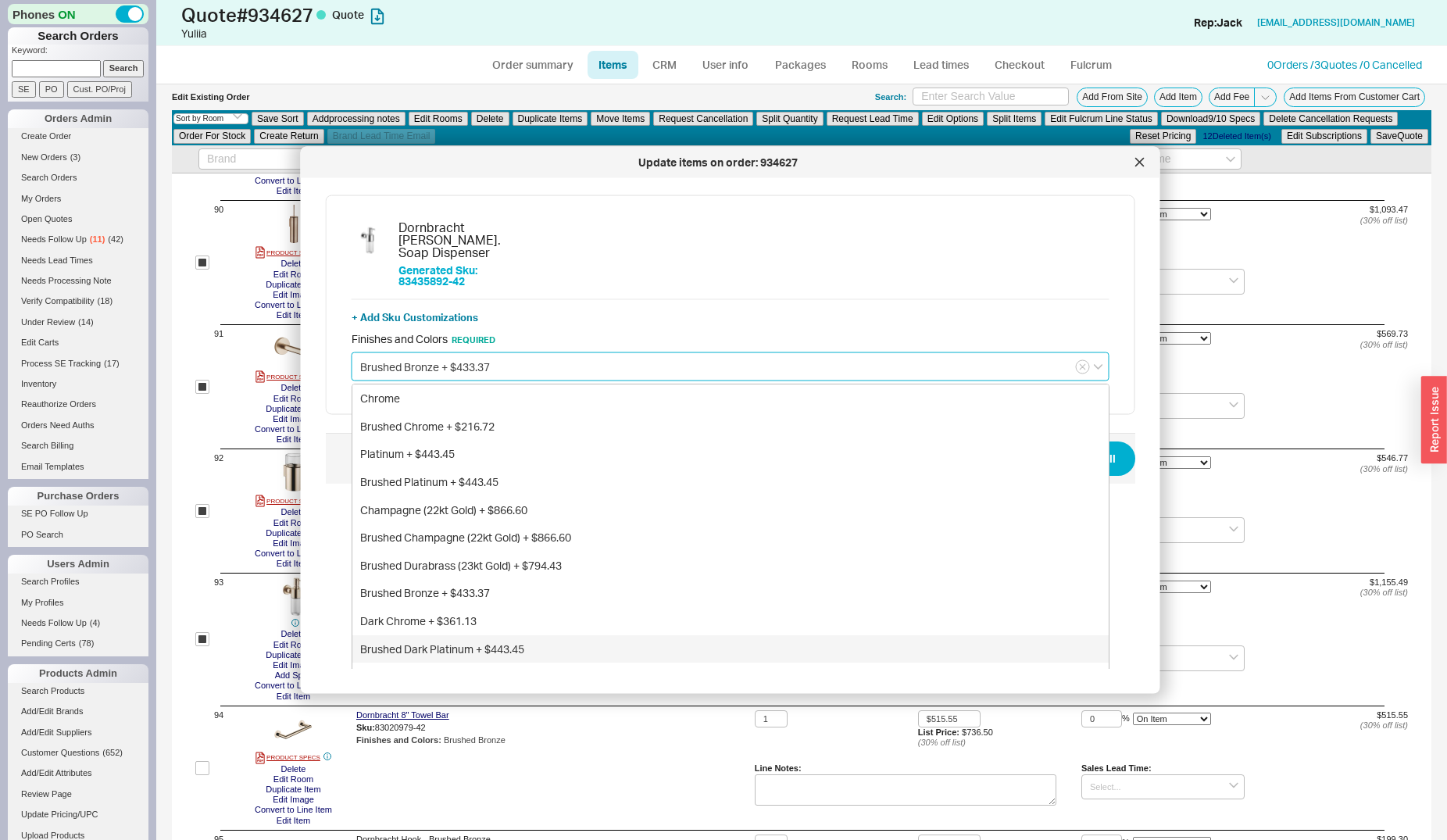
click at [436, 635] on div "Brushed Dark Platinum + $443.45" at bounding box center [731, 649] width 756 height 29
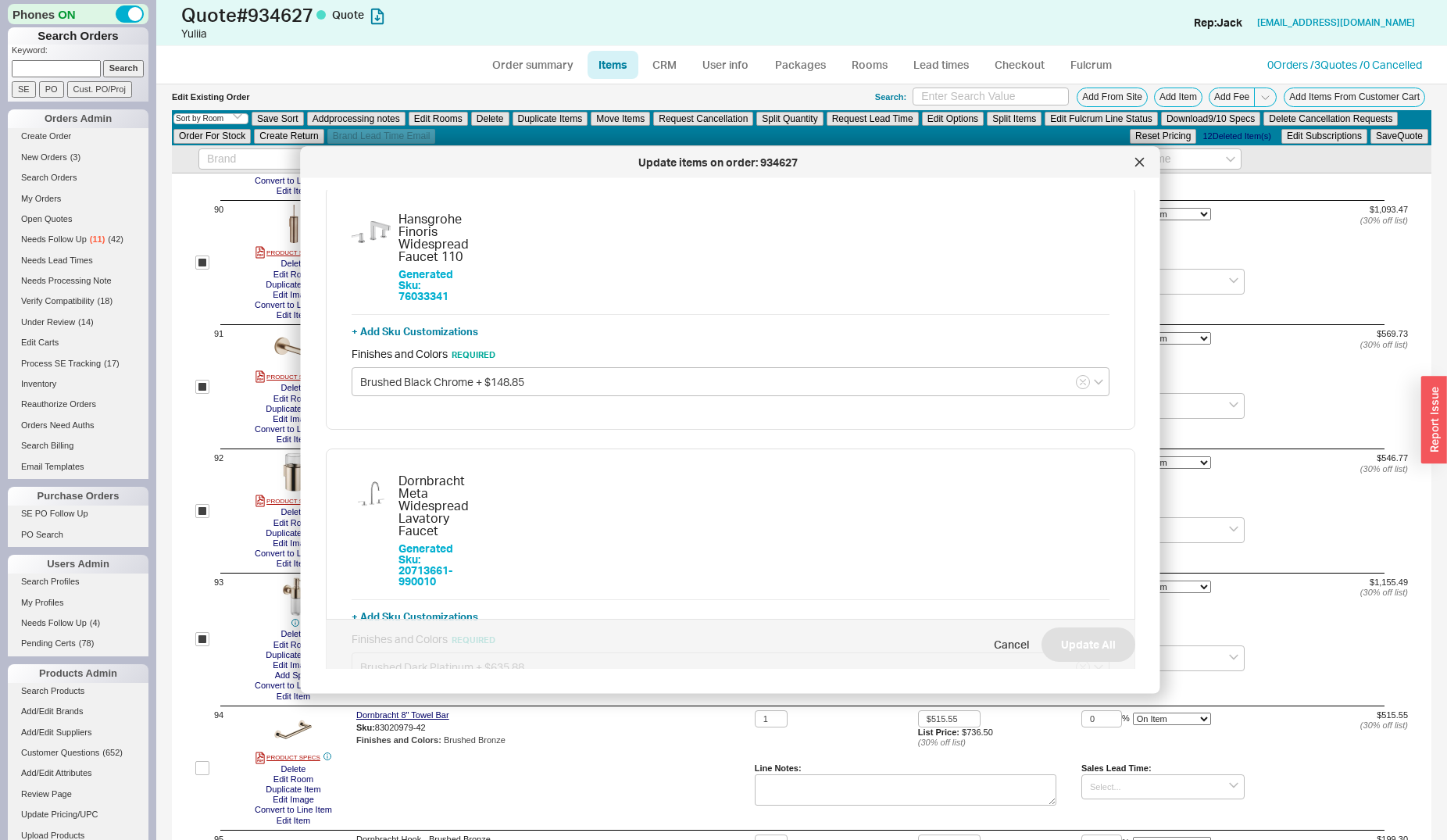
scroll to position [80, 0]
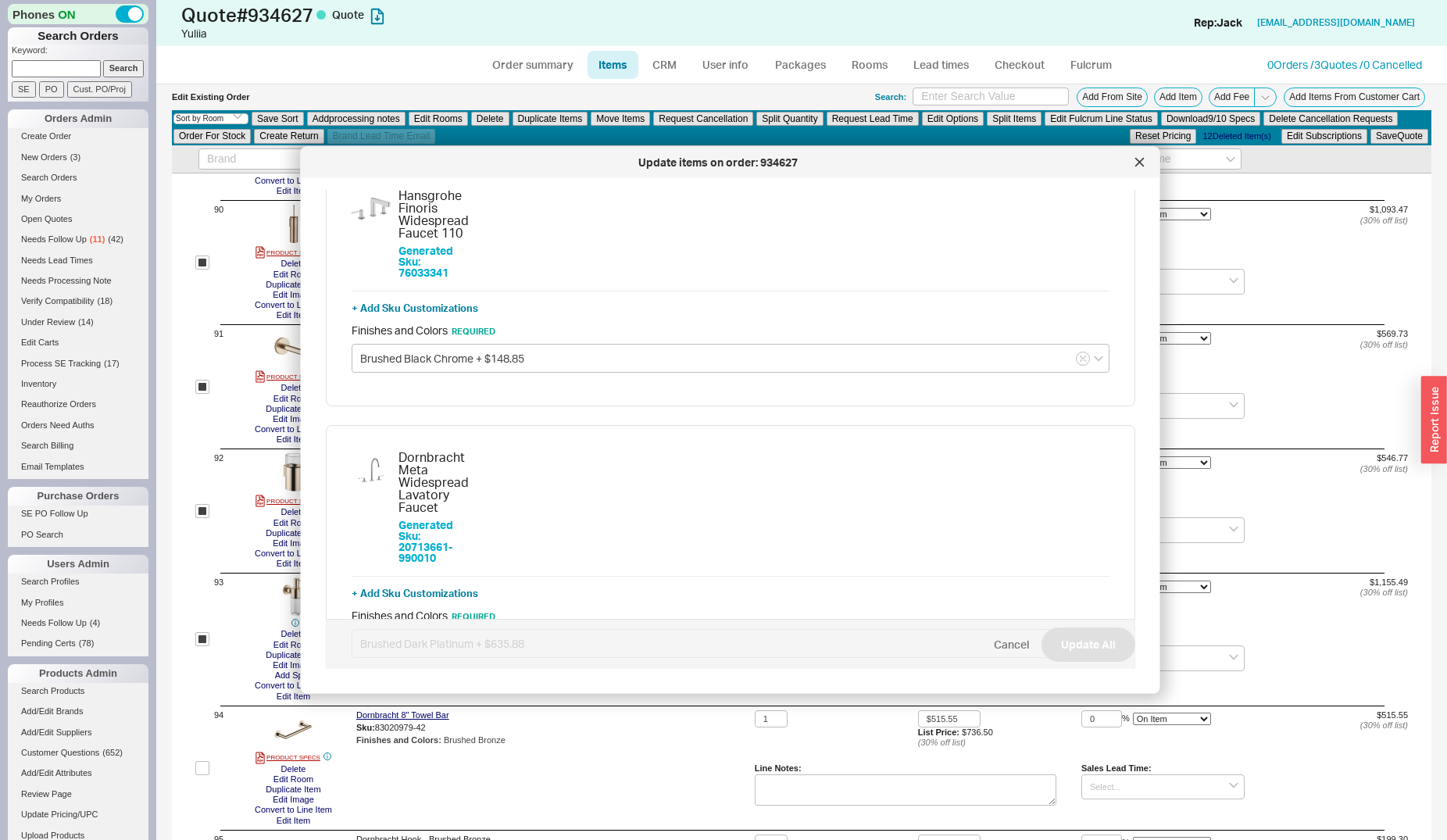
click at [995, 649] on span "Cancel" at bounding box center [1012, 644] width 35 height 16
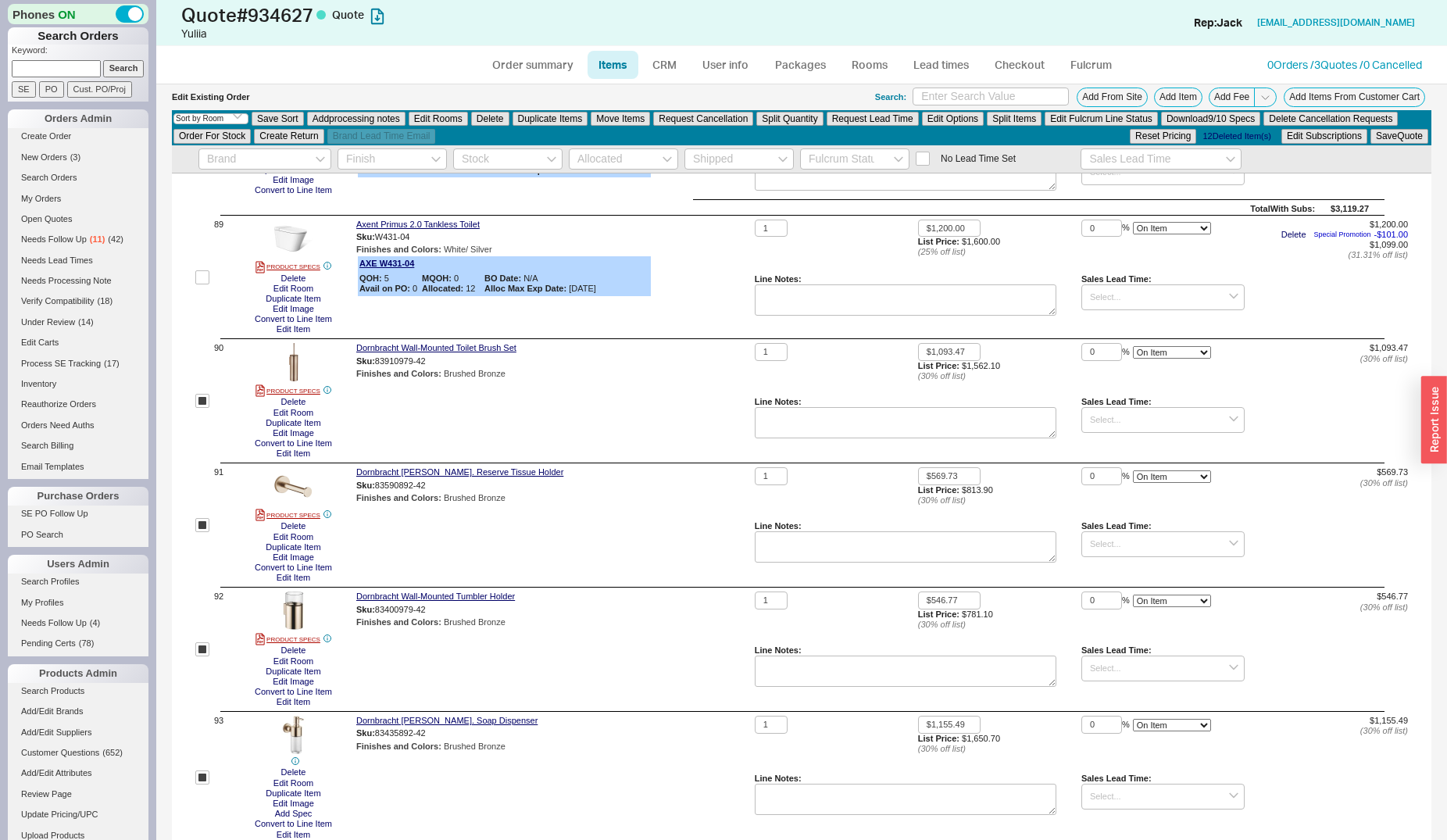
scroll to position [11156, 0]
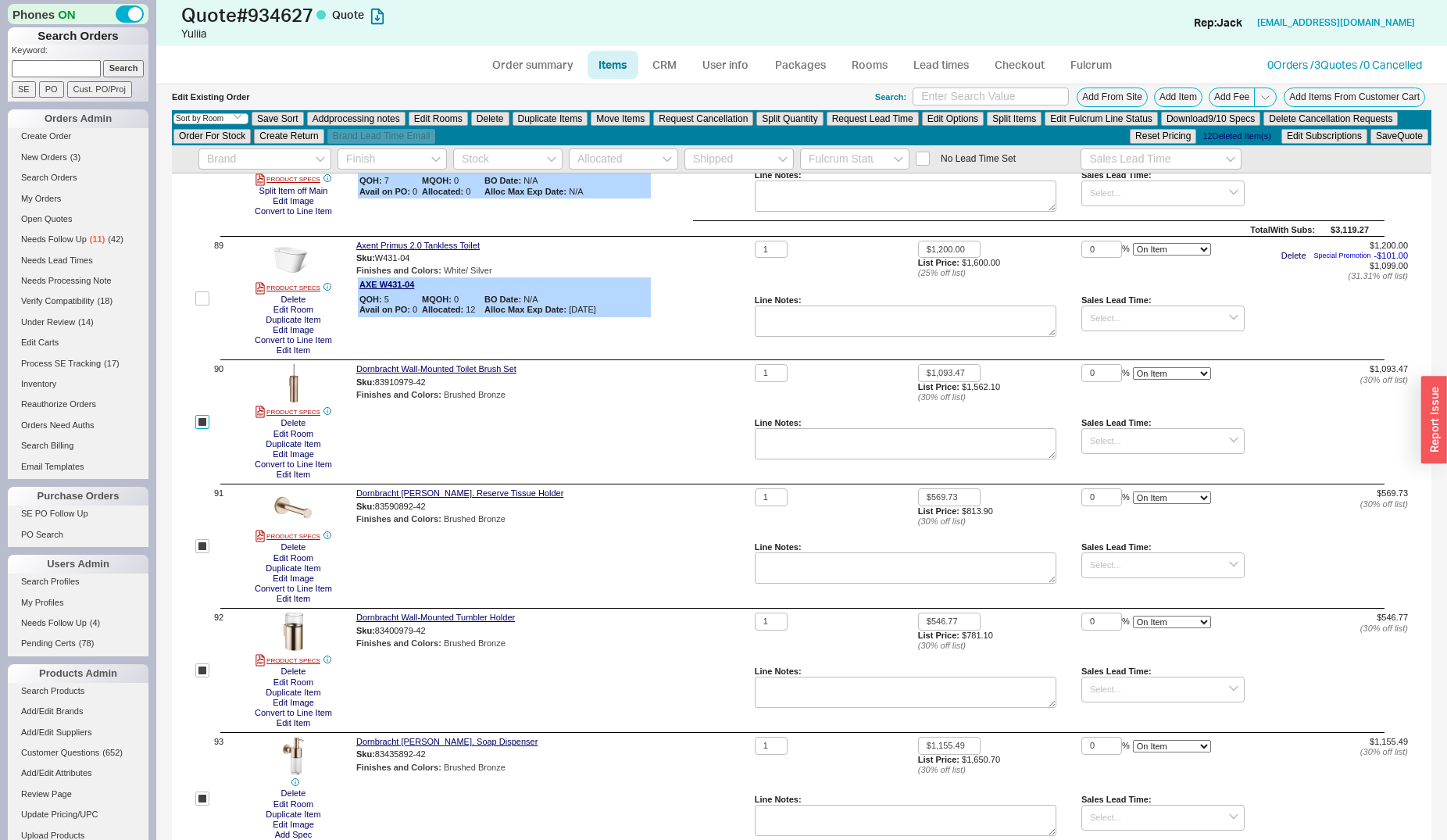
click at [200, 428] on input "checkbox" at bounding box center [202, 421] width 14 height 14
click at [199, 553] on input "checkbox" at bounding box center [202, 546] width 14 height 14
click at [207, 678] on input "checkbox" at bounding box center [202, 670] width 14 height 14
click at [205, 806] on input "checkbox" at bounding box center [202, 798] width 14 height 14
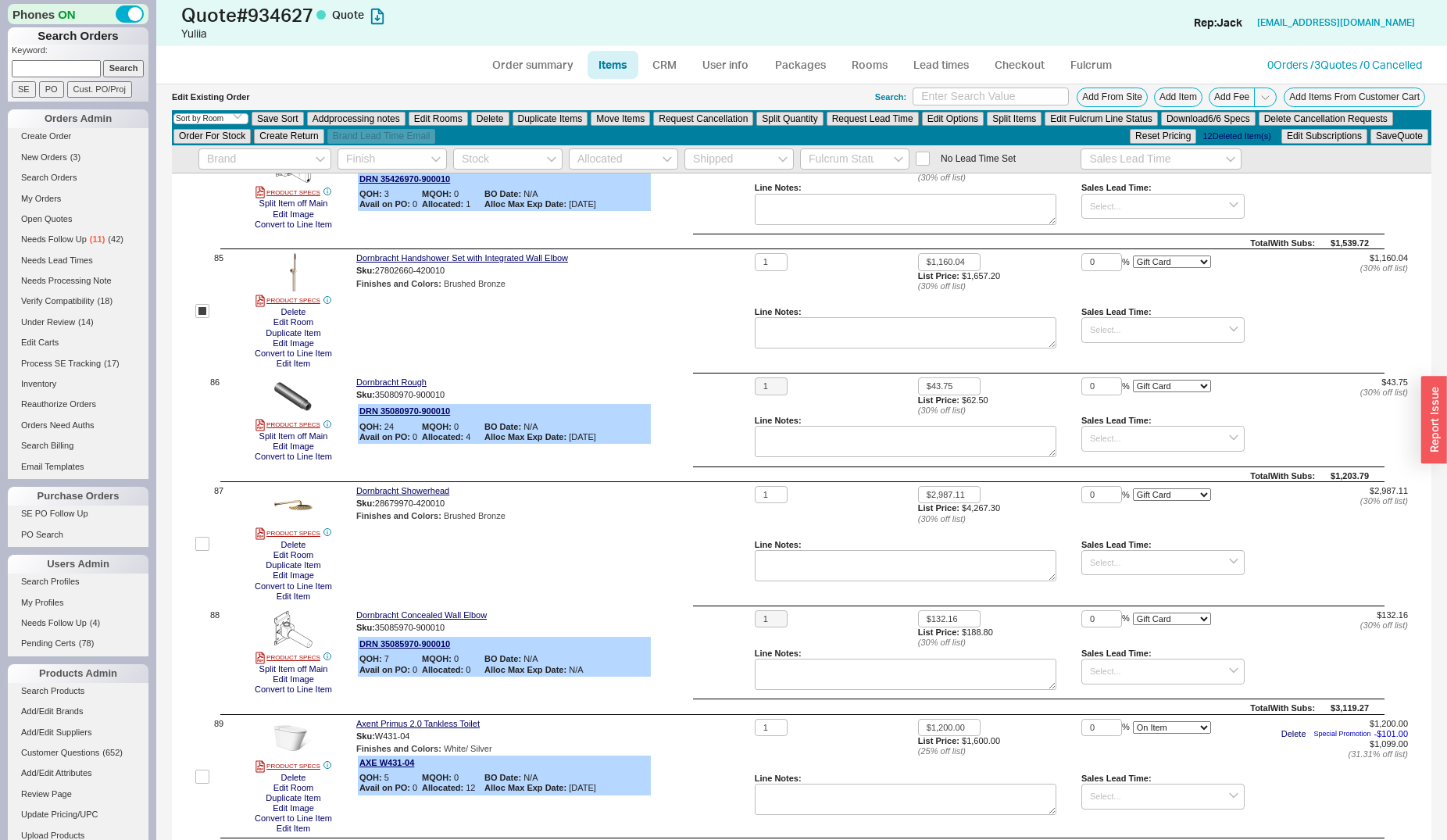
scroll to position [10519, 0]
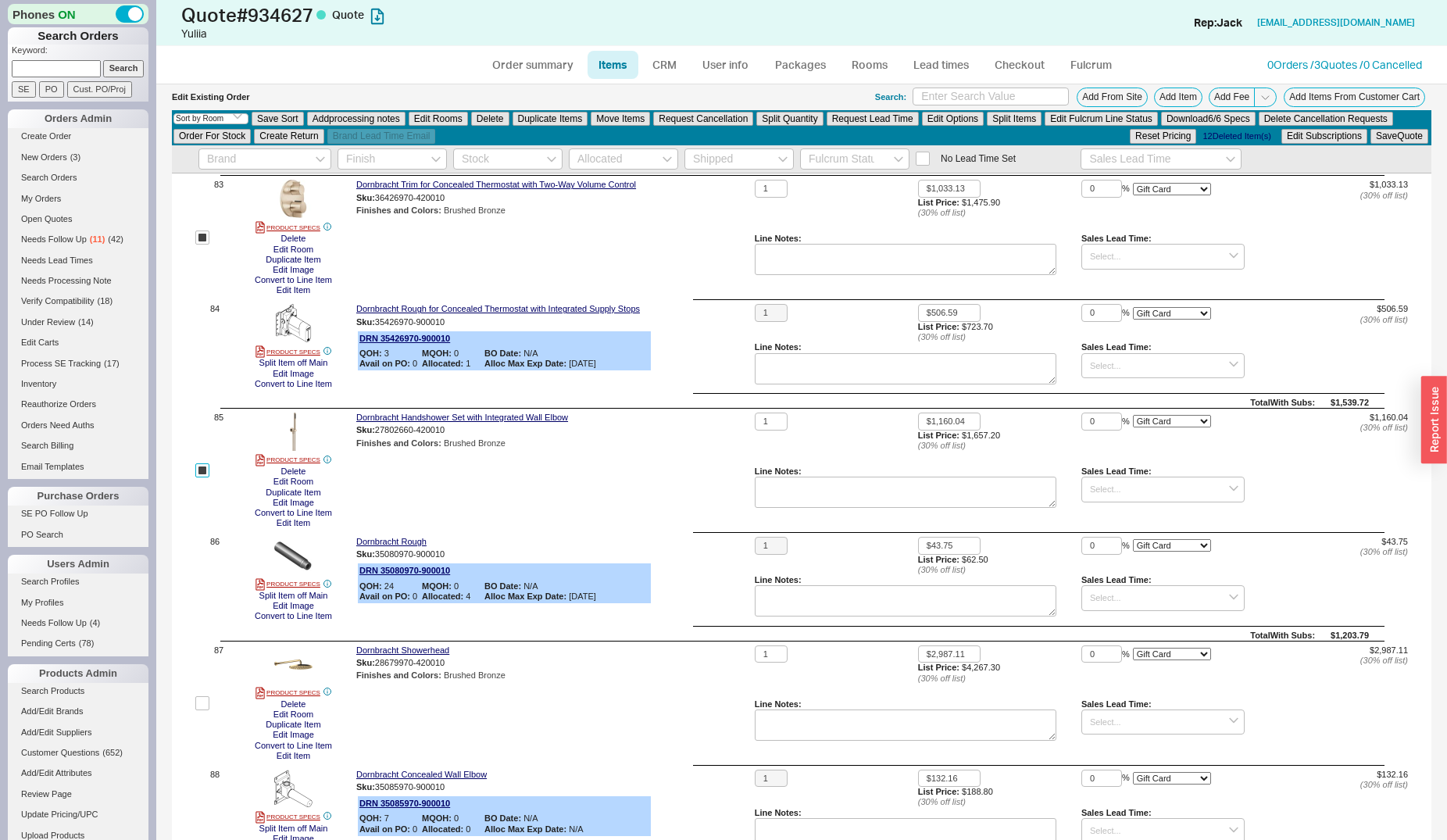
click at [200, 478] on input "checkbox" at bounding box center [202, 470] width 14 height 14
click at [198, 244] on input "checkbox" at bounding box center [202, 237] width 14 height 14
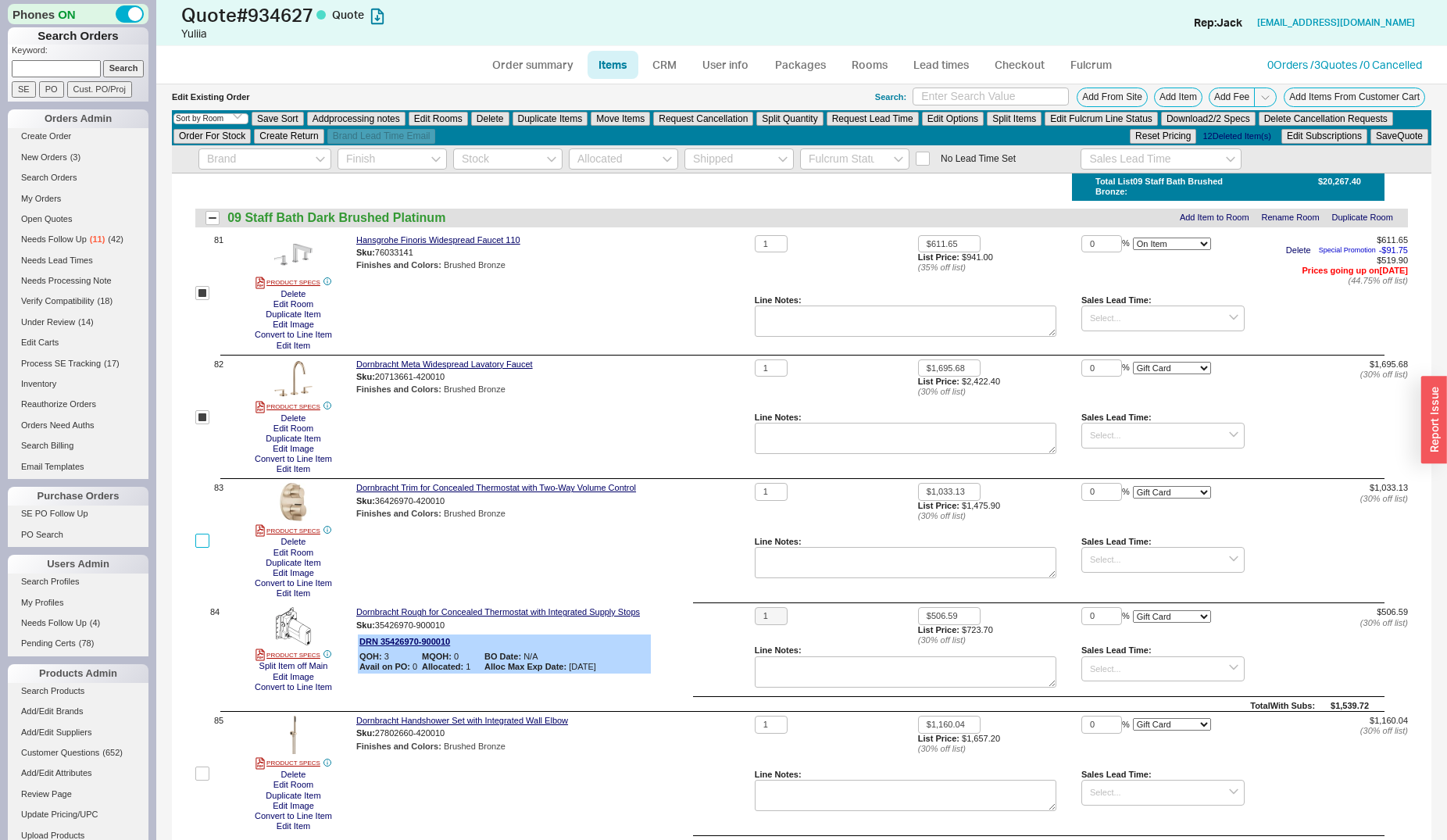
scroll to position [10201, 0]
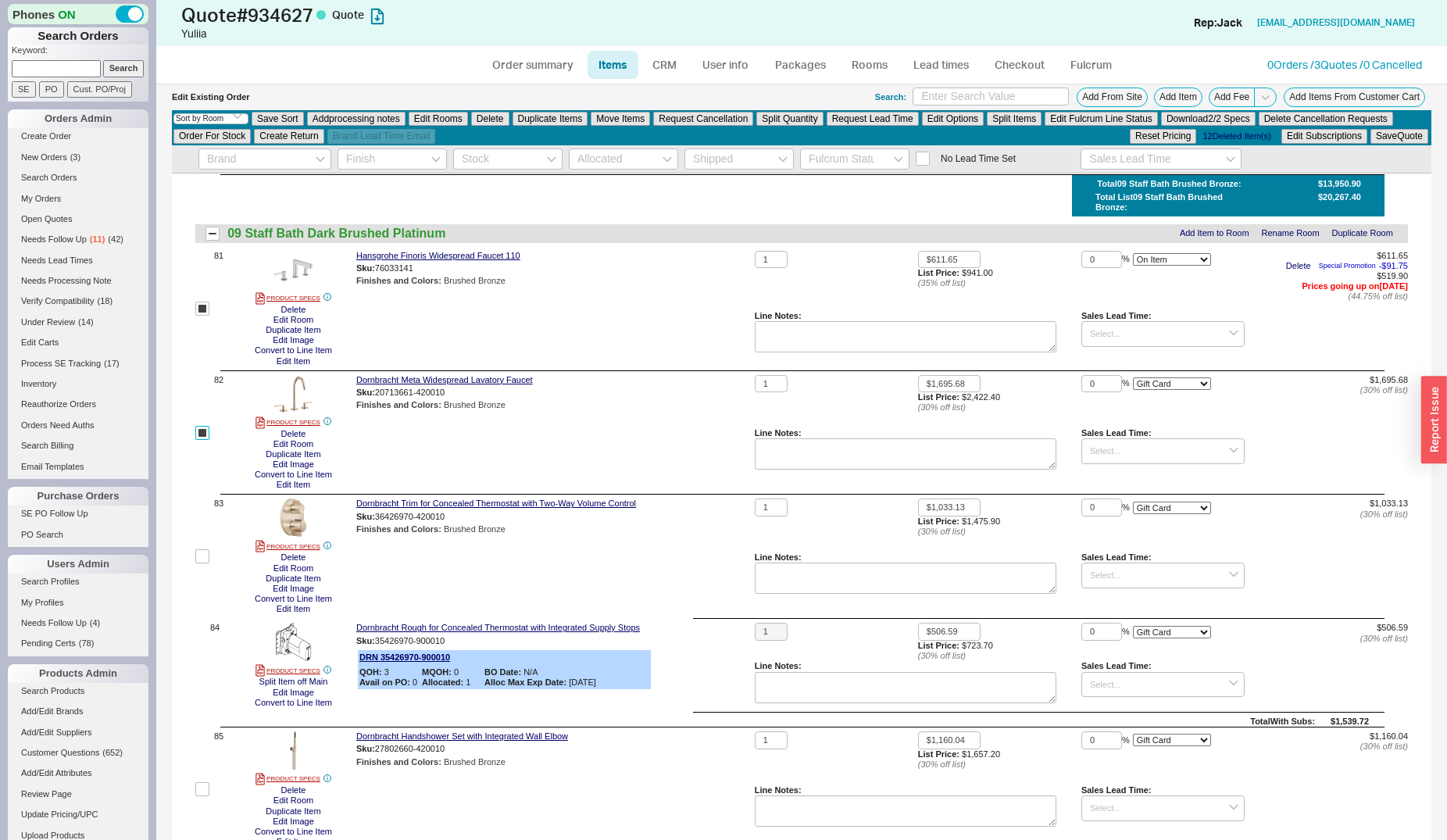
drag, startPoint x: 200, startPoint y: 447, endPoint x: 214, endPoint y: 405, distance: 44.3
click at [200, 440] on input "checkbox" at bounding box center [202, 432] width 14 height 14
click at [201, 315] on input "checkbox" at bounding box center [202, 308] width 14 height 14
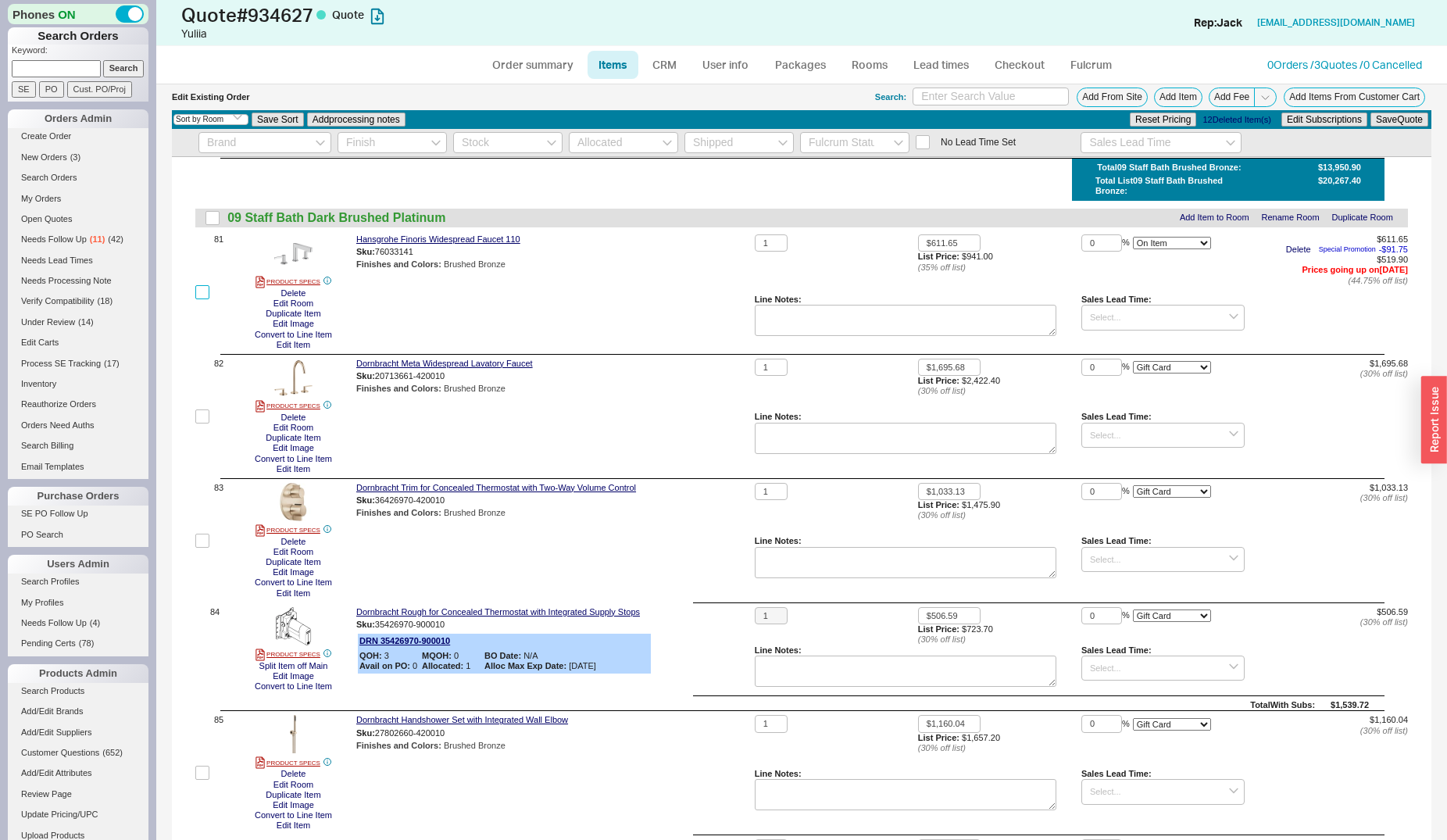
scroll to position [10184, 0]
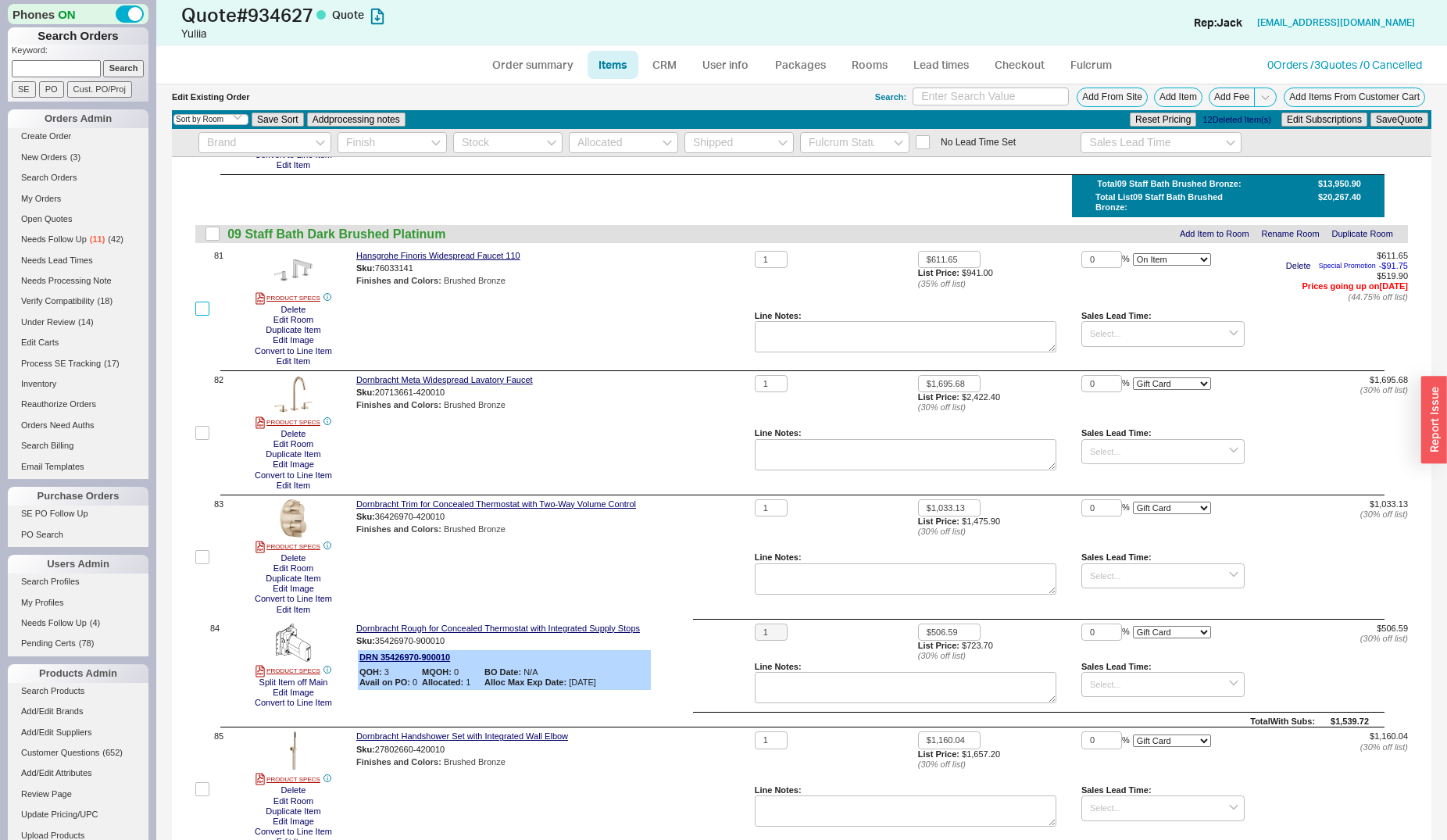
click at [205, 315] on input "checkbox" at bounding box center [202, 308] width 14 height 14
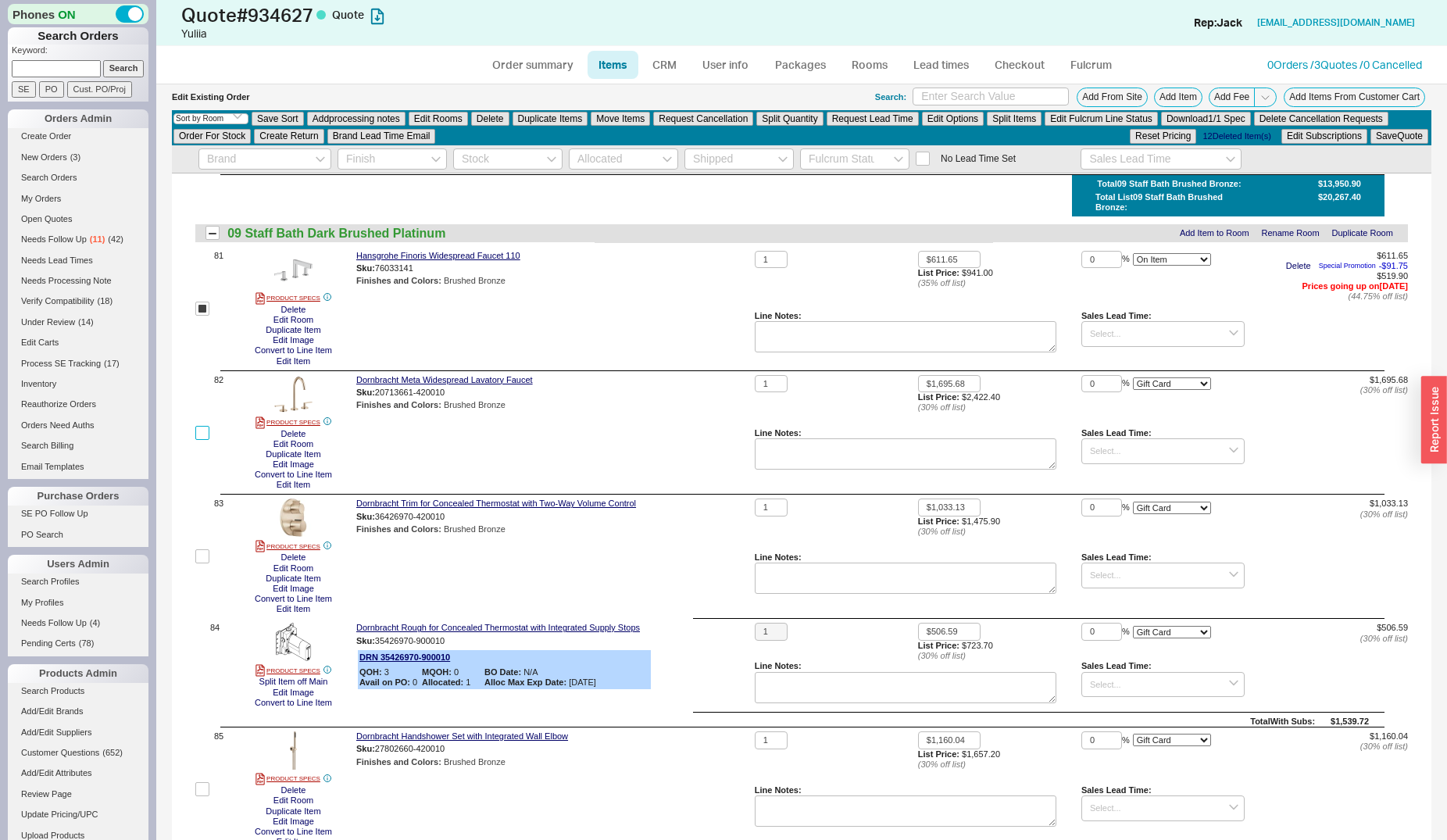
drag, startPoint x: 204, startPoint y: 444, endPoint x: 210, endPoint y: 499, distance: 55.3
click at [205, 440] on input "checkbox" at bounding box center [202, 432] width 14 height 14
click at [202, 563] on input "checkbox" at bounding box center [202, 556] width 14 height 14
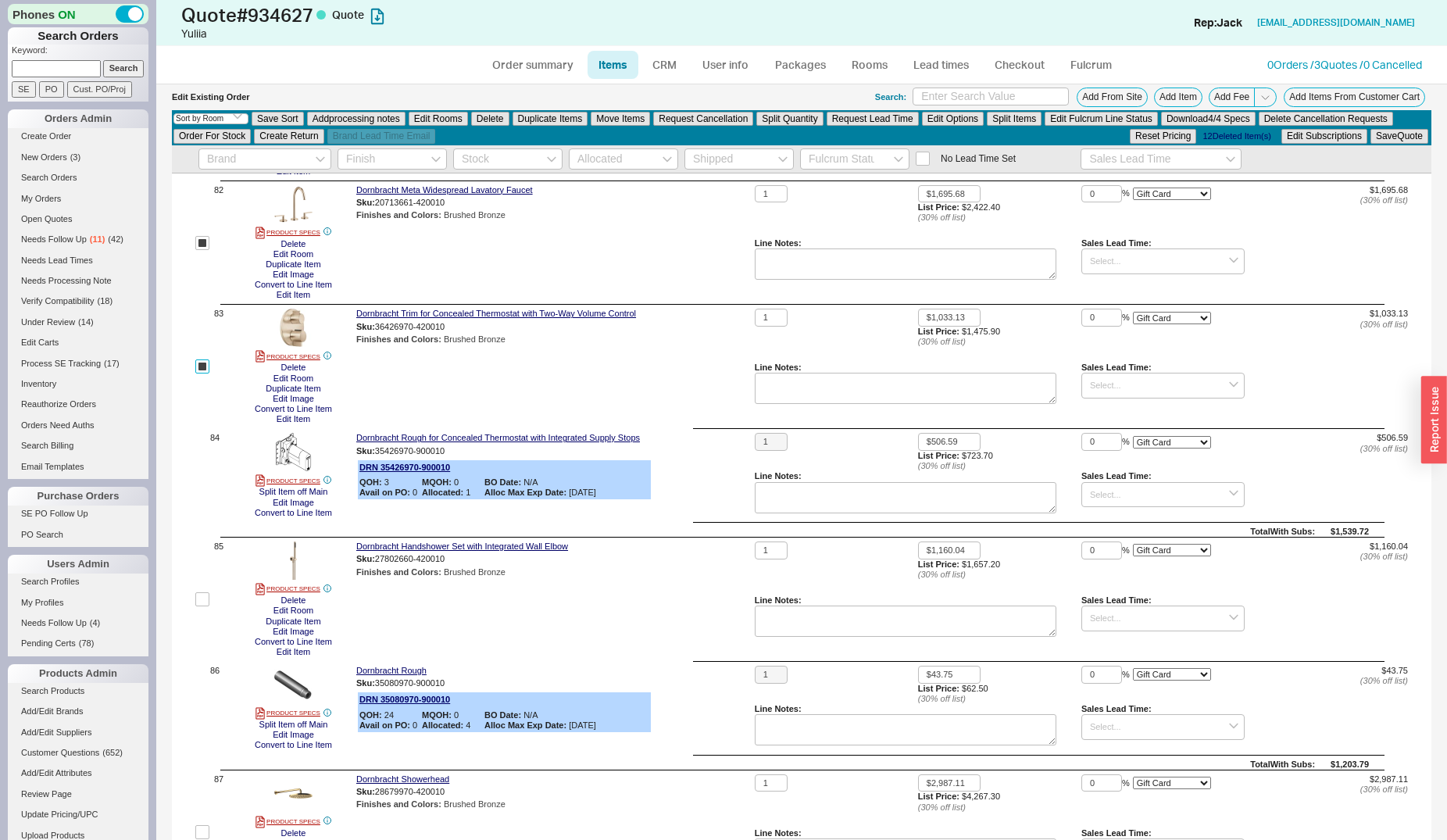
scroll to position [10439, 0]
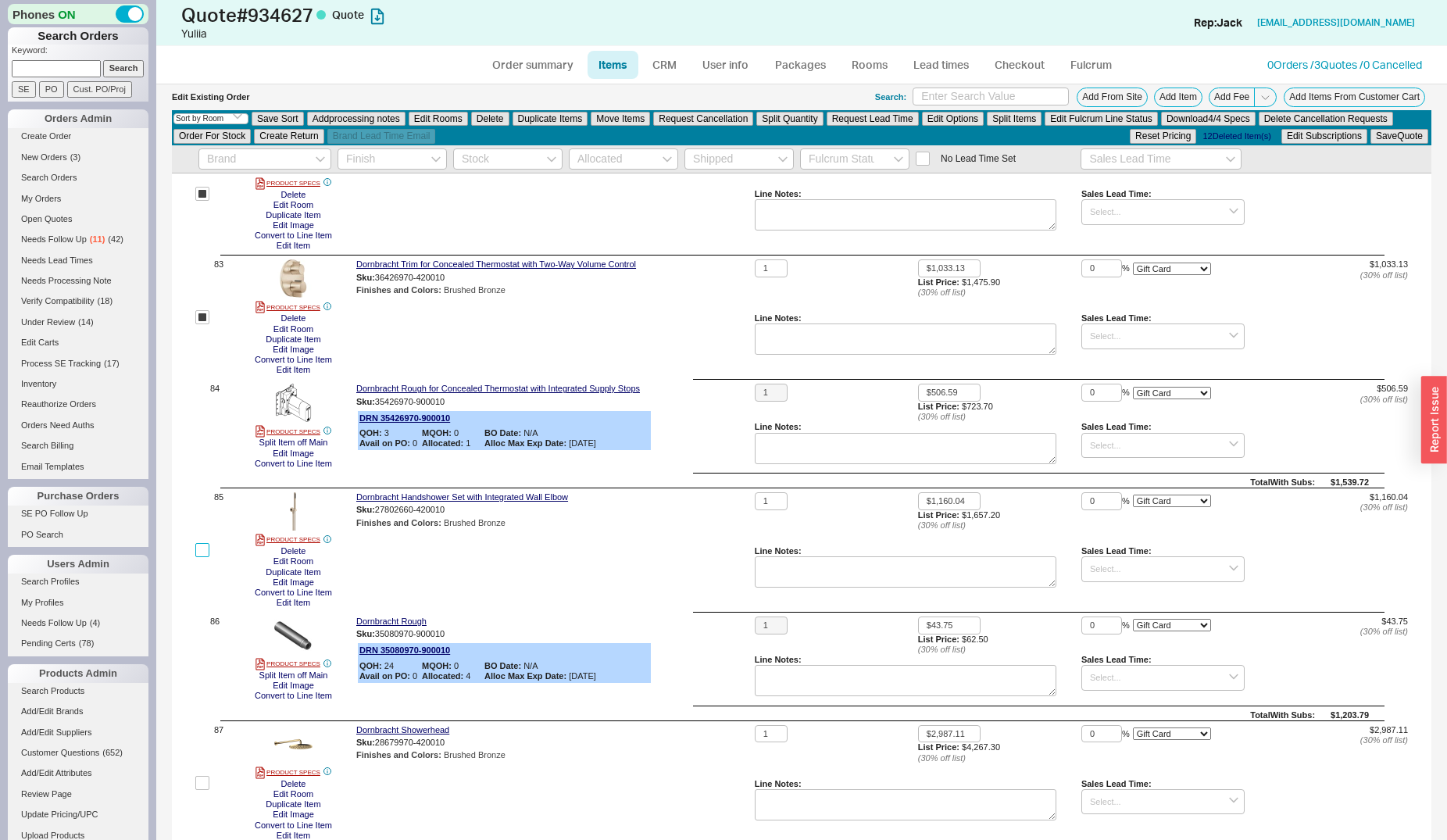
click at [206, 557] on input "checkbox" at bounding box center [202, 549] width 14 height 14
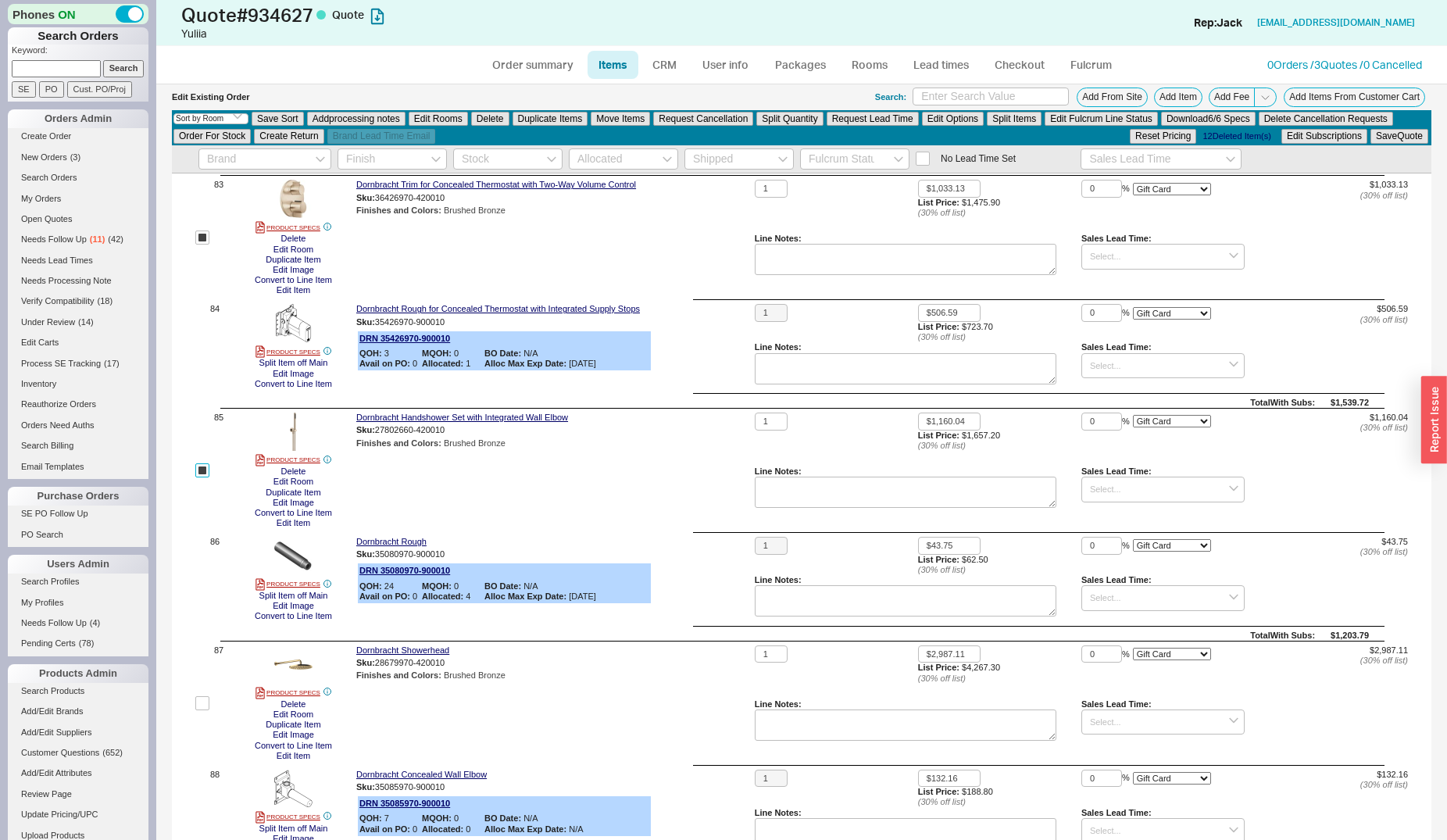
scroll to position [10758, 0]
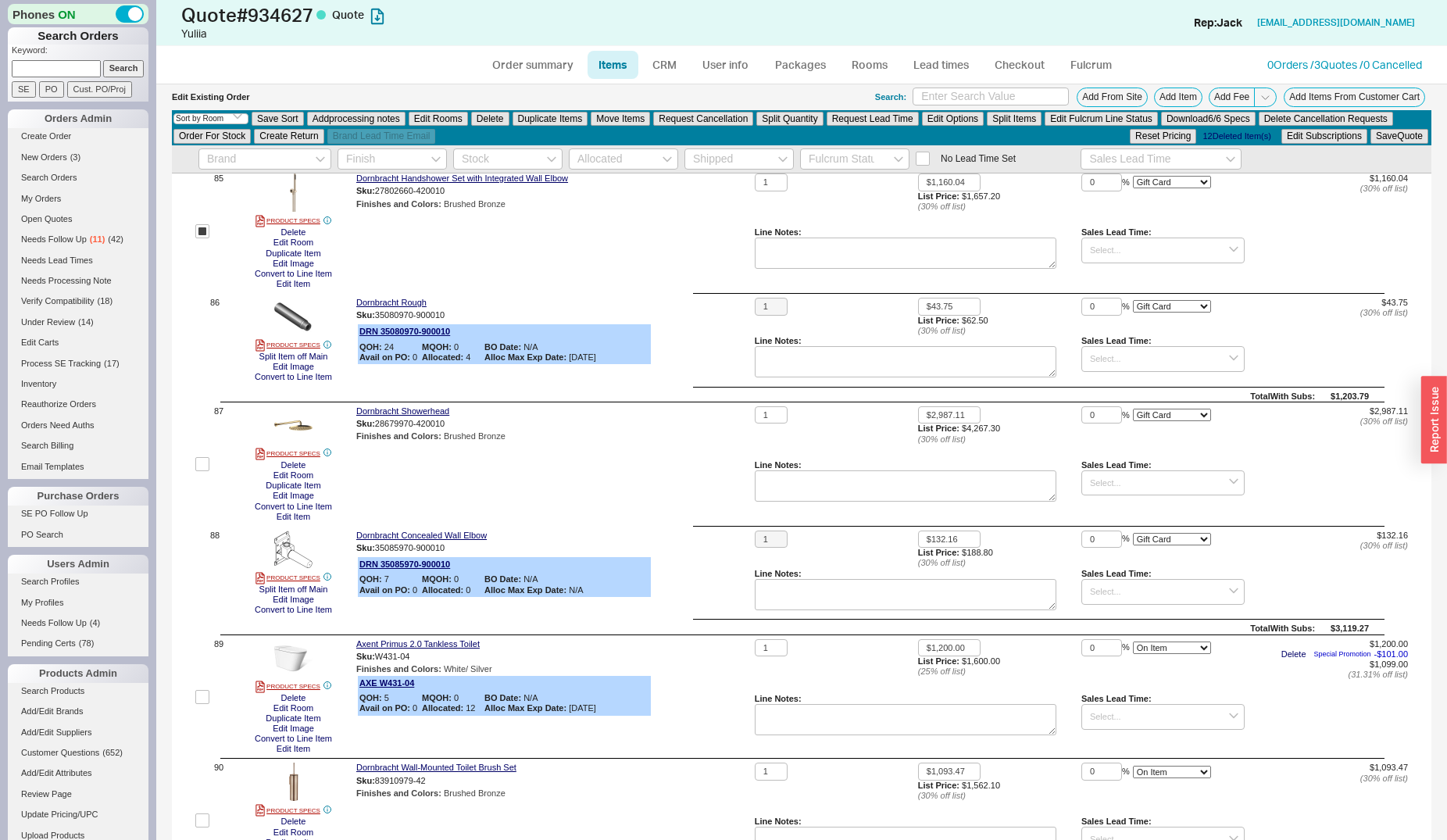
click at [205, 485] on label at bounding box center [202, 463] width 14 height 115
click at [205, 471] on input "checkbox" at bounding box center [202, 464] width 14 height 14
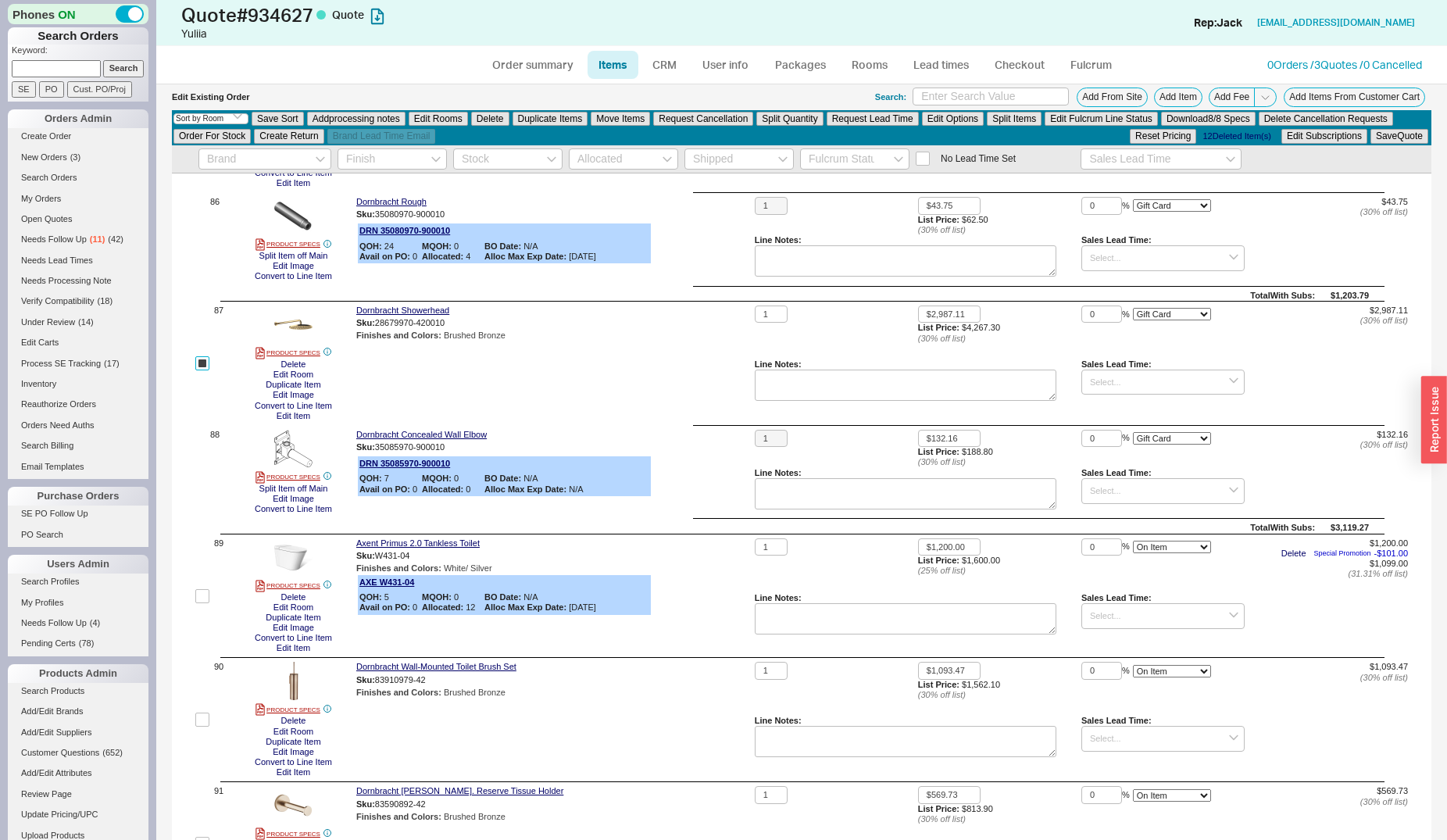
scroll to position [10998, 0]
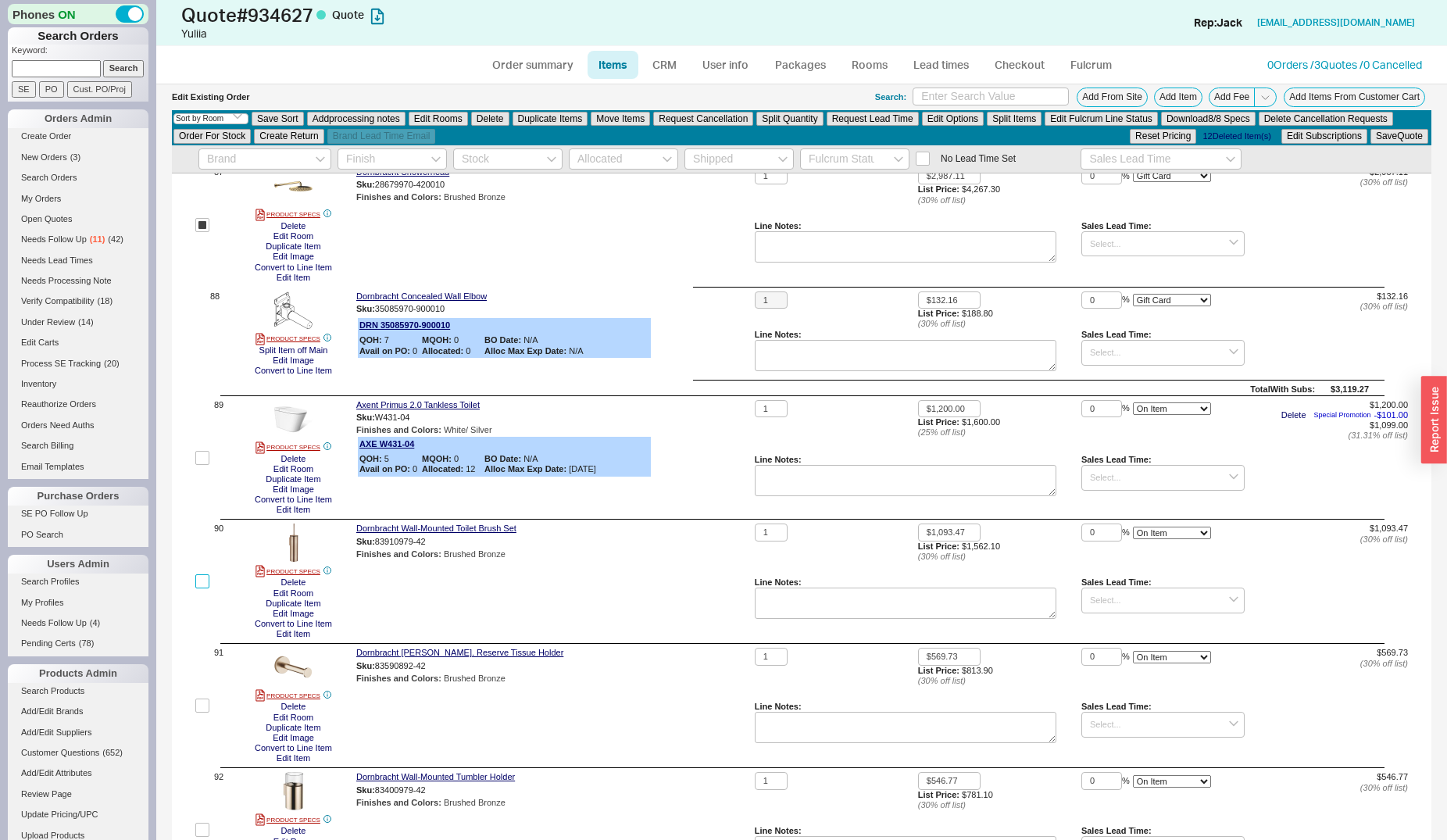
click at [201, 588] on input "checkbox" at bounding box center [202, 581] width 14 height 14
click at [207, 712] on input "checkbox" at bounding box center [202, 705] width 14 height 14
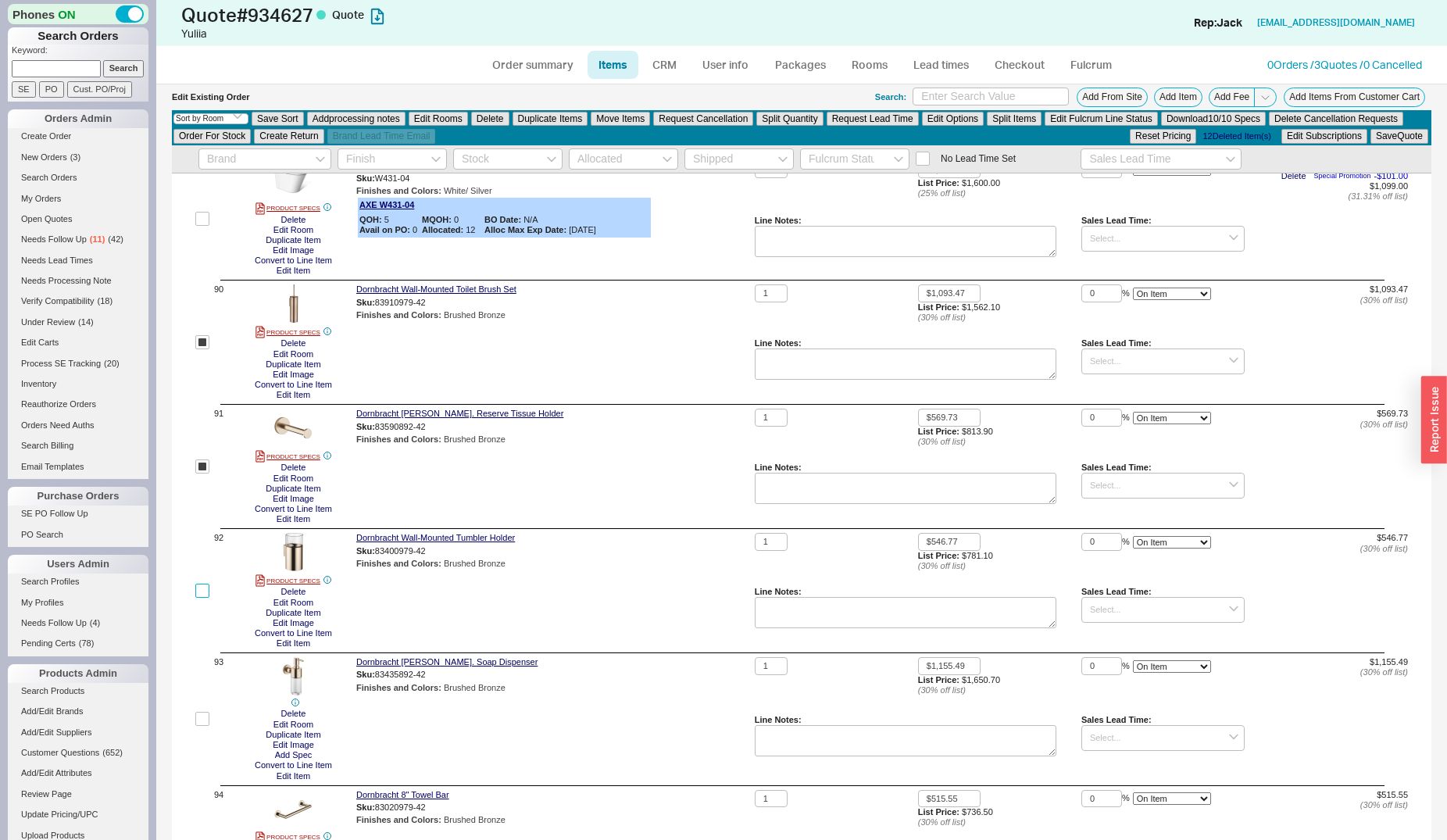
click at [206, 598] on input "checkbox" at bounding box center [202, 590] width 14 height 14
click at [208, 727] on label at bounding box center [202, 718] width 14 height 123
click at [208, 726] on input "checkbox" at bounding box center [202, 719] width 14 height 14
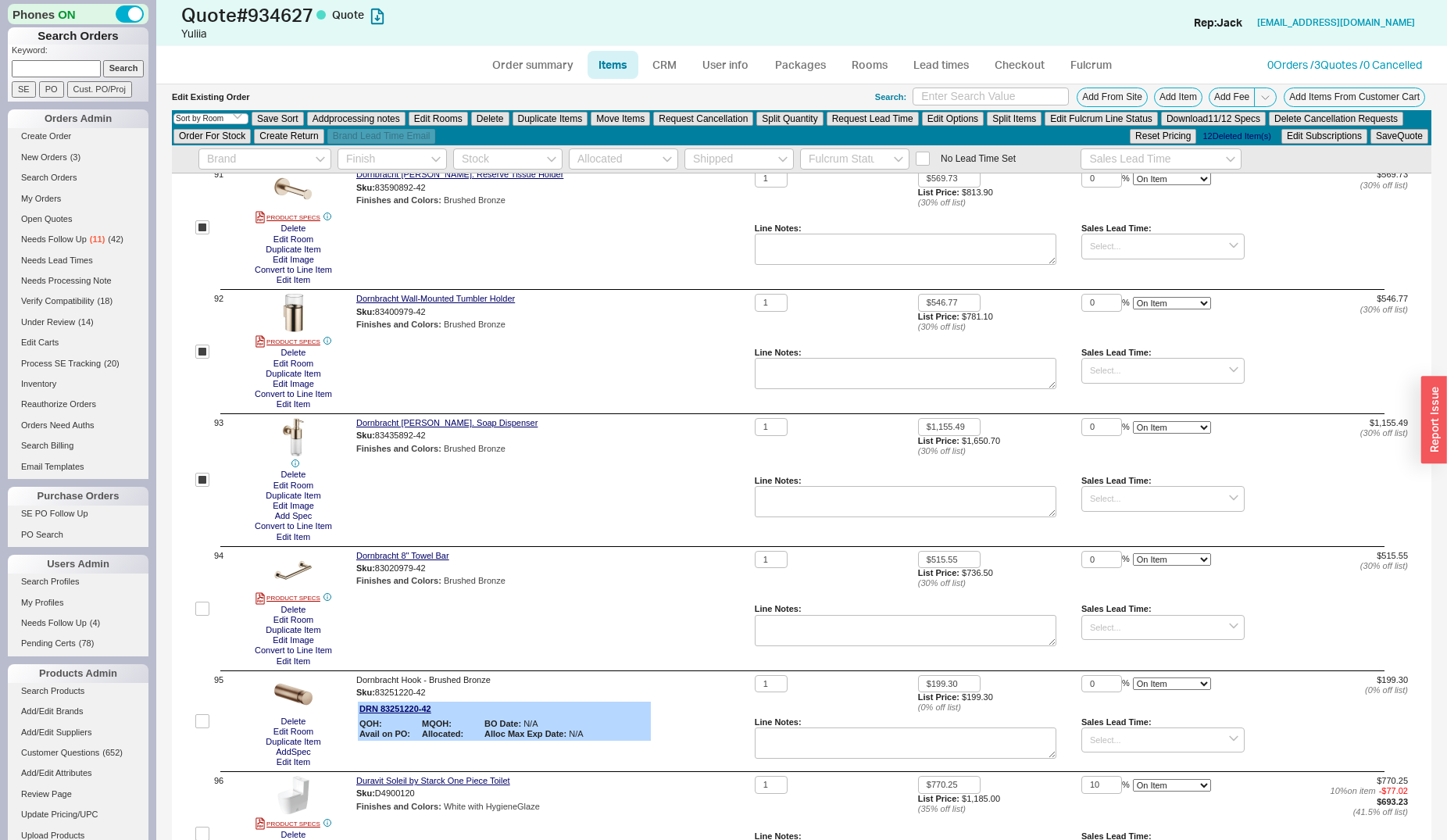
click at [212, 613] on div "94" at bounding box center [209, 608] width 29 height 115
click at [207, 615] on input "checkbox" at bounding box center [202, 609] width 14 height 14
click at [202, 728] on input "checkbox" at bounding box center [202, 721] width 14 height 14
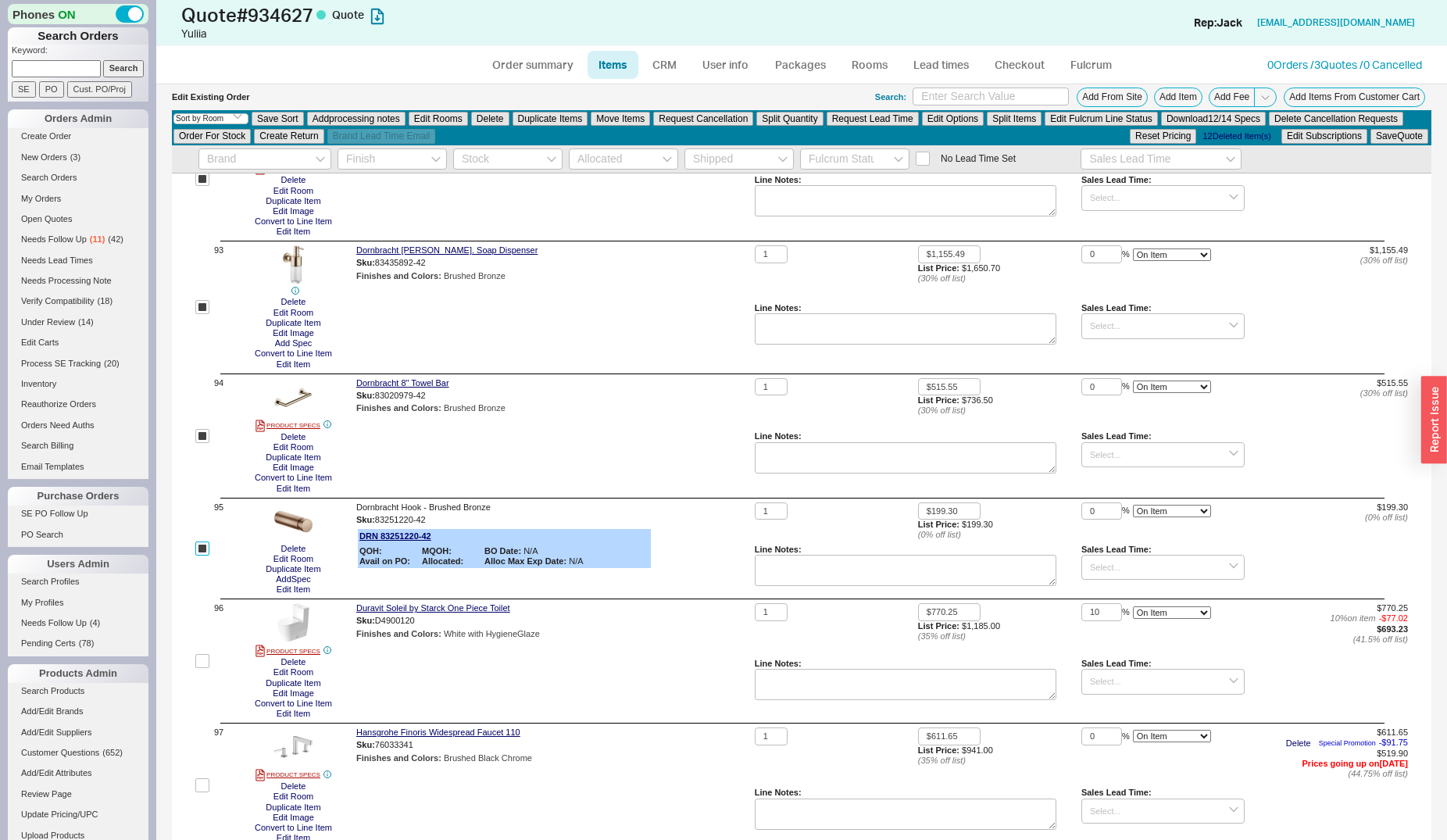
scroll to position [11715, 0]
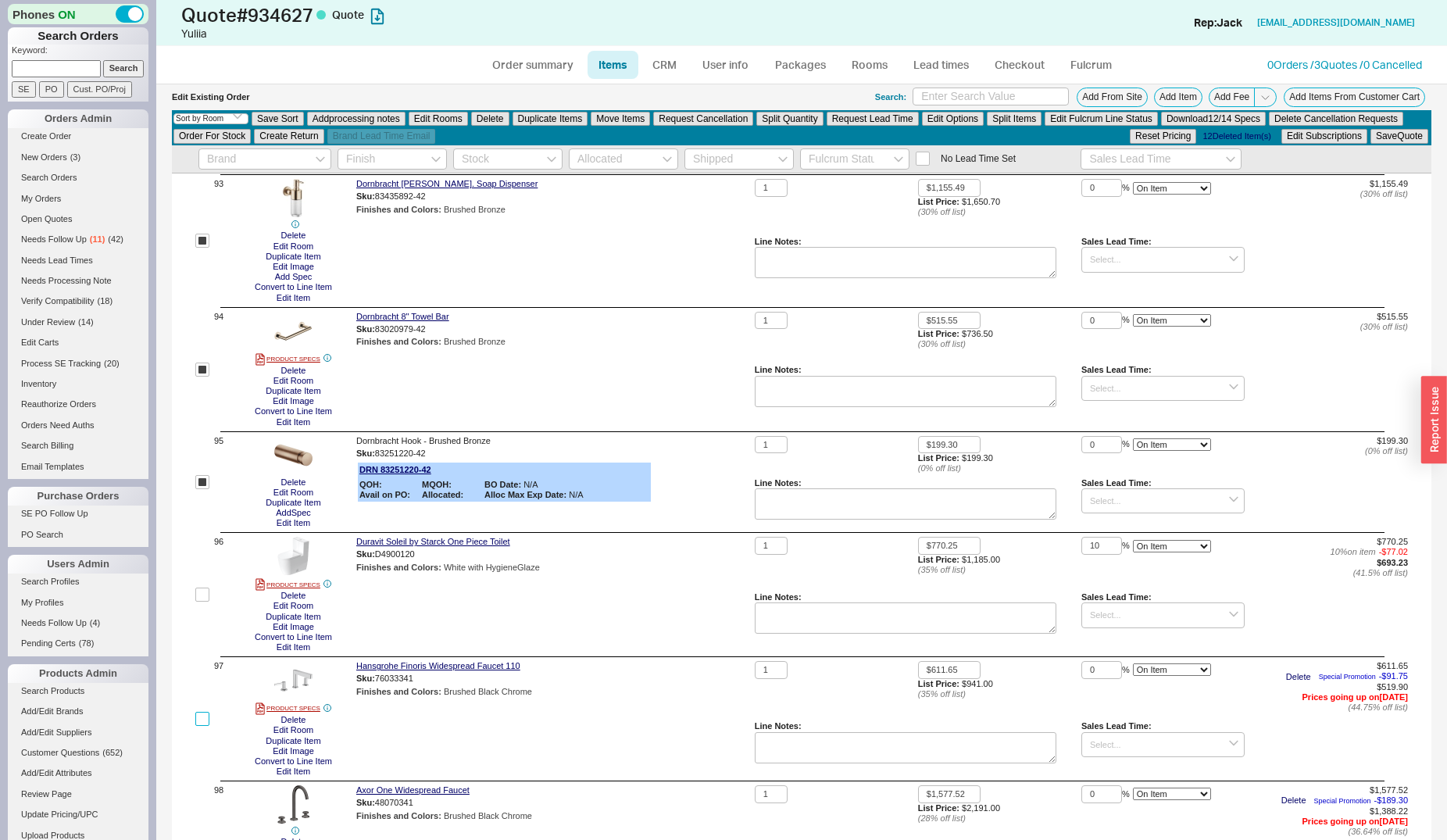
click at [201, 726] on input "checkbox" at bounding box center [202, 719] width 14 height 14
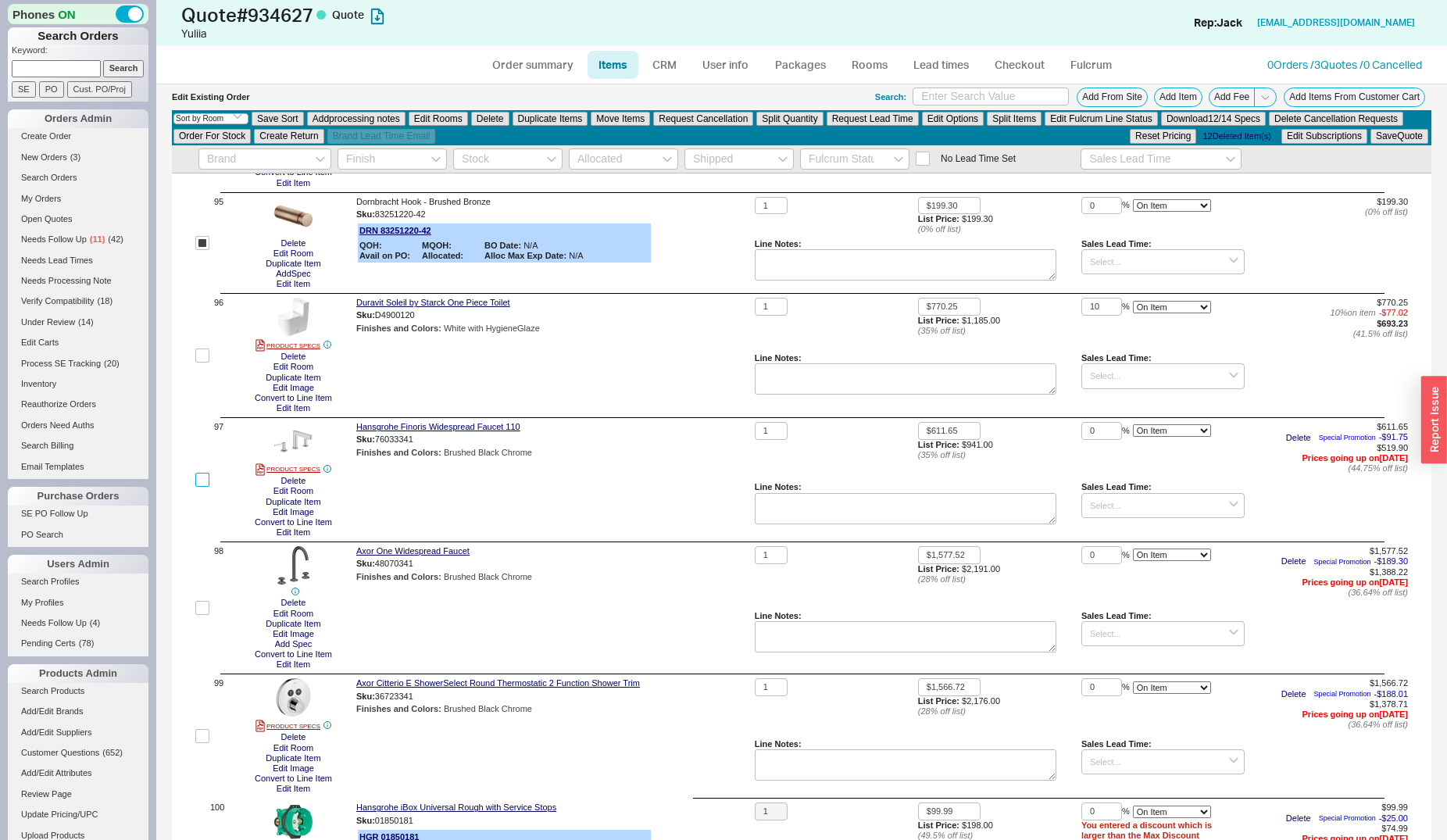
scroll to position [12113, 0]
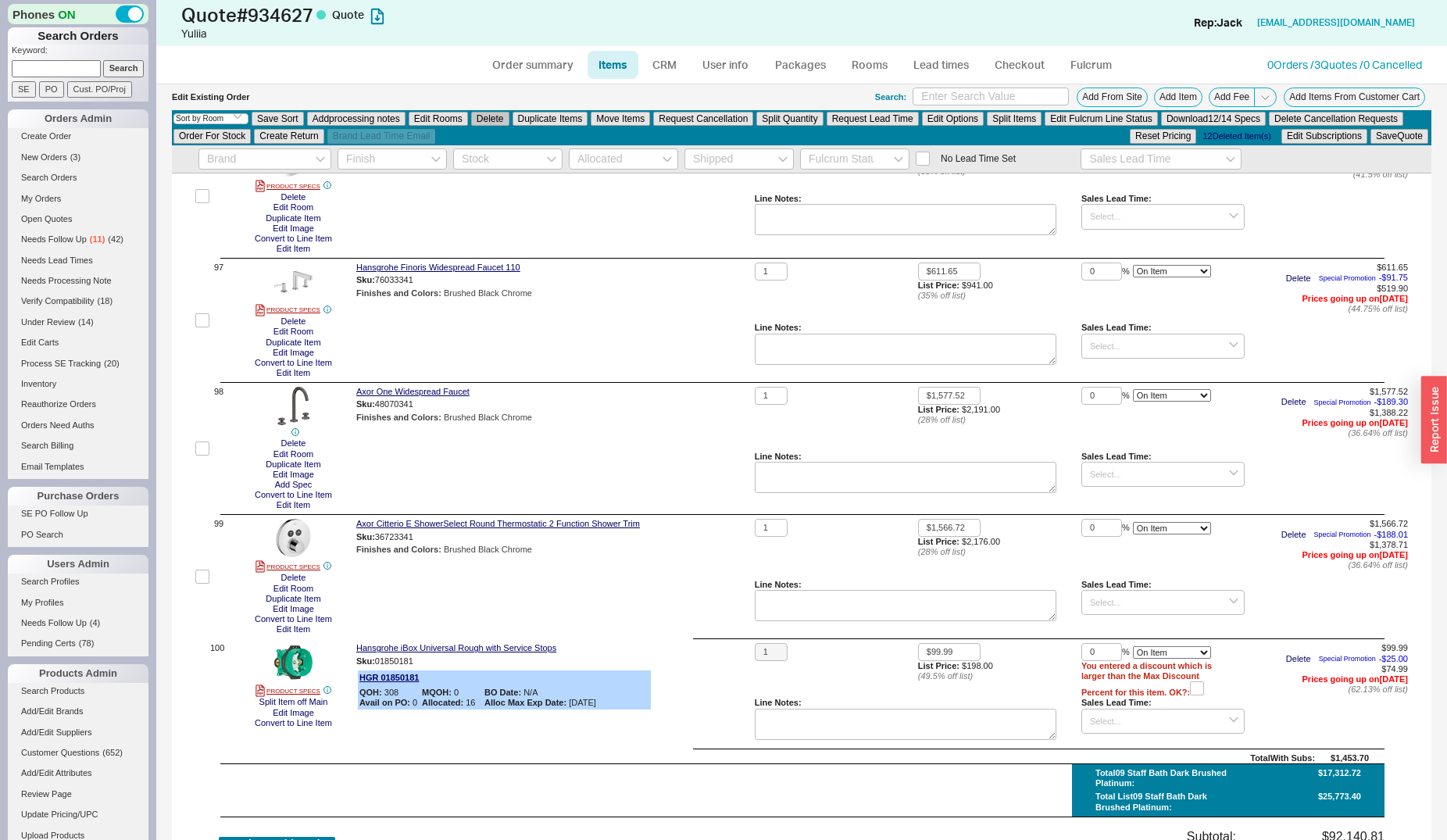
click at [491, 123] on button "Delete" at bounding box center [490, 118] width 38 height 14
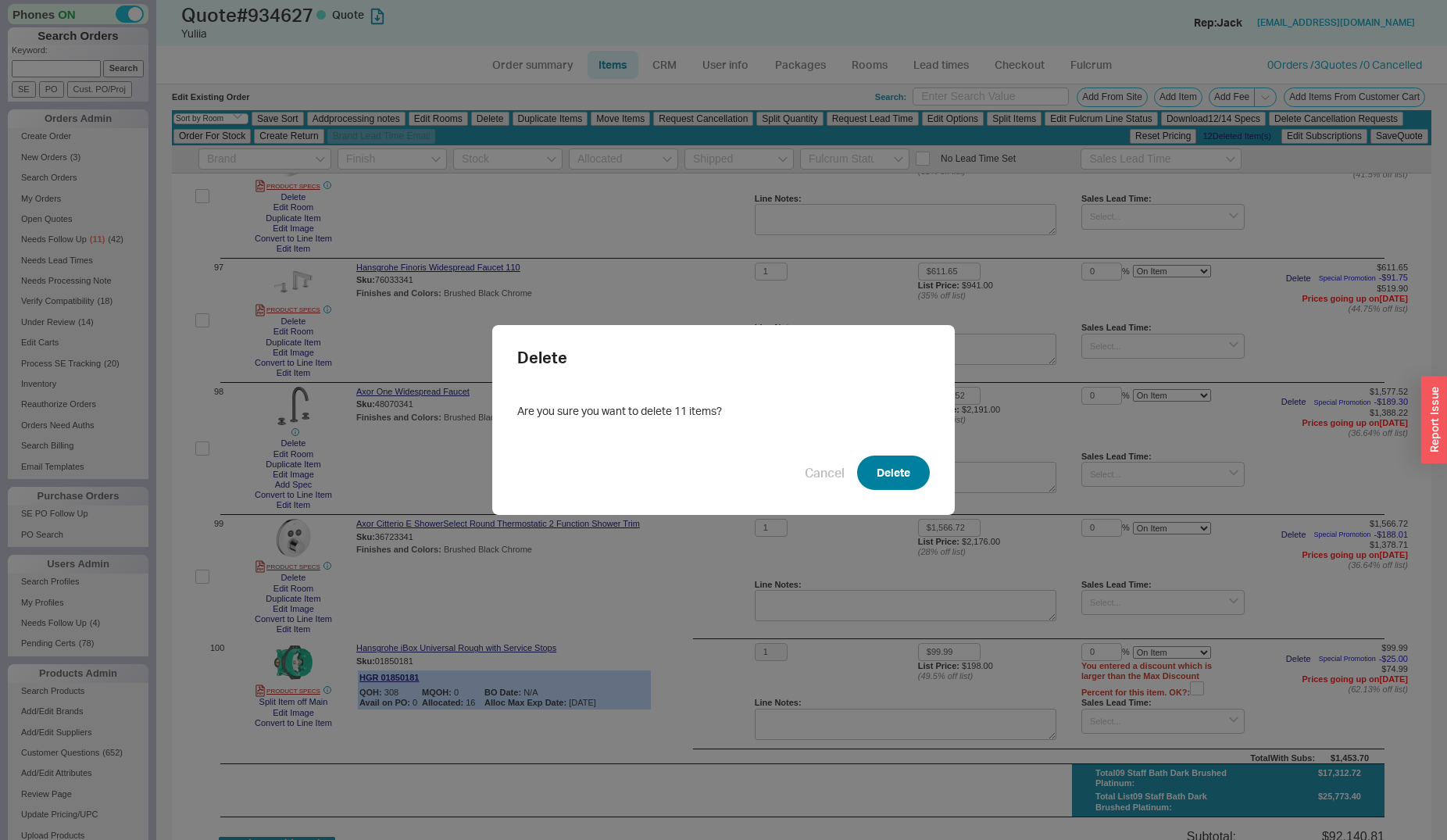
click at [859, 474] on button "Delete" at bounding box center [893, 472] width 73 height 34
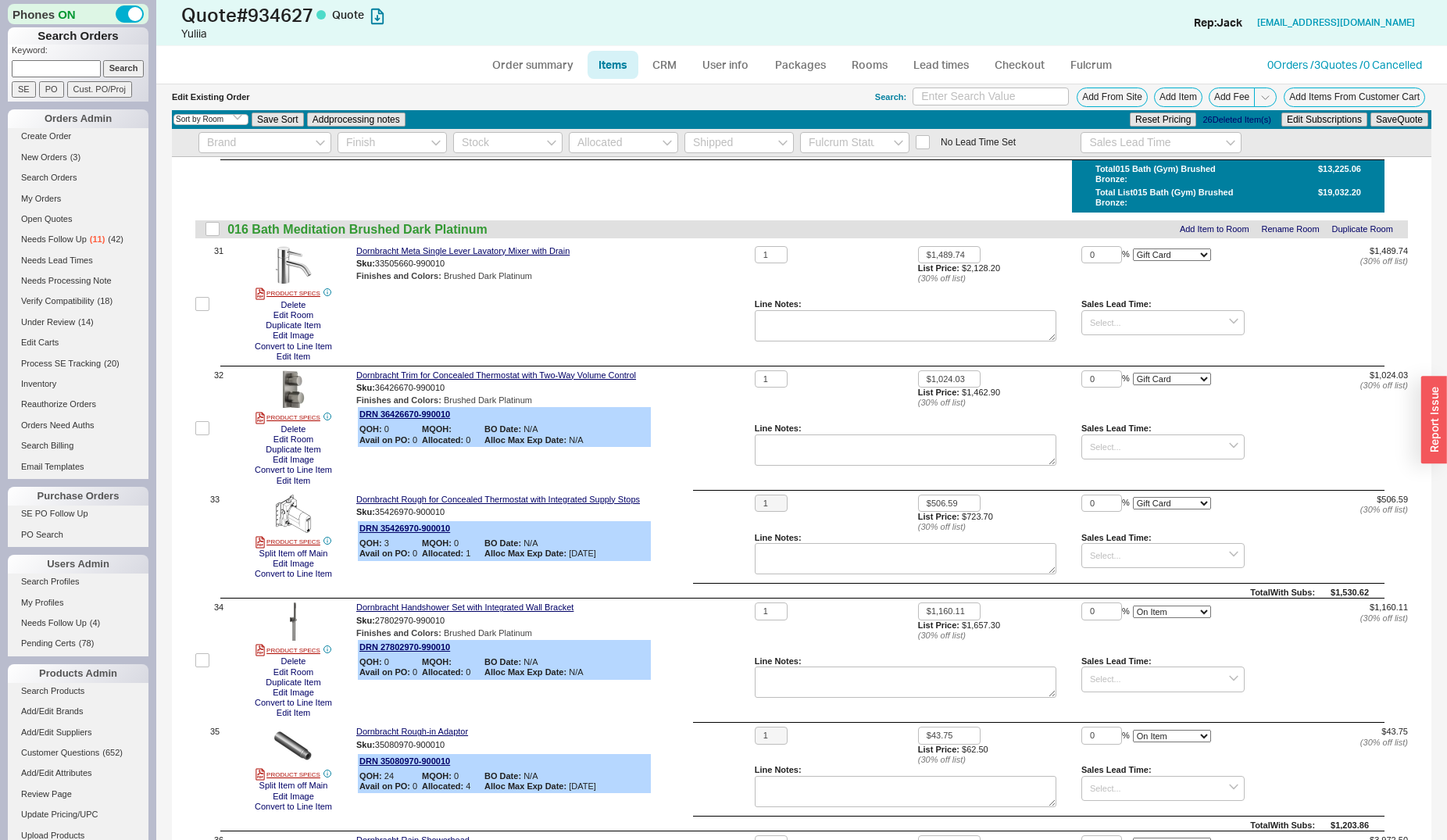
scroll to position [3727, 0]
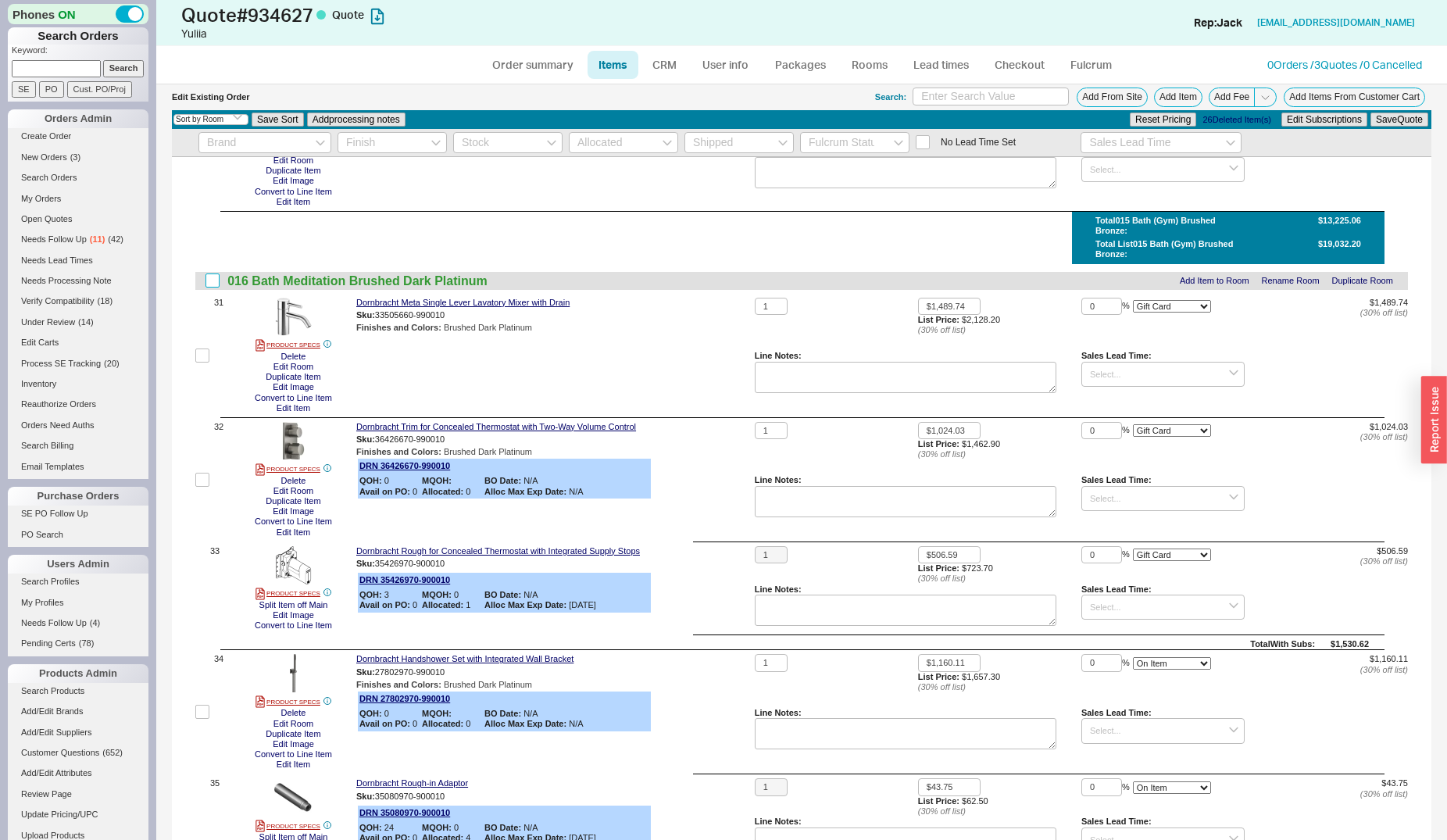
click at [211, 281] on input "checkbox" at bounding box center [213, 281] width 14 height 14
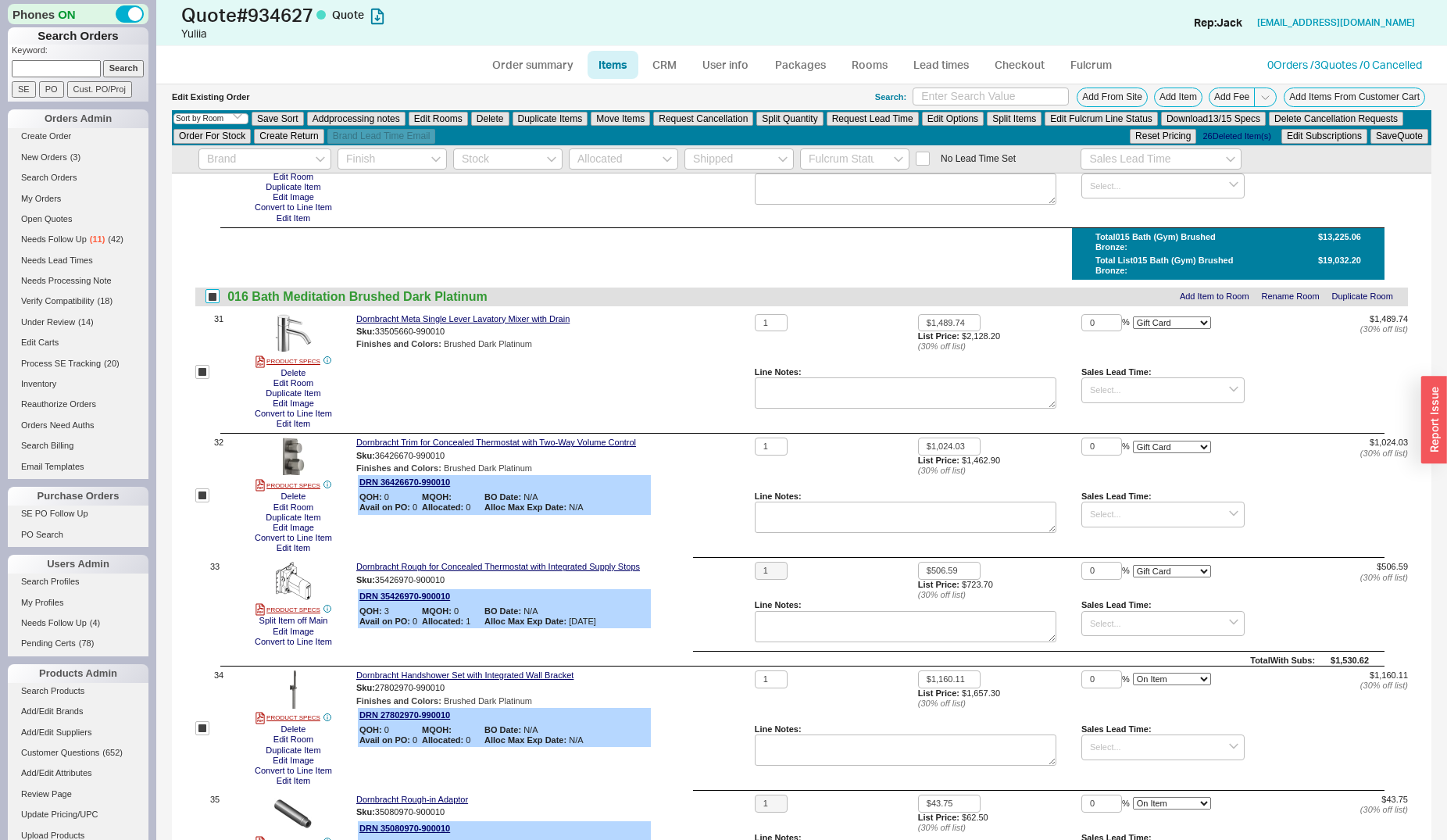
scroll to position [3744, 0]
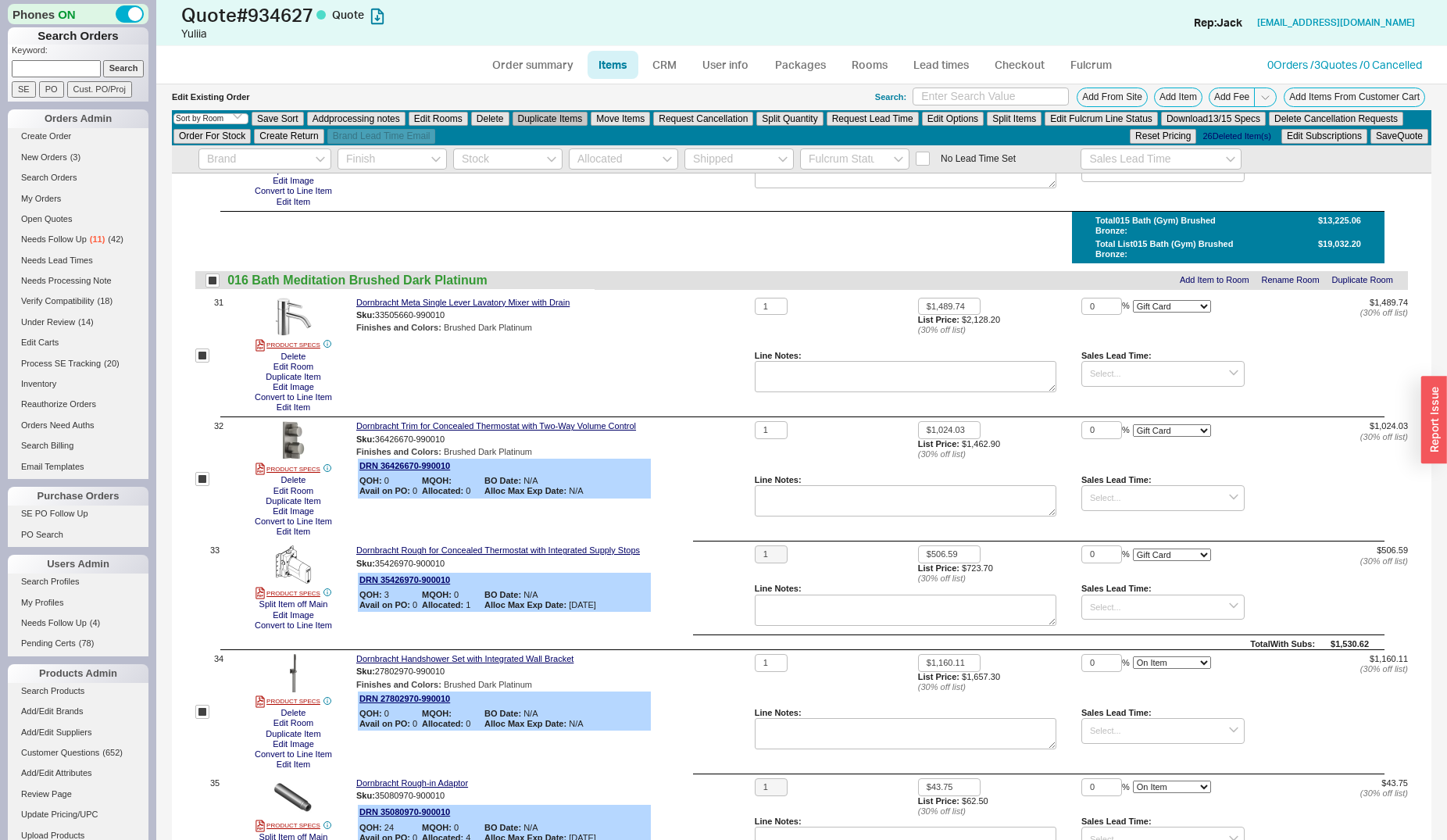
click at [546, 115] on button "Duplicate Items" at bounding box center [550, 118] width 76 height 14
click at [200, 354] on input "checkbox" at bounding box center [202, 355] width 14 height 14
click at [199, 478] on input "checkbox" at bounding box center [202, 479] width 14 height 14
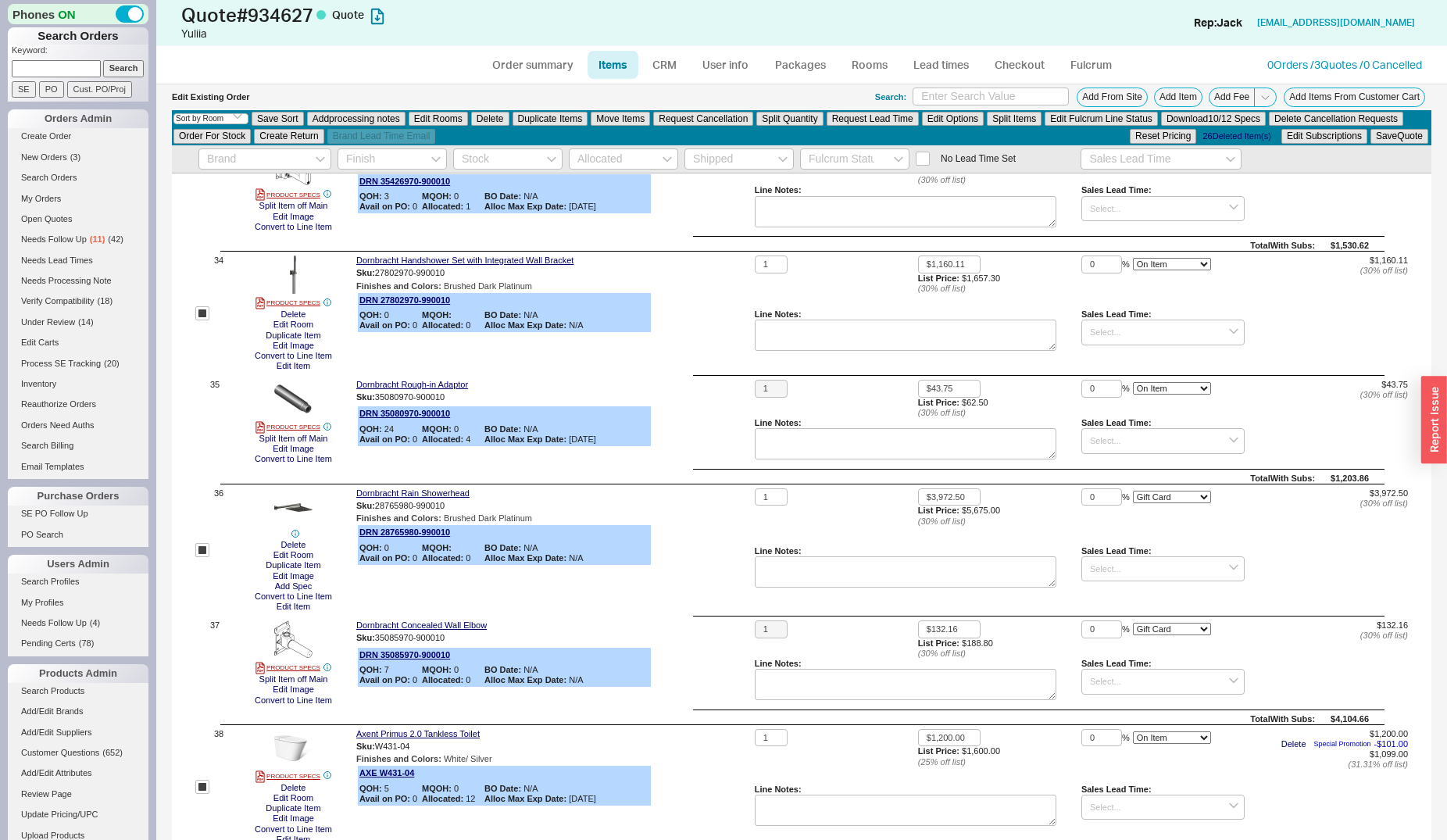
scroll to position [4222, 0]
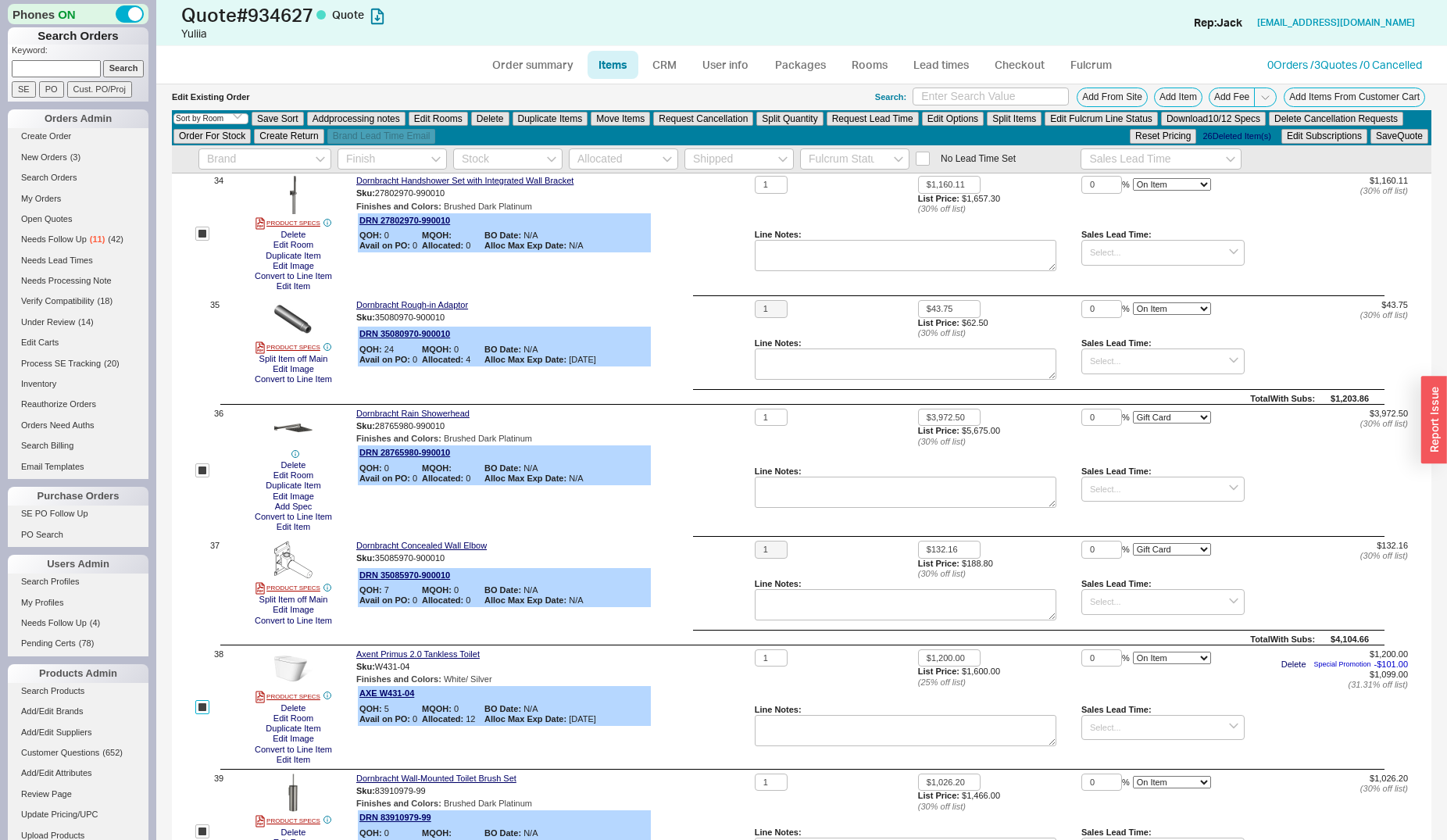
click at [203, 708] on input "checkbox" at bounding box center [202, 707] width 14 height 14
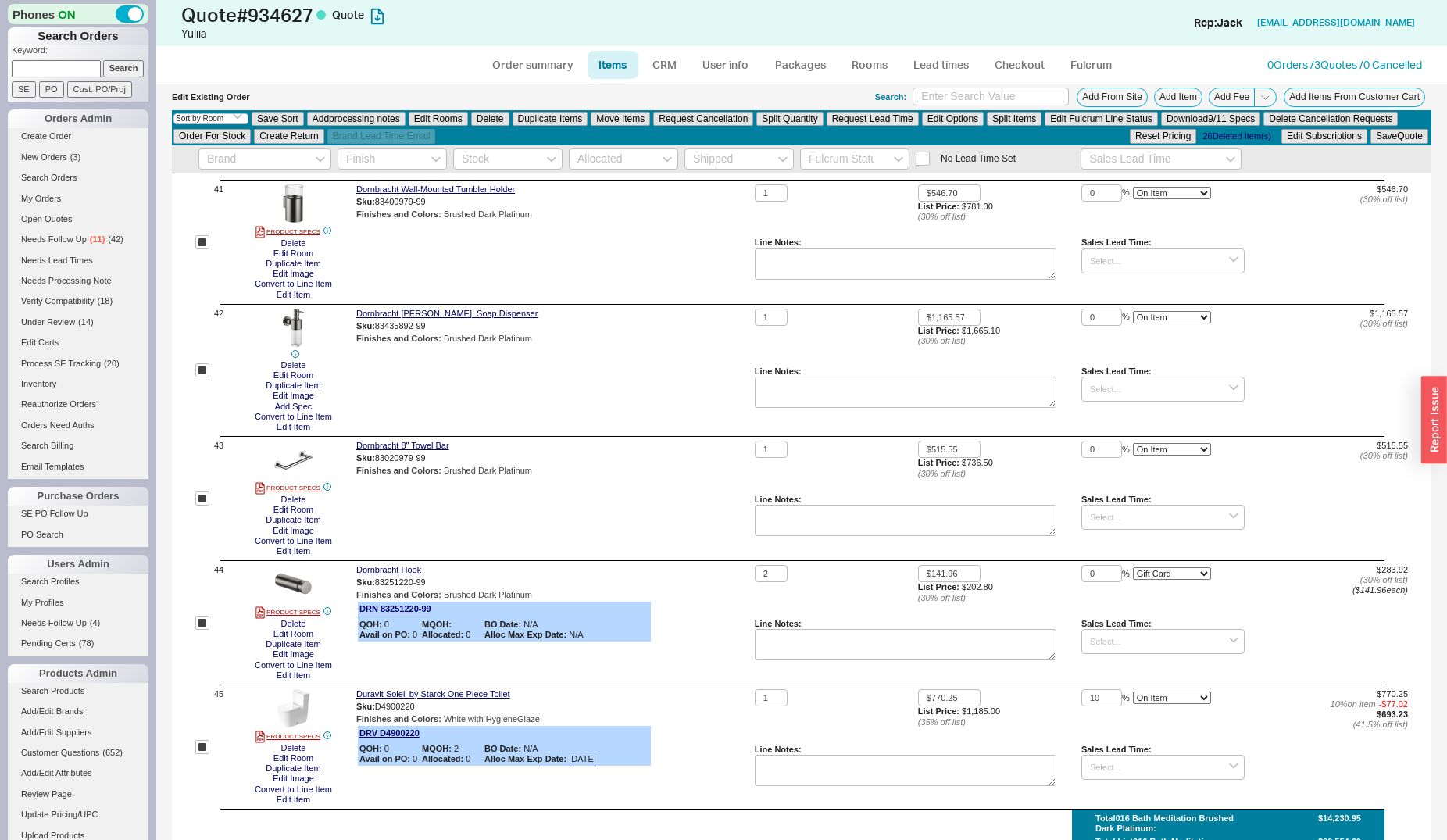
scroll to position [5098, 0]
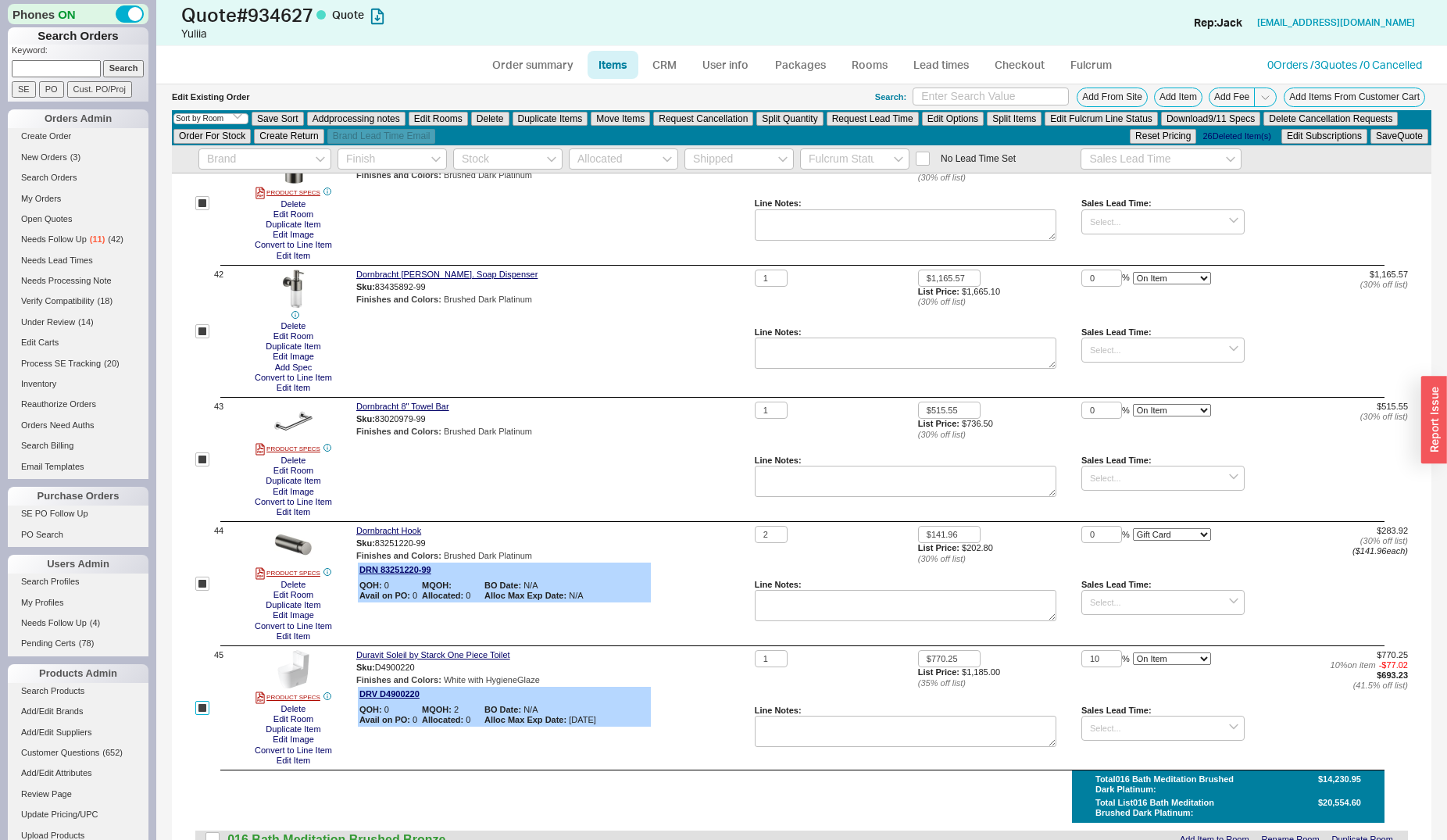
click at [201, 707] on input "checkbox" at bounding box center [202, 707] width 14 height 14
click at [535, 118] on button "Duplicate Items" at bounding box center [550, 118] width 76 height 14
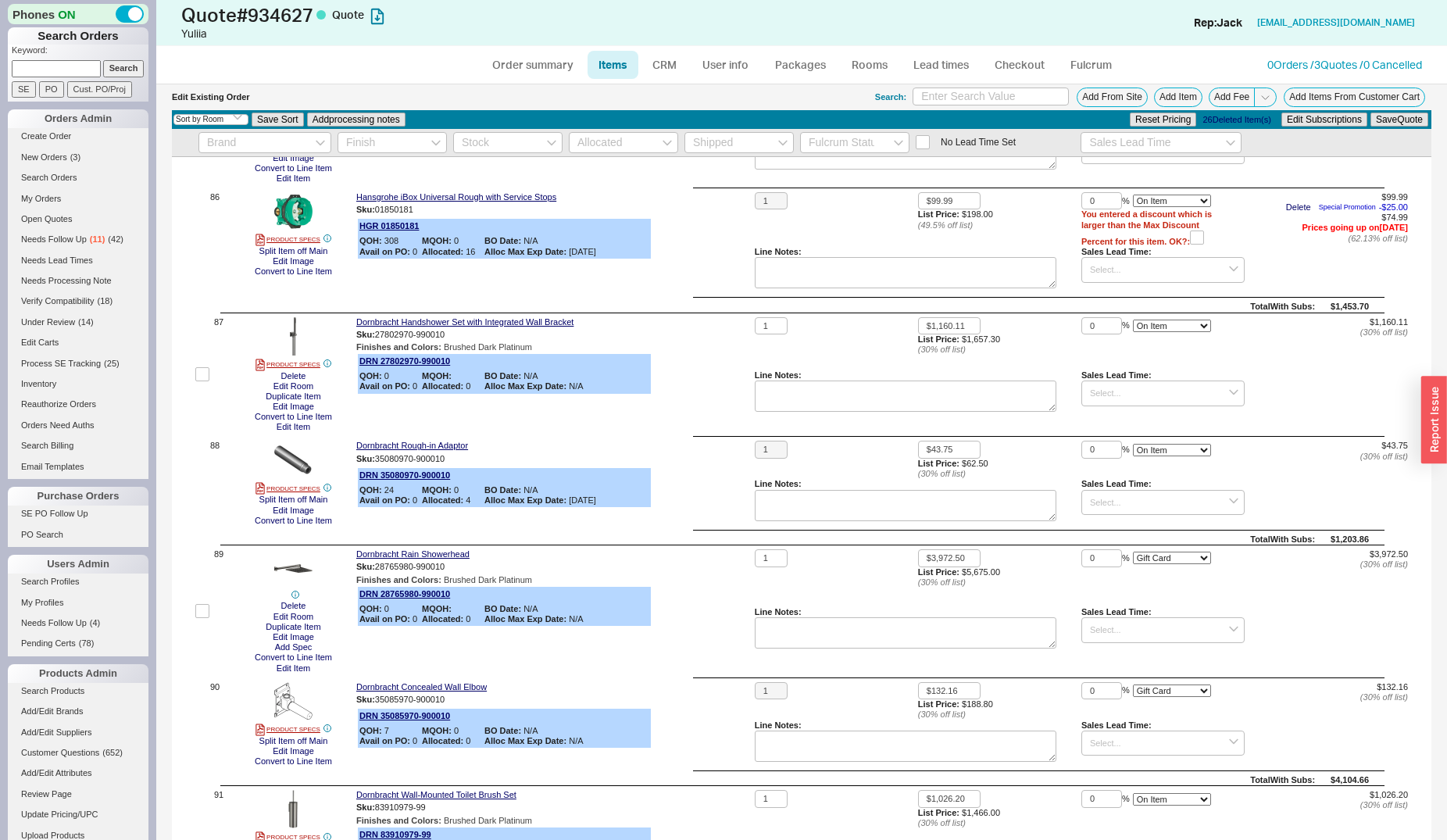
scroll to position [10977, 0]
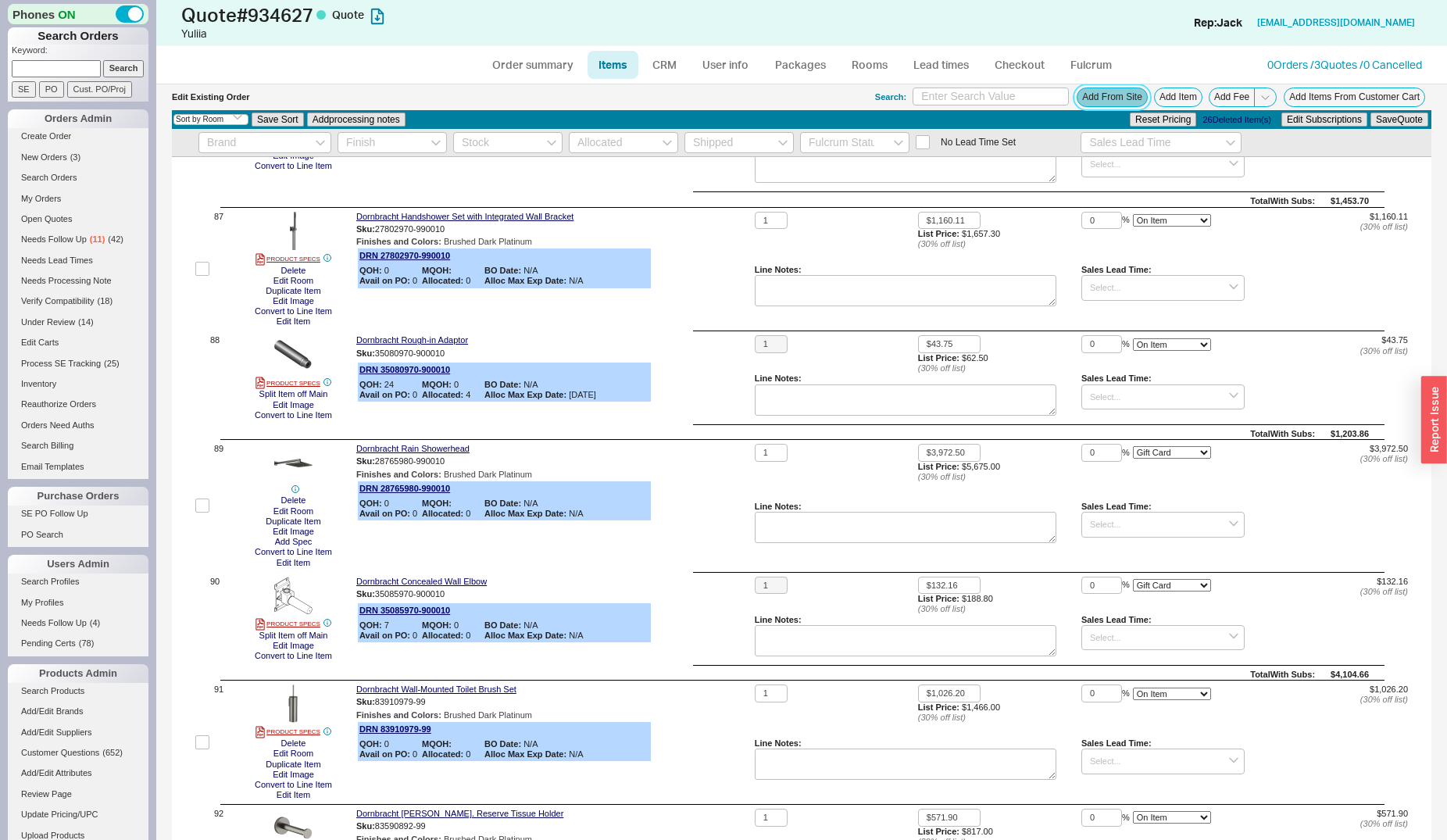
click at [1102, 89] on button "Add From Site" at bounding box center [1112, 97] width 71 height 20
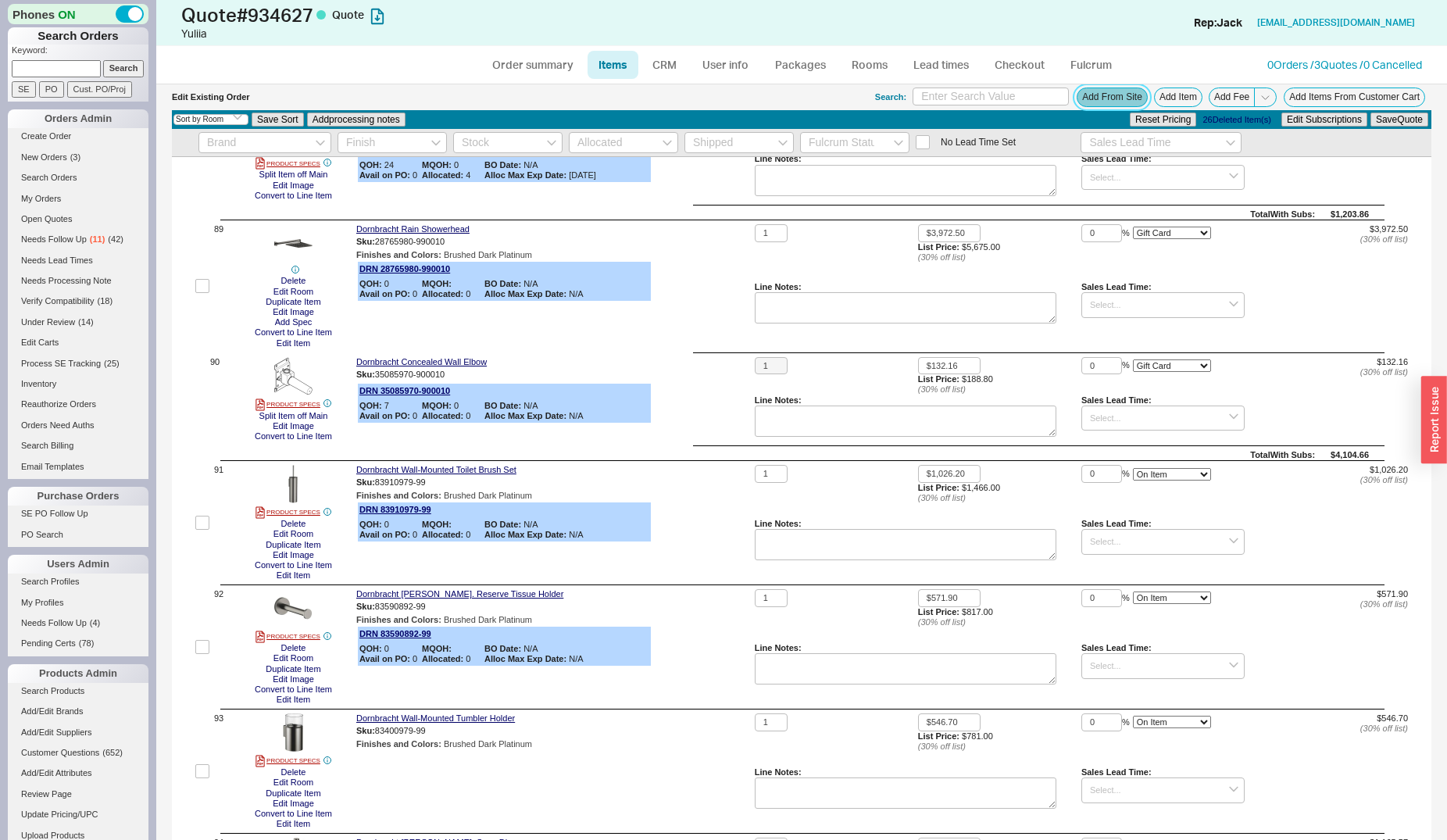
scroll to position [11216, 0]
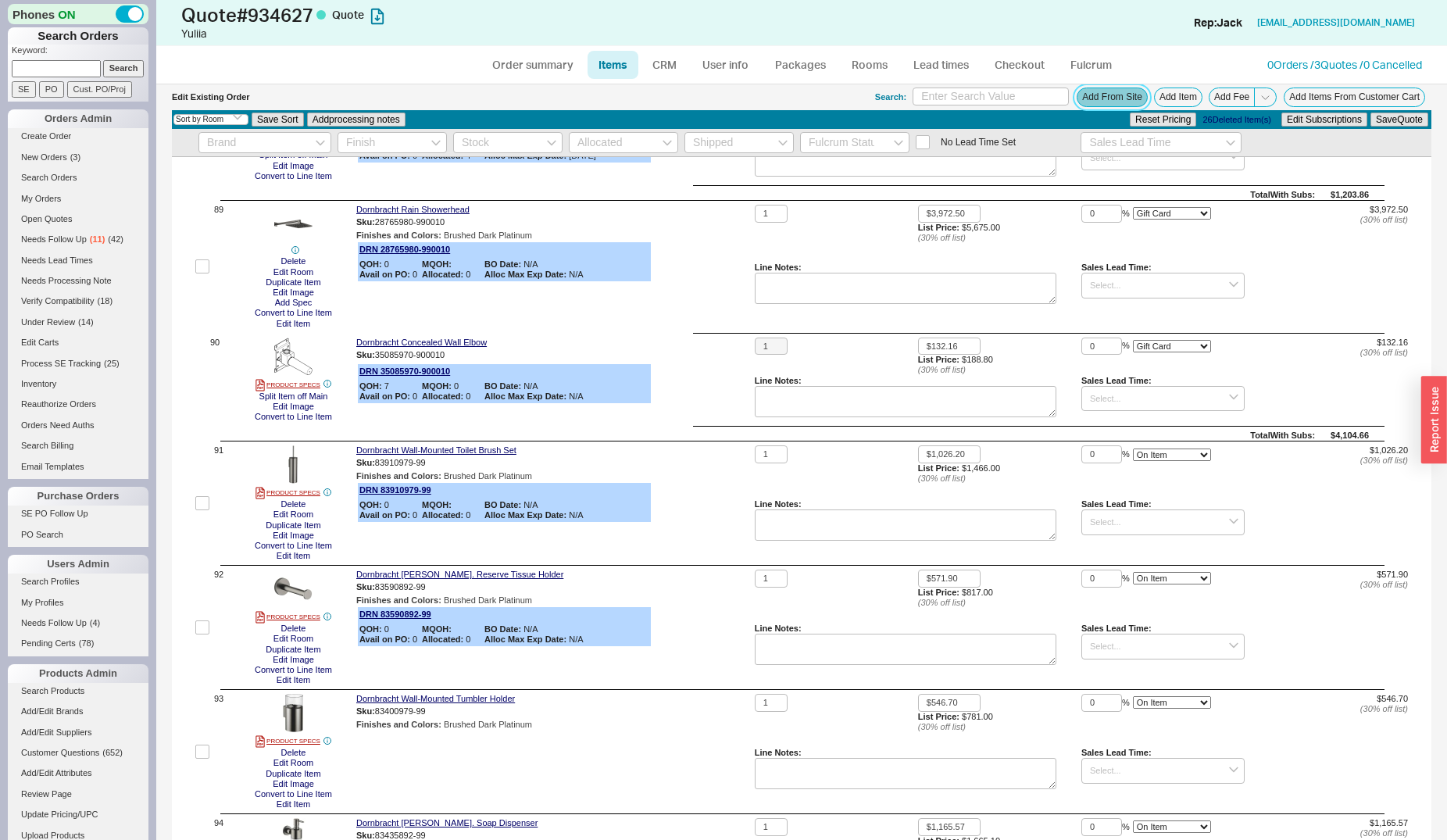
click at [1086, 97] on button "Add From Site" at bounding box center [1112, 97] width 71 height 20
click at [1077, 95] on button "Add From Site" at bounding box center [1112, 97] width 71 height 20
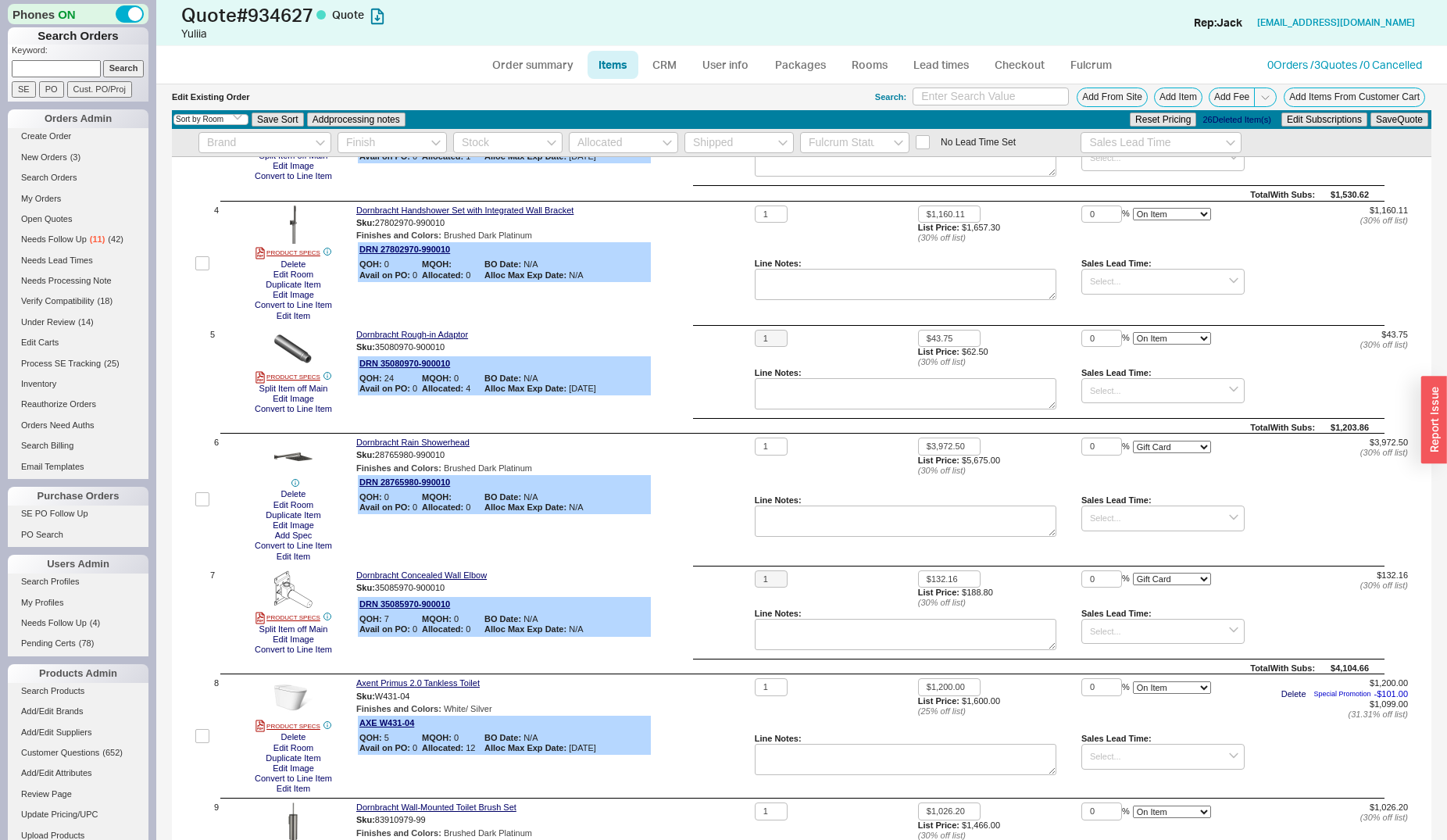
scroll to position [0, 0]
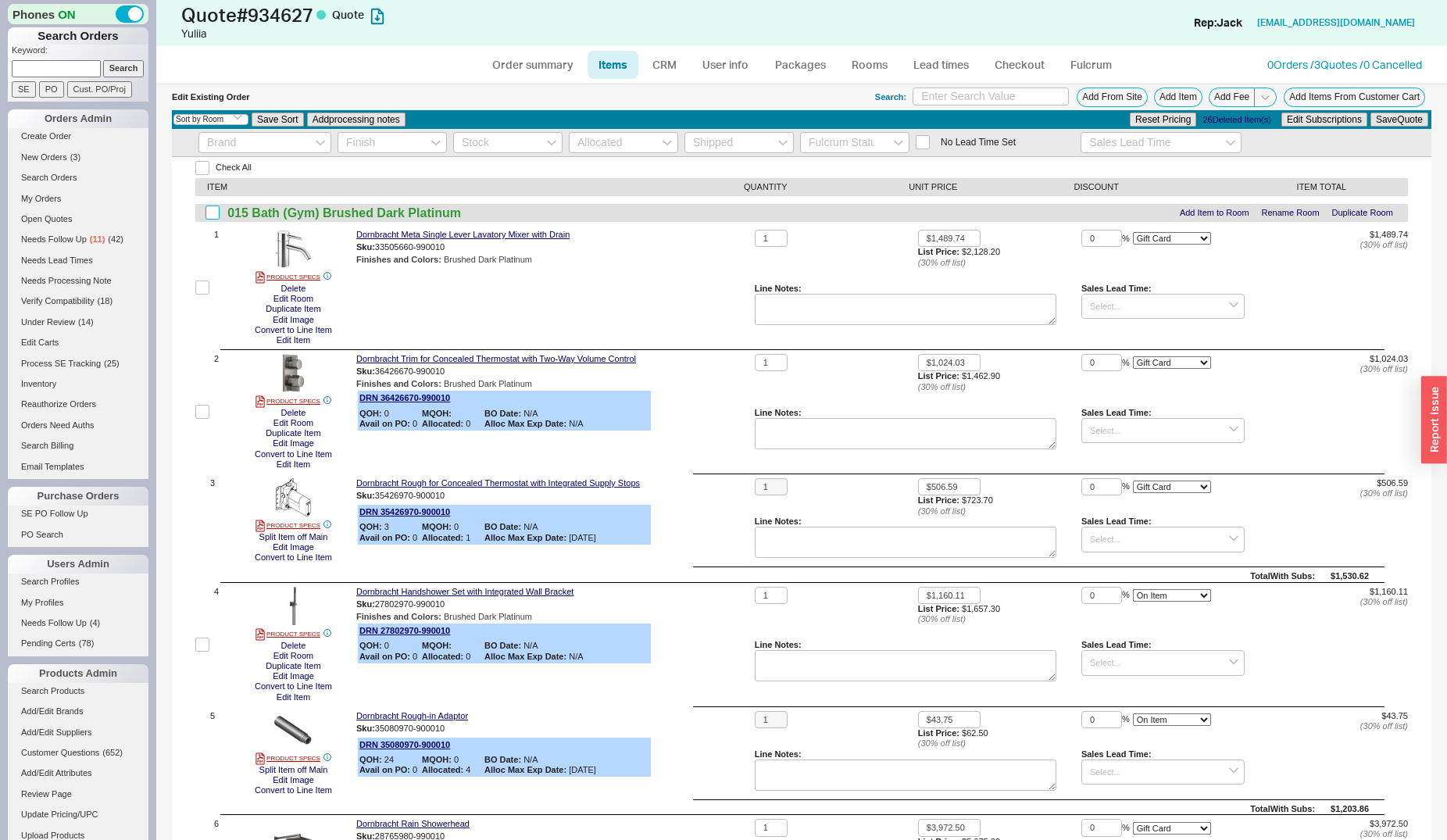
click at [217, 214] on input "checkbox" at bounding box center [213, 213] width 14 height 14
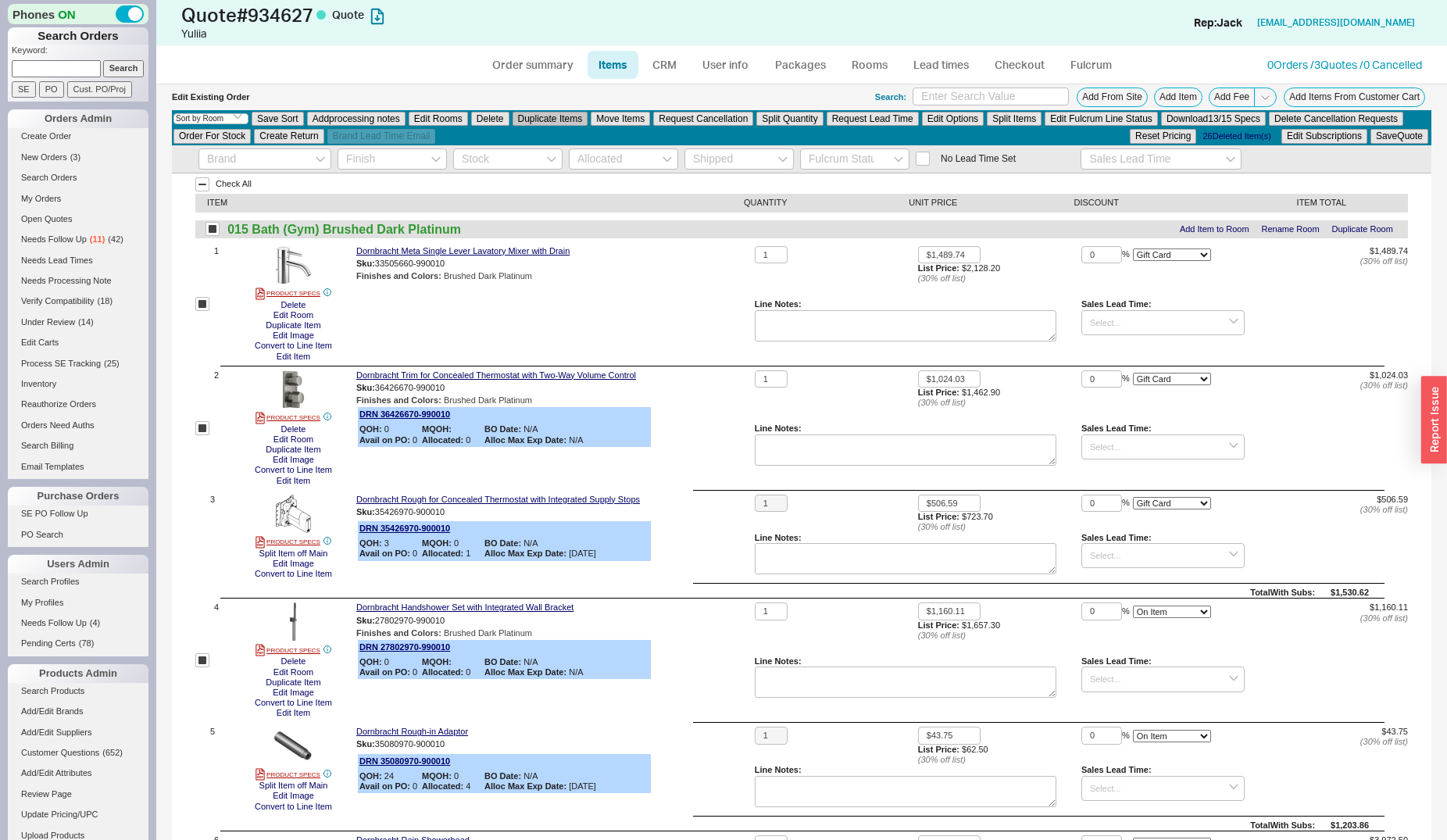
click at [559, 122] on button "Duplicate Items" at bounding box center [550, 118] width 76 height 14
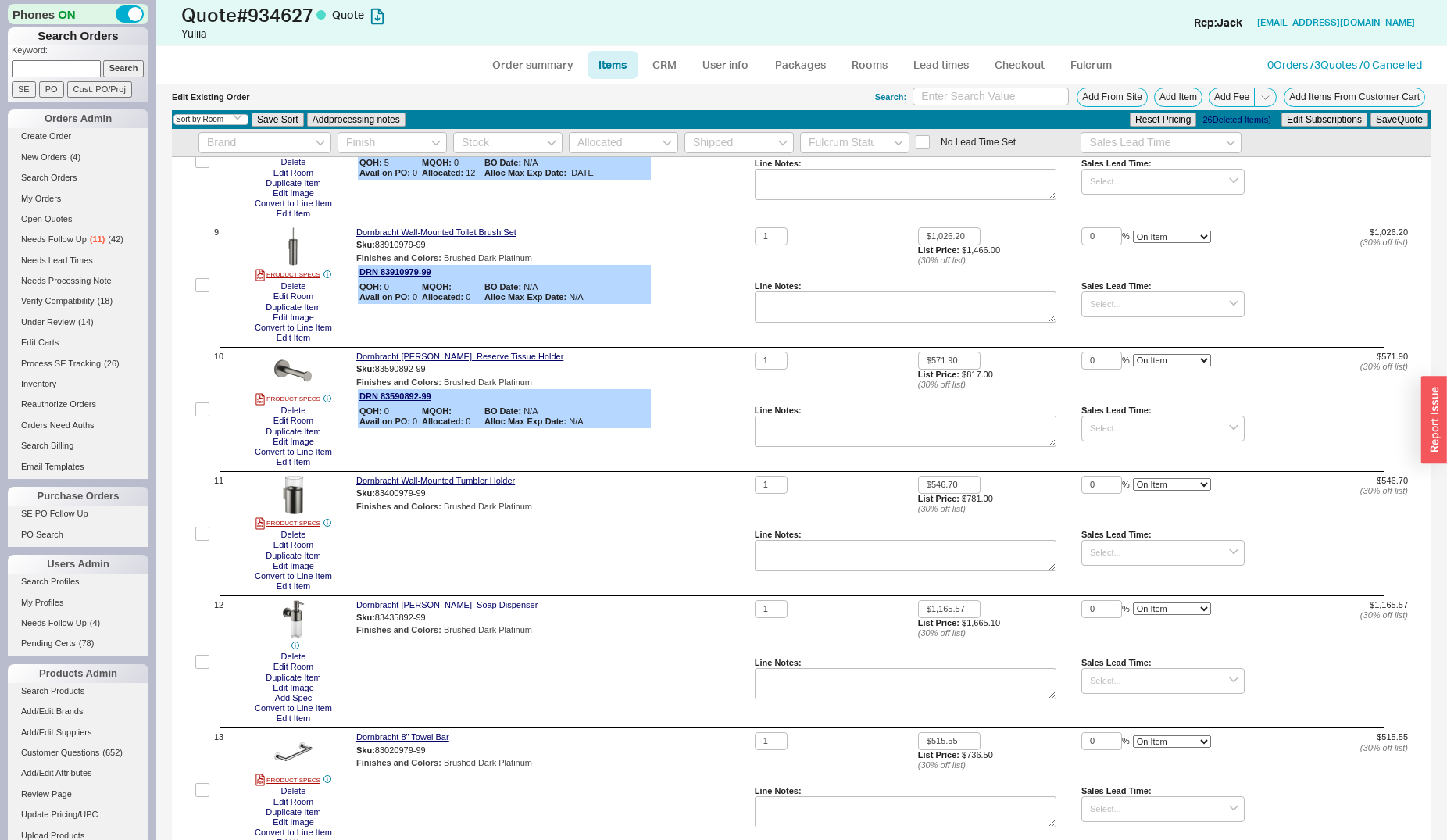
scroll to position [1753, 0]
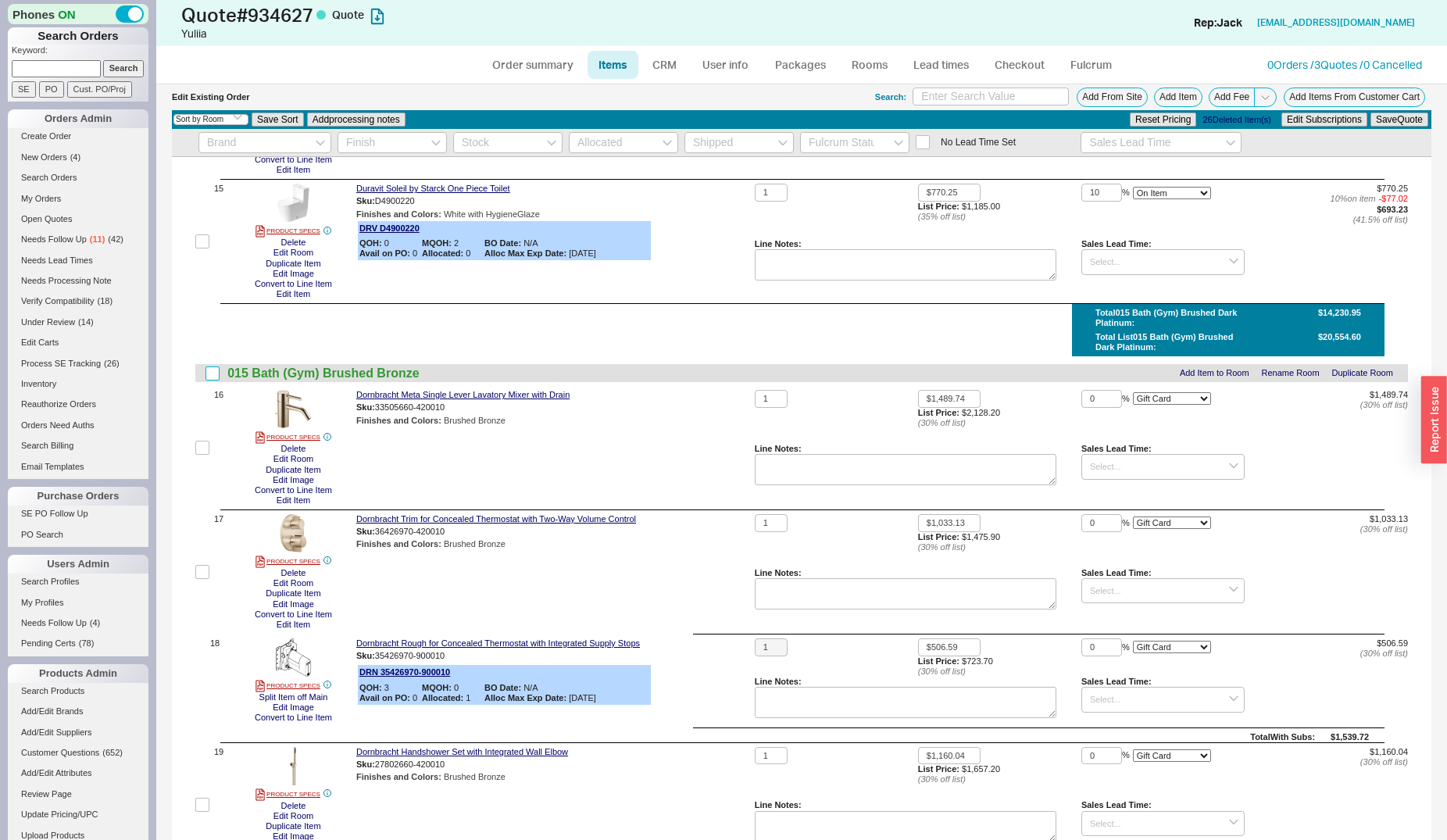
click at [210, 370] on input "checkbox" at bounding box center [213, 373] width 14 height 14
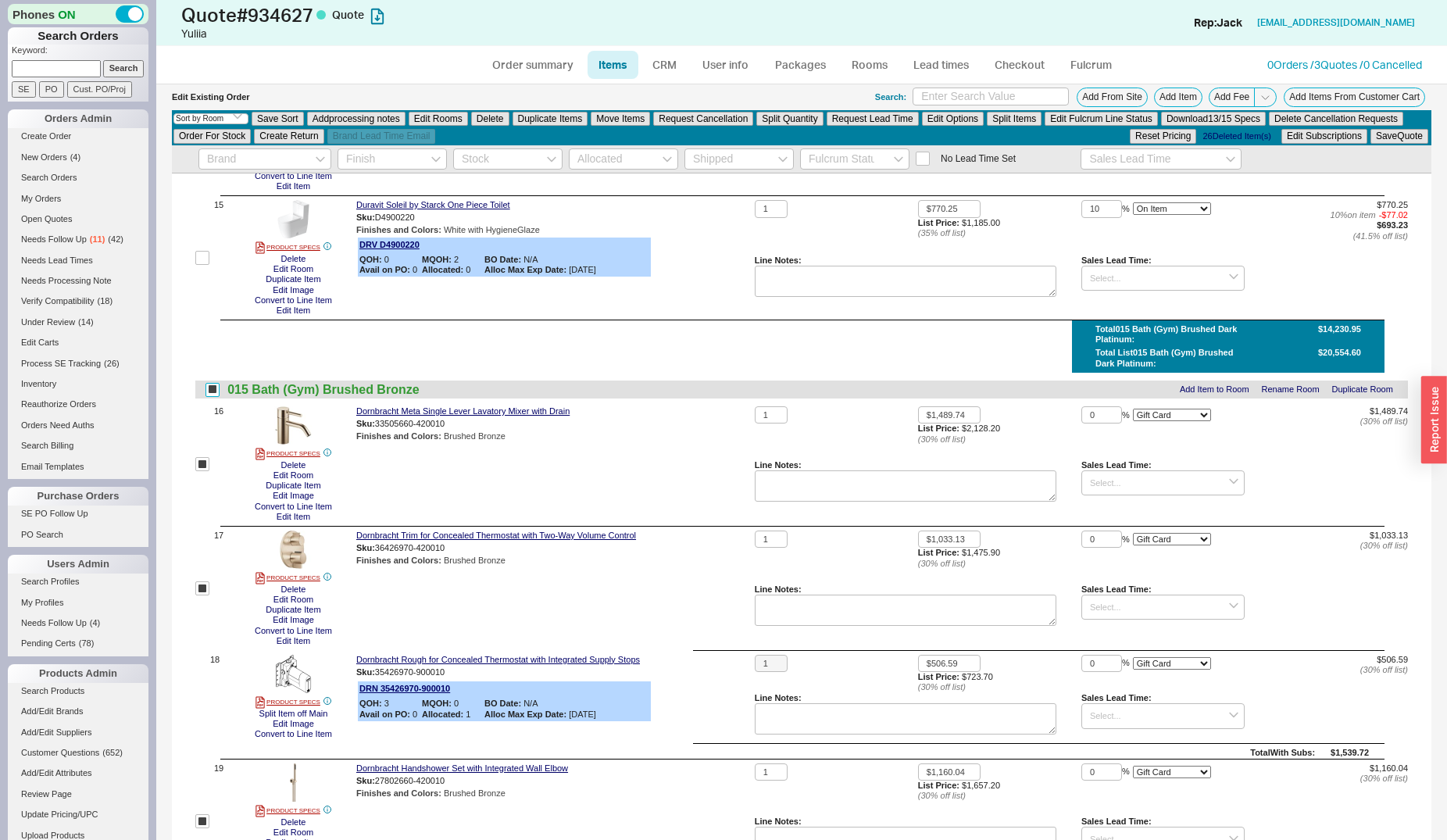
scroll to position [1769, 0]
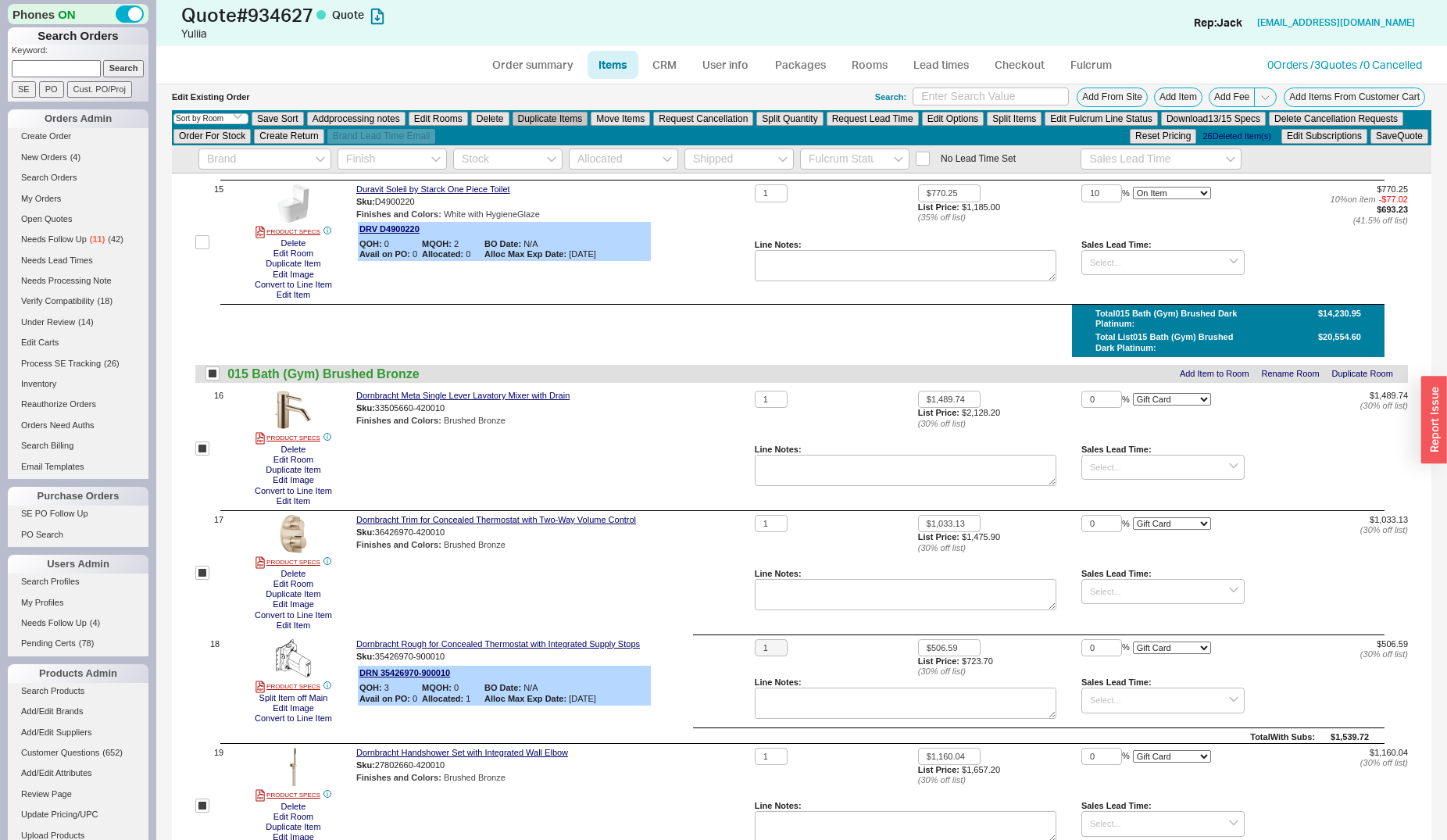
click at [543, 115] on button "Duplicate Items" at bounding box center [550, 118] width 76 height 14
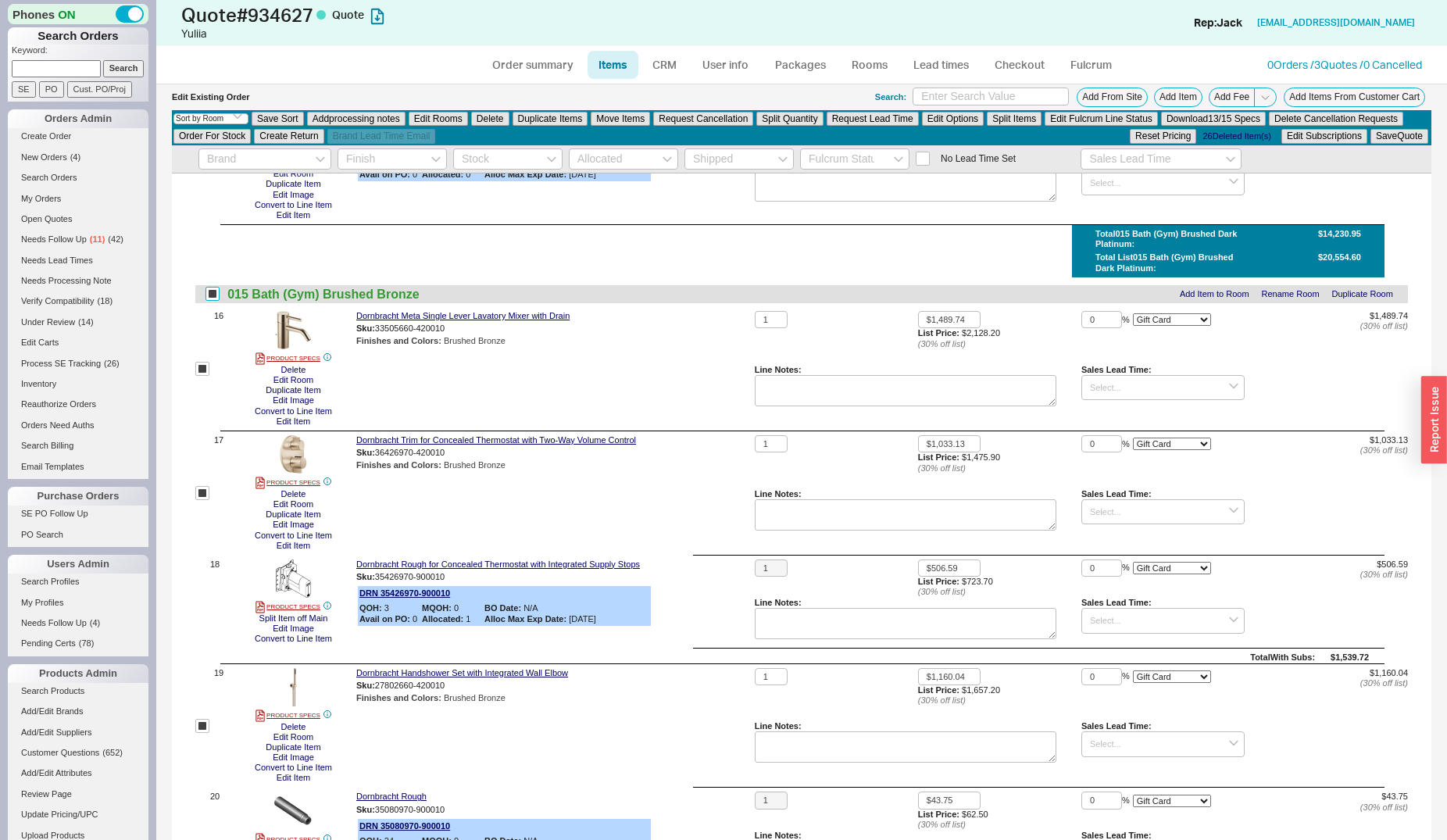
click at [214, 293] on input "checkbox" at bounding box center [213, 293] width 14 height 14
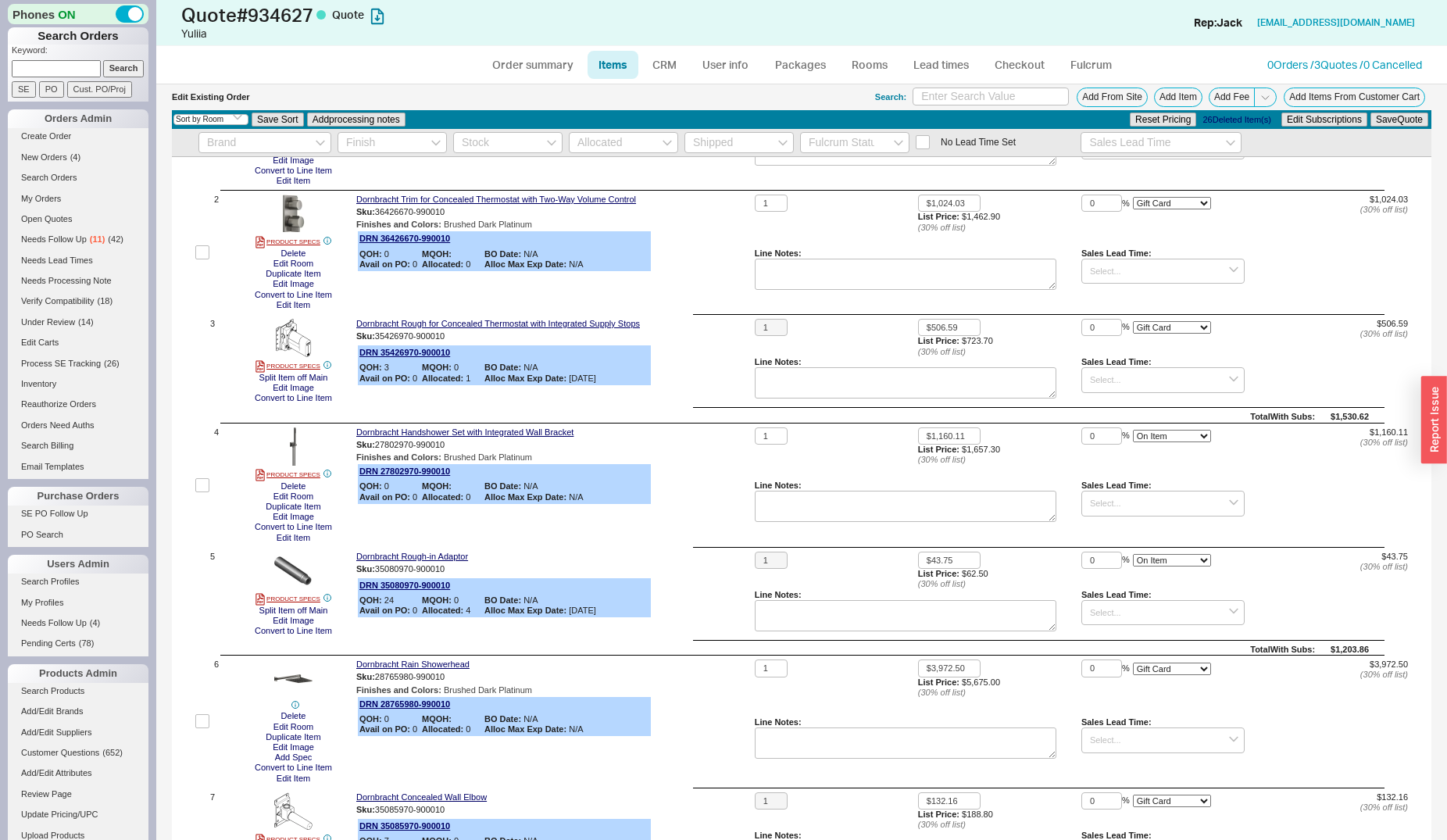
scroll to position [0, 0]
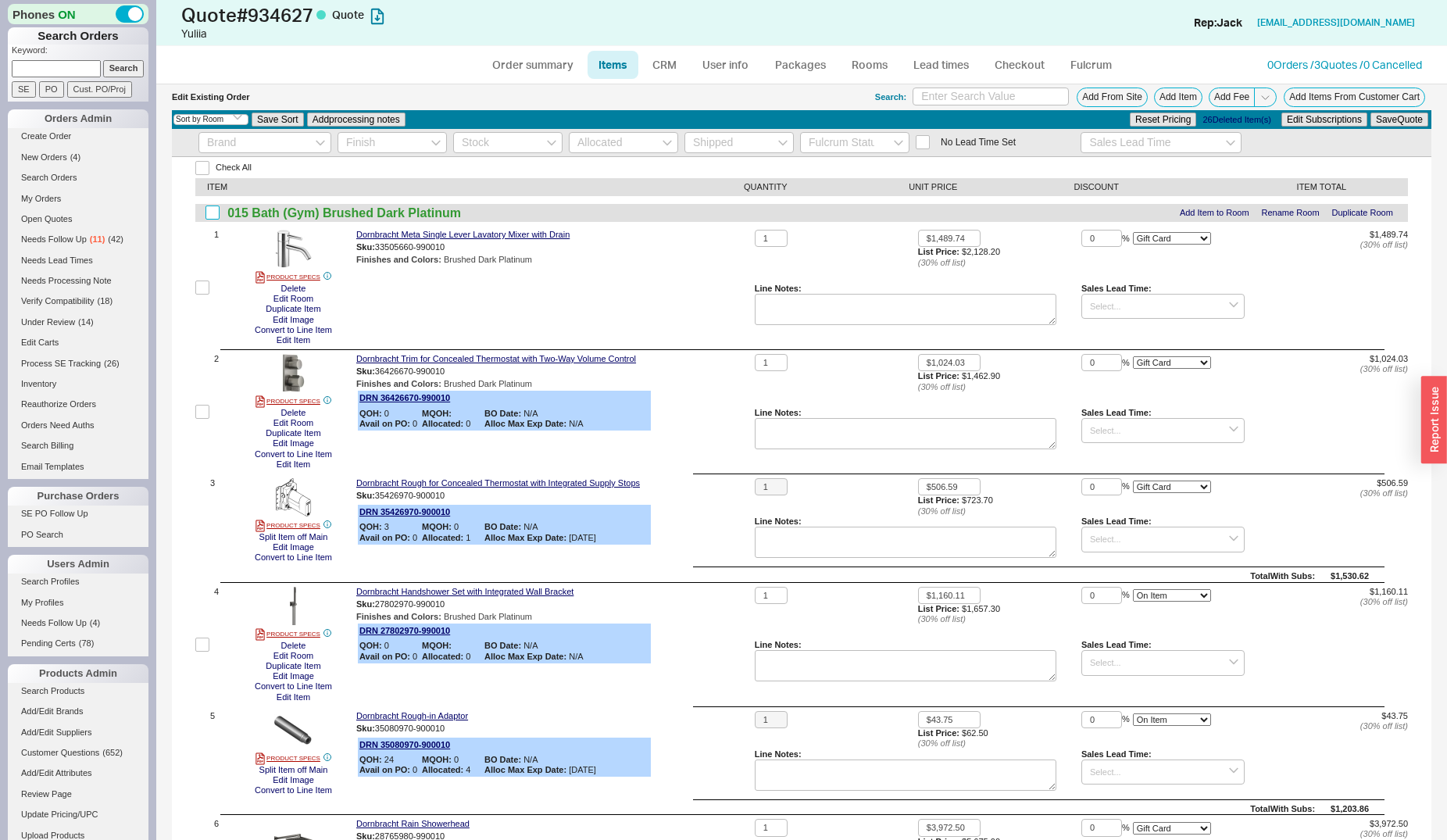
click at [214, 213] on input "checkbox" at bounding box center [213, 213] width 14 height 14
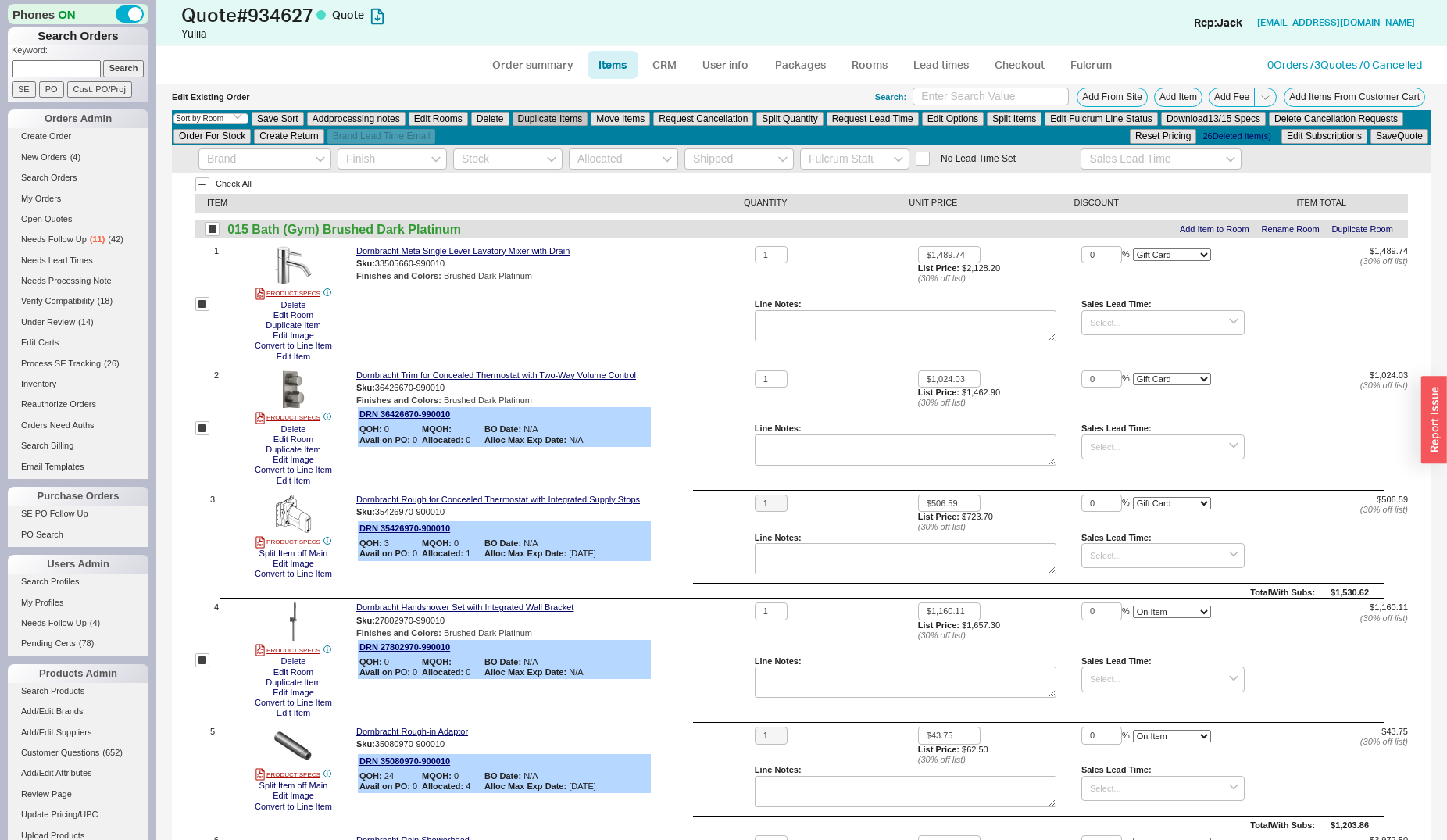
click at [571, 120] on button "Duplicate Items" at bounding box center [550, 118] width 76 height 14
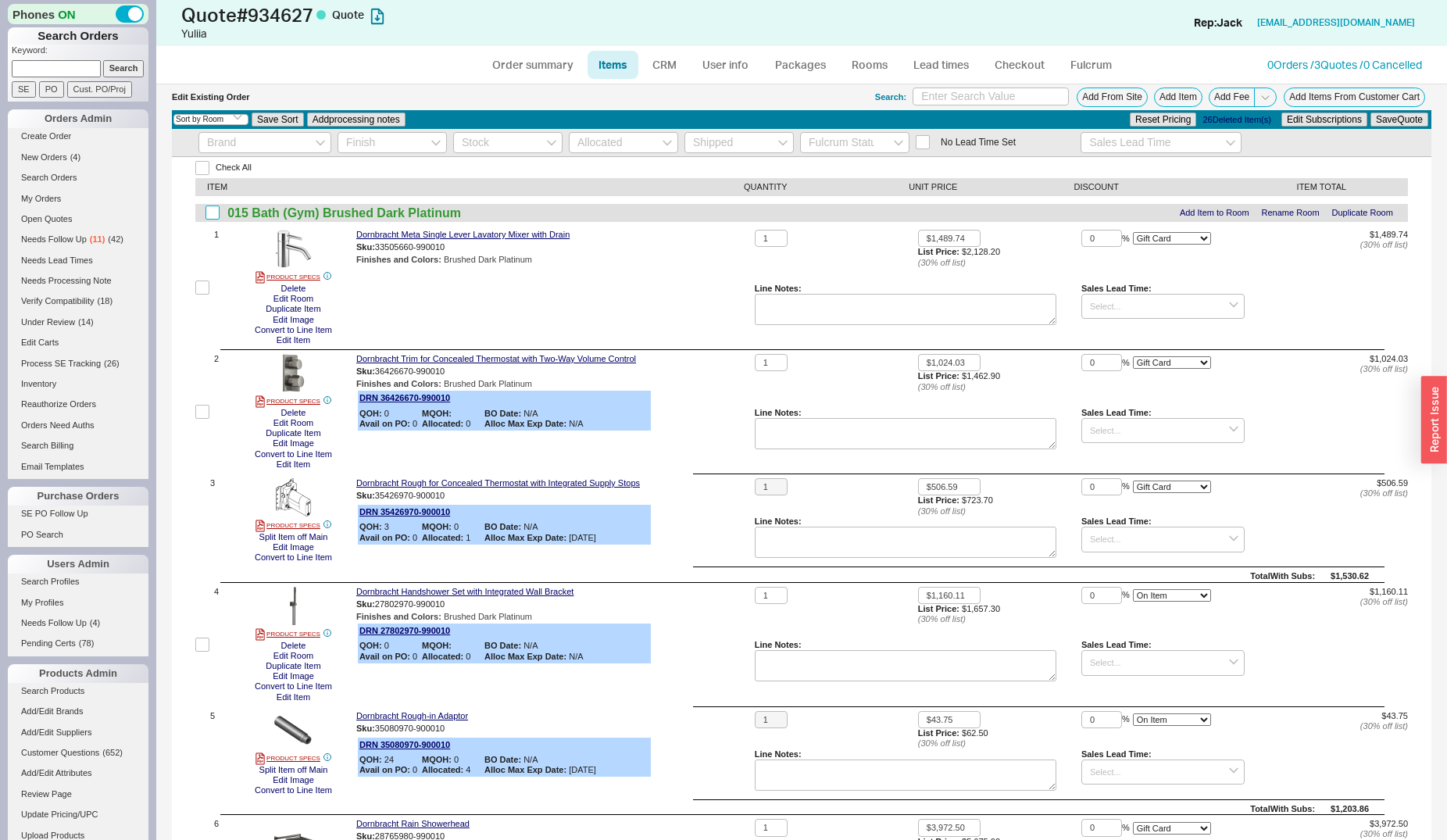
click at [217, 218] on input "checkbox" at bounding box center [213, 213] width 14 height 14
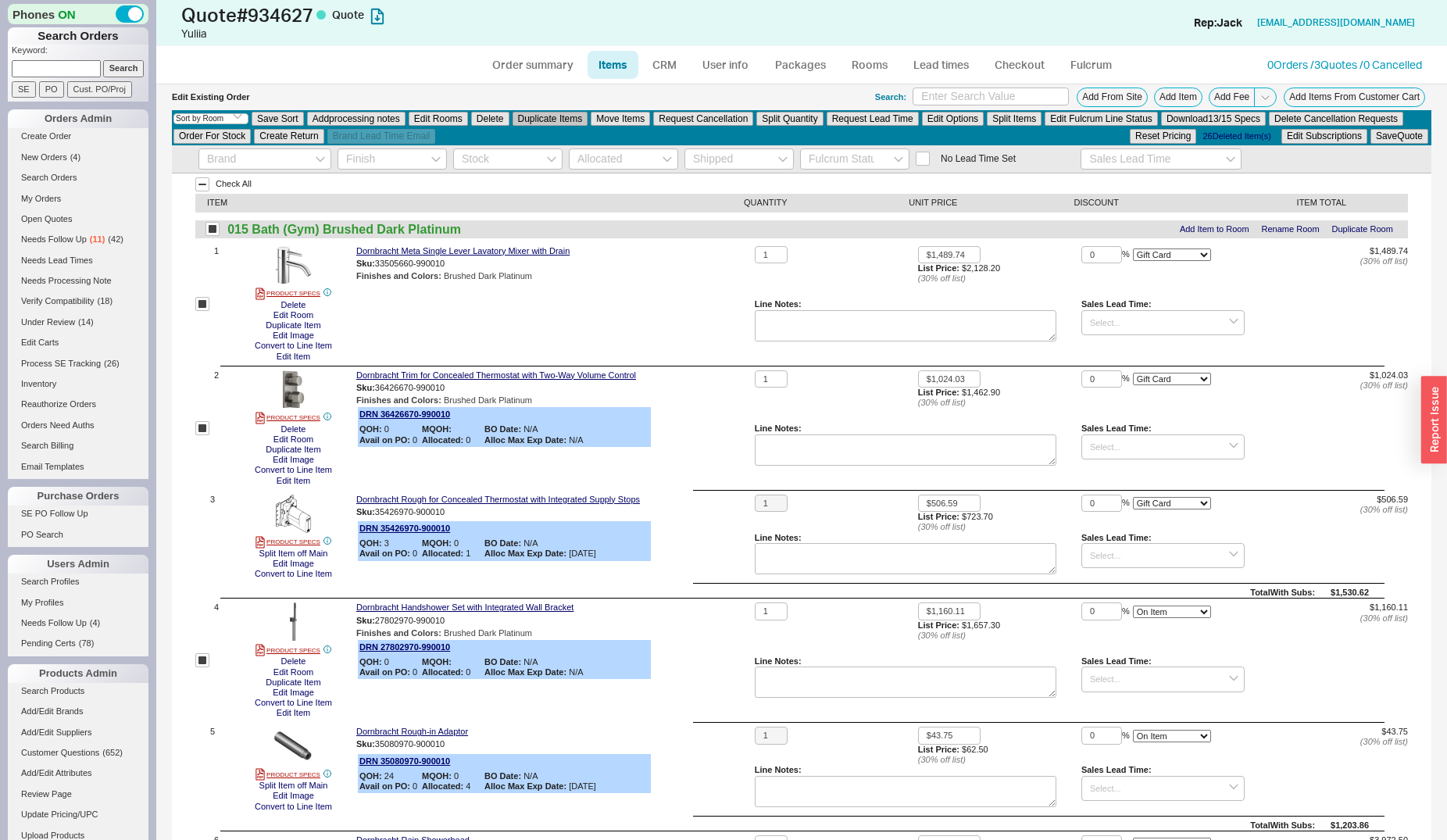
click at [535, 115] on button "Duplicate Items" at bounding box center [550, 118] width 76 height 14
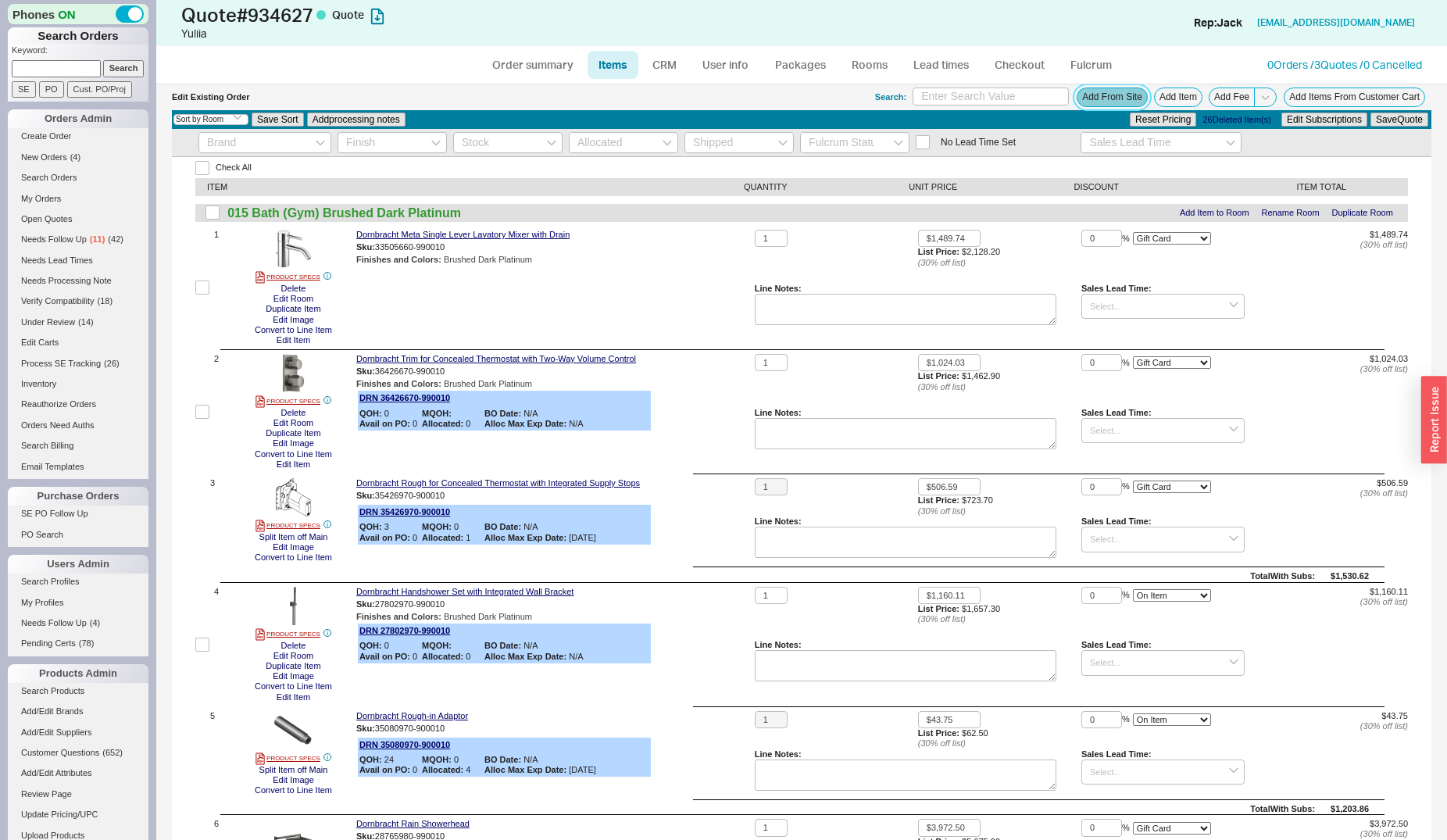
click at [1106, 94] on button "Add From Site" at bounding box center [1112, 97] width 71 height 20
click at [513, 70] on link "Order summary" at bounding box center [532, 65] width 103 height 29
click at [519, 60] on link "Order summary" at bounding box center [532, 65] width 103 height 29
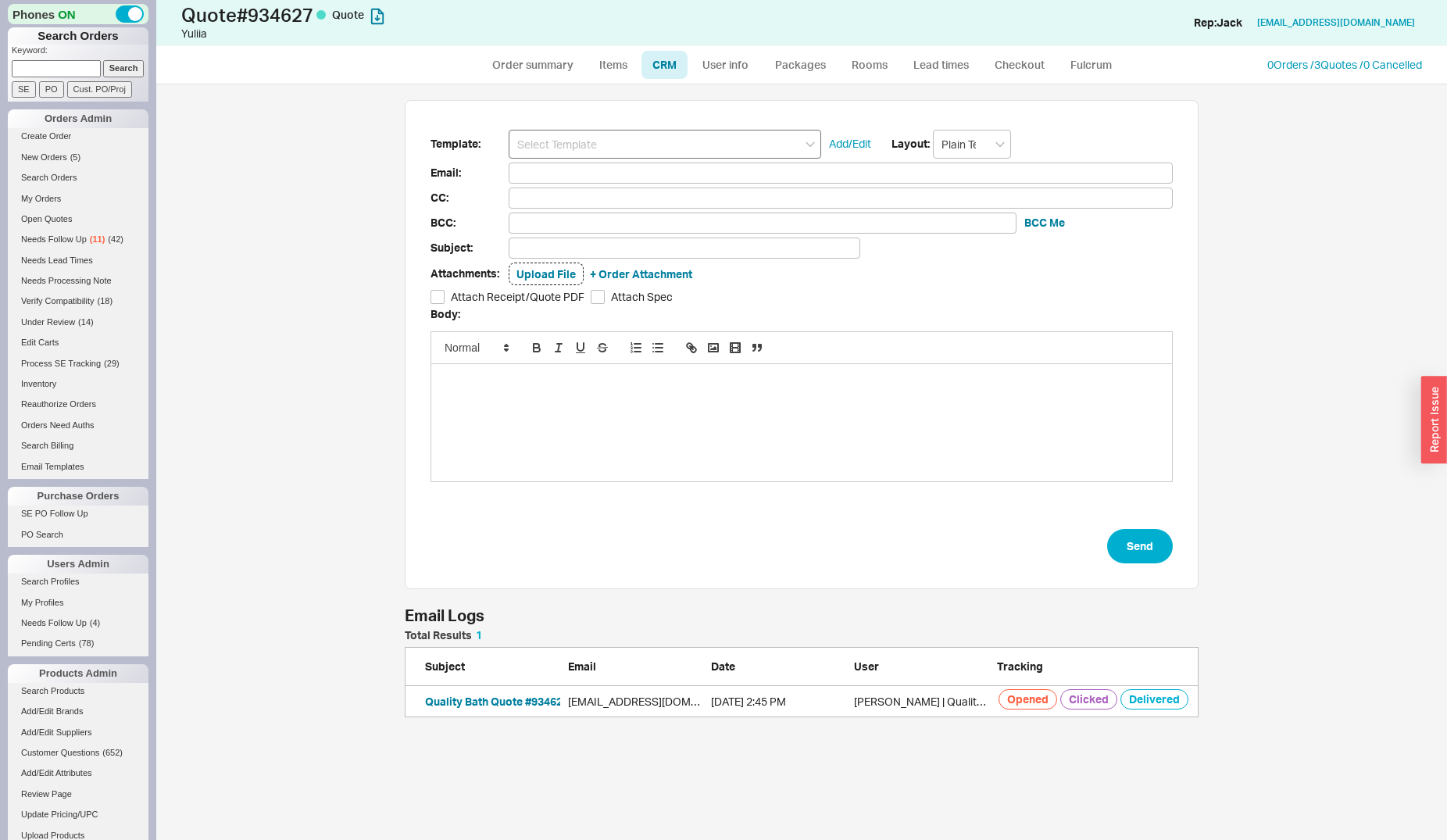
scroll to position [74, 780]
click at [644, 145] on input at bounding box center [664, 144] width 312 height 29
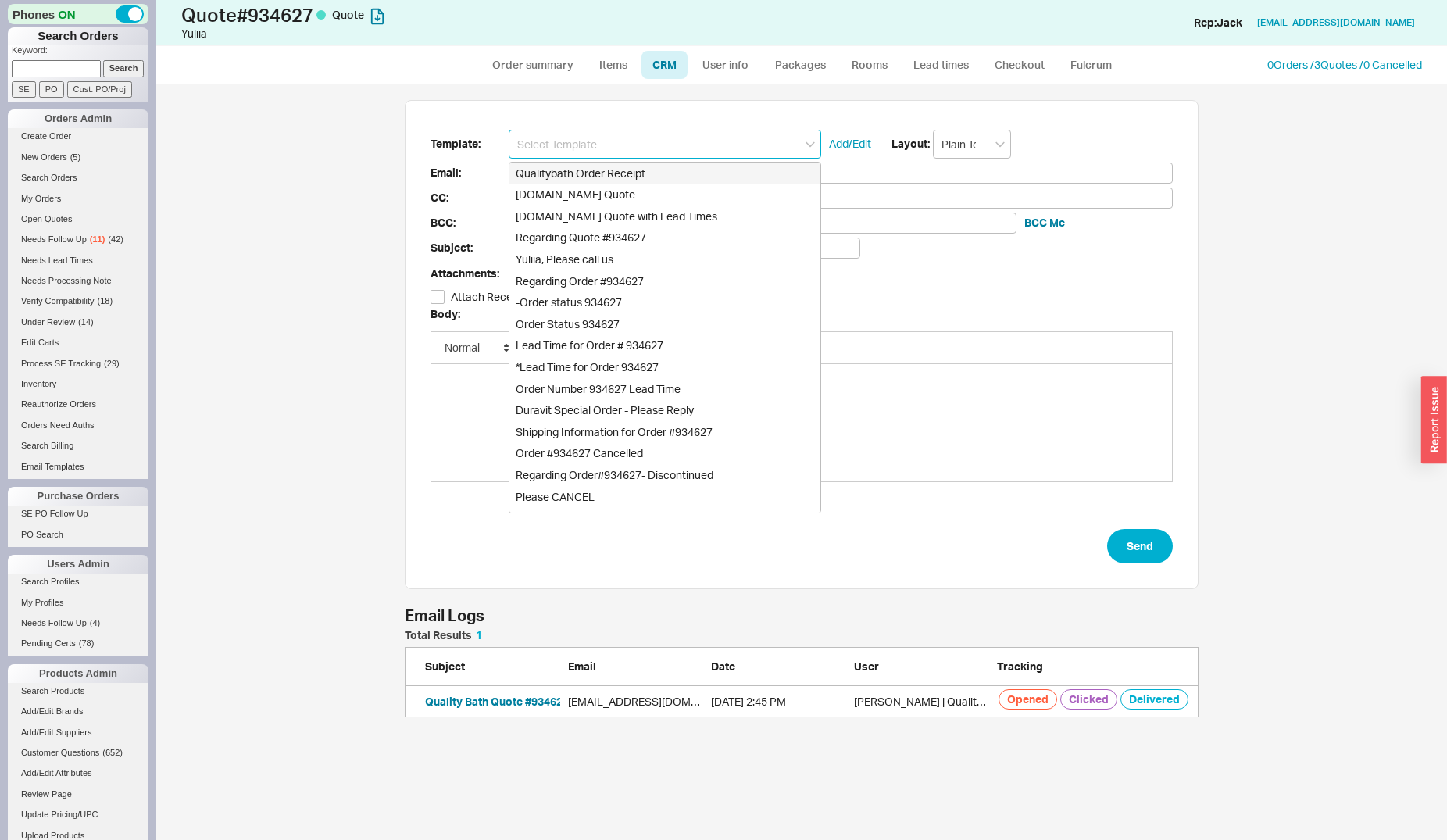
click at [640, 187] on div "Qualitybath.com Quote" at bounding box center [665, 194] width 311 height 22
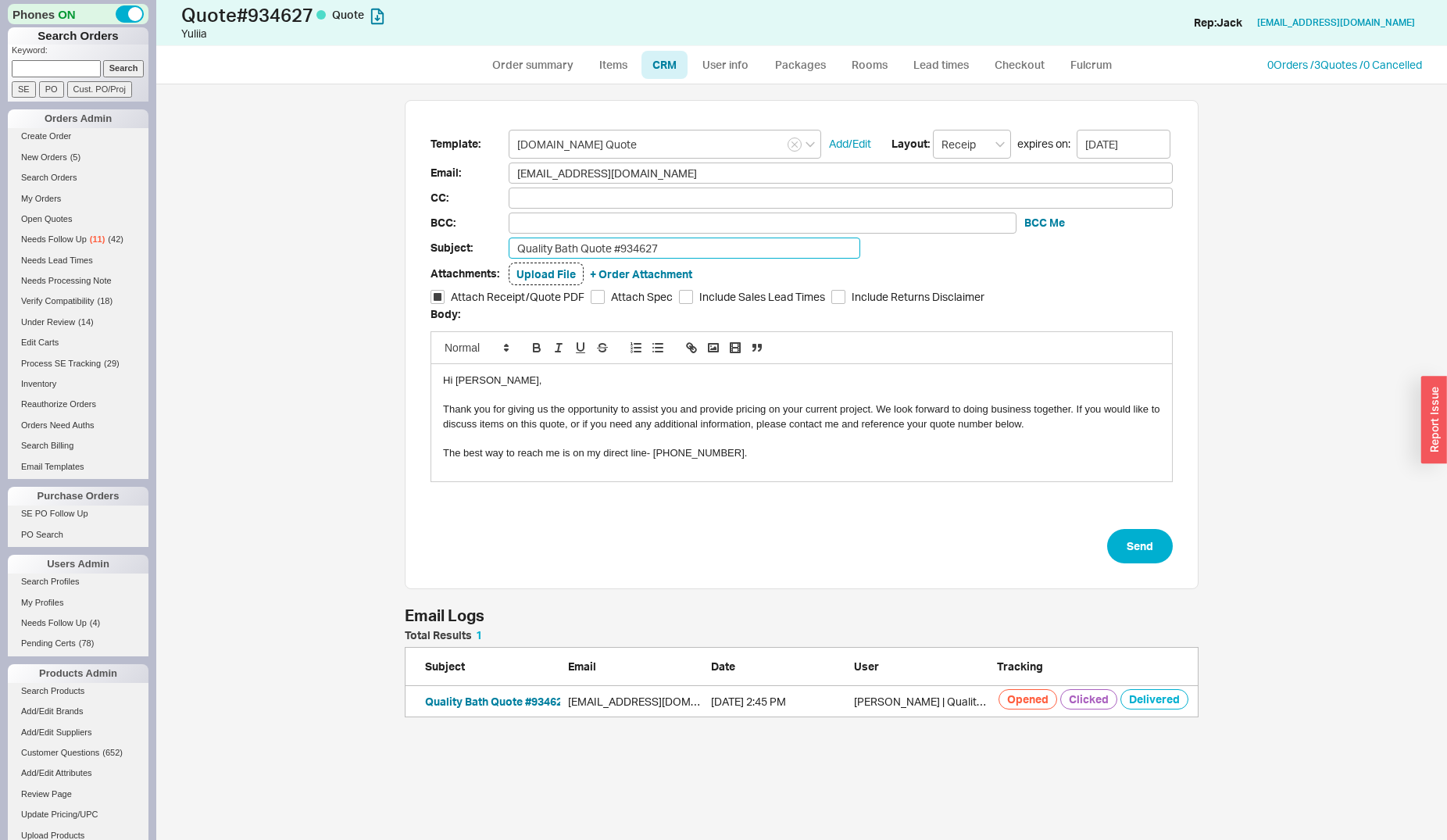
click at [677, 247] on input "Quality Bath Quote #934627" at bounding box center [684, 247] width 352 height 21
click at [1123, 558] on button "Send" at bounding box center [1140, 546] width 66 height 34
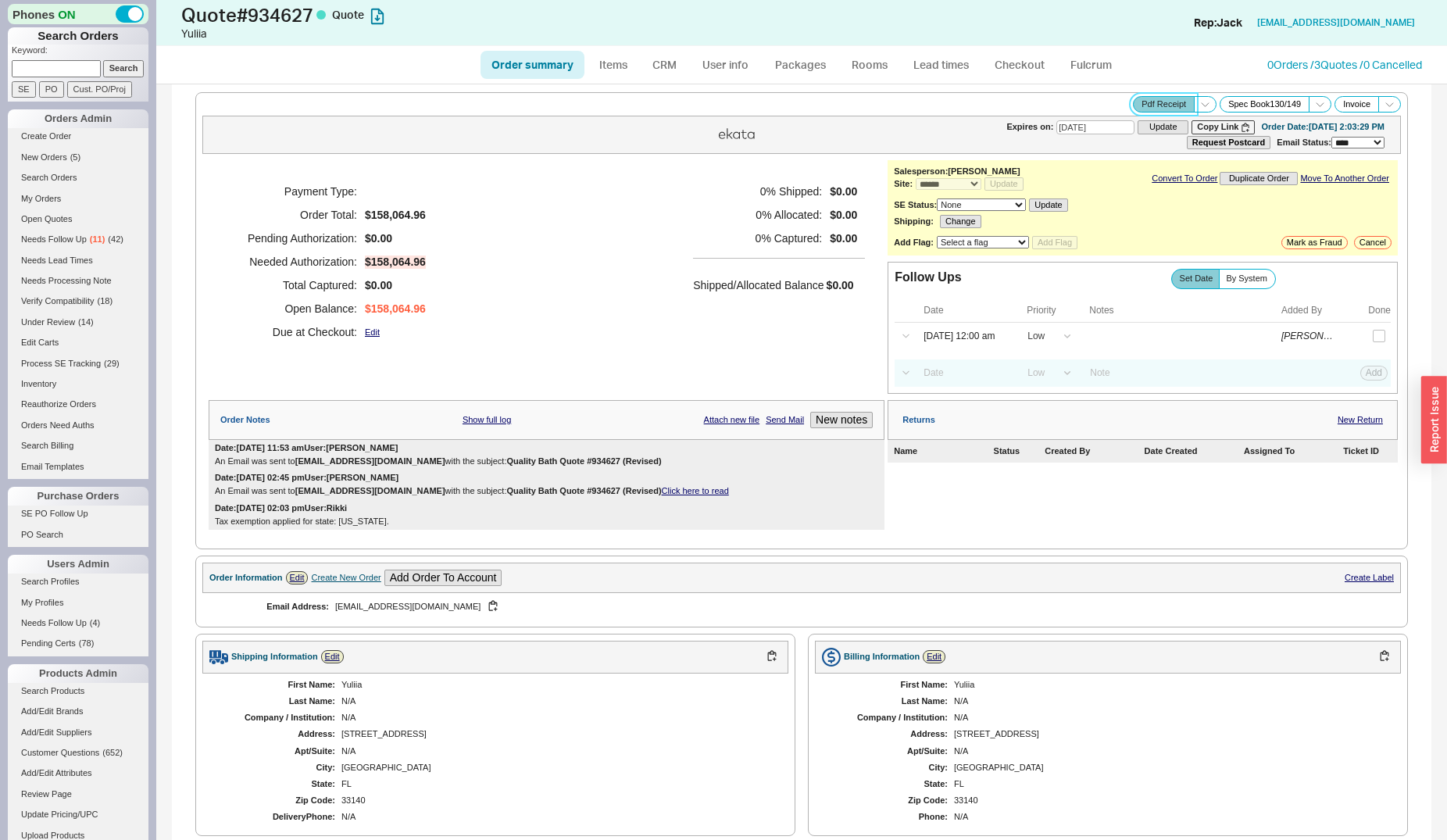
click at [1153, 107] on button "Pdf Receipt" at bounding box center [1163, 104] width 62 height 17
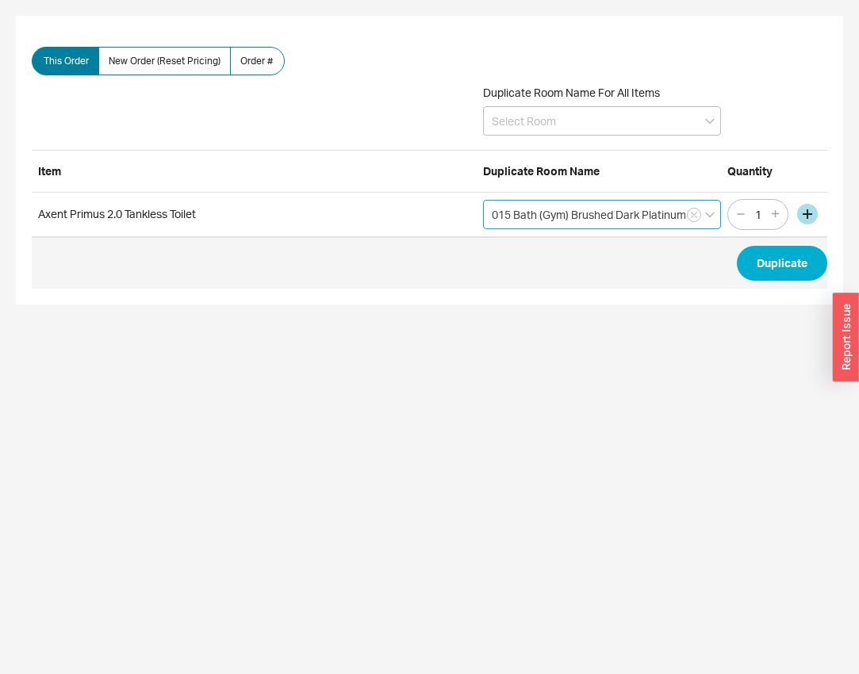
click at [523, 221] on input "015 Bath (Gym) Brushed Dark Platinum" at bounding box center [602, 214] width 238 height 29
click at [543, 273] on div "015 Bath (Gym)" at bounding box center [602, 275] width 236 height 29
type input "015 Bath (Gym)"
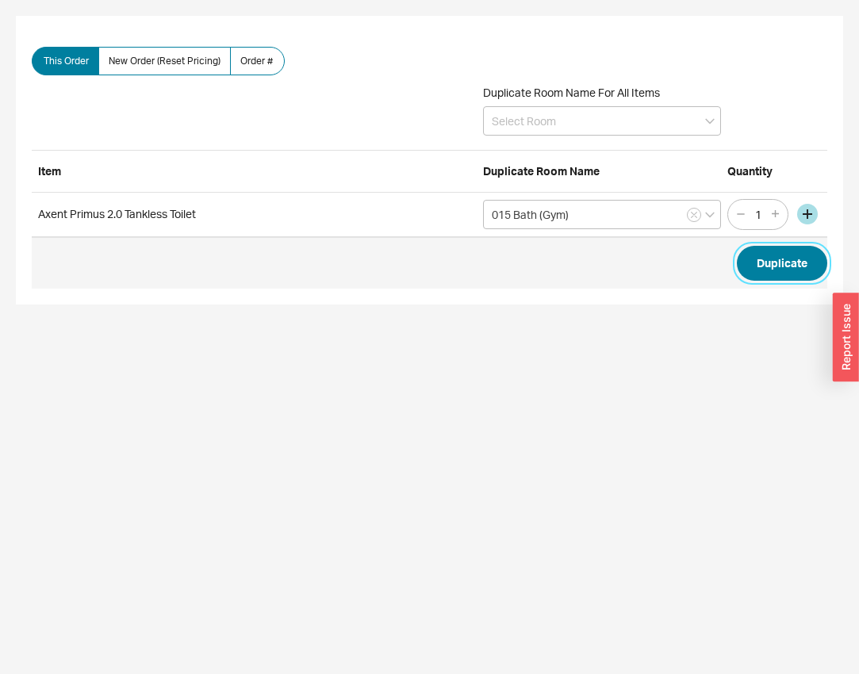
click at [778, 269] on button "Duplicate" at bounding box center [782, 263] width 90 height 35
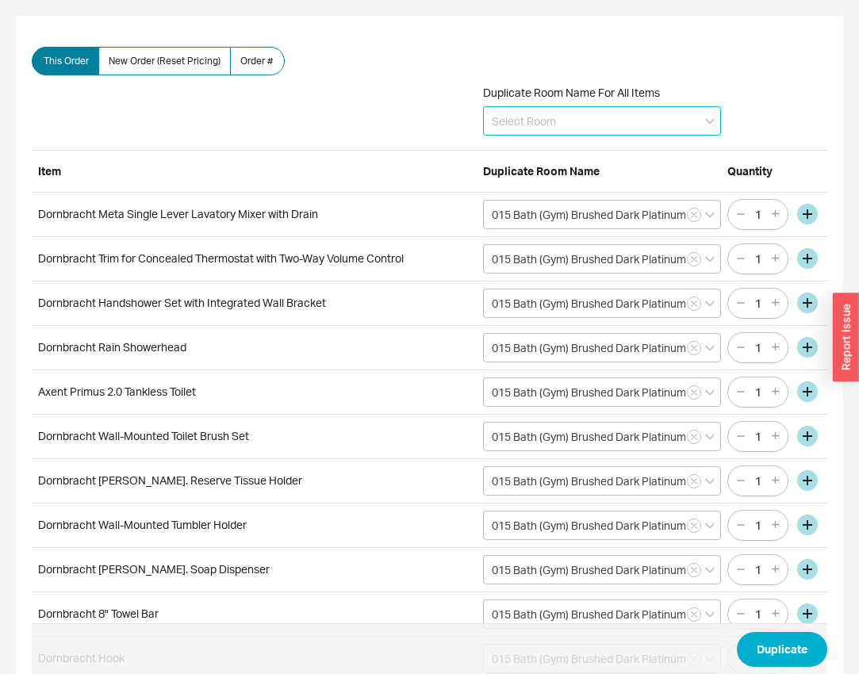
click at [612, 121] on input at bounding box center [602, 120] width 238 height 29
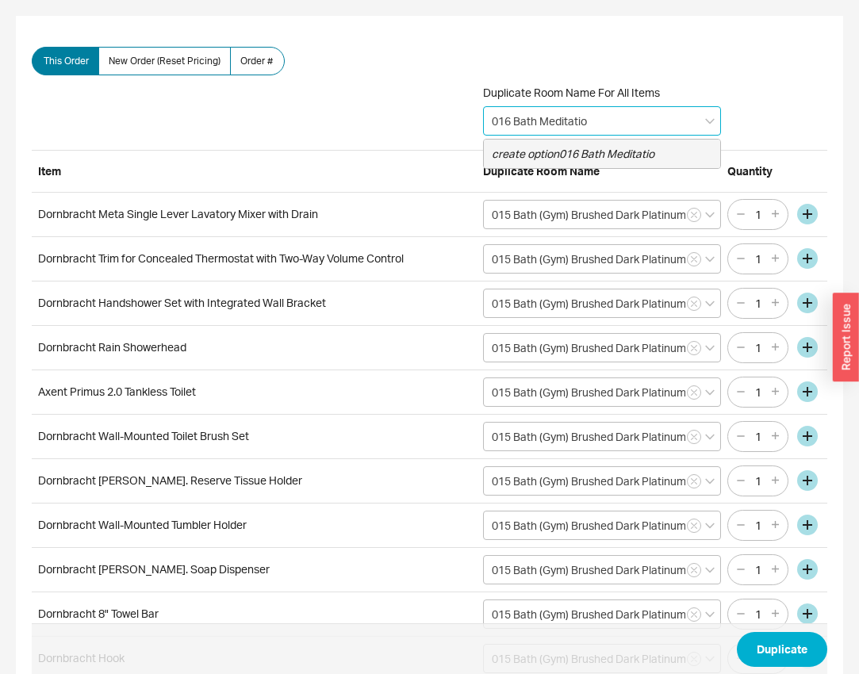
type input "016 Bath Meditation"
click at [637, 146] on div "create option 016 Bath Meditation" at bounding box center [602, 154] width 236 height 29
type input "016 Bath Meditation"
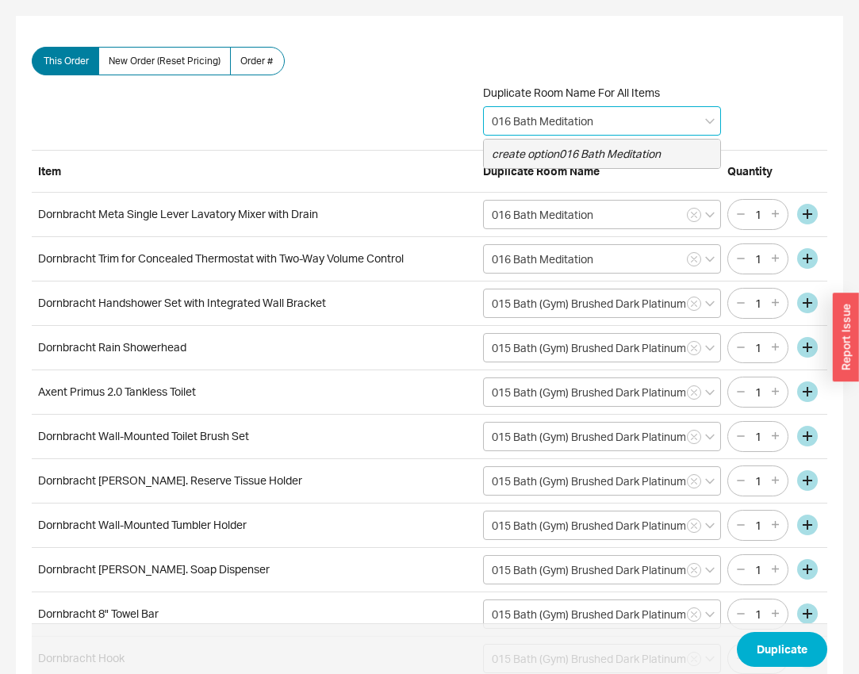
type input "016 Bath Meditation"
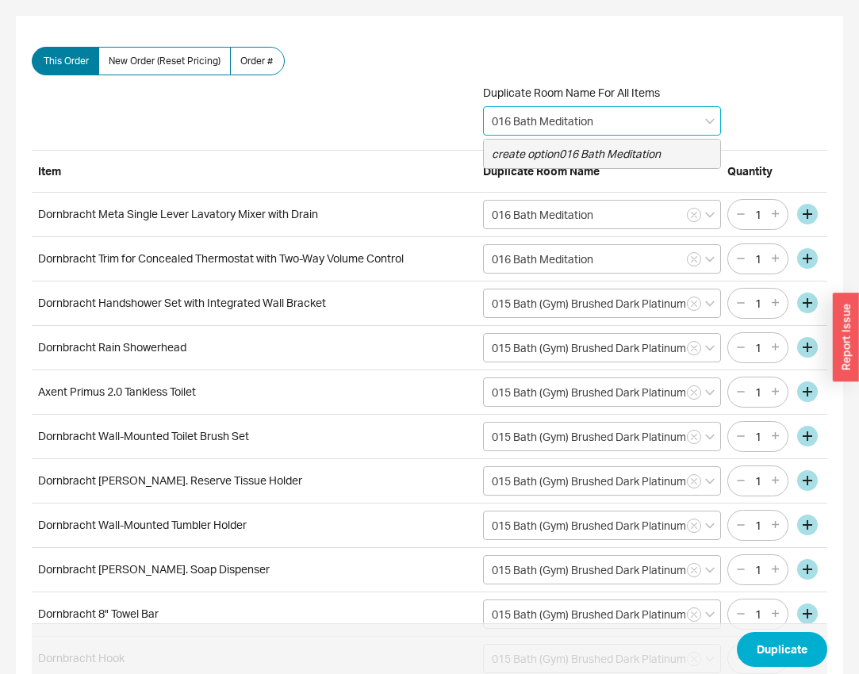
type input "016 Bath Meditation"
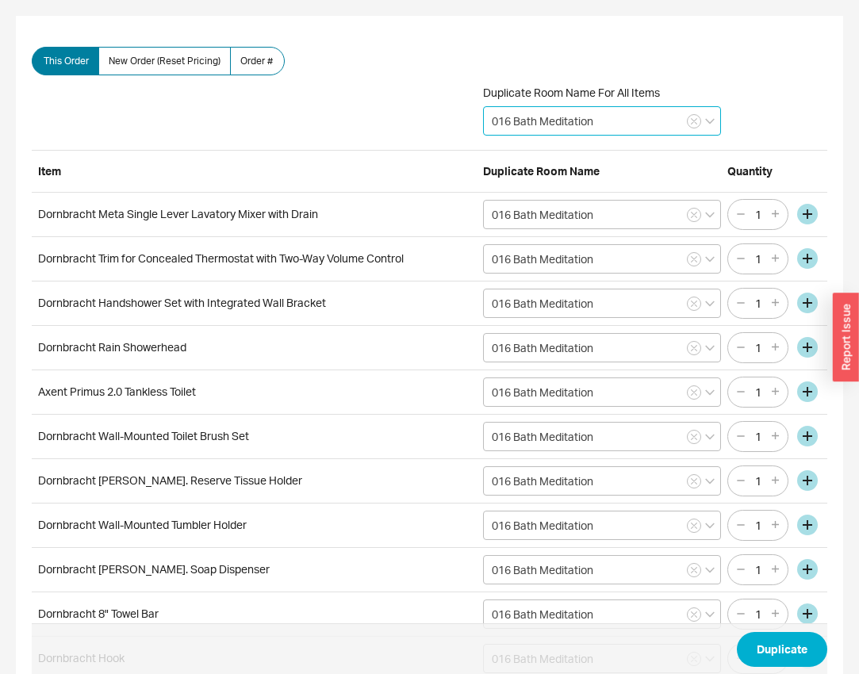
click at [606, 124] on input "016 Bath Meditation" at bounding box center [602, 120] width 238 height 29
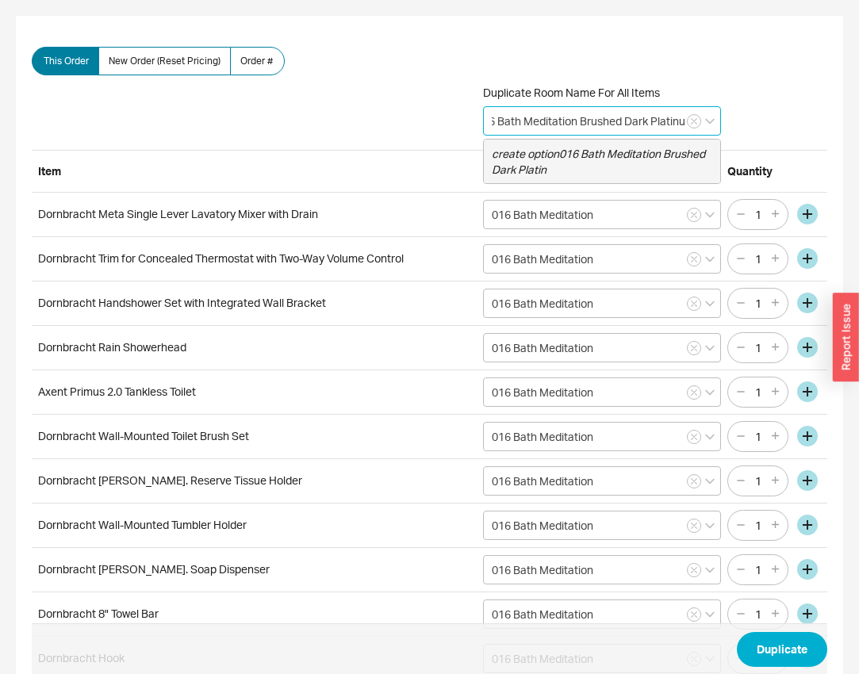
type input "016 Bath Meditation Brushed Dark Platinum"
click at [666, 145] on div "create option 016 Bath Meditation Brushed Dark Platinum" at bounding box center [602, 162] width 236 height 44
type input "016 Bath Meditation Brushed Dark Platinum"
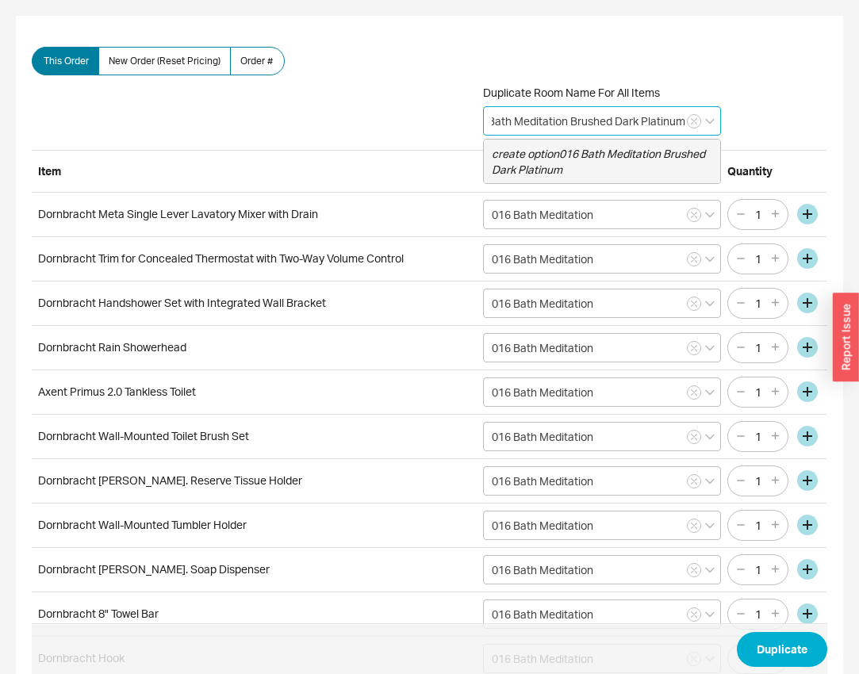
type input "016 Bath Meditation Brushed Dark Platinum"
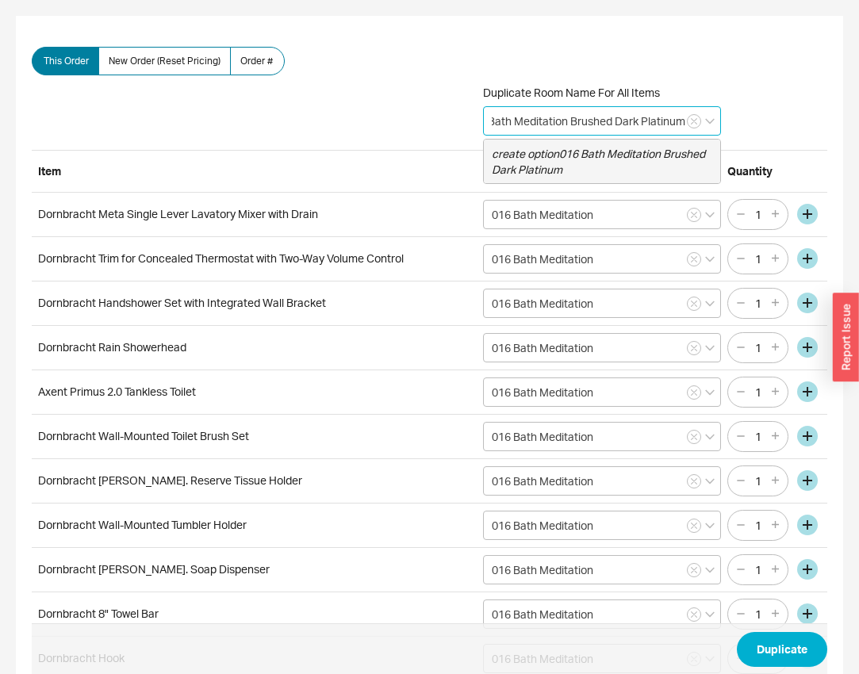
type input "016 Bath Meditation Brushed Dark Platinum"
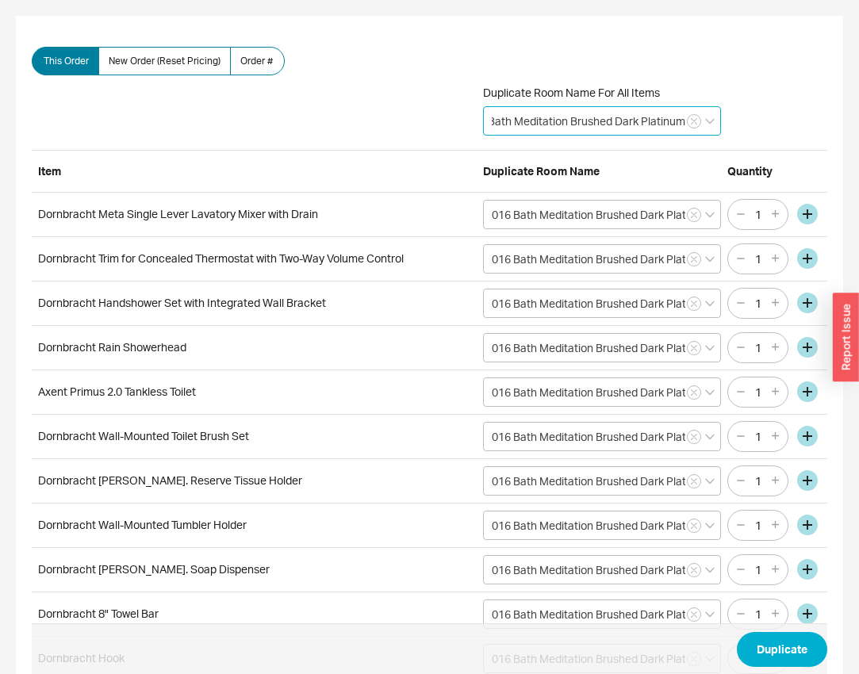
scroll to position [135, 0]
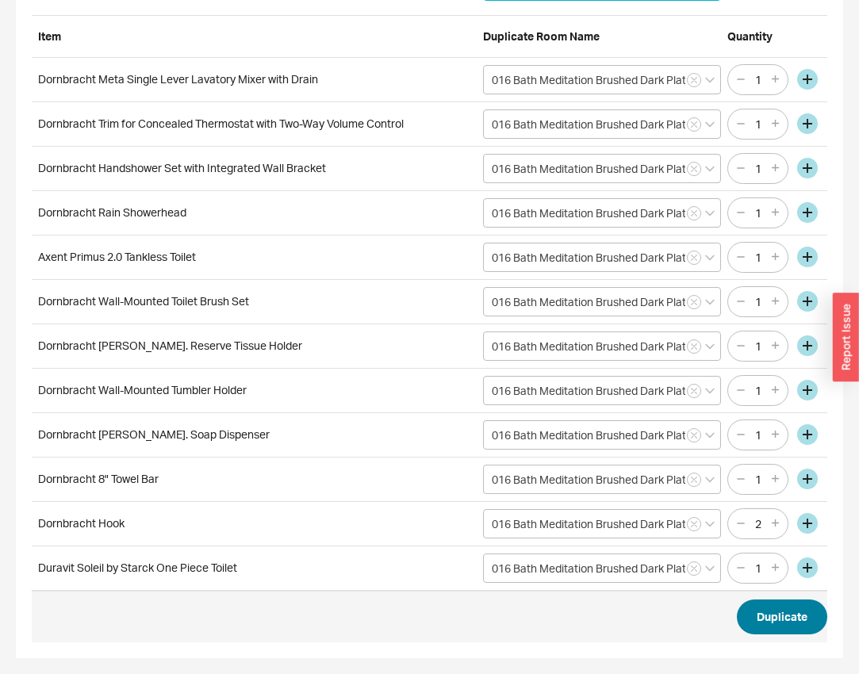
type input "016 Bath Meditation Brushed Dark Platinum"
click at [773, 615] on button "Duplicate" at bounding box center [782, 617] width 90 height 35
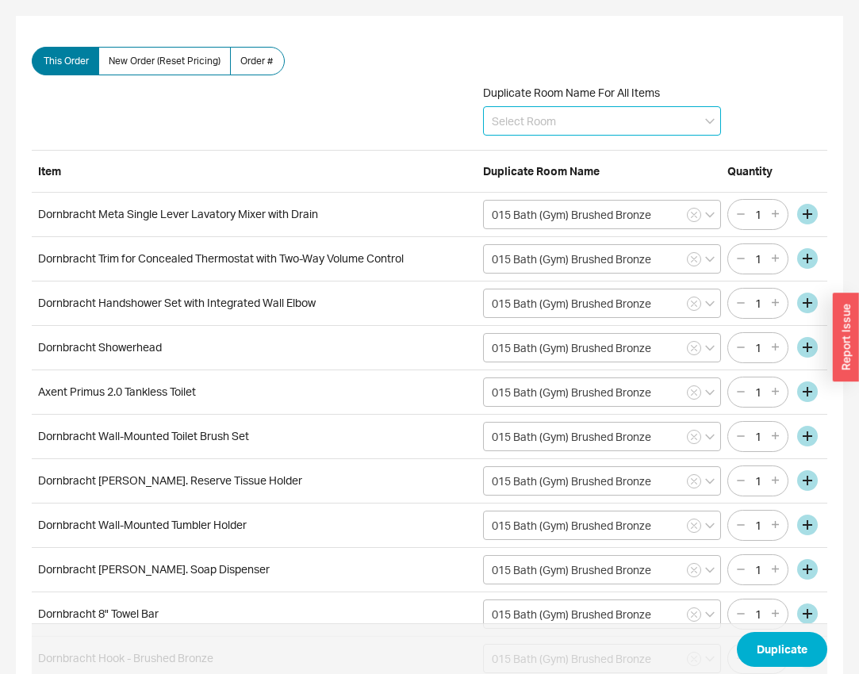
click at [588, 114] on input at bounding box center [602, 120] width 238 height 29
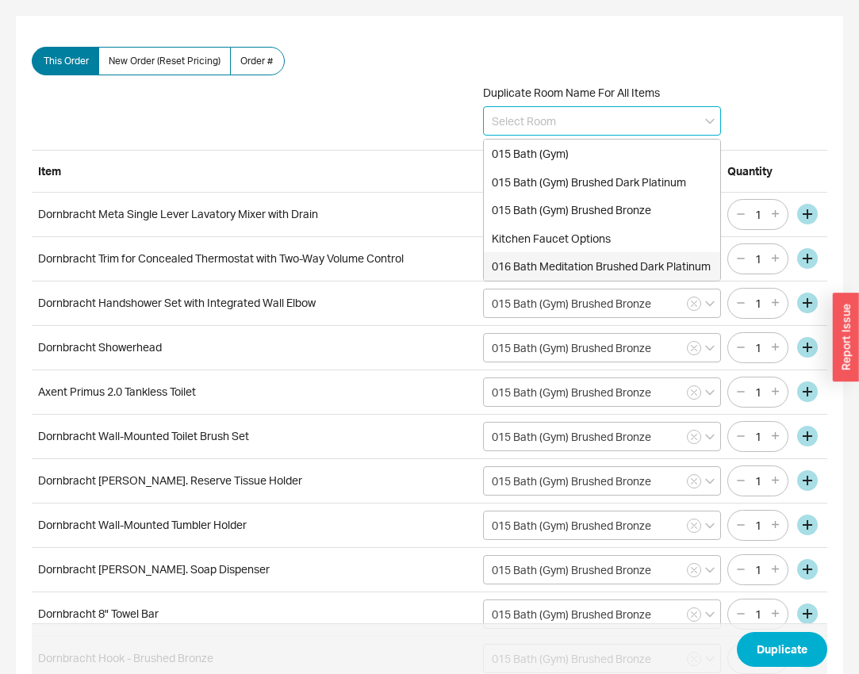
click at [573, 263] on div "016 Bath Meditation Brushed Dark Platinum" at bounding box center [602, 266] width 236 height 29
type input "016 Bath Meditation Brushed Dark Platinum"
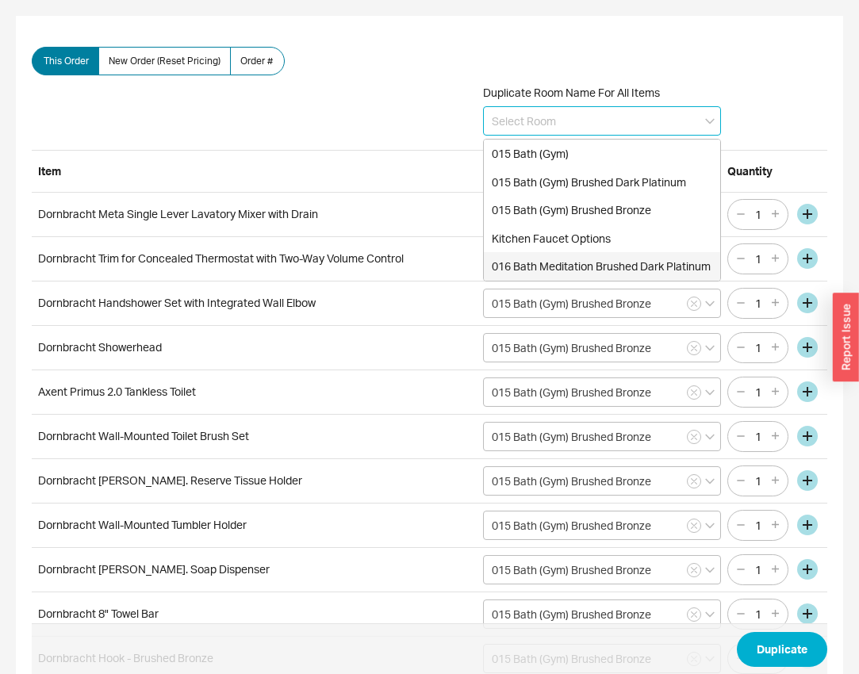
type input "016 Bath Meditation Brushed Dark Platinum"
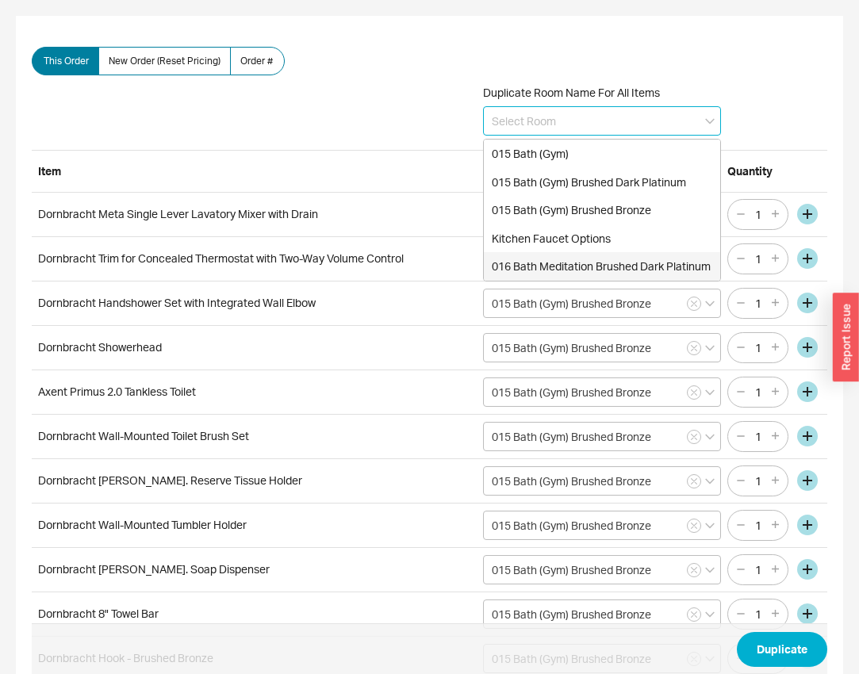
type input "016 Bath Meditation Brushed Dark Platinum"
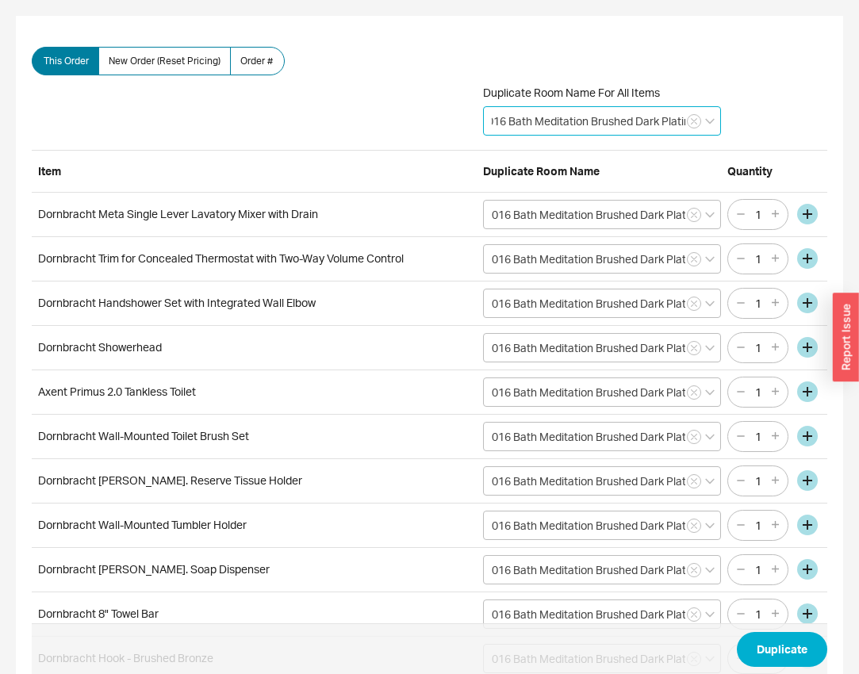
scroll to position [0, 25]
drag, startPoint x: 640, startPoint y: 127, endPoint x: 695, endPoint y: 128, distance: 54.8
click at [695, 128] on input "016 Bath Meditation Brushed Dark Platinum" at bounding box center [602, 120] width 238 height 29
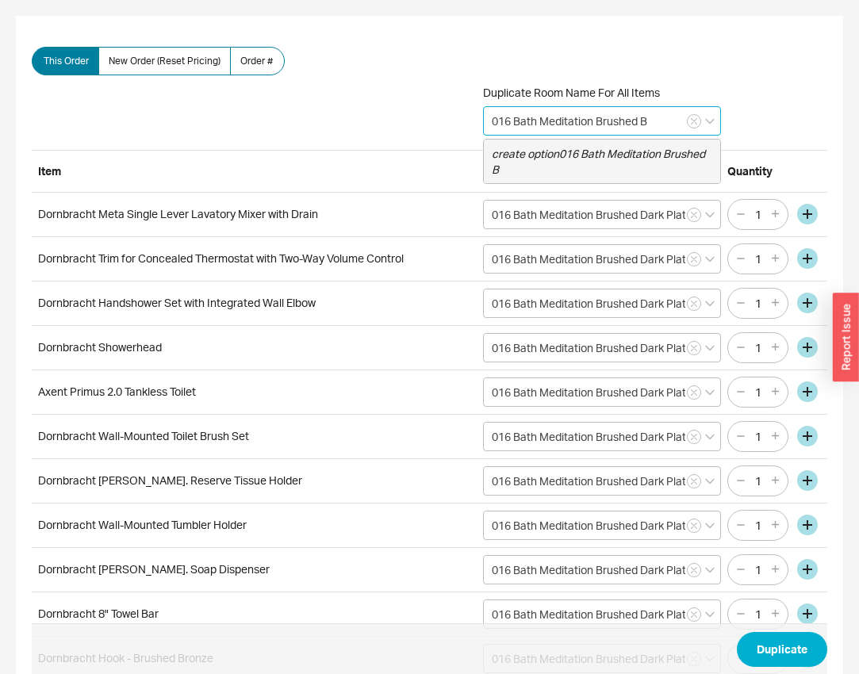
scroll to position [0, 0]
type input "016 Bath Meditation Brushed Bronze"
click at [690, 156] on icon "create option 016 Bath Meditation Brushed Bronze" at bounding box center [598, 161] width 213 height 29
type input "016 Bath Meditation Brushed Bronze"
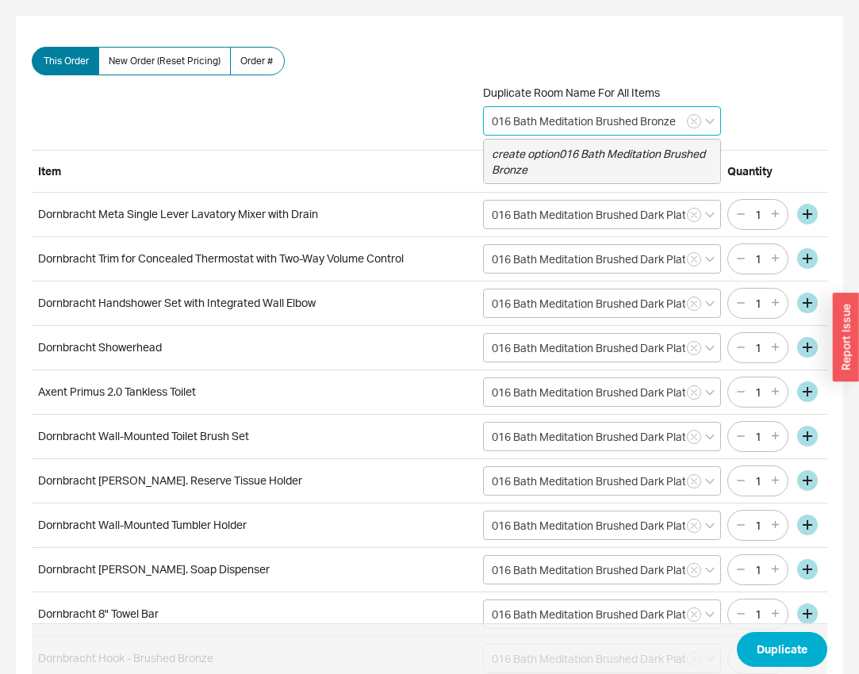
type input "016 Bath Meditation Brushed Bronze"
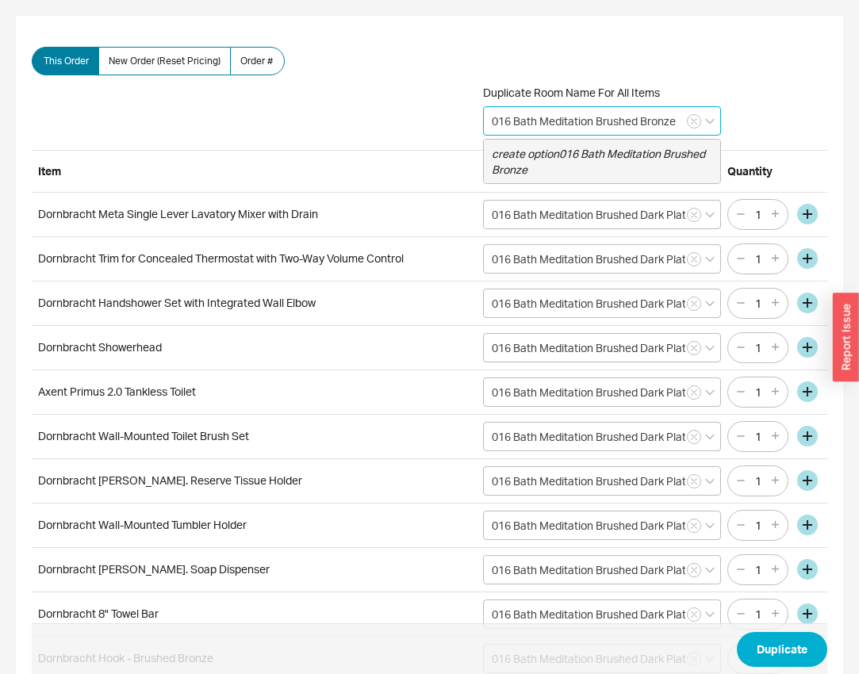
type input "016 Bath Meditation Brushed Bronze"
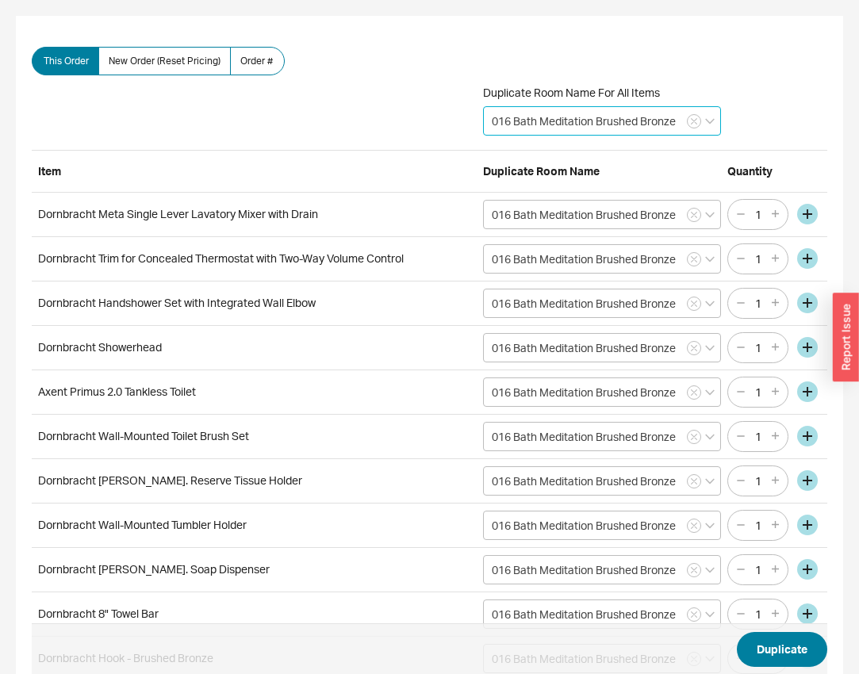
type input "016 Bath Meditation Brushed Bronze"
click at [796, 647] on button "Duplicate" at bounding box center [782, 649] width 90 height 35
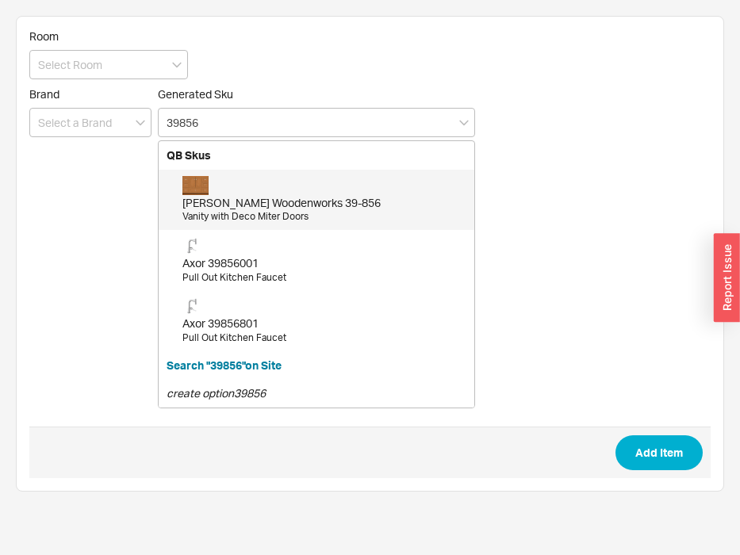
type input "39856"
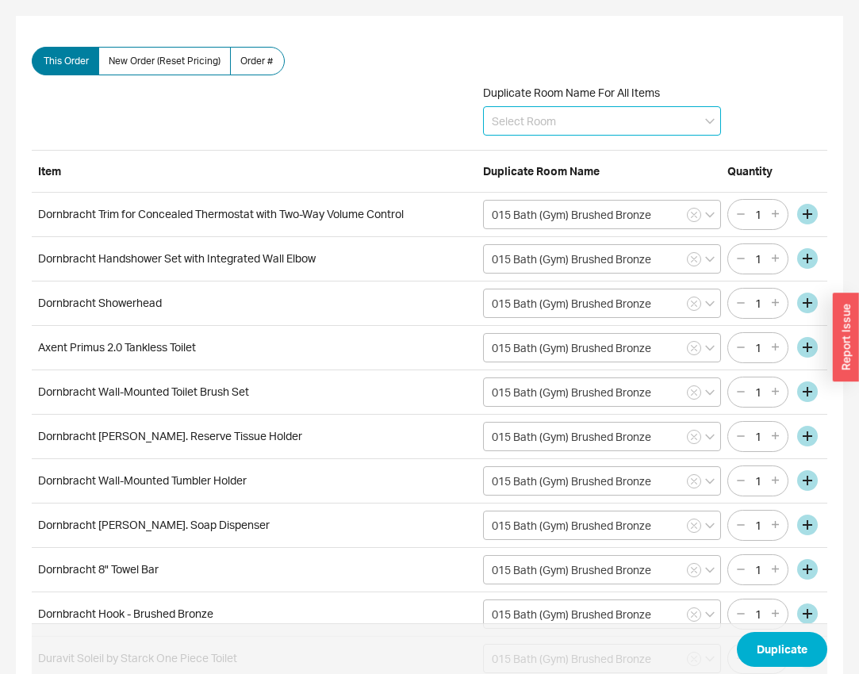
click at [539, 120] on input at bounding box center [602, 120] width 238 height 29
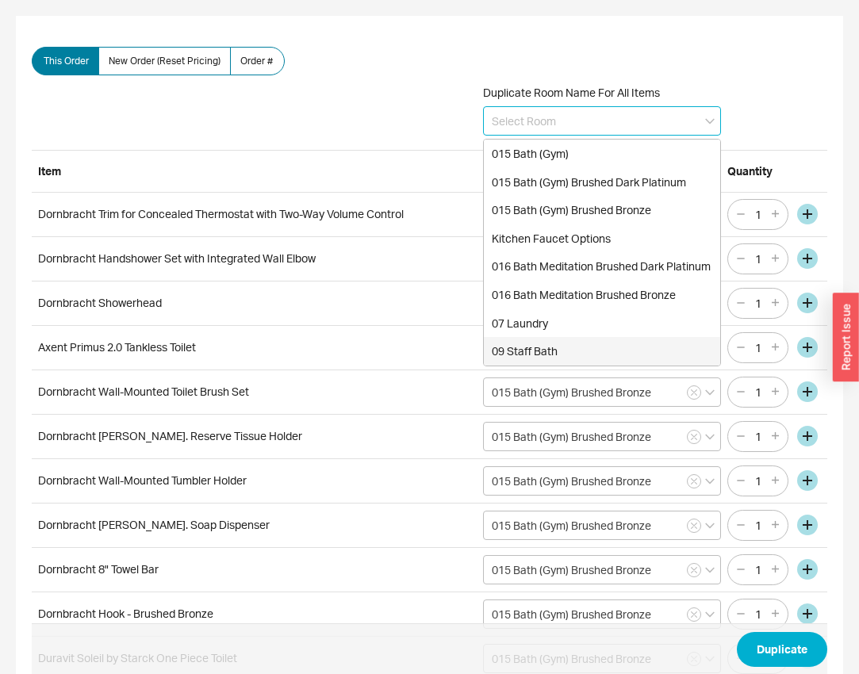
click at [522, 347] on div "09 Staff Bath" at bounding box center [602, 351] width 236 height 29
type input "09 Staff Bath"
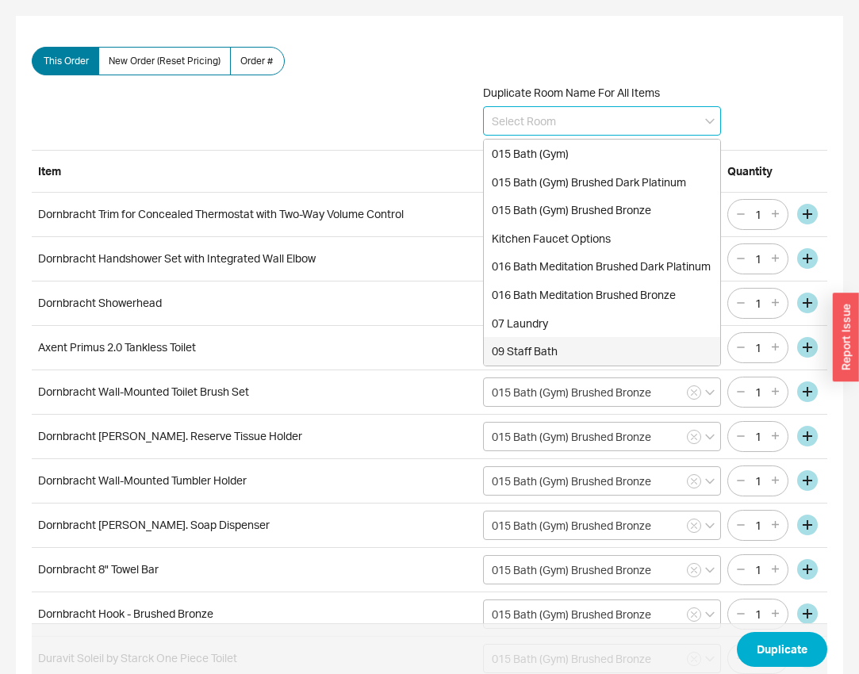
type input "09 Staff Bath"
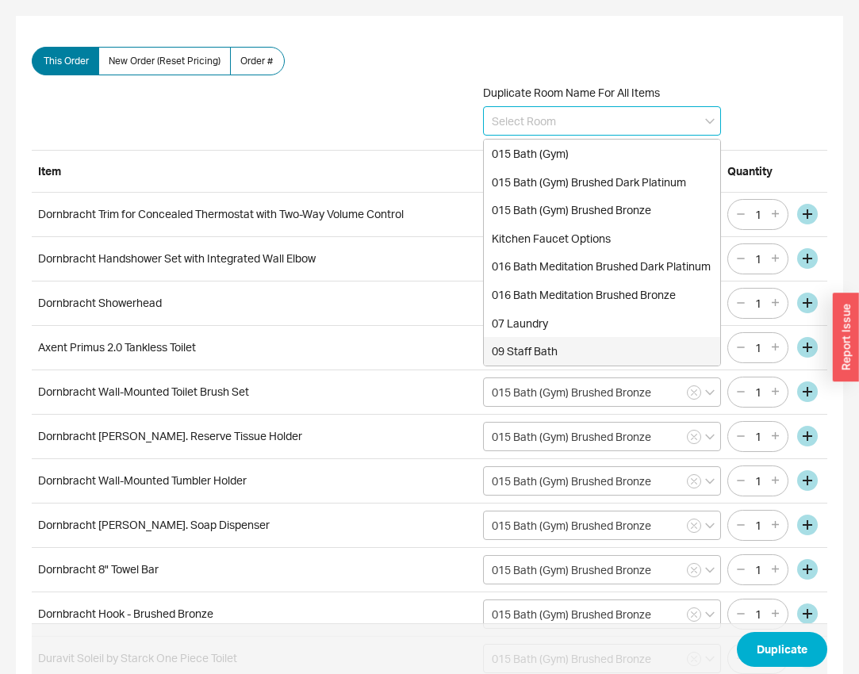
type input "09 Staff Bath"
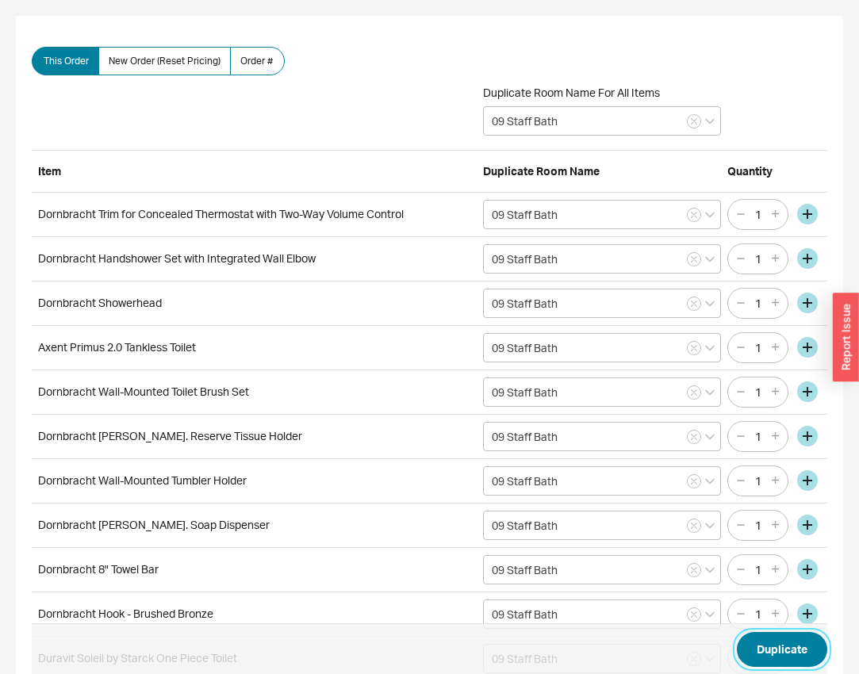
click at [790, 647] on button "Duplicate" at bounding box center [782, 649] width 90 height 35
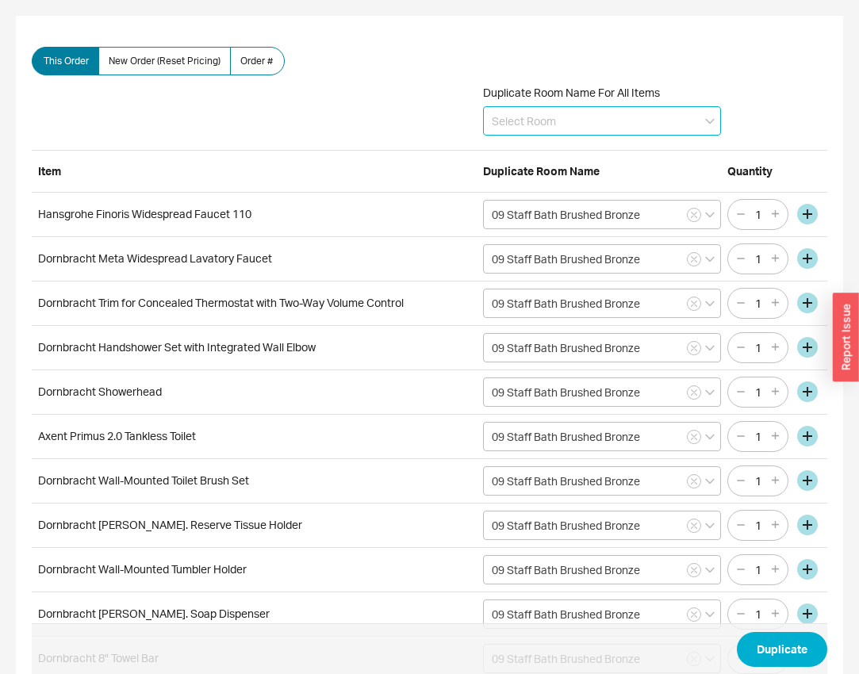
click at [554, 121] on input at bounding box center [602, 120] width 238 height 29
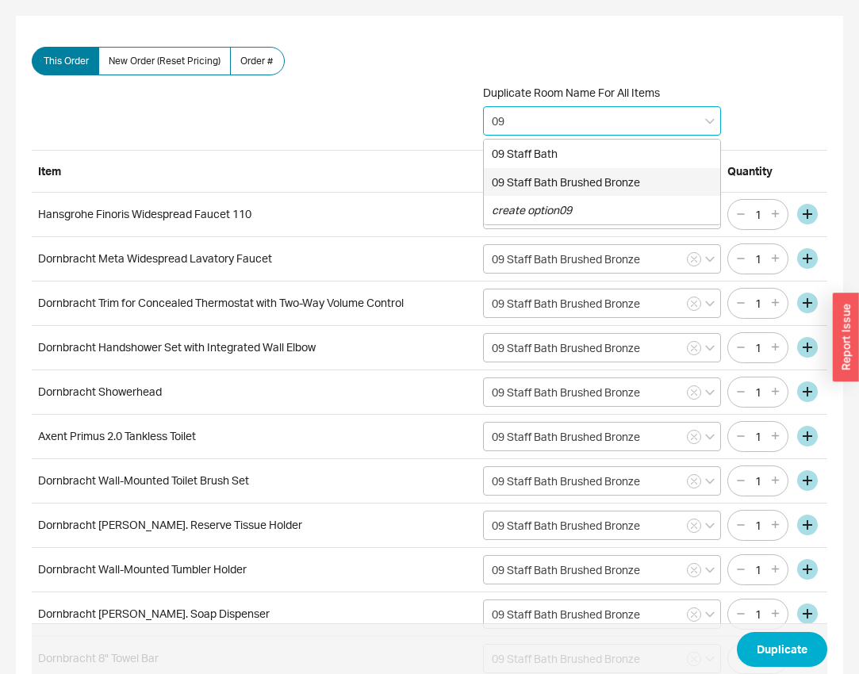
click at [574, 171] on div "09 Staff Bath Brushed Bronze" at bounding box center [602, 182] width 236 height 29
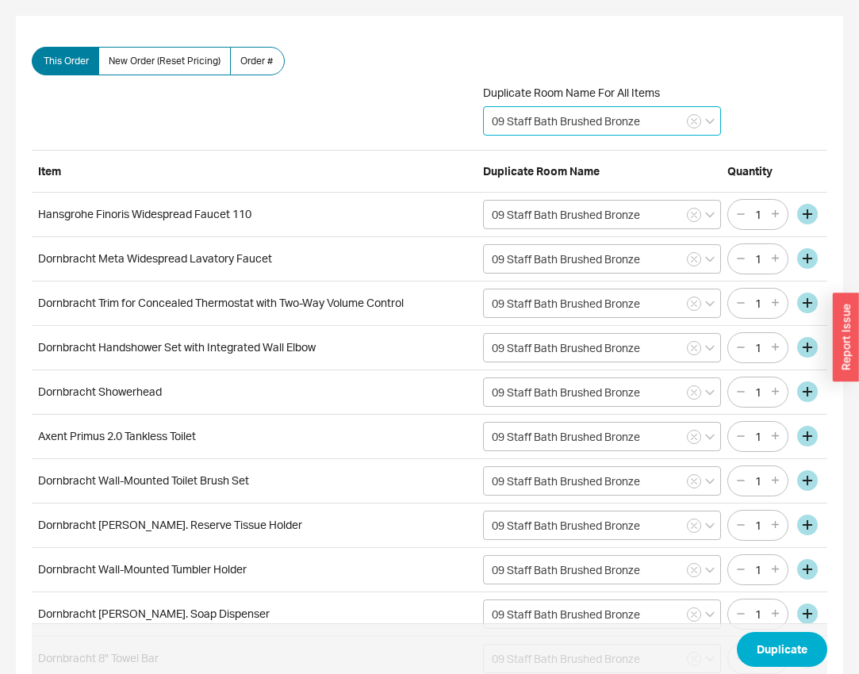
drag, startPoint x: 591, startPoint y: 122, endPoint x: 705, endPoint y: 132, distance: 114.6
click at [705, 132] on input "09 Staff Bath Brushed Bronze" at bounding box center [602, 120] width 238 height 29
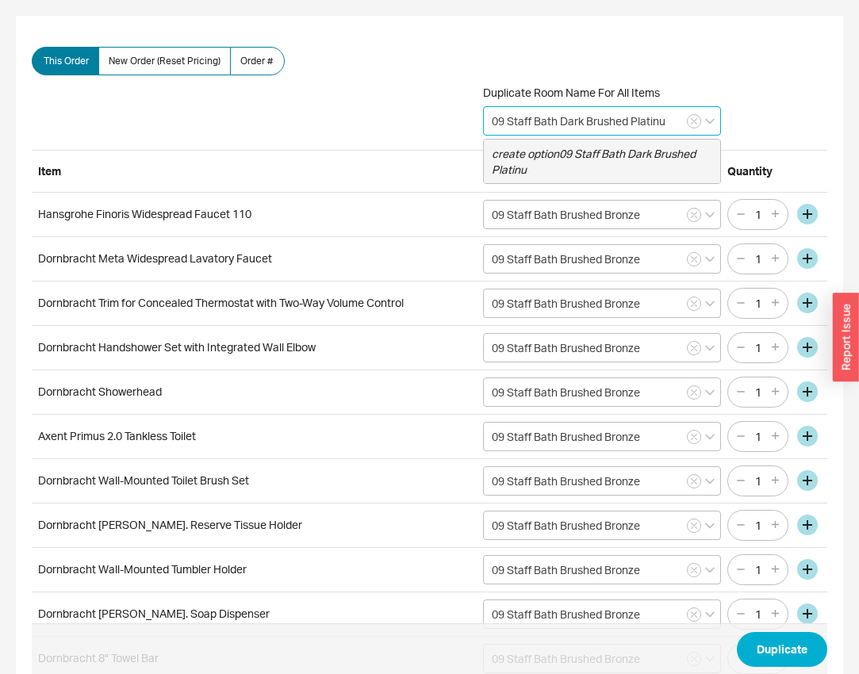
type input "09 Staff Bath Dark Brushed Platinum"
click at [501, 154] on icon "create option 09 Staff Bath Dark Brushed Platinum" at bounding box center [594, 161] width 204 height 29
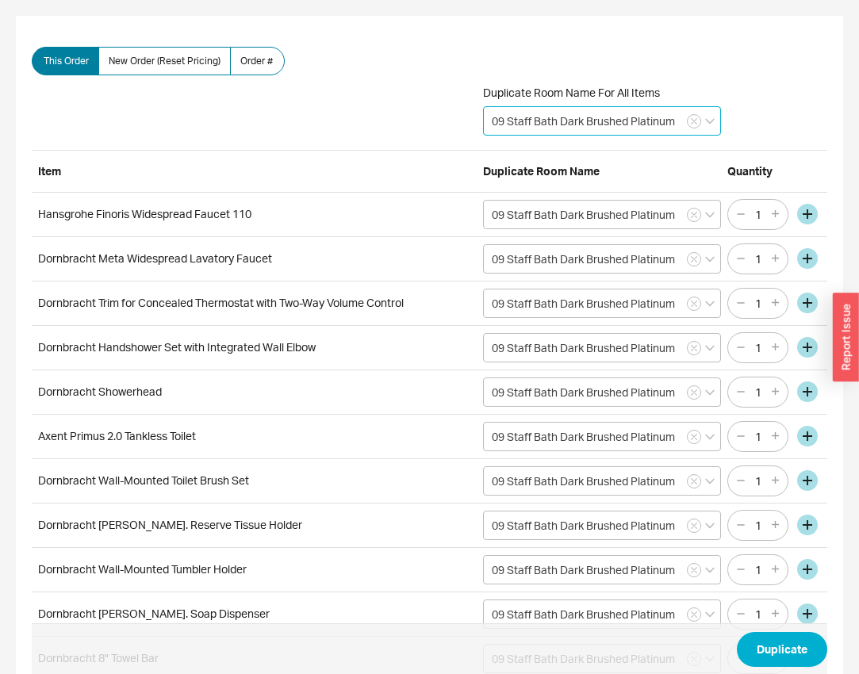
type input "09 Staff Bath Dark Brushed Platinum"
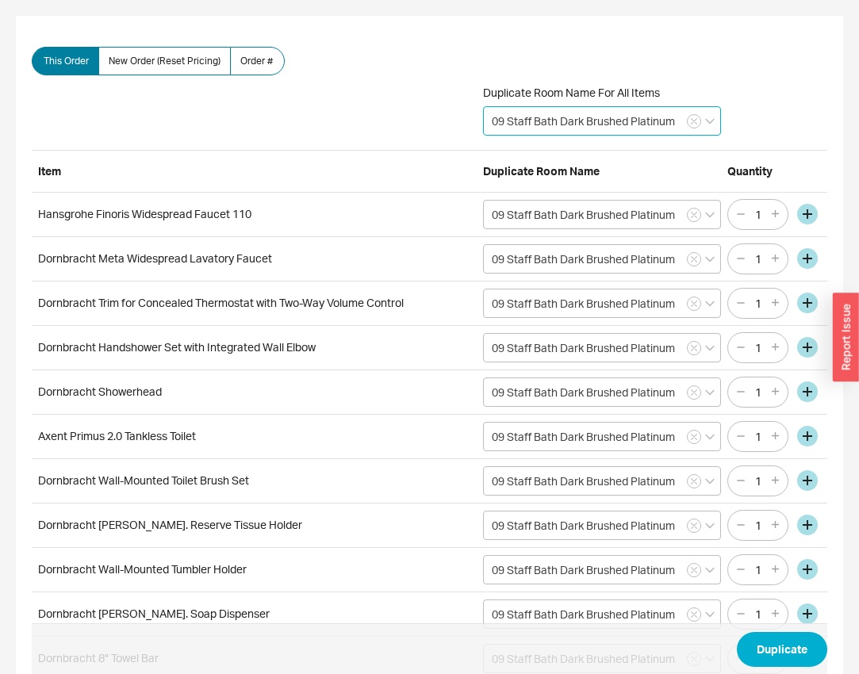
type input "09 Staff Bath Dark Brushed Platinum"
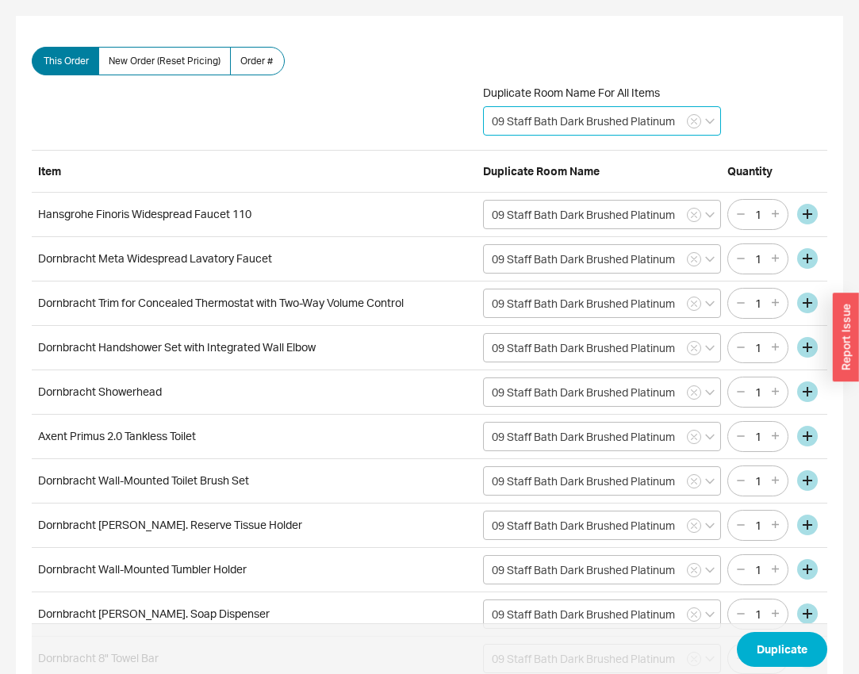
type input "09 Staff Bath Dark Brushed Platinum"
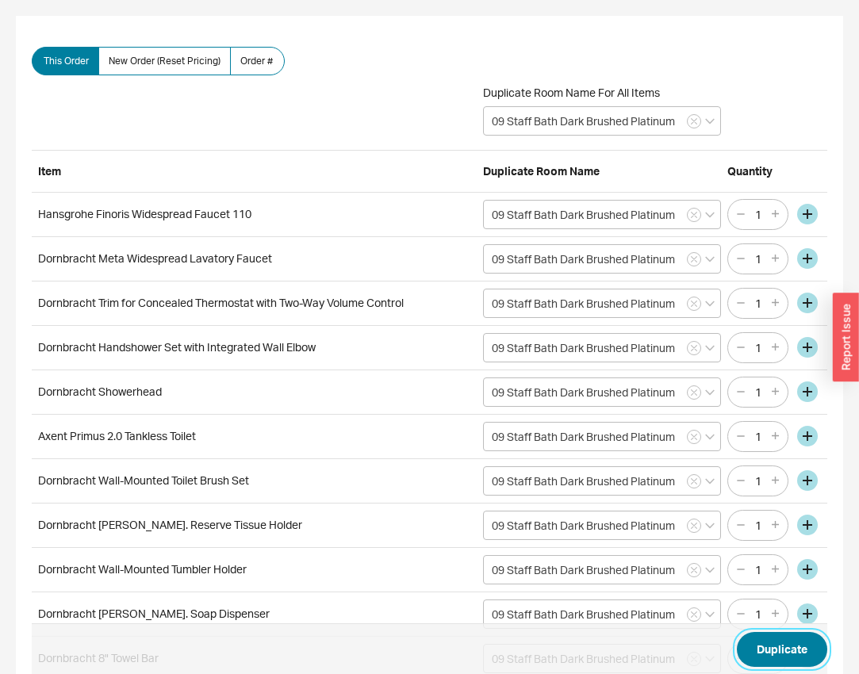
click at [774, 649] on button "Duplicate" at bounding box center [782, 649] width 90 height 35
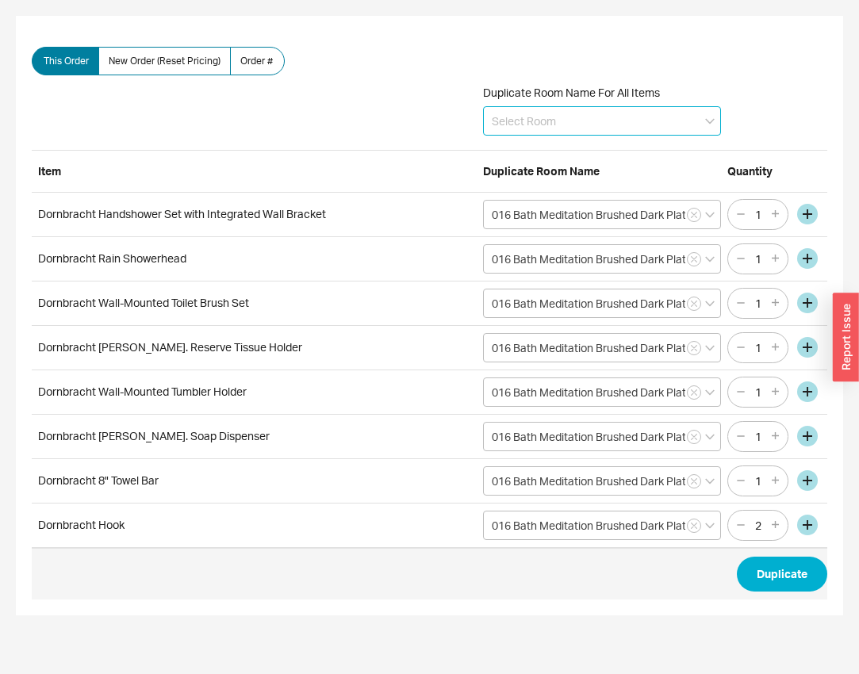
click at [556, 122] on input at bounding box center [602, 120] width 238 height 29
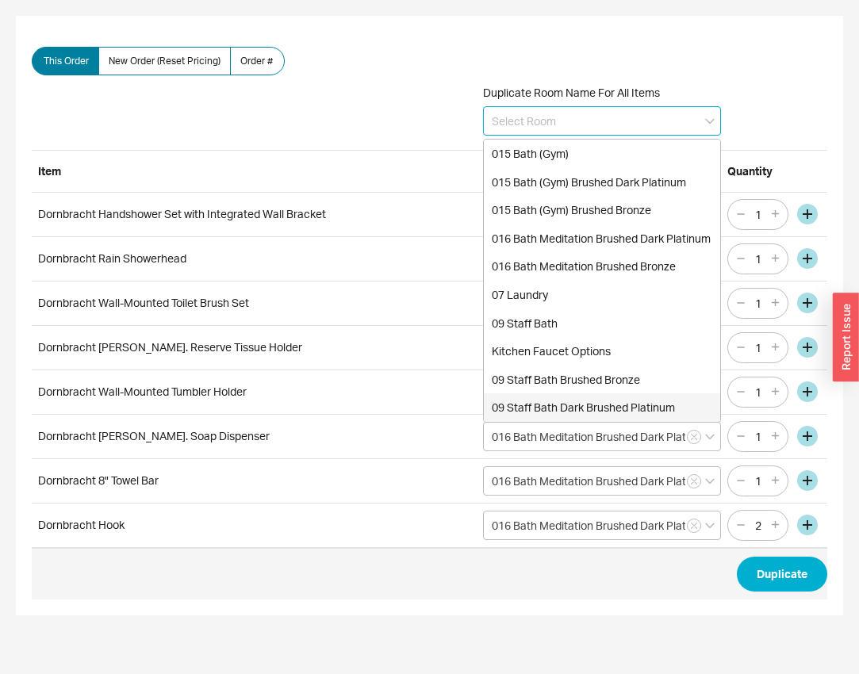
click at [553, 402] on div "09 Staff Bath Dark Brushed Platinum" at bounding box center [602, 407] width 236 height 29
type input "09 Staff Bath Dark Brushed Platinum"
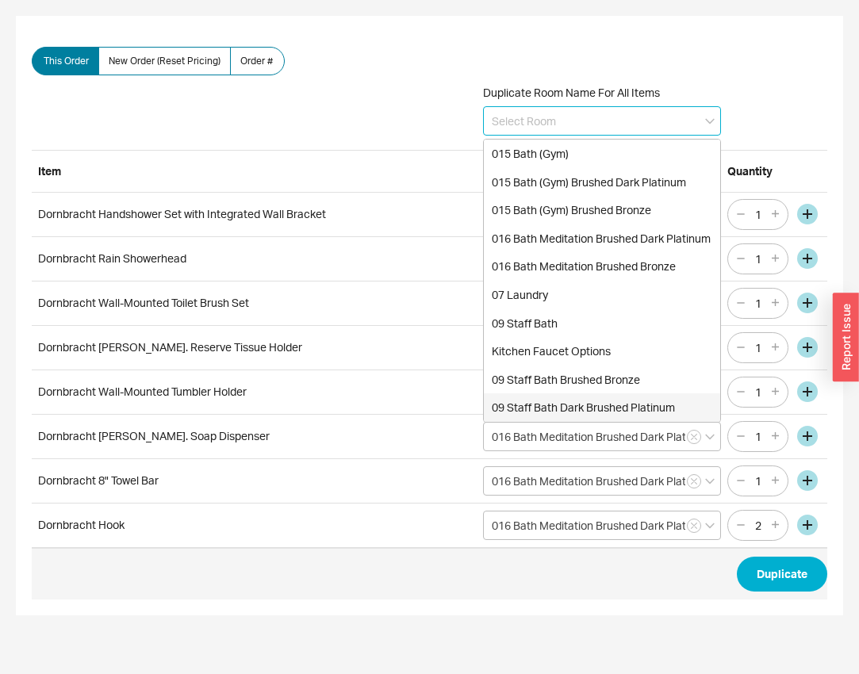
type input "09 Staff Bath Dark Brushed Platinum"
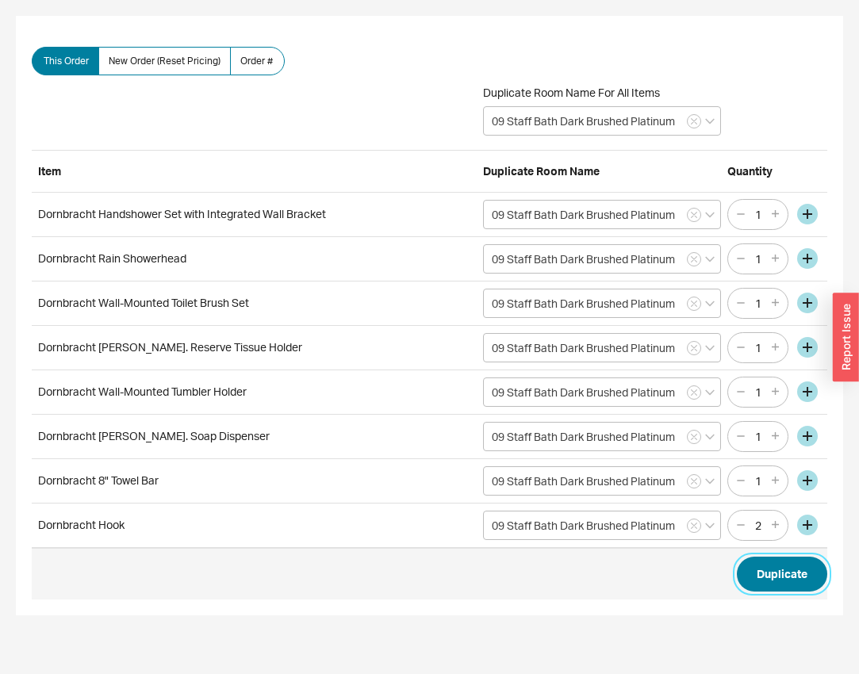
click at [796, 561] on button "Duplicate" at bounding box center [782, 574] width 90 height 35
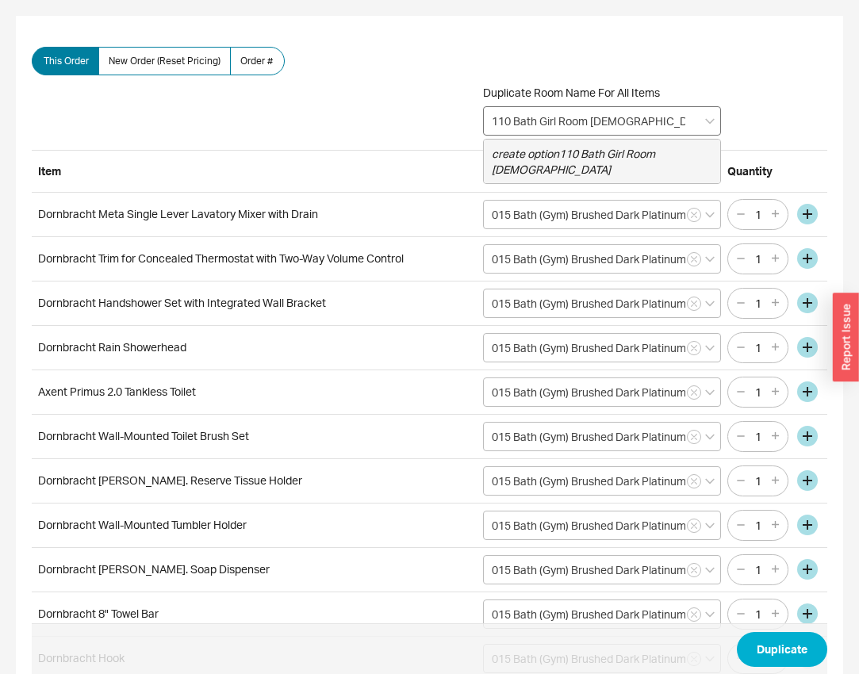
type input "110 Bath Girl Room [DEMOGRAPHIC_DATA]."
click at [549, 155] on icon "create option 110 Bath Girl Room [DEMOGRAPHIC_DATA]." at bounding box center [573, 161] width 163 height 29
type input "110 Bath Girl Room [DEMOGRAPHIC_DATA]."
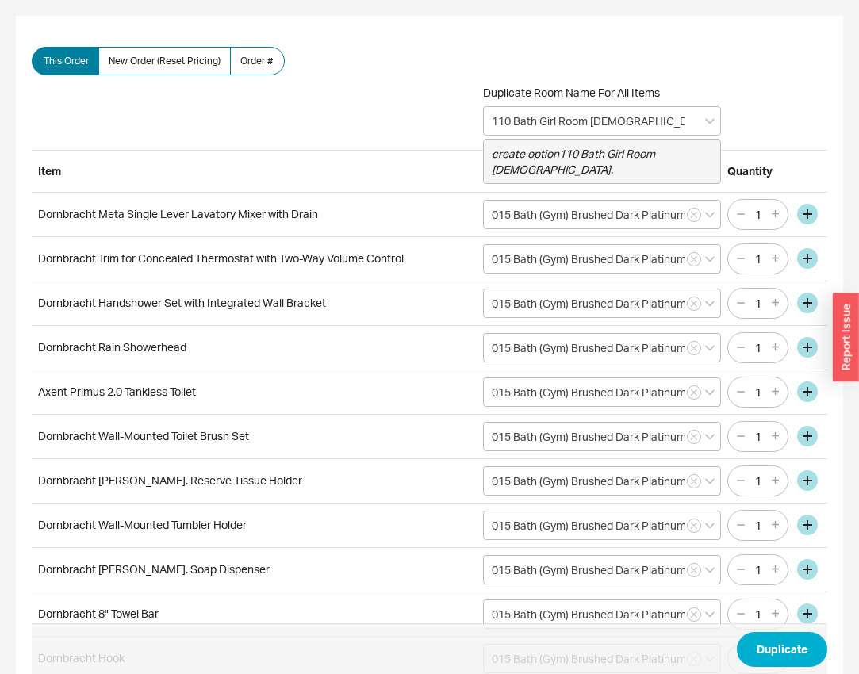
type input "110 Bath Girl Room [DEMOGRAPHIC_DATA]."
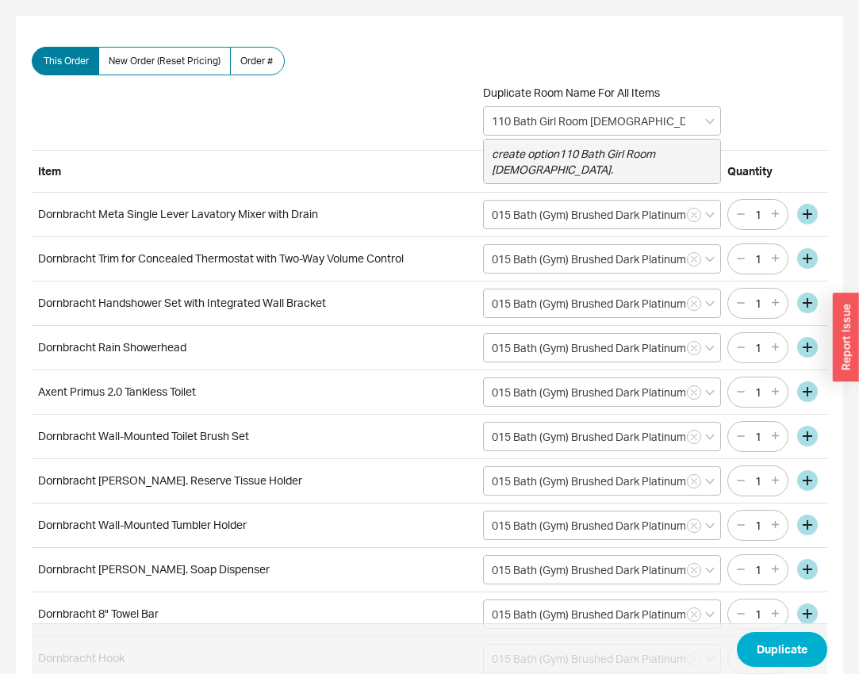
type input "110 Bath Girl Room [DEMOGRAPHIC_DATA]."
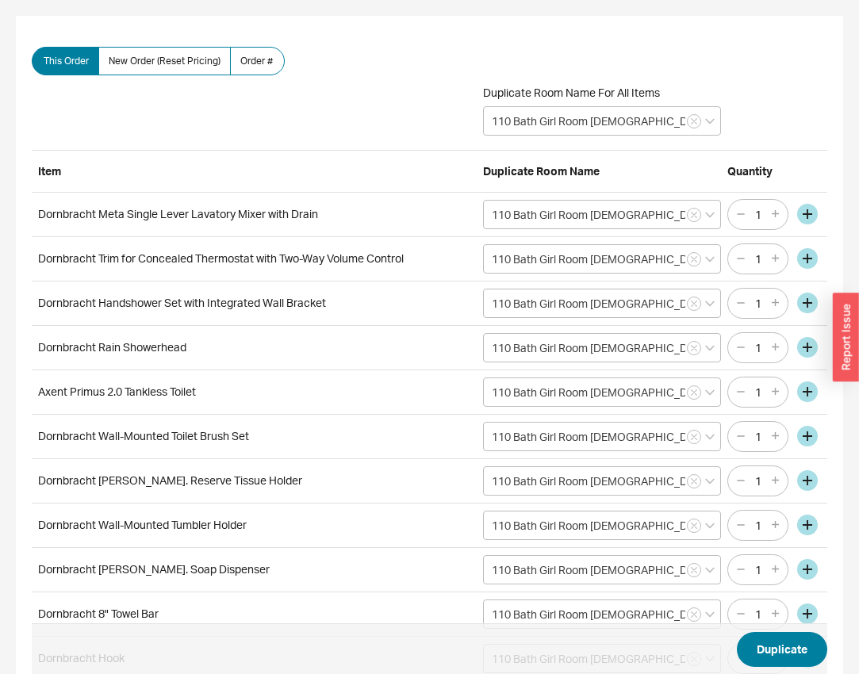
type input "110 Bath Girl Room [DEMOGRAPHIC_DATA]."
click at [783, 649] on button "Duplicate" at bounding box center [782, 649] width 90 height 35
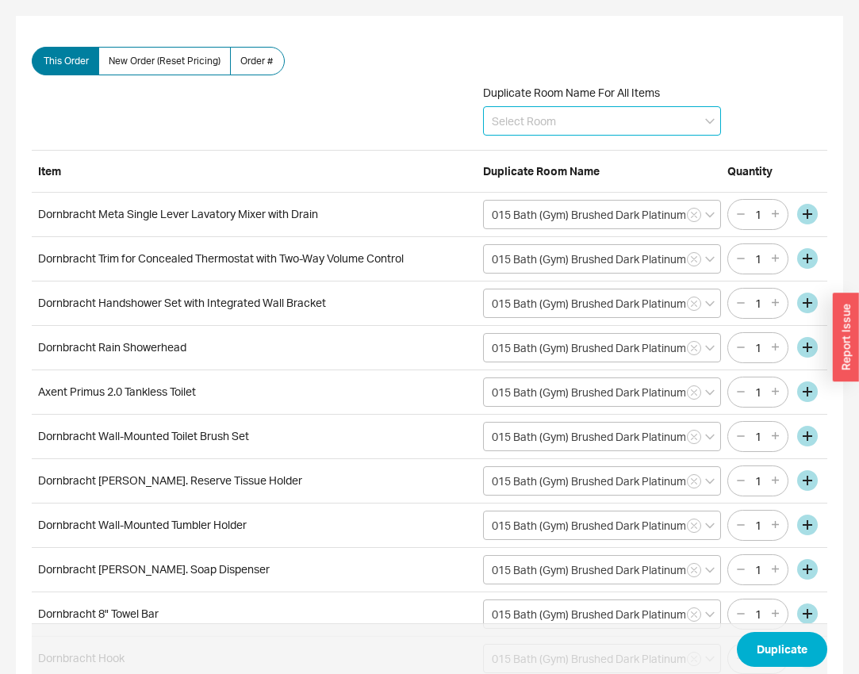
click at [566, 113] on input at bounding box center [602, 120] width 238 height 29
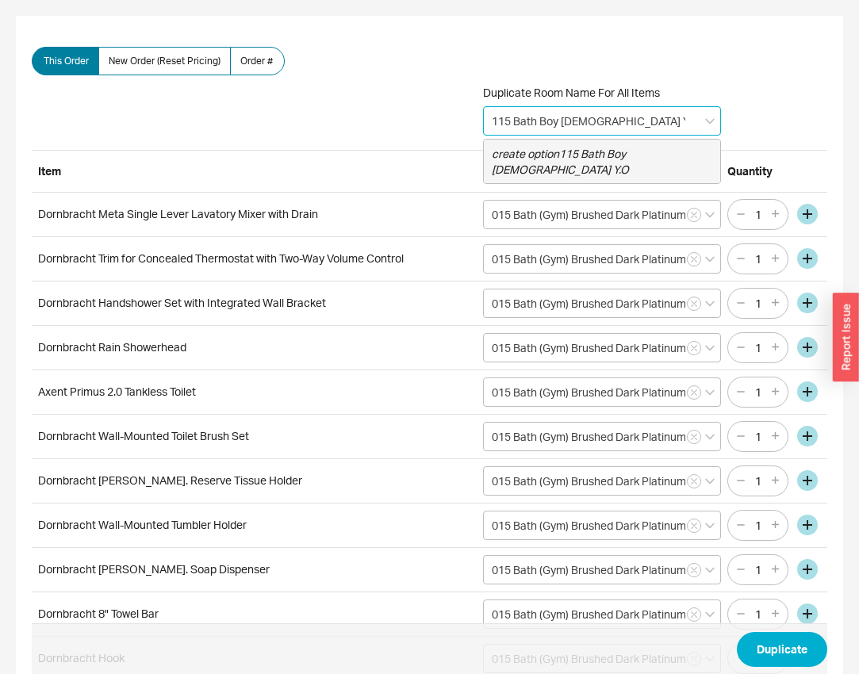
type input "115 Bath Boy [DEMOGRAPHIC_DATA] Y.O."
click at [585, 149] on icon "create option 115 Bath Boy 7 Y.O." at bounding box center [561, 161] width 139 height 29
type input "115 Bath Boy [DEMOGRAPHIC_DATA] Y.O."
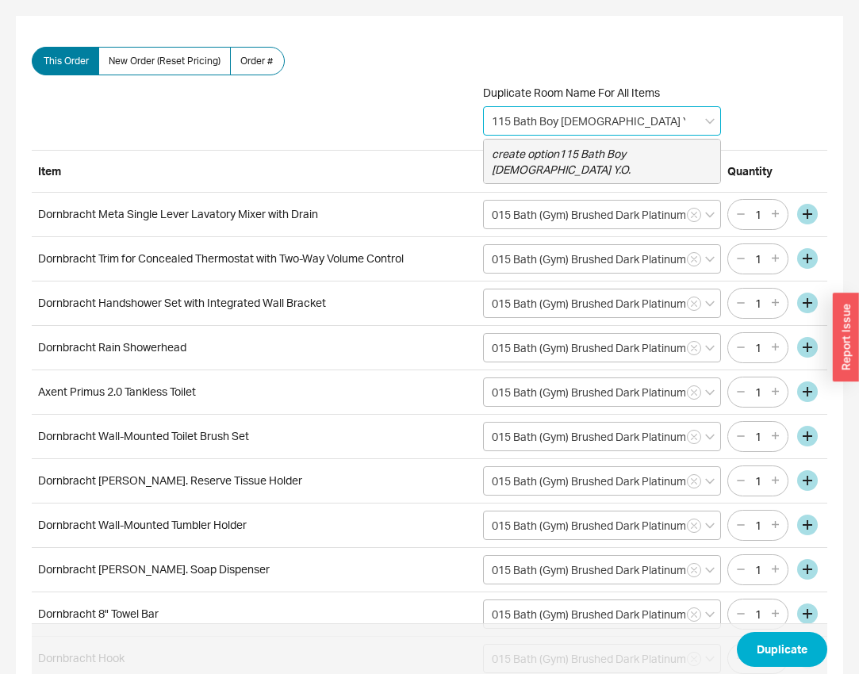
type input "115 Bath Boy [DEMOGRAPHIC_DATA] Y.O."
type input "115 Bath Boy 7 Y.O."
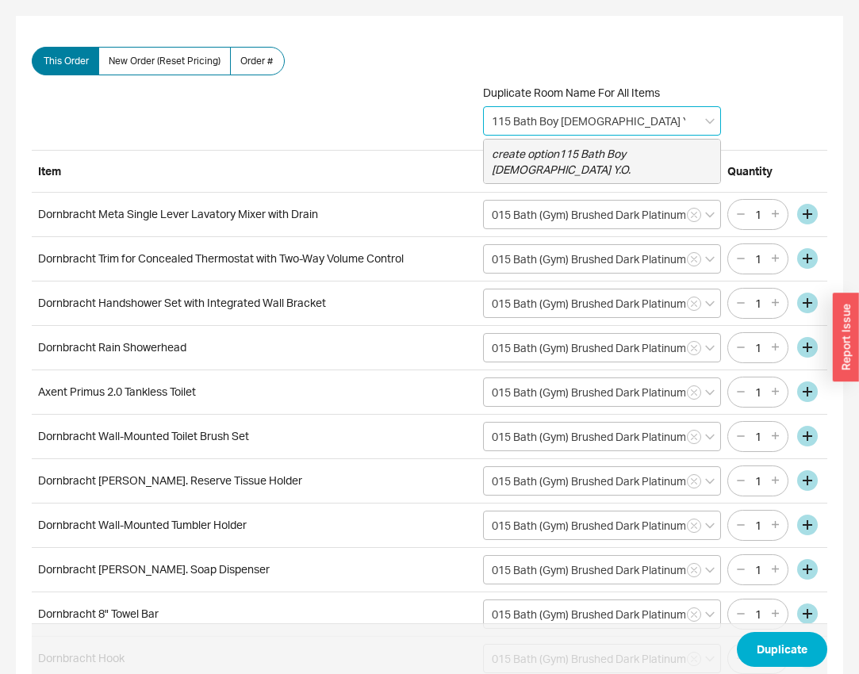
type input "115 Bath Boy 7 Y.O."
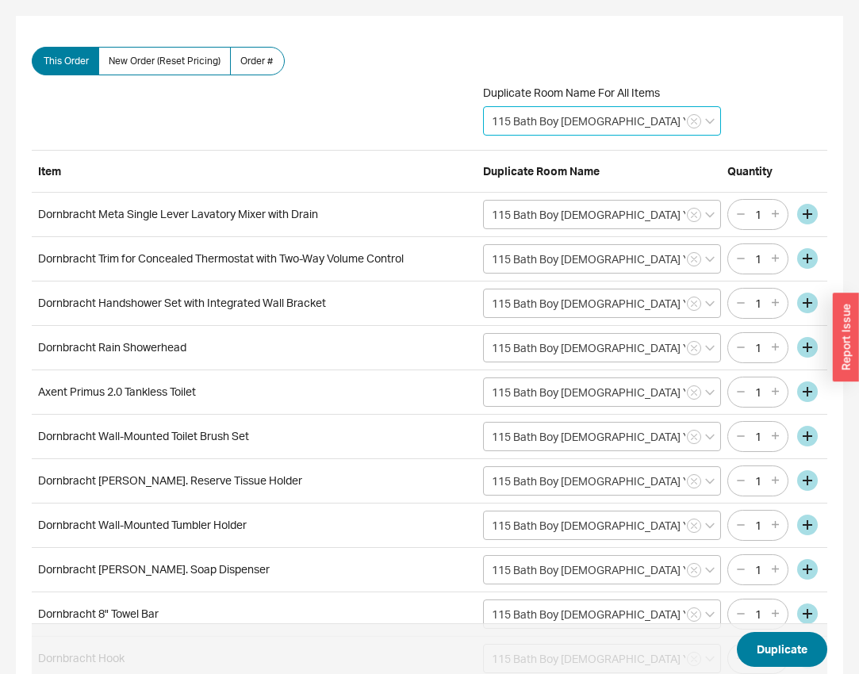
type input "115 Bath Boy 7 Y.O."
click at [766, 646] on button "Duplicate" at bounding box center [782, 649] width 90 height 35
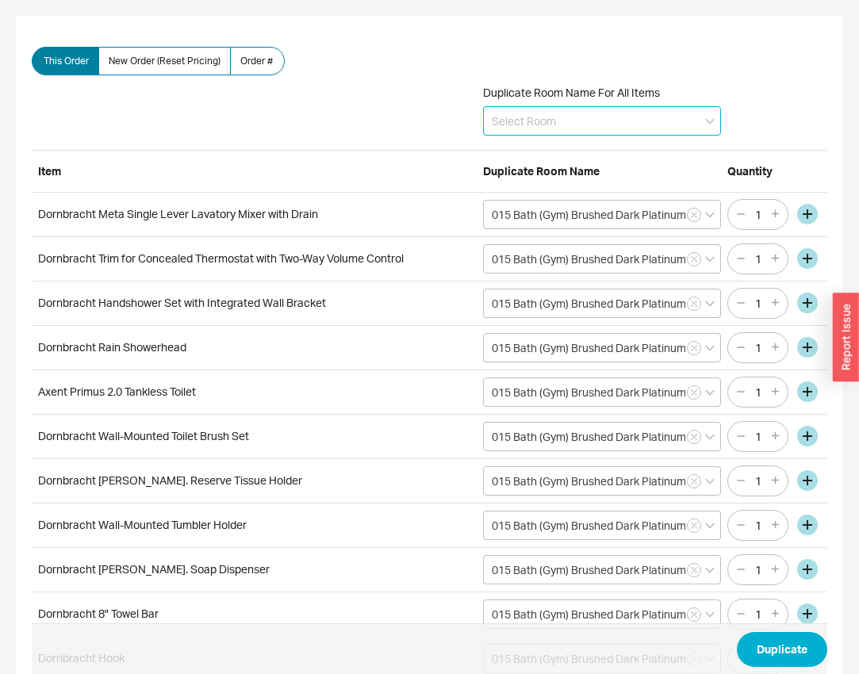
click at [516, 128] on input at bounding box center [602, 120] width 238 height 29
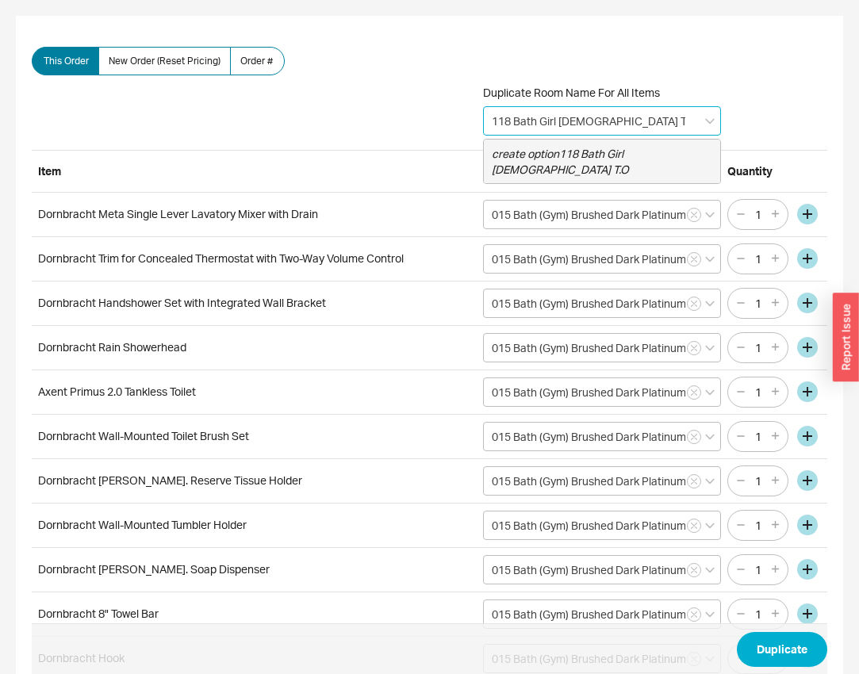
type input "118 Bath Girl [DEMOGRAPHIC_DATA] T.O."
click at [518, 161] on div "create option 118 Bath Girl [DEMOGRAPHIC_DATA] T.O." at bounding box center [602, 162] width 236 height 44
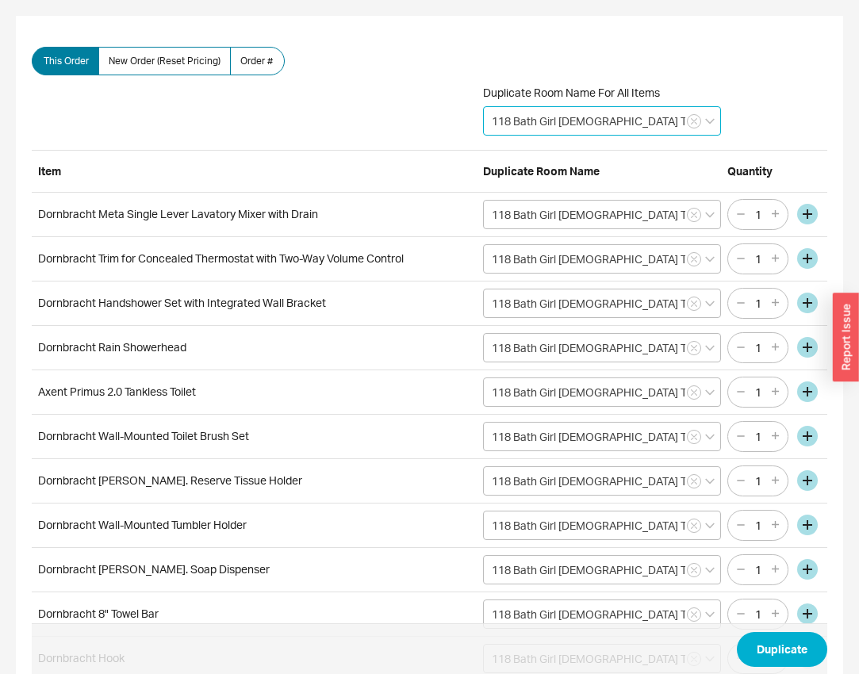
type input "118 Bath Girl [DEMOGRAPHIC_DATA] T.O."
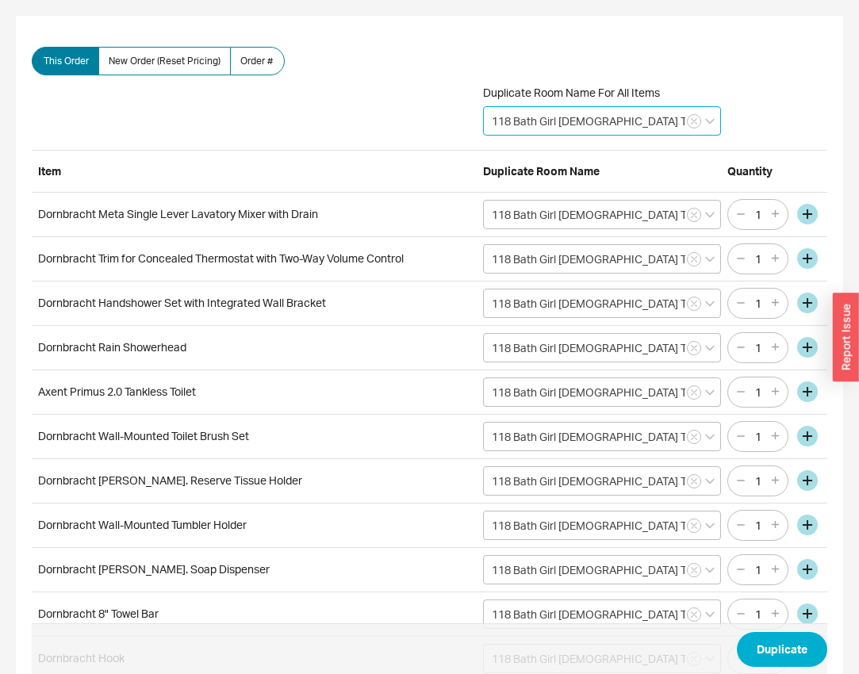
type input "118 Bath Girl [DEMOGRAPHIC_DATA] T.O."
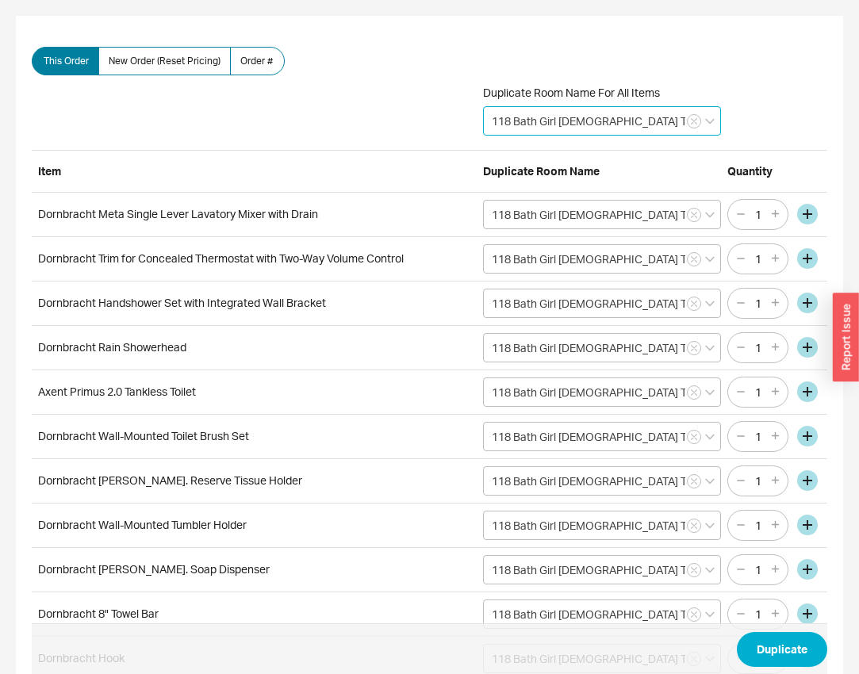
type input "118 Bath Girl [DEMOGRAPHIC_DATA] T.O."
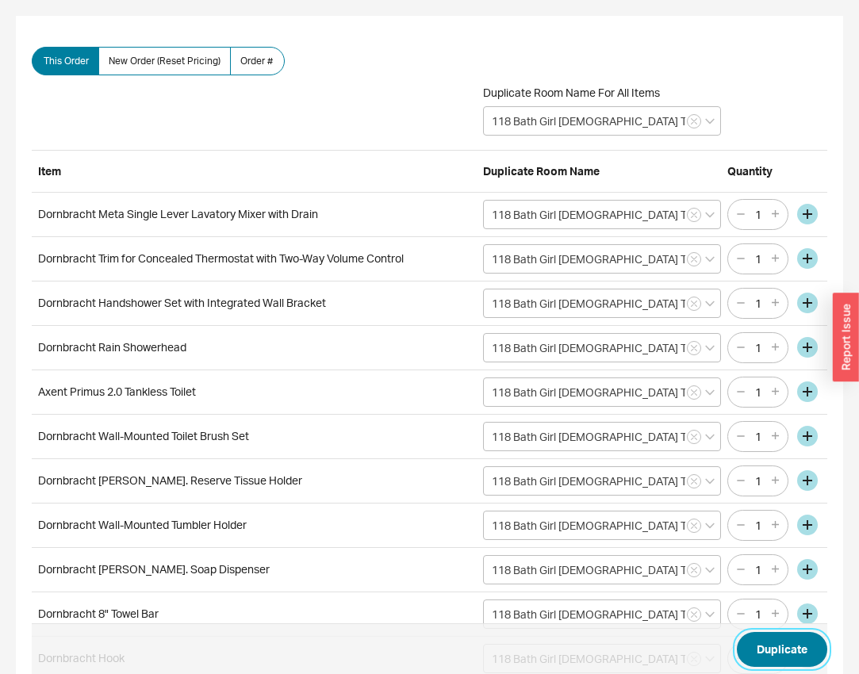
click at [768, 643] on button "Duplicate" at bounding box center [782, 649] width 90 height 35
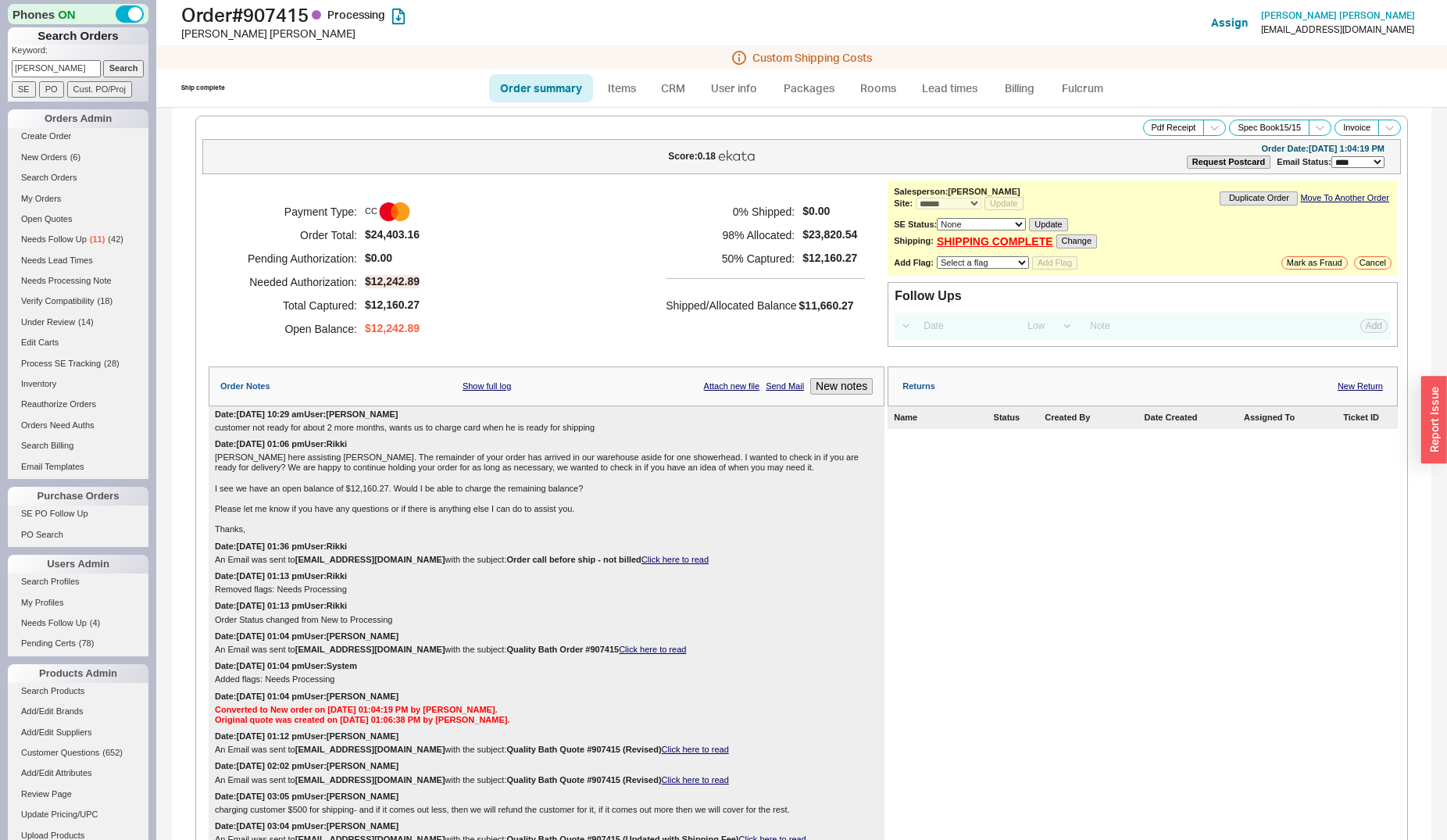
select select "*"
select select "LOW"
select select "3"
